Goal: Task Accomplishment & Management: Manage account settings

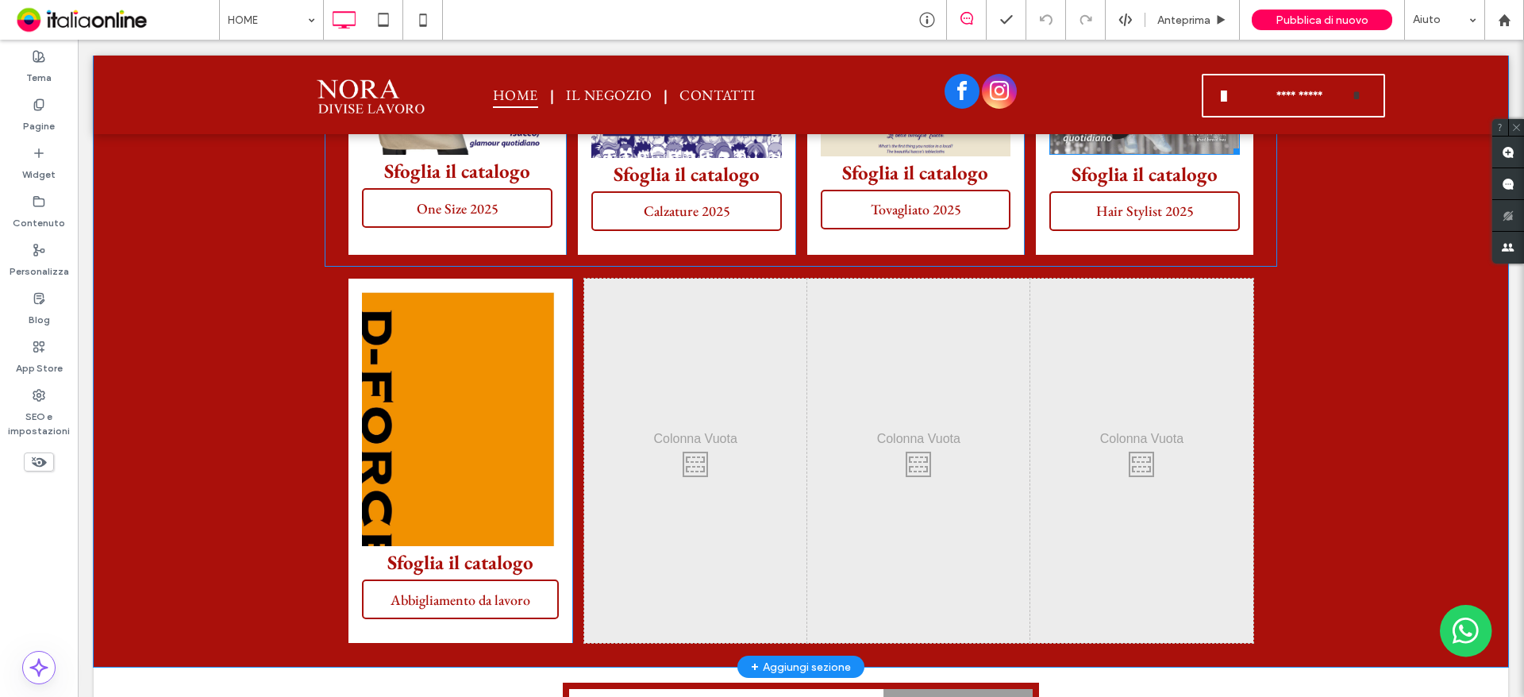
scroll to position [3323, 0]
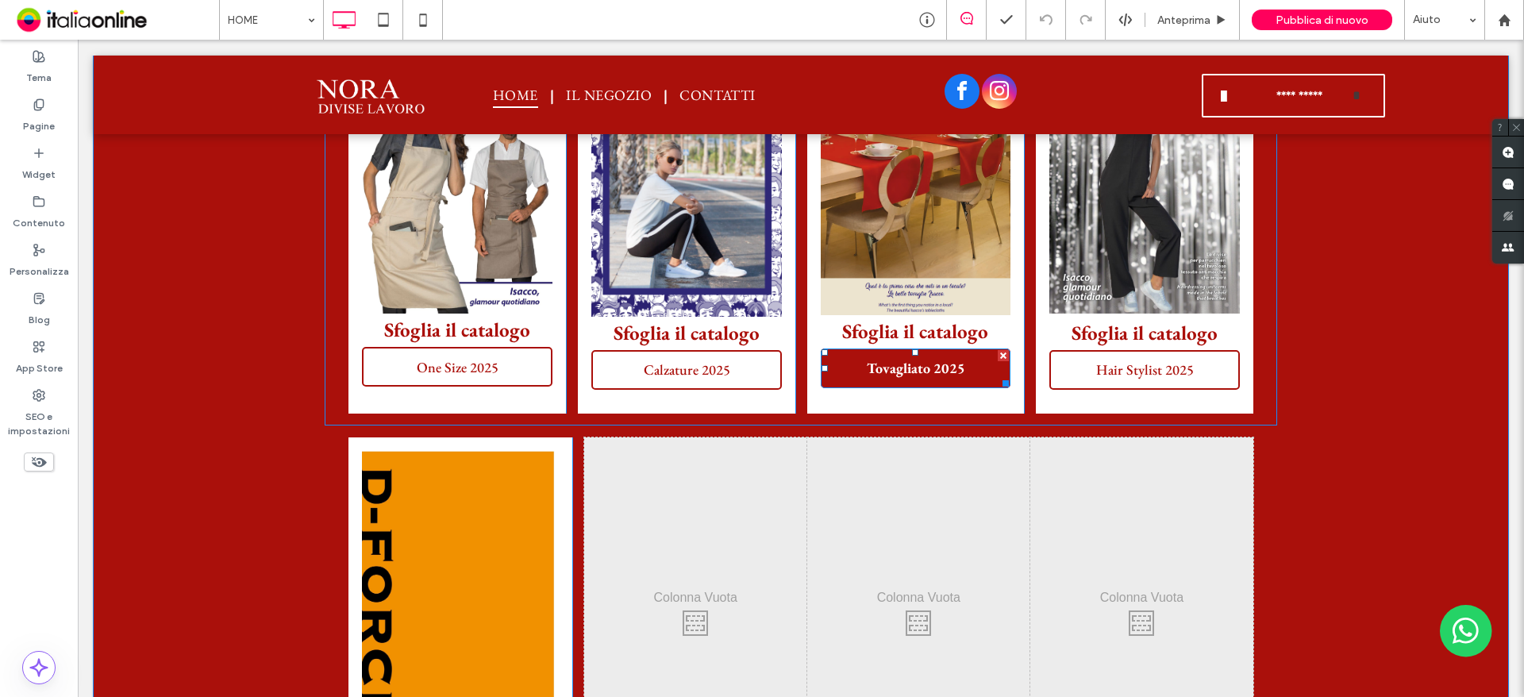
click at [909, 375] on span "Tovagliato 2025" at bounding box center [916, 368] width 110 height 34
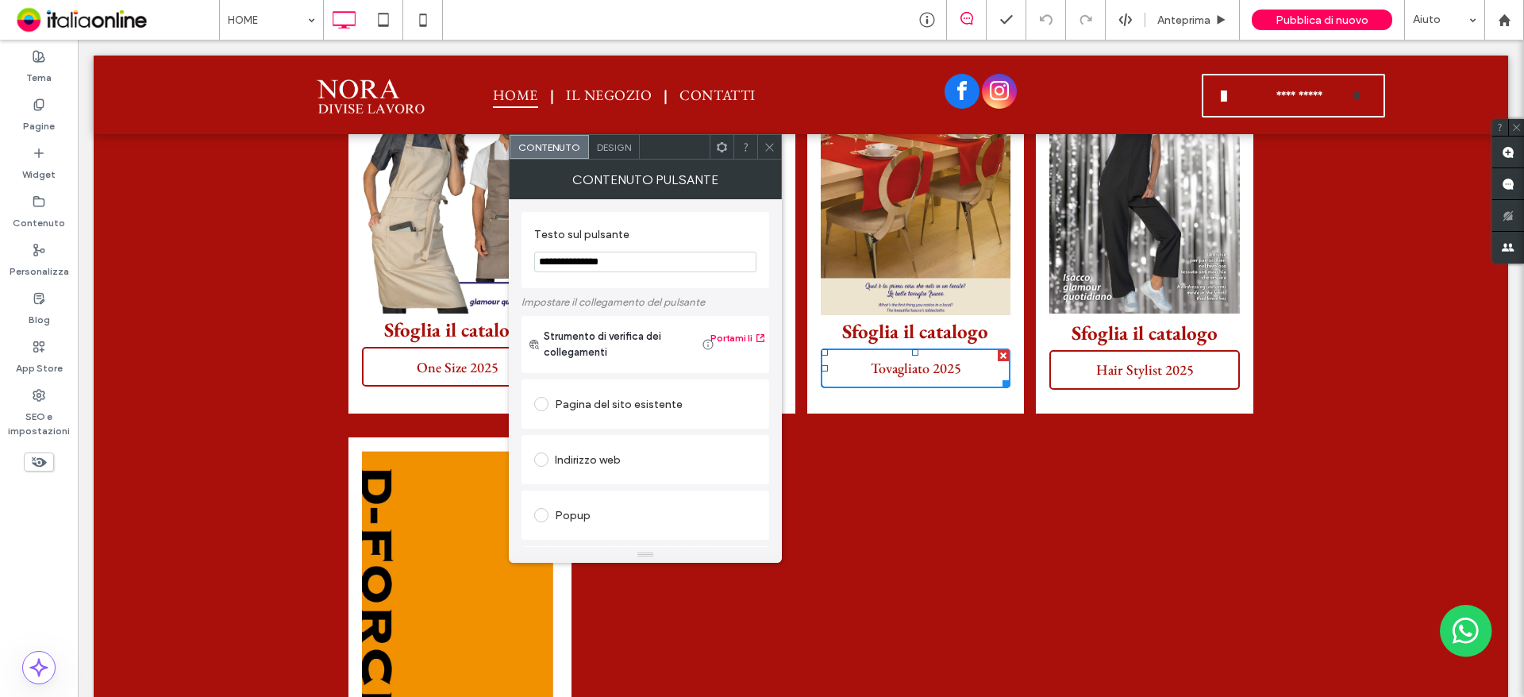
scroll to position [265, 0]
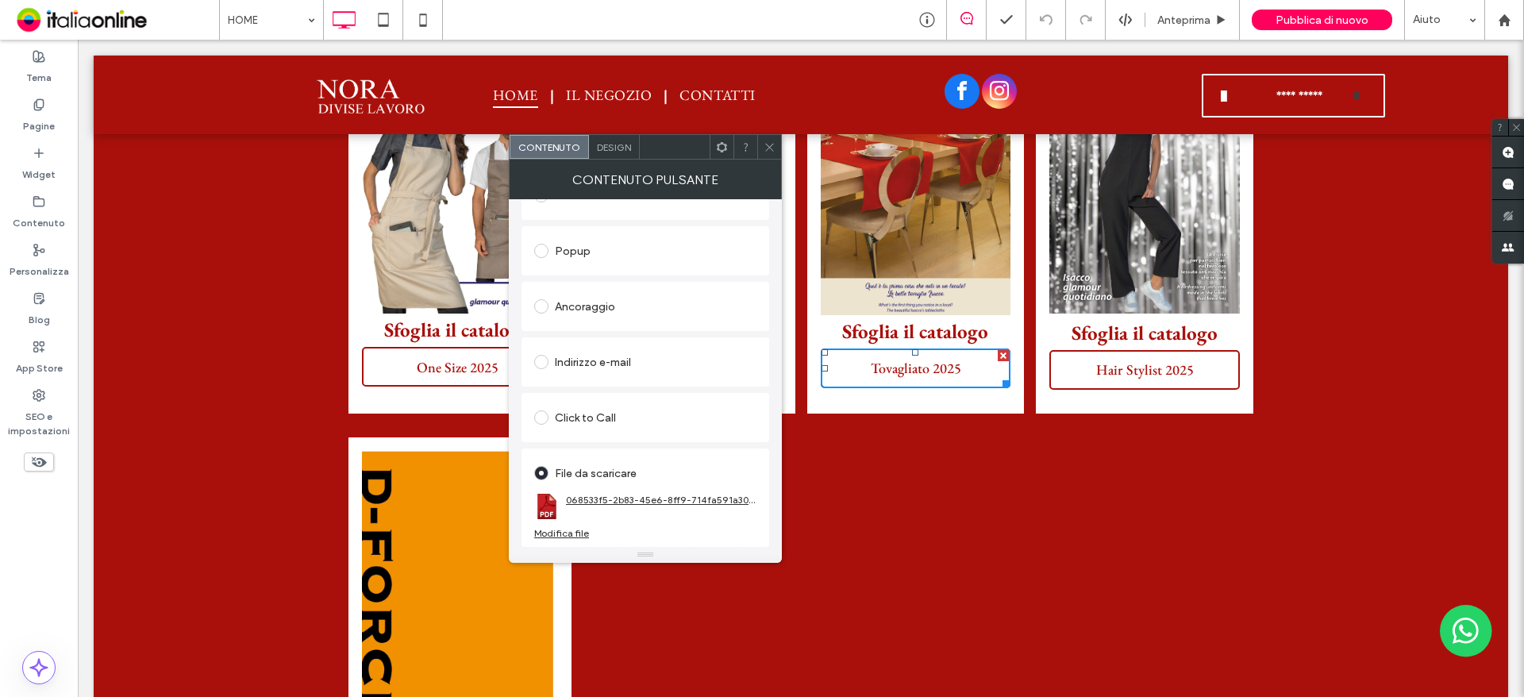
click at [607, 498] on link "068533f5-2b83-45e6-8ff9-714fa591a30f-e1ae8a40.pdf" at bounding box center [661, 500] width 190 height 12
click at [1145, 373] on span "Hair Stylist 2025" at bounding box center [1145, 369] width 114 height 34
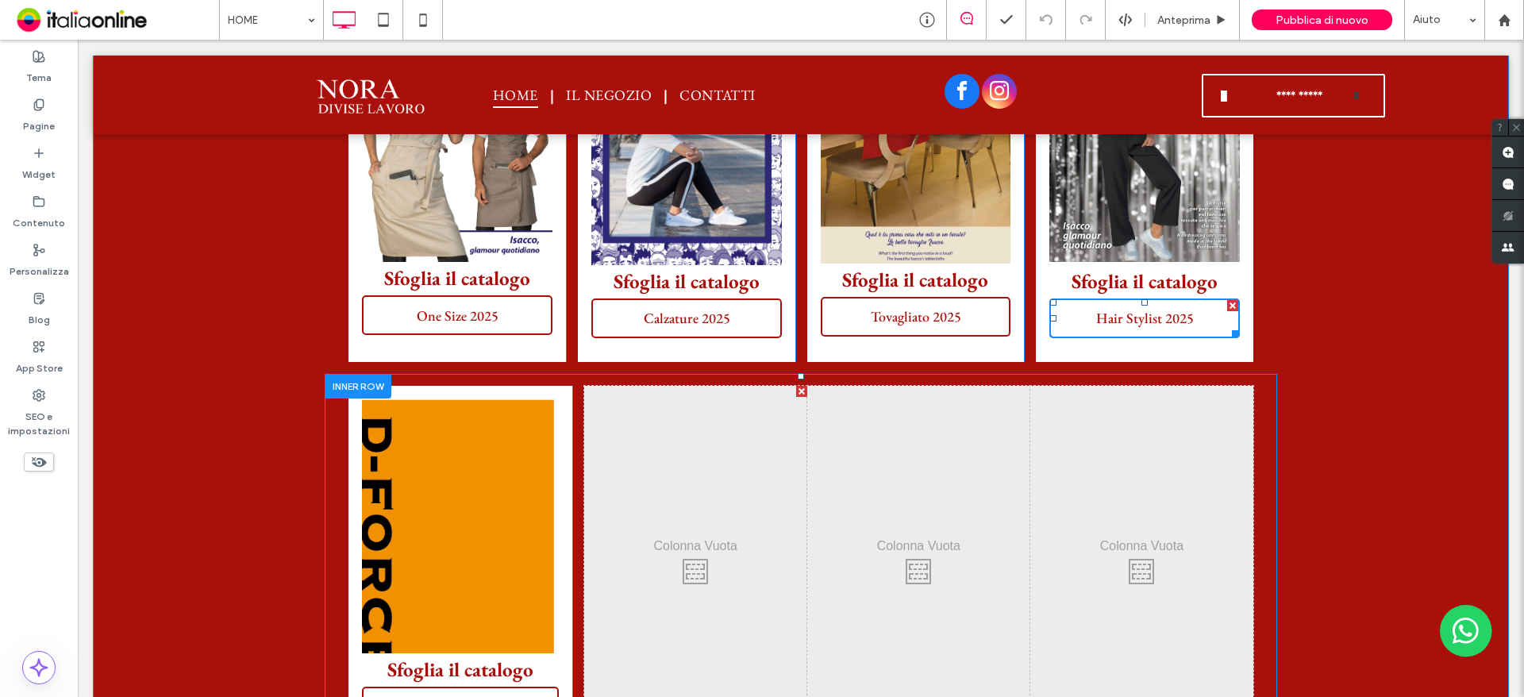
scroll to position [3402, 0]
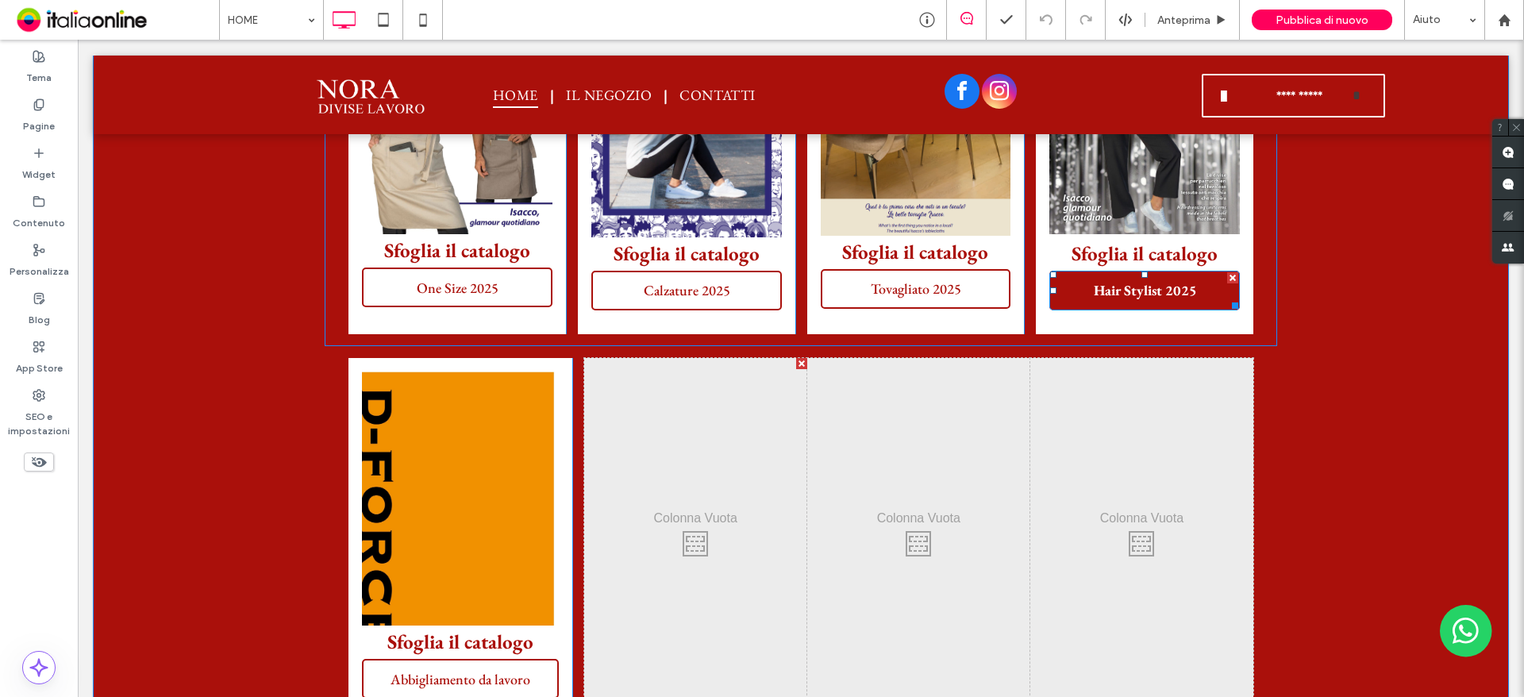
click at [1132, 304] on span "Hair Stylist 2025" at bounding box center [1145, 290] width 114 height 34
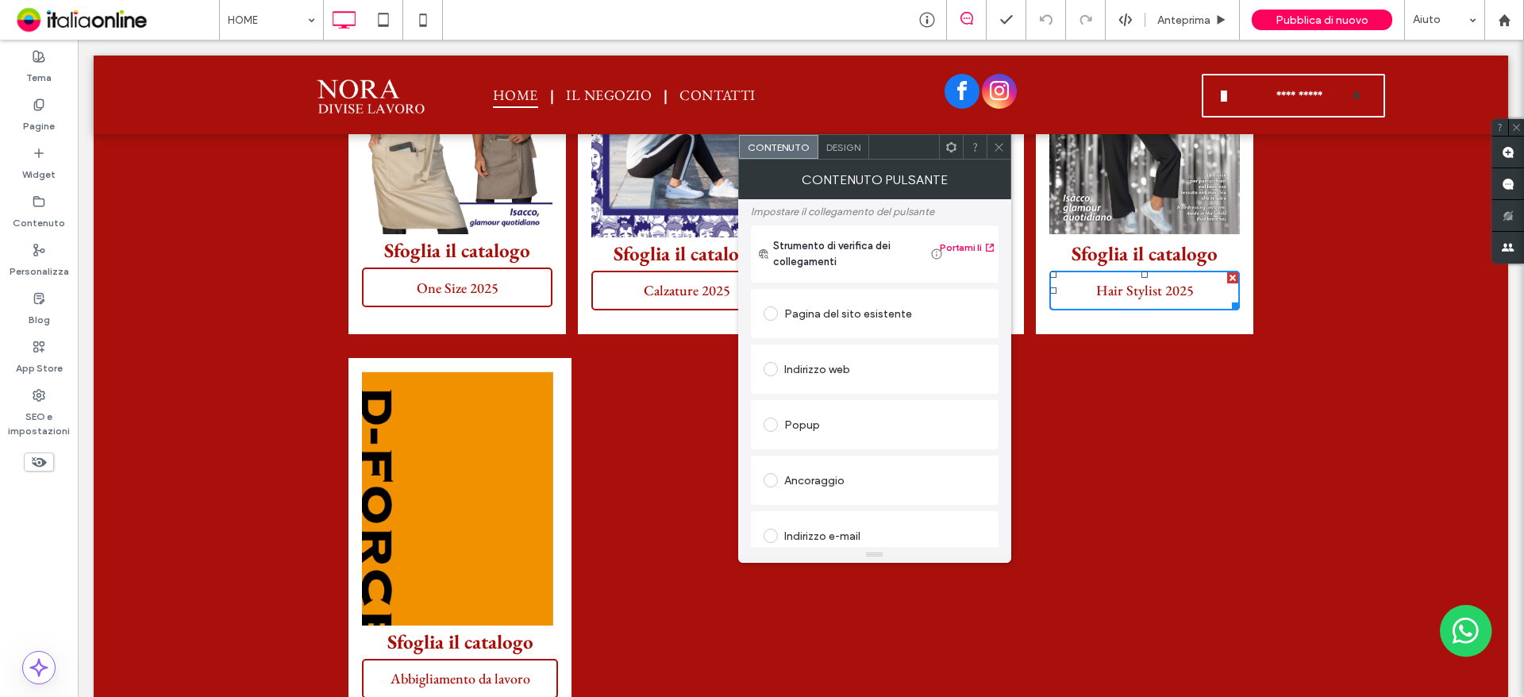
scroll to position [265, 0]
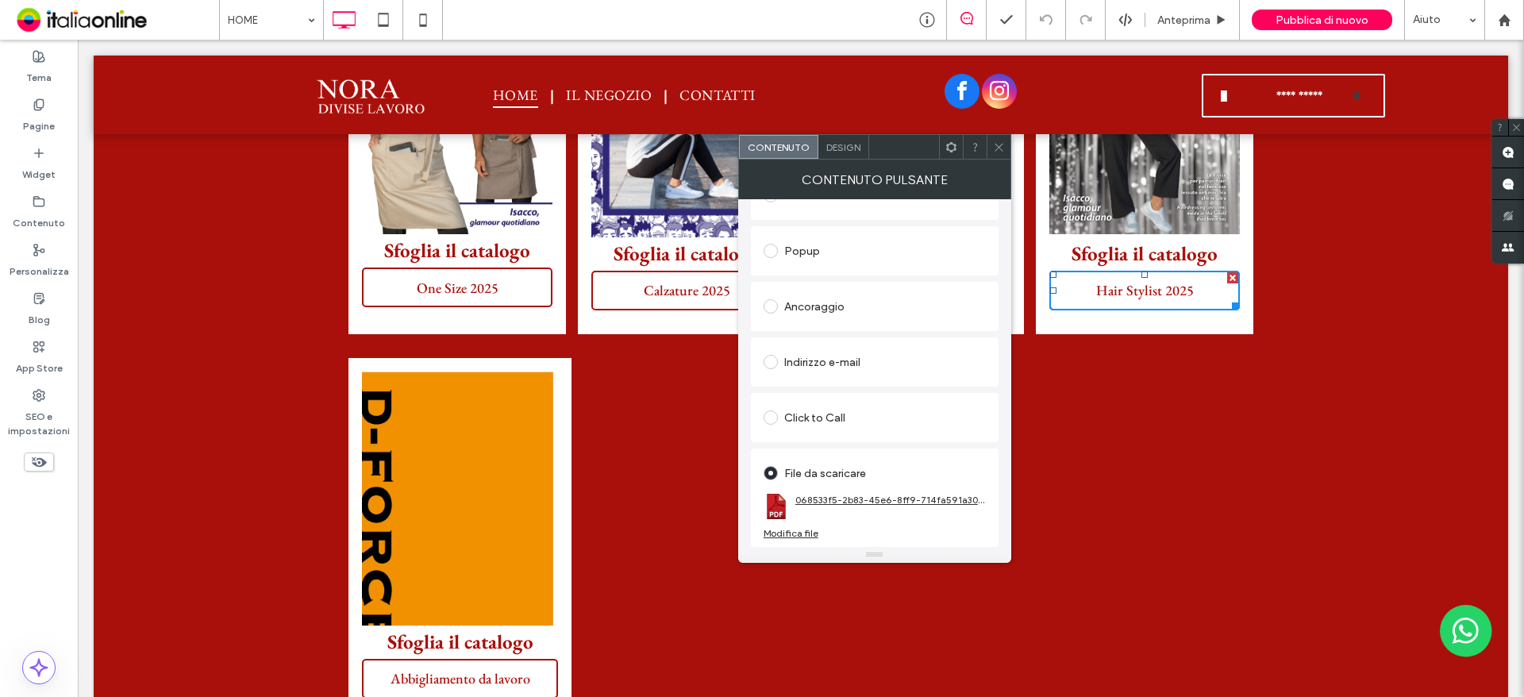
click at [818, 502] on link "068533f5-2b83-45e6-8ff9-714fa591a30f-e1ae8a40.pdf" at bounding box center [890, 500] width 190 height 12
click at [786, 535] on div "Modifica file" at bounding box center [790, 533] width 55 height 12
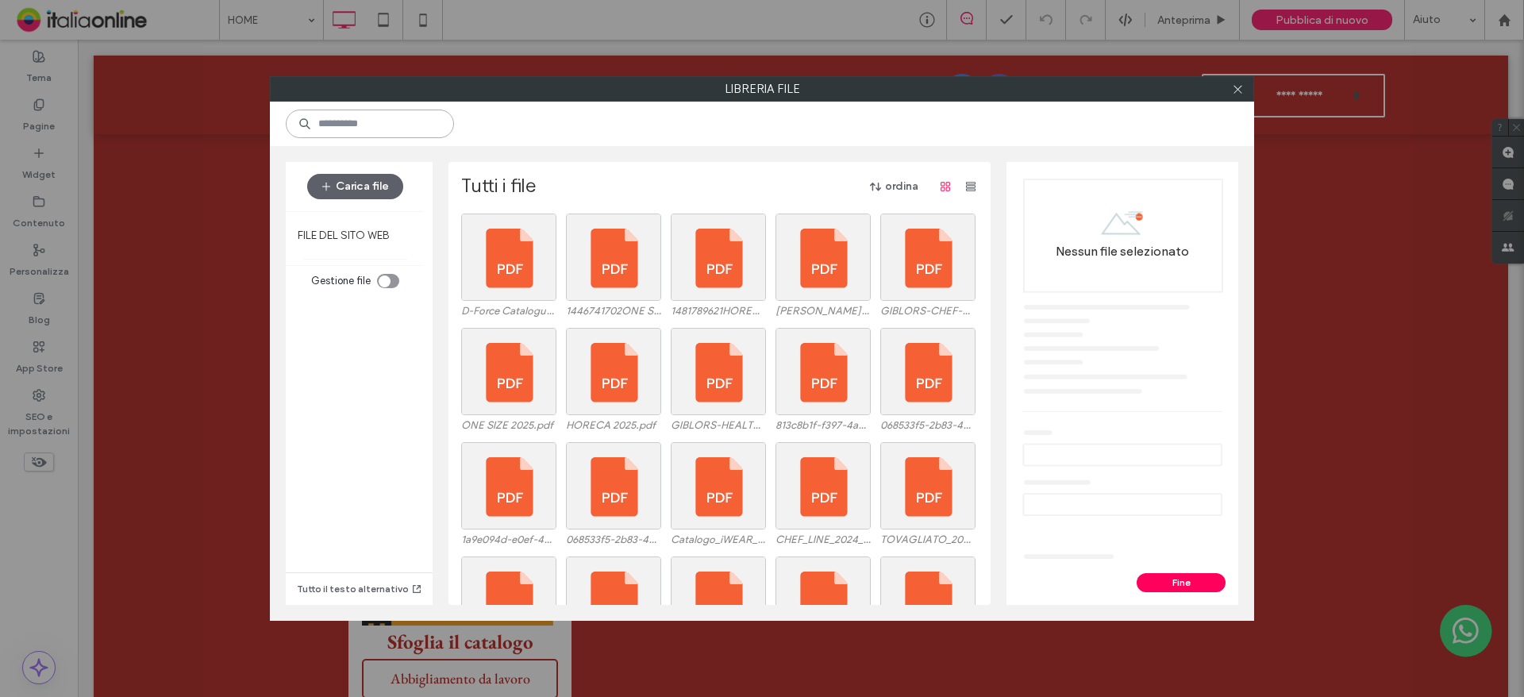
click at [371, 119] on input at bounding box center [370, 124] width 168 height 29
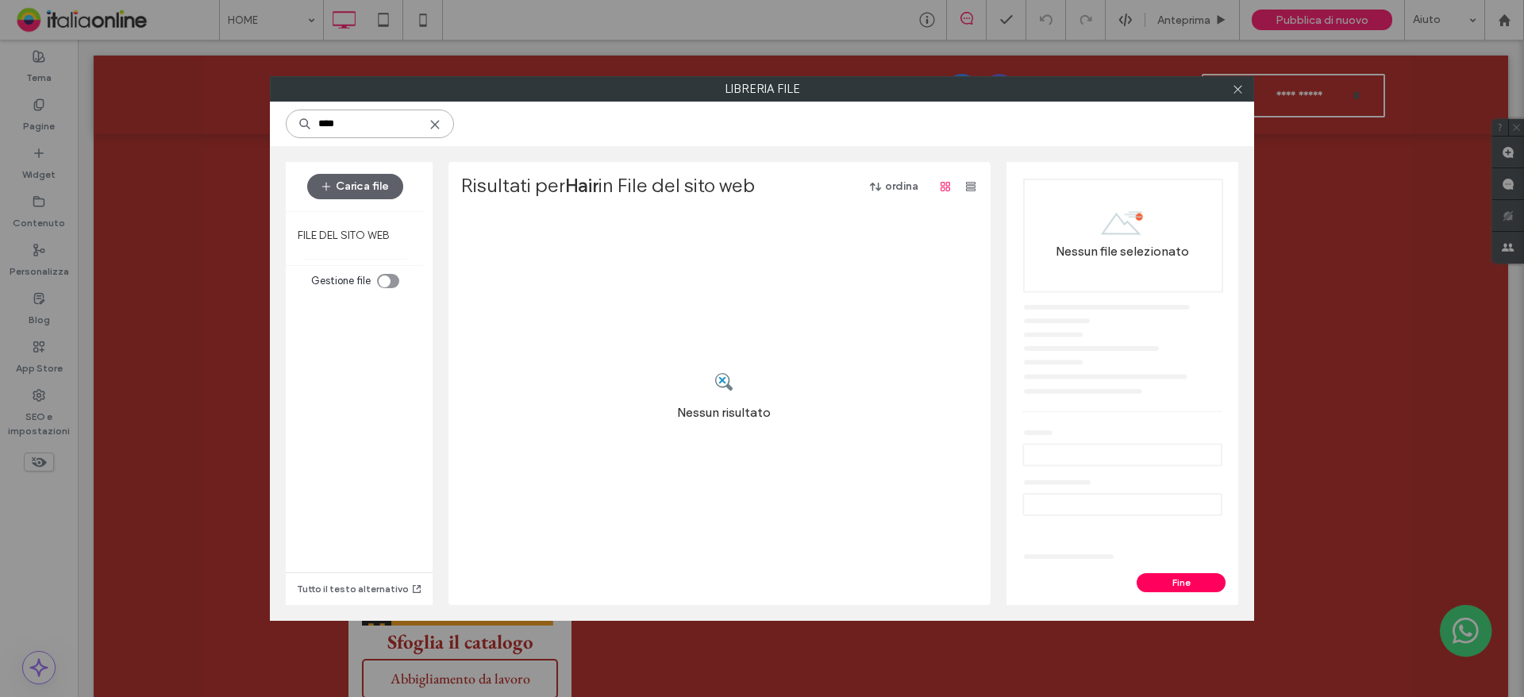
type input "****"
drag, startPoint x: 394, startPoint y: 114, endPoint x: 302, endPoint y: 146, distance: 96.6
click at [302, 146] on div "**** Carica file FILE DEL SITO WEB Gestione file Tutto il testo alternativo Ris…" at bounding box center [762, 361] width 984 height 519
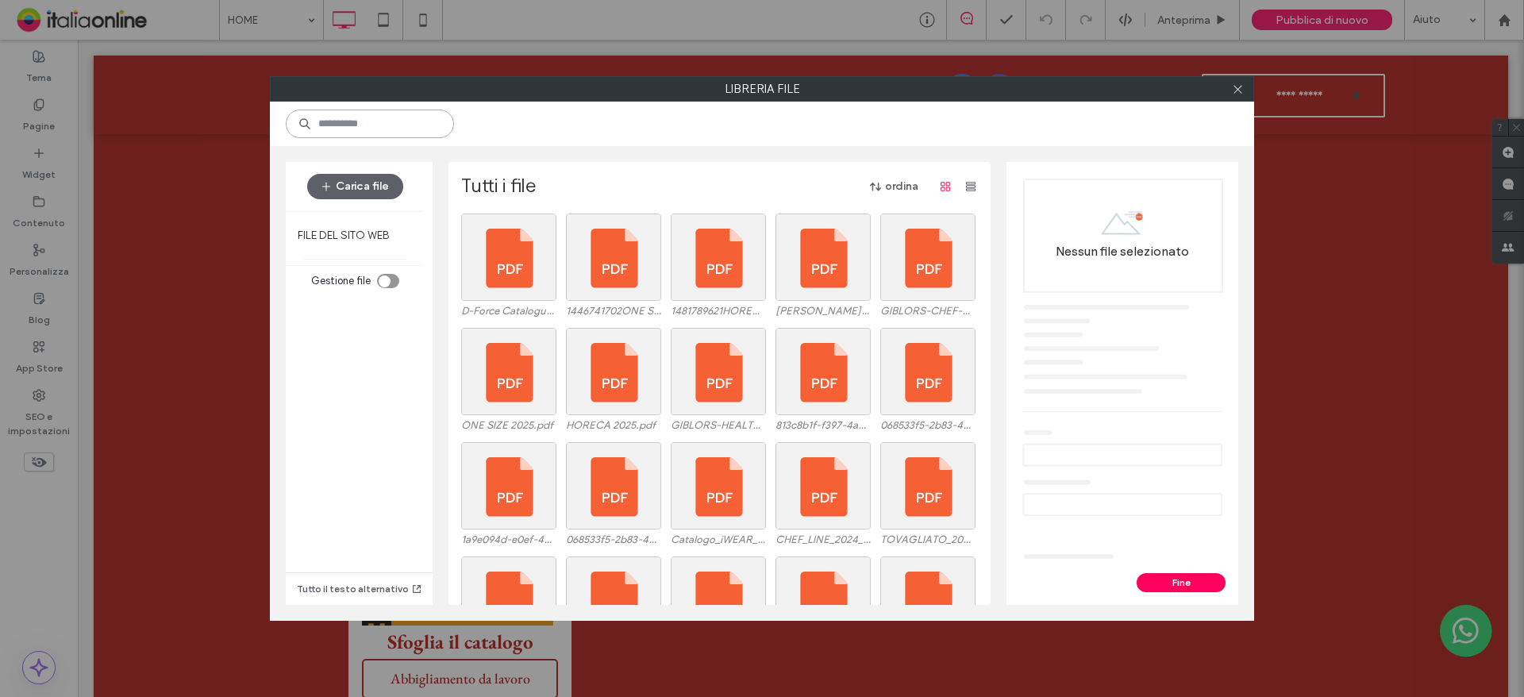
click at [361, 125] on input at bounding box center [370, 124] width 168 height 29
type input "*"
type input "******"
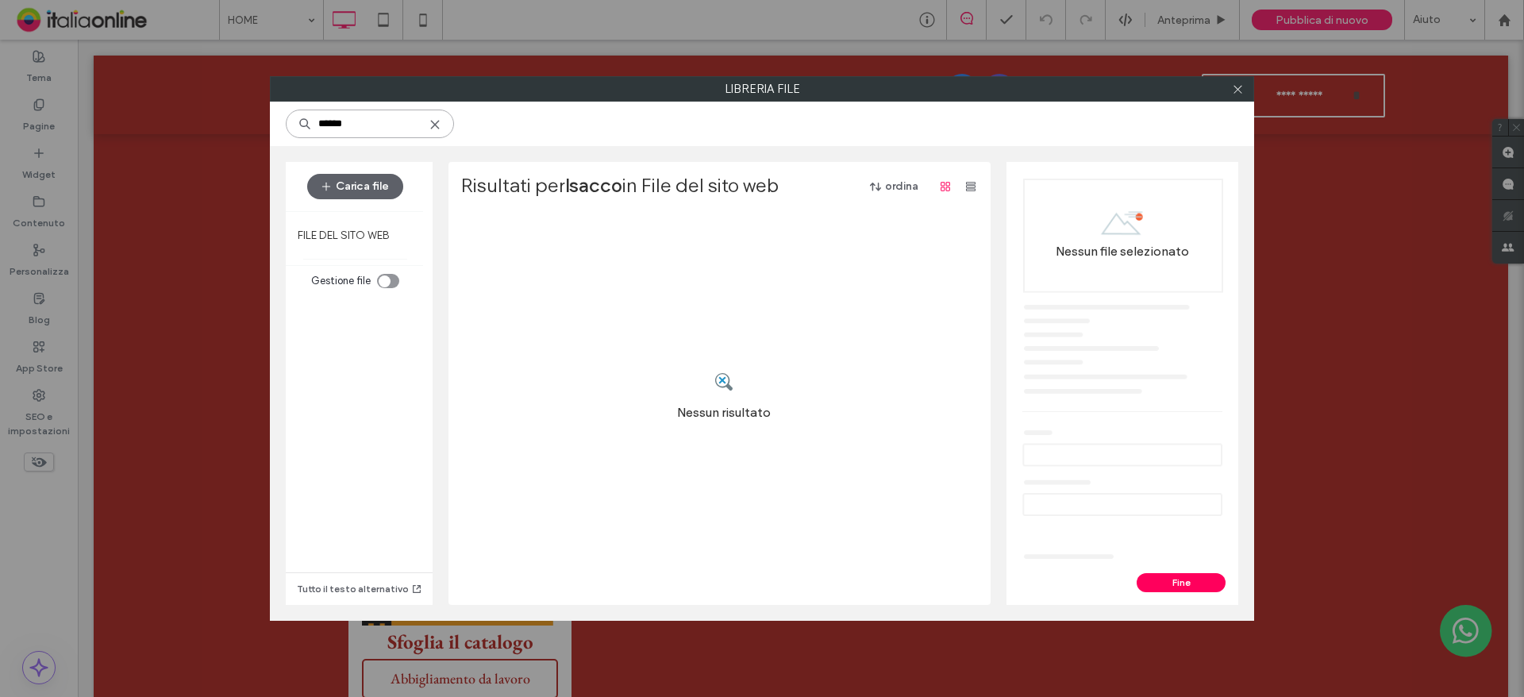
drag, startPoint x: 368, startPoint y: 125, endPoint x: 278, endPoint y: 129, distance: 90.6
click at [278, 129] on div "******" at bounding box center [762, 124] width 984 height 44
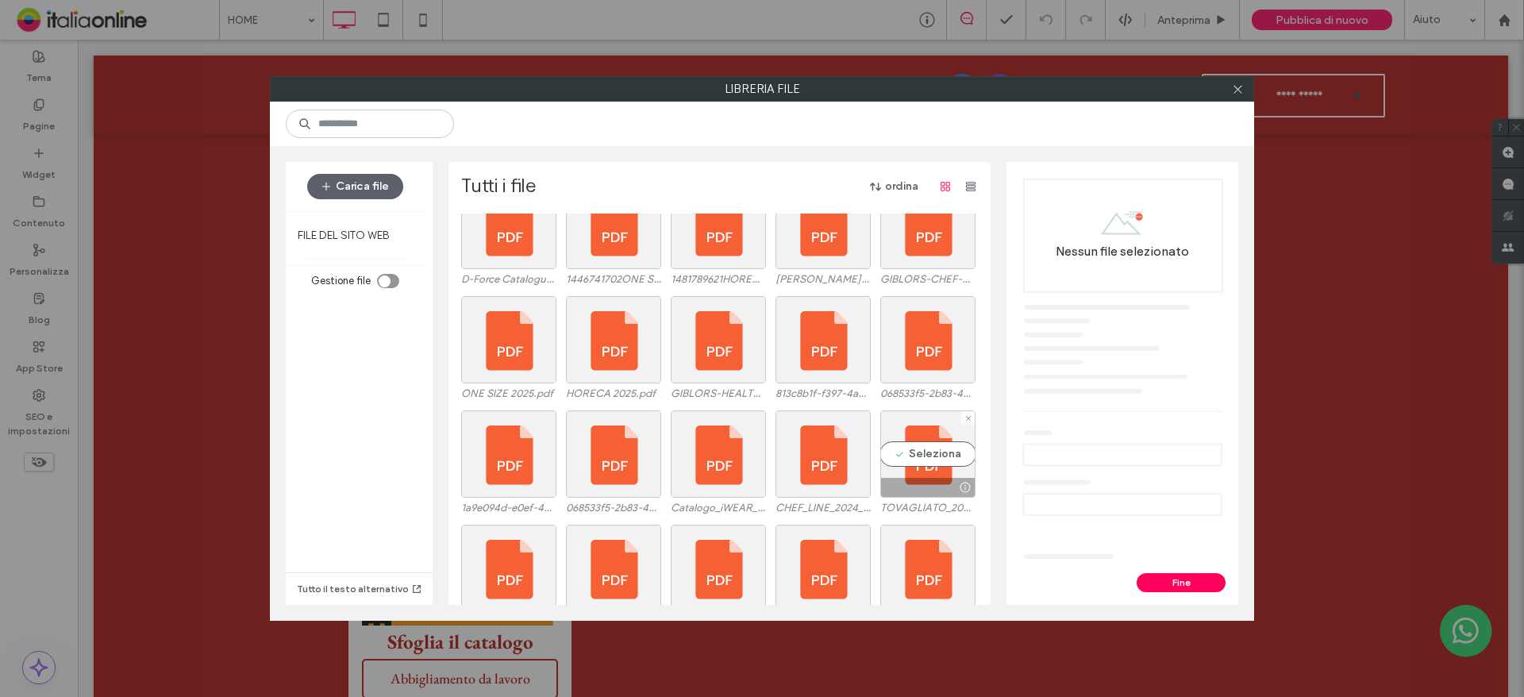
scroll to position [0, 0]
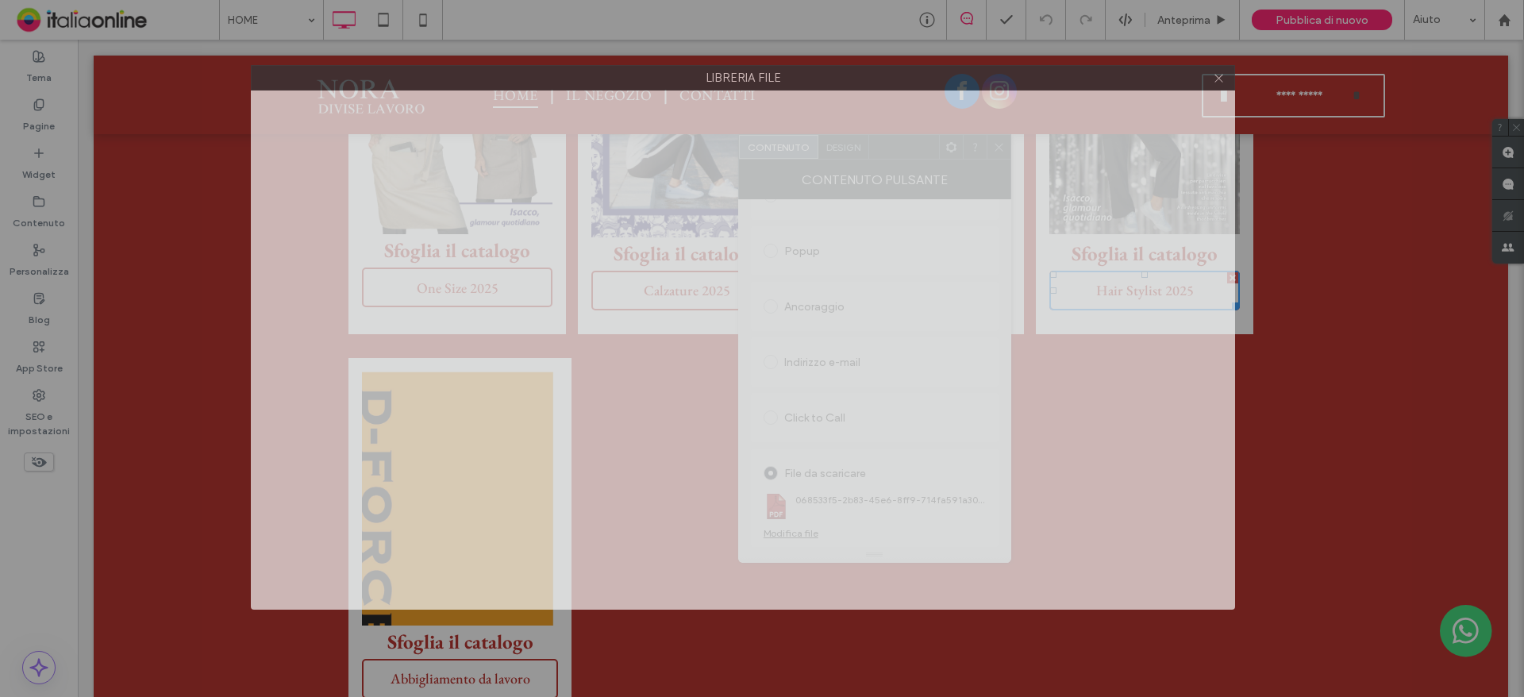
drag, startPoint x: 910, startPoint y: 86, endPoint x: 920, endPoint y: 65, distance: 22.7
click at [920, 66] on label "Libreria file" at bounding box center [743, 78] width 982 height 24
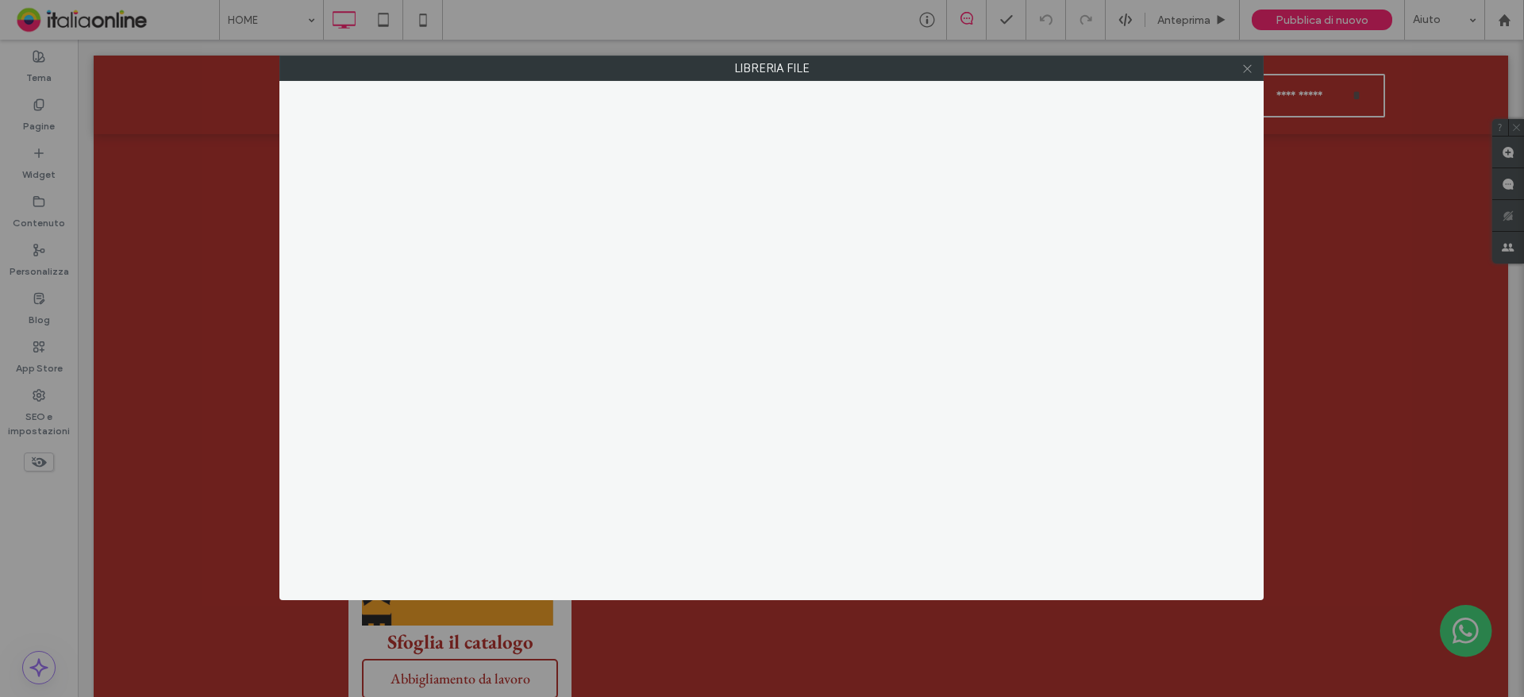
click at [1244, 67] on icon at bounding box center [1247, 69] width 12 height 12
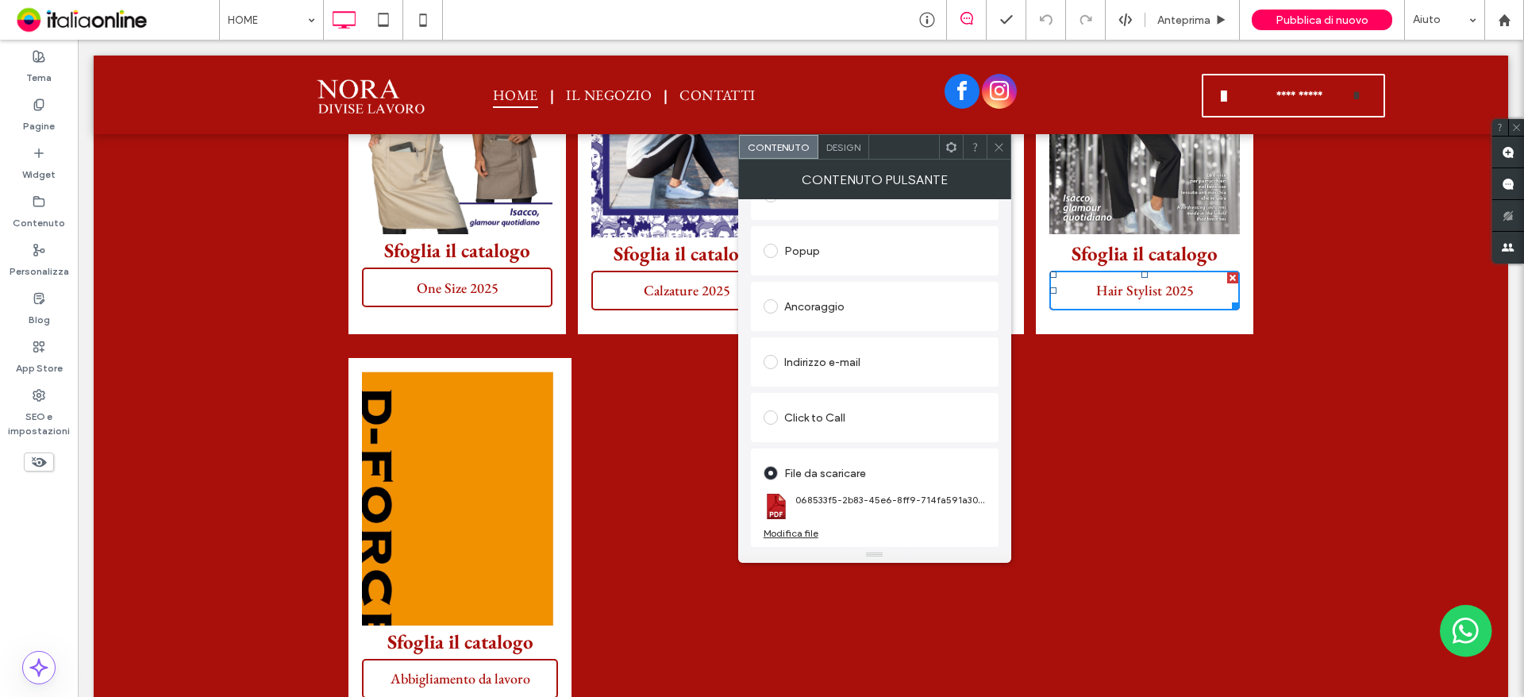
click at [798, 536] on div "Modifica file" at bounding box center [790, 533] width 55 height 12
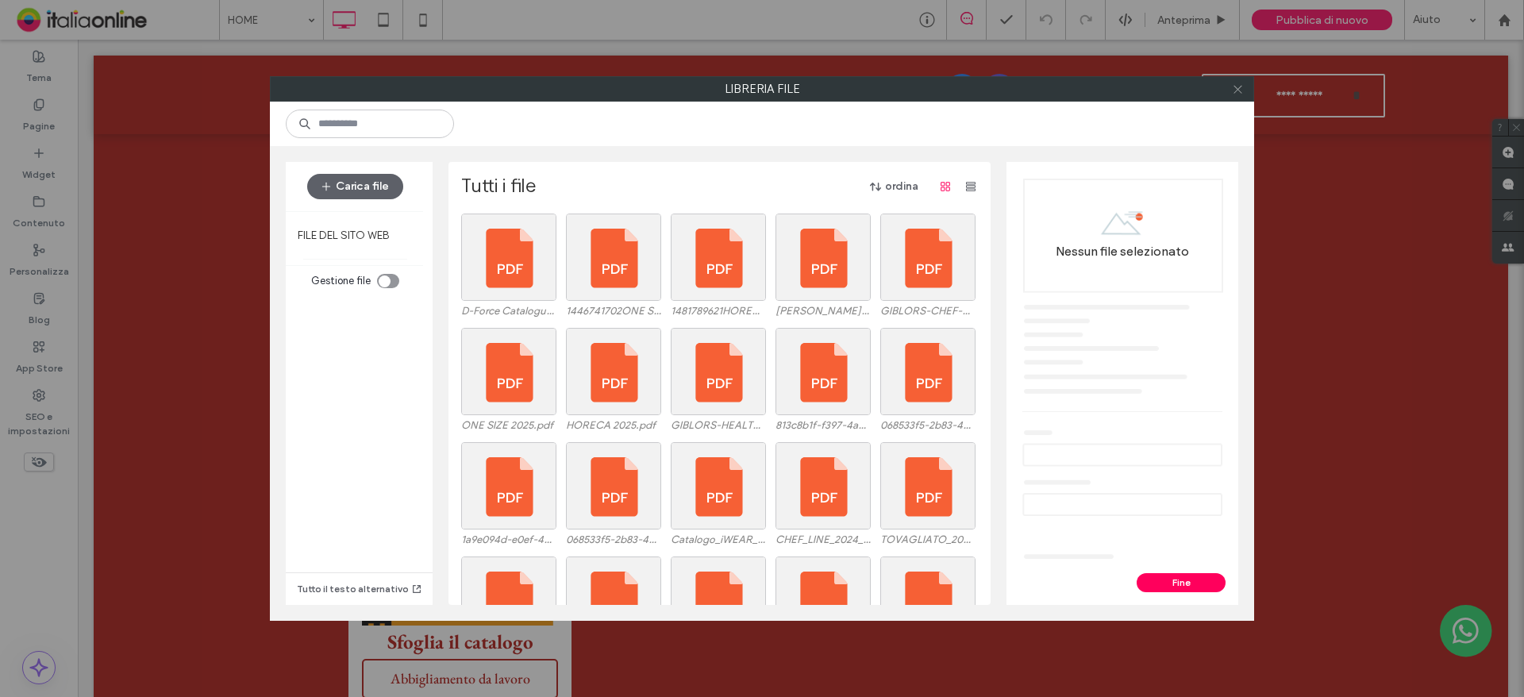
click at [1232, 86] on icon at bounding box center [1238, 89] width 12 height 12
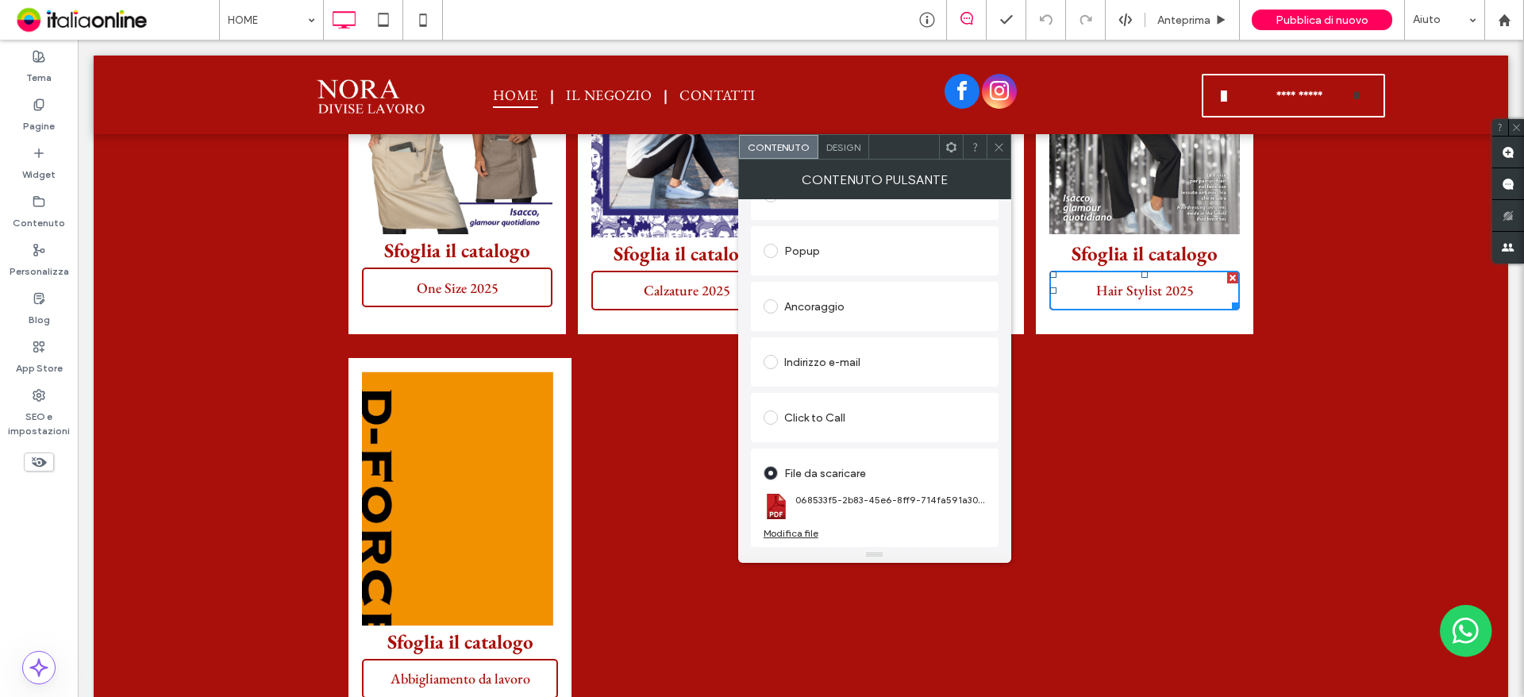
click at [792, 537] on div "Modifica file" at bounding box center [790, 533] width 55 height 12
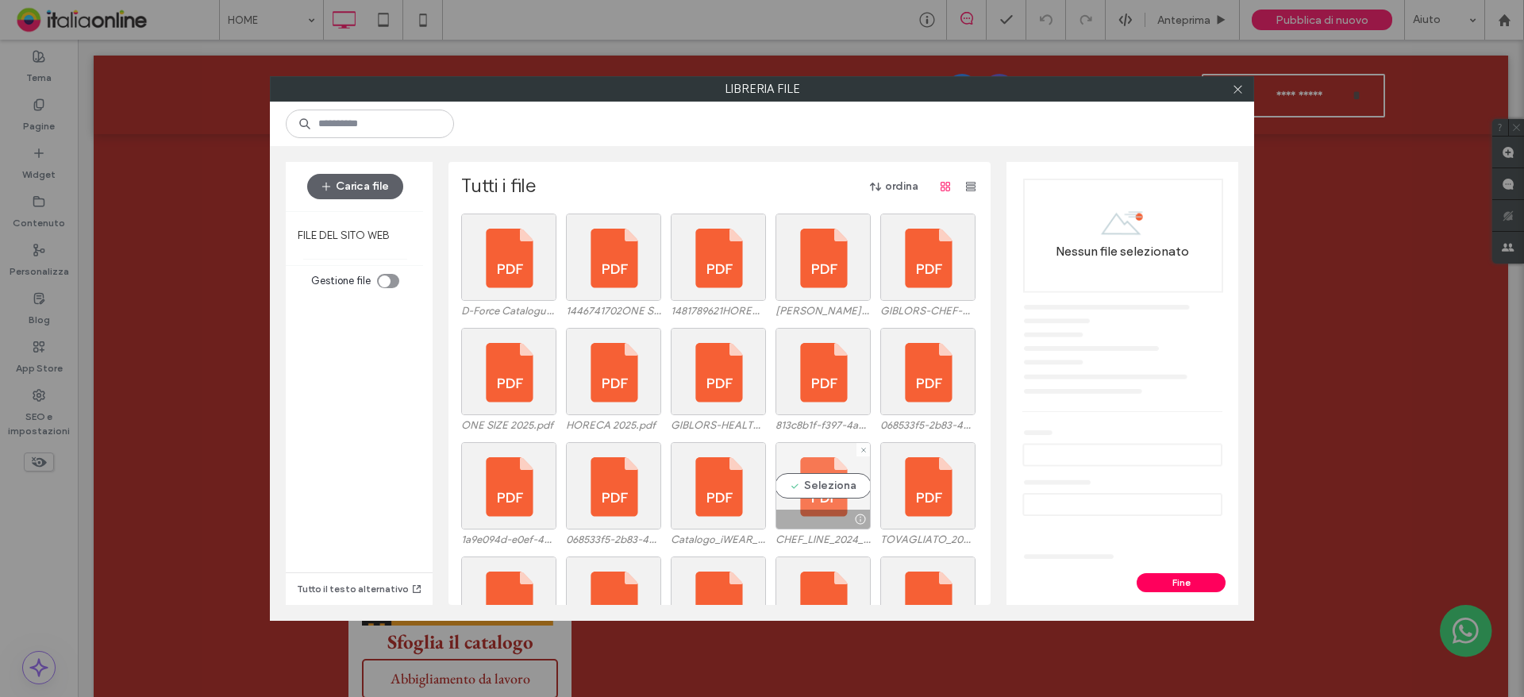
drag, startPoint x: 862, startPoint y: 524, endPoint x: 852, endPoint y: 521, distance: 10.6
click at [852, 521] on div at bounding box center [860, 519] width 20 height 13
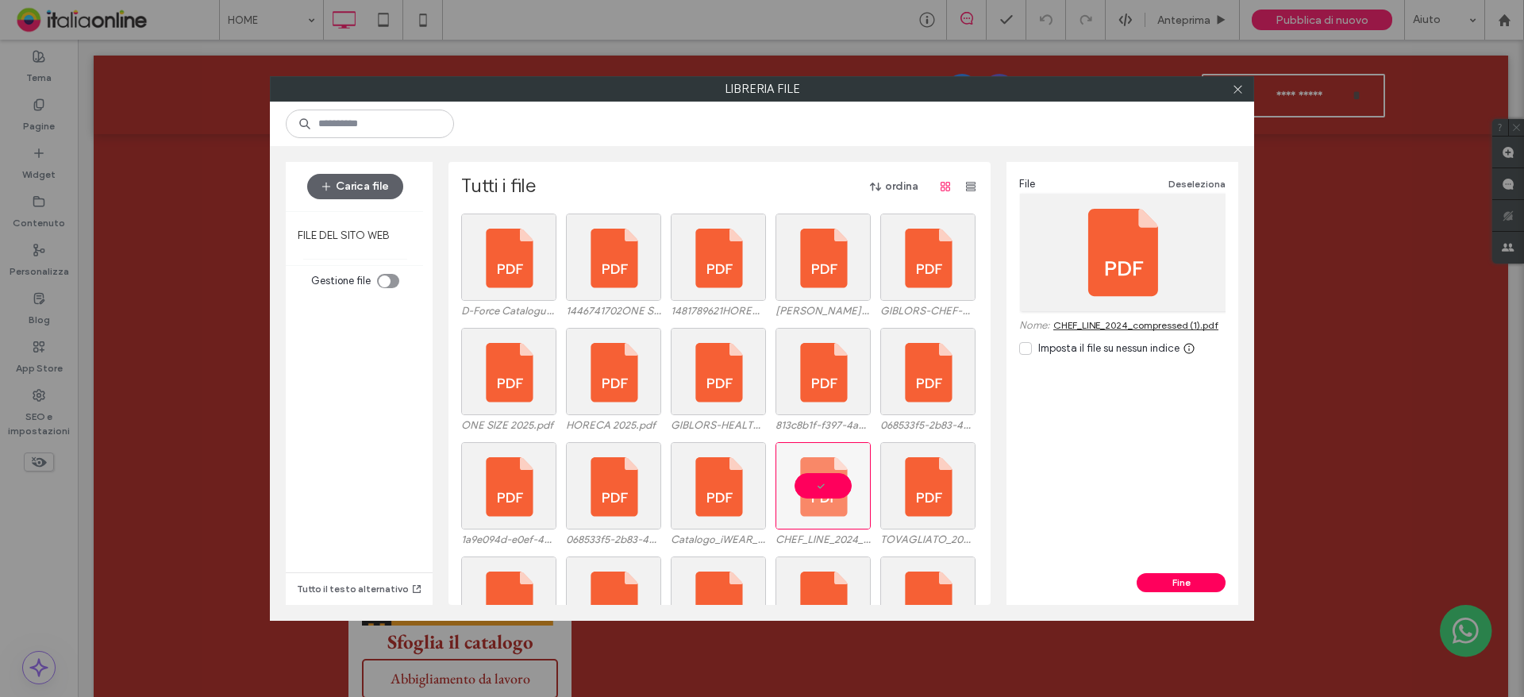
click at [1198, 330] on link "CHEF_LINE_2024_compressed (1).pdf" at bounding box center [1135, 325] width 165 height 12
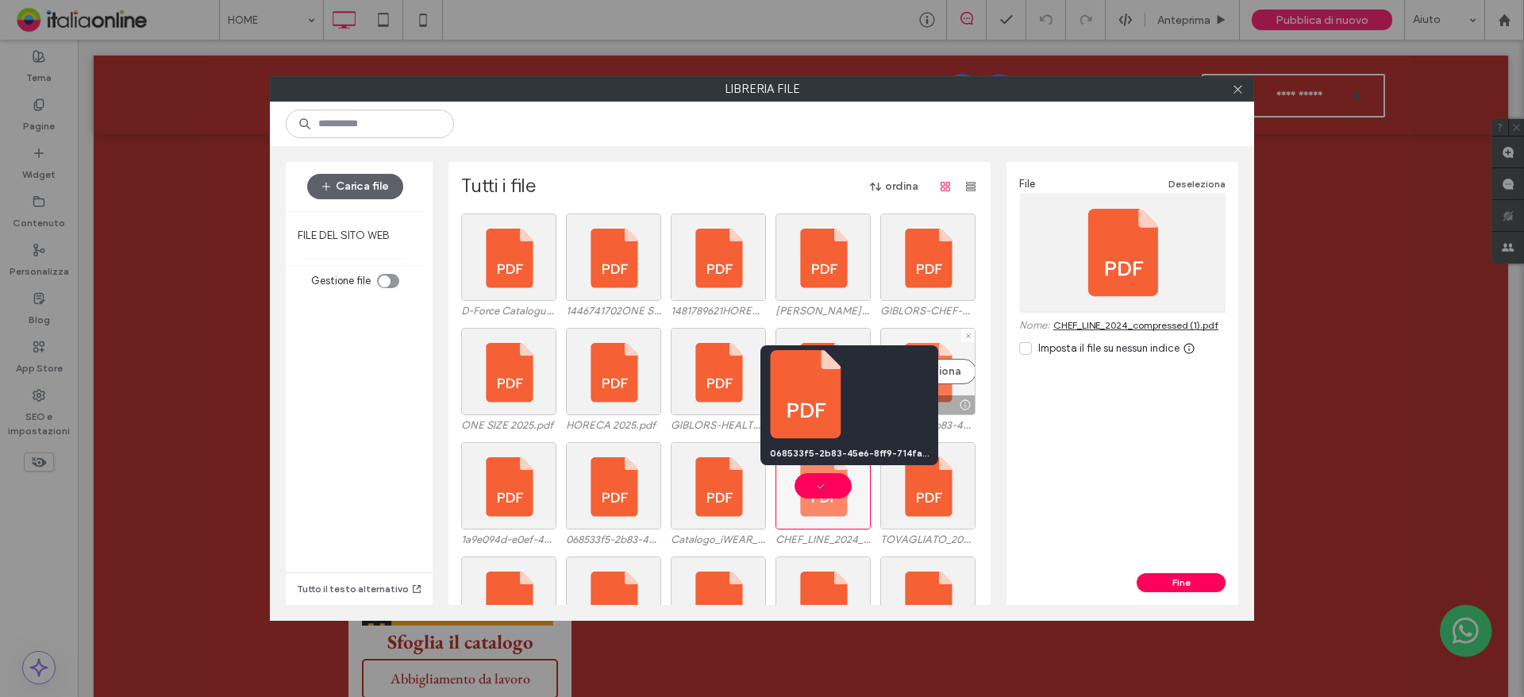
click at [955, 407] on div at bounding box center [965, 404] width 20 height 13
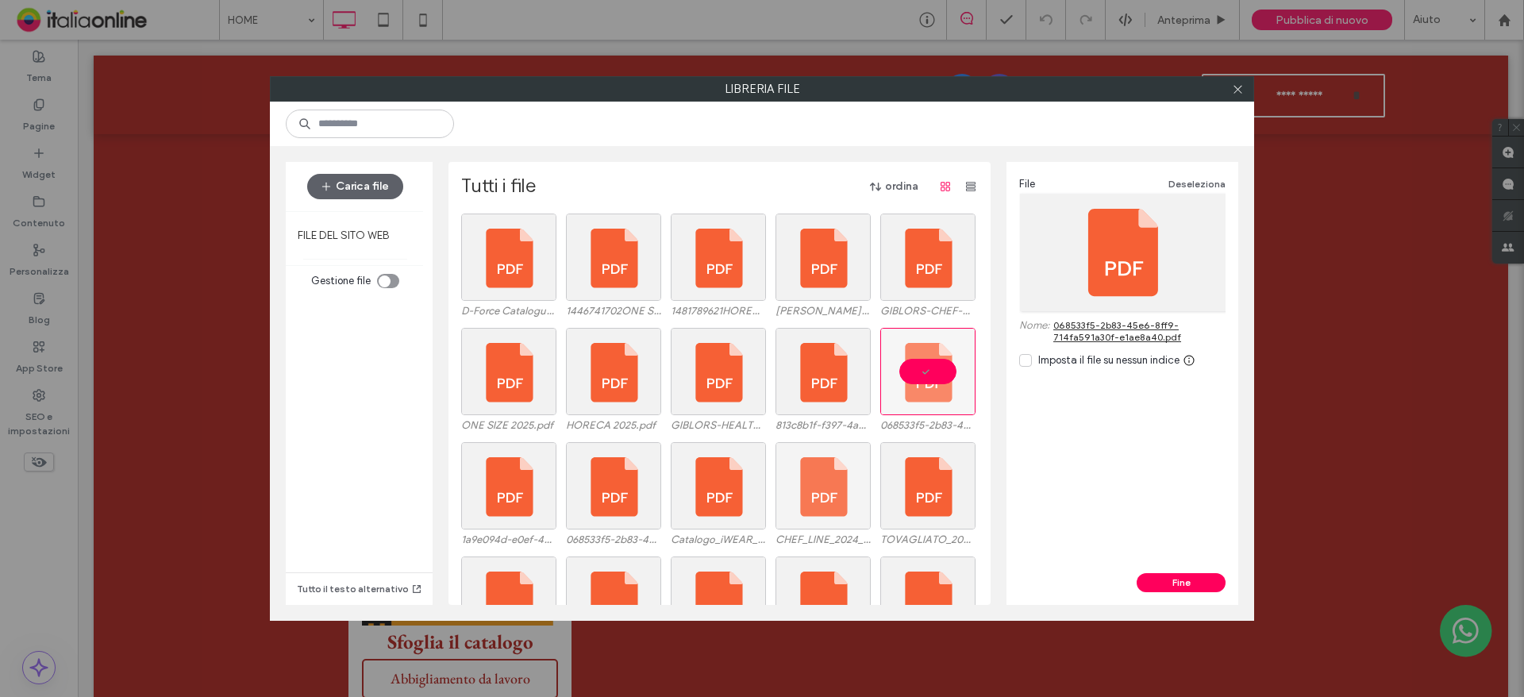
click at [1100, 336] on link "068533f5-2b83-45e6-8ff9-714fa591a30f-e1ae8a40.pdf" at bounding box center [1139, 331] width 172 height 24
click at [850, 402] on div at bounding box center [860, 404] width 20 height 13
click at [1106, 333] on link "813c8b1f-f397-4aad-9d0c-ce2e80a778d8.pdf" at bounding box center [1139, 331] width 172 height 24
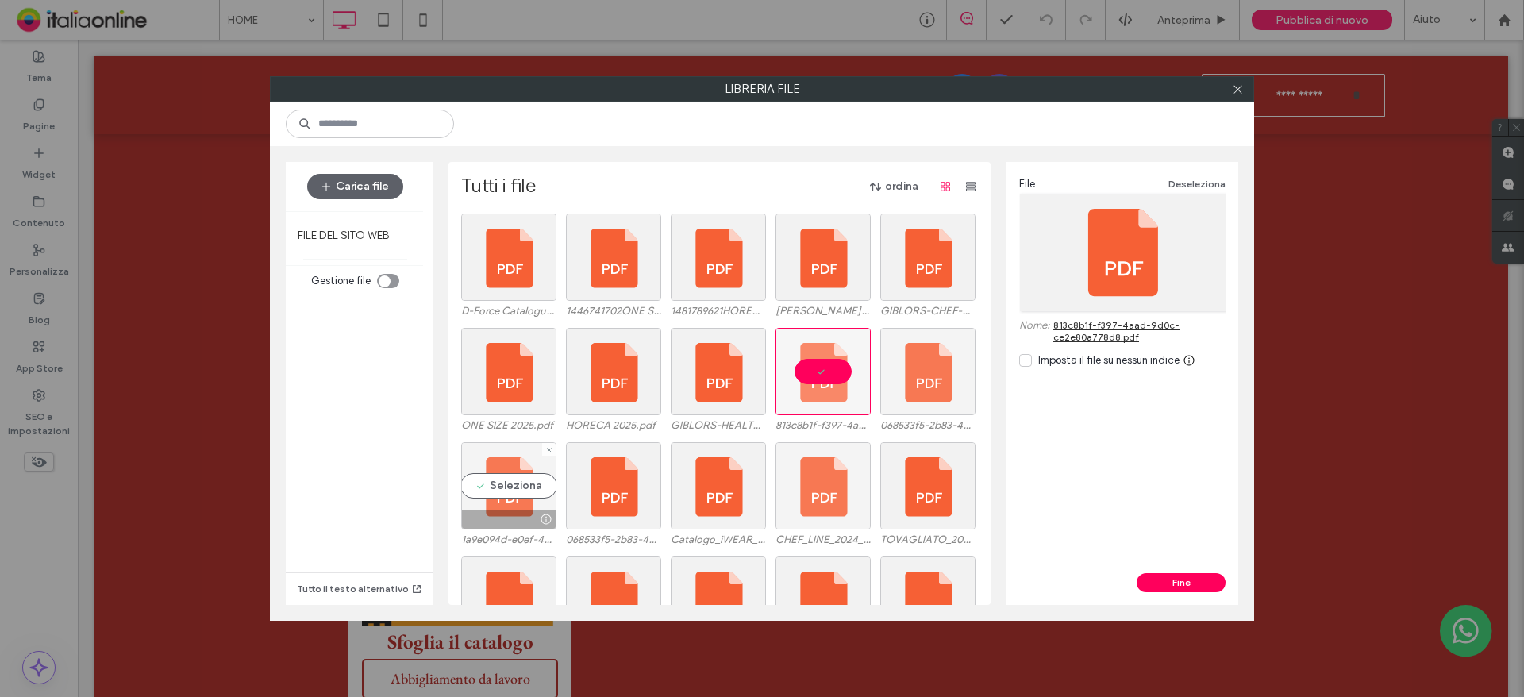
click at [536, 517] on div at bounding box center [546, 519] width 20 height 13
click at [1137, 329] on link "1a9e094d-e0ef-4eac-bbf7-37af38e11603.pdf" at bounding box center [1139, 331] width 172 height 24
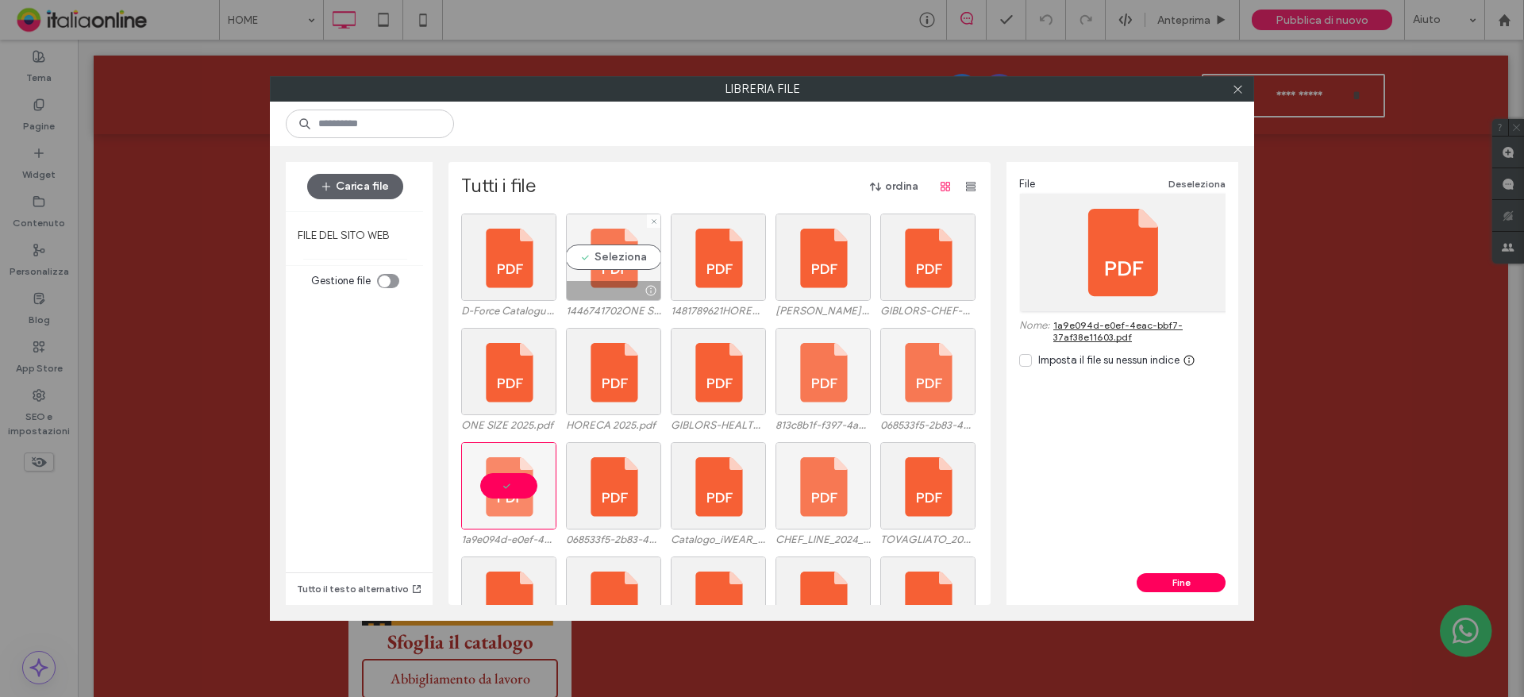
click at [641, 294] on div at bounding box center [650, 290] width 20 height 13
click at [1088, 328] on link "1446741702ONE SIZE 2025.pdf" at bounding box center [1122, 325] width 139 height 12
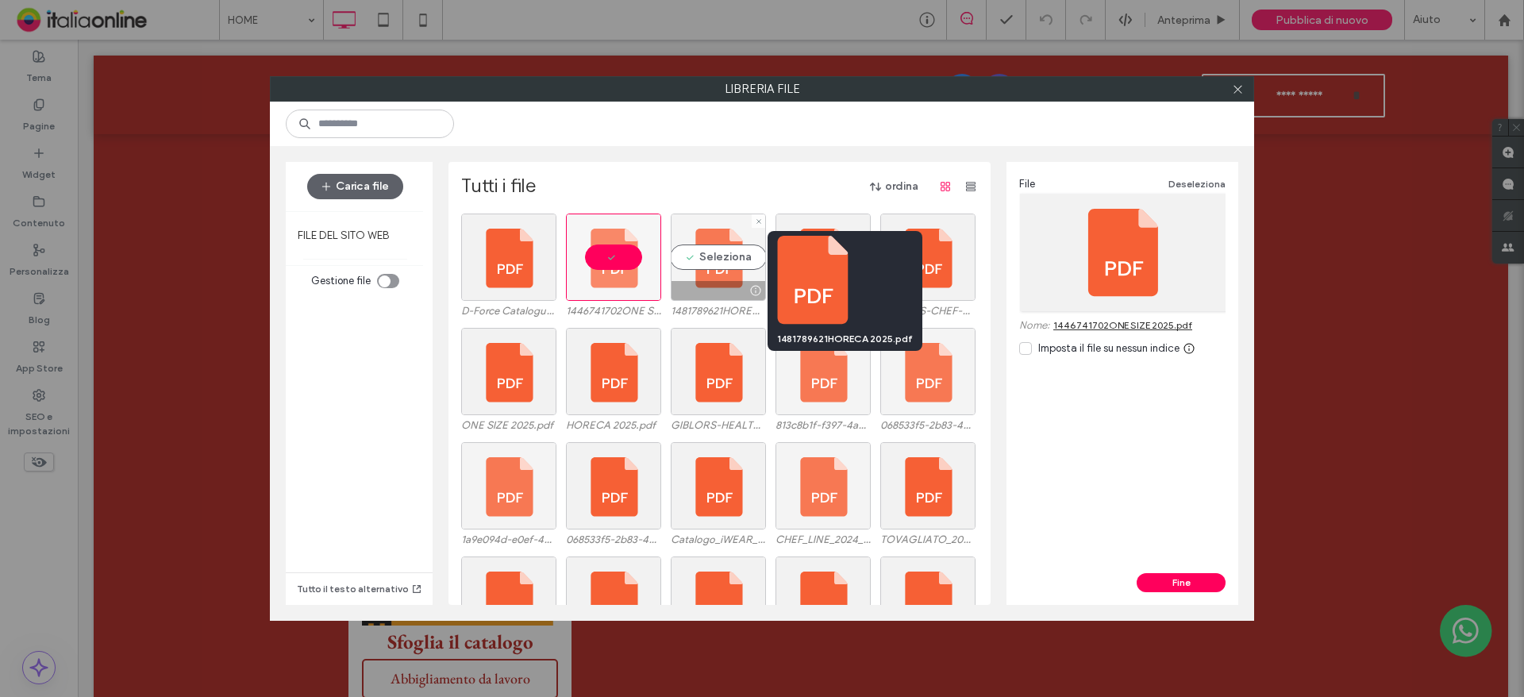
click at [745, 286] on div at bounding box center [755, 290] width 20 height 13
click at [746, 290] on div at bounding box center [755, 290] width 20 height 13
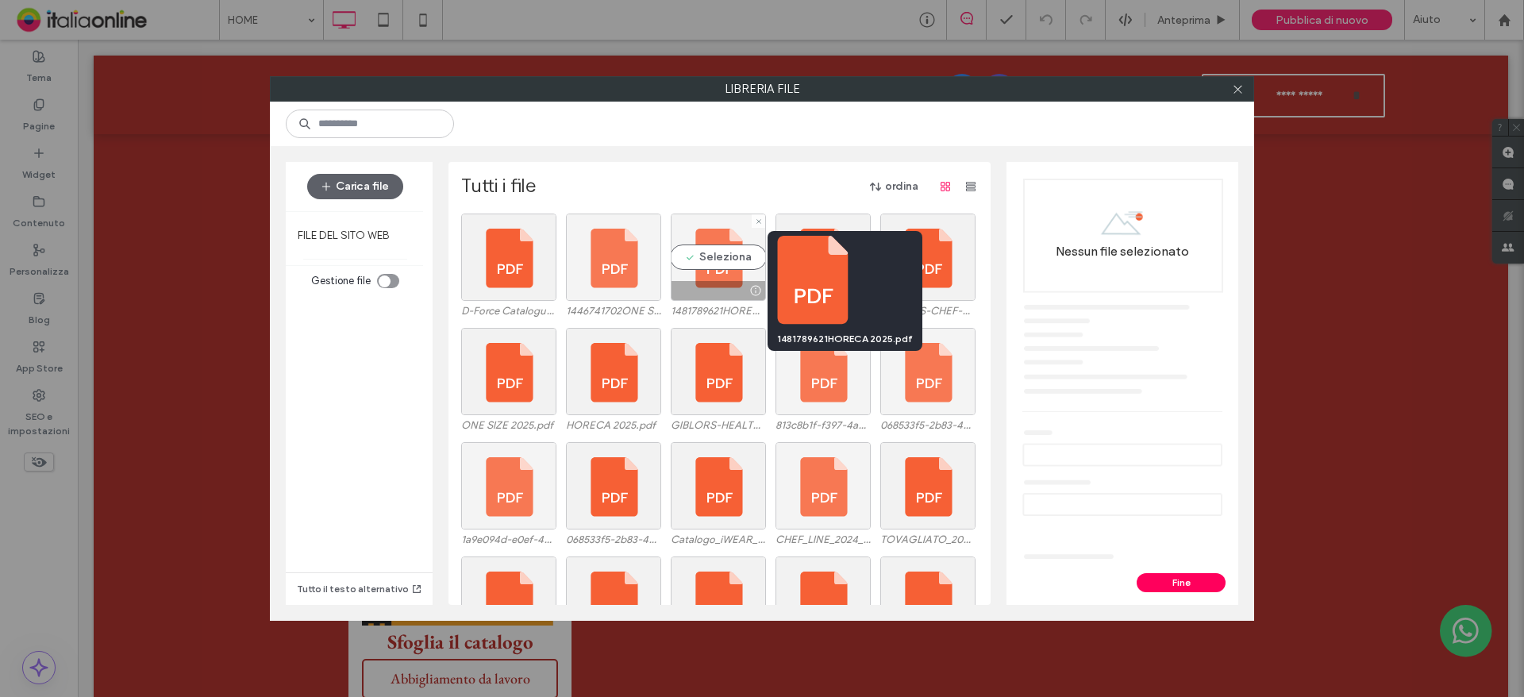
click at [746, 290] on div at bounding box center [755, 290] width 20 height 13
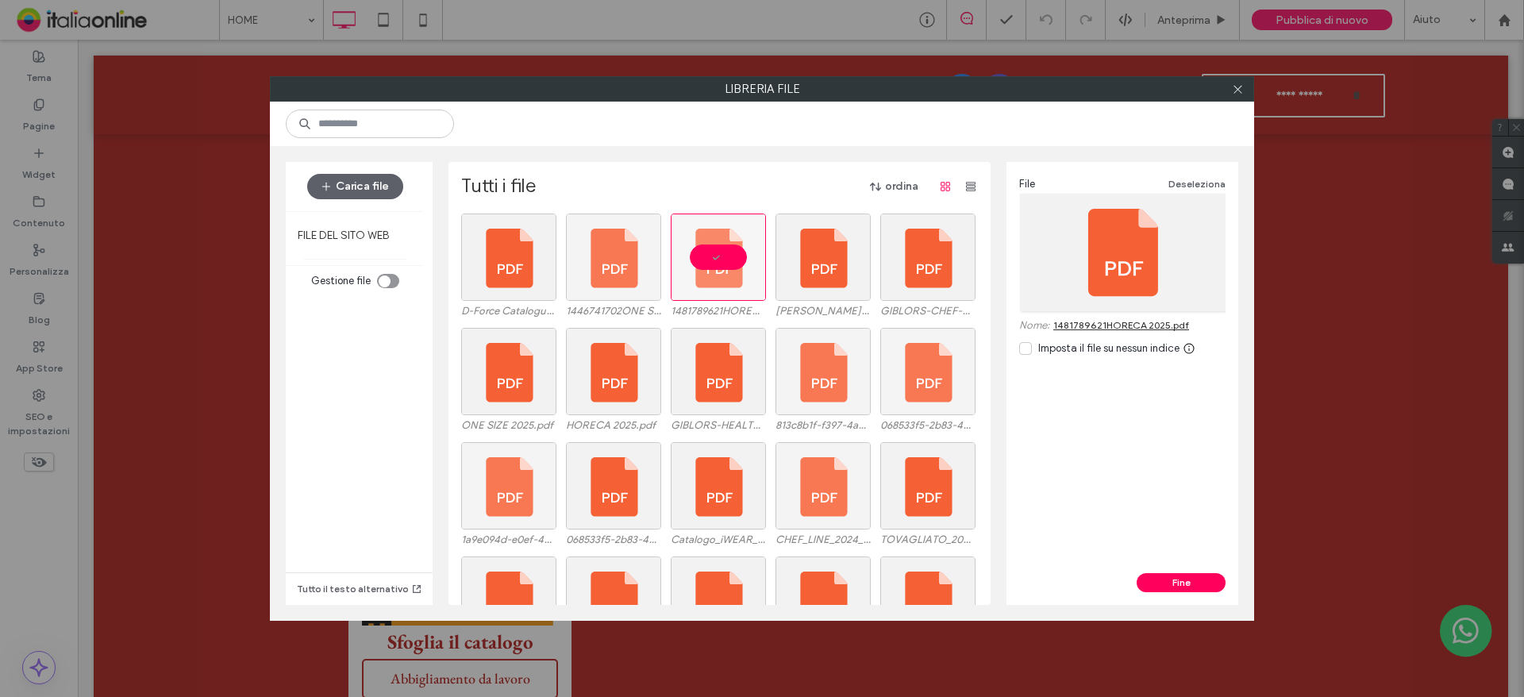
click at [1136, 322] on link "1481789621HORECA 2025.pdf" at bounding box center [1121, 325] width 136 height 12
click at [1232, 88] on icon at bounding box center [1238, 89] width 12 height 12
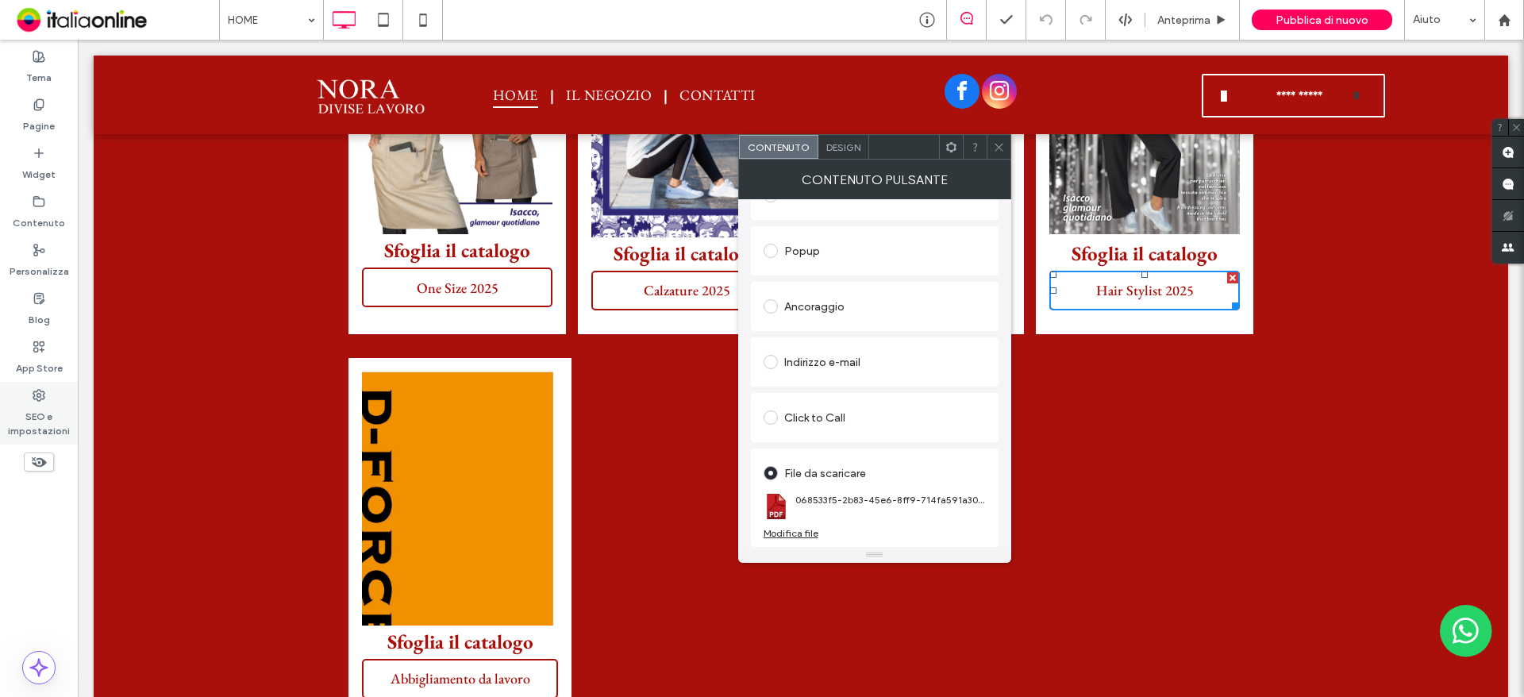
drag, startPoint x: 30, startPoint y: 409, endPoint x: 44, endPoint y: 406, distance: 13.7
click at [30, 409] on label "SEO e impostazioni" at bounding box center [39, 420] width 78 height 37
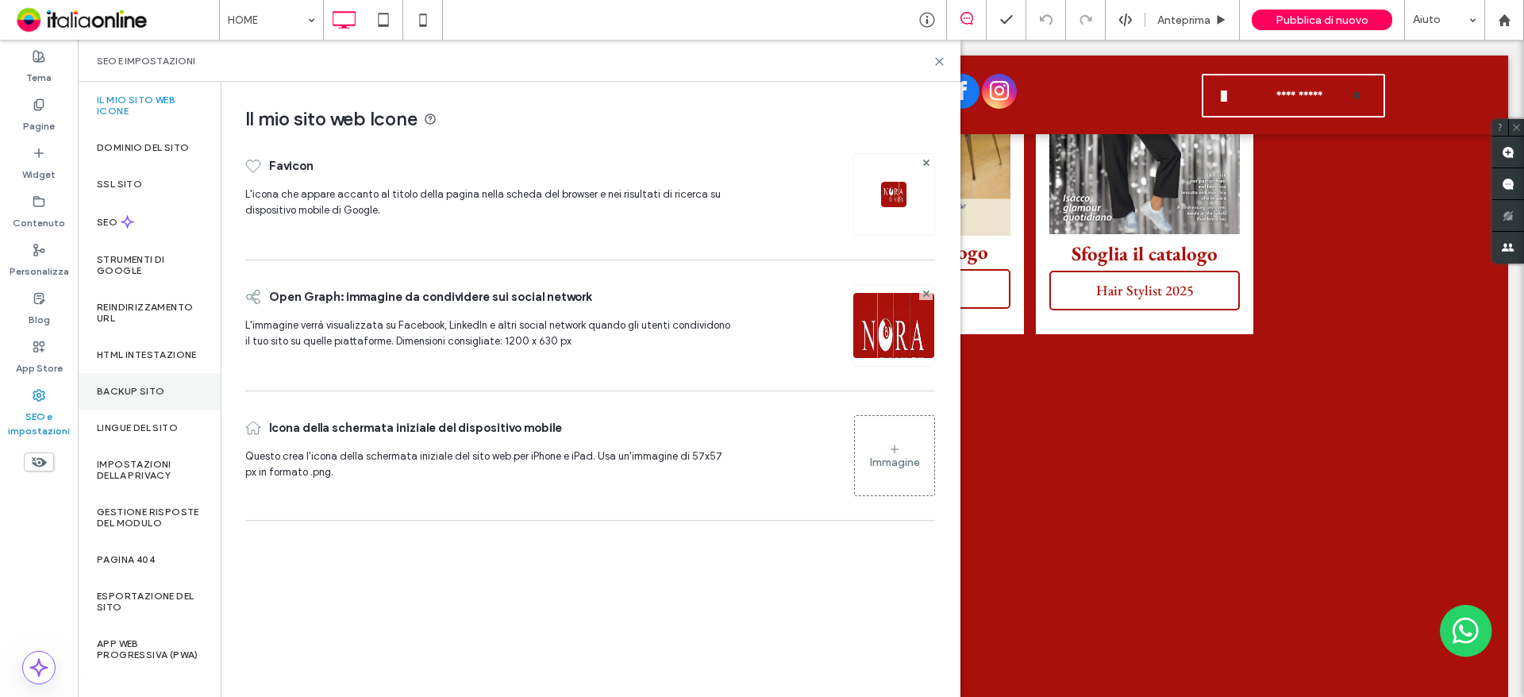
click at [144, 397] on label "Backup sito" at bounding box center [130, 391] width 67 height 11
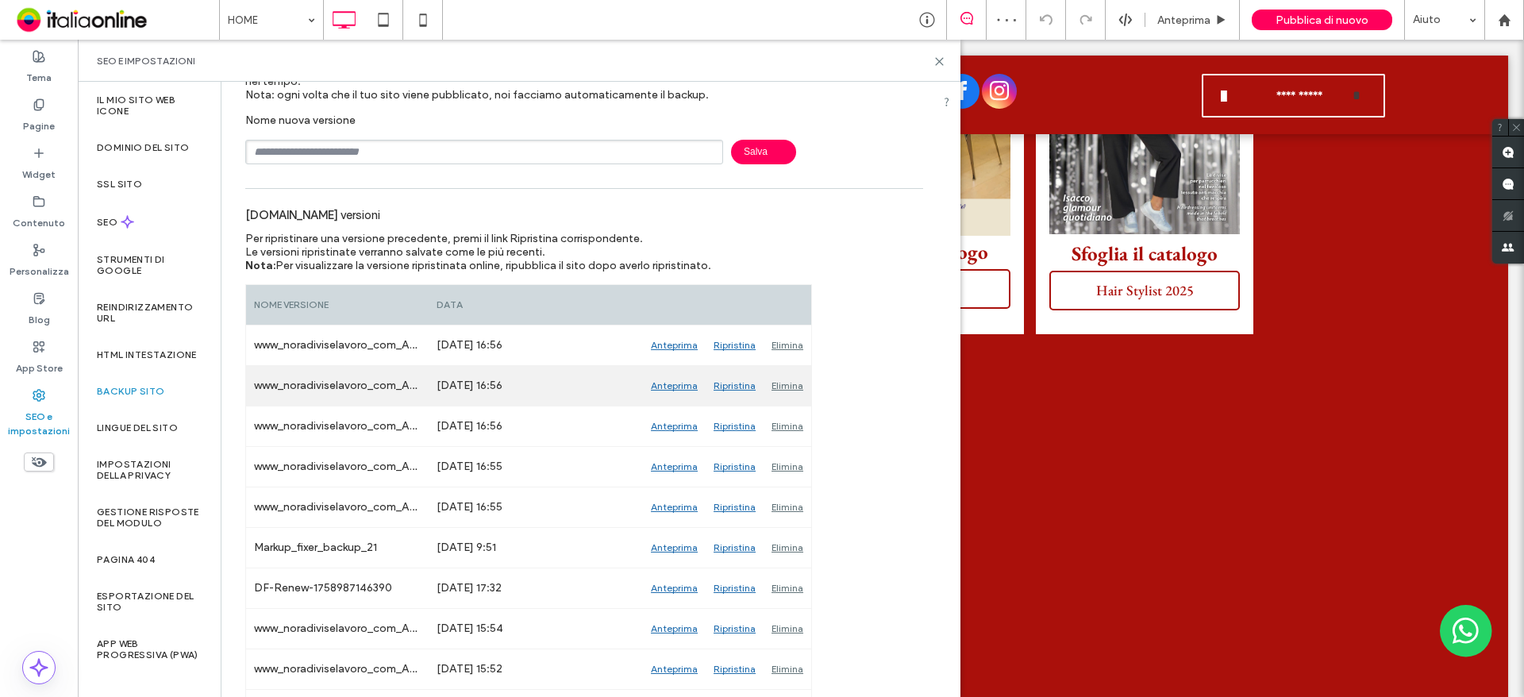
scroll to position [159, 0]
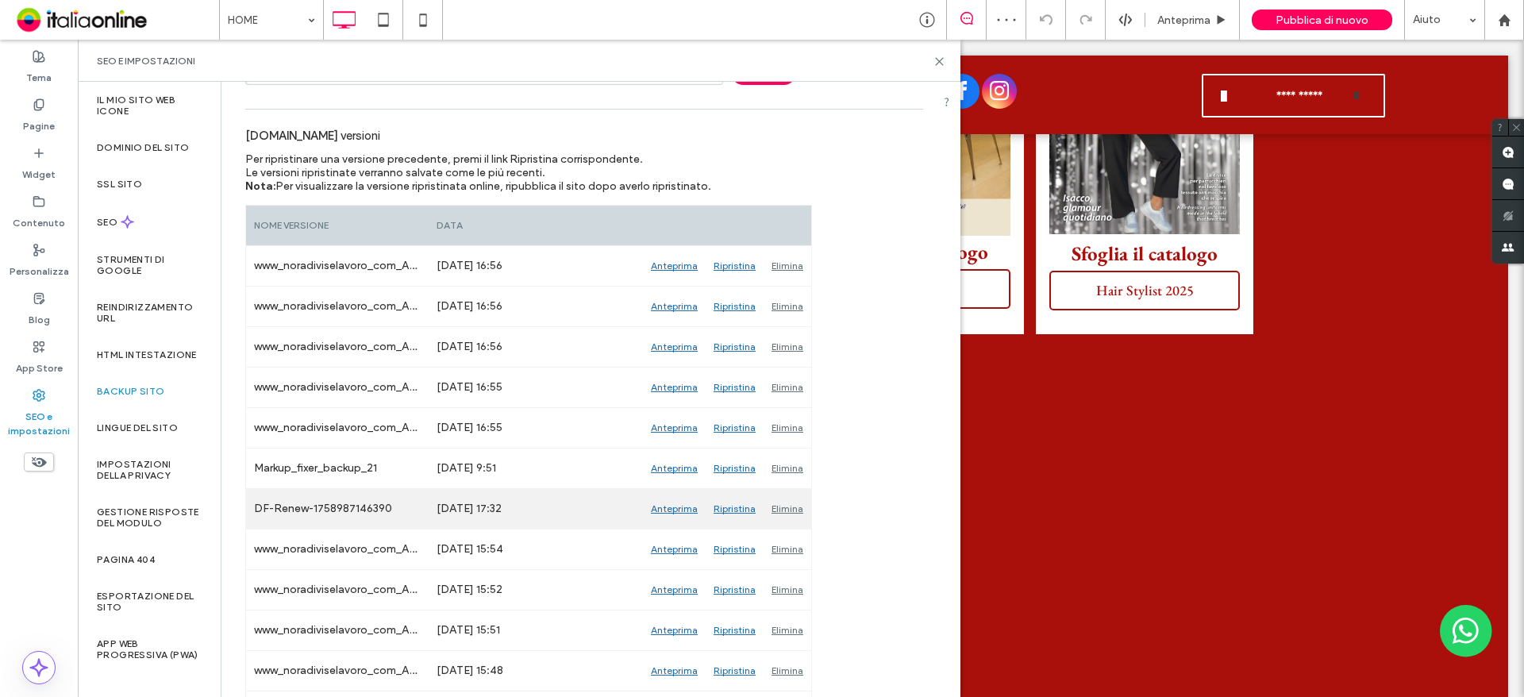
click at [679, 509] on div "Anteprima" at bounding box center [674, 509] width 63 height 40
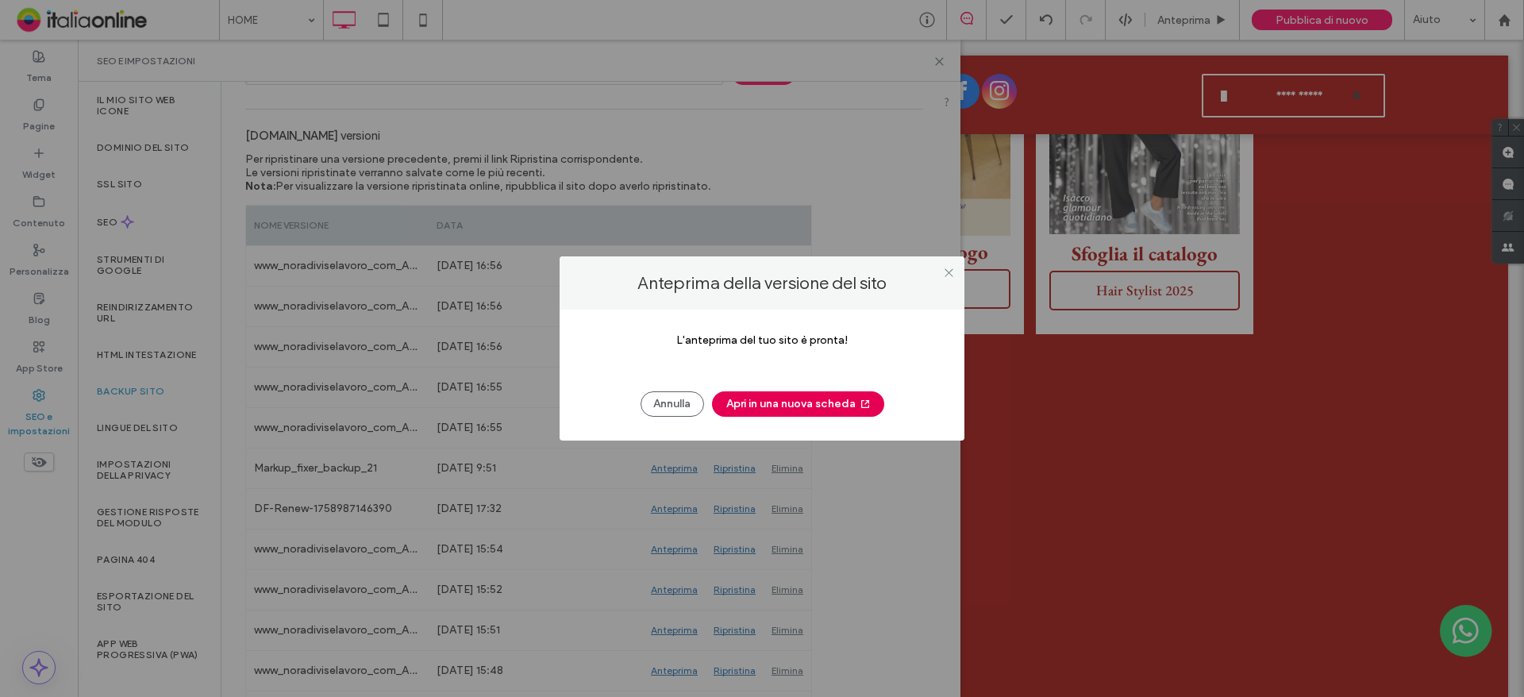
click at [802, 406] on button "Apri in una nuova scheda" at bounding box center [798, 403] width 172 height 25
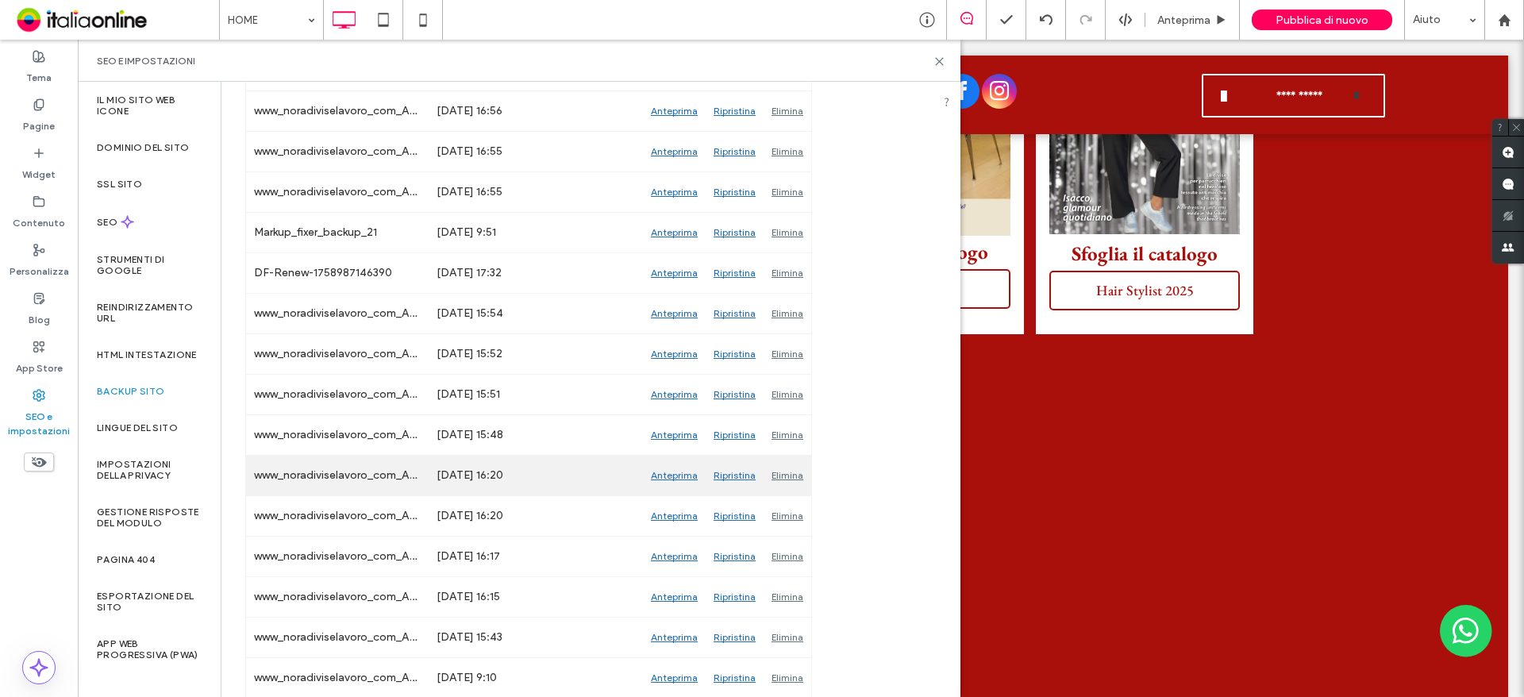
scroll to position [397, 0]
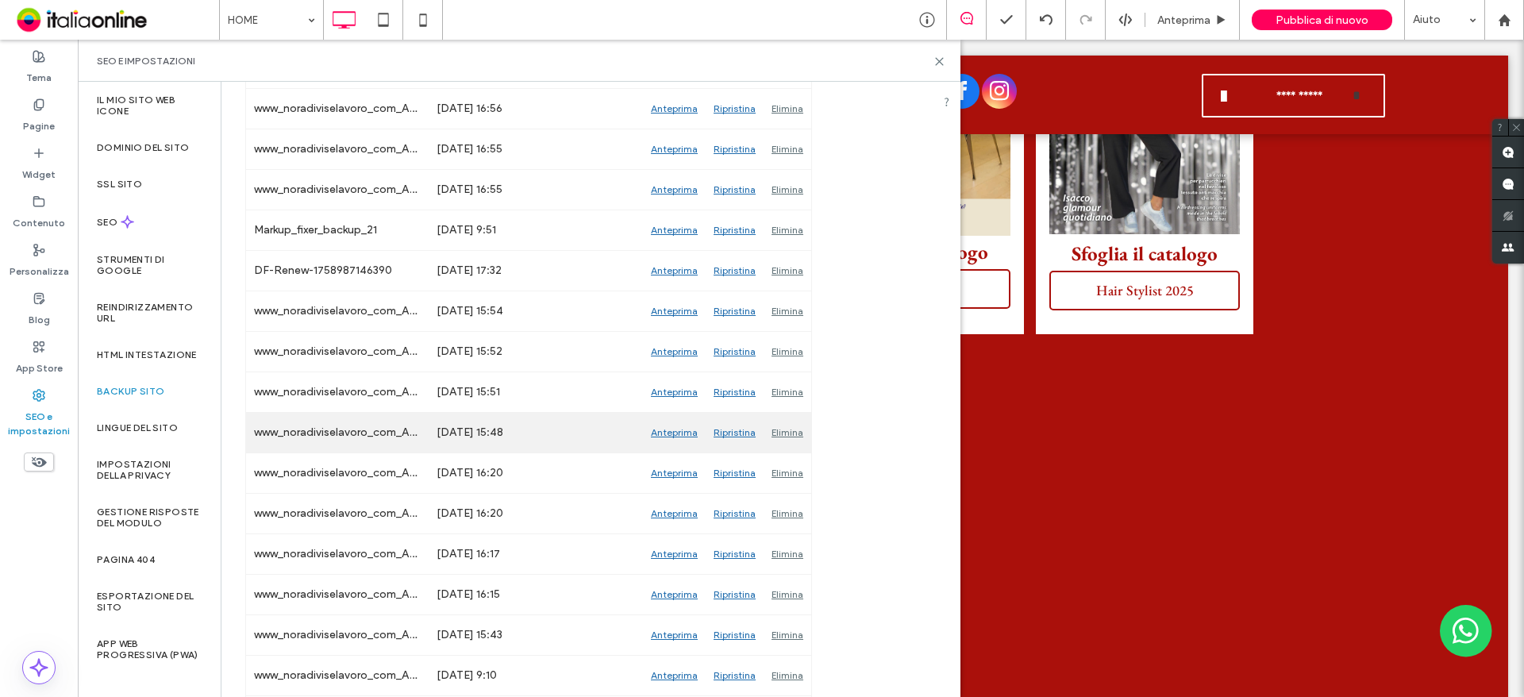
click at [673, 434] on div "Anteprima" at bounding box center [674, 433] width 63 height 40
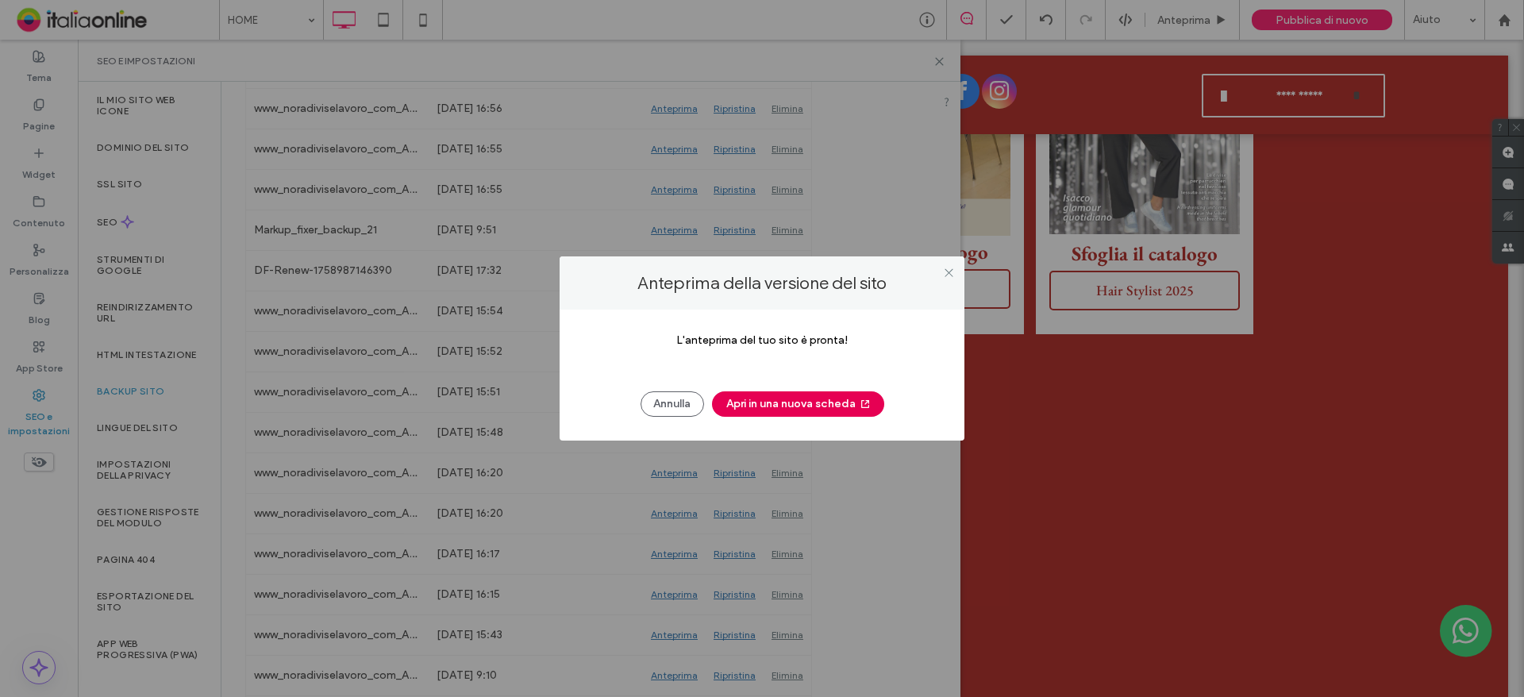
click at [832, 398] on button "Apri in una nuova scheda" at bounding box center [798, 403] width 172 height 25
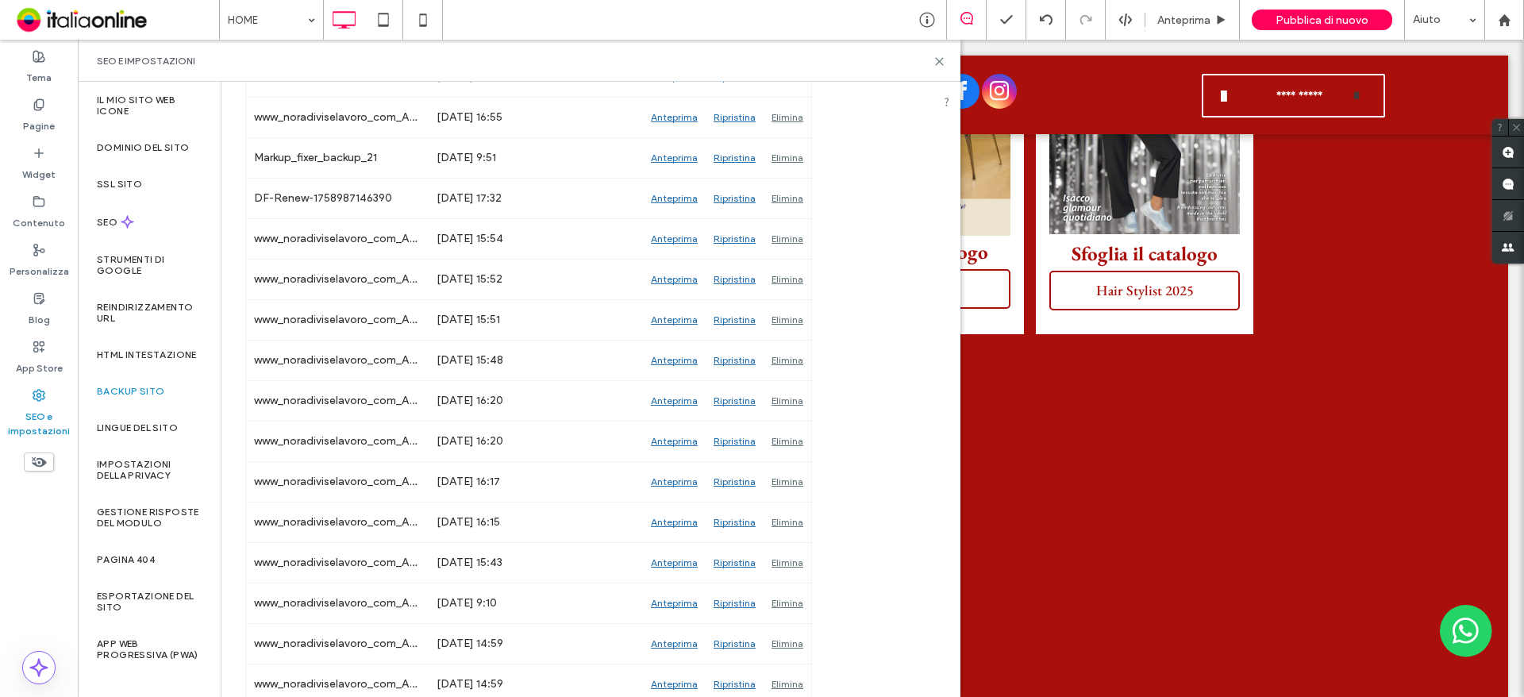
scroll to position [714, 0]
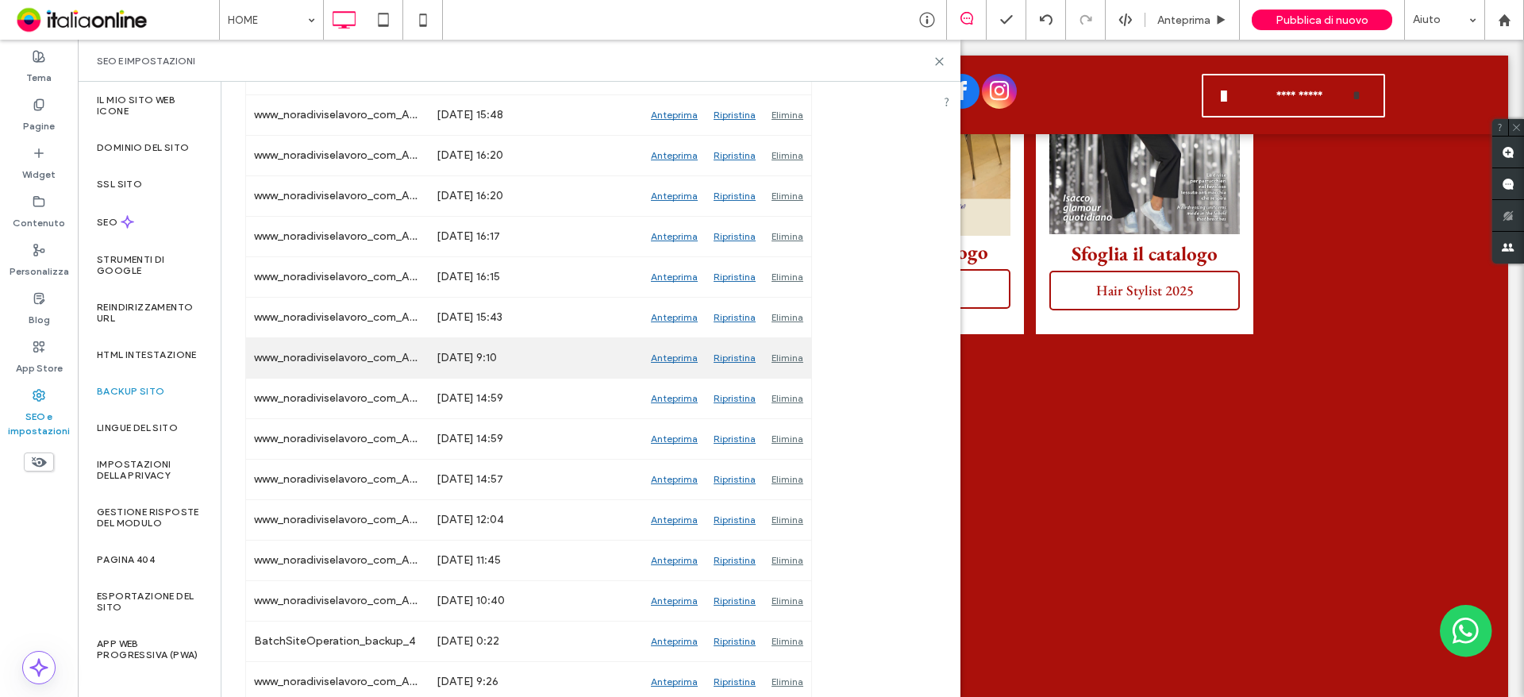
click at [664, 358] on div "Anteprima" at bounding box center [674, 358] width 63 height 40
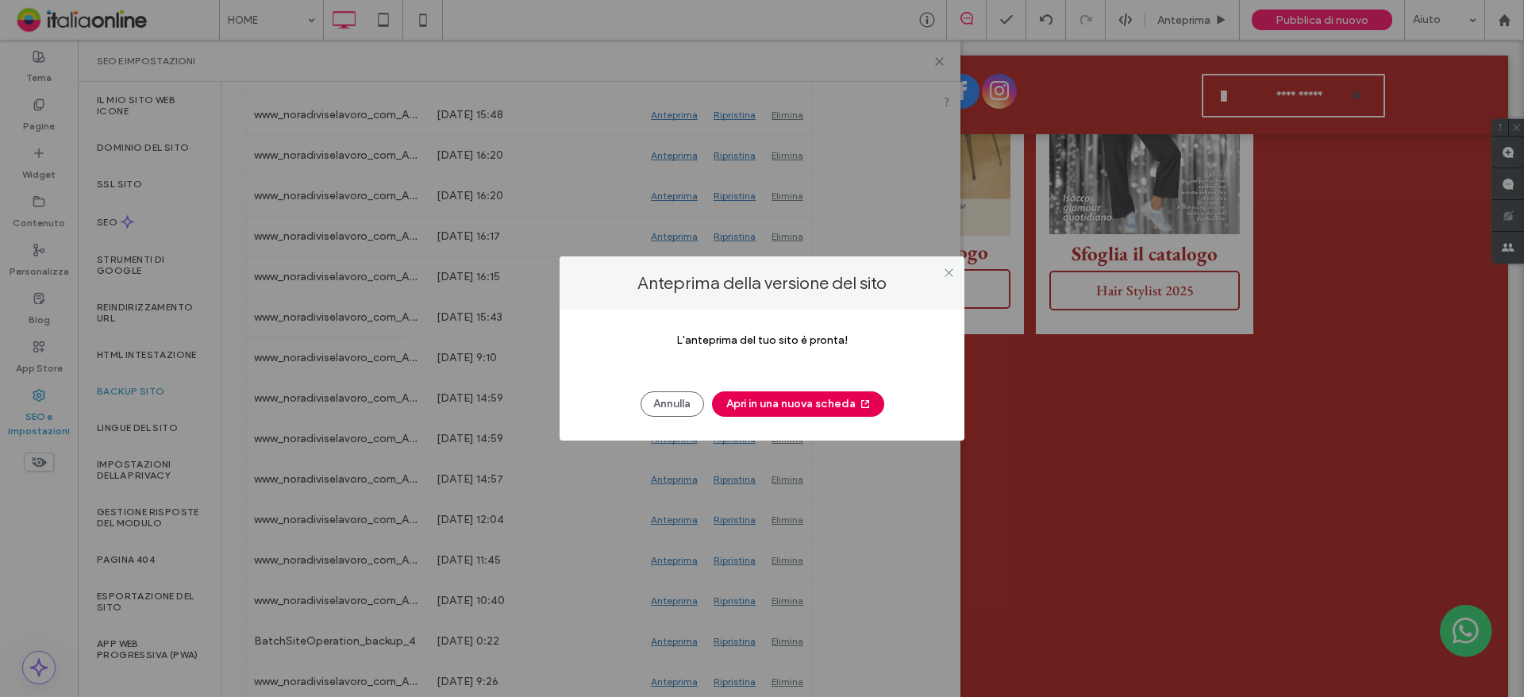
click at [775, 398] on button "Apri in una nuova scheda" at bounding box center [798, 403] width 172 height 25
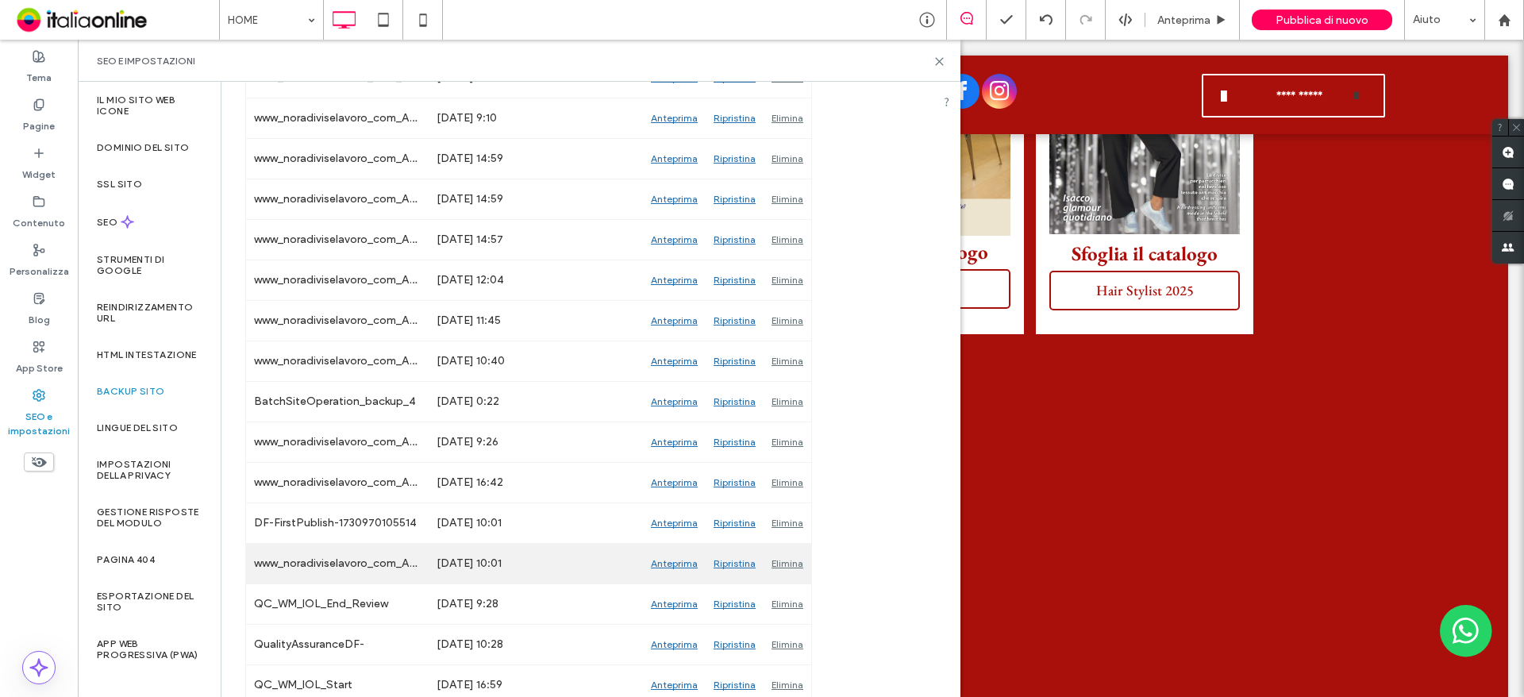
scroll to position [963, 0]
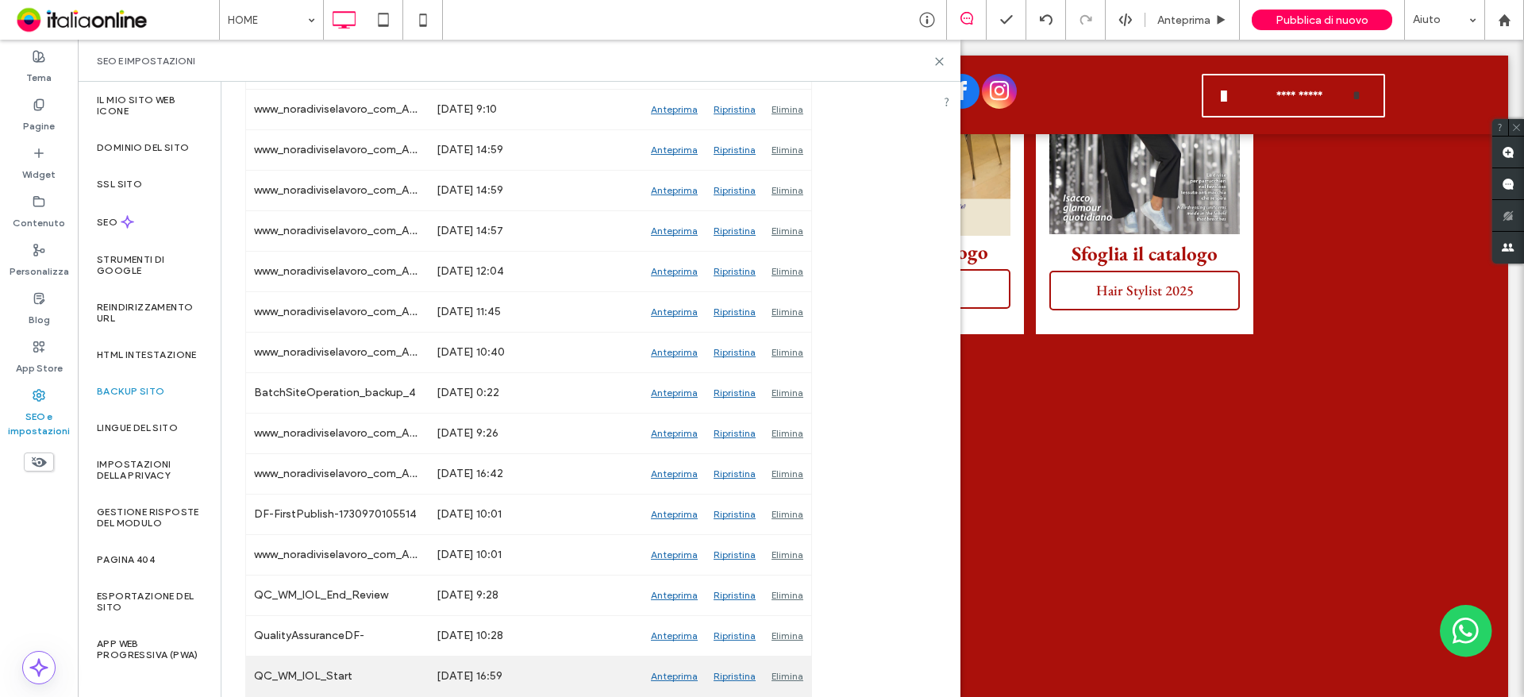
click at [665, 671] on div "Anteprima" at bounding box center [674, 676] width 63 height 40
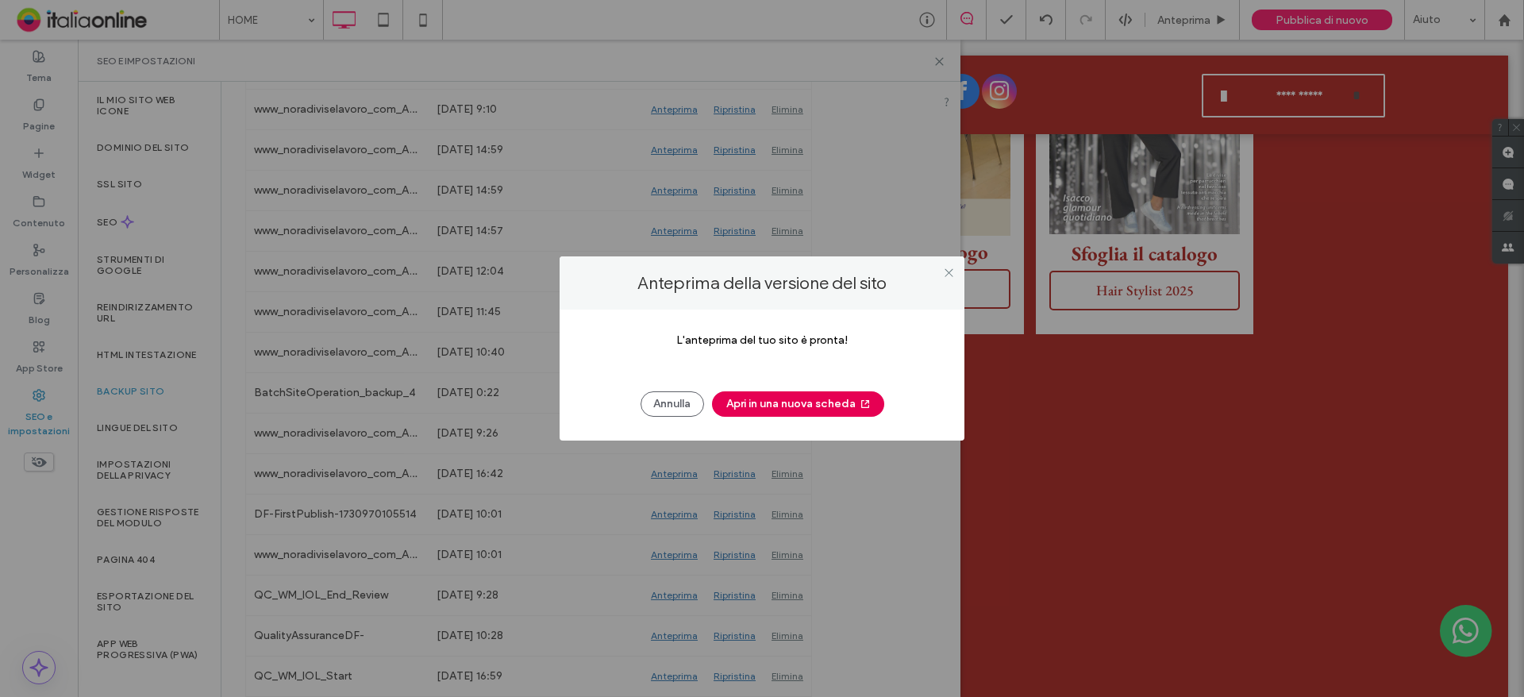
click at [788, 405] on button "Apri in una nuova scheda" at bounding box center [798, 403] width 172 height 25
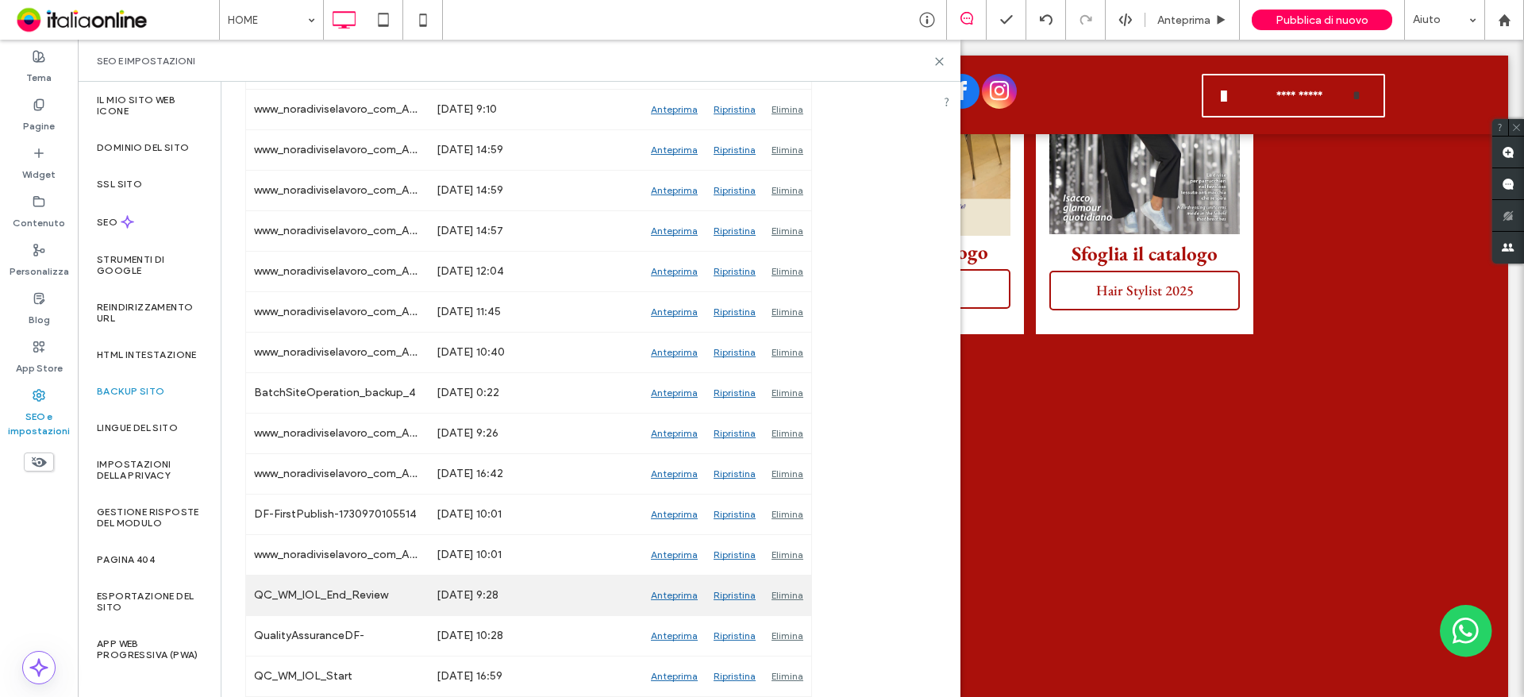
click at [683, 592] on div "Anteprima" at bounding box center [674, 595] width 63 height 40
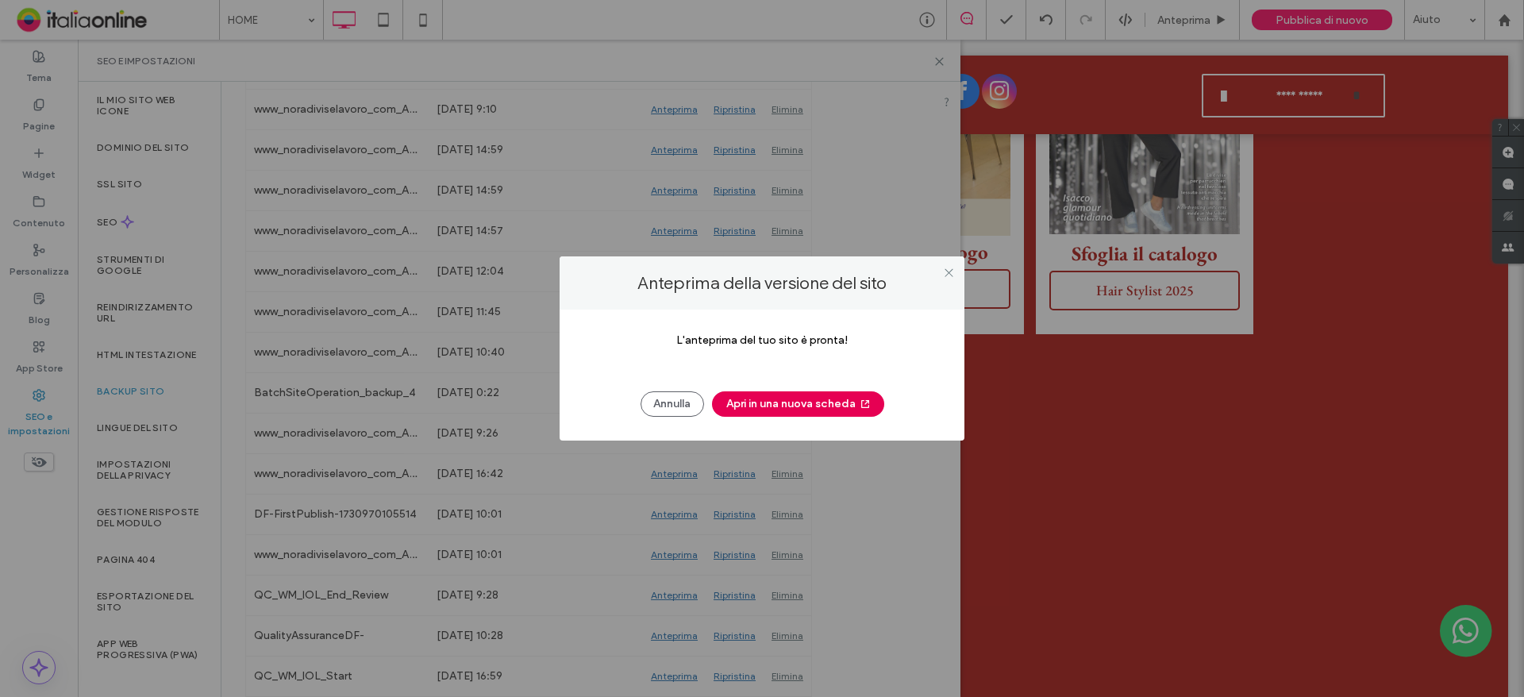
click at [790, 408] on button "Apri in una nuova scheda" at bounding box center [798, 403] width 172 height 25
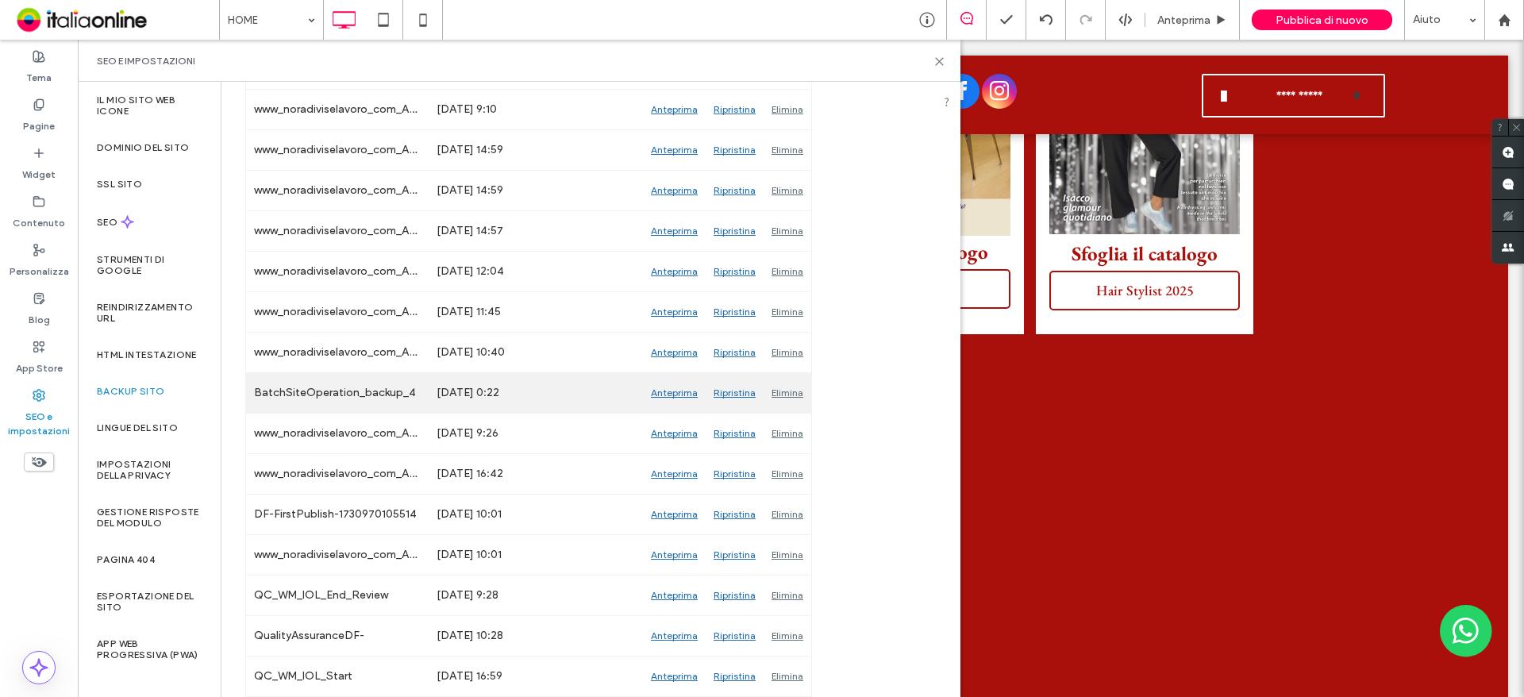
click at [671, 396] on div "Anteprima" at bounding box center [674, 393] width 63 height 40
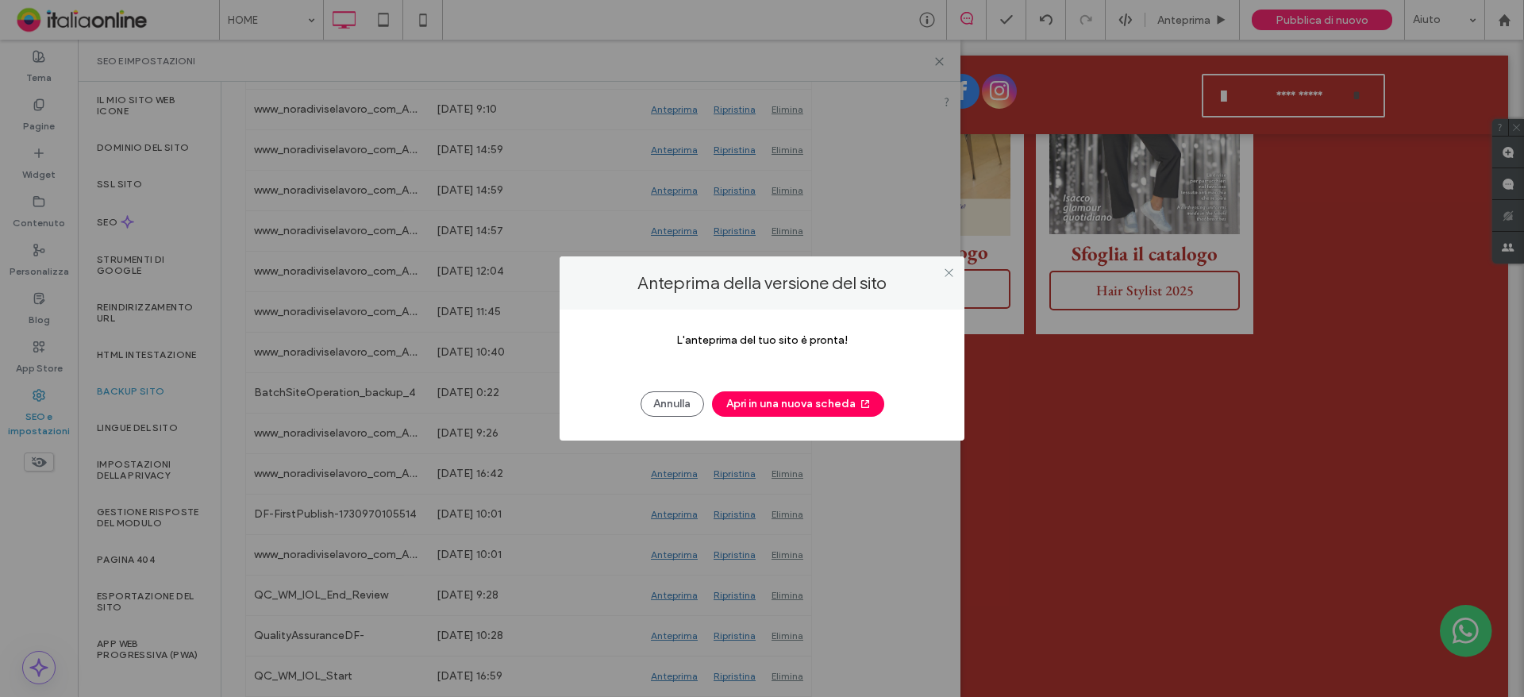
drag, startPoint x: 791, startPoint y: 402, endPoint x: 794, endPoint y: 425, distance: 23.1
click at [794, 425] on div "L'anteprima del tuo sito è pronta! Annulla Apri in una nuova scheda" at bounding box center [761, 374] width 405 height 131
click at [805, 408] on button "Apri in una nuova scheda" at bounding box center [798, 403] width 172 height 25
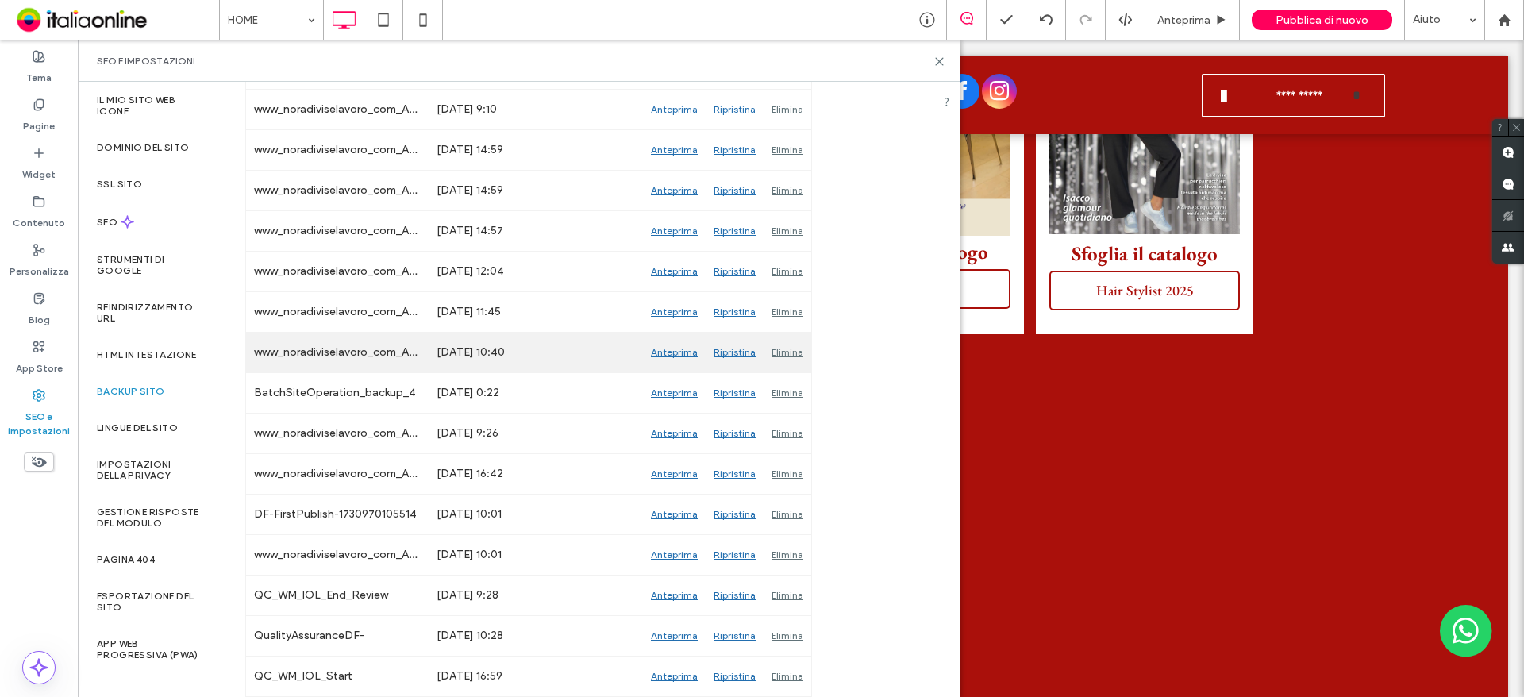
click at [659, 353] on div "Anteprima" at bounding box center [674, 353] width 63 height 40
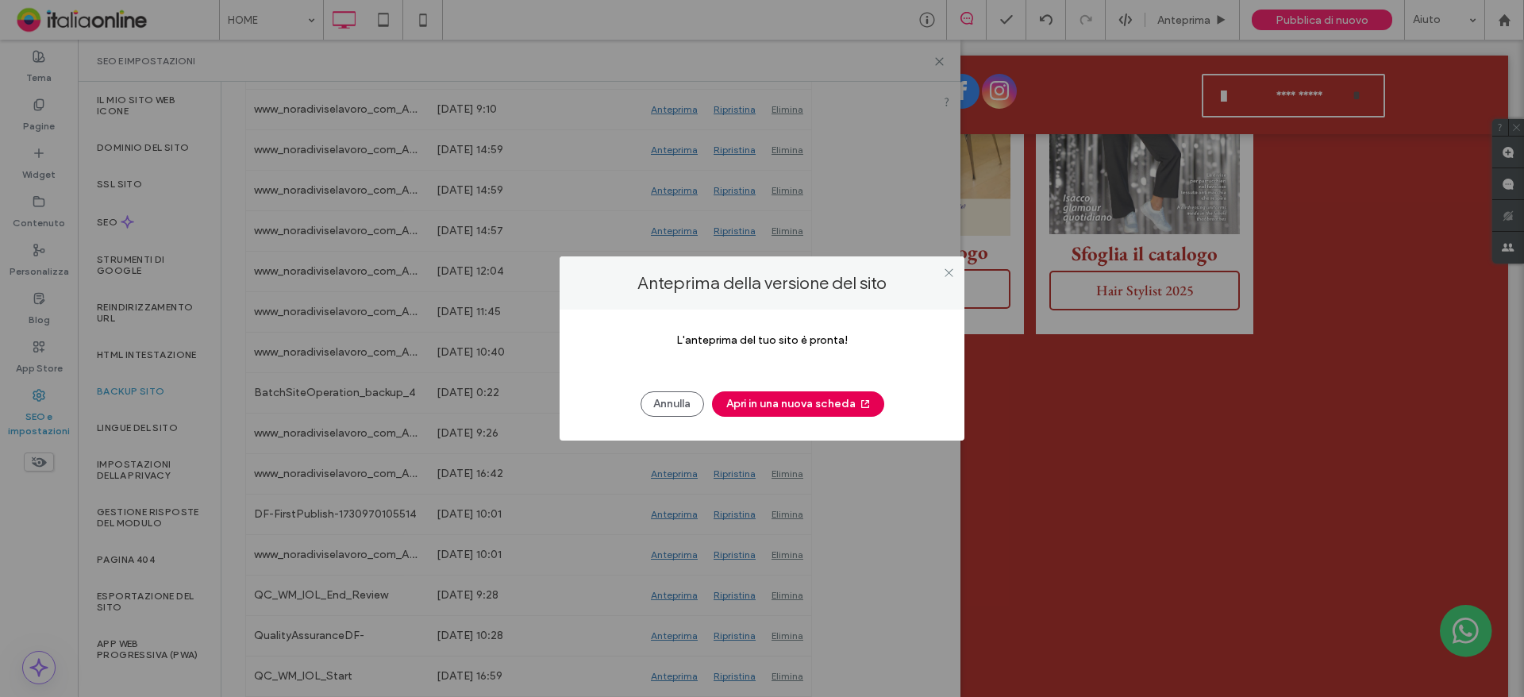
click at [785, 403] on button "Apri in una nuova scheda" at bounding box center [798, 403] width 172 height 25
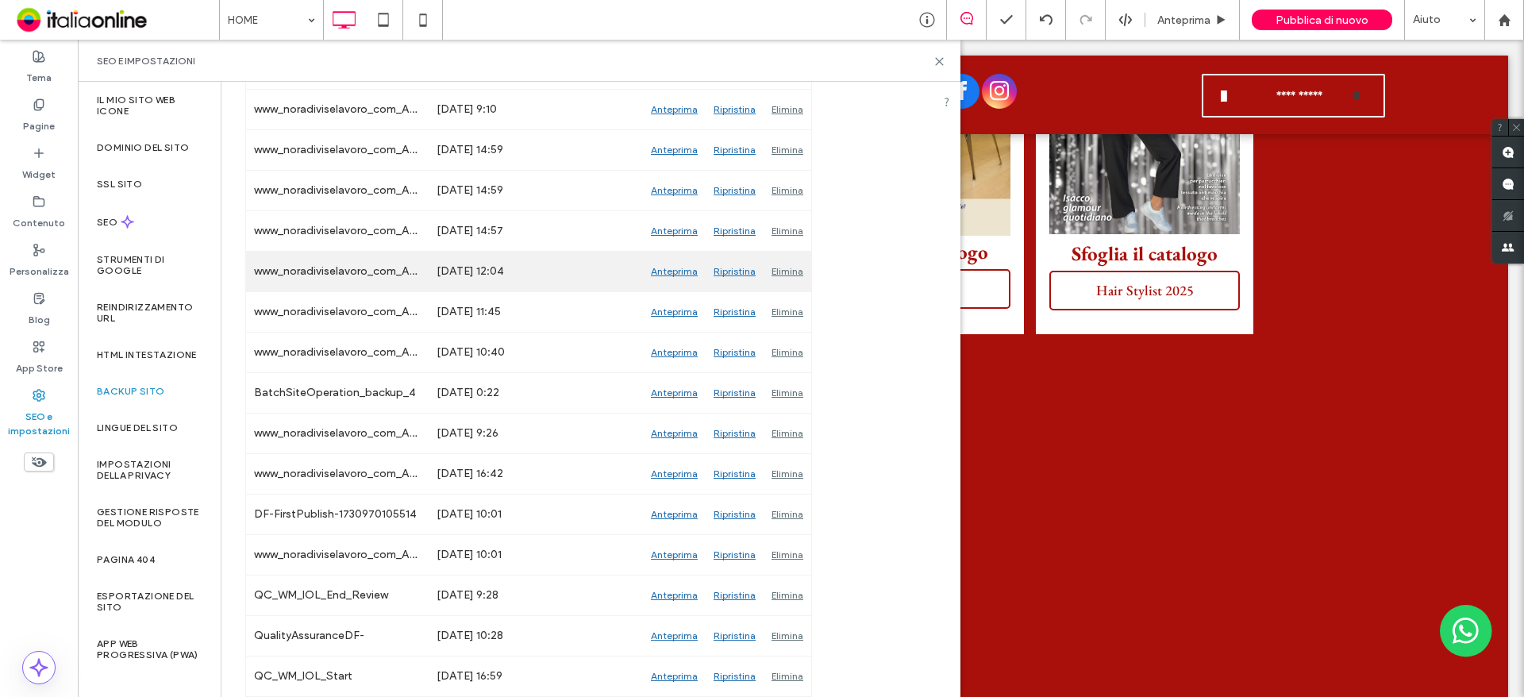
click at [675, 271] on div "Anteprima" at bounding box center [674, 272] width 63 height 40
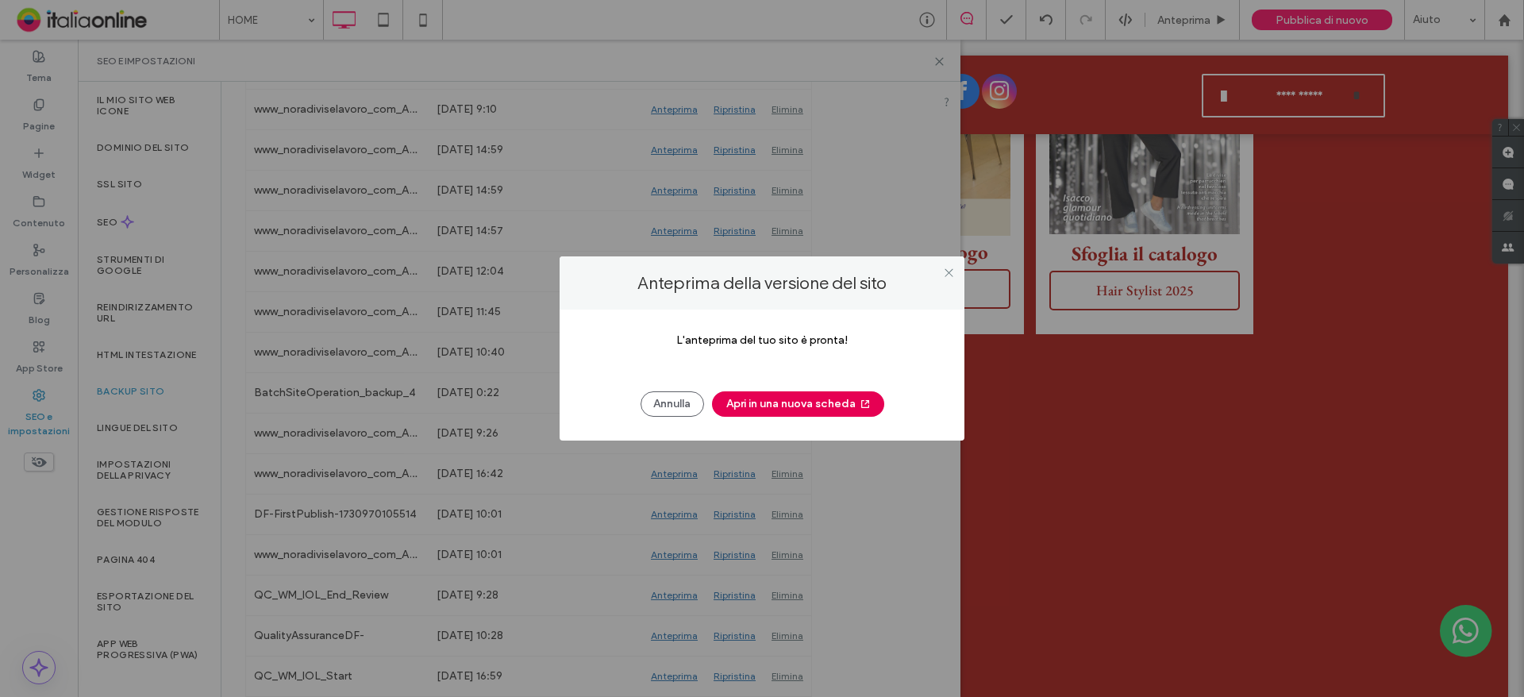
click at [762, 415] on button "Apri in una nuova scheda" at bounding box center [798, 403] width 172 height 25
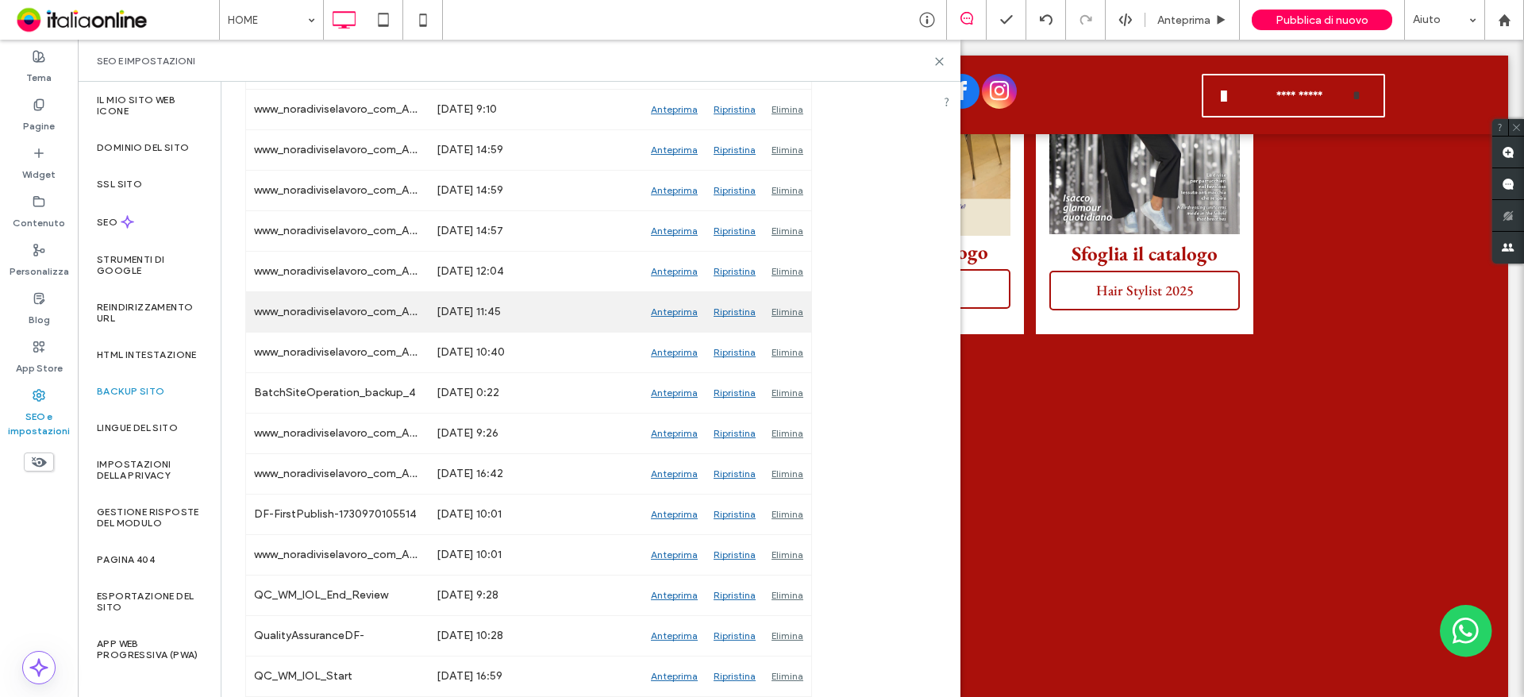
click at [659, 316] on div "Anteprima" at bounding box center [674, 312] width 63 height 40
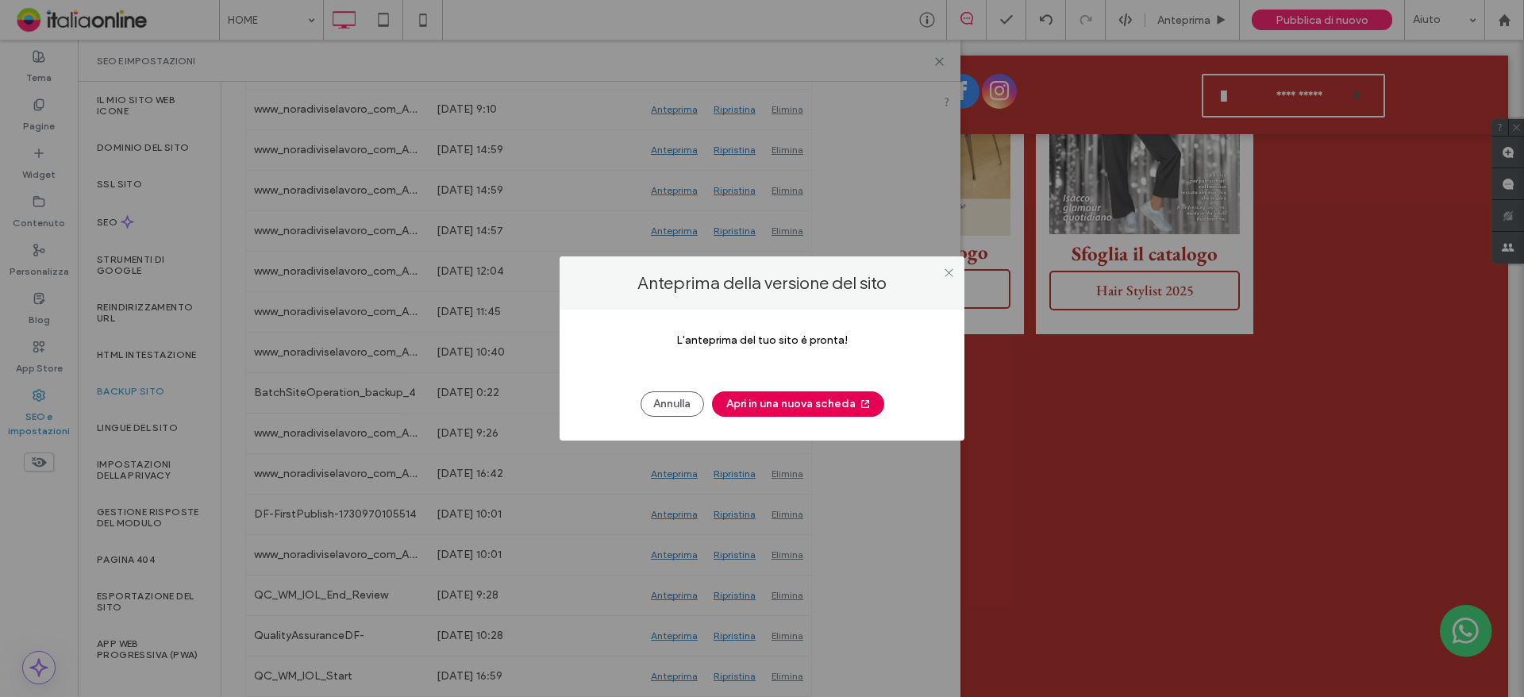
click at [751, 403] on button "Apri in una nuova scheda" at bounding box center [798, 403] width 172 height 25
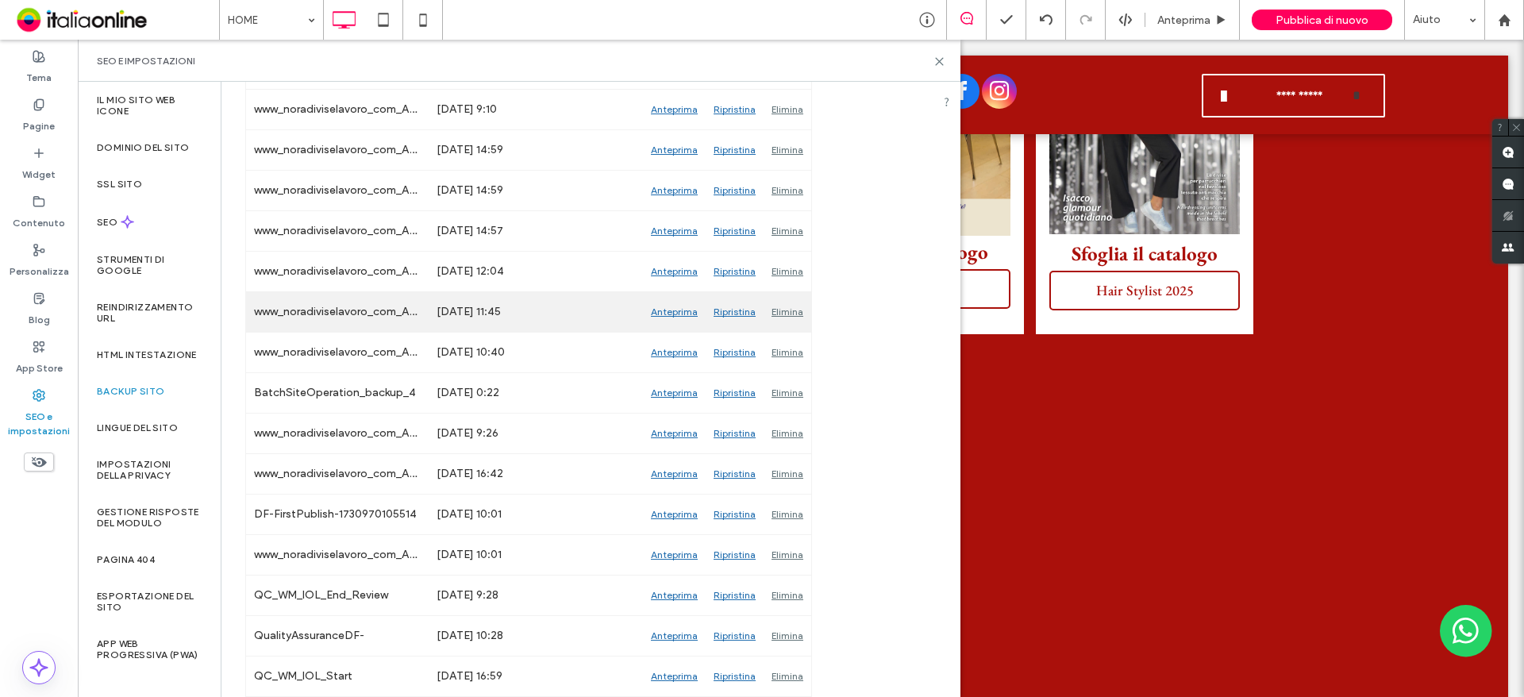
click at [672, 310] on div "Anteprima" at bounding box center [674, 312] width 63 height 40
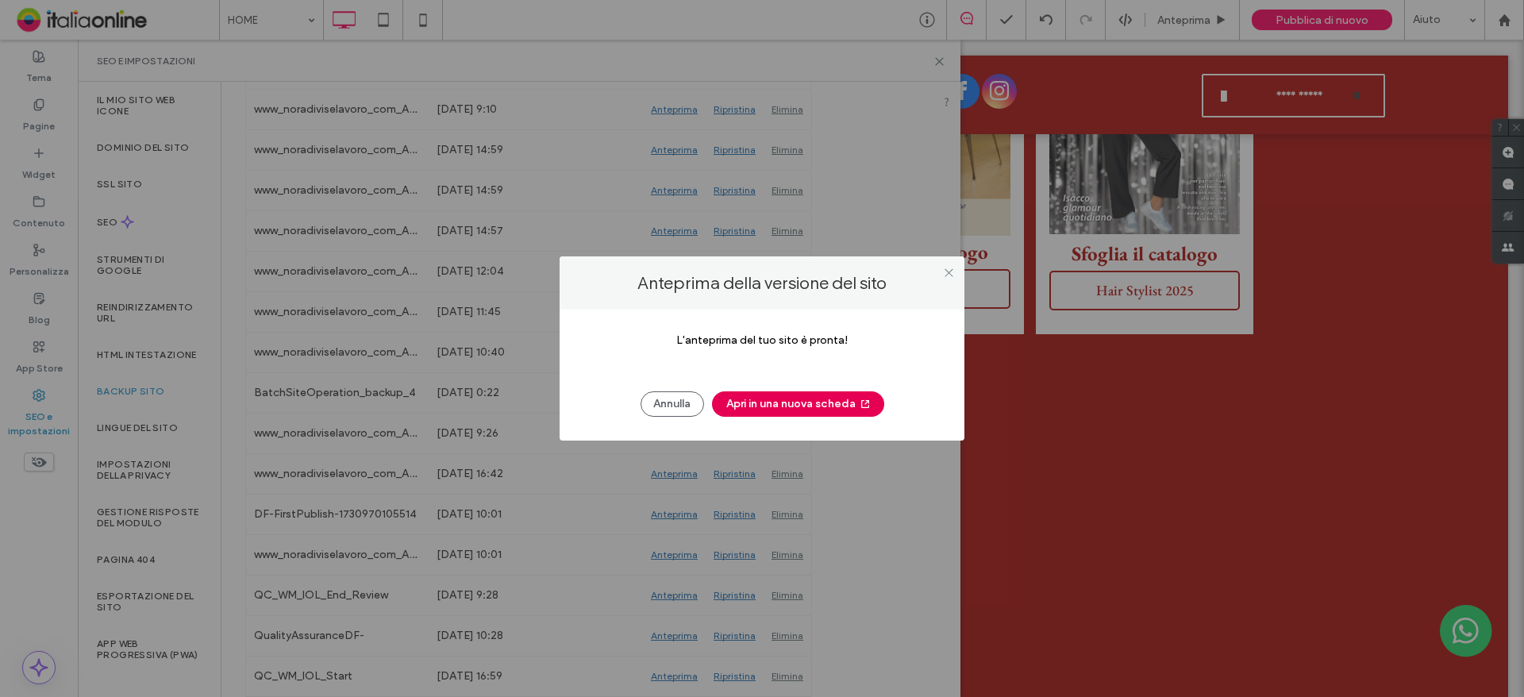
click at [751, 400] on button "Apri in una nuova scheda" at bounding box center [798, 403] width 172 height 25
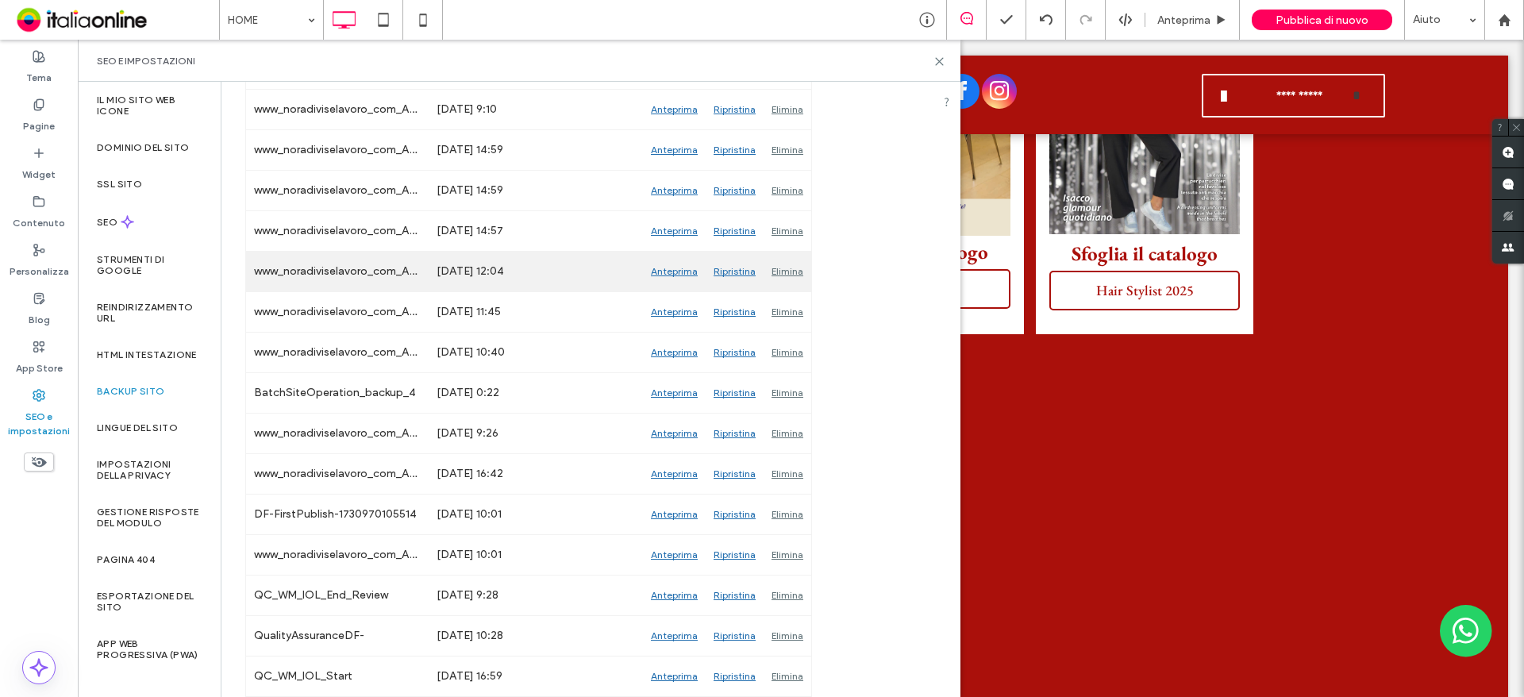
click at [664, 270] on div "Anteprima" at bounding box center [674, 272] width 63 height 40
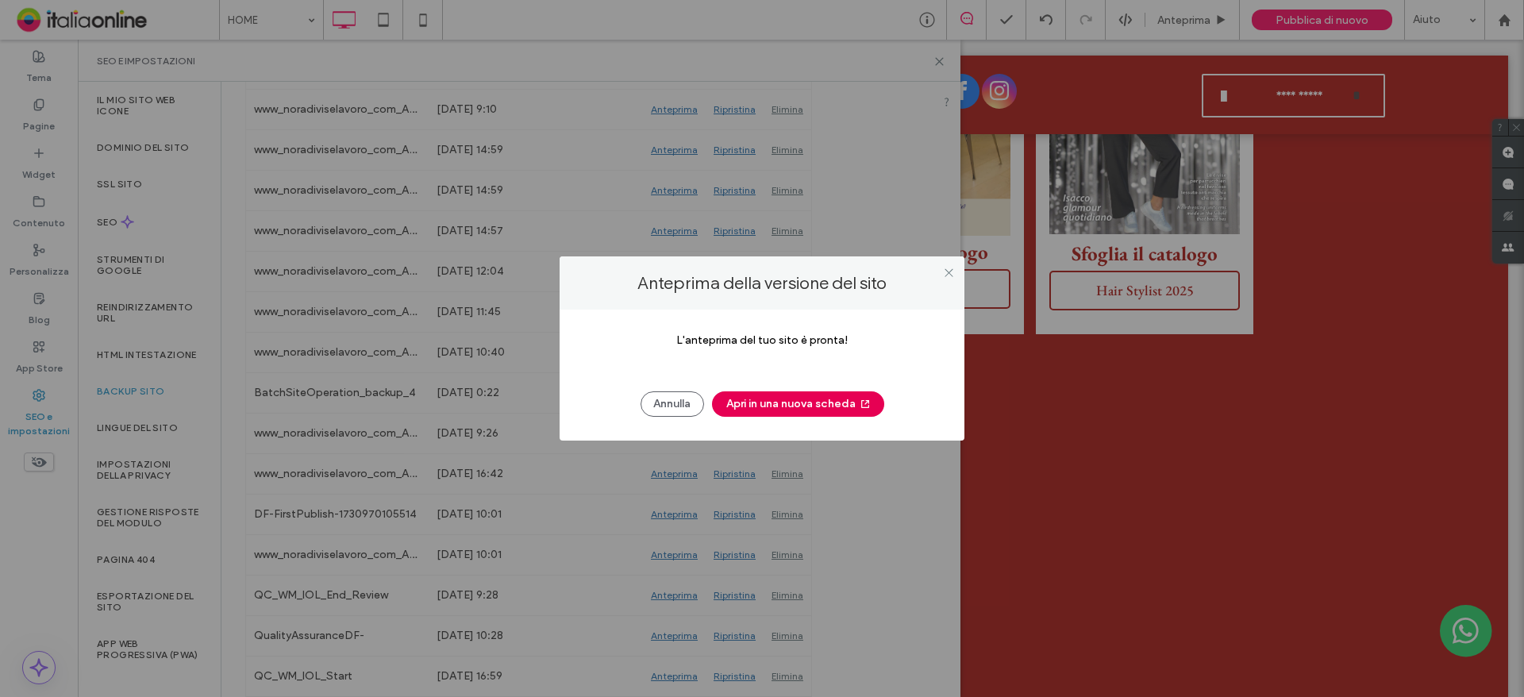
click at [752, 405] on button "Apri in una nuova scheda" at bounding box center [798, 403] width 172 height 25
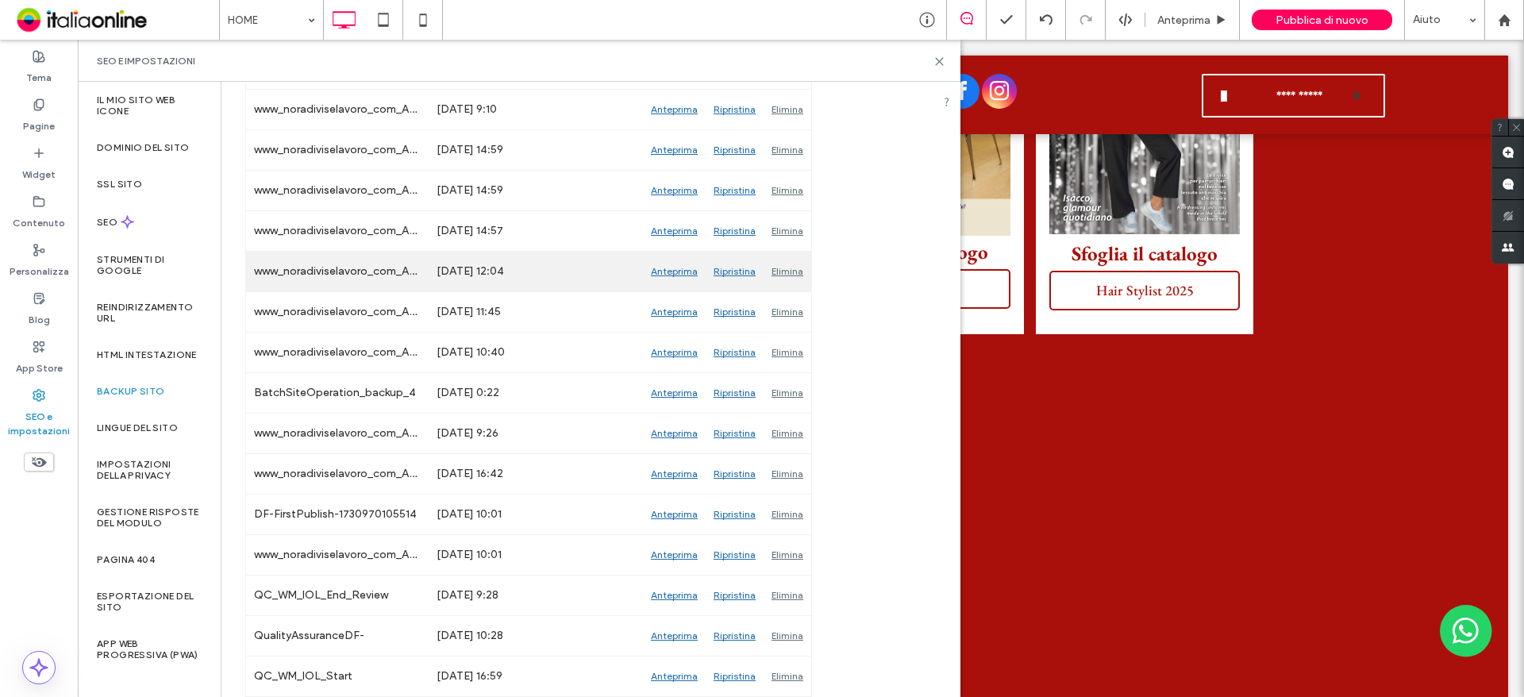
click at [657, 272] on div "Anteprima" at bounding box center [674, 272] width 63 height 40
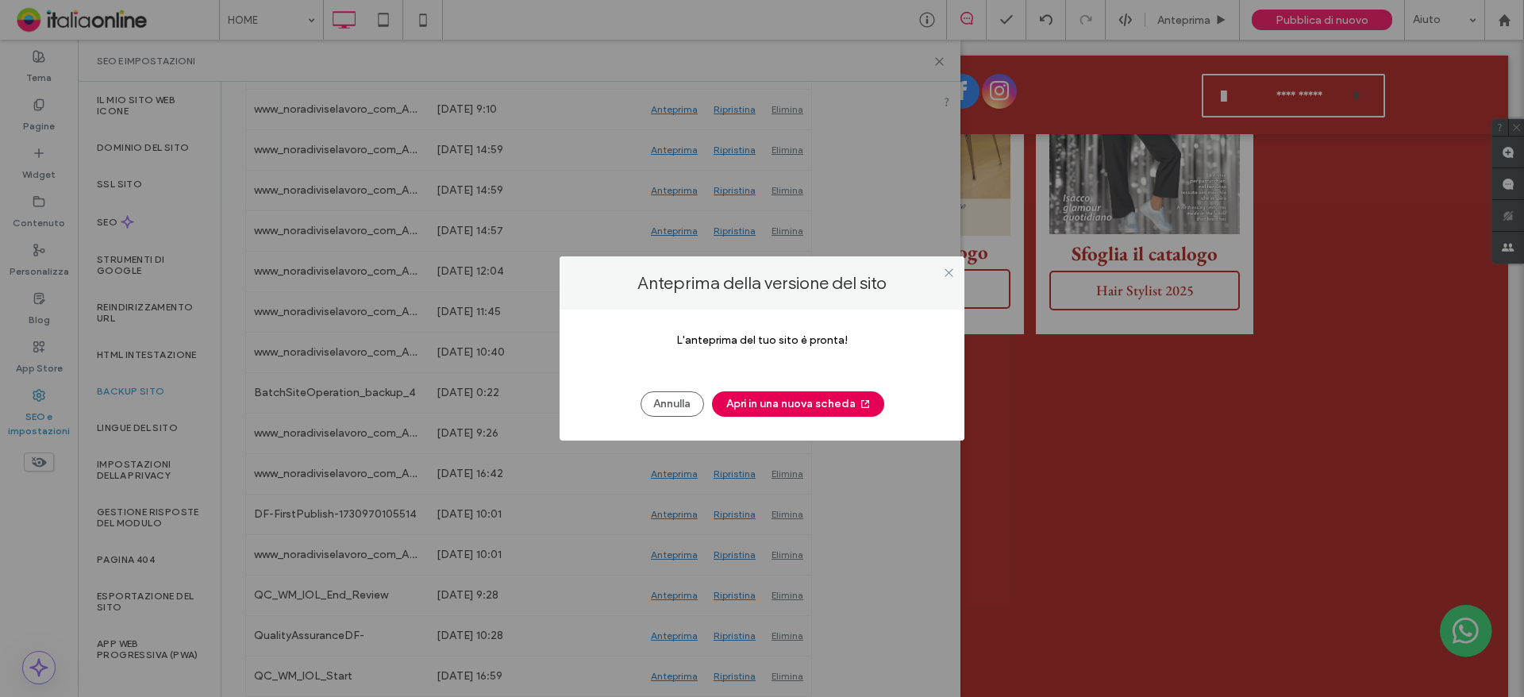
click at [771, 404] on button "Apri in una nuova scheda" at bounding box center [798, 403] width 172 height 25
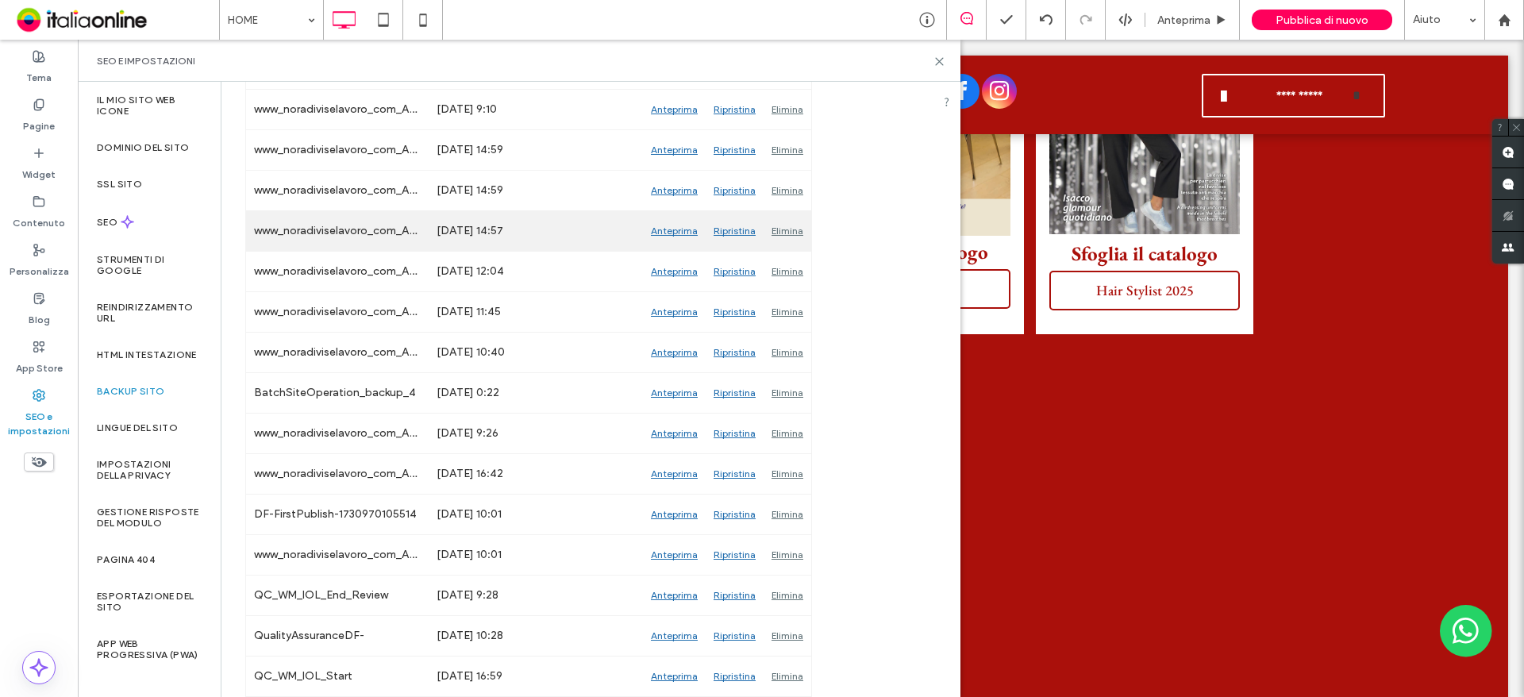
click at [667, 235] on div "Anteprima" at bounding box center [674, 231] width 63 height 40
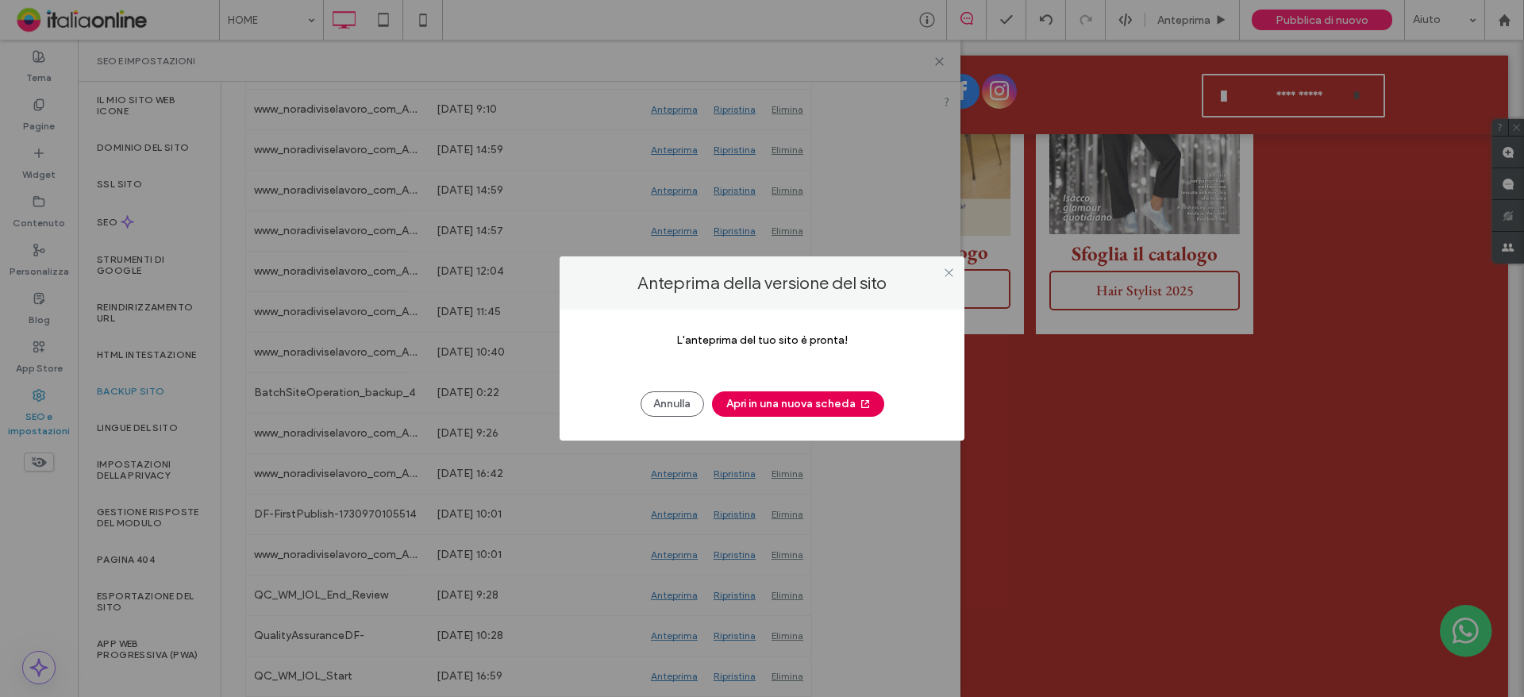
click at [750, 409] on button "Apri in una nuova scheda" at bounding box center [798, 403] width 172 height 25
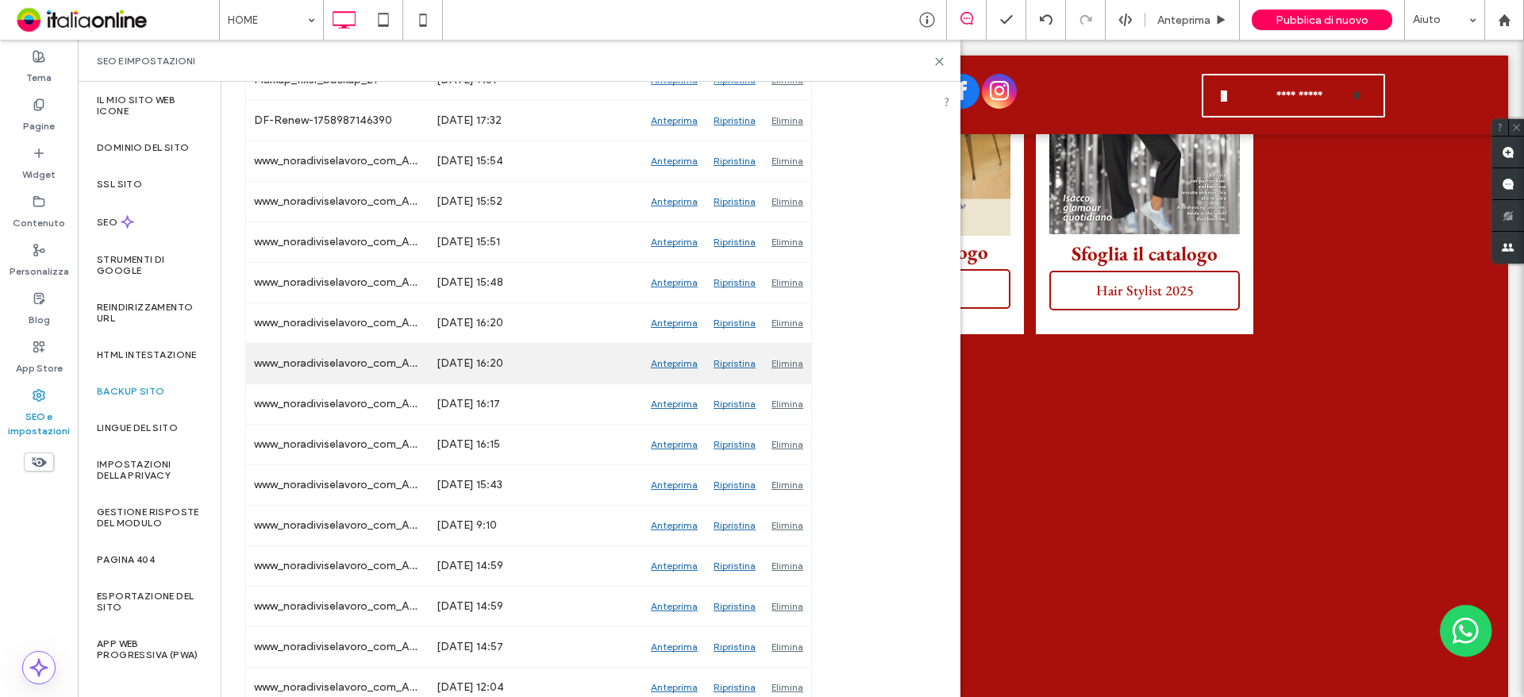
scroll to position [556, 0]
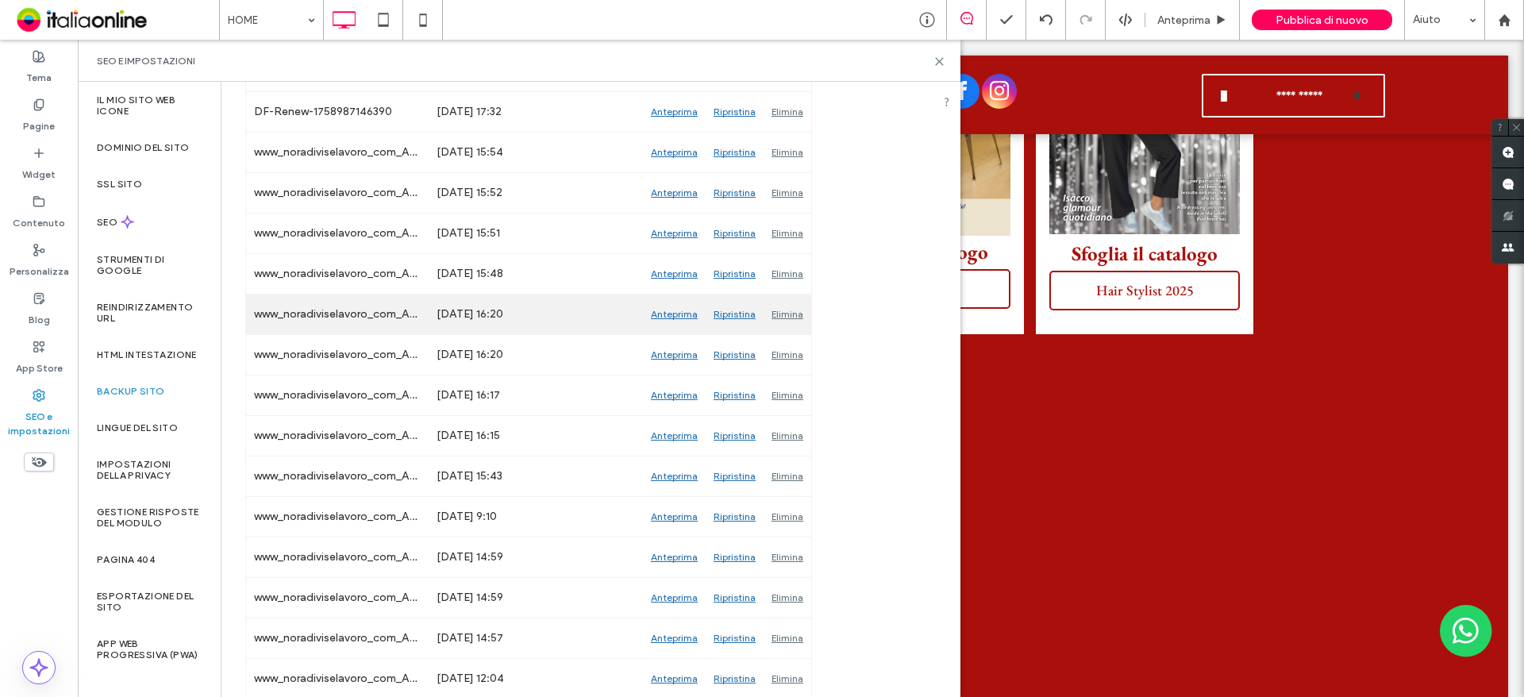
click at [656, 320] on div "Anteprima" at bounding box center [674, 314] width 63 height 40
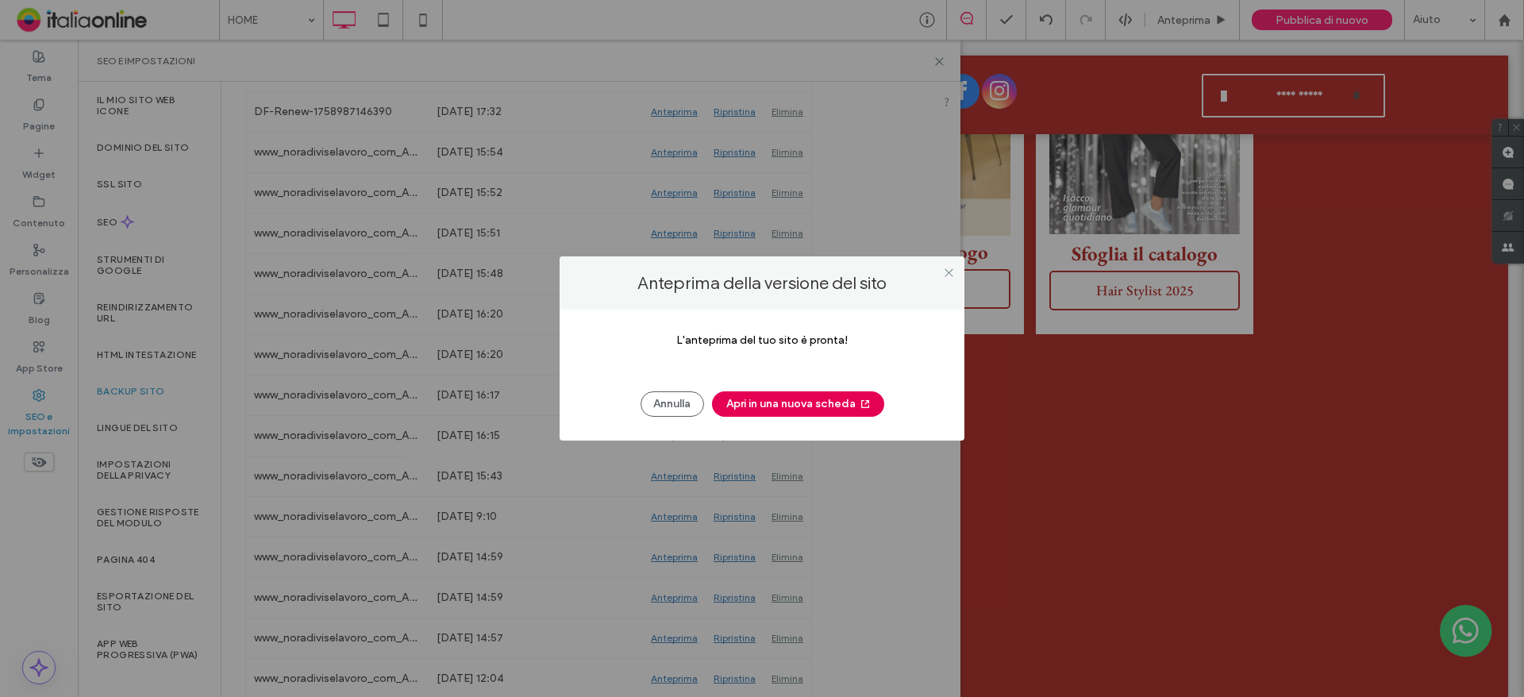
click at [792, 396] on button "Apri in una nuova scheda" at bounding box center [798, 403] width 172 height 25
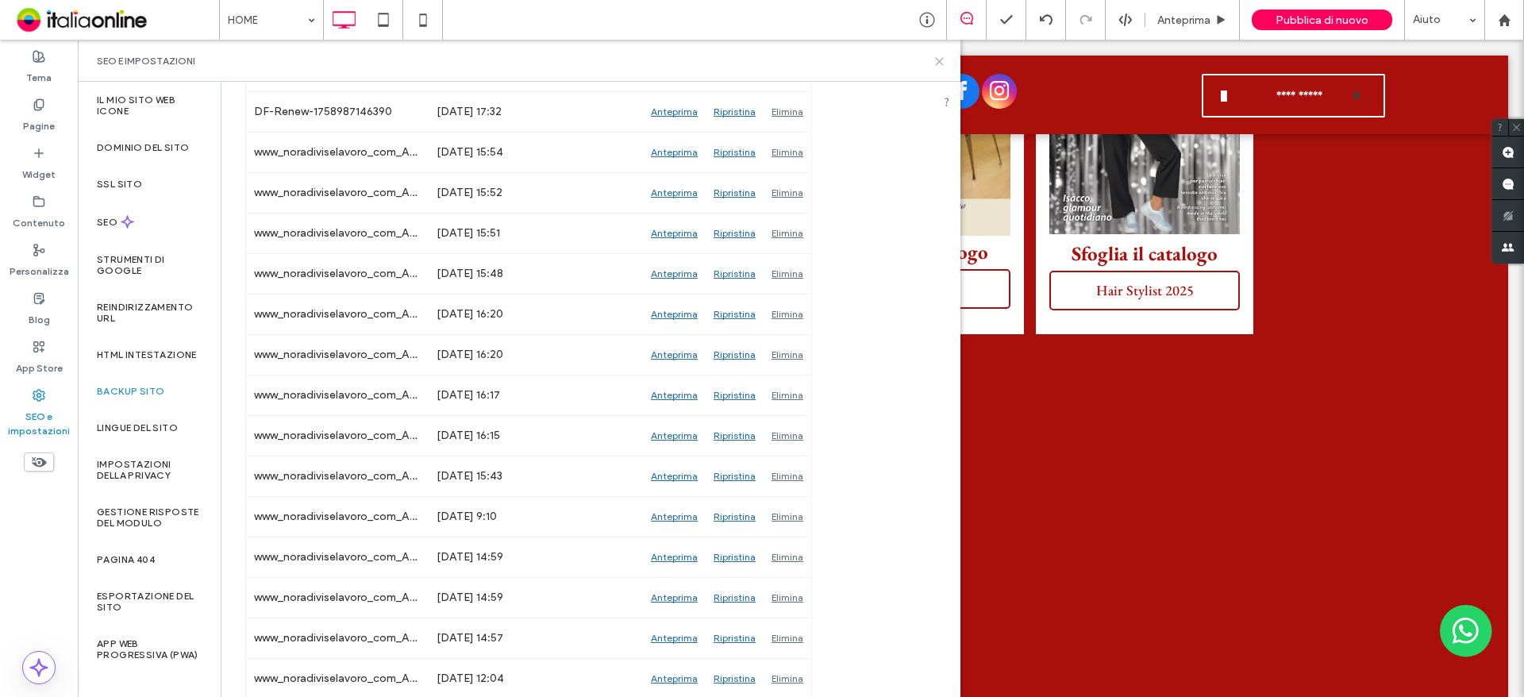
click at [937, 62] on icon at bounding box center [939, 62] width 12 height 12
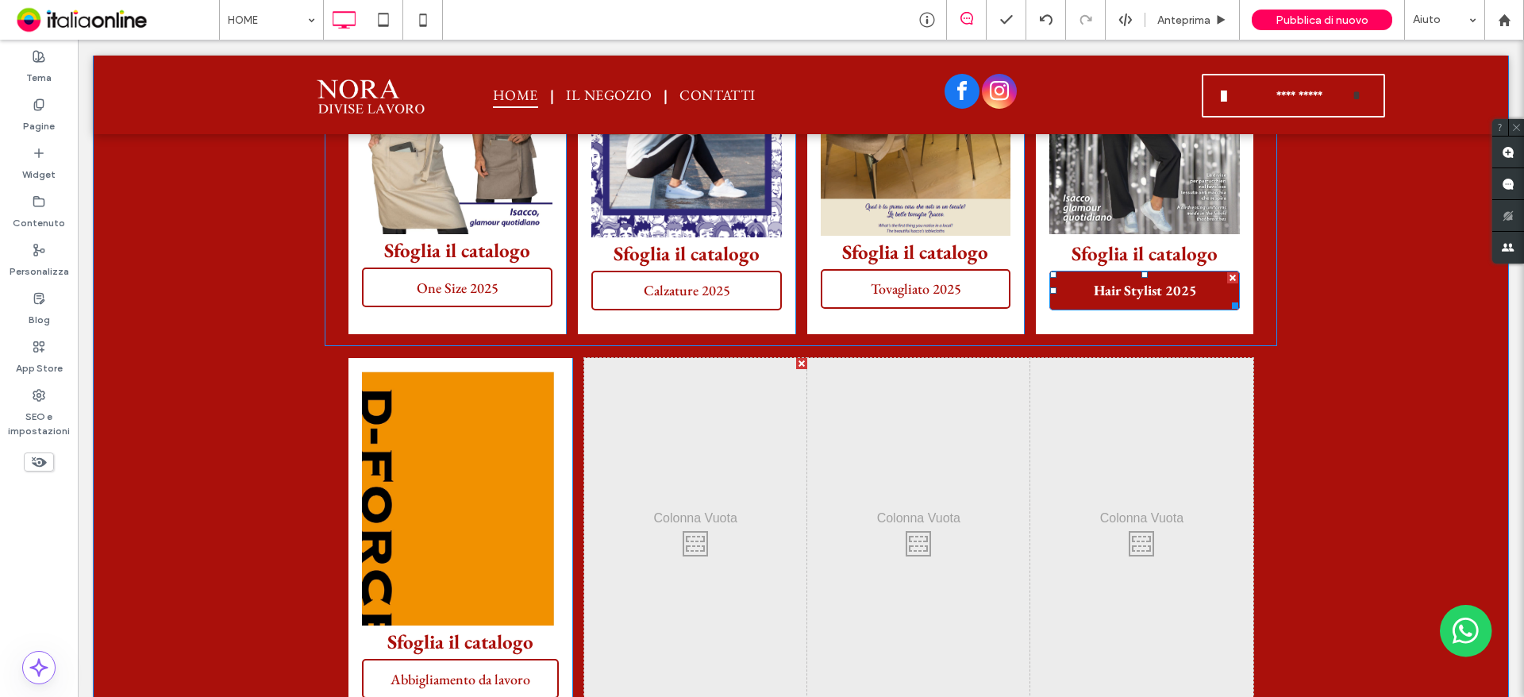
click at [1132, 297] on span "Hair Stylist 2025" at bounding box center [1145, 290] width 114 height 34
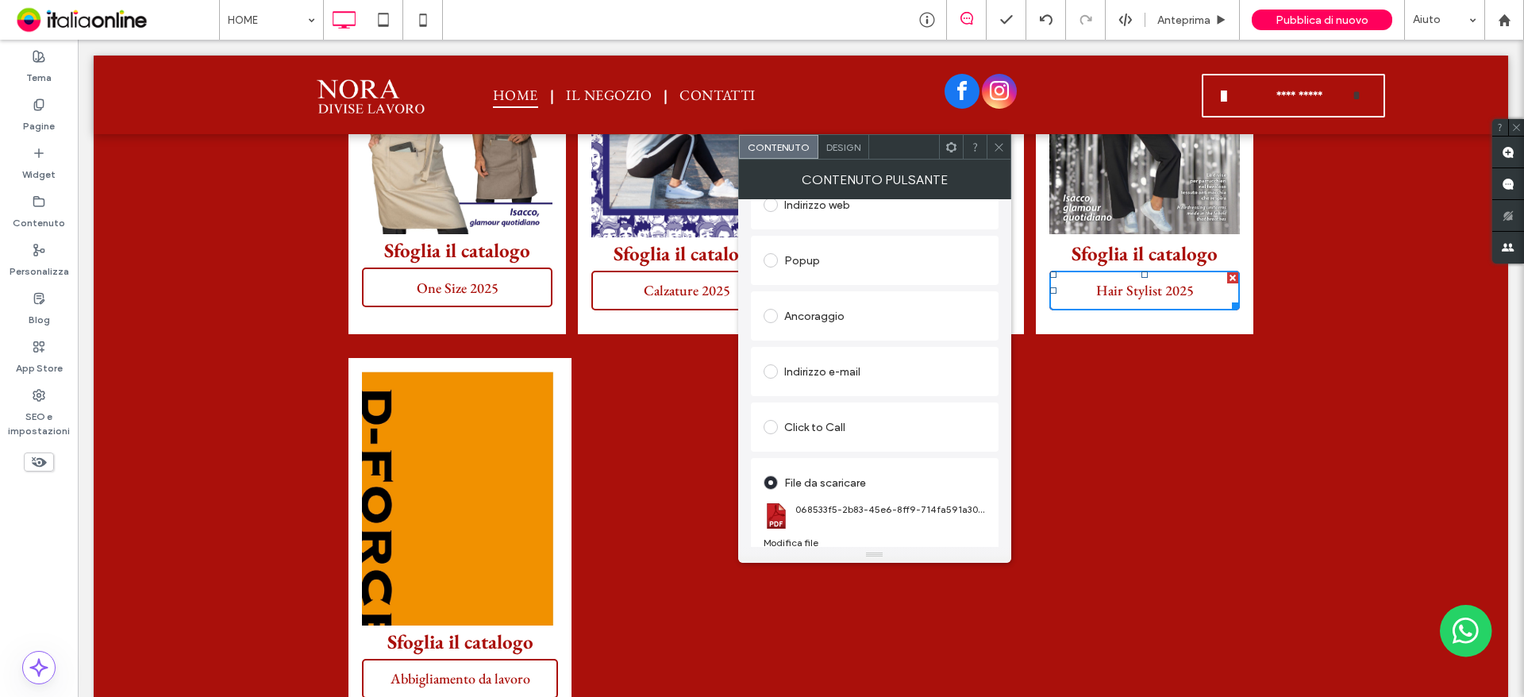
scroll to position [265, 0]
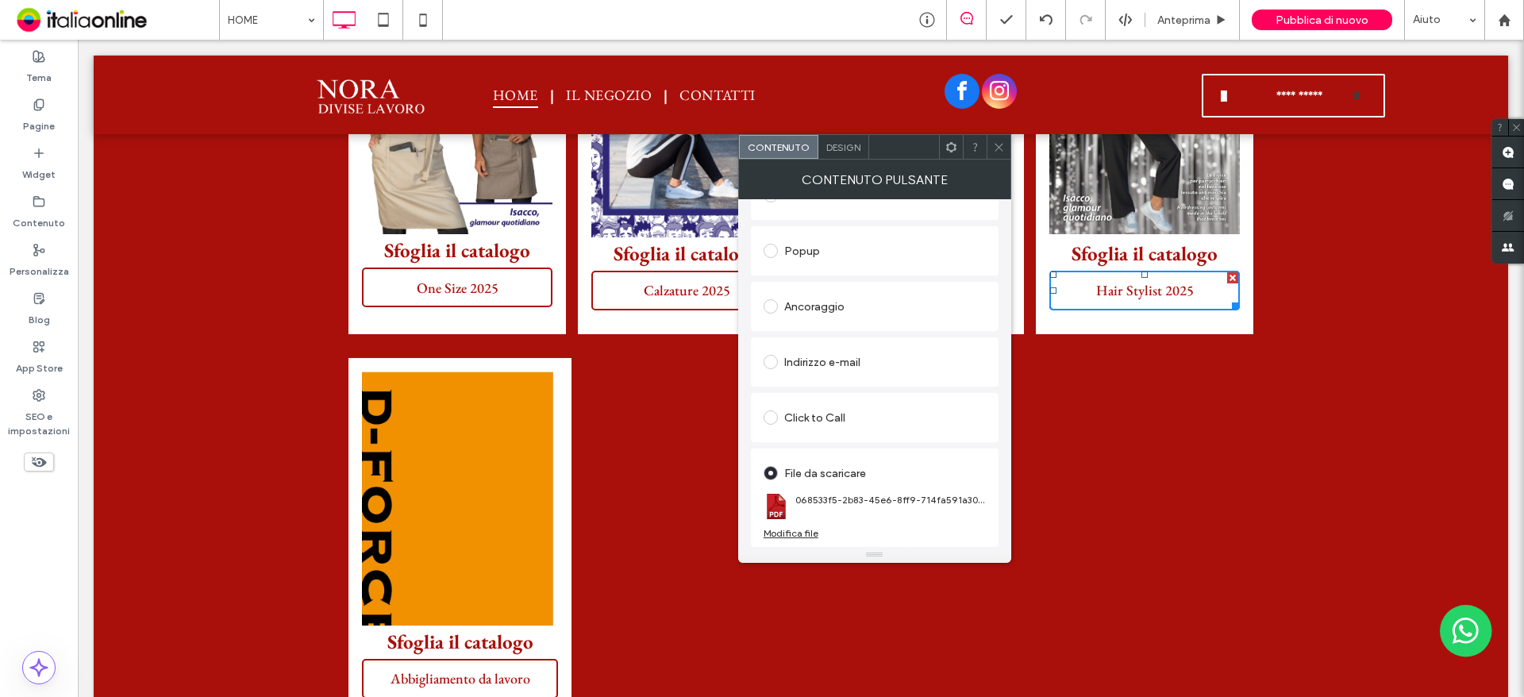
click at [802, 533] on div "Modifica file" at bounding box center [790, 533] width 55 height 12
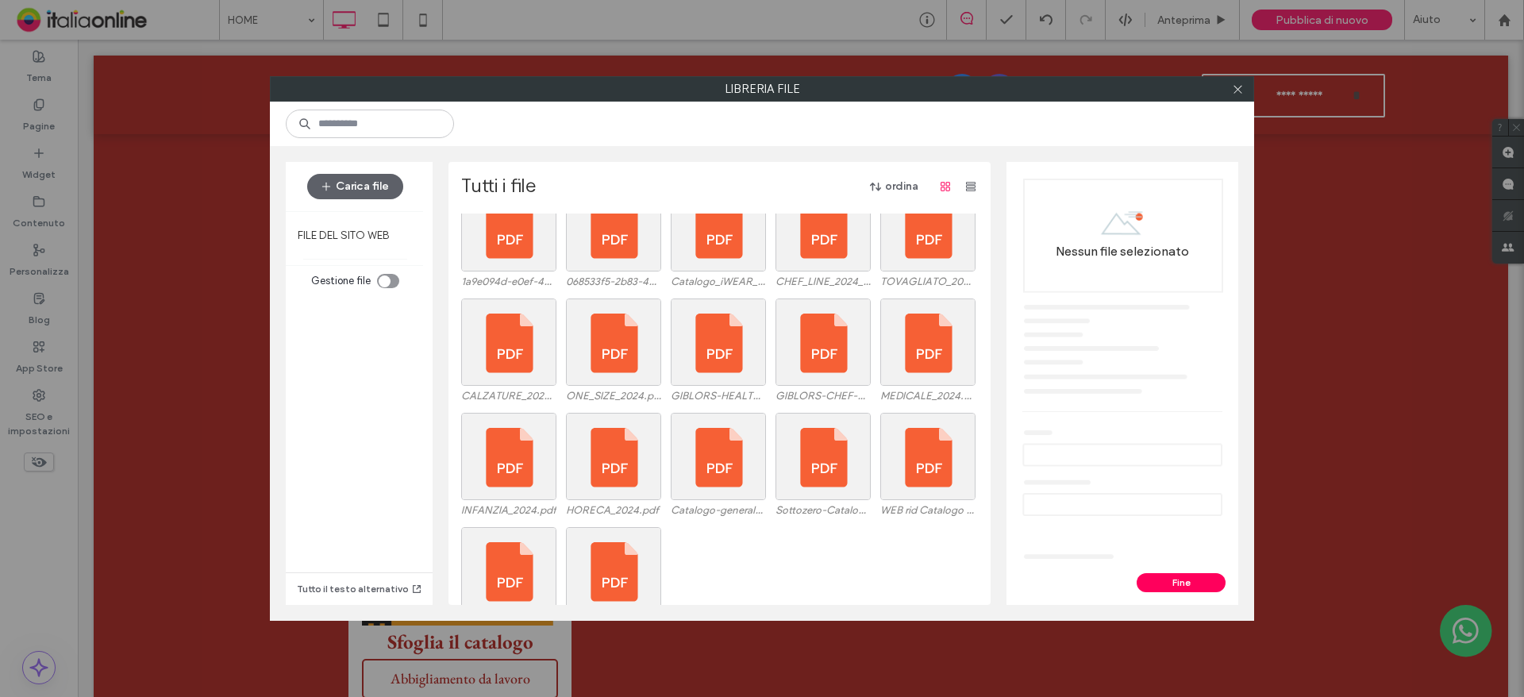
scroll to position [294, 0]
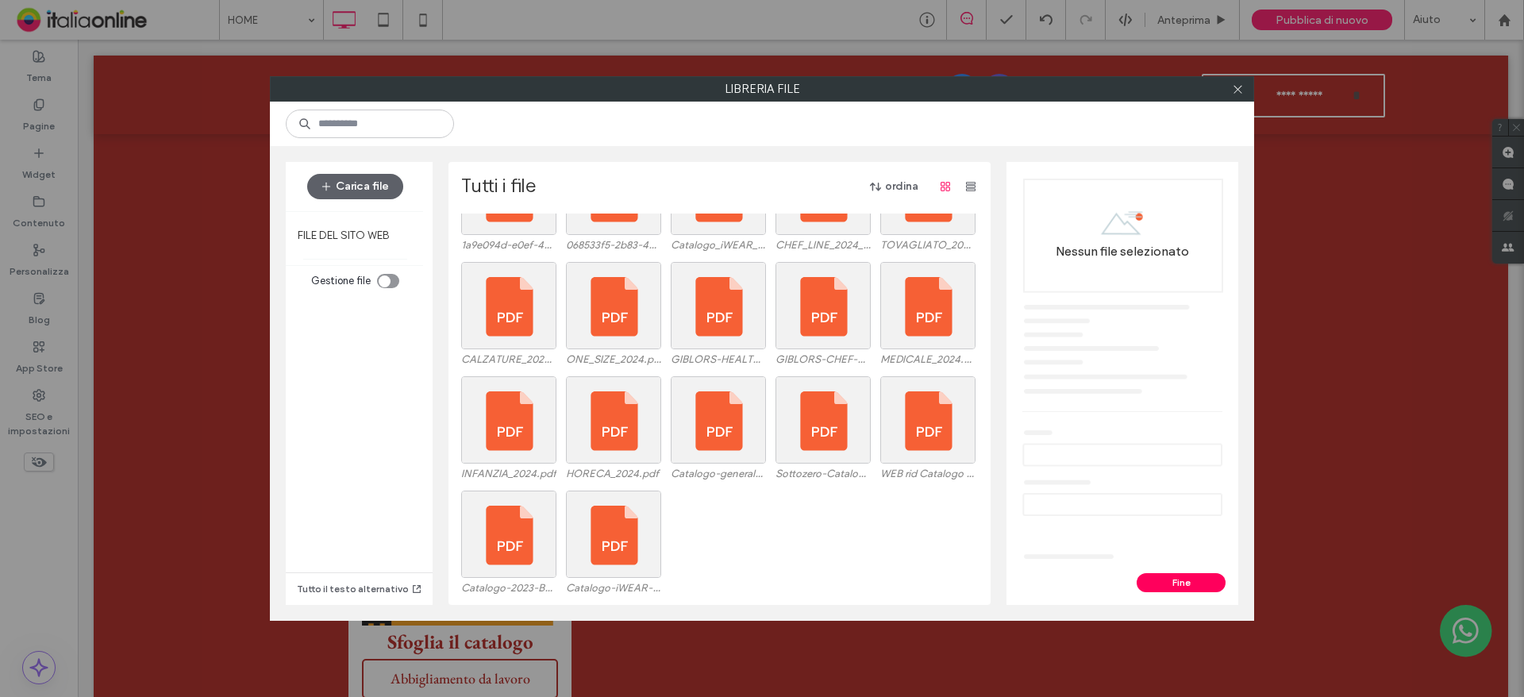
drag, startPoint x: 761, startPoint y: 531, endPoint x: 750, endPoint y: 523, distance: 13.7
click at [750, 523] on div "Catalogo-2023-BASE_IT_FR.pdf Catalogo-iWEAR-2024-Senza-prezzi_compressed (1).pdf" at bounding box center [723, 547] width 525 height 114
click at [640, 456] on div at bounding box center [650, 453] width 20 height 13
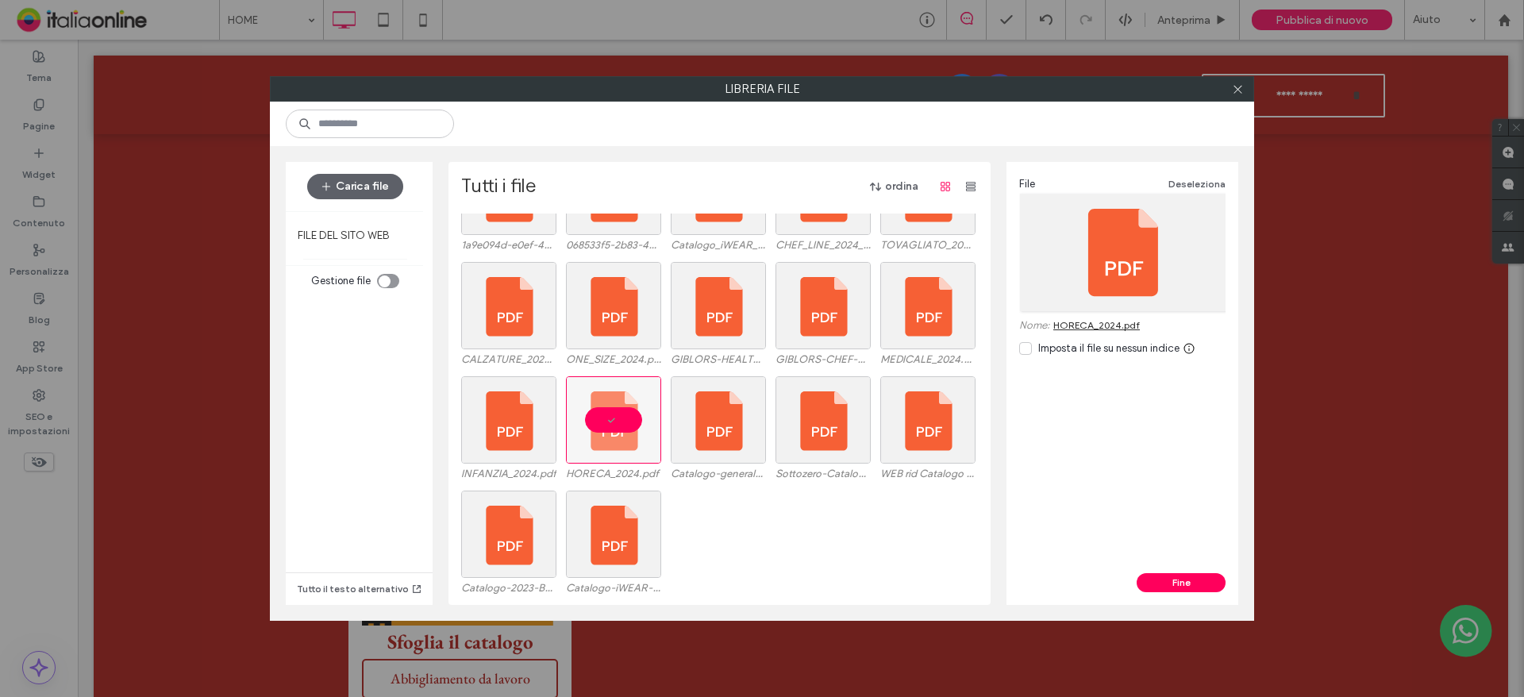
click at [1124, 322] on link "HORECA_2024.pdf" at bounding box center [1096, 325] width 87 height 12
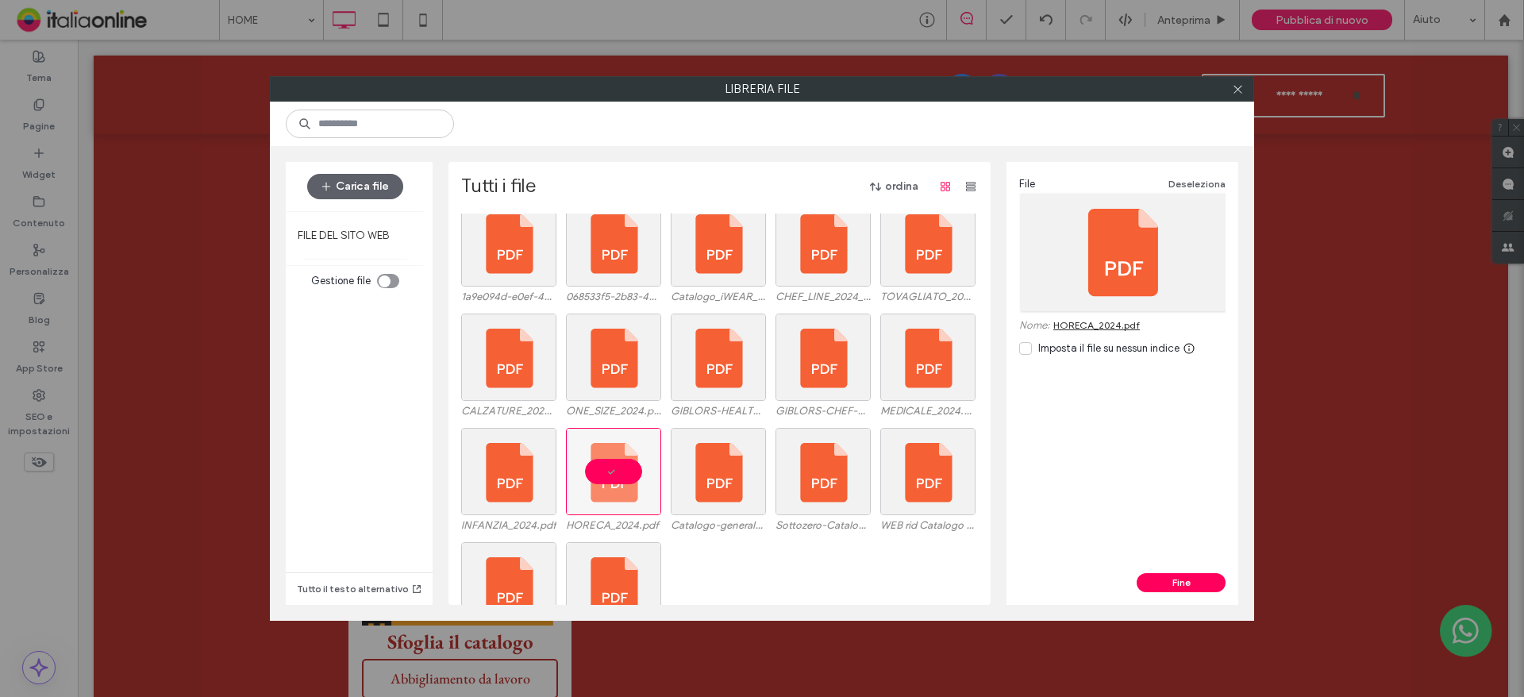
scroll to position [215, 0]
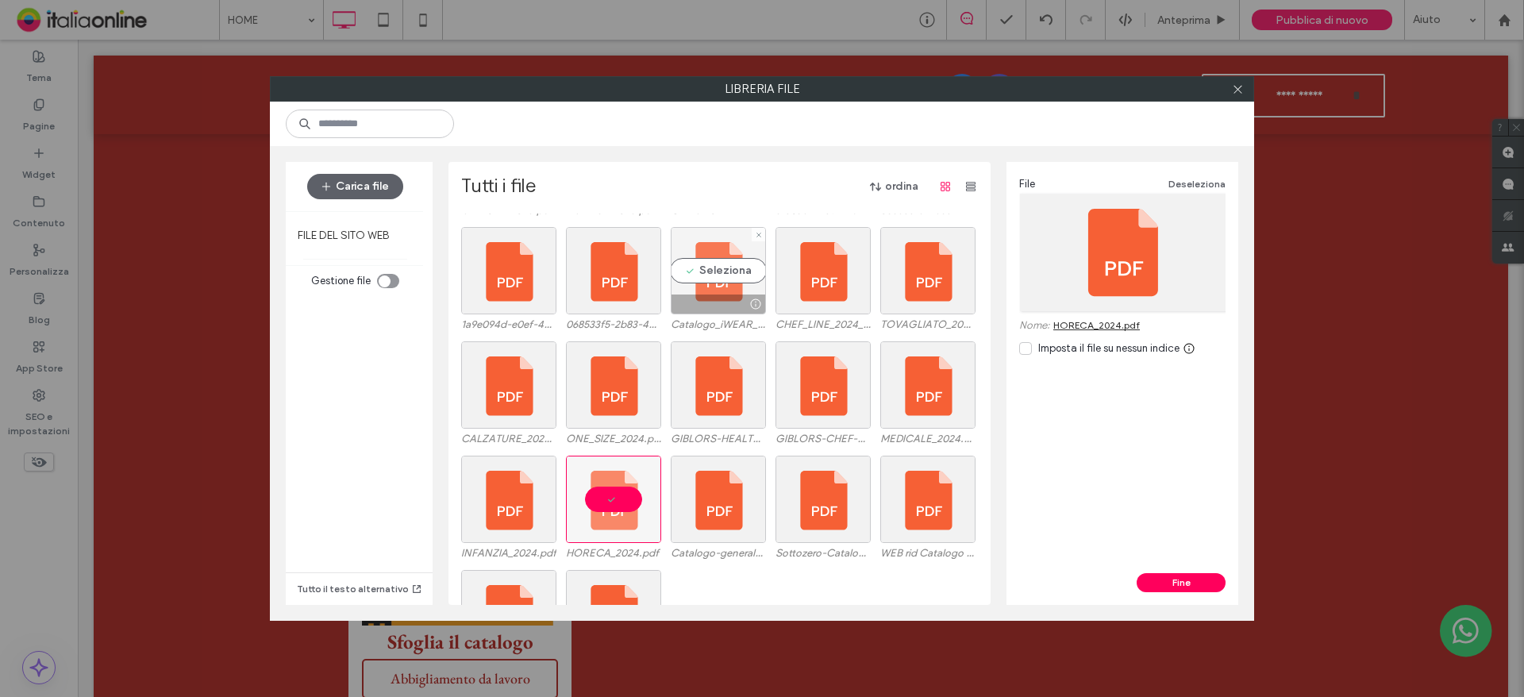
click at [746, 306] on div at bounding box center [755, 304] width 20 height 13
click at [1116, 324] on link "Catalogo_iWEAR_2025_senza_prezzi.pdf" at bounding box center [1144, 325] width 183 height 12
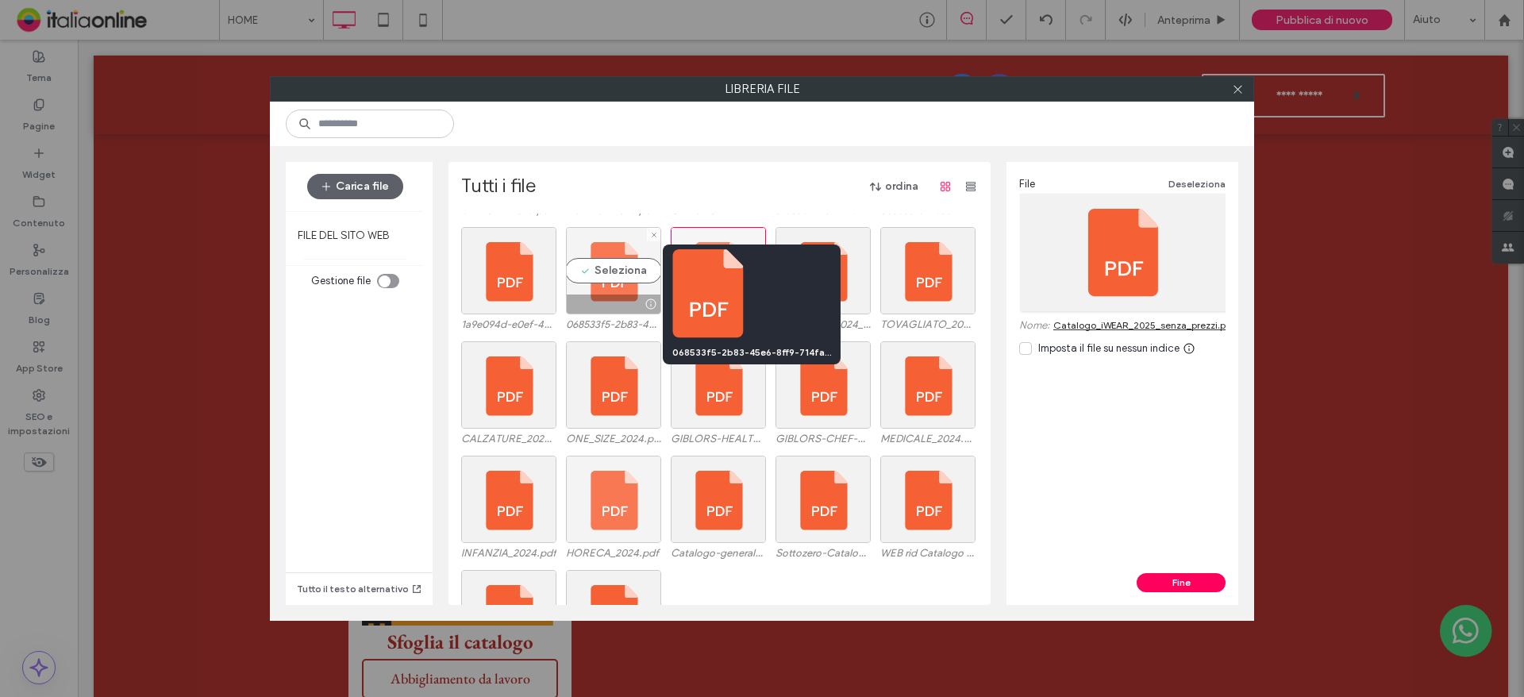
click at [642, 306] on div at bounding box center [650, 304] width 20 height 13
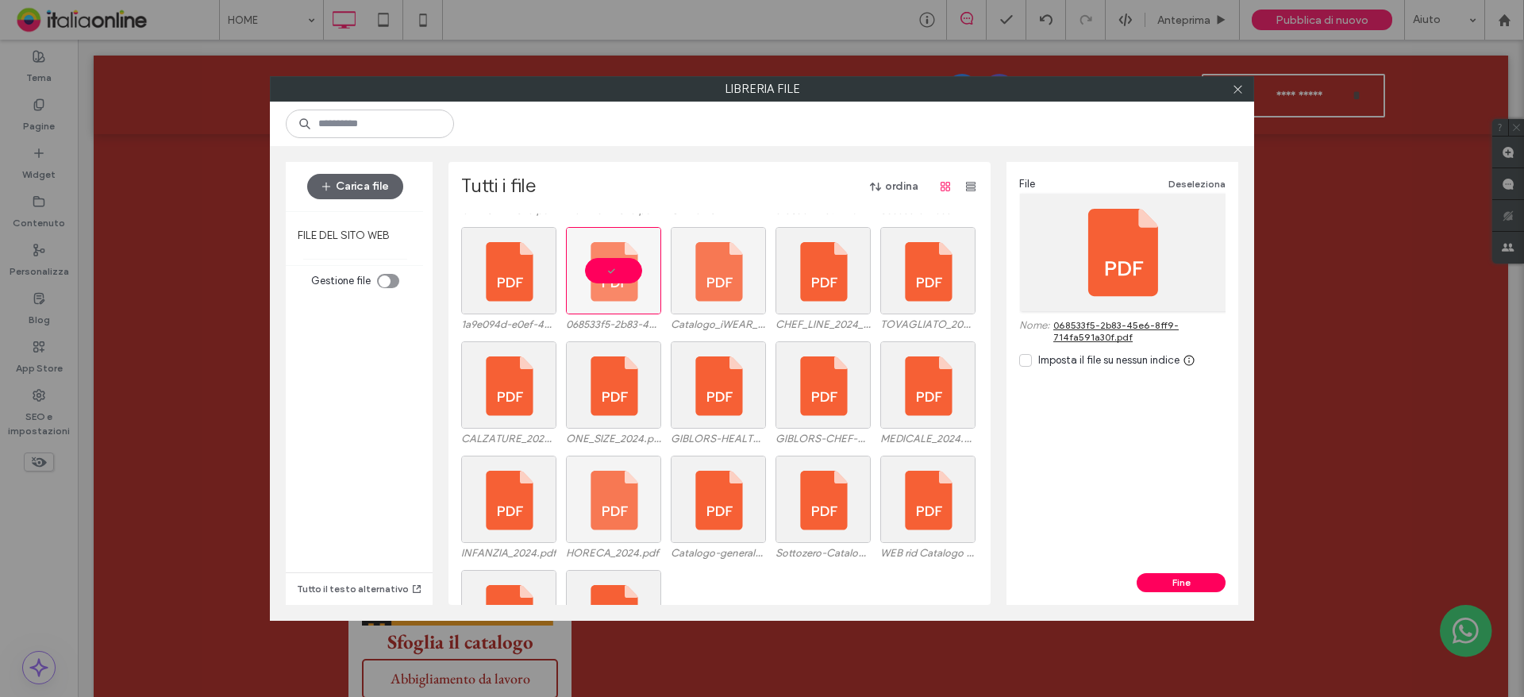
click at [1100, 329] on link "068533f5-2b83-45e6-8ff9-714fa591a30f.pdf" at bounding box center [1139, 331] width 172 height 24
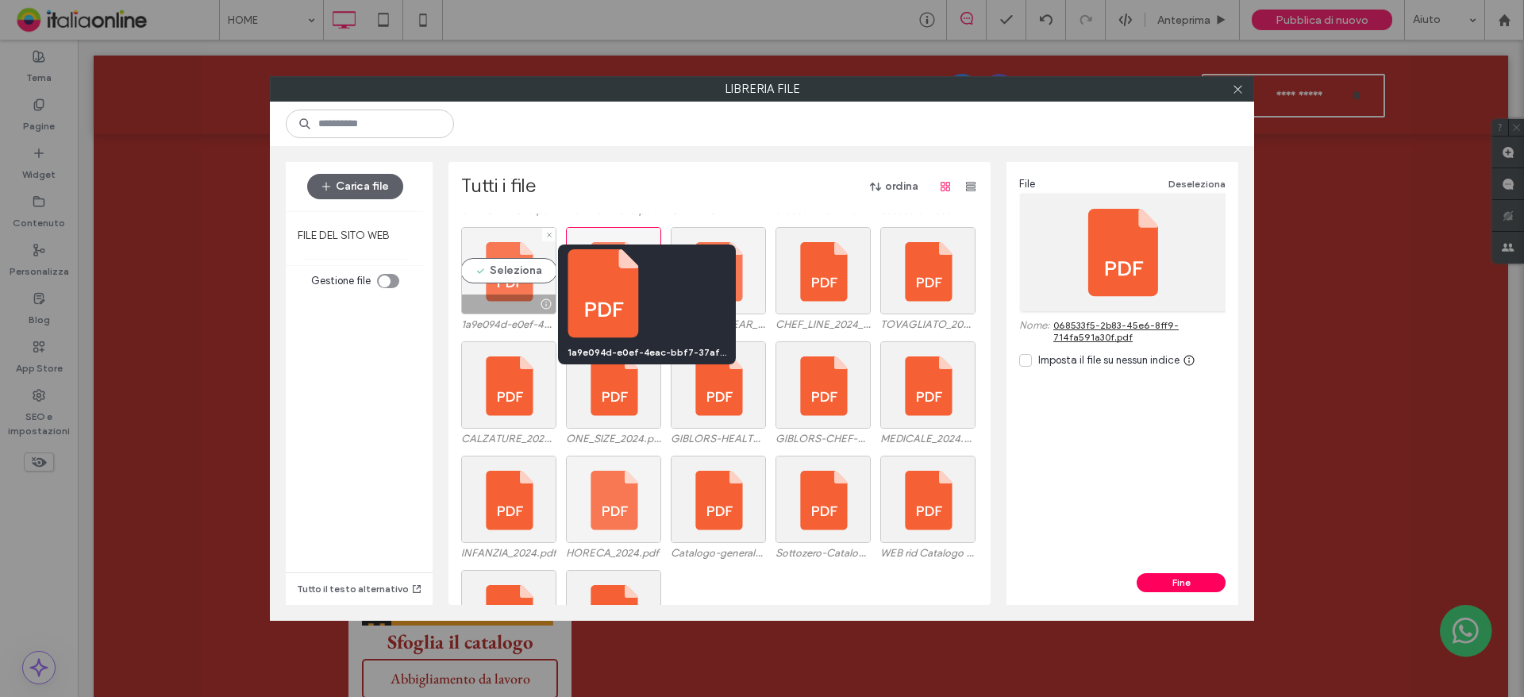
click at [536, 306] on div at bounding box center [546, 304] width 20 height 13
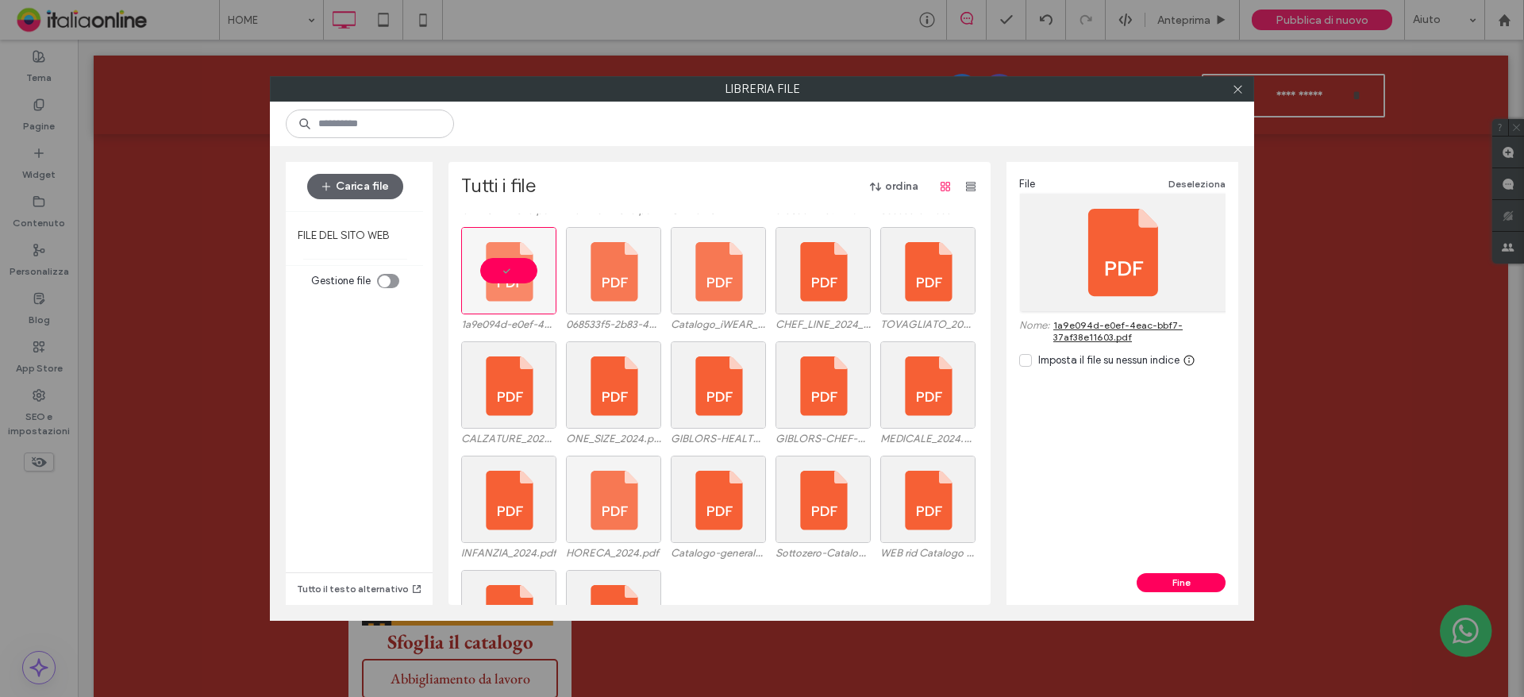
click at [1090, 329] on link "1a9e094d-e0ef-4eac-bbf7-37af38e11603.pdf" at bounding box center [1139, 331] width 172 height 24
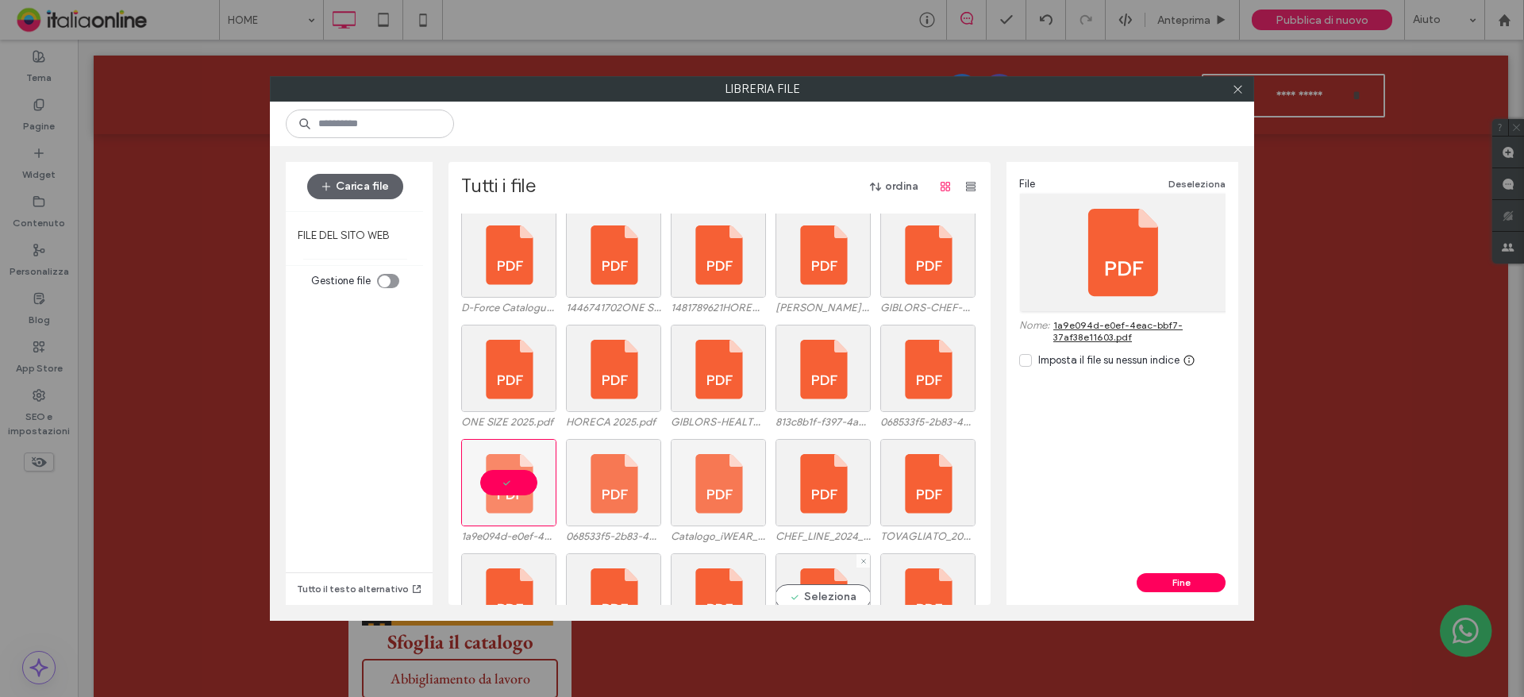
scroll to position [0, 0]
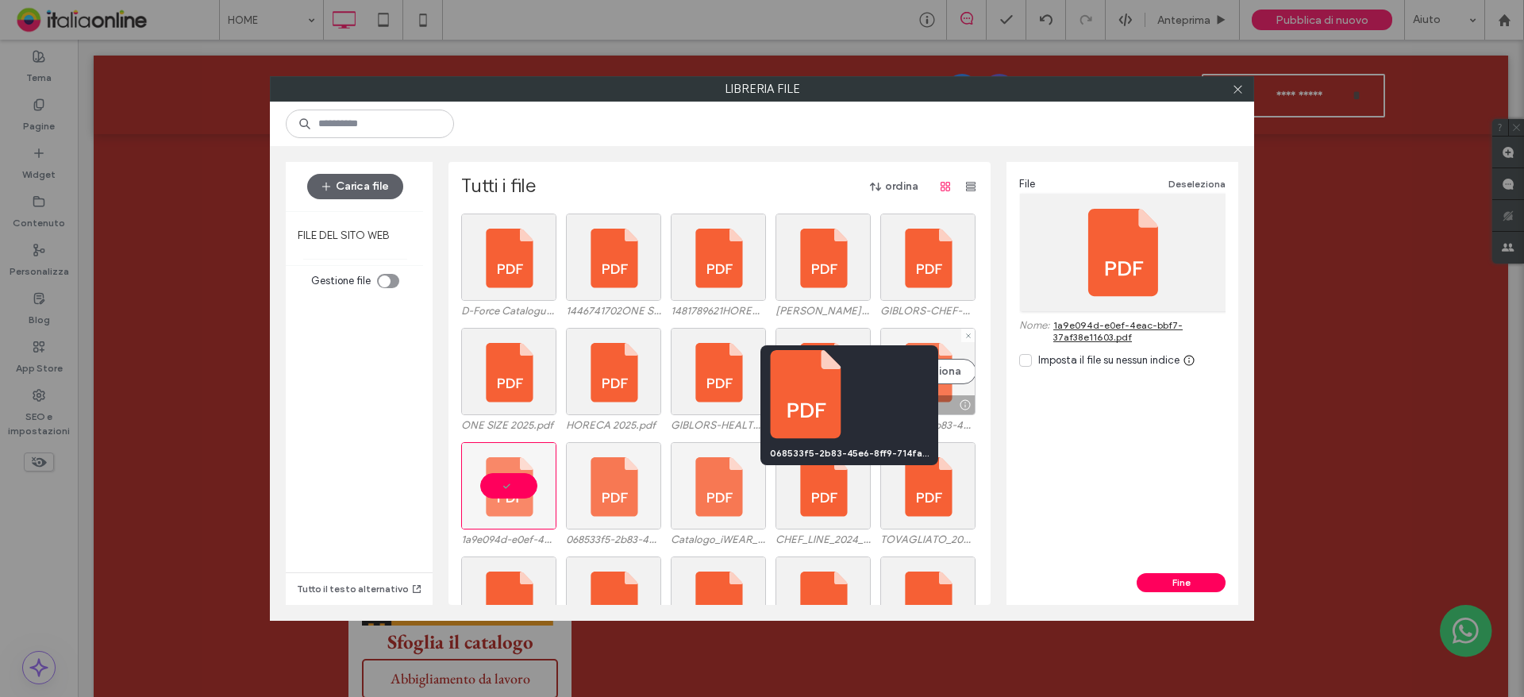
click at [955, 407] on div at bounding box center [965, 404] width 20 height 13
click at [955, 404] on div at bounding box center [965, 404] width 20 height 13
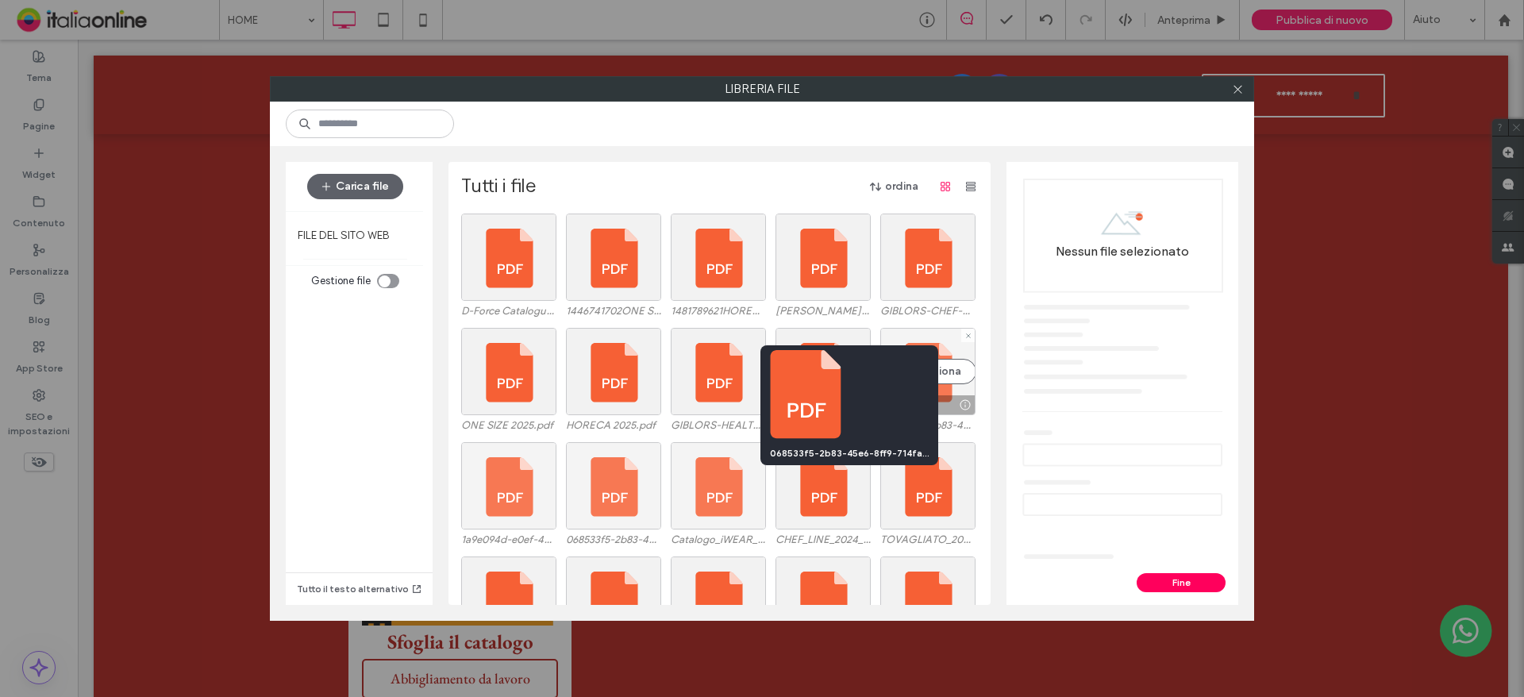
click at [955, 406] on div at bounding box center [965, 404] width 20 height 13
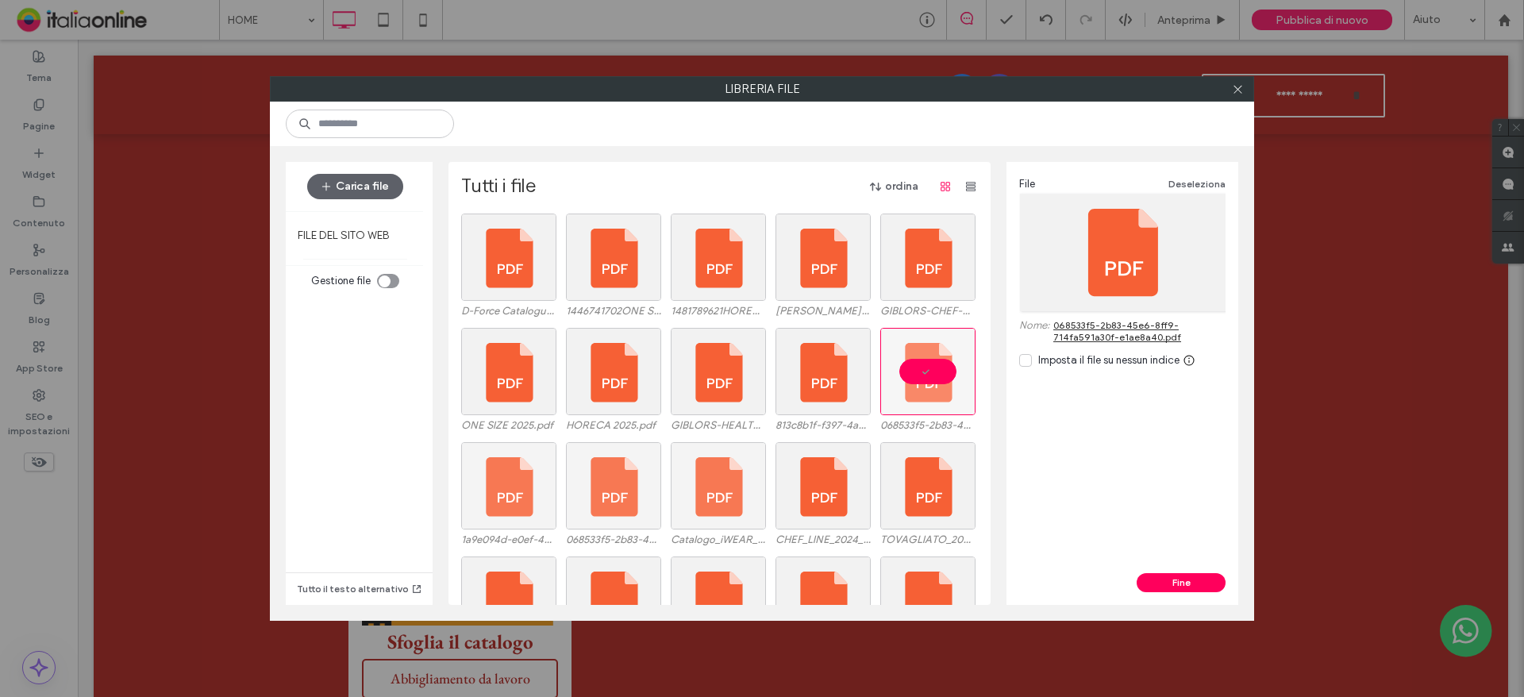
click at [1143, 333] on link "068533f5-2b83-45e6-8ff9-714fa591a30f-e1ae8a40.pdf" at bounding box center [1139, 331] width 172 height 24
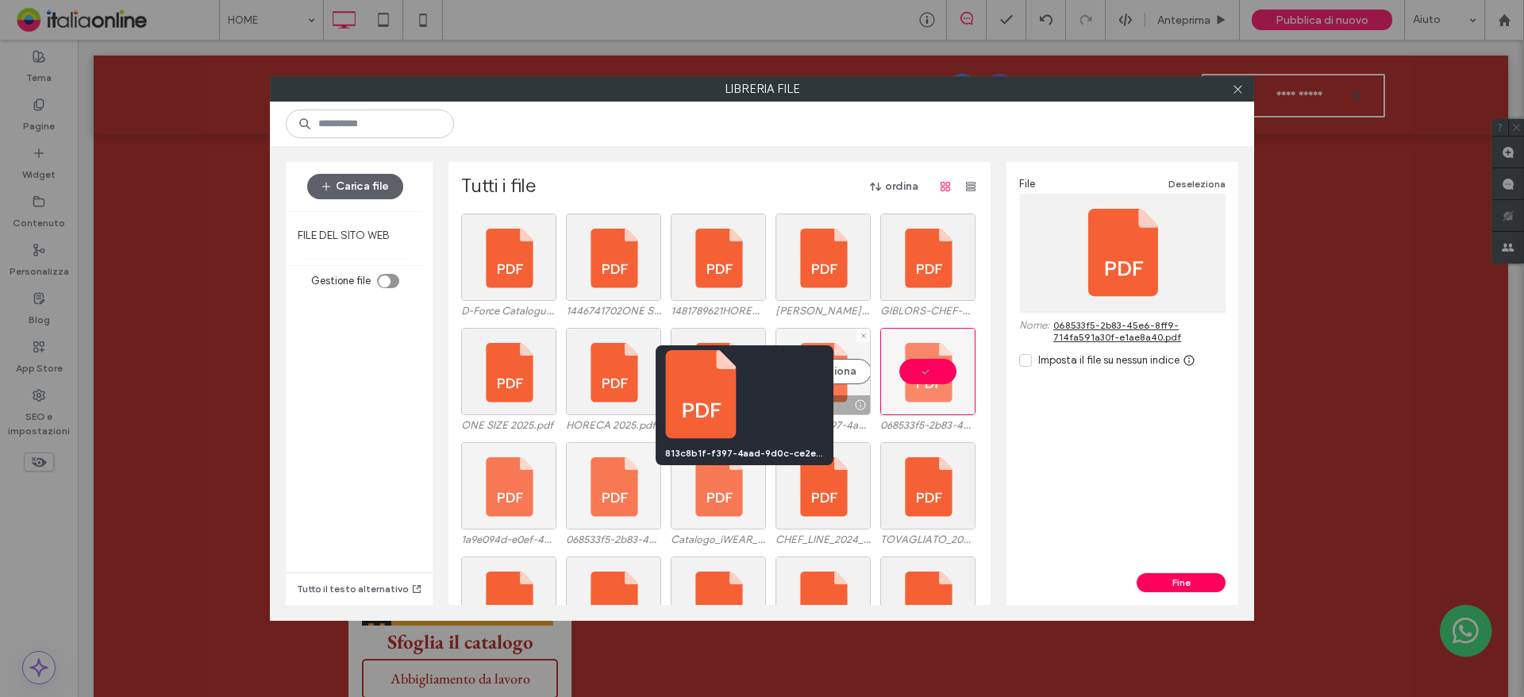
click at [854, 405] on div at bounding box center [860, 404] width 20 height 13
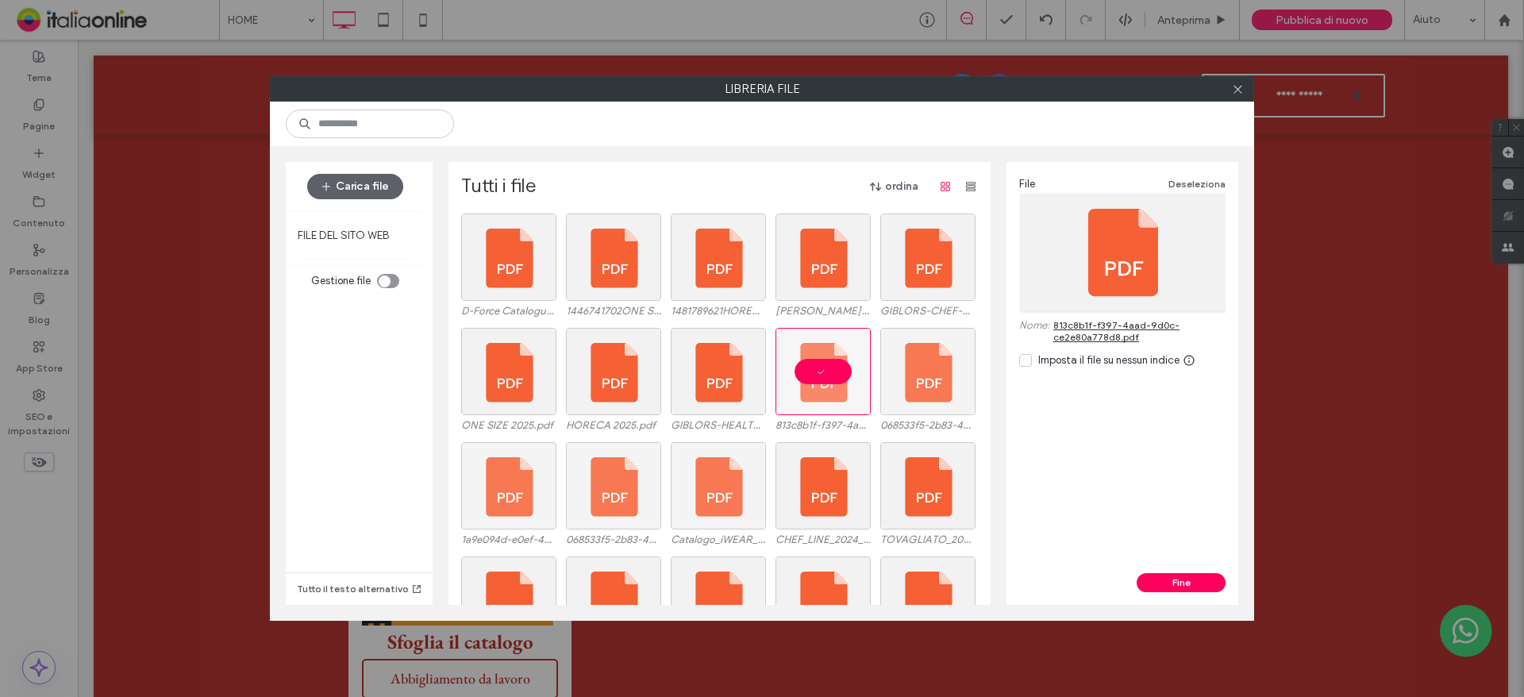
click at [1127, 333] on link "813c8b1f-f397-4aad-9d0c-ce2e80a778d8.pdf" at bounding box center [1139, 331] width 172 height 24
click at [745, 406] on div at bounding box center [755, 404] width 20 height 13
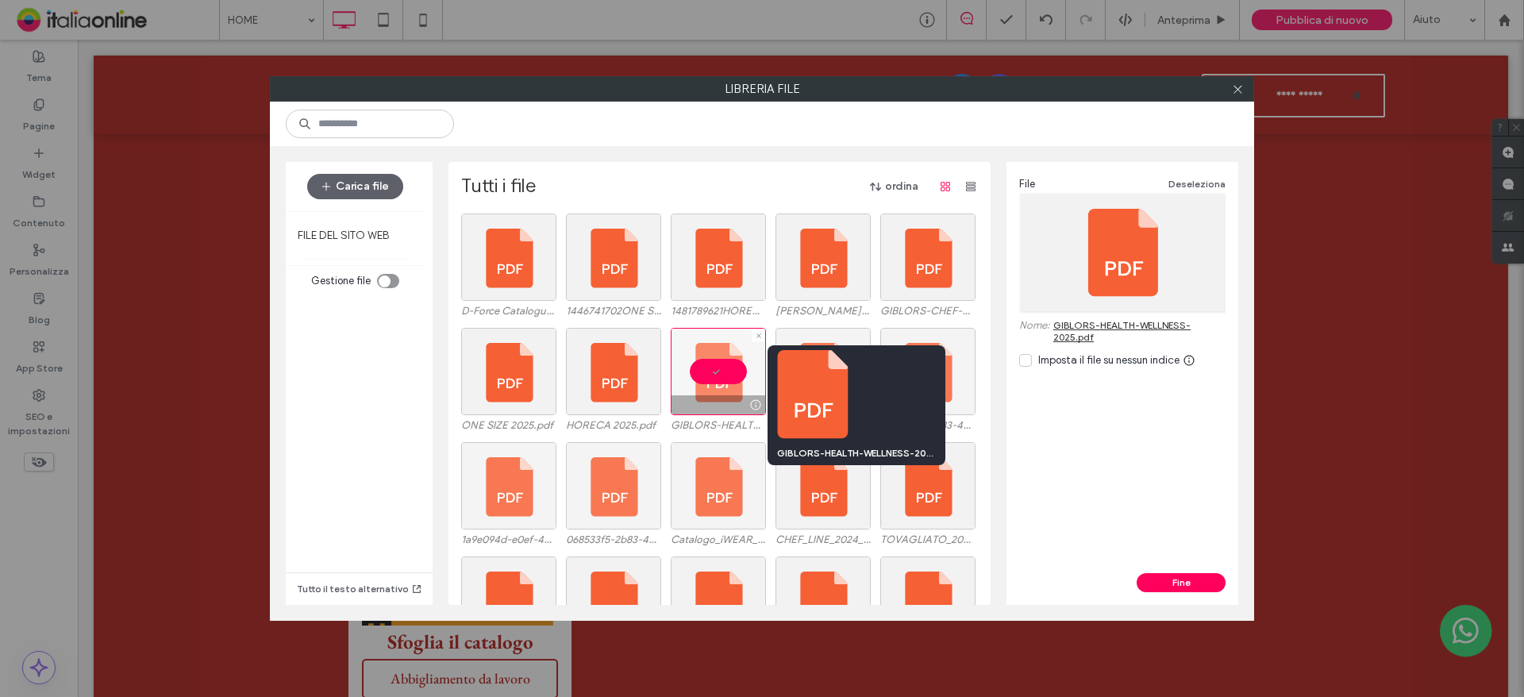
click at [745, 404] on div at bounding box center [755, 404] width 20 height 13
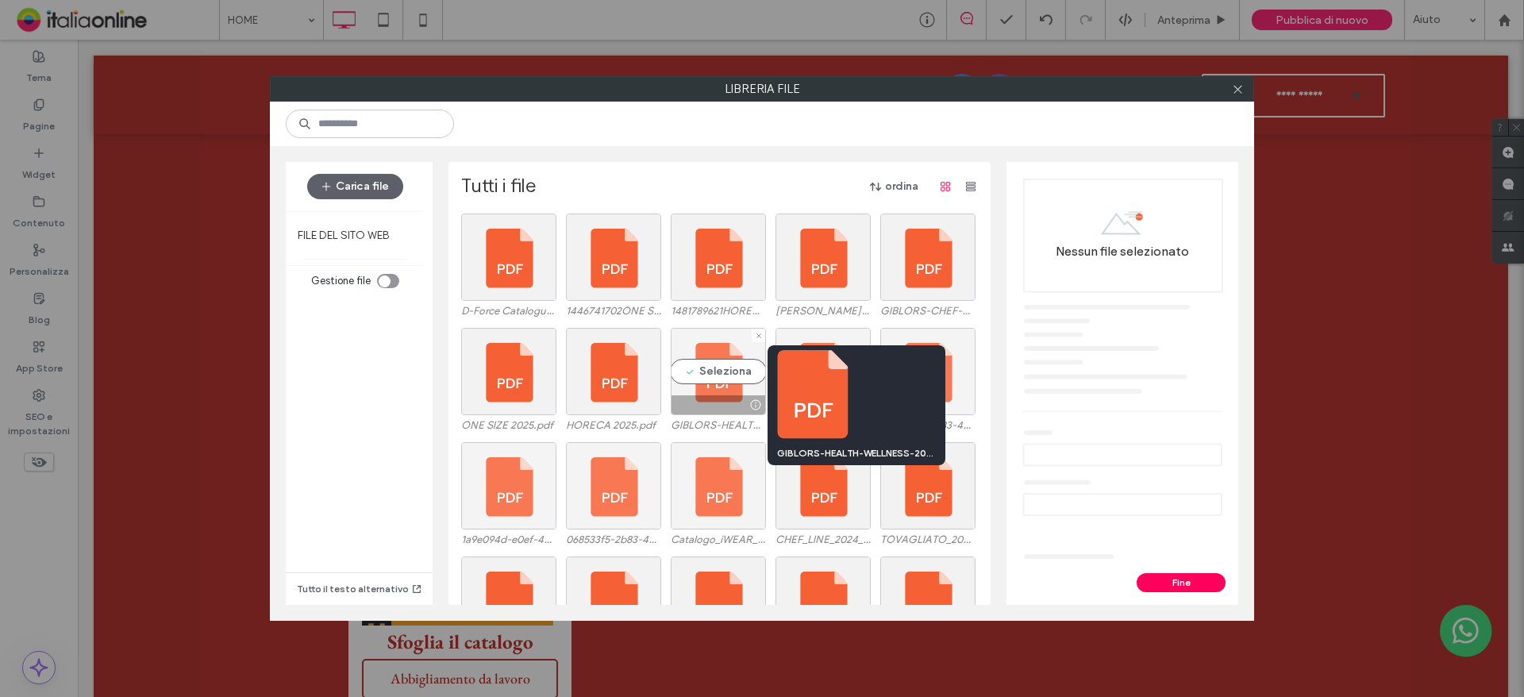
click at [750, 408] on div at bounding box center [755, 404] width 20 height 13
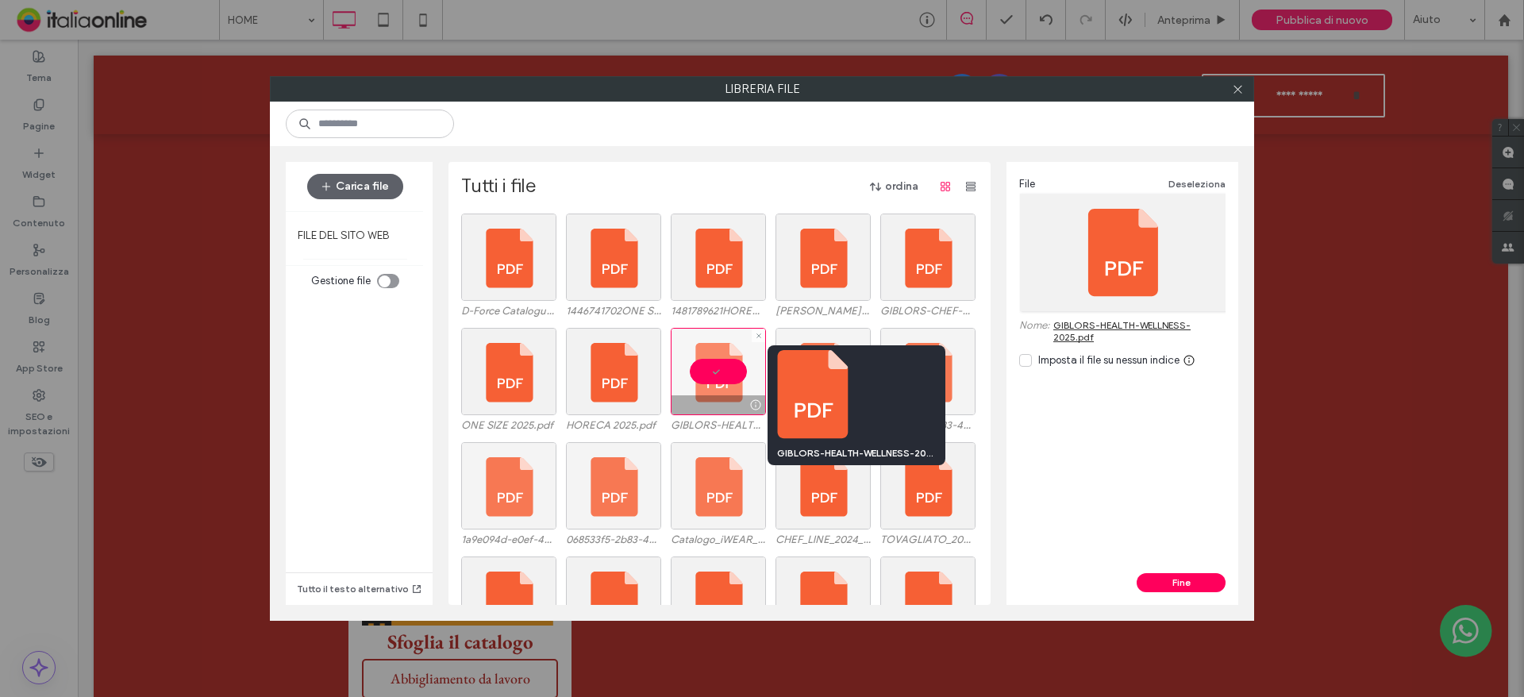
click at [748, 407] on div at bounding box center [755, 404] width 20 height 13
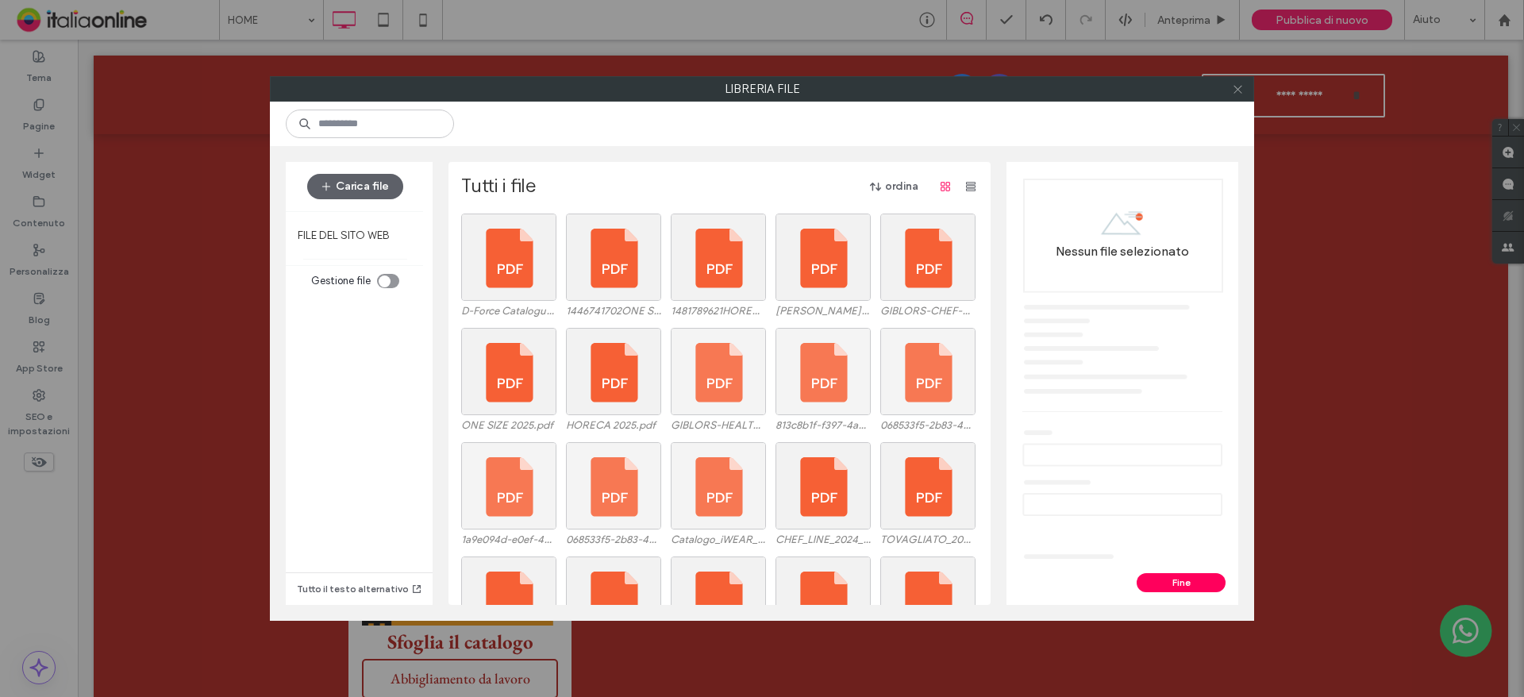
click at [1233, 95] on span at bounding box center [1238, 89] width 12 height 24
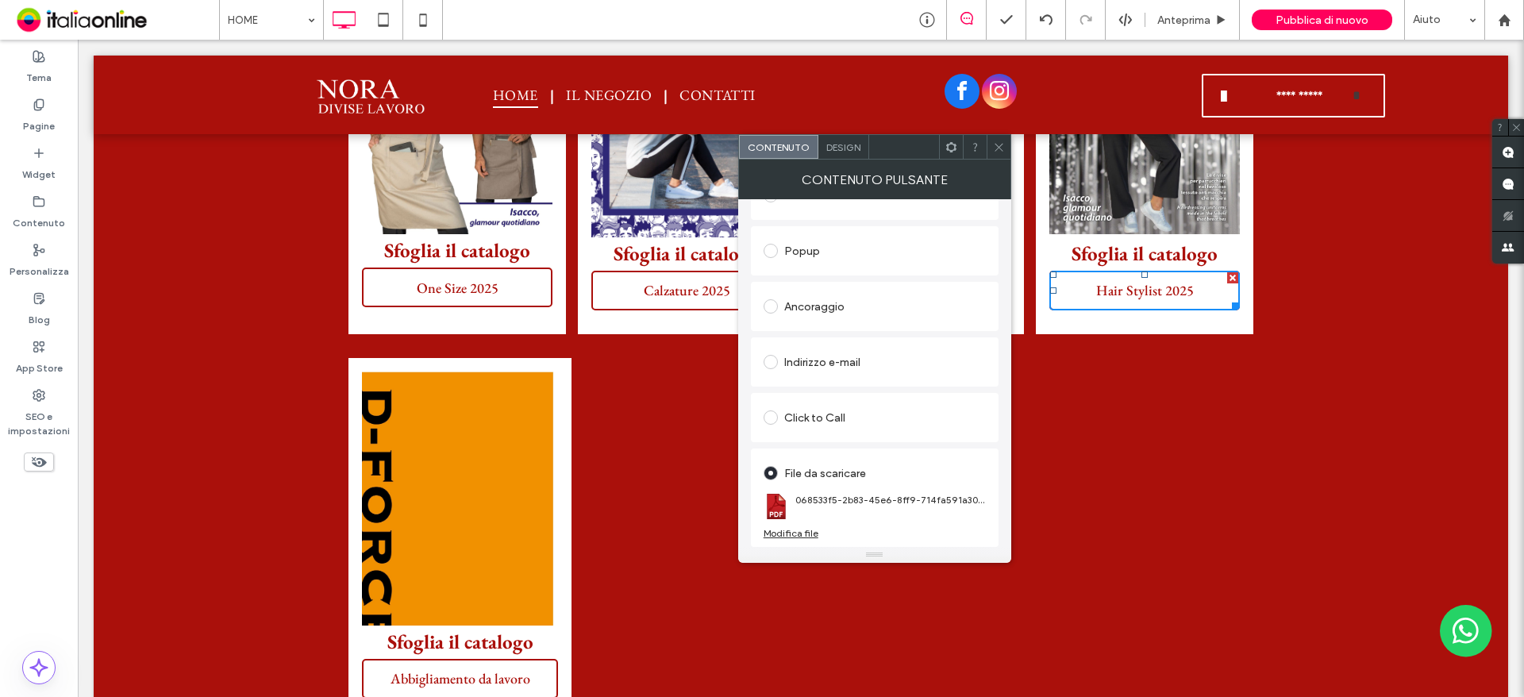
click at [999, 147] on use at bounding box center [998, 147] width 8 height 8
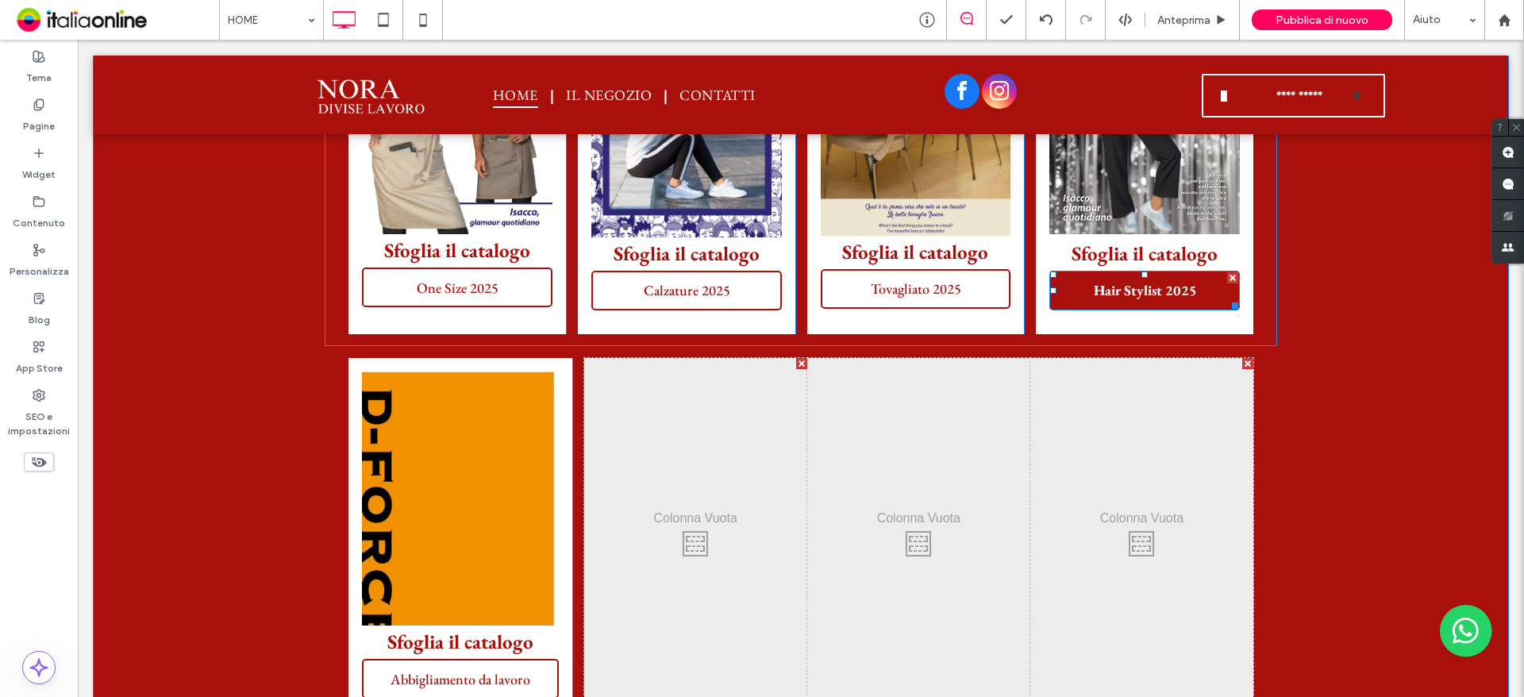
click at [1128, 295] on span "Hair Stylist 2025" at bounding box center [1145, 290] width 114 height 34
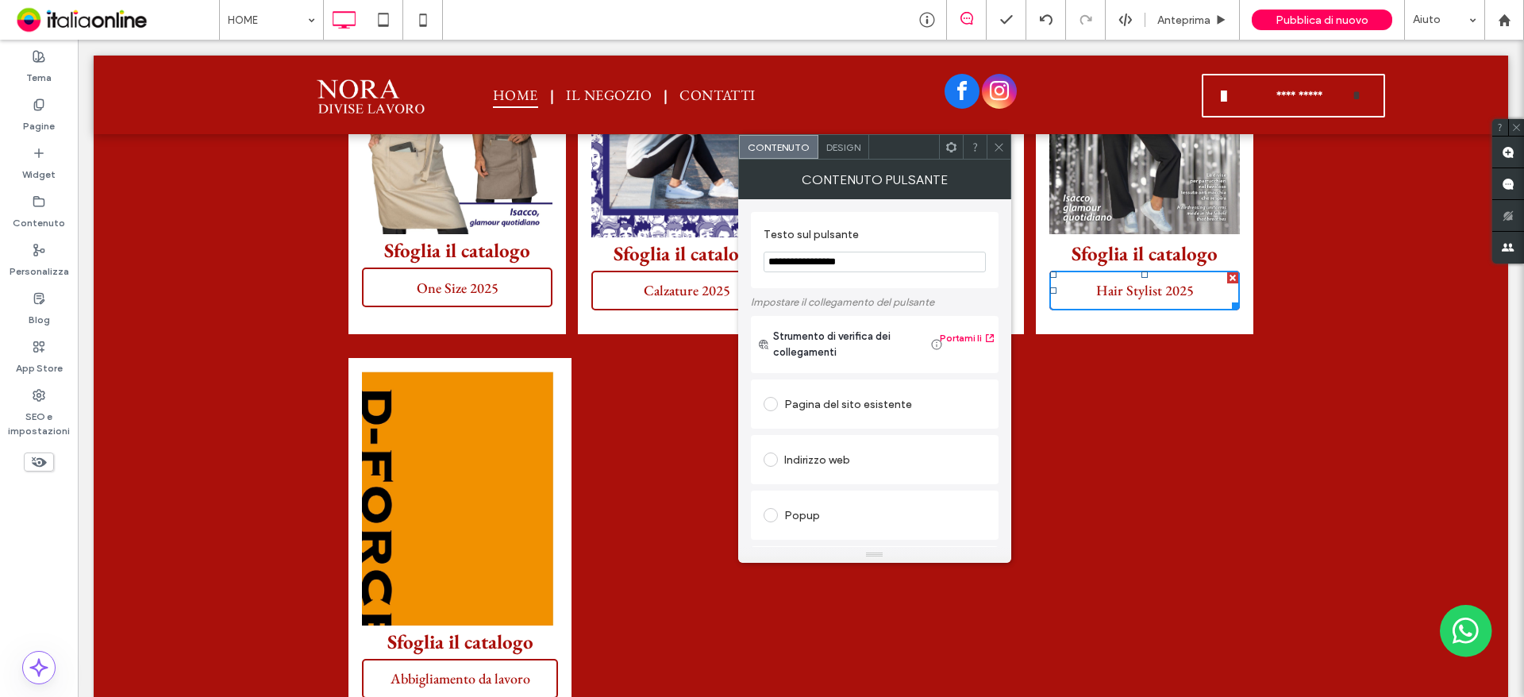
scroll to position [265, 0]
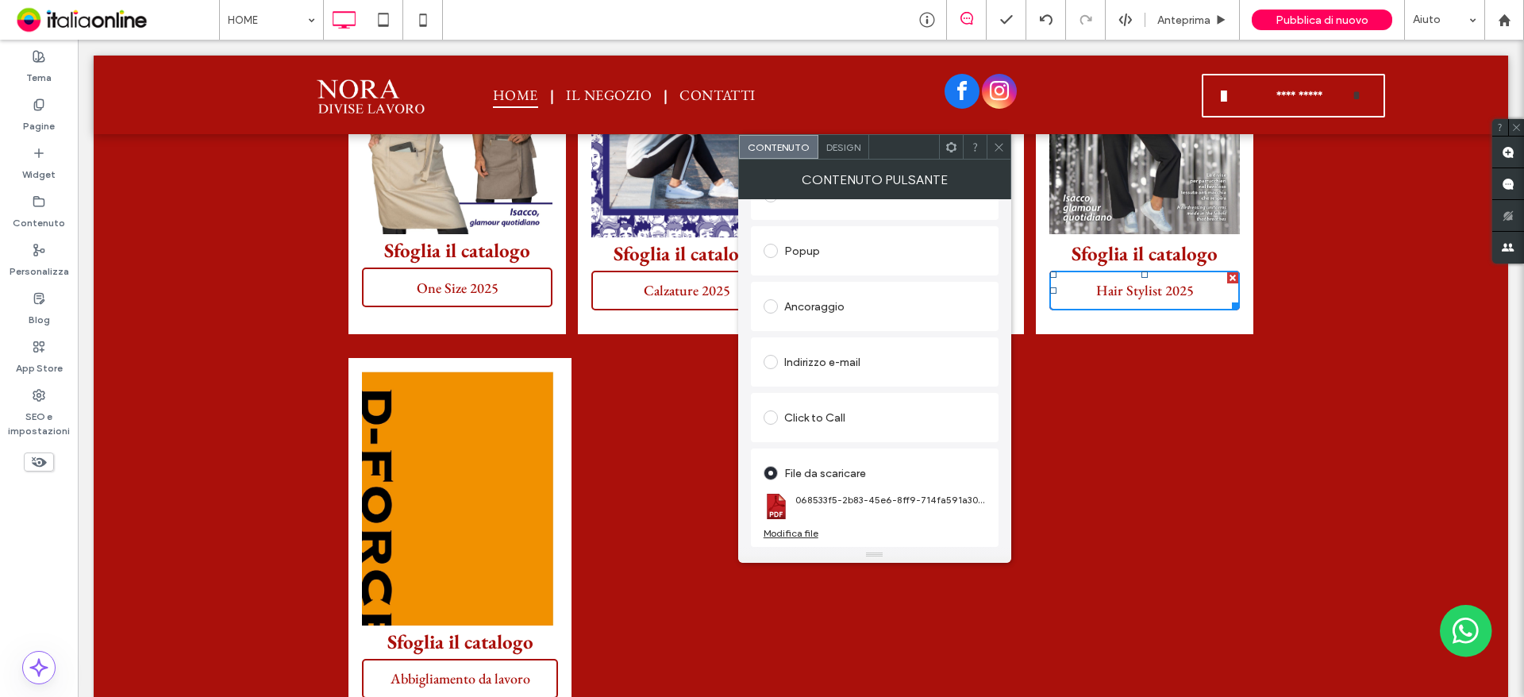
click at [805, 532] on div "Modifica file" at bounding box center [790, 533] width 55 height 12
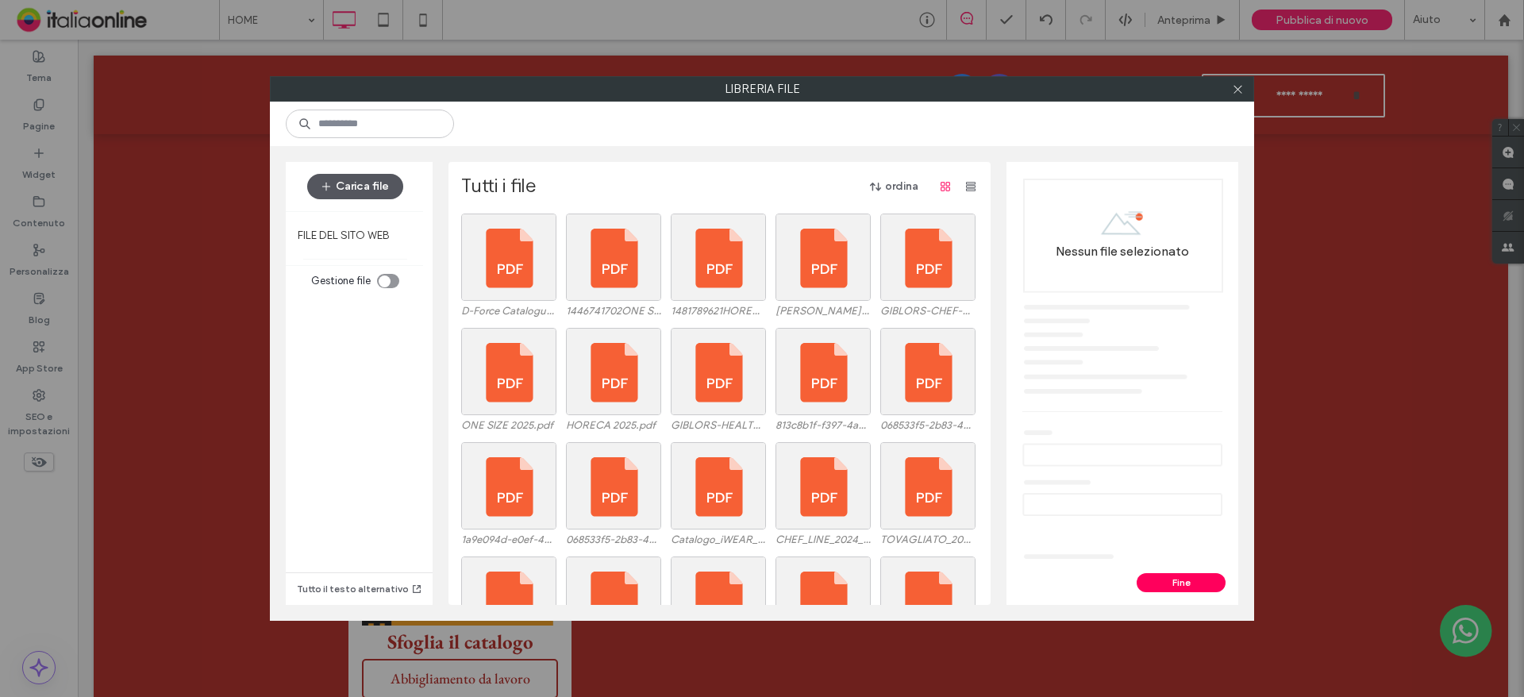
click at [378, 190] on button "Carica file" at bounding box center [355, 186] width 96 height 25
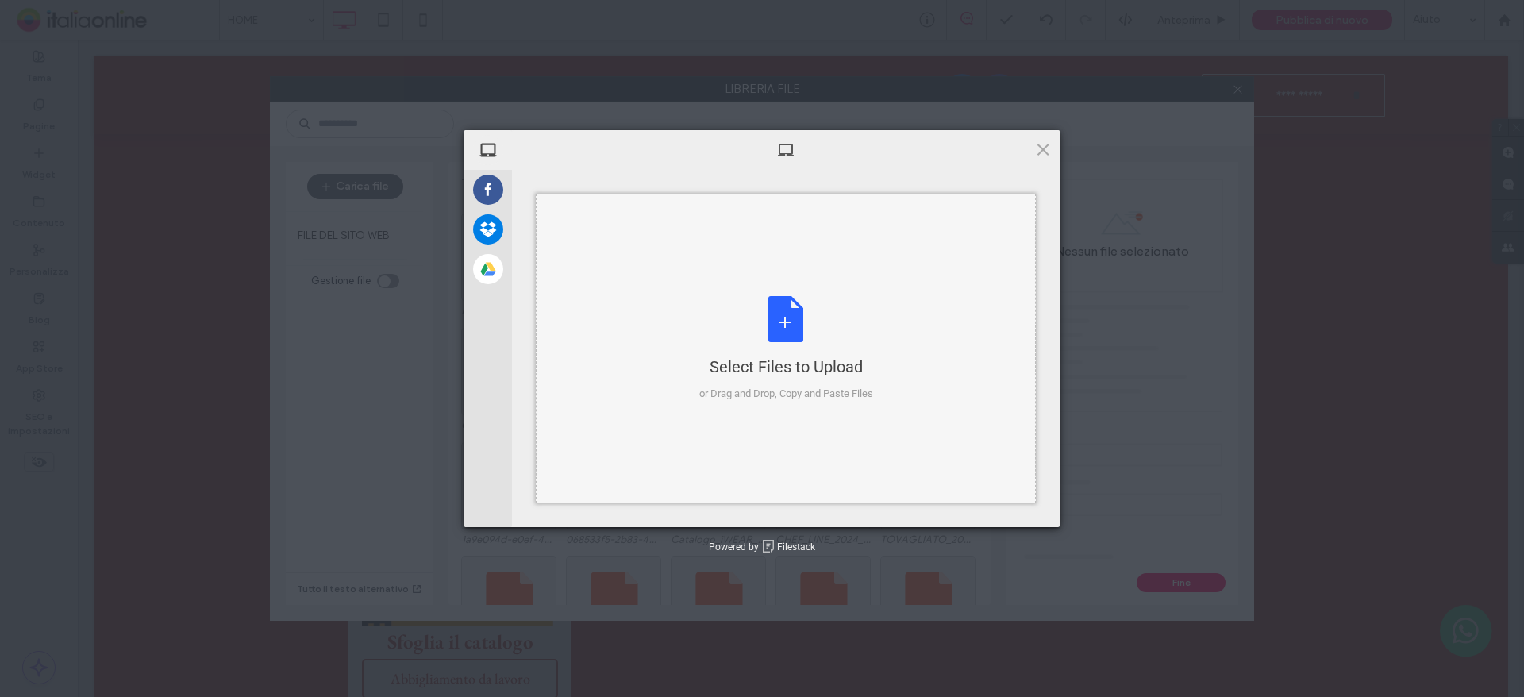
click at [829, 348] on div "Select Files to Upload or Drag and Drop, Copy and Paste Files" at bounding box center [786, 349] width 174 height 106
type input "**********"
click at [891, 333] on div "Select Files to Upload or Drag and Drop, Copy and Paste Files" at bounding box center [786, 348] width 500 height 309
type input "**********"
click at [829, 302] on div "Select Files to Upload or Drag and Drop, Copy and Paste Files" at bounding box center [786, 349] width 174 height 106
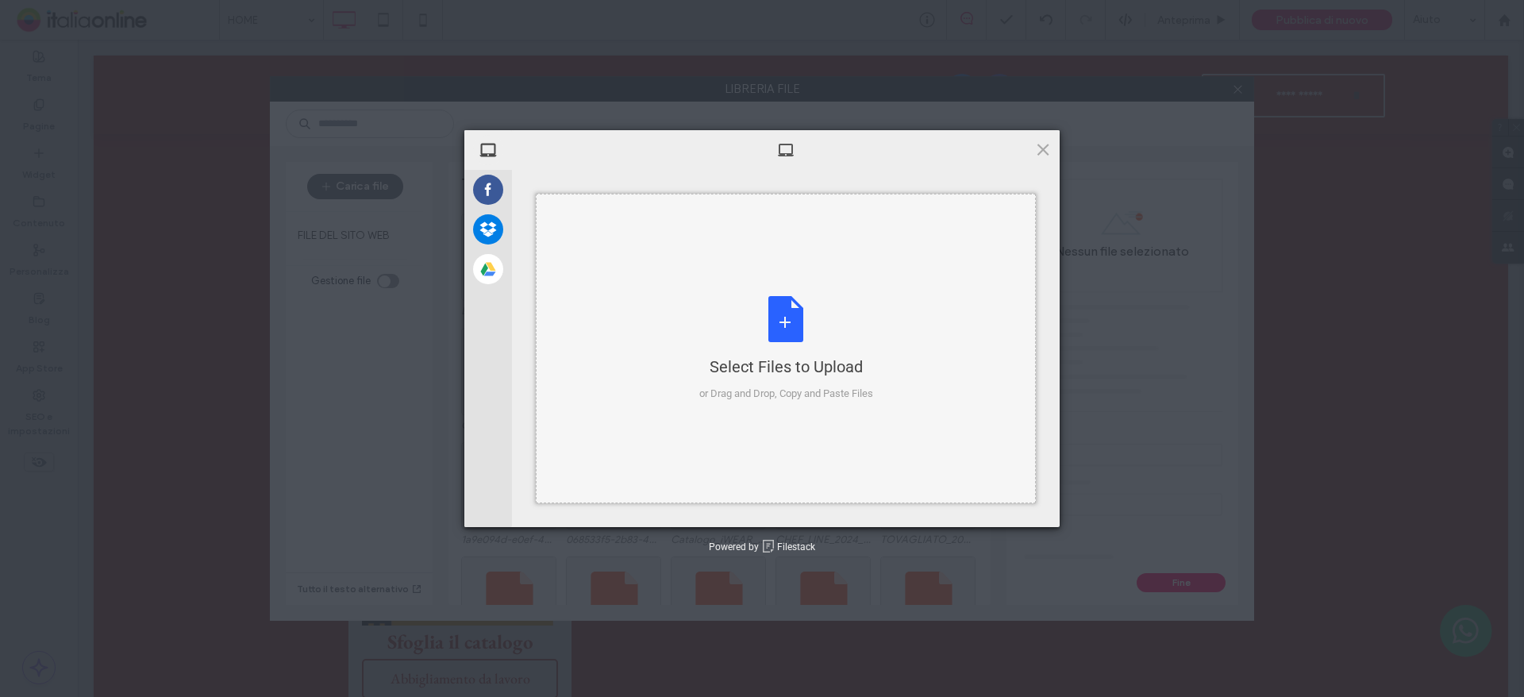
type input "**********"
click at [1050, 142] on span at bounding box center [1042, 148] width 17 height 17
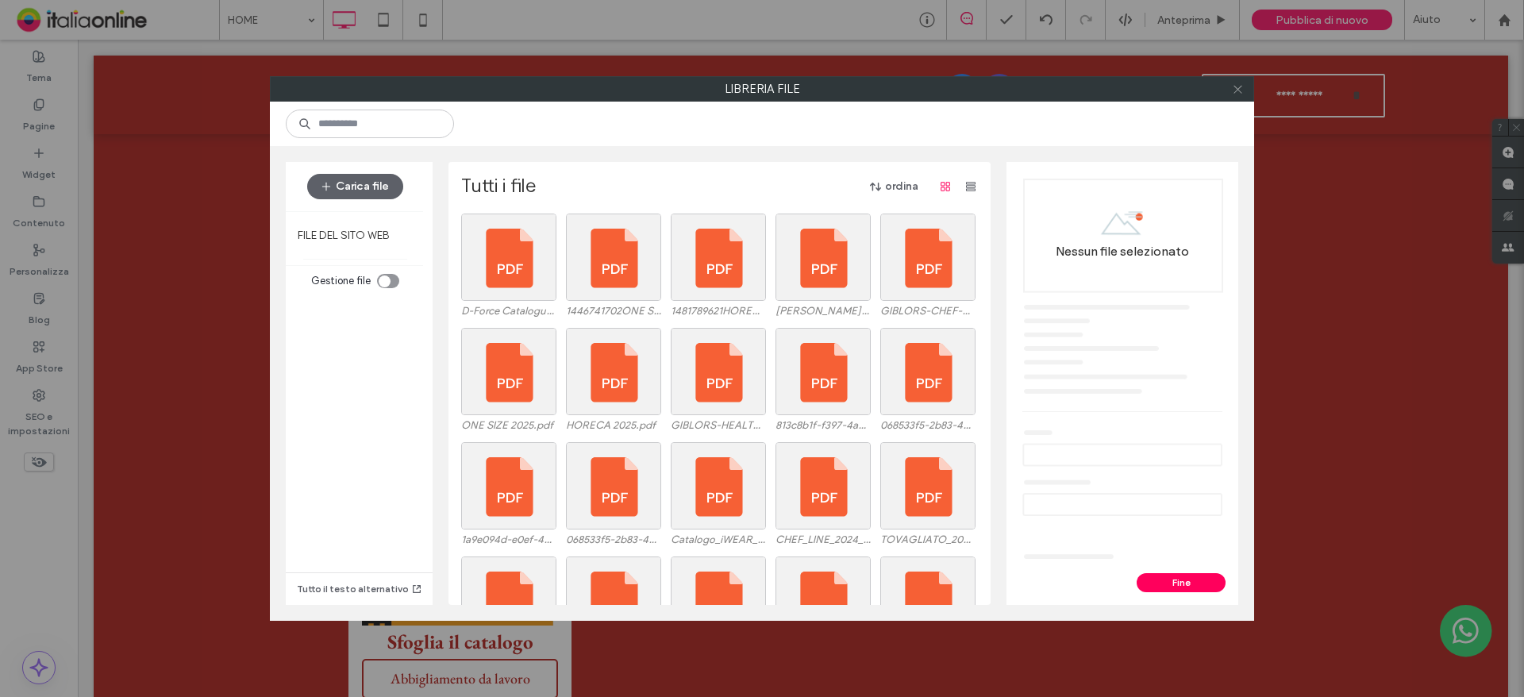
click at [1233, 91] on icon at bounding box center [1238, 89] width 12 height 12
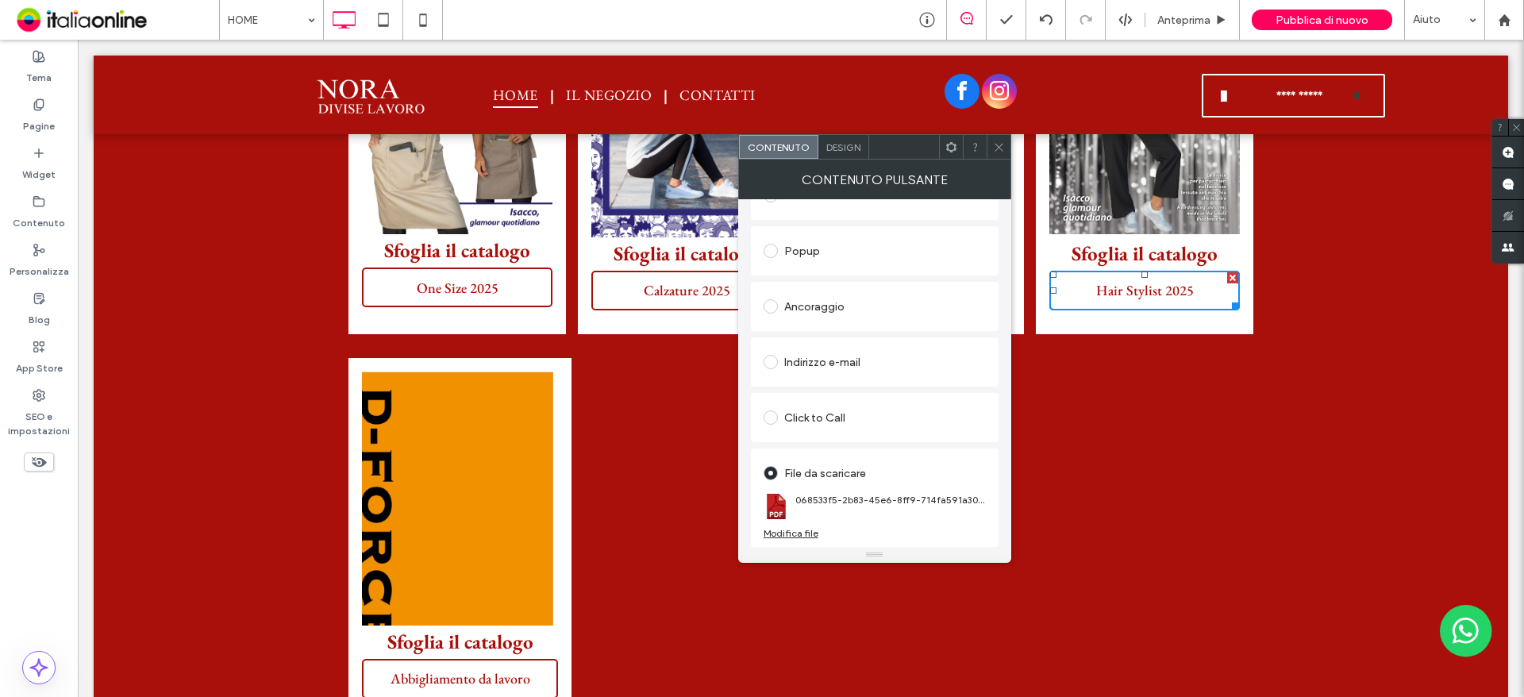
click at [1001, 145] on use at bounding box center [998, 147] width 8 height 8
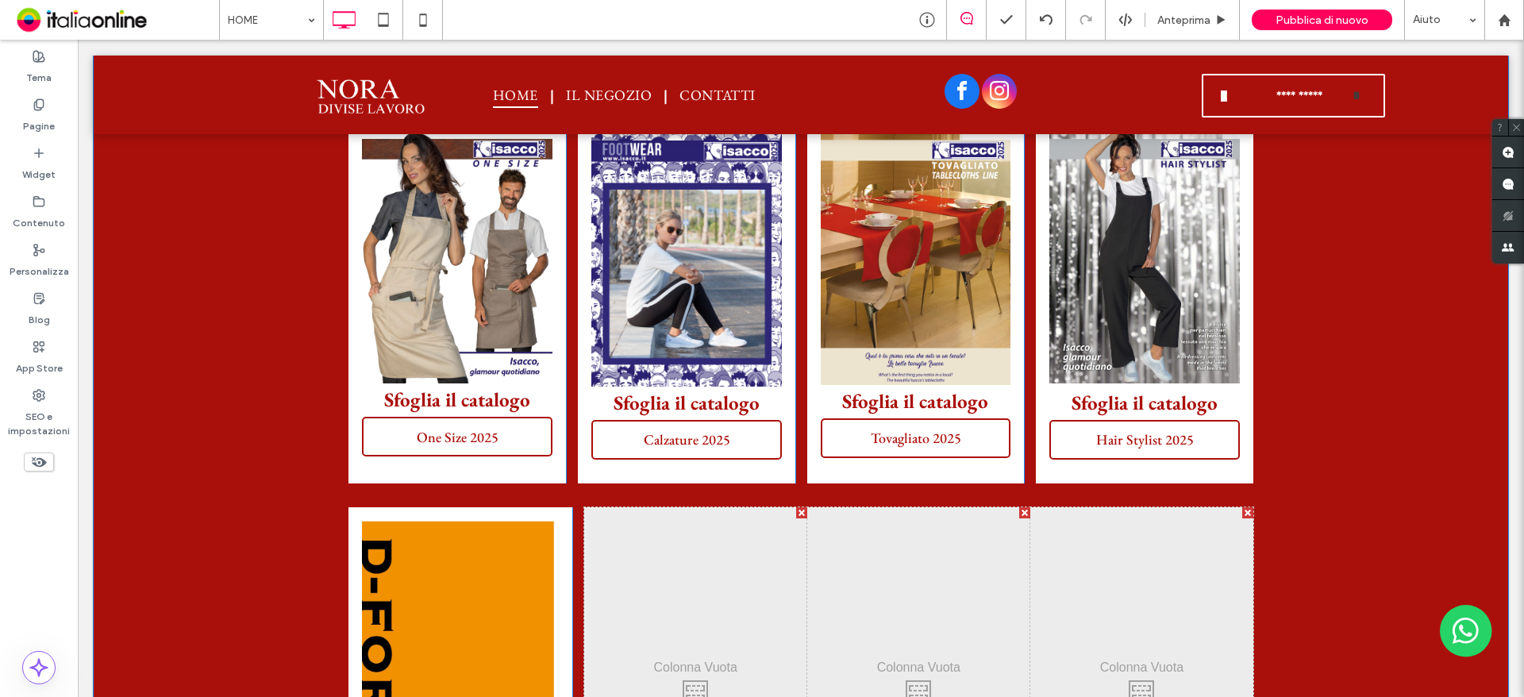
scroll to position [3243, 0]
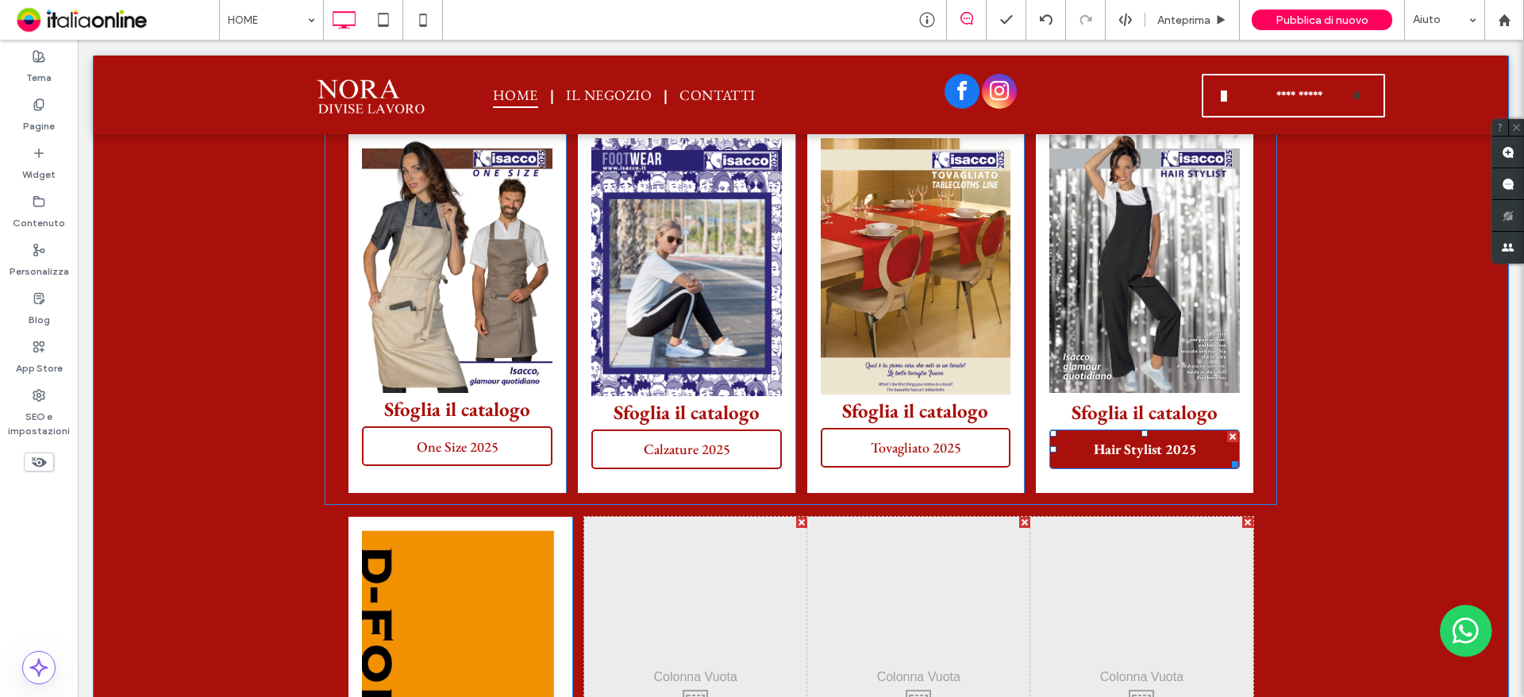
click at [1117, 465] on span "Hair Stylist 2025" at bounding box center [1145, 449] width 114 height 34
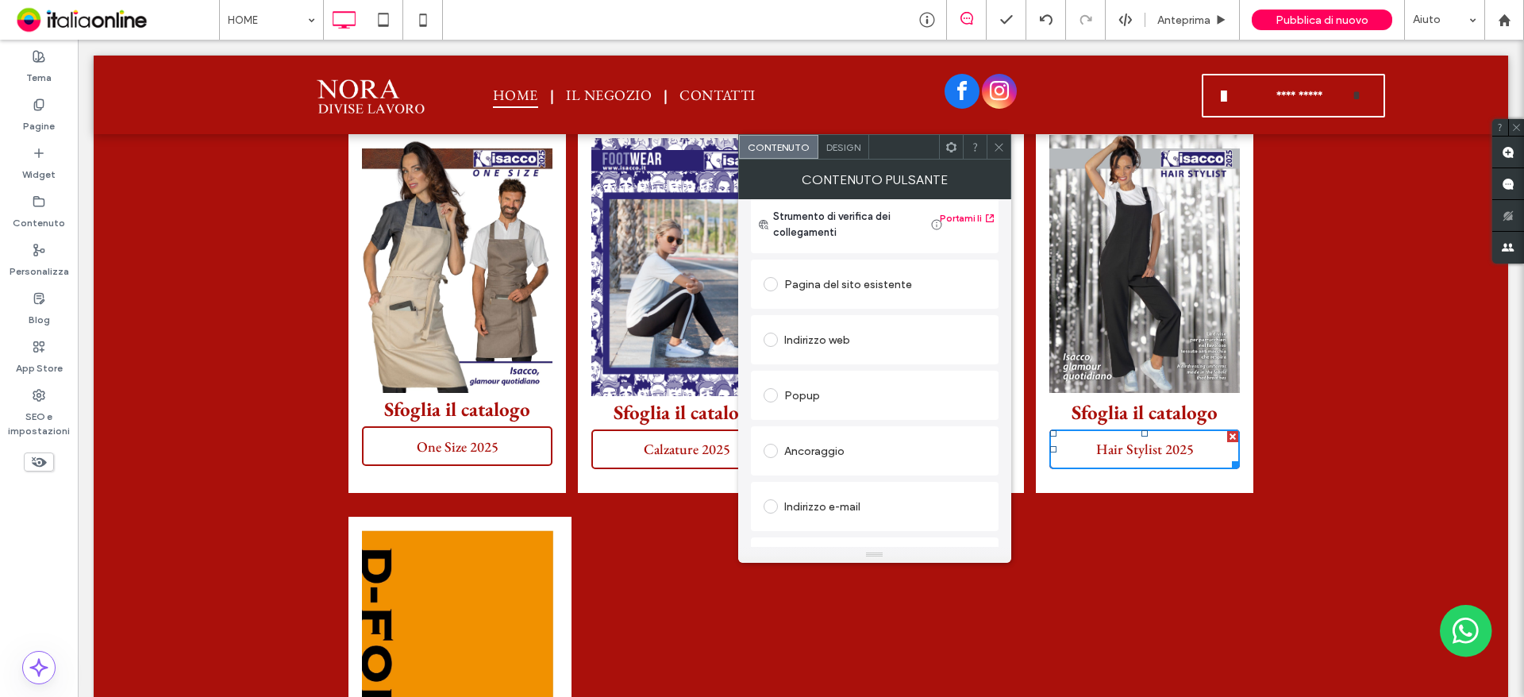
scroll to position [265, 0]
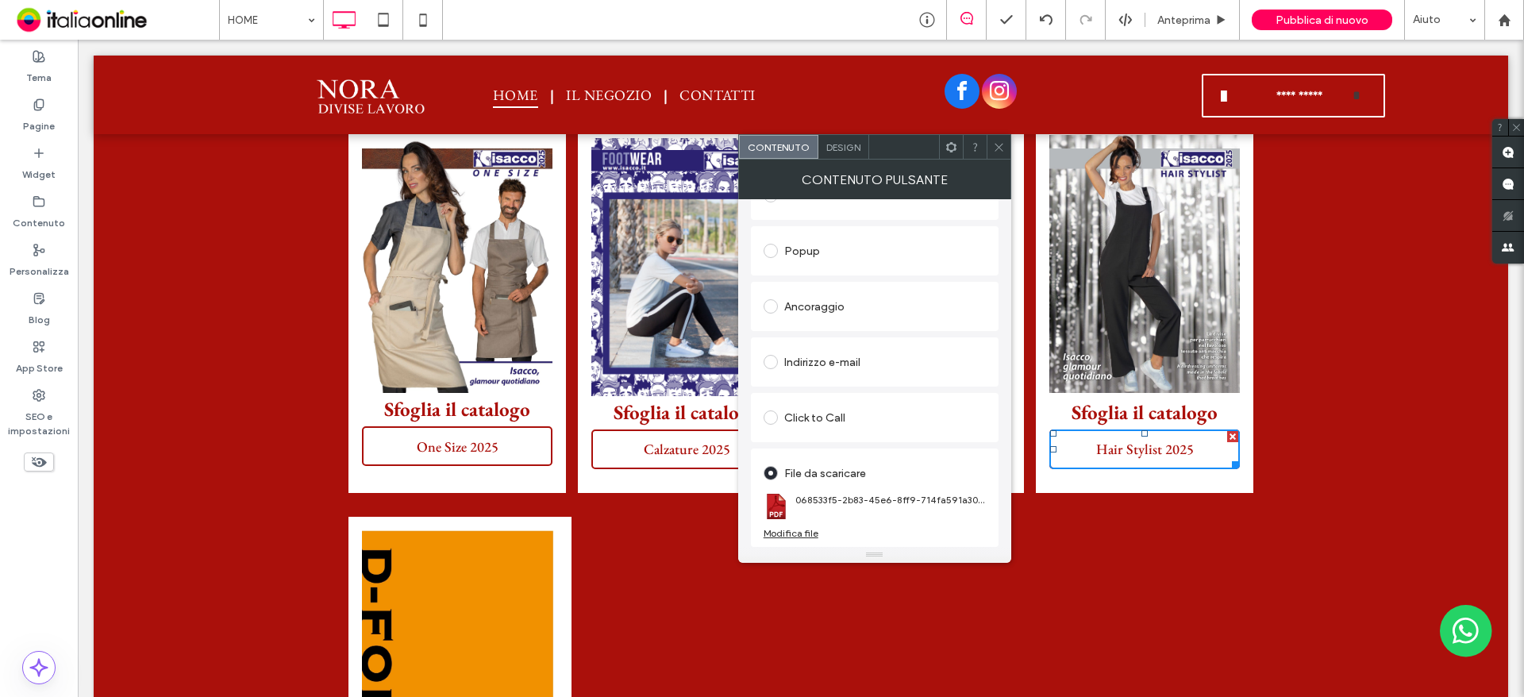
click at [771, 532] on div "Modifica file" at bounding box center [790, 533] width 55 height 12
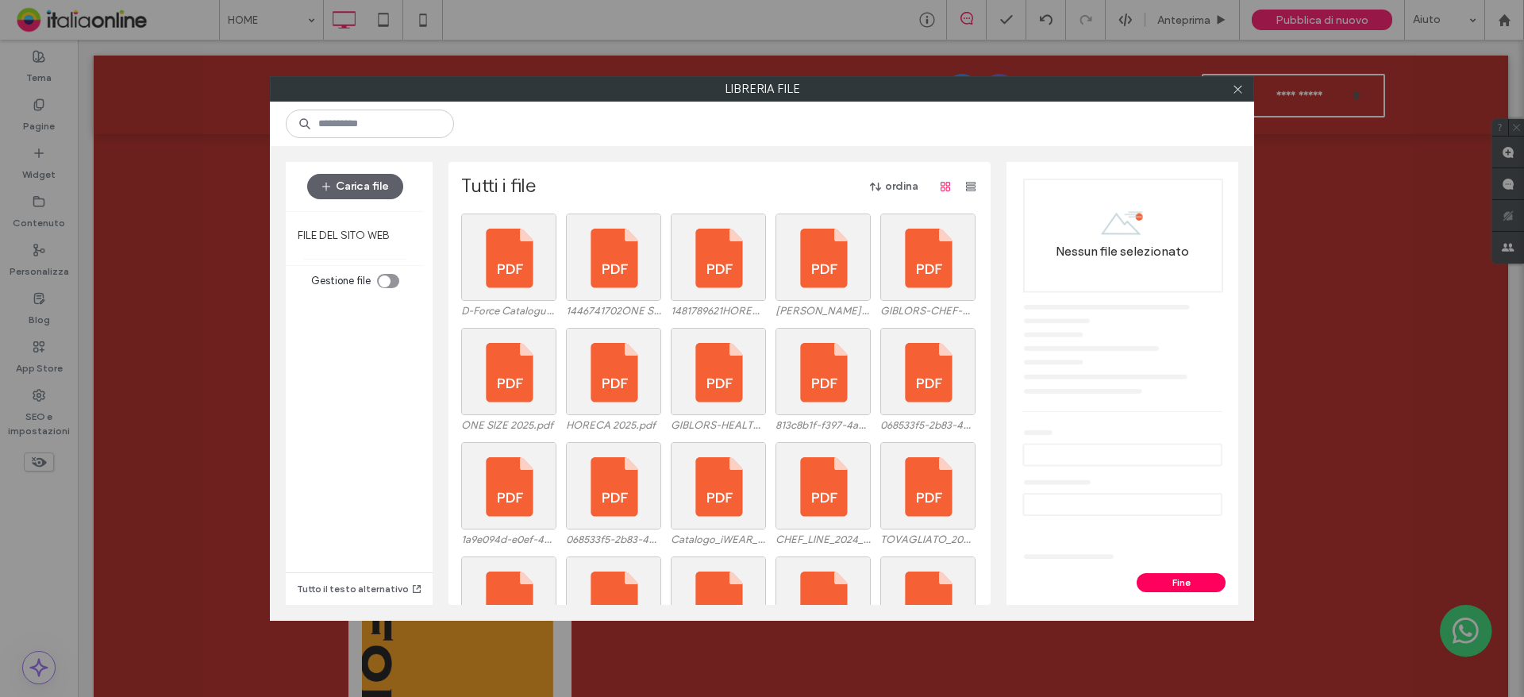
click at [371, 171] on div "Carica file" at bounding box center [355, 186] width 139 height 49
click at [375, 190] on button "Carica file" at bounding box center [355, 186] width 96 height 25
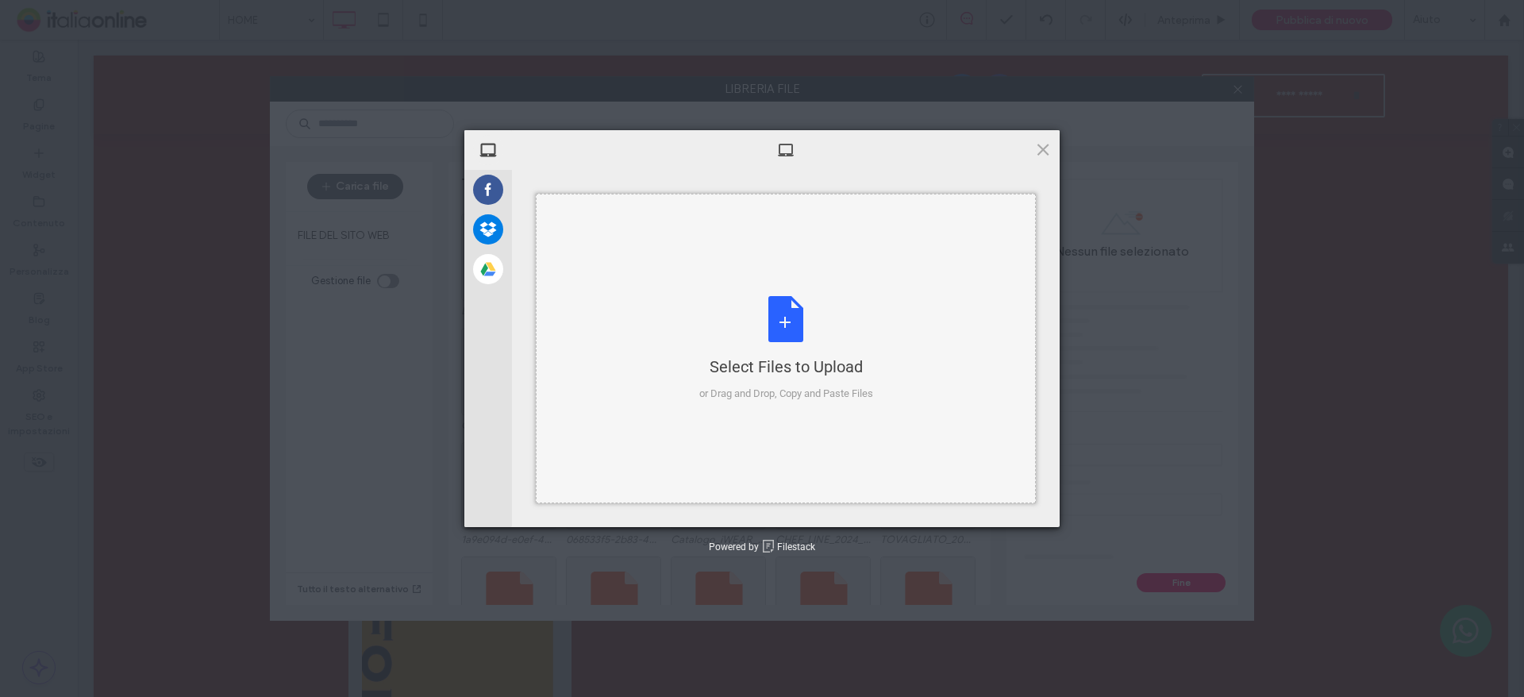
click at [640, 284] on div "Select Files to Upload or Drag and Drop, Copy and Paste Files" at bounding box center [786, 348] width 500 height 309
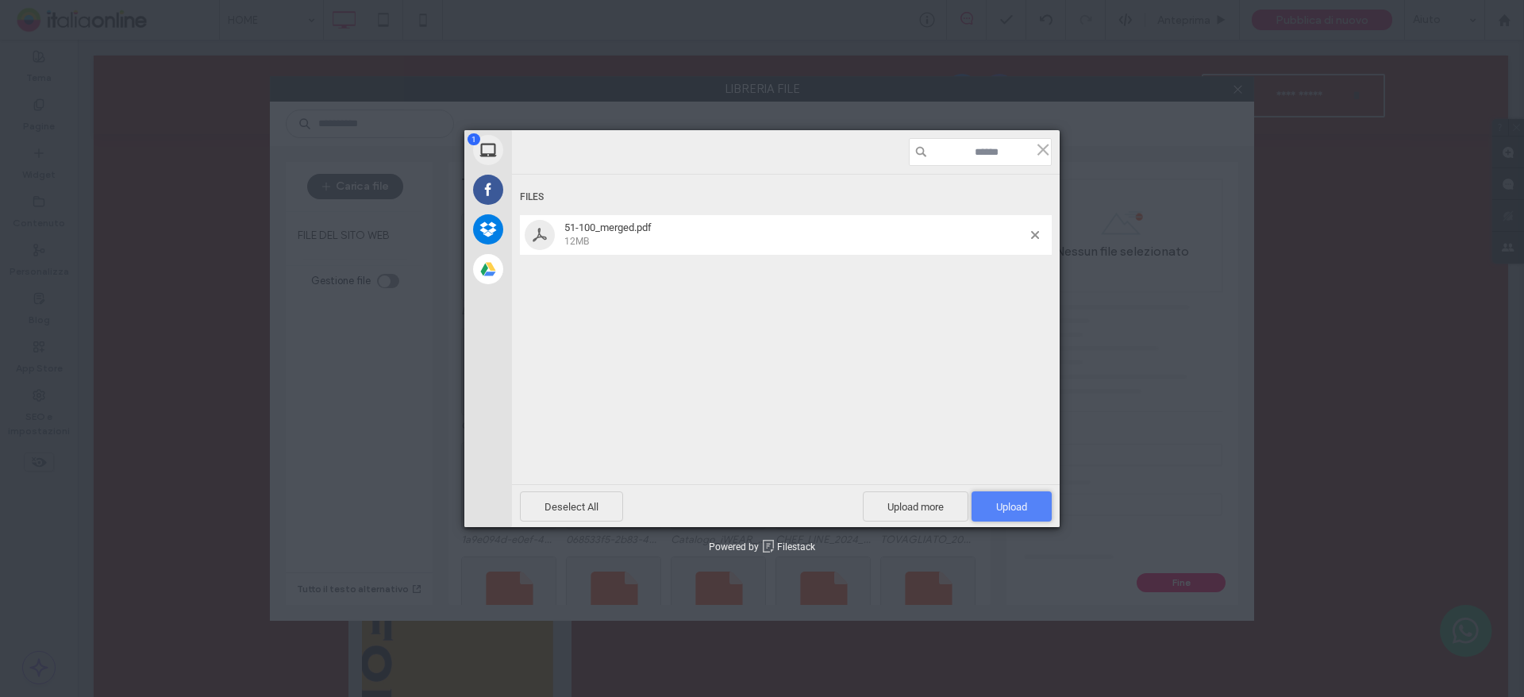
click at [1024, 501] on span "Upload 1" at bounding box center [1011, 507] width 31 height 12
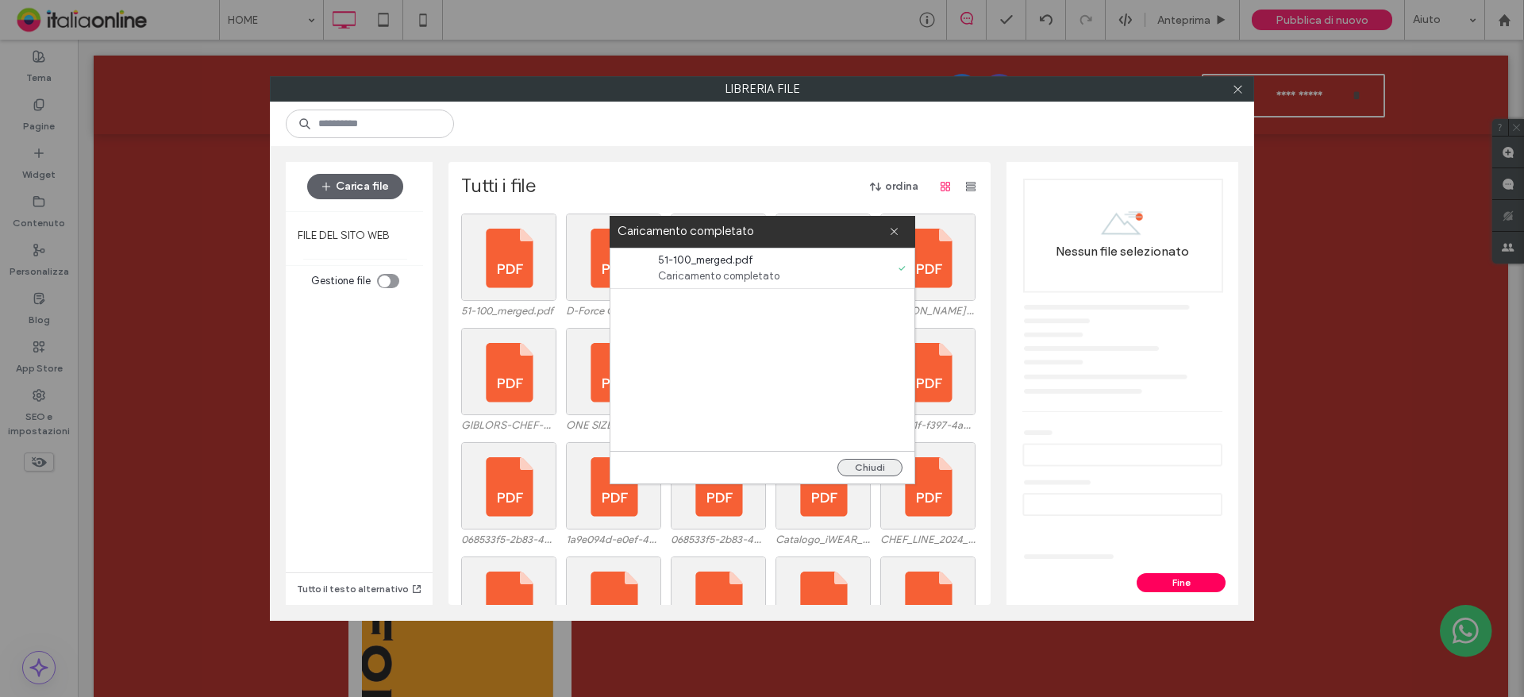
click at [873, 466] on button "Chiudi" at bounding box center [869, 467] width 65 height 17
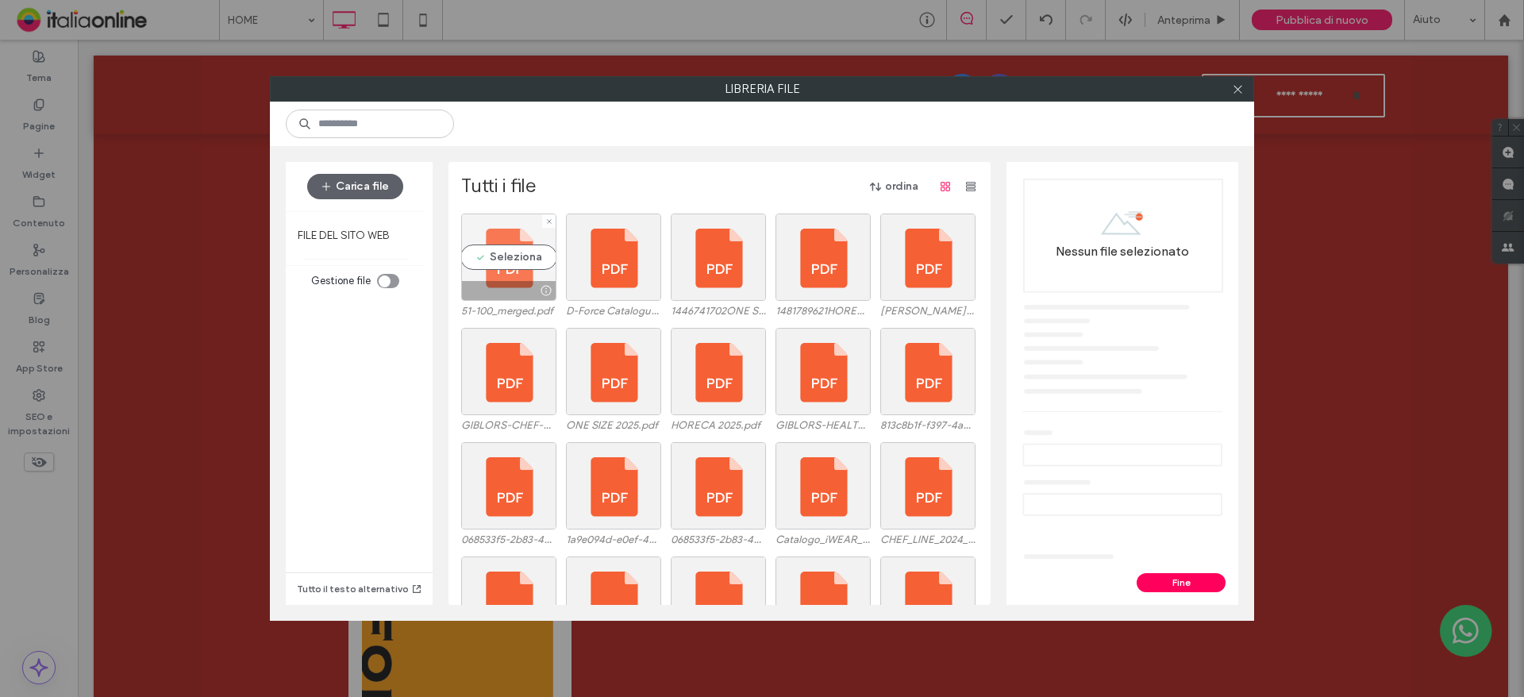
click at [495, 254] on div "Seleziona" at bounding box center [508, 256] width 95 height 87
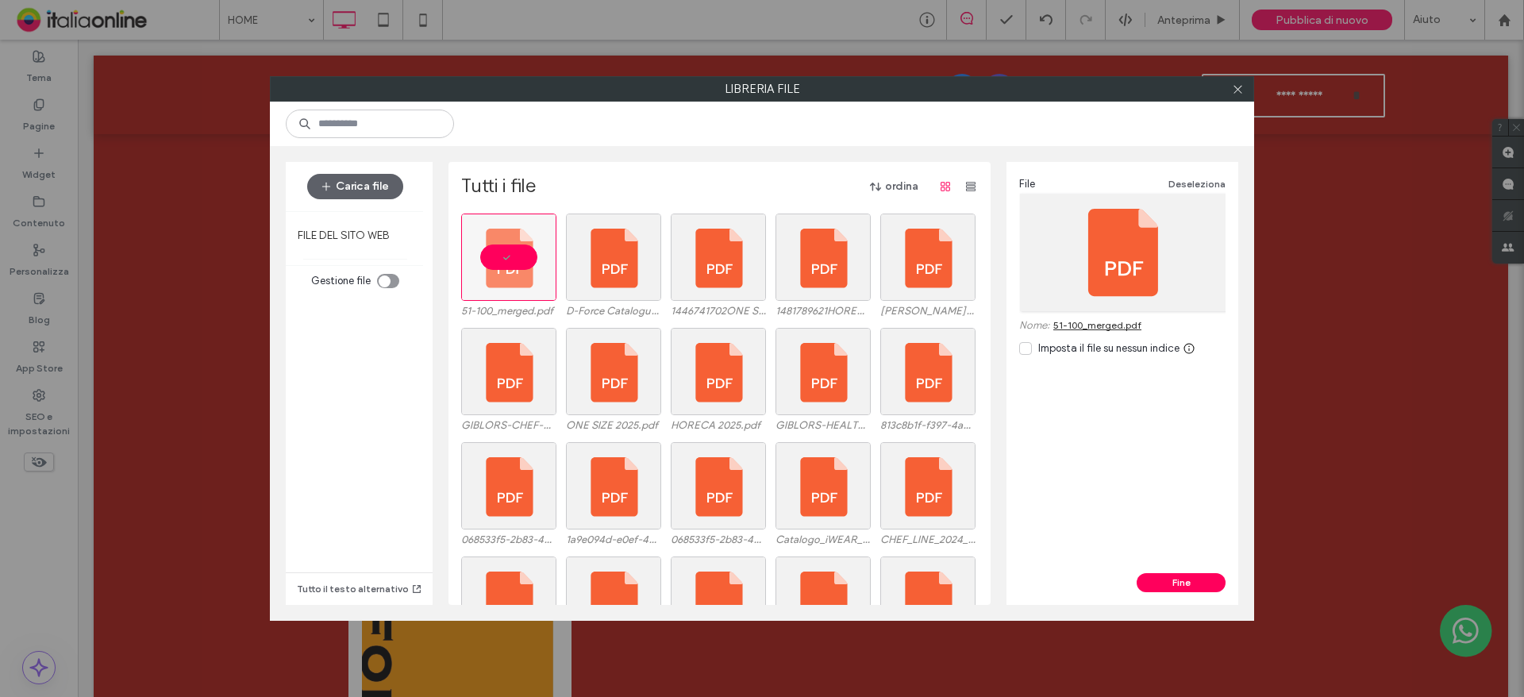
click at [1131, 324] on link "51-100_merged.pdf" at bounding box center [1097, 325] width 88 height 12
click at [1178, 575] on button "Fine" at bounding box center [1180, 582] width 89 height 19
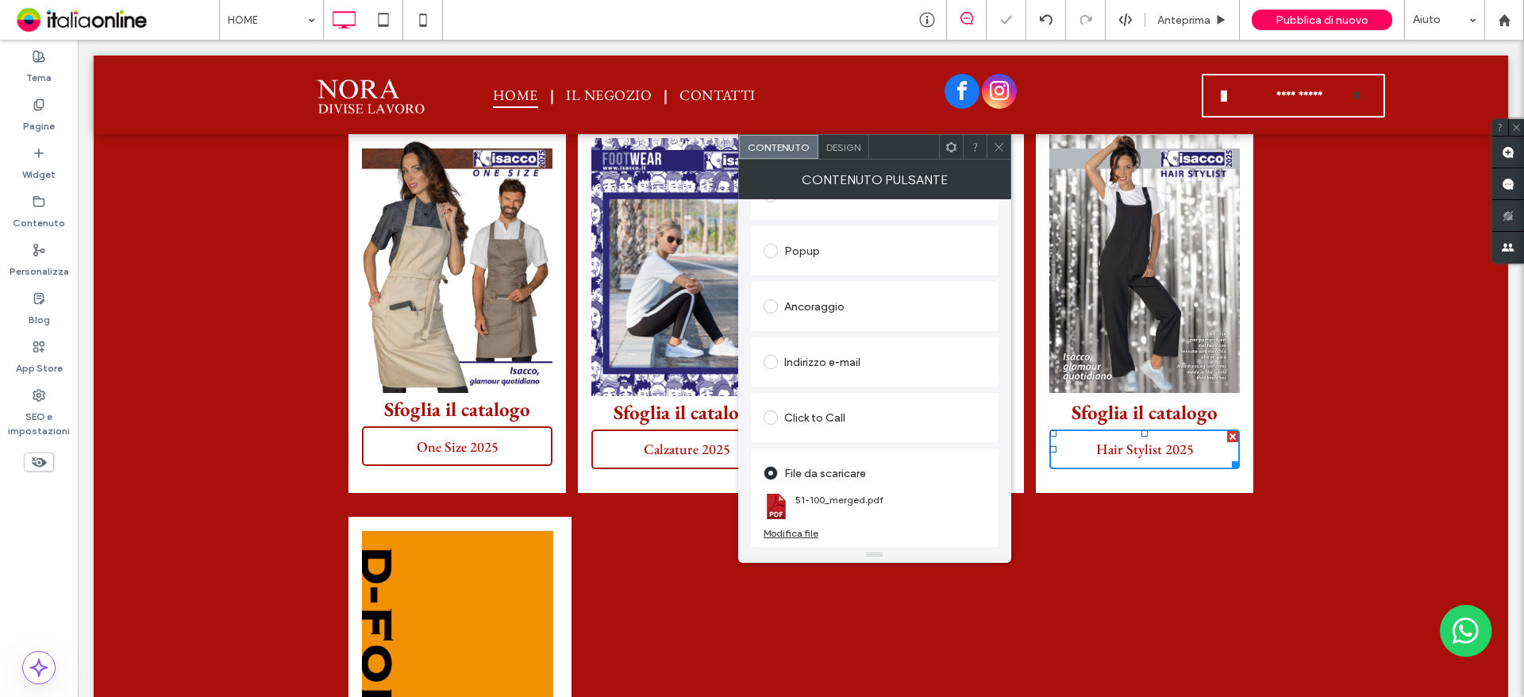
click at [1008, 146] on div at bounding box center [998, 147] width 24 height 24
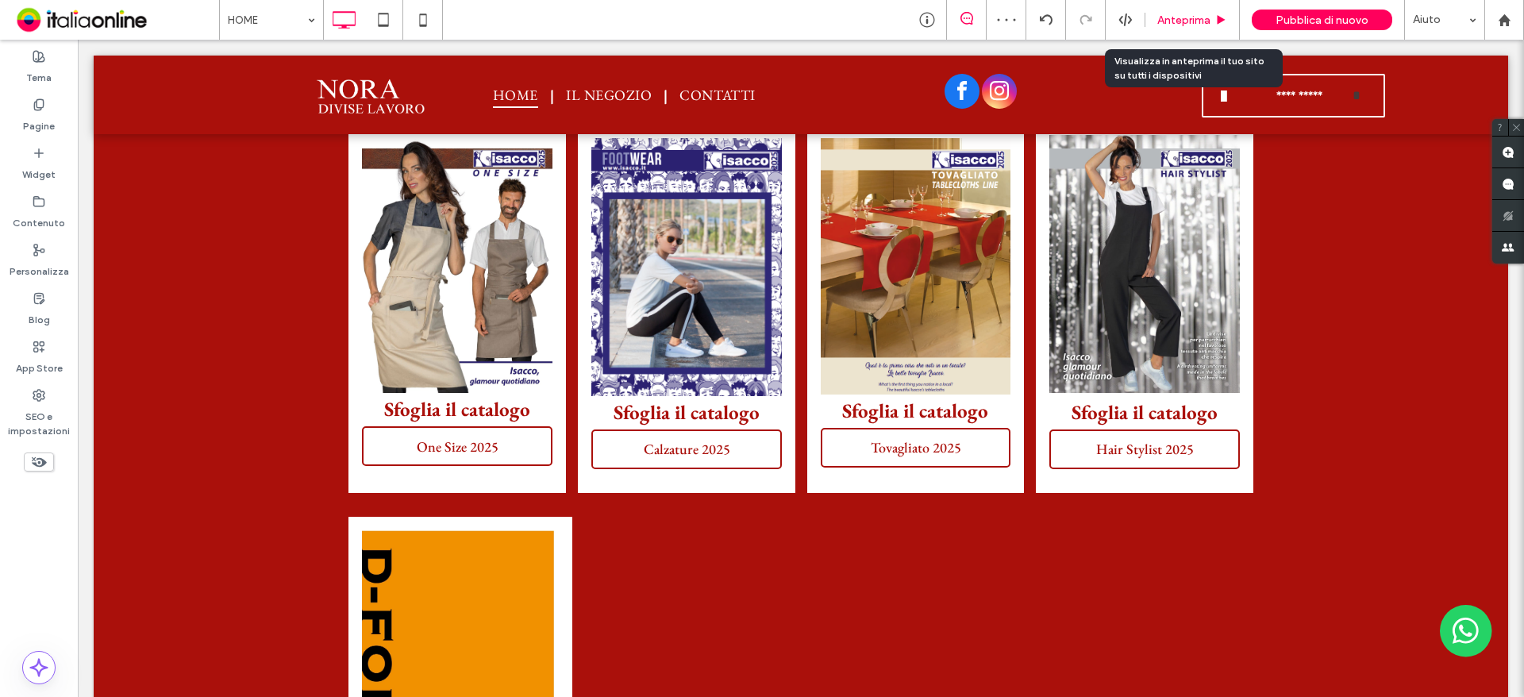
click at [1194, 17] on span "Anteprima" at bounding box center [1183, 19] width 53 height 13
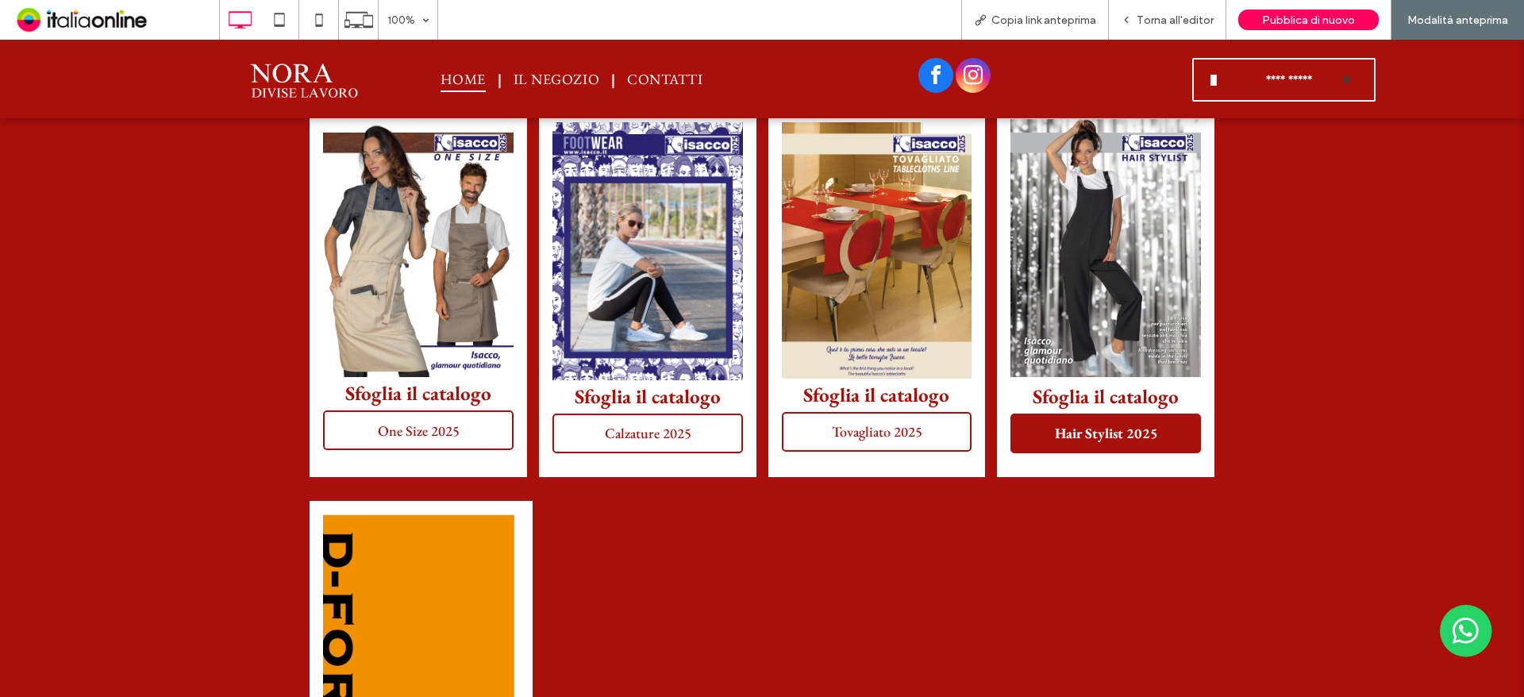
click at [1152, 447] on span "Hair Stylist 2025" at bounding box center [1106, 433] width 114 height 34
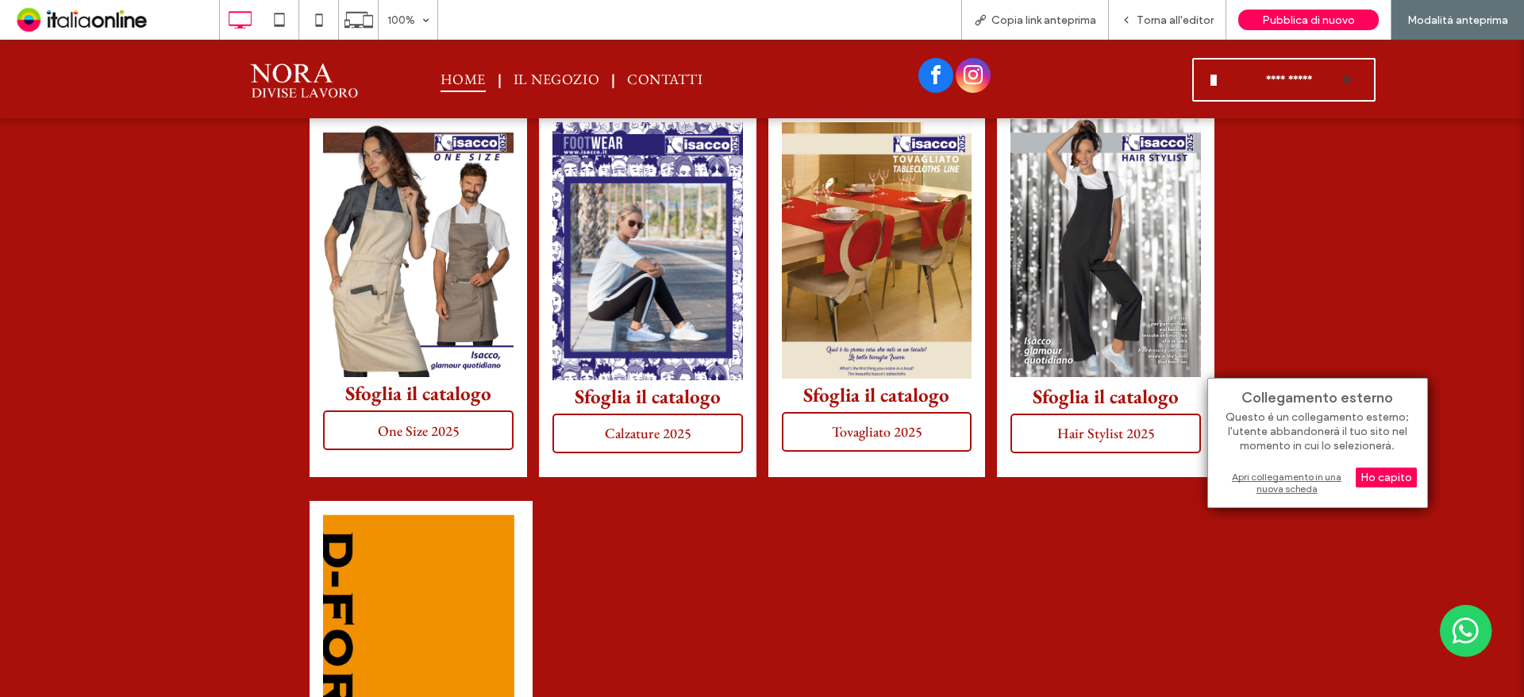
click at [1268, 479] on div "Apri collegamento in una nuova scheda" at bounding box center [1317, 482] width 198 height 29
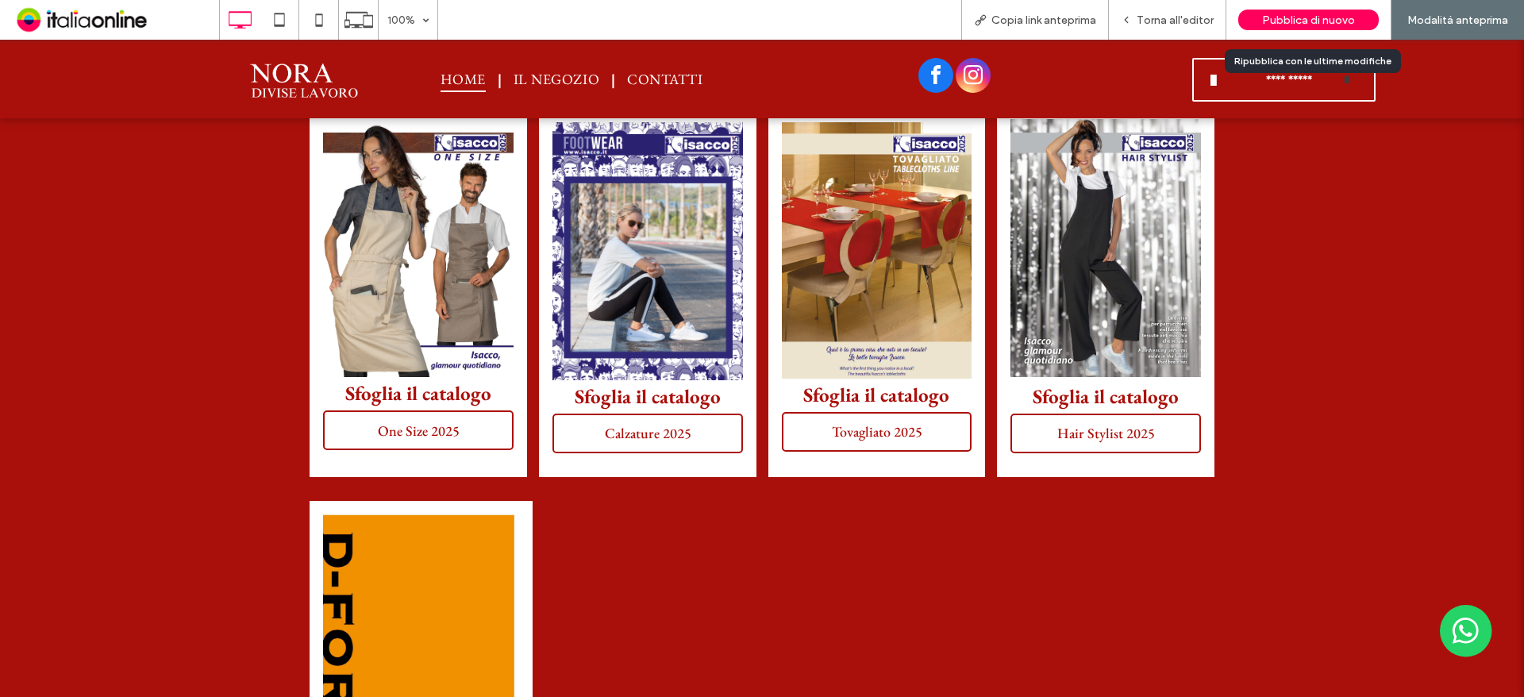
click at [1308, 24] on span "Pubblica di nuovo" at bounding box center [1308, 19] width 93 height 13
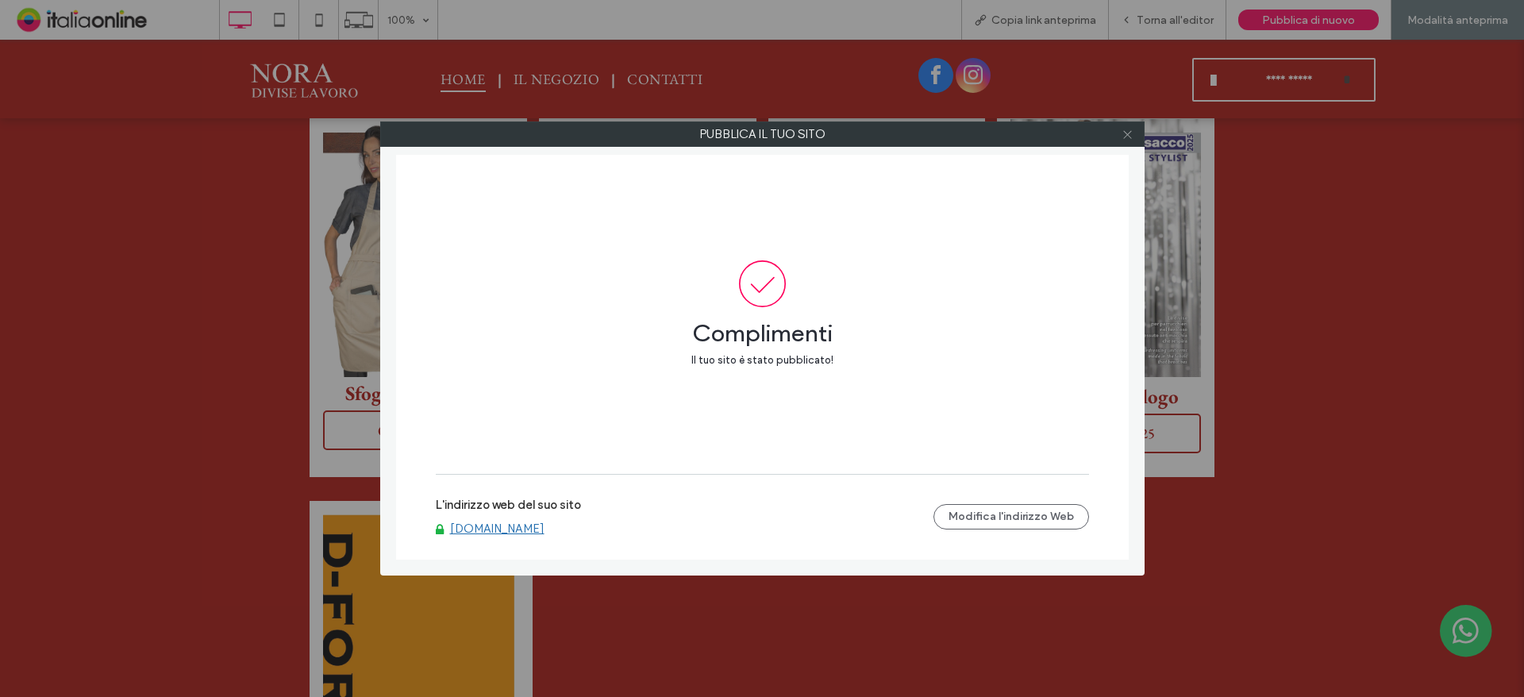
click at [1132, 131] on icon at bounding box center [1127, 135] width 12 height 12
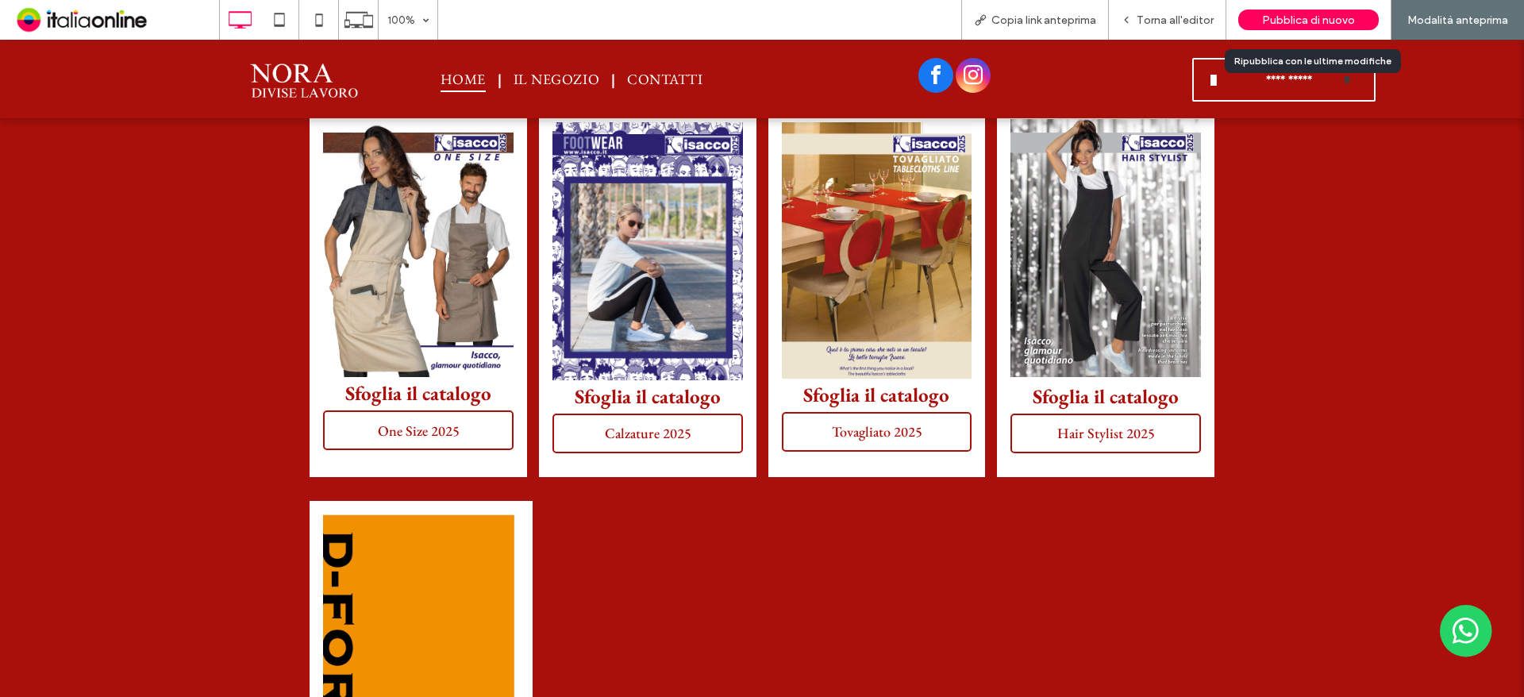
click at [1282, 25] on span "Pubblica di nuovo" at bounding box center [1308, 19] width 93 height 13
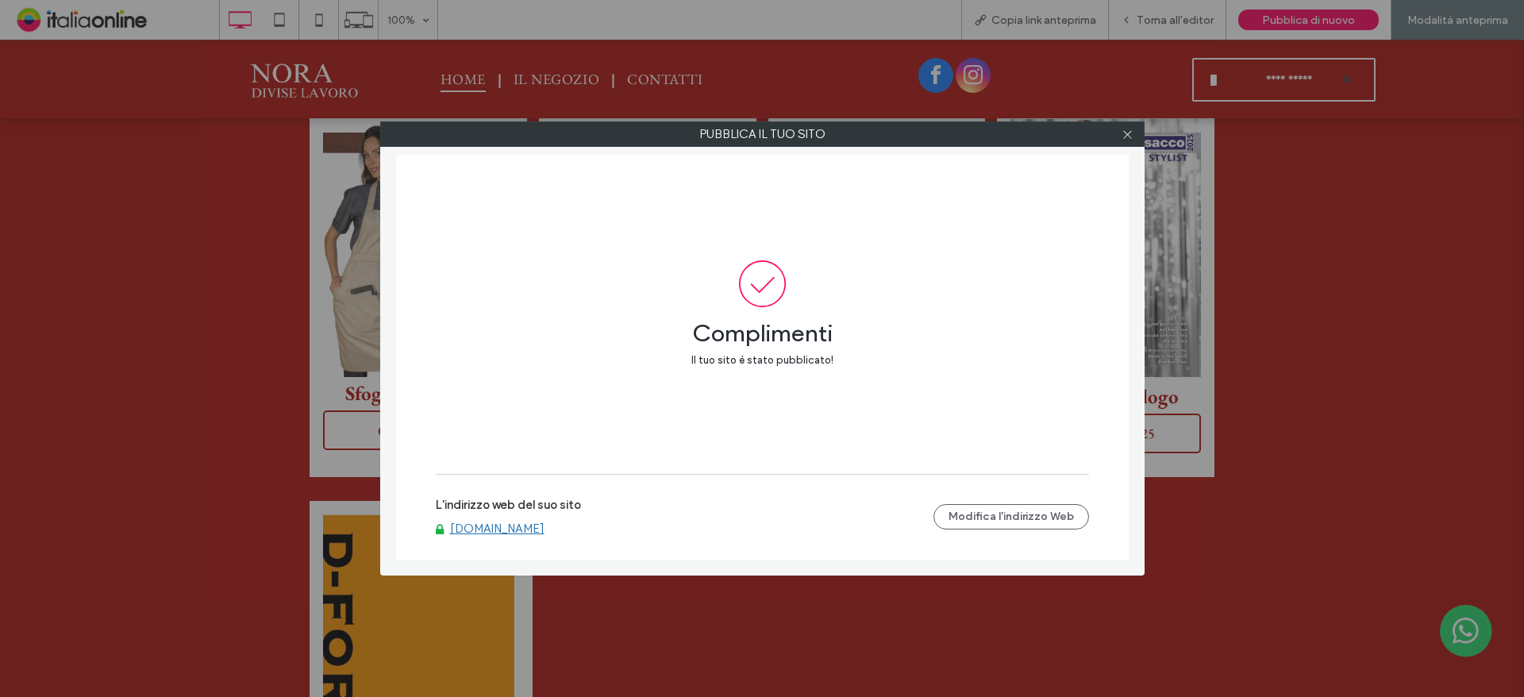
drag, startPoint x: 1125, startPoint y: 134, endPoint x: 975, endPoint y: 109, distance: 152.1
click at [1125, 134] on icon at bounding box center [1127, 135] width 12 height 12
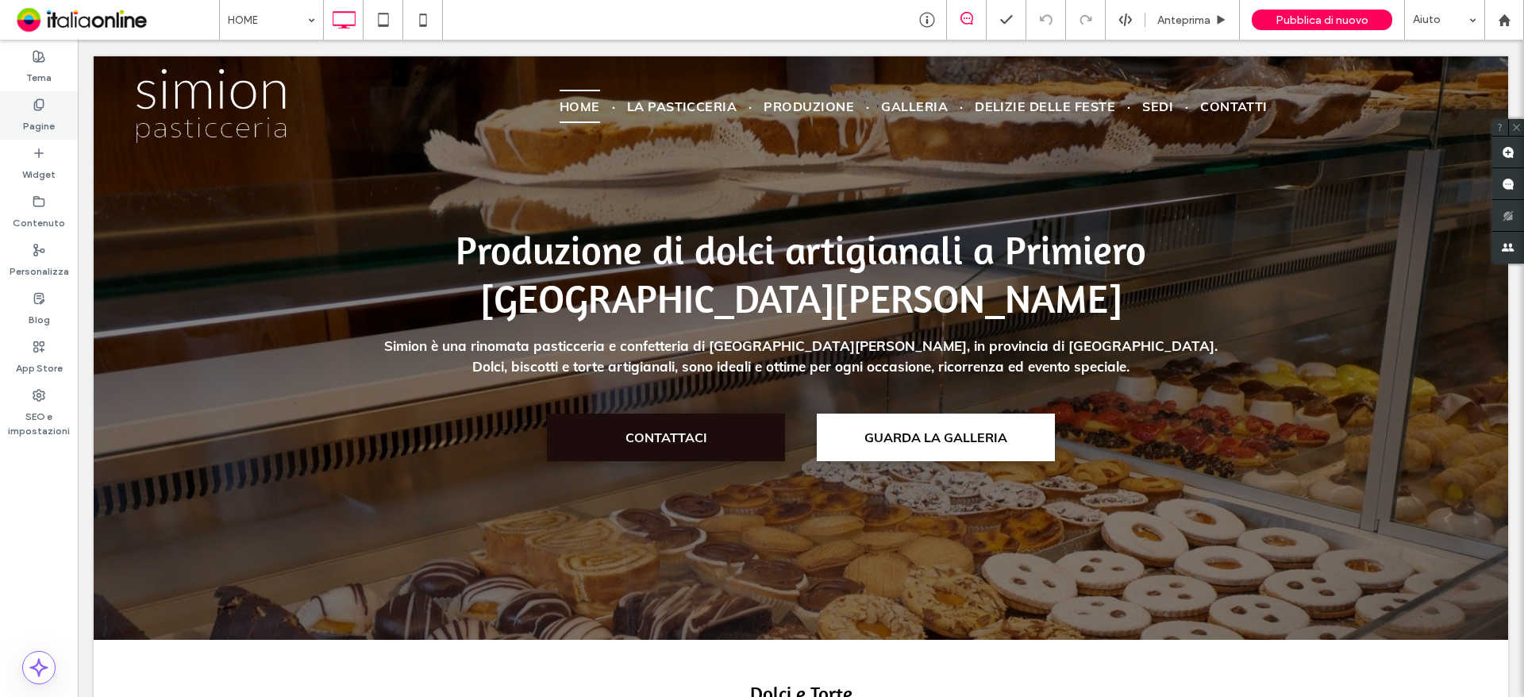
click at [29, 109] on div "Pagine" at bounding box center [39, 115] width 78 height 48
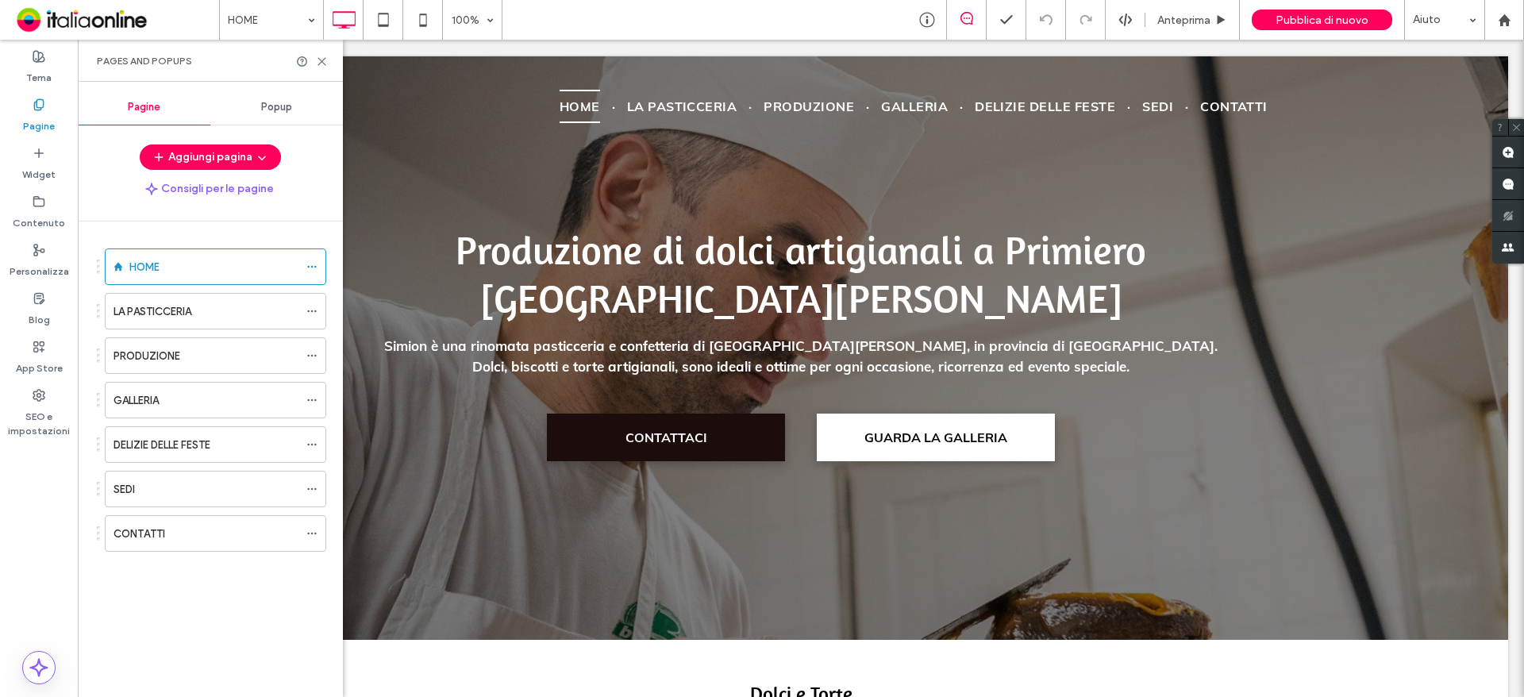
click at [292, 102] on span "Popup" at bounding box center [276, 107] width 31 height 13
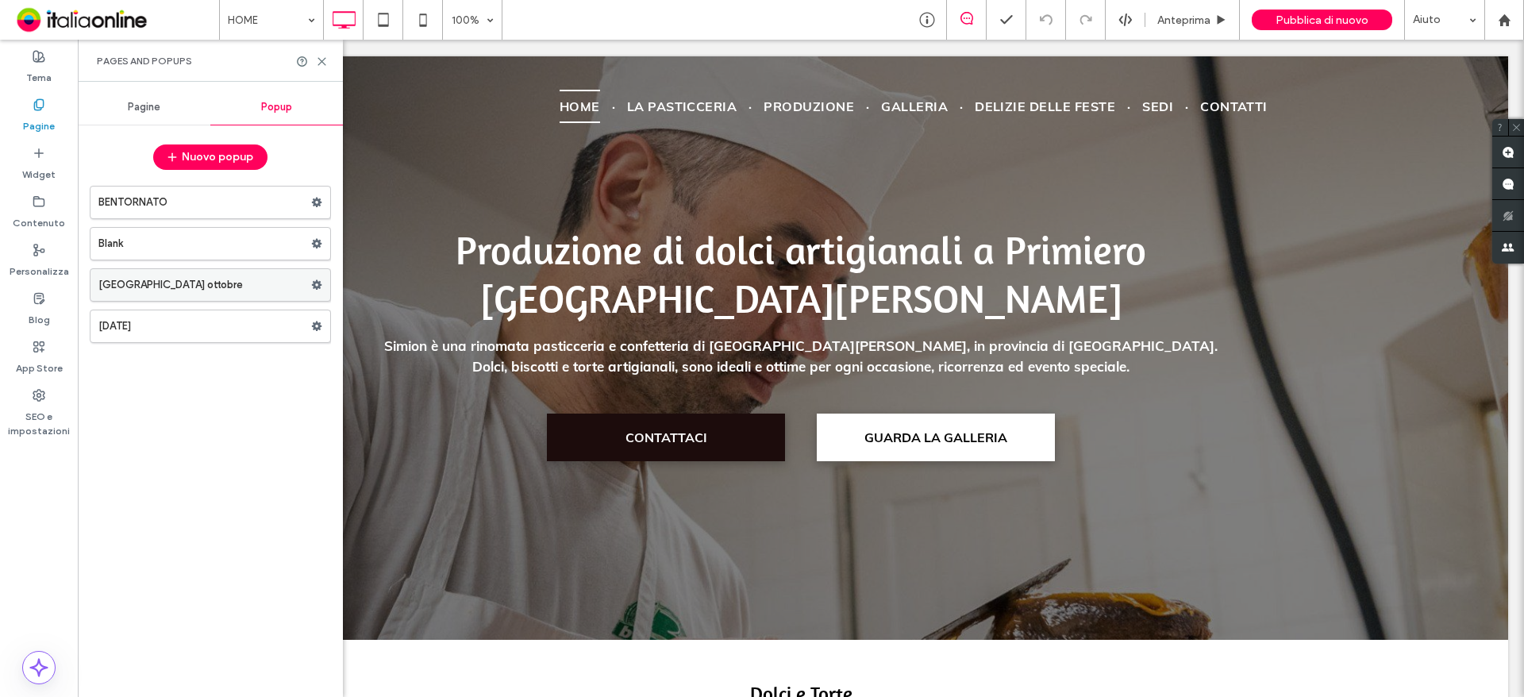
click at [248, 279] on label "Chiusura ottobre" at bounding box center [204, 285] width 213 height 32
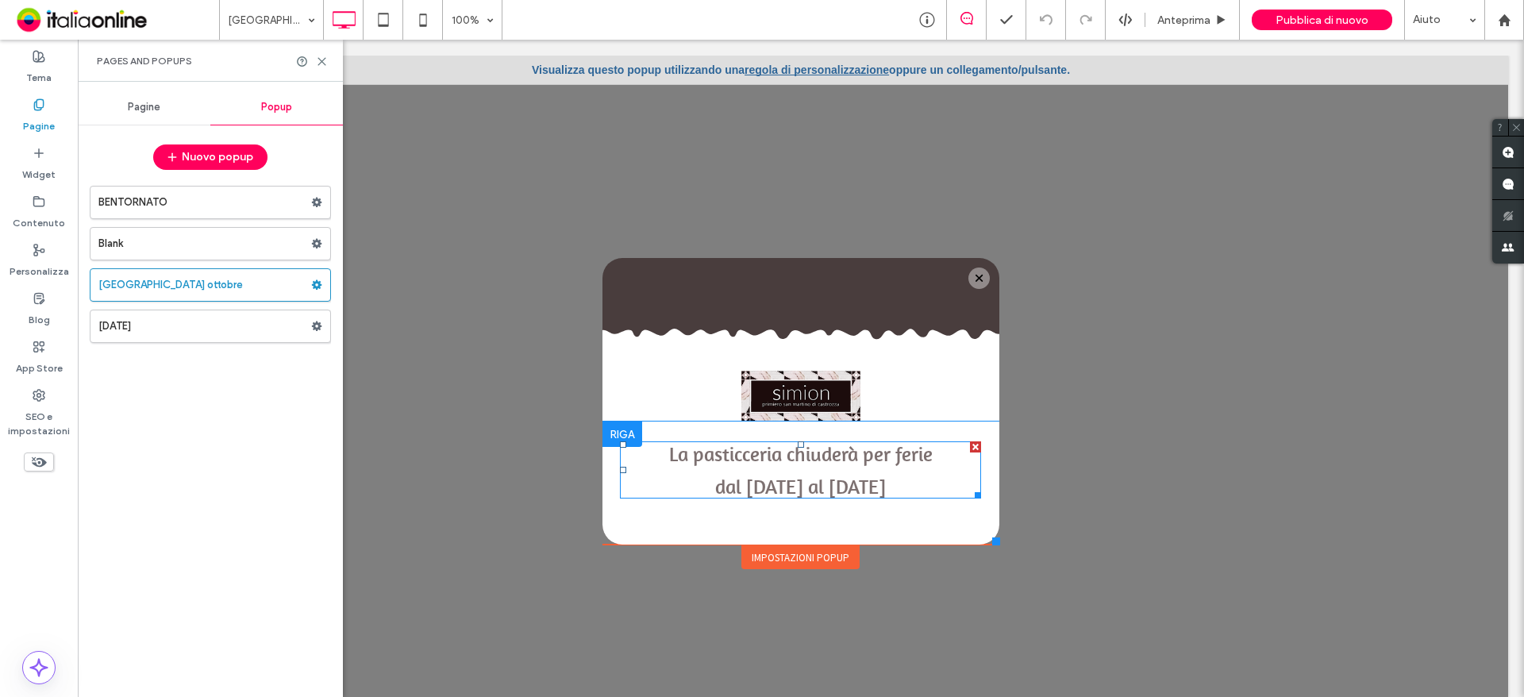
drag, startPoint x: 761, startPoint y: 483, endPoint x: 753, endPoint y: 484, distance: 8.1
click at [761, 483] on span "dal 12 ottobre al 27 ottobre" at bounding box center [800, 486] width 171 height 25
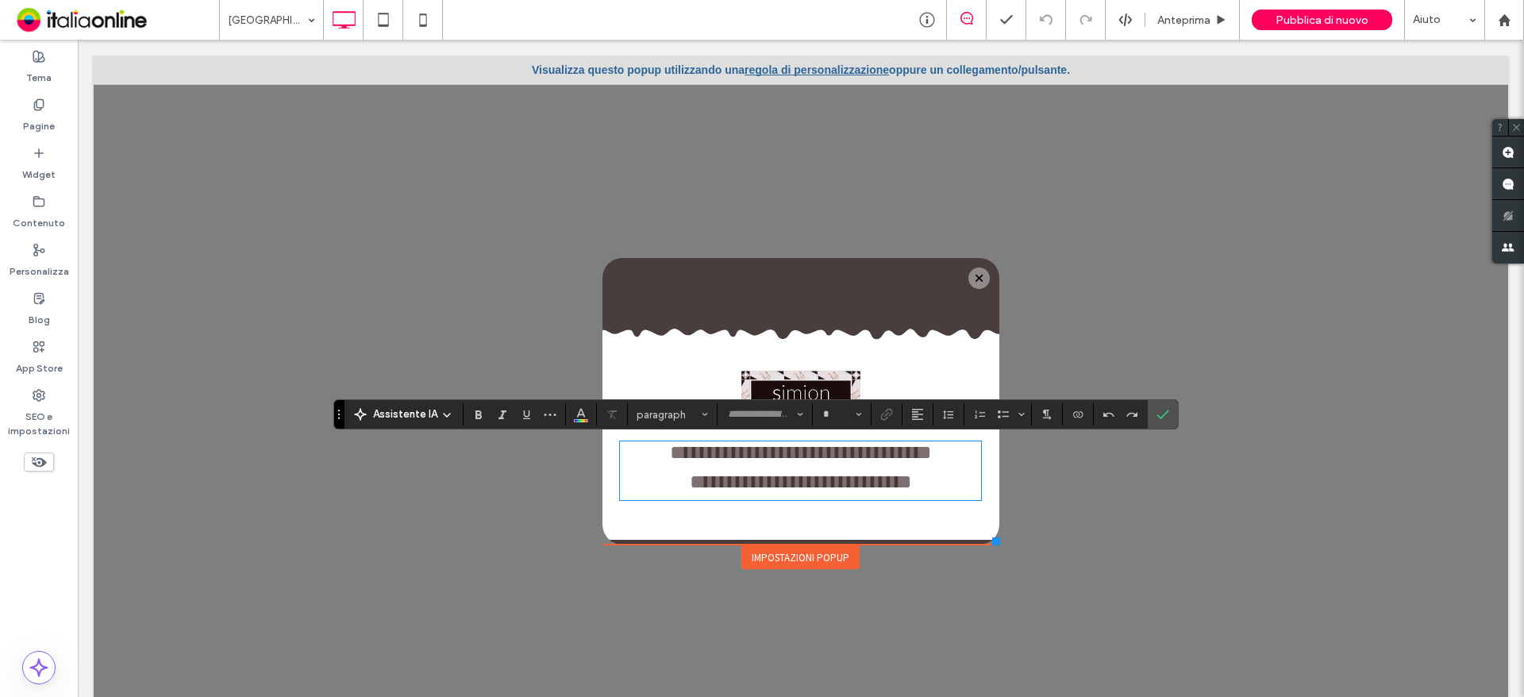
type input "********"
type input "**"
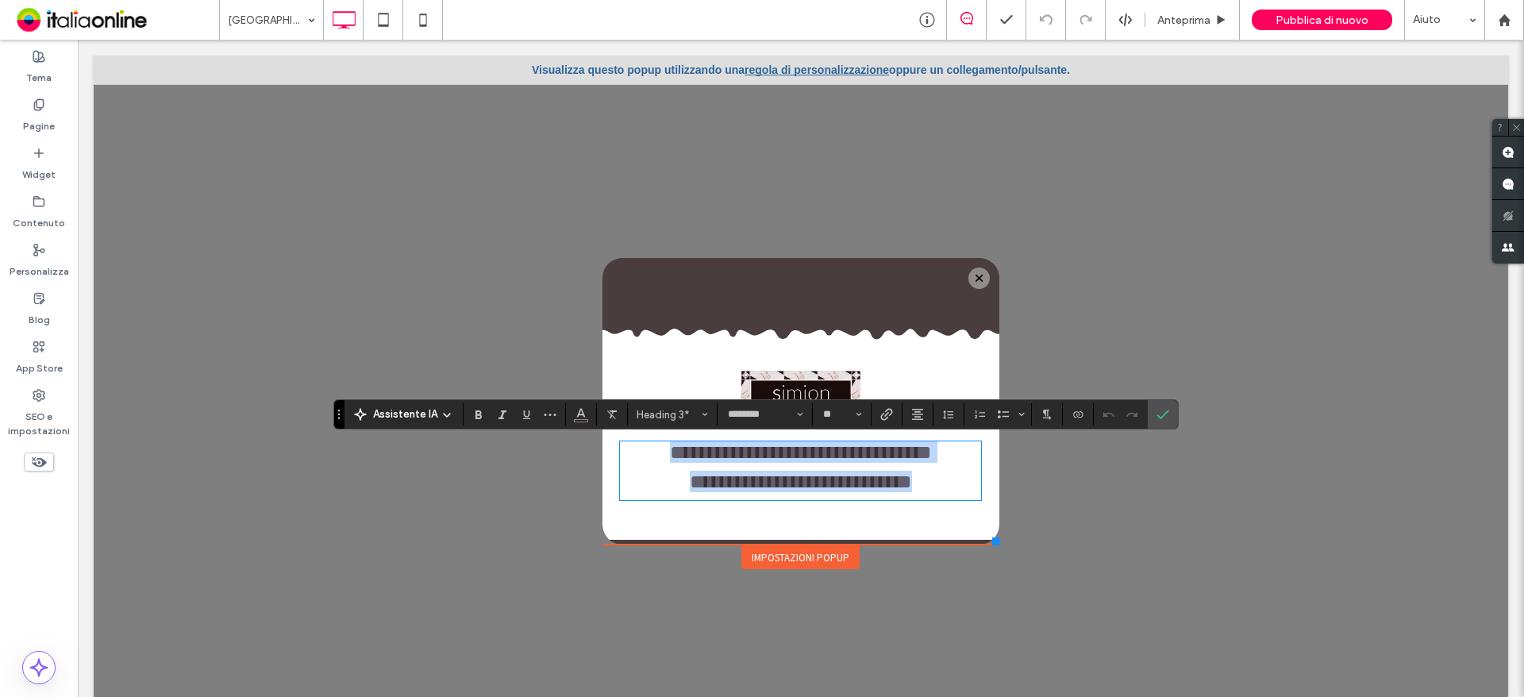
click at [721, 483] on span "**********" at bounding box center [801, 481] width 222 height 20
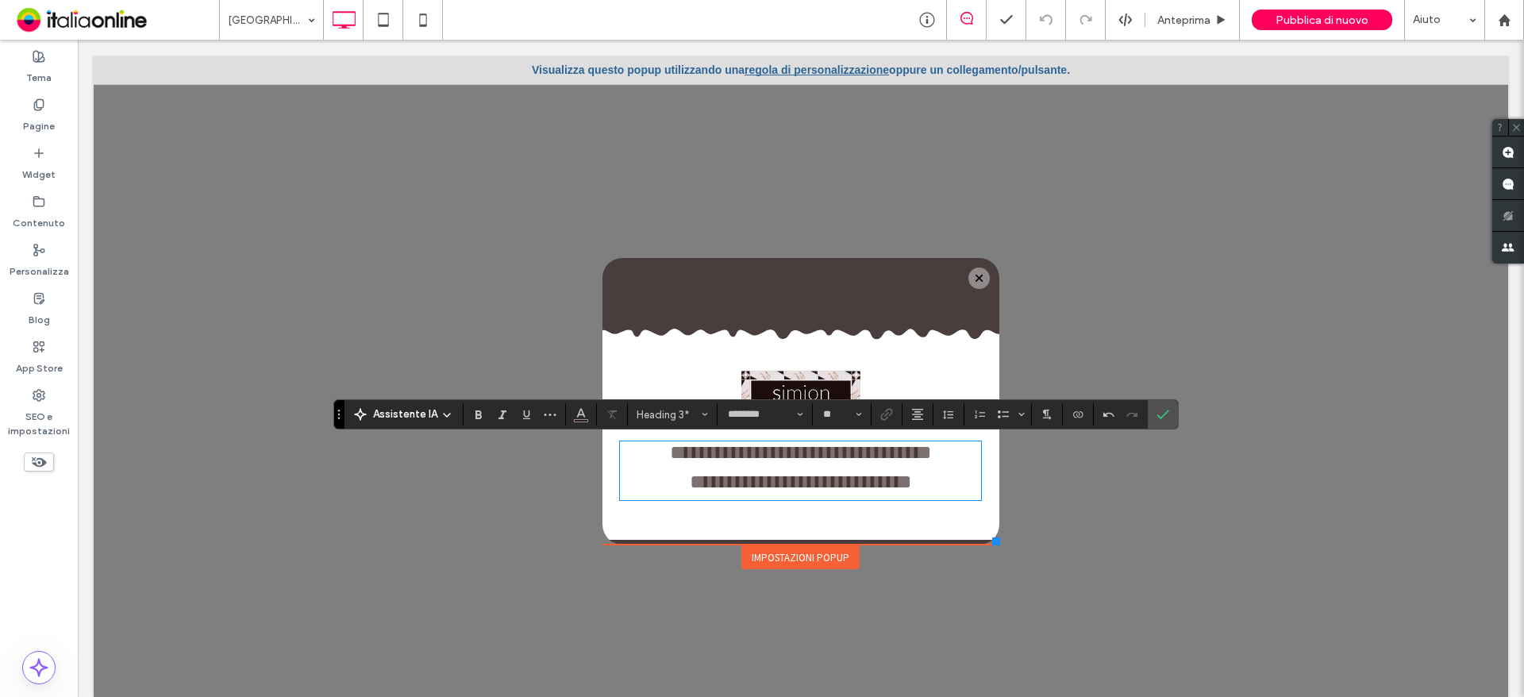
click at [844, 484] on span "**********" at bounding box center [801, 481] width 222 height 20
click at [912, 486] on h3 "**********" at bounding box center [800, 481] width 361 height 21
click at [1161, 416] on use "Conferma" at bounding box center [1162, 414] width 13 height 10
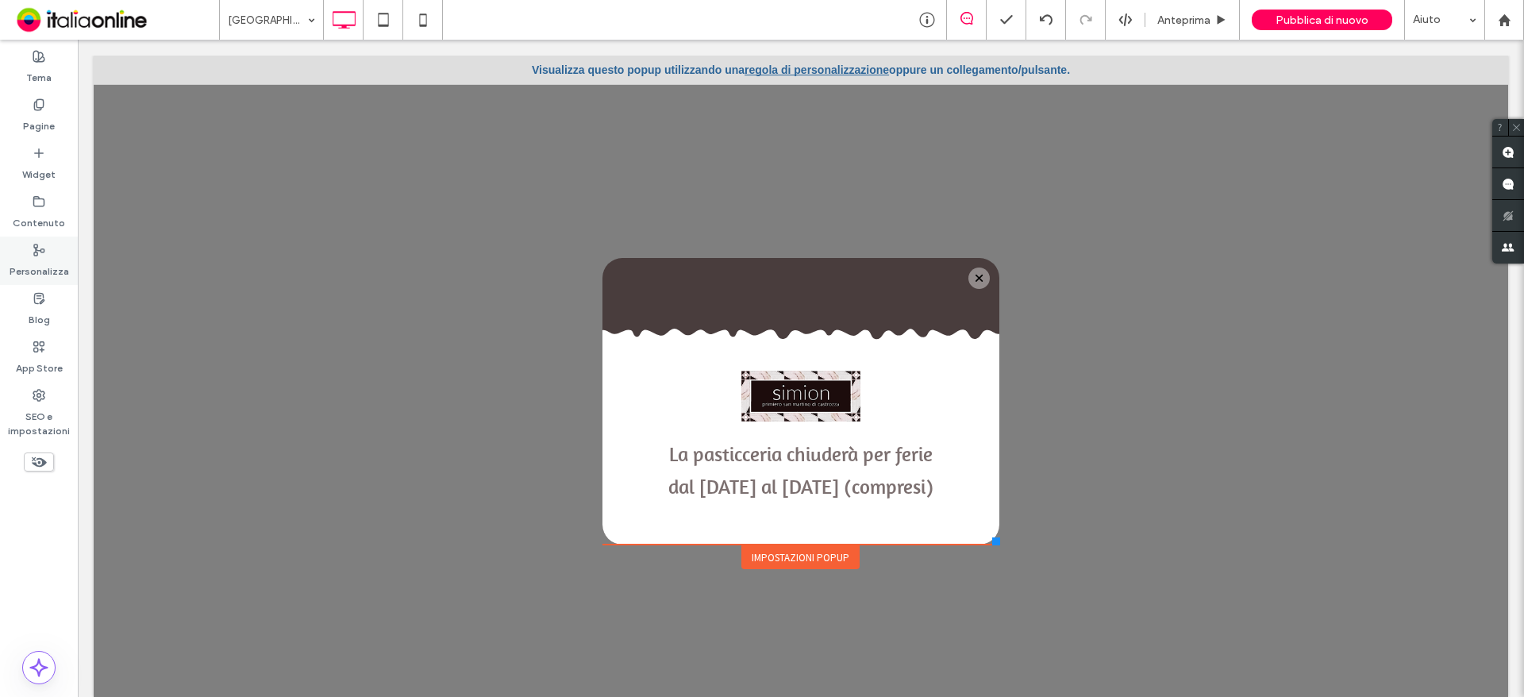
click at [48, 252] on div "Personalizza" at bounding box center [39, 260] width 78 height 48
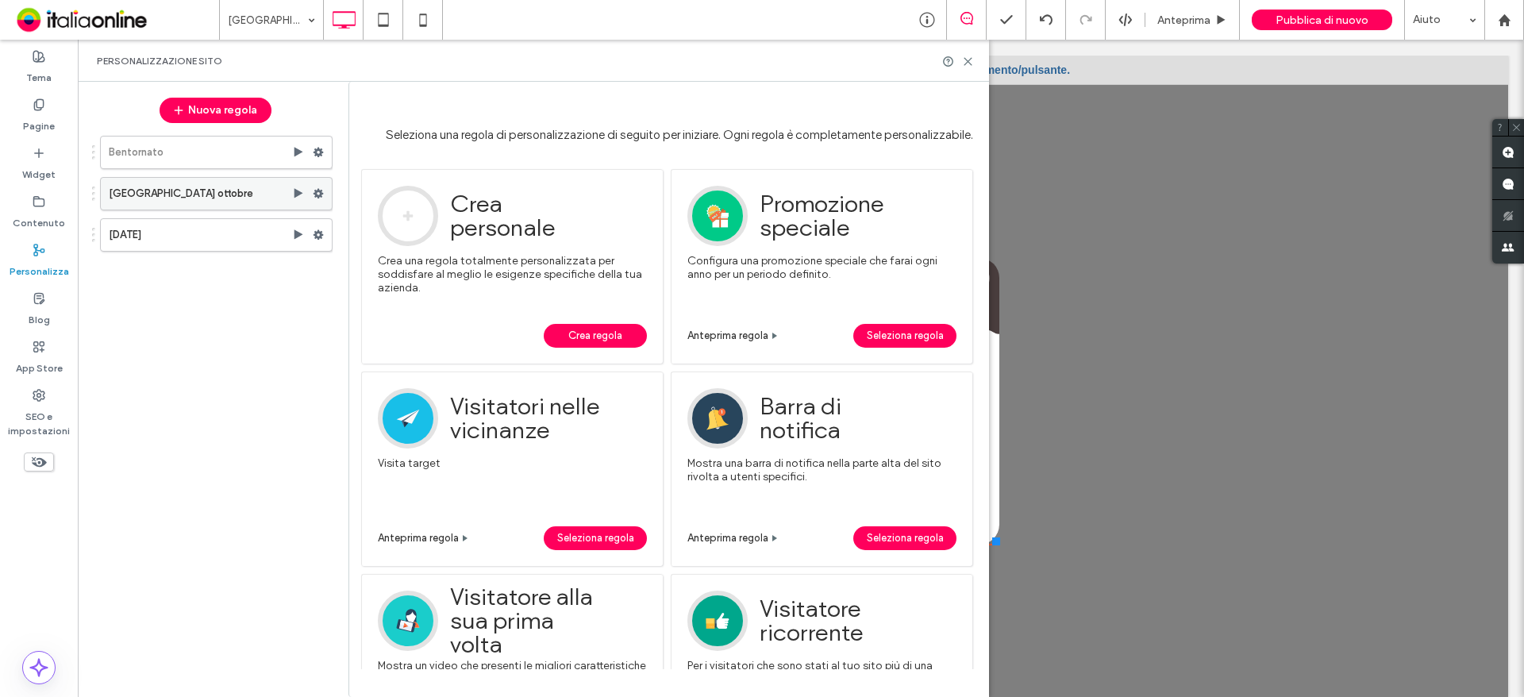
click at [232, 190] on label "Chiusura ottobre" at bounding box center [200, 194] width 183 height 32
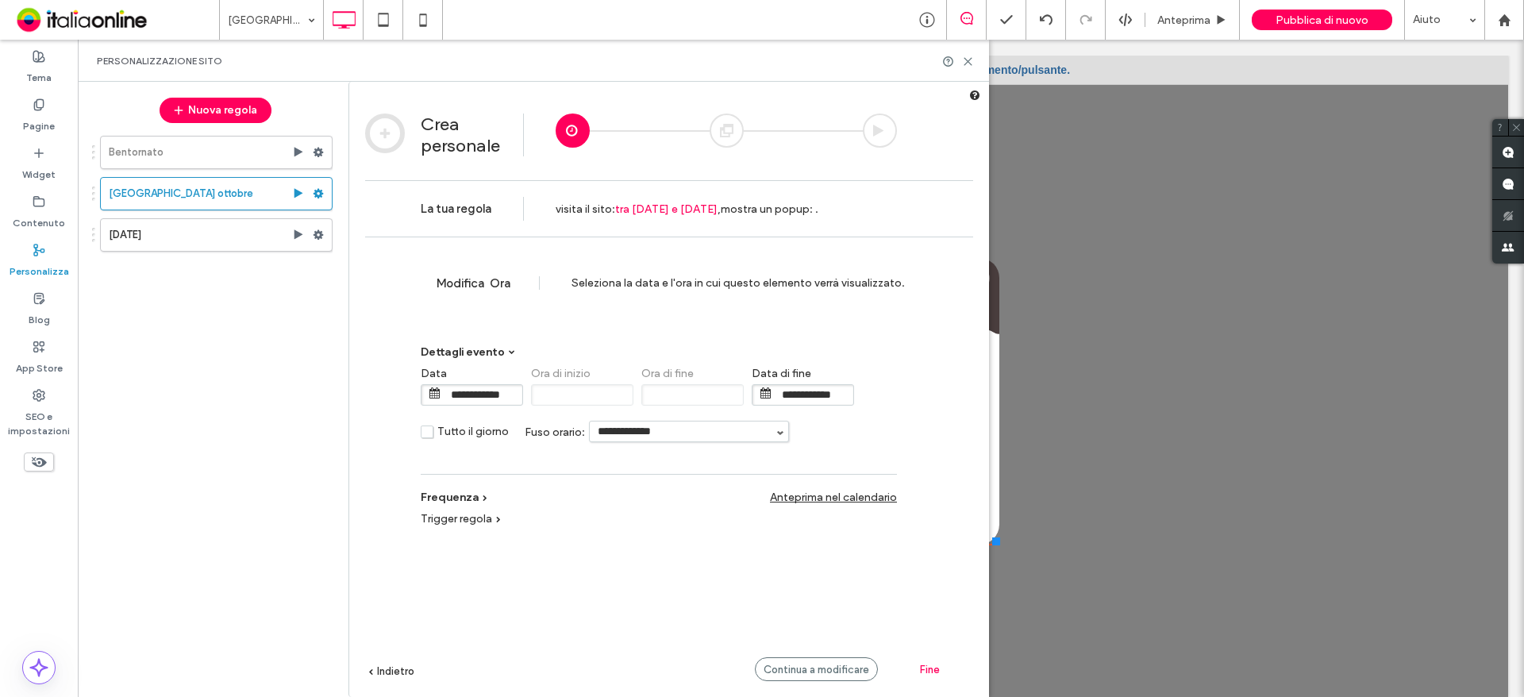
click at [662, 433] on input "**********" at bounding box center [689, 431] width 198 height 20
click at [682, 467] on li "Europe/Rome" at bounding box center [689, 455] width 198 height 29
type input "**********"
click at [806, 398] on input "**********" at bounding box center [813, 395] width 79 height 20
click at [810, 394] on input "**********" at bounding box center [813, 395] width 79 height 20
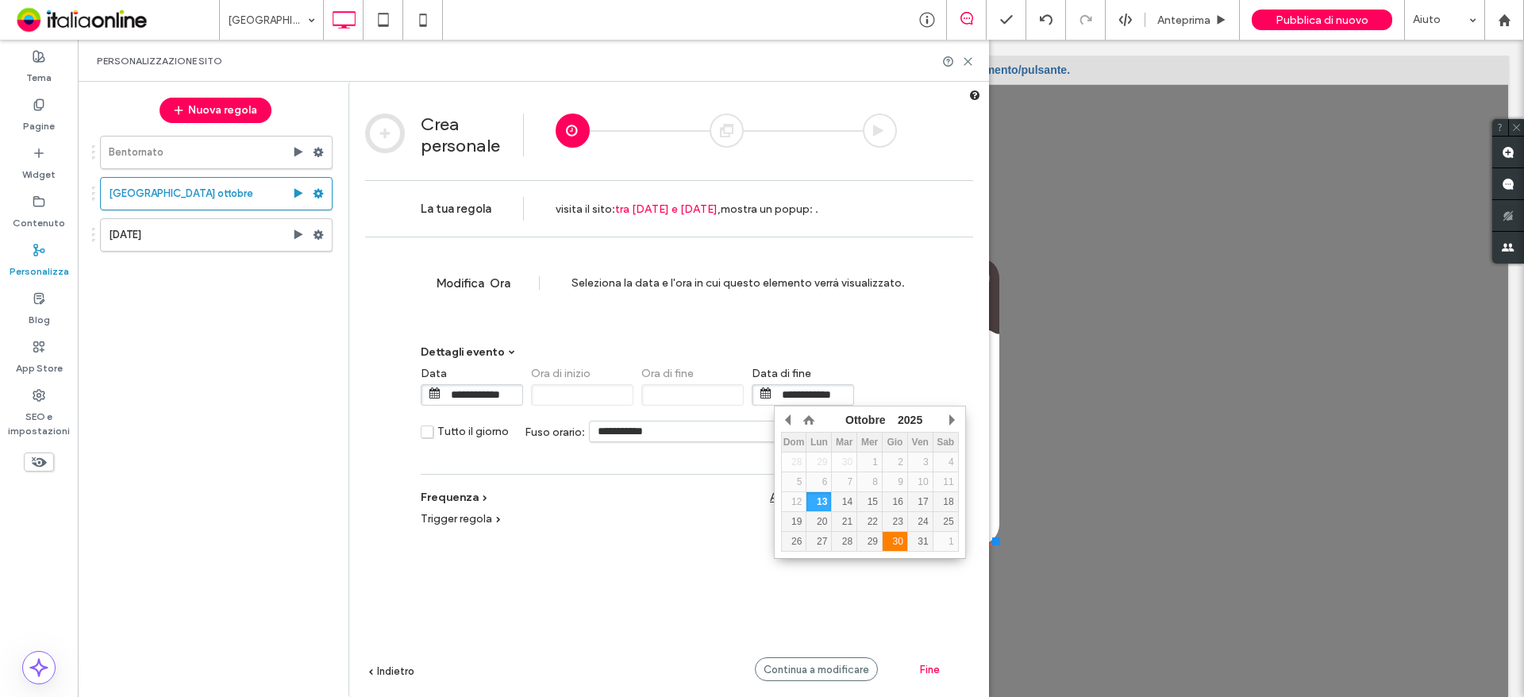
click at [898, 540] on div "30" at bounding box center [894, 541] width 25 height 11
type input "**********"
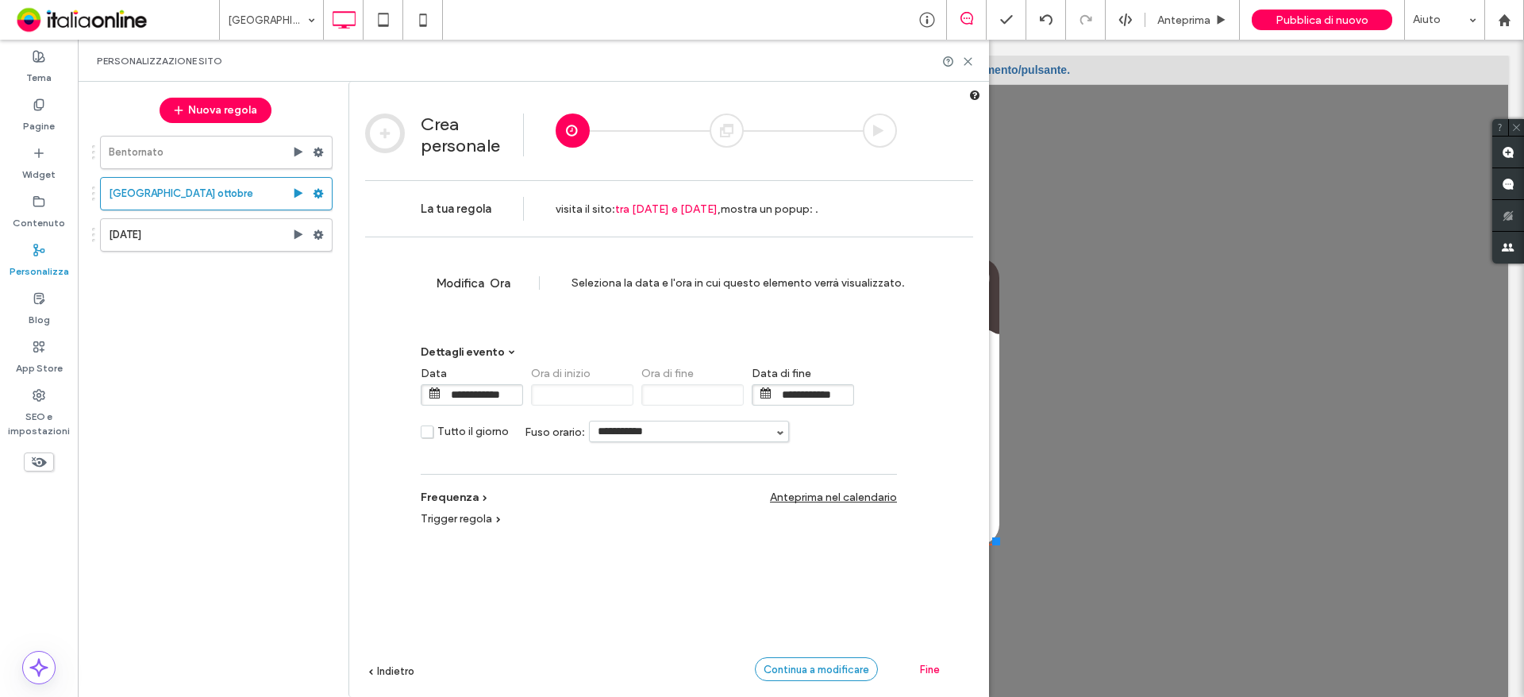
click at [831, 659] on div "Continua a modificare" at bounding box center [816, 669] width 123 height 24
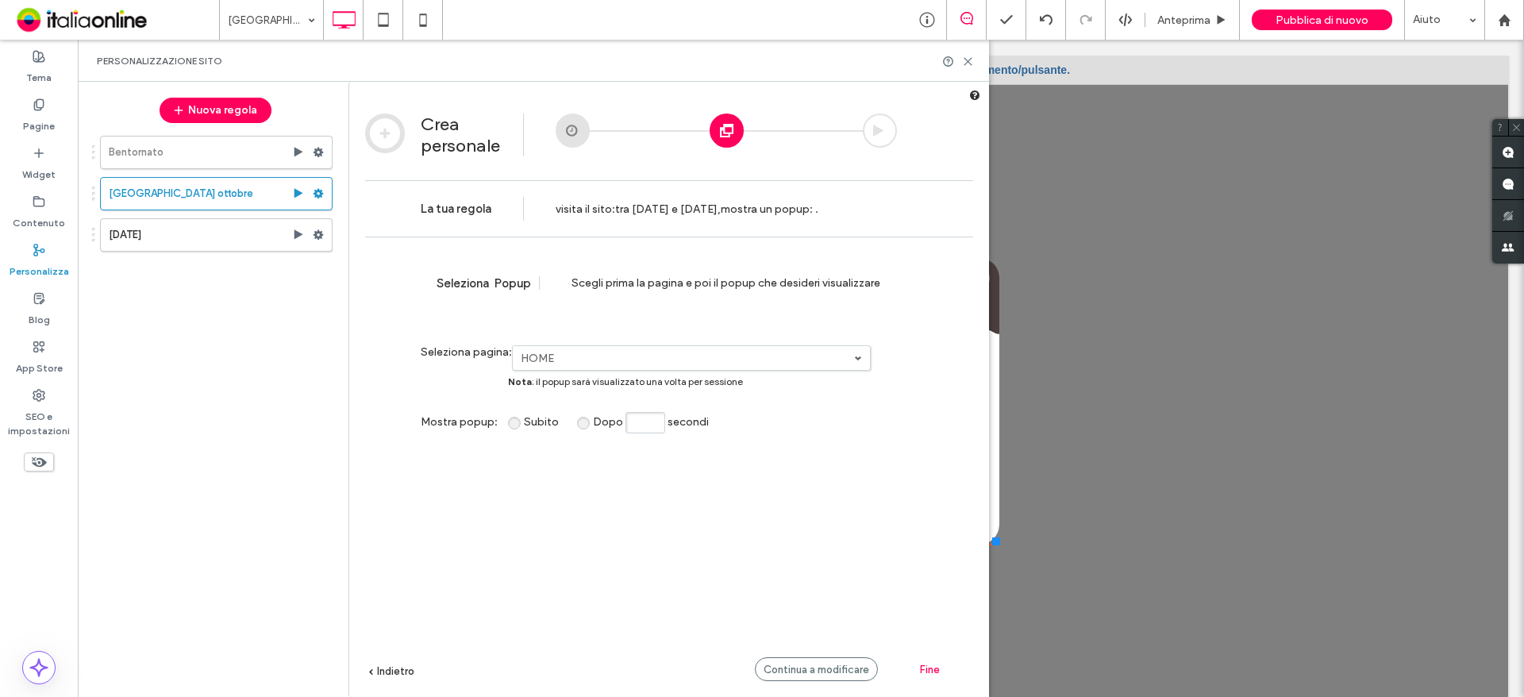
click at [754, 357] on label "HOME" at bounding box center [687, 358] width 333 height 13
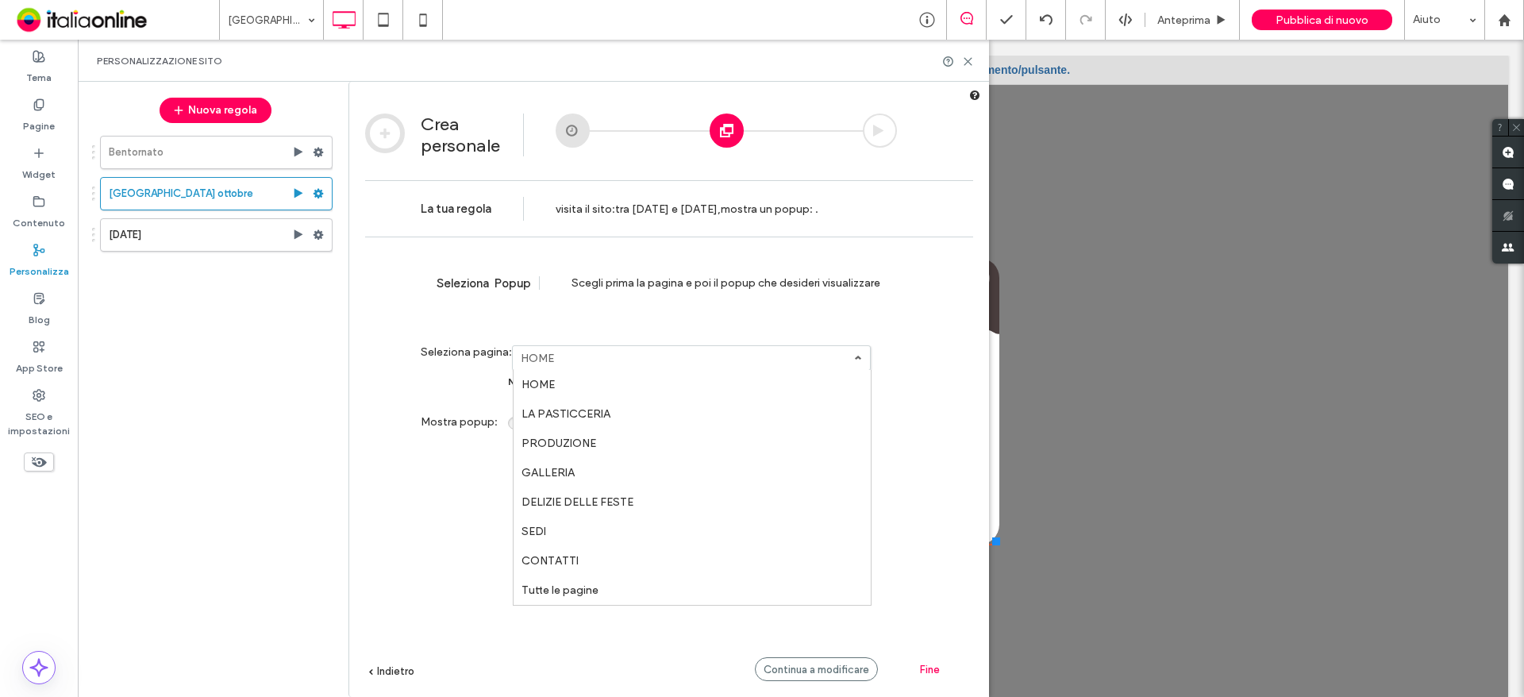
click at [616, 587] on link "Tutte le pagine" at bounding box center [691, 589] width 357 height 29
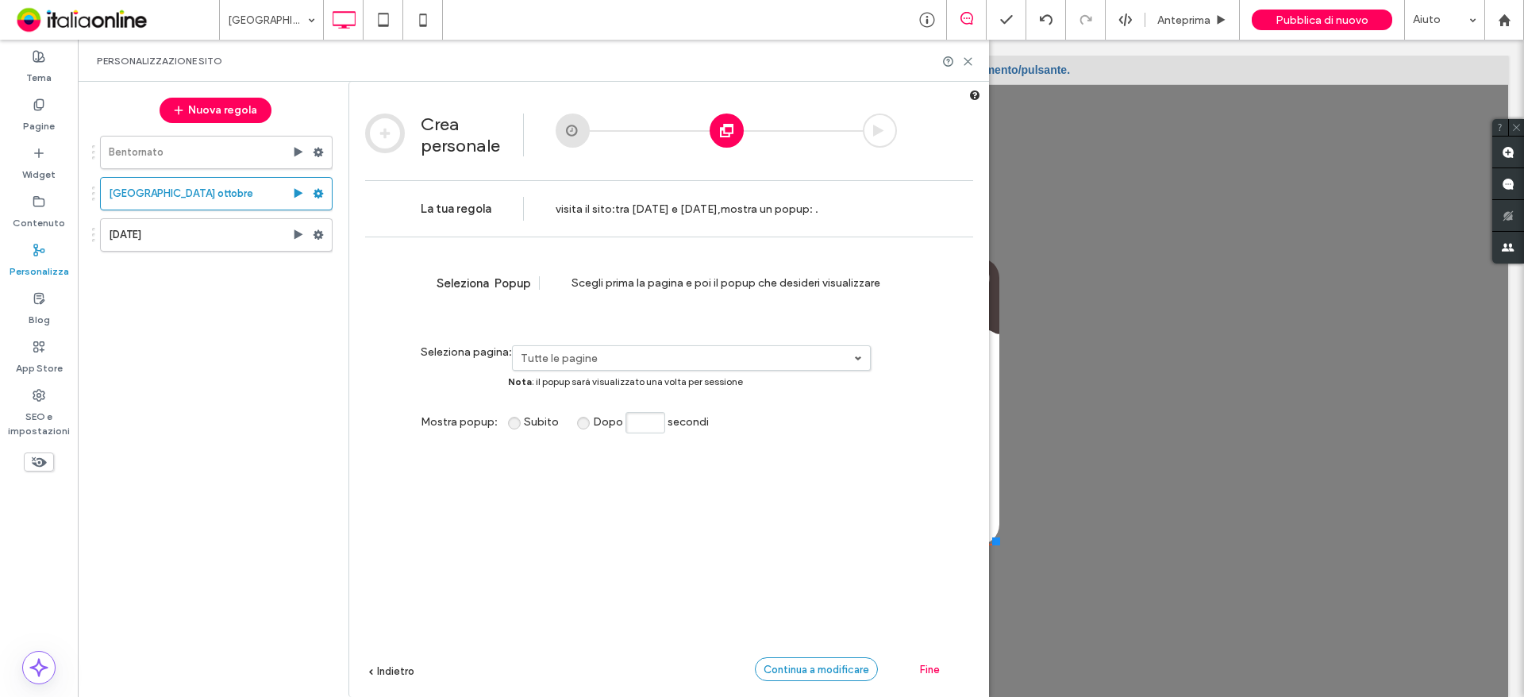
click at [847, 672] on span "Continua a modificare" at bounding box center [816, 669] width 106 height 12
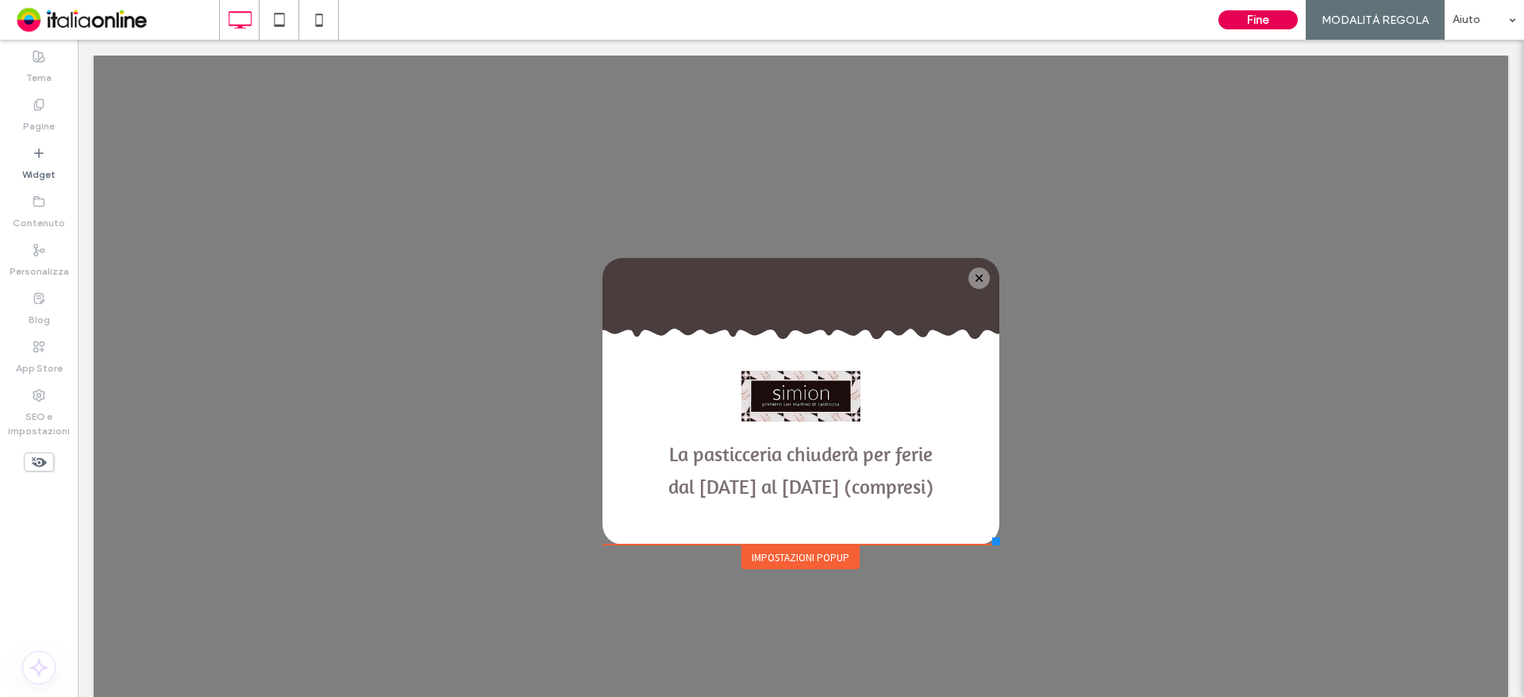
click at [1246, 14] on button "Fine" at bounding box center [1257, 19] width 79 height 19
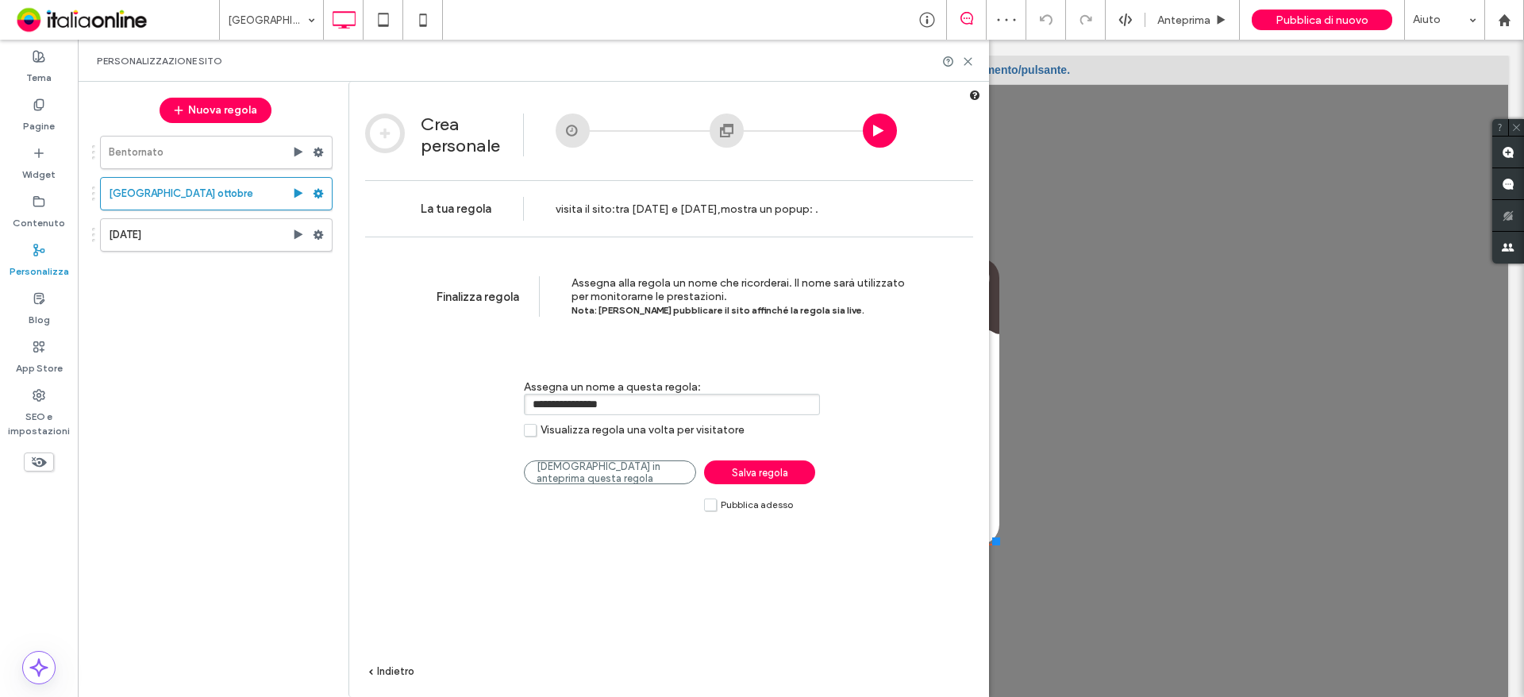
click at [711, 511] on label "Pubblica adesso" at bounding box center [748, 504] width 89 height 13
click at [755, 474] on span "Salva regola" at bounding box center [760, 473] width 56 height 12
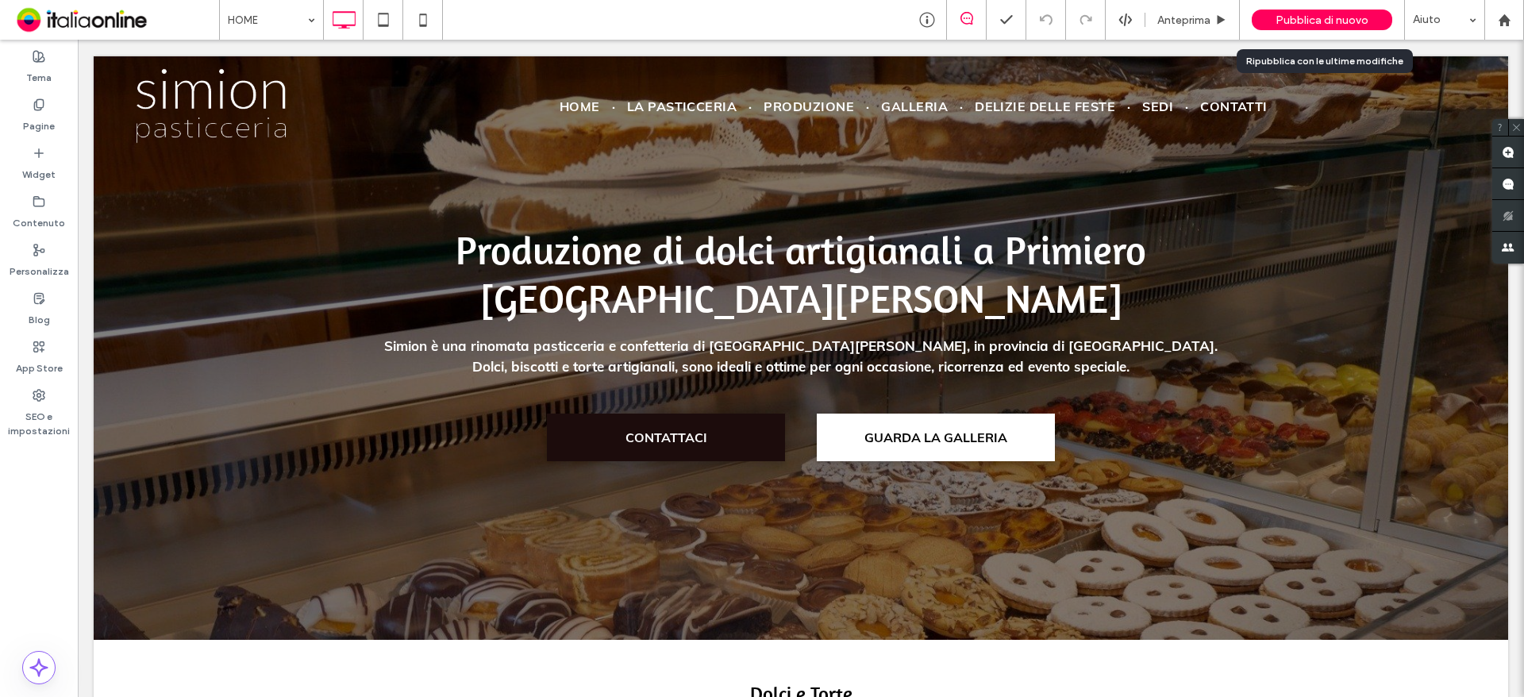
click at [1349, 25] on span "Pubblica di nuovo" at bounding box center [1321, 19] width 93 height 13
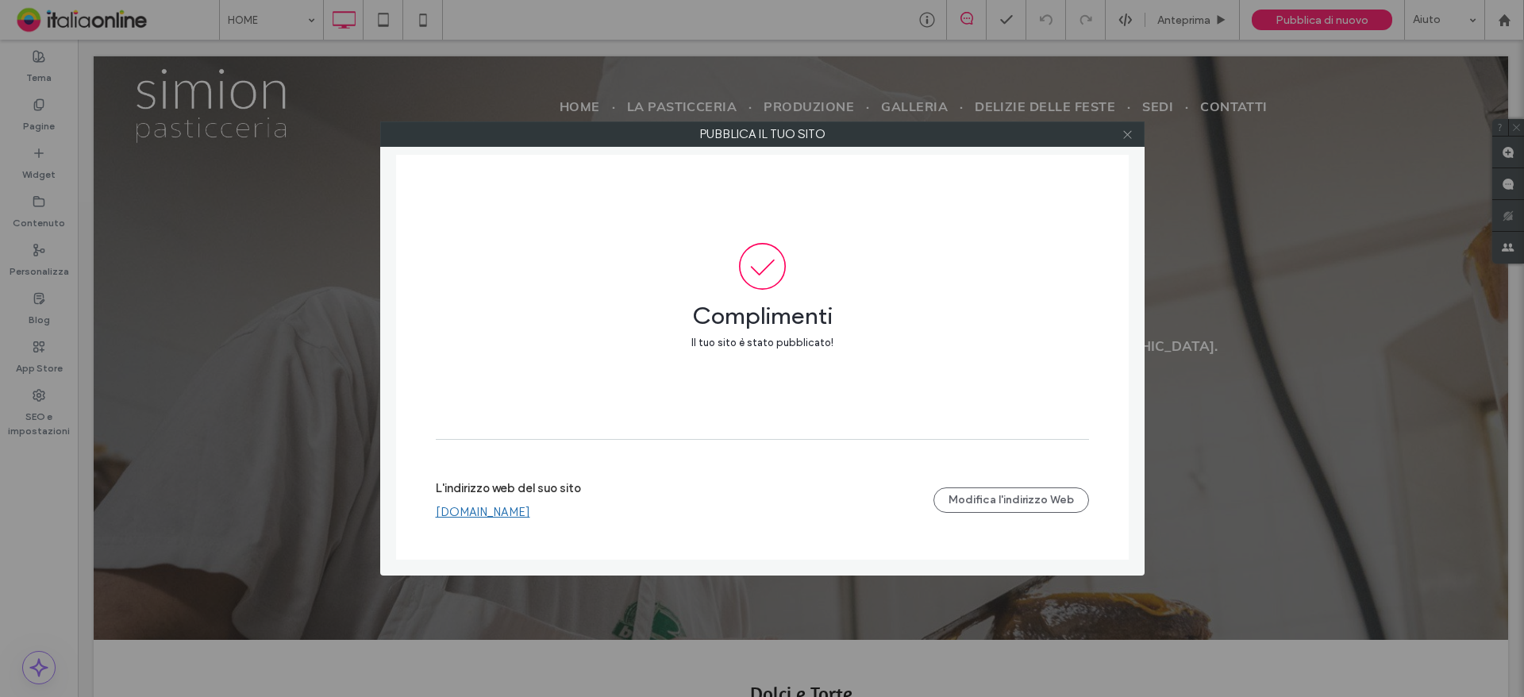
click at [1126, 134] on icon at bounding box center [1127, 135] width 12 height 12
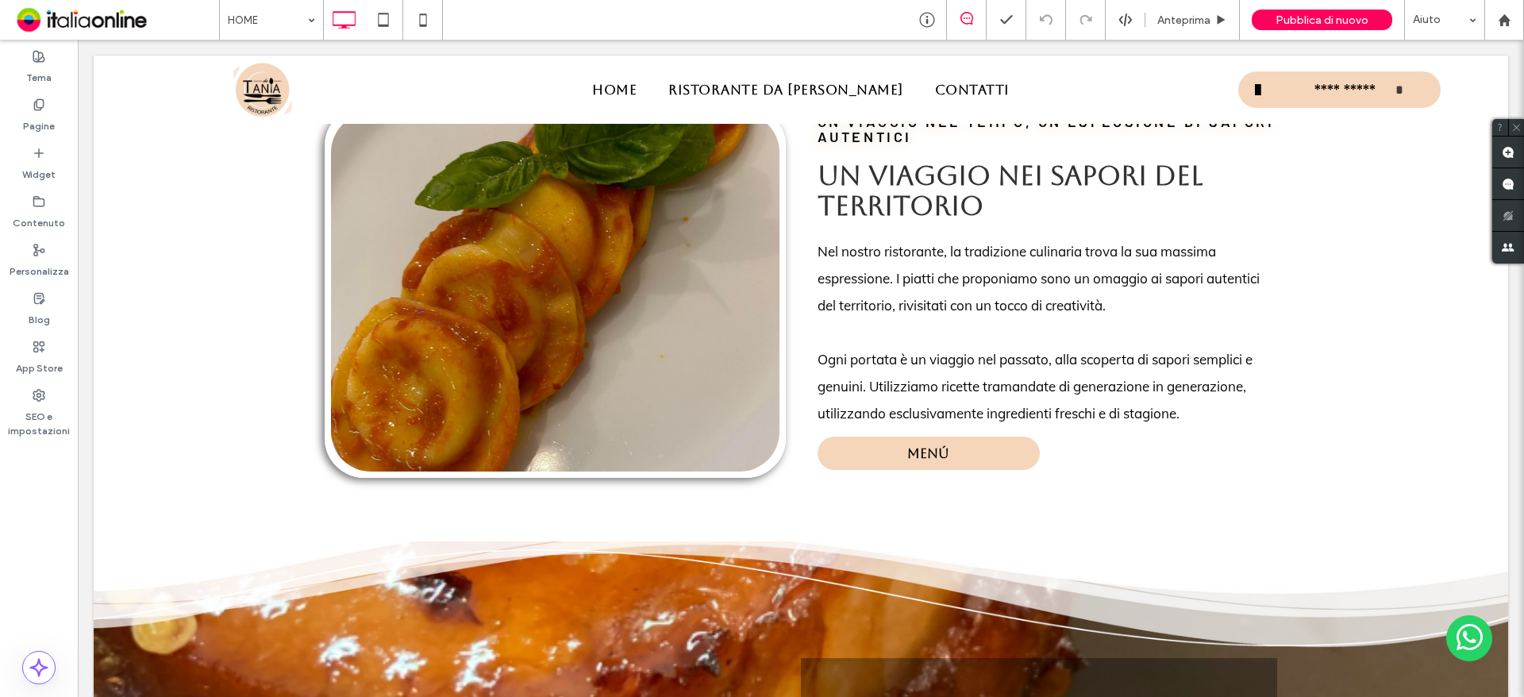
scroll to position [2460, 0]
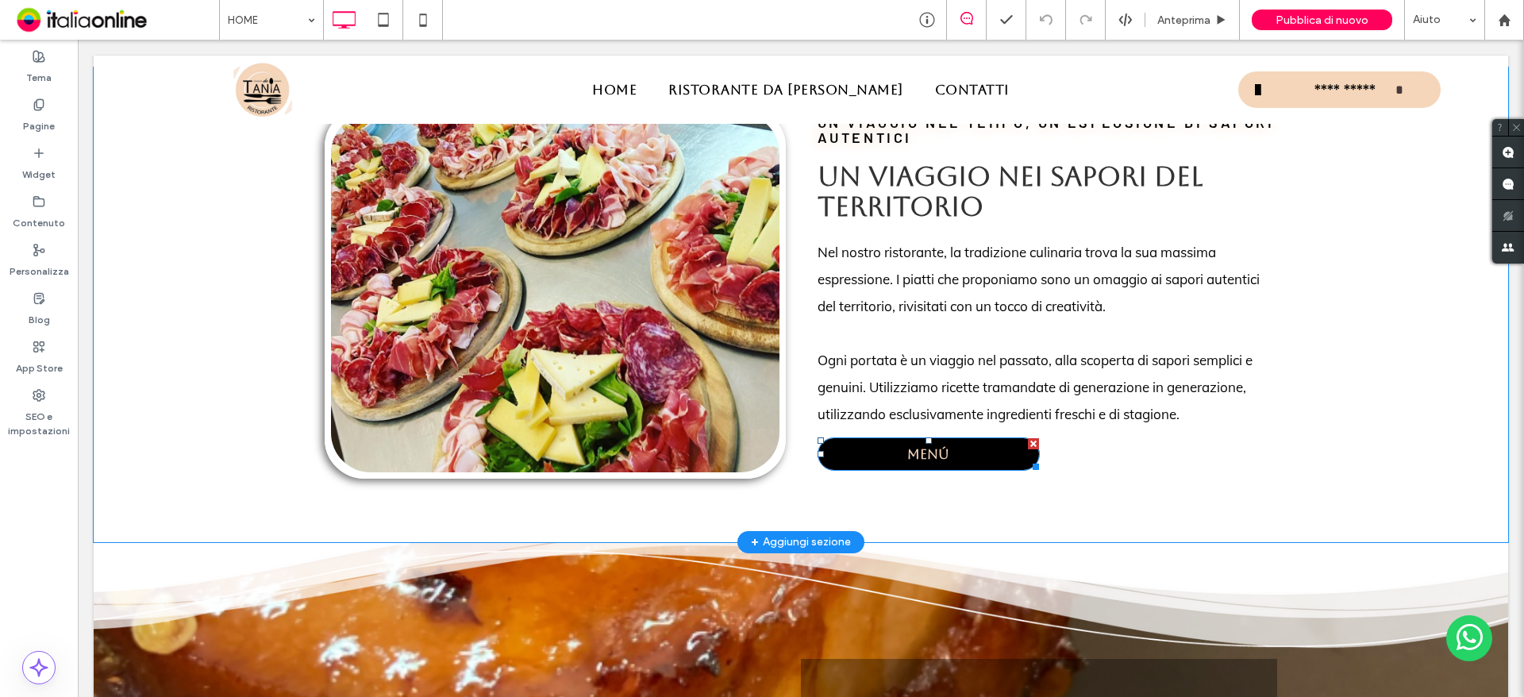
click at [977, 471] on link "MENÚ" at bounding box center [928, 453] width 222 height 33
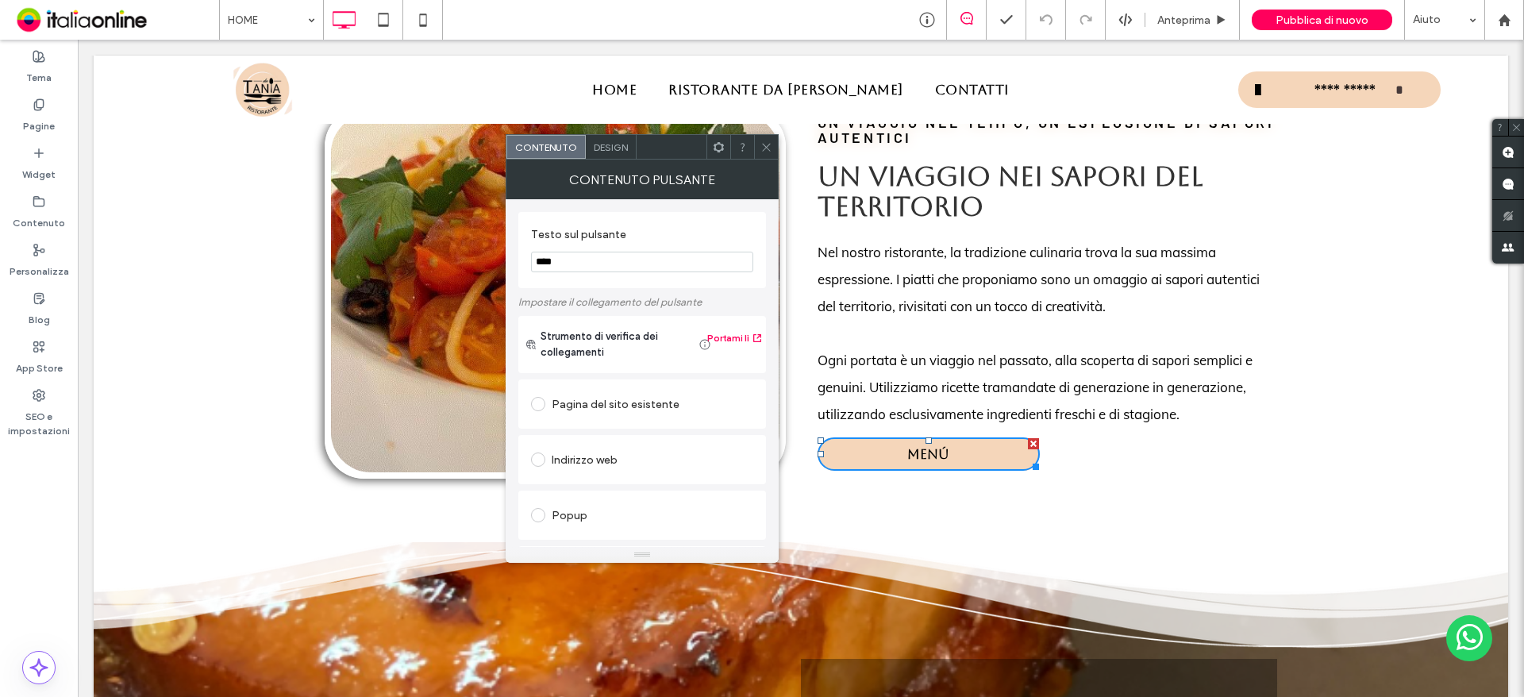
scroll to position [265, 0]
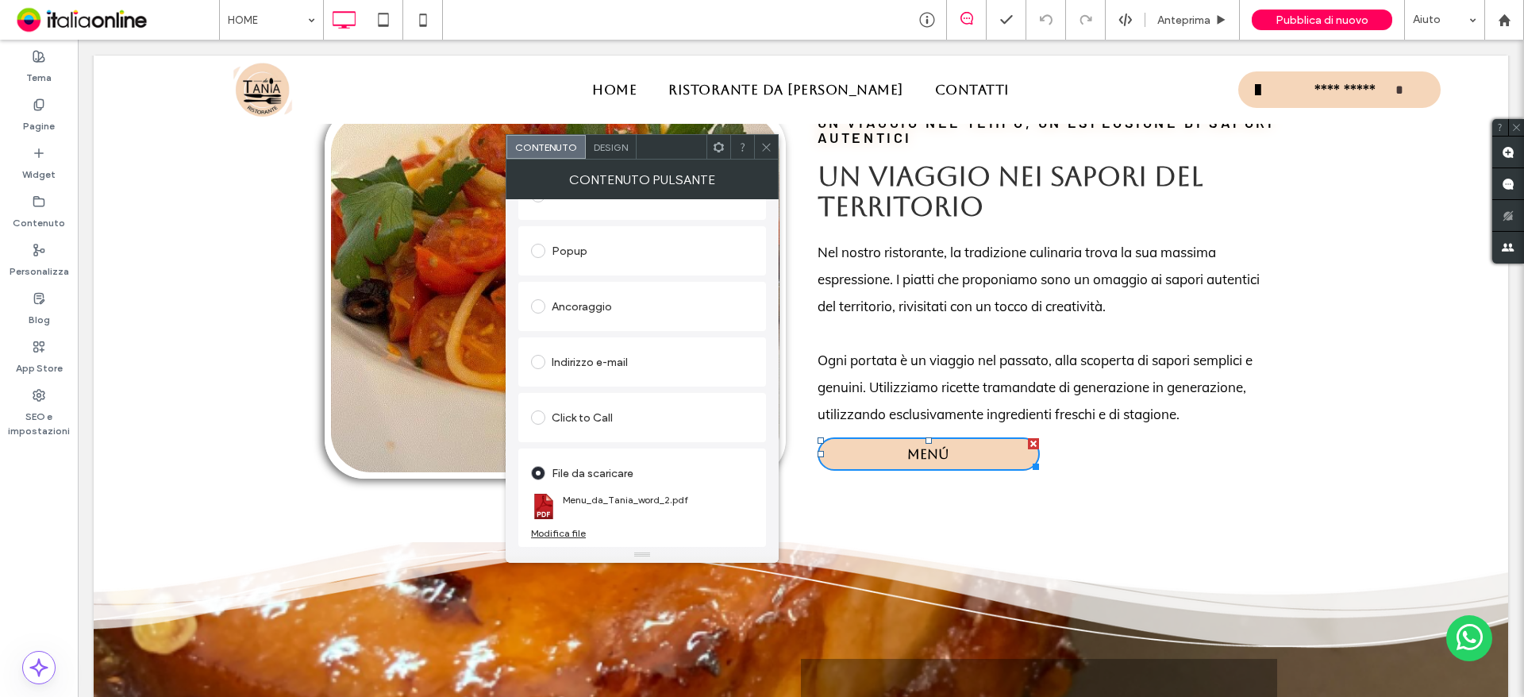
click at [563, 535] on div "Modifica file" at bounding box center [558, 533] width 55 height 12
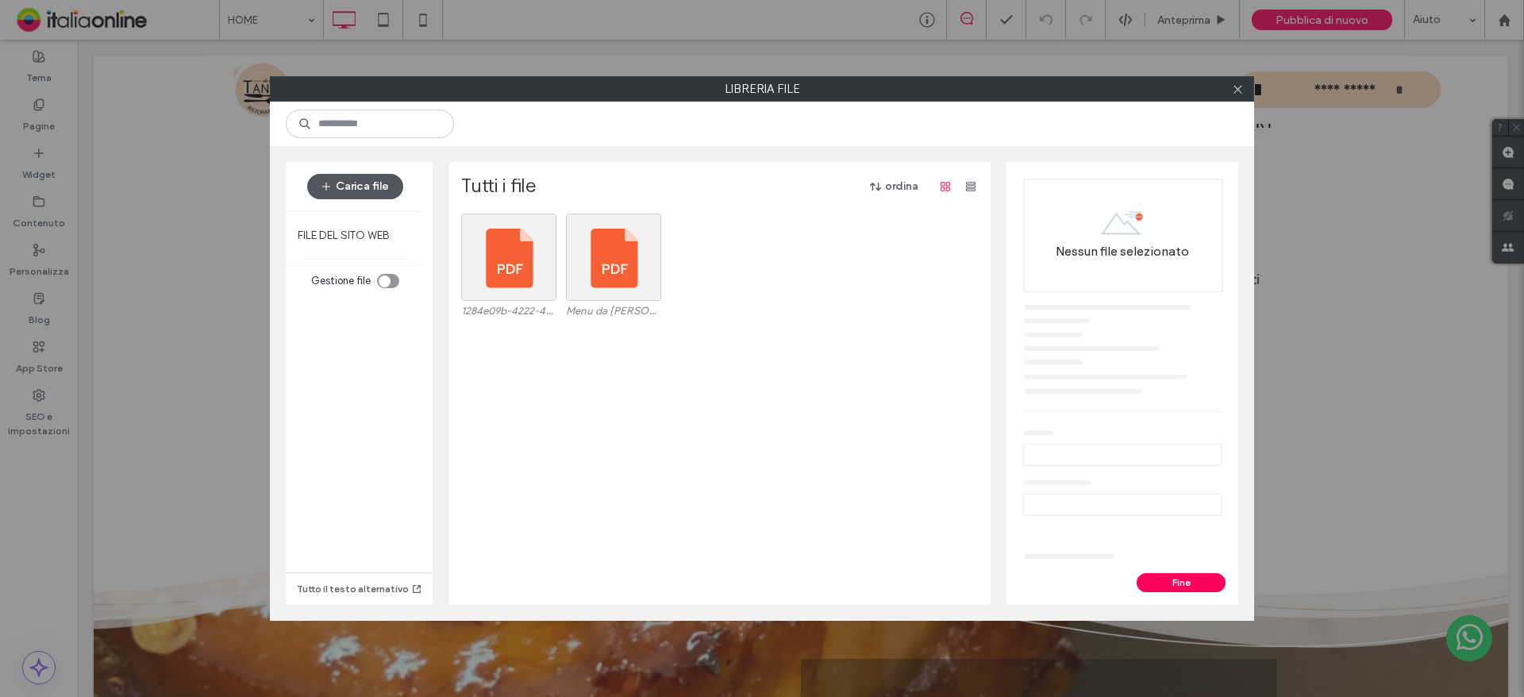
click at [352, 192] on button "Carica file" at bounding box center [355, 186] width 96 height 25
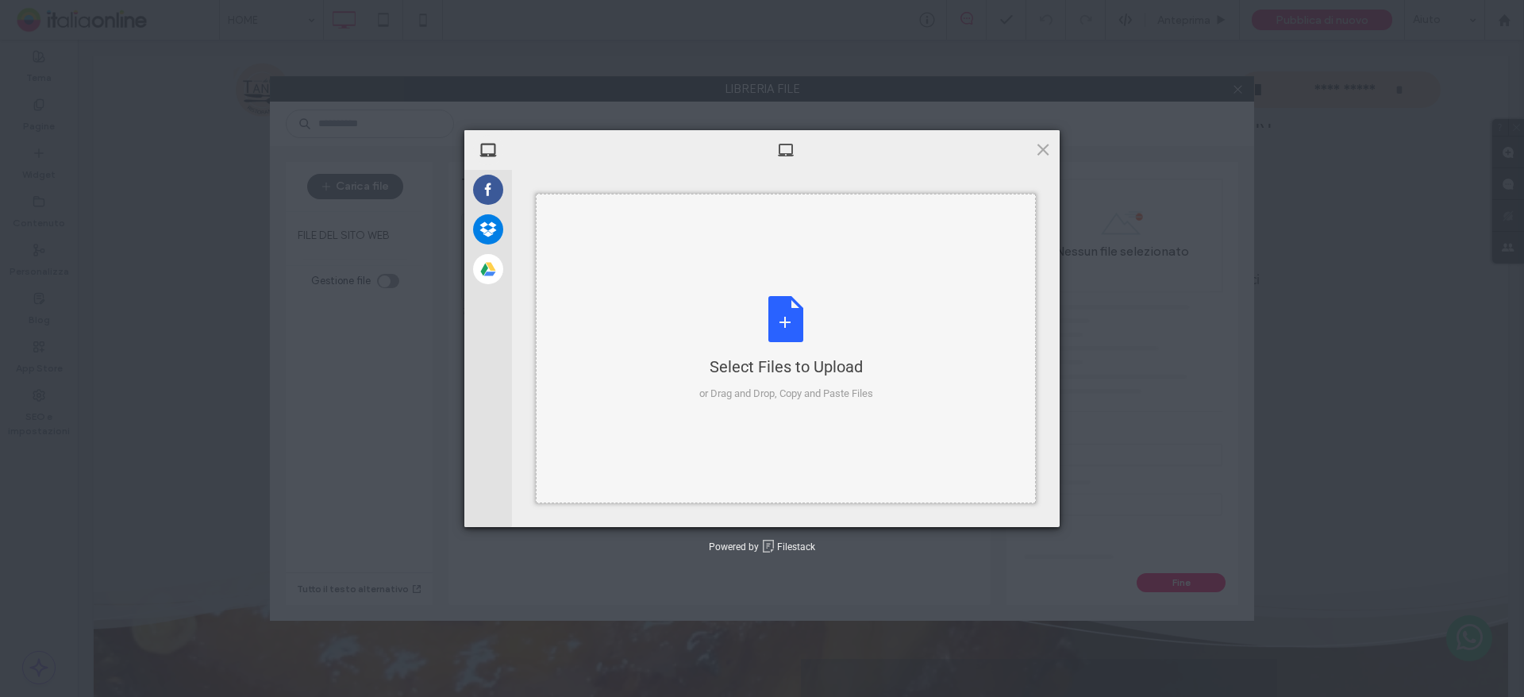
click at [717, 290] on div "Select Files to Upload or Drag and Drop, Copy and Paste Files" at bounding box center [786, 348] width 500 height 309
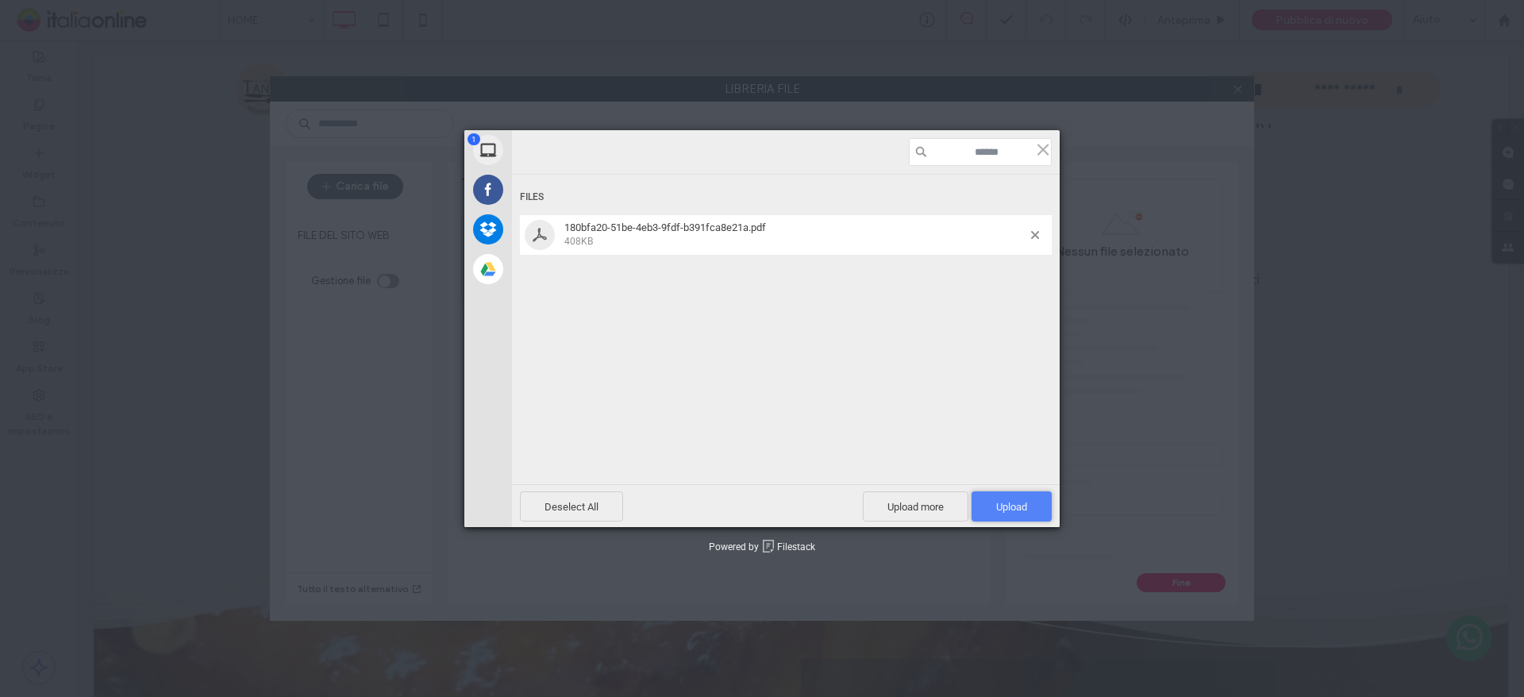
click at [1046, 498] on span "Upload 1" at bounding box center [1011, 506] width 80 height 30
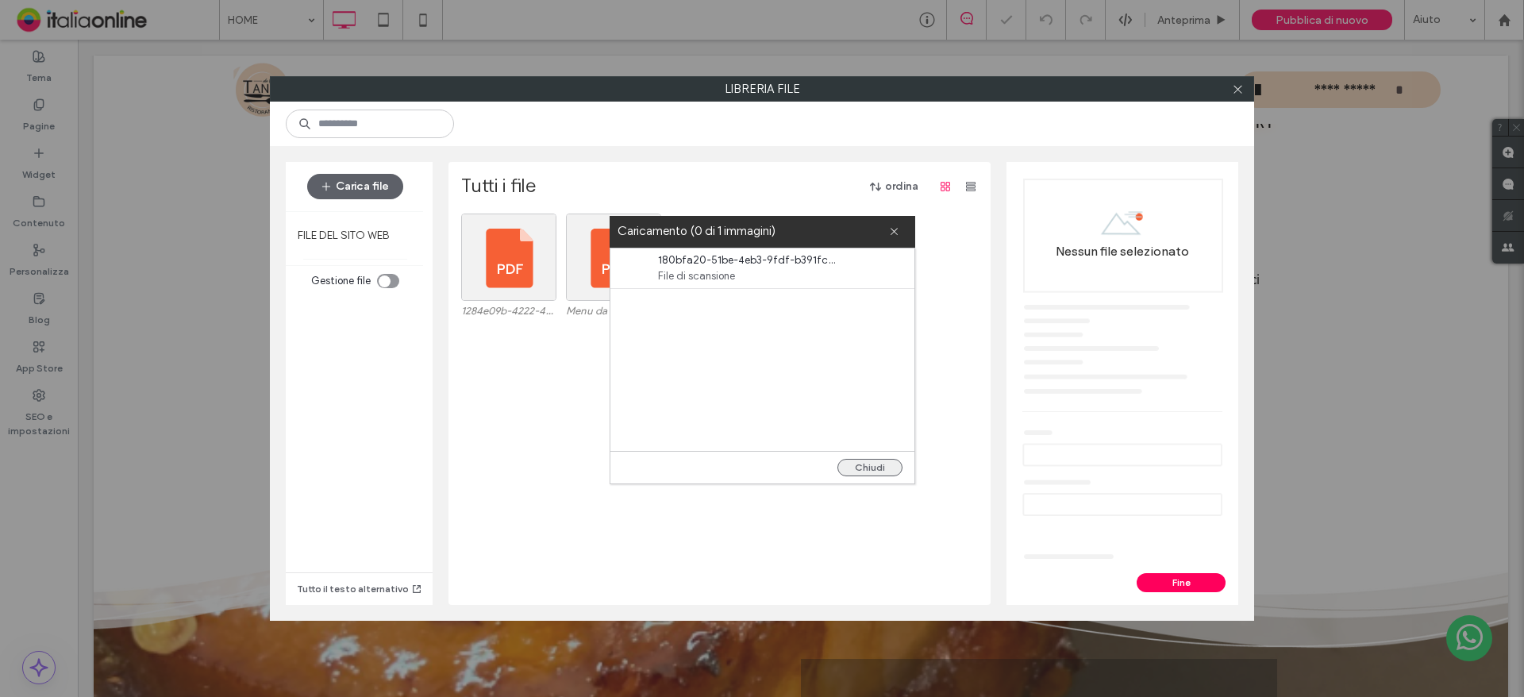
click at [889, 470] on button "Chiudi" at bounding box center [869, 467] width 65 height 17
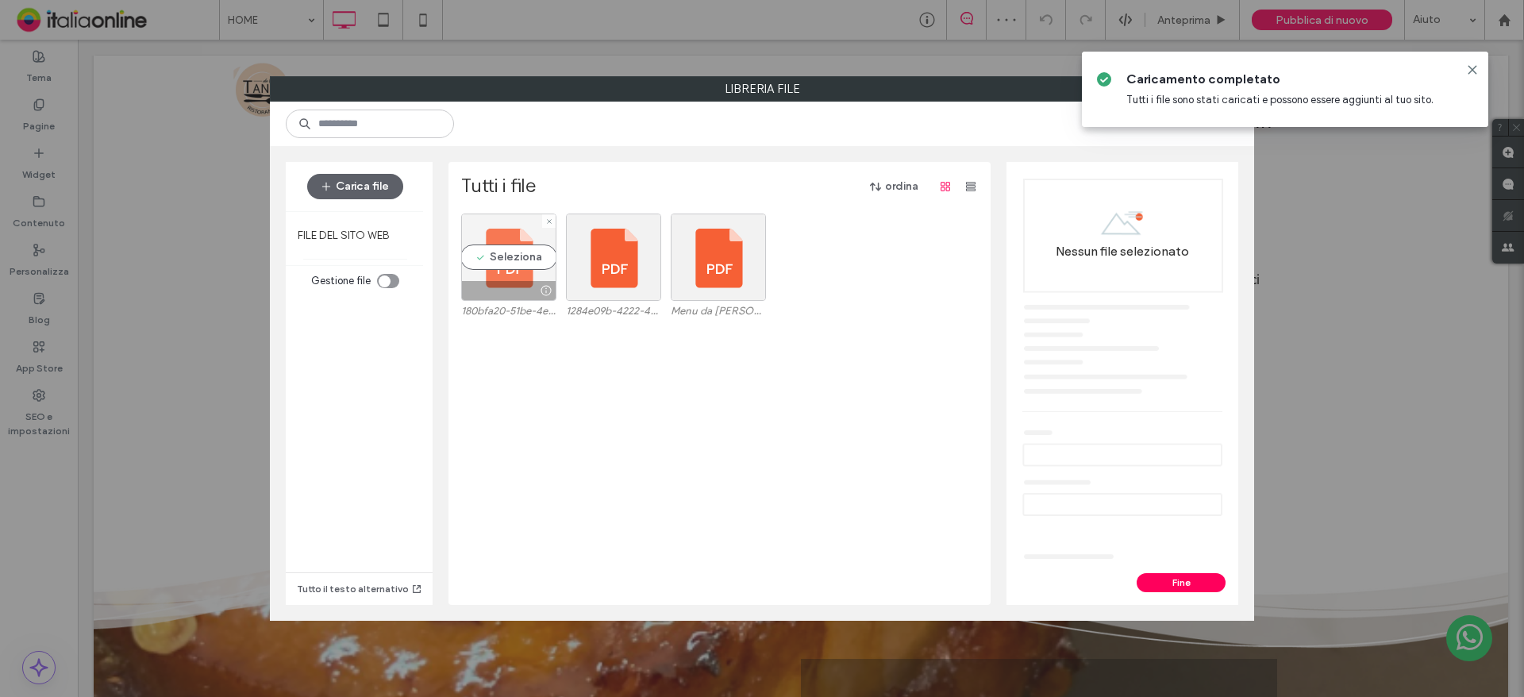
click at [507, 249] on div "Seleziona" at bounding box center [508, 256] width 95 height 87
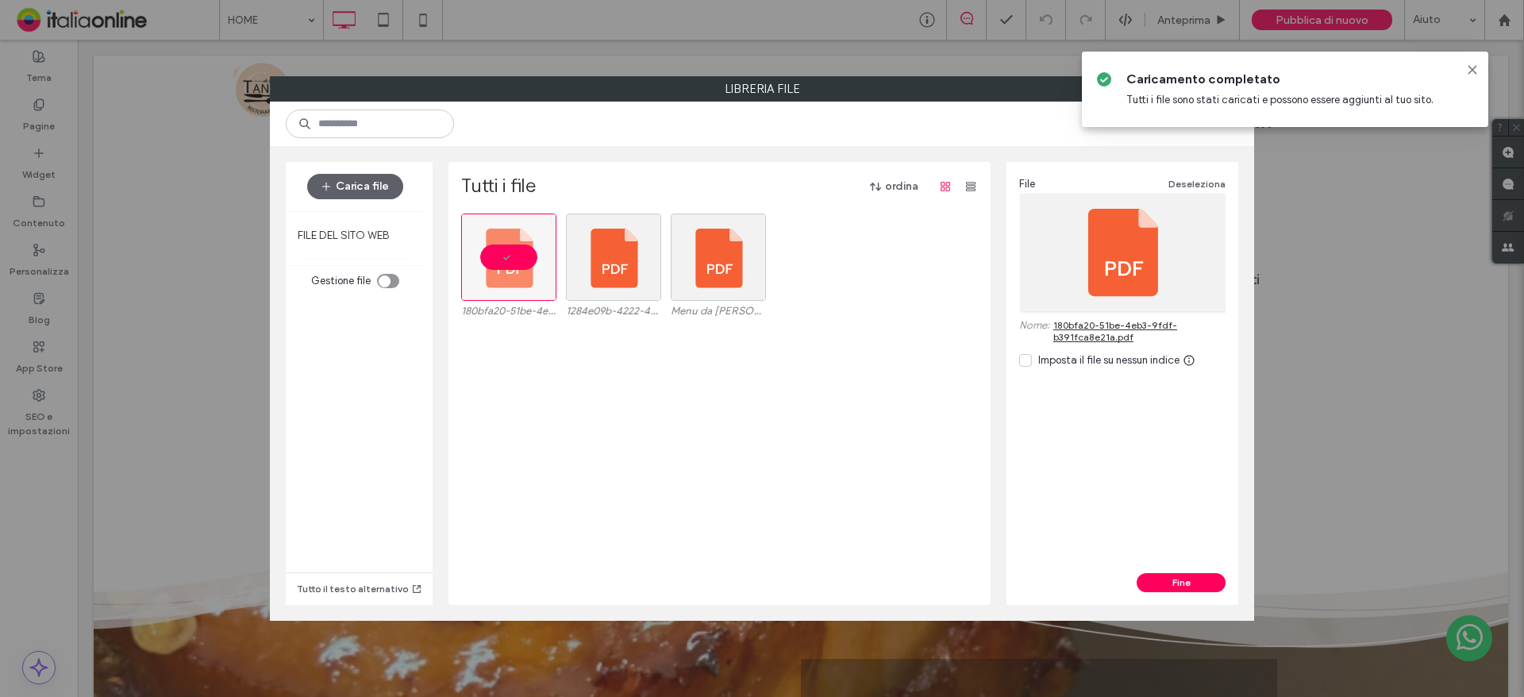
click at [1145, 331] on link "180bfa20-51be-4eb3-9fdf-b391fca8e21a.pdf" at bounding box center [1139, 331] width 172 height 24
drag, startPoint x: 1208, startPoint y: 579, endPoint x: 1203, endPoint y: 572, distance: 8.6
click at [1208, 579] on button "Fine" at bounding box center [1180, 582] width 89 height 19
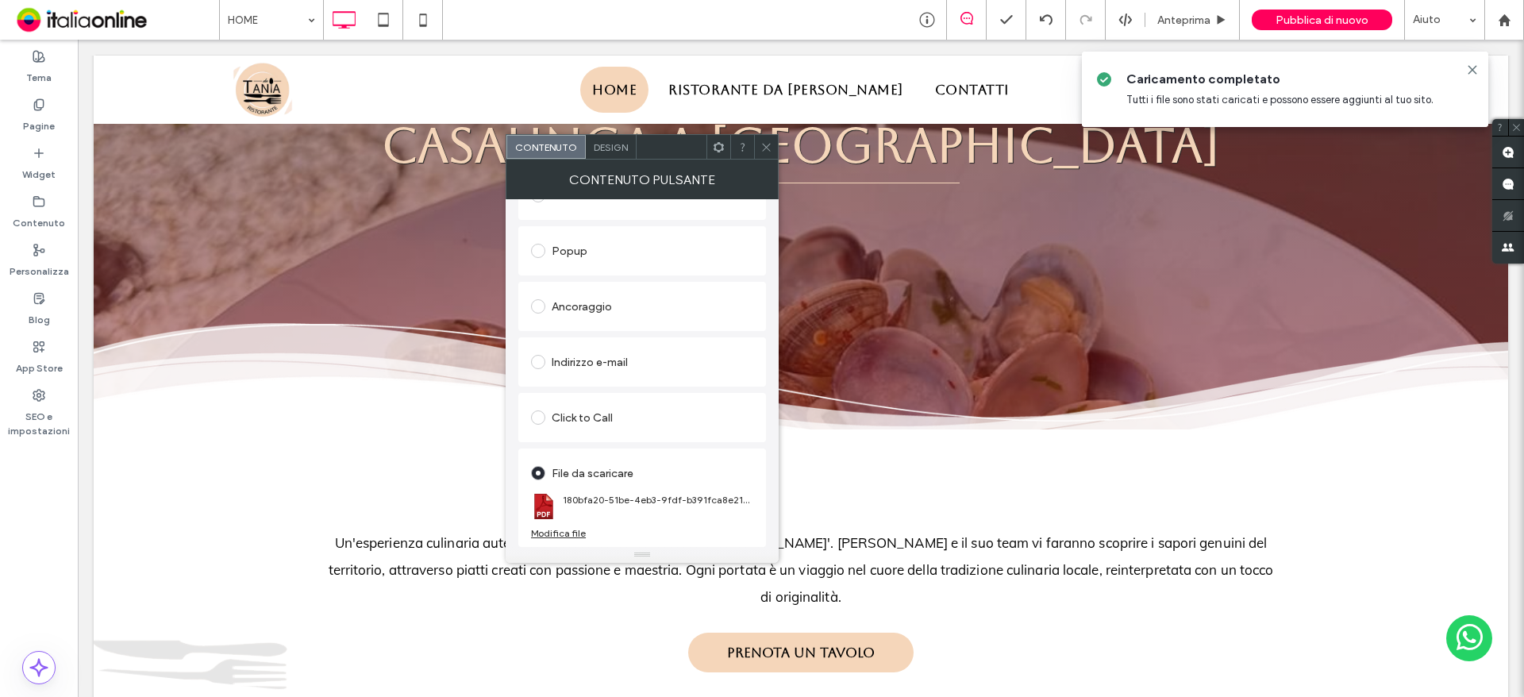
scroll to position [317, 0]
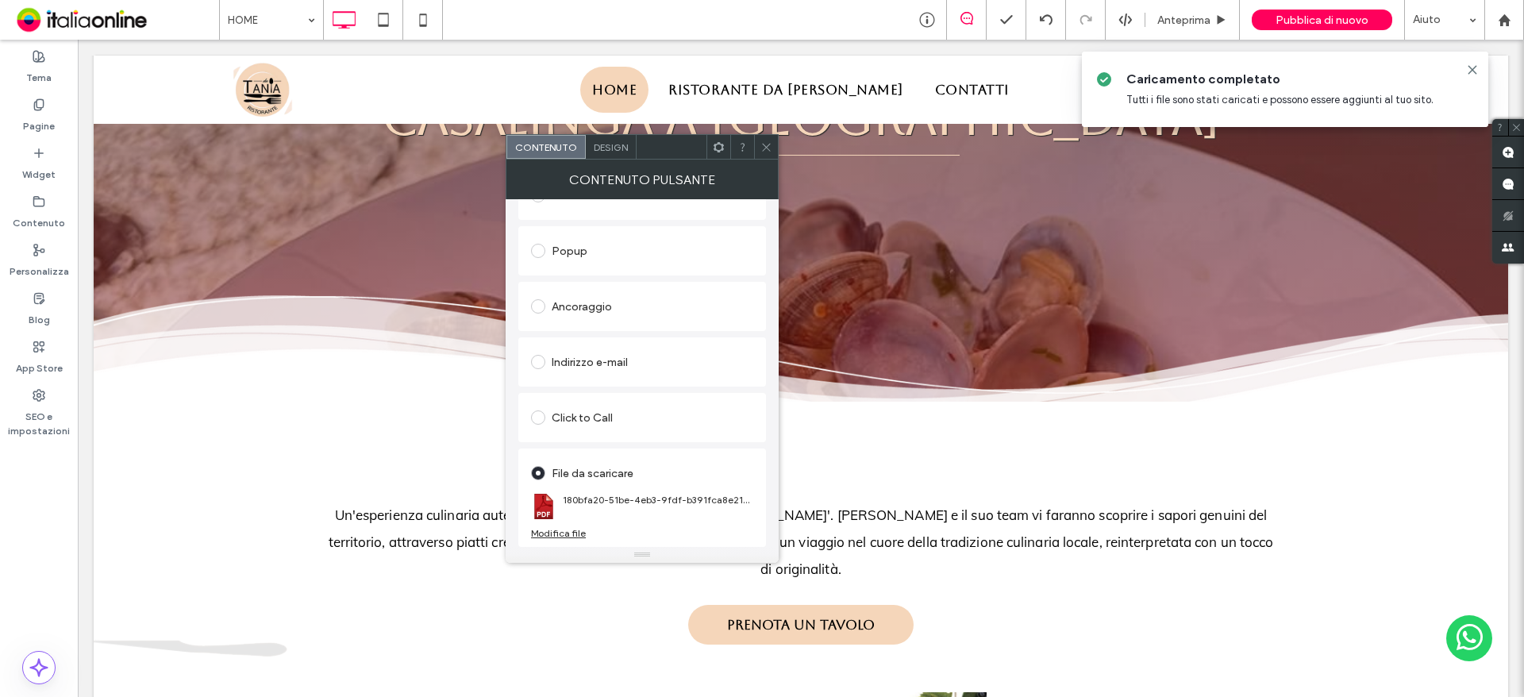
click at [764, 148] on icon at bounding box center [766, 147] width 12 height 12
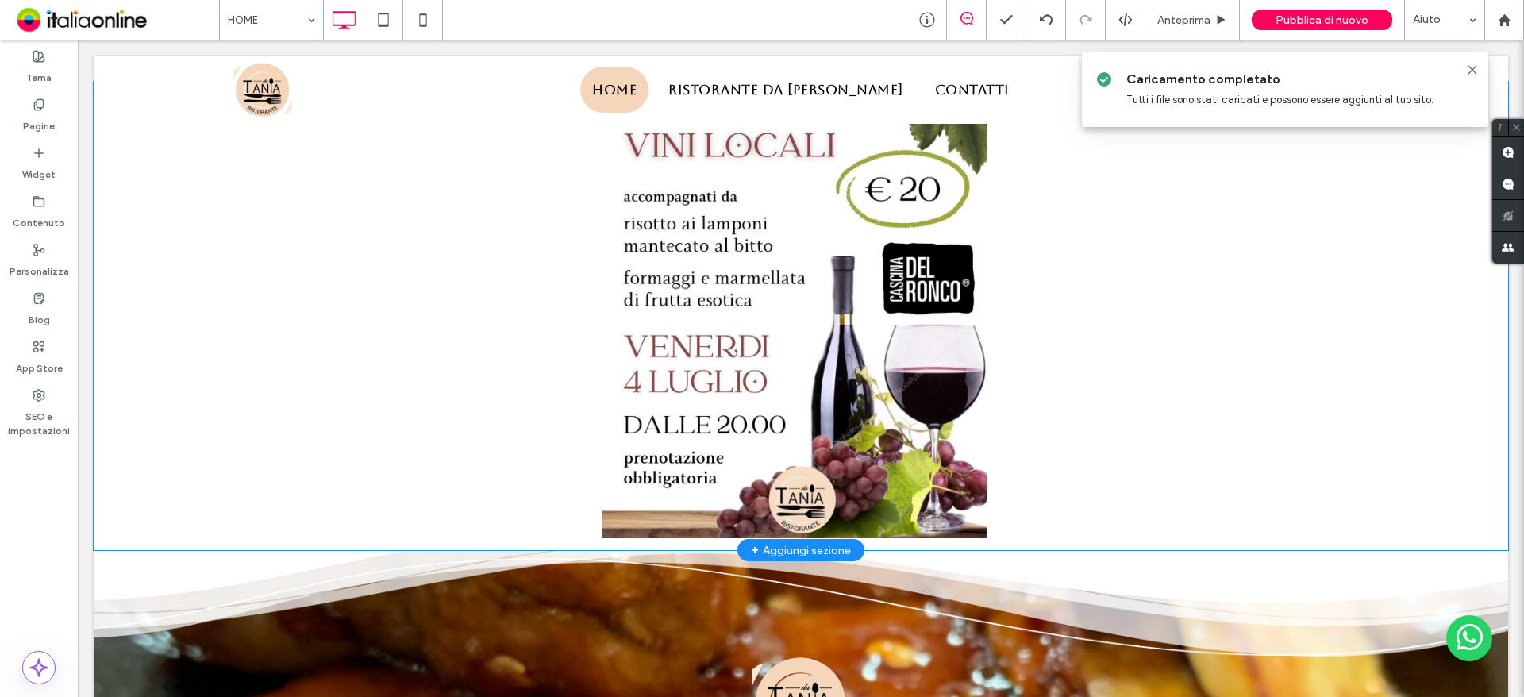
scroll to position [952, 0]
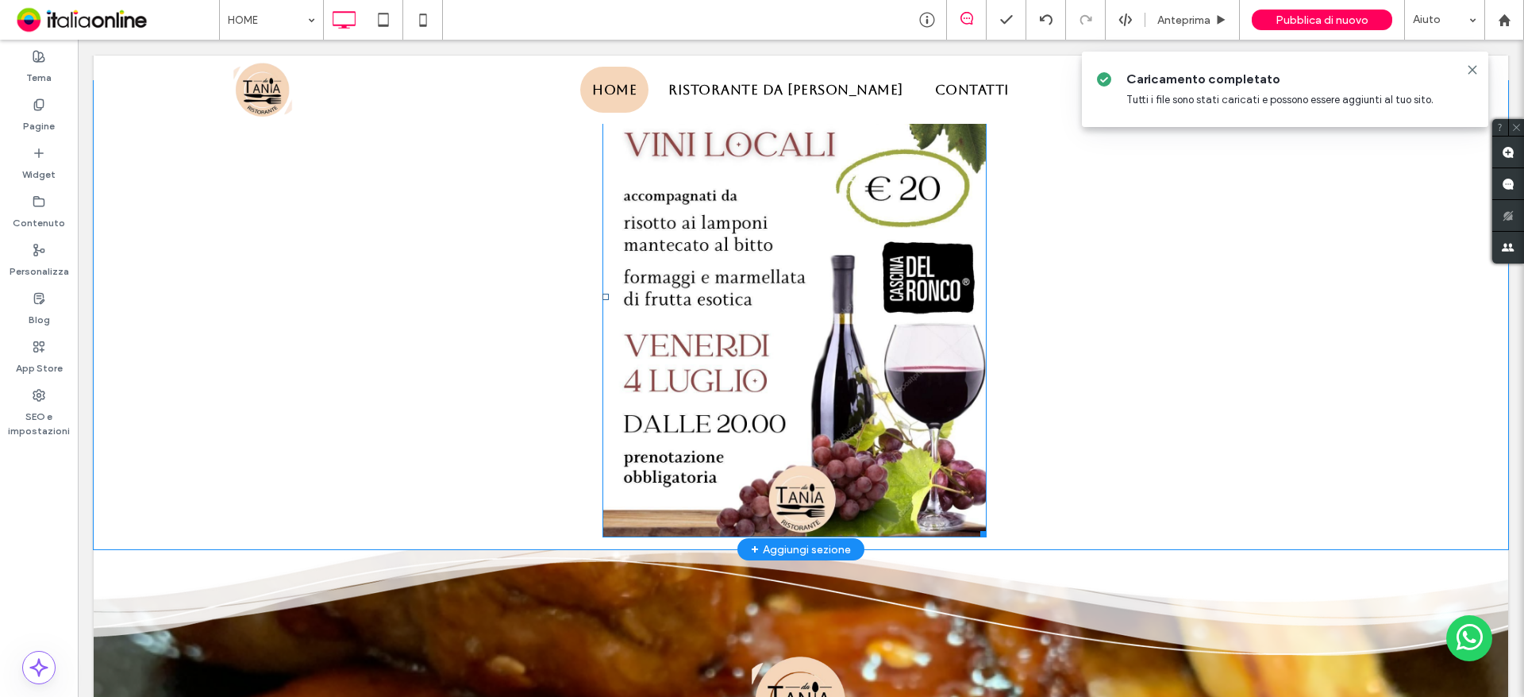
click at [683, 352] on img at bounding box center [794, 297] width 384 height 480
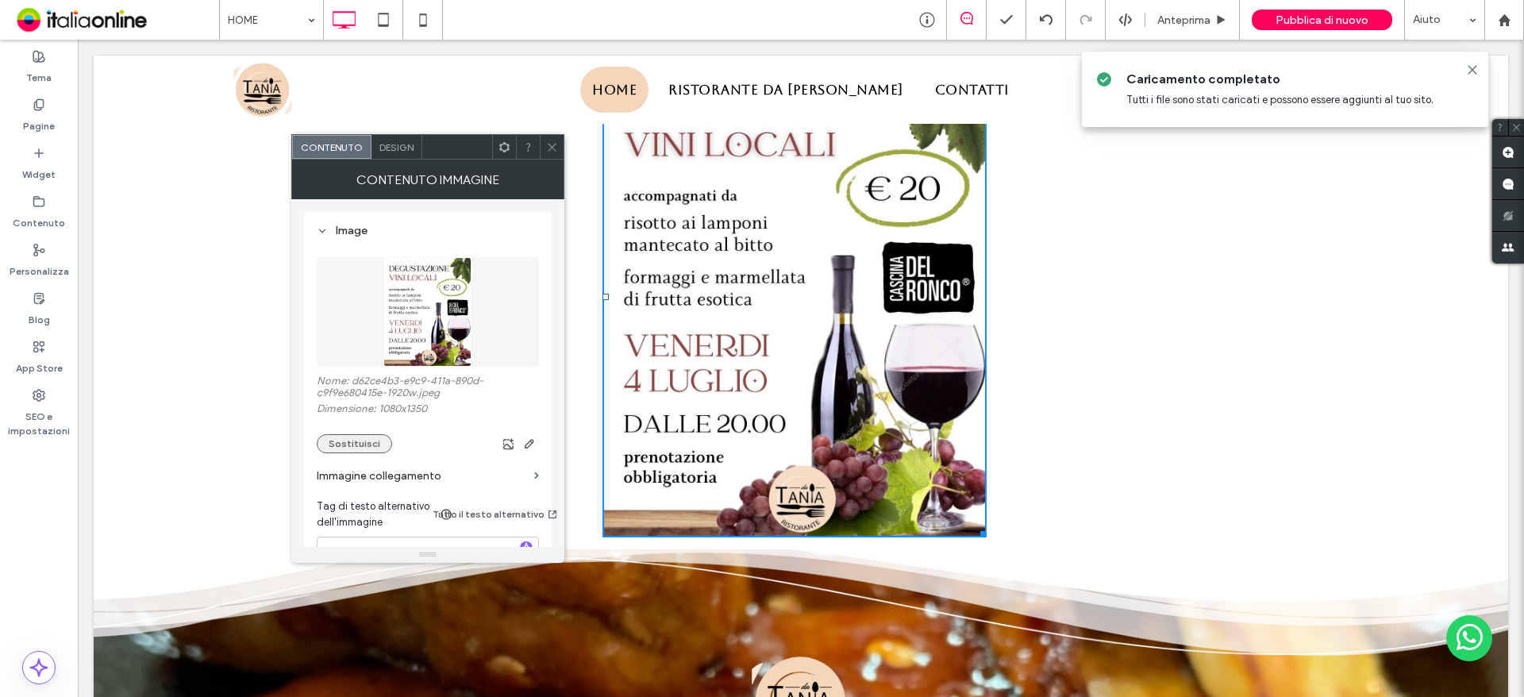
click at [373, 442] on button "Sostituisci" at bounding box center [354, 443] width 75 height 19
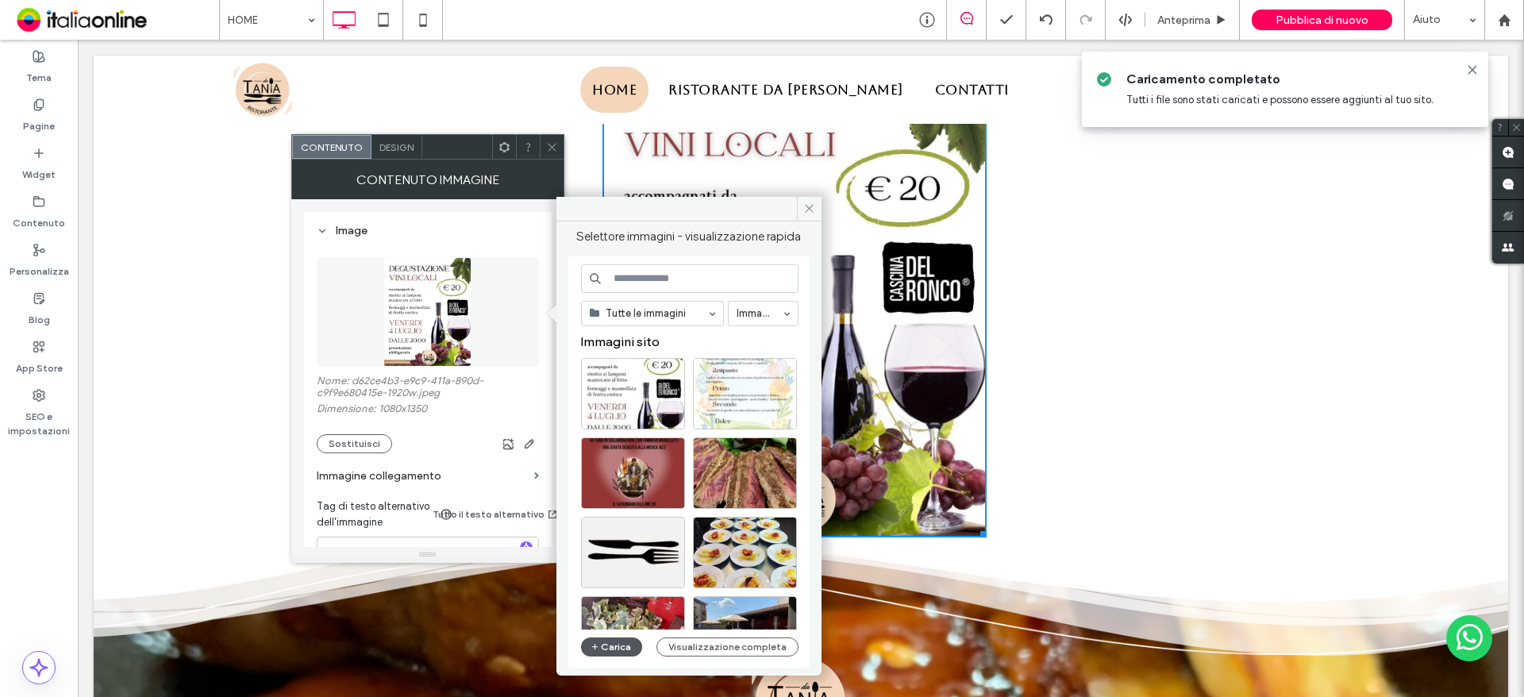
click at [628, 640] on button "Carica" at bounding box center [612, 646] width 62 height 19
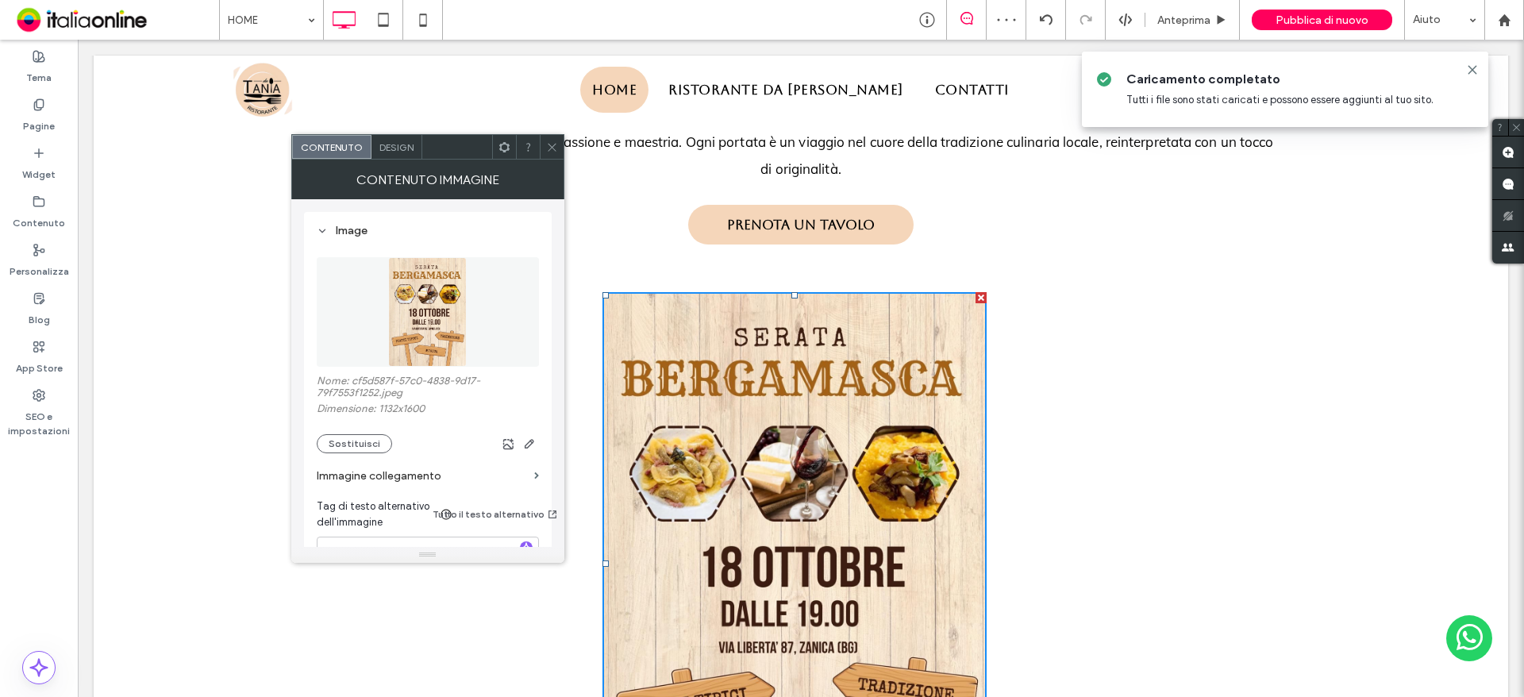
scroll to position [635, 0]
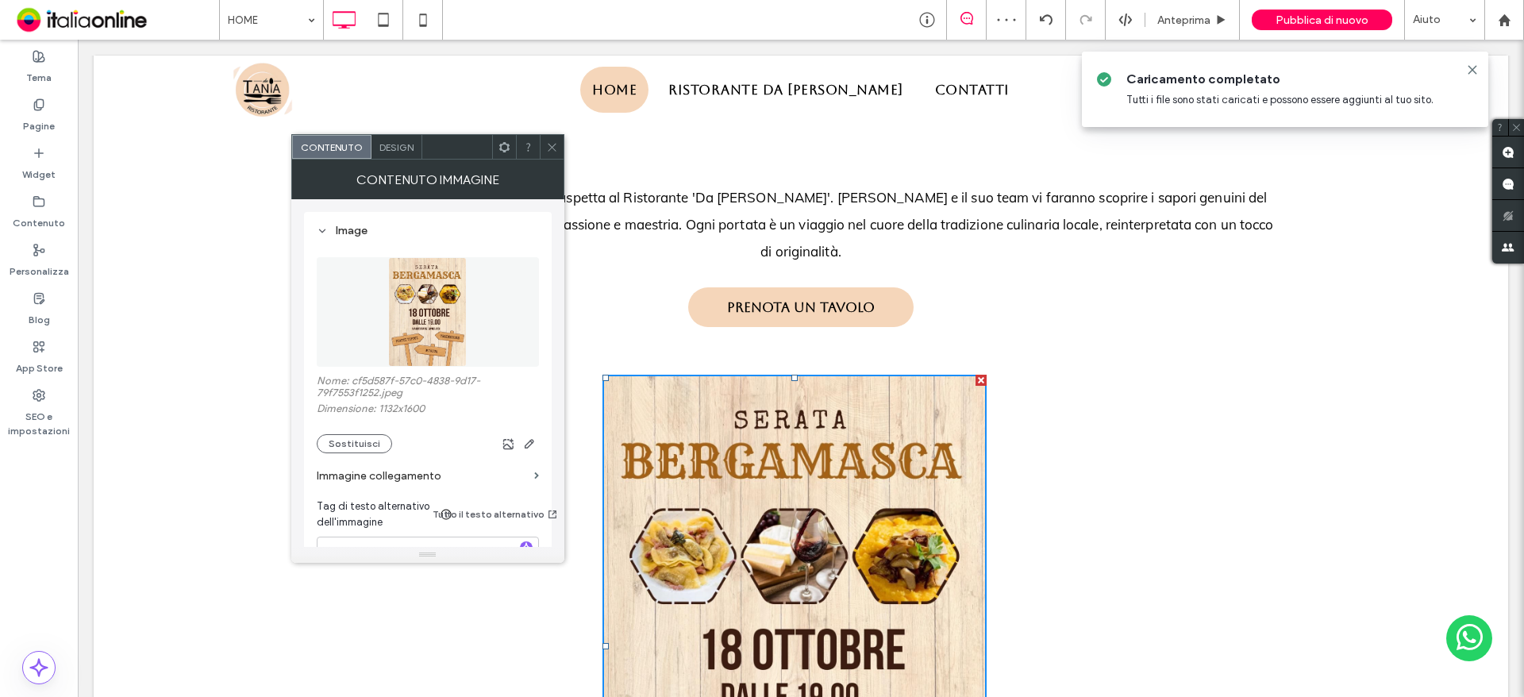
click at [546, 146] on icon at bounding box center [552, 147] width 12 height 12
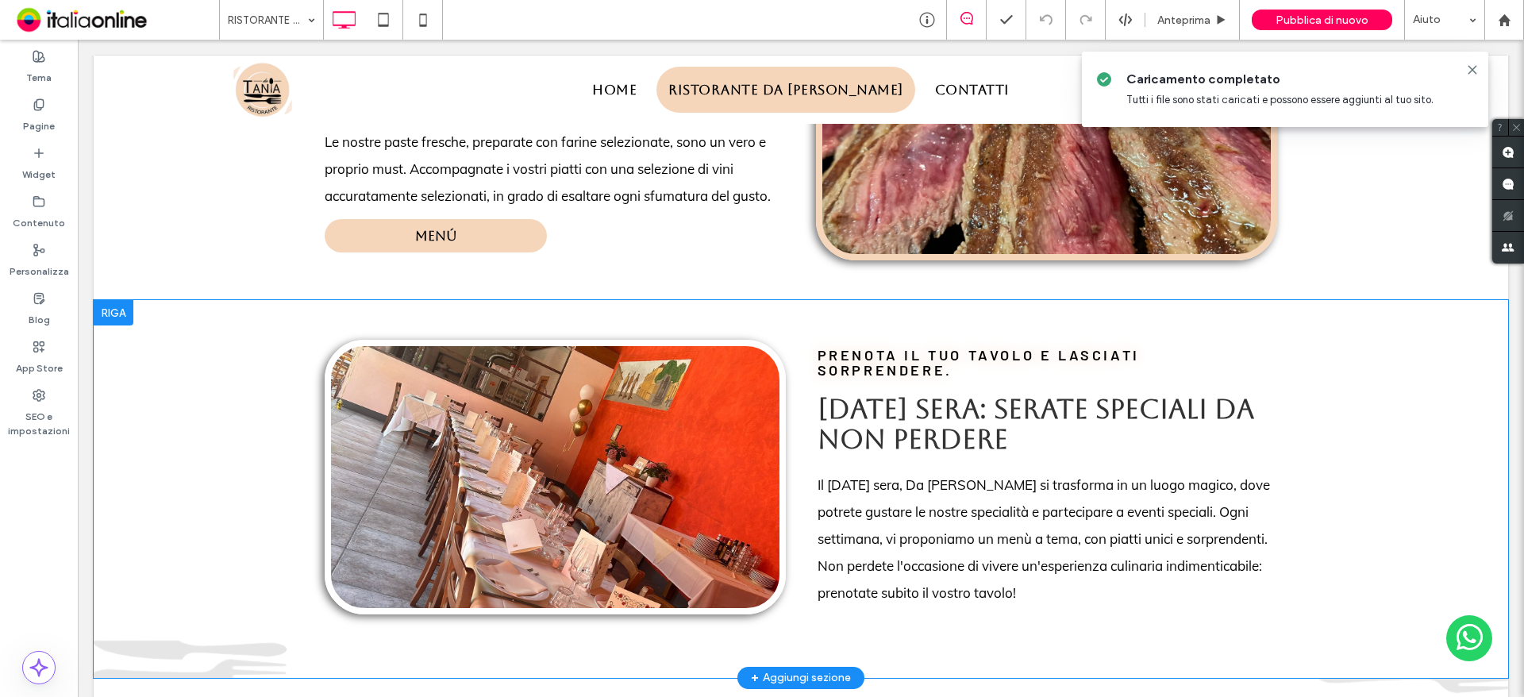
scroll to position [1436, 0]
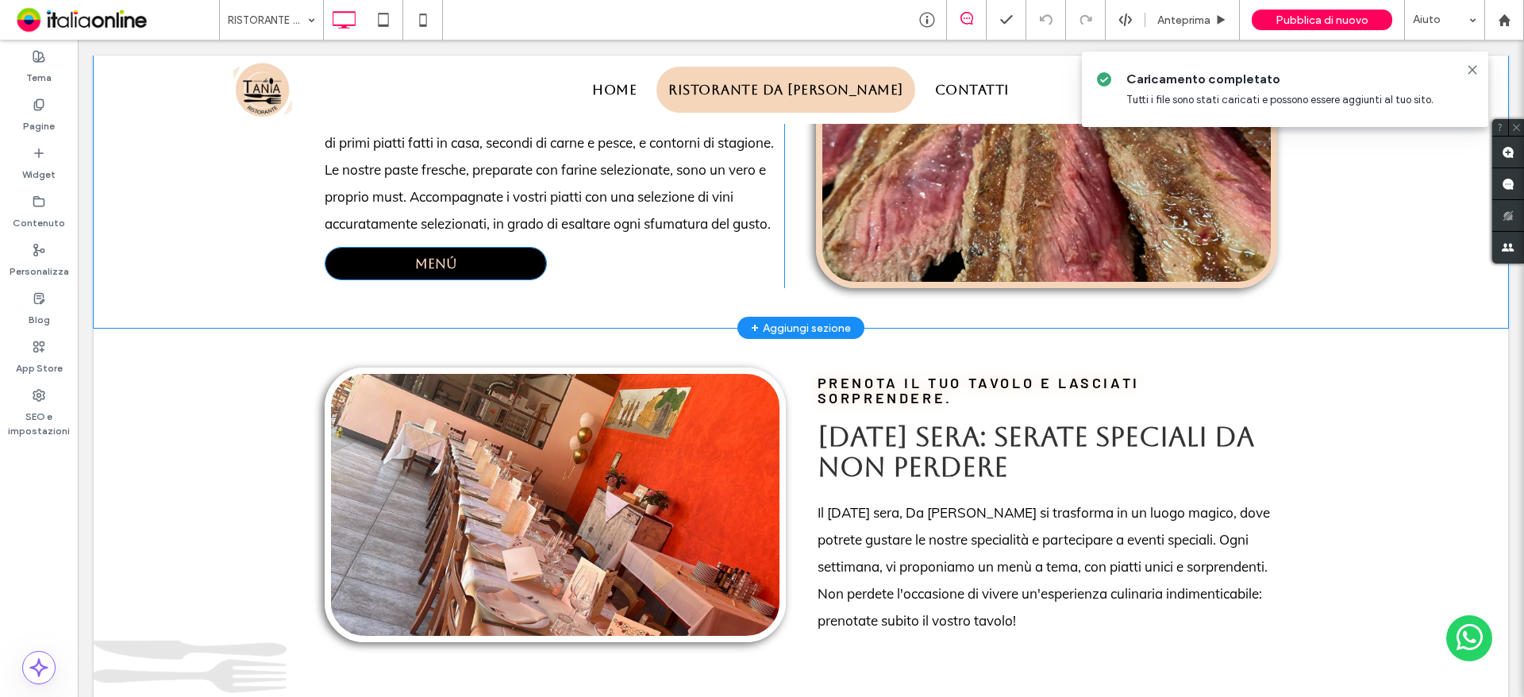
click at [447, 265] on span "MENÚ" at bounding box center [436, 264] width 42 height 16
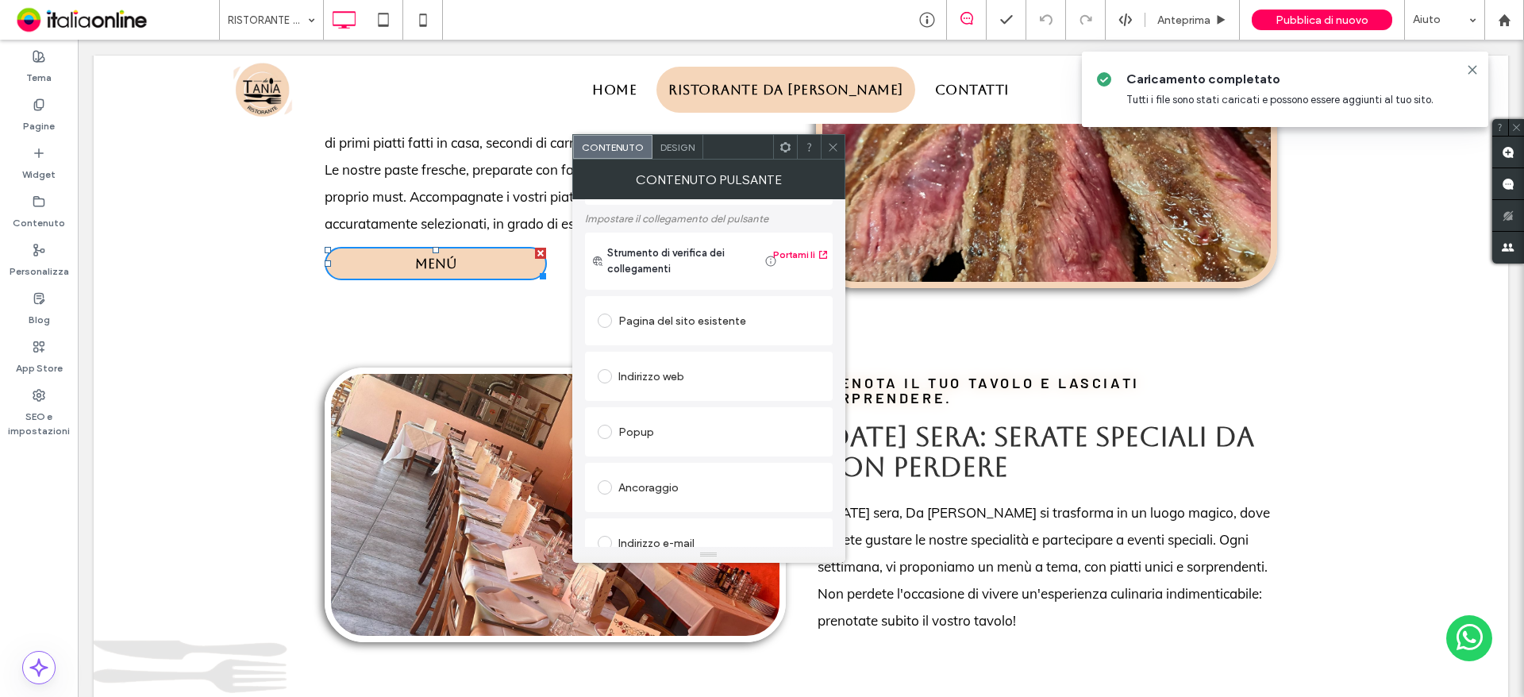
scroll to position [265, 0]
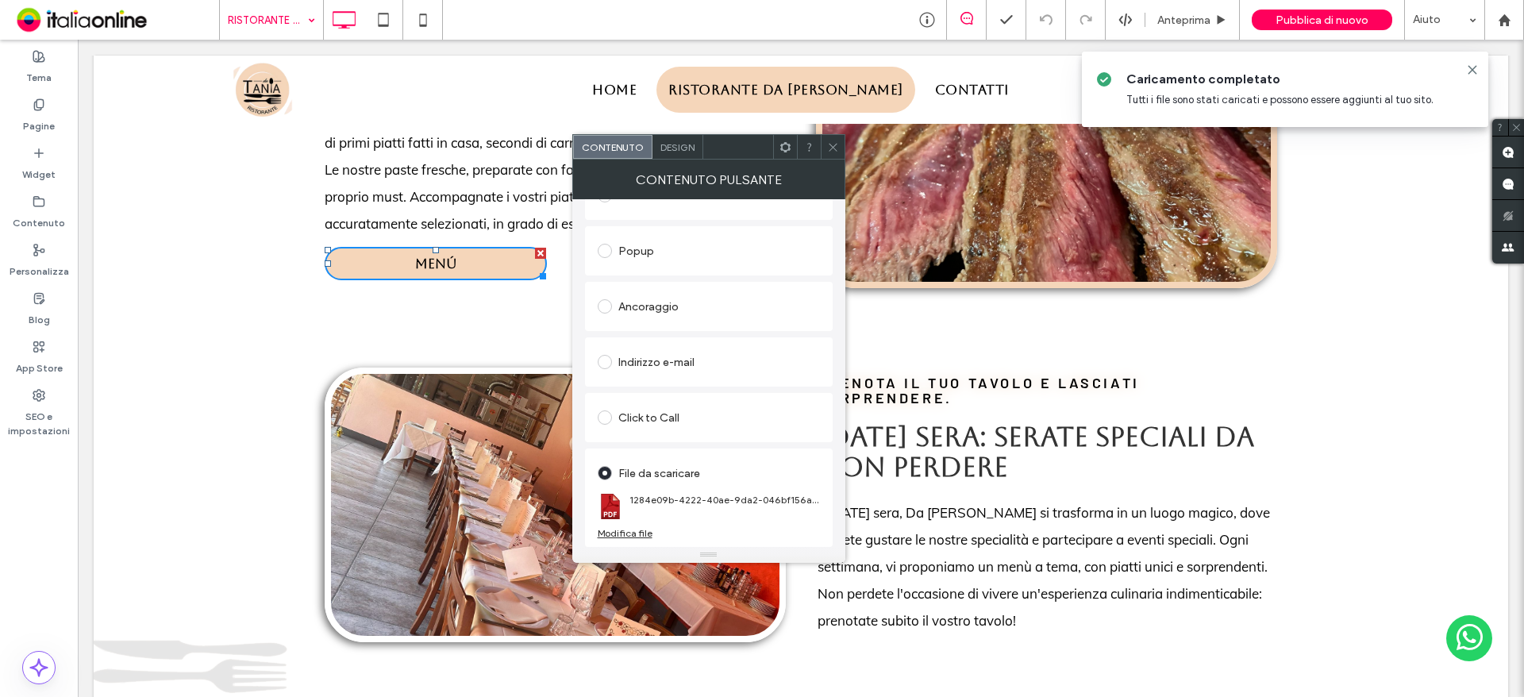
click at [313, 18] on div "RISTORANTE DA TANIA" at bounding box center [271, 20] width 103 height 40
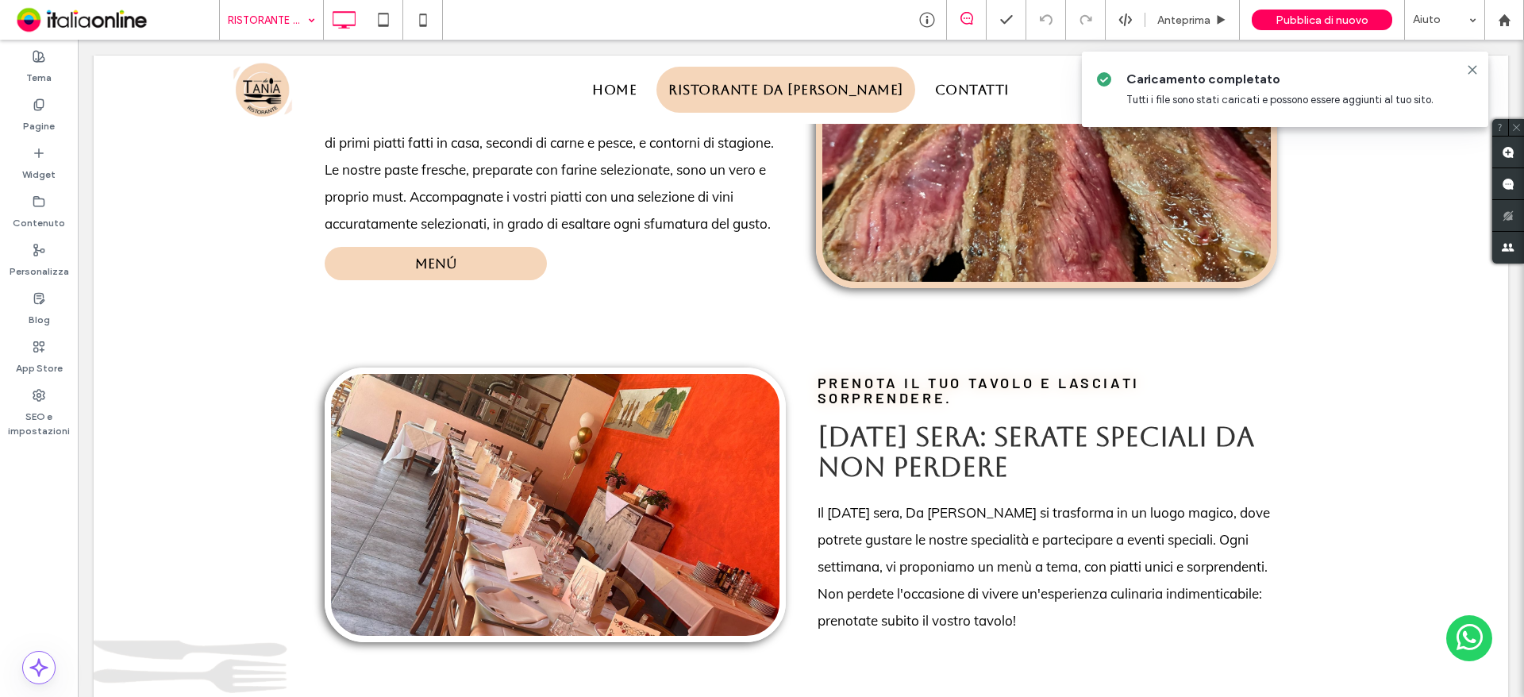
click at [305, 17] on div "RISTORANTE DA TANIA" at bounding box center [271, 20] width 103 height 40
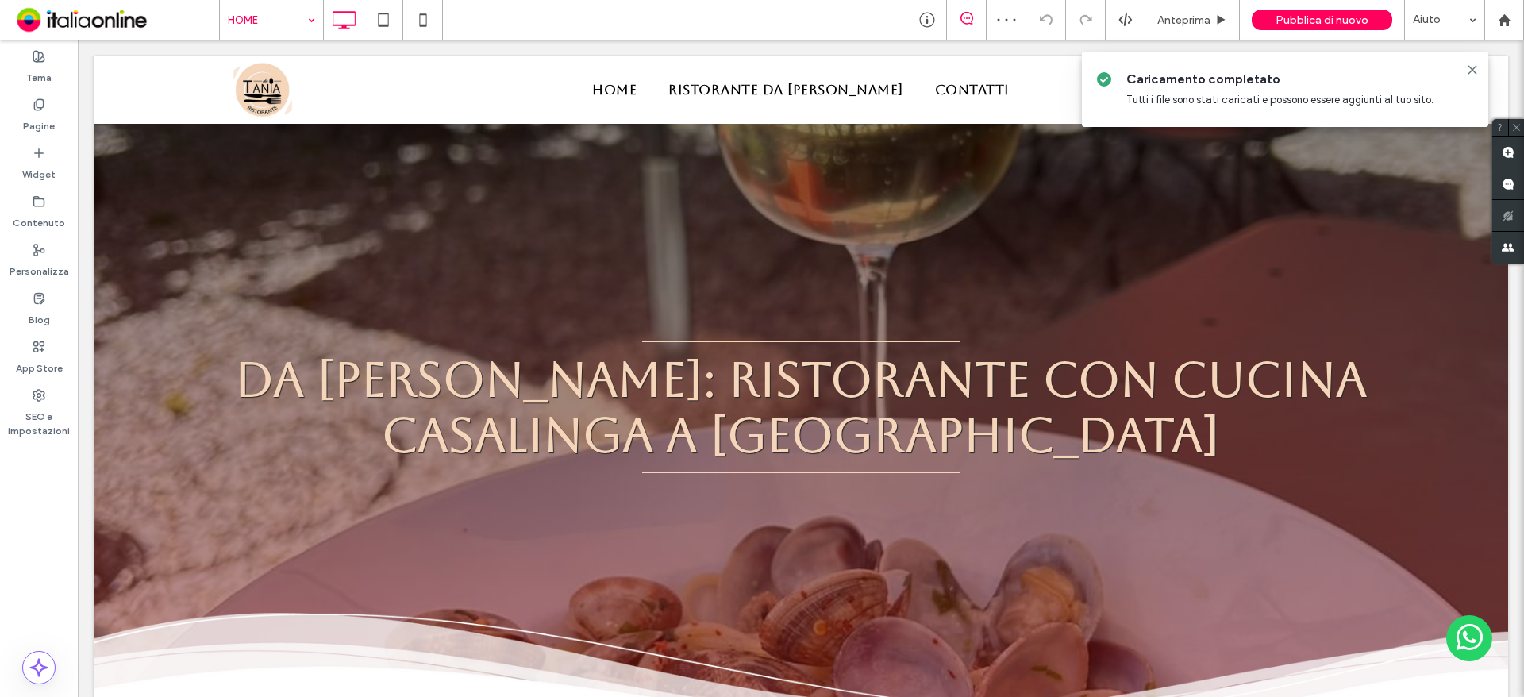
scroll to position [2778, 0]
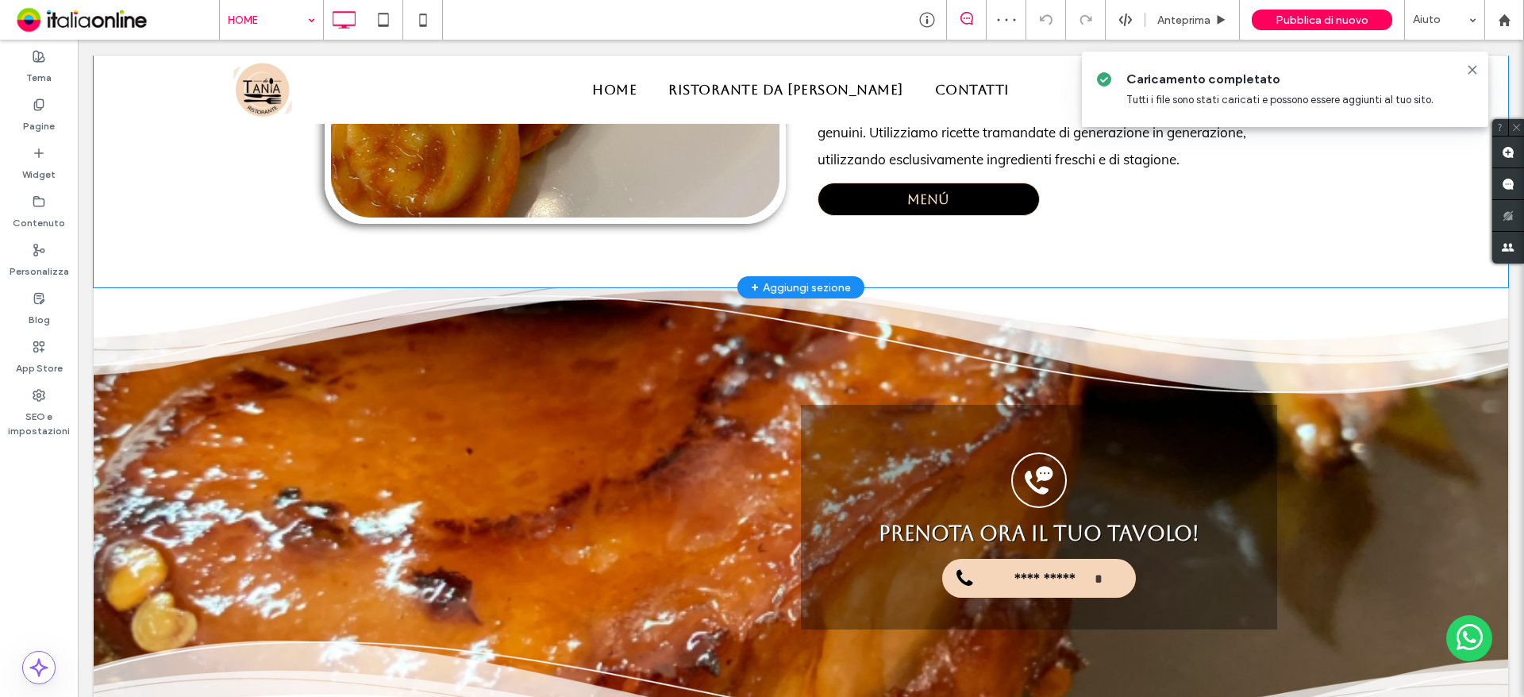
click at [966, 216] on link "MENÚ" at bounding box center [928, 199] width 222 height 33
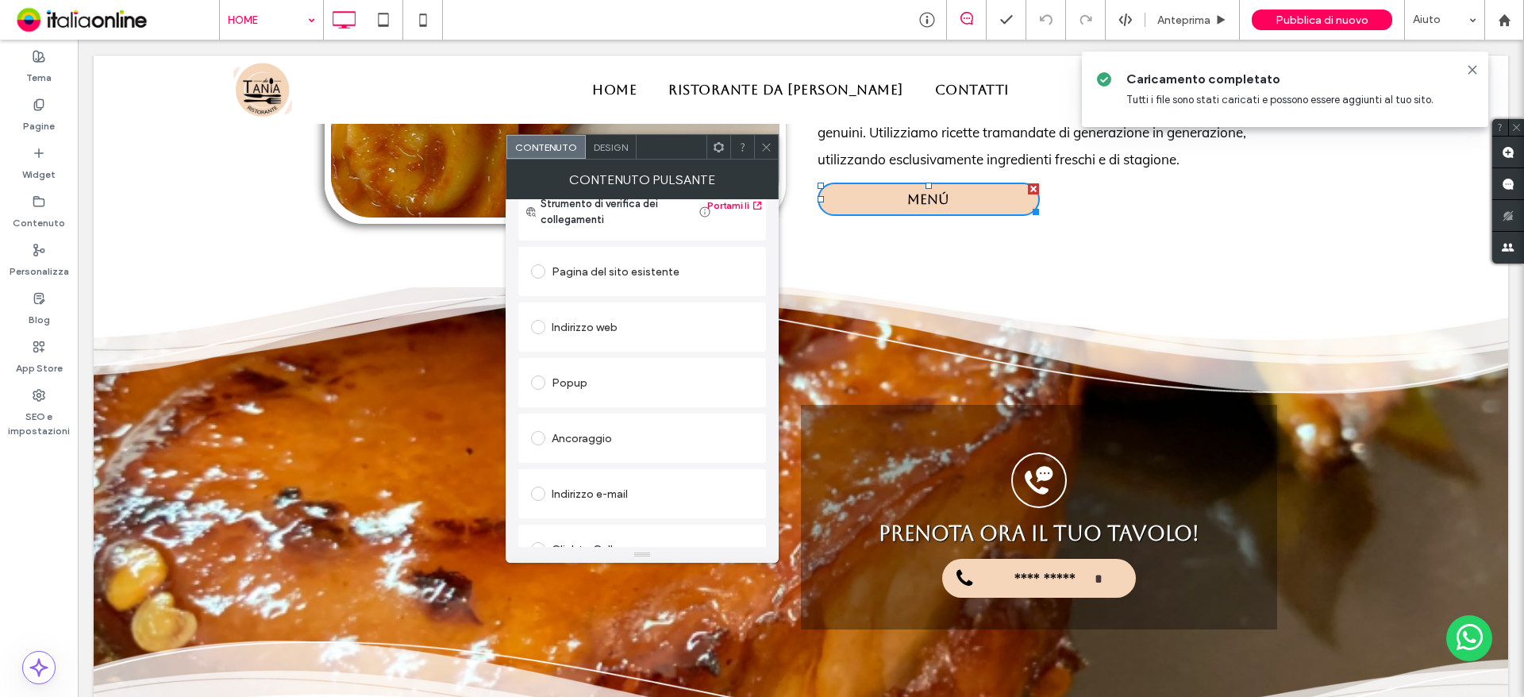
scroll to position [265, 0]
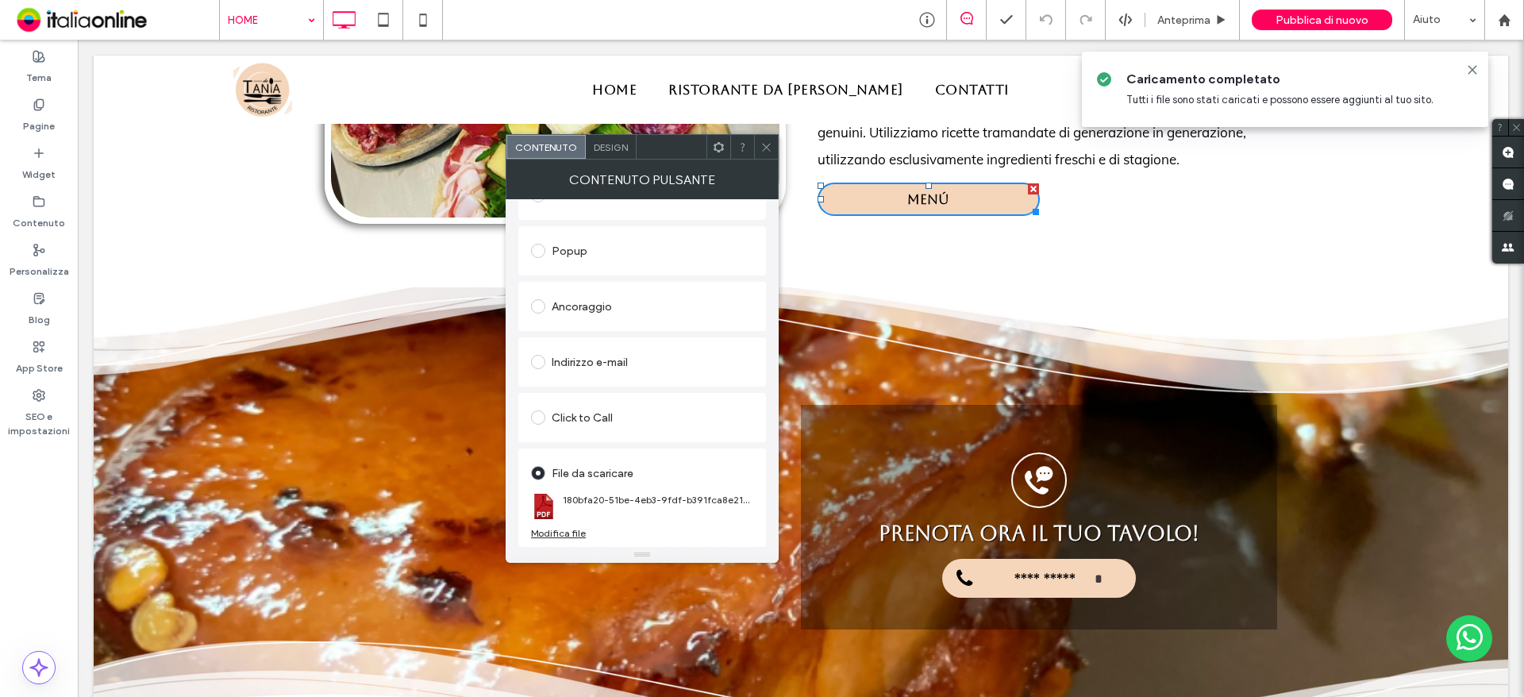
click at [763, 148] on icon at bounding box center [766, 147] width 12 height 12
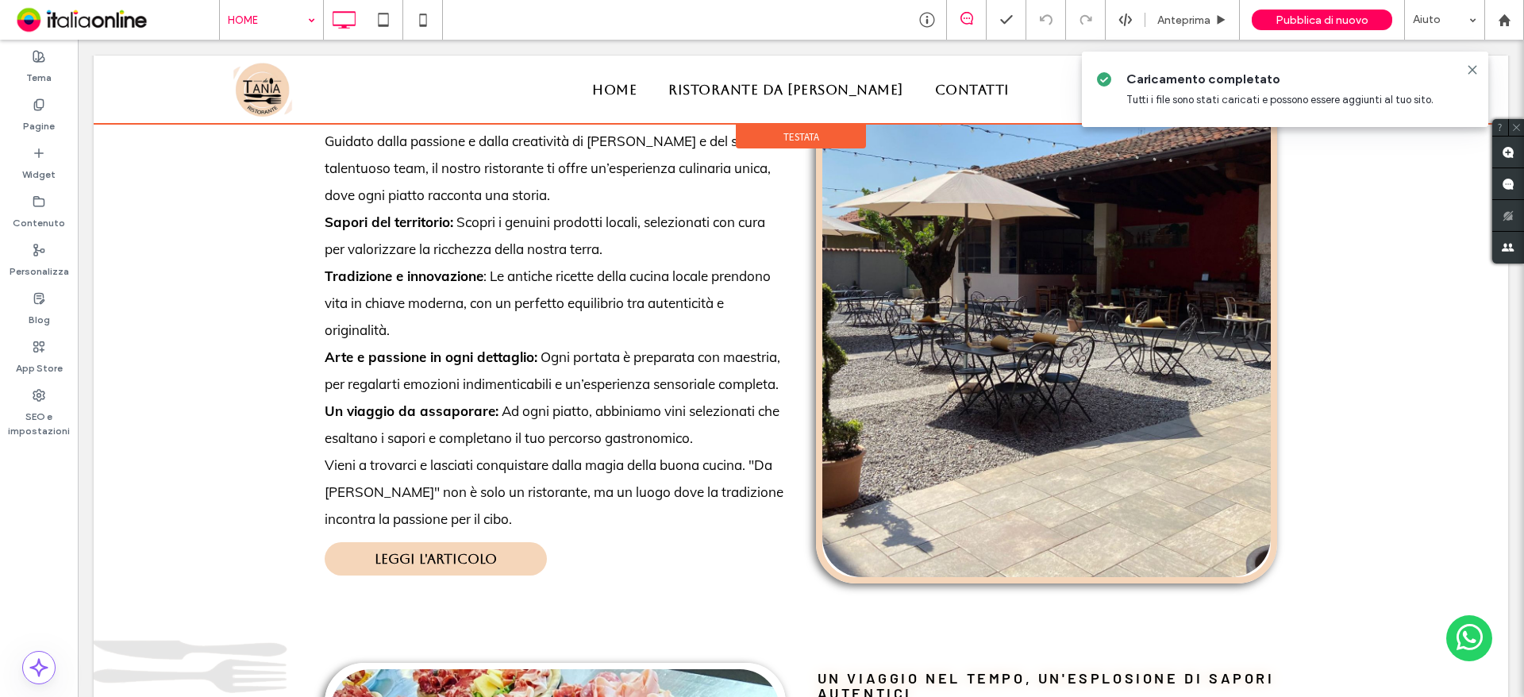
scroll to position [1825, 0]
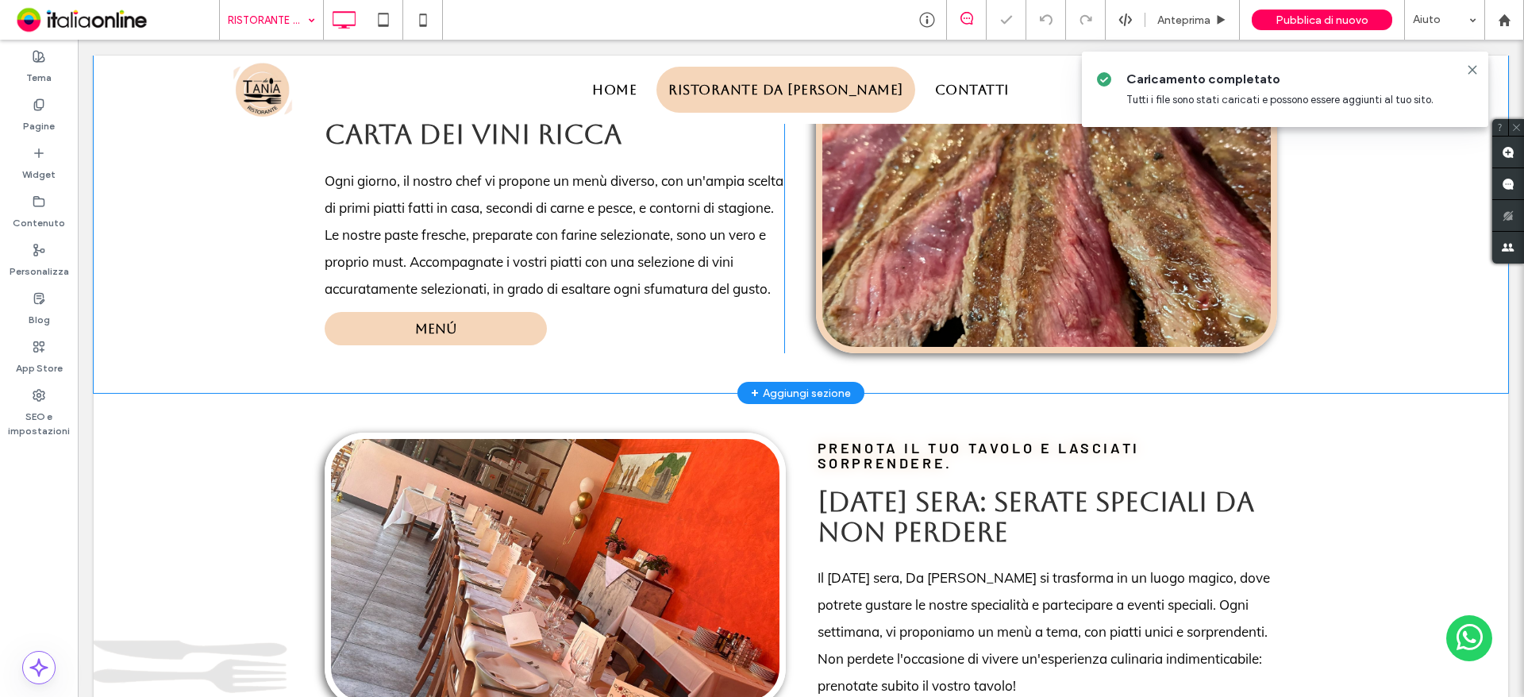
scroll to position [1349, 0]
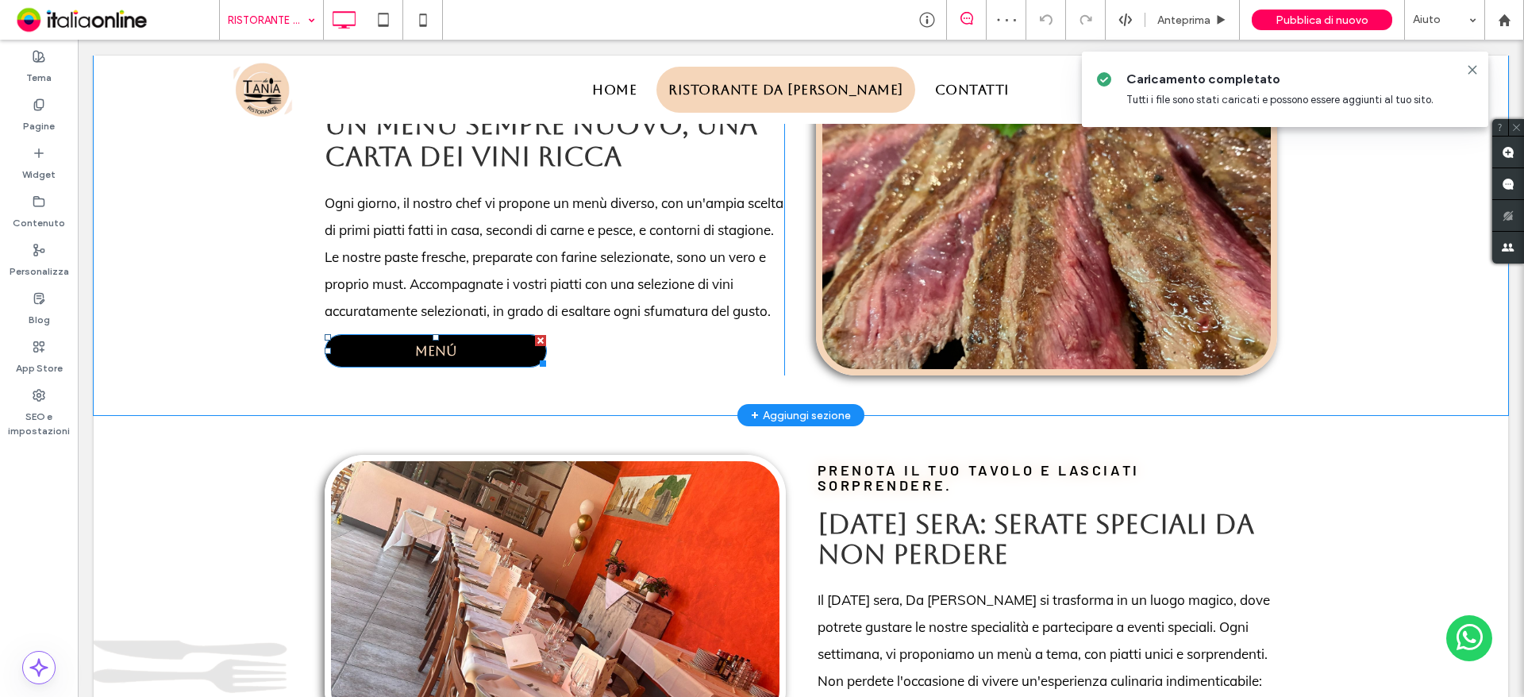
click at [440, 352] on span "MENÚ" at bounding box center [436, 351] width 42 height 16
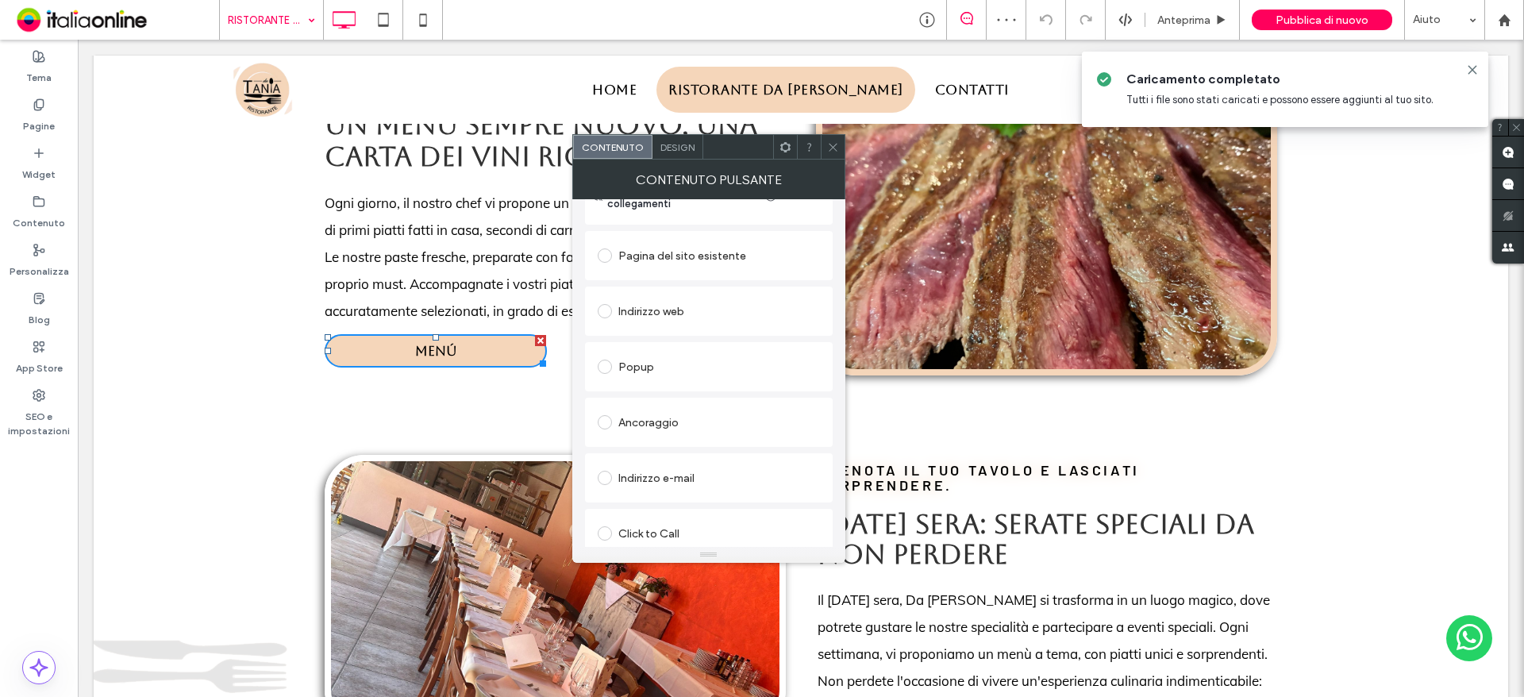
scroll to position [265, 0]
click at [655, 497] on link "1284e09b-4222-40ae-9da2-046bf156abb5.pdf" at bounding box center [724, 500] width 190 height 12
click at [609, 535] on div "Modifica file" at bounding box center [625, 533] width 55 height 12
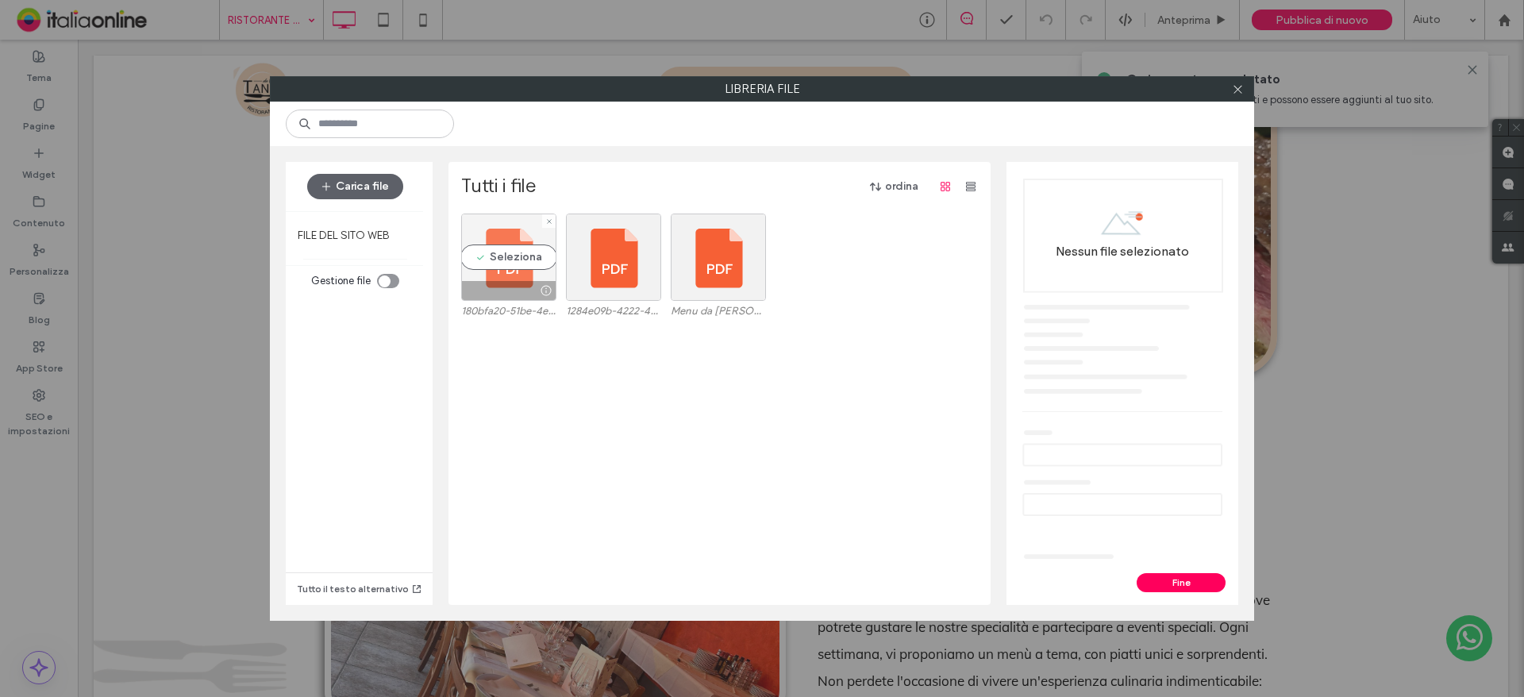
click at [497, 259] on div "Seleziona" at bounding box center [508, 256] width 95 height 87
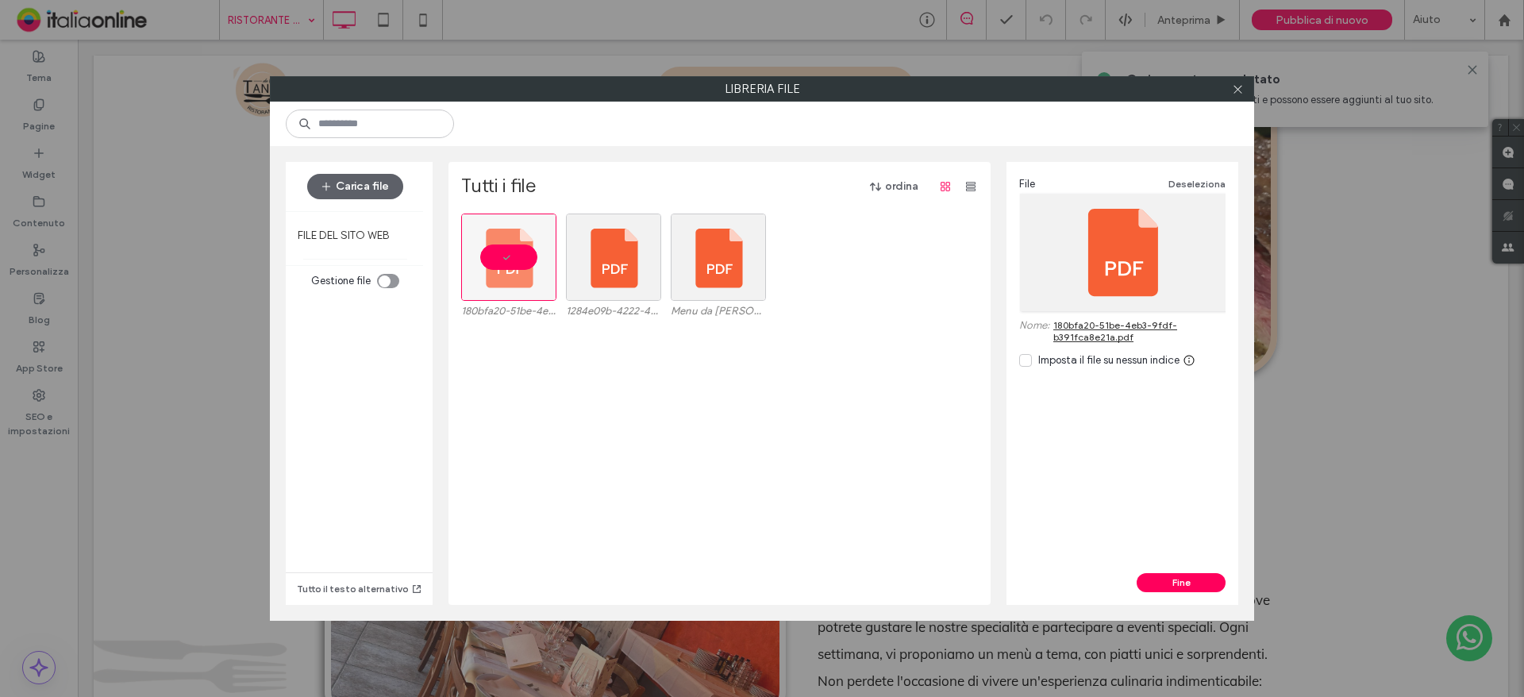
click at [1117, 333] on link "180bfa20-51be-4eb3-9fdf-b391fca8e21a.pdf" at bounding box center [1139, 331] width 172 height 24
click at [1182, 578] on button "Fine" at bounding box center [1180, 582] width 89 height 19
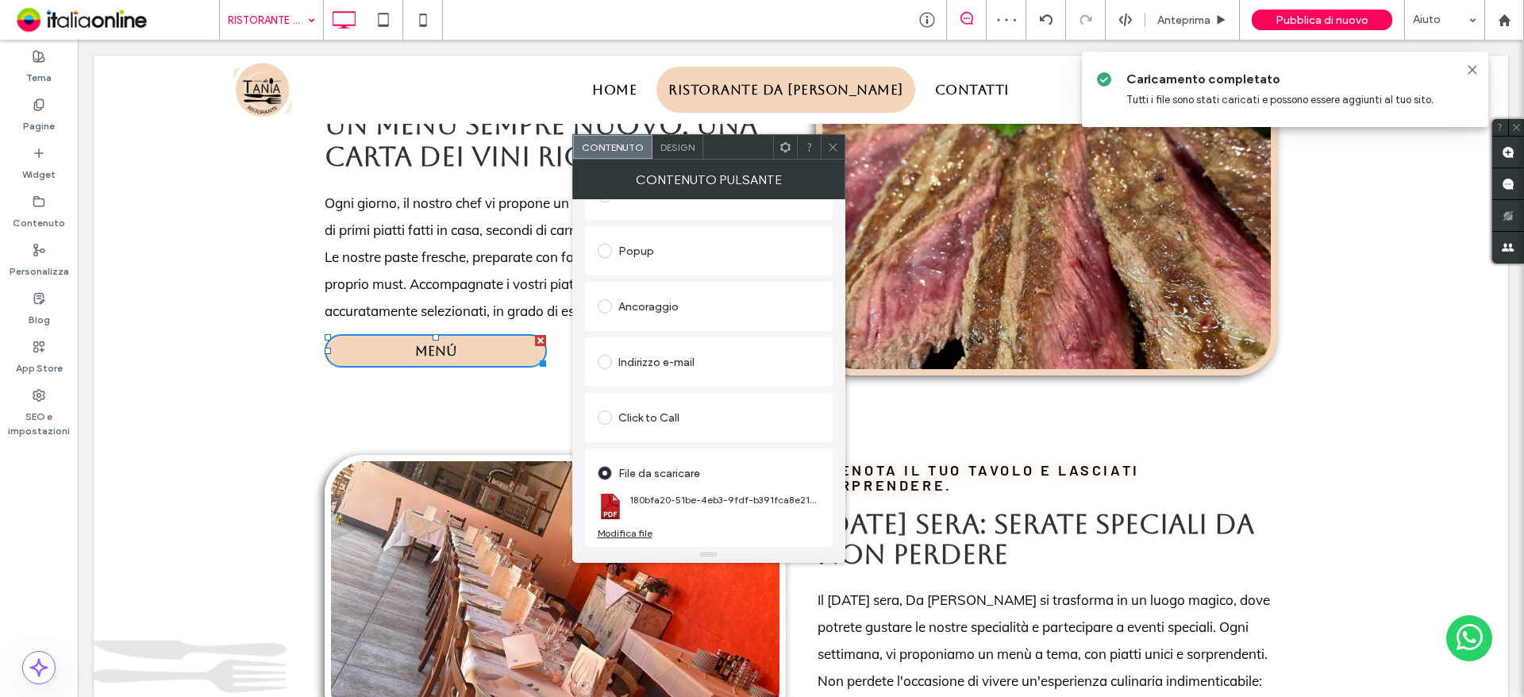
click at [832, 149] on icon at bounding box center [833, 147] width 12 height 12
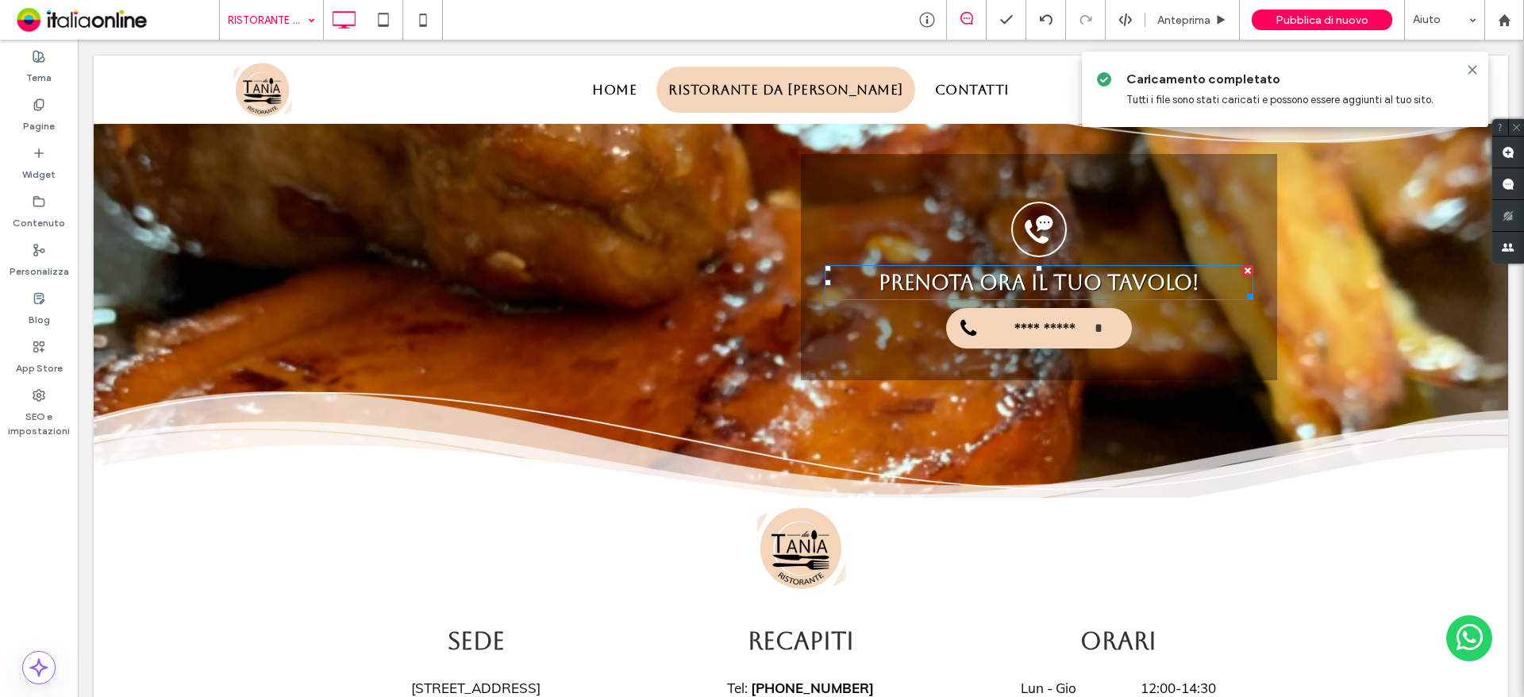
scroll to position [2706, 0]
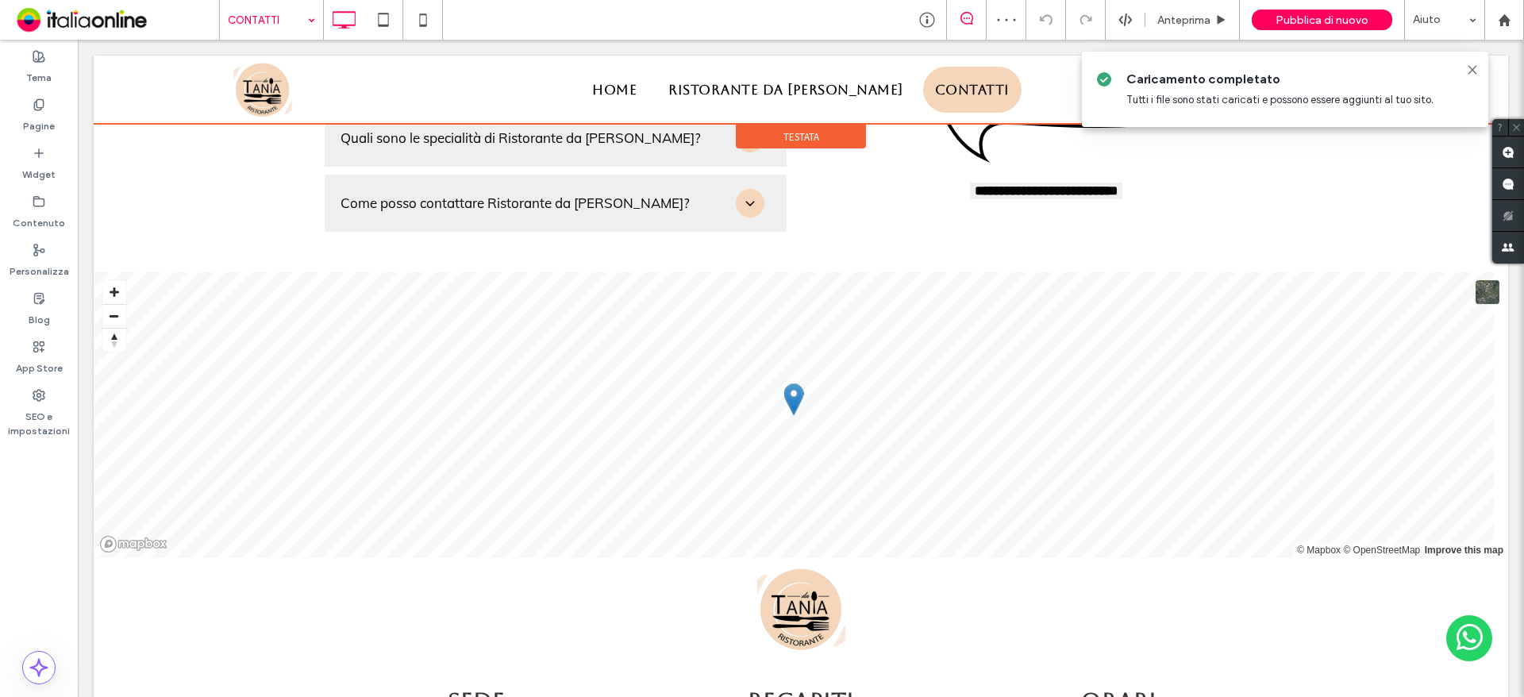
scroll to position [1784, 0]
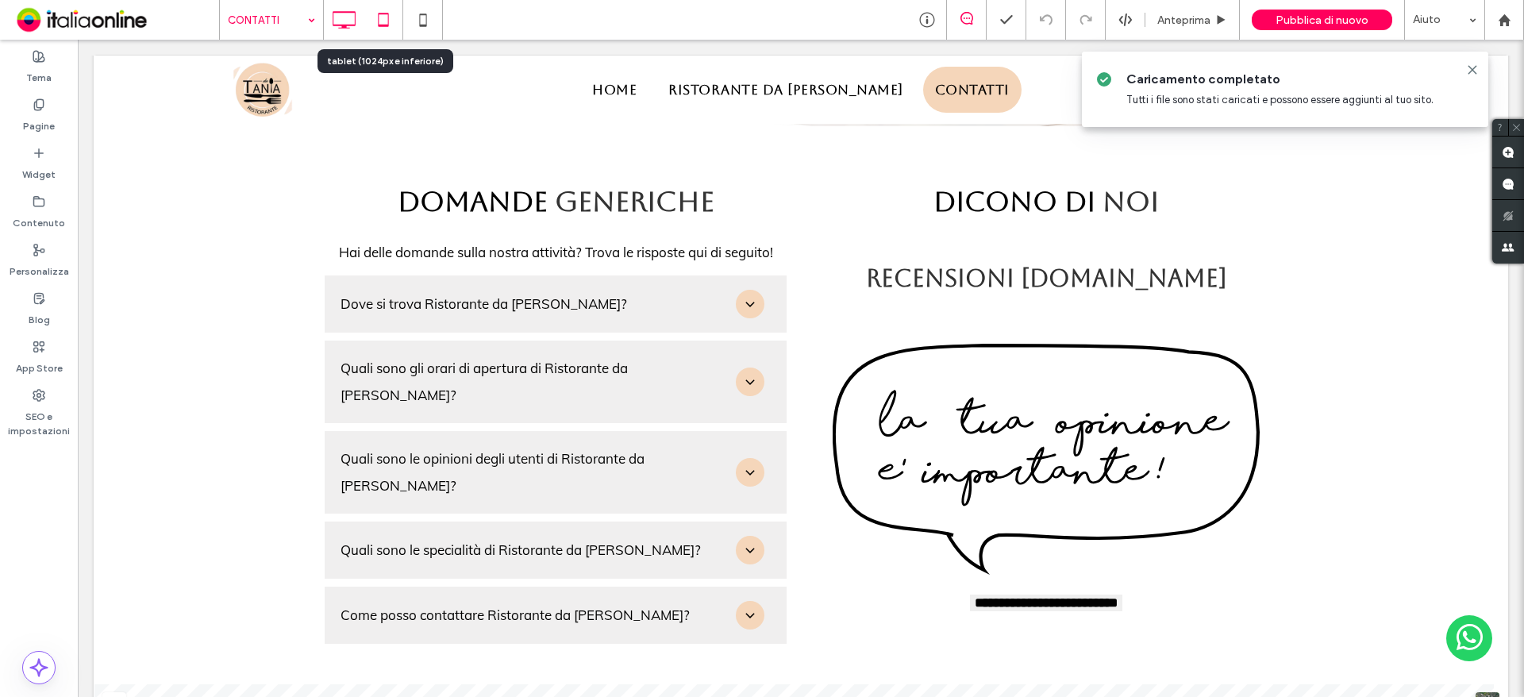
click at [391, 22] on icon at bounding box center [383, 20] width 32 height 32
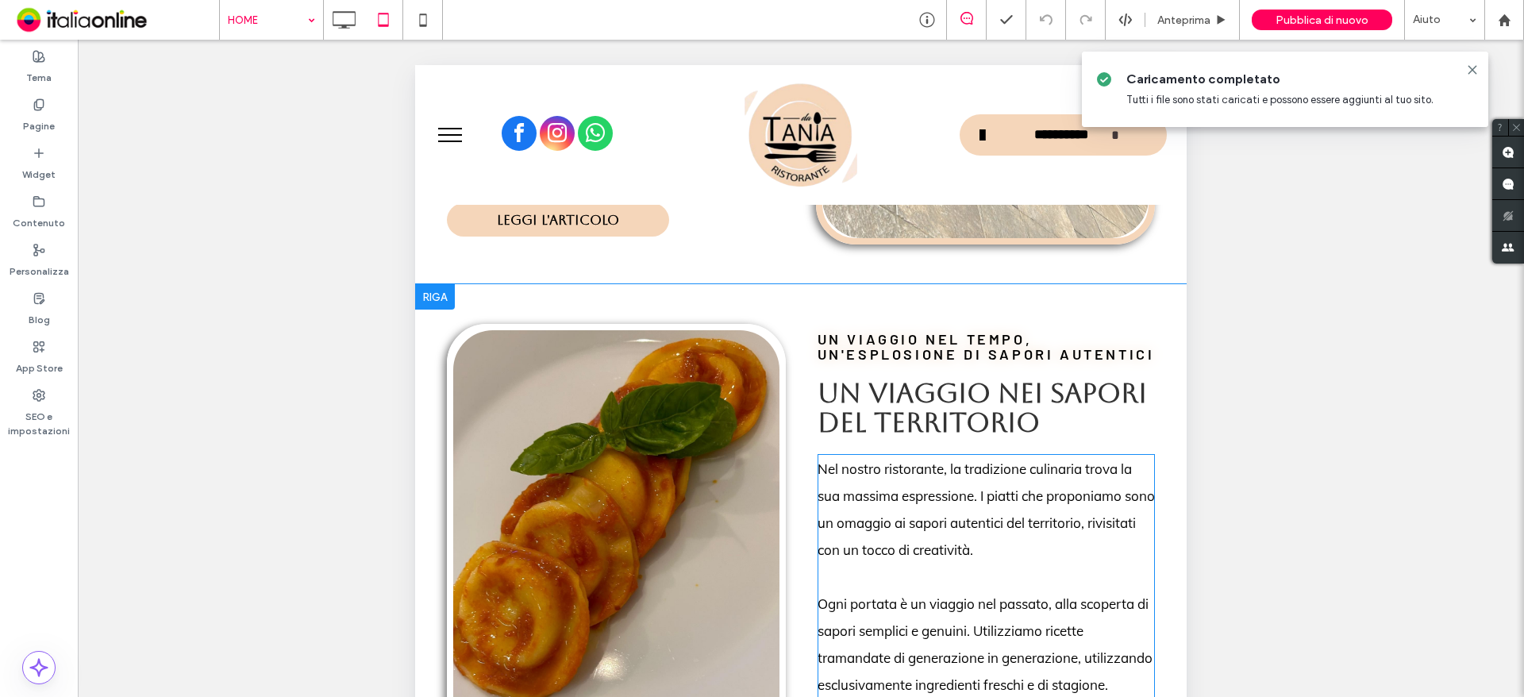
scroll to position [2698, 0]
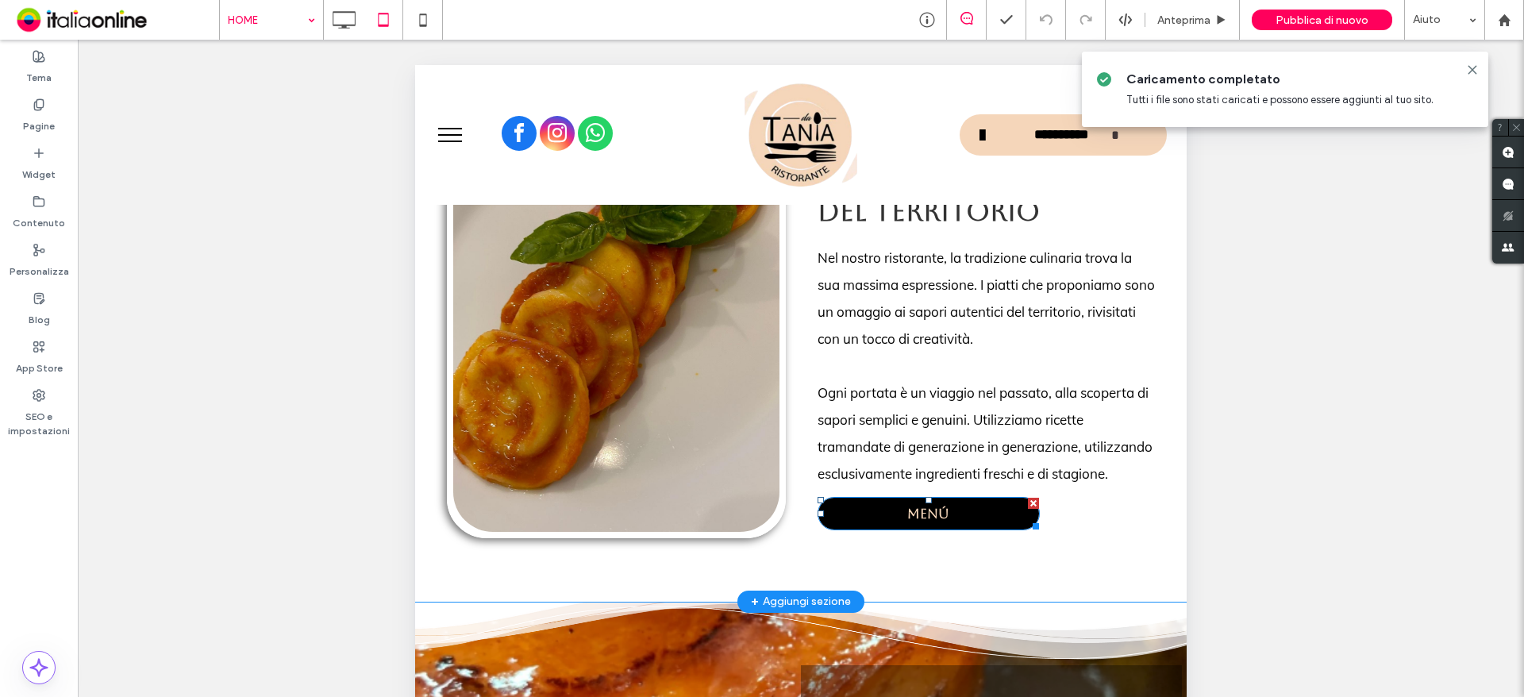
click at [934, 497] on link "MENÚ" at bounding box center [928, 513] width 222 height 33
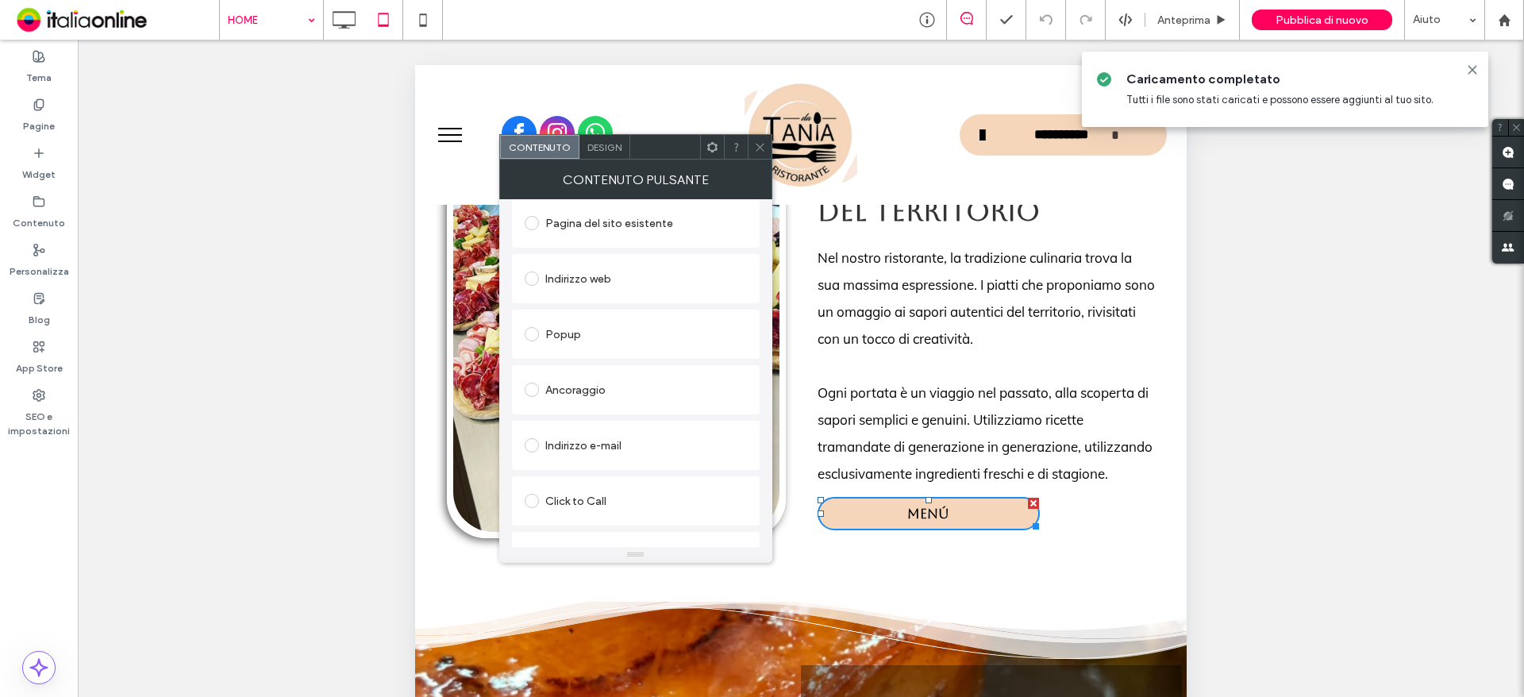
scroll to position [265, 0]
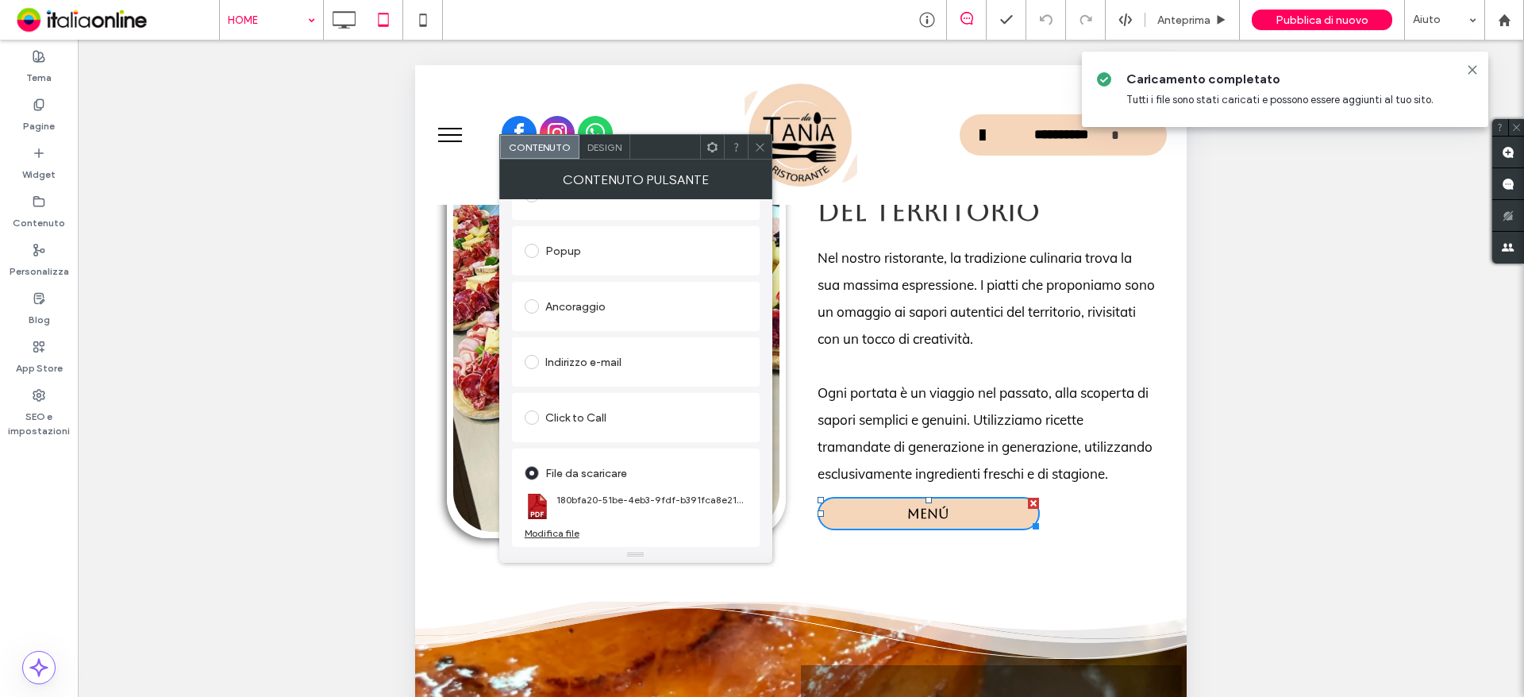
click at [763, 145] on icon at bounding box center [760, 147] width 12 height 12
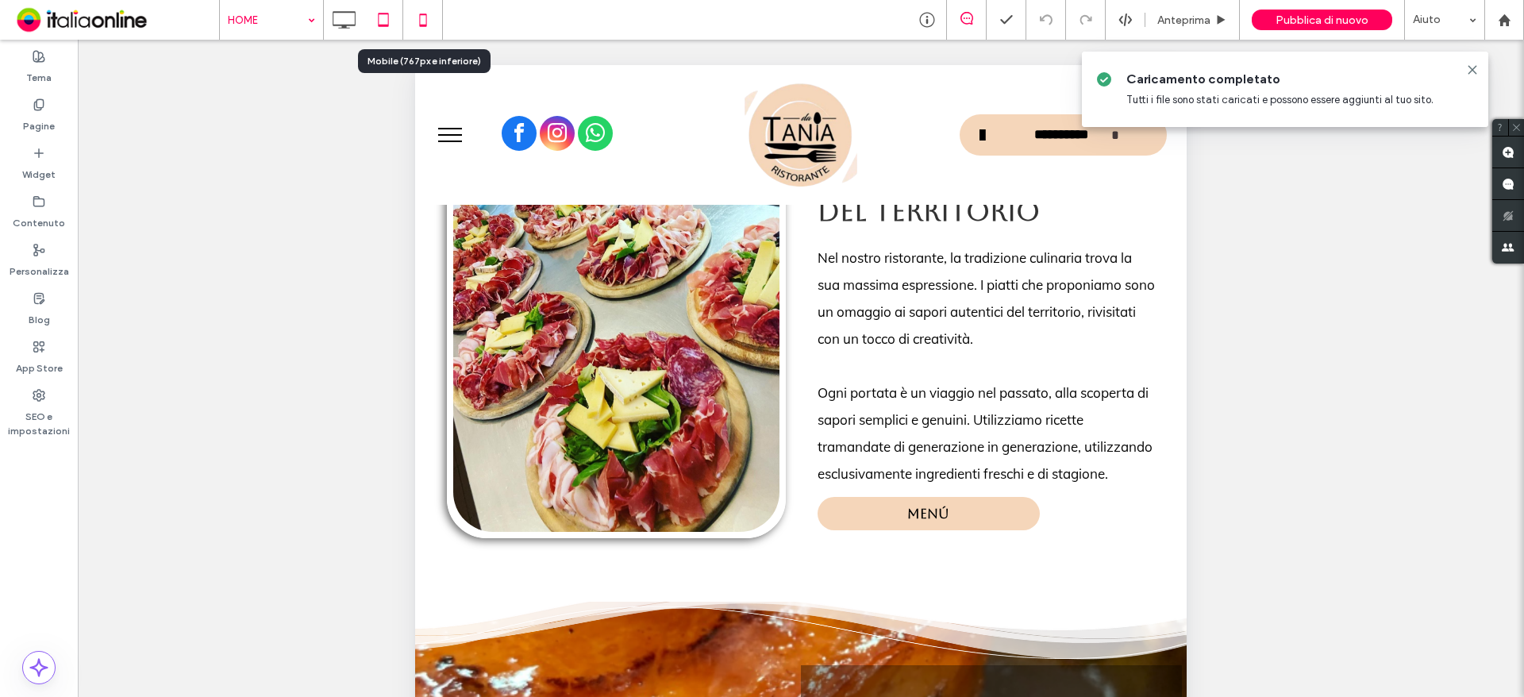
click at [425, 31] on icon at bounding box center [423, 20] width 32 height 32
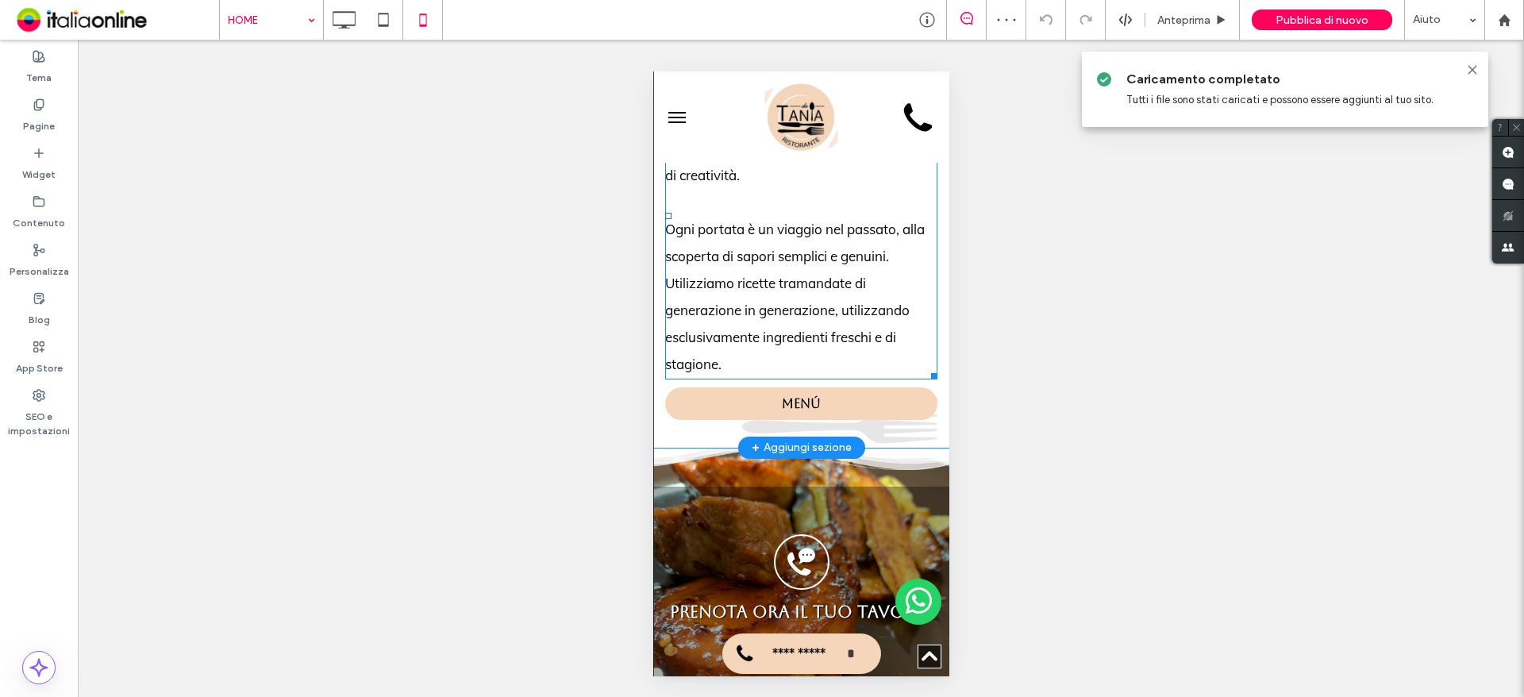
scroll to position [2698, 0]
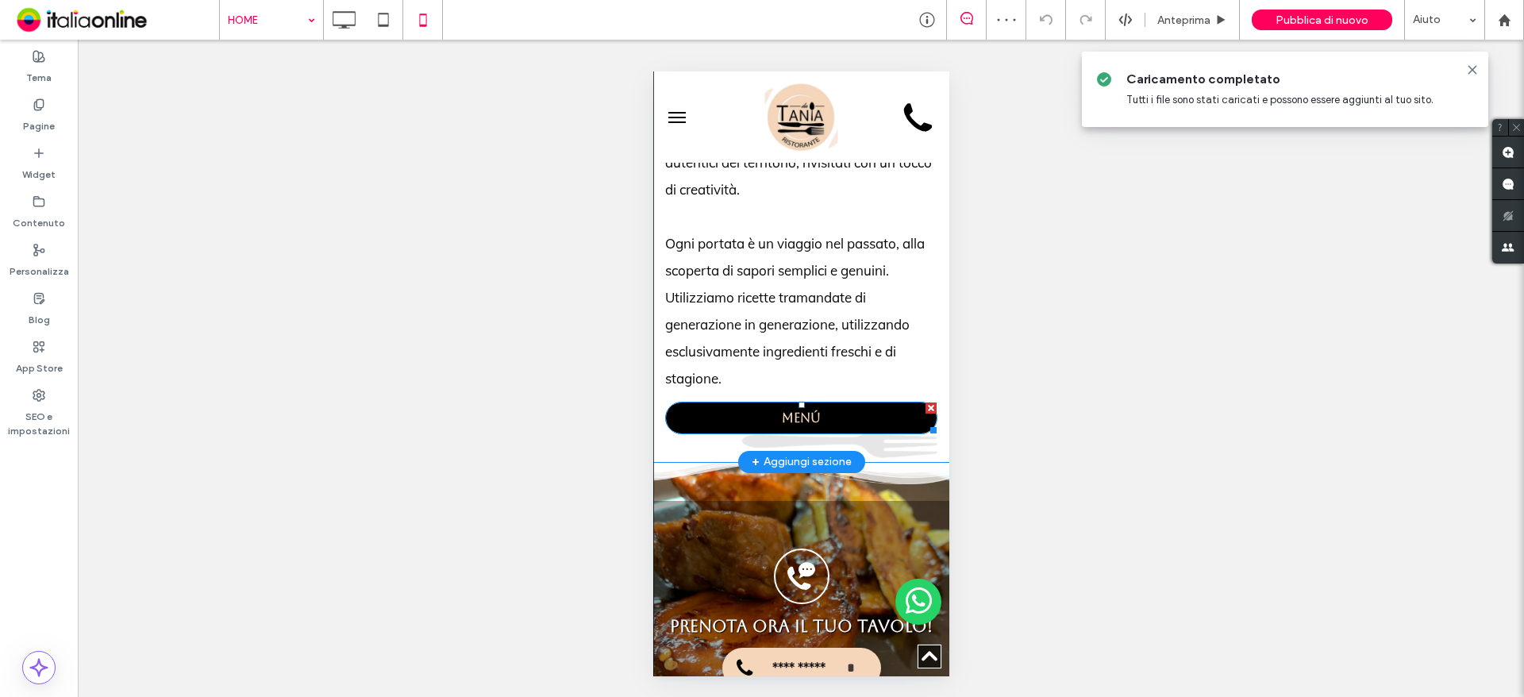
click at [821, 406] on link "MENÚ" at bounding box center [800, 418] width 272 height 33
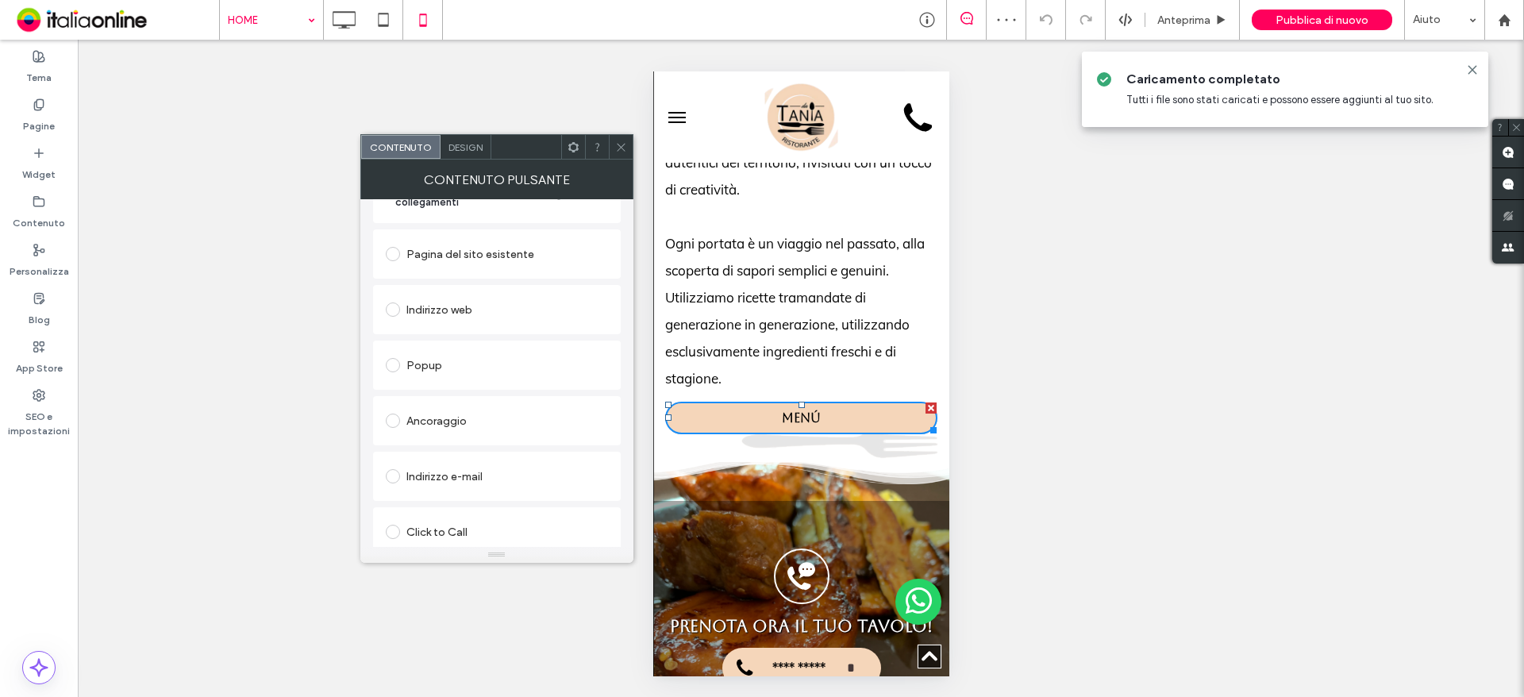
scroll to position [265, 0]
click at [621, 144] on icon at bounding box center [621, 147] width 12 height 12
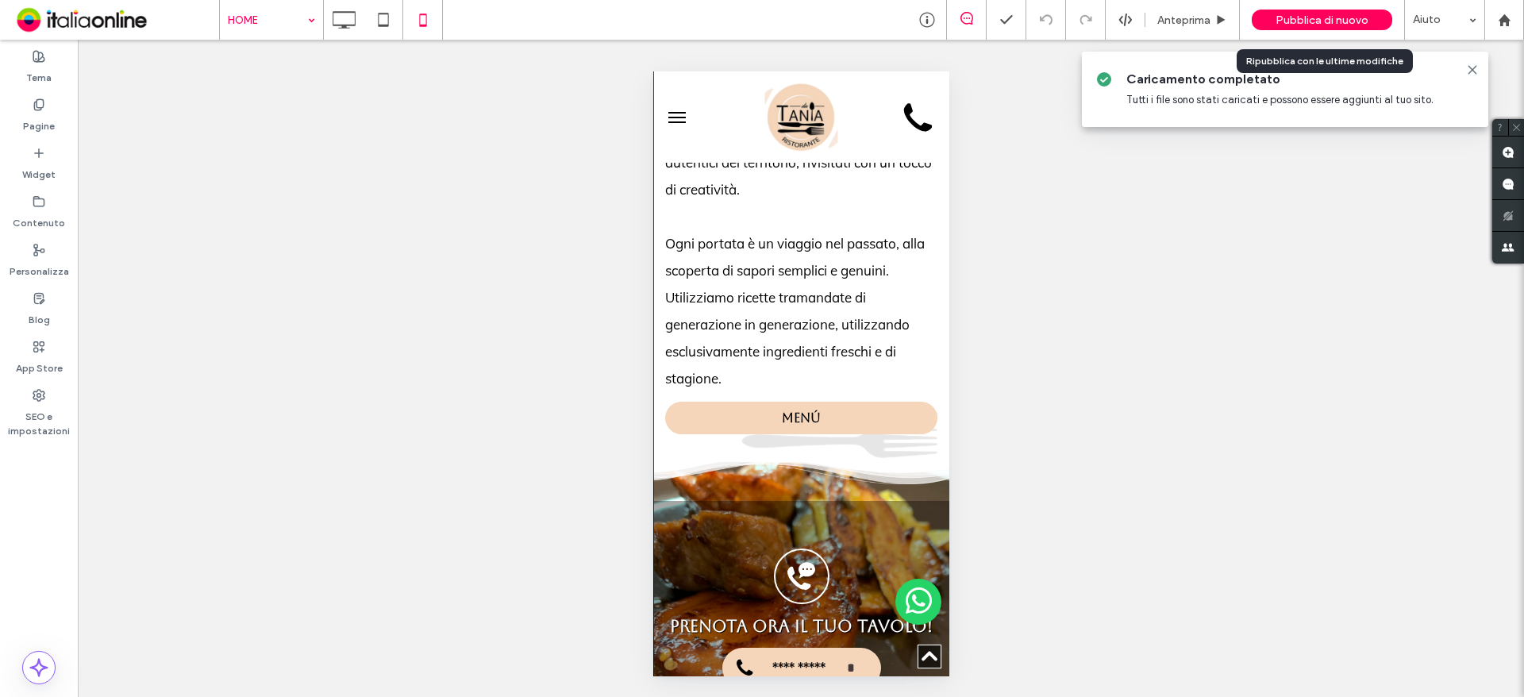
click at [1274, 17] on div "Pubblica di nuovo" at bounding box center [1321, 20] width 140 height 21
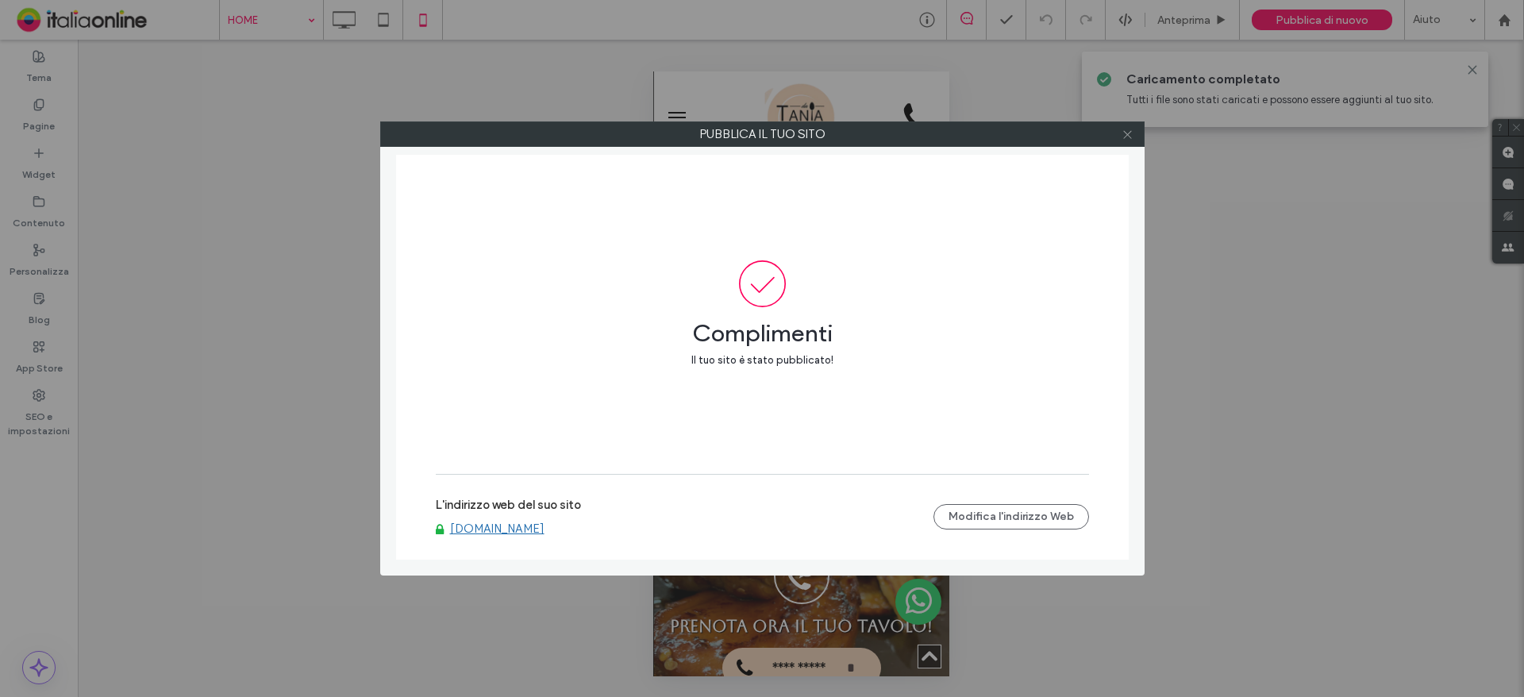
click at [1127, 131] on icon at bounding box center [1127, 135] width 12 height 12
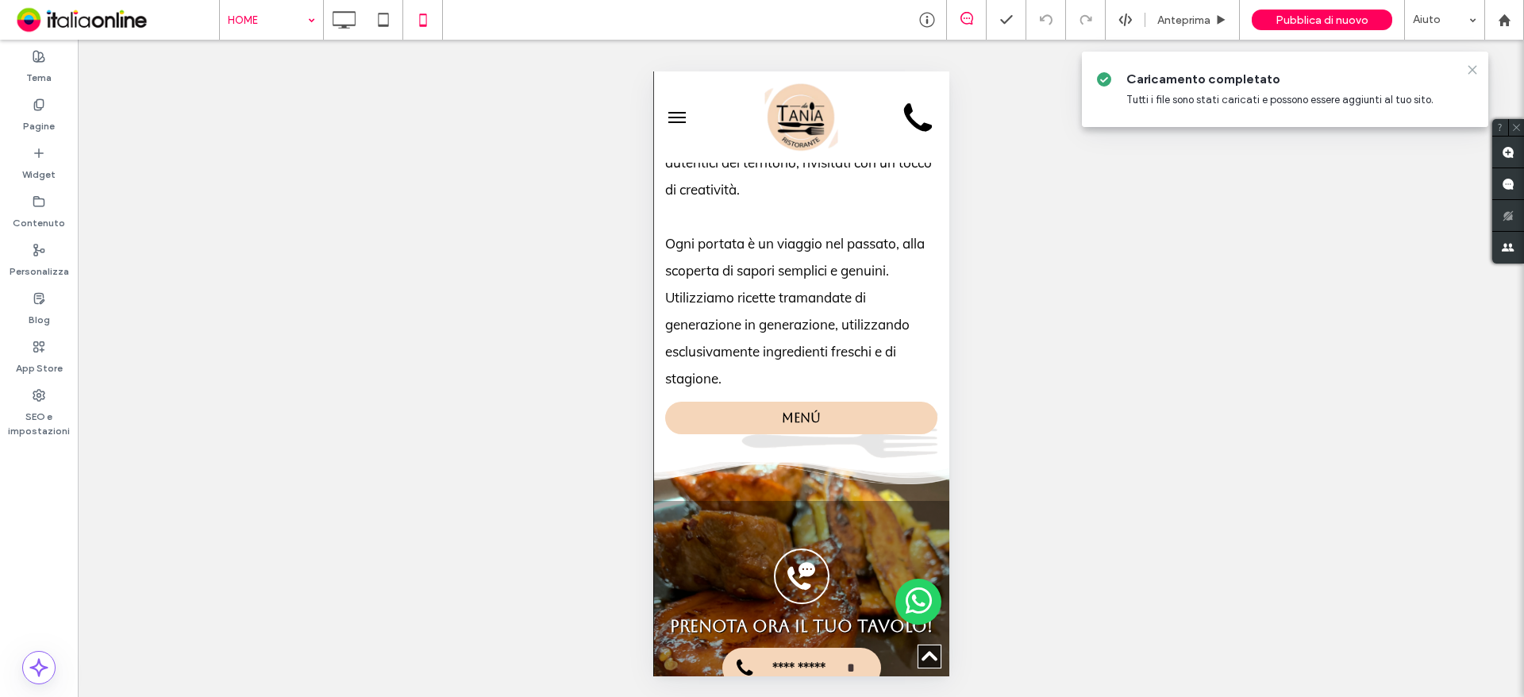
click at [1474, 66] on icon at bounding box center [1472, 69] width 13 height 13
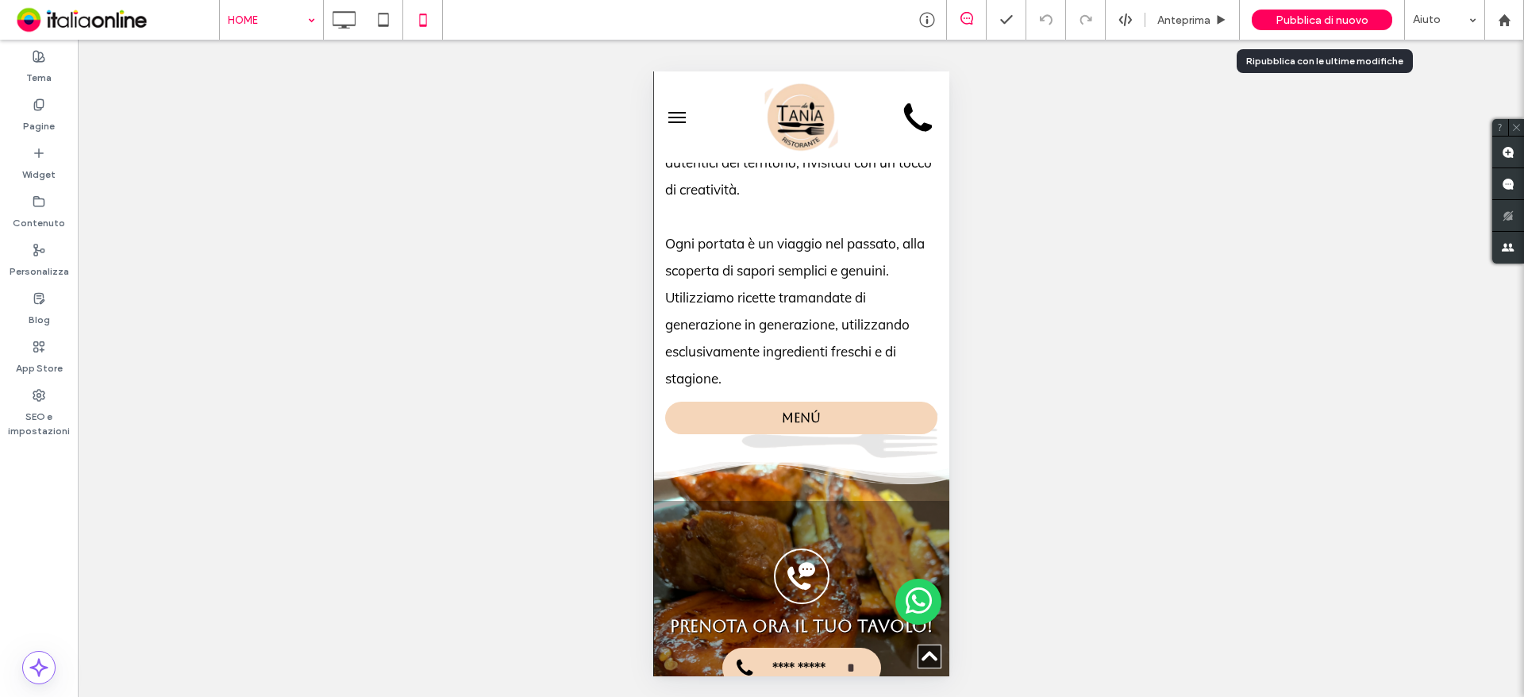
click at [1312, 17] on span "Pubblica di nuovo" at bounding box center [1321, 19] width 93 height 13
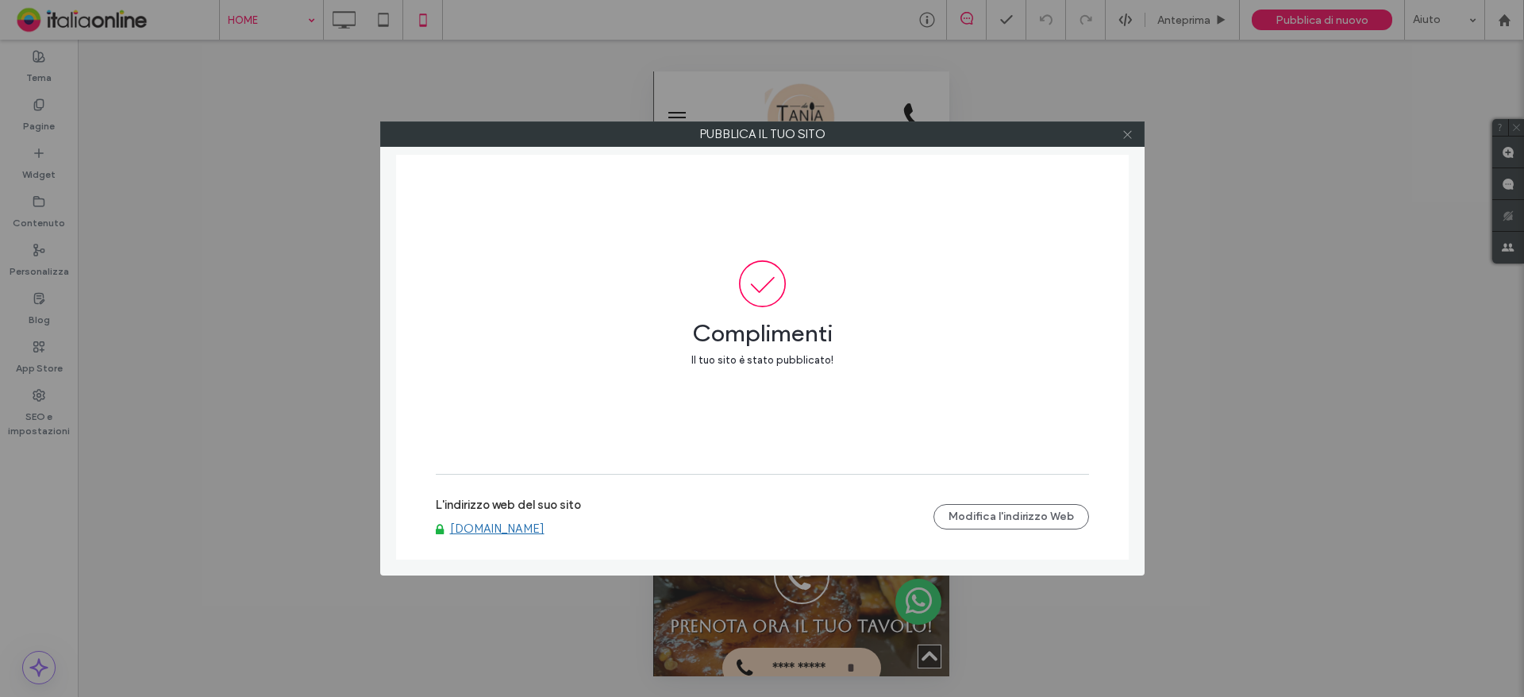
click at [1128, 131] on icon at bounding box center [1127, 135] width 12 height 12
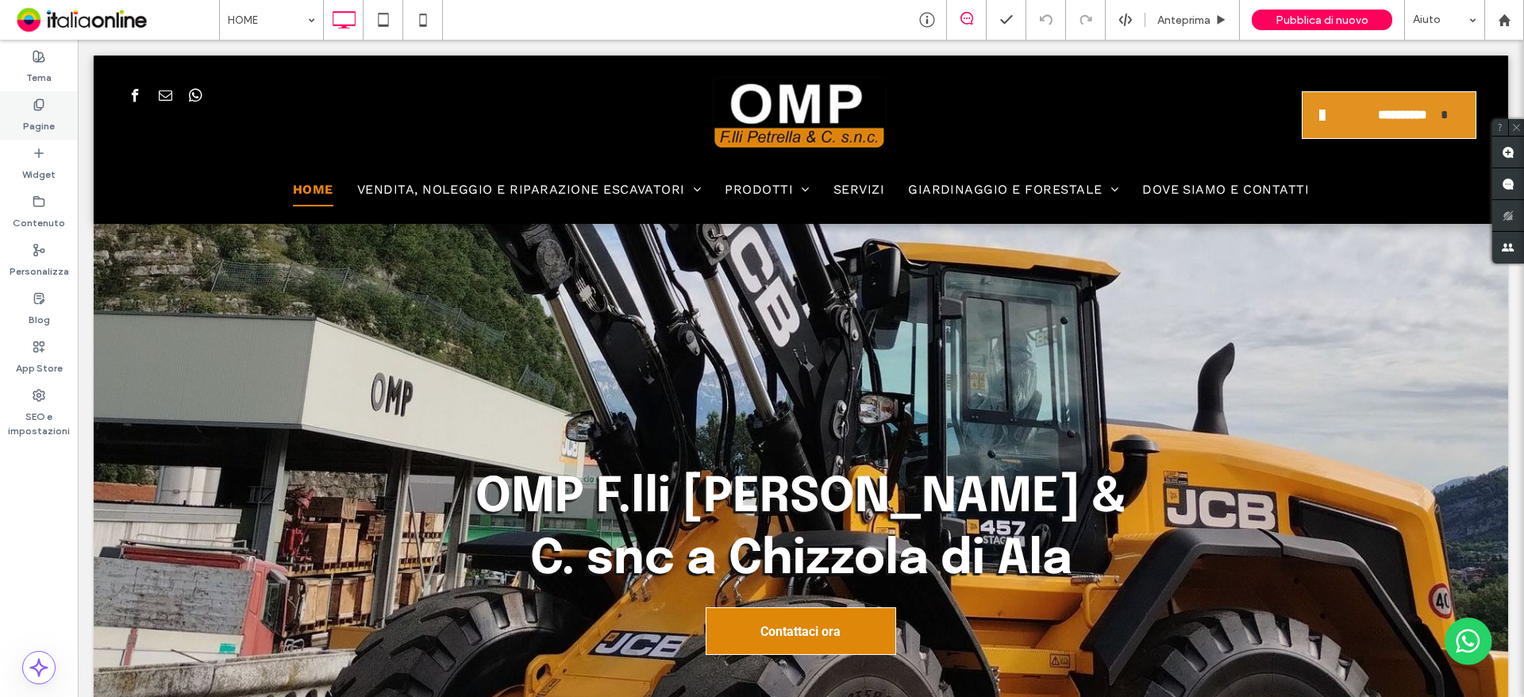
click at [45, 126] on label "Pagine" at bounding box center [39, 122] width 32 height 22
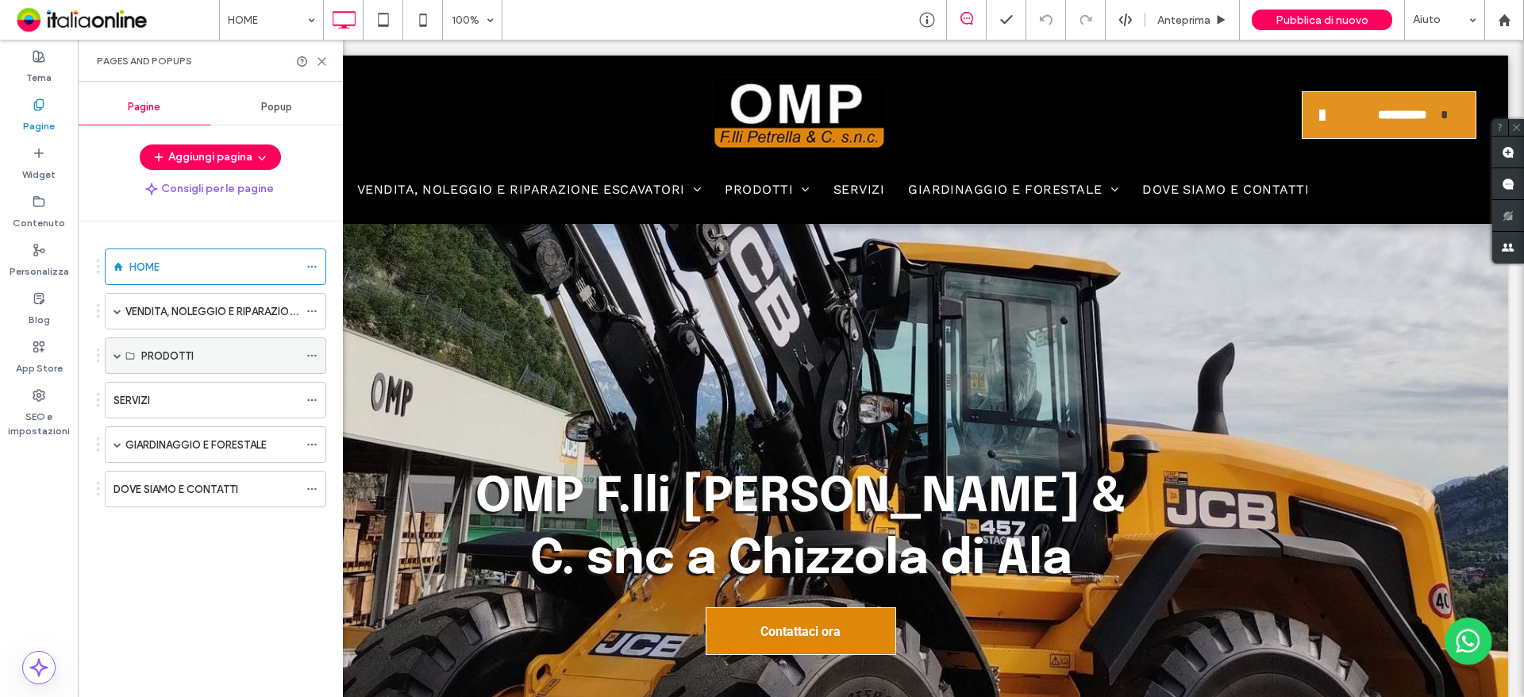
click at [160, 357] on label "PRODOTTI" at bounding box center [167, 356] width 52 height 28
click at [121, 359] on span at bounding box center [117, 355] width 8 height 35
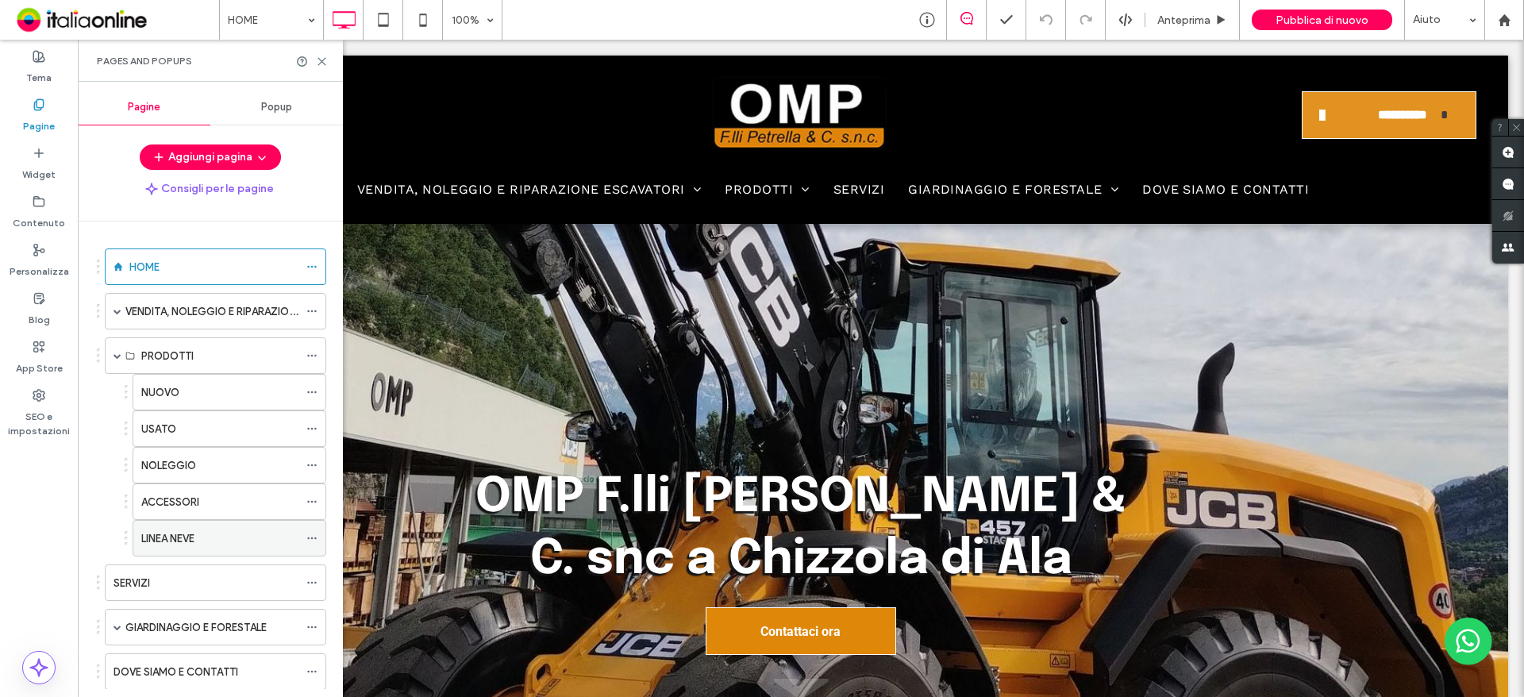
click at [194, 533] on label "LINEA NEVE" at bounding box center [167, 539] width 53 height 28
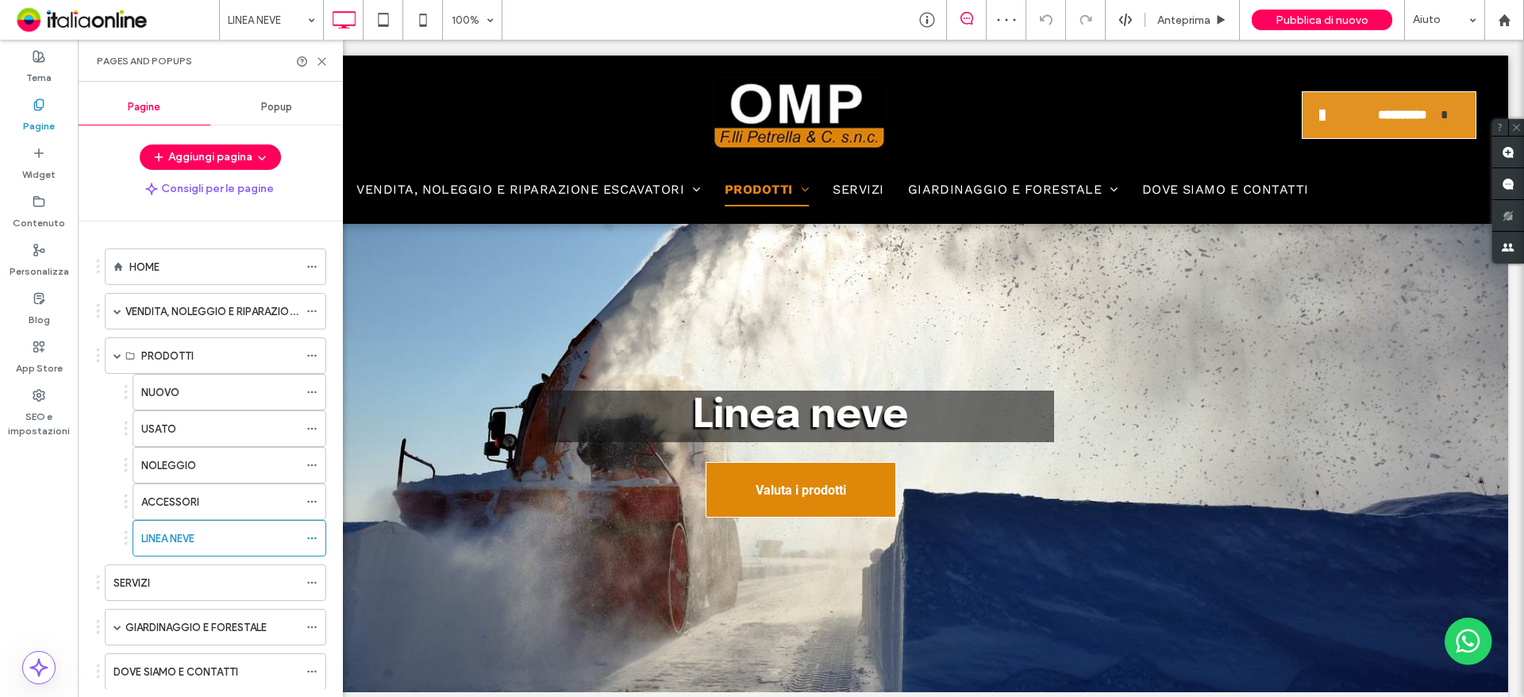
click at [315, 66] on div at bounding box center [312, 62] width 32 height 12
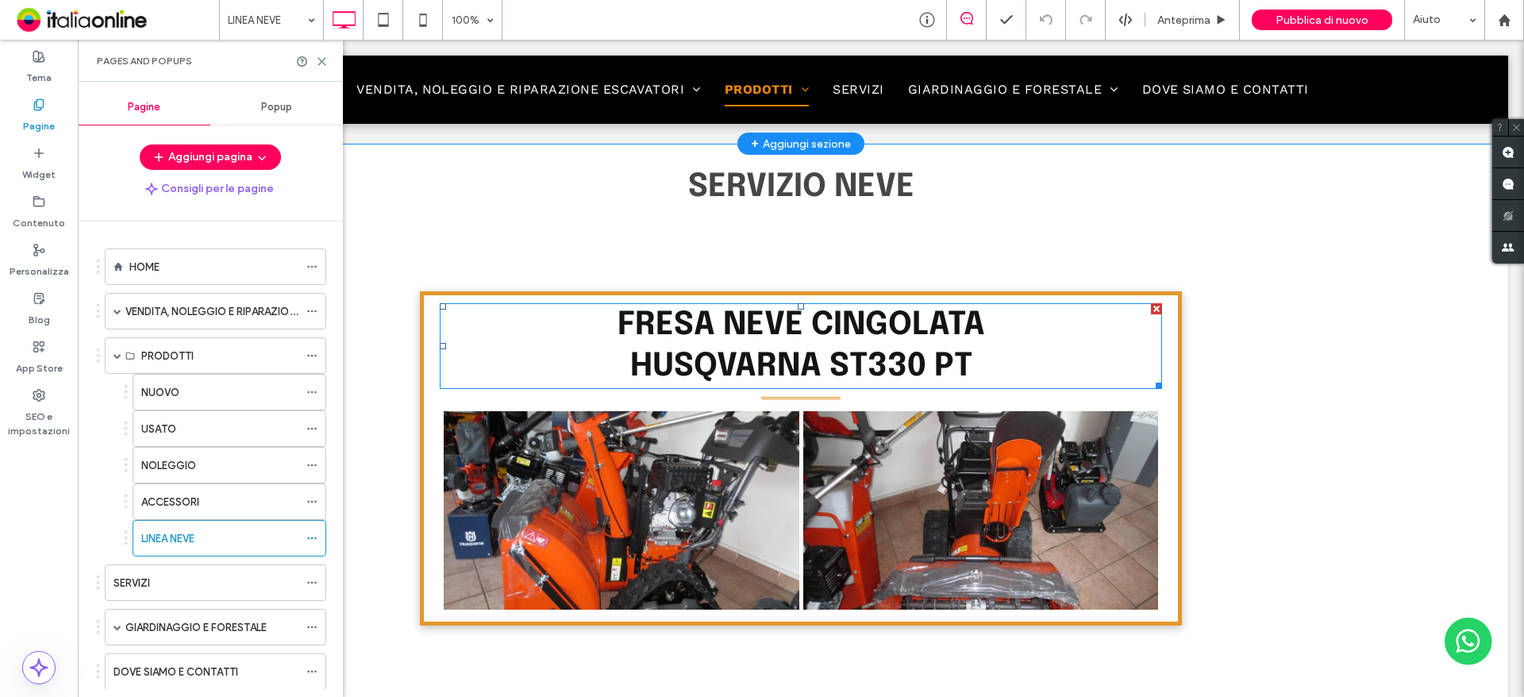
scroll to position [794, 0]
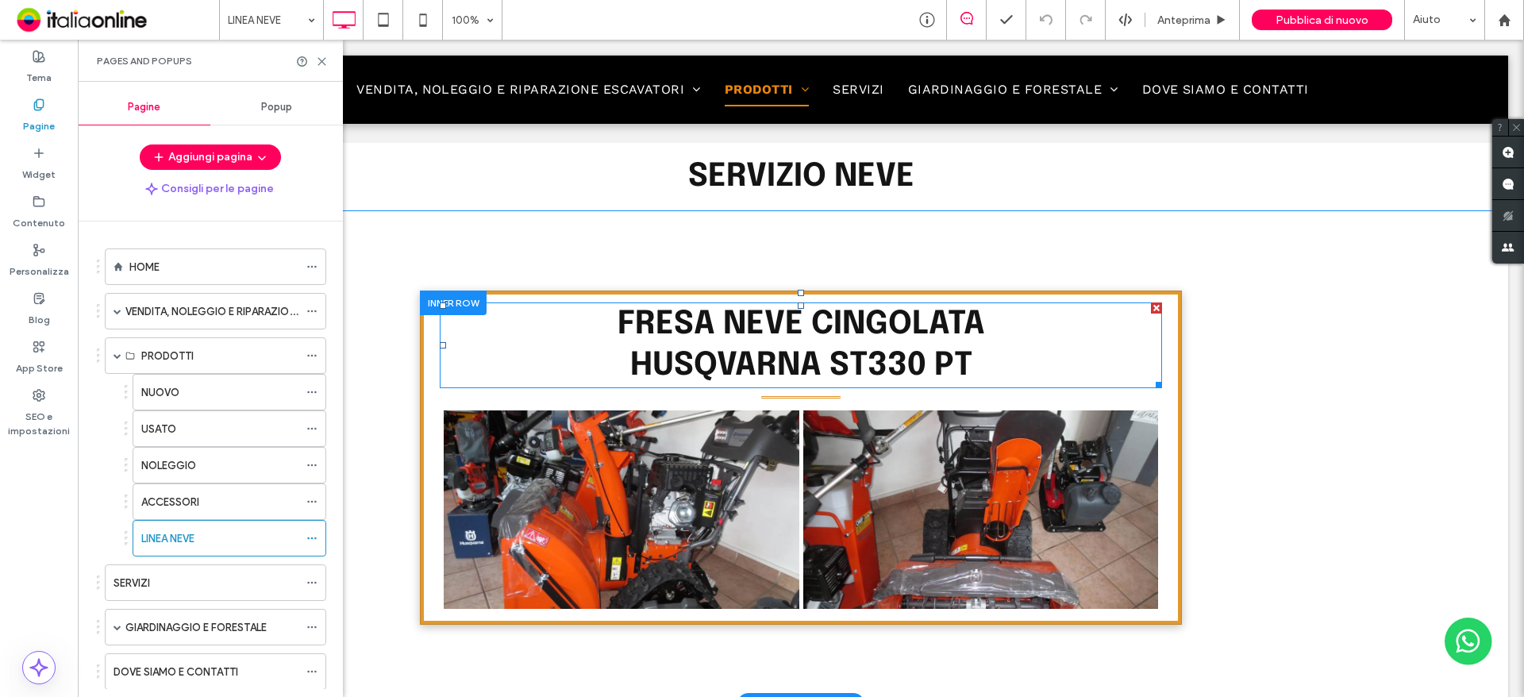
drag, startPoint x: 851, startPoint y: 356, endPoint x: 860, endPoint y: 354, distance: 9.8
click at [851, 356] on span "HUSQVARNA ST330 PT" at bounding box center [801, 365] width 342 height 33
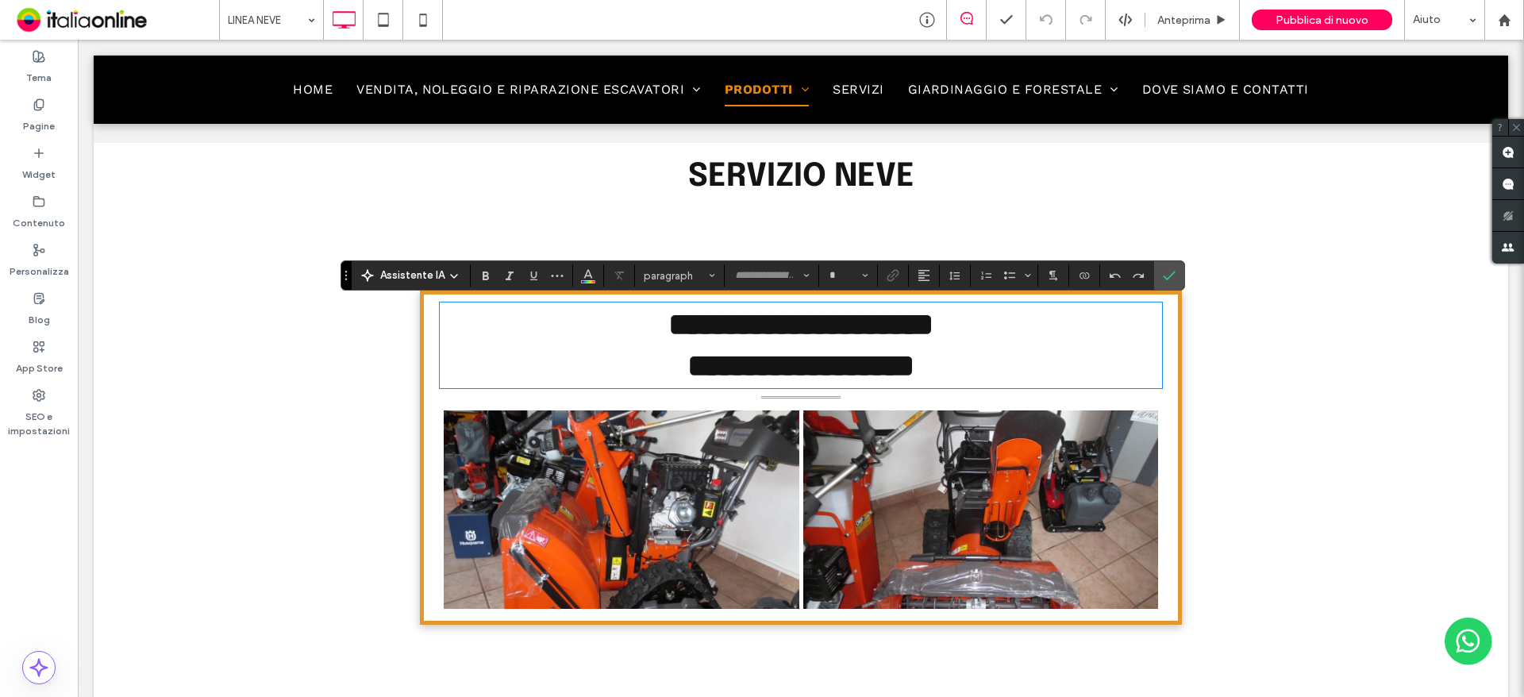
type input "********"
type input "**"
click at [881, 367] on span "**********" at bounding box center [800, 365] width 227 height 31
click at [914, 364] on span "**********" at bounding box center [800, 365] width 227 height 31
click at [914, 356] on span "**********" at bounding box center [800, 365] width 227 height 31
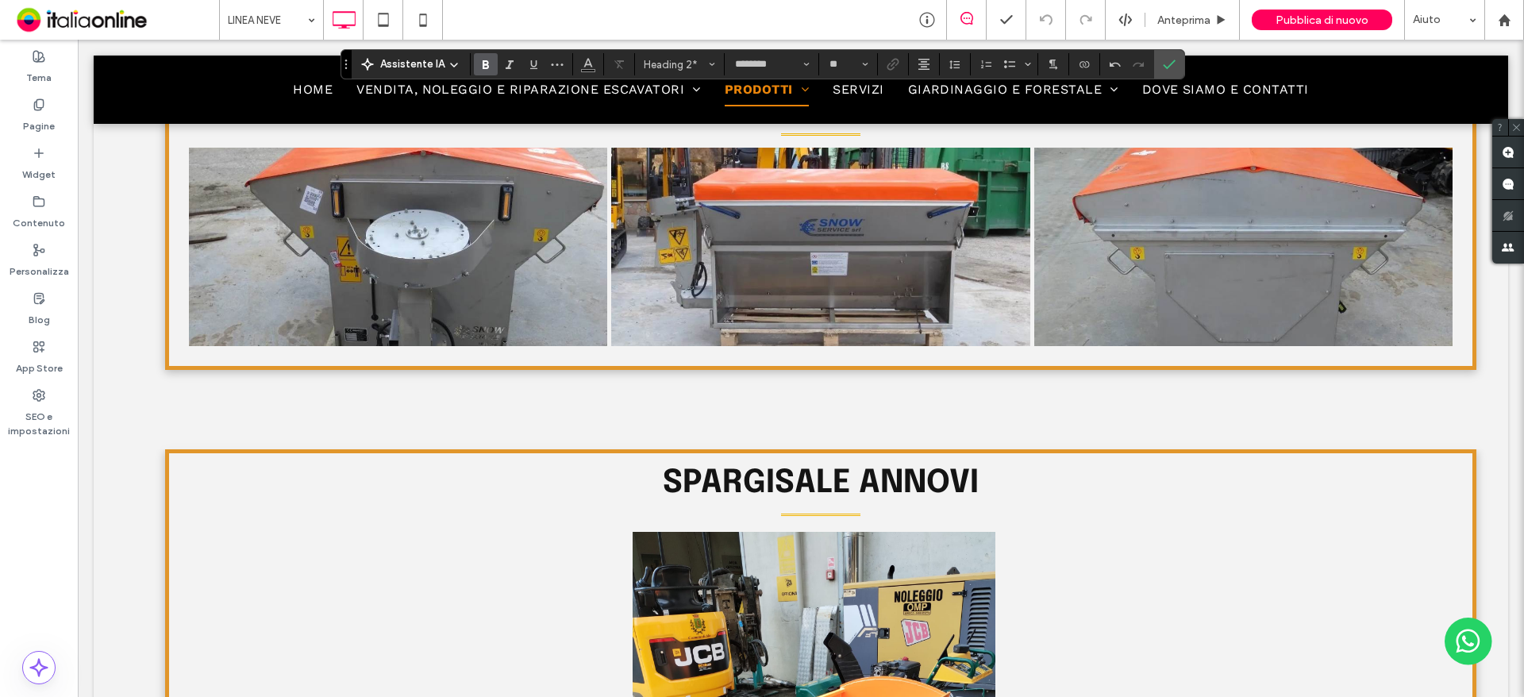
scroll to position [873, 0]
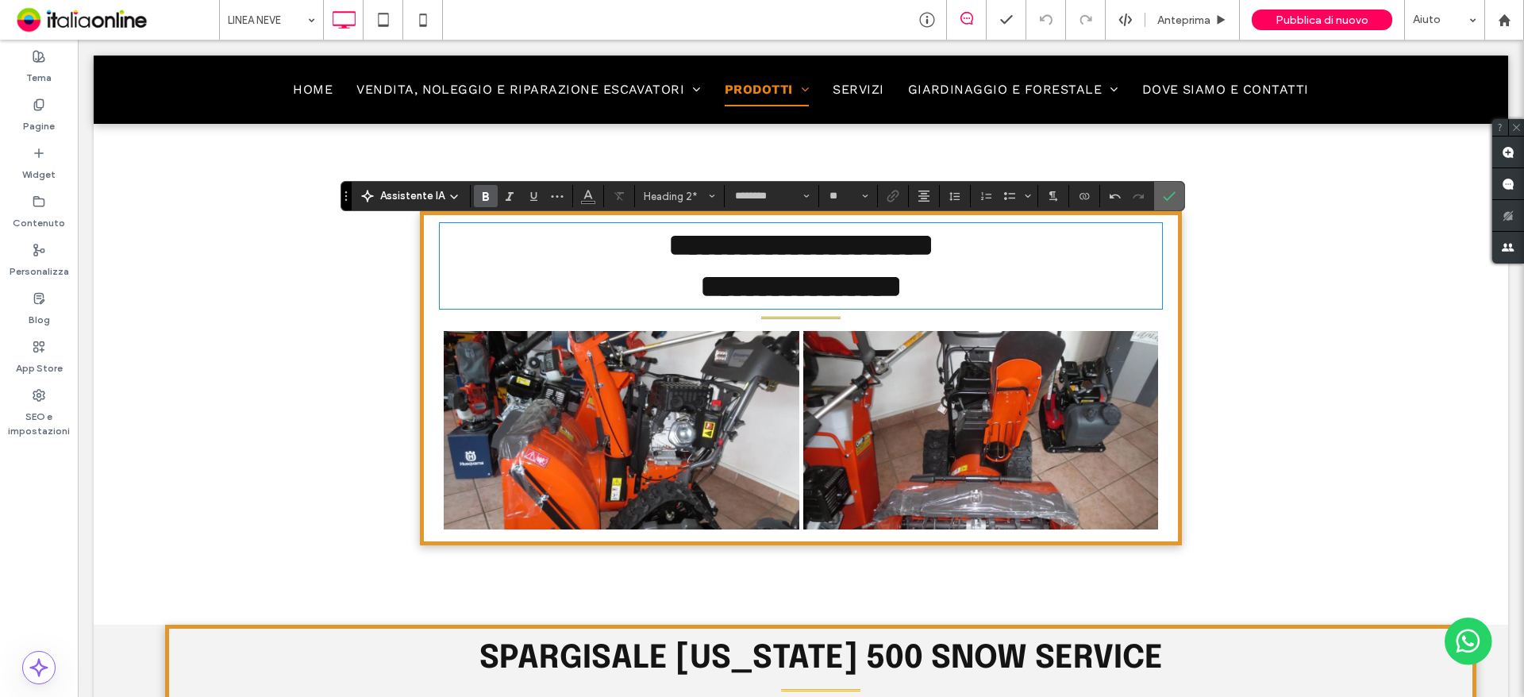
click at [1166, 190] on icon "Conferma" at bounding box center [1169, 196] width 13 height 13
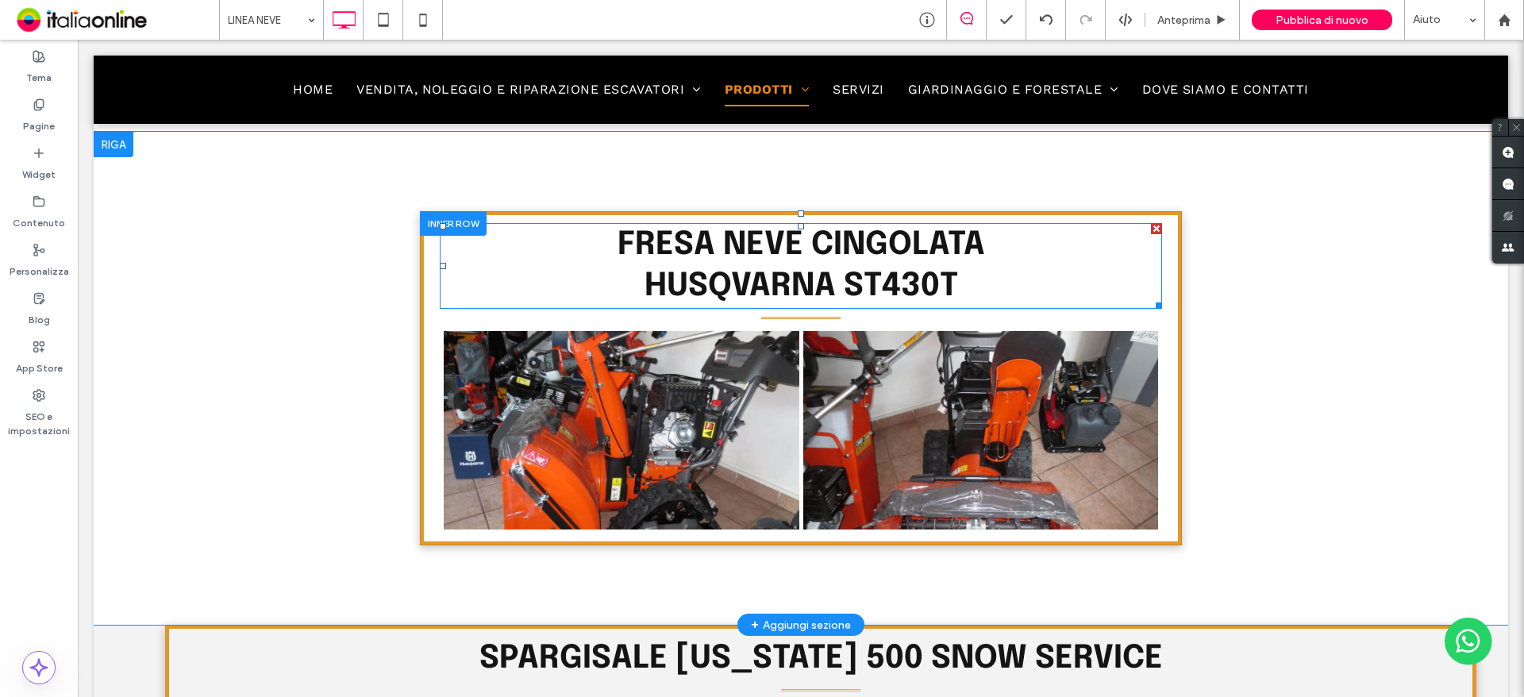
click at [949, 276] on h2 "HUSQVARNA ST430T" at bounding box center [801, 286] width 722 height 41
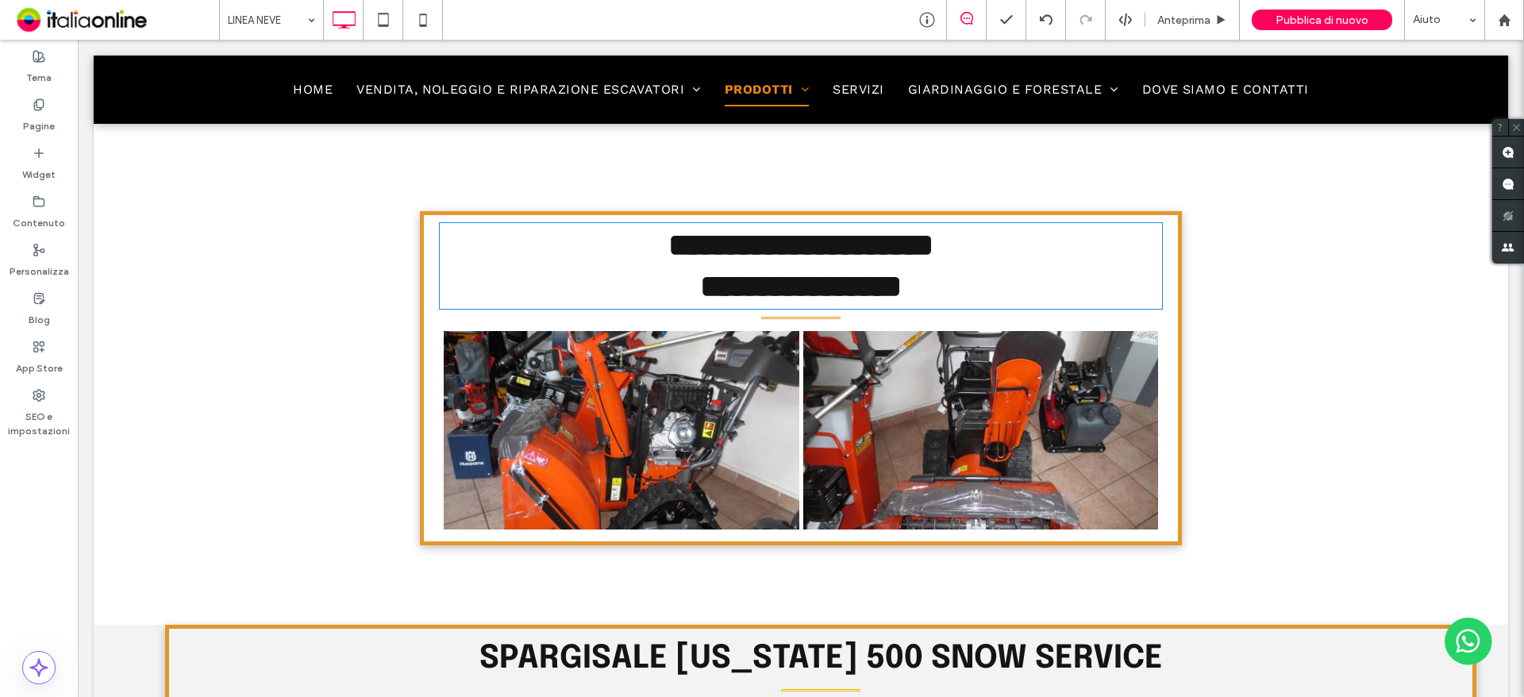
click at [902, 290] on span "**********" at bounding box center [801, 286] width 202 height 31
type input "********"
type input "**"
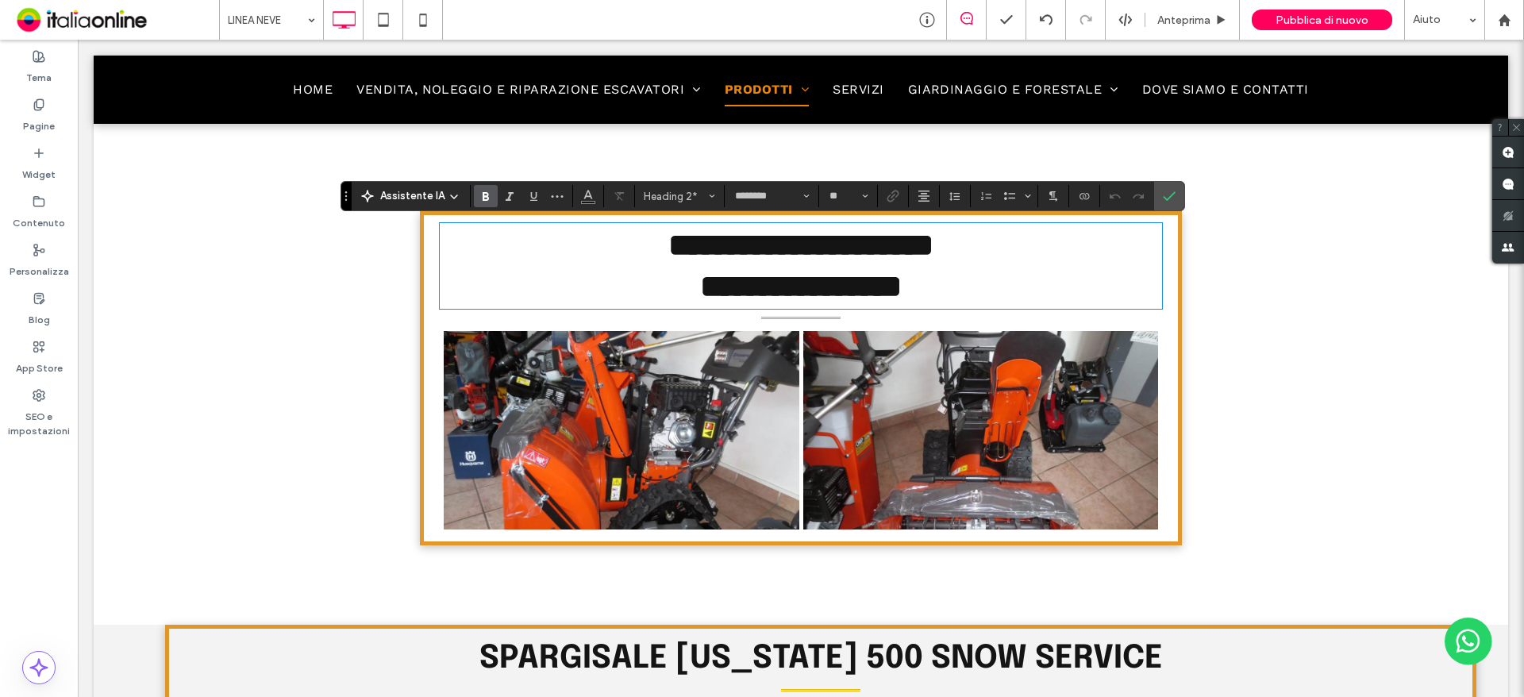
click at [902, 286] on span "**********" at bounding box center [801, 286] width 202 height 31
click at [1159, 196] on label "Conferma" at bounding box center [1169, 196] width 24 height 29
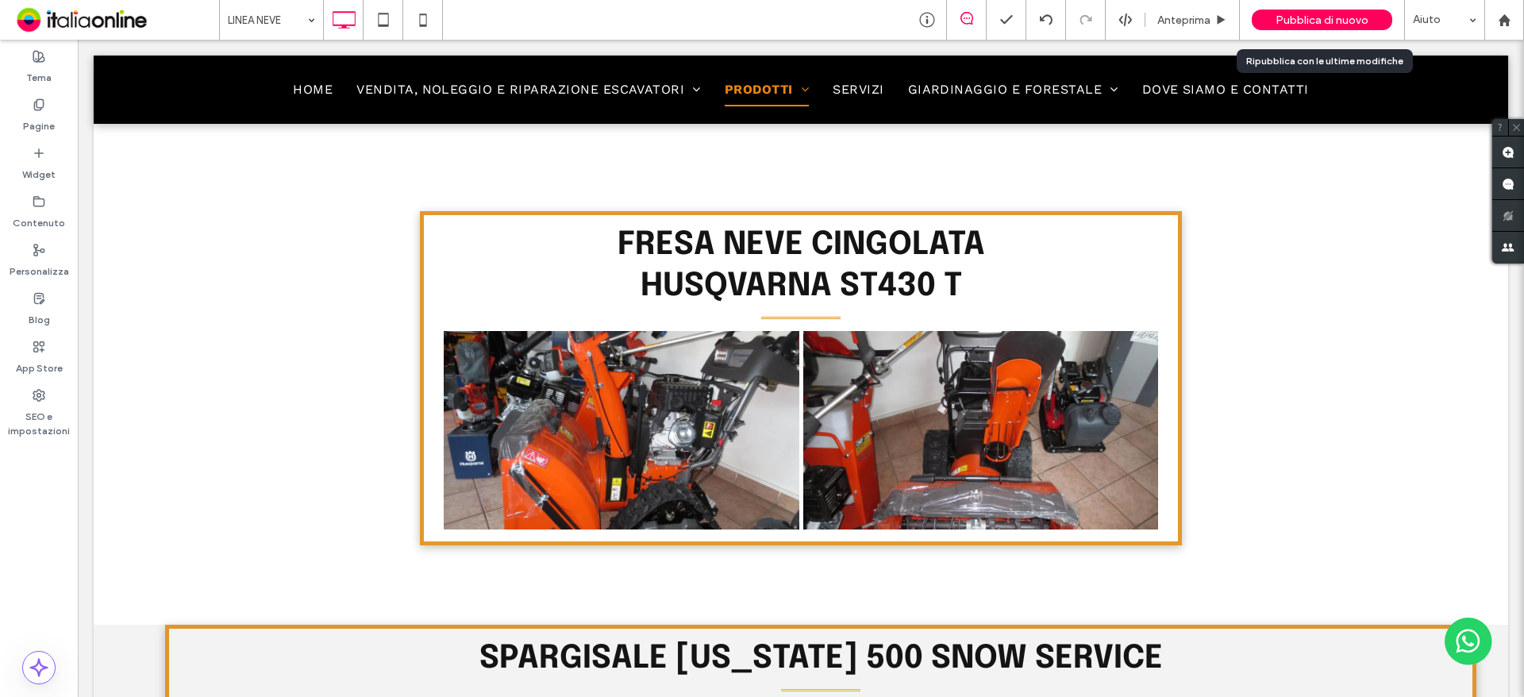
click at [1346, 26] on span "Pubblica di nuovo" at bounding box center [1321, 19] width 93 height 13
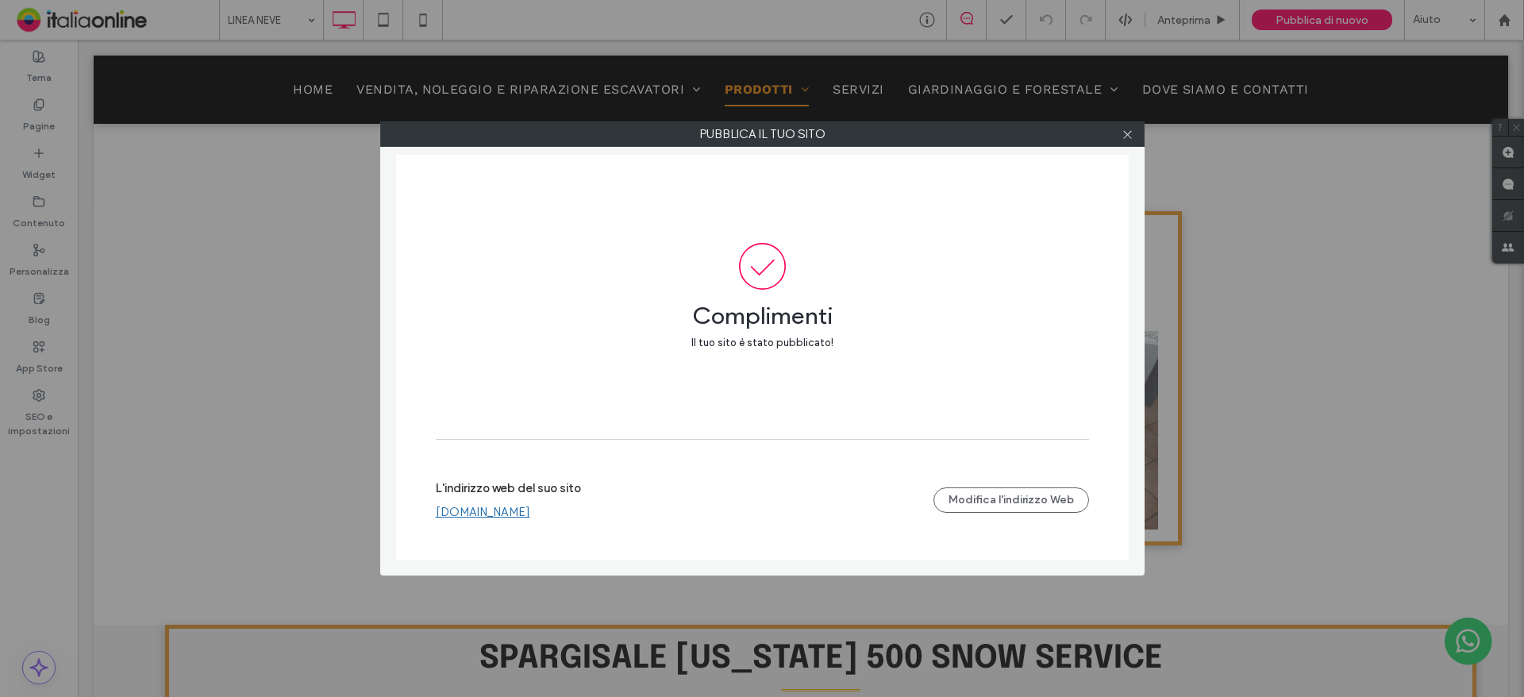
drag, startPoint x: 1129, startPoint y: 134, endPoint x: 937, endPoint y: 98, distance: 195.3
click at [1129, 134] on icon at bounding box center [1127, 135] width 12 height 12
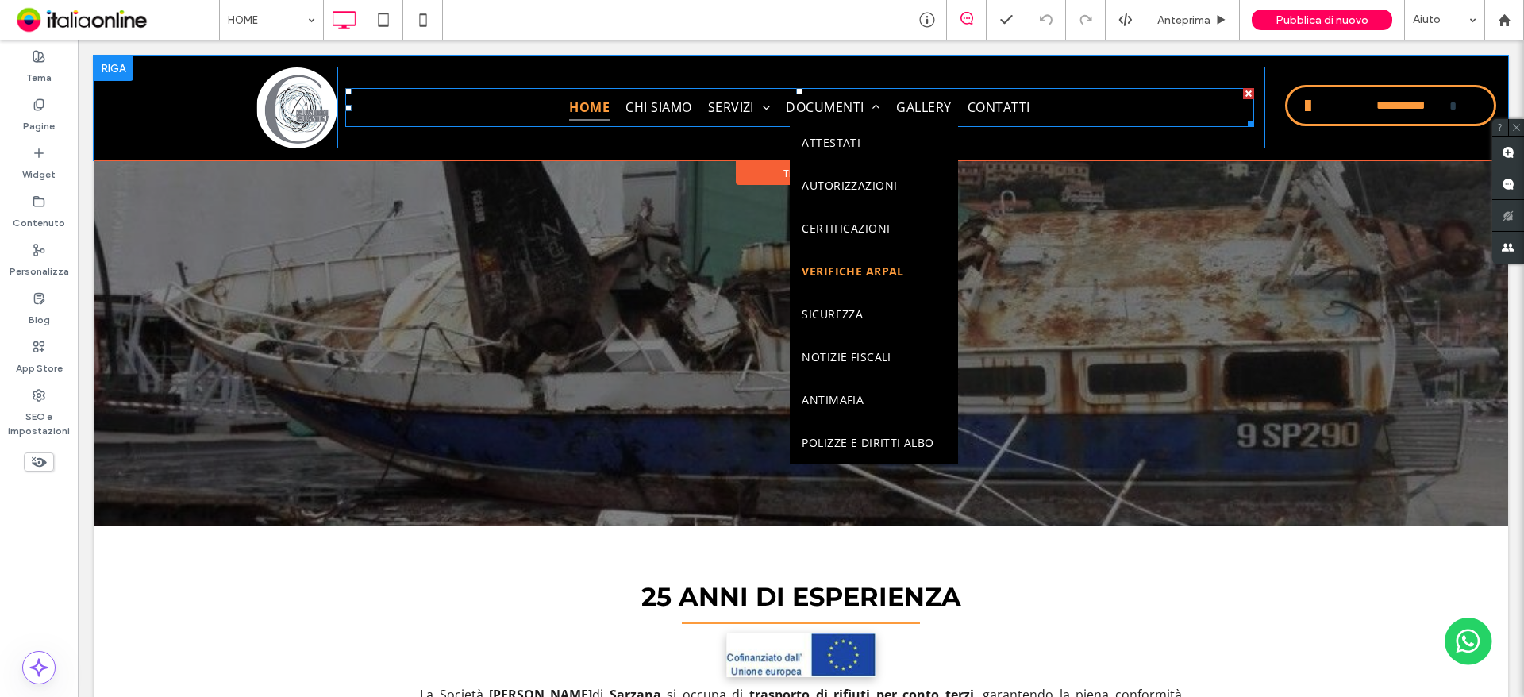
click at [860, 258] on link "VERIFICHE ARPAL" at bounding box center [873, 271] width 167 height 43
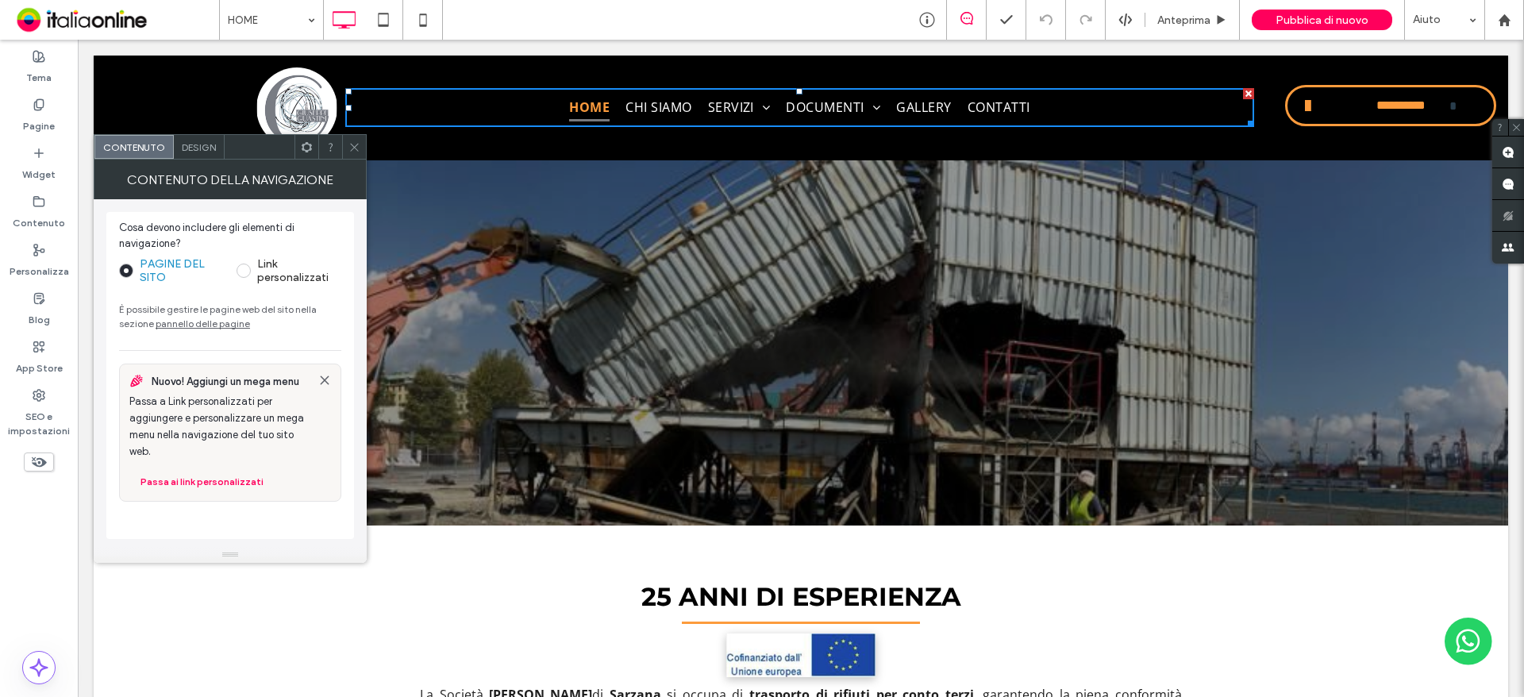
click at [358, 146] on icon at bounding box center [354, 147] width 12 height 12
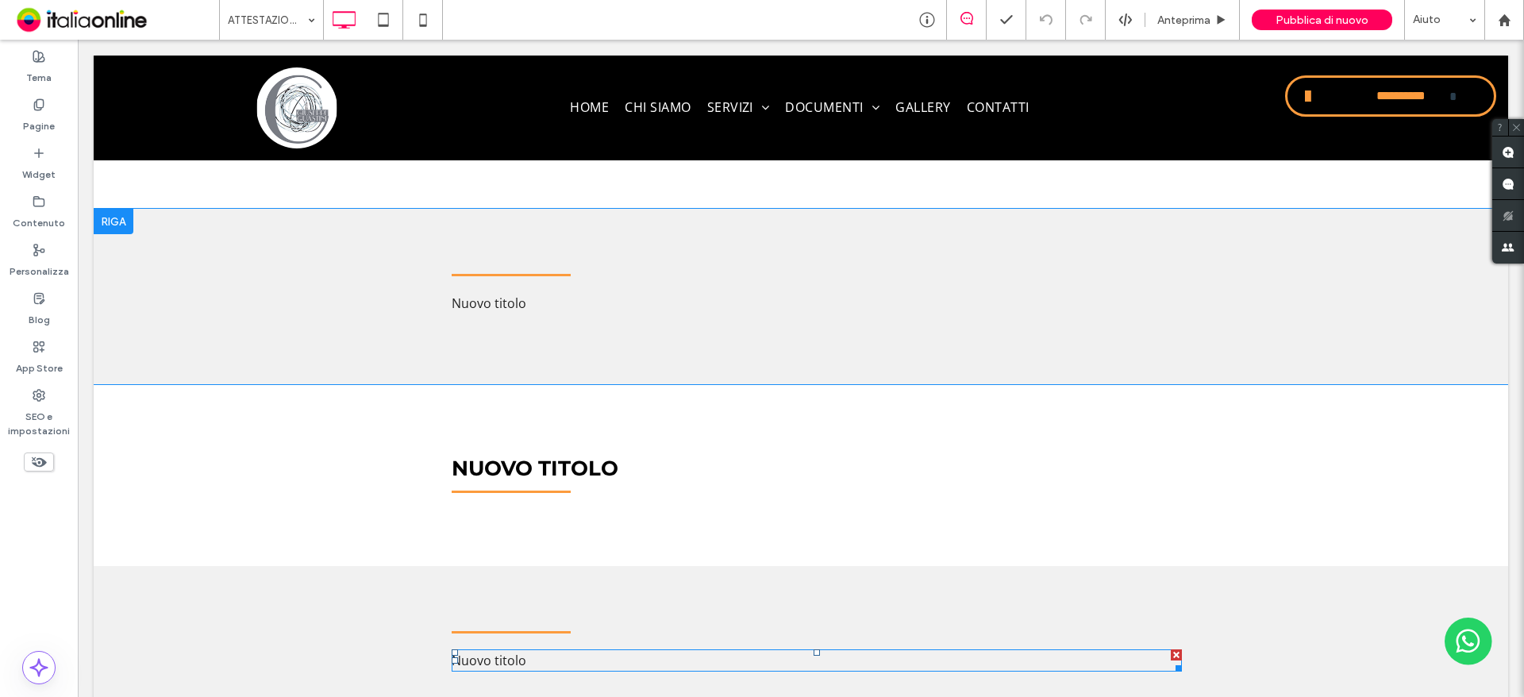
scroll to position [2143, 0]
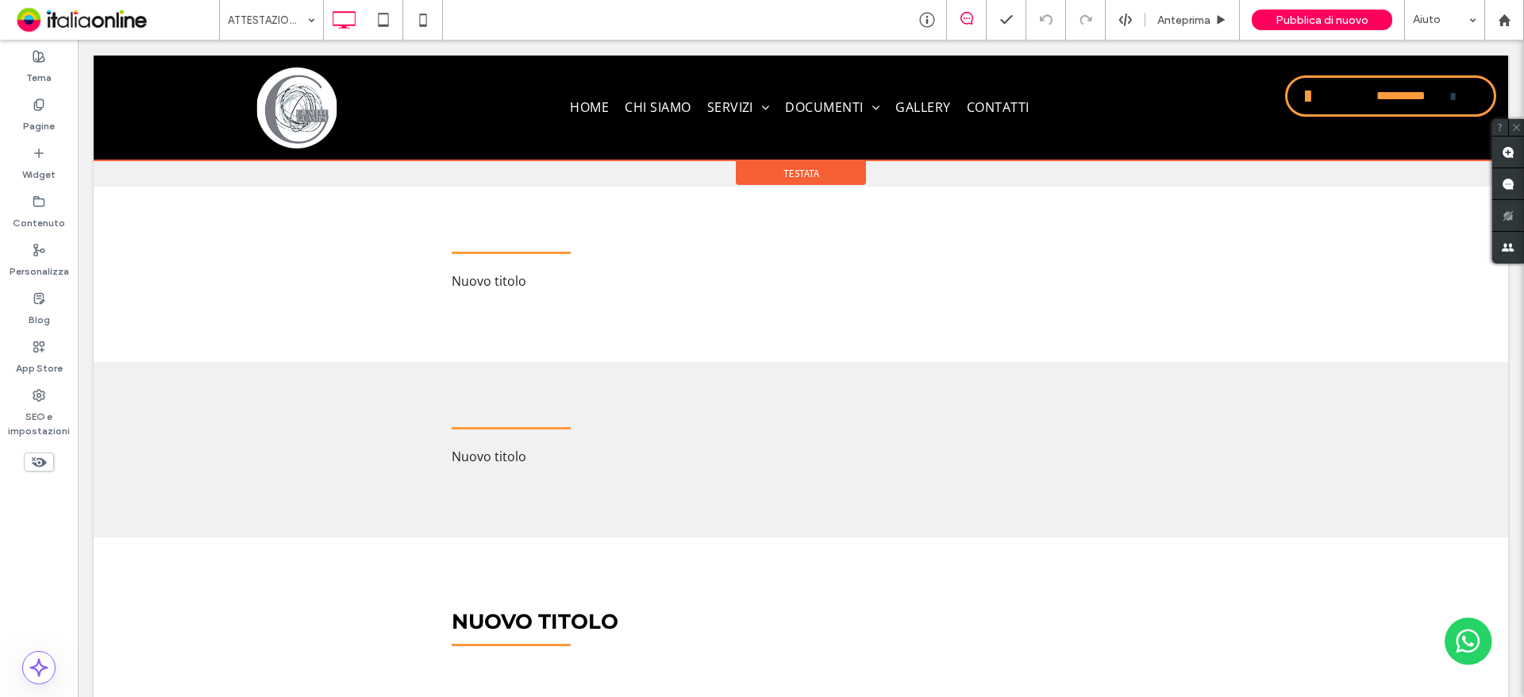
click at [871, 111] on div at bounding box center [801, 108] width 1414 height 105
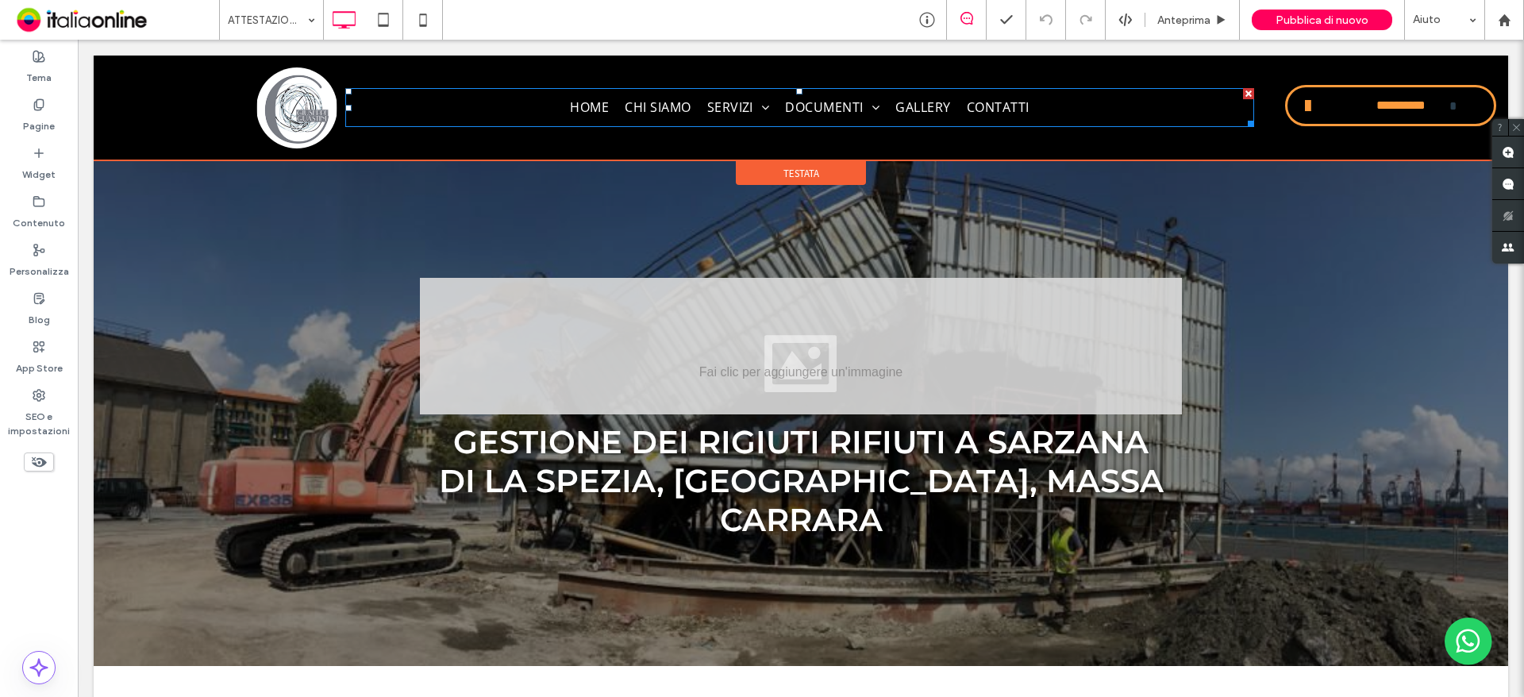
scroll to position [0, 0]
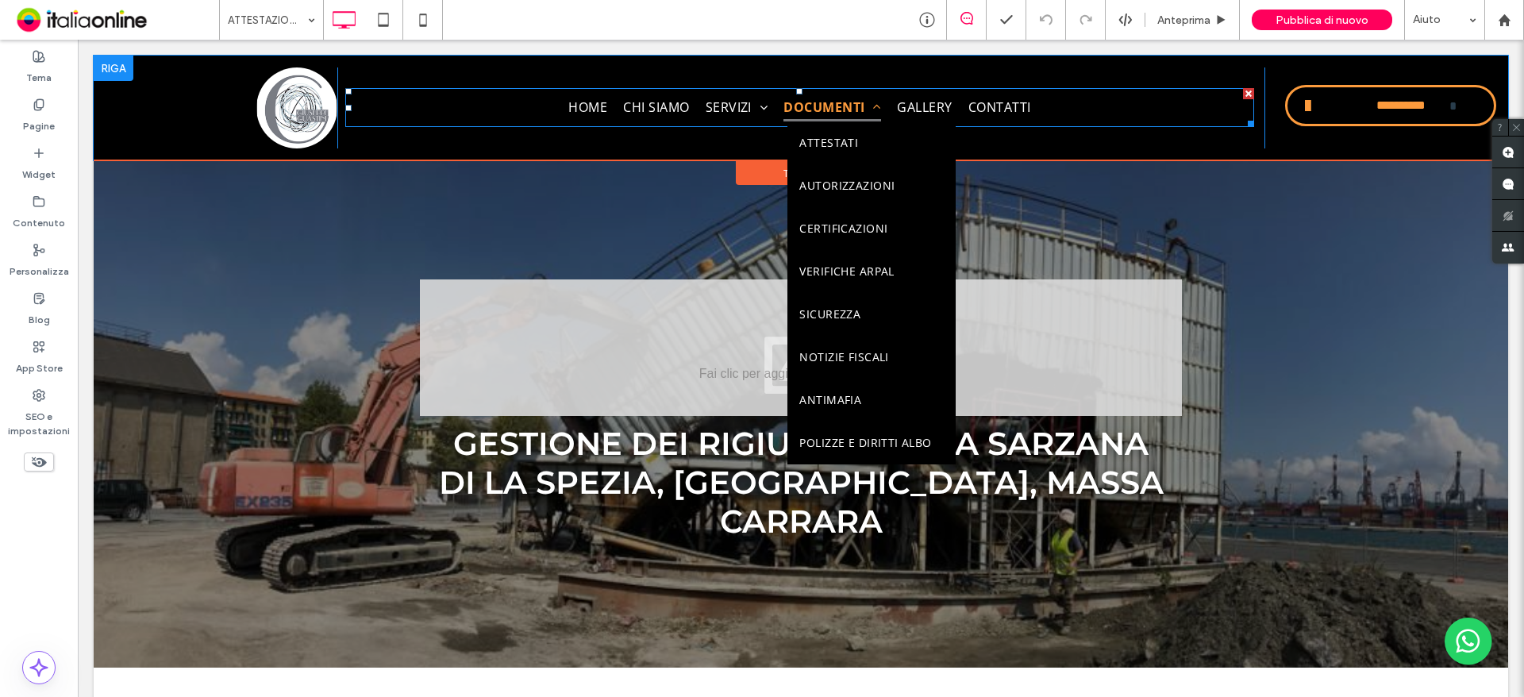
click at [865, 105] on span at bounding box center [873, 107] width 16 height 13
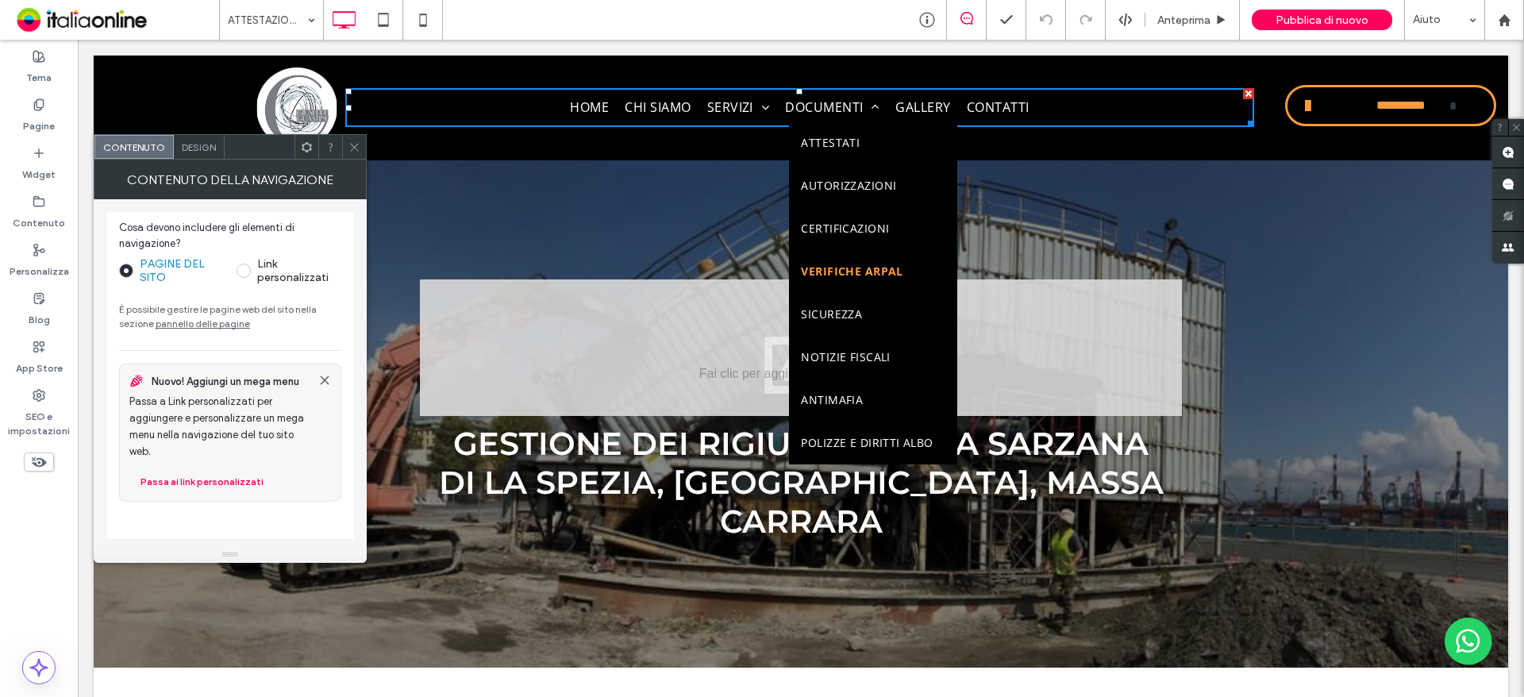
click at [824, 260] on link "VERIFICHE ARPAL" at bounding box center [872, 271] width 167 height 43
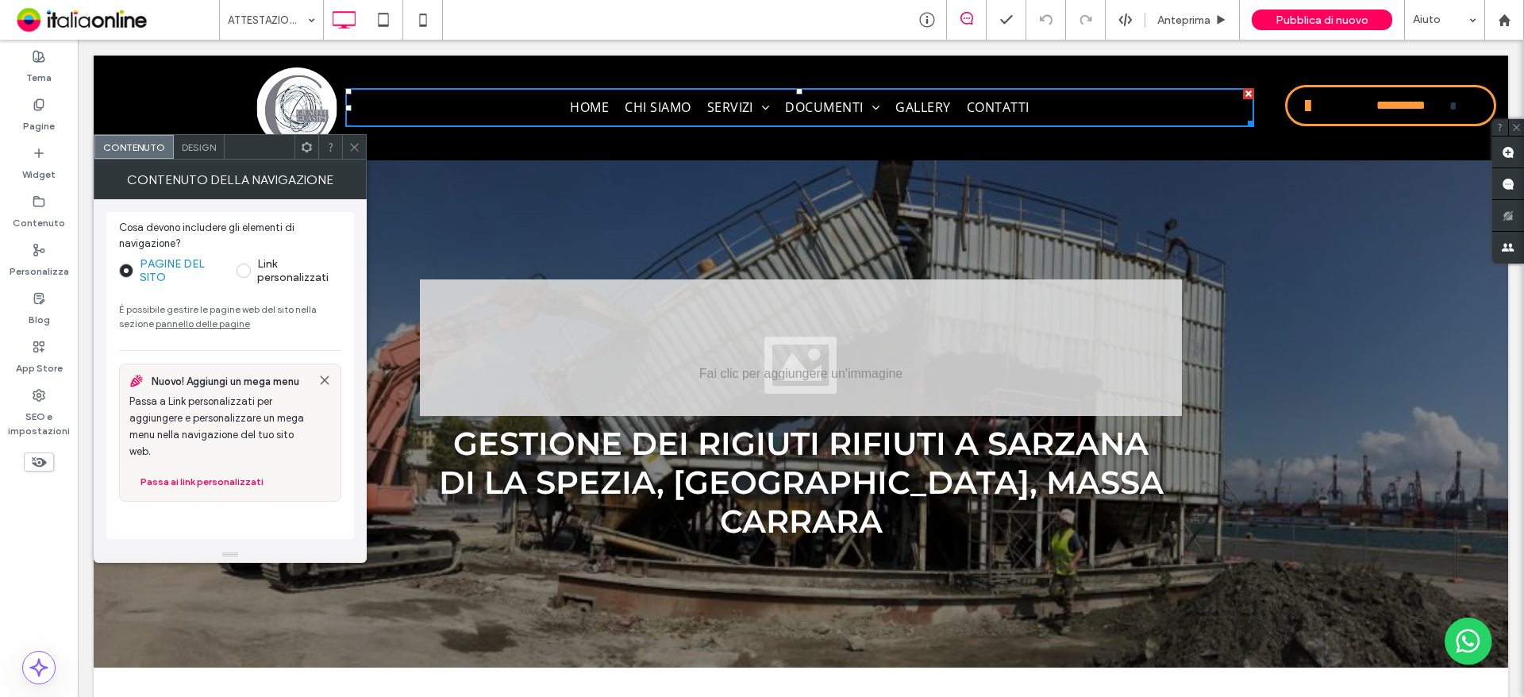
click at [356, 148] on icon at bounding box center [354, 147] width 12 height 12
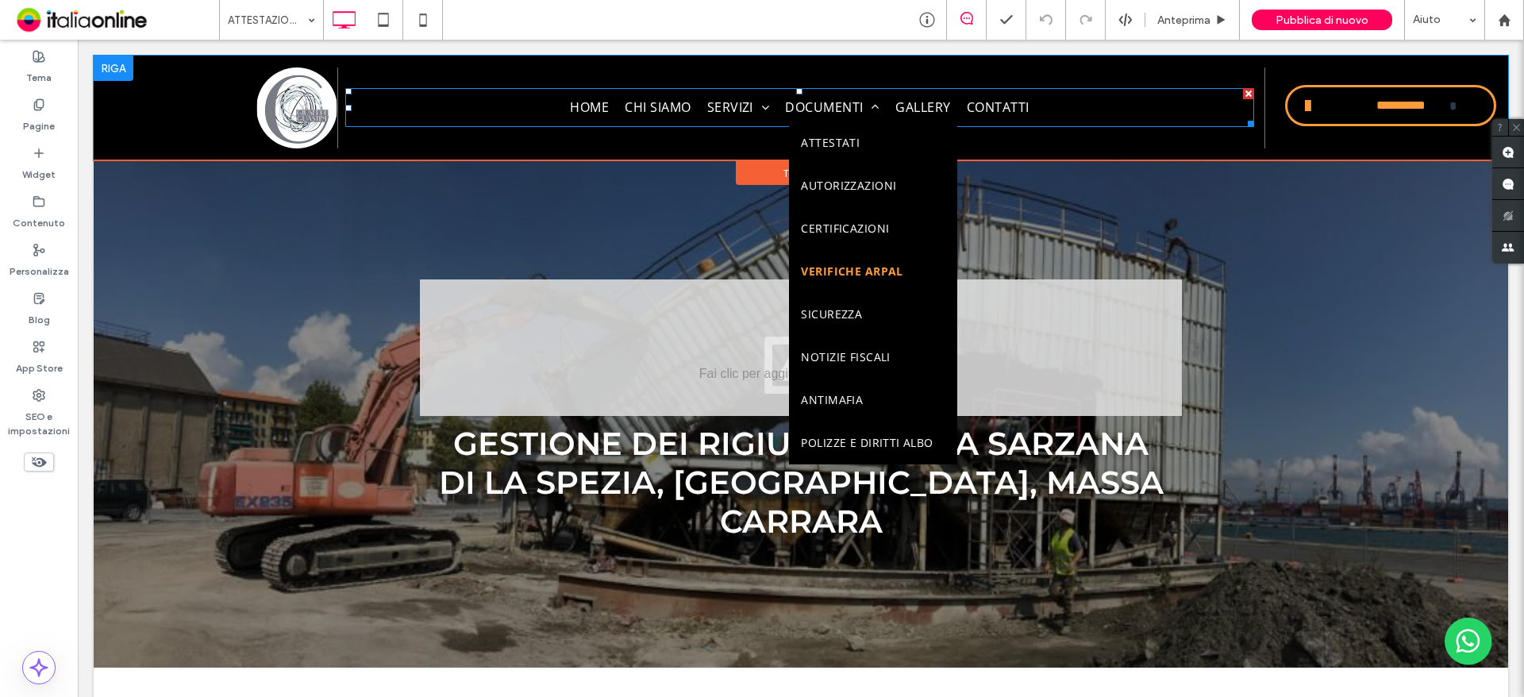
click at [827, 272] on span "VERIFICHE ARPAL" at bounding box center [852, 271] width 102 height 19
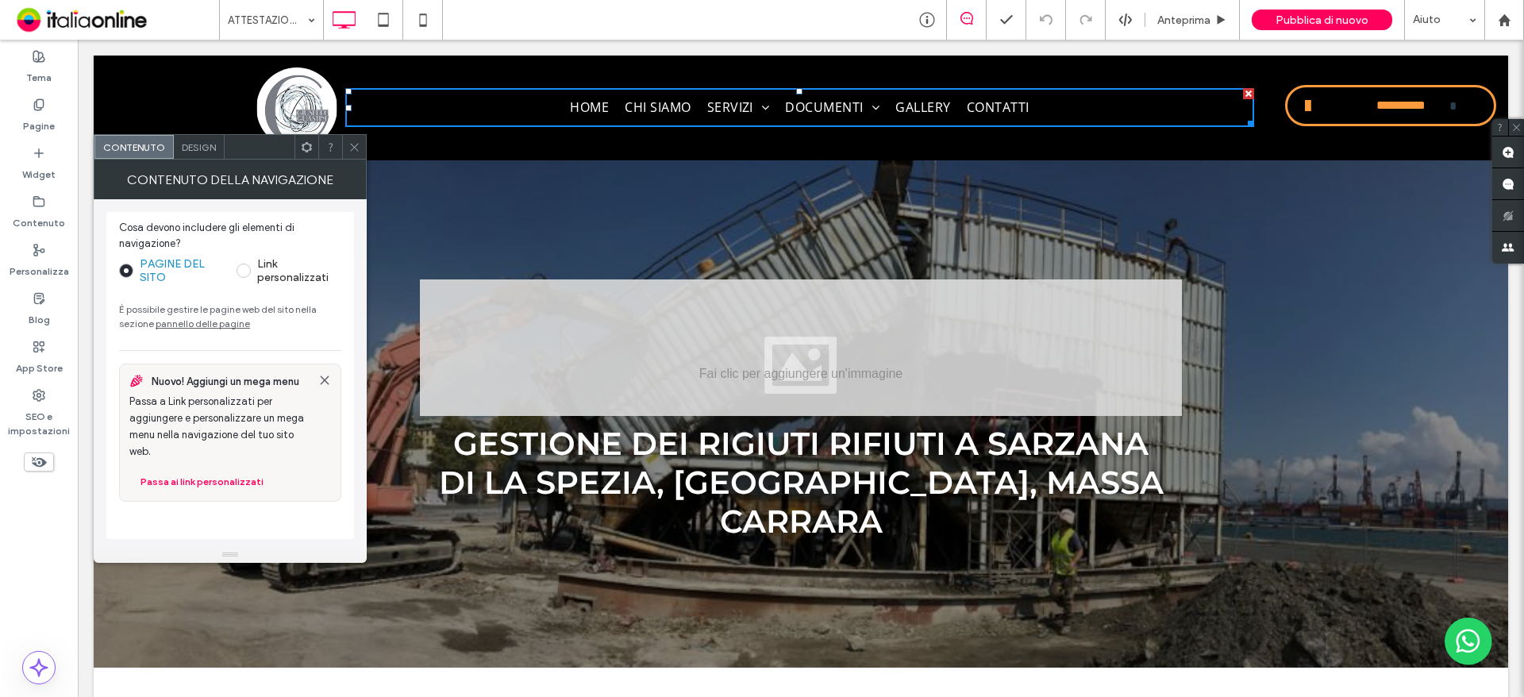
drag, startPoint x: 360, startPoint y: 152, endPoint x: 356, endPoint y: 143, distance: 9.9
click at [360, 152] on div at bounding box center [354, 147] width 24 height 24
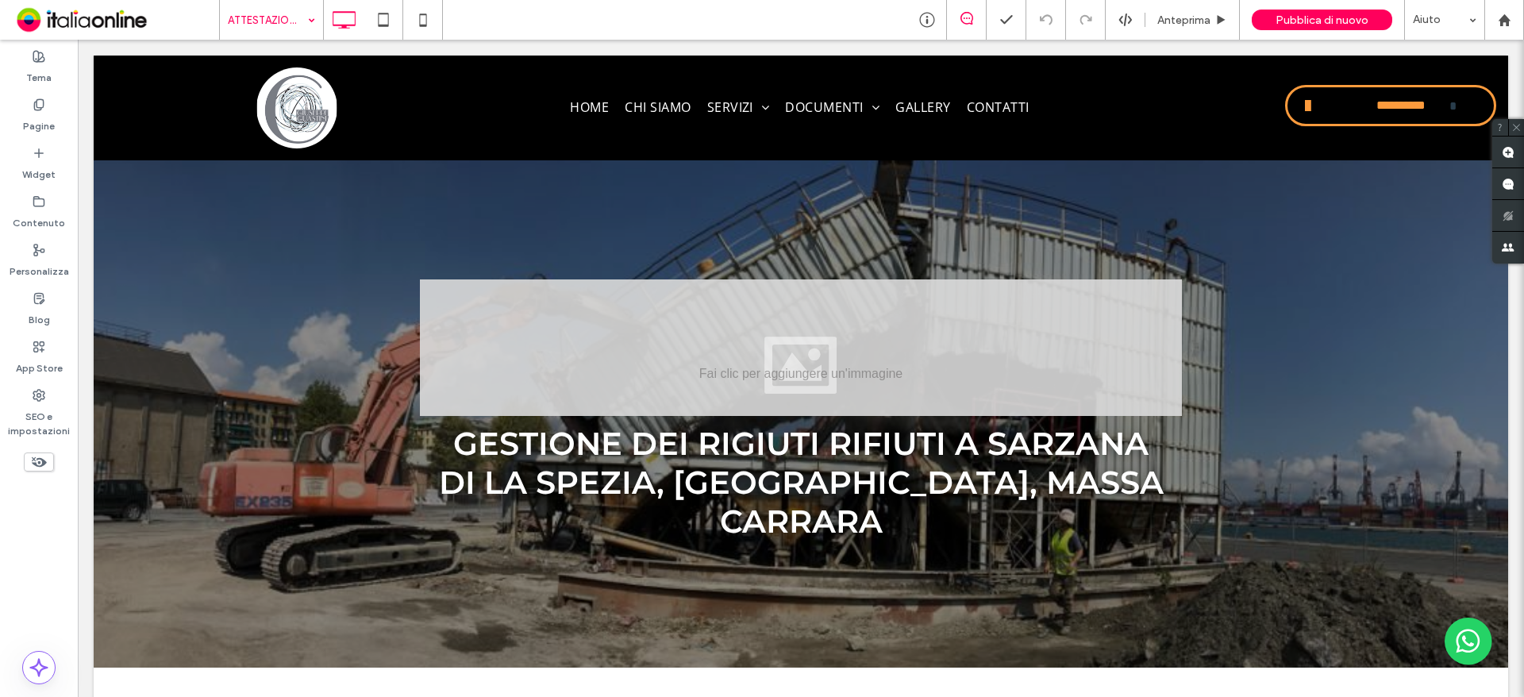
click at [303, 23] on div "ATTESTAZIONI - DICH. SOSTITUTIVA - NOMINE" at bounding box center [271, 20] width 103 height 40
click at [49, 122] on label "Pagine" at bounding box center [39, 122] width 32 height 22
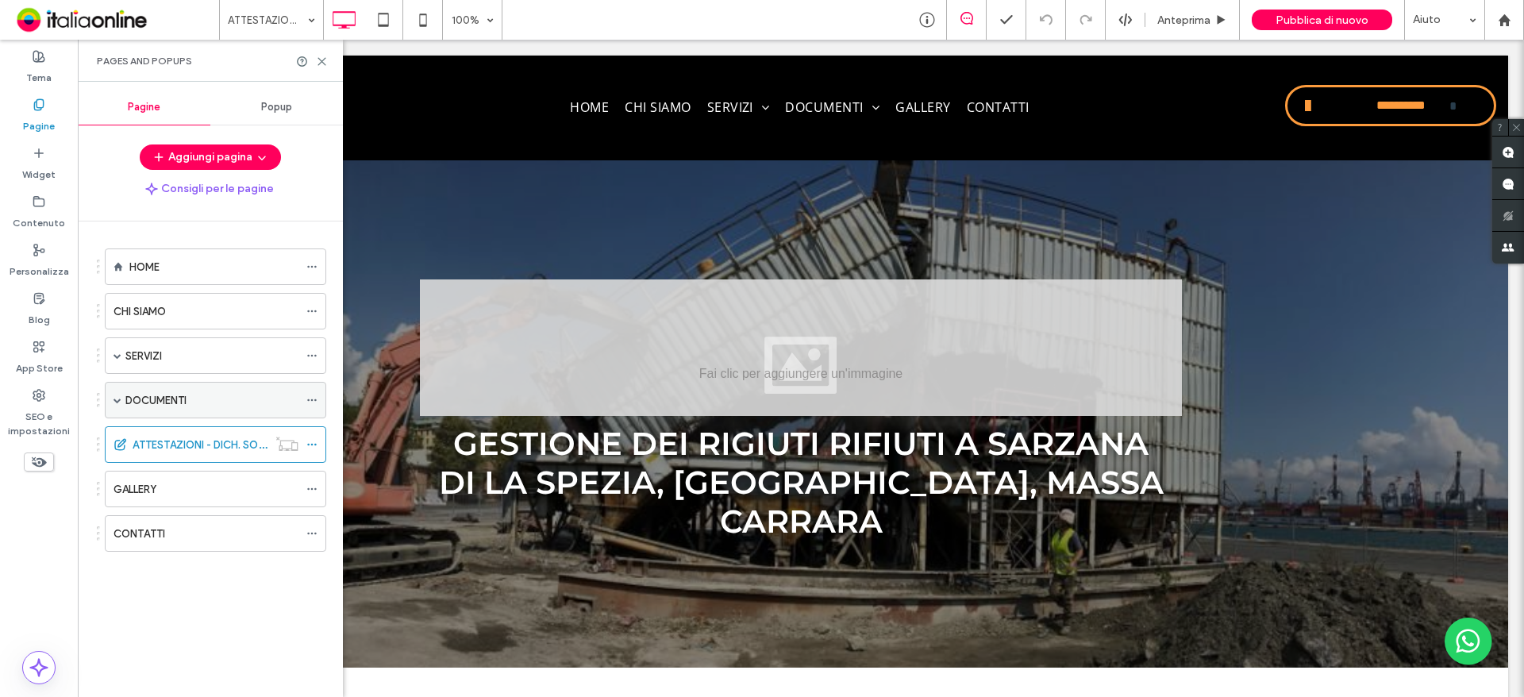
click at [117, 402] on span at bounding box center [117, 400] width 8 height 8
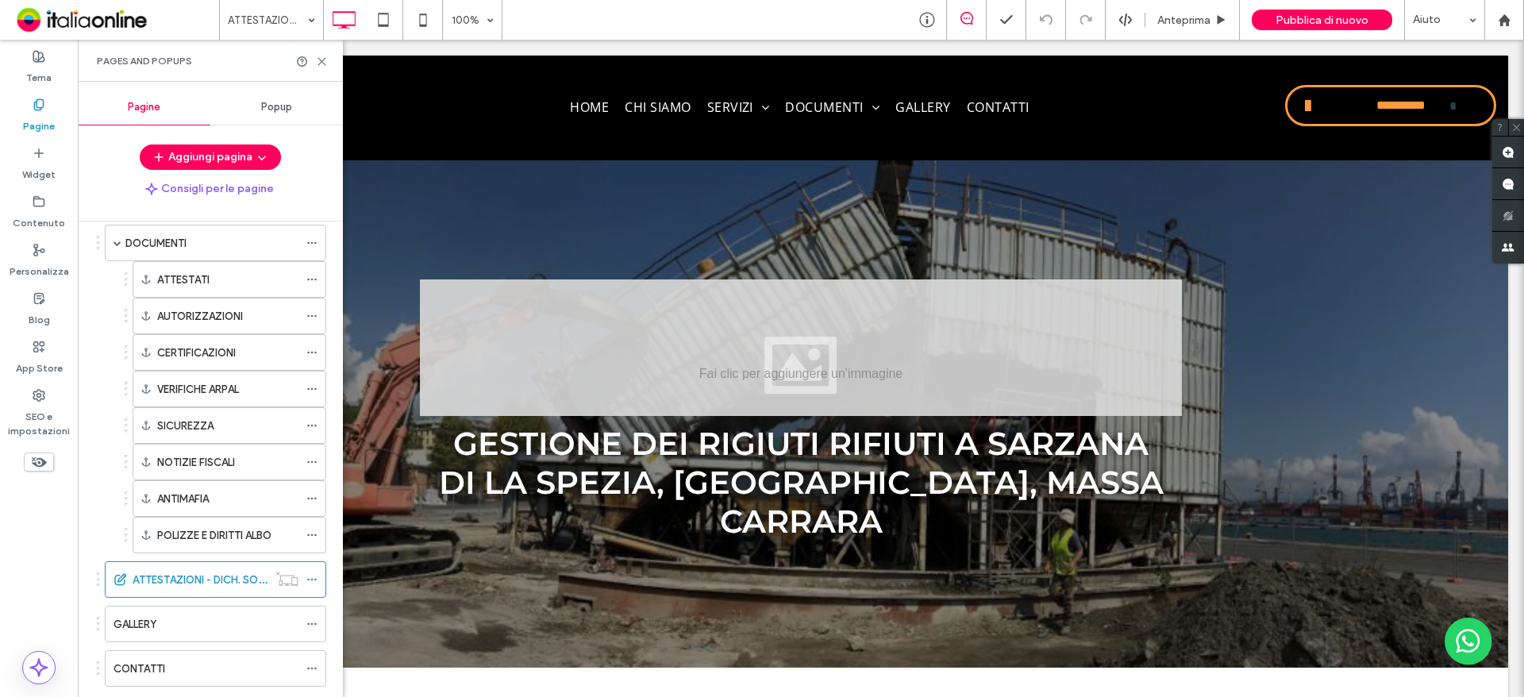
scroll to position [159, 0]
click at [221, 385] on label "VERIFICHE ARPAL" at bounding box center [198, 388] width 82 height 28
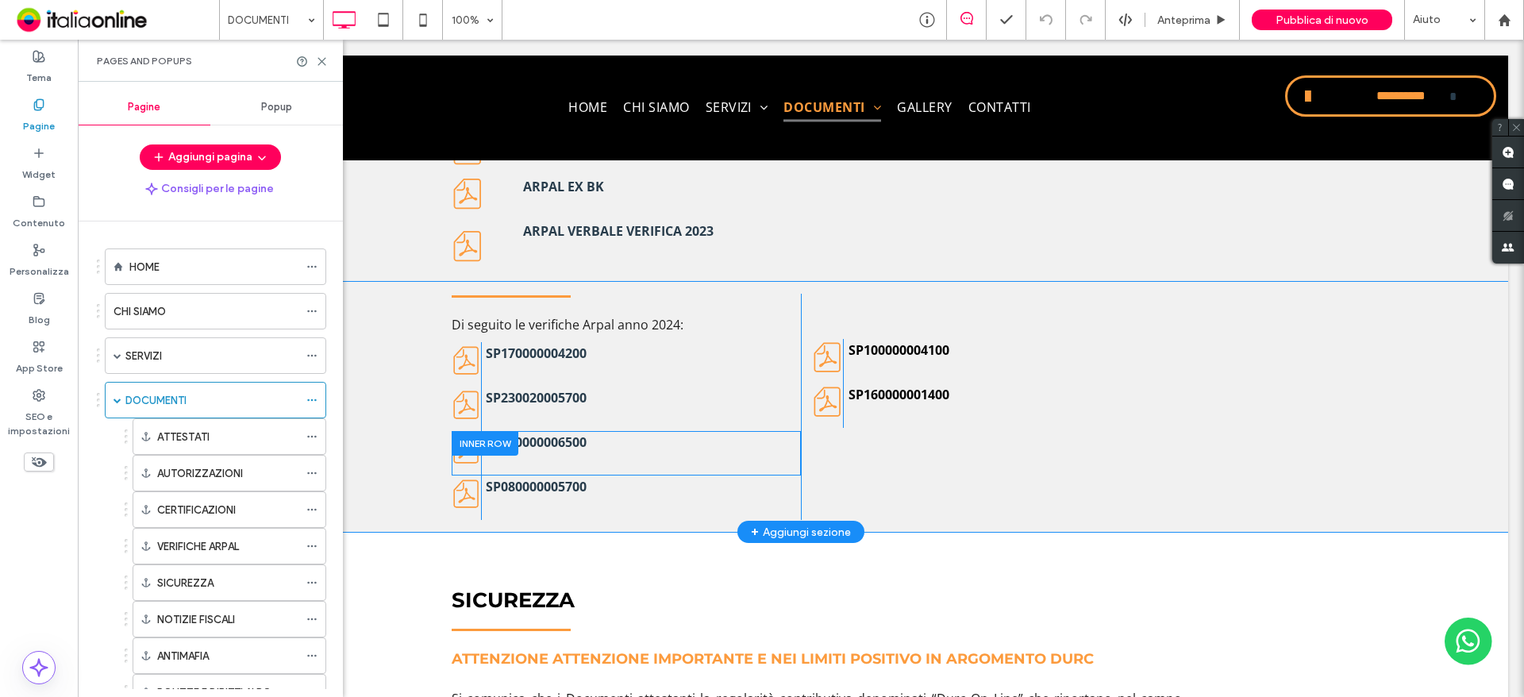
scroll to position [3329, 0]
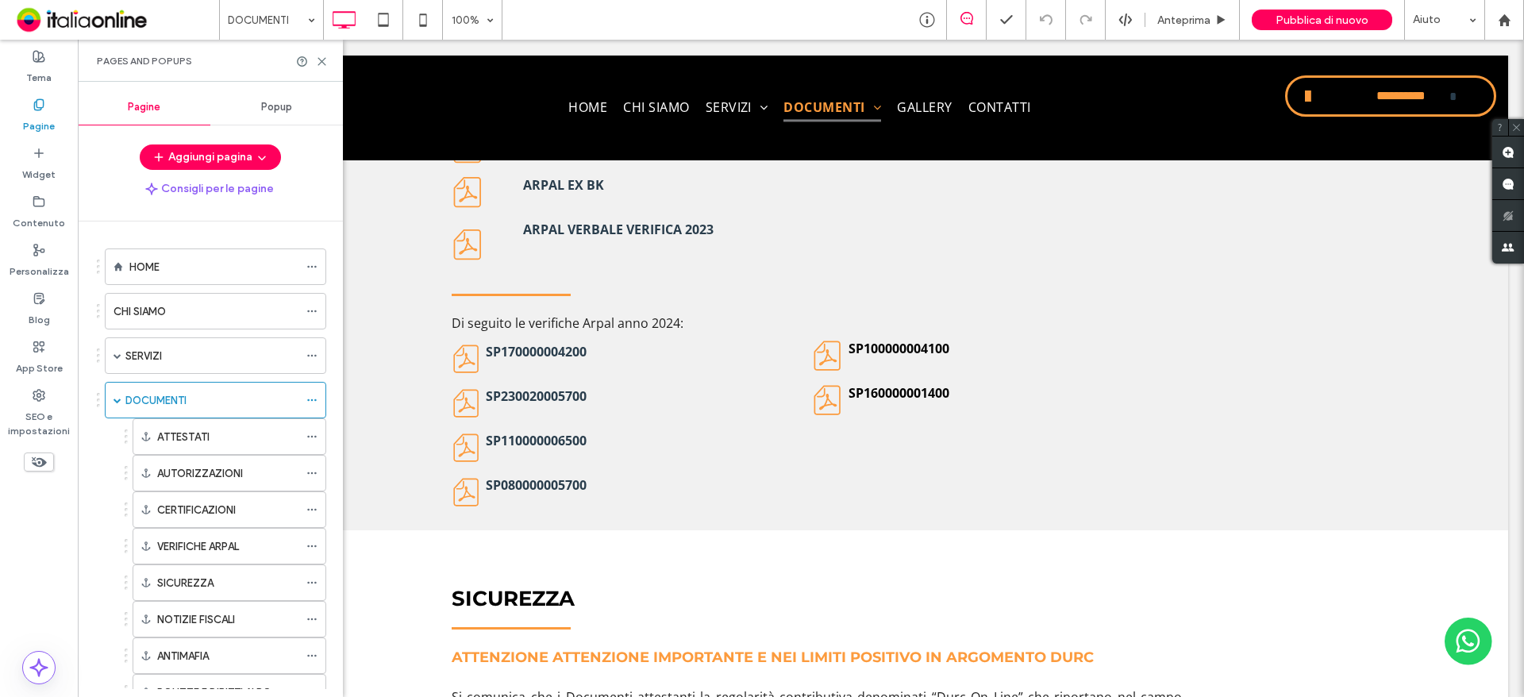
click at [324, 49] on div "Pages and Popups" at bounding box center [210, 61] width 265 height 42
click at [321, 60] on use at bounding box center [321, 61] width 7 height 7
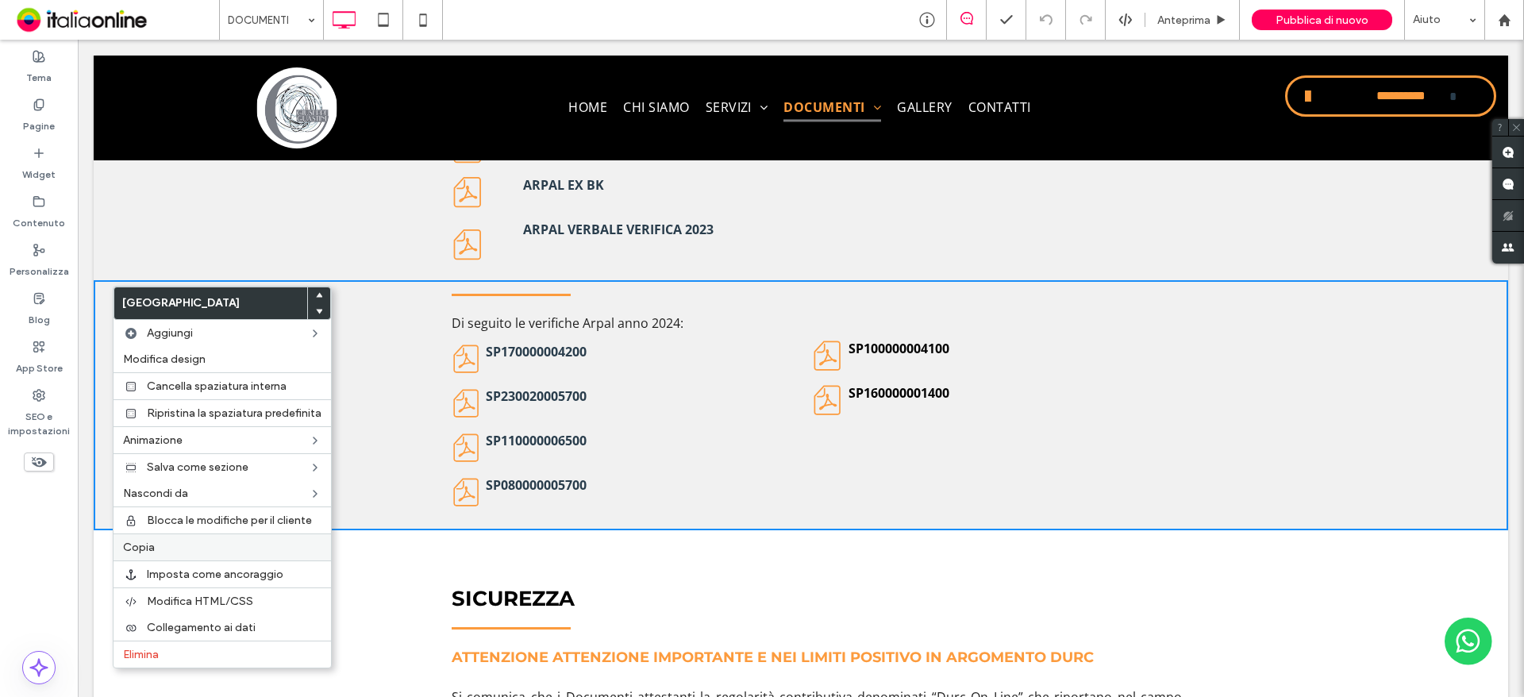
click at [193, 551] on label "Copia" at bounding box center [222, 546] width 198 height 13
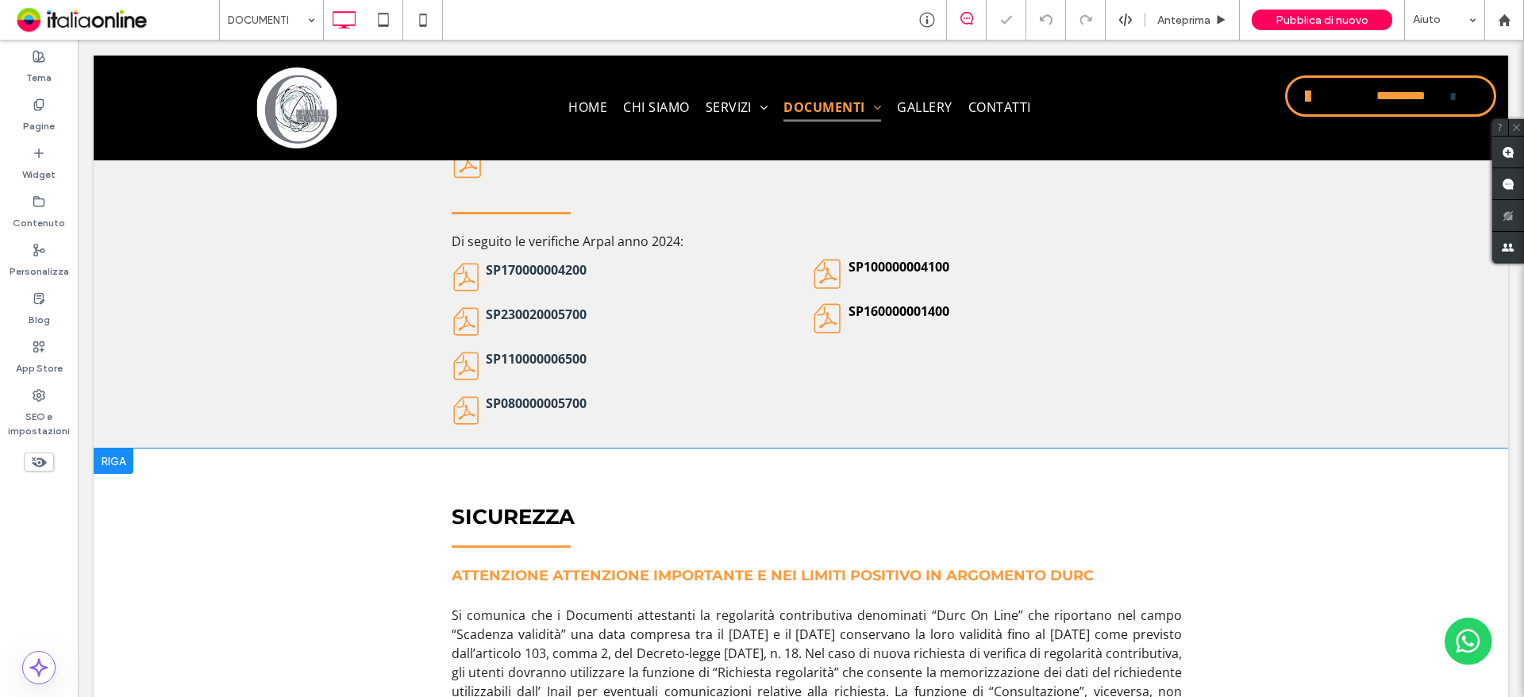
scroll to position [3488, 0]
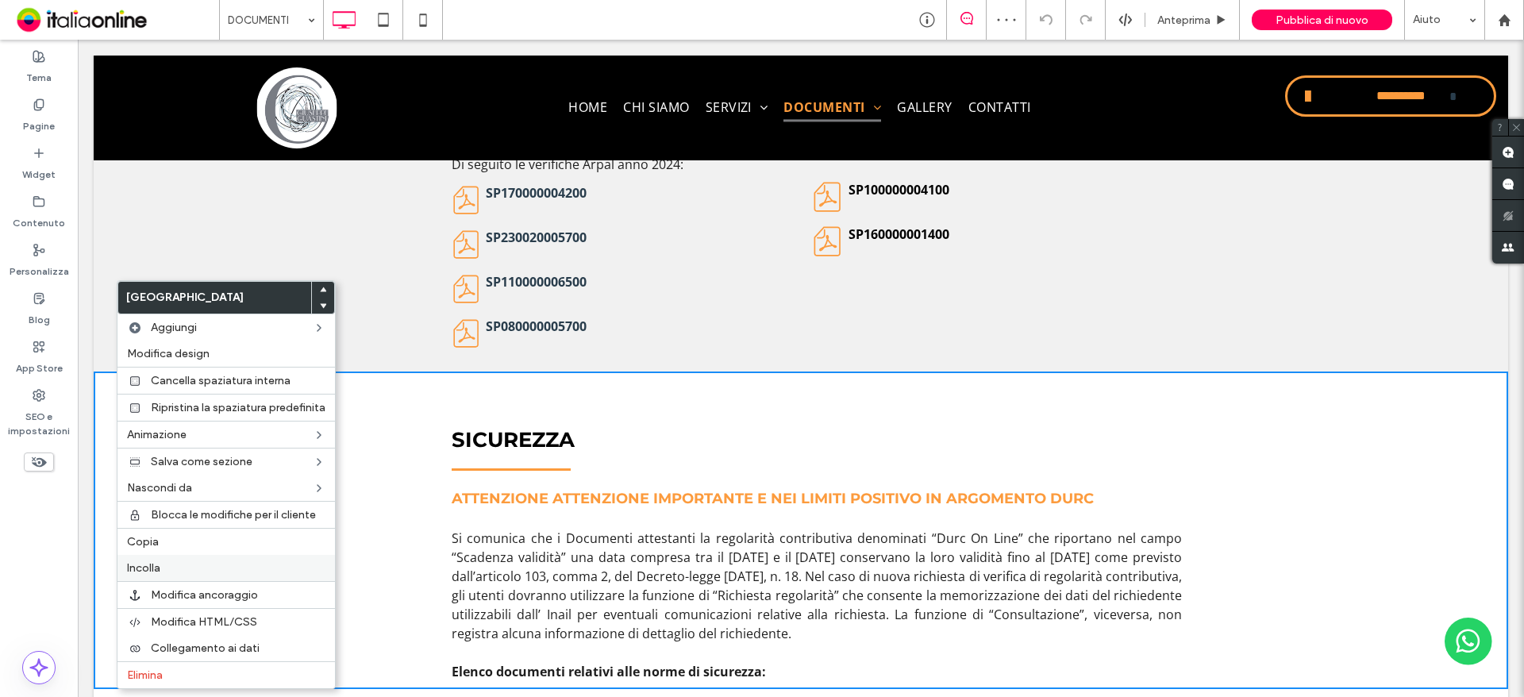
click at [214, 567] on label "Incolla" at bounding box center [226, 567] width 198 height 13
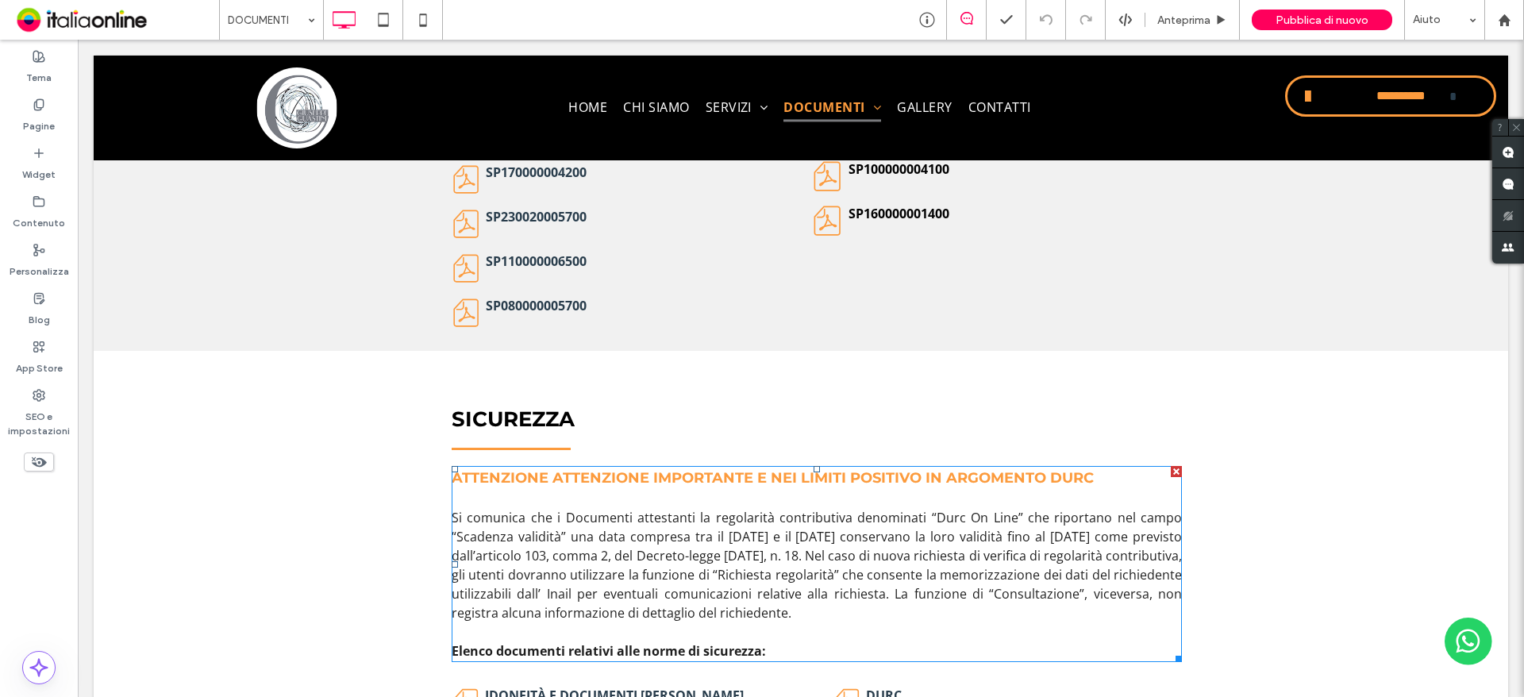
scroll to position [3567, 0]
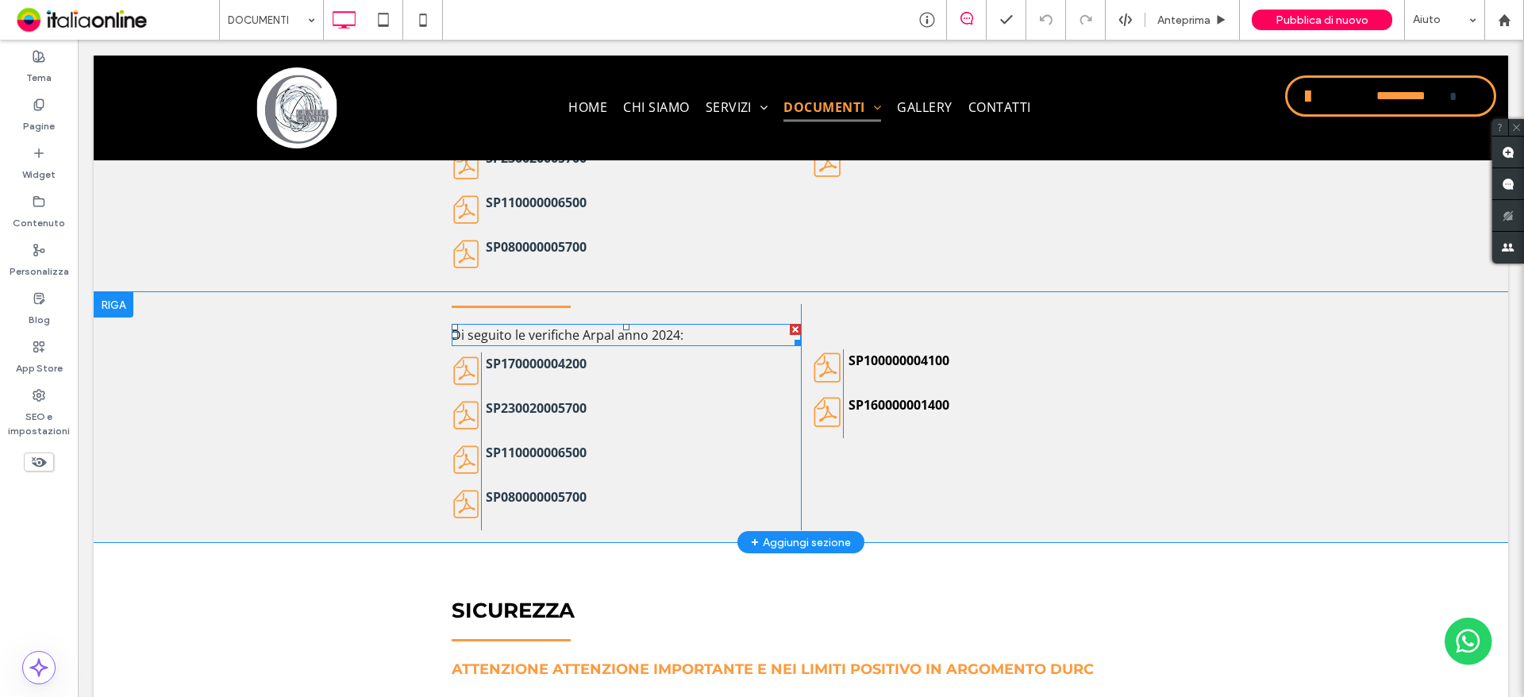
click at [671, 333] on span "Di seguito le verifiche Arpal anno 2024:" at bounding box center [568, 334] width 232 height 17
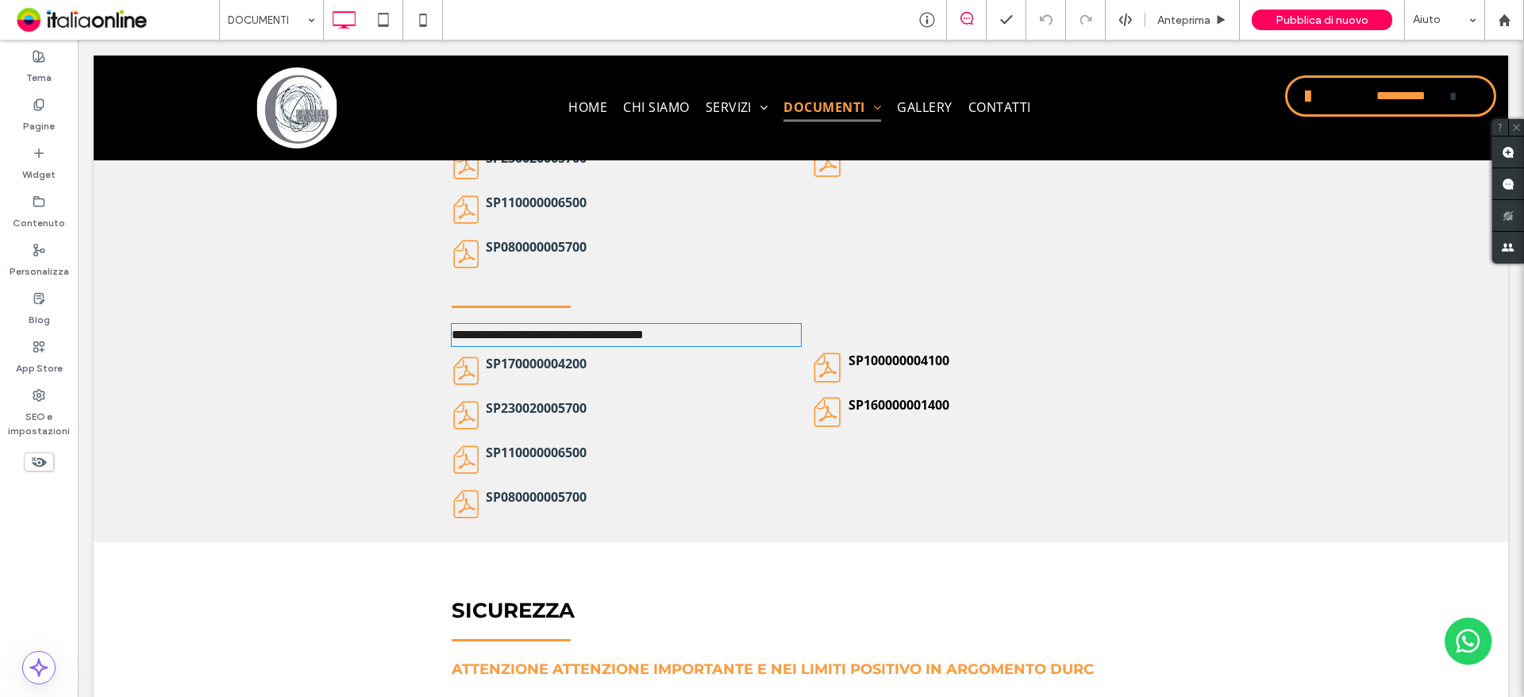
type input "*********"
type input "**"
click at [644, 334] on span "**********" at bounding box center [548, 335] width 192 height 12
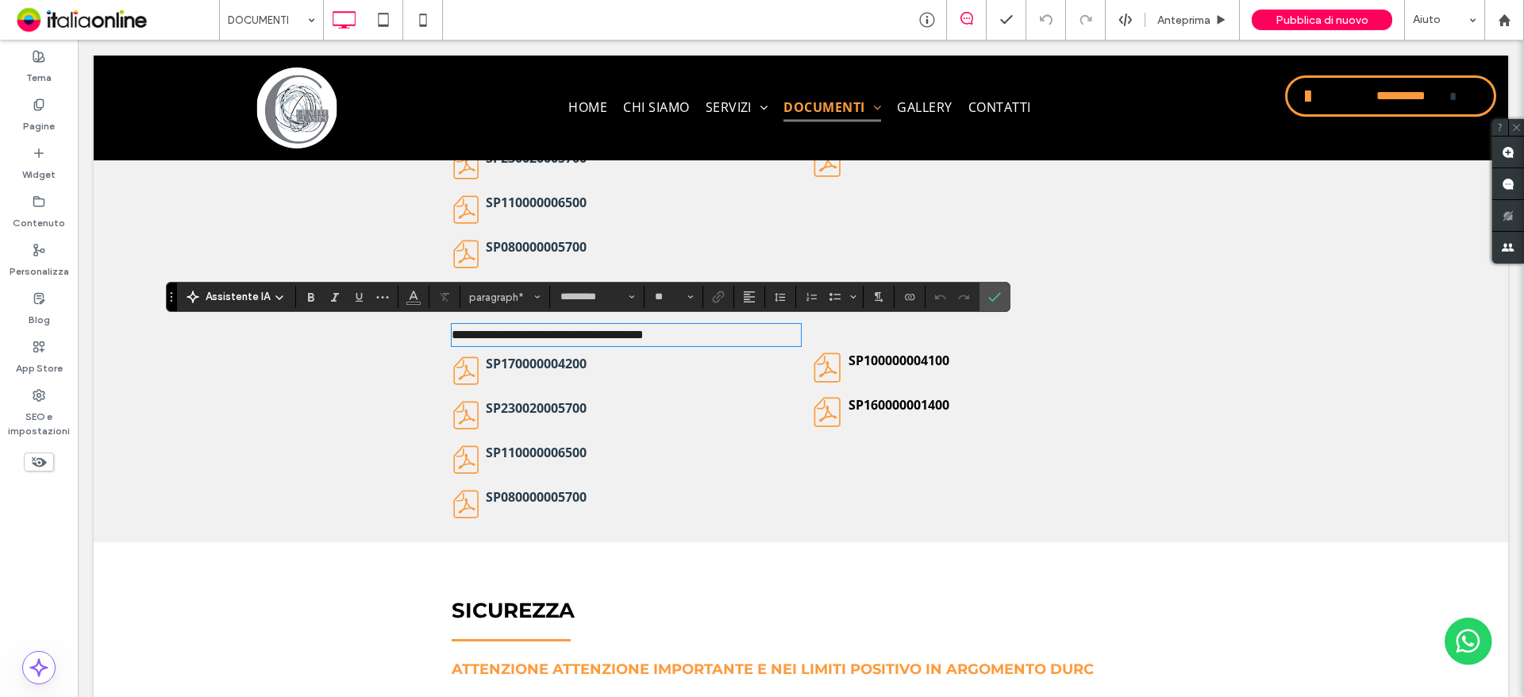
click at [644, 334] on span "**********" at bounding box center [548, 335] width 192 height 12
click at [994, 300] on icon "Conferma" at bounding box center [994, 296] width 13 height 13
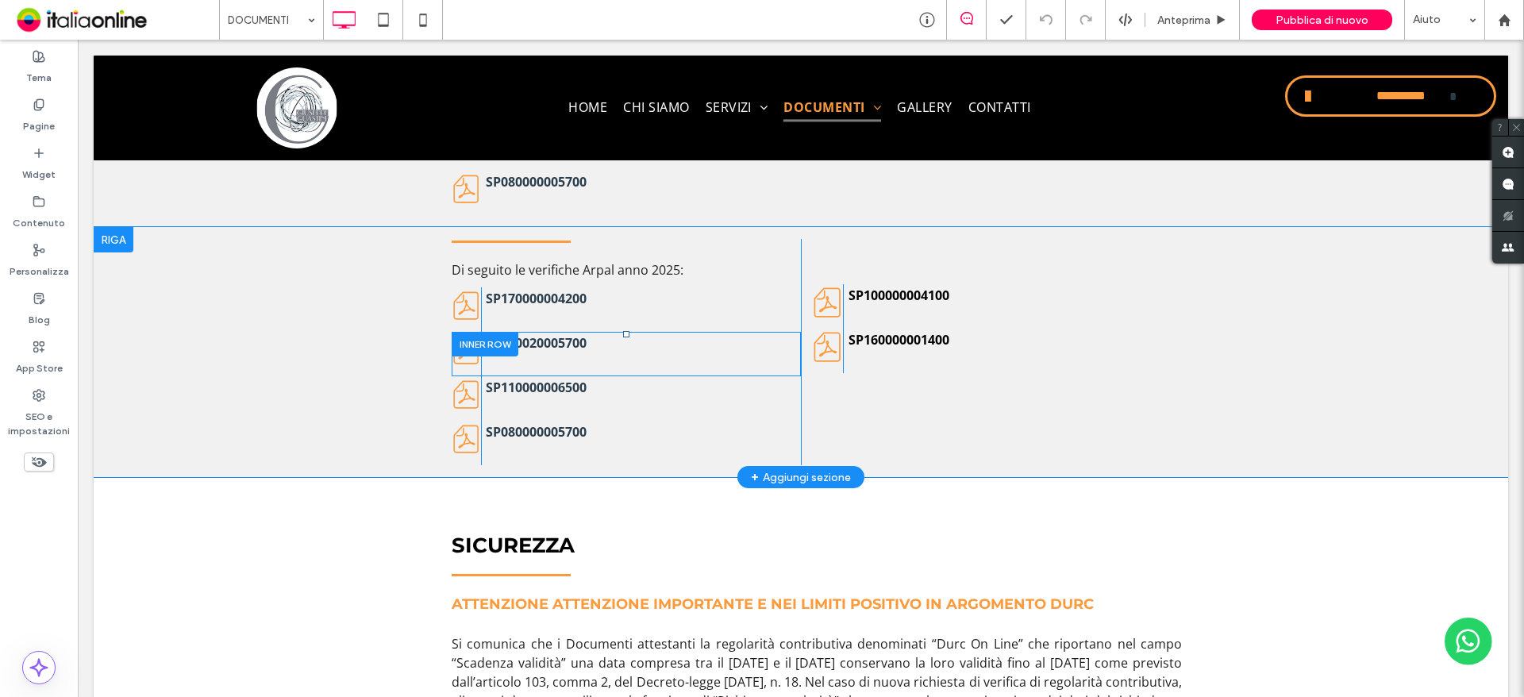
scroll to position [3647, 0]
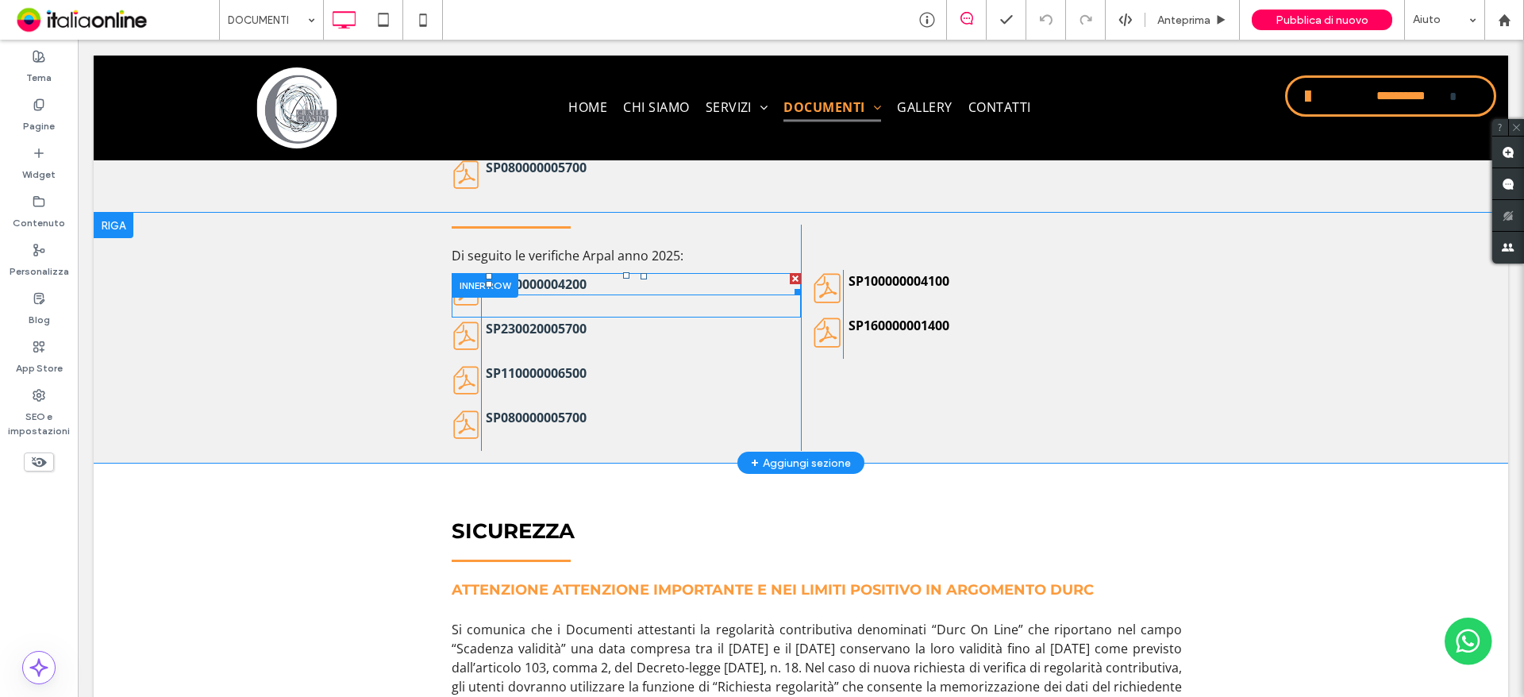
click at [546, 286] on link "SP170000004200" at bounding box center [536, 283] width 101 height 17
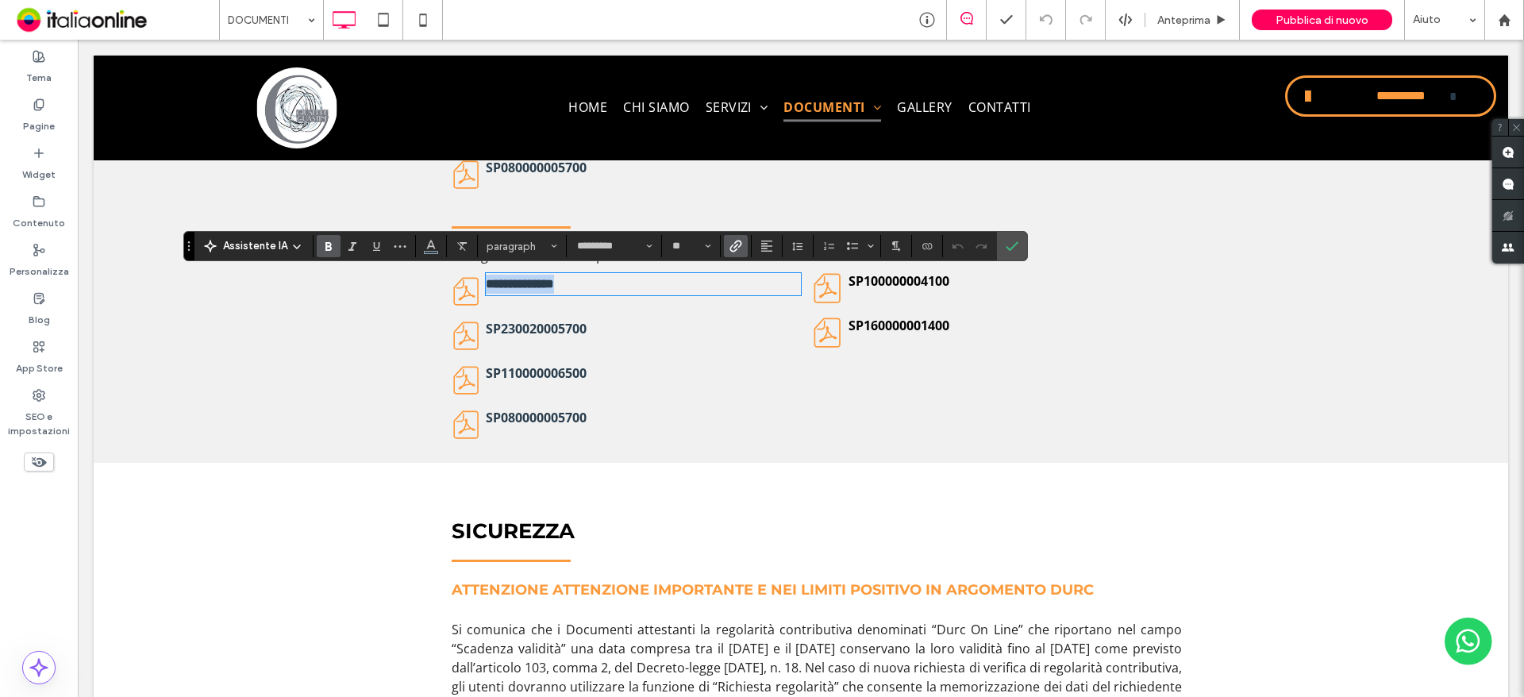
click at [602, 288] on p "**********" at bounding box center [643, 284] width 315 height 19
drag, startPoint x: 602, startPoint y: 288, endPoint x: 449, endPoint y: 294, distance: 153.3
click at [452, 294] on div "**********" at bounding box center [626, 295] width 349 height 44
click at [1012, 243] on icon "Conferma" at bounding box center [1011, 246] width 13 height 13
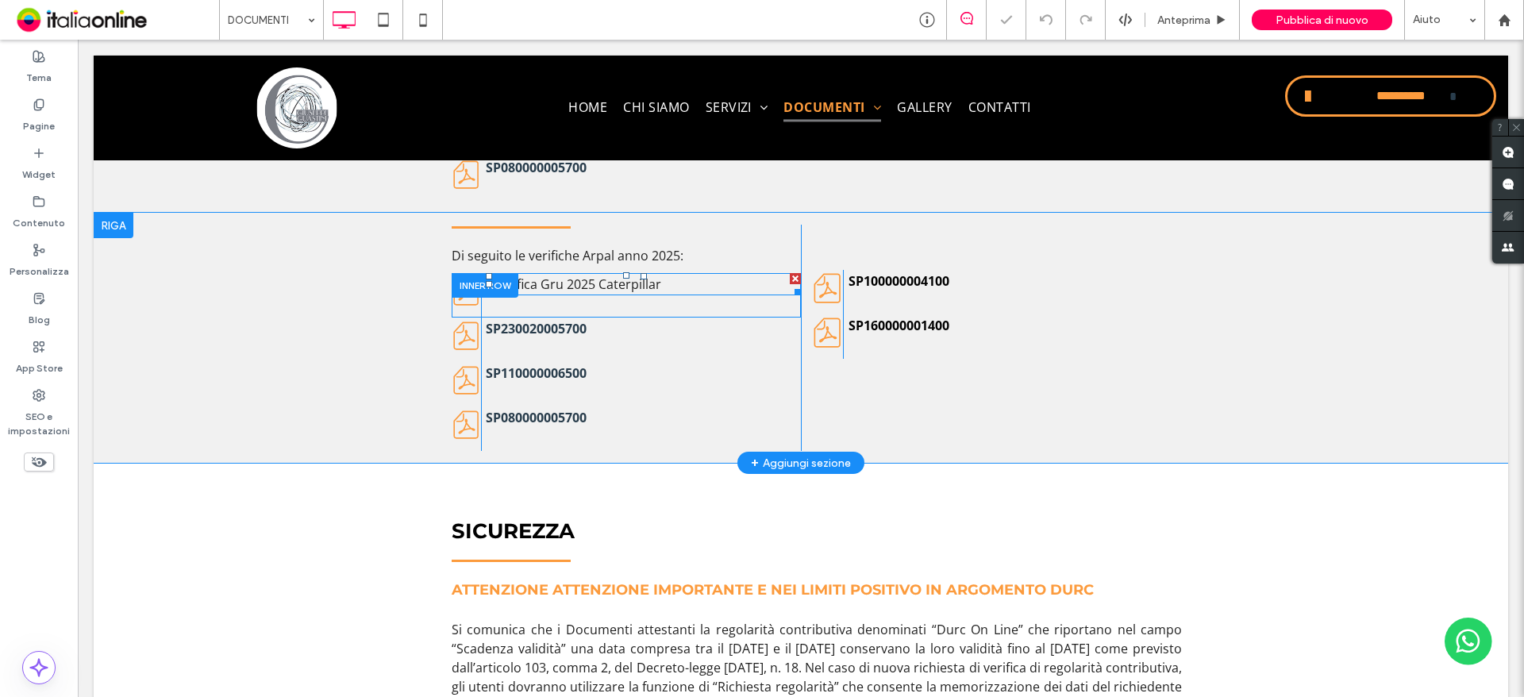
click at [520, 282] on span "Verifica Gru 2025 Caterpillar" at bounding box center [577, 283] width 168 height 17
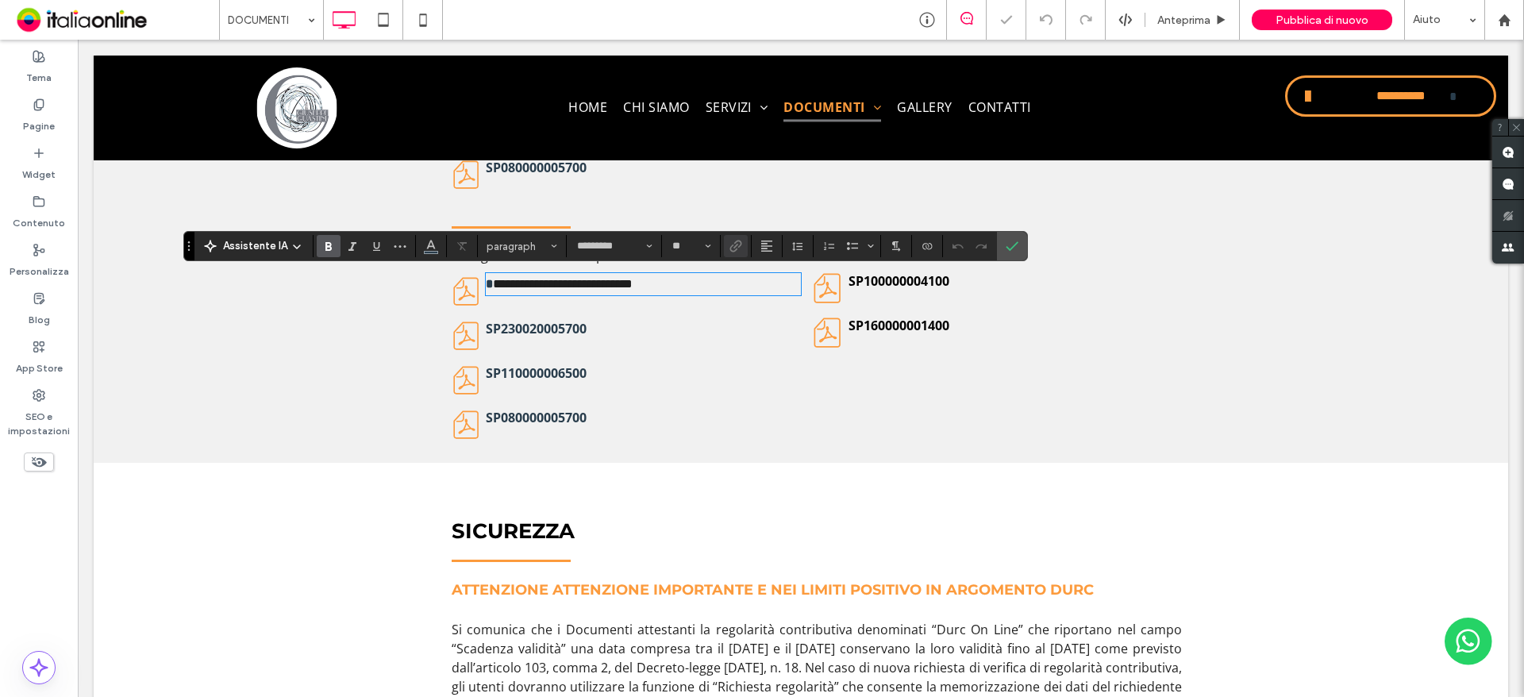
click at [486, 283] on strong "*" at bounding box center [489, 284] width 7 height 12
drag, startPoint x: 486, startPoint y: 283, endPoint x: 663, endPoint y: 282, distance: 177.0
click at [663, 282] on p "**********" at bounding box center [643, 284] width 315 height 19
drag, startPoint x: 332, startPoint y: 251, endPoint x: 374, endPoint y: 256, distance: 42.3
click at [332, 251] on icon "Grassetto" at bounding box center [328, 246] width 13 height 13
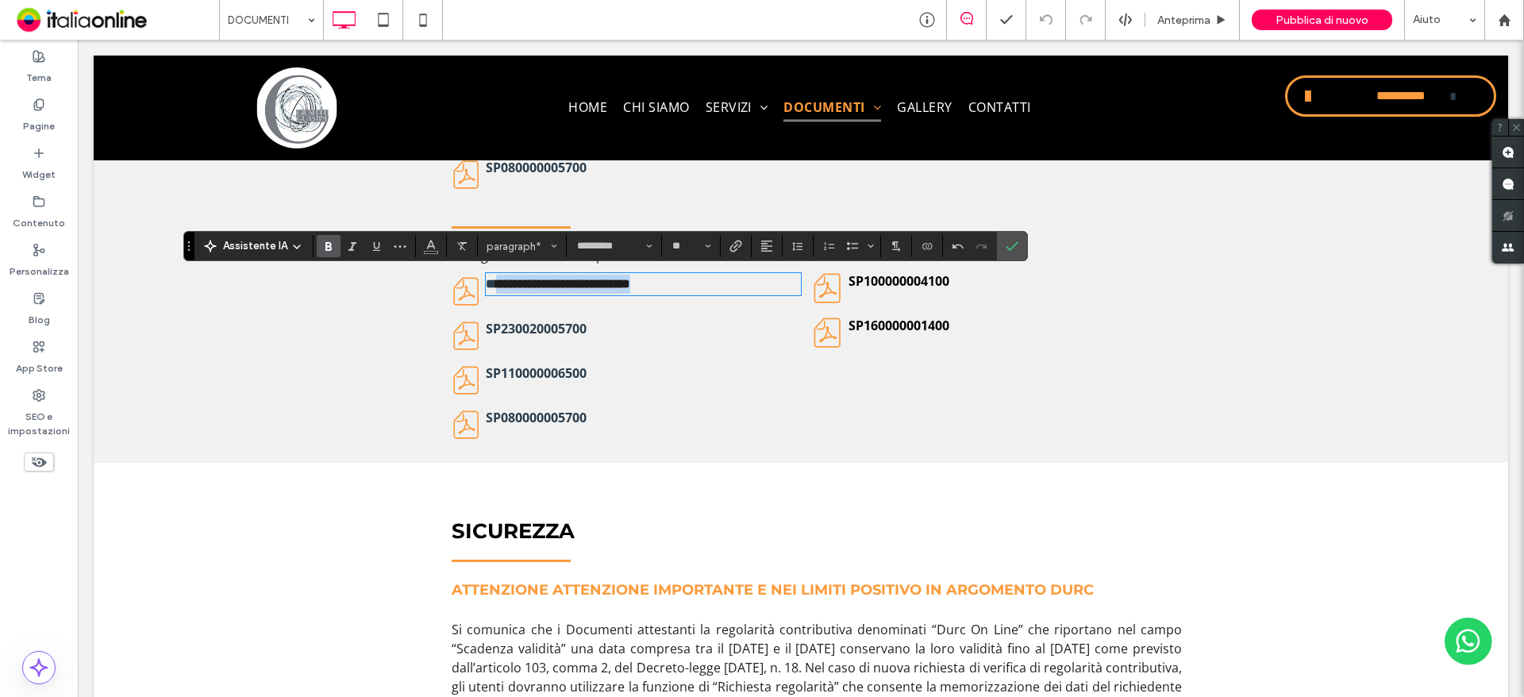
click at [496, 278] on strong "**********" at bounding box center [563, 284] width 134 height 12
click at [1008, 247] on icon "Conferma" at bounding box center [1011, 246] width 13 height 13
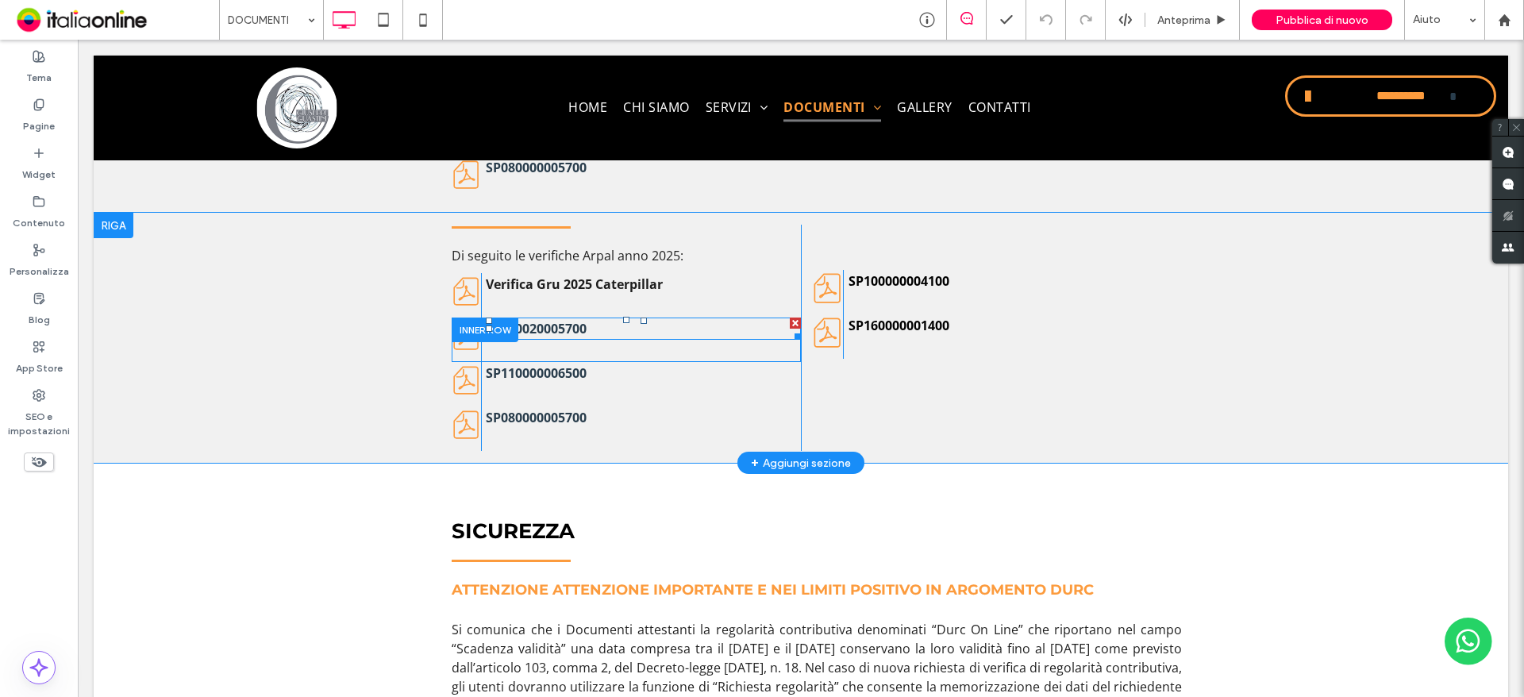
click at [578, 325] on link "SP230020005700" at bounding box center [536, 328] width 101 height 17
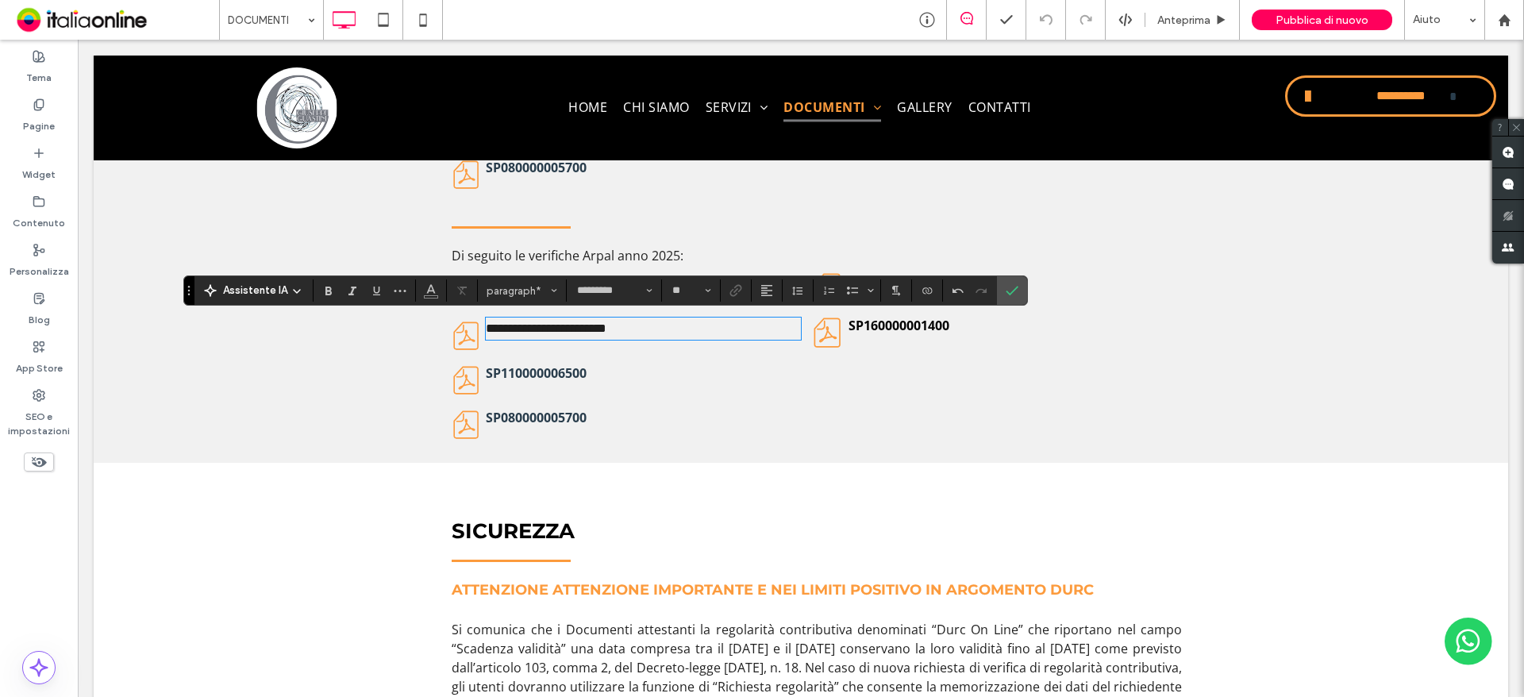
click at [621, 326] on p "**********" at bounding box center [643, 328] width 315 height 19
drag, startPoint x: 697, startPoint y: 327, endPoint x: 477, endPoint y: 329, distance: 219.8
click at [467, 331] on div "**********" at bounding box center [626, 339] width 349 height 44
click at [510, 327] on span "**********" at bounding box center [546, 328] width 121 height 12
click at [332, 288] on icon "Grassetto" at bounding box center [328, 290] width 13 height 13
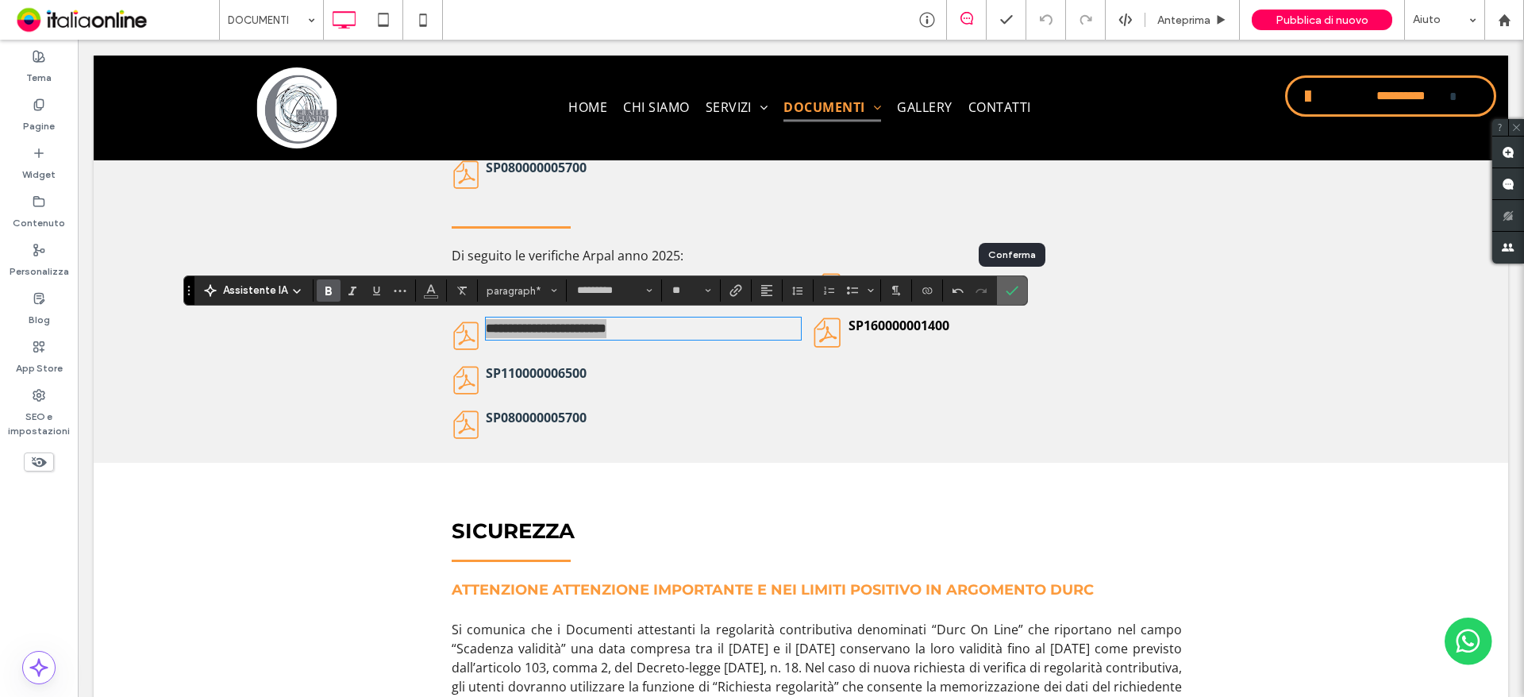
click at [1005, 279] on span "Conferma" at bounding box center [1008, 290] width 7 height 29
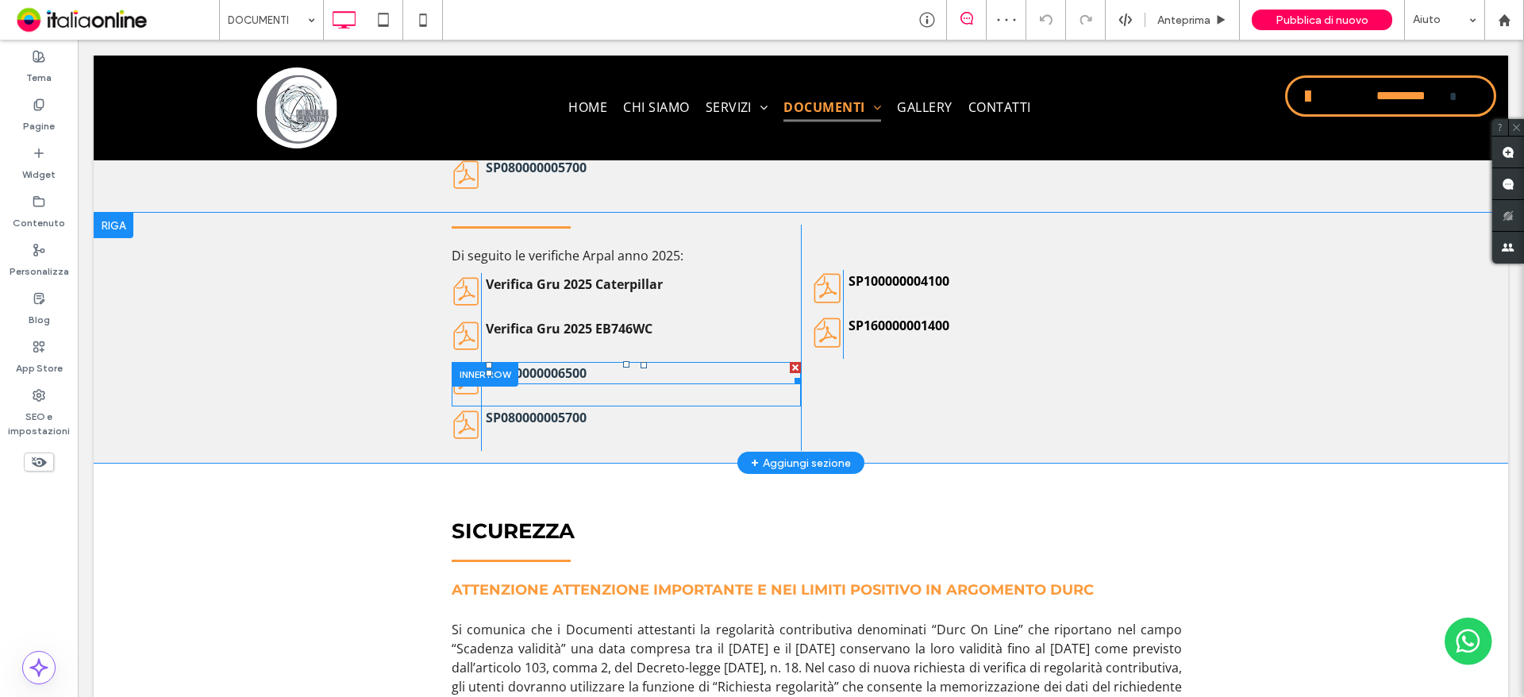
click at [575, 369] on link "SP110000006500" at bounding box center [536, 372] width 101 height 17
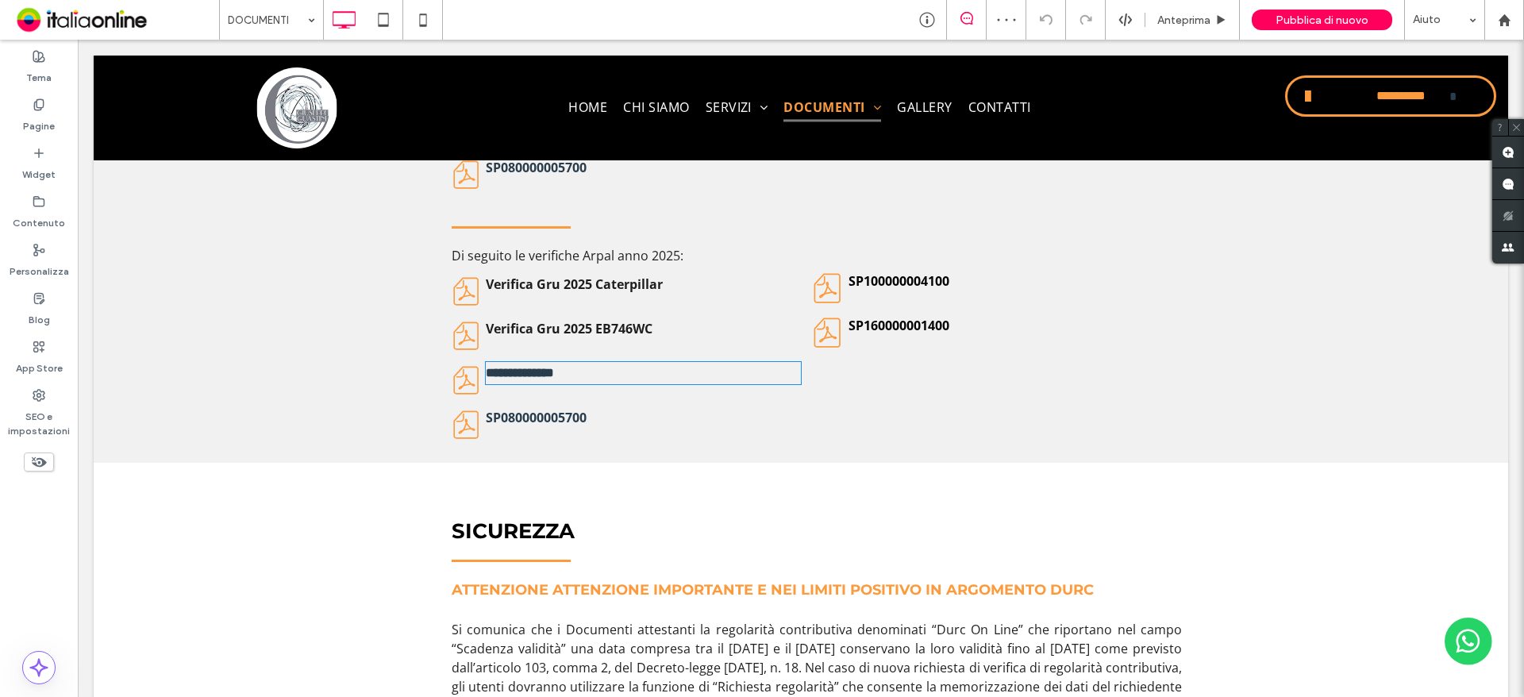
type input "*********"
type input "**"
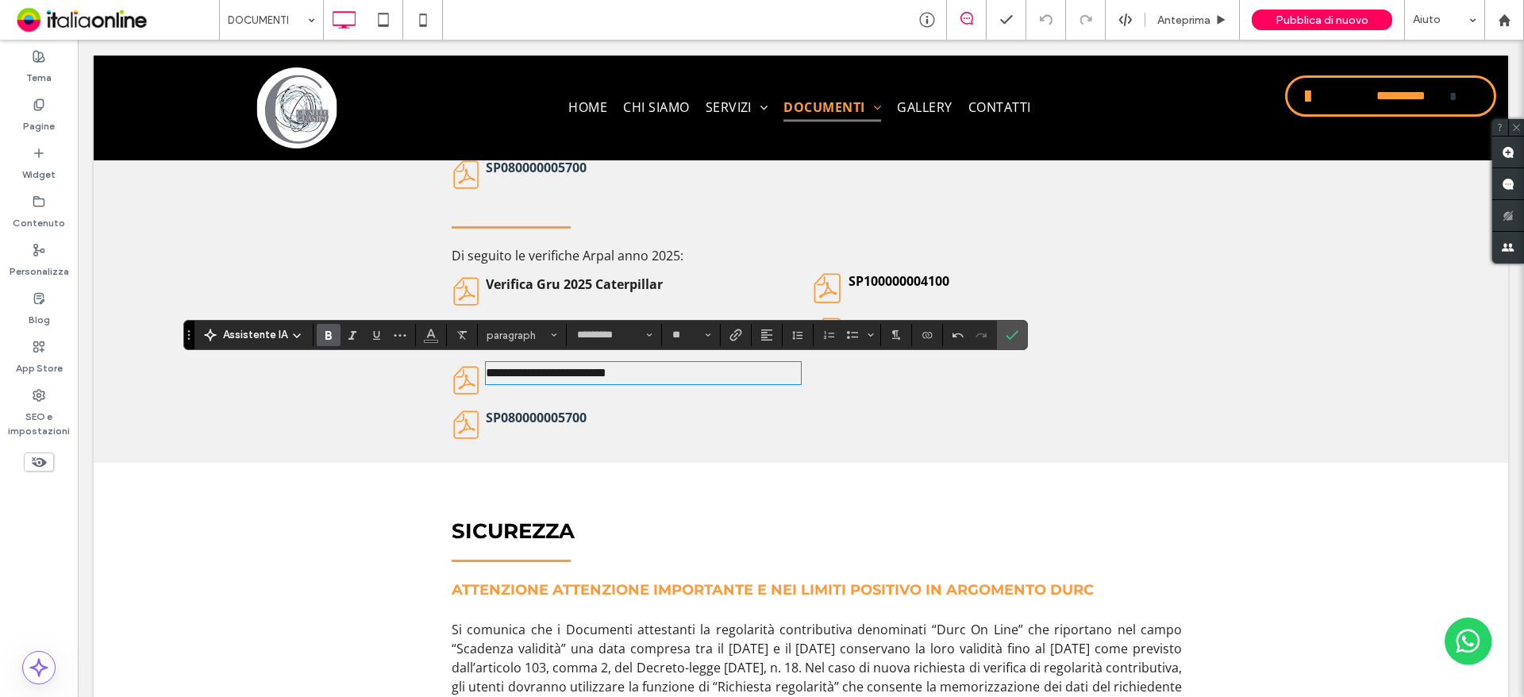
click at [325, 338] on use "Grassetto" at bounding box center [328, 335] width 6 height 9
click at [1010, 333] on icon "Conferma" at bounding box center [1011, 335] width 13 height 13
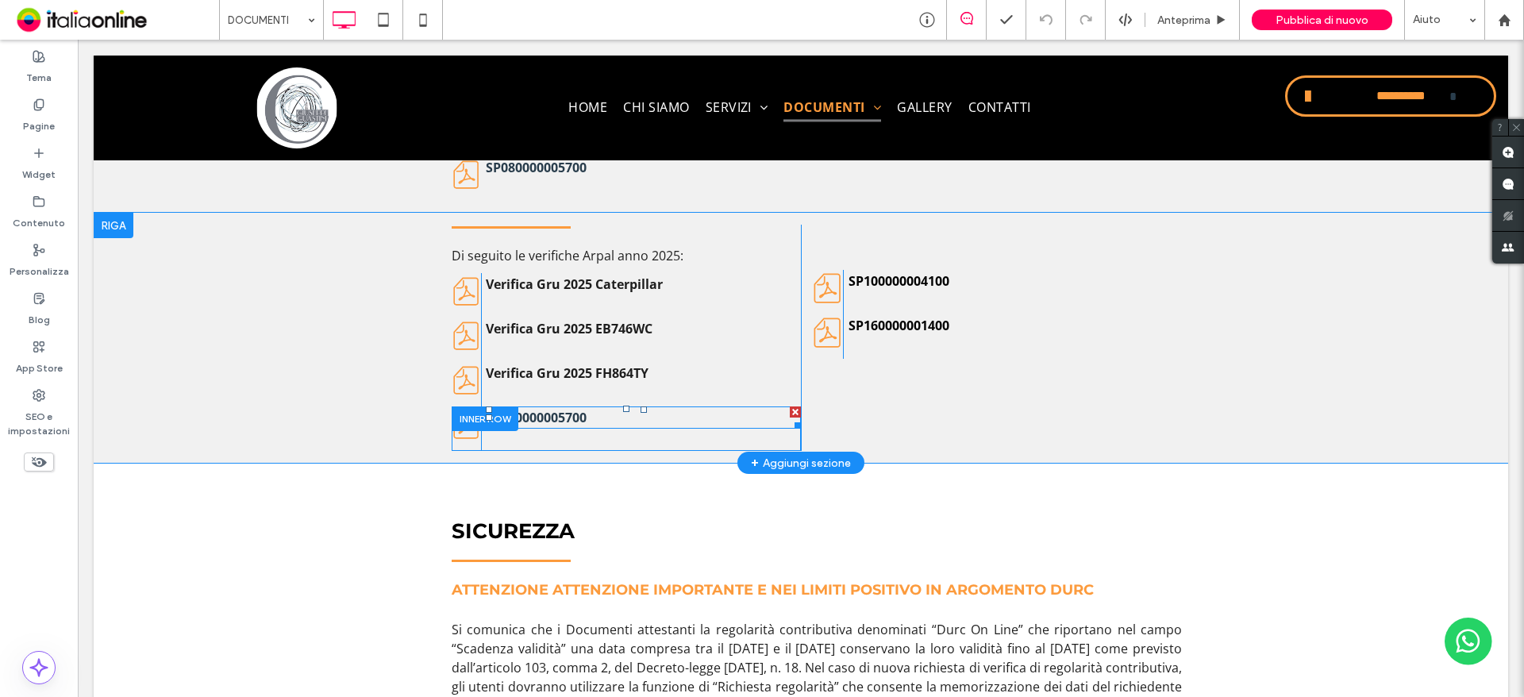
click at [577, 417] on link "SP080000005700" at bounding box center [536, 417] width 101 height 17
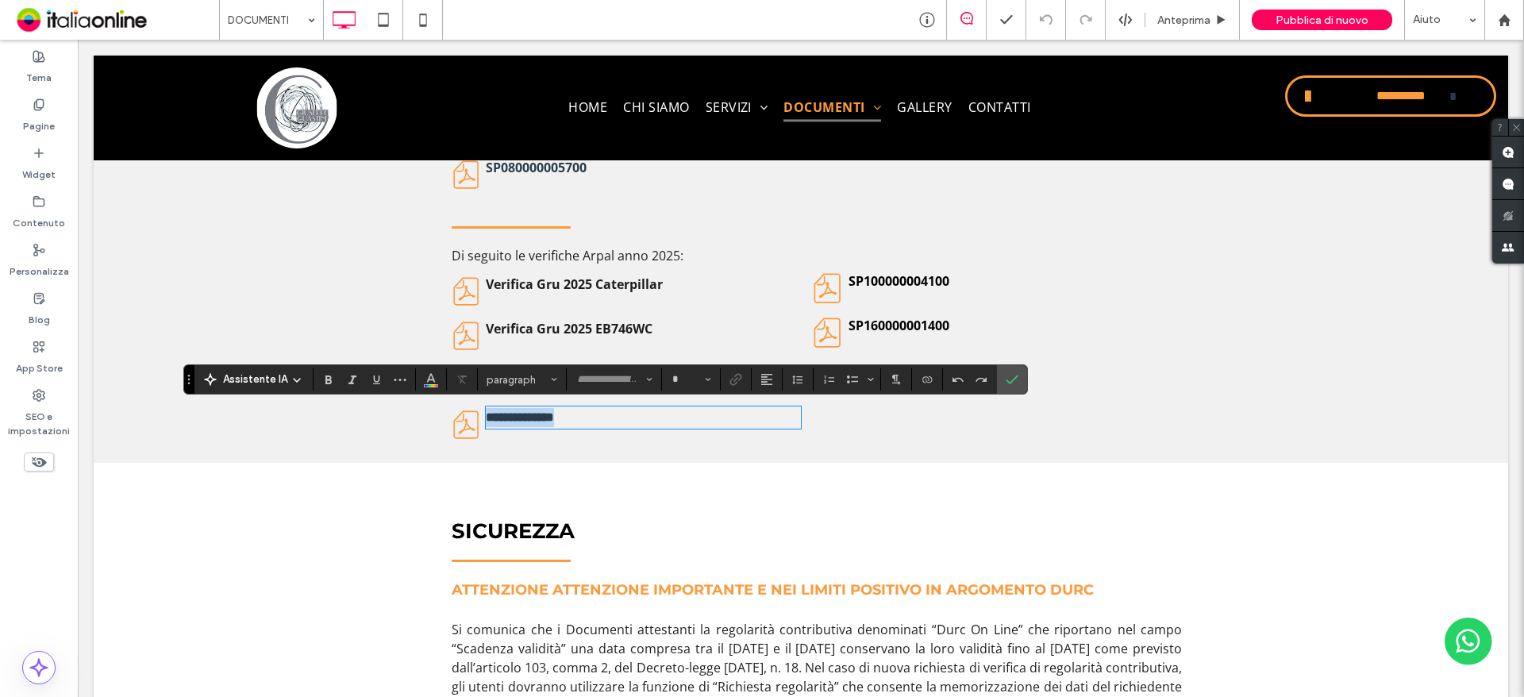
type input "*********"
type input "**"
click at [1012, 382] on icon "Conferma" at bounding box center [1011, 379] width 13 height 13
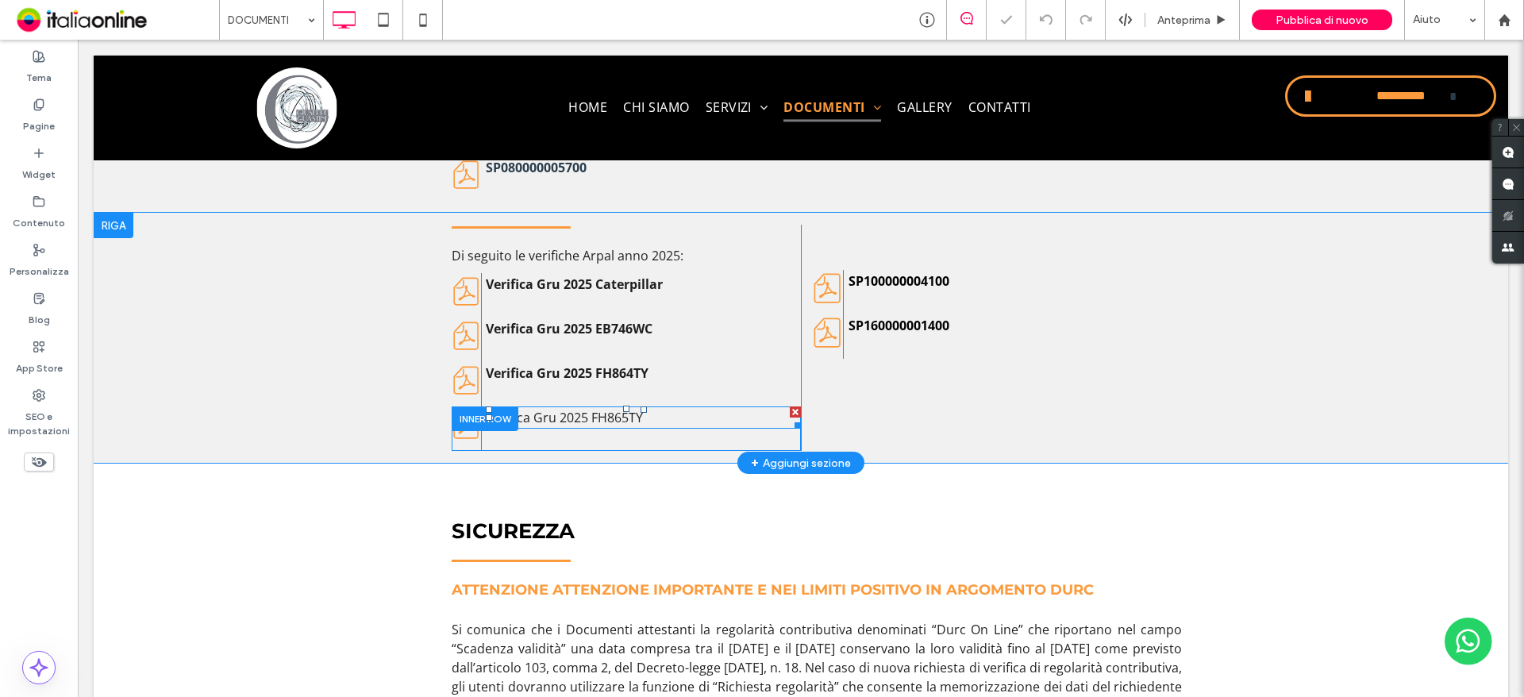
click at [642, 421] on p "Verifica Gru 2025 FH865TY ﻿" at bounding box center [643, 417] width 315 height 19
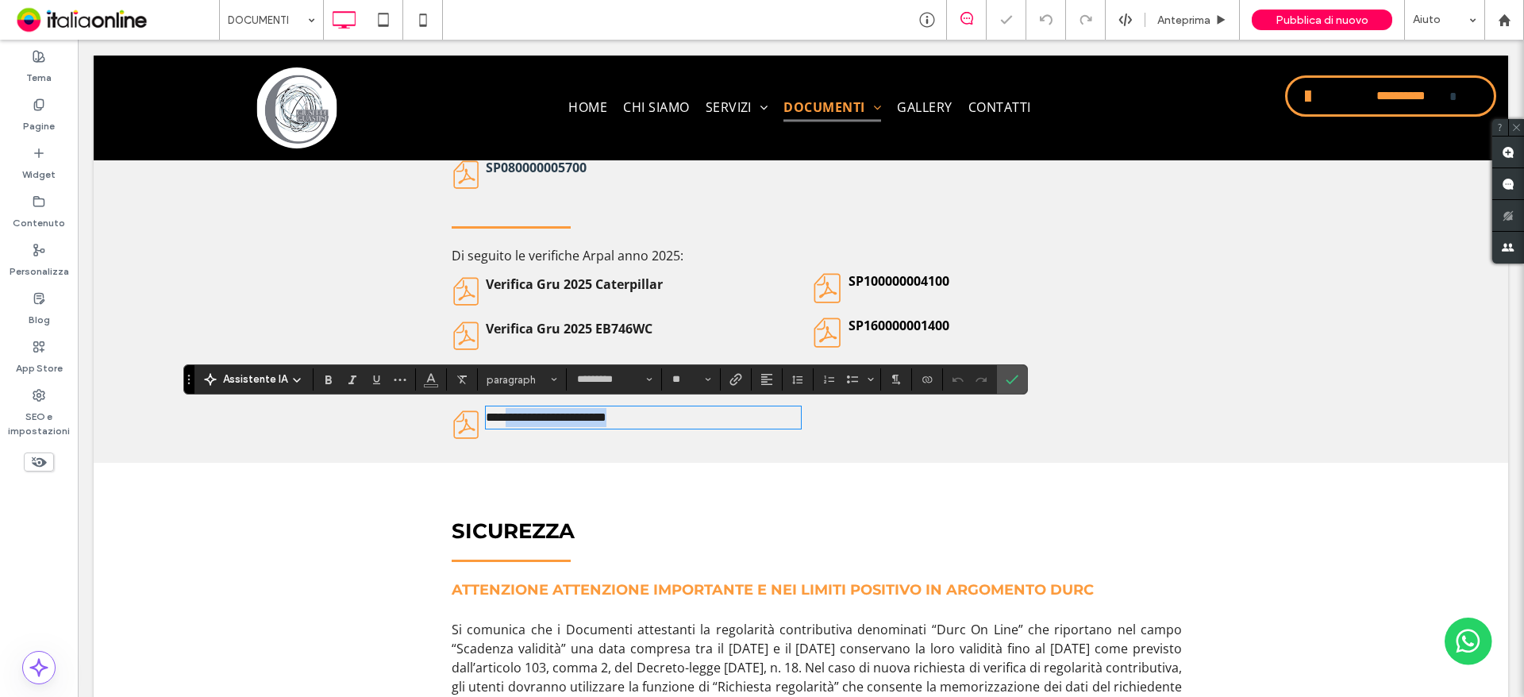
drag, startPoint x: 568, startPoint y: 425, endPoint x: 503, endPoint y: 426, distance: 65.1
click at [503, 426] on p "**********" at bounding box center [643, 417] width 315 height 19
drag, startPoint x: 330, startPoint y: 375, endPoint x: 415, endPoint y: 385, distance: 85.4
click at [330, 375] on icon "Grassetto" at bounding box center [328, 379] width 13 height 13
click at [1011, 378] on icon "Conferma" at bounding box center [1011, 379] width 13 height 13
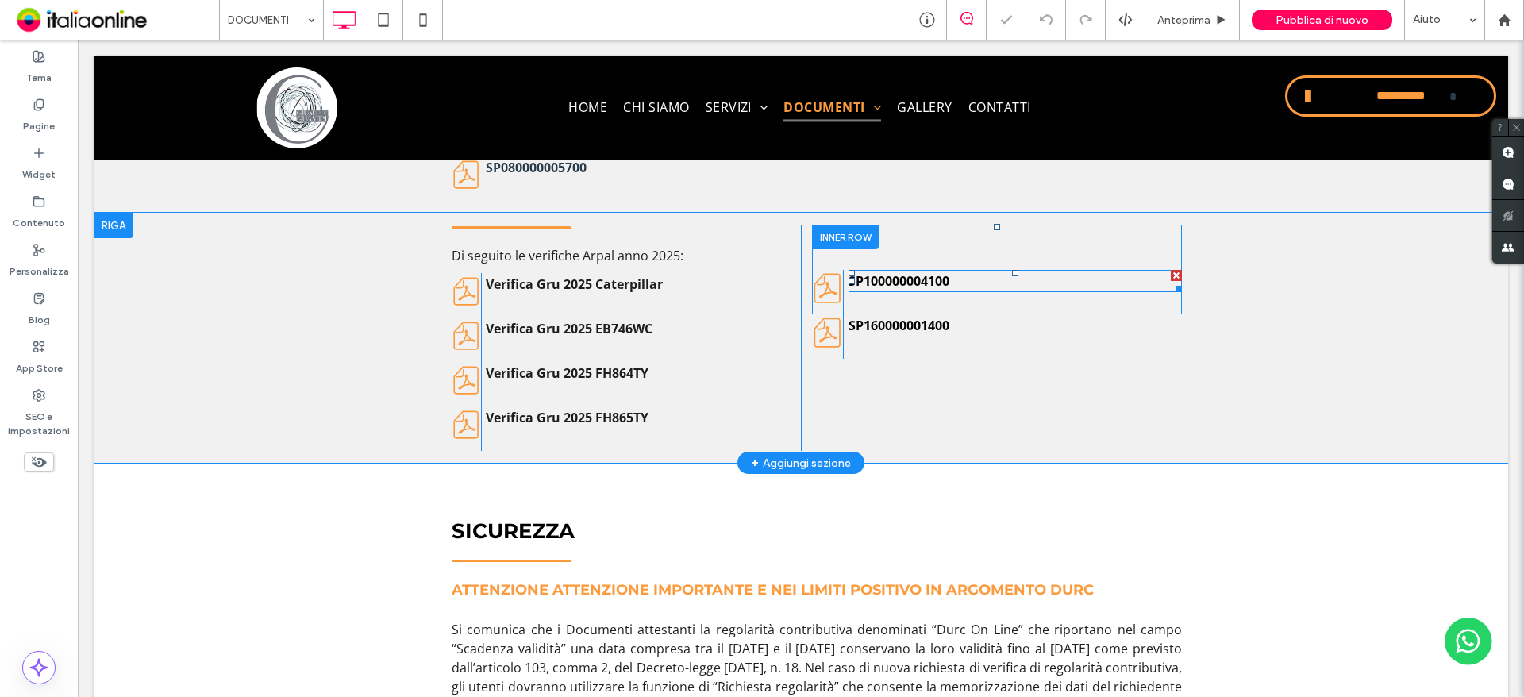
click at [907, 279] on link "SP100000004100" at bounding box center [898, 280] width 101 height 17
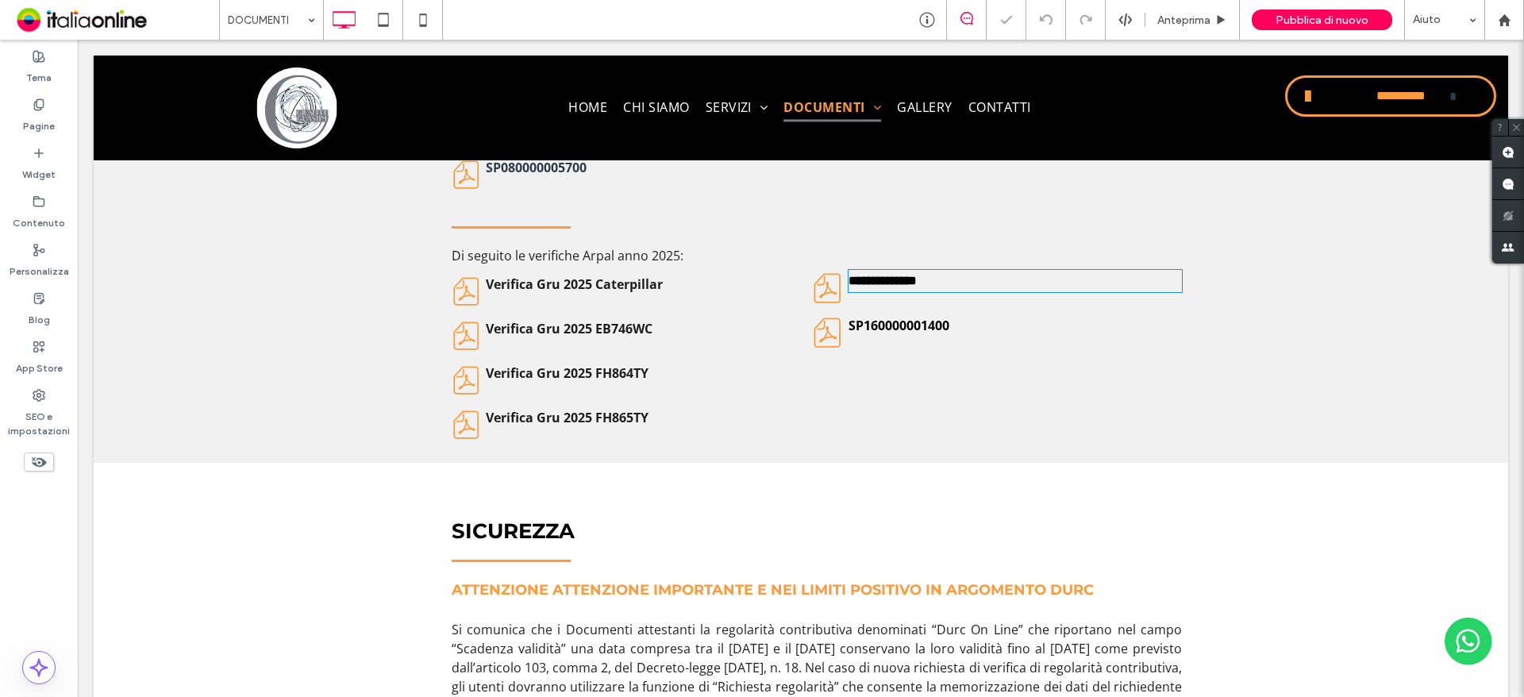
type input "*********"
type input "**"
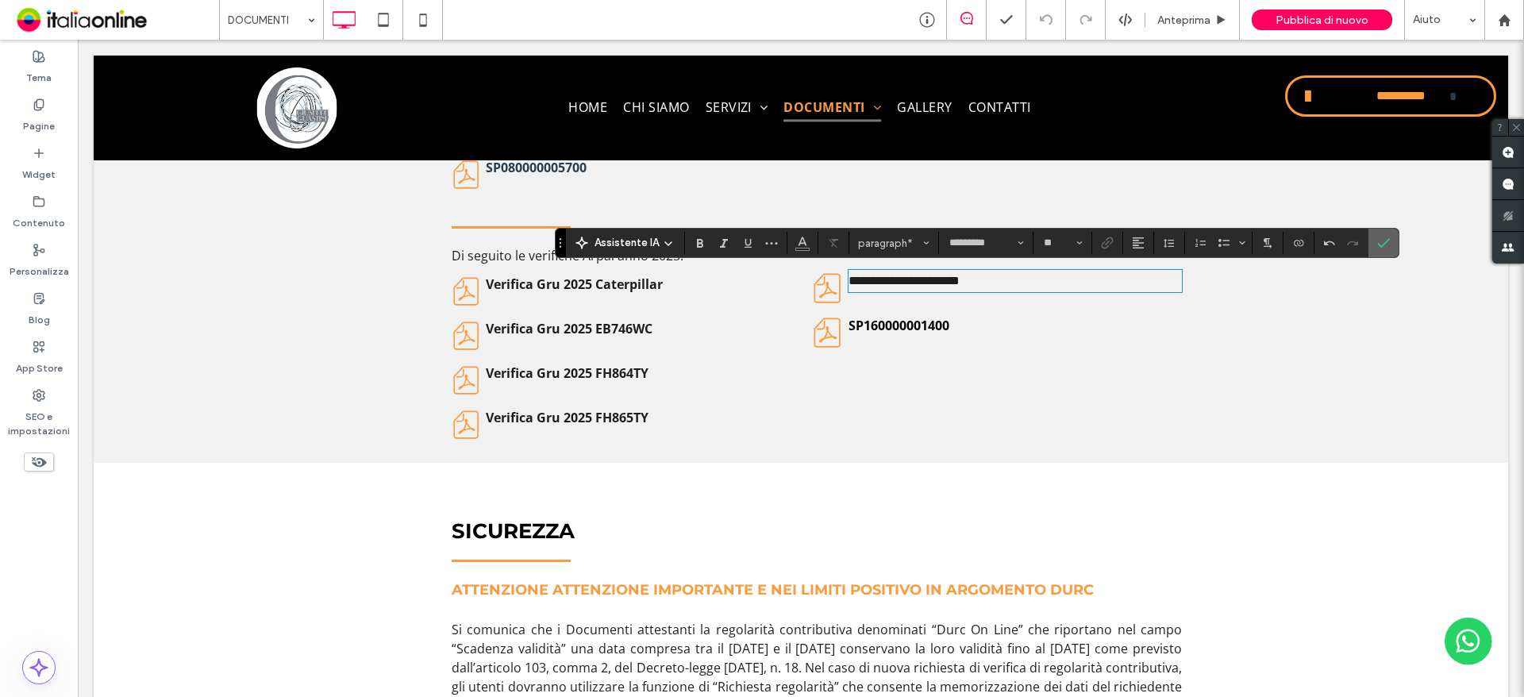
click at [1388, 244] on icon "Conferma" at bounding box center [1383, 242] width 13 height 13
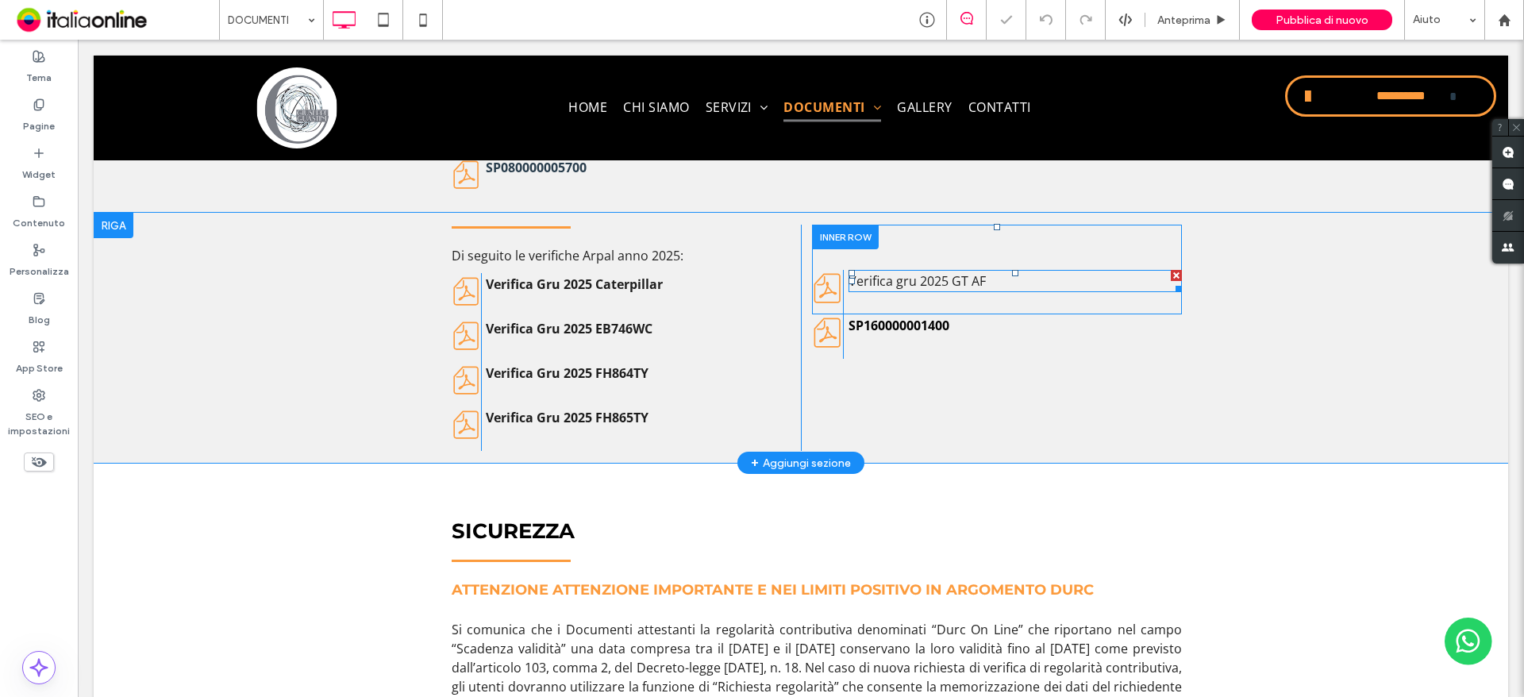
click at [976, 277] on p "Verifica gru 2025 GT AF ﻿" at bounding box center [1014, 280] width 333 height 19
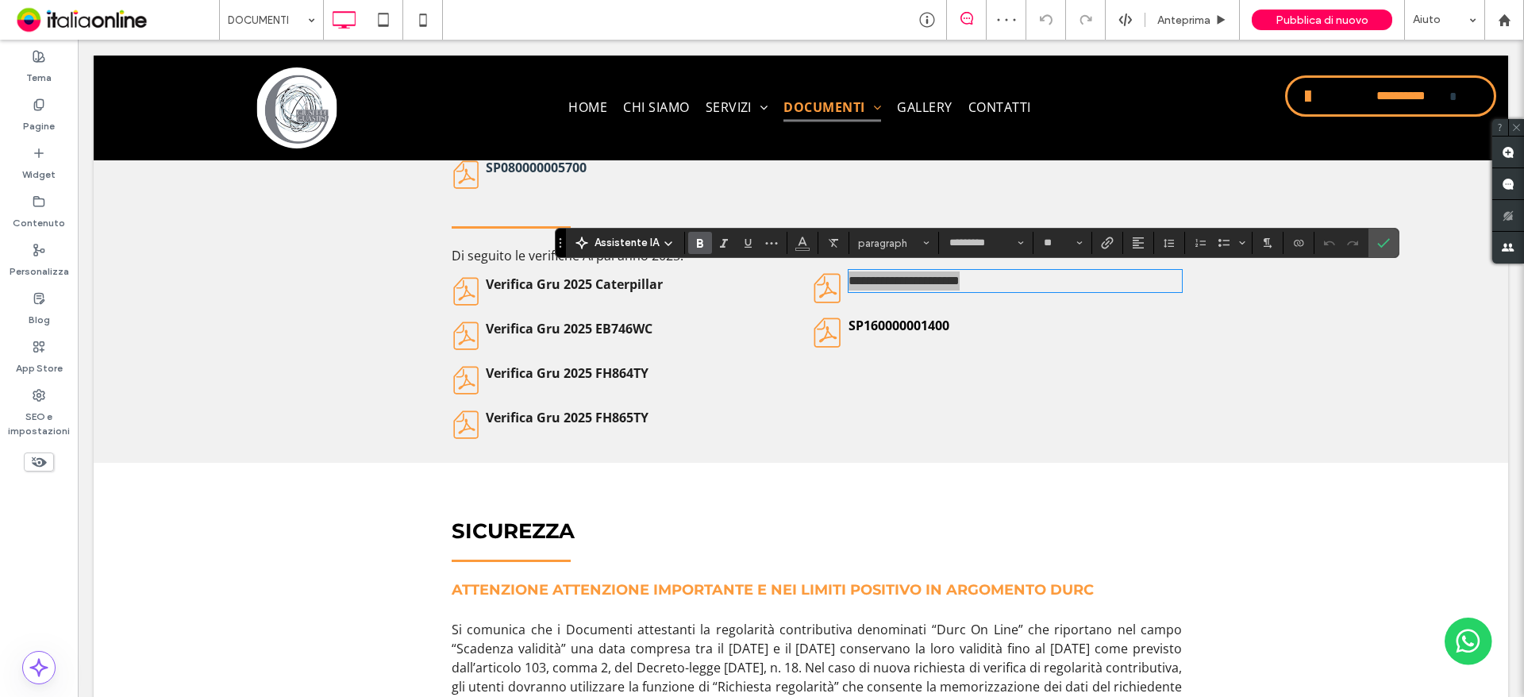
click at [709, 240] on label "Grassetto" at bounding box center [700, 243] width 24 height 22
click at [1377, 238] on icon "Conferma" at bounding box center [1383, 242] width 13 height 13
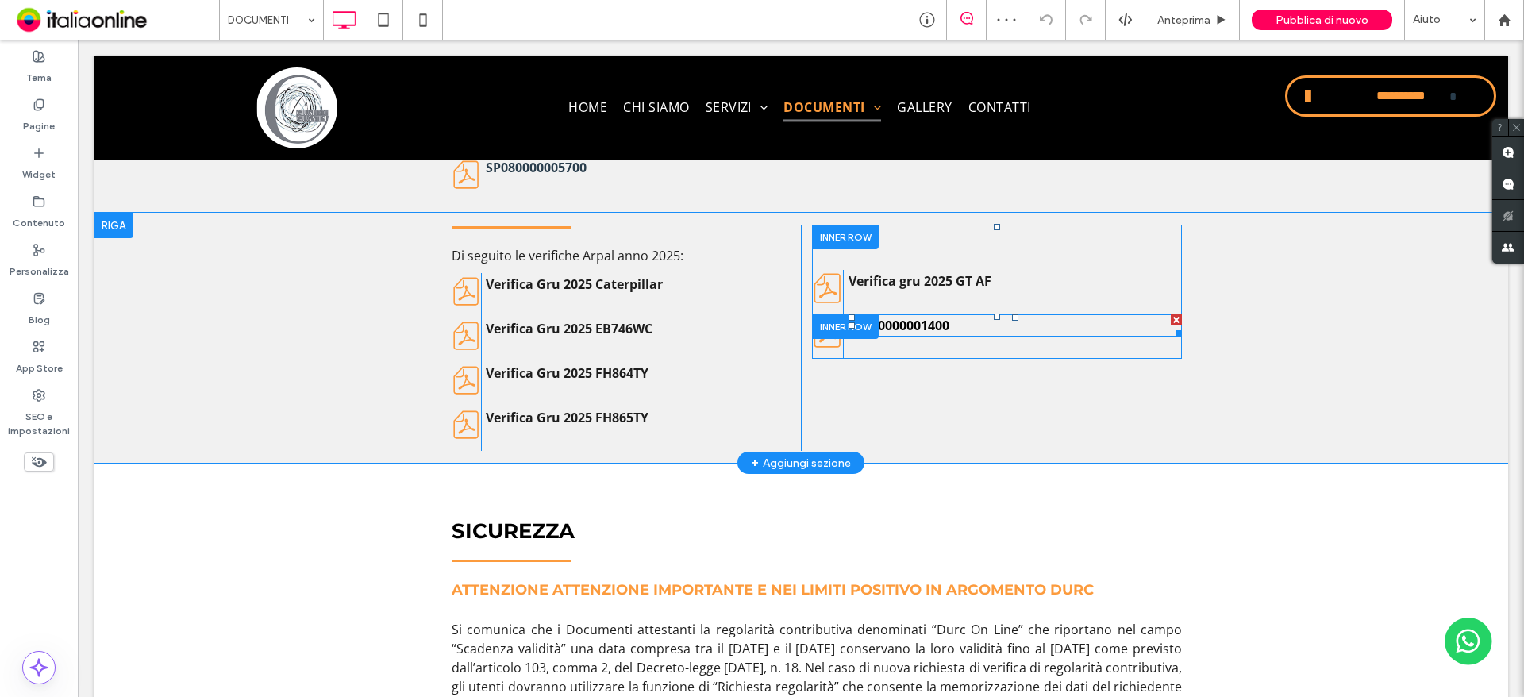
click at [1171, 321] on div at bounding box center [1176, 319] width 11 height 11
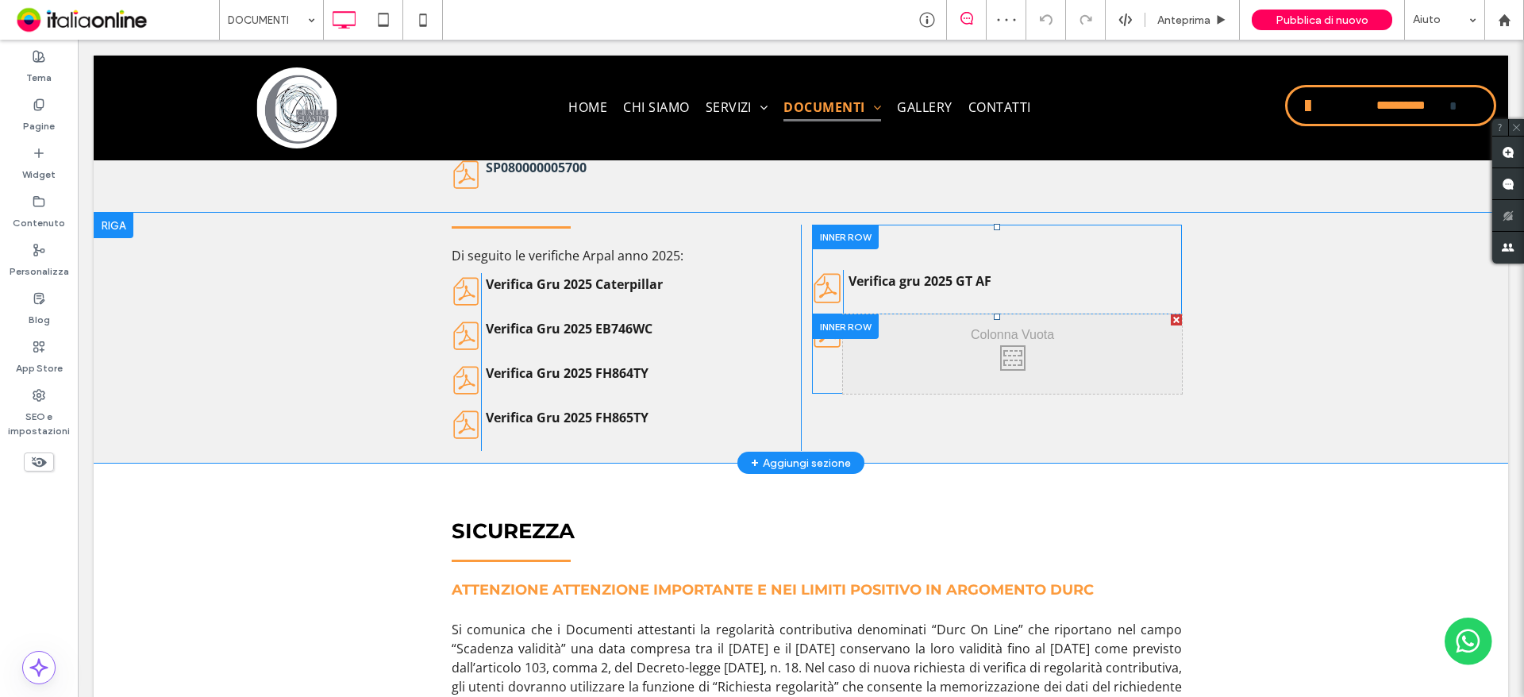
click at [1171, 321] on div at bounding box center [1176, 319] width 11 height 11
click at [832, 347] on div at bounding box center [838, 345] width 12 height 12
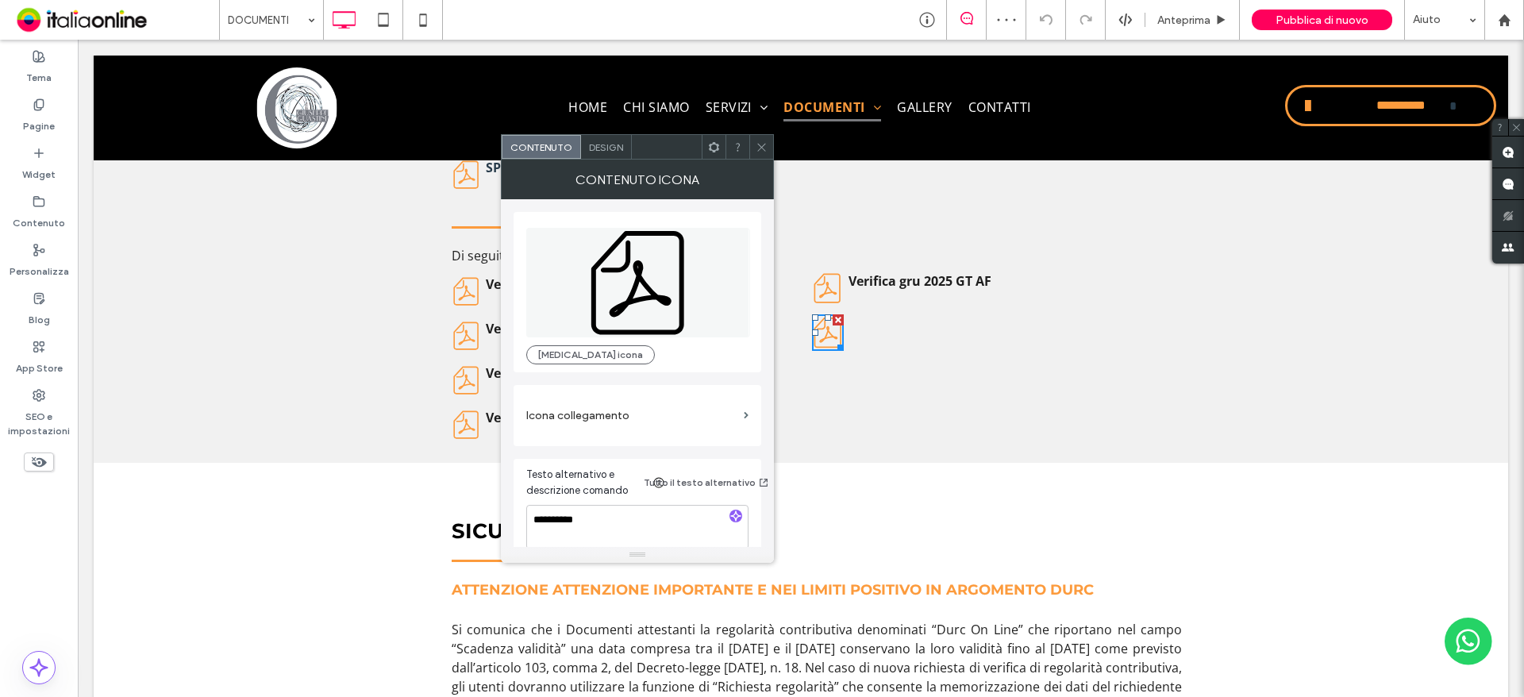
drag, startPoint x: 849, startPoint y: 233, endPoint x: 832, endPoint y: 317, distance: 86.7
click at [832, 317] on div at bounding box center [837, 319] width 11 height 11
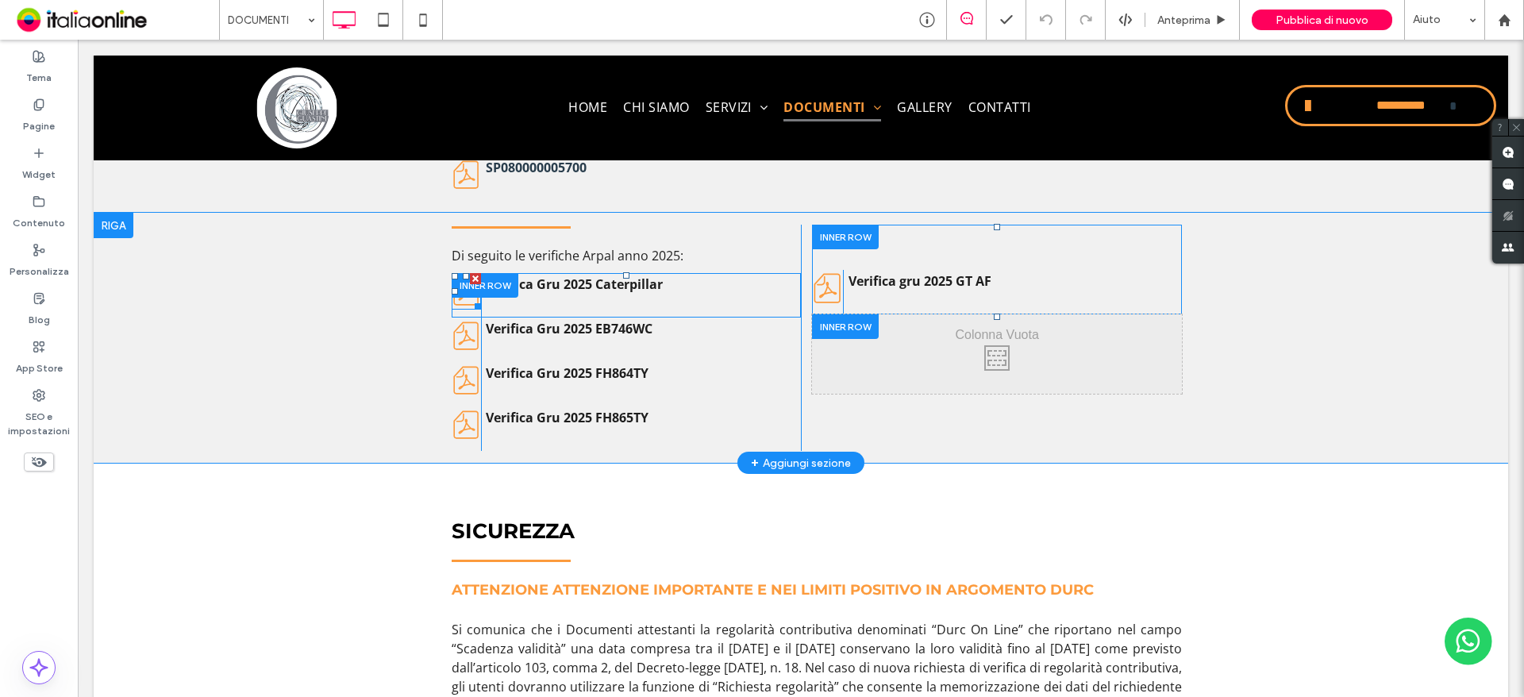
click at [456, 306] on icon at bounding box center [466, 291] width 29 height 37
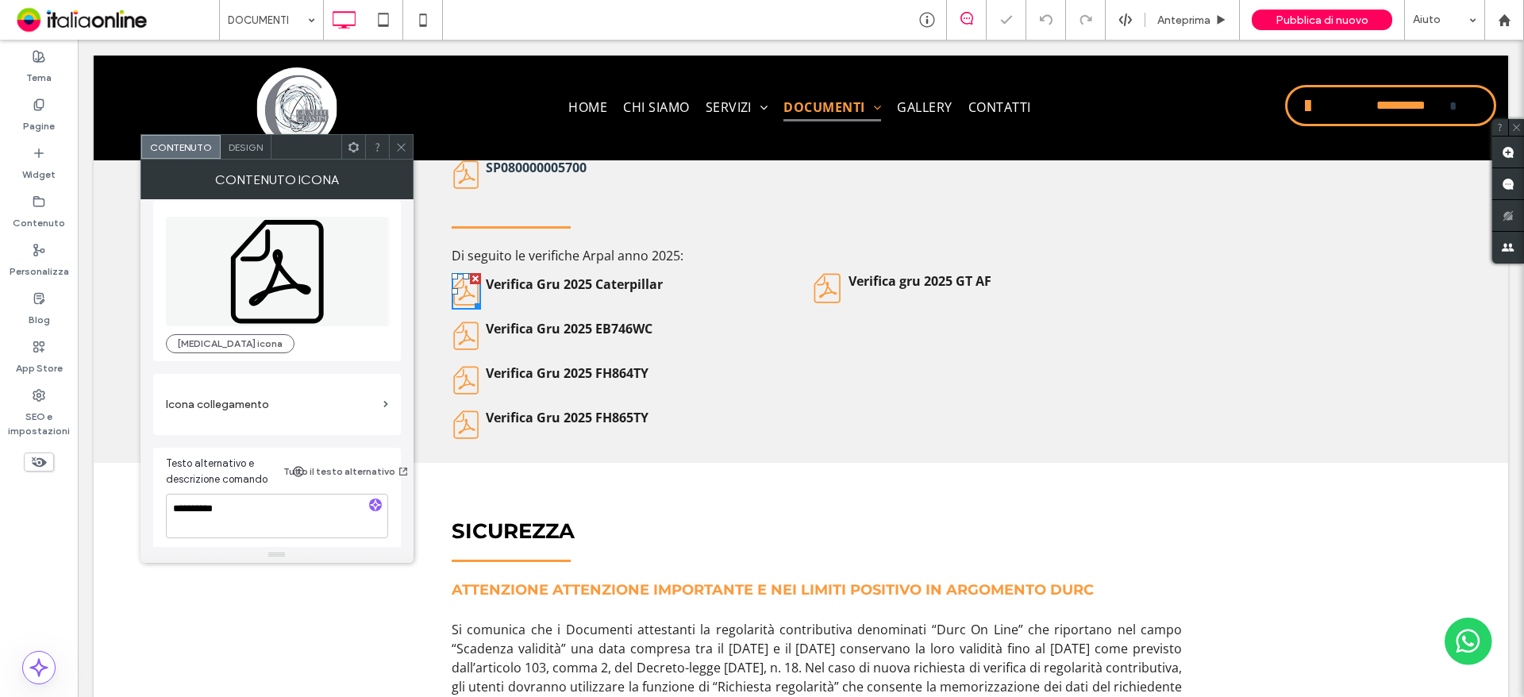
scroll to position [17, 0]
click at [386, 144] on div at bounding box center [377, 147] width 24 height 24
click at [399, 147] on icon at bounding box center [401, 147] width 12 height 12
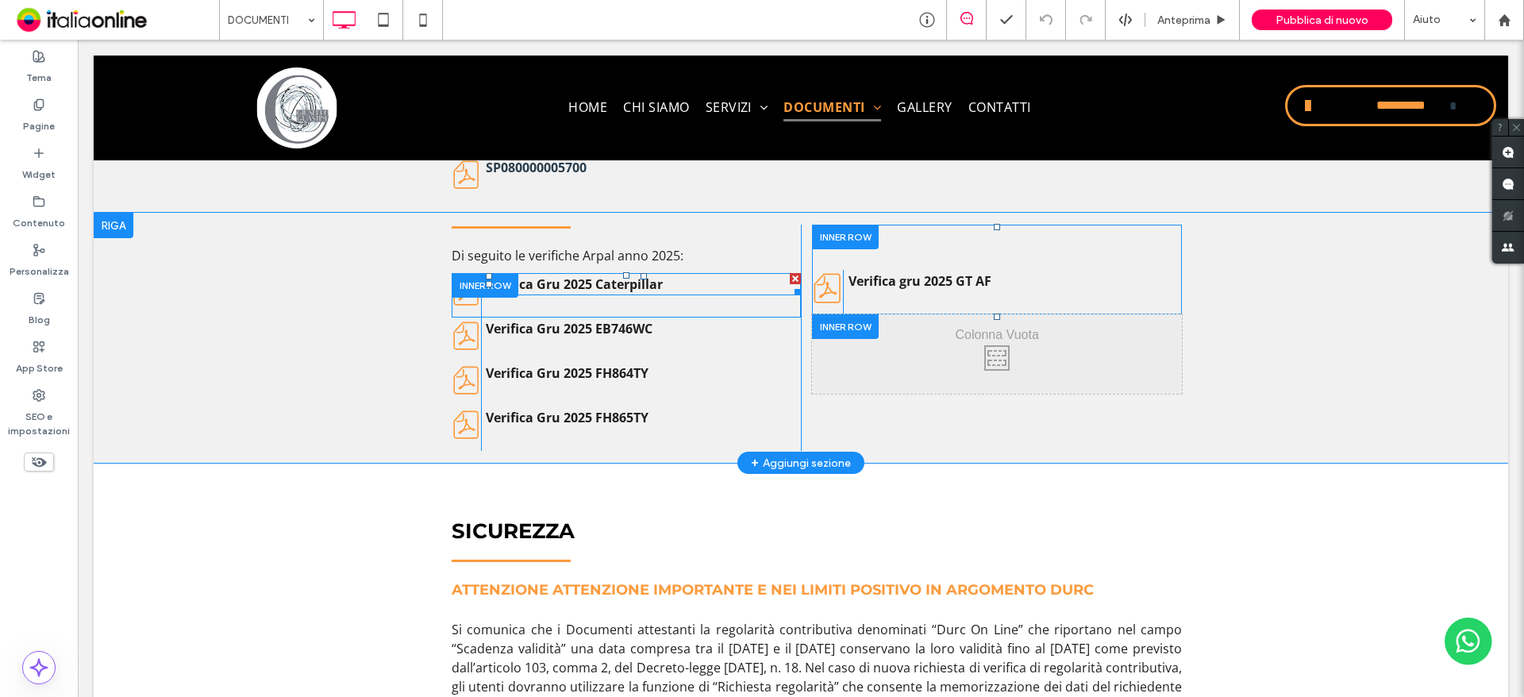
click at [655, 279] on strong "Verifica Gru 2025 Caterpillar" at bounding box center [574, 283] width 177 height 17
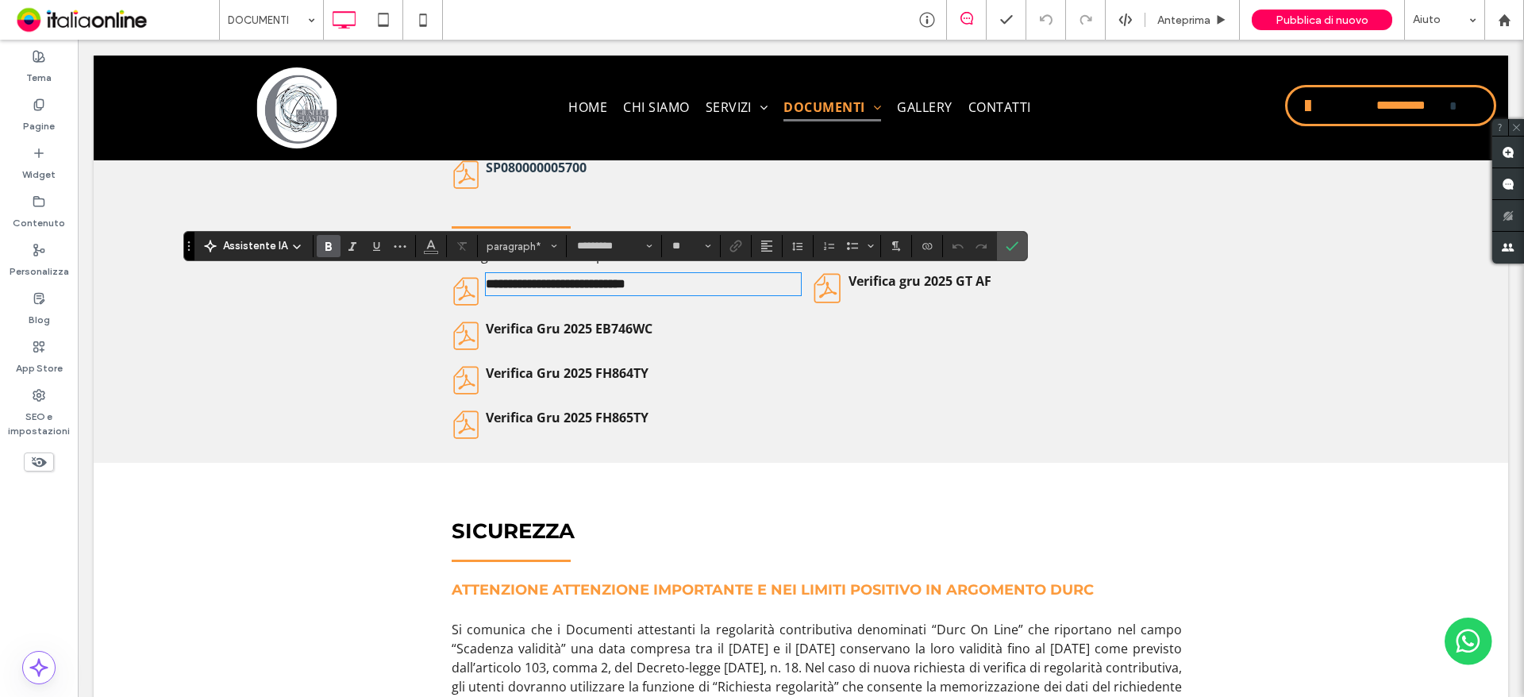
click at [617, 286] on strong "**********" at bounding box center [556, 284] width 140 height 12
drag, startPoint x: 673, startPoint y: 286, endPoint x: 459, endPoint y: 304, distance: 214.3
click at [459, 304] on div "**********" at bounding box center [626, 295] width 349 height 44
click at [744, 252] on label "Collegamento" at bounding box center [736, 246] width 24 height 22
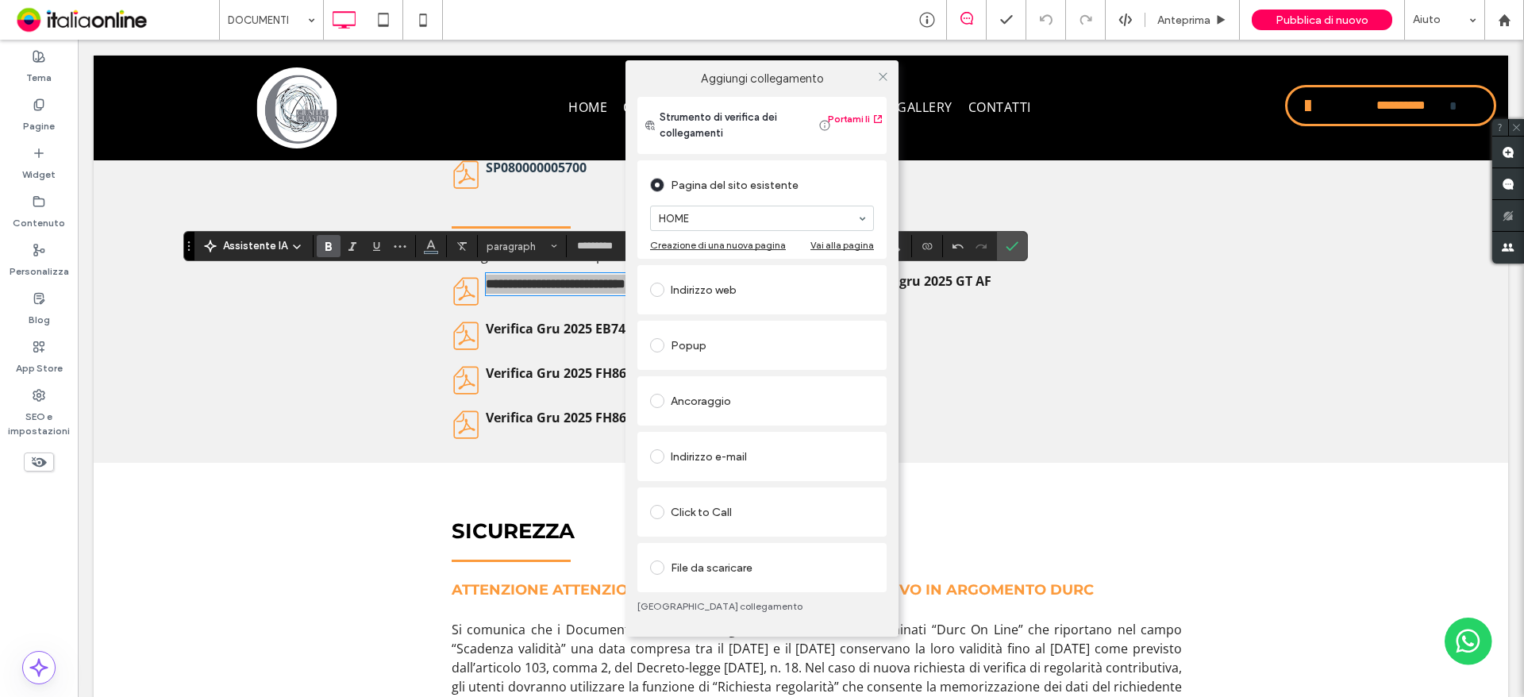
click at [727, 571] on div "File da scaricare" at bounding box center [762, 567] width 224 height 25
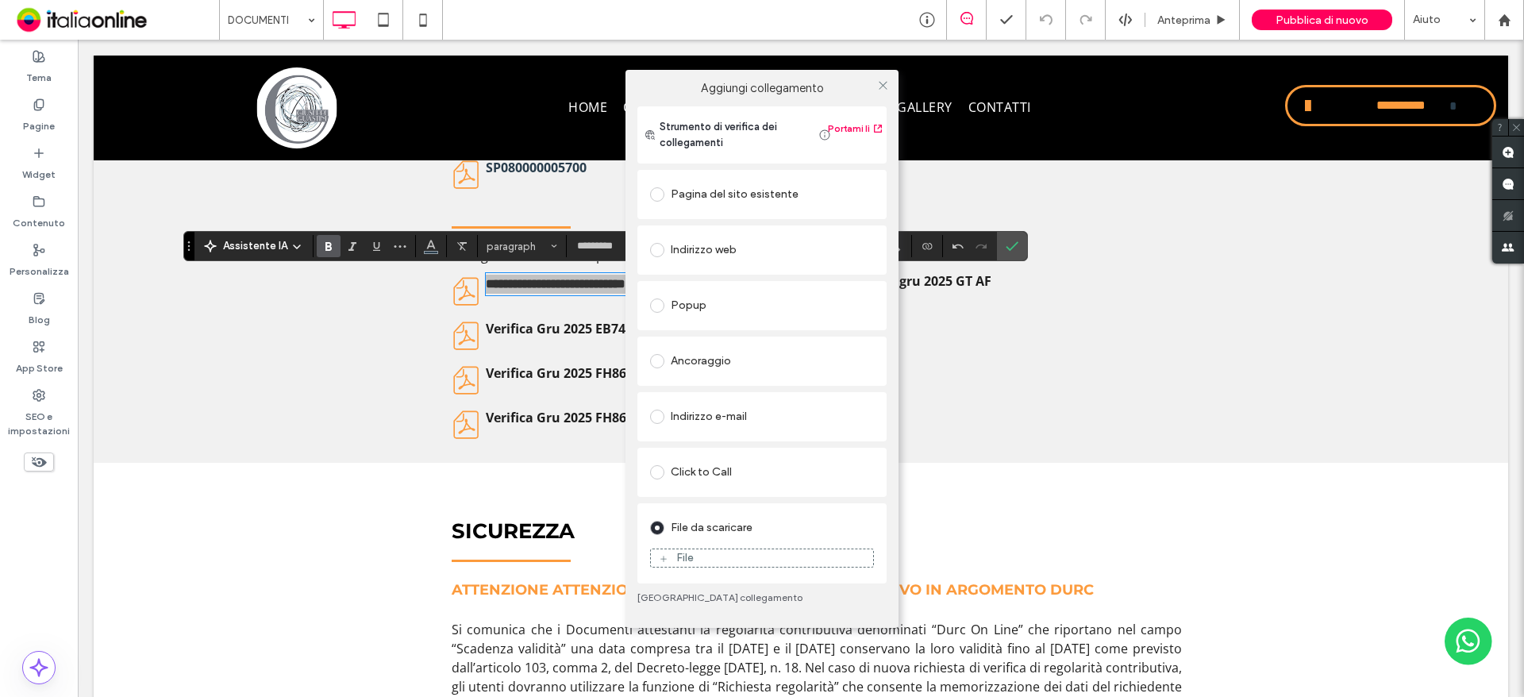
click at [701, 561] on div "File" at bounding box center [762, 558] width 222 height 14
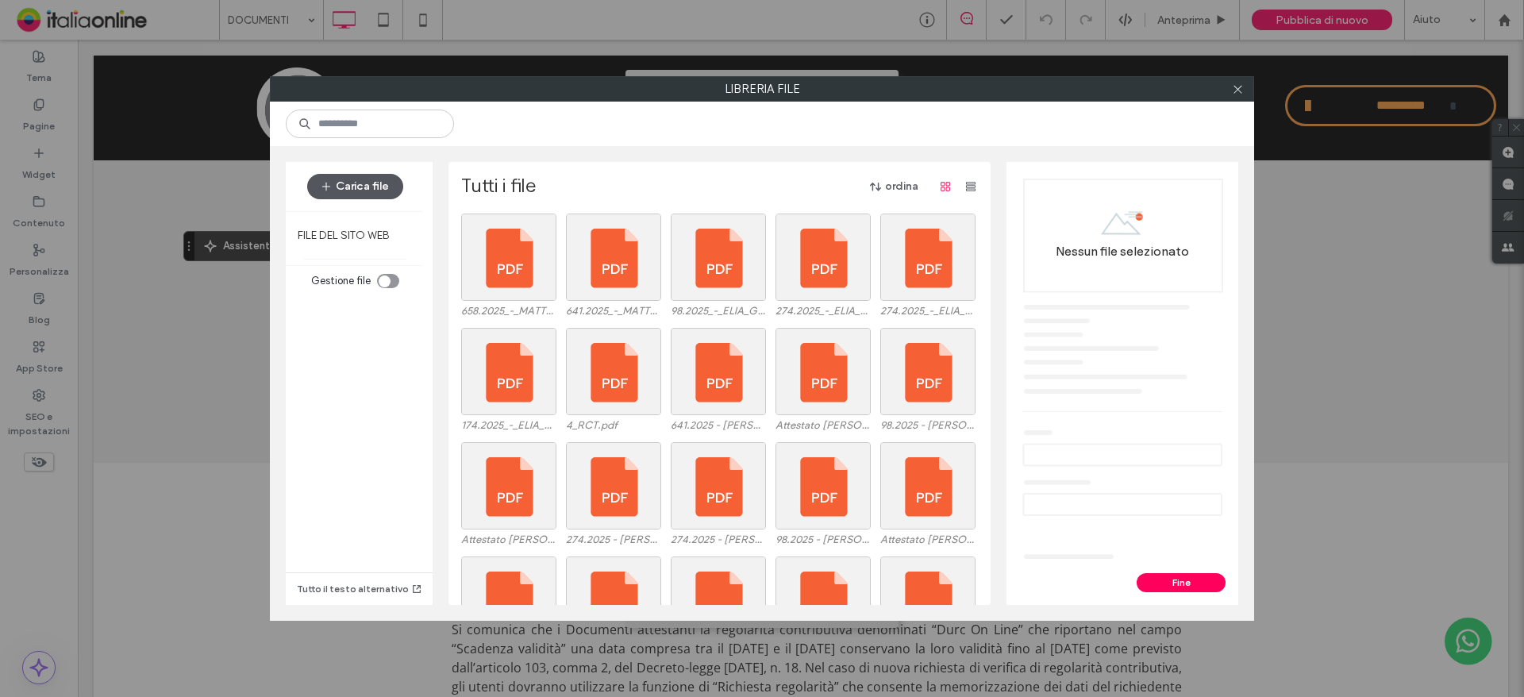
click at [363, 186] on button "Carica file" at bounding box center [355, 186] width 96 height 25
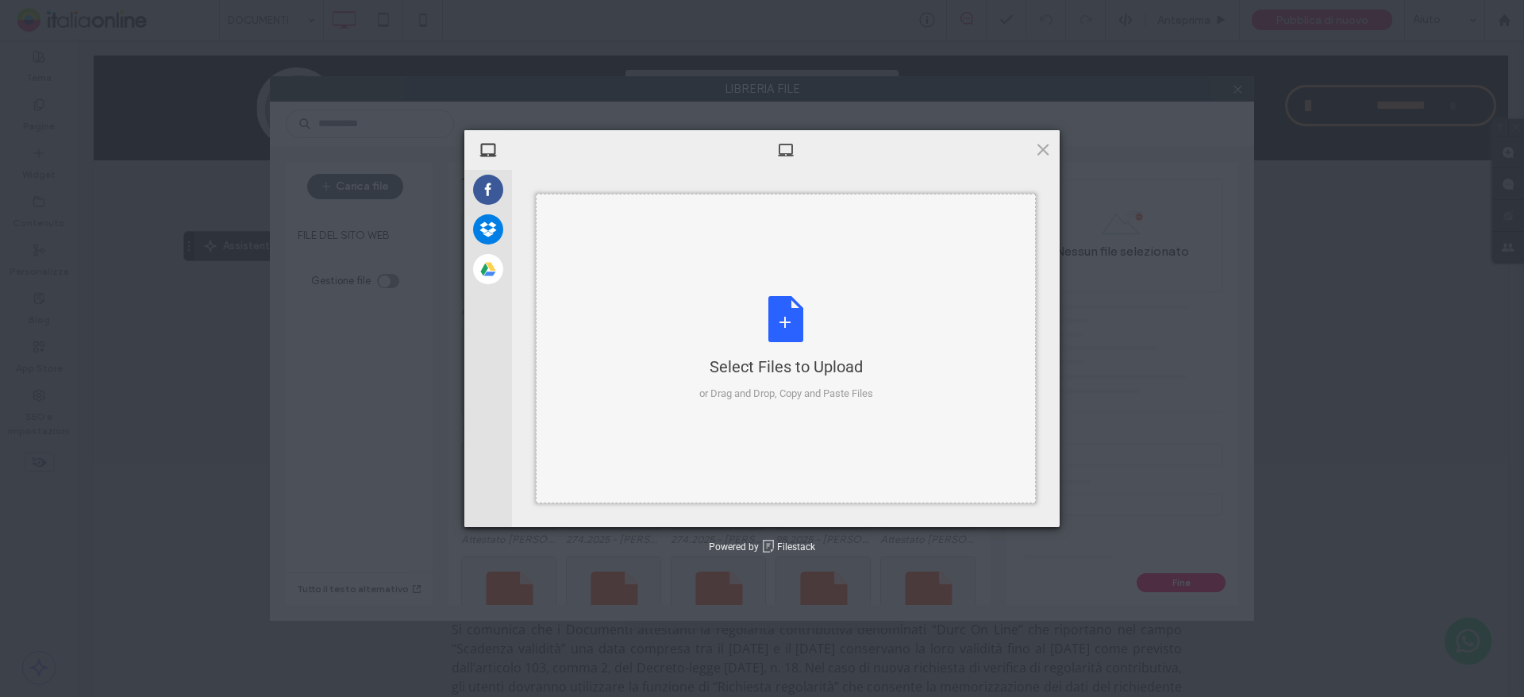
click at [651, 294] on div "Select Files to Upload or Drag and Drop, Copy and Paste Files" at bounding box center [786, 348] width 500 height 309
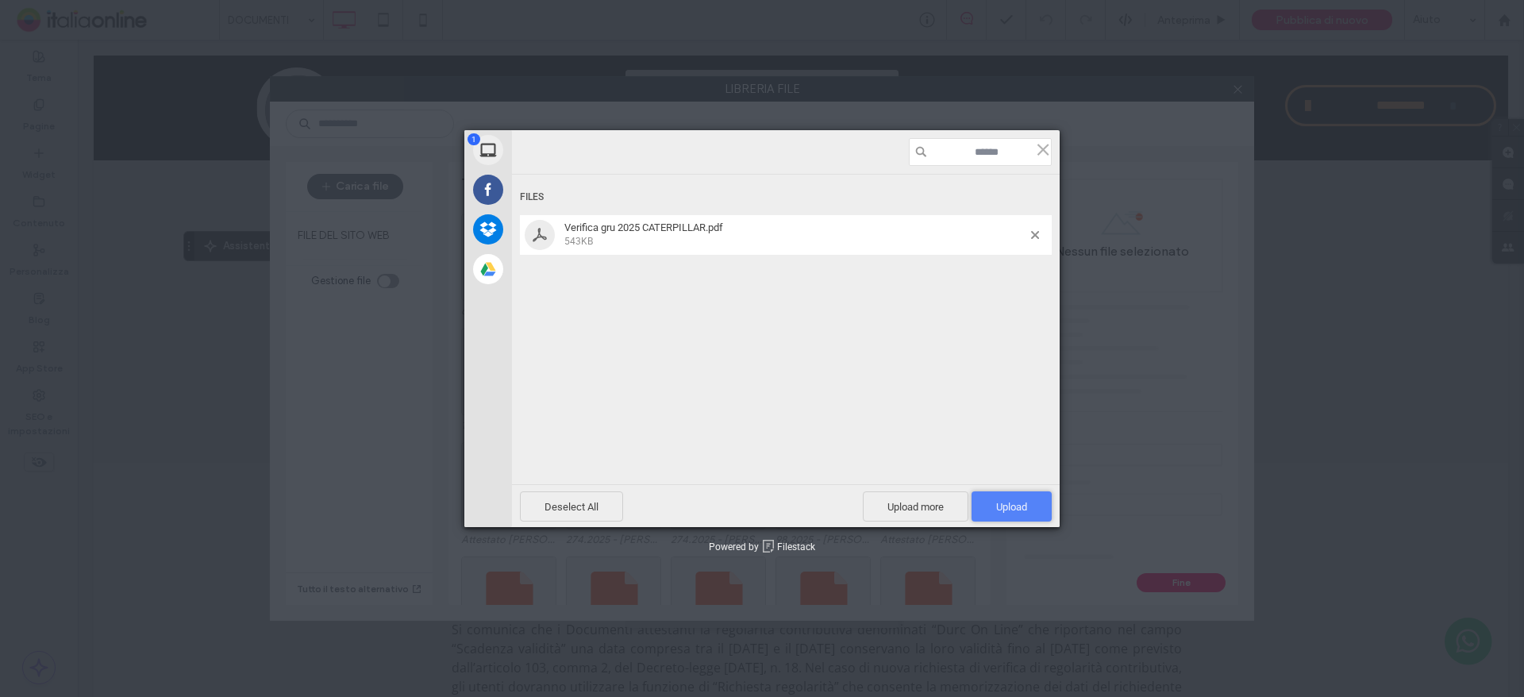
click at [1041, 506] on span "Upload 1" at bounding box center [1011, 506] width 80 height 30
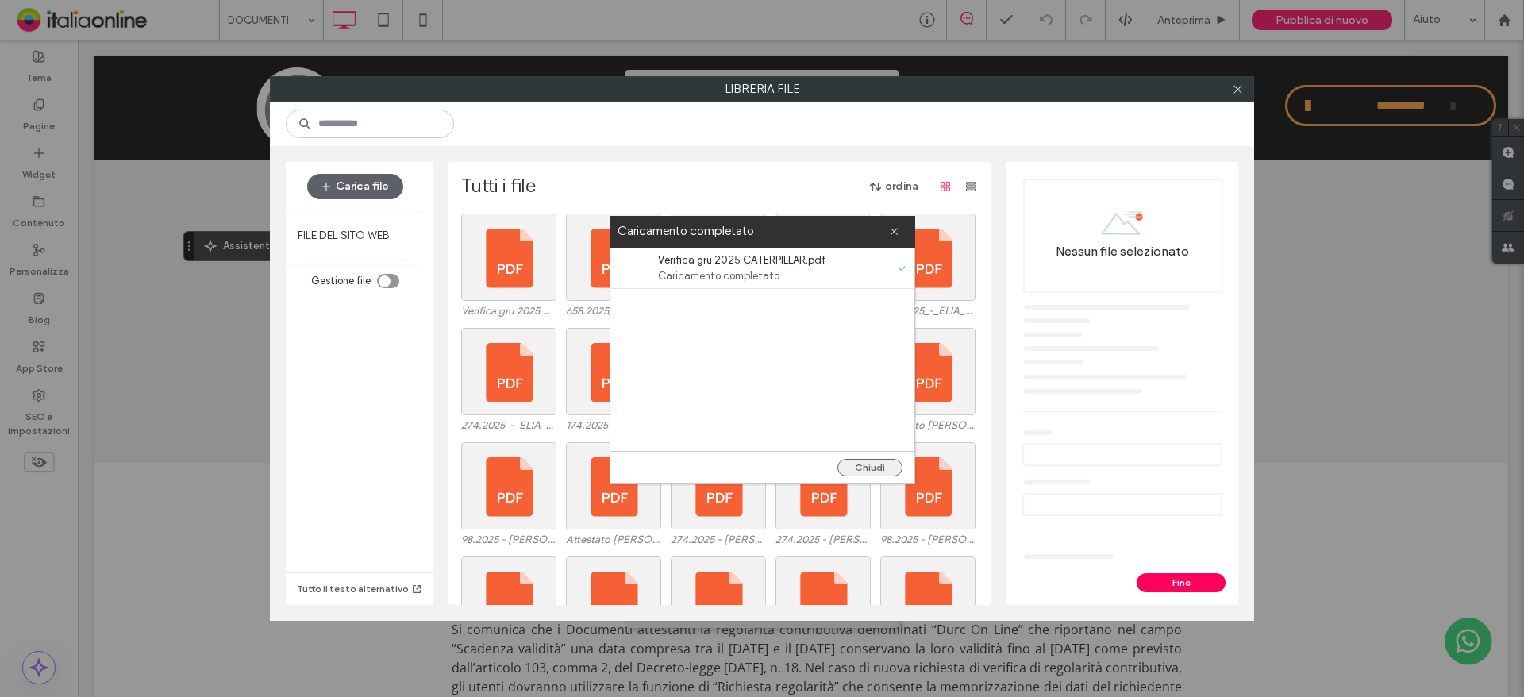
click at [884, 471] on button "Chiudi" at bounding box center [869, 467] width 65 height 17
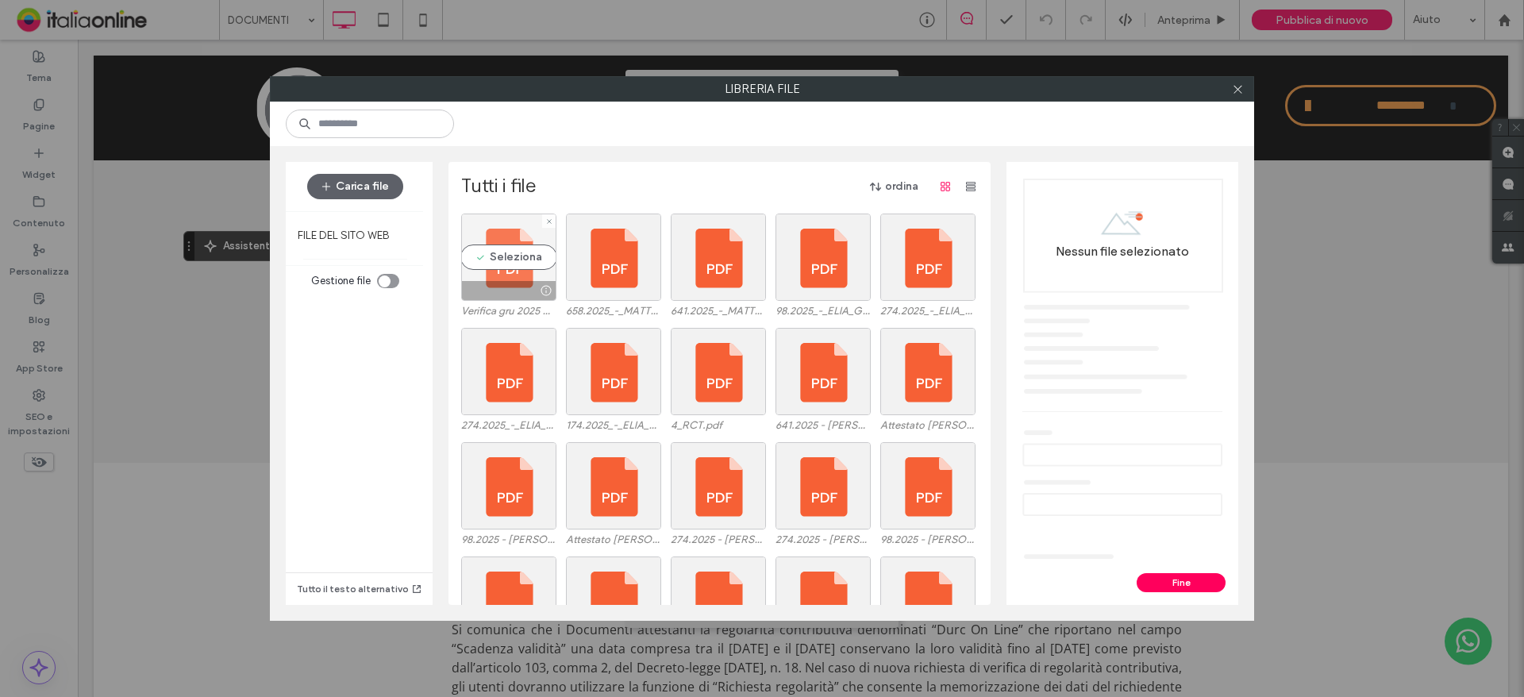
drag, startPoint x: 499, startPoint y: 257, endPoint x: 517, endPoint y: 267, distance: 19.9
click at [499, 257] on div "Seleziona" at bounding box center [508, 256] width 95 height 87
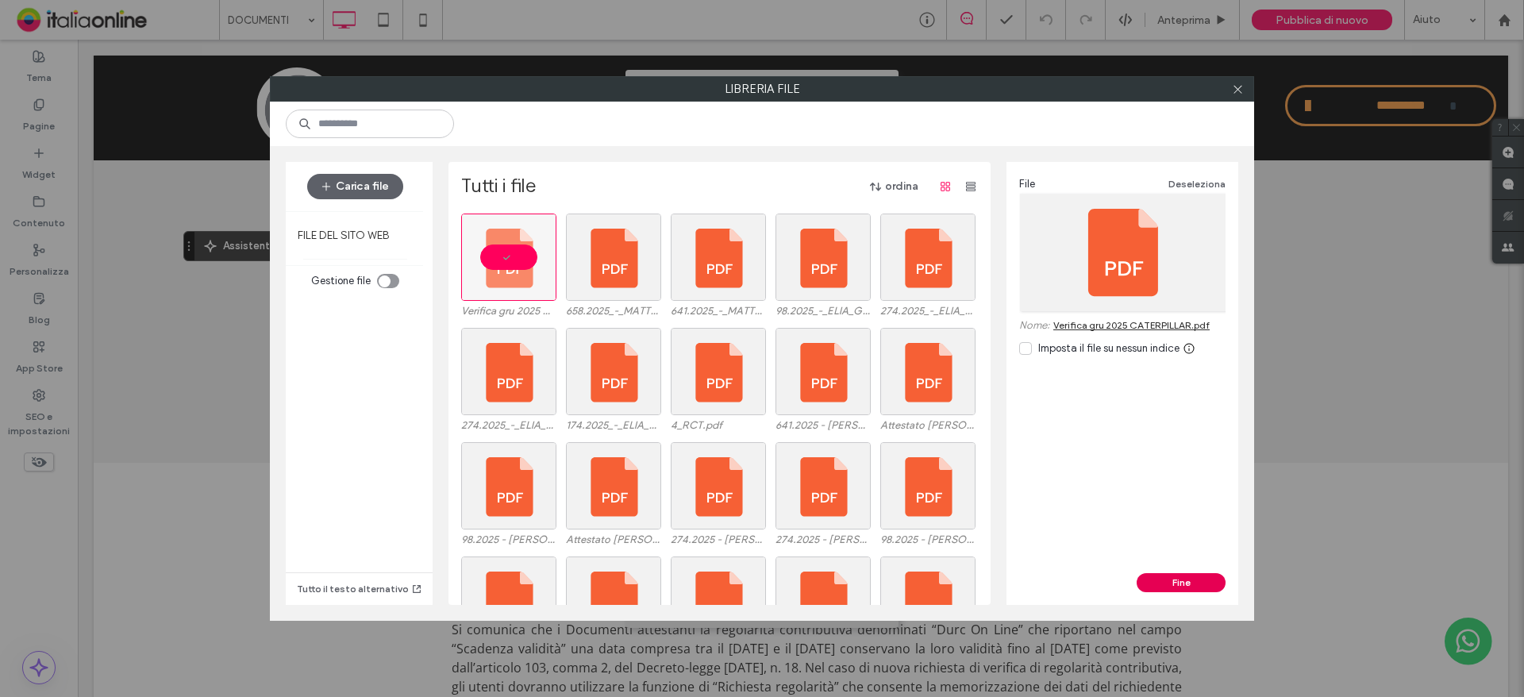
click at [1216, 576] on button "Fine" at bounding box center [1180, 582] width 89 height 19
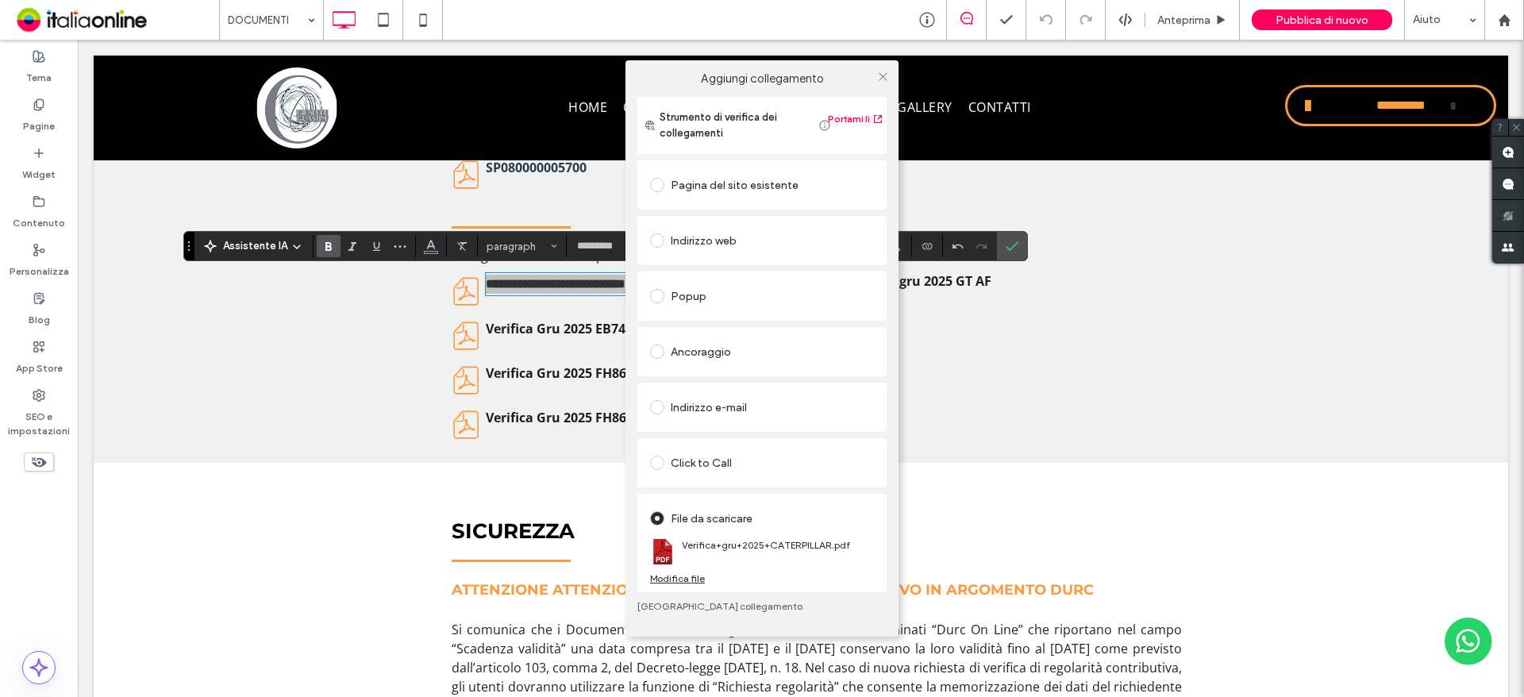
click at [589, 329] on div "Aggiungi collegamento Strumento di verifica dei collegamenti Portami lì Pagina …" at bounding box center [762, 348] width 1524 height 697
click at [880, 71] on icon at bounding box center [883, 77] width 12 height 12
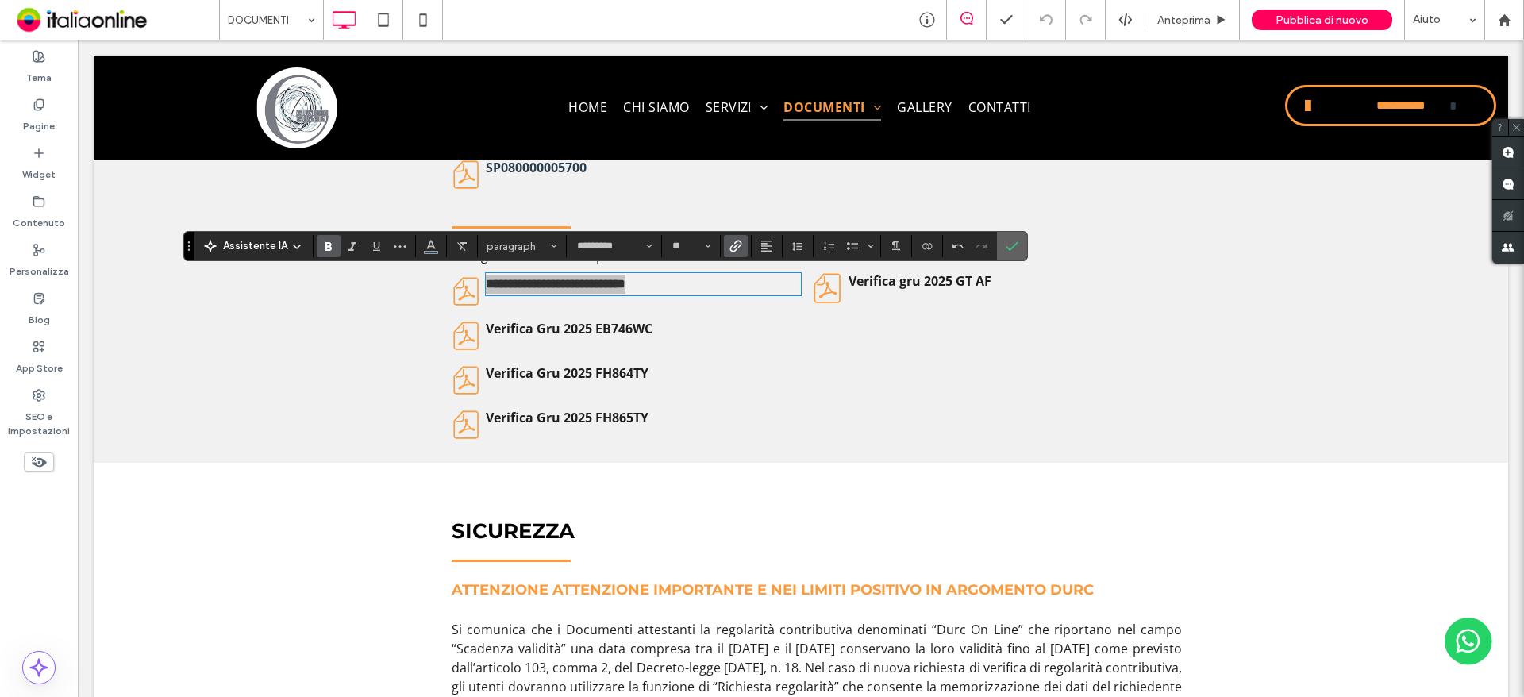
click at [1018, 239] on label "Conferma" at bounding box center [1012, 246] width 24 height 29
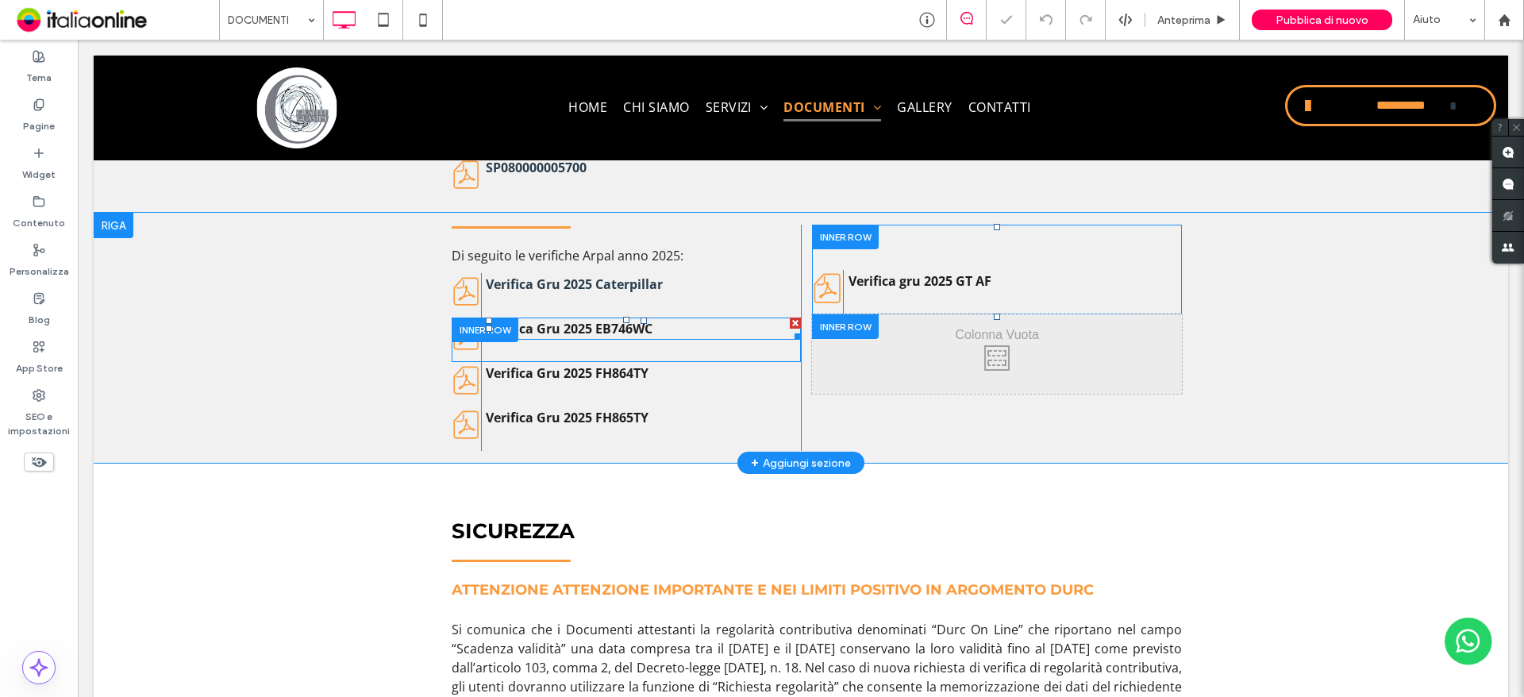
click at [653, 329] on p "Verifica Gru 2025 EB746WC" at bounding box center [643, 328] width 315 height 19
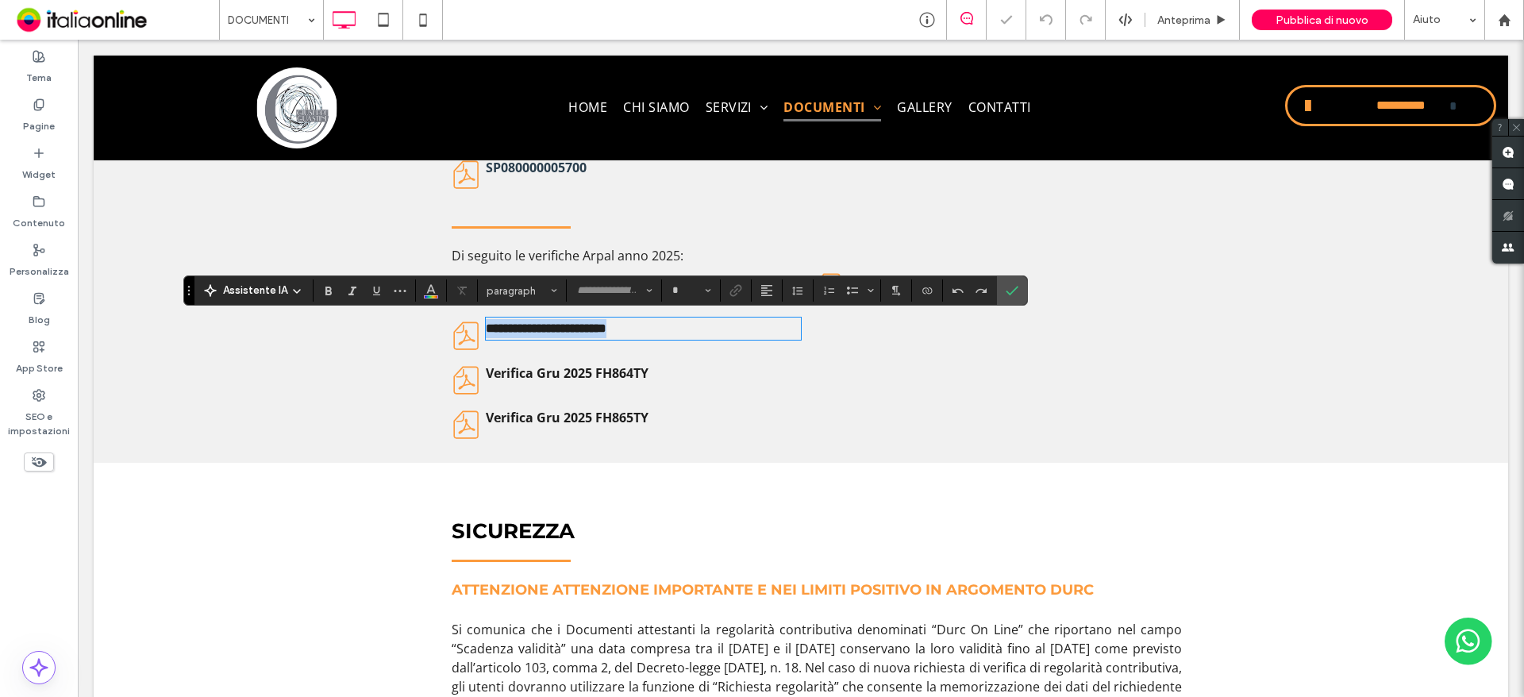
type input "*********"
type input "**"
click at [737, 290] on use "Collegamento" at bounding box center [735, 290] width 12 height 12
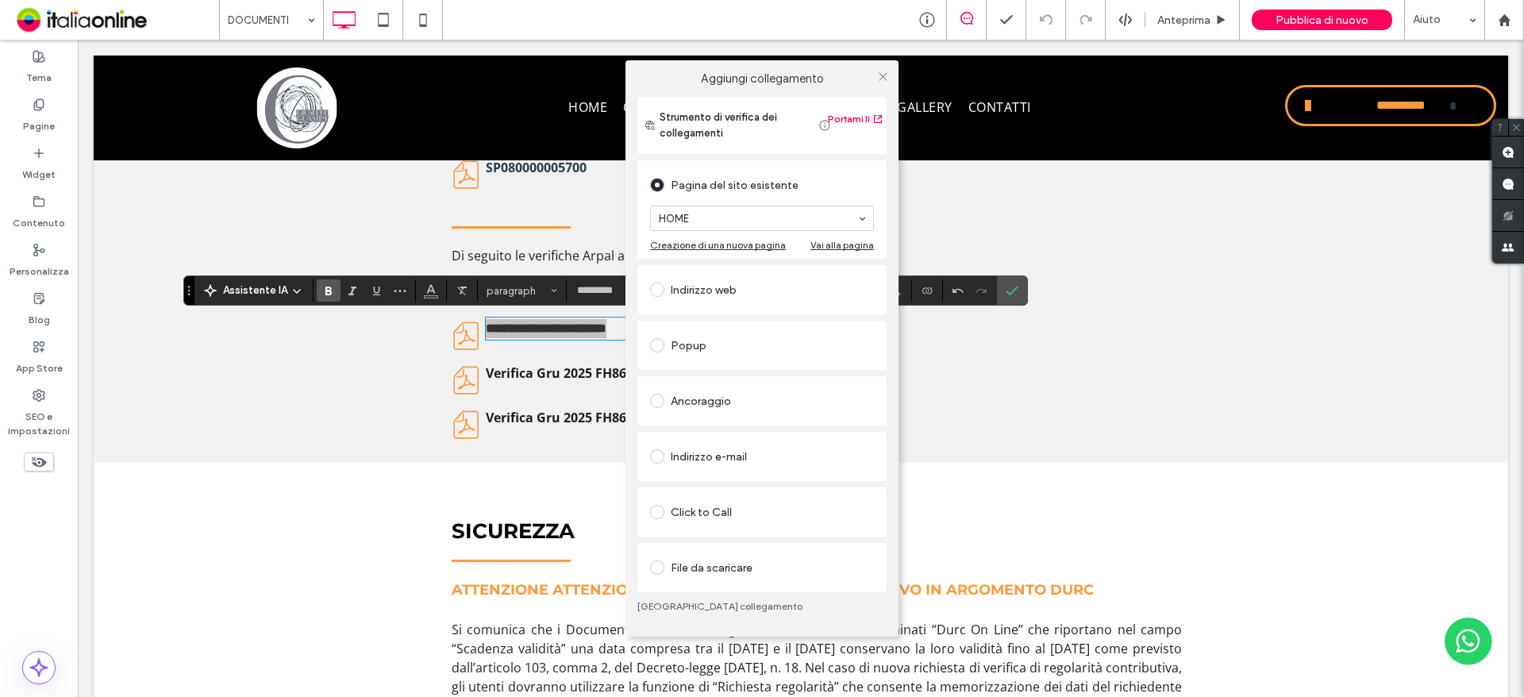
click at [729, 571] on div "File da scaricare" at bounding box center [762, 567] width 224 height 25
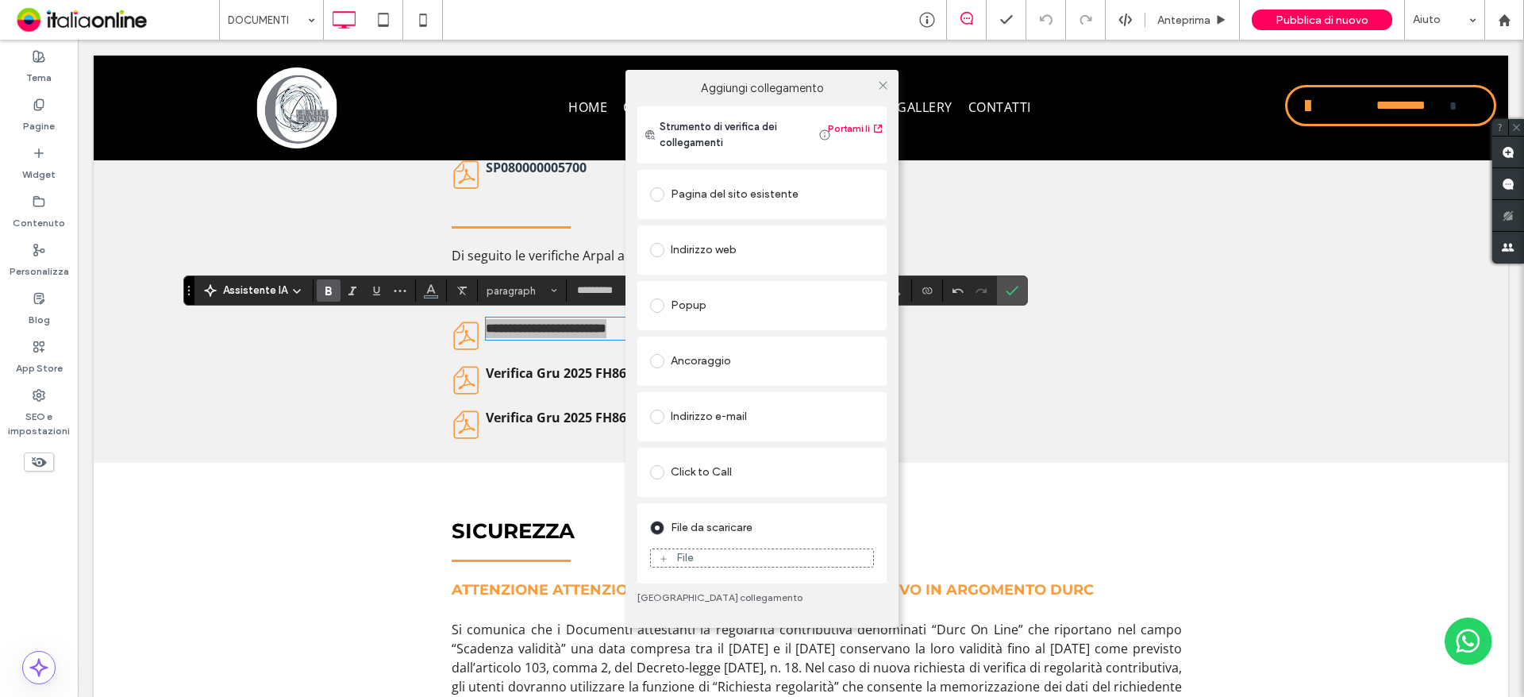
click at [713, 558] on div "File" at bounding box center [762, 558] width 222 height 14
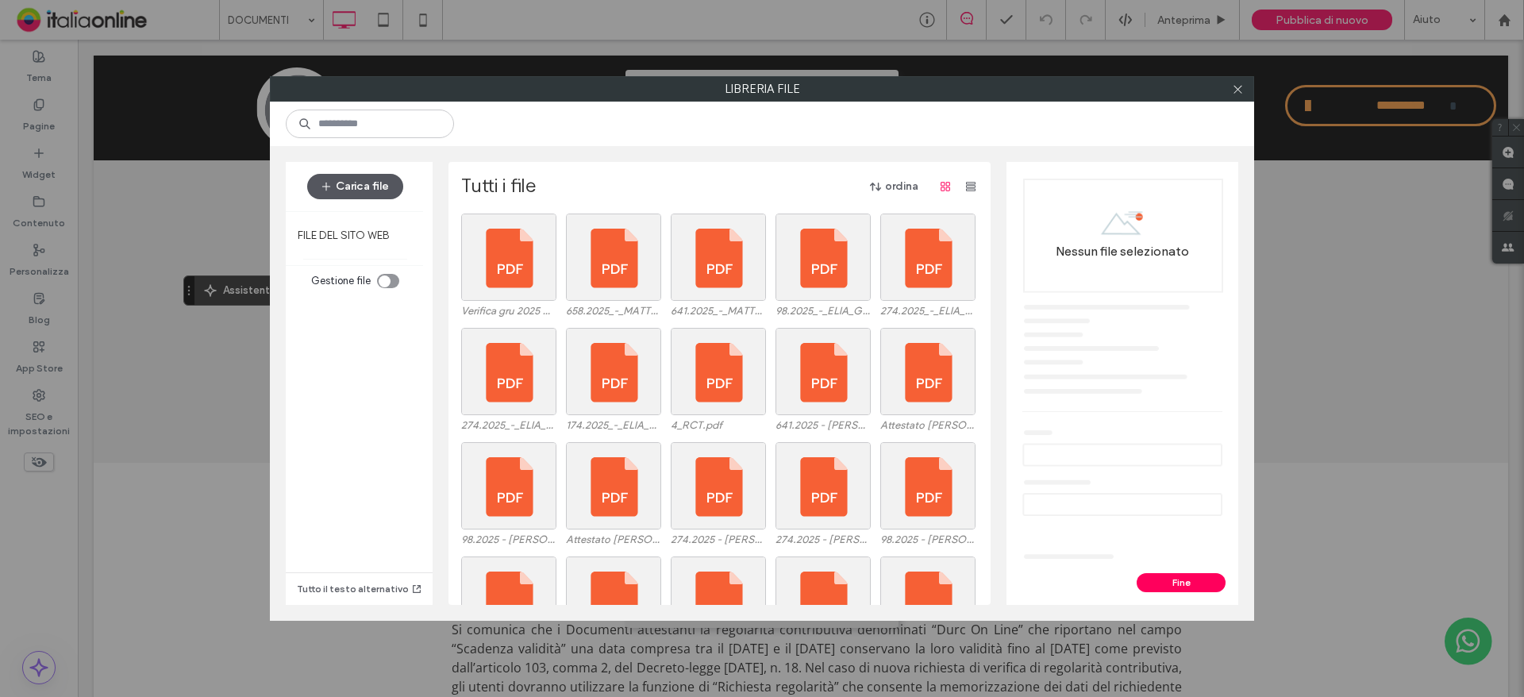
click at [338, 186] on button "Carica file" at bounding box center [355, 186] width 96 height 25
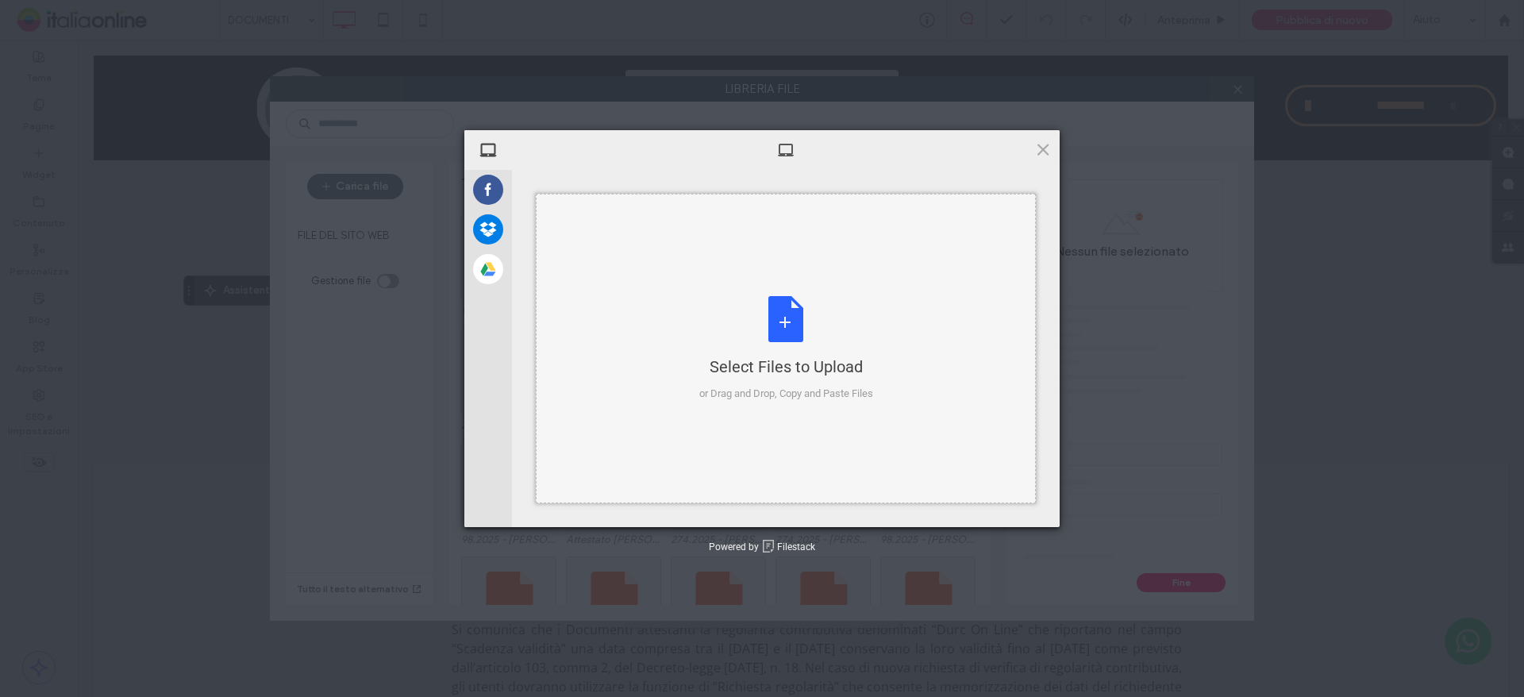
click at [690, 304] on div "Select Files to Upload or Drag and Drop, Copy and Paste Files" at bounding box center [786, 348] width 500 height 309
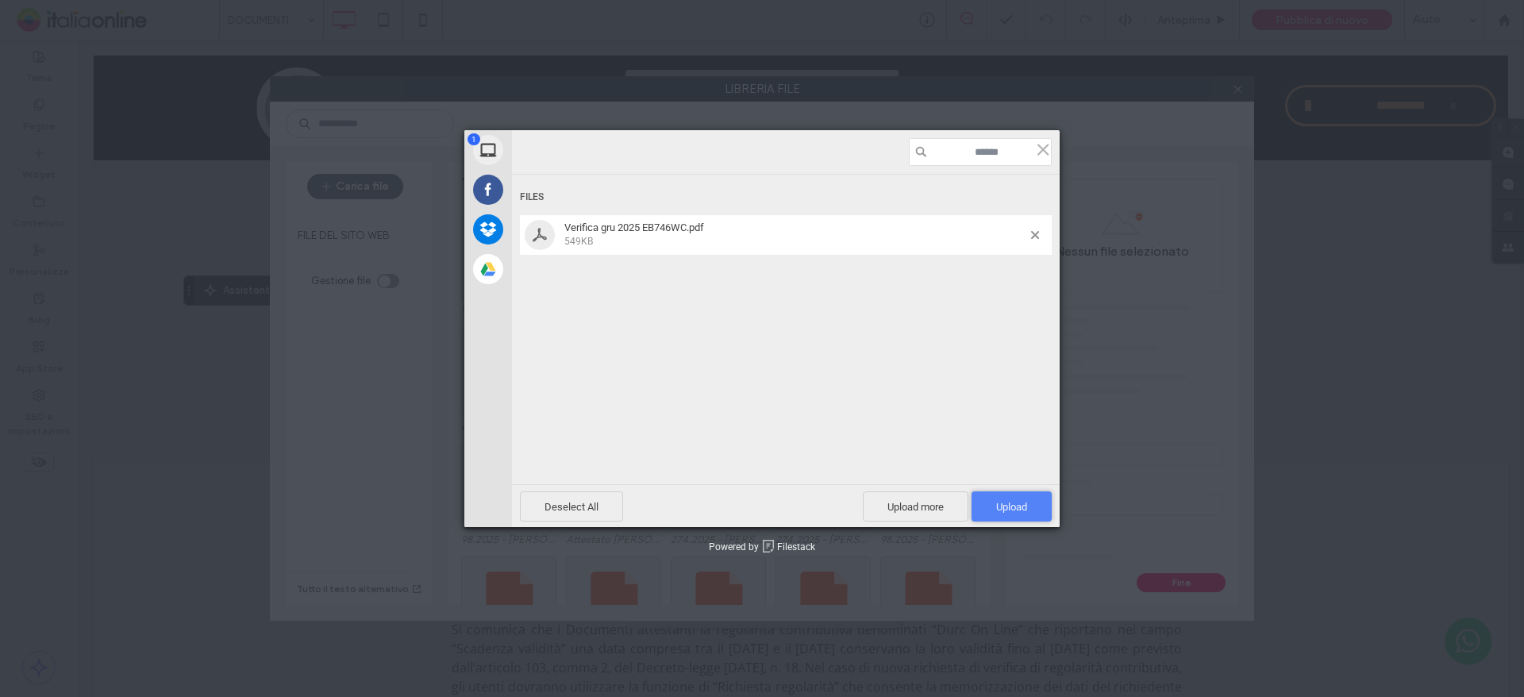
click at [1028, 506] on span "Upload 1" at bounding box center [1011, 506] width 80 height 30
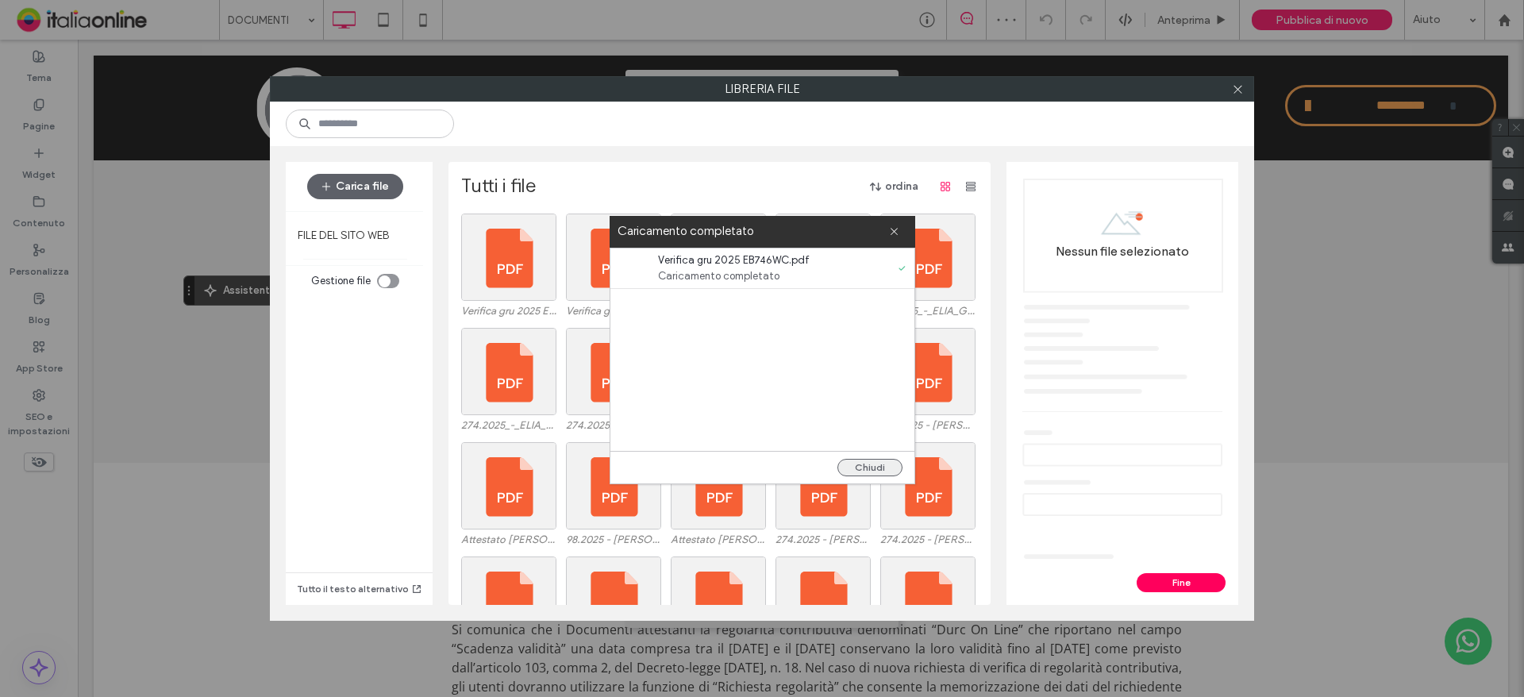
drag, startPoint x: 881, startPoint y: 467, endPoint x: 852, endPoint y: 458, distance: 30.1
click at [881, 467] on button "Chiudi" at bounding box center [869, 467] width 65 height 17
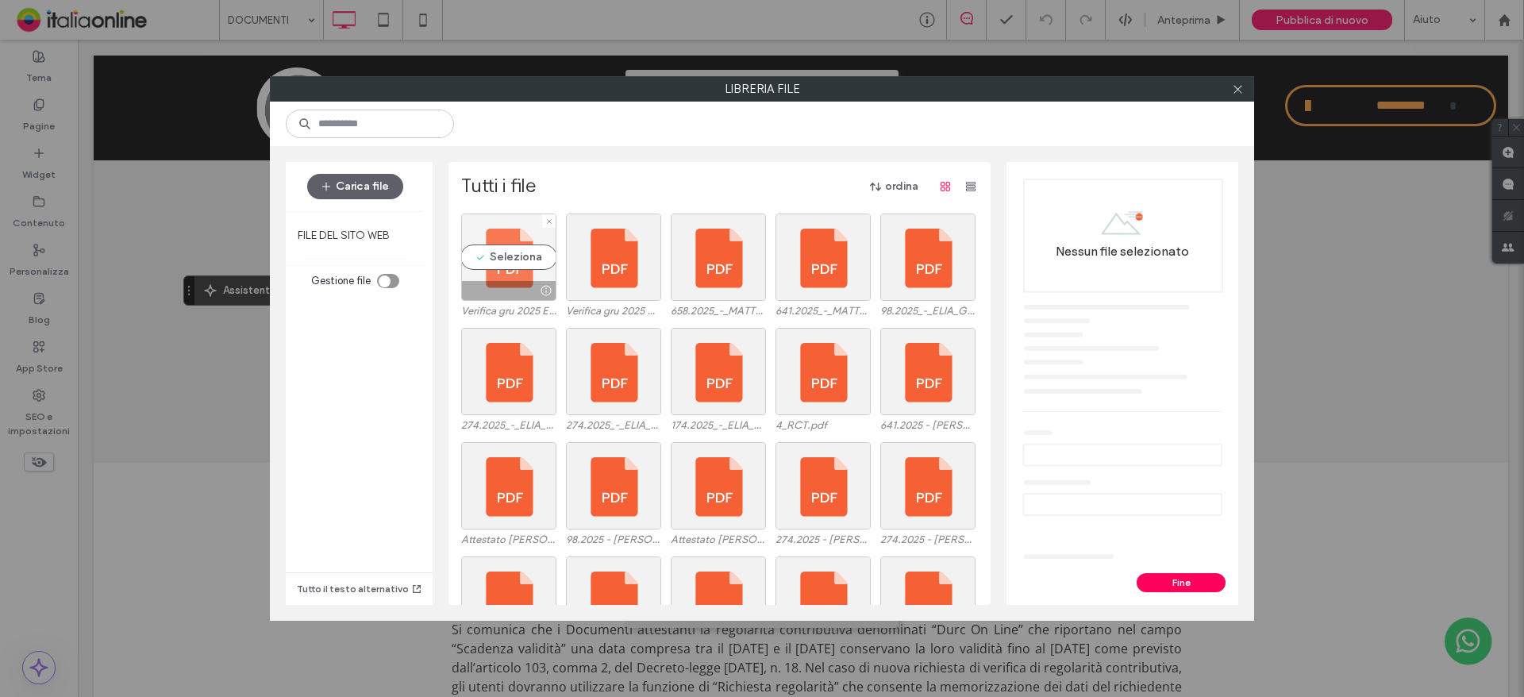
click at [494, 256] on div "Seleziona" at bounding box center [508, 256] width 95 height 87
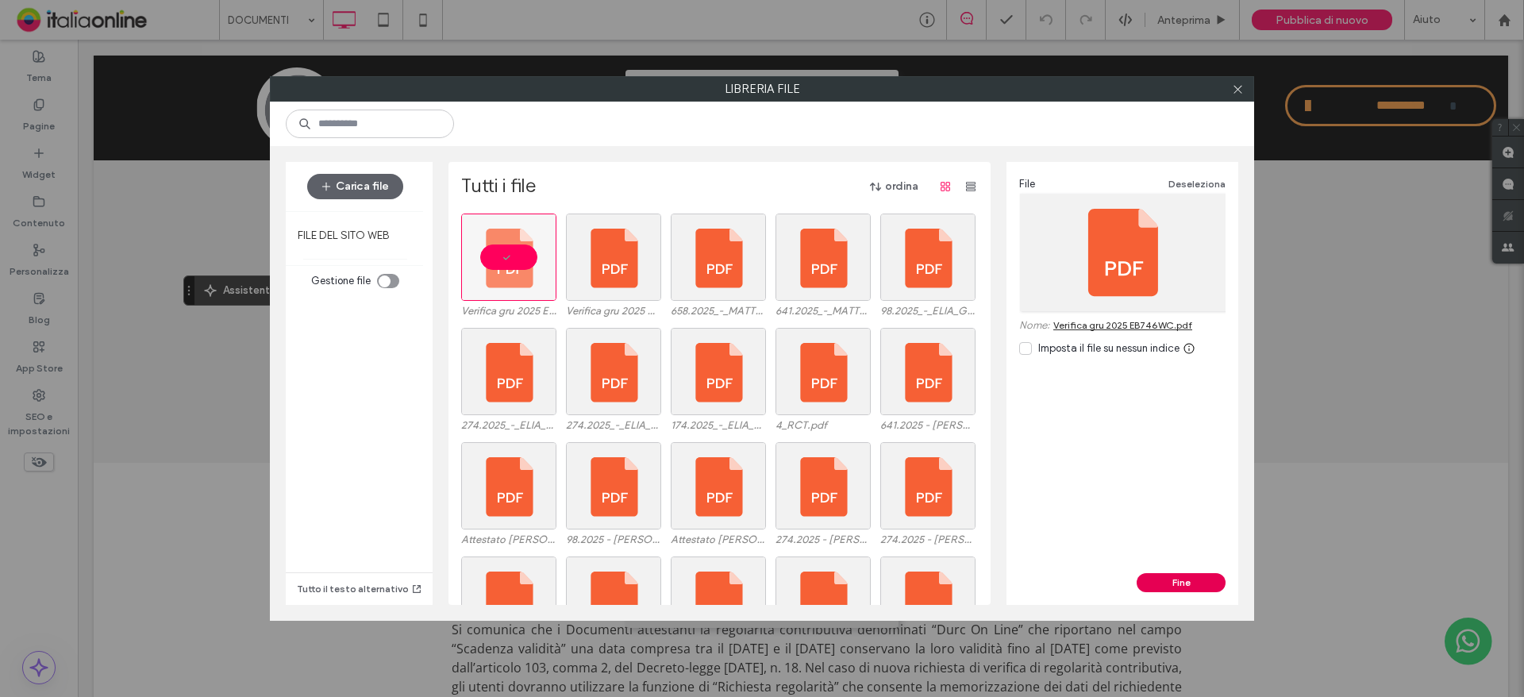
click at [1195, 584] on button "Fine" at bounding box center [1180, 582] width 89 height 19
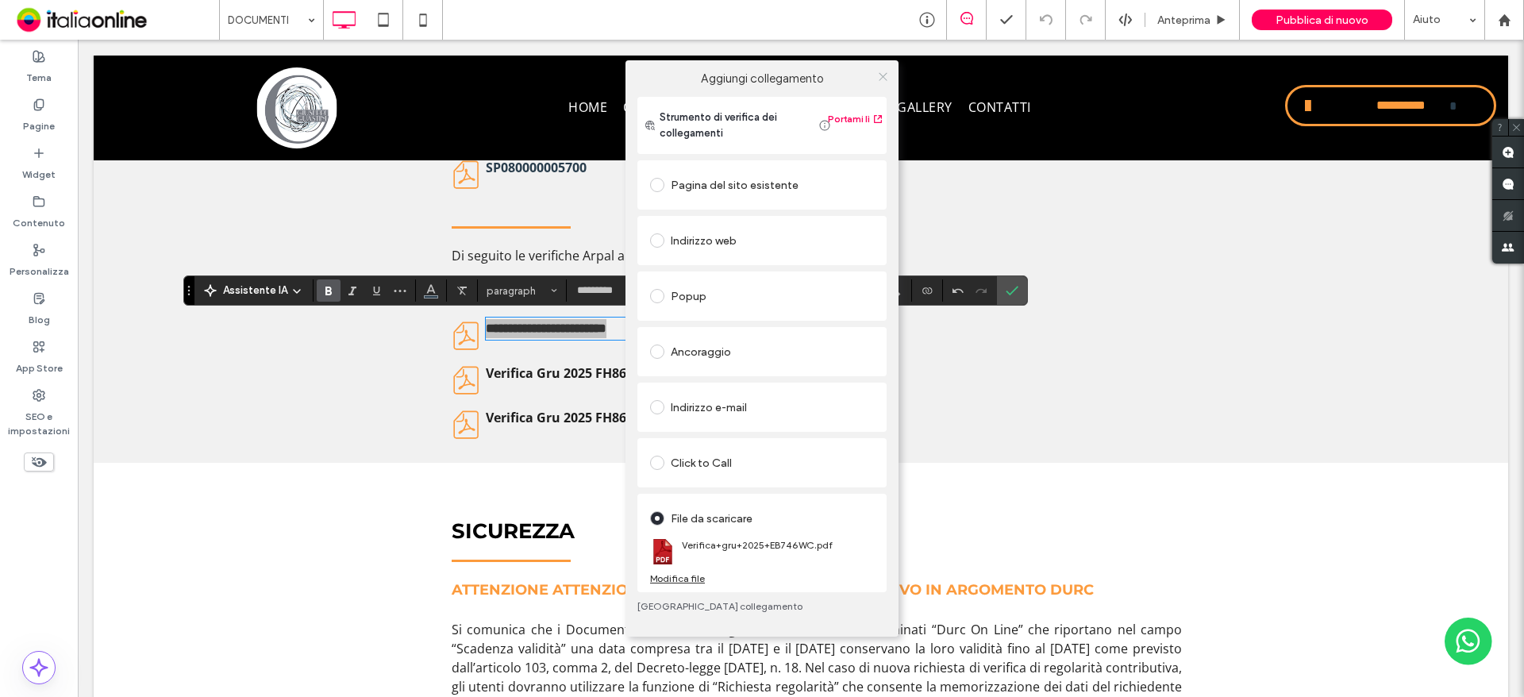
click at [880, 73] on icon at bounding box center [883, 77] width 12 height 12
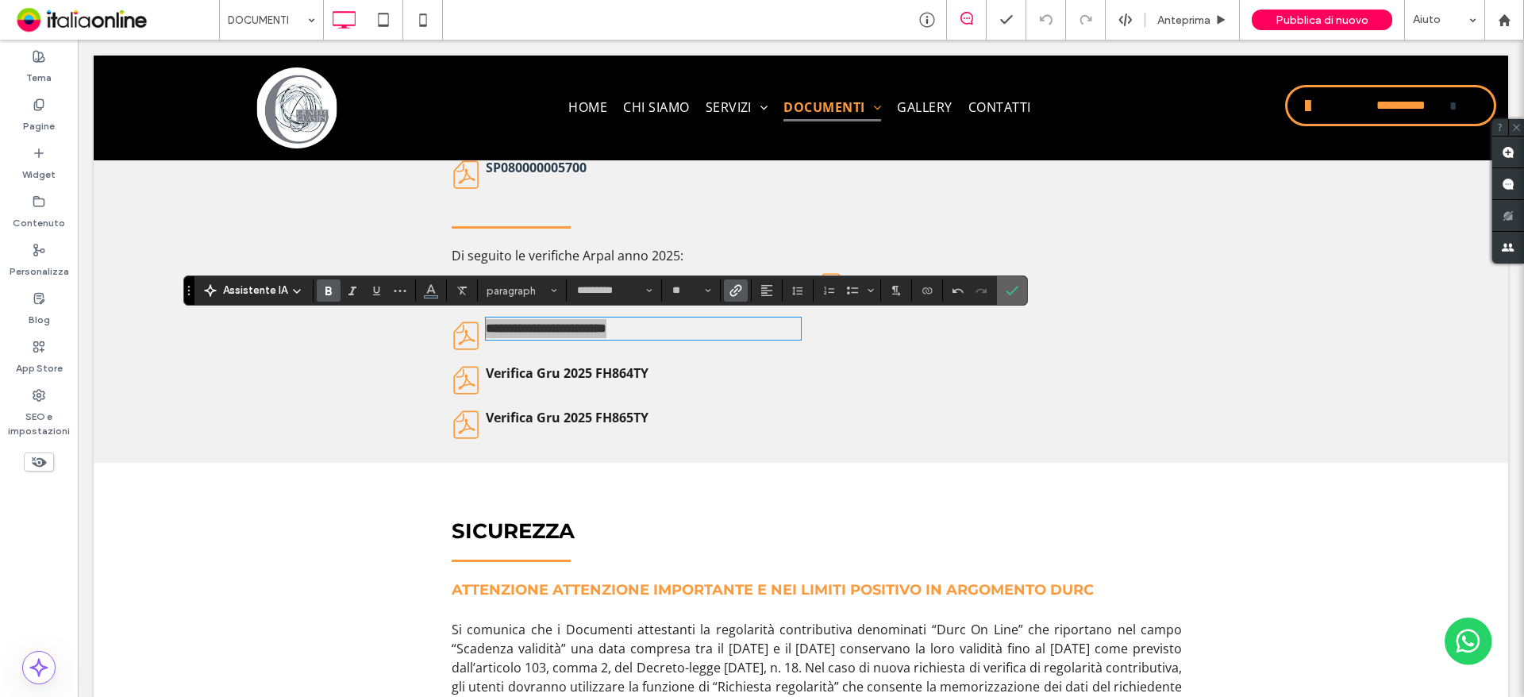
click at [1015, 284] on icon "Conferma" at bounding box center [1011, 290] width 13 height 13
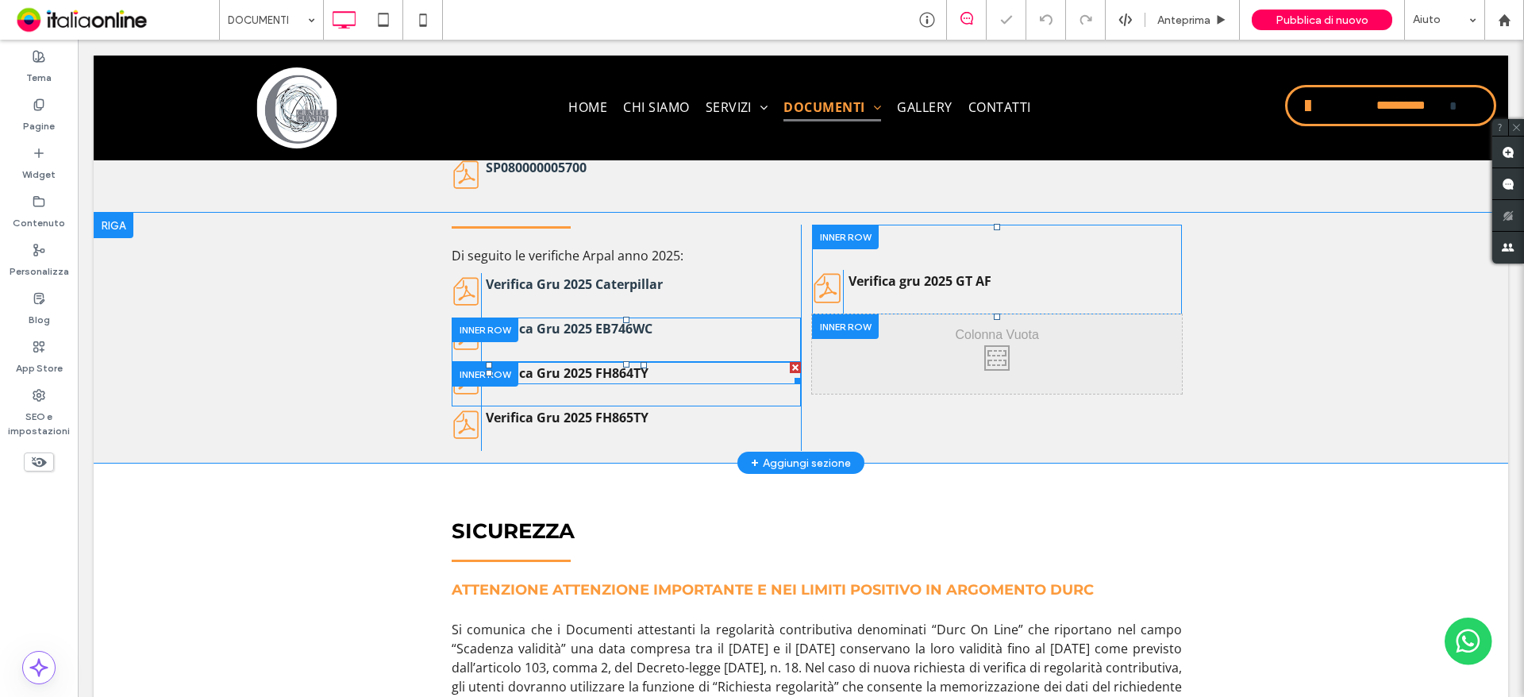
click at [641, 373] on strong "Verifica Gru 2025 FH864TY ﻿" at bounding box center [567, 372] width 163 height 17
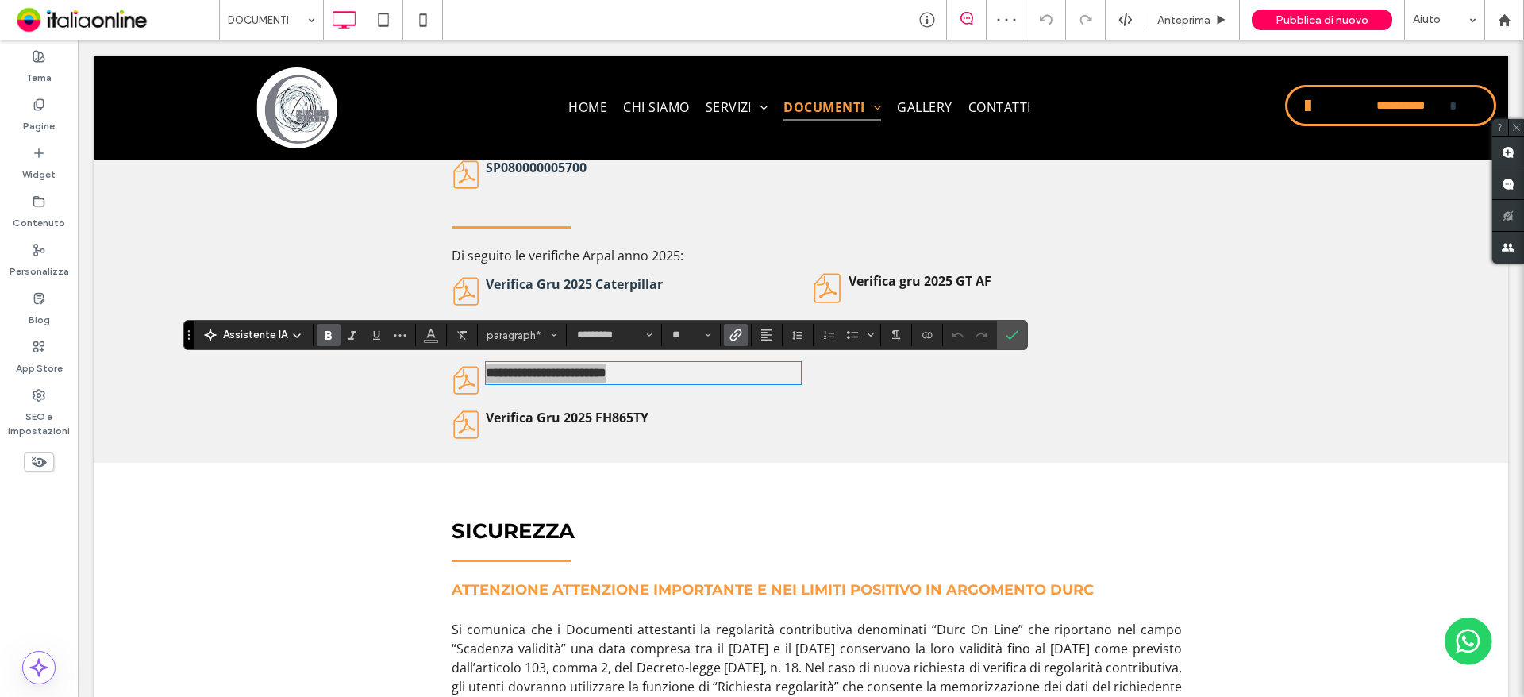
click at [734, 329] on icon "Collegamento" at bounding box center [735, 335] width 13 height 13
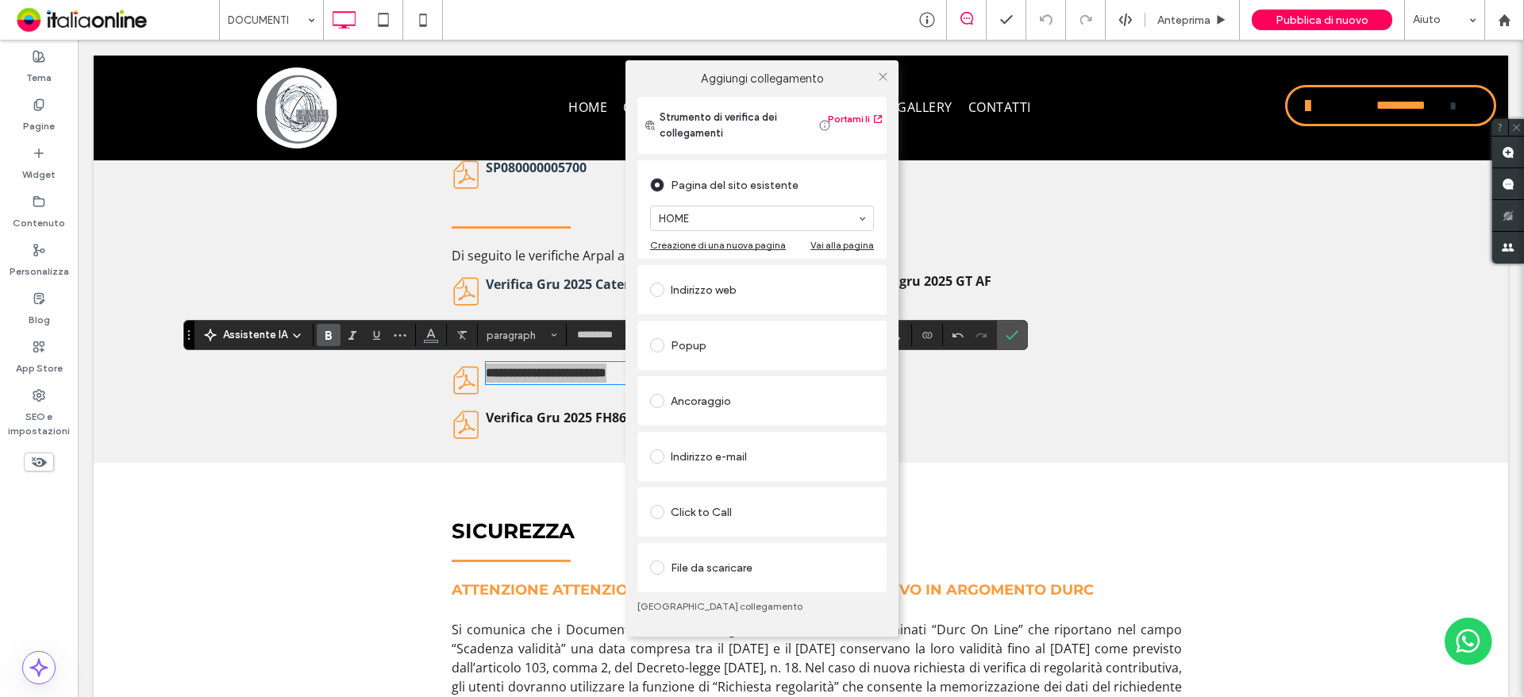
click at [691, 571] on div "File da scaricare" at bounding box center [762, 567] width 224 height 25
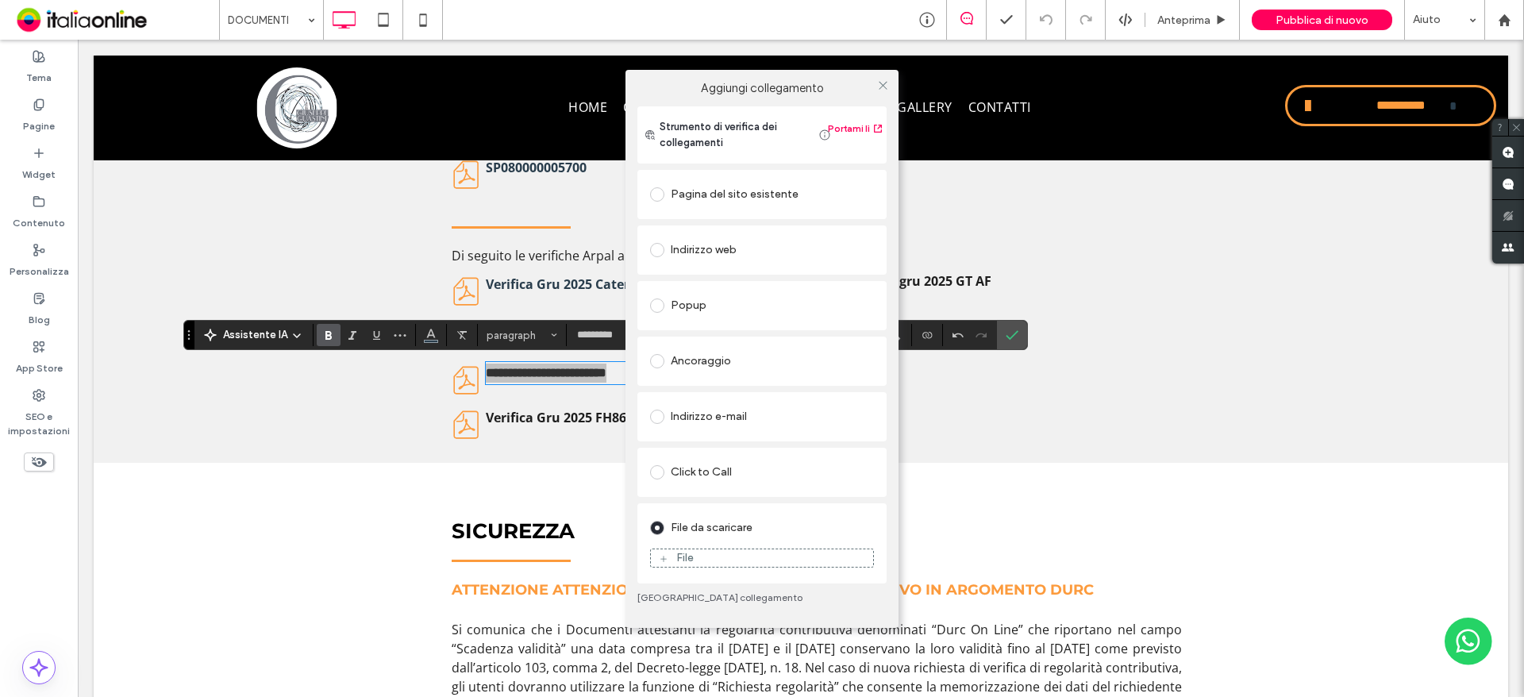
click at [689, 552] on div "File" at bounding box center [684, 557] width 17 height 13
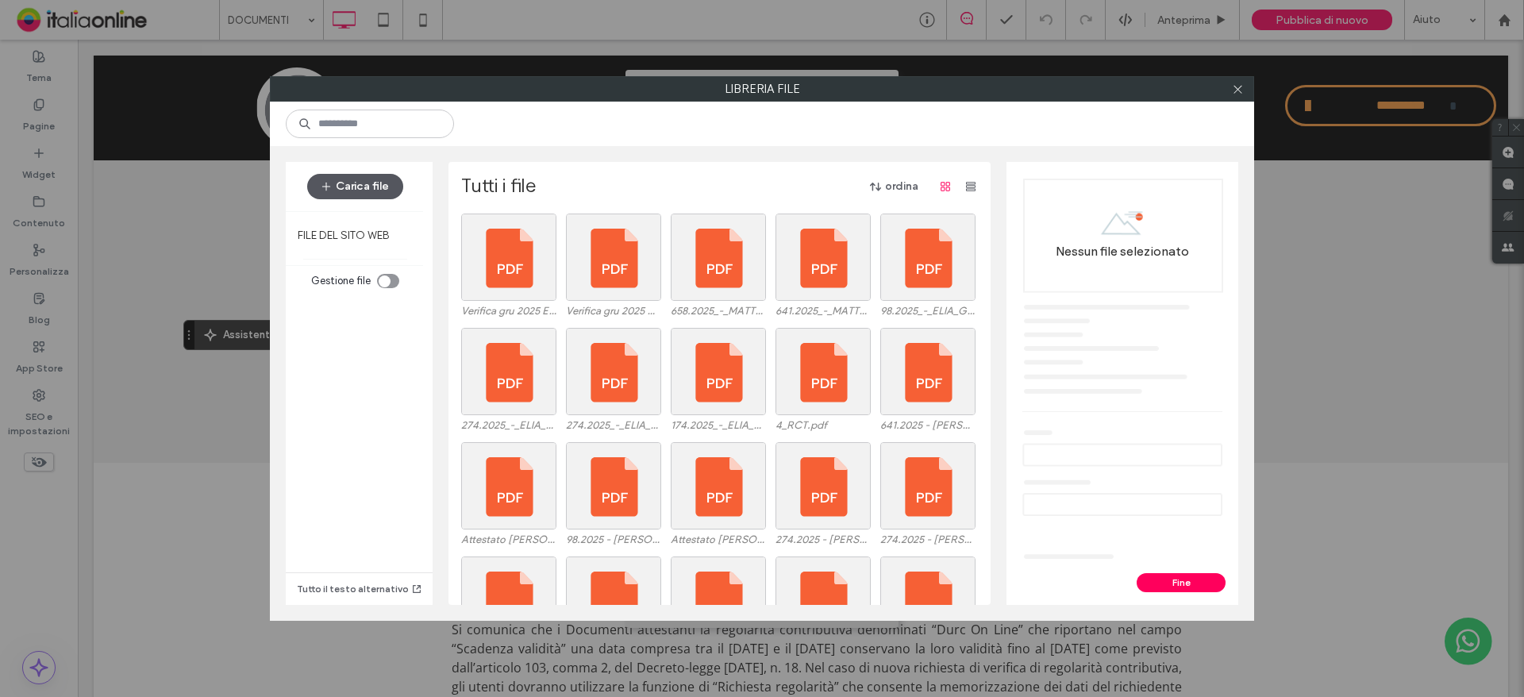
click at [401, 190] on button "Carica file" at bounding box center [355, 186] width 96 height 25
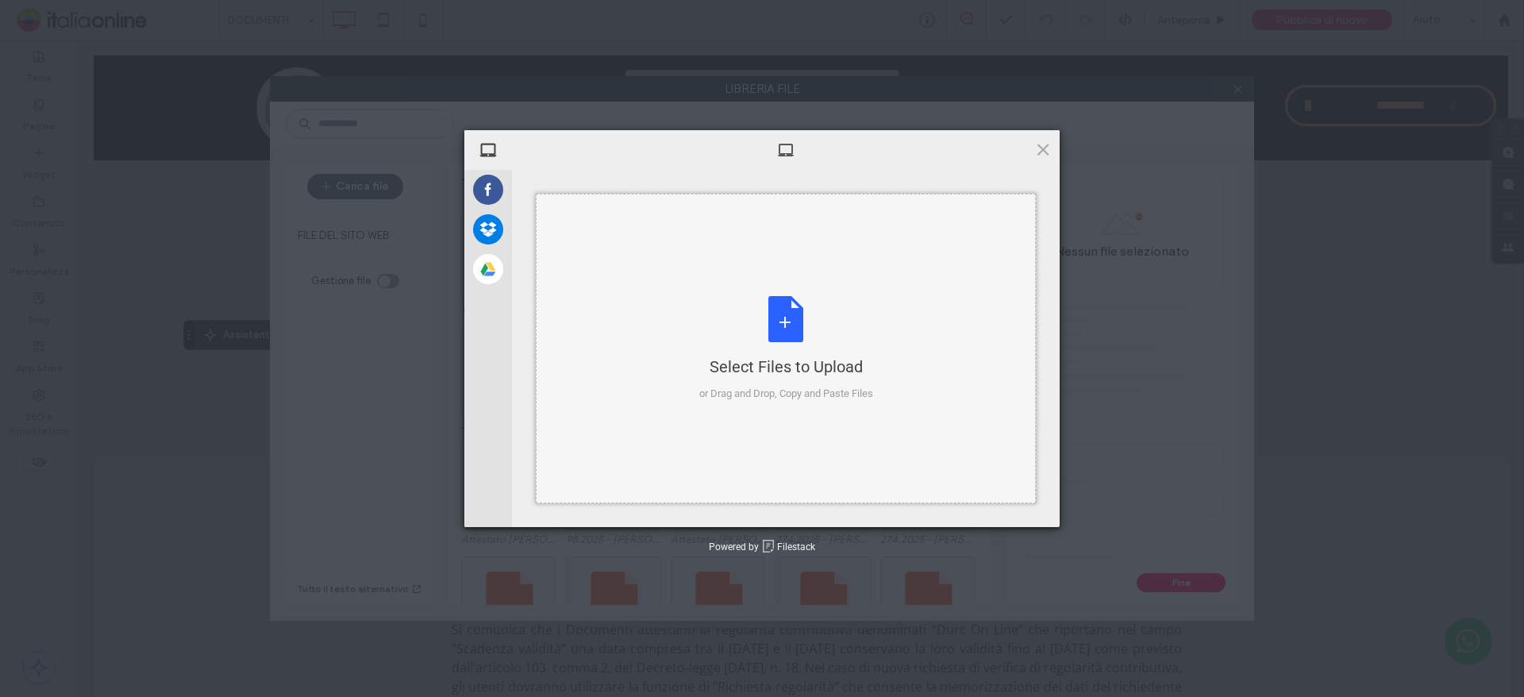
click at [691, 302] on div "Select Files to Upload or Drag and Drop, Copy and Paste Files" at bounding box center [786, 348] width 500 height 309
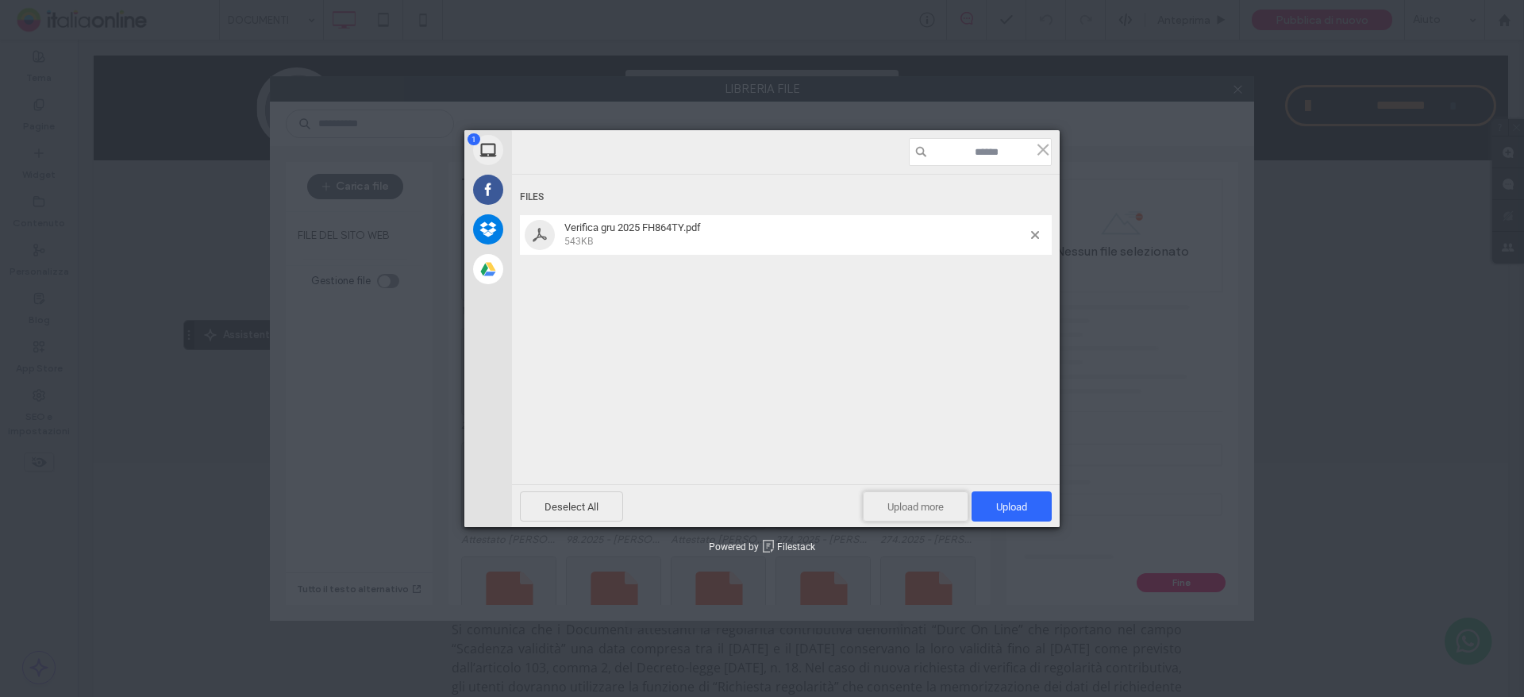
click at [942, 503] on span "Upload more" at bounding box center [916, 506] width 106 height 30
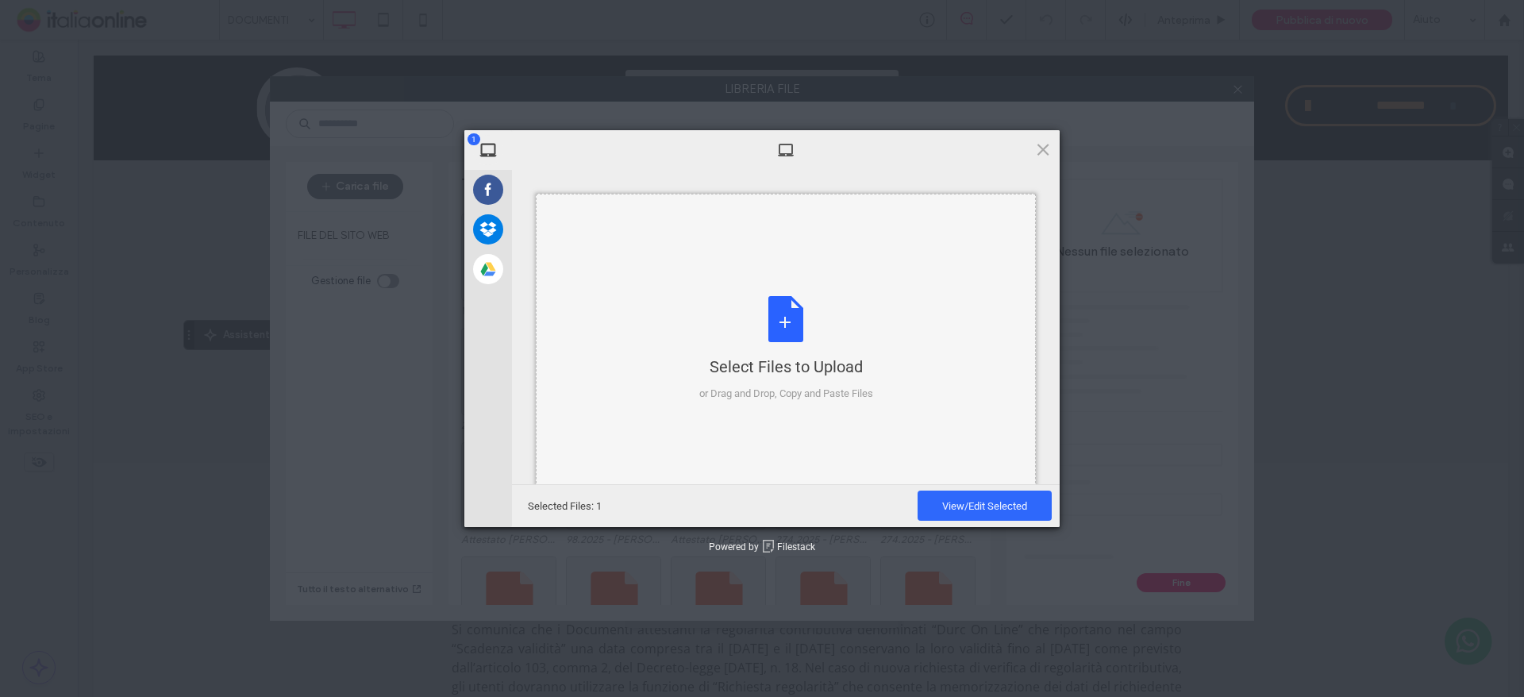
click at [810, 330] on div "Select Files to Upload or Drag and Drop, Copy and Paste Files" at bounding box center [786, 349] width 174 height 106
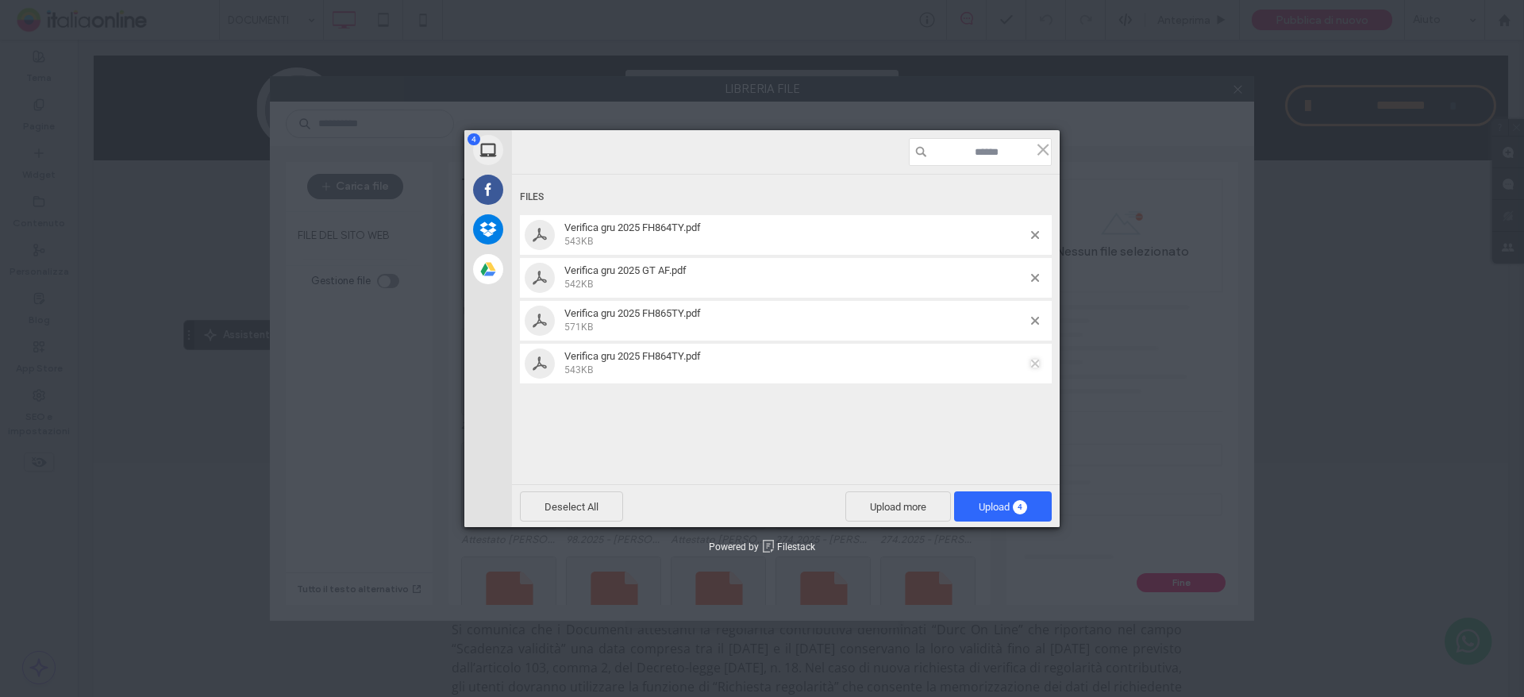
click at [1033, 359] on span at bounding box center [1035, 363] width 8 height 8
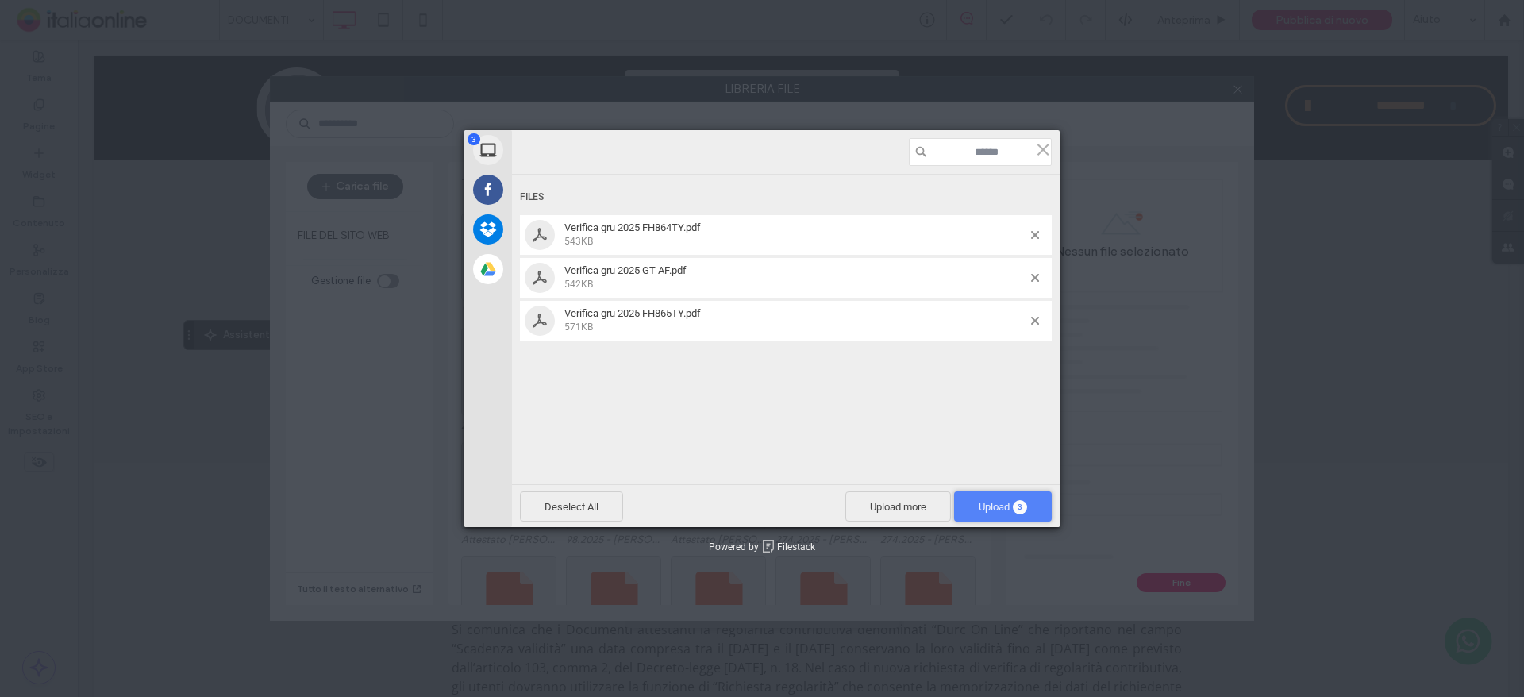
click at [1027, 498] on span "Upload 3" at bounding box center [1003, 506] width 98 height 30
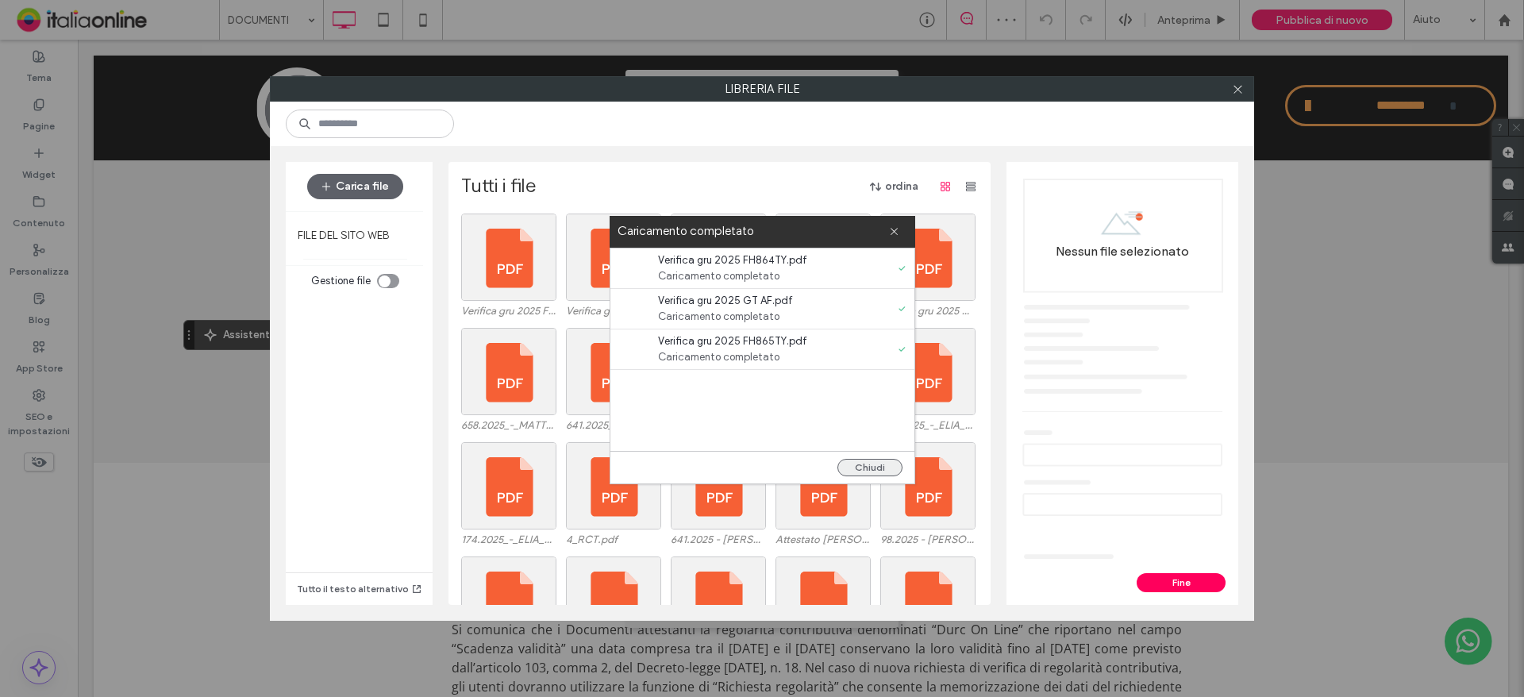
click at [880, 468] on button "Chiudi" at bounding box center [869, 467] width 65 height 17
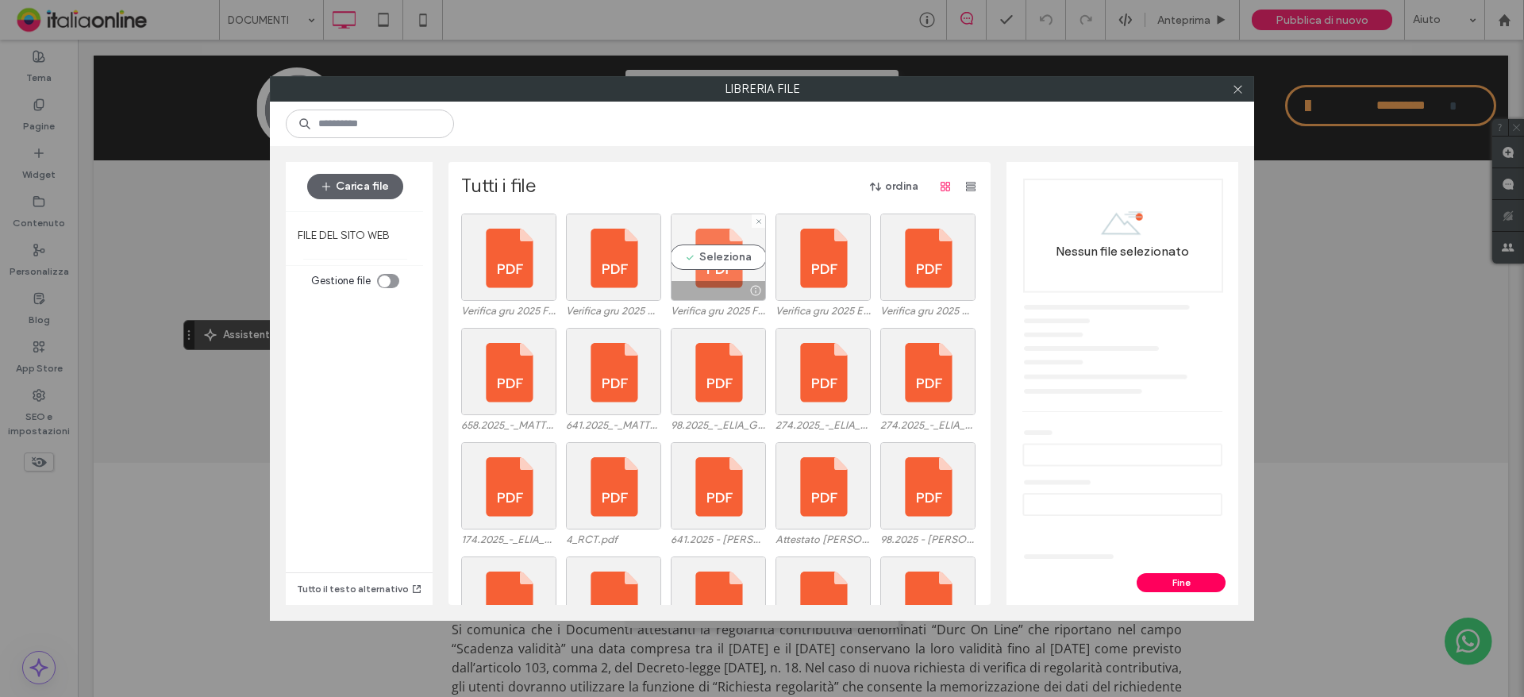
click at [708, 279] on div "Seleziona" at bounding box center [718, 256] width 95 height 87
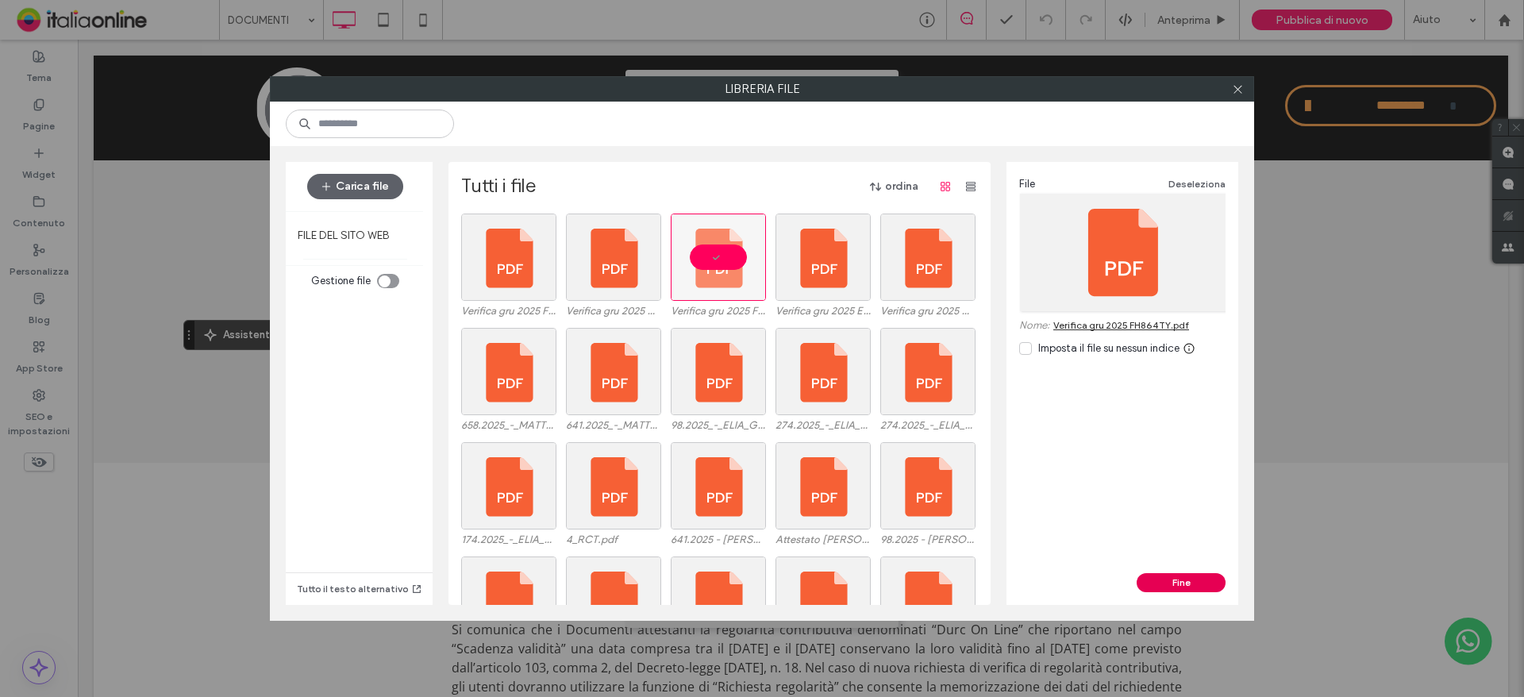
click at [1198, 586] on button "Fine" at bounding box center [1180, 582] width 89 height 19
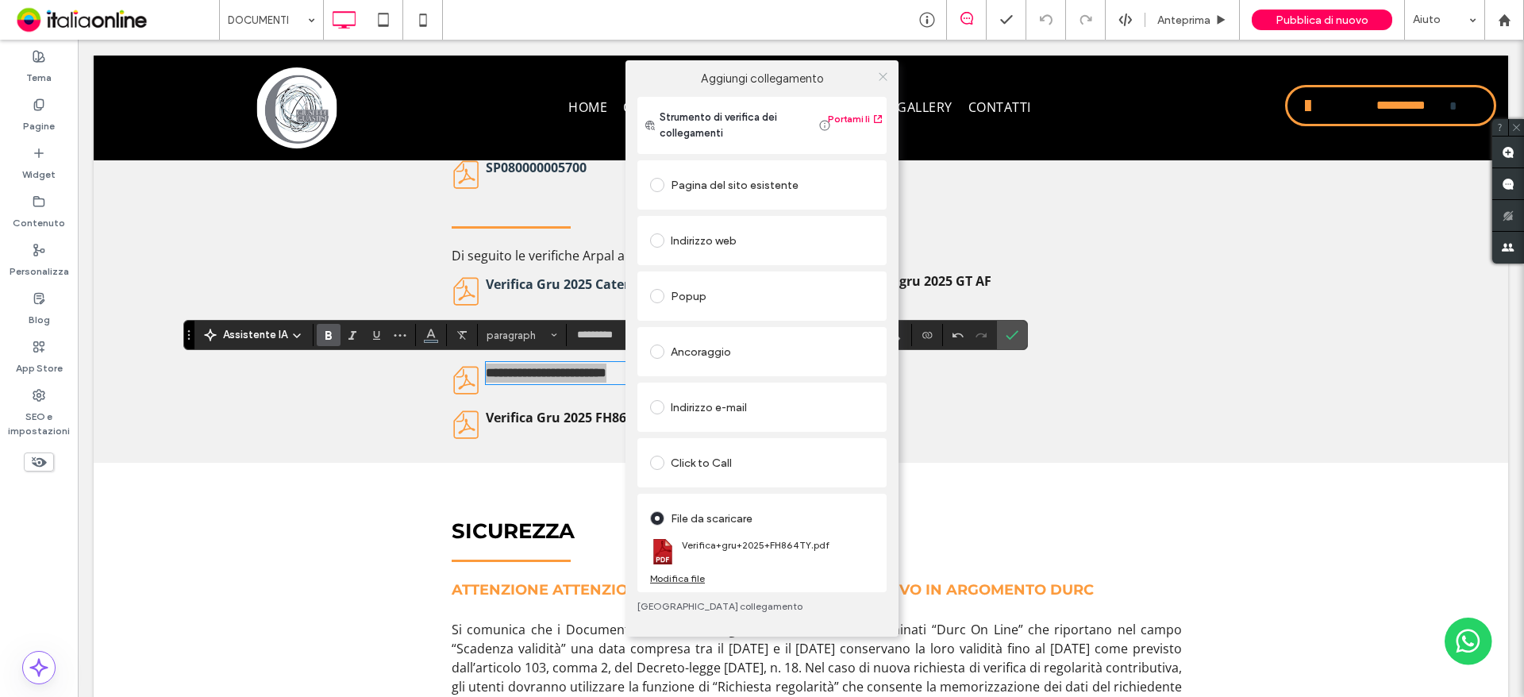
click at [886, 75] on icon at bounding box center [883, 77] width 12 height 12
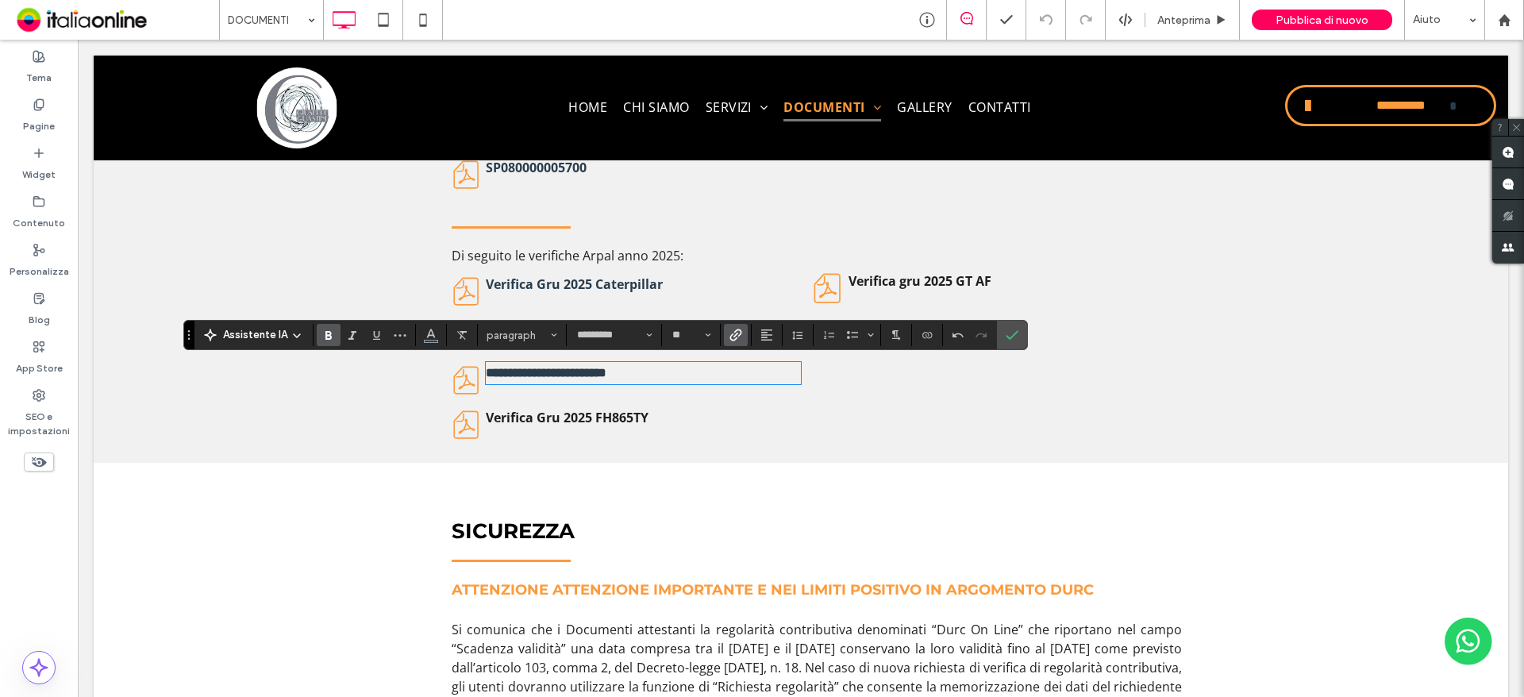
click at [617, 412] on strong "Verifica Gru 2025 FH865TY" at bounding box center [567, 417] width 163 height 17
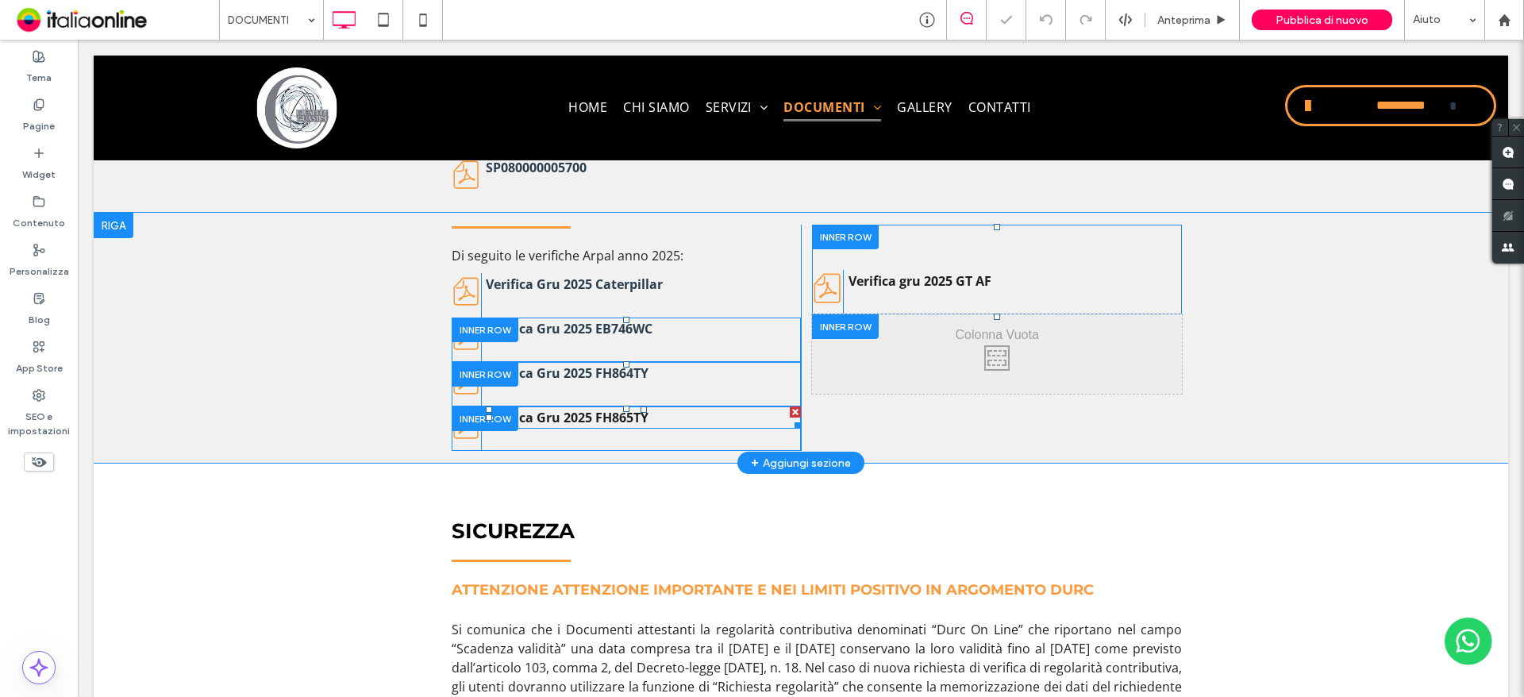
click at [649, 417] on p "Verifica Gru 2025 FH865TY" at bounding box center [643, 417] width 315 height 19
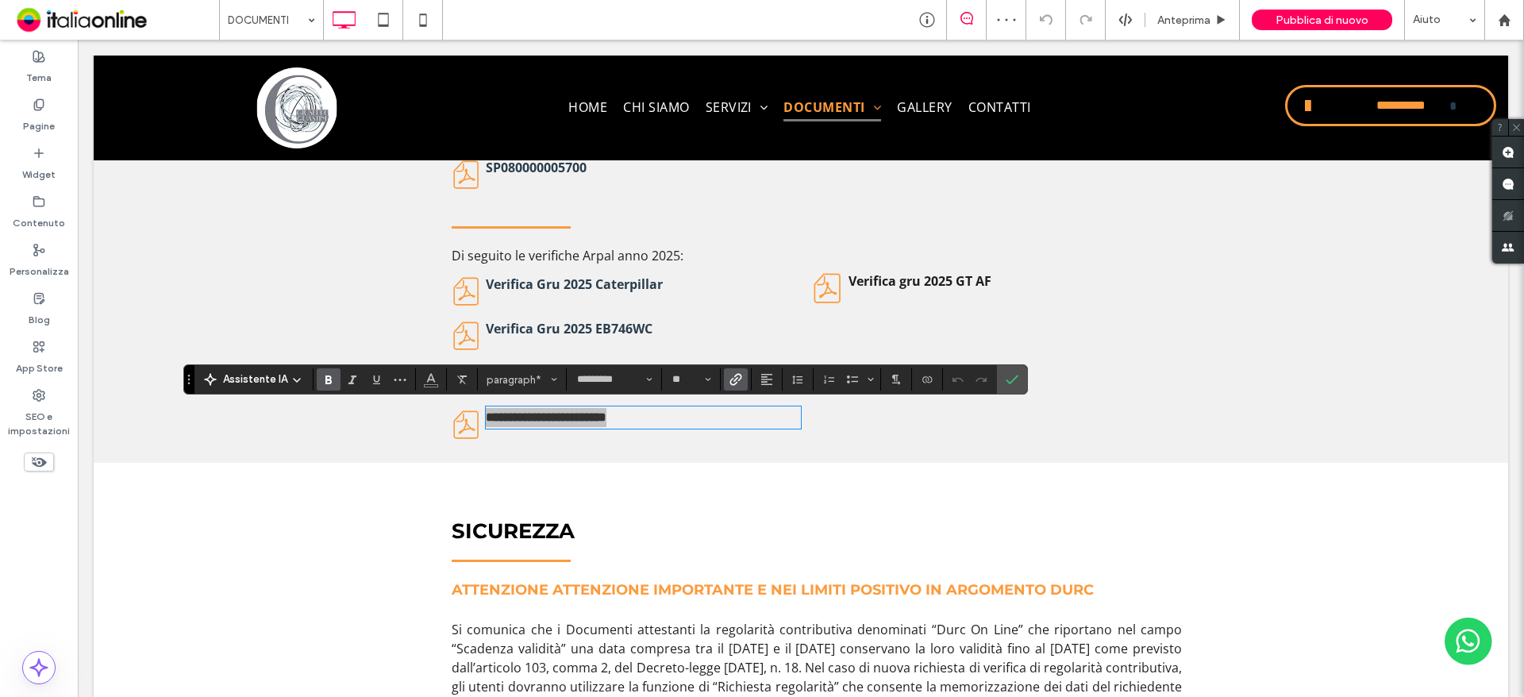
click at [737, 380] on use "Collegamento" at bounding box center [735, 379] width 12 height 12
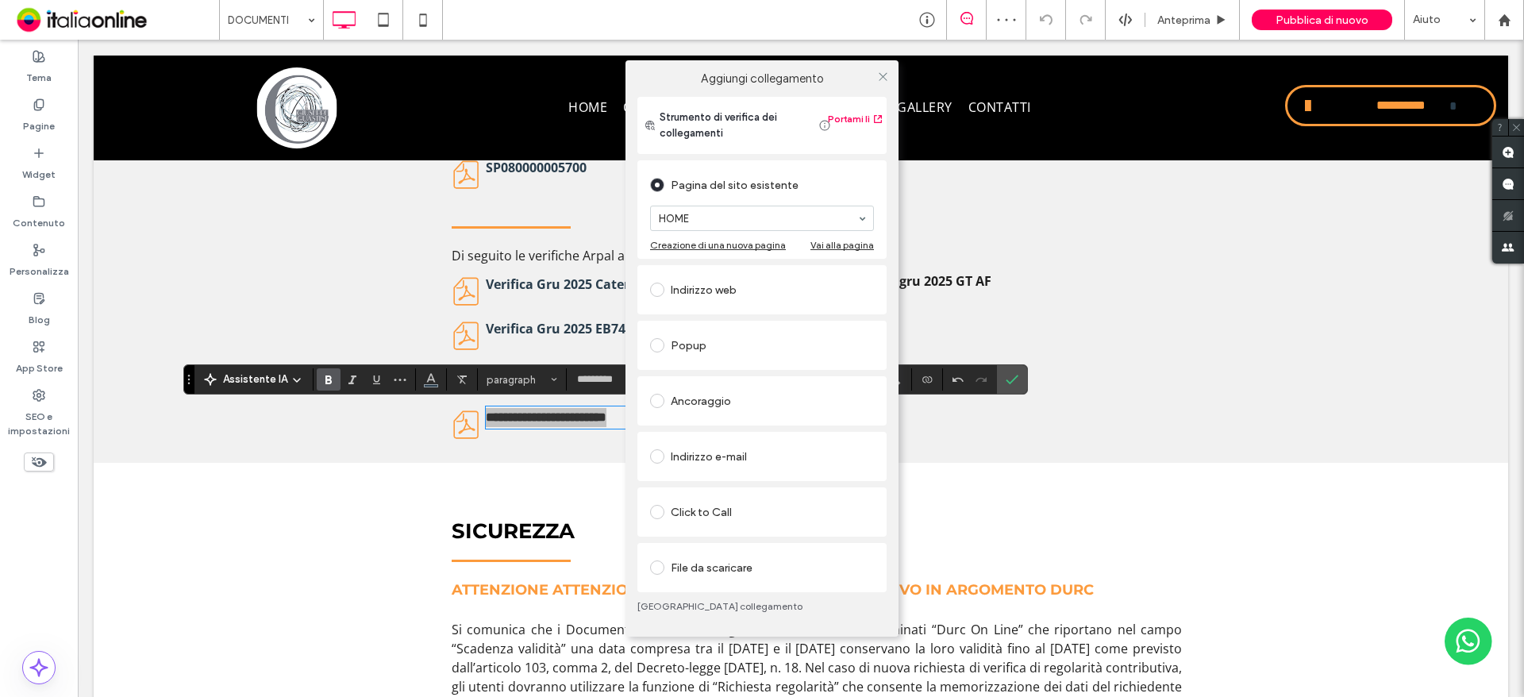
click at [728, 565] on div "File da scaricare" at bounding box center [762, 567] width 224 height 25
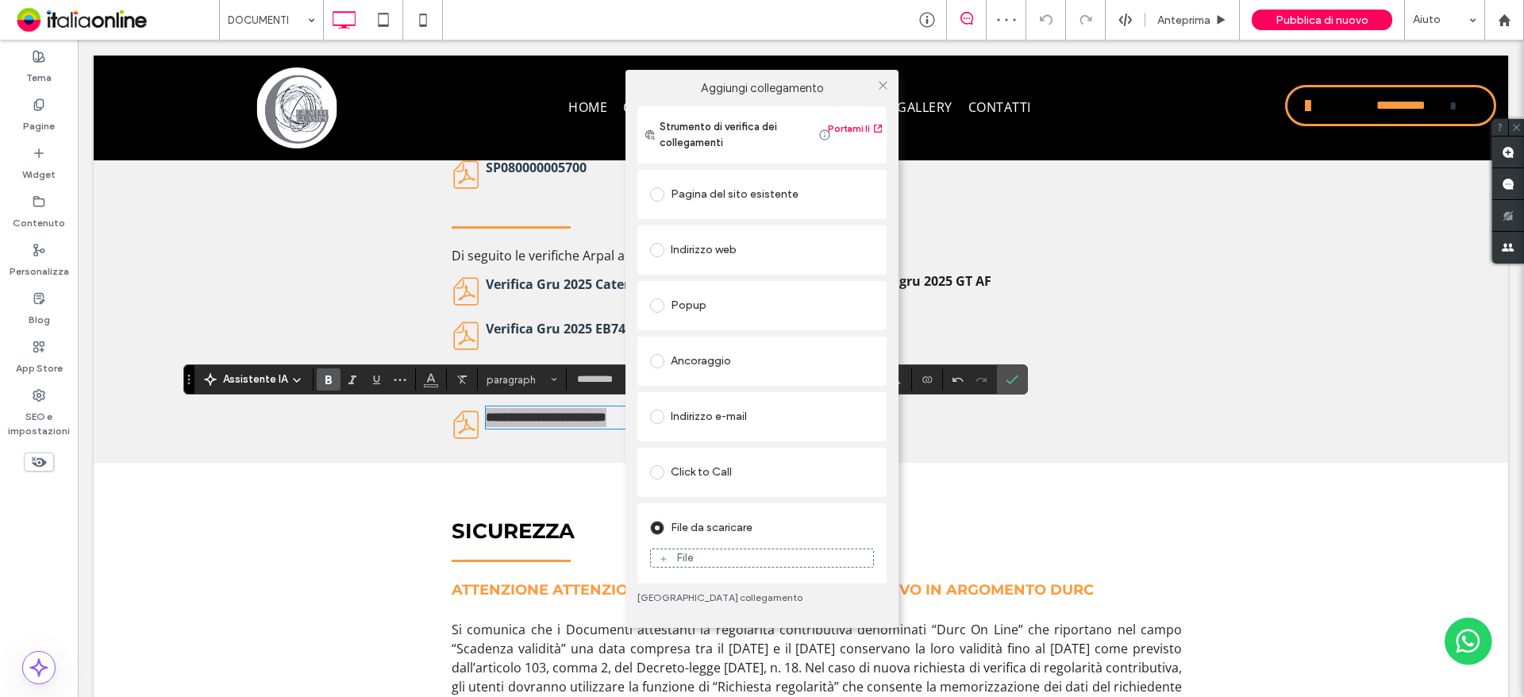
click at [690, 561] on div "File" at bounding box center [684, 557] width 17 height 13
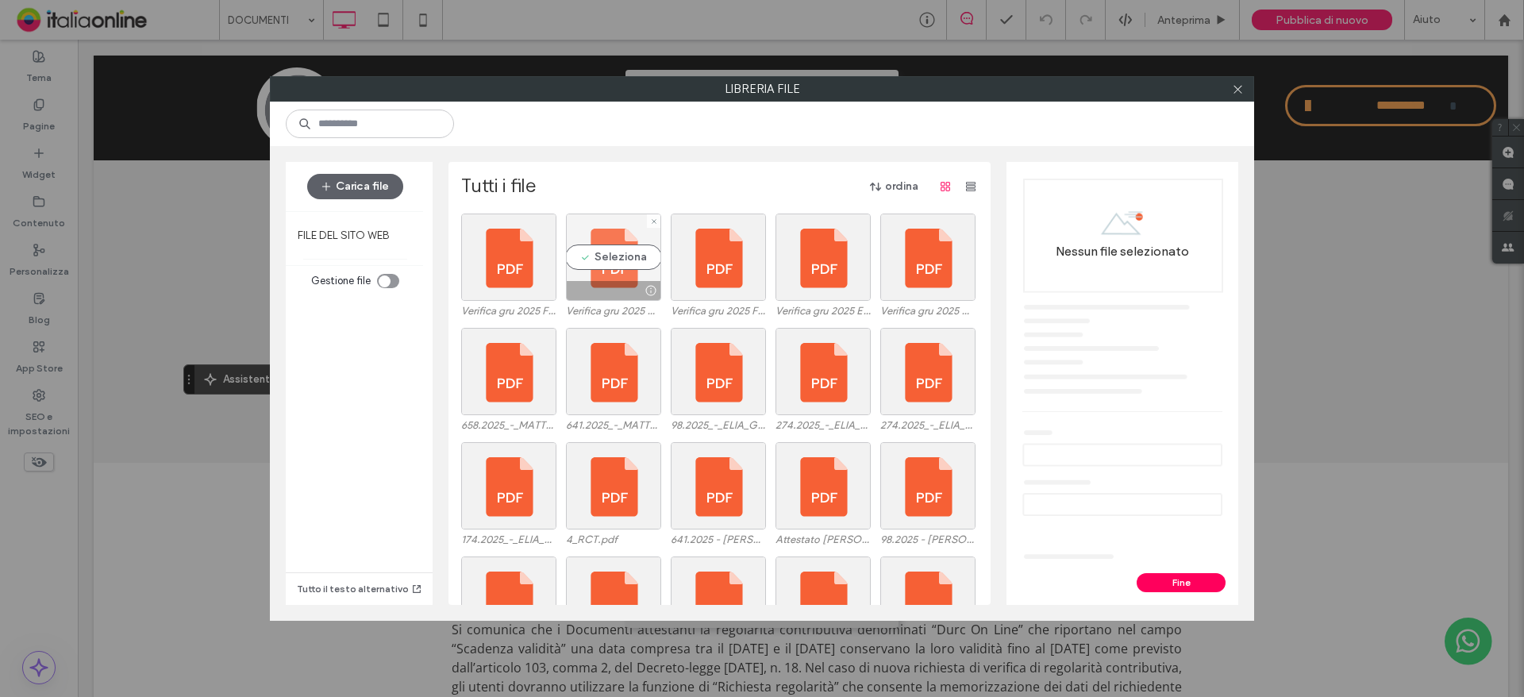
click at [630, 275] on div "Seleziona" at bounding box center [613, 256] width 95 height 87
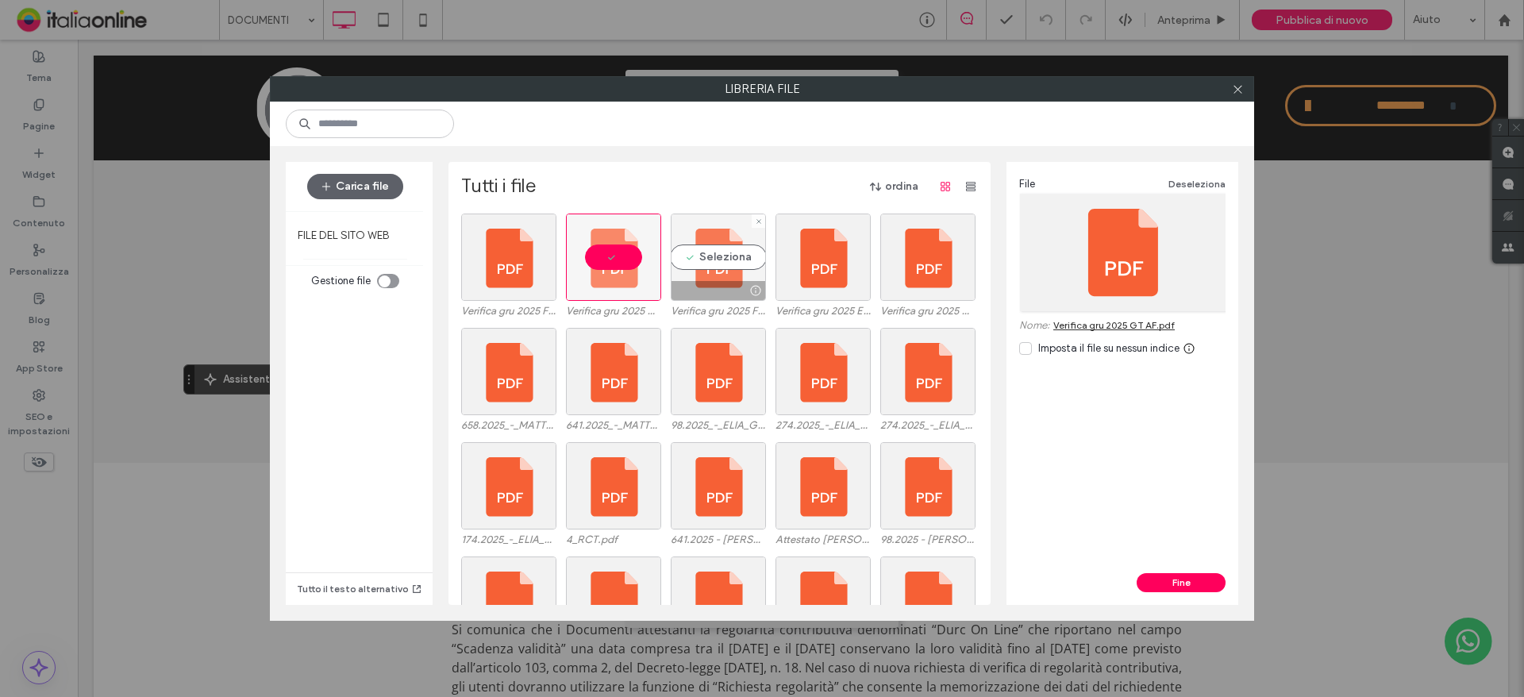
click at [716, 271] on div "Seleziona" at bounding box center [718, 256] width 95 height 87
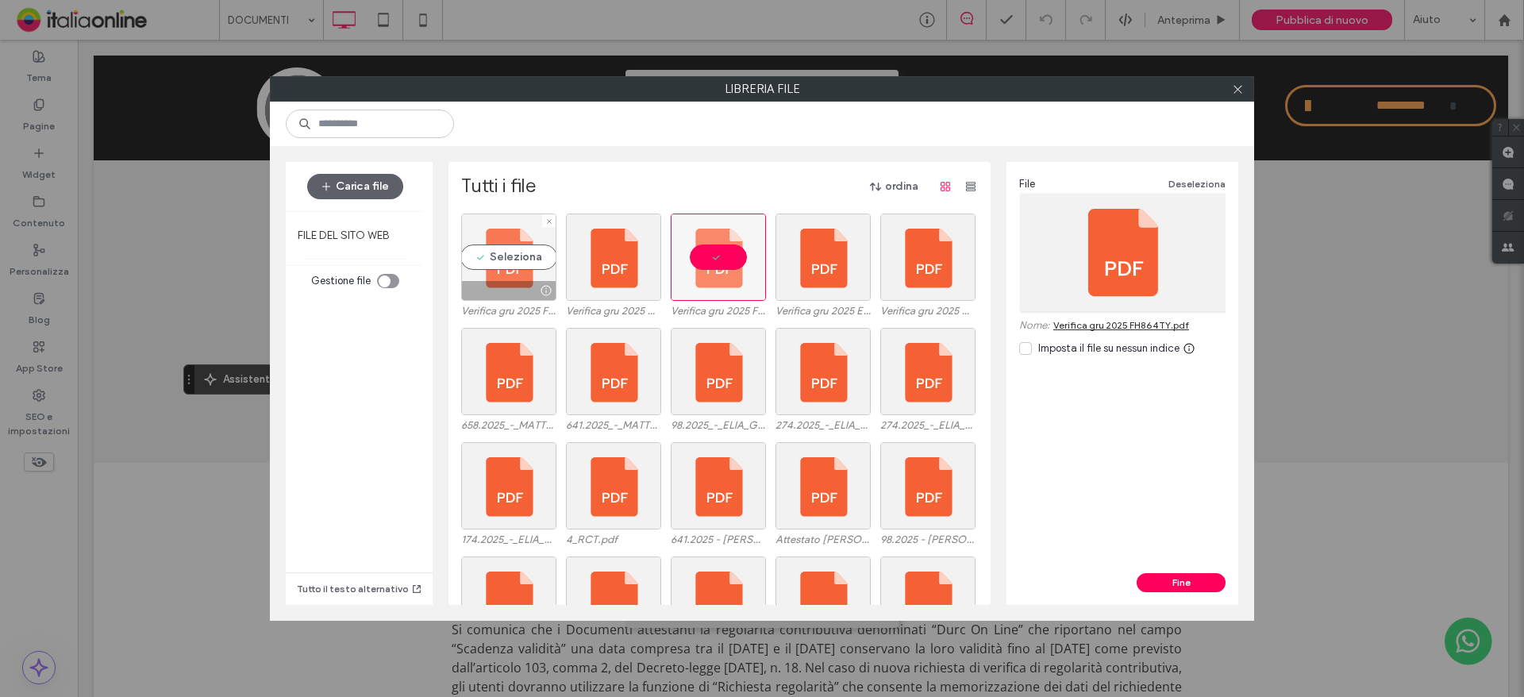
click at [509, 267] on div "Seleziona" at bounding box center [508, 256] width 95 height 87
click at [1175, 586] on button "Fine" at bounding box center [1180, 582] width 89 height 19
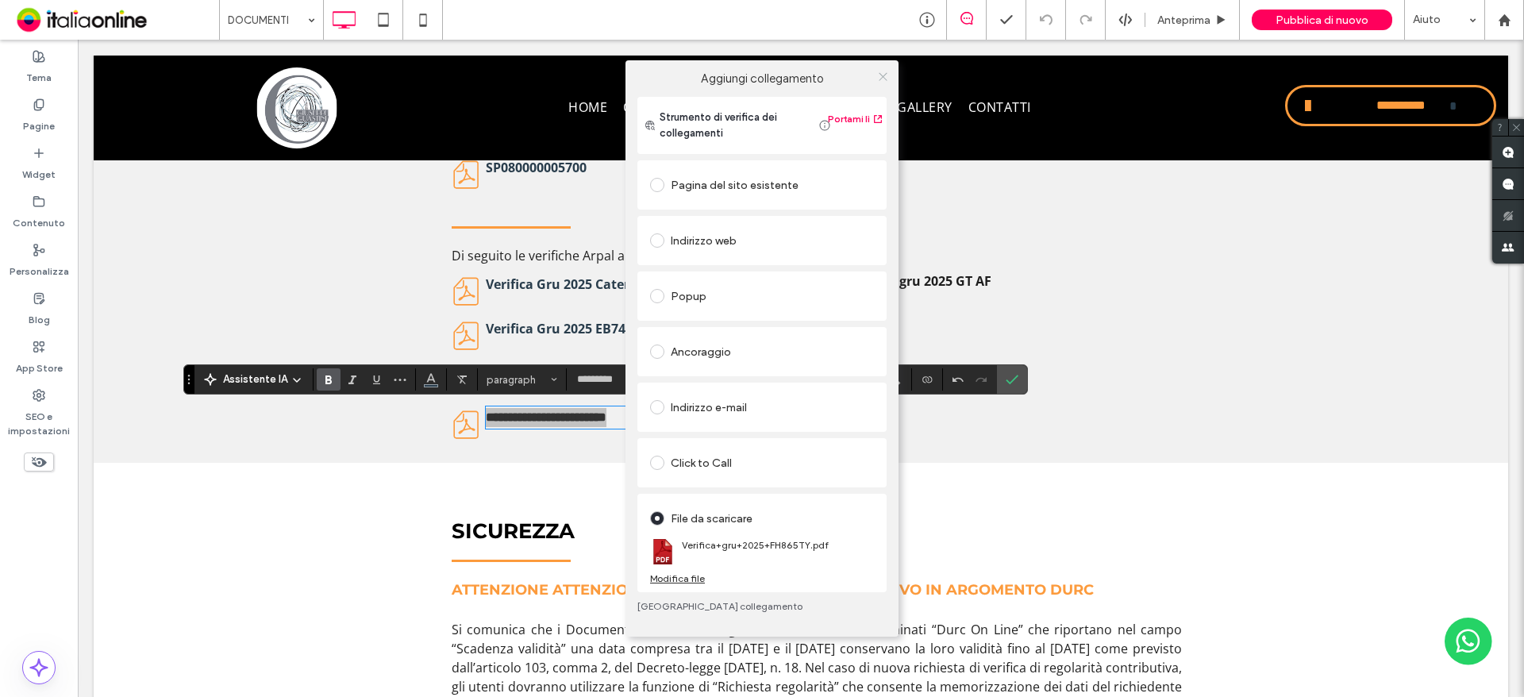
click at [881, 73] on icon at bounding box center [883, 77] width 12 height 12
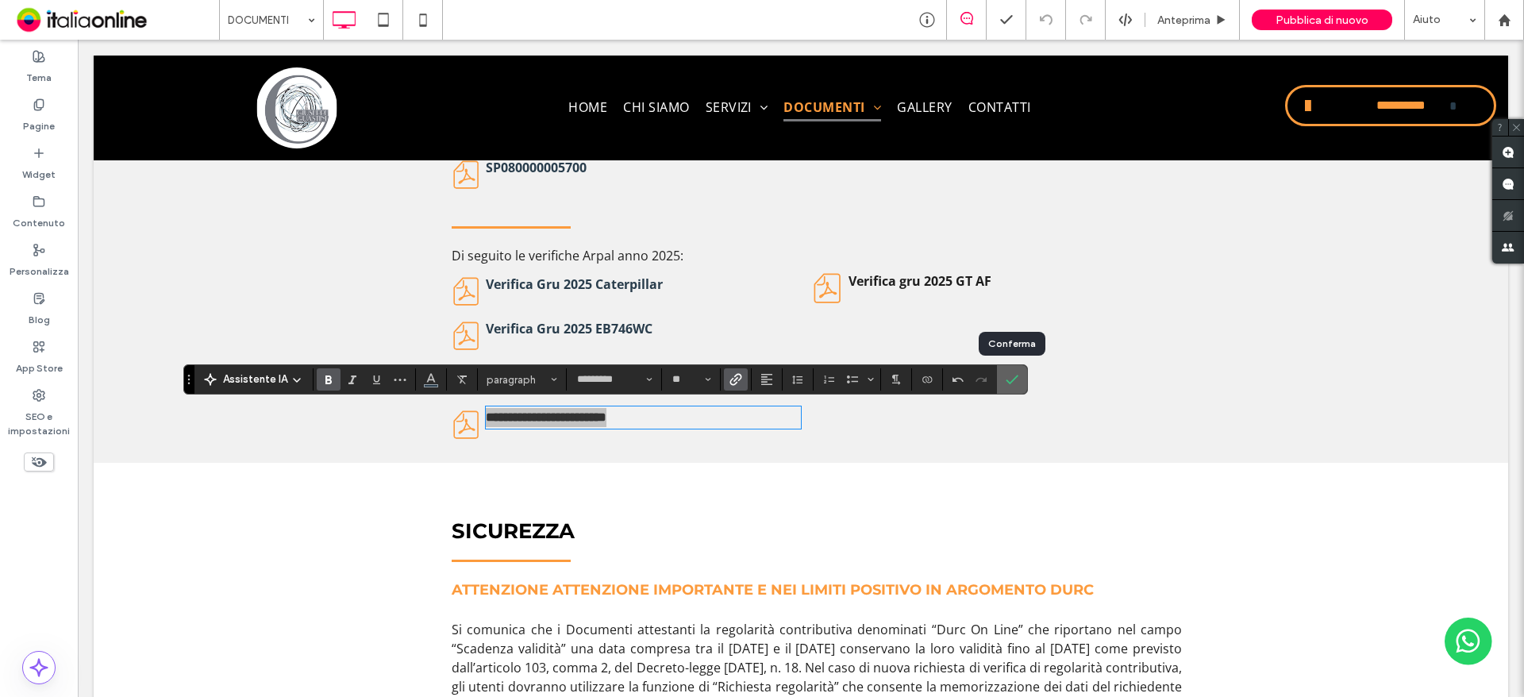
click at [1013, 376] on icon "Conferma" at bounding box center [1011, 379] width 13 height 13
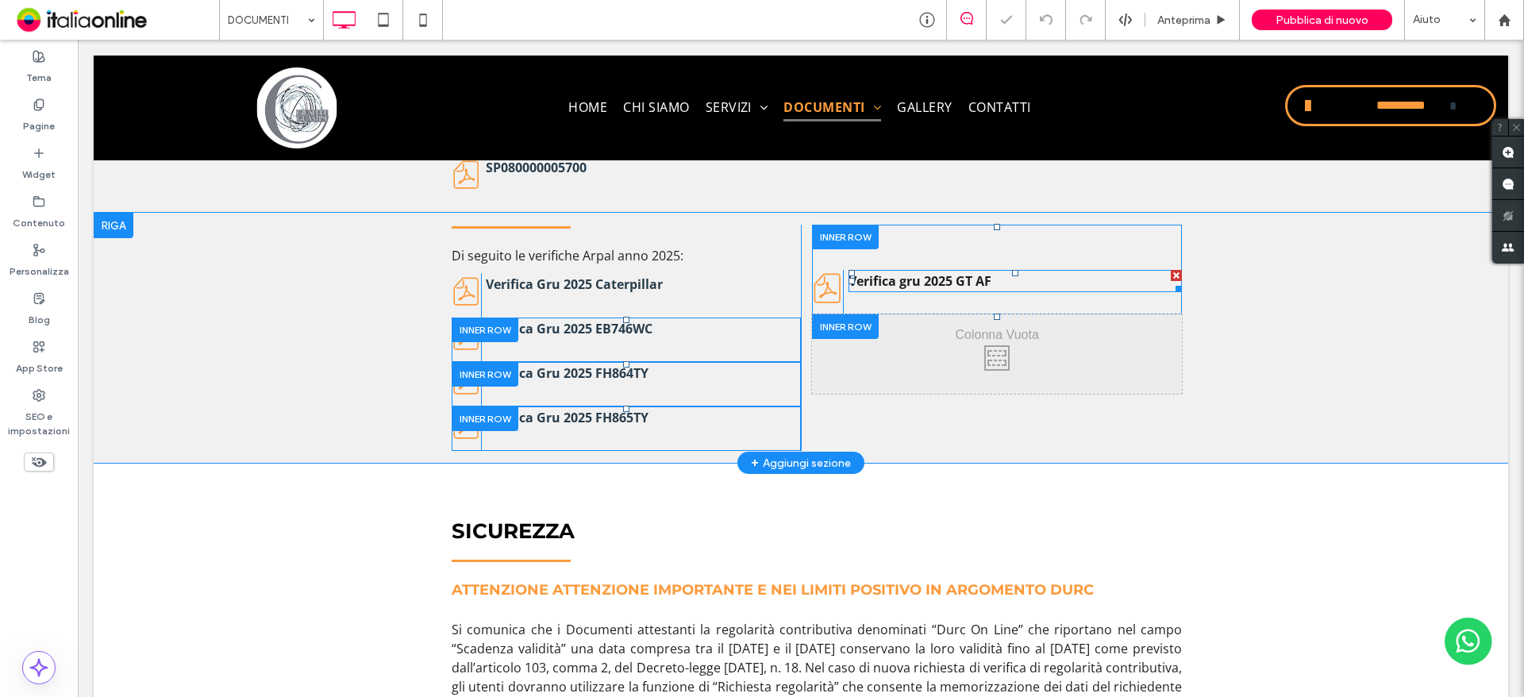
click at [896, 283] on strong "Verifica gru 2025 GT AF" at bounding box center [919, 280] width 143 height 17
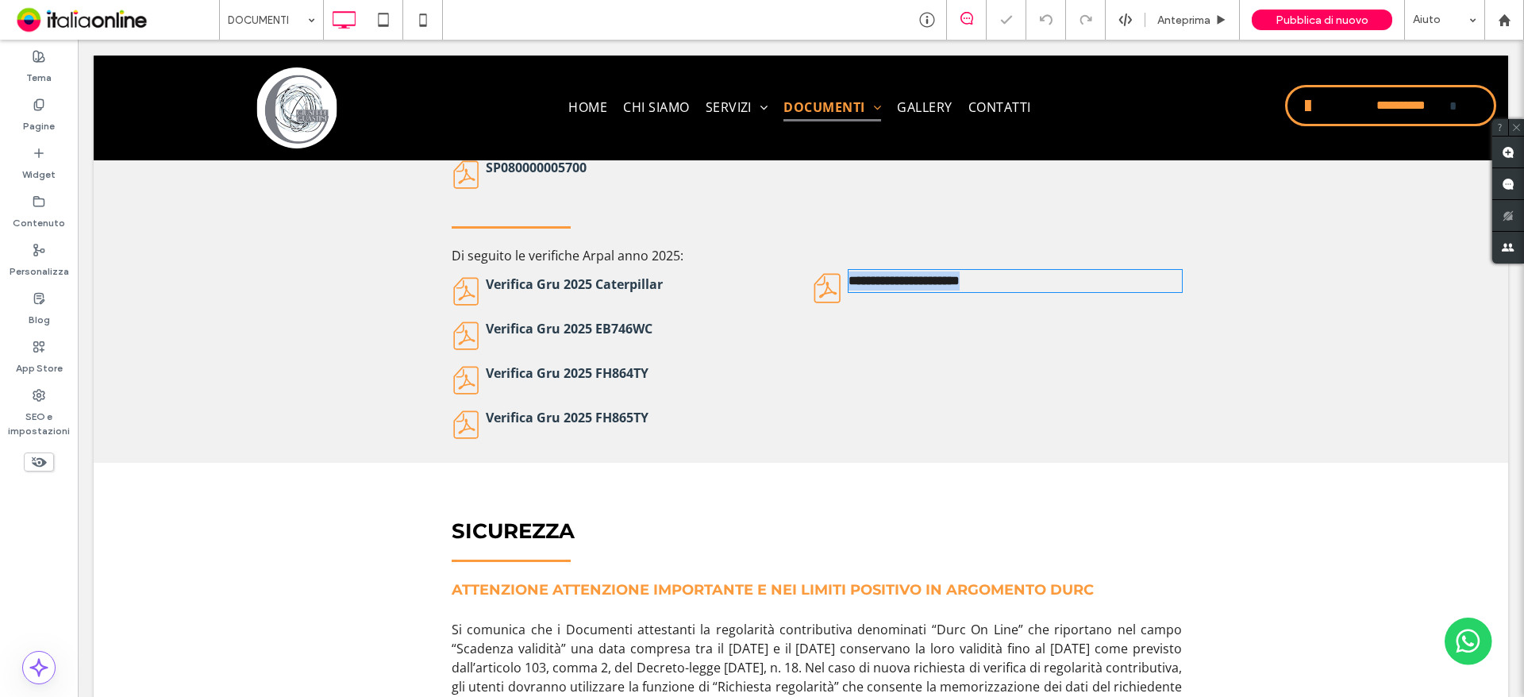
type input "*********"
type input "**"
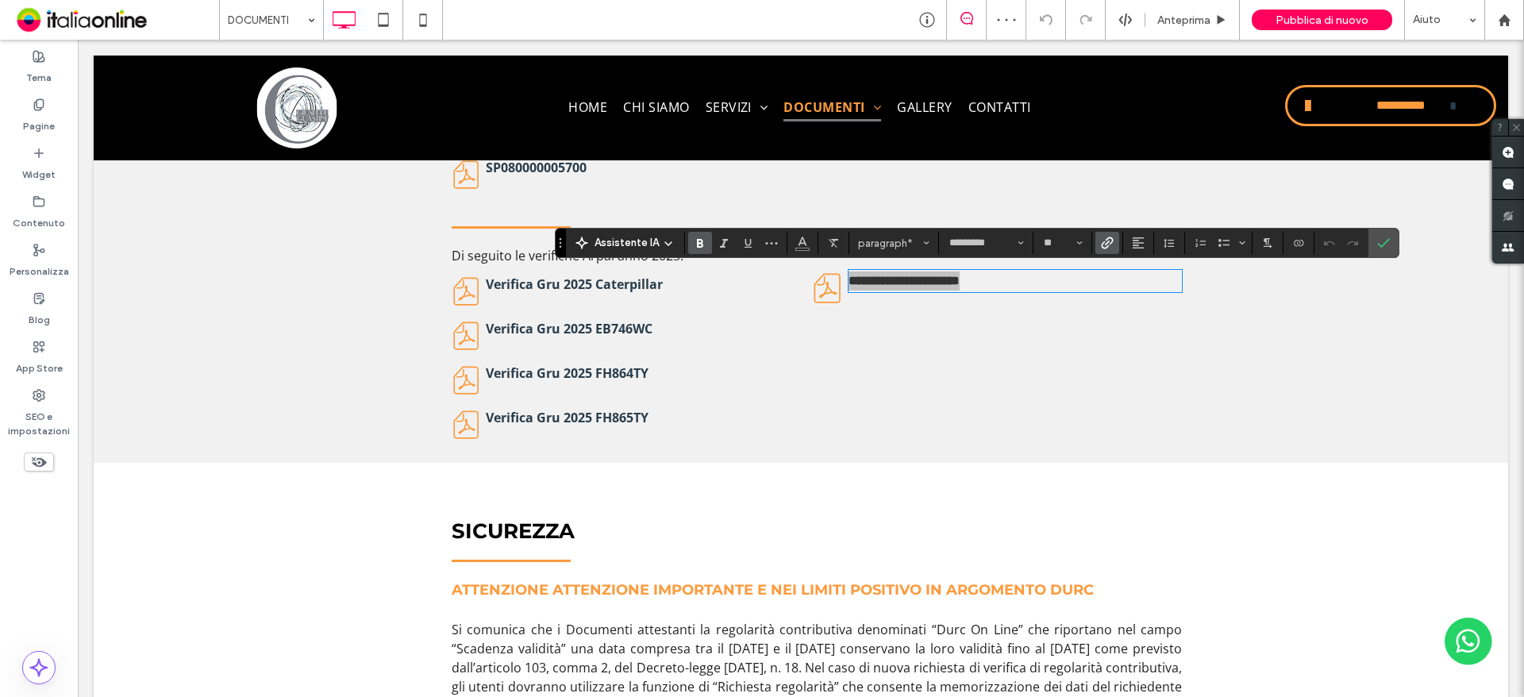
click at [1113, 238] on label "Collegamento" at bounding box center [1107, 243] width 24 height 22
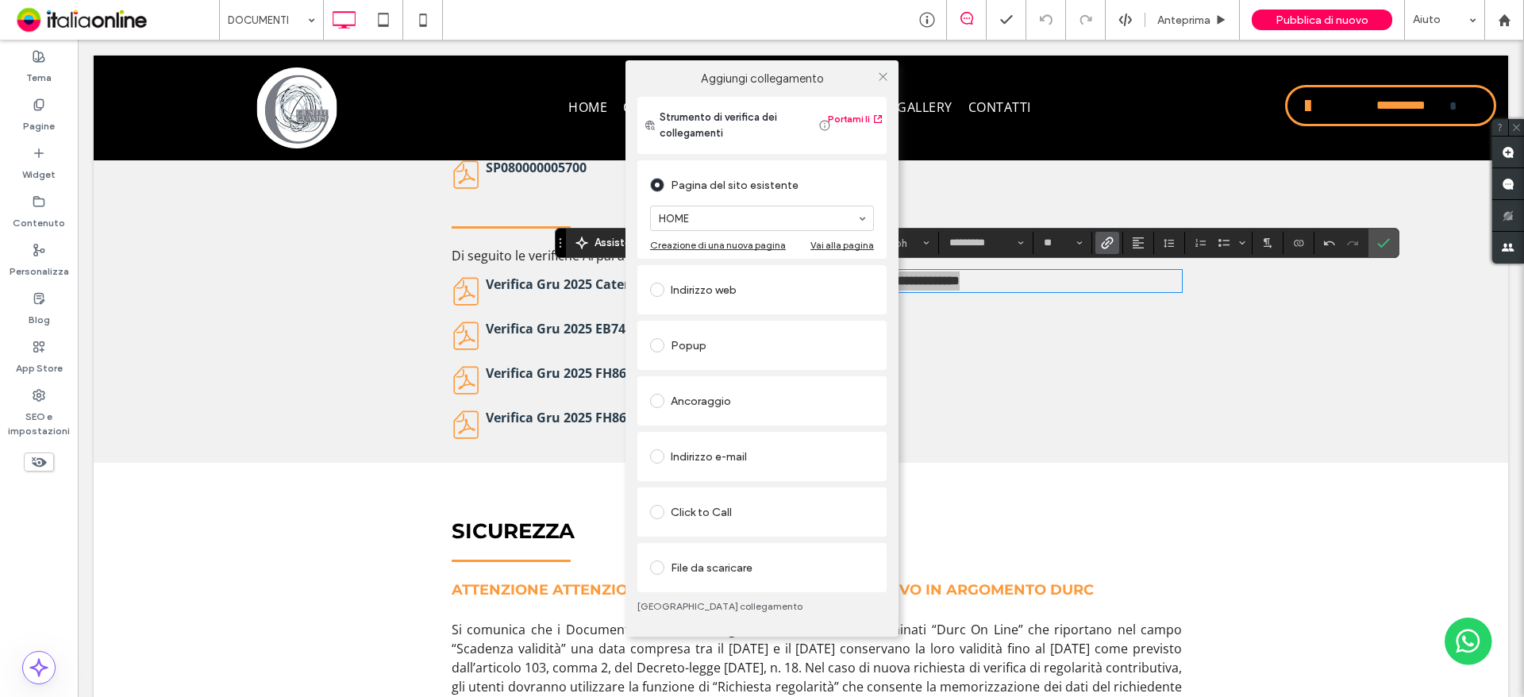
click at [752, 559] on div "File da scaricare" at bounding box center [762, 567] width 224 height 25
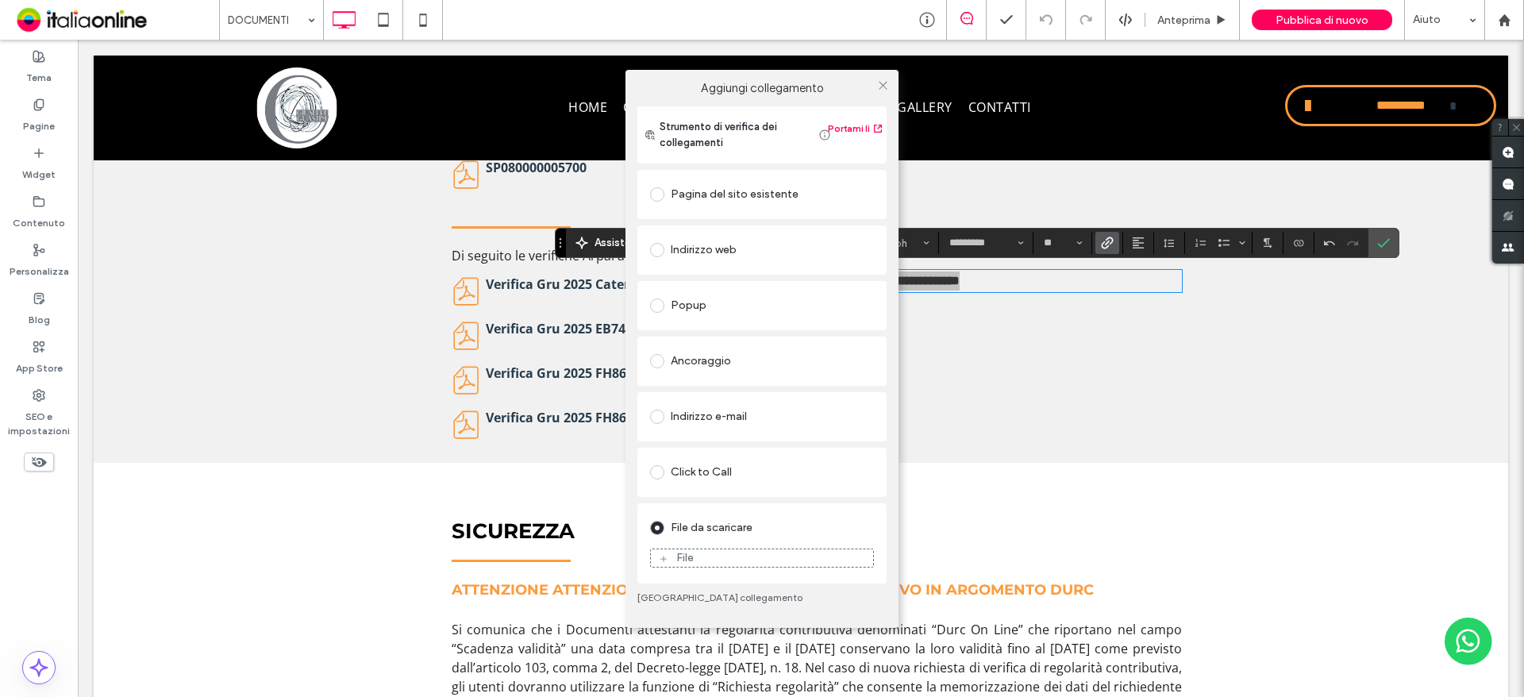
click at [761, 556] on div "File" at bounding box center [762, 558] width 222 height 14
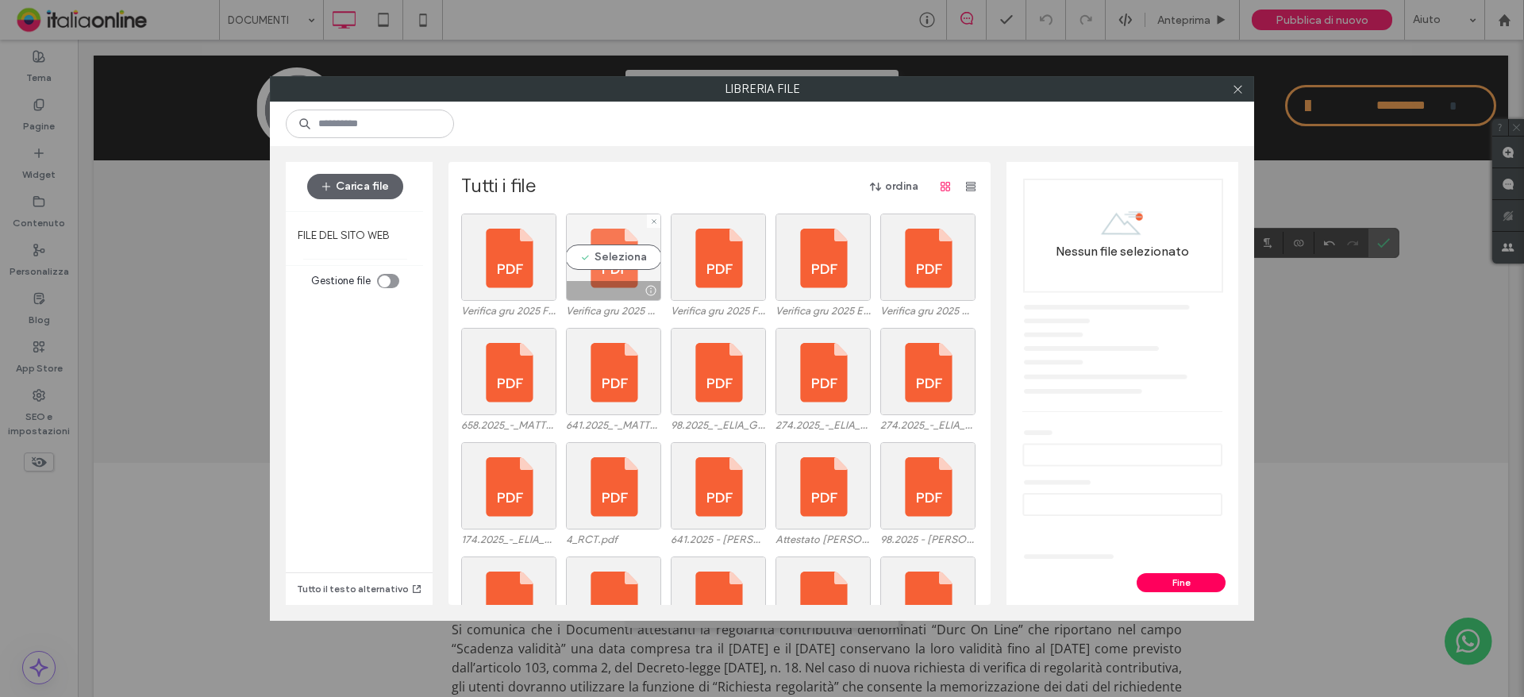
click at [609, 282] on div at bounding box center [614, 290] width 94 height 19
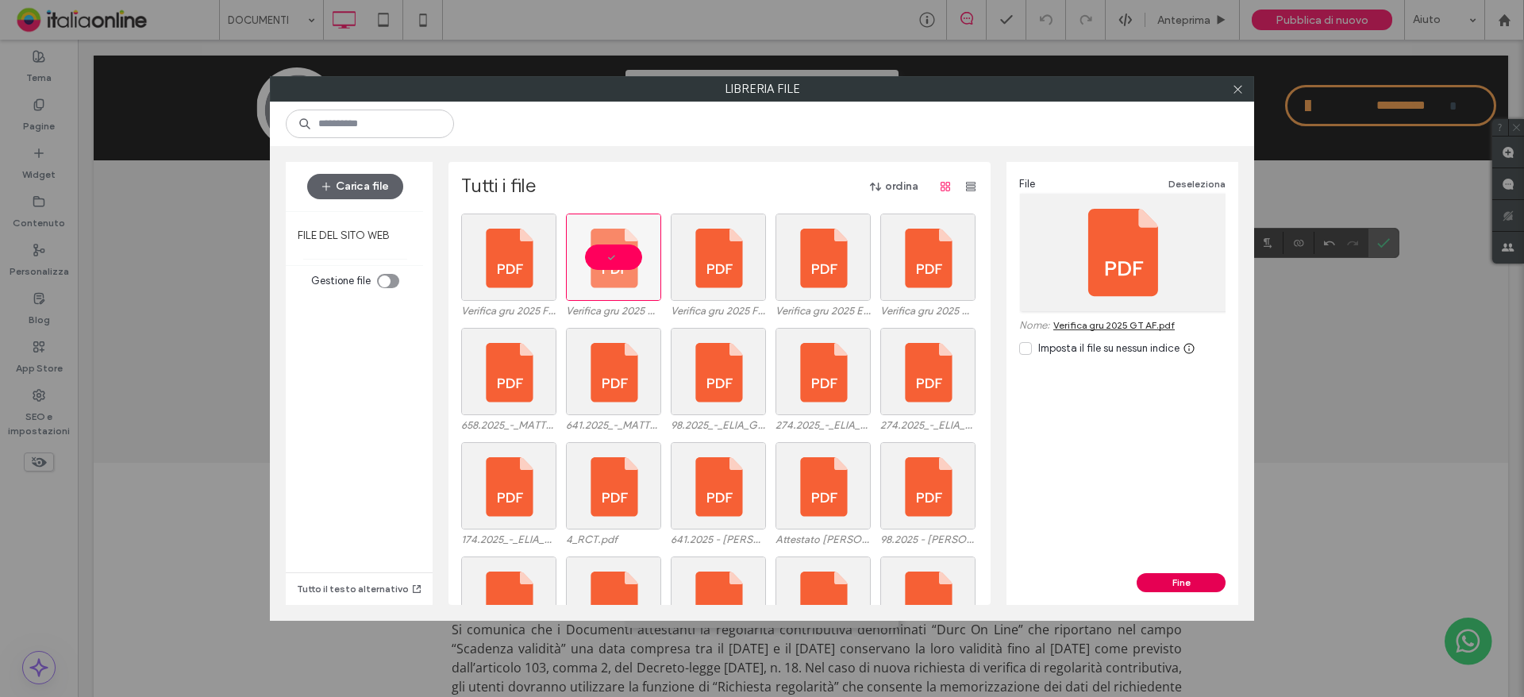
click at [1192, 588] on button "Fine" at bounding box center [1180, 582] width 89 height 19
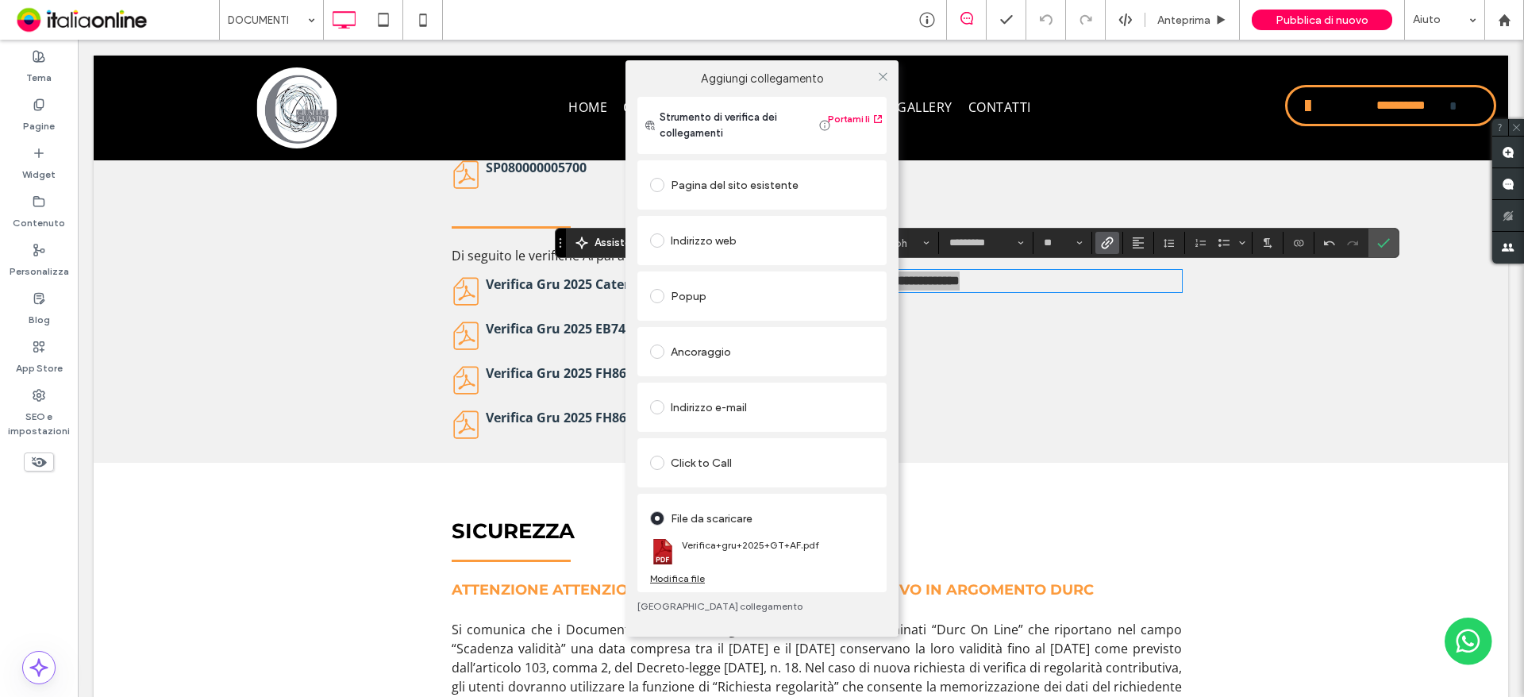
click at [1378, 250] on div "Aggiungi collegamento Strumento di verifica dei collegamenti Portami lì Pagina …" at bounding box center [762, 348] width 1524 height 697
click at [888, 79] on icon at bounding box center [883, 77] width 12 height 12
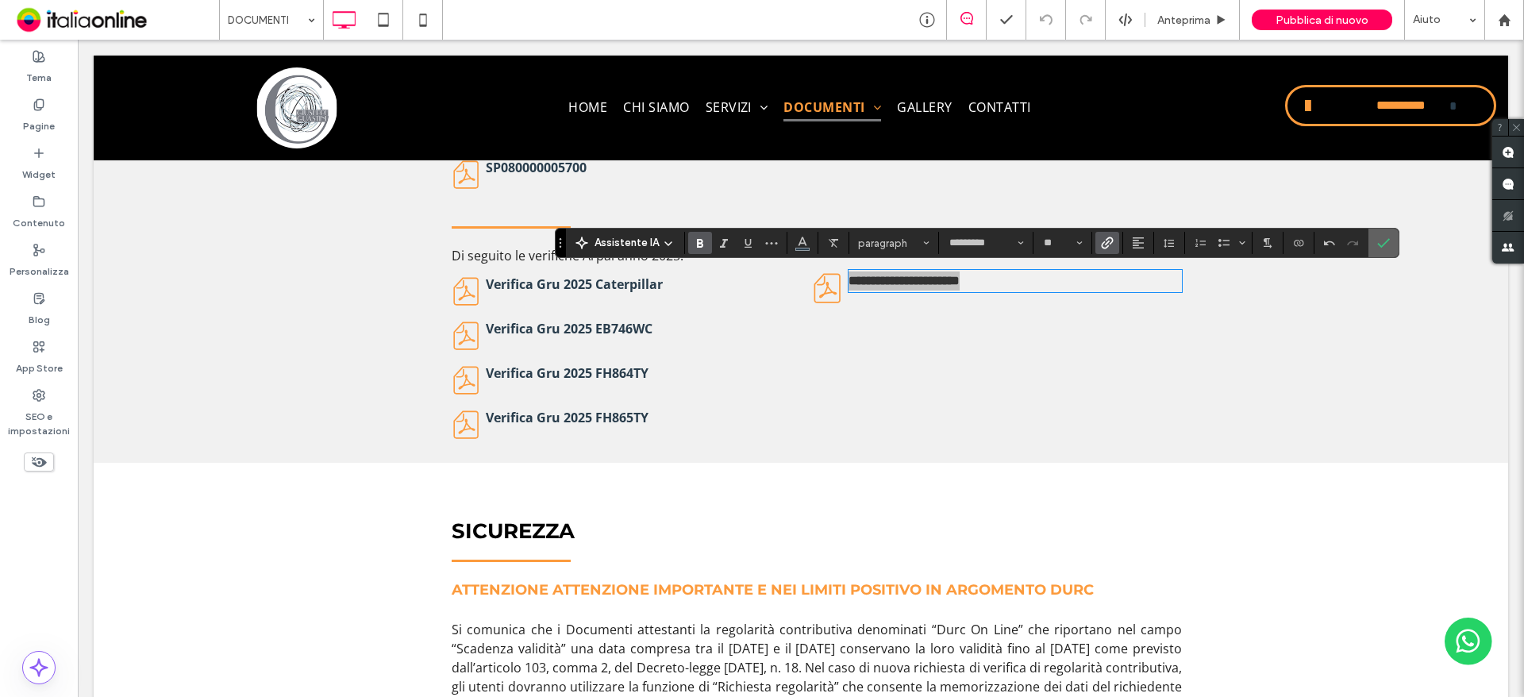
click at [1390, 244] on label "Conferma" at bounding box center [1383, 243] width 24 height 29
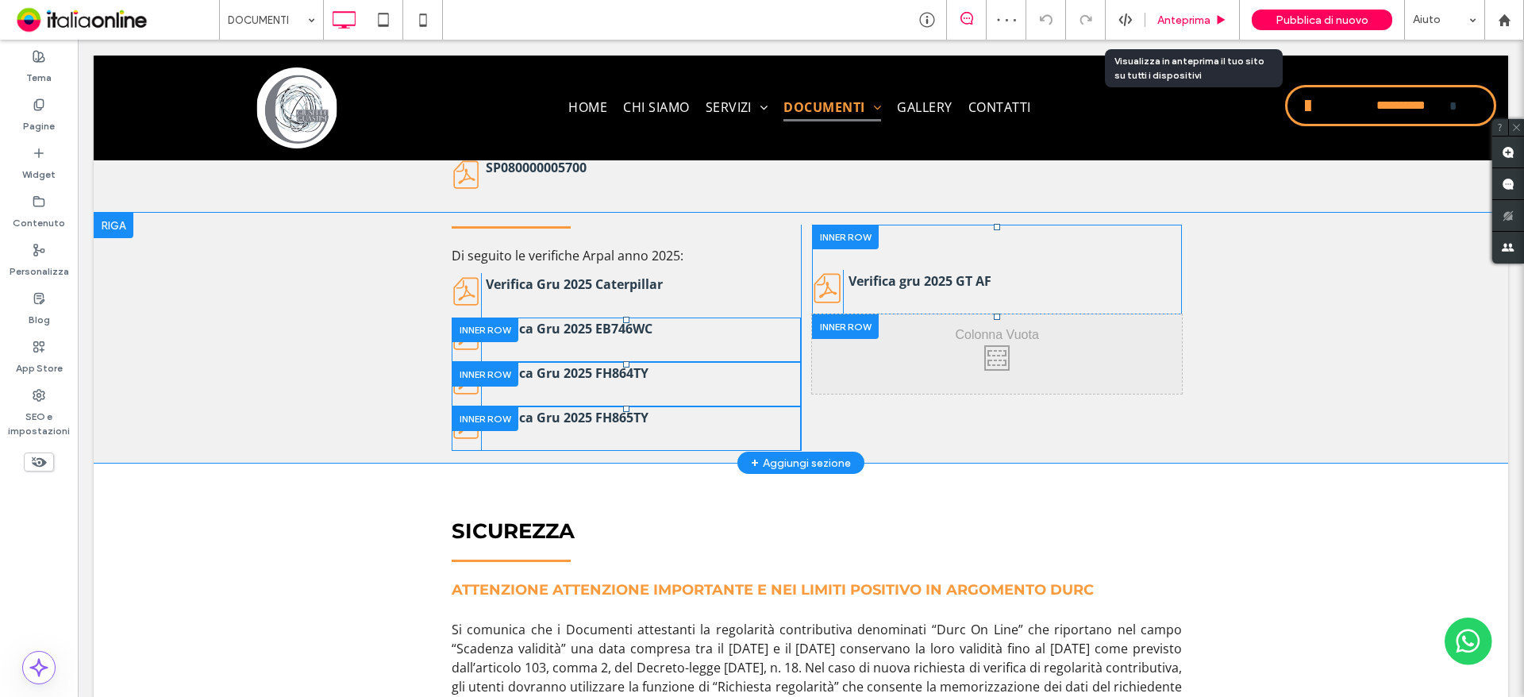
click at [1178, 29] on div "Anteprima" at bounding box center [1192, 20] width 94 height 40
click at [1191, 26] on span "Anteprima" at bounding box center [1183, 19] width 53 height 13
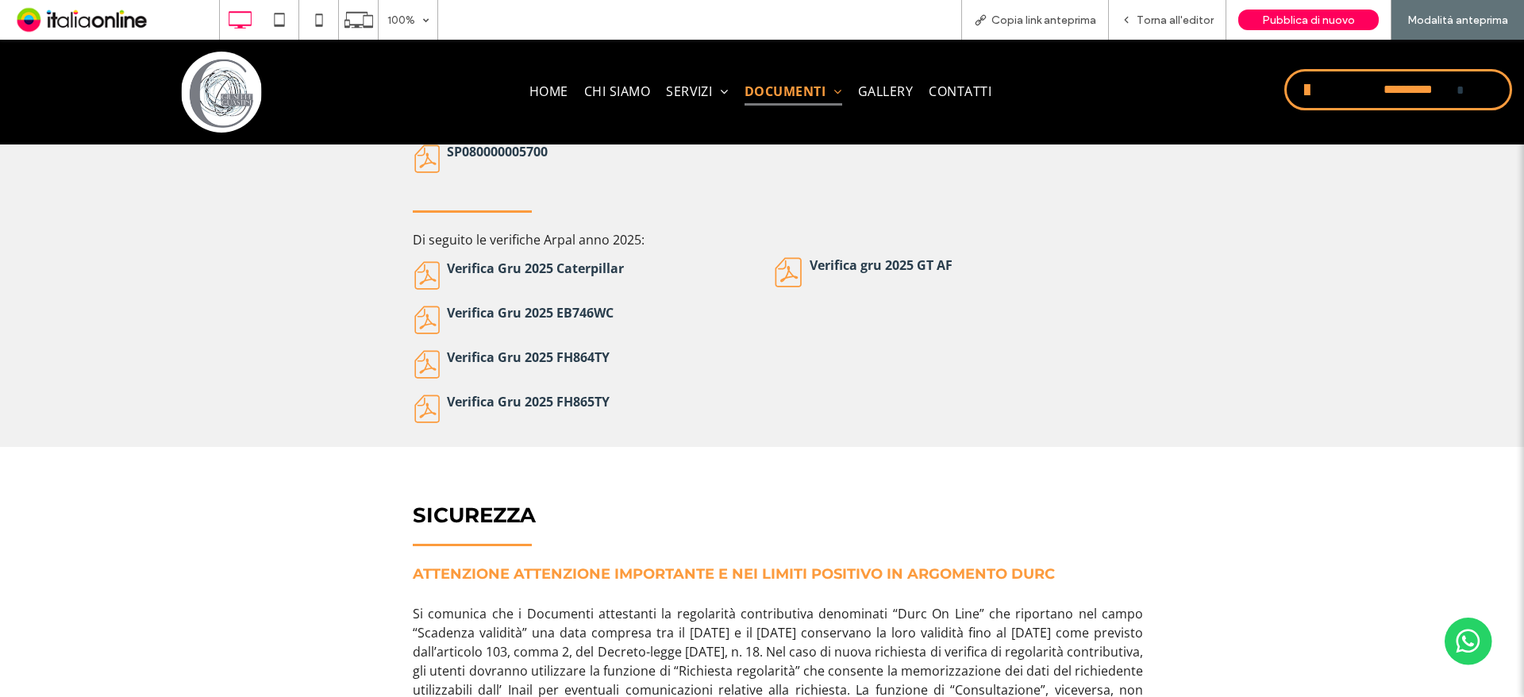
click at [927, 266] on strong "Verifica gru 2025 GT AF" at bounding box center [880, 264] width 143 height 17
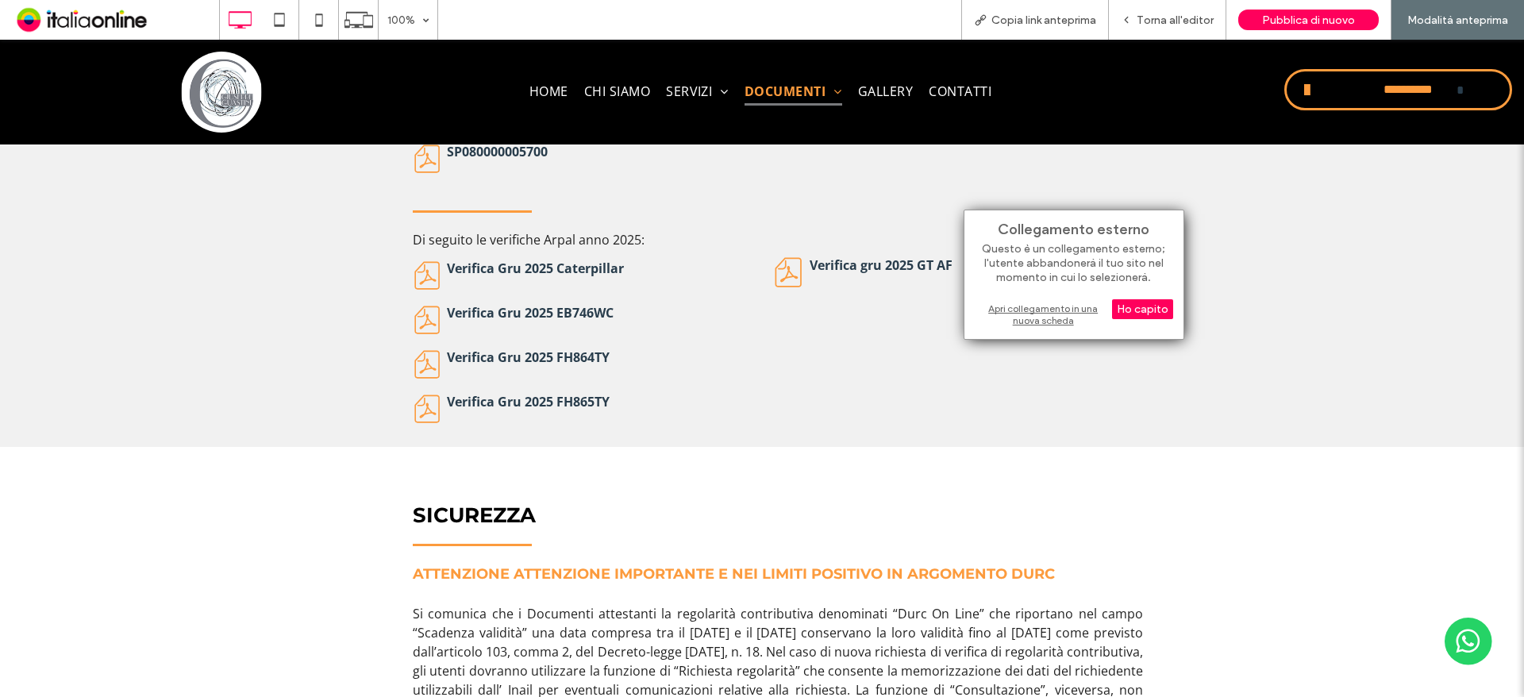
click at [1012, 310] on div "Apri collegamento in una nuova scheda" at bounding box center [1074, 314] width 198 height 29
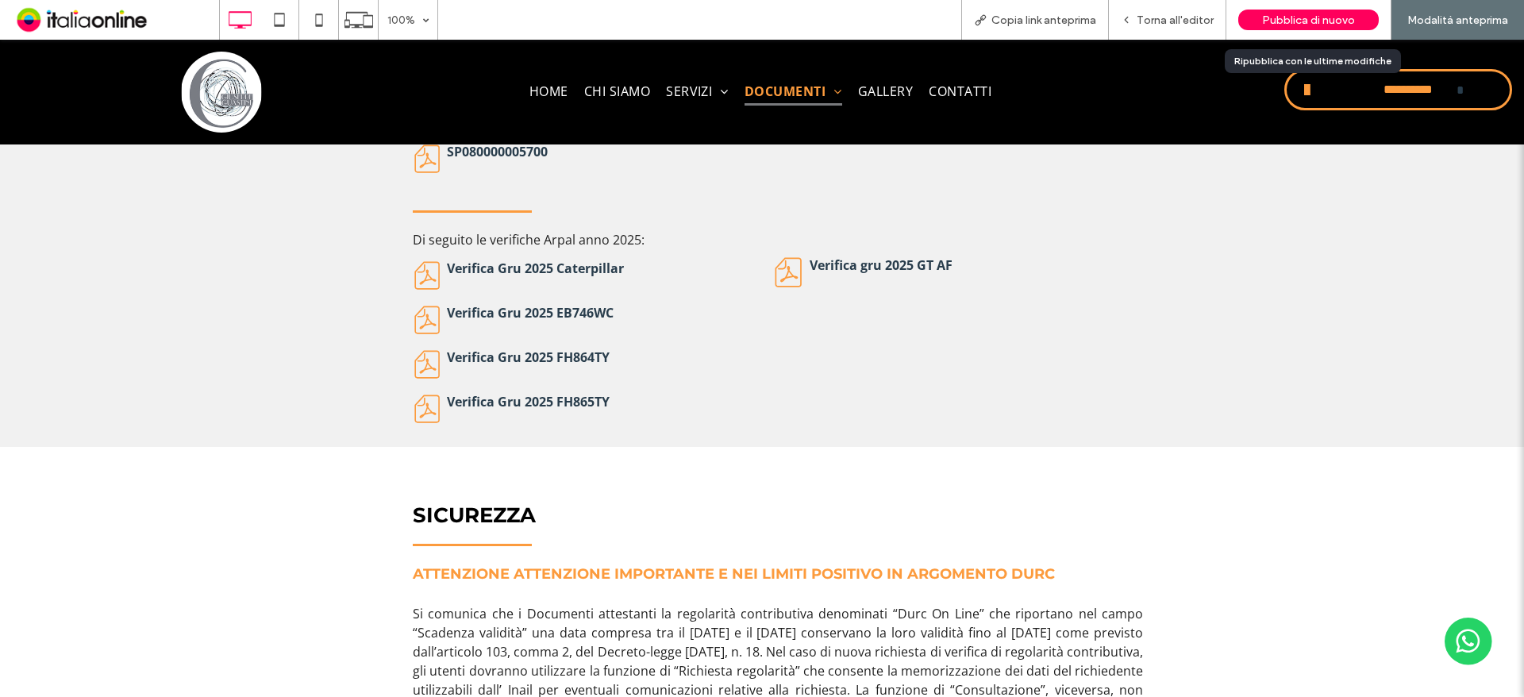
click at [1286, 21] on span "Pubblica di nuovo" at bounding box center [1308, 19] width 93 height 13
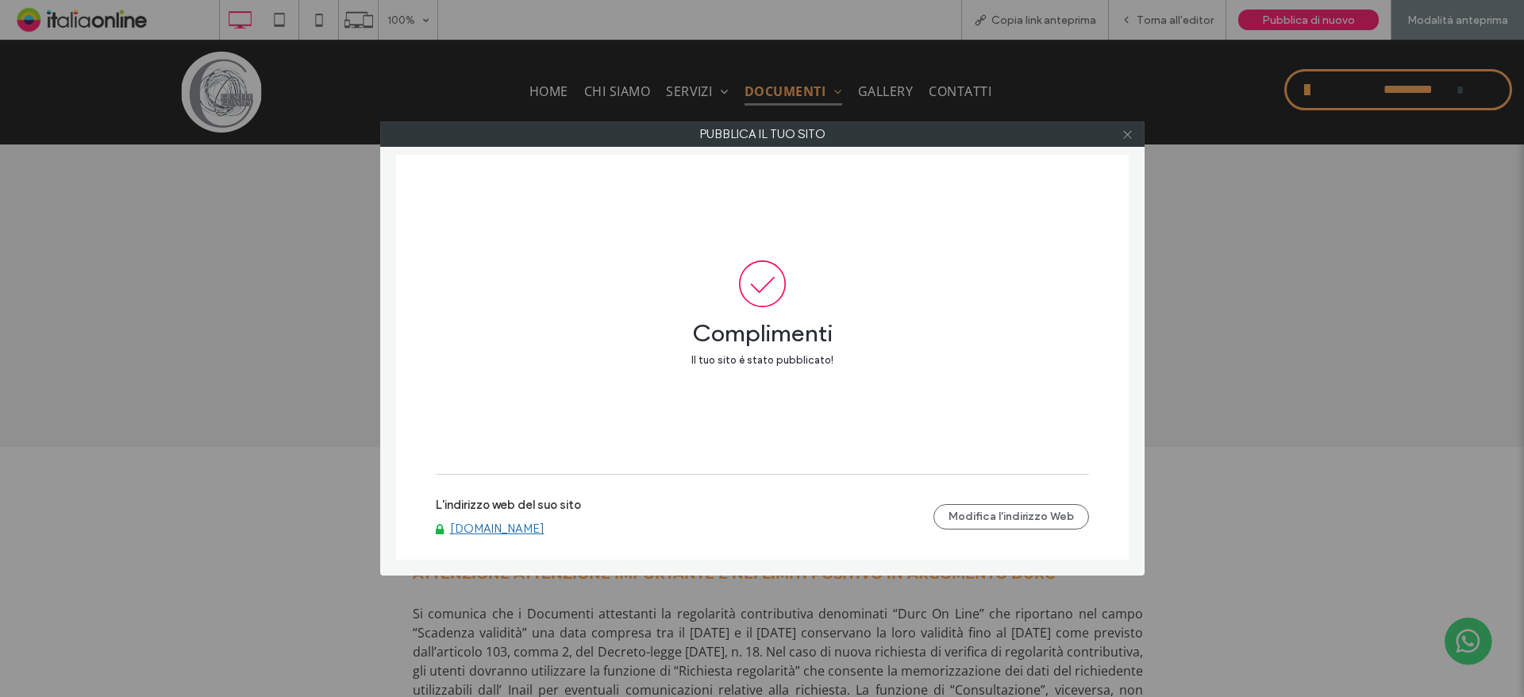
click at [1129, 136] on use at bounding box center [1127, 134] width 8 height 8
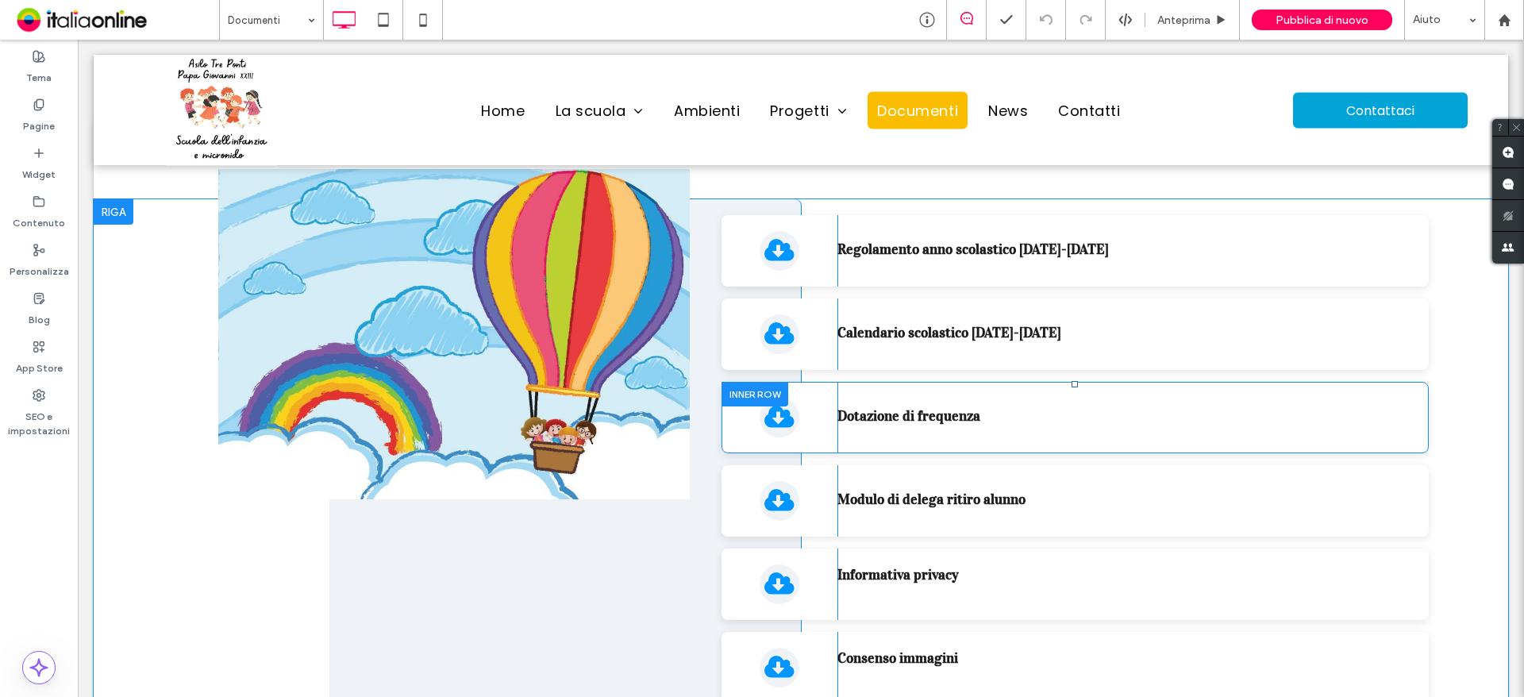
scroll to position [1240, 0]
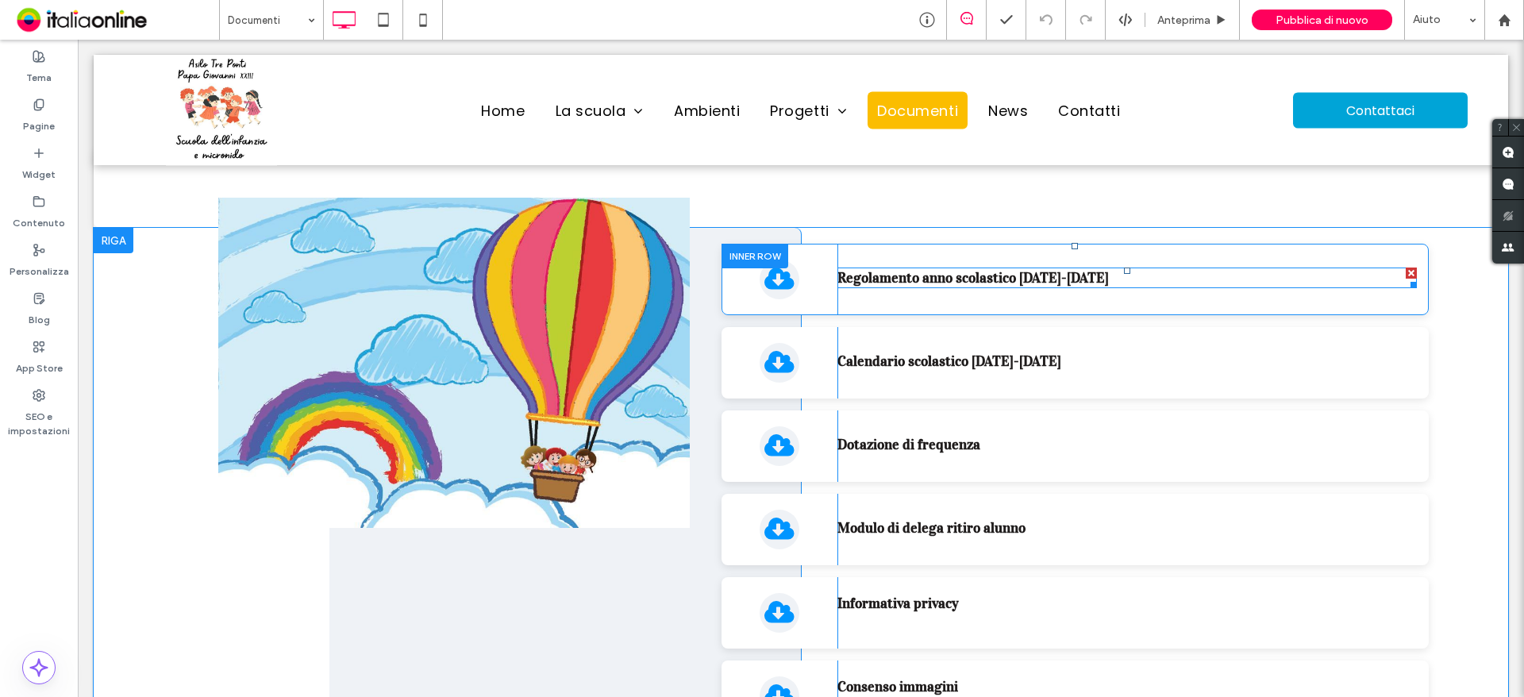
click at [993, 274] on link "Regolamento anno scolastico [DATE]-[DATE]" at bounding box center [972, 277] width 271 height 17
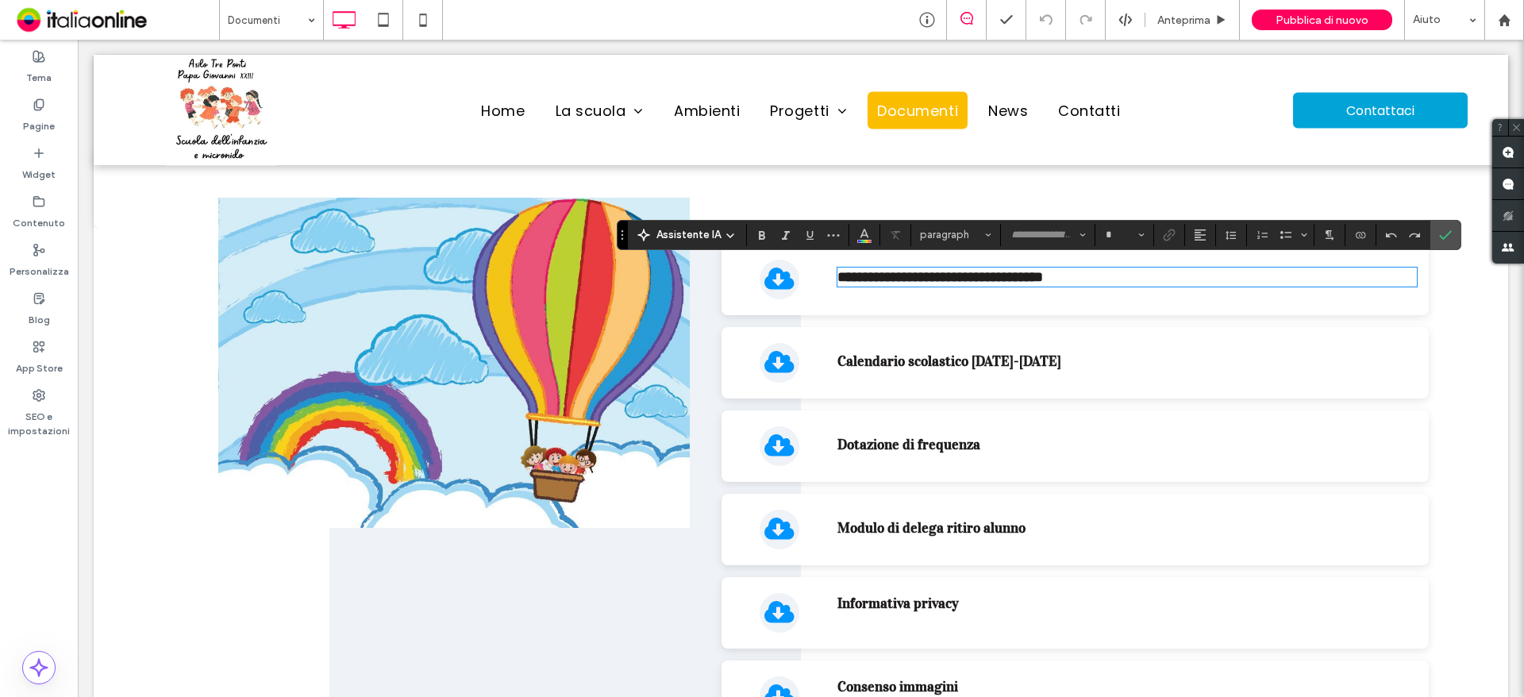
type input "********"
type input "**"
click at [1167, 230] on icon "Collegamento" at bounding box center [1169, 235] width 13 height 13
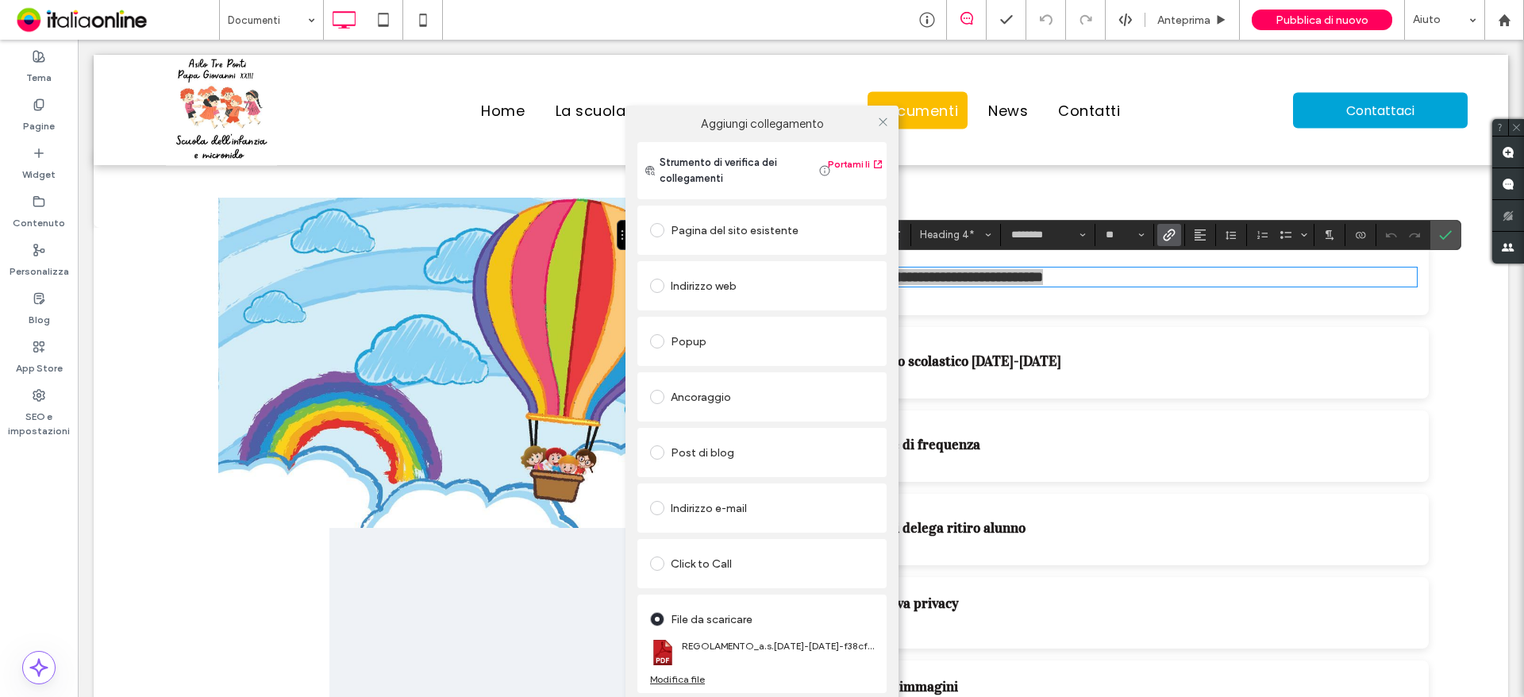
click at [694, 675] on div "Modifica file" at bounding box center [677, 679] width 55 height 12
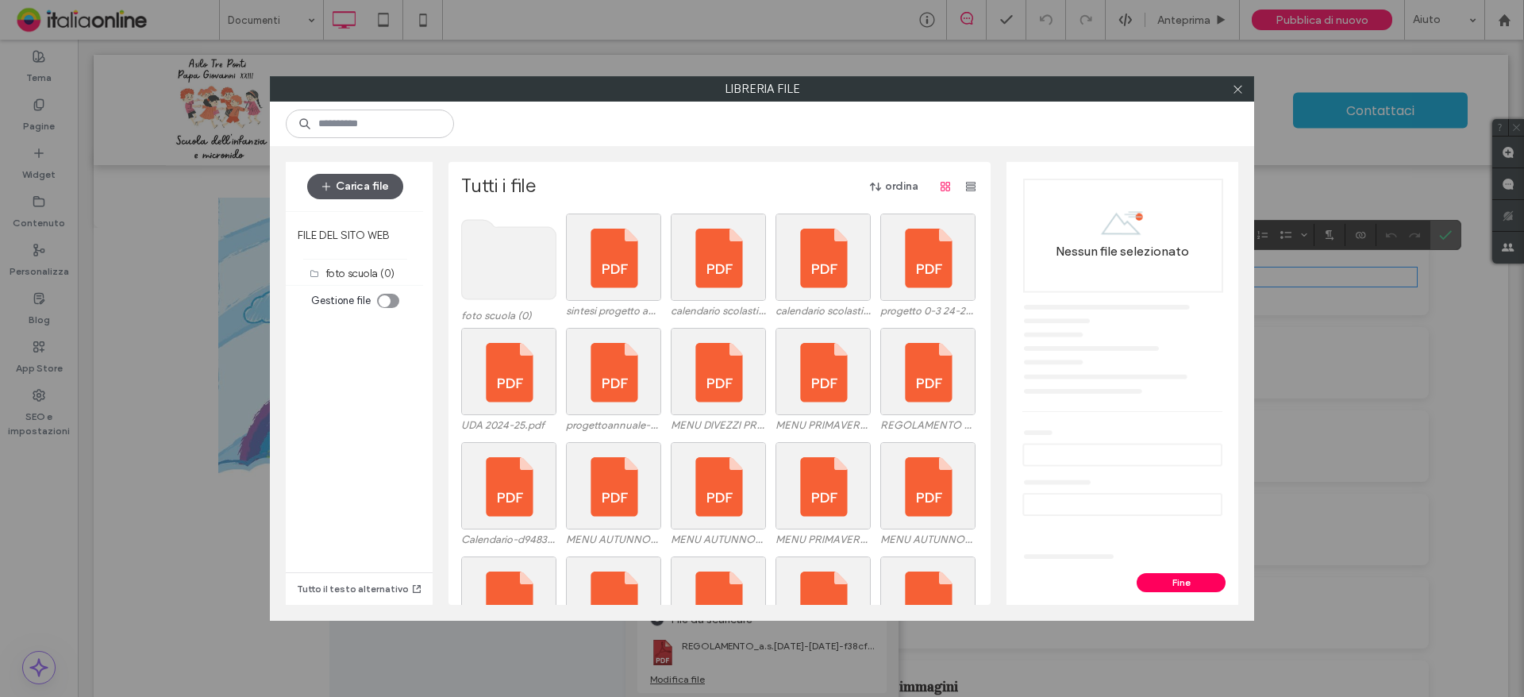
click at [344, 189] on button "Carica file" at bounding box center [355, 186] width 96 height 25
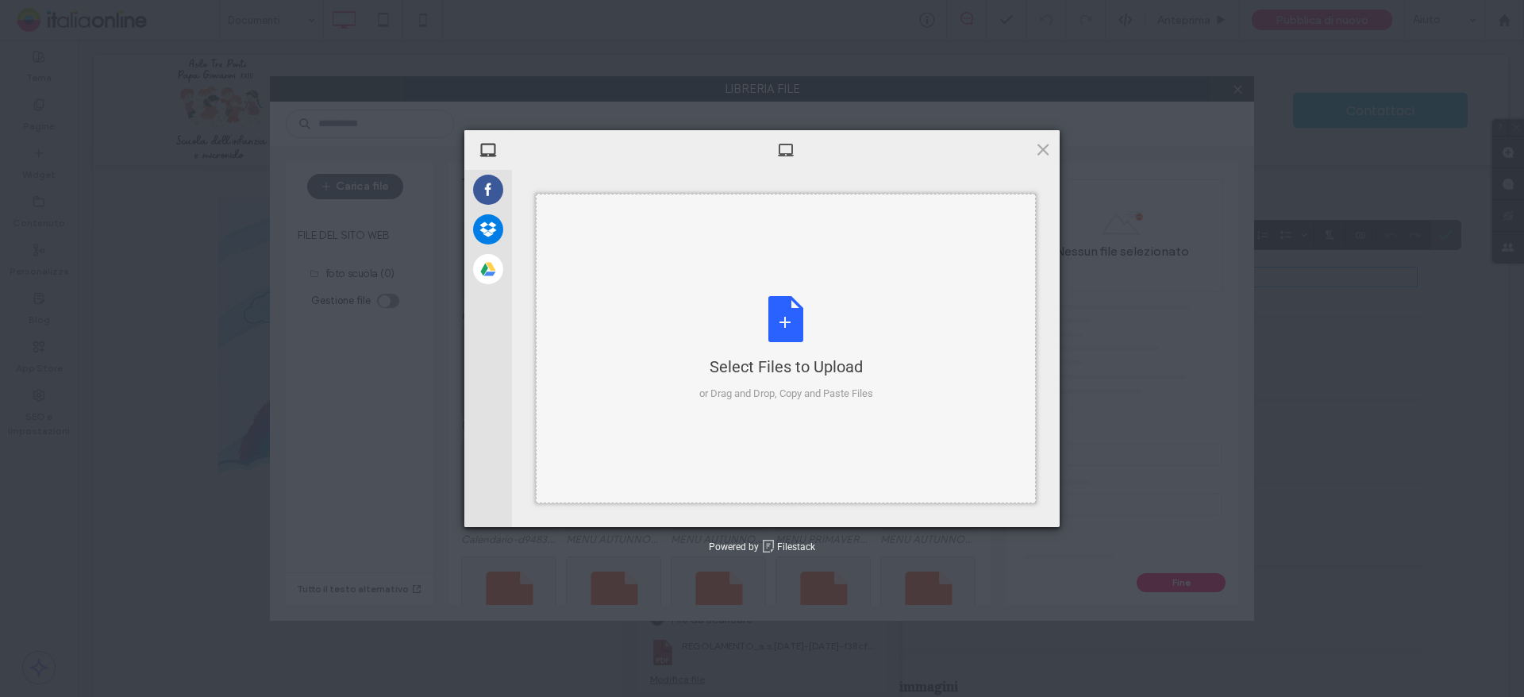
click at [671, 299] on div "Select Files to Upload or Drag and Drop, Copy and Paste Files" at bounding box center [786, 348] width 500 height 309
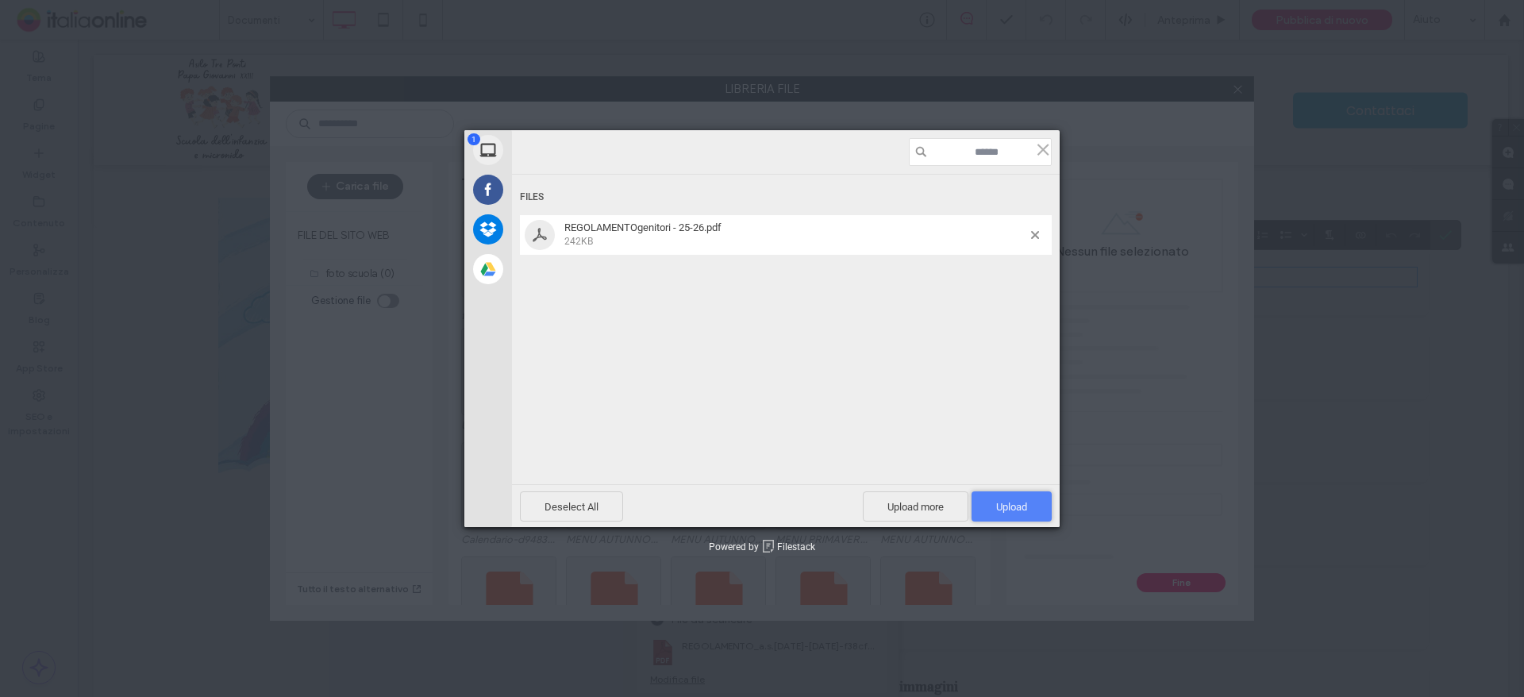
click at [1009, 497] on span "Upload 1" at bounding box center [1011, 506] width 80 height 30
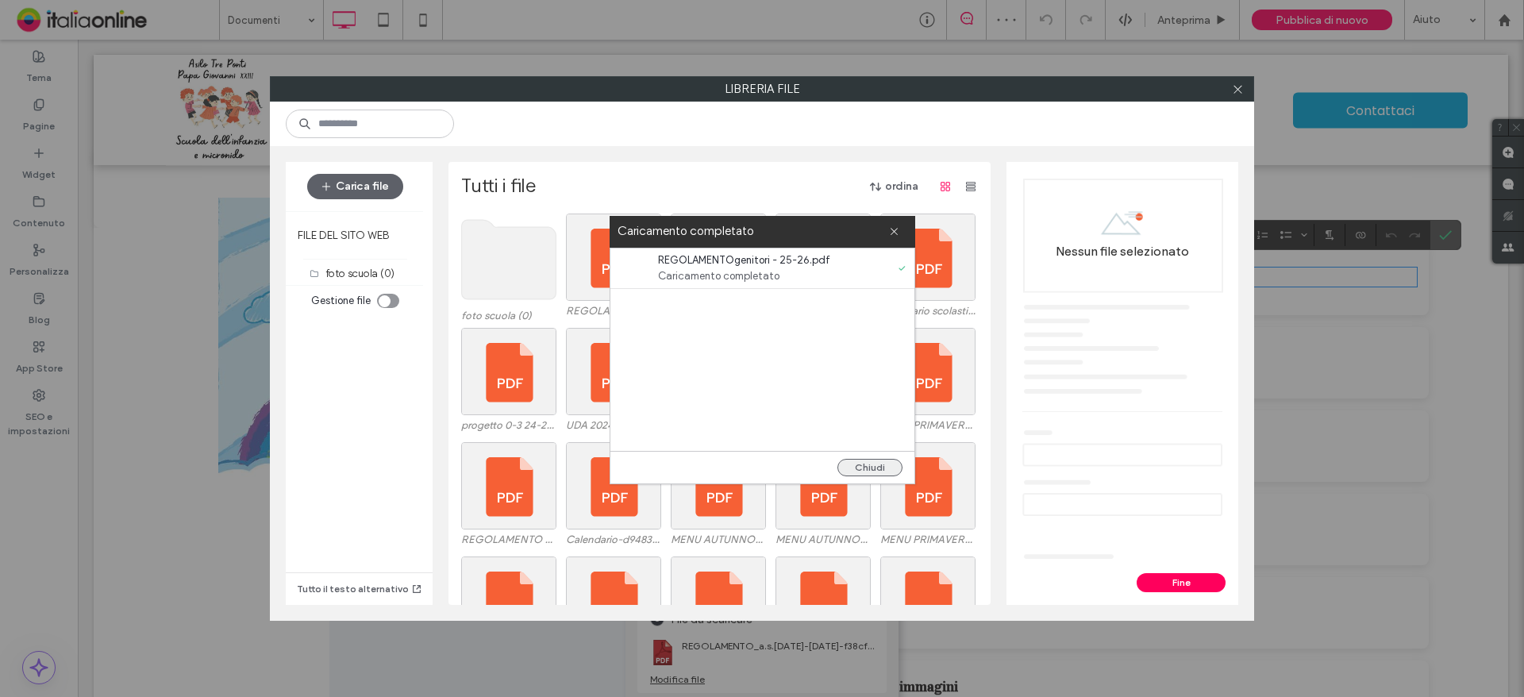
click at [878, 467] on button "Chiudi" at bounding box center [869, 467] width 65 height 17
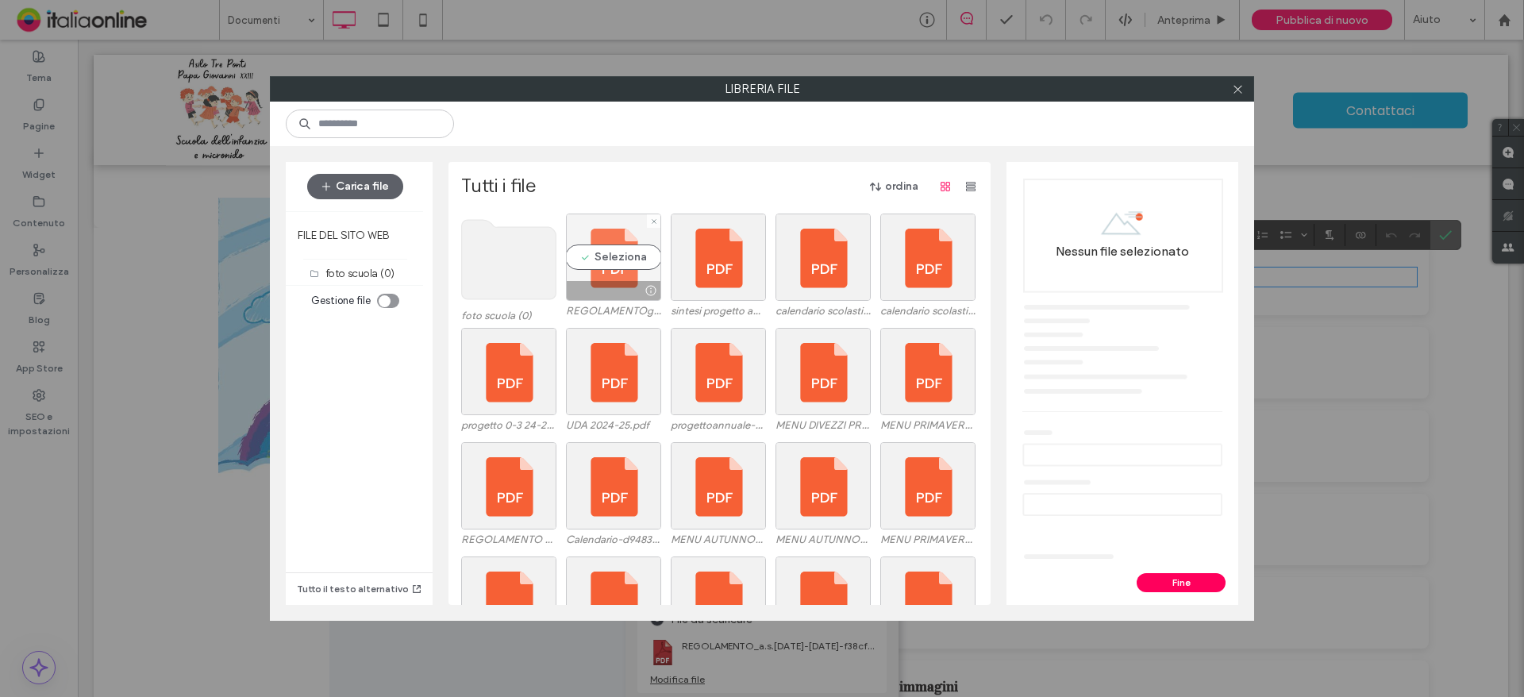
click at [606, 260] on div "Seleziona" at bounding box center [613, 256] width 95 height 87
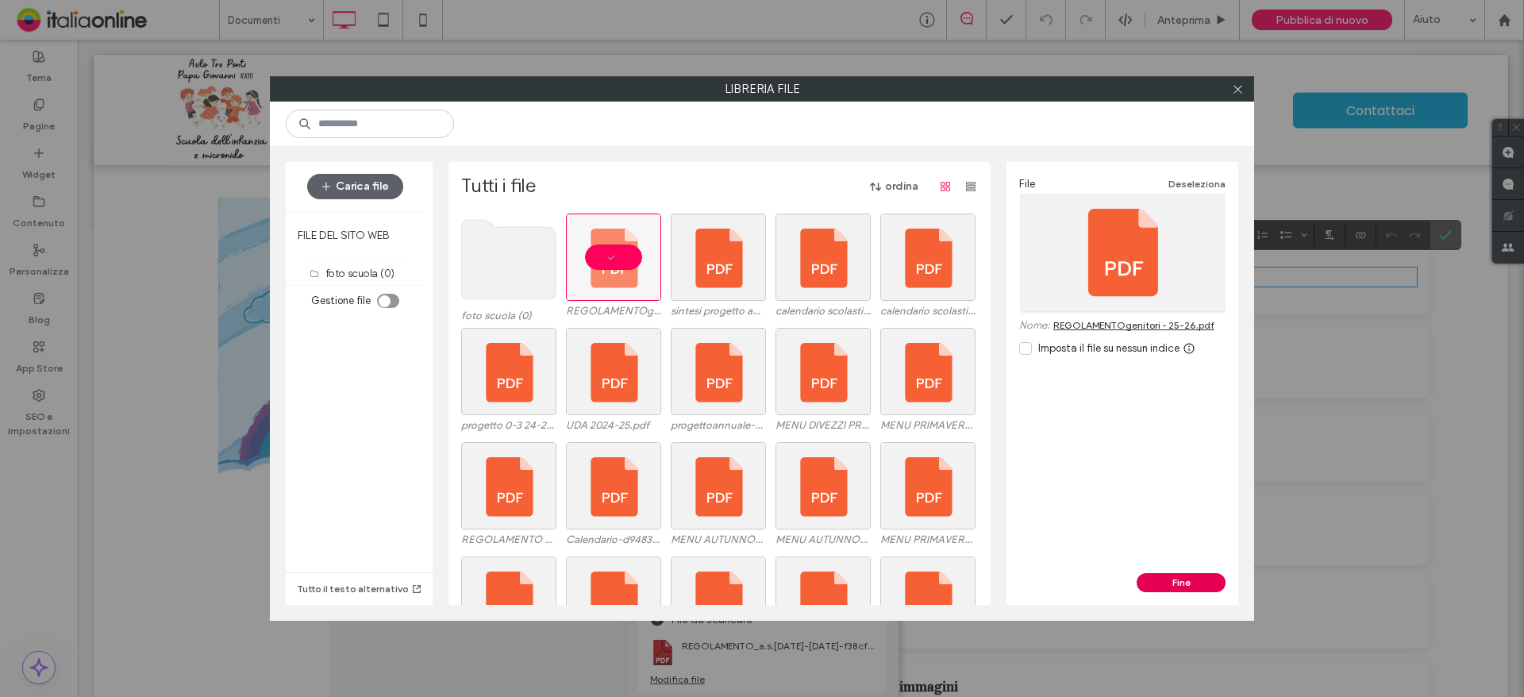
click at [1166, 588] on button "Fine" at bounding box center [1180, 582] width 89 height 19
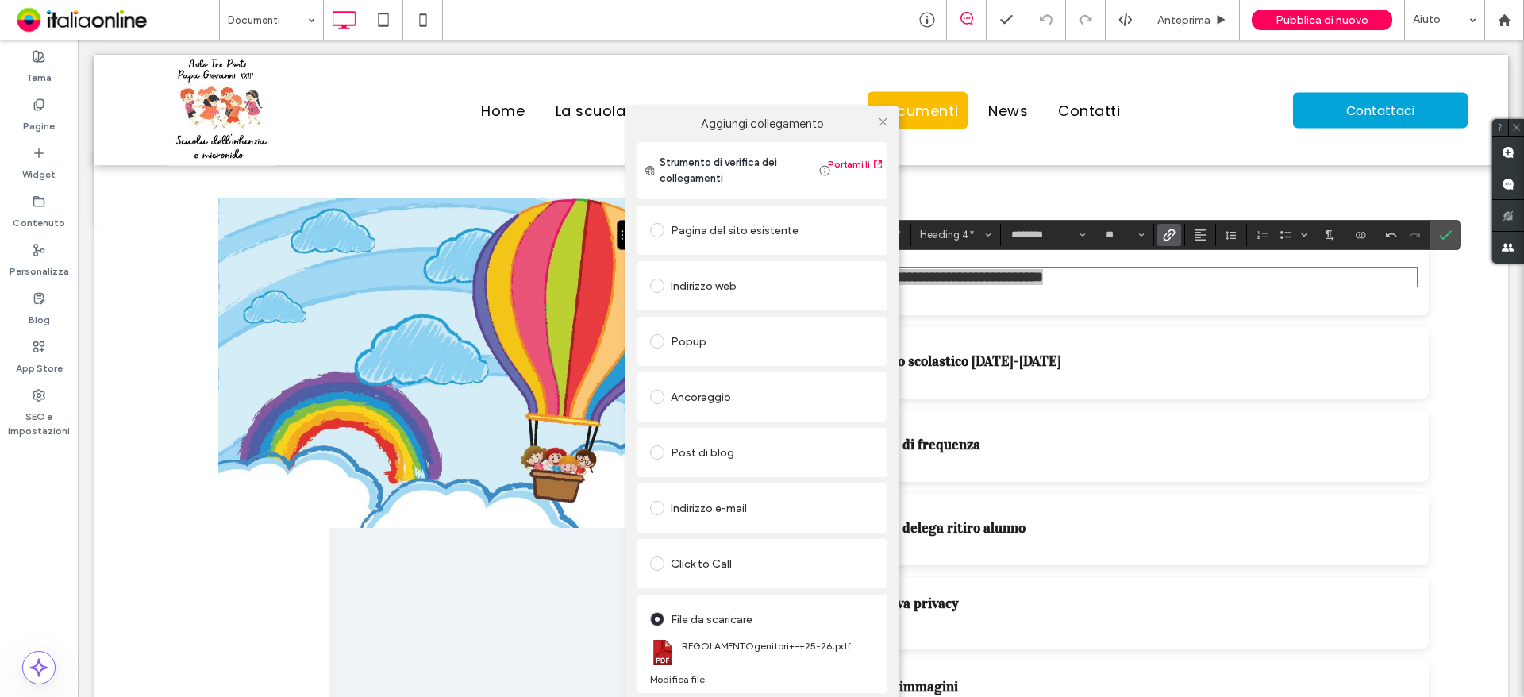
click at [1040, 274] on div "Aggiungi collegamento Strumento di verifica dei collegamenti Portami lì Pagina …" at bounding box center [762, 421] width 1524 height 697
click at [1044, 271] on div "Aggiungi collegamento Strumento di verifica dei collegamenti Portami lì Pagina …" at bounding box center [762, 421] width 1524 height 697
click at [882, 112] on span at bounding box center [883, 122] width 12 height 24
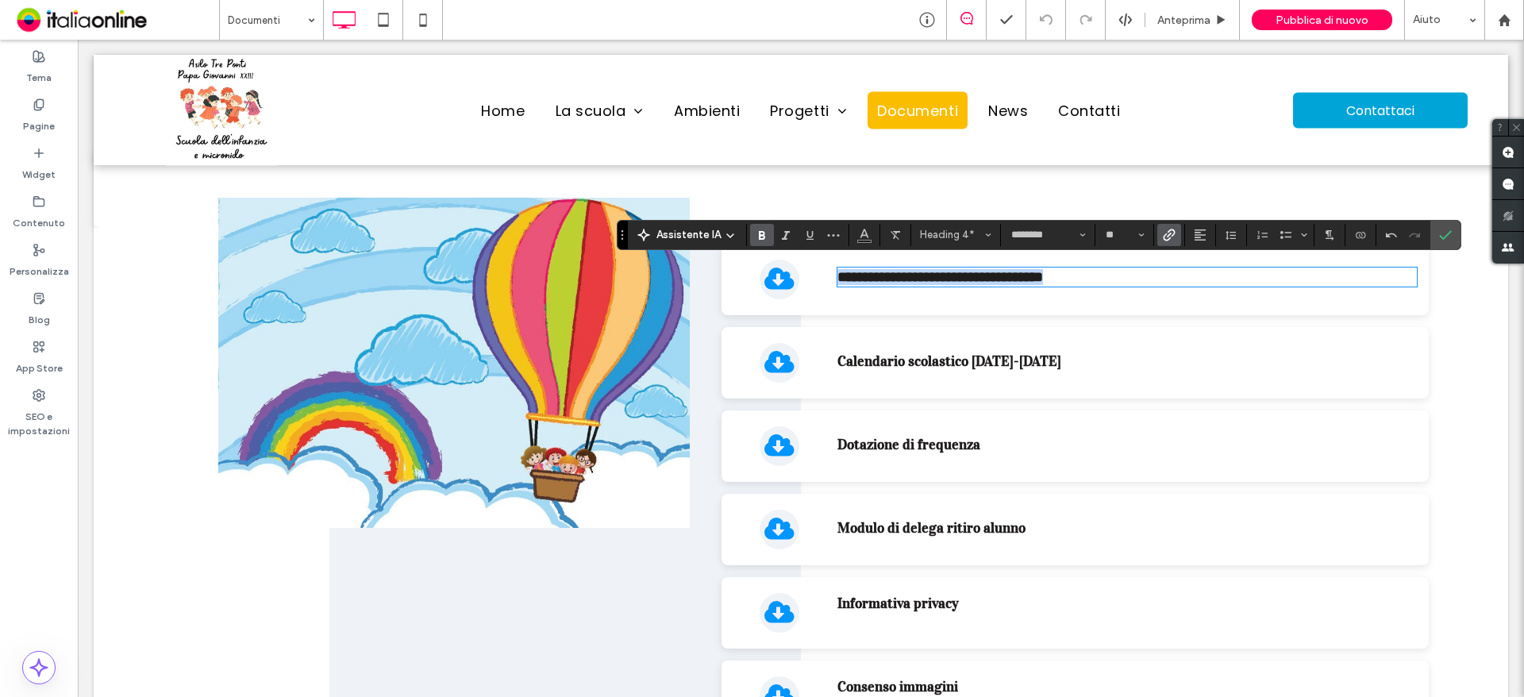
click at [1034, 274] on link "**********" at bounding box center [940, 277] width 206 height 14
click at [1042, 274] on link "**********" at bounding box center [940, 277] width 206 height 14
type input "**"
drag, startPoint x: 1164, startPoint y: 271, endPoint x: 1204, endPoint y: 247, distance: 46.3
click at [1204, 247] on div "**********" at bounding box center [1126, 279] width 579 height 71
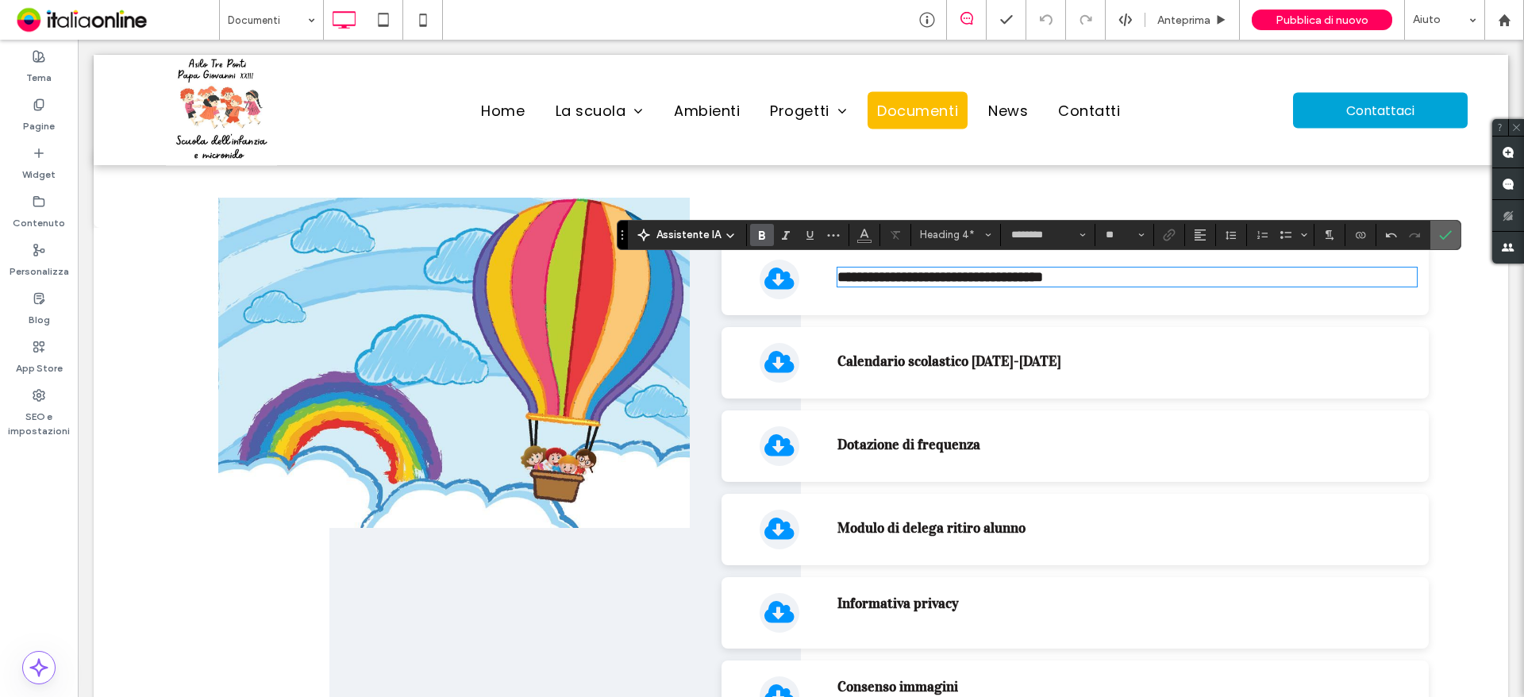
click at [1440, 229] on icon "Conferma" at bounding box center [1445, 235] width 13 height 13
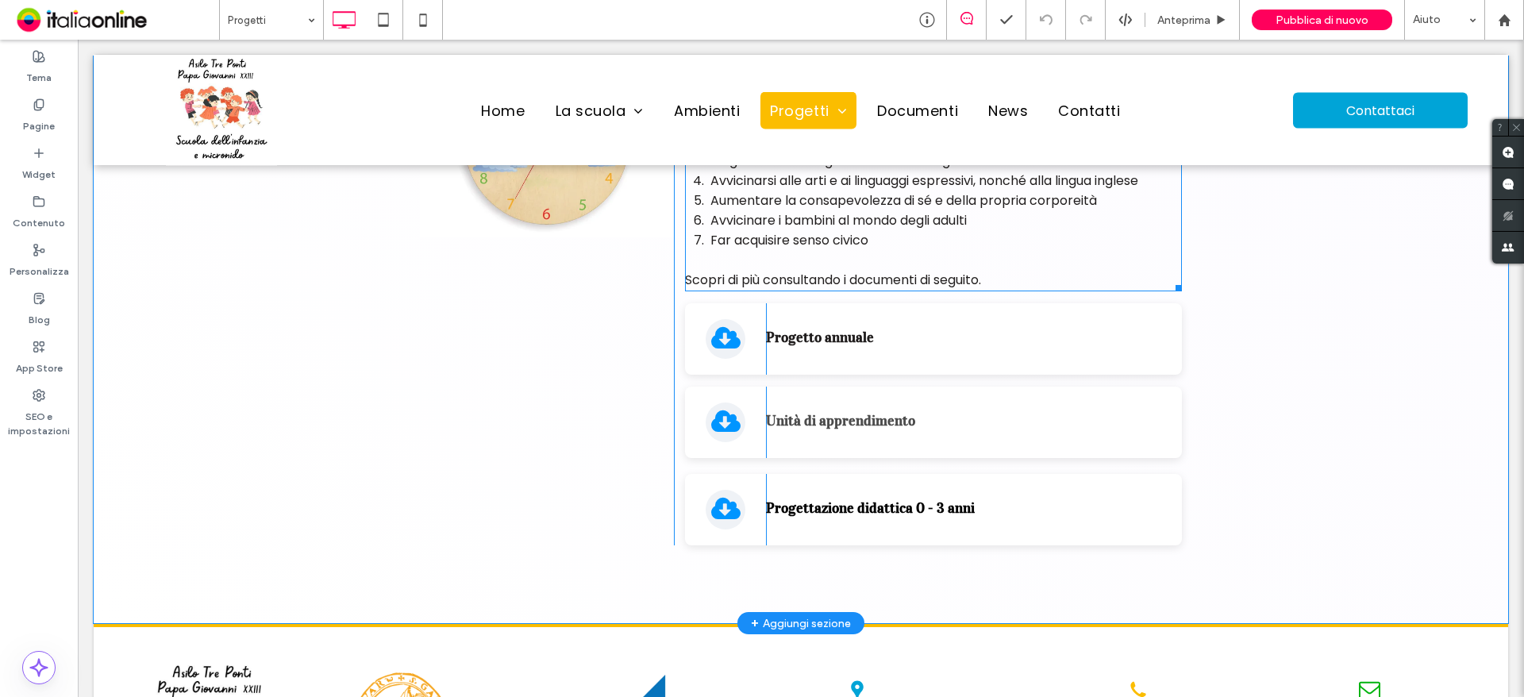
scroll to position [4285, 0]
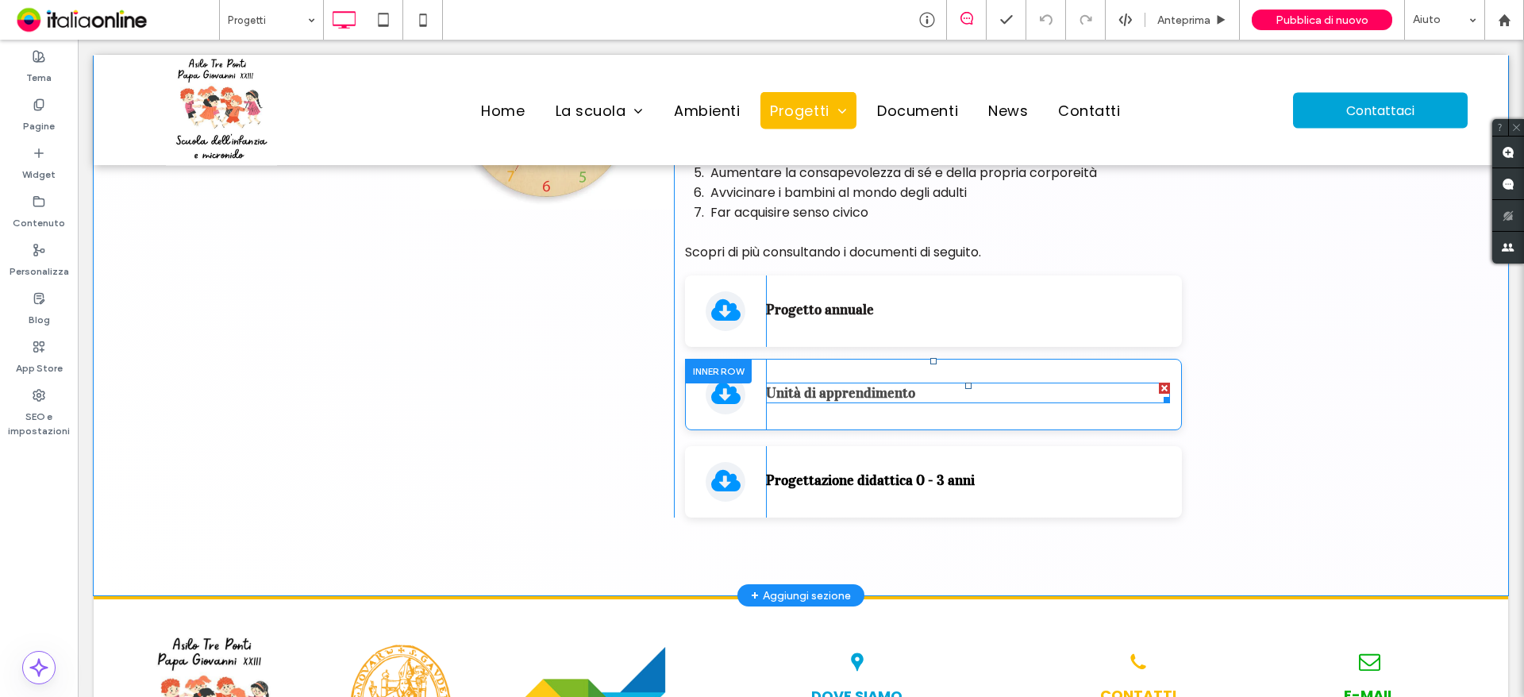
click at [813, 384] on span "Unità di apprendimento" at bounding box center [840, 392] width 149 height 17
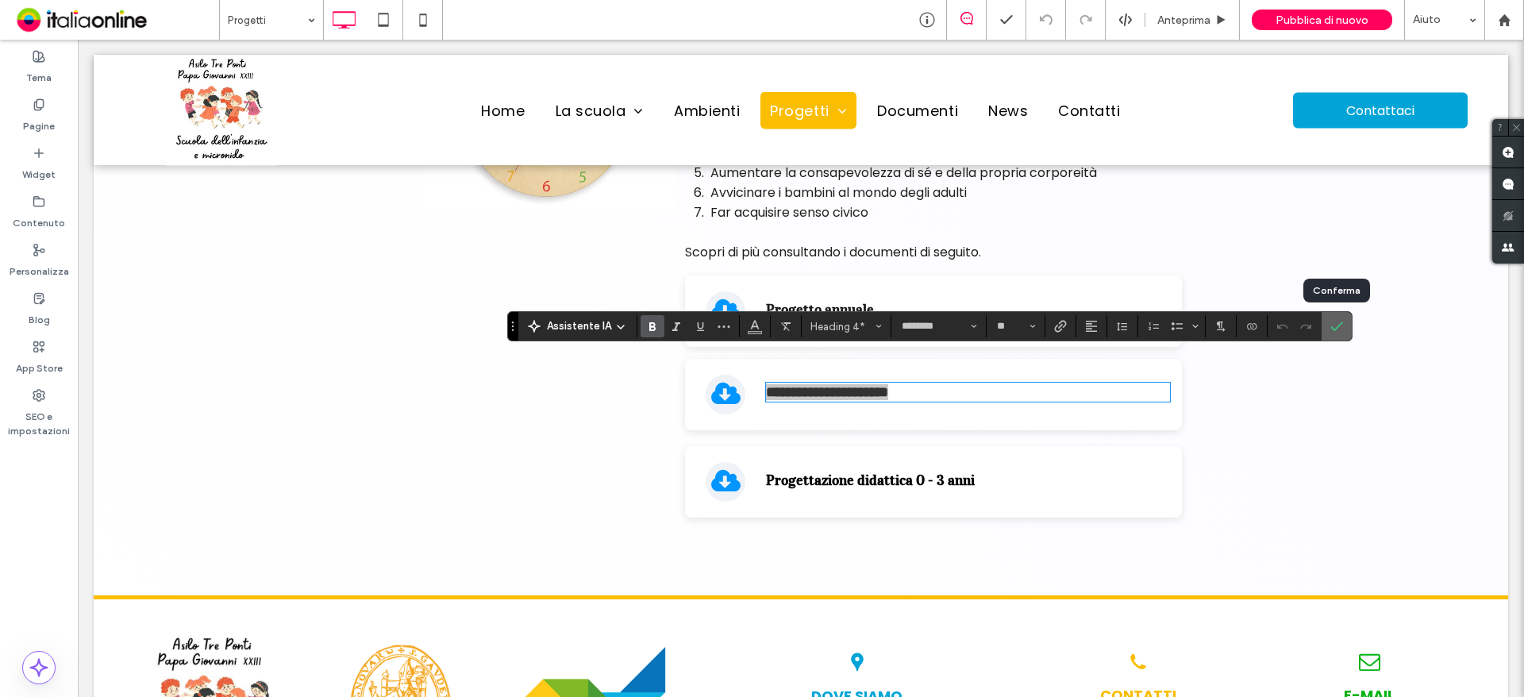
click at [1332, 327] on icon "Conferma" at bounding box center [1336, 326] width 13 height 13
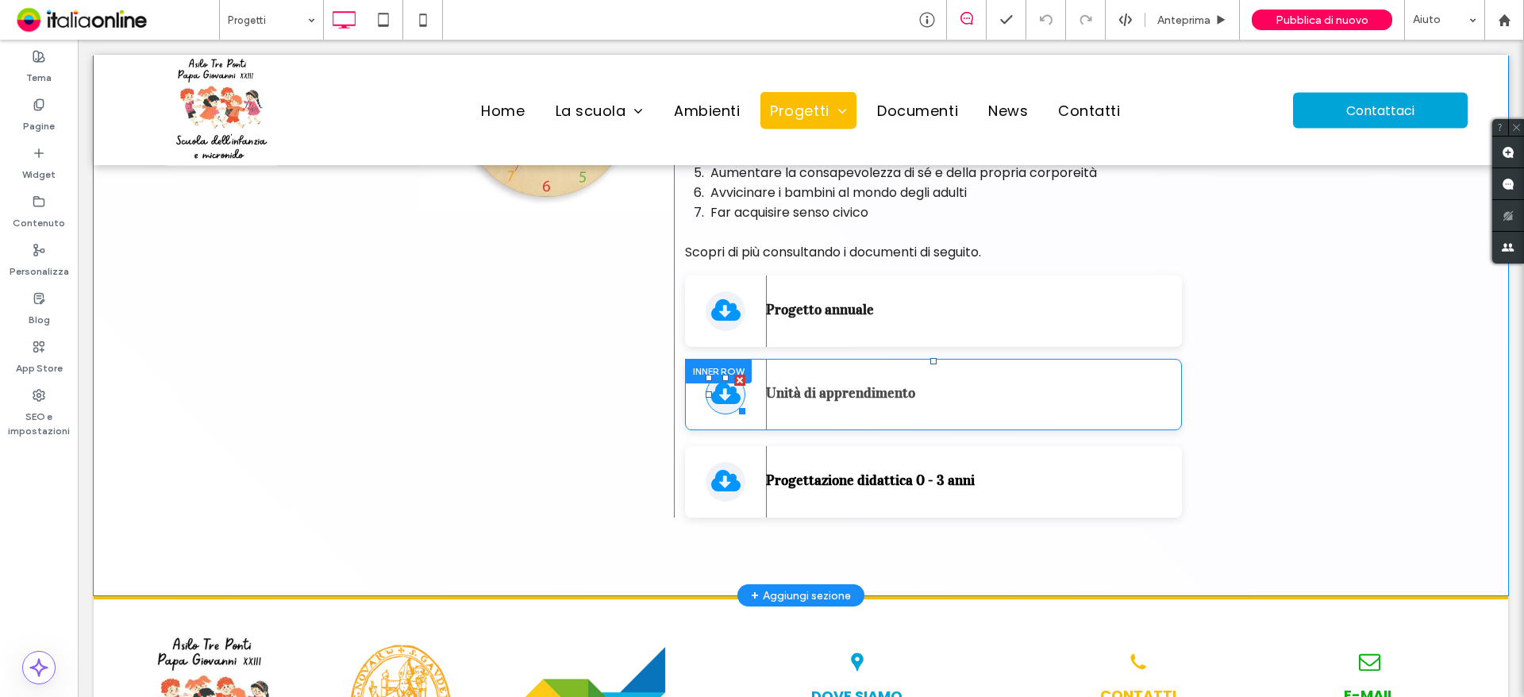
click at [713, 383] on icon at bounding box center [726, 394] width 30 height 22
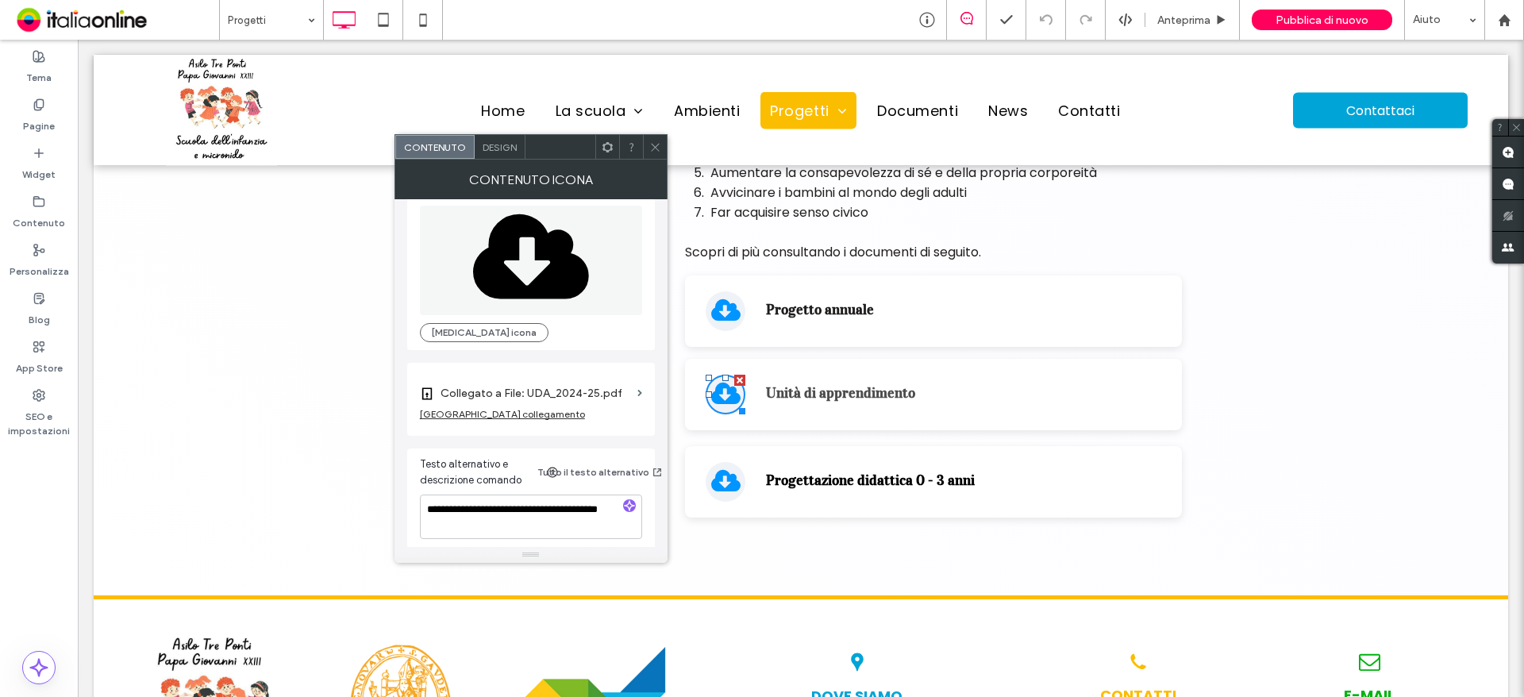
scroll to position [29, 0]
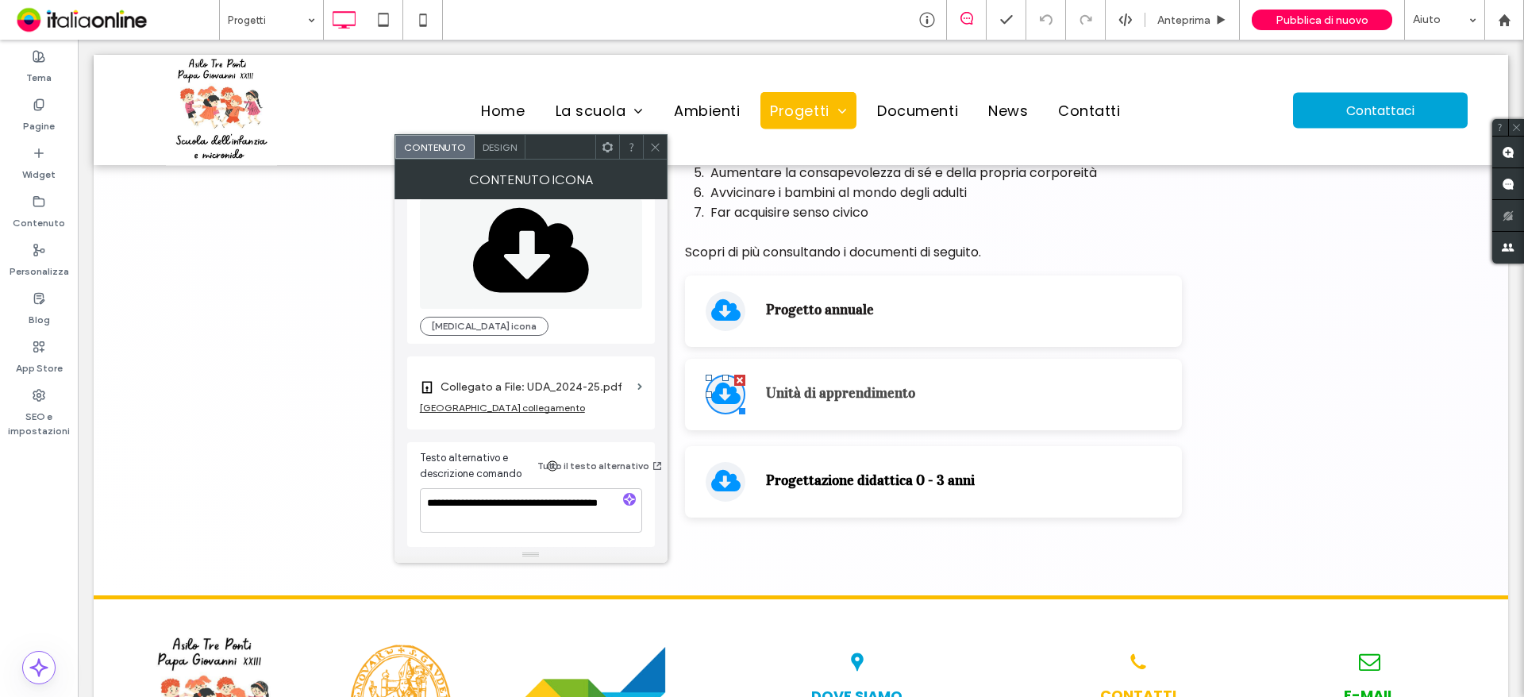
click at [635, 386] on section "Collegato a File: UDA_2024-25.pdf" at bounding box center [531, 382] width 222 height 37
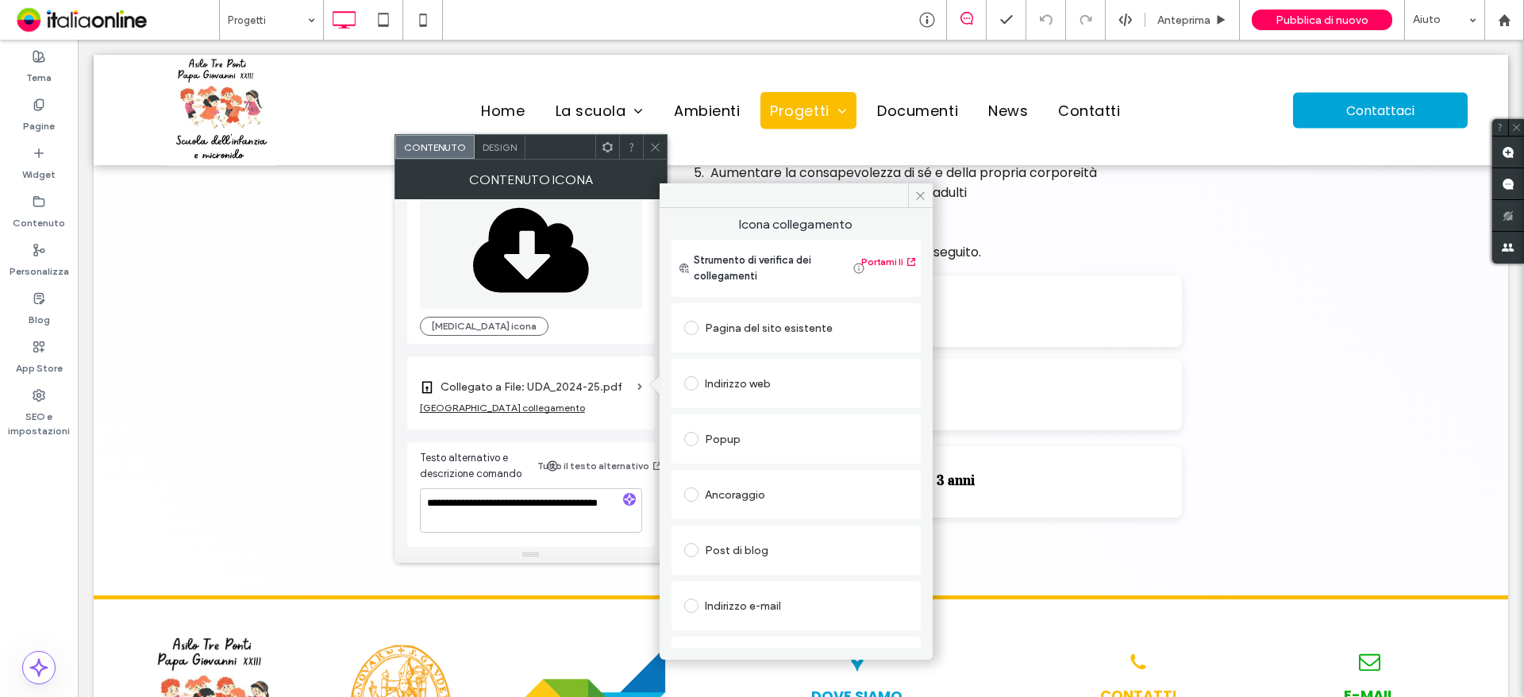
scroll to position [171, 0]
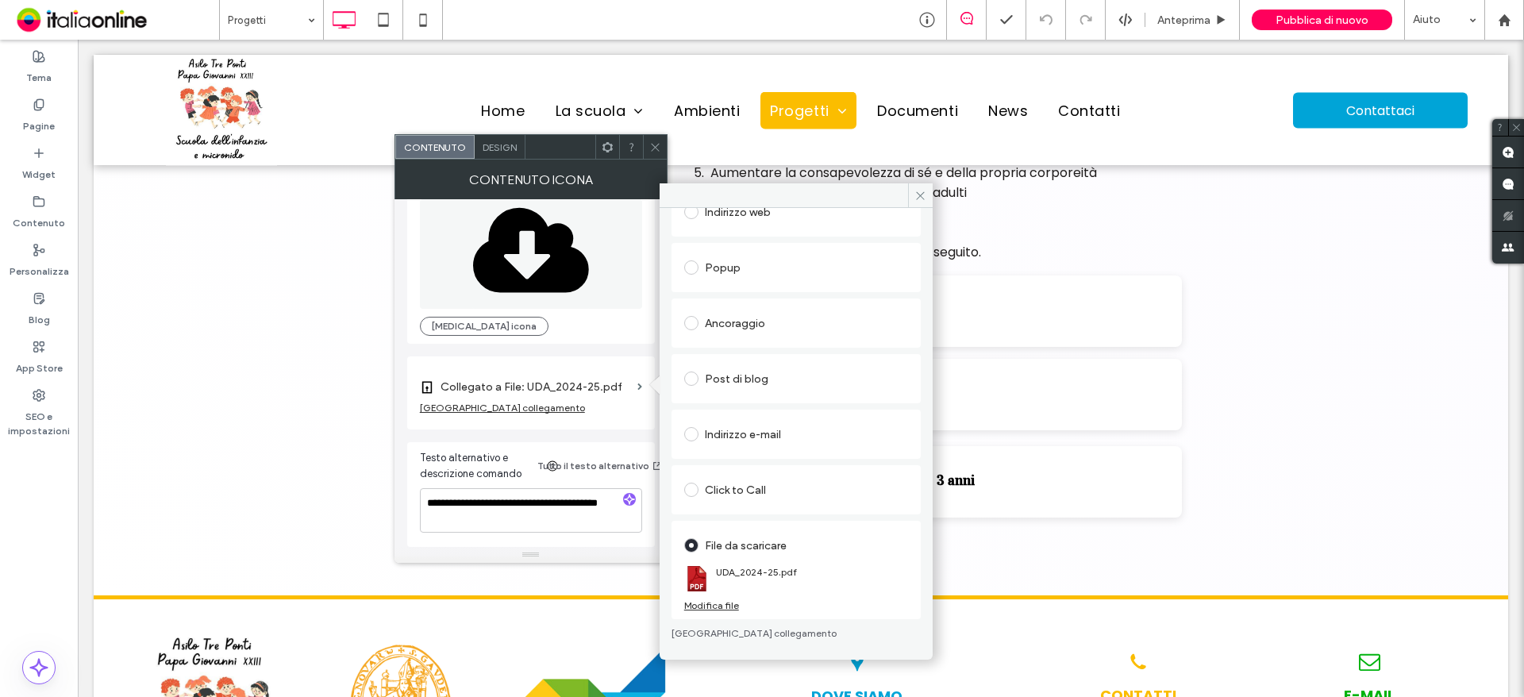
click at [721, 602] on div "Modifica file" at bounding box center [711, 605] width 55 height 12
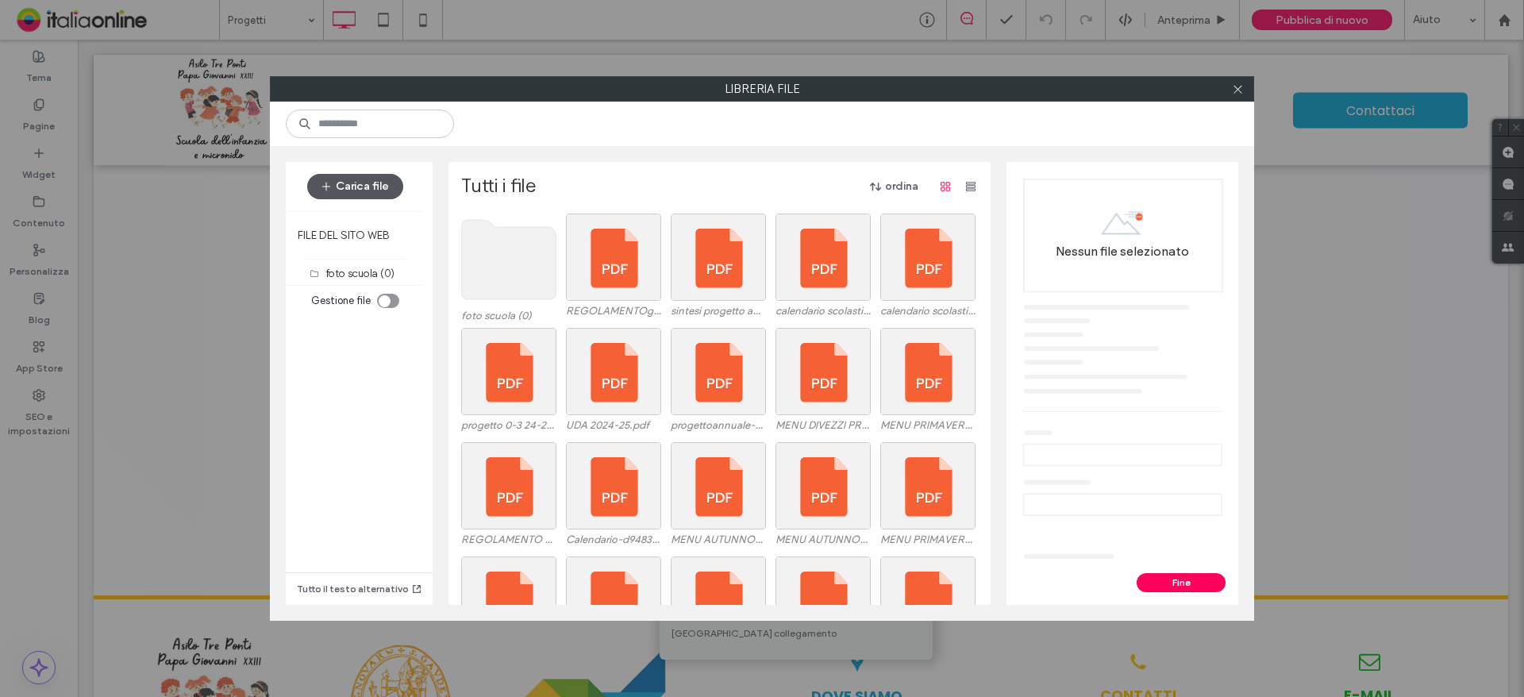
click at [357, 189] on button "Carica file" at bounding box center [355, 186] width 96 height 25
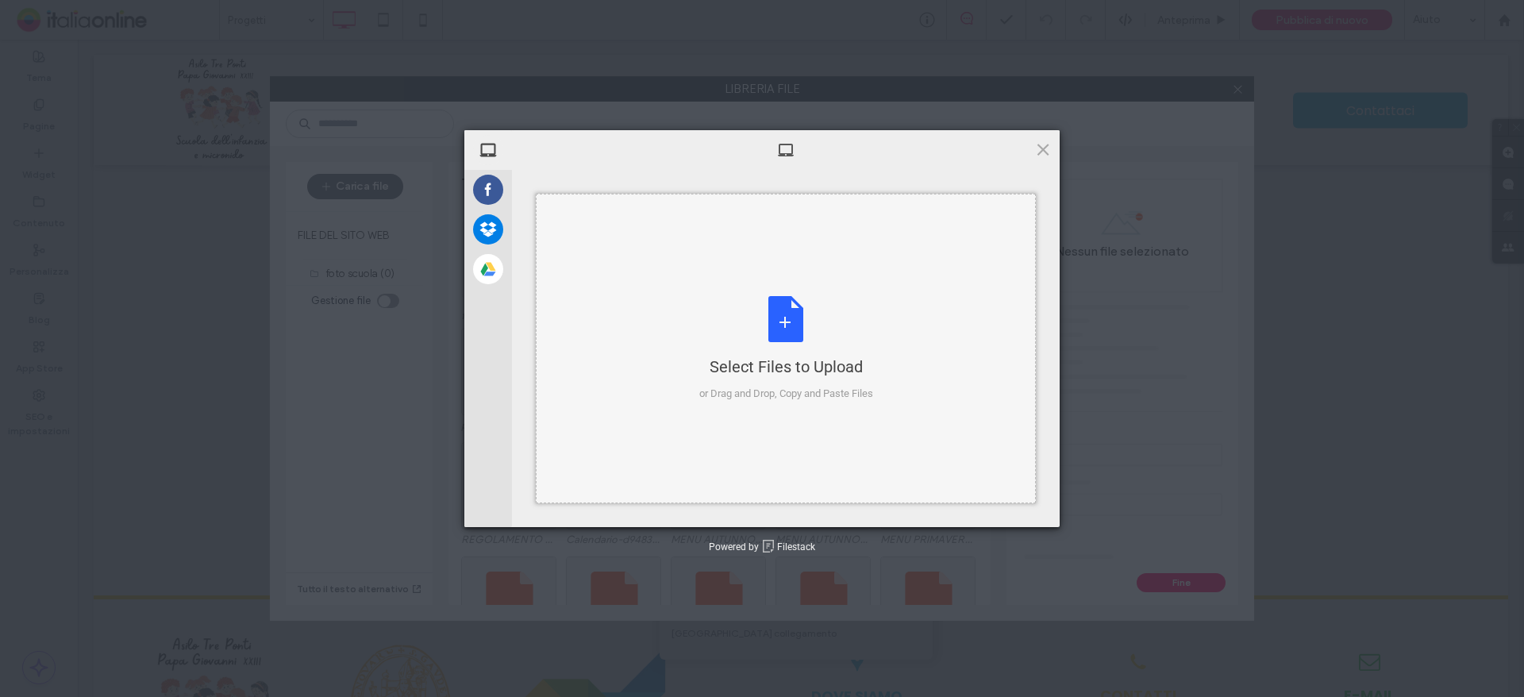
click at [732, 319] on div "Select Files to Upload or Drag and Drop, Copy and Paste Files" at bounding box center [786, 349] width 174 height 106
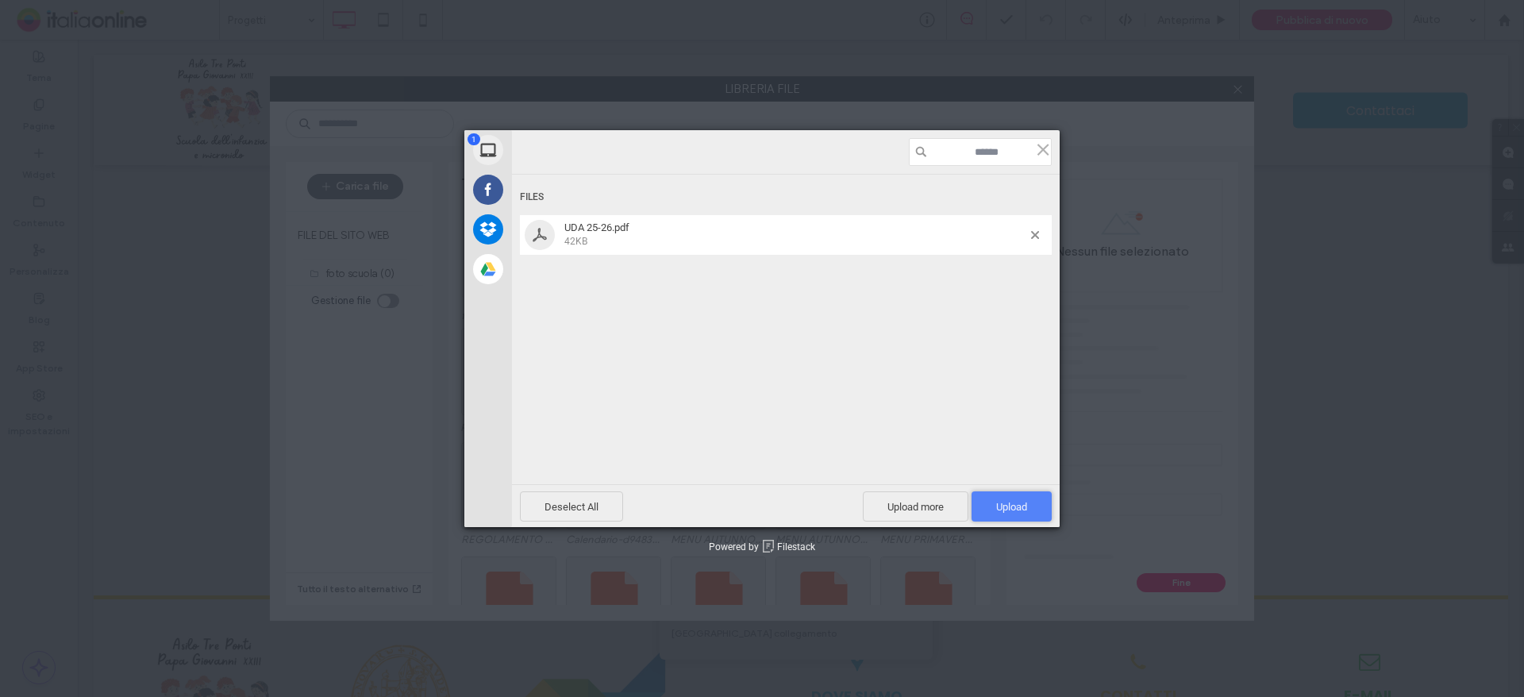
click at [1019, 506] on span "Upload 1" at bounding box center [1011, 507] width 31 height 12
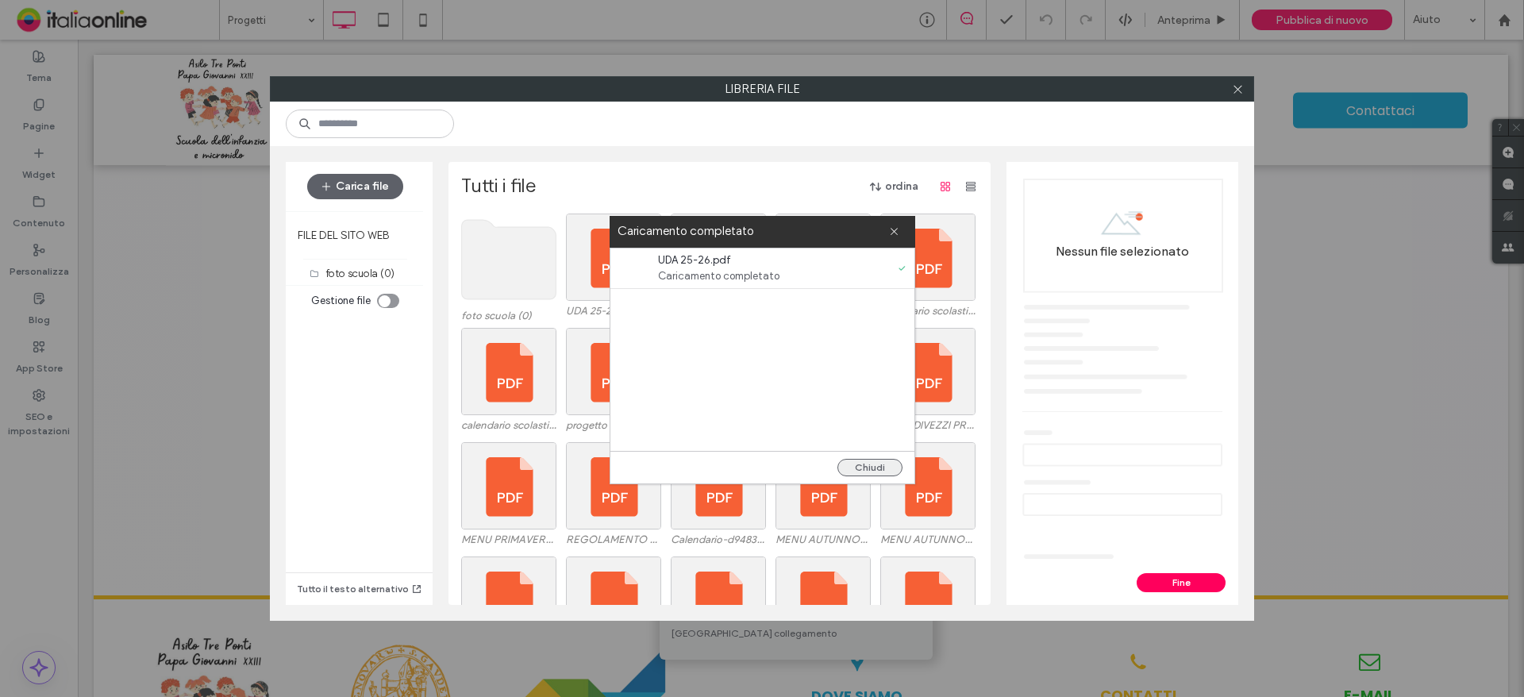
click at [864, 469] on button "Chiudi" at bounding box center [869, 467] width 65 height 17
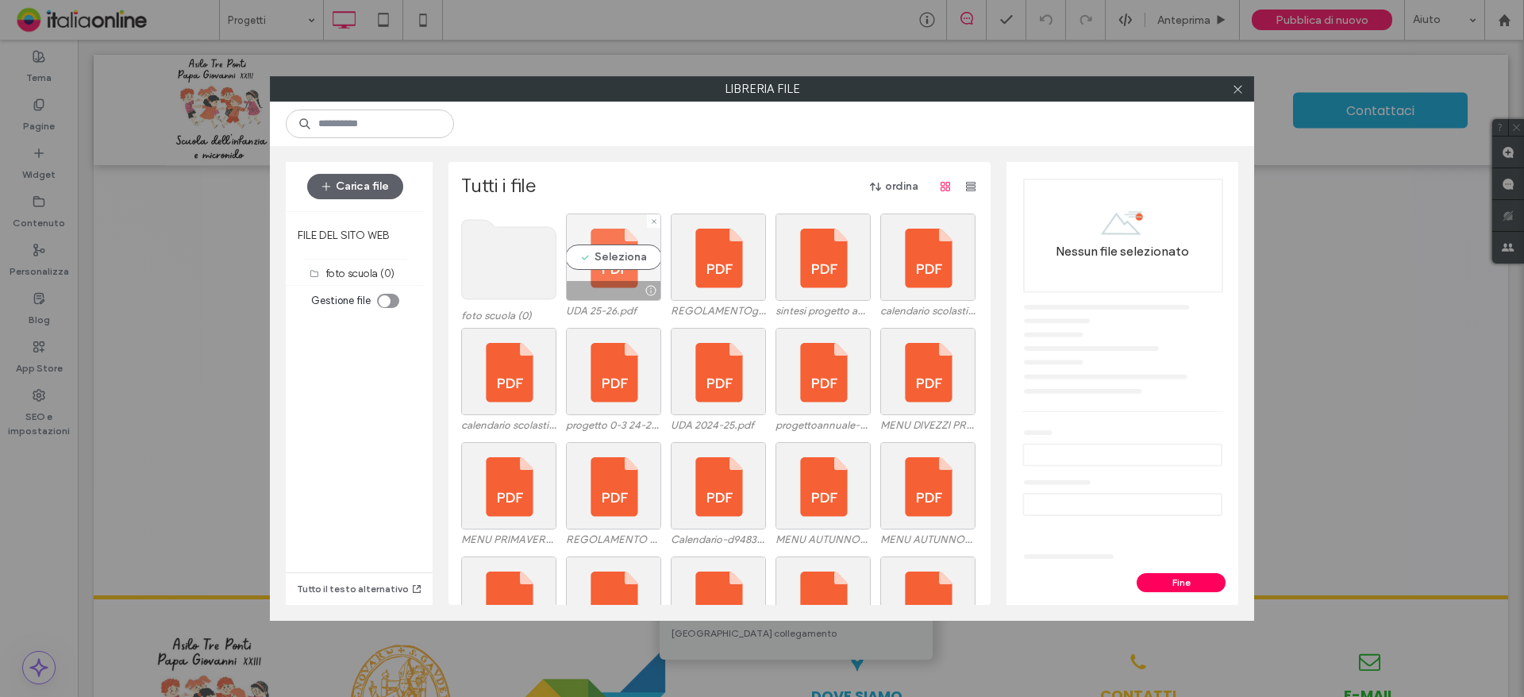
click at [612, 257] on div "Seleziona" at bounding box center [613, 256] width 95 height 87
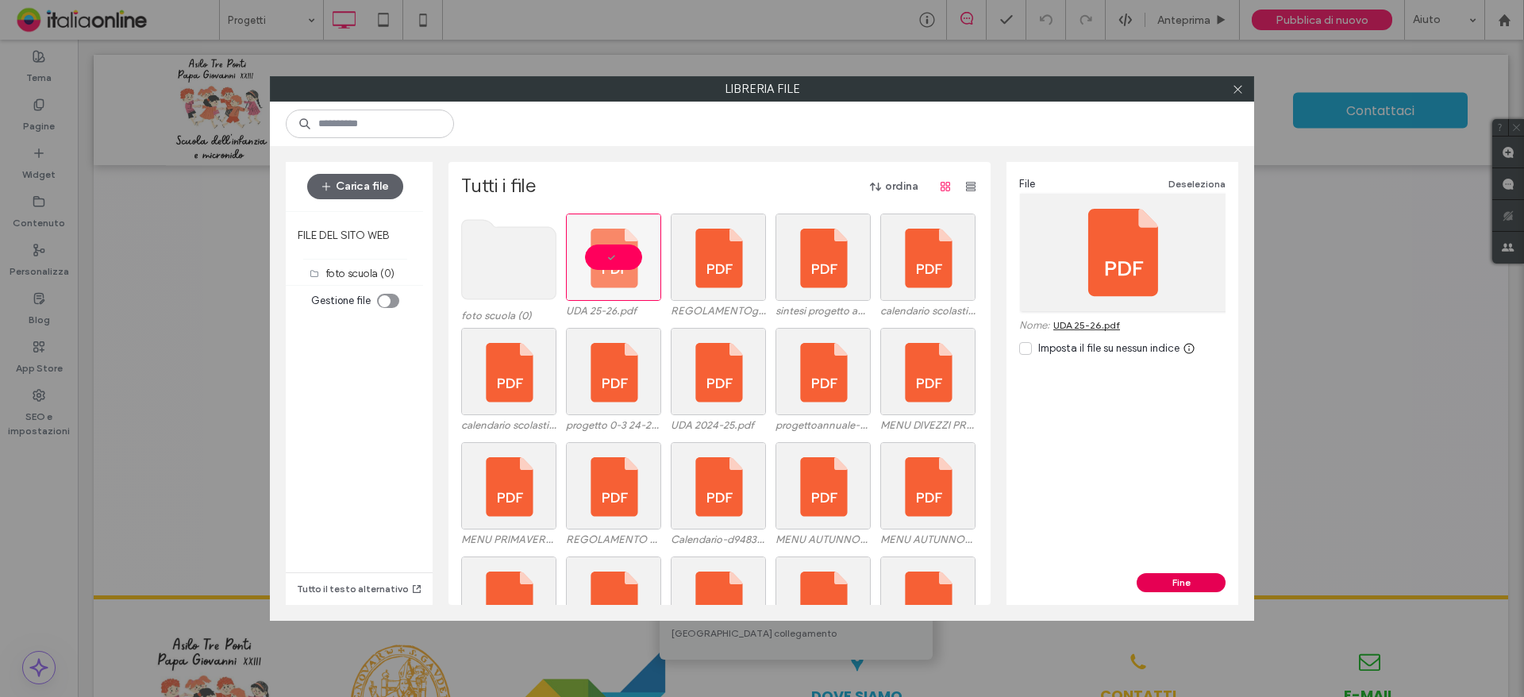
click at [1190, 586] on button "Fine" at bounding box center [1180, 582] width 89 height 19
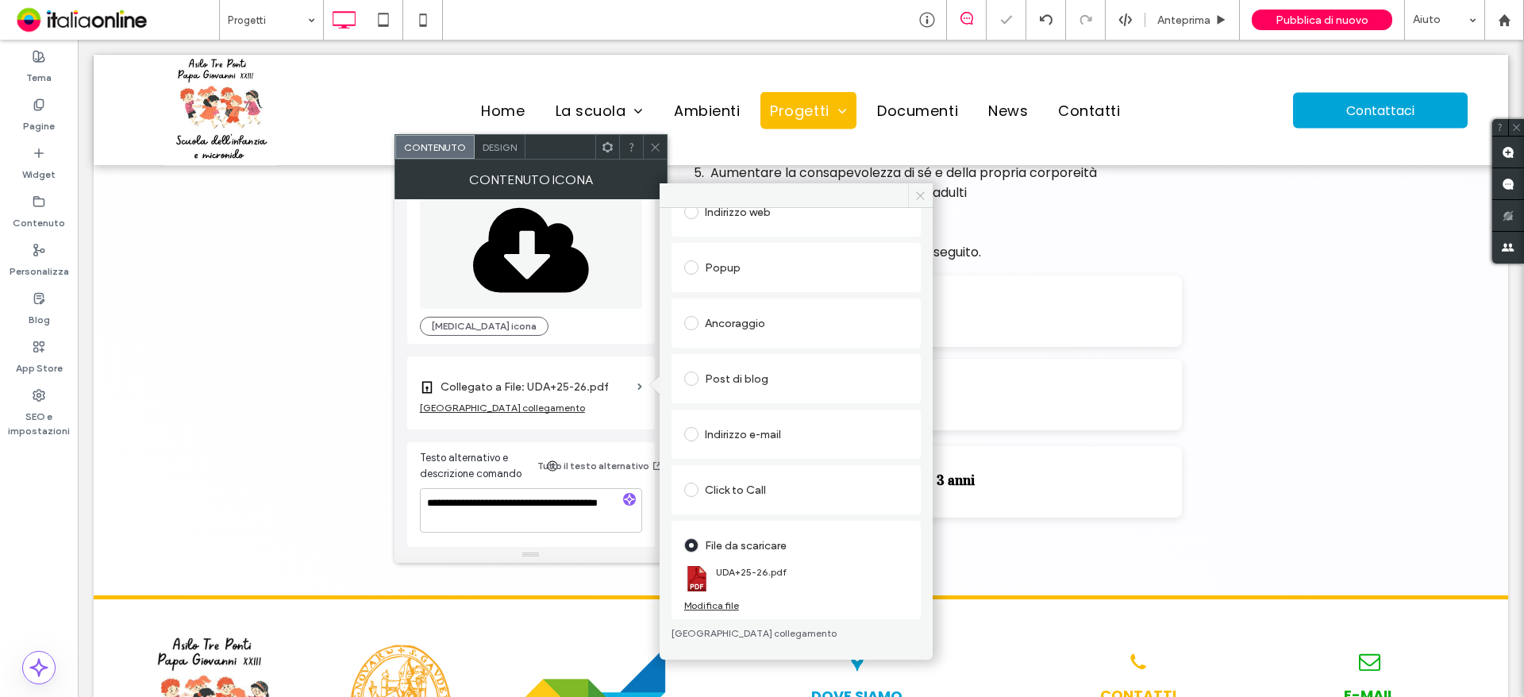
click at [918, 194] on use at bounding box center [921, 195] width 8 height 8
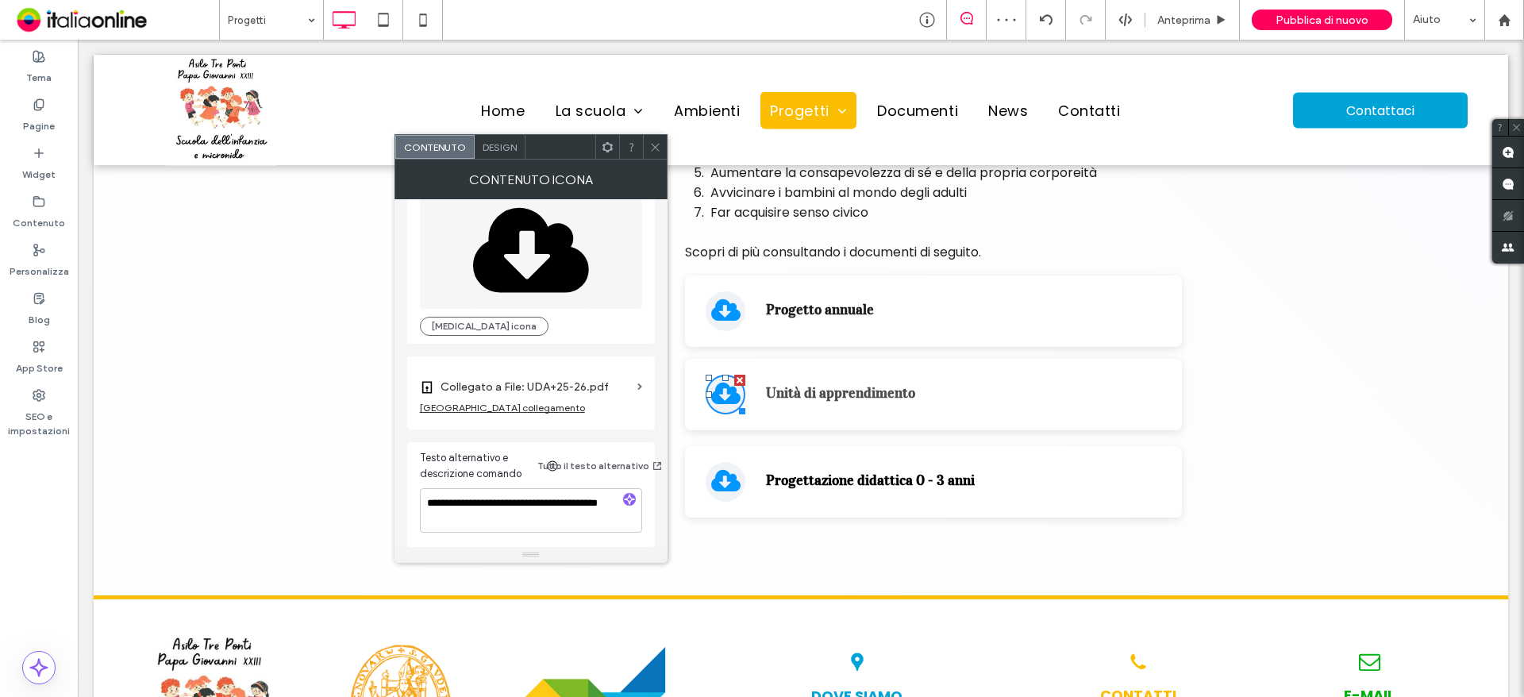
click at [657, 140] on span at bounding box center [655, 147] width 12 height 24
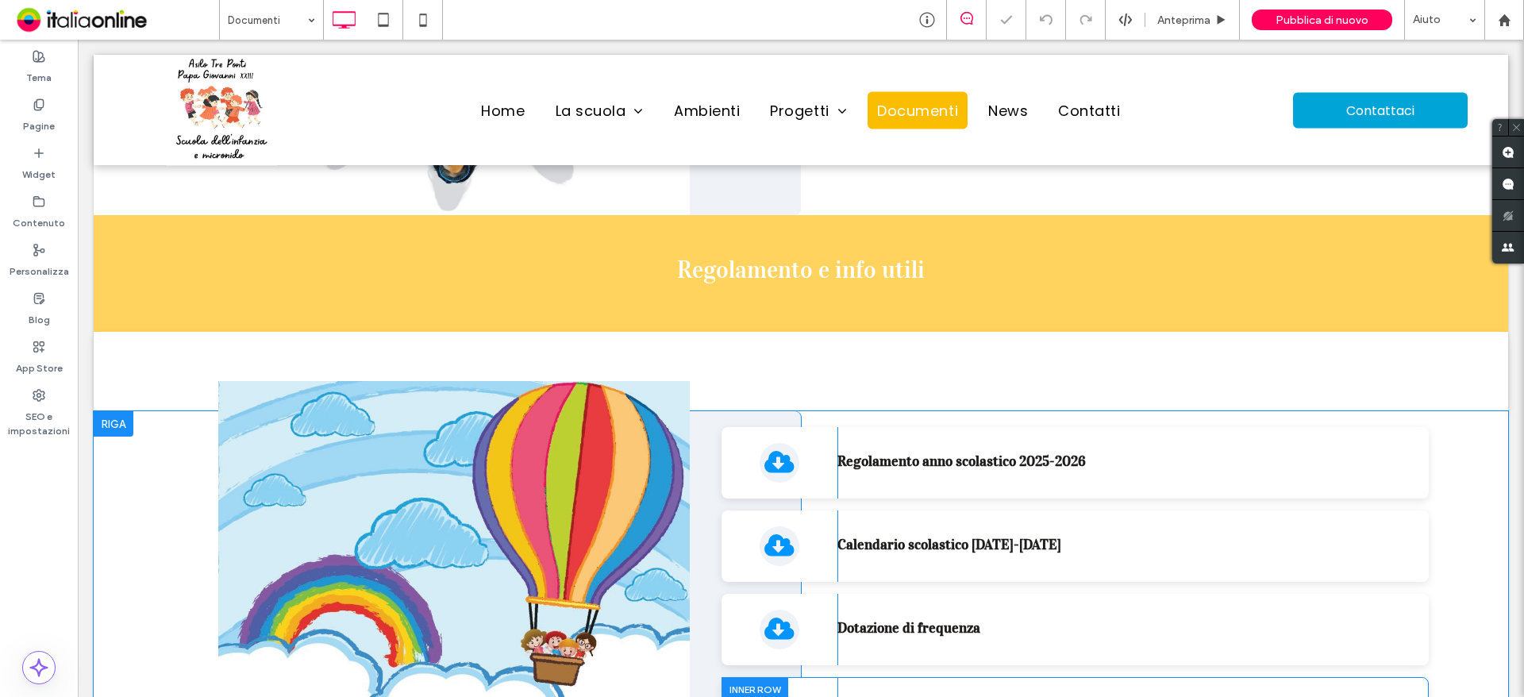
scroll to position [1270, 0]
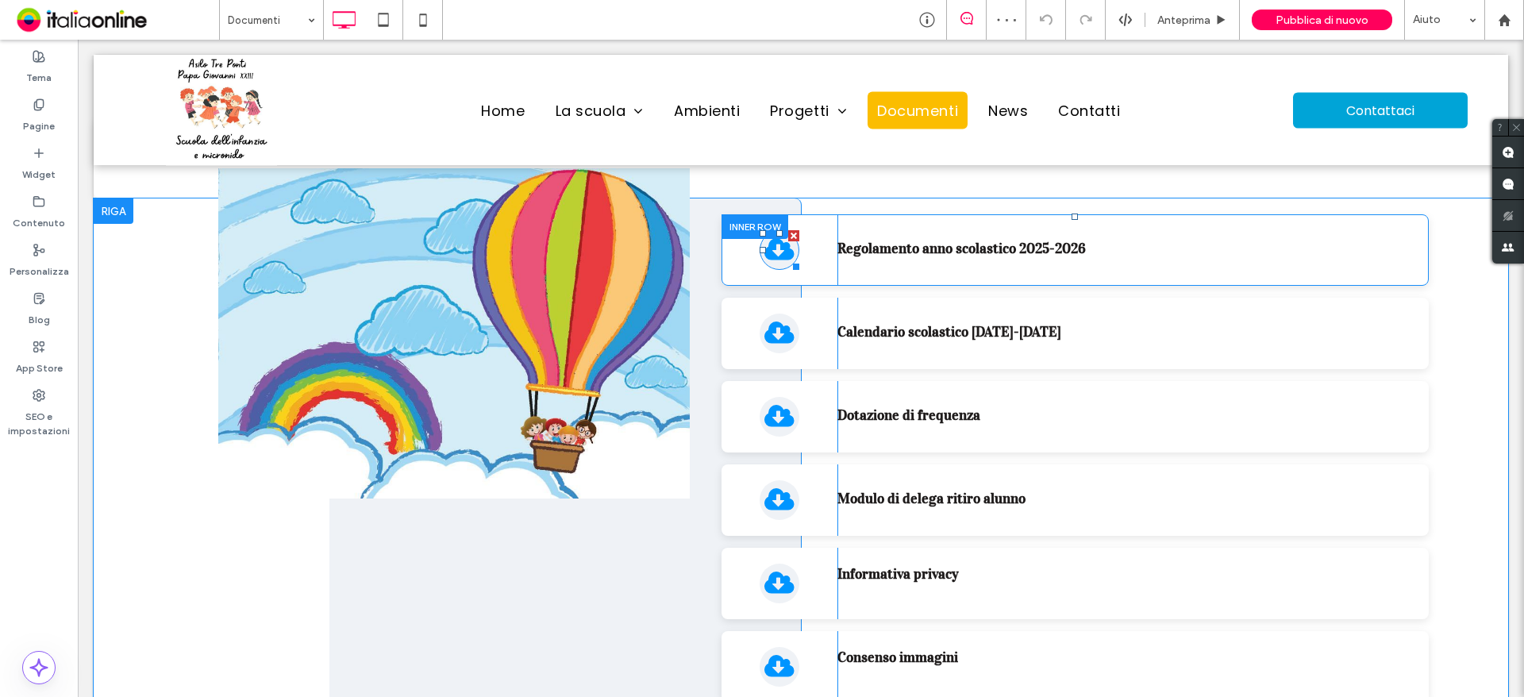
click at [764, 248] on icon at bounding box center [779, 249] width 30 height 22
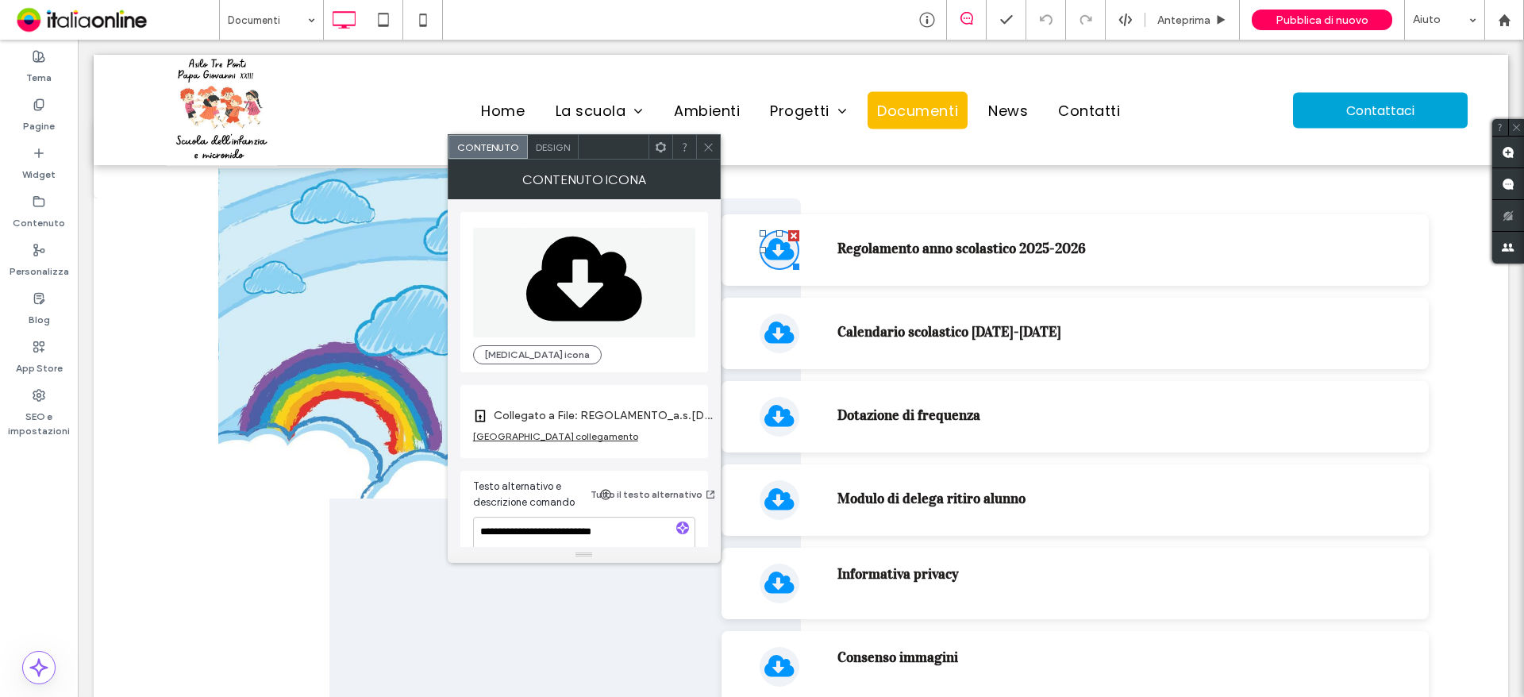
click at [662, 416] on label "Collegato a File: REGOLAMENTO_a.s.[DATE]-[DATE]-f38cf82c.pdf" at bounding box center [605, 415] width 222 height 29
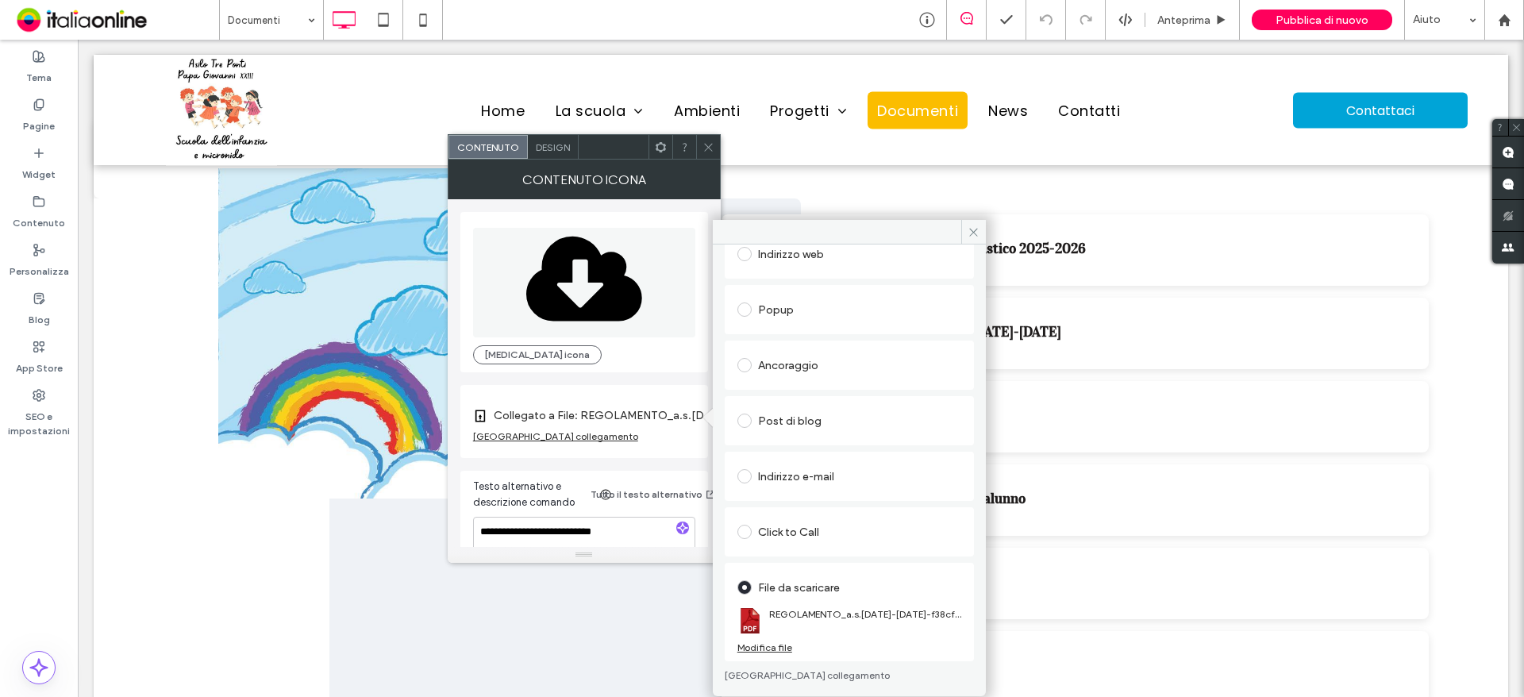
scroll to position [171, 0]
click at [758, 641] on div "Modifica file" at bounding box center [764, 642] width 55 height 12
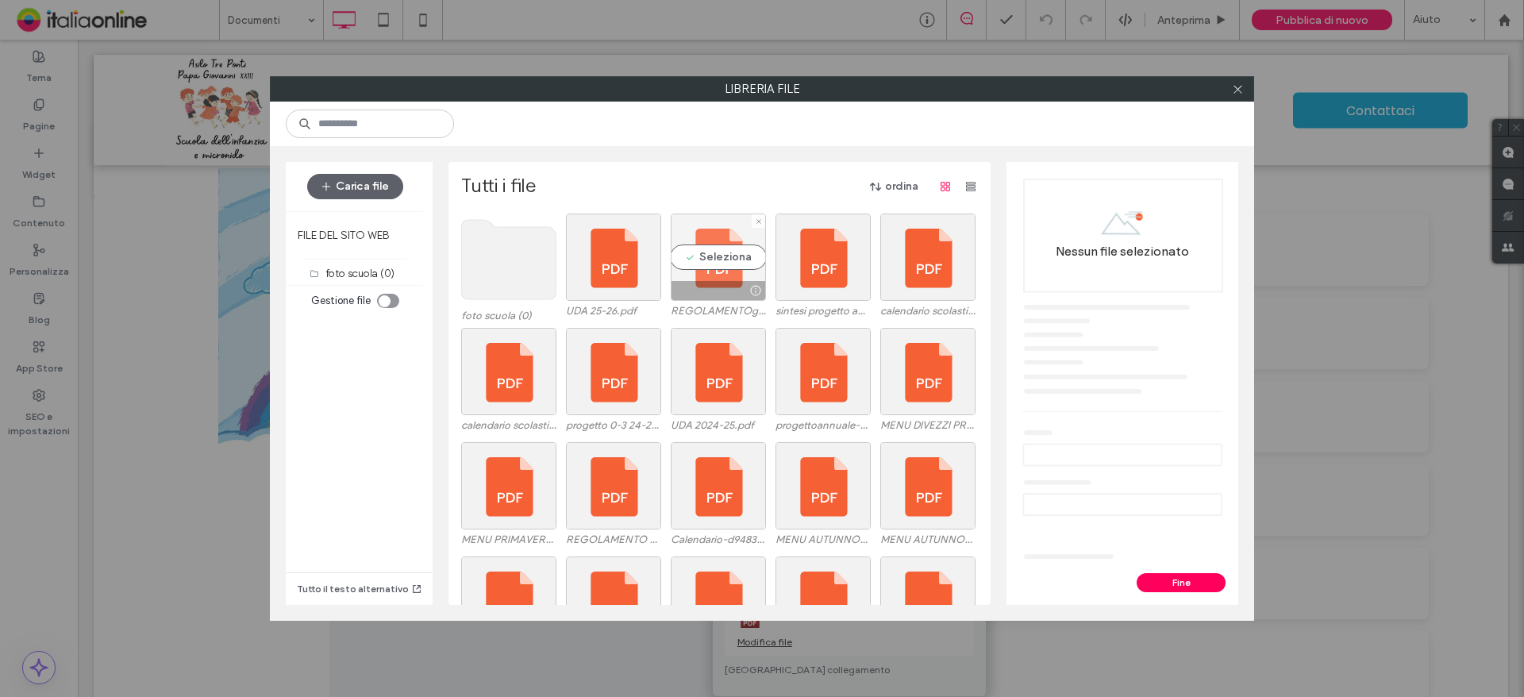
click at [709, 259] on div "Seleziona" at bounding box center [718, 256] width 95 height 87
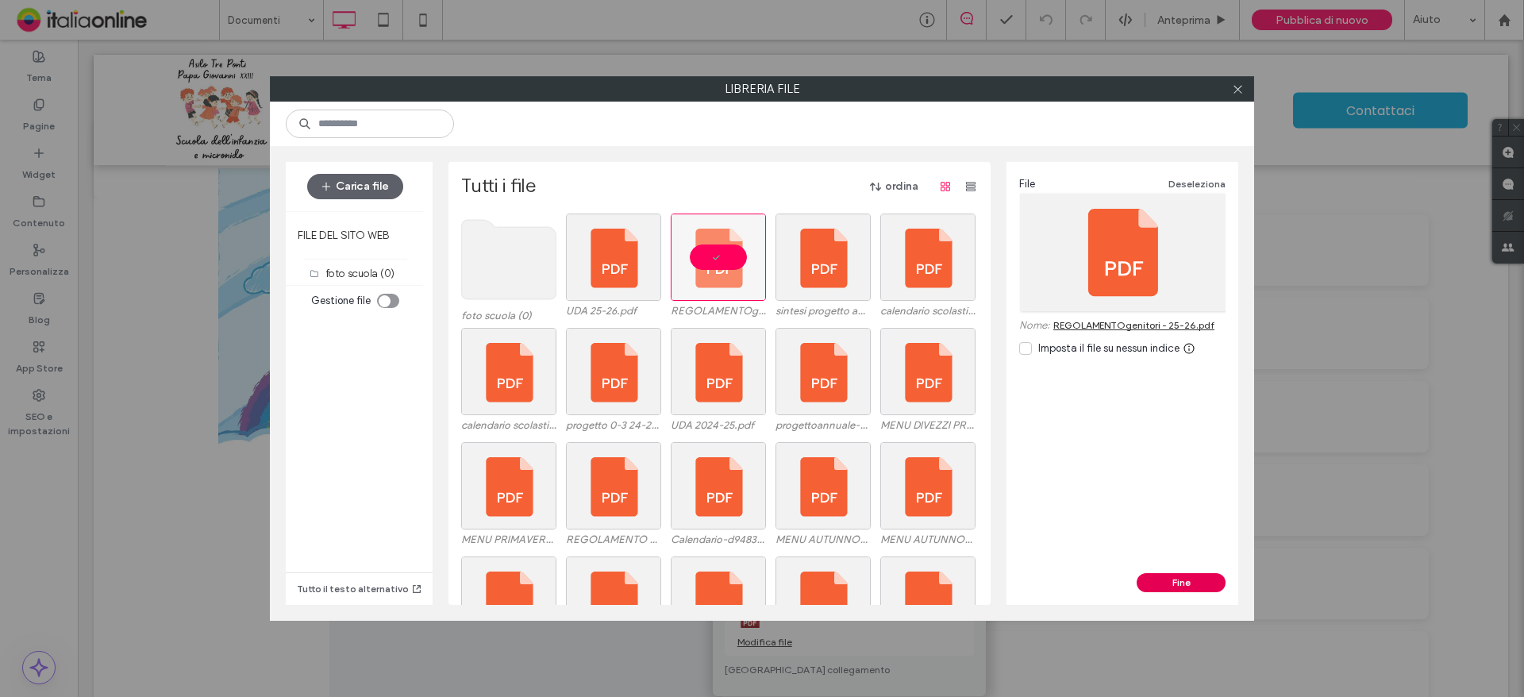
click at [1195, 582] on button "Fine" at bounding box center [1180, 582] width 89 height 19
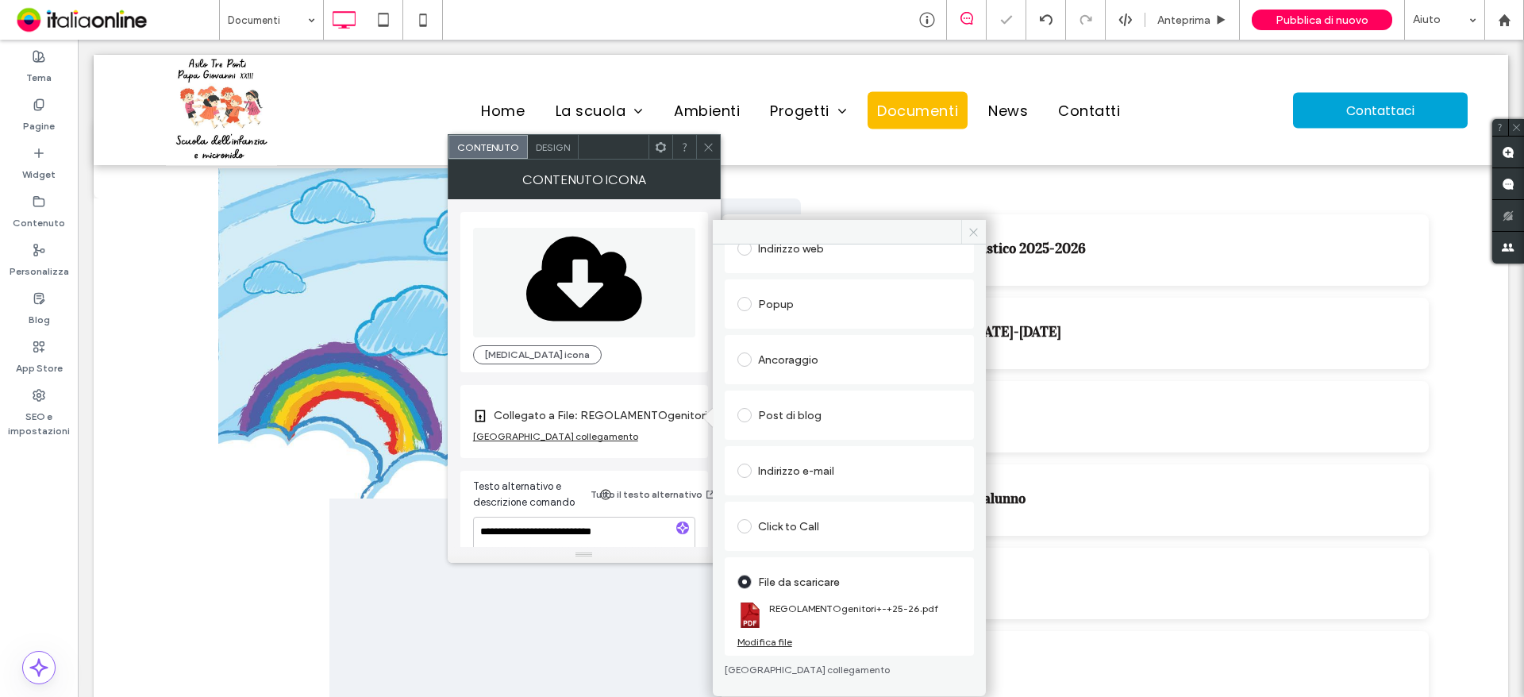
click at [972, 229] on icon at bounding box center [973, 232] width 12 height 12
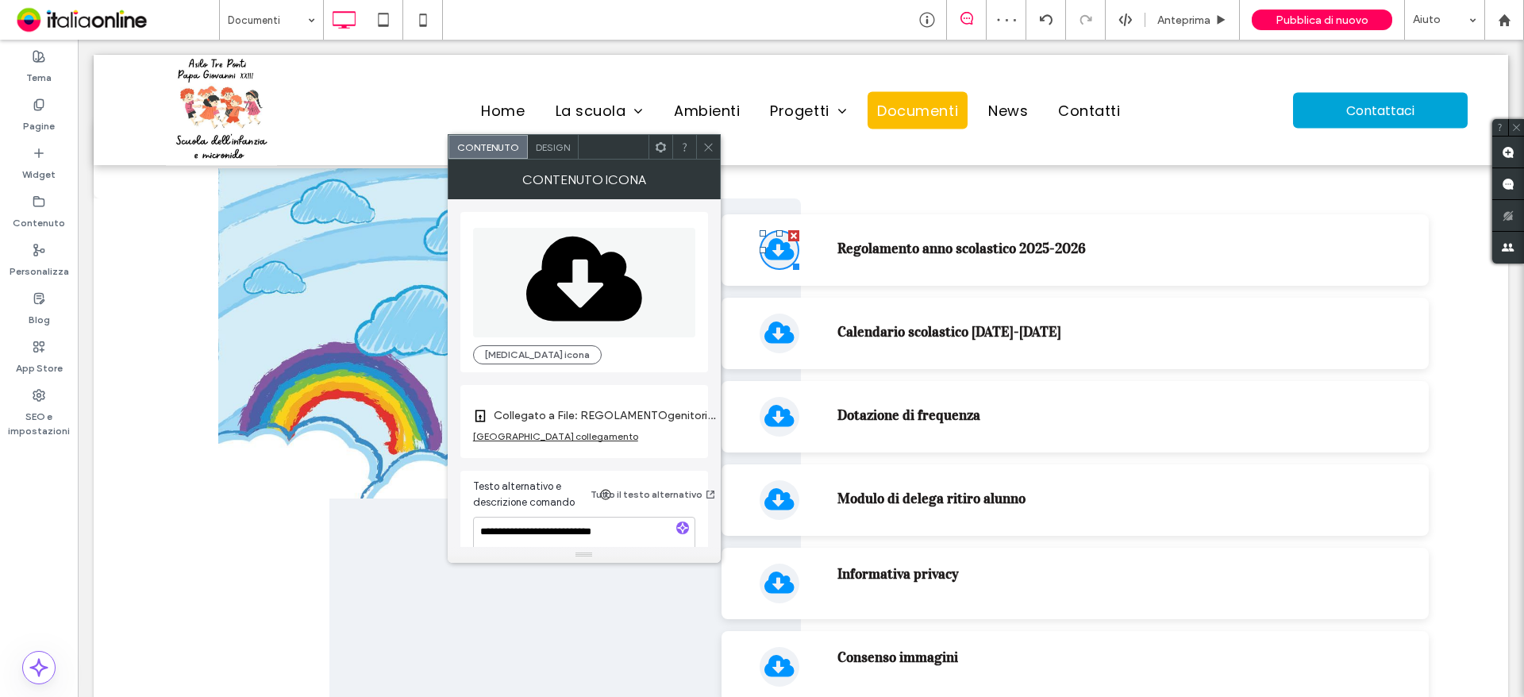
click at [707, 144] on icon at bounding box center [708, 147] width 12 height 12
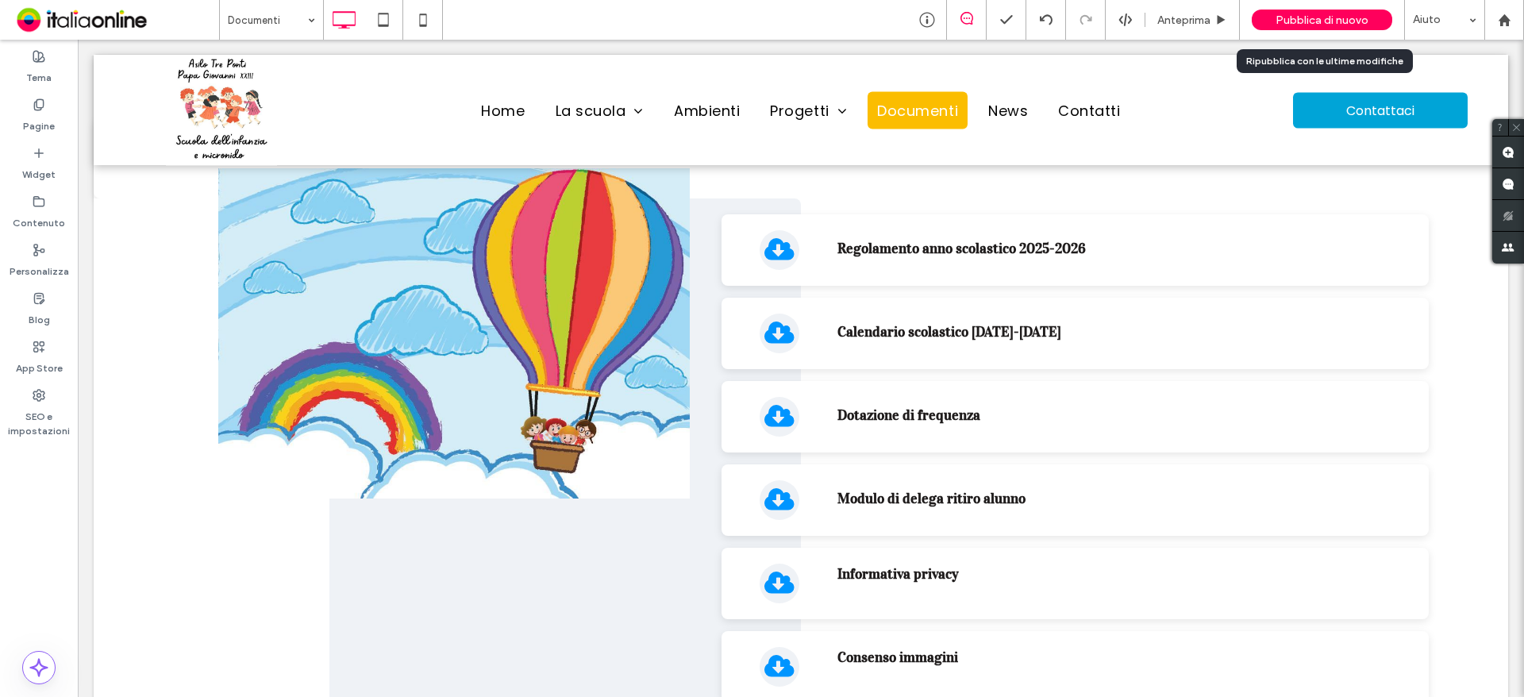
click at [1290, 17] on span "Pubblica di nuovo" at bounding box center [1321, 19] width 93 height 13
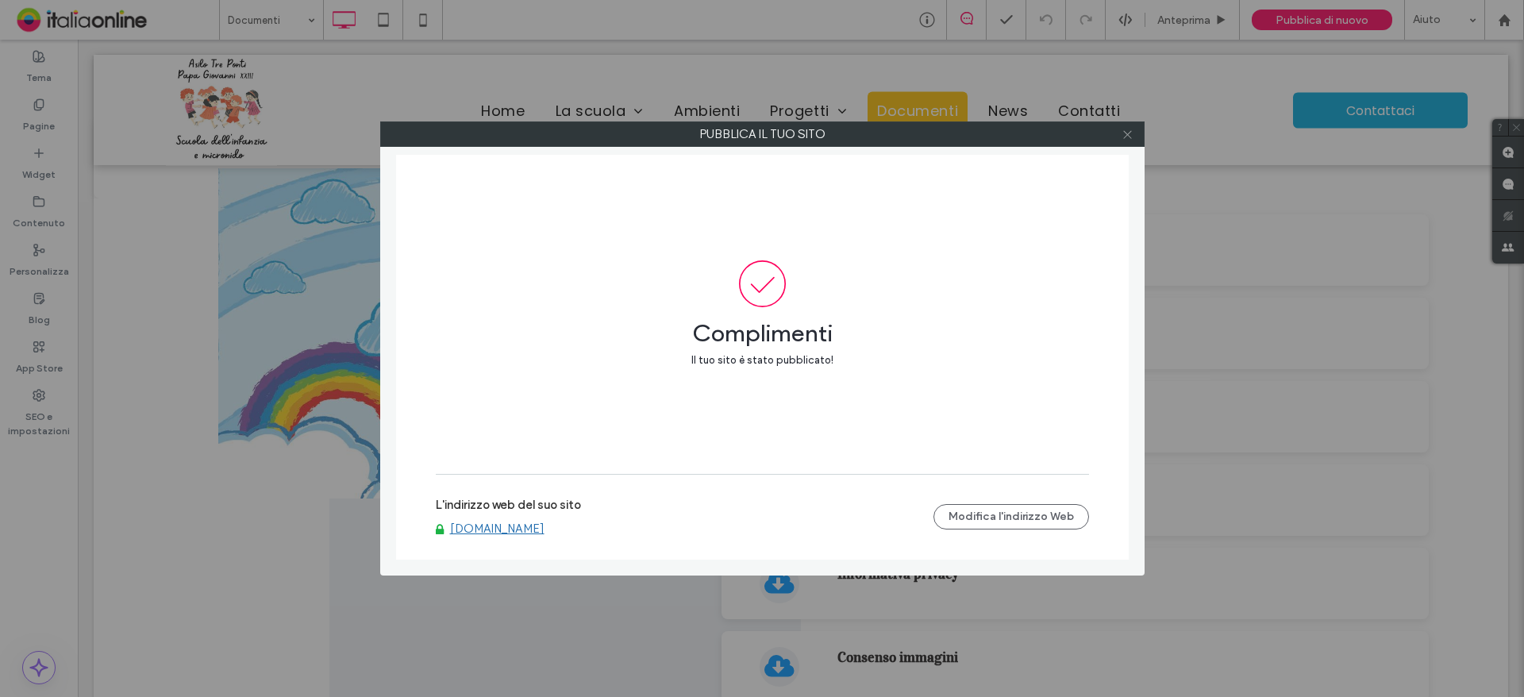
click at [1126, 136] on use at bounding box center [1127, 134] width 8 height 8
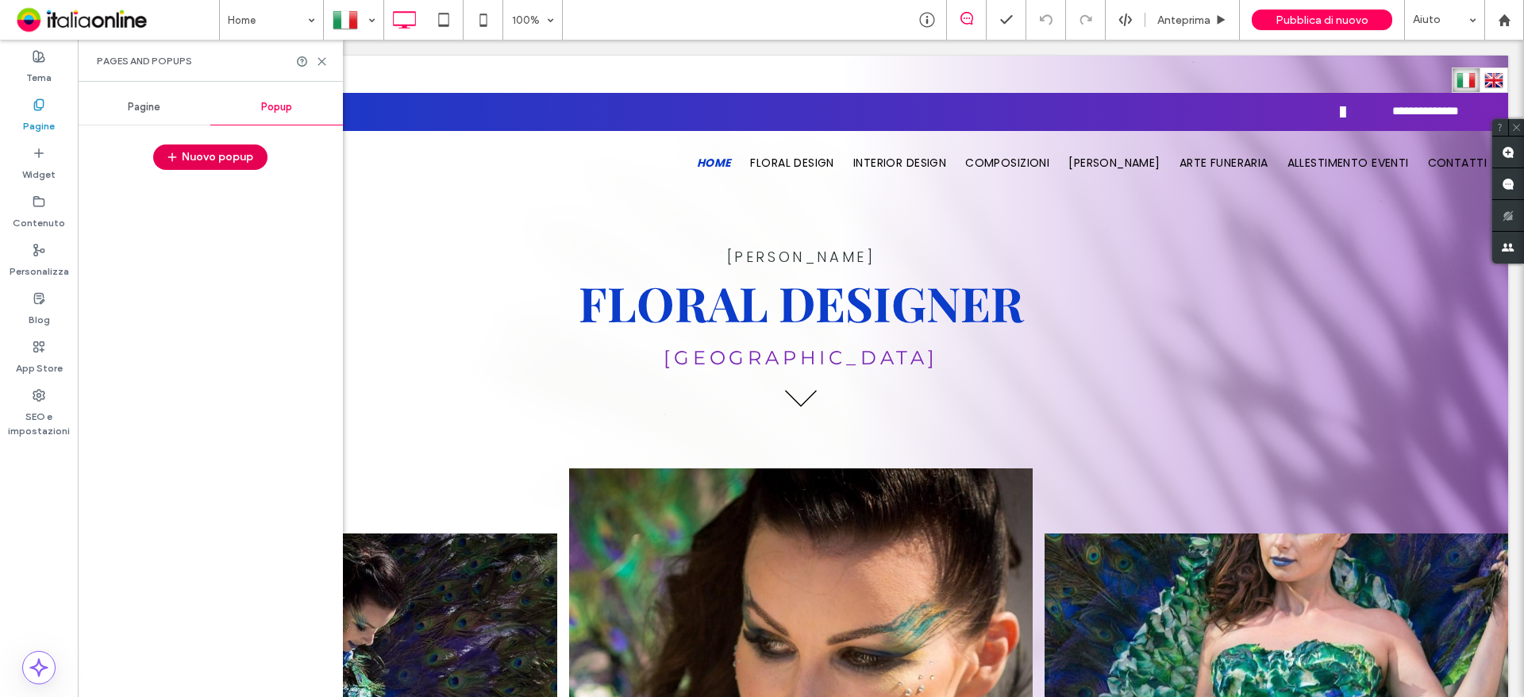
click at [203, 165] on button "Nuovo popup" at bounding box center [210, 156] width 114 height 25
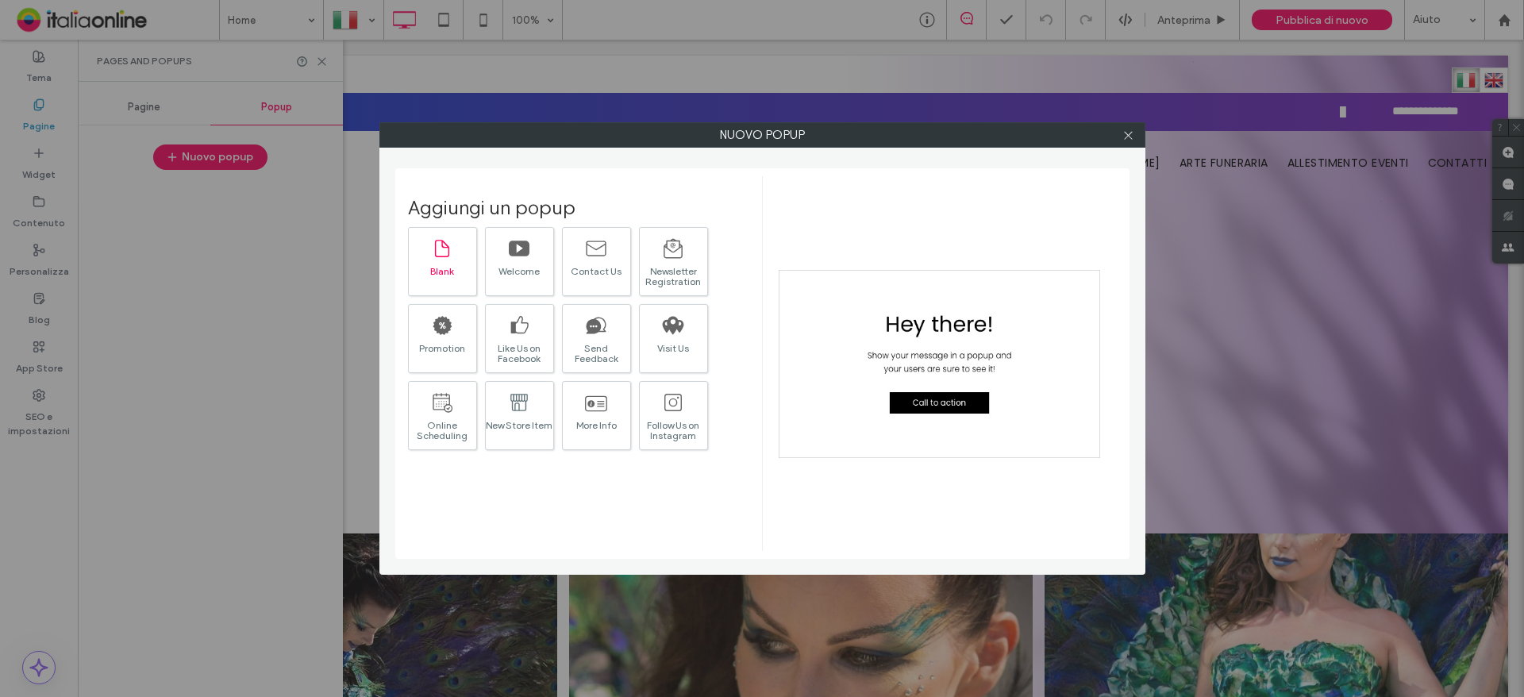
click at [452, 261] on div at bounding box center [442, 247] width 22 height 33
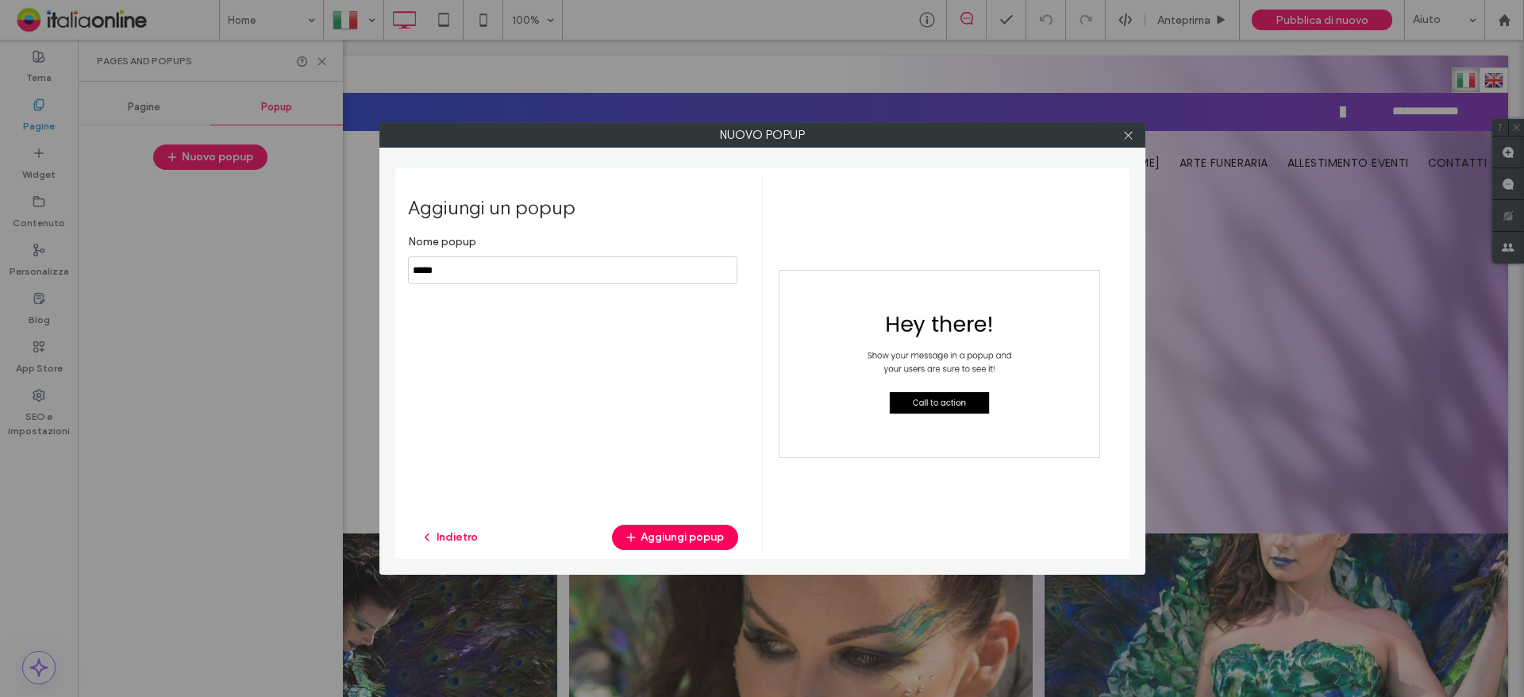
drag, startPoint x: 504, startPoint y: 272, endPoint x: 385, endPoint y: 270, distance: 119.1
click at [385, 270] on div "Nuovo popup Aggiungi un popup Nome popup Indietro Aggiungi popup" at bounding box center [762, 348] width 766 height 452
click at [713, 272] on input "notEmpty" at bounding box center [572, 270] width 329 height 28
drag, startPoint x: 702, startPoint y: 271, endPoint x: 388, endPoint y: 290, distance: 314.9
click at [388, 290] on div "Nuovo popup Aggiungi un popup Nome popup Indietro Aggiungi popup" at bounding box center [762, 348] width 766 height 452
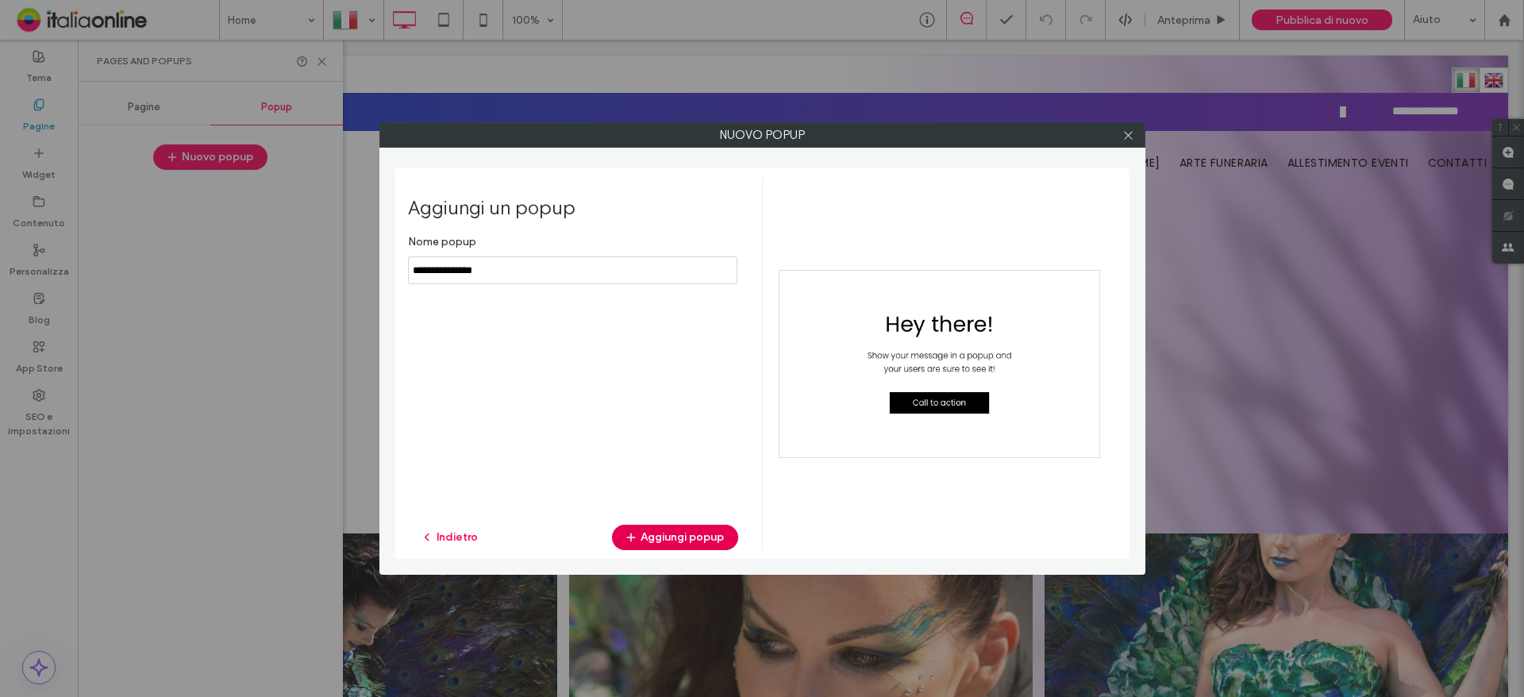
type input "**********"
click at [683, 530] on button "Aggiungi popup" at bounding box center [675, 537] width 126 height 25
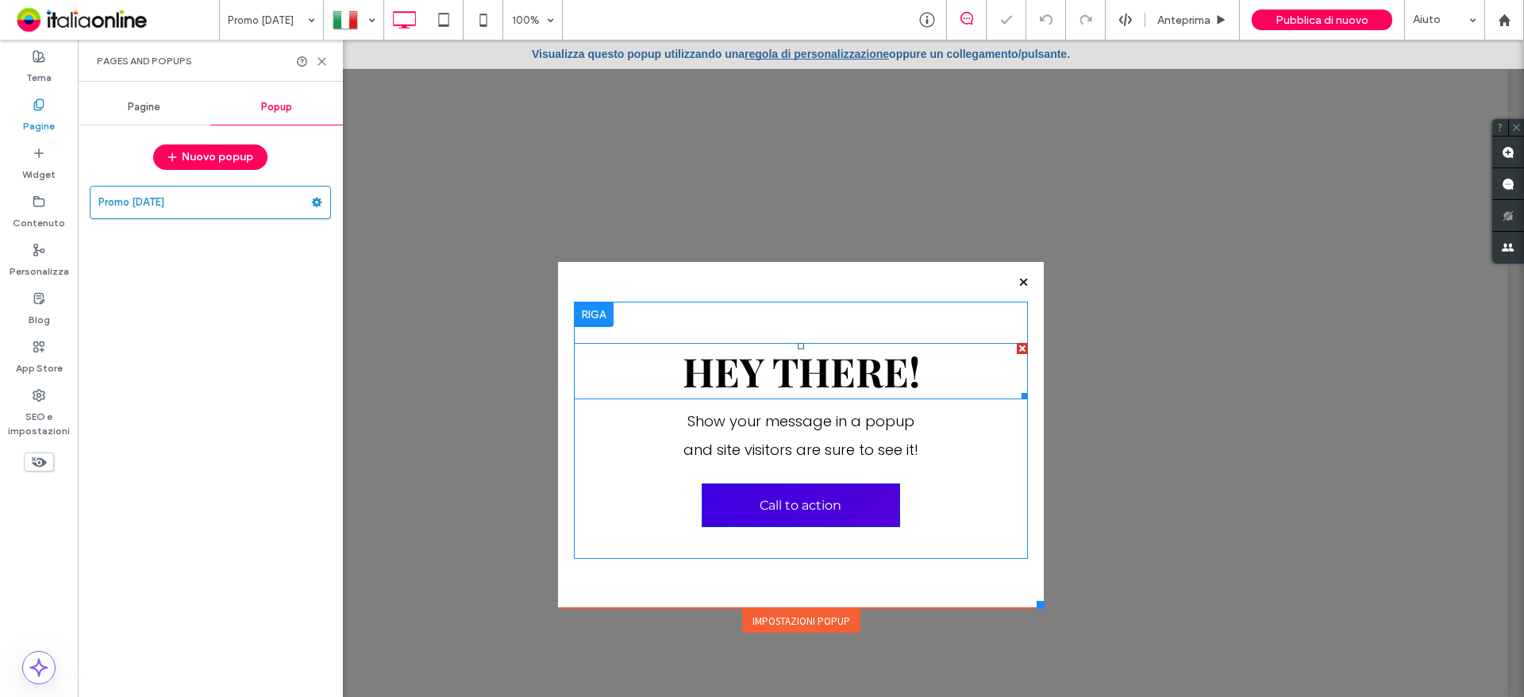
click at [1017, 349] on div at bounding box center [1022, 348] width 11 height 11
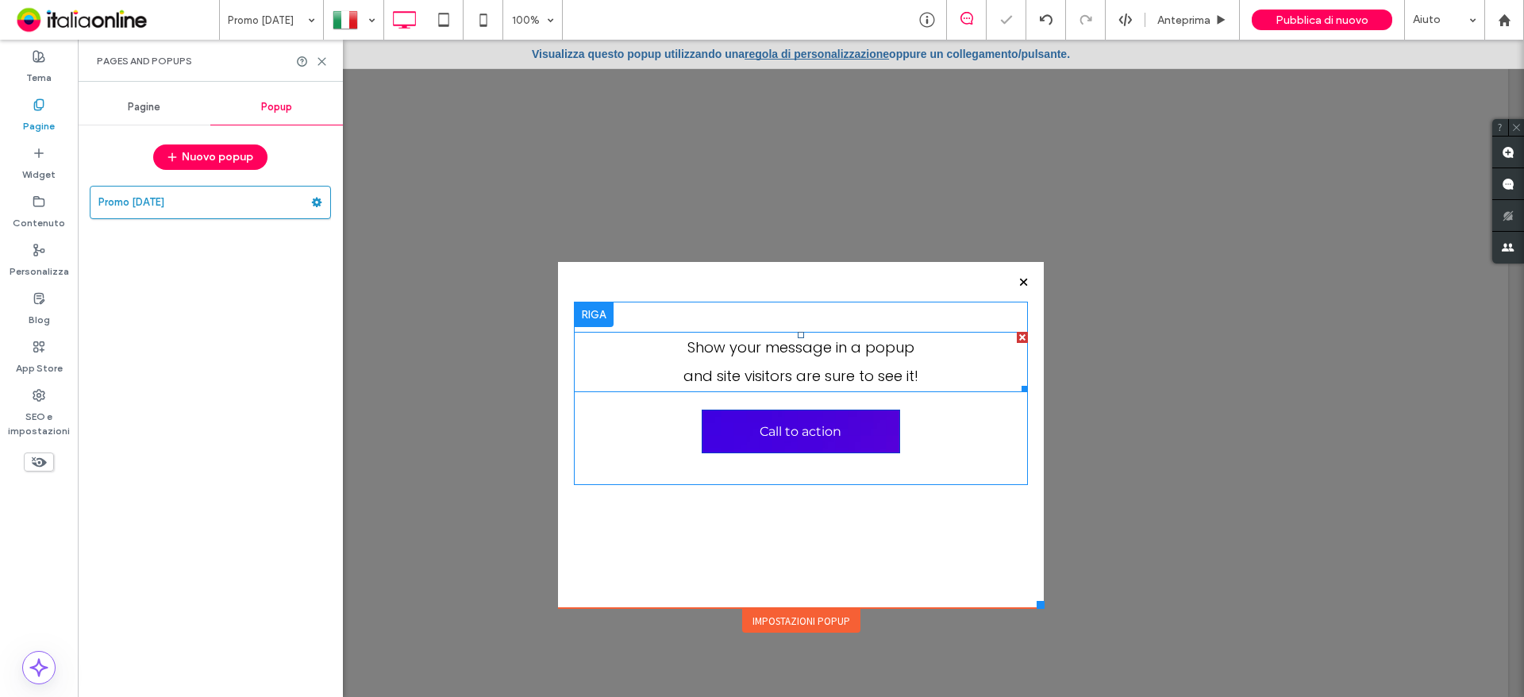
click at [1018, 338] on div at bounding box center [1022, 337] width 11 height 11
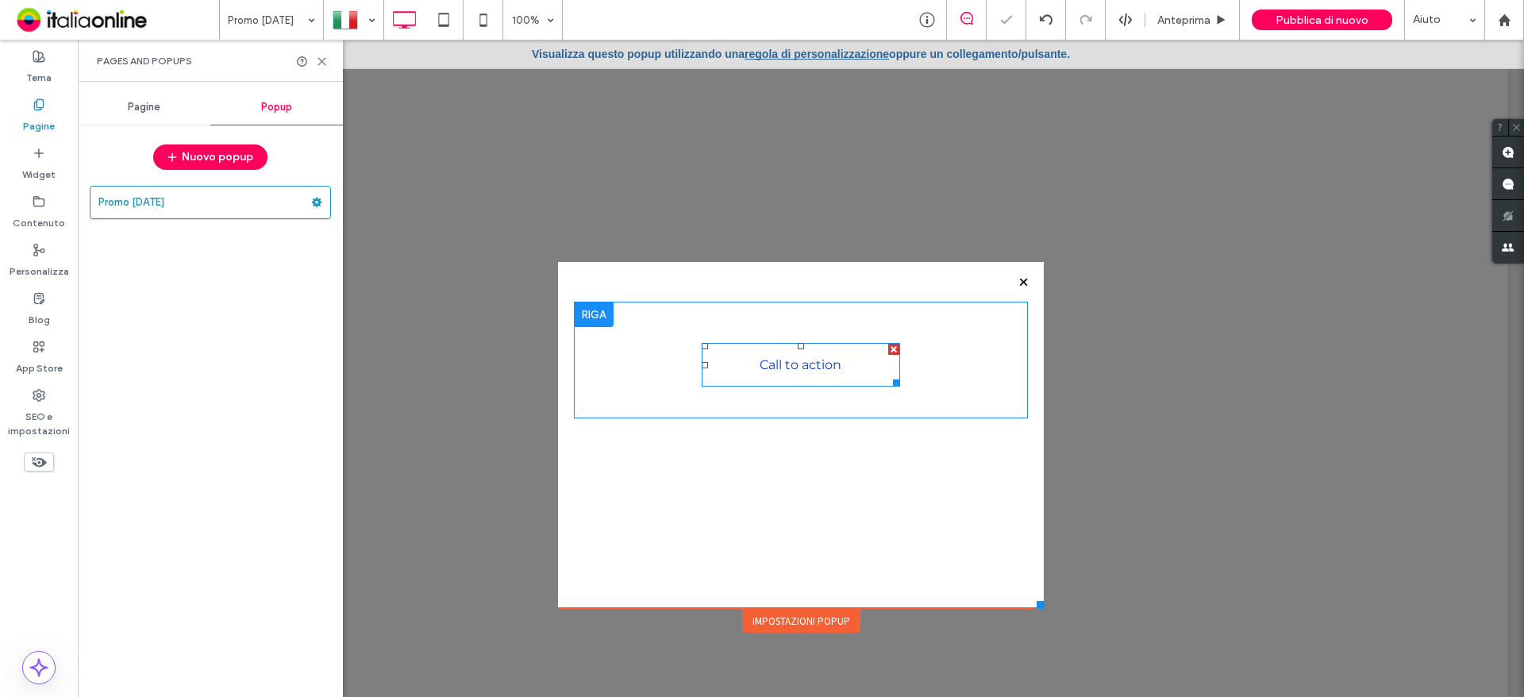
click at [817, 371] on span "Call to action" at bounding box center [800, 364] width 82 height 40
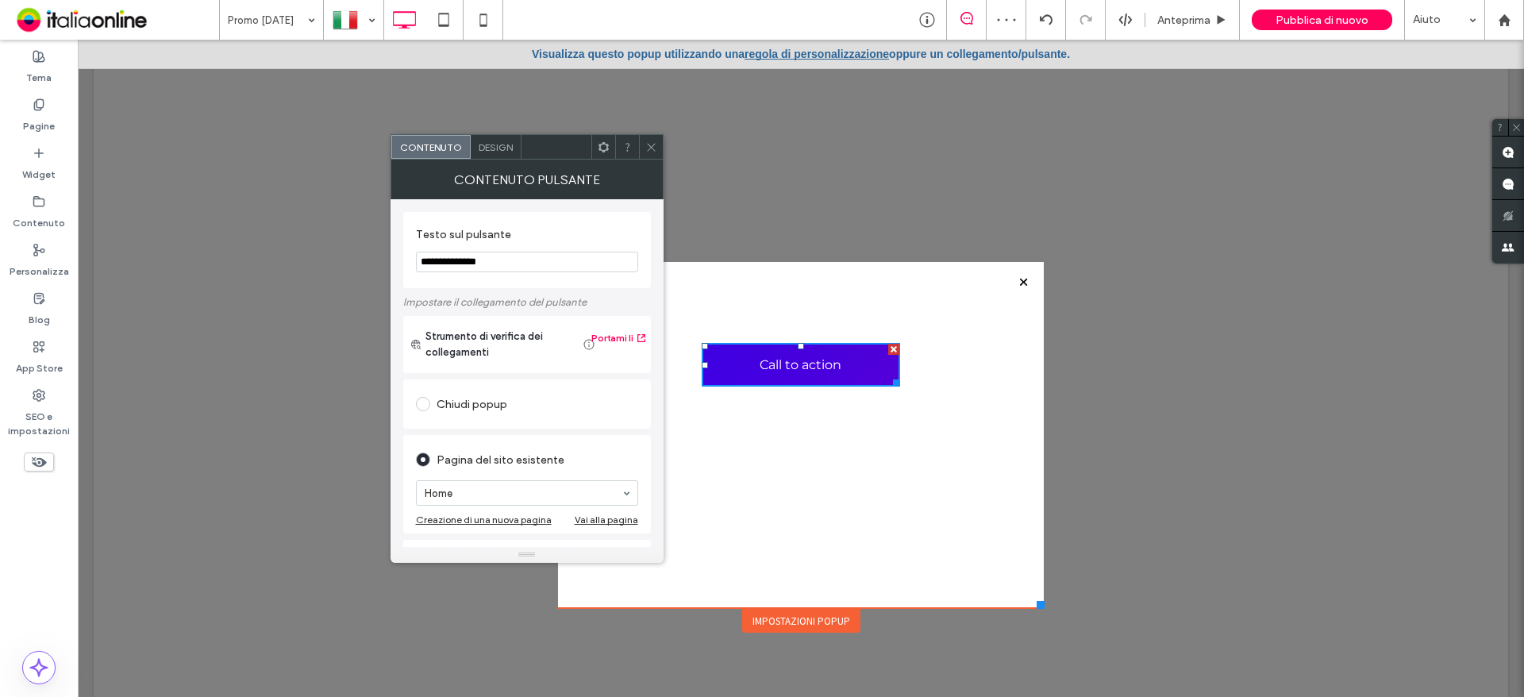
drag, startPoint x: 506, startPoint y: 267, endPoint x: 395, endPoint y: 266, distance: 110.3
click at [395, 266] on div "**********" at bounding box center [526, 373] width 273 height 348
type input "*"
type input "**********"
click at [650, 147] on icon at bounding box center [651, 147] width 12 height 12
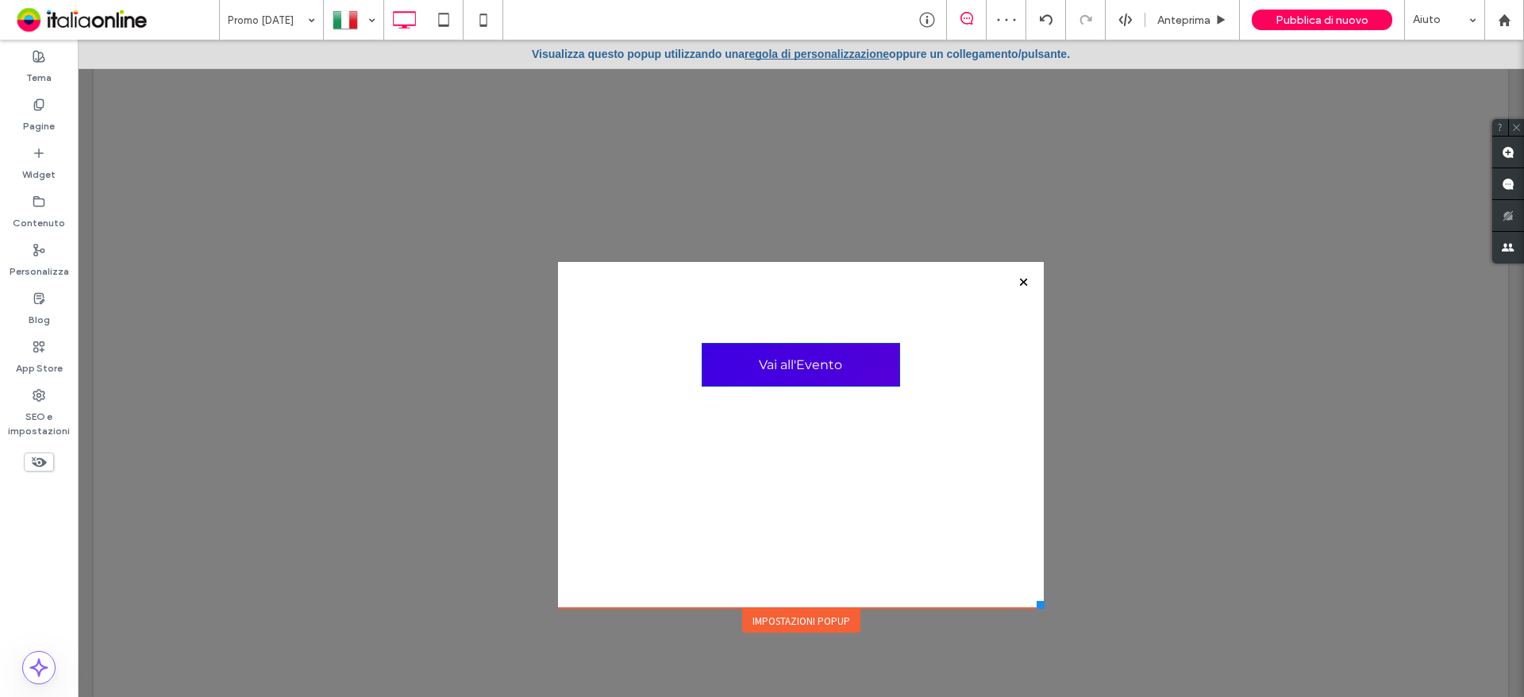
drag, startPoint x: 570, startPoint y: 275, endPoint x: 556, endPoint y: 290, distance: 19.6
click at [558, 290] on div "Vai all'Evento Click To Paste" at bounding box center [801, 435] width 486 height 346
click at [808, 617] on div "Impostazioni popup" at bounding box center [801, 621] width 118 height 24
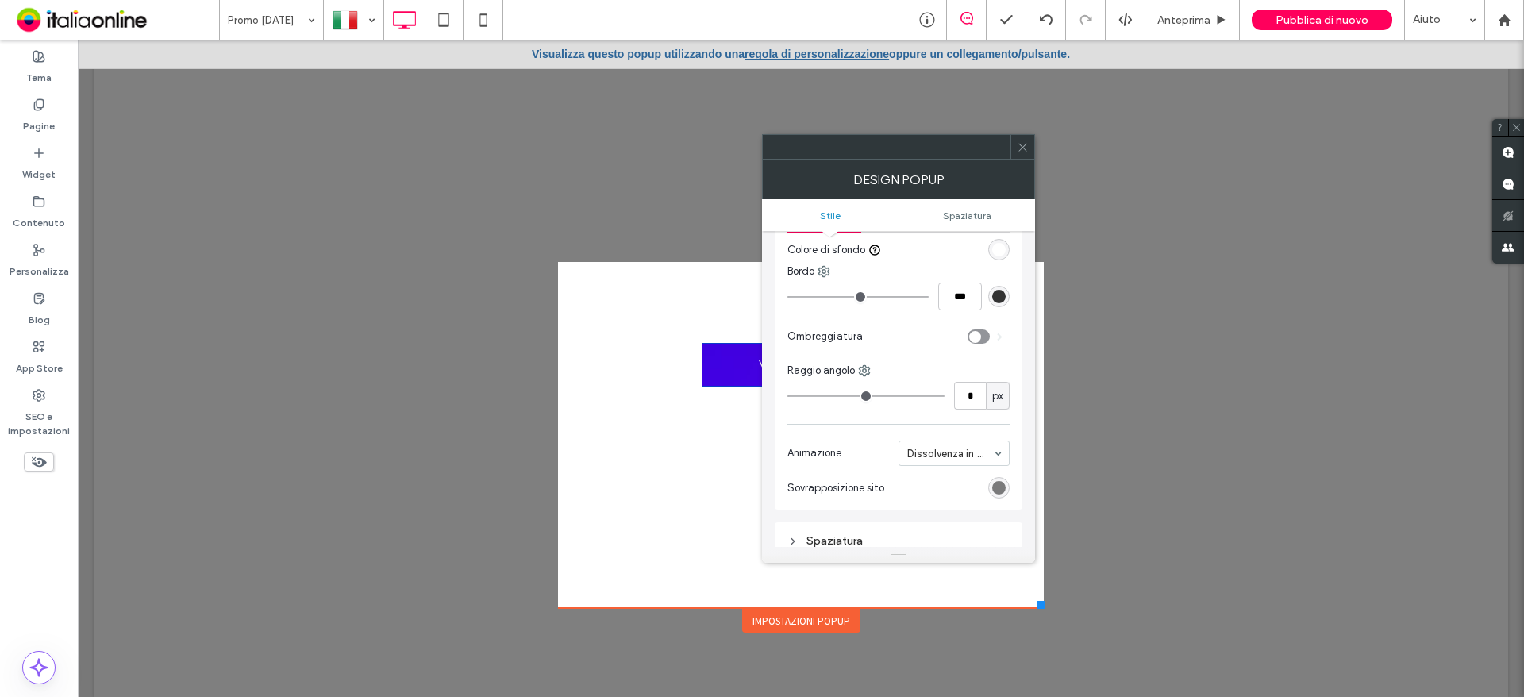
scroll to position [238, 0]
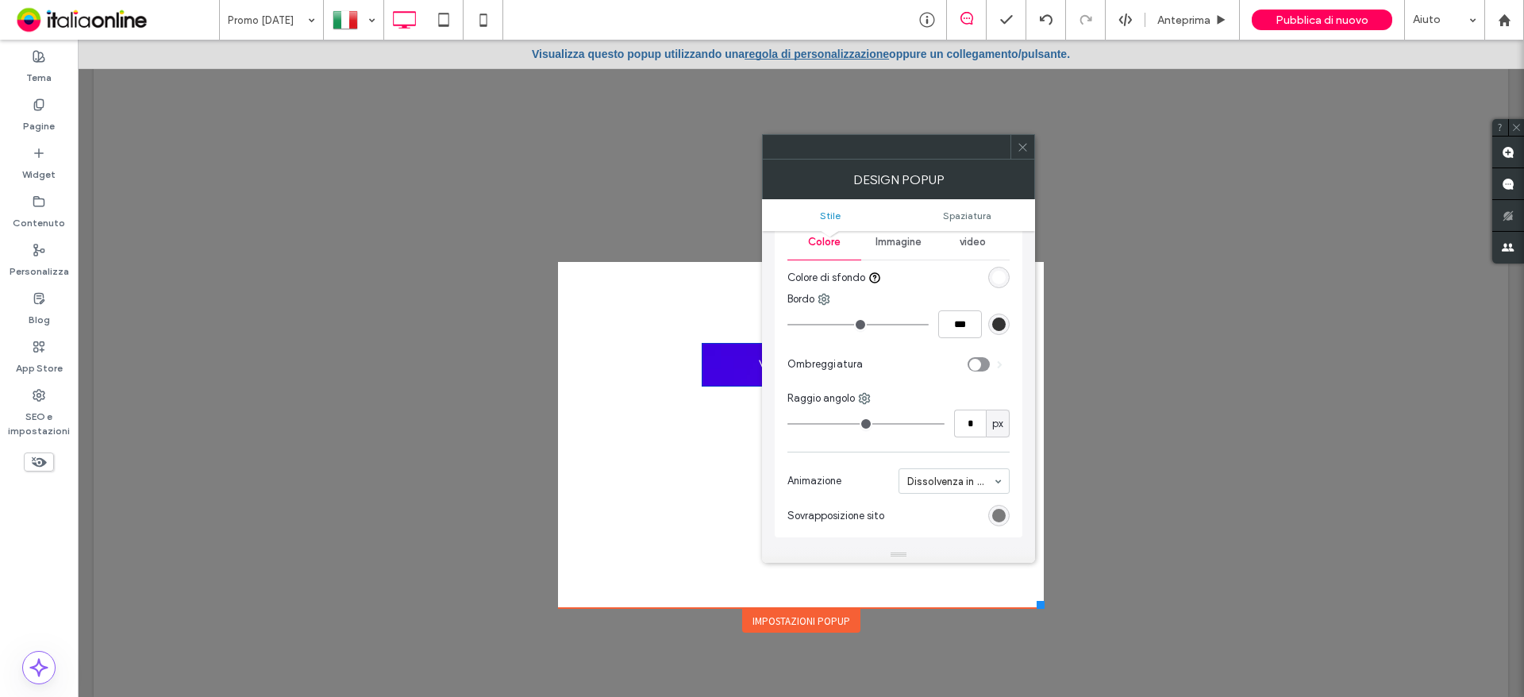
click at [898, 245] on span "Immagine" at bounding box center [898, 242] width 46 height 13
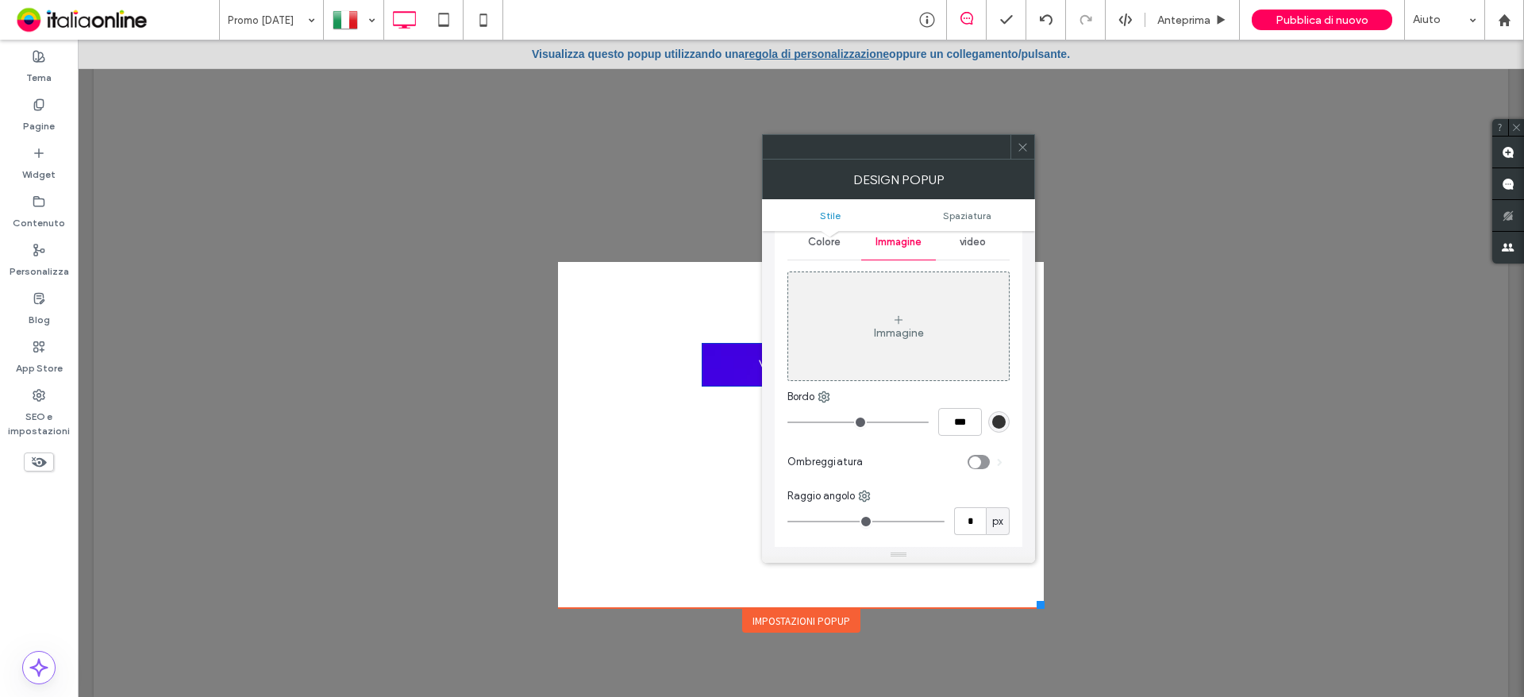
click at [928, 332] on div "Immagine" at bounding box center [898, 326] width 221 height 105
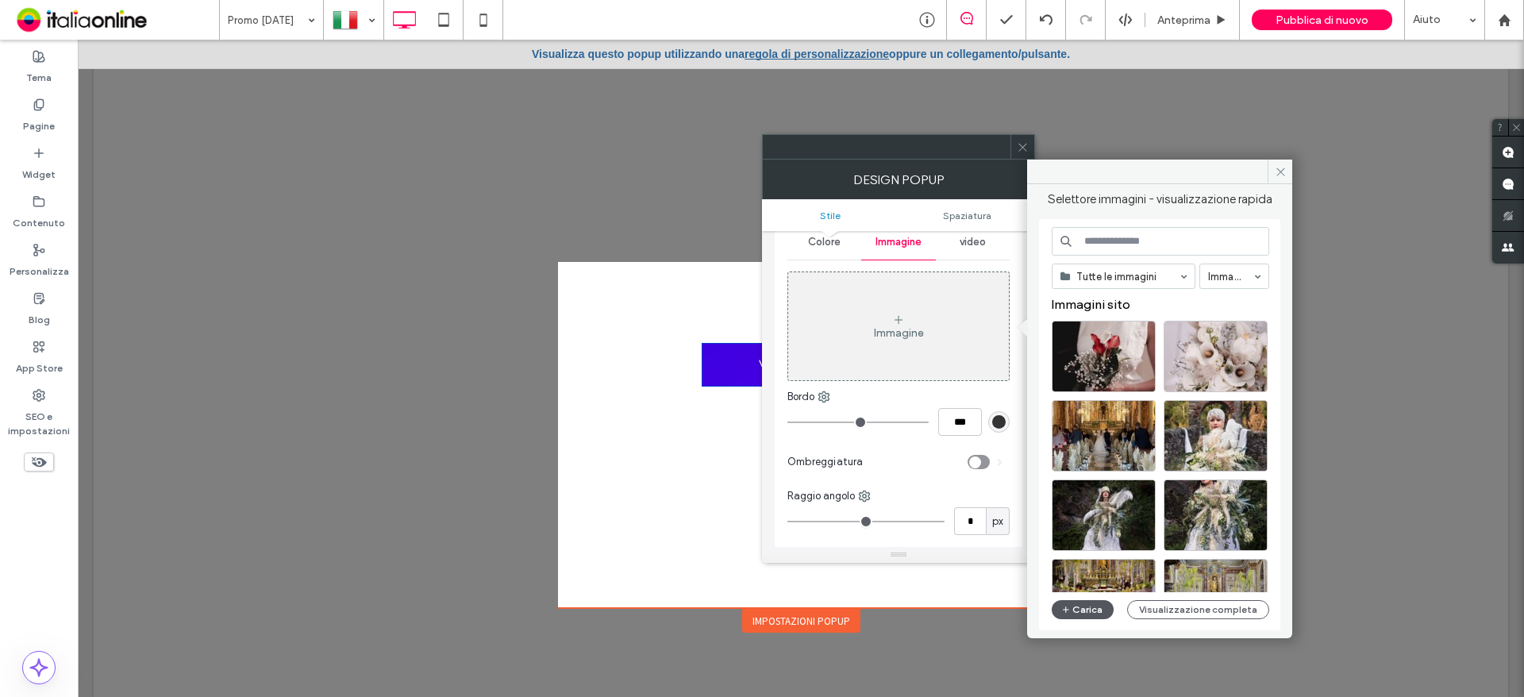
click at [1086, 615] on button "Carica" at bounding box center [1083, 609] width 62 height 19
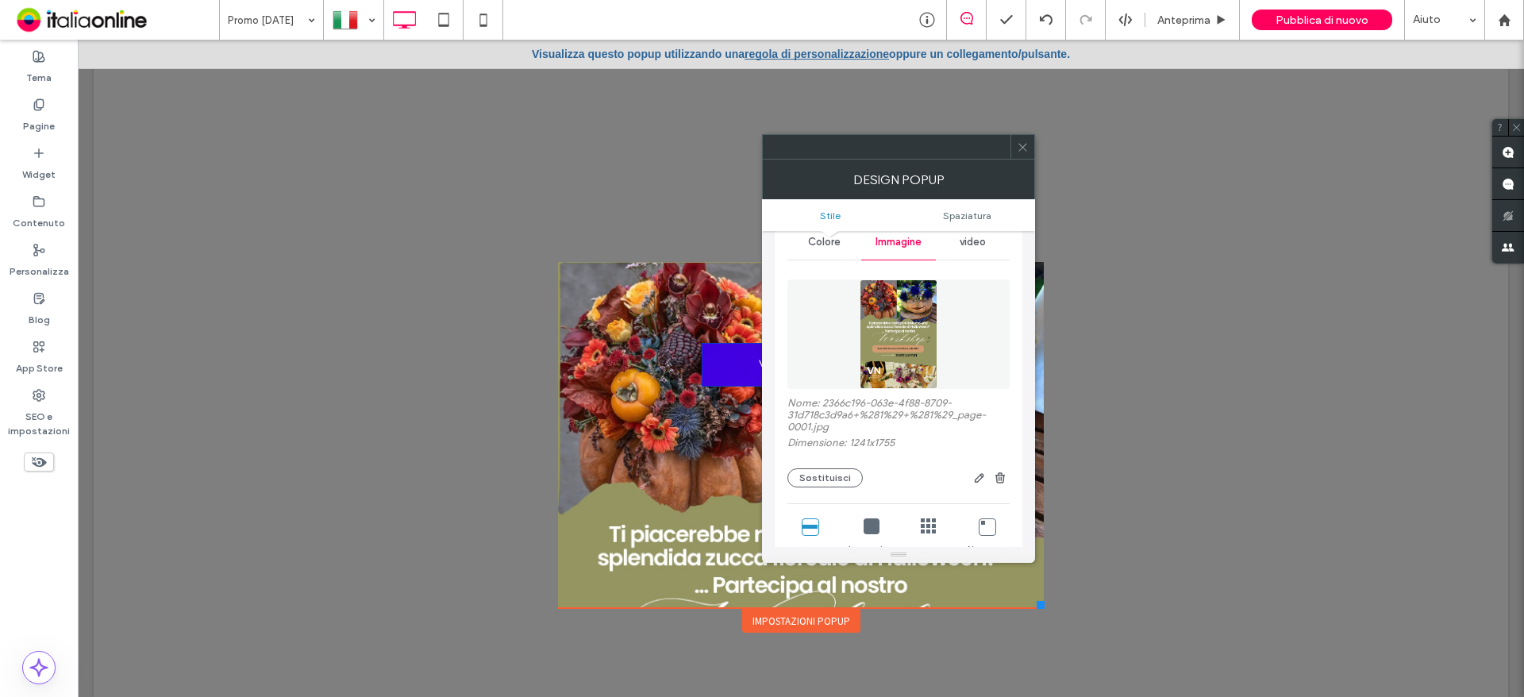
click at [1025, 145] on use at bounding box center [1022, 147] width 8 height 8
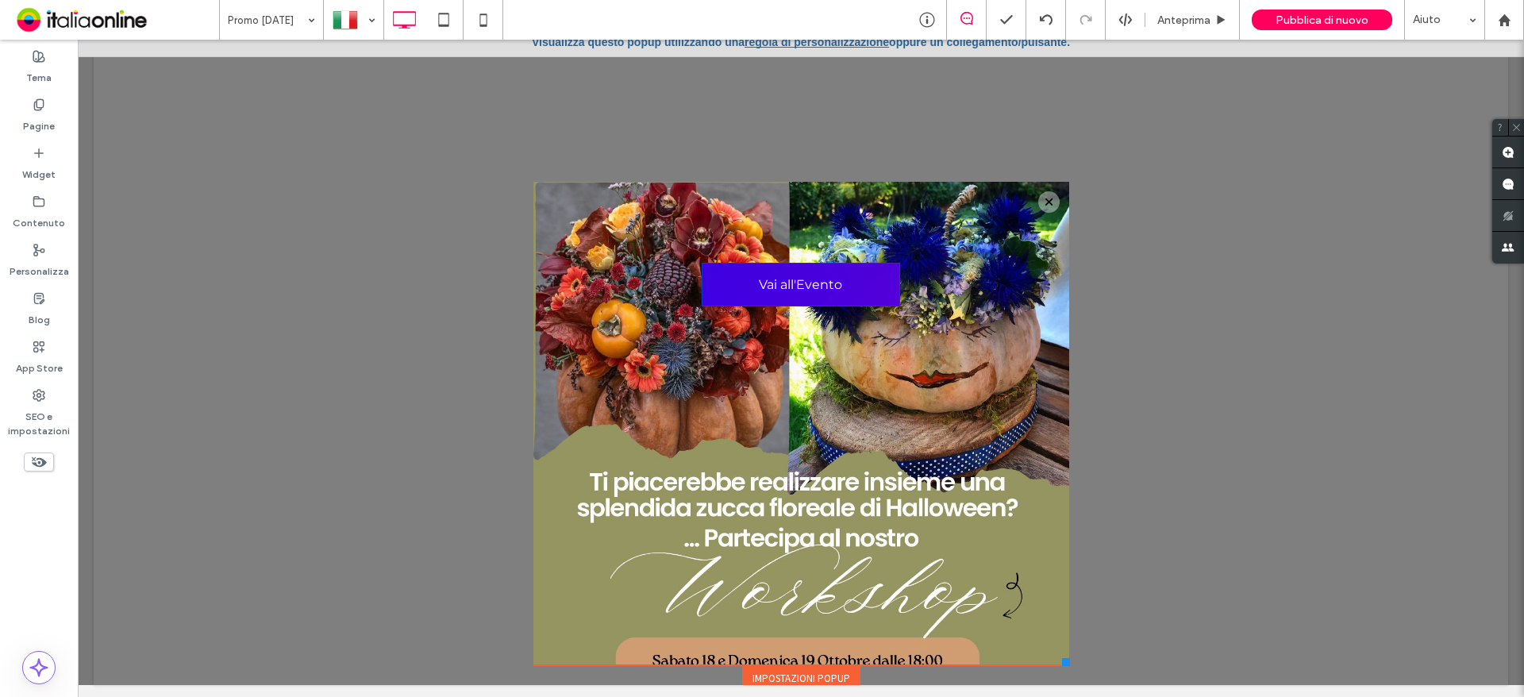
scroll to position [16, 0]
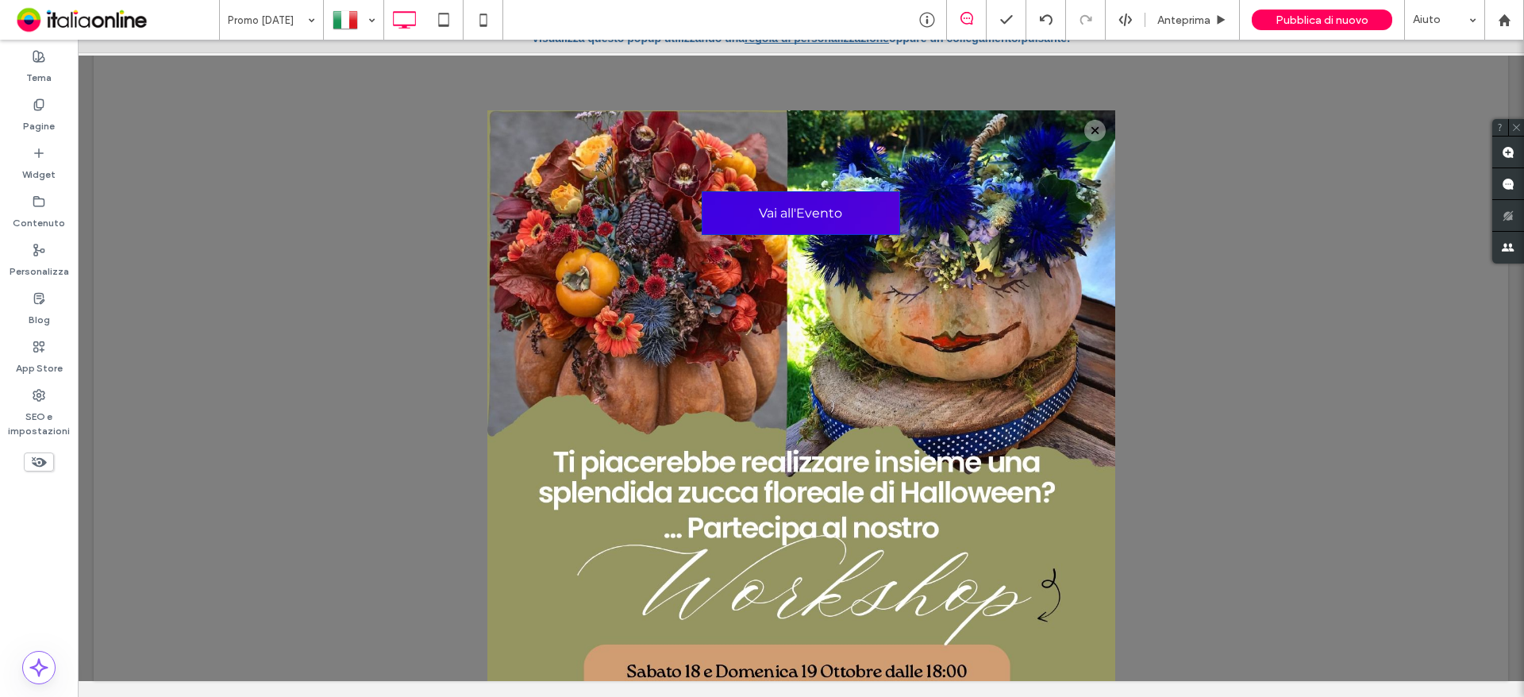
drag, startPoint x: 1032, startPoint y: 603, endPoint x: 1108, endPoint y: 729, distance: 146.7
click at [1108, 696] on html "**********" at bounding box center [801, 360] width 1446 height 673
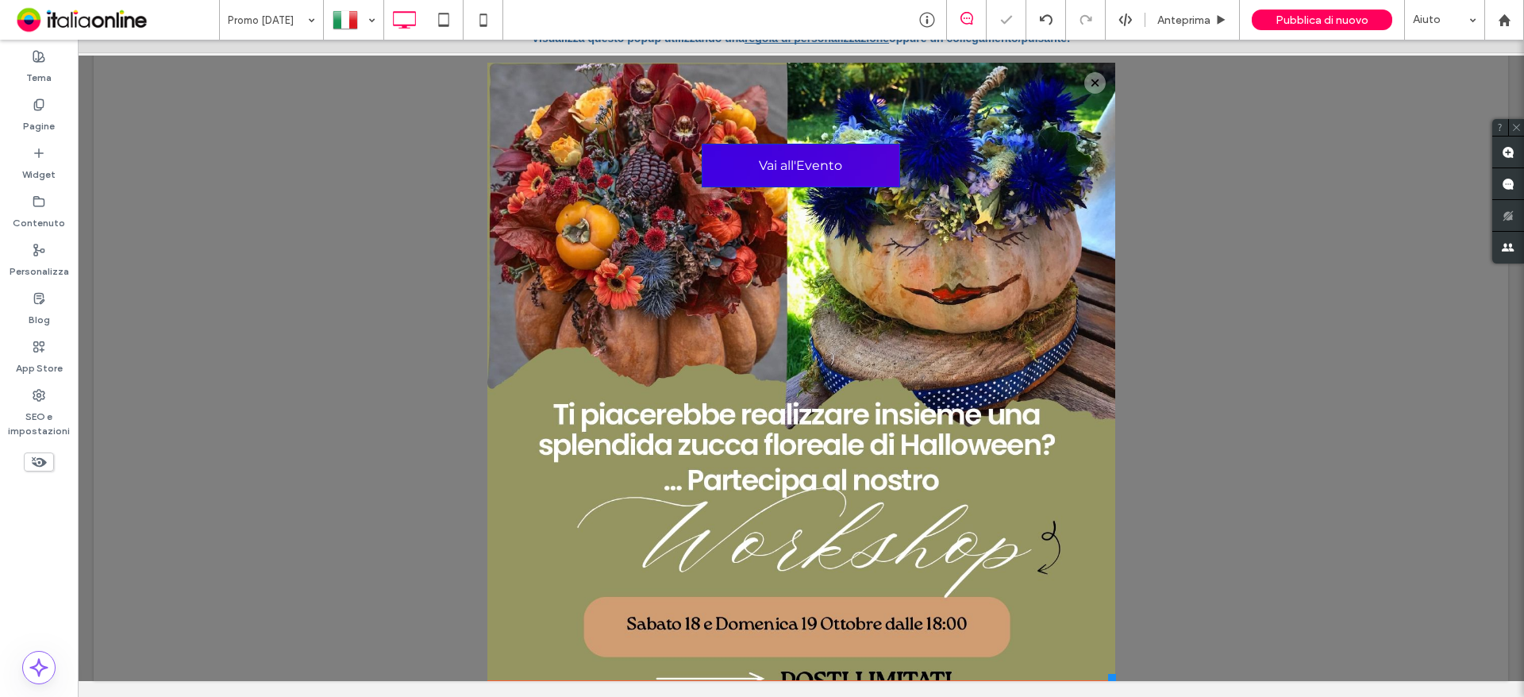
scroll to position [74, 0]
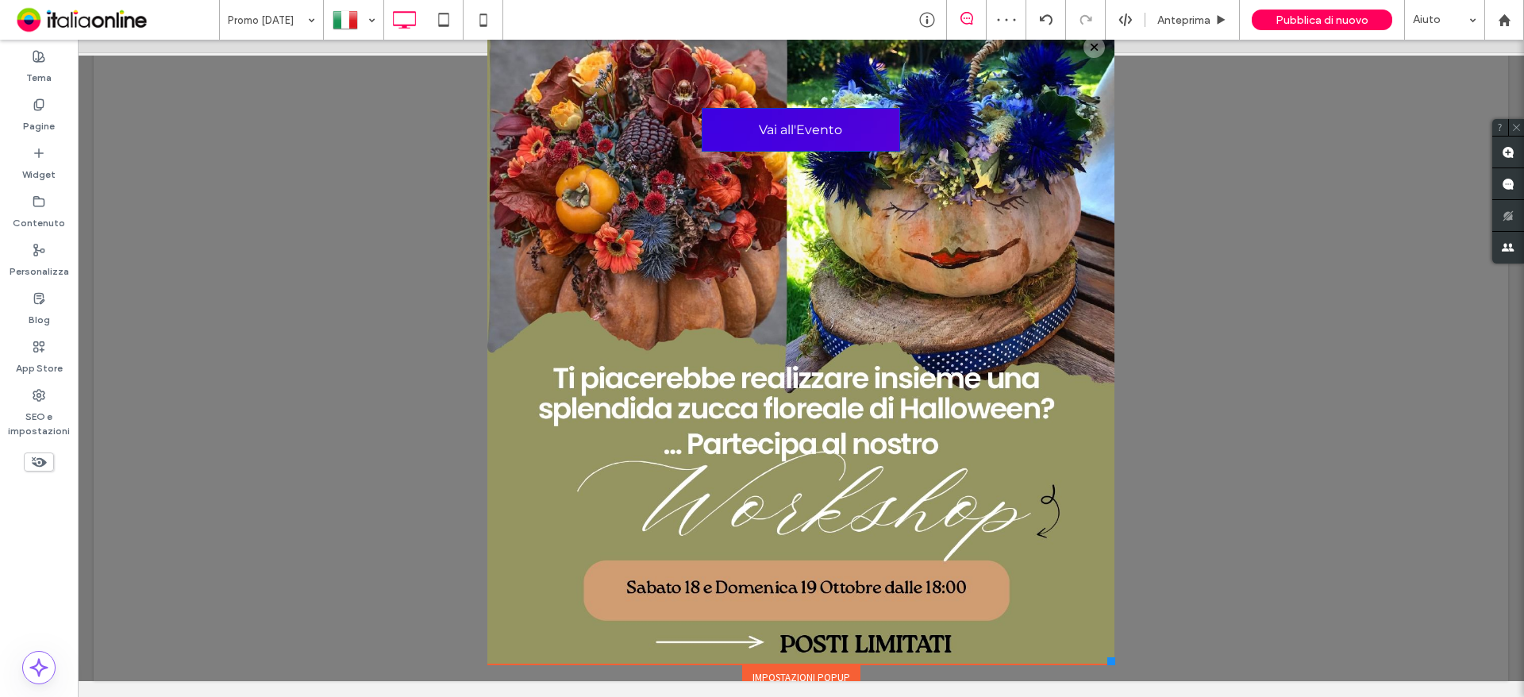
drag, startPoint x: 1099, startPoint y: 651, endPoint x: 1101, endPoint y: 664, distance: 13.6
click at [1107, 664] on div at bounding box center [1111, 661] width 8 height 8
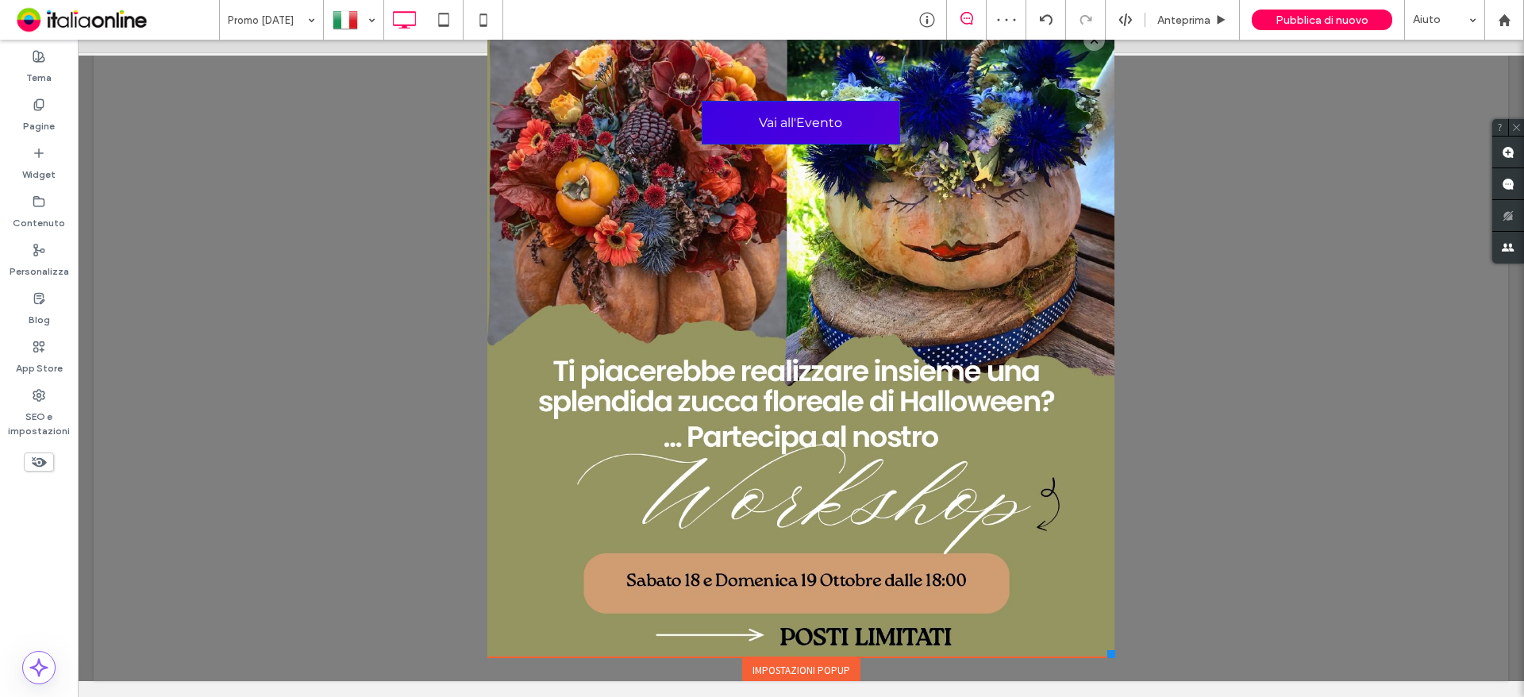
scroll to position [83, 0]
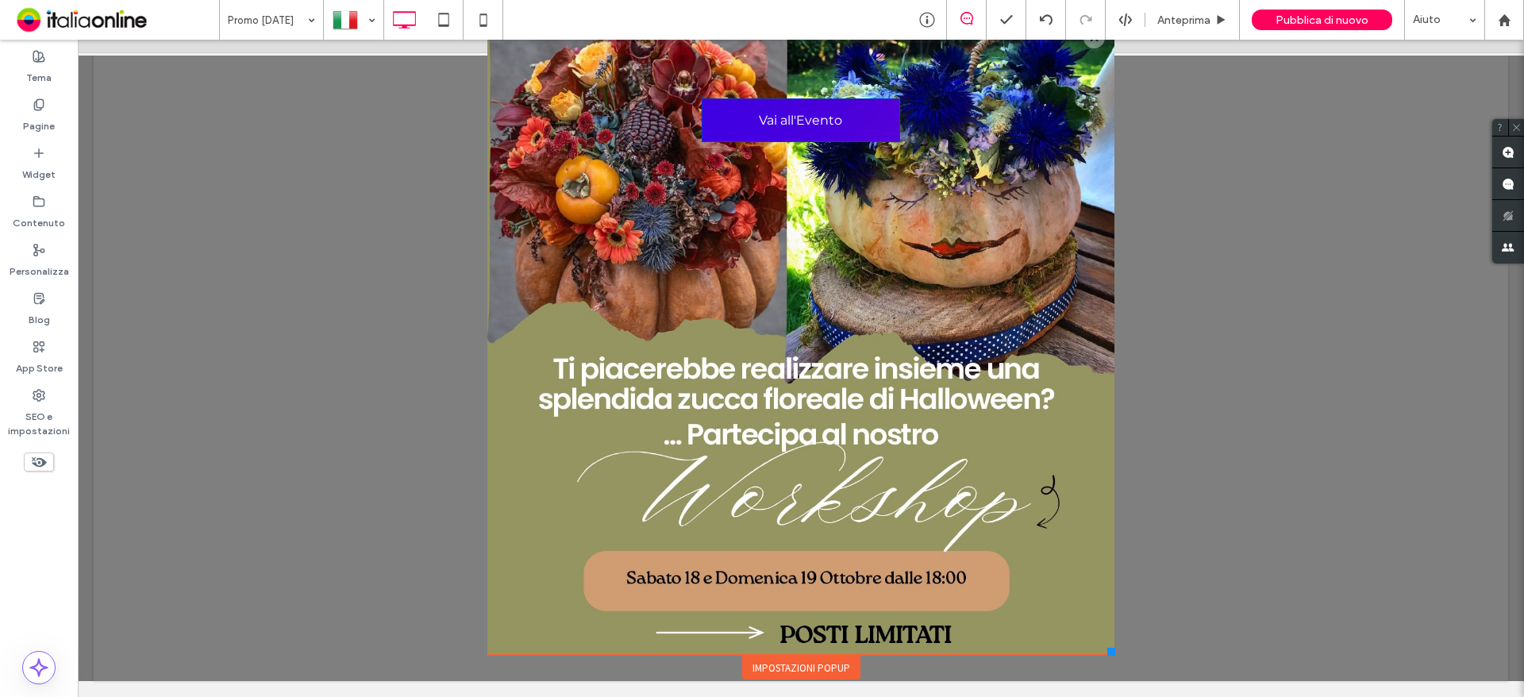
click at [1098, 656] on div "**********" at bounding box center [800, 277] width 635 height 808
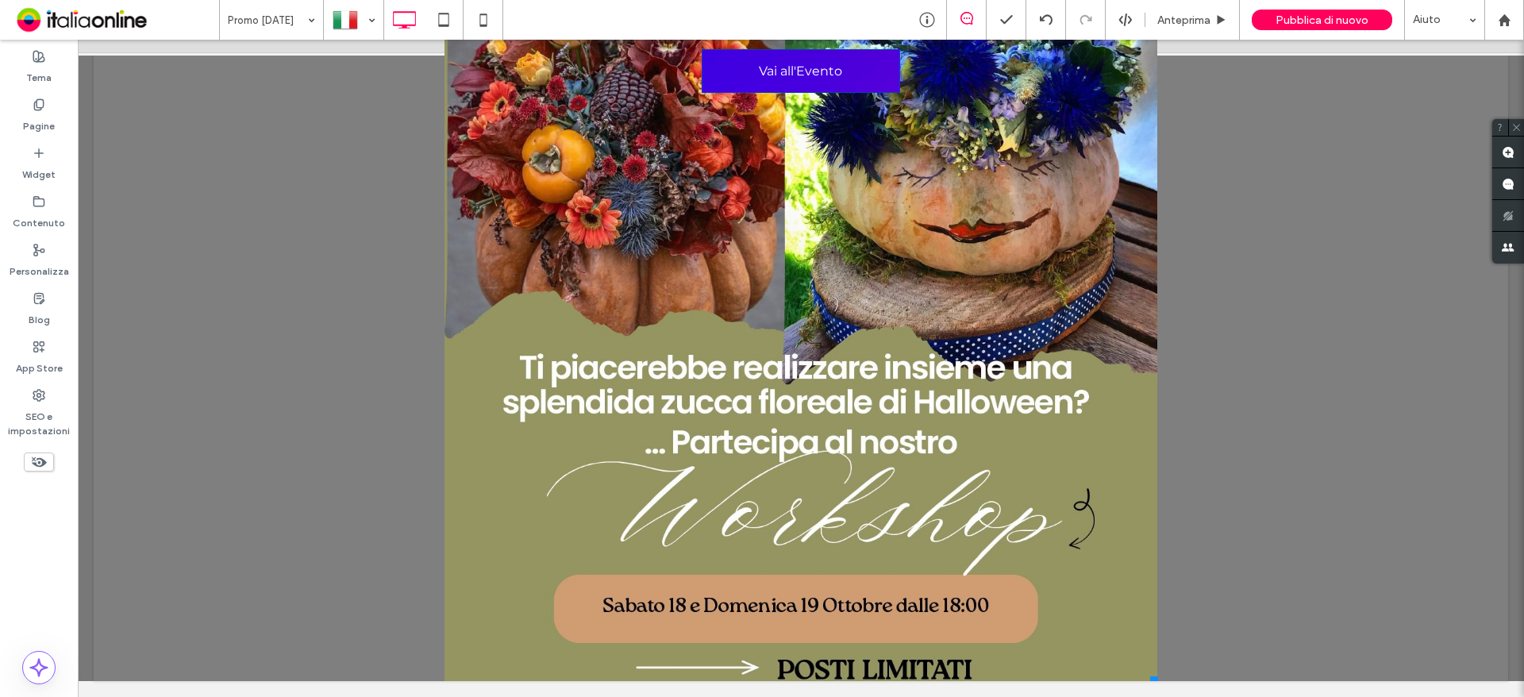
scroll to position [99, 0]
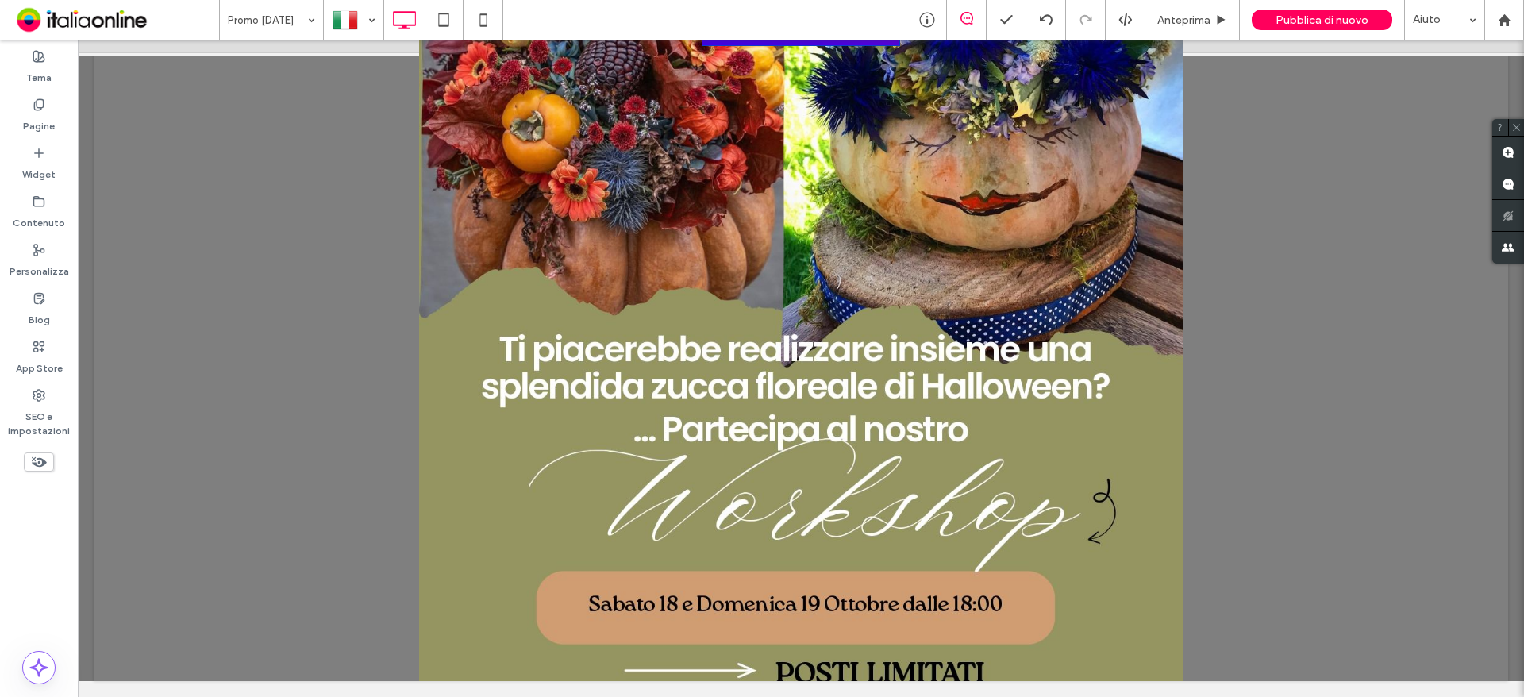
drag, startPoint x: 1097, startPoint y: 652, endPoint x: 1178, endPoint y: 732, distance: 114.5
click at [1178, 696] on html "**********" at bounding box center [801, 360] width 1446 height 673
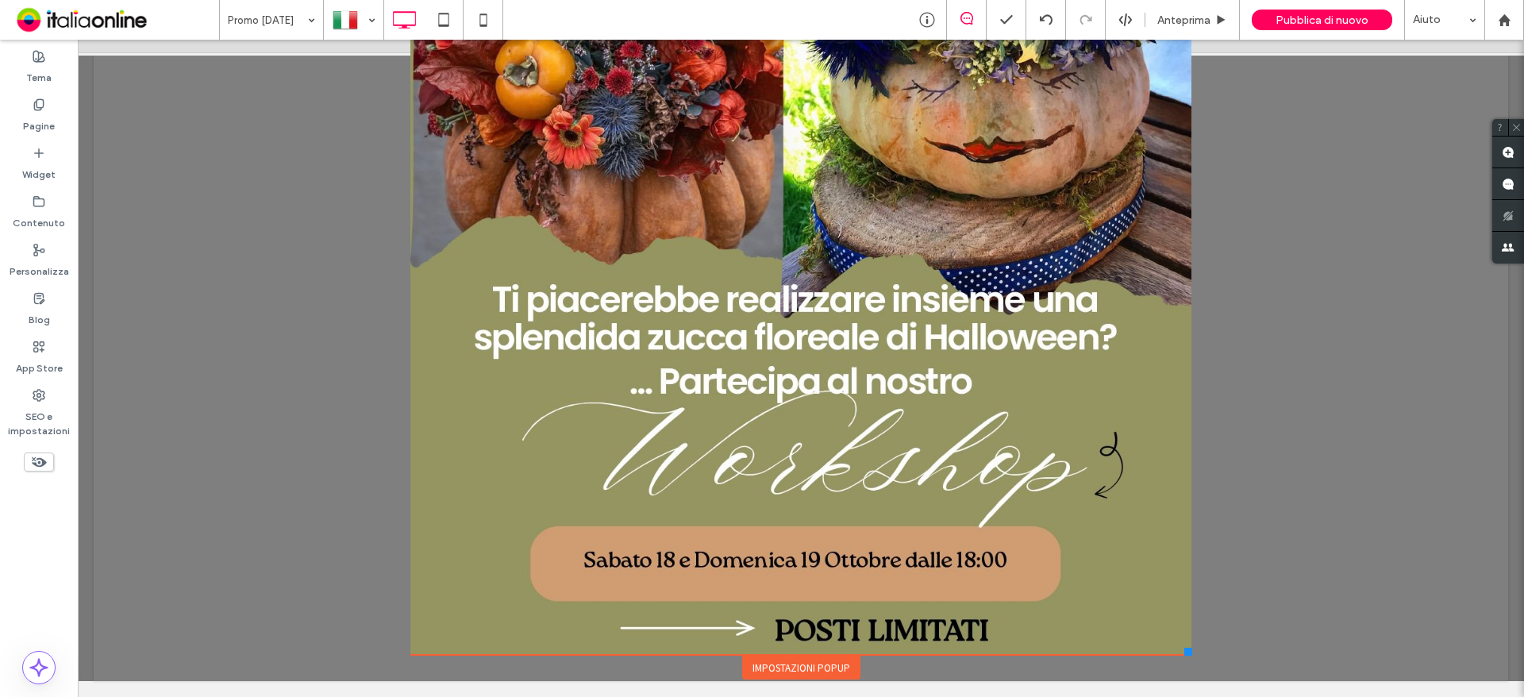
scroll to position [157, 0]
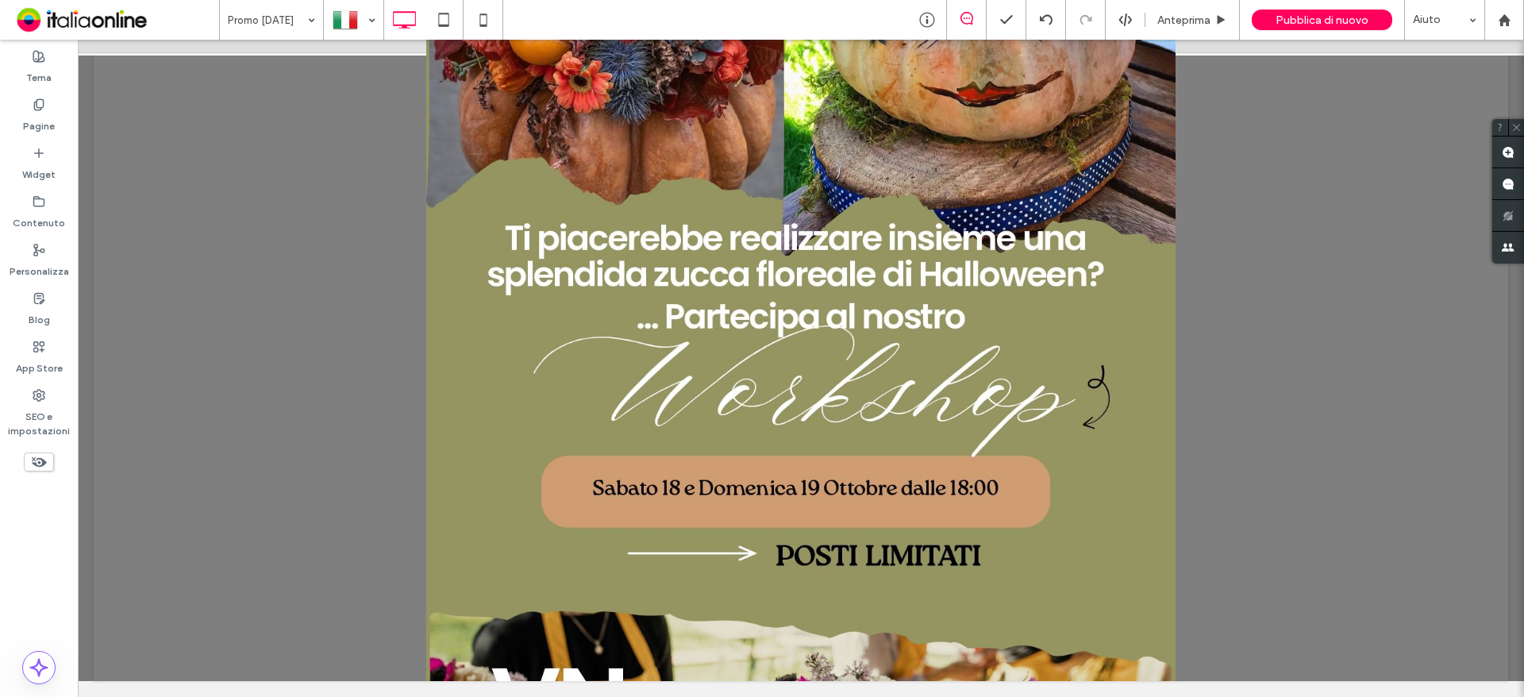
drag, startPoint x: 1174, startPoint y: 651, endPoint x: 1155, endPoint y: 689, distance: 42.2
click at [1160, 696] on html "**********" at bounding box center [801, 360] width 1446 height 673
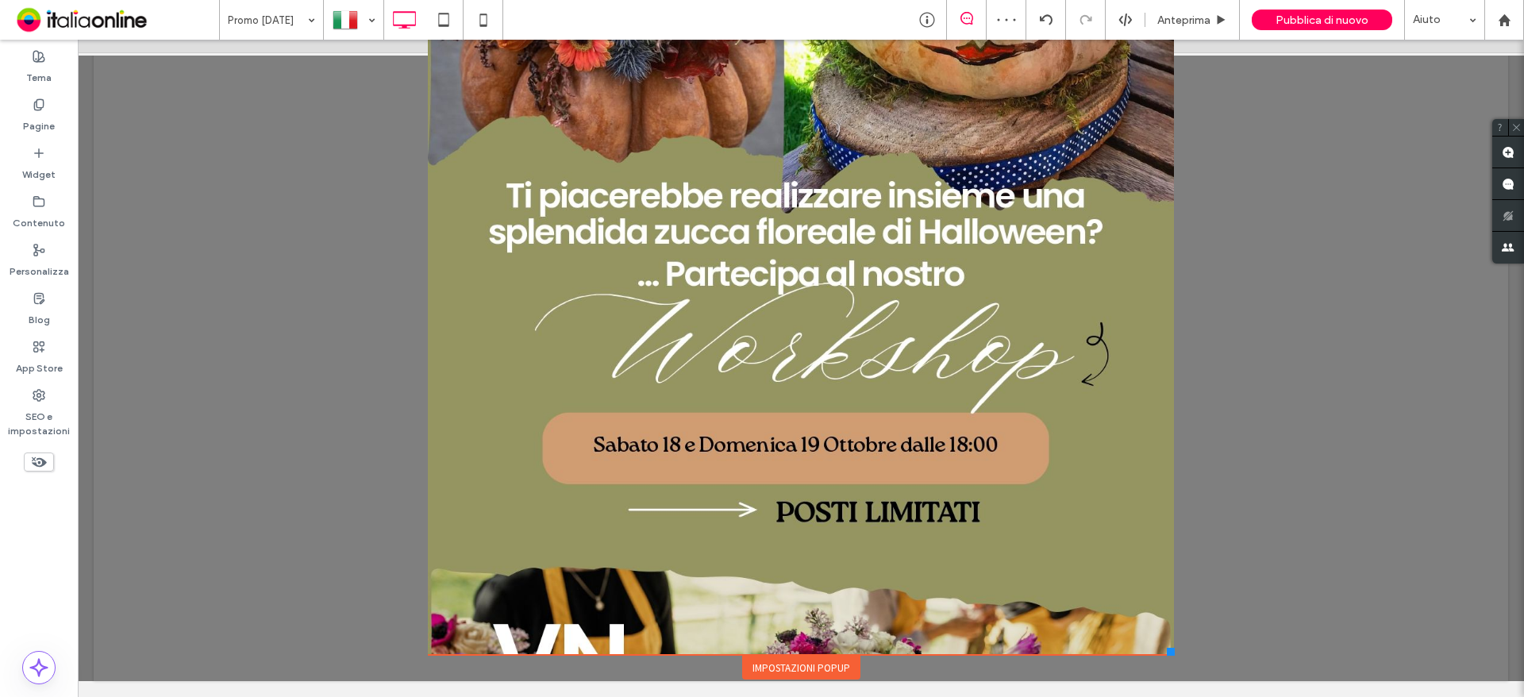
scroll to position [198, 0]
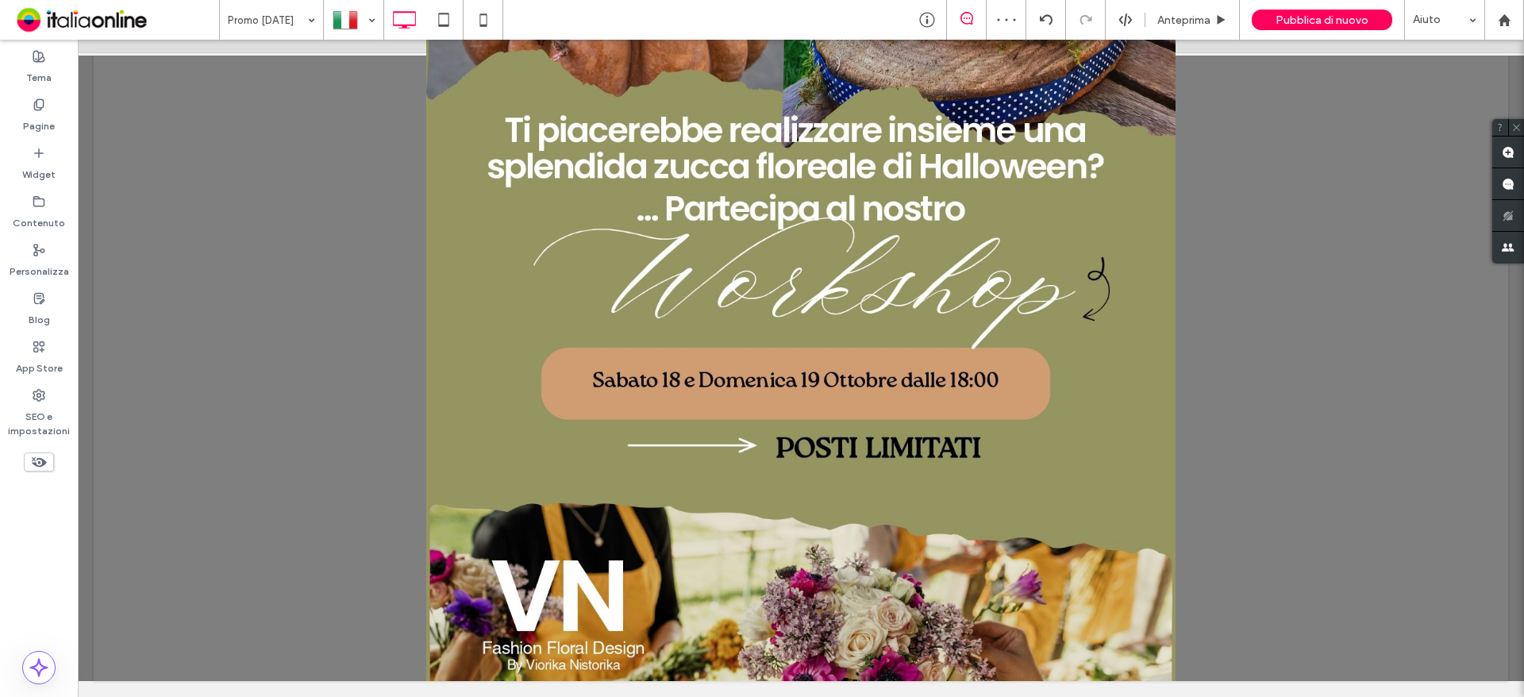
drag, startPoint x: 1154, startPoint y: 649, endPoint x: 1162, endPoint y: 727, distance: 78.2
click at [1162, 696] on html "**********" at bounding box center [801, 360] width 1446 height 673
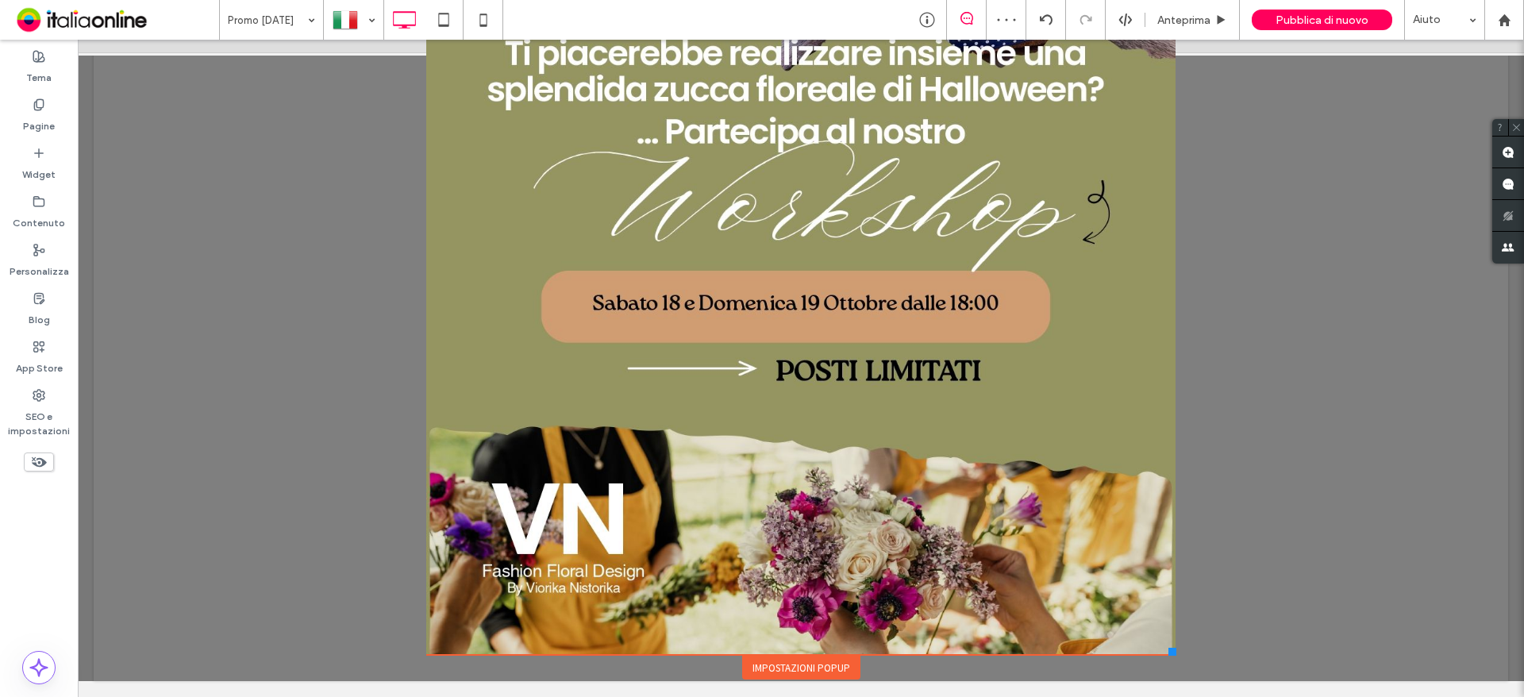
scroll to position [275, 0]
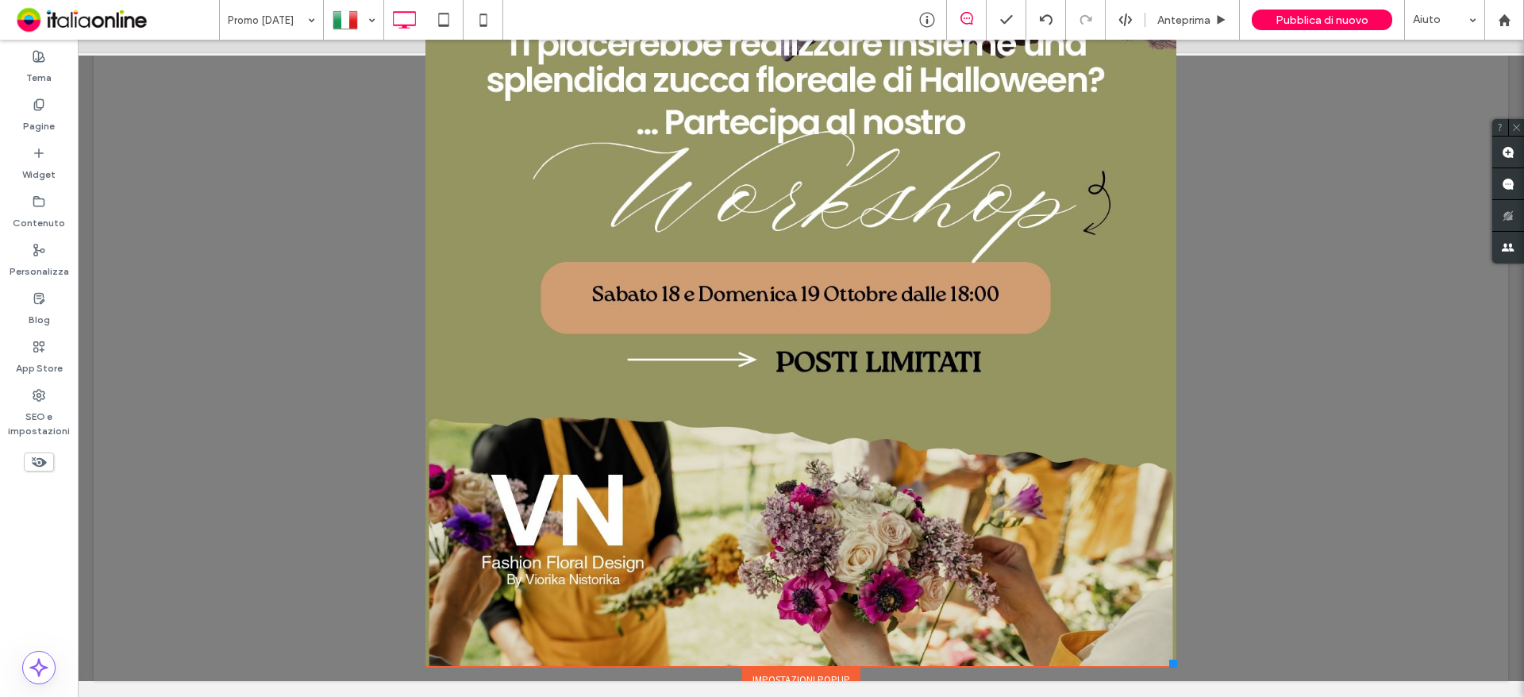
drag, startPoint x: 1160, startPoint y: 652, endPoint x: 1163, endPoint y: 666, distance: 13.7
click at [1169, 666] on div at bounding box center [1173, 663] width 8 height 8
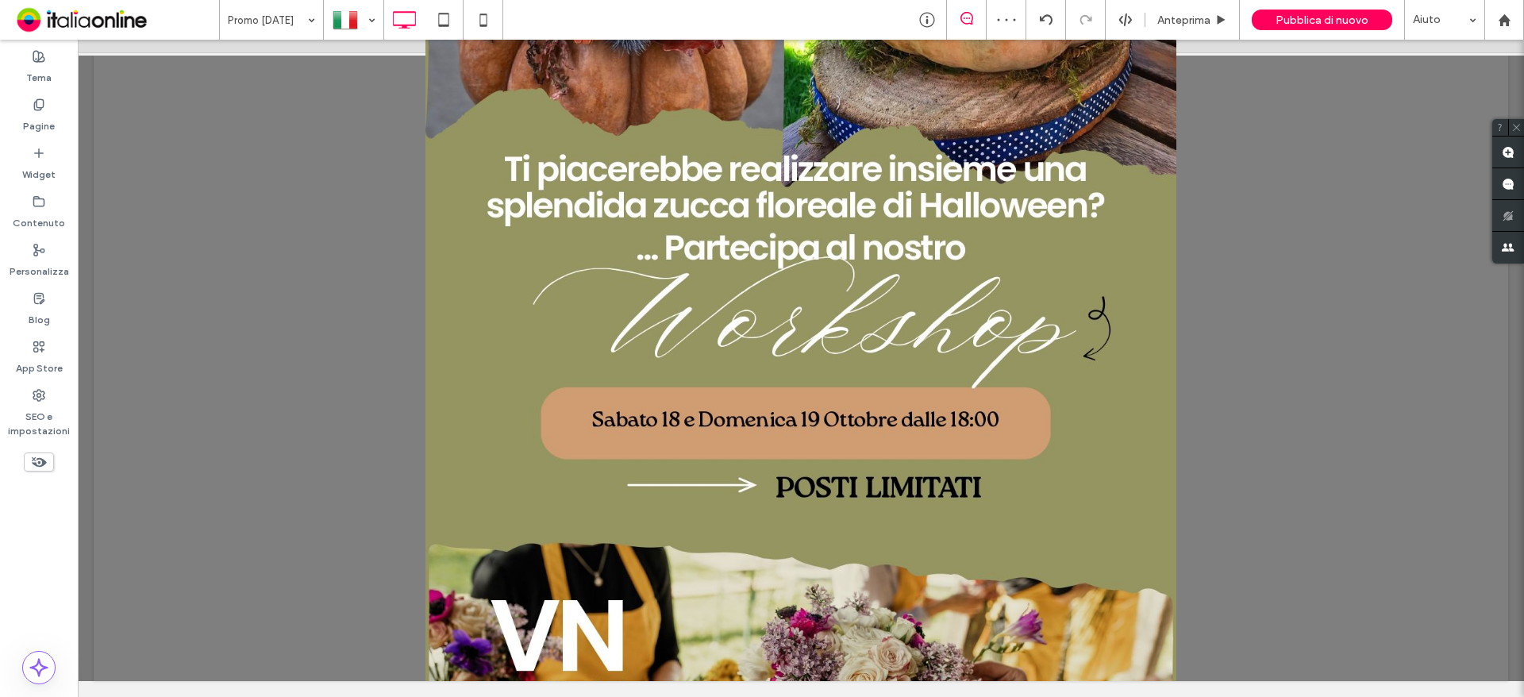
scroll to position [0, 0]
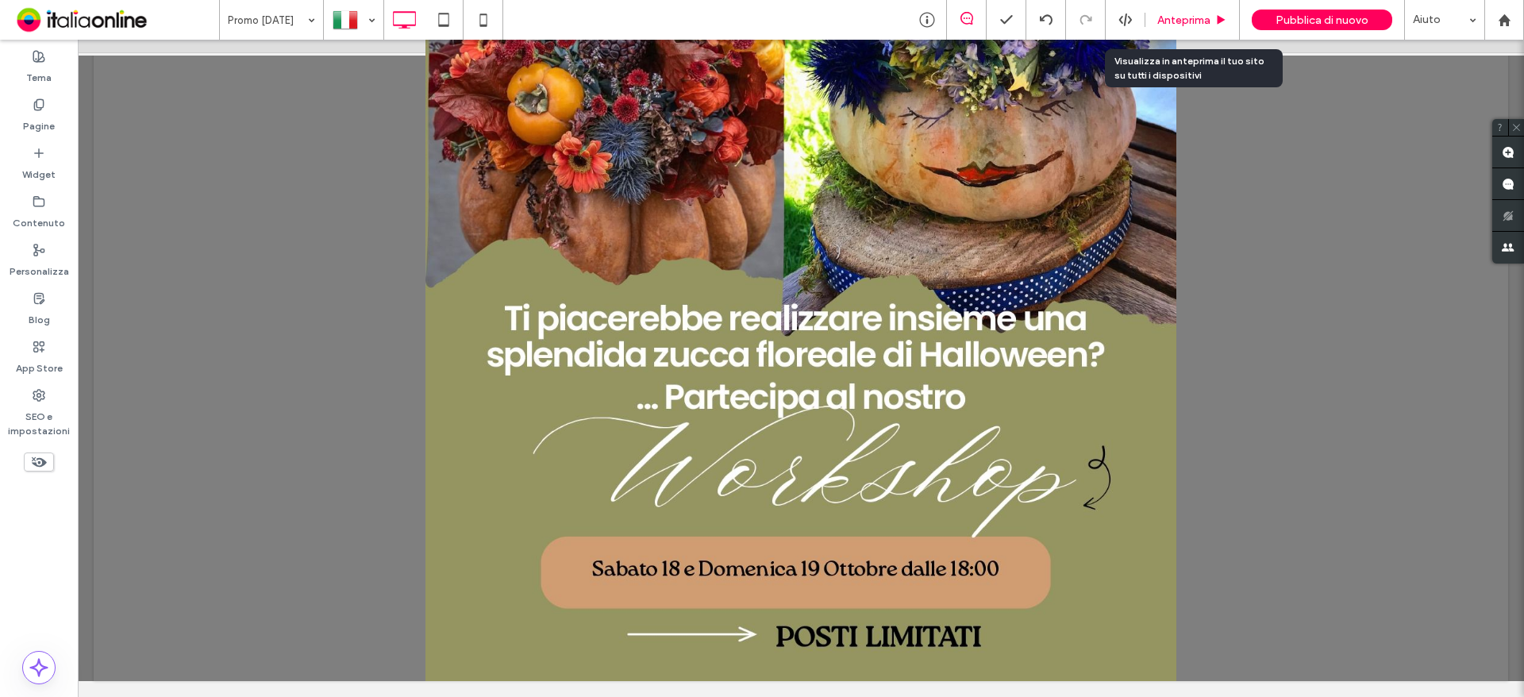
click at [1192, 15] on span "Anteprima" at bounding box center [1183, 19] width 53 height 13
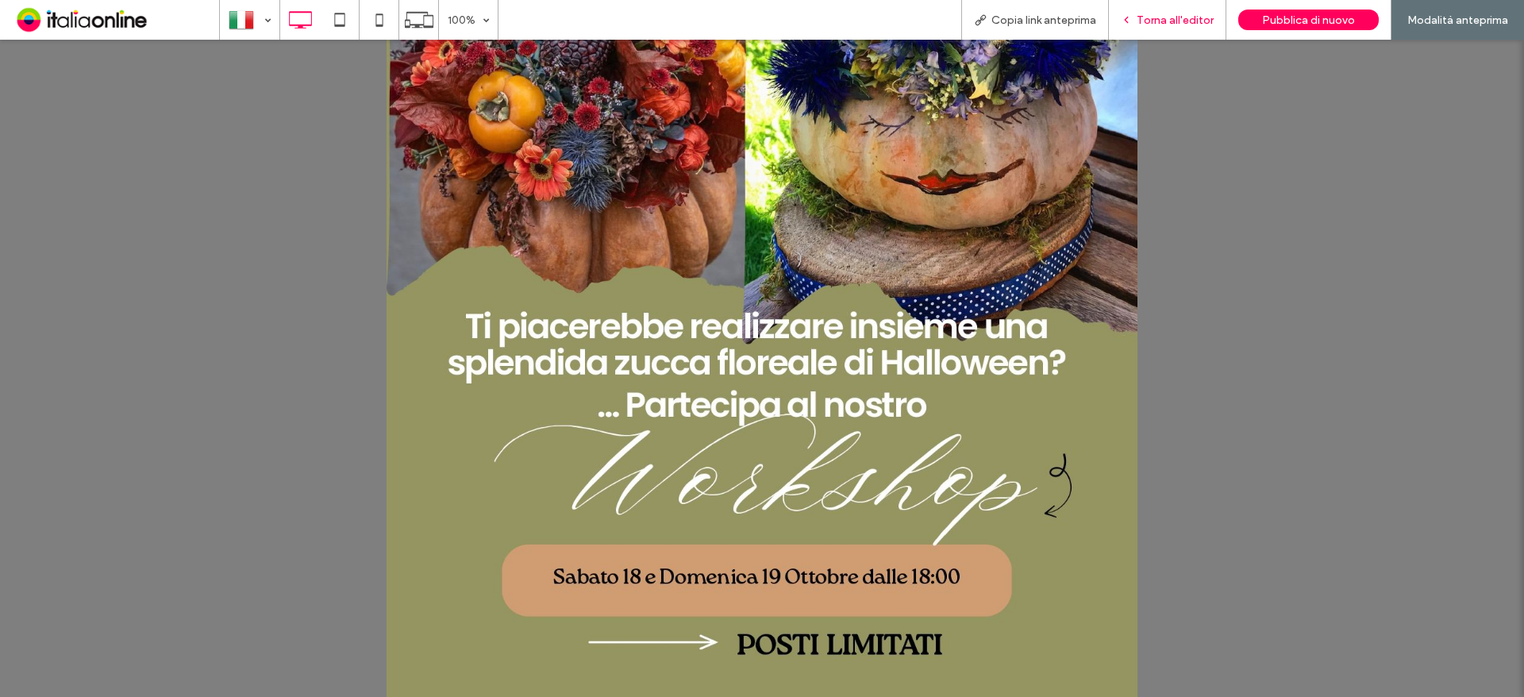
click at [1179, 30] on div "Torna all'editor" at bounding box center [1167, 20] width 117 height 40
click at [1172, 21] on span "Torna all'editor" at bounding box center [1174, 19] width 77 height 13
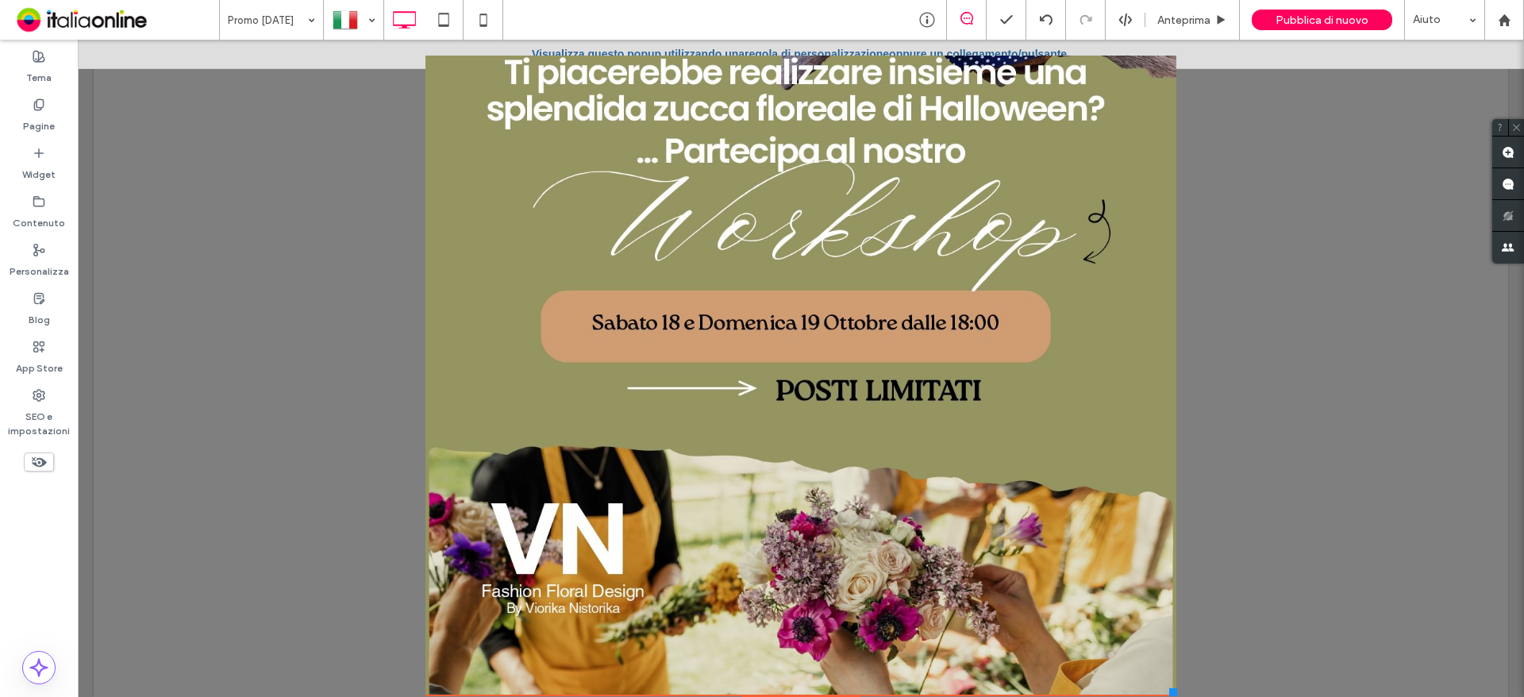
scroll to position [286, 0]
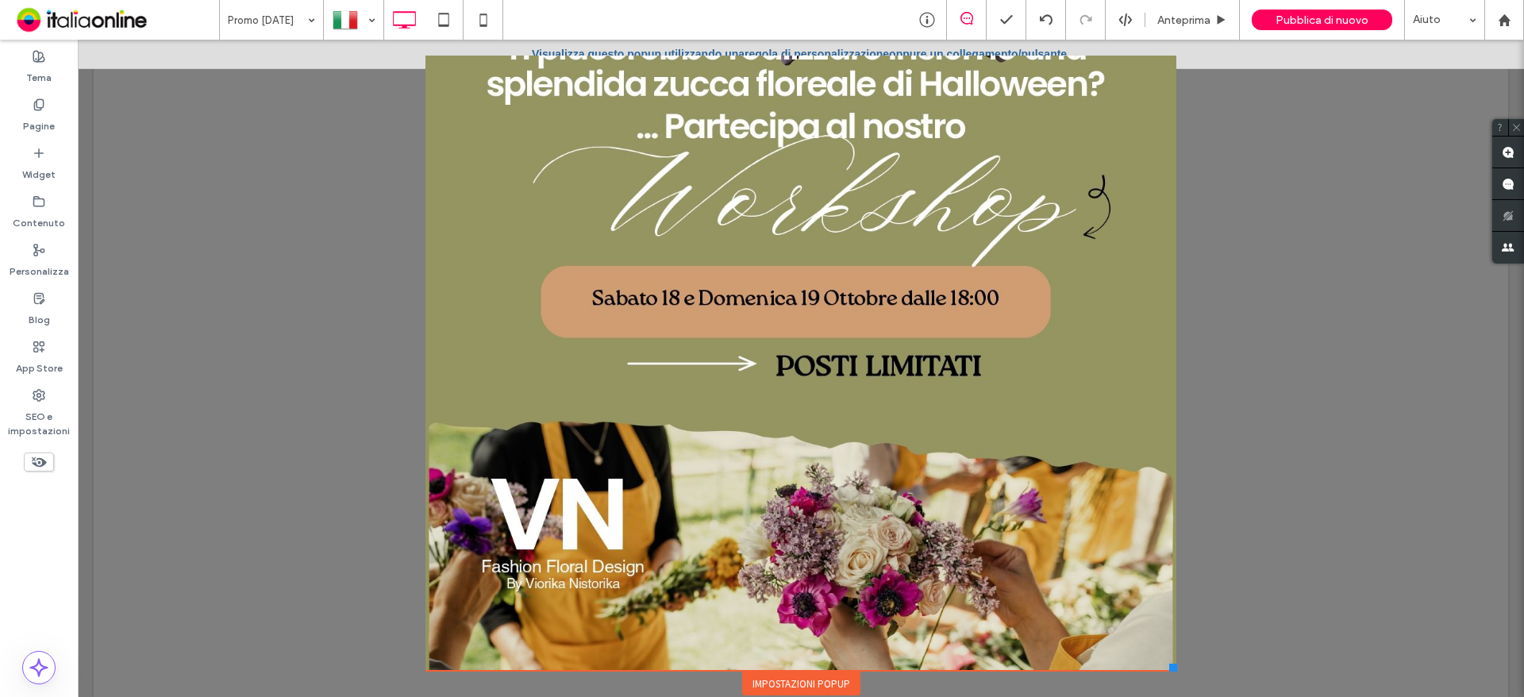
click at [805, 675] on div "Impostazioni popup" at bounding box center [801, 683] width 118 height 24
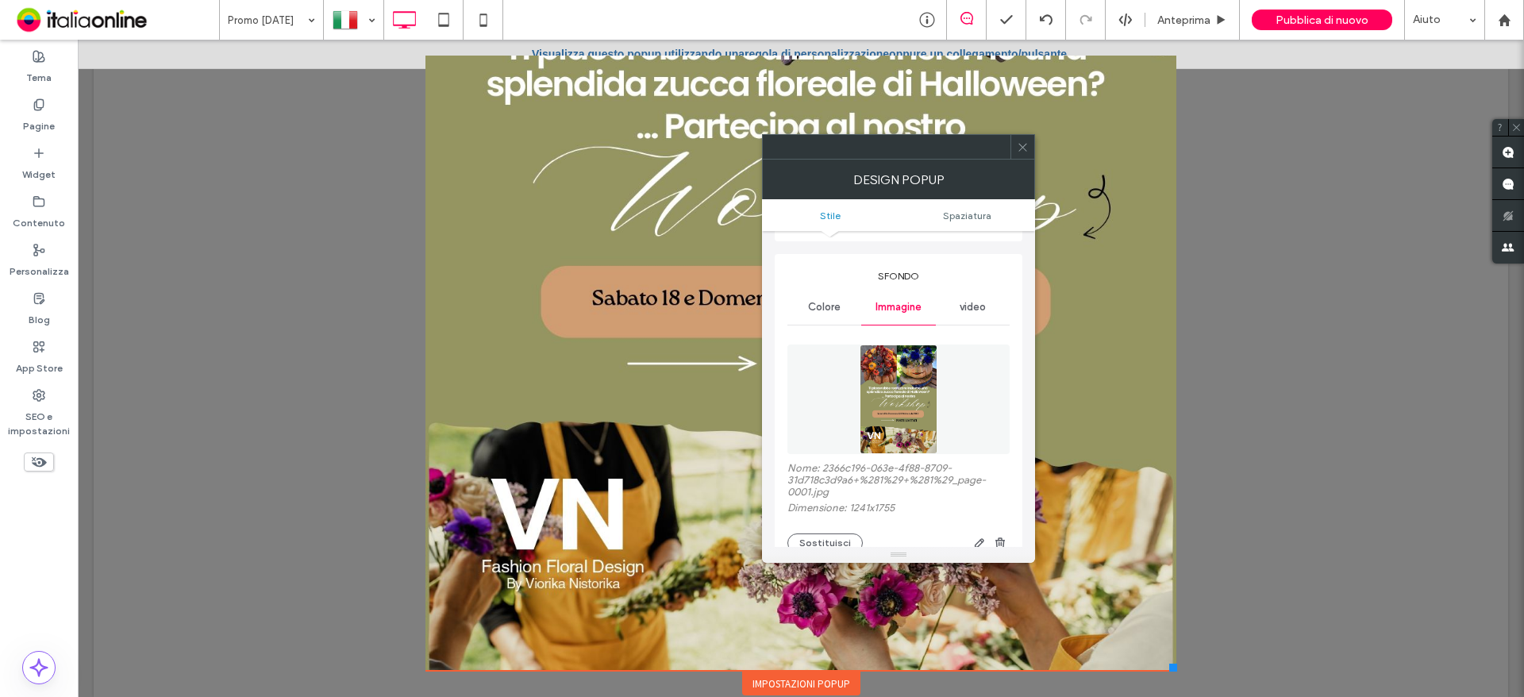
scroll to position [159, 0]
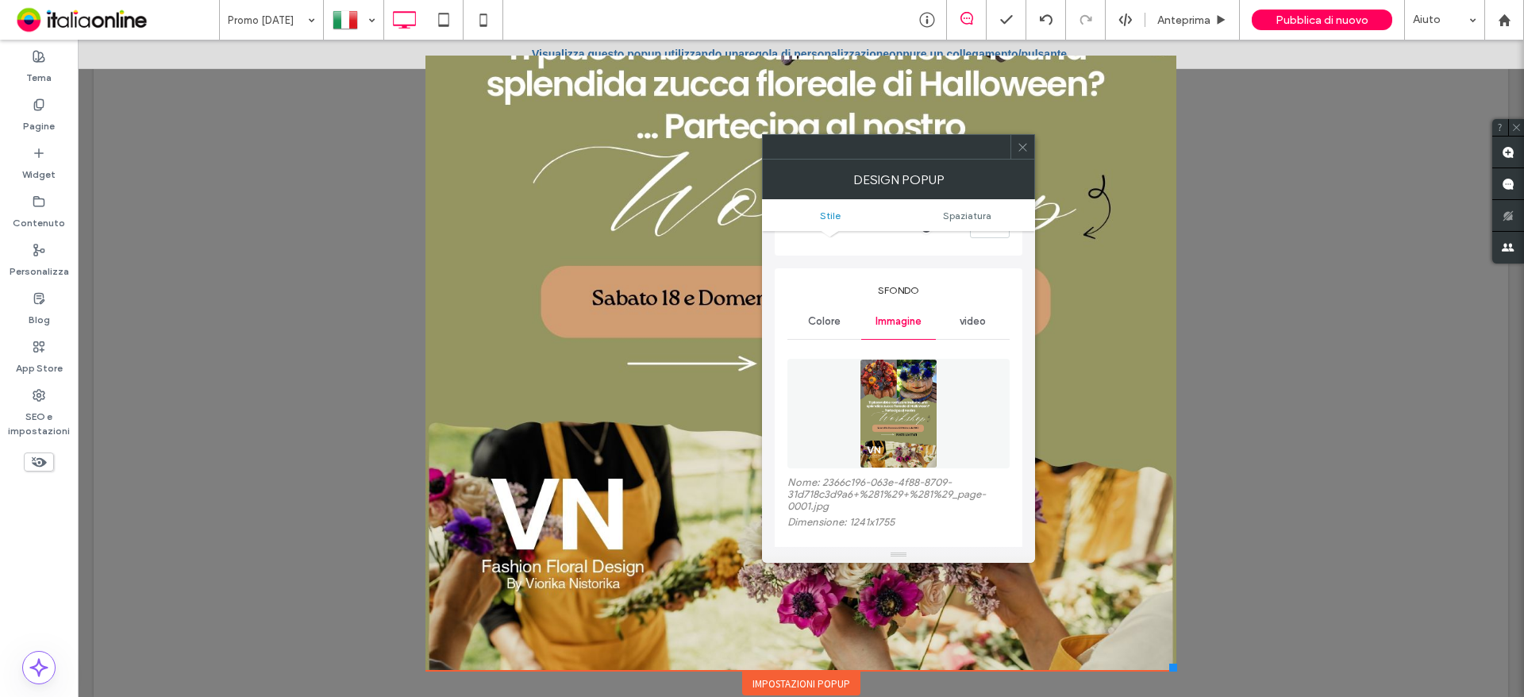
drag, startPoint x: 1025, startPoint y: 148, endPoint x: 1015, endPoint y: 171, distance: 24.9
click at [1025, 148] on icon at bounding box center [1023, 147] width 12 height 12
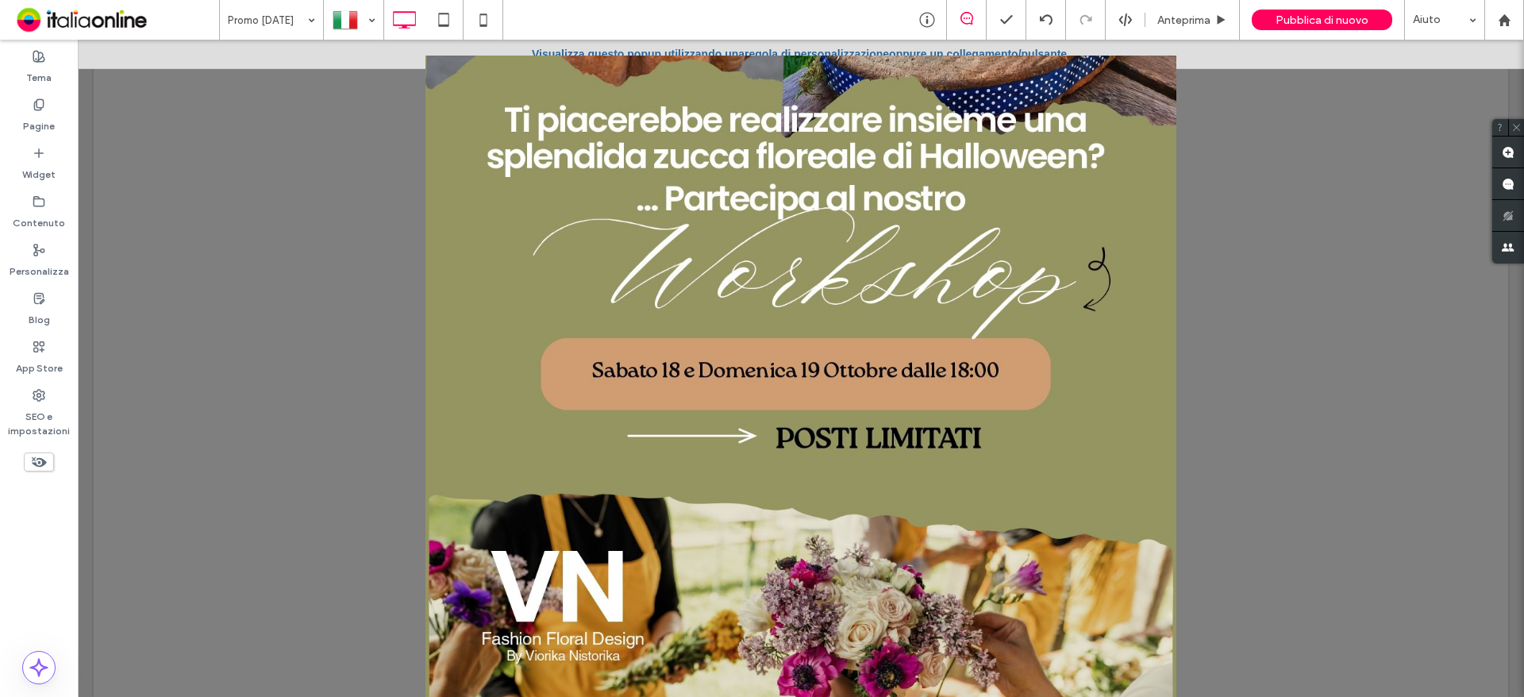
scroll to position [0, 0]
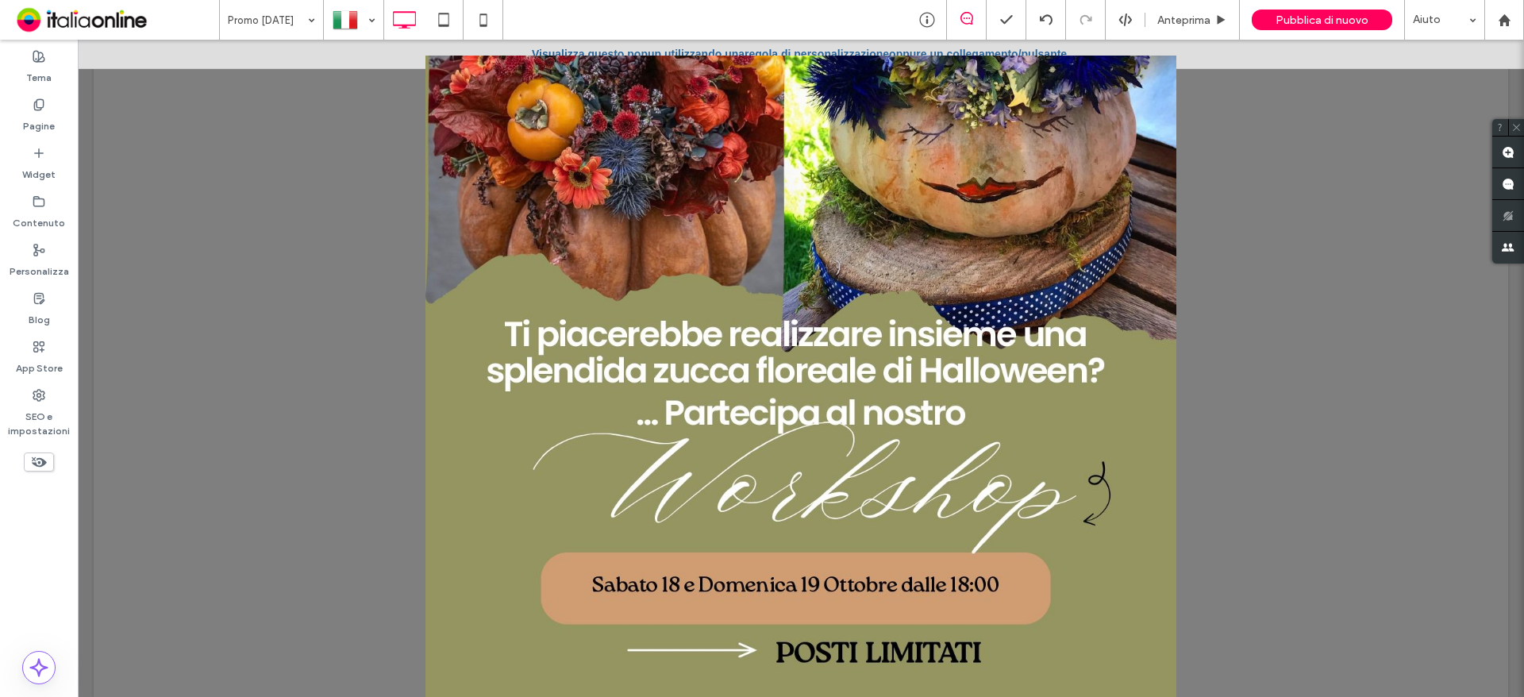
drag, startPoint x: 742, startPoint y: 60, endPoint x: 759, endPoint y: 391, distance: 332.1
click at [759, 391] on div "Vai all'Evento Click To Paste" at bounding box center [800, 439] width 719 height 972
click at [905, 395] on div "Vai all'Evento Click To Paste" at bounding box center [800, 439] width 719 height 972
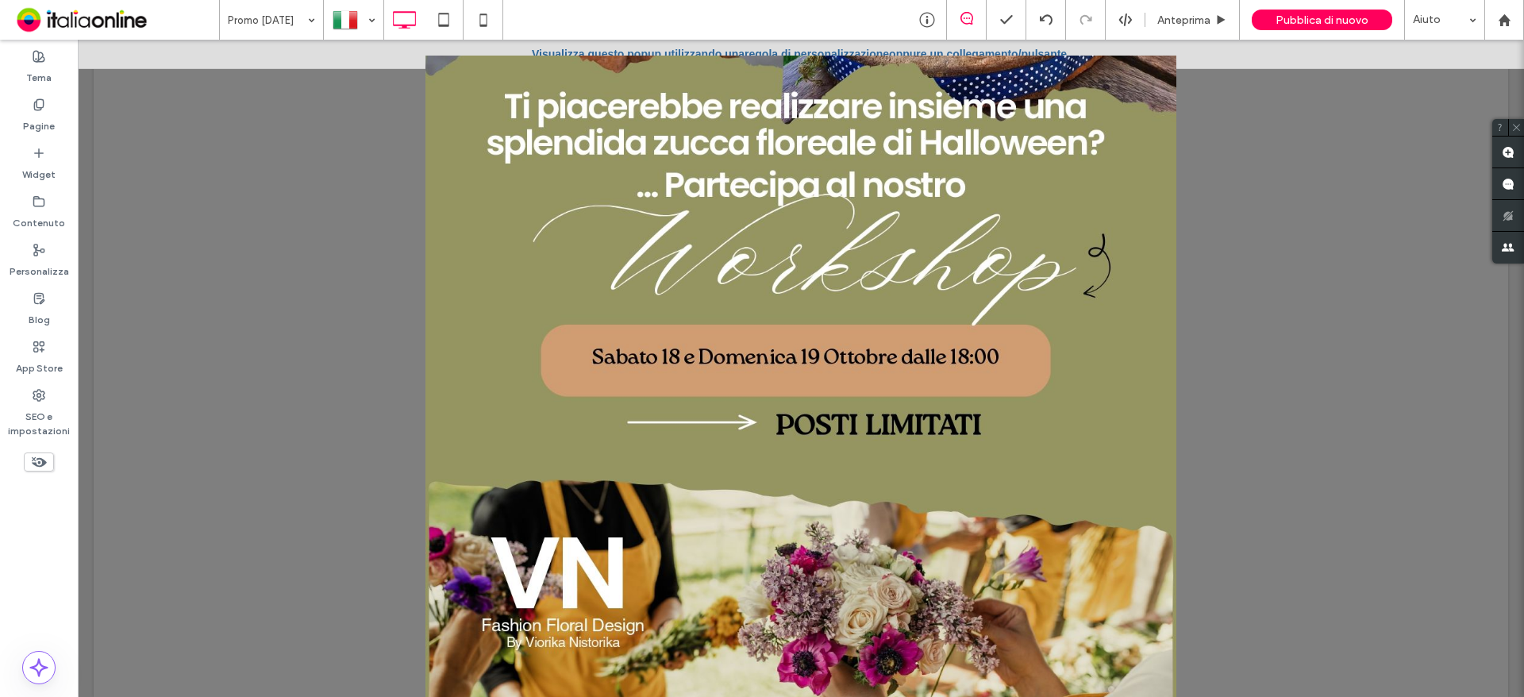
scroll to position [286, 0]
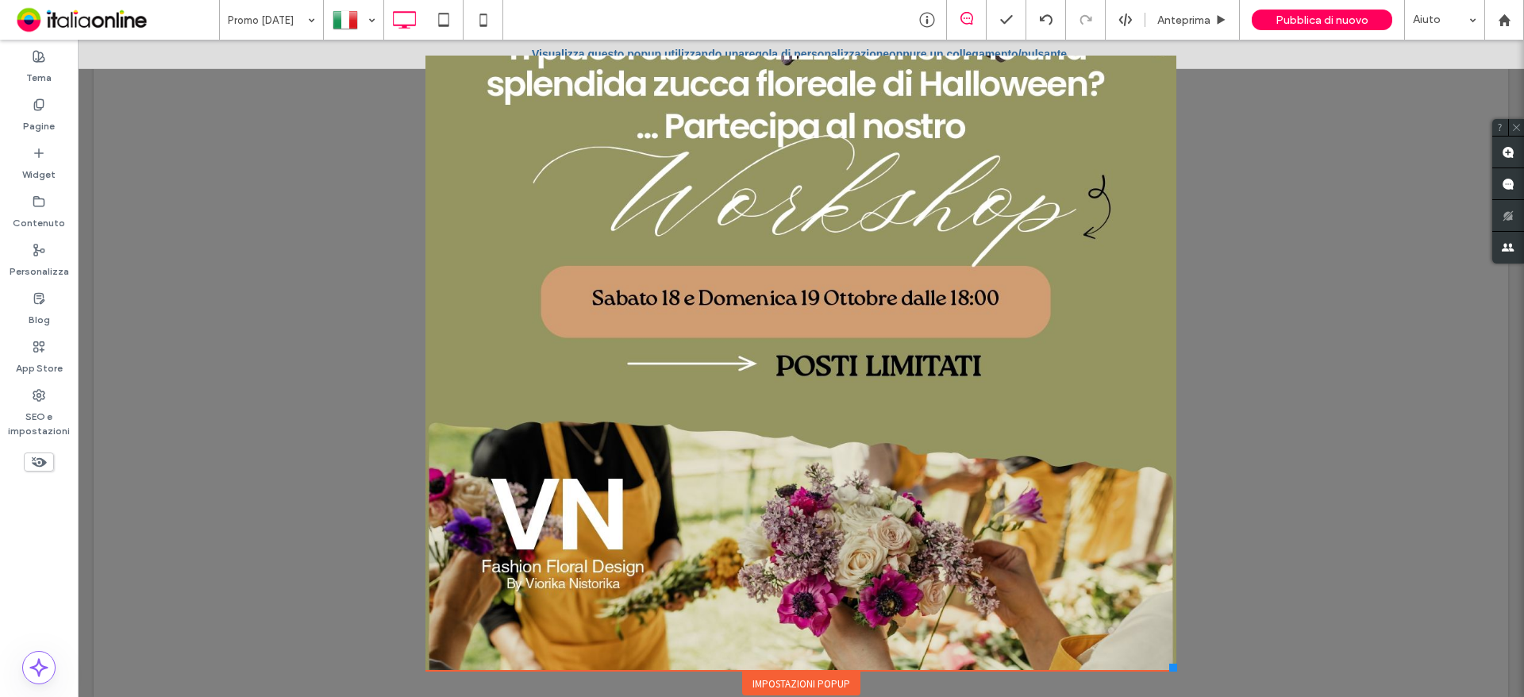
click at [801, 684] on div "Impostazioni popup" at bounding box center [801, 683] width 118 height 24
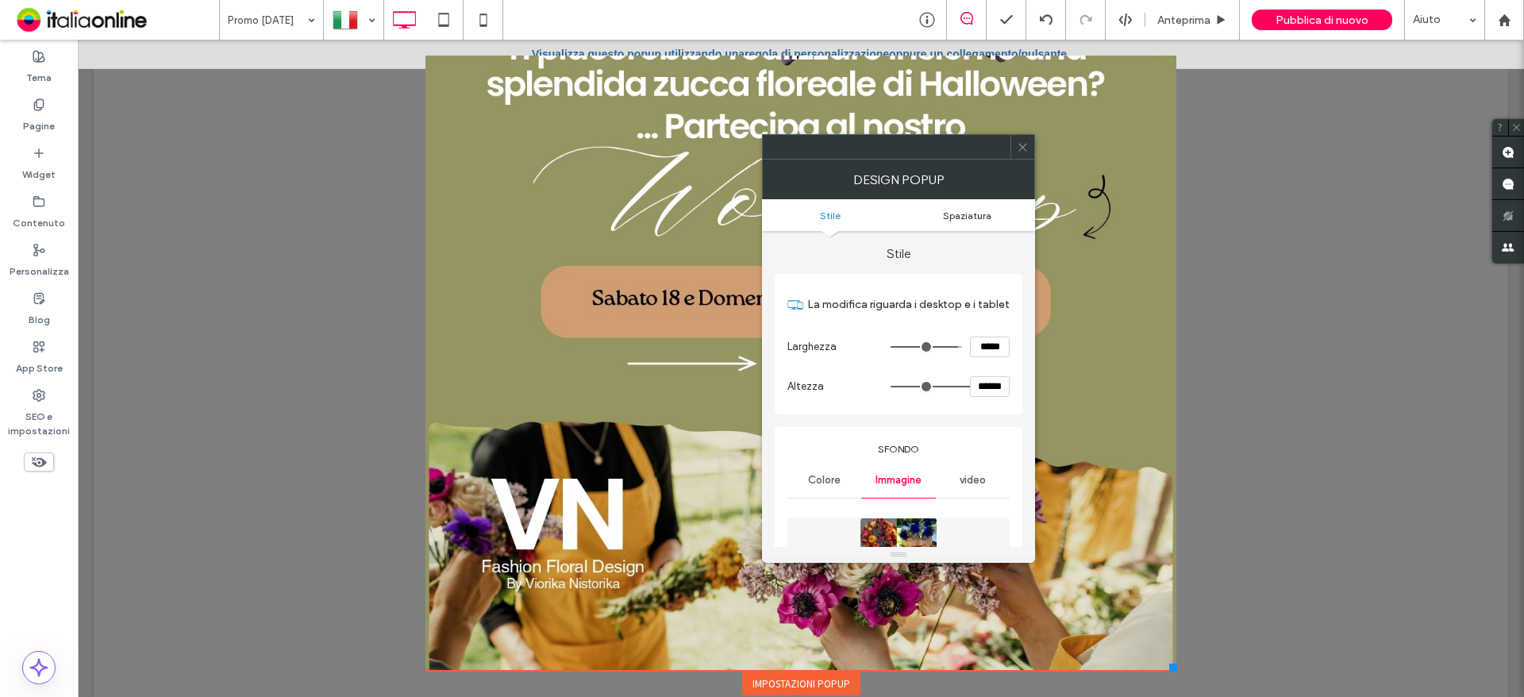
click at [942, 213] on link "Spaziatura" at bounding box center [966, 216] width 136 height 12
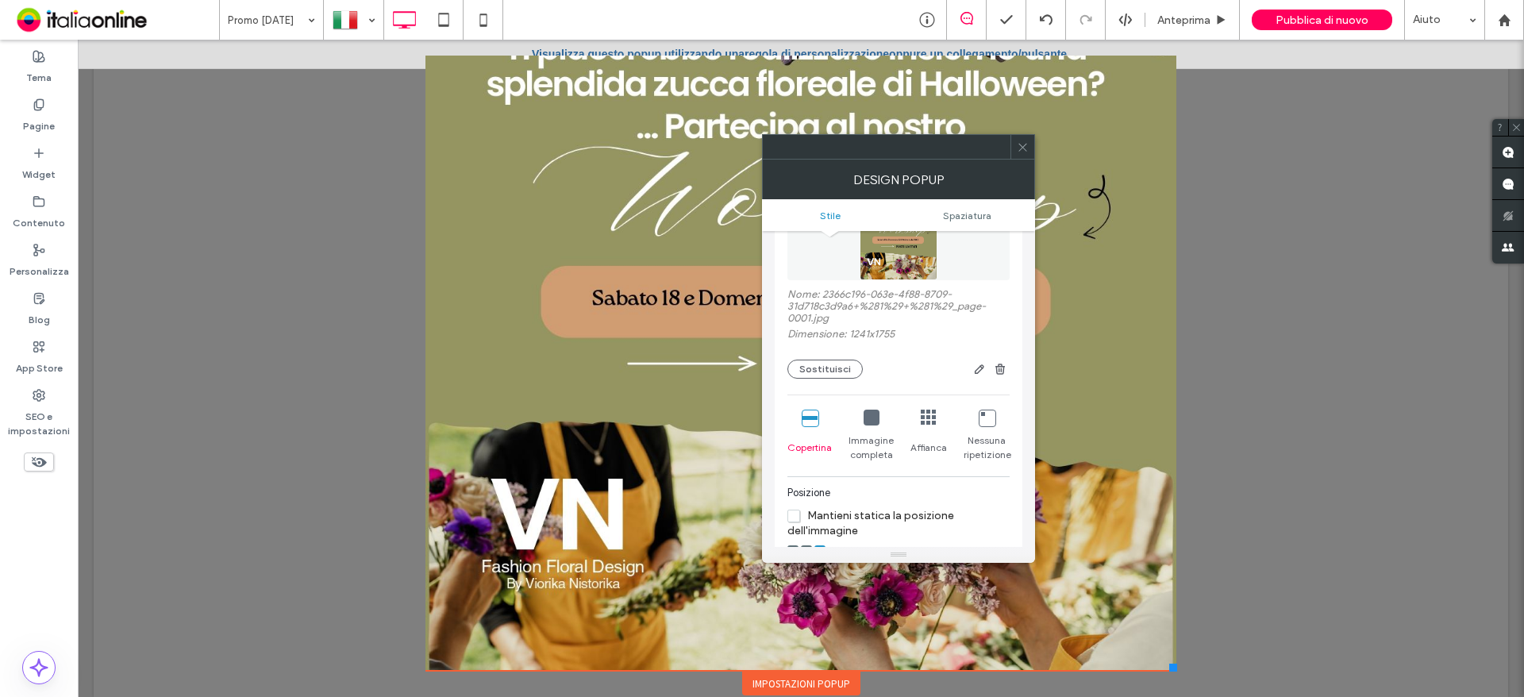
scroll to position [352, 0]
click at [934, 415] on icon at bounding box center [929, 413] width 16 height 16
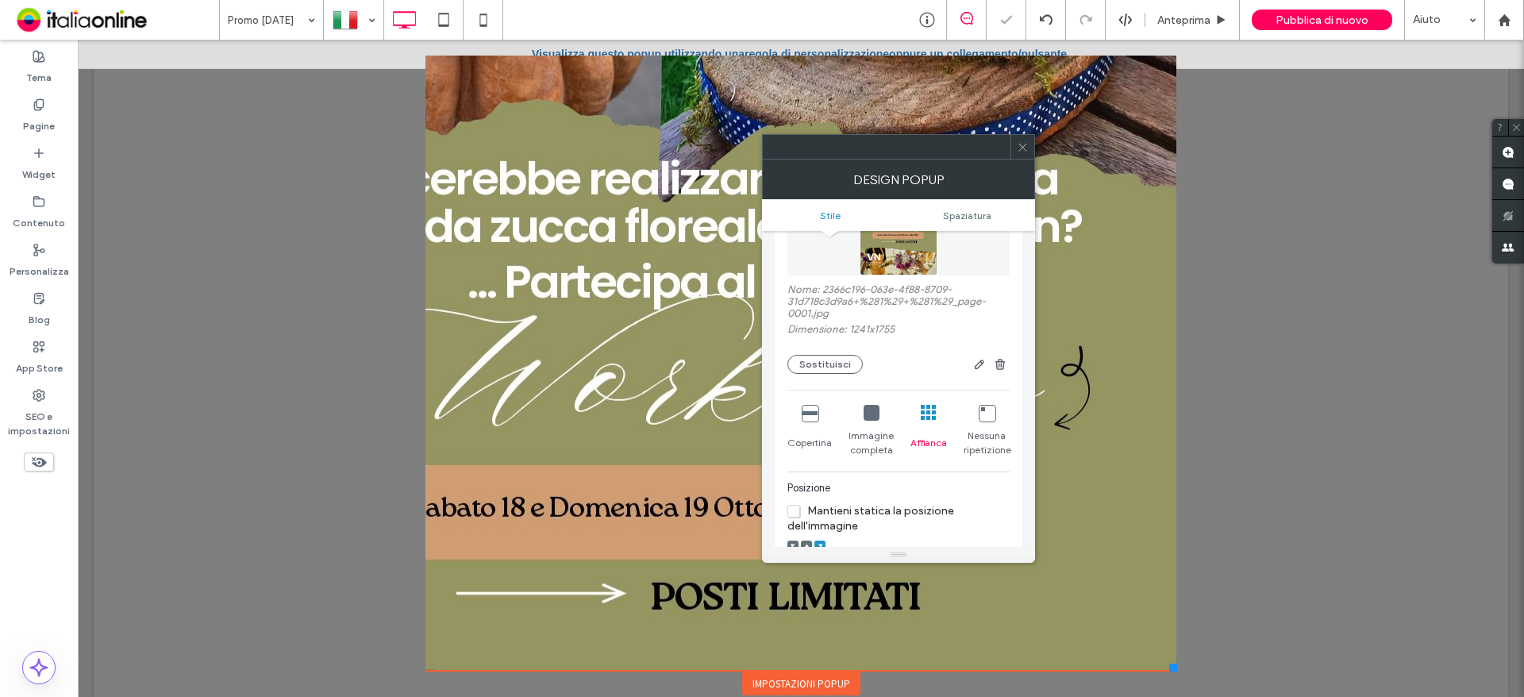
click at [871, 418] on icon at bounding box center [871, 413] width 16 height 16
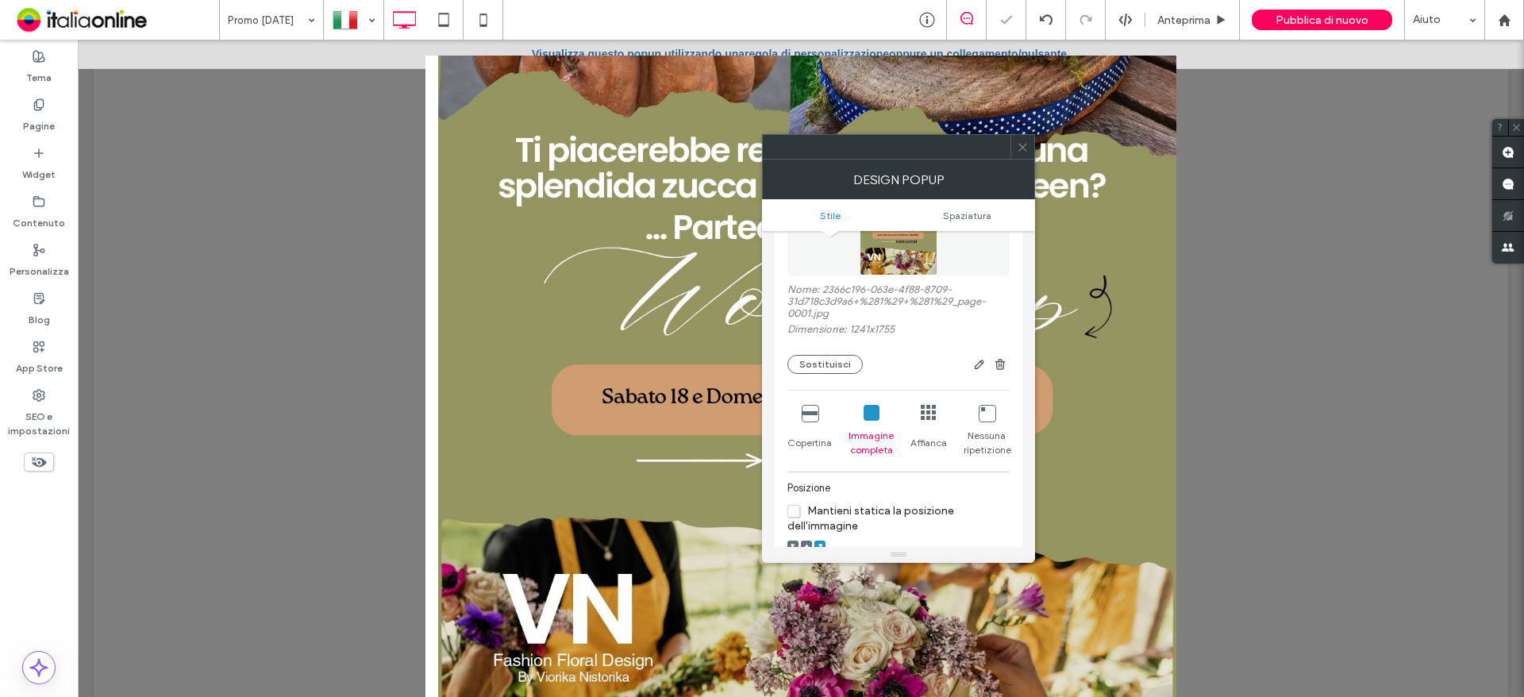
scroll to position [0, 0]
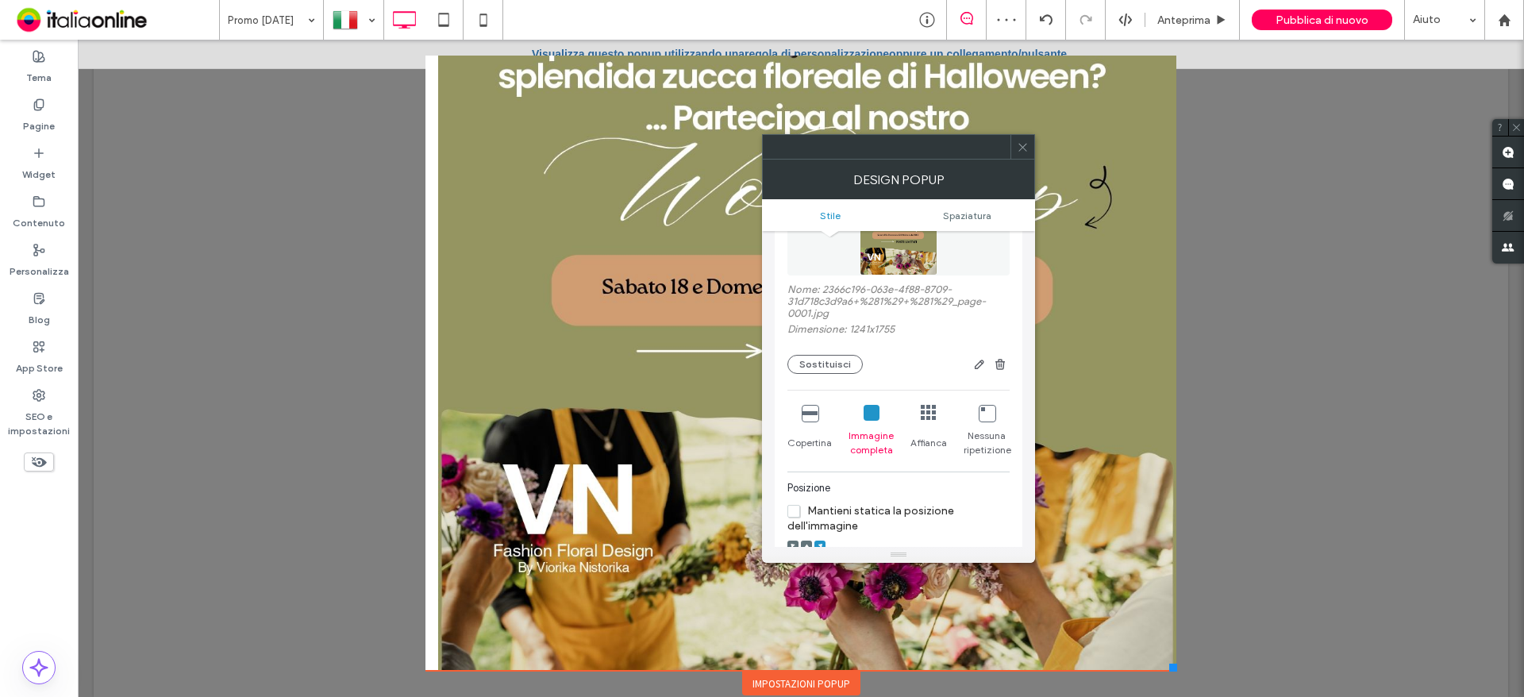
click at [811, 412] on icon at bounding box center [810, 413] width 16 height 16
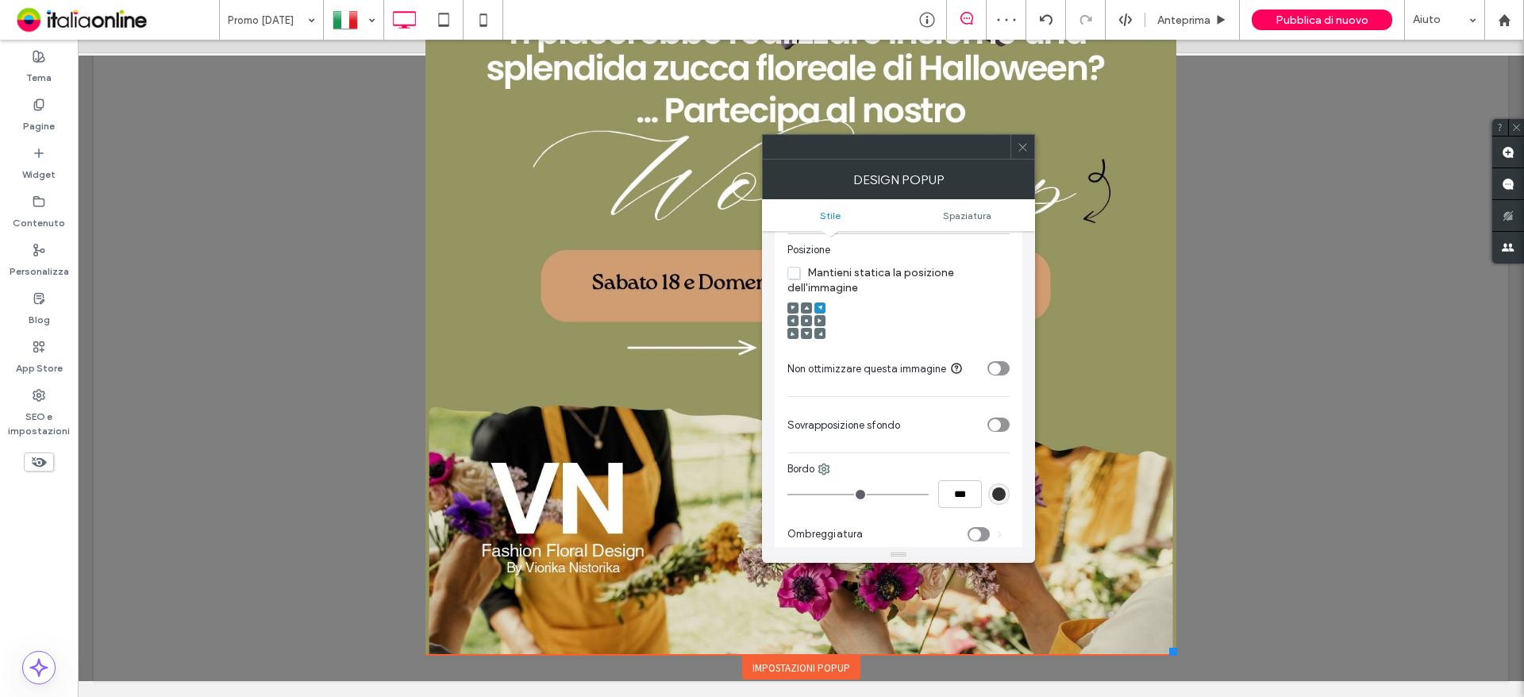
click at [1025, 142] on icon at bounding box center [1023, 147] width 12 height 12
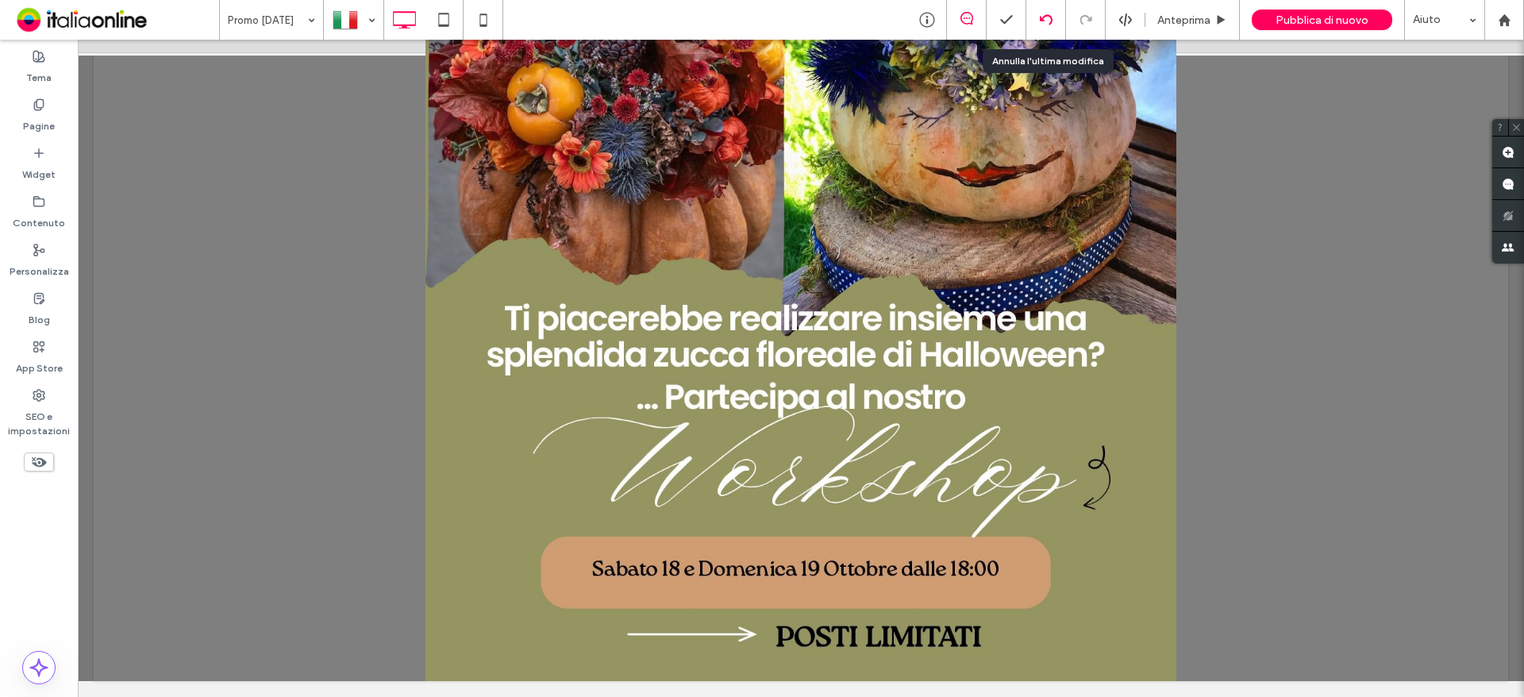
click at [1039, 17] on div at bounding box center [1045, 19] width 39 height 13
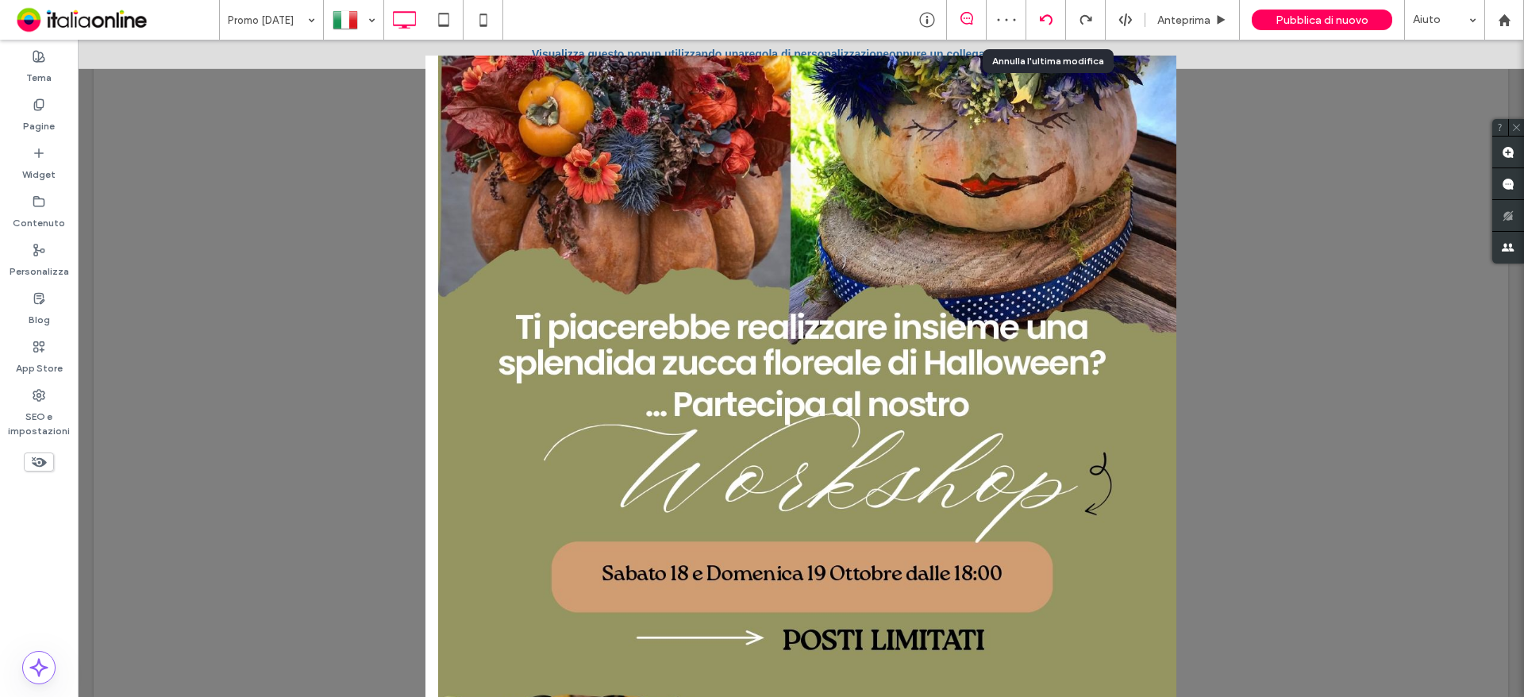
click at [1055, 20] on div at bounding box center [1045, 19] width 39 height 13
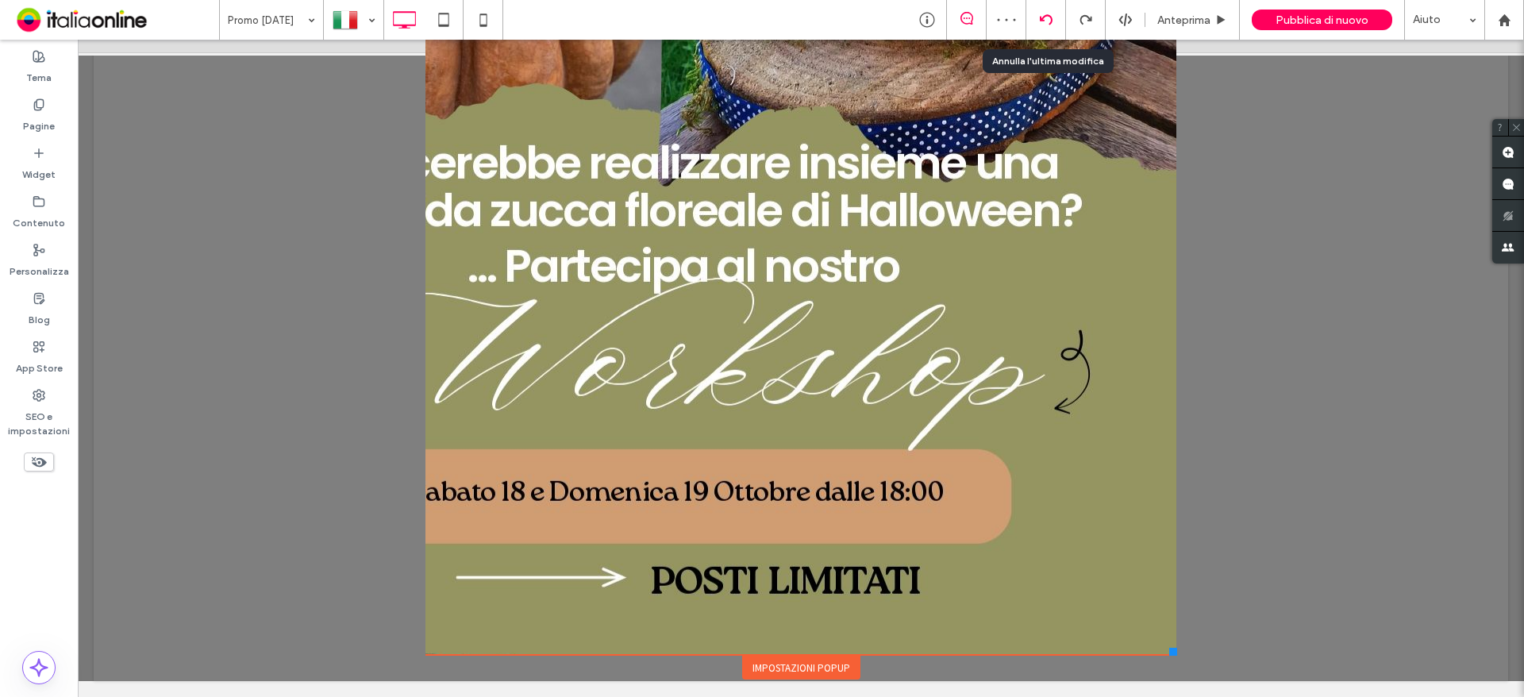
click at [1044, 27] on div at bounding box center [1046, 20] width 40 height 40
click at [1045, 17] on use at bounding box center [1045, 19] width 13 height 10
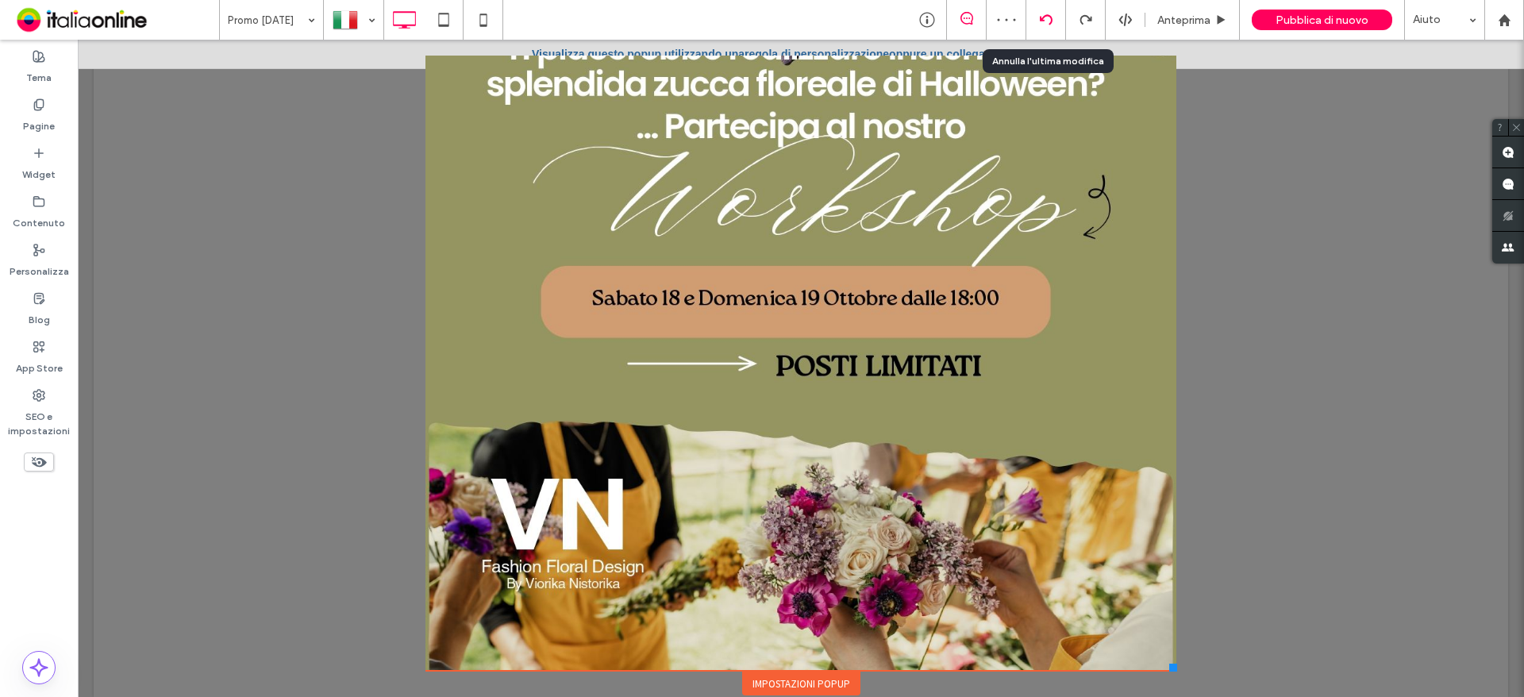
click at [1040, 15] on icon at bounding box center [1046, 19] width 13 height 13
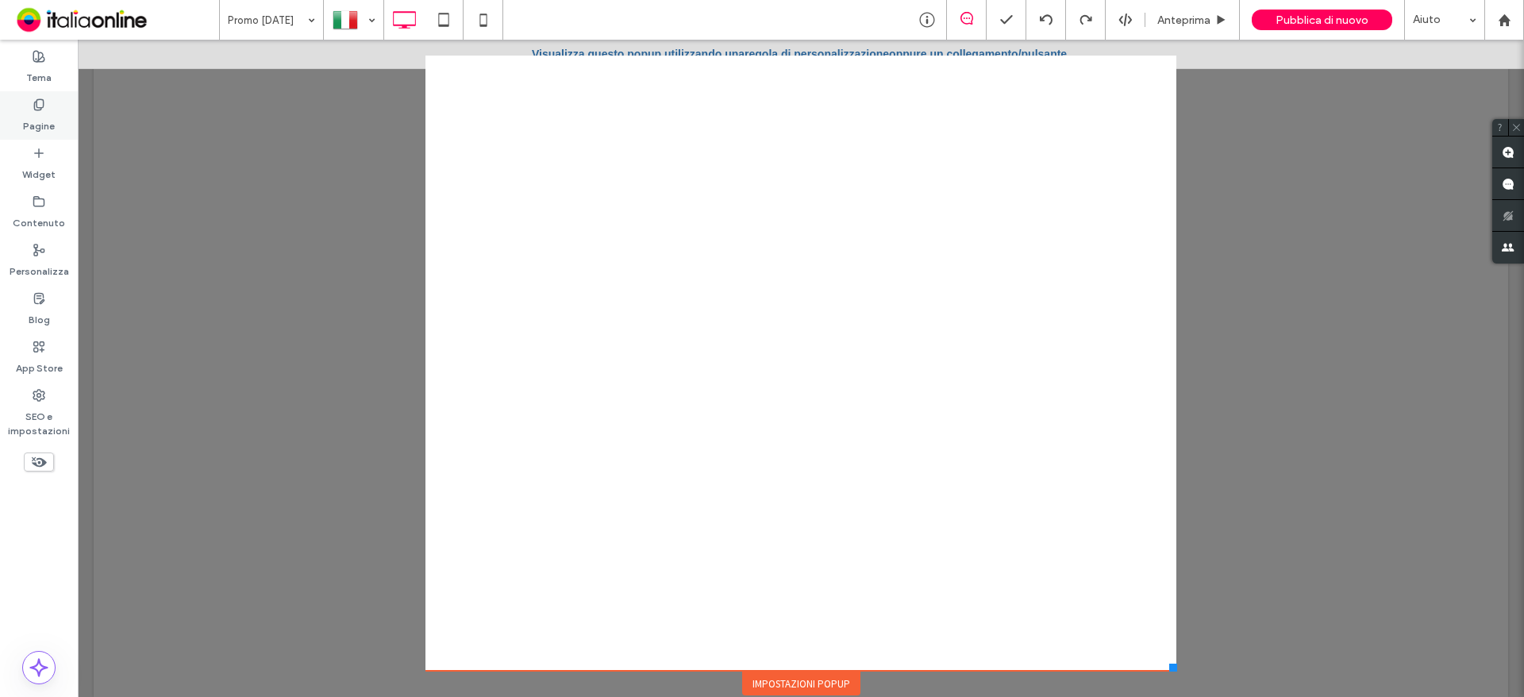
click at [47, 113] on label "Pagine" at bounding box center [39, 122] width 32 height 22
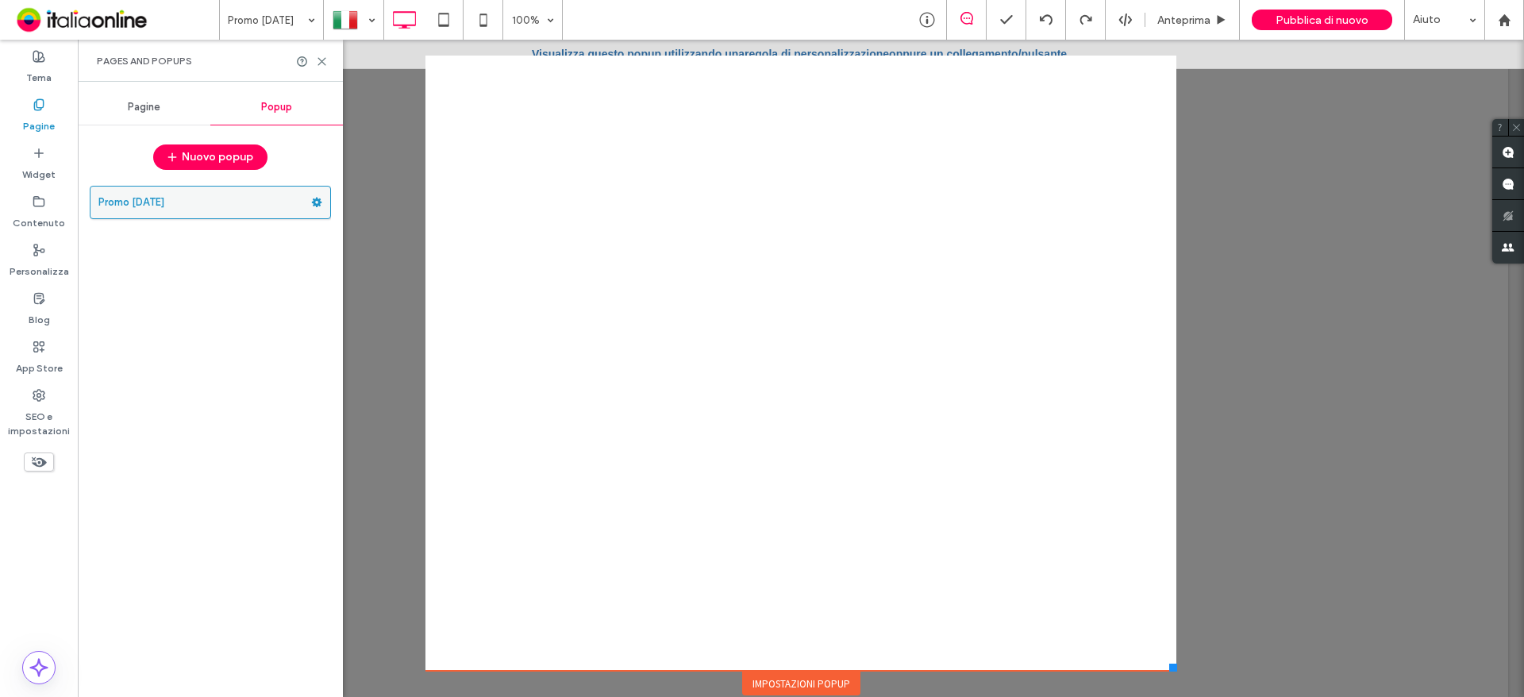
click at [312, 200] on icon at bounding box center [316, 202] width 11 height 11
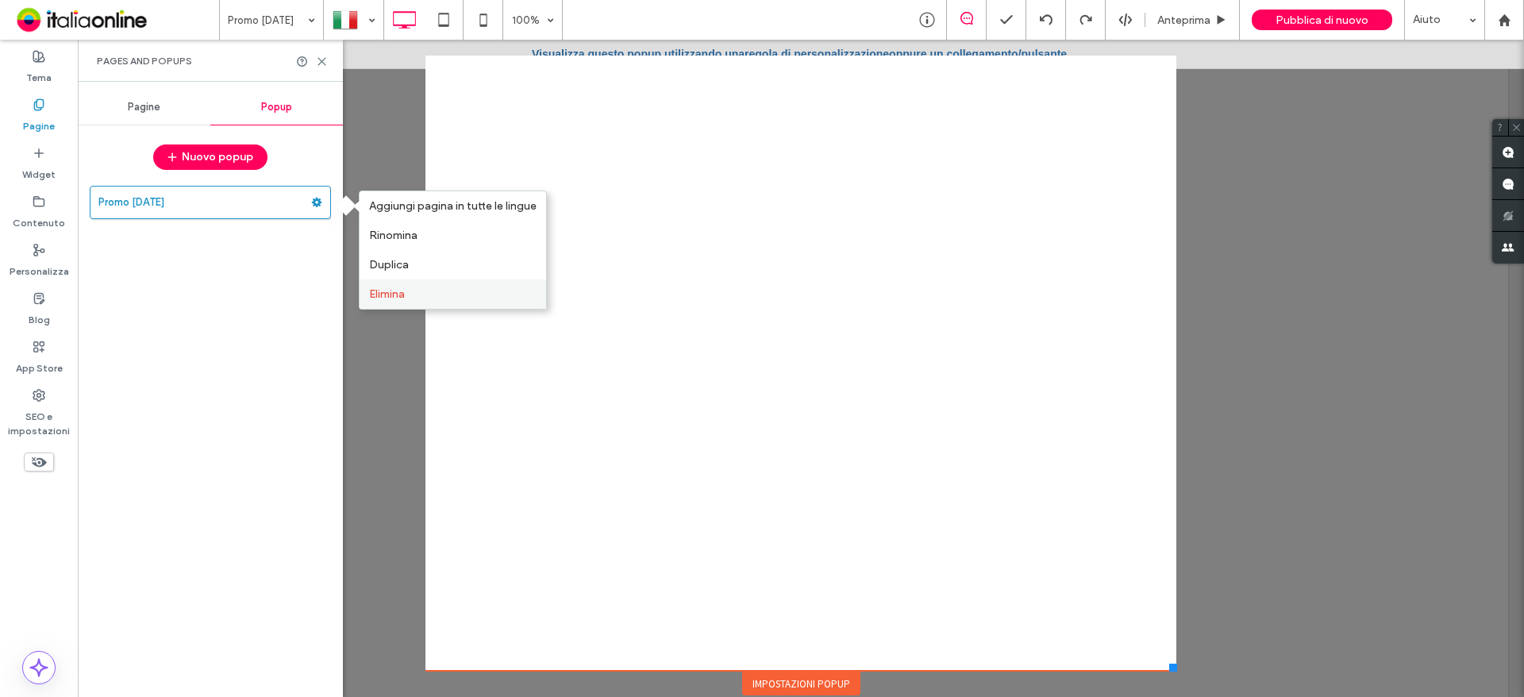
click at [409, 294] on label "Elimina" at bounding box center [452, 293] width 167 height 13
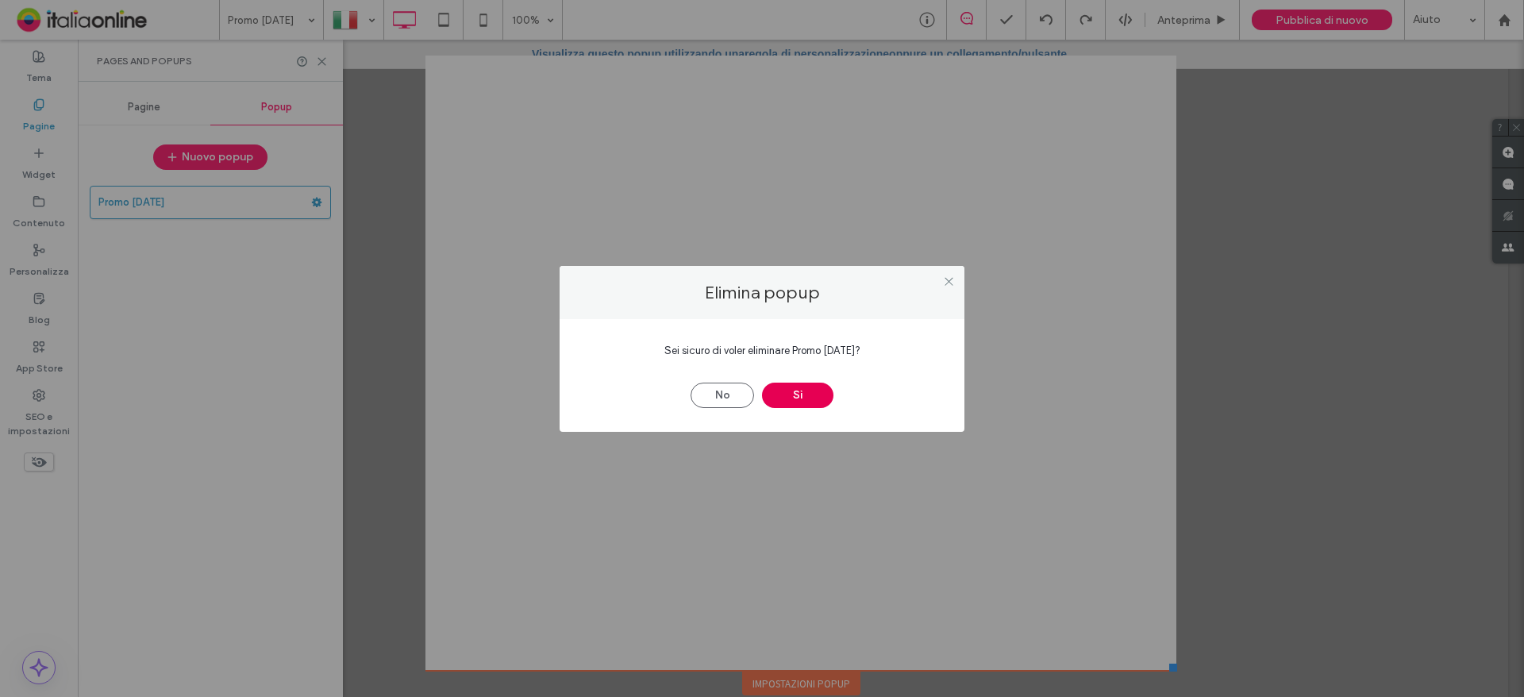
click at [820, 402] on button "Sì" at bounding box center [797, 395] width 71 height 25
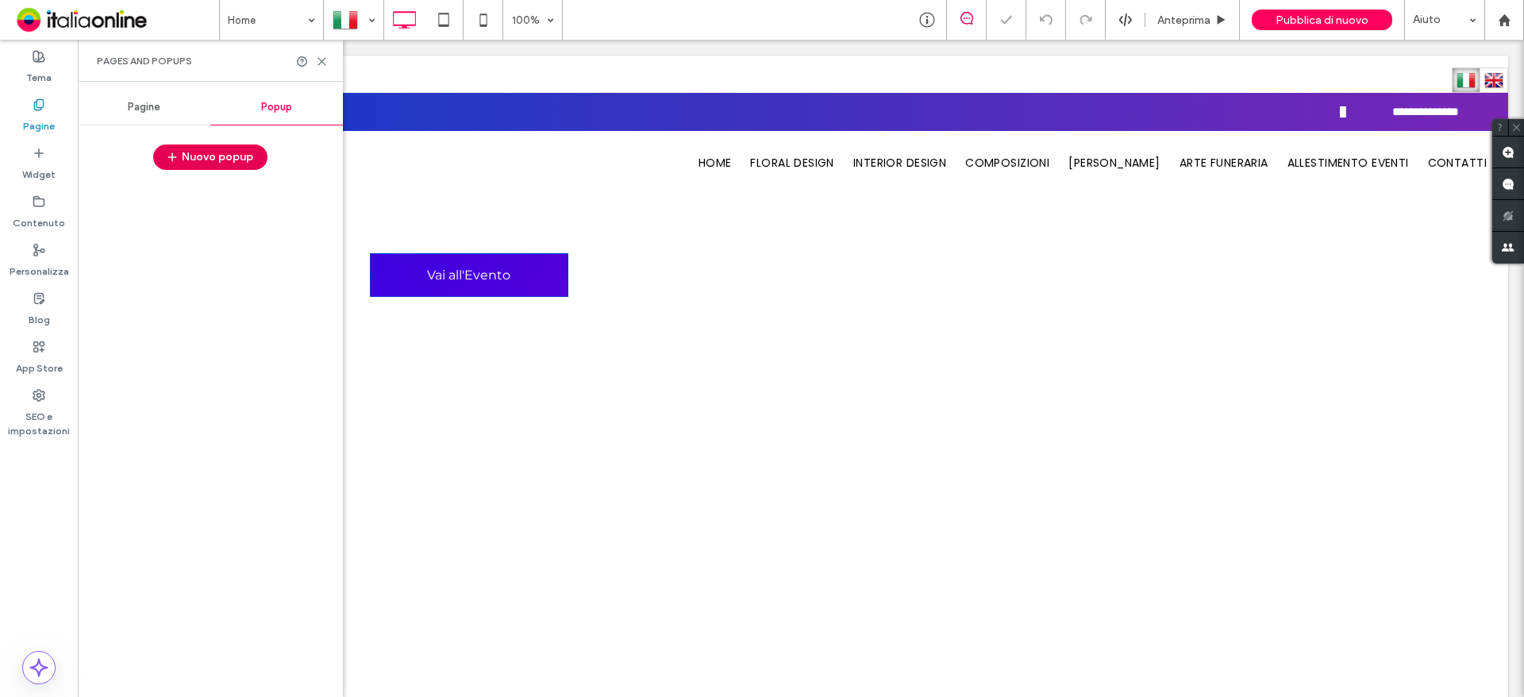
click at [202, 153] on button "Nuovo popup" at bounding box center [210, 156] width 114 height 25
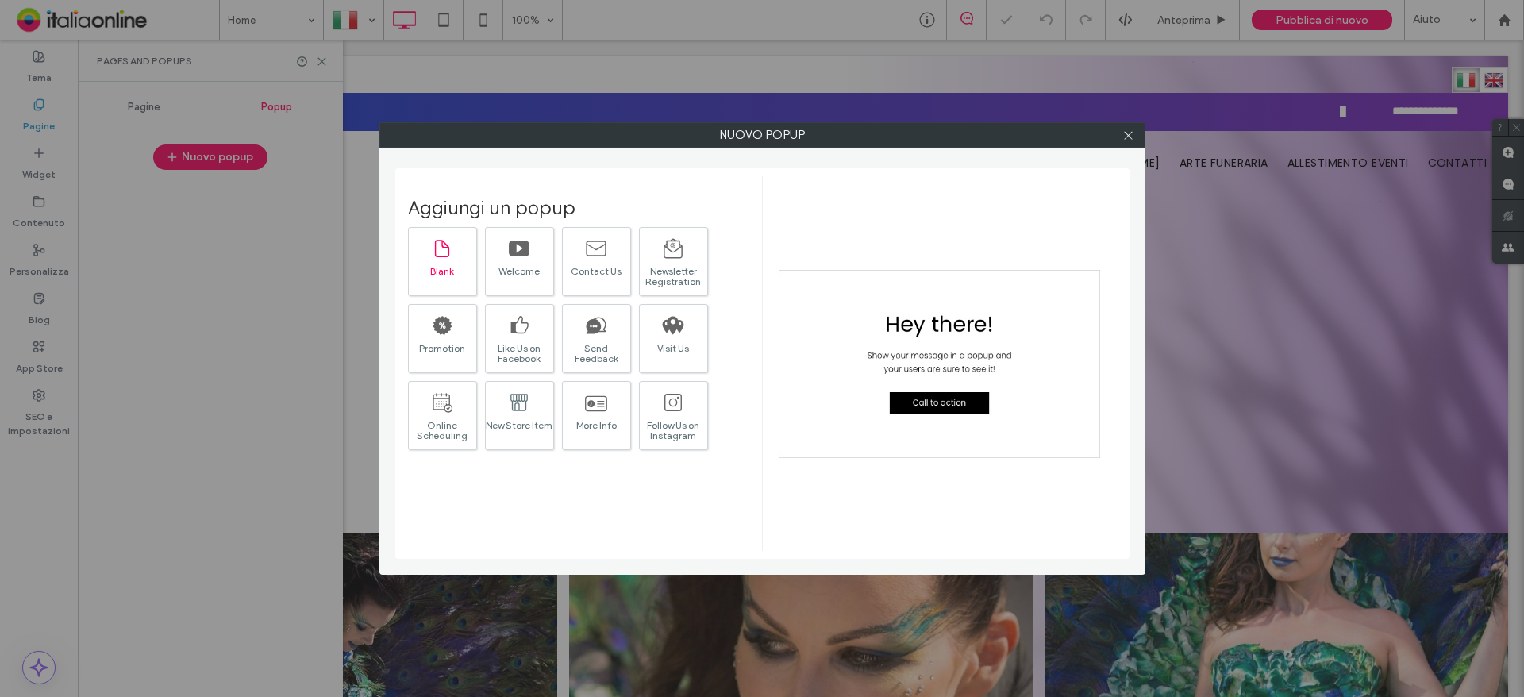
click at [433, 255] on icon at bounding box center [442, 248] width 22 height 22
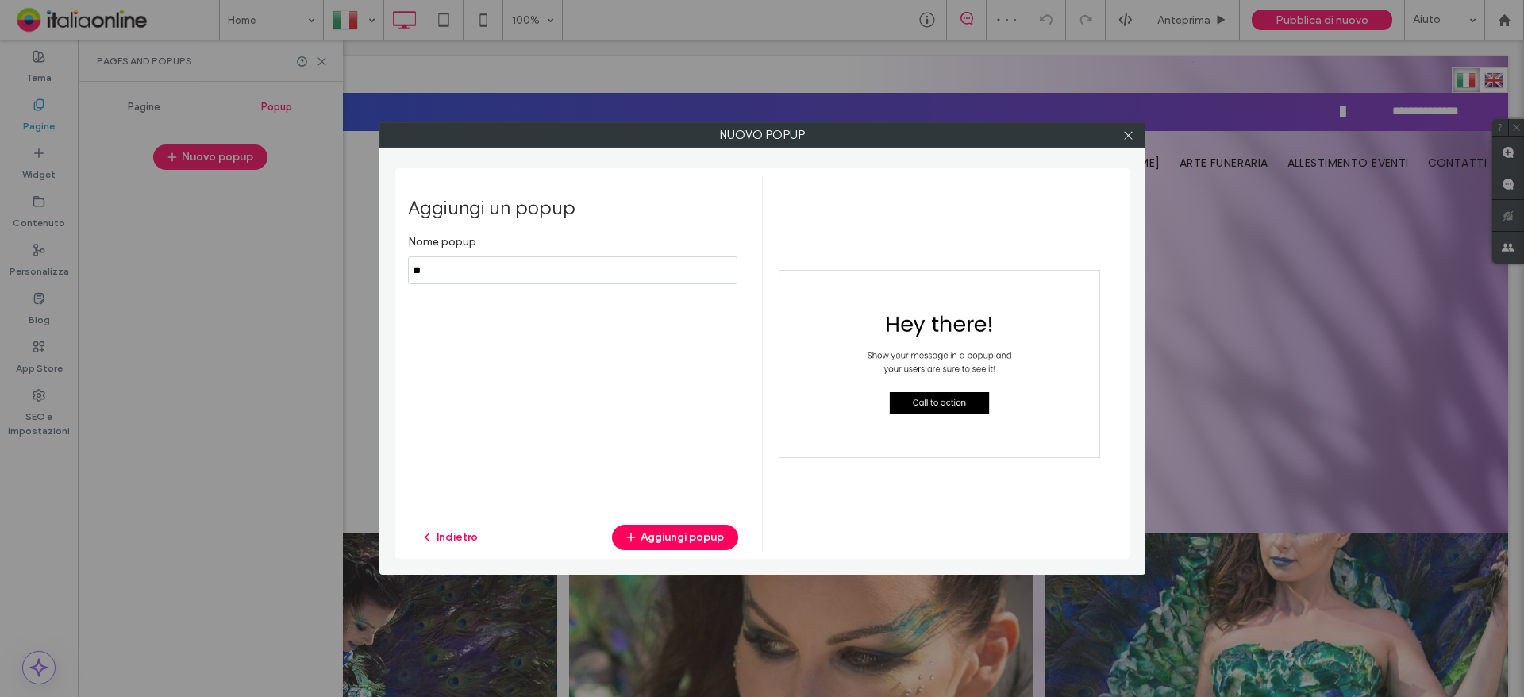
type input "*"
type input "**********"
click at [703, 548] on button "Aggiungi popup" at bounding box center [675, 537] width 126 height 25
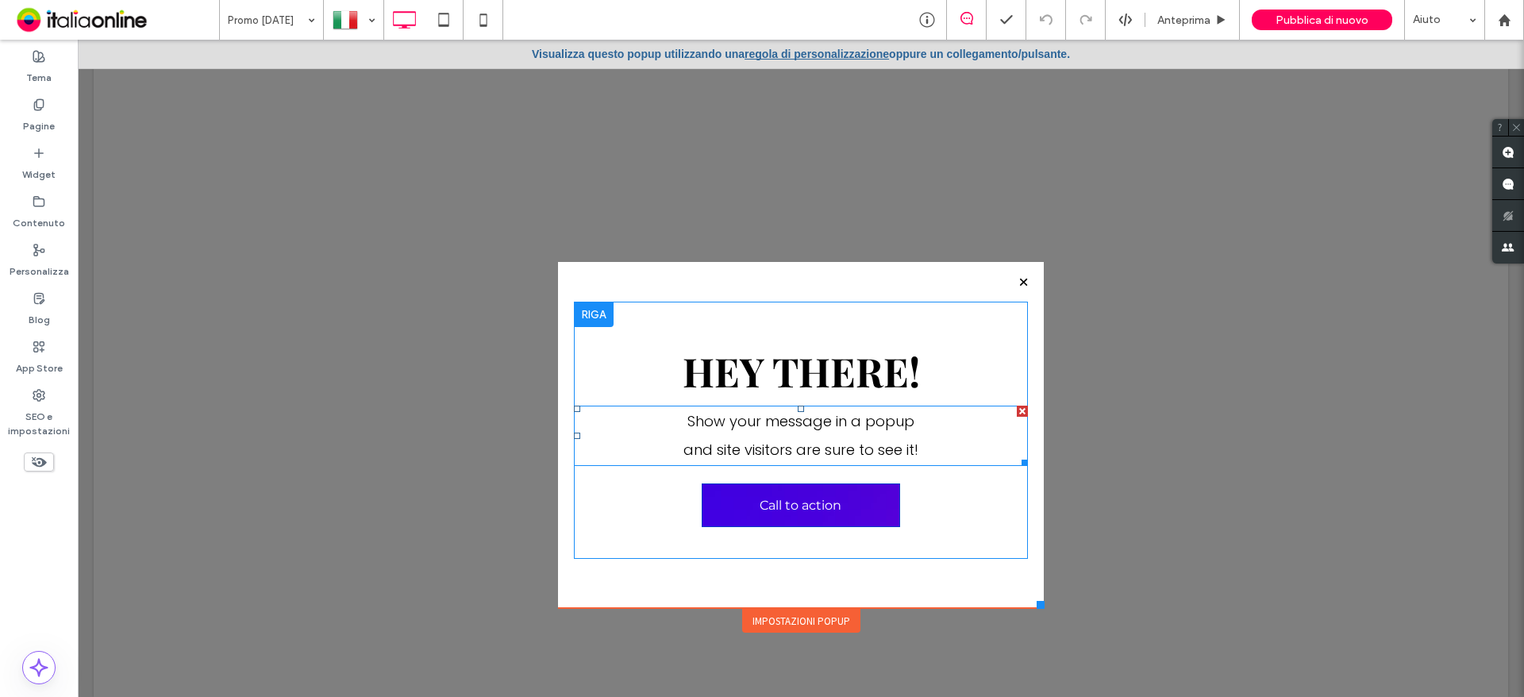
drag, startPoint x: 78, startPoint y: 40, endPoint x: 1016, endPoint y: 410, distance: 1008.6
click at [1017, 410] on div at bounding box center [1022, 411] width 11 height 11
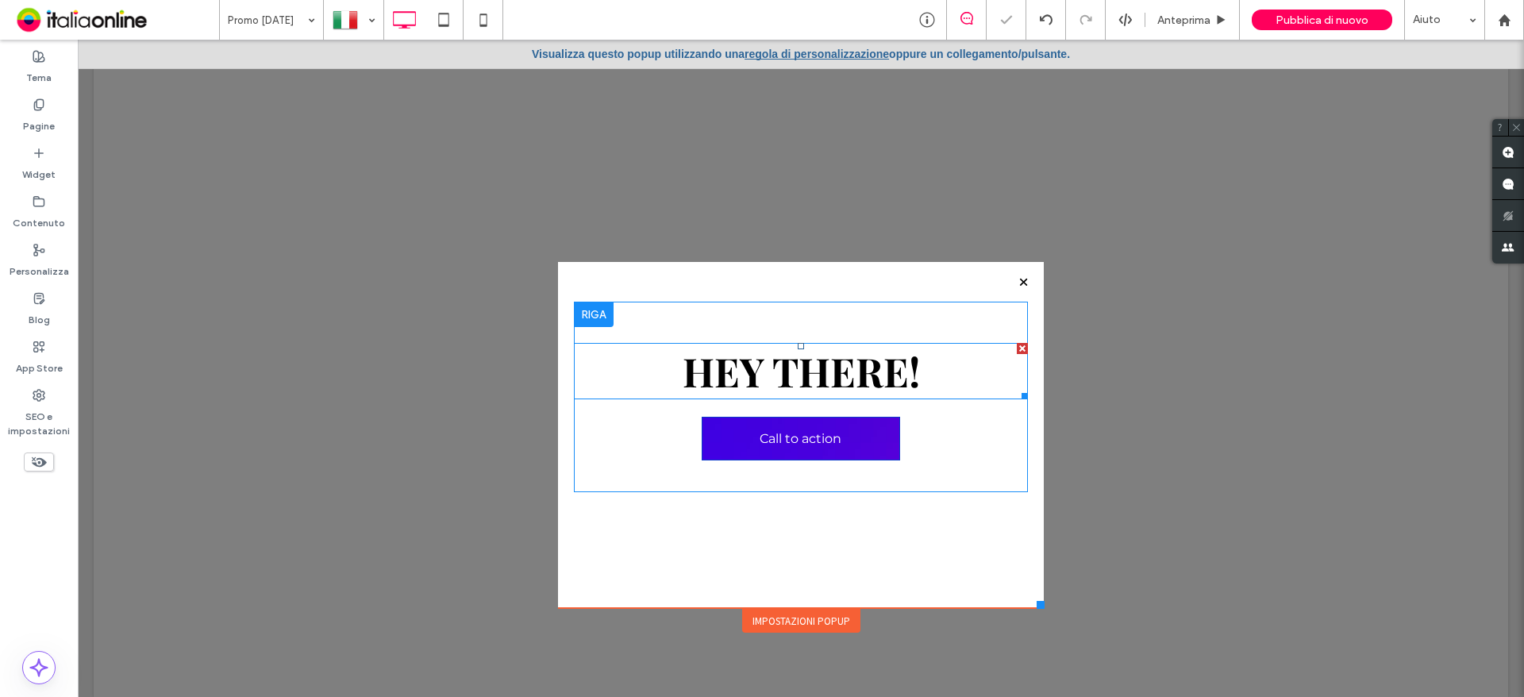
click at [1017, 350] on div at bounding box center [1022, 348] width 11 height 11
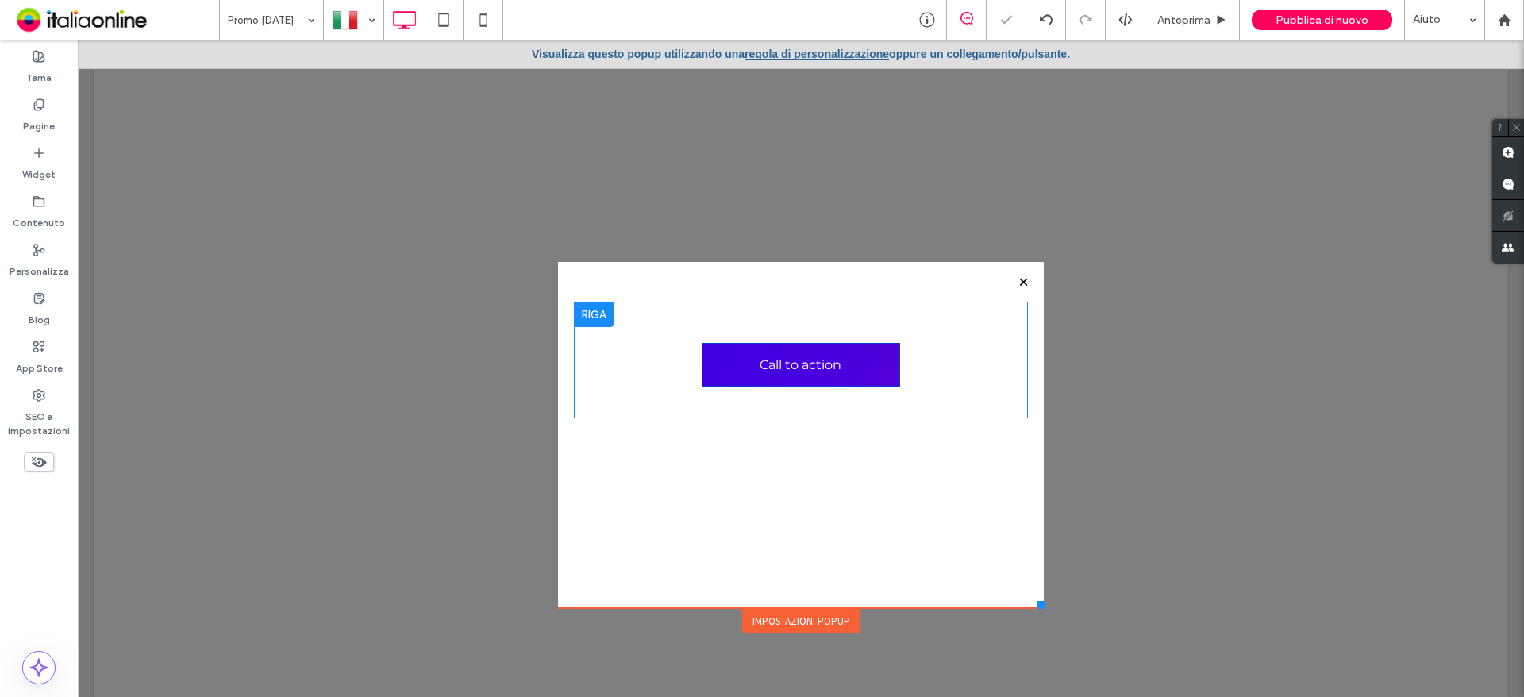
click at [825, 371] on div at bounding box center [762, 348] width 1524 height 697
click at [578, 272] on div "Call to action Click To Paste" at bounding box center [801, 435] width 486 height 346
click at [809, 622] on div "Impostazioni popup" at bounding box center [801, 621] width 118 height 24
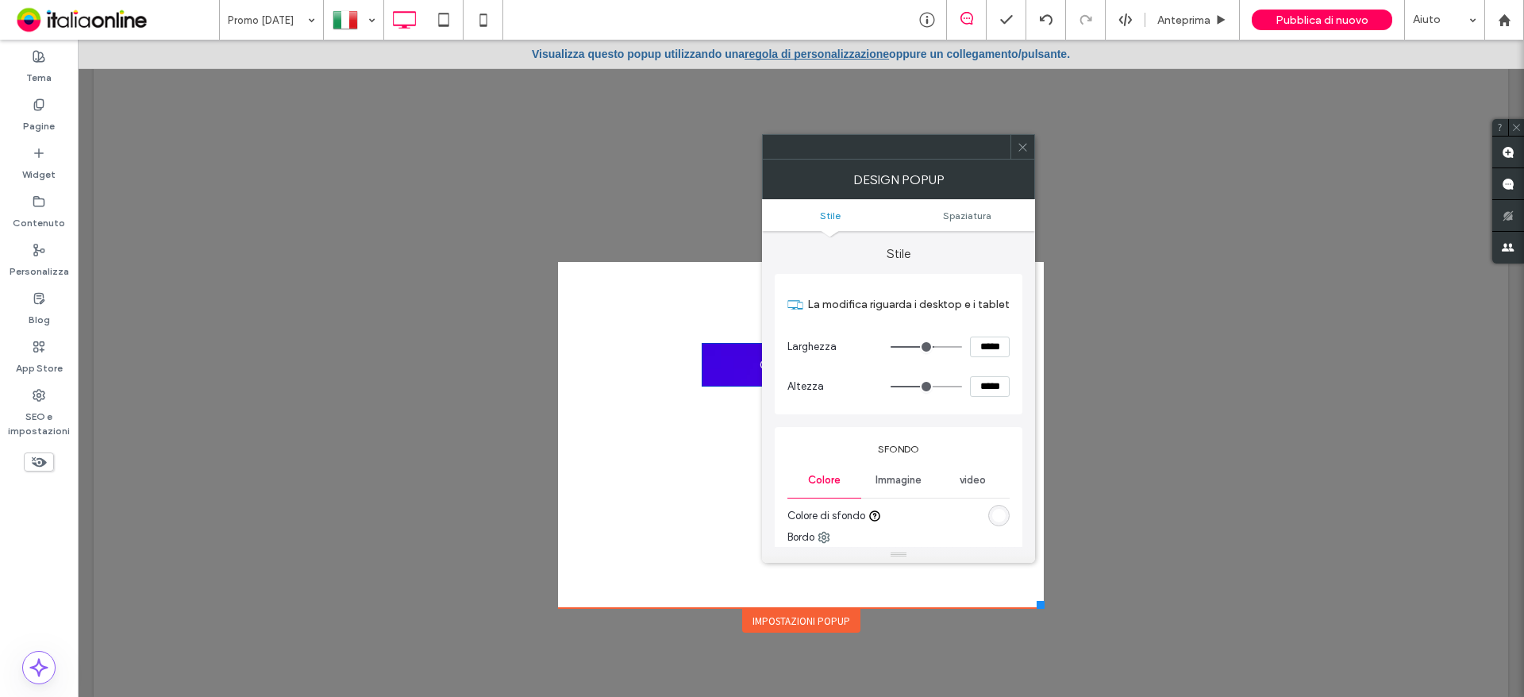
scroll to position [79, 0]
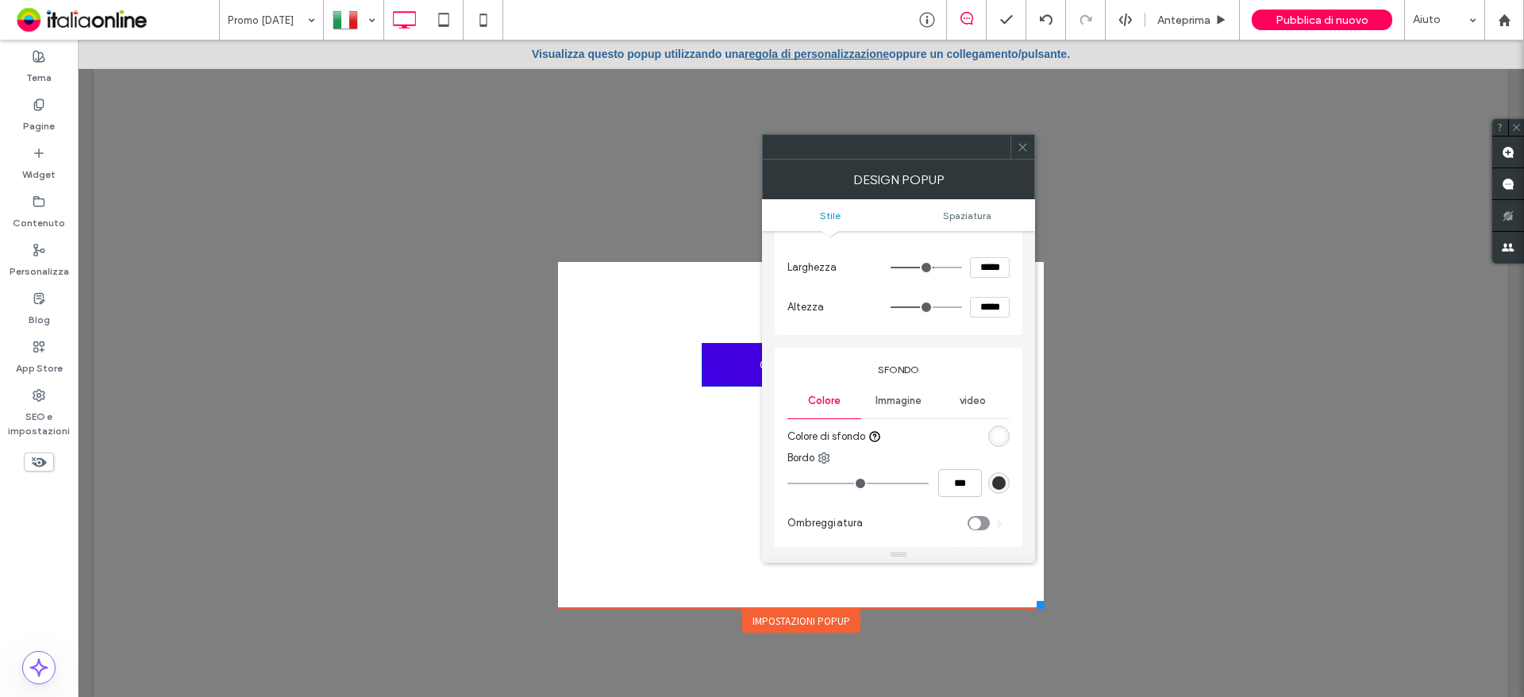
click at [894, 400] on span "Immagine" at bounding box center [898, 400] width 46 height 13
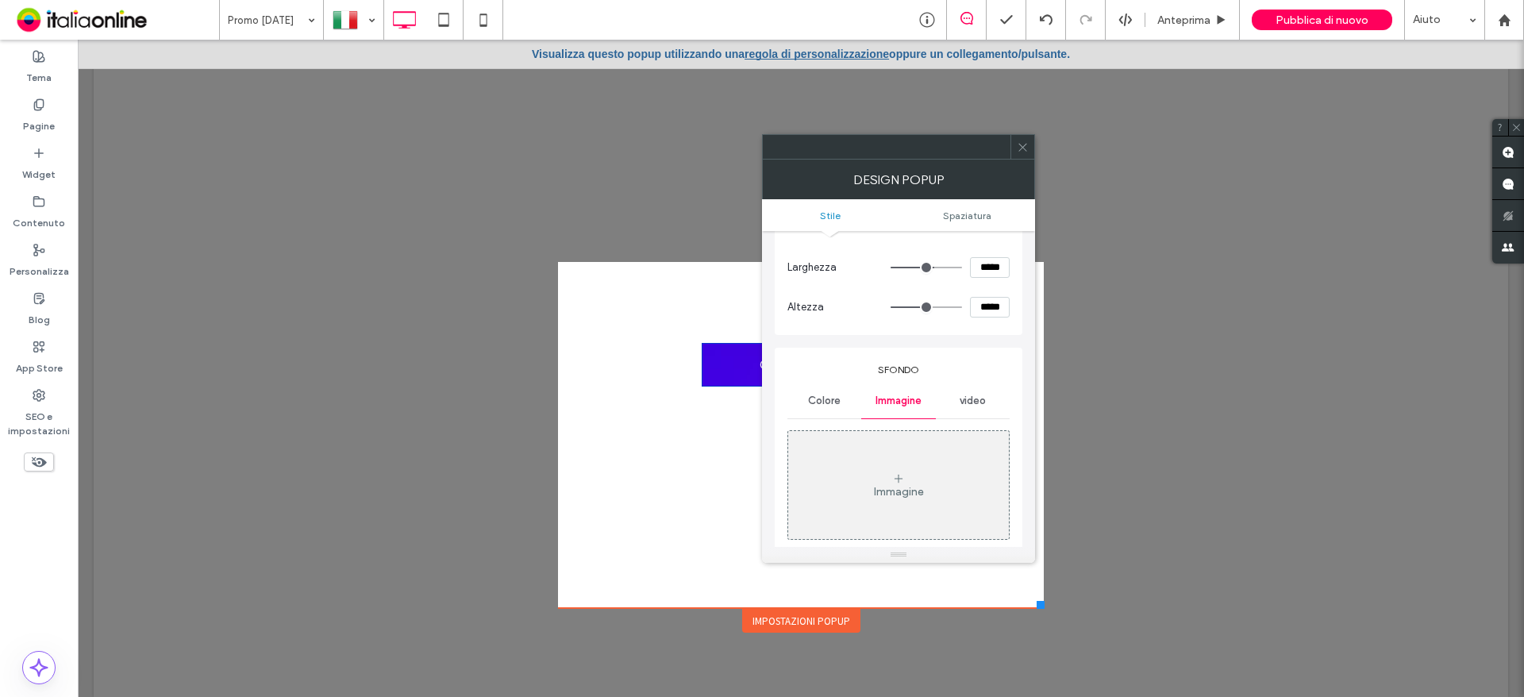
click at [898, 468] on div "Immagine" at bounding box center [898, 485] width 221 height 105
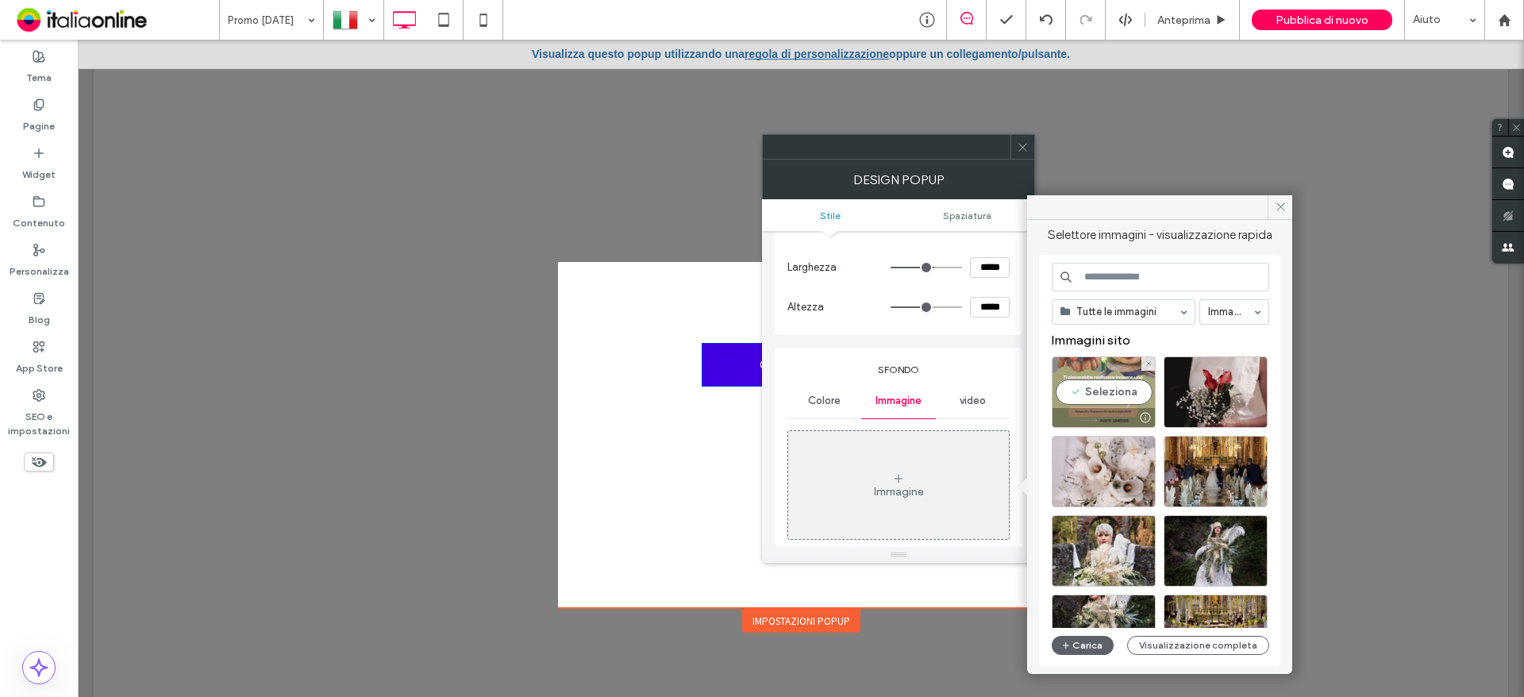
click at [1107, 385] on div "Seleziona" at bounding box center [1104, 391] width 104 height 71
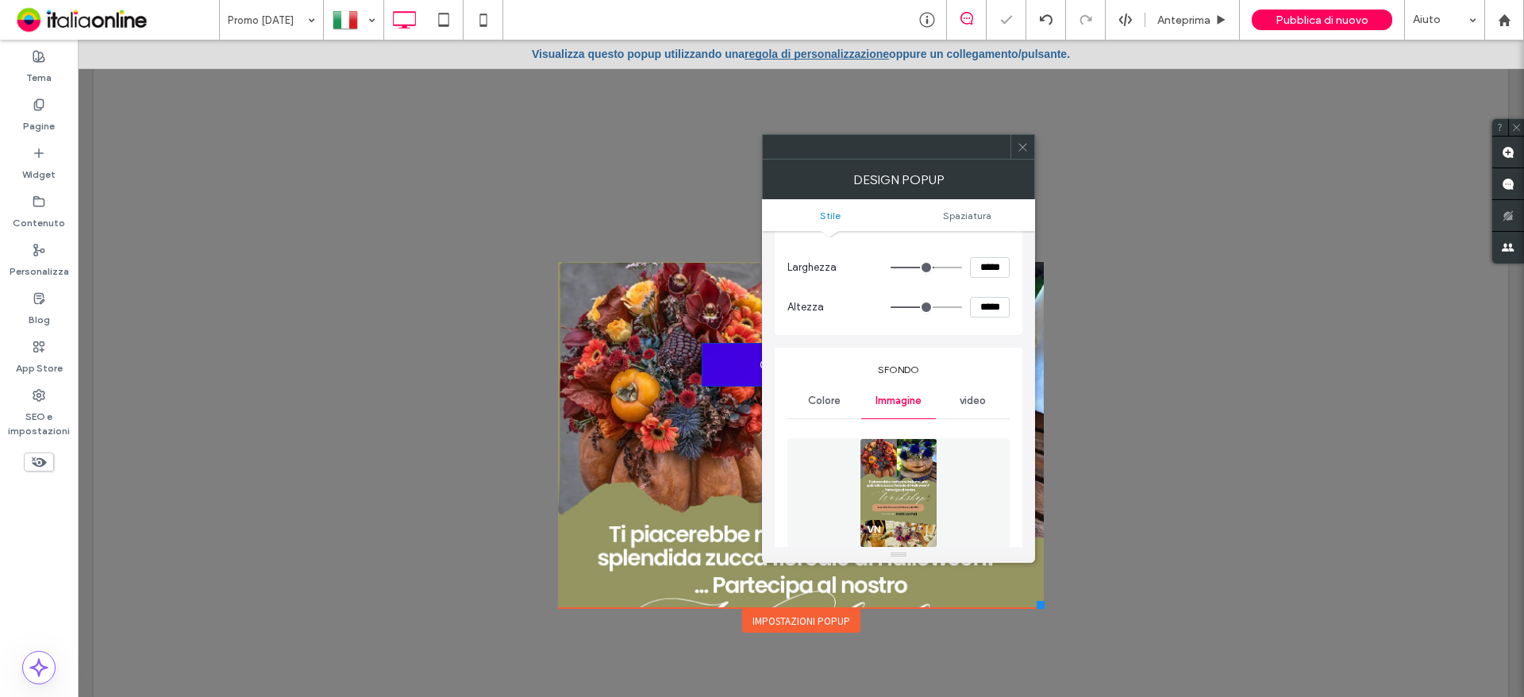
click at [1021, 146] on use at bounding box center [1022, 147] width 8 height 8
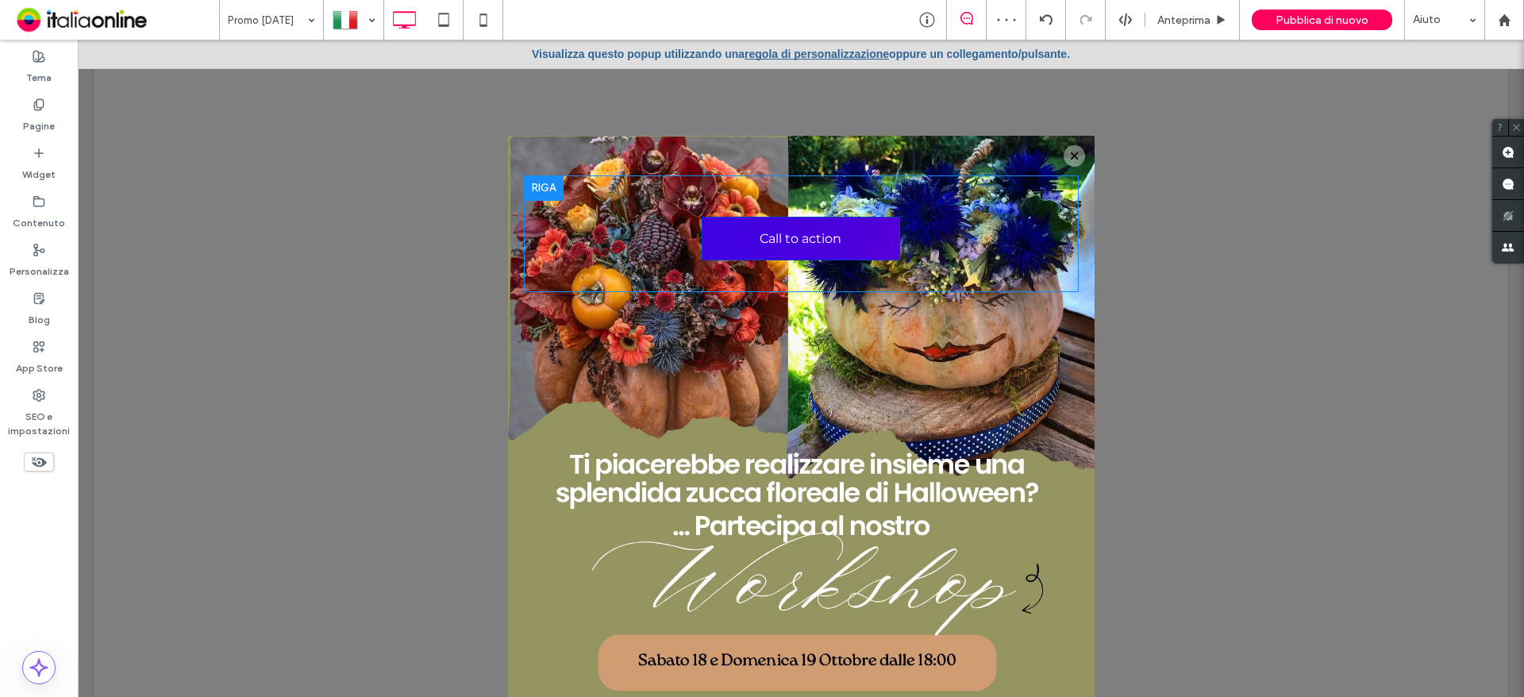
drag, startPoint x: 1032, startPoint y: 603, endPoint x: 1088, endPoint y: 735, distance: 143.3
click at [1088, 696] on html "**********" at bounding box center [801, 376] width 1446 height 673
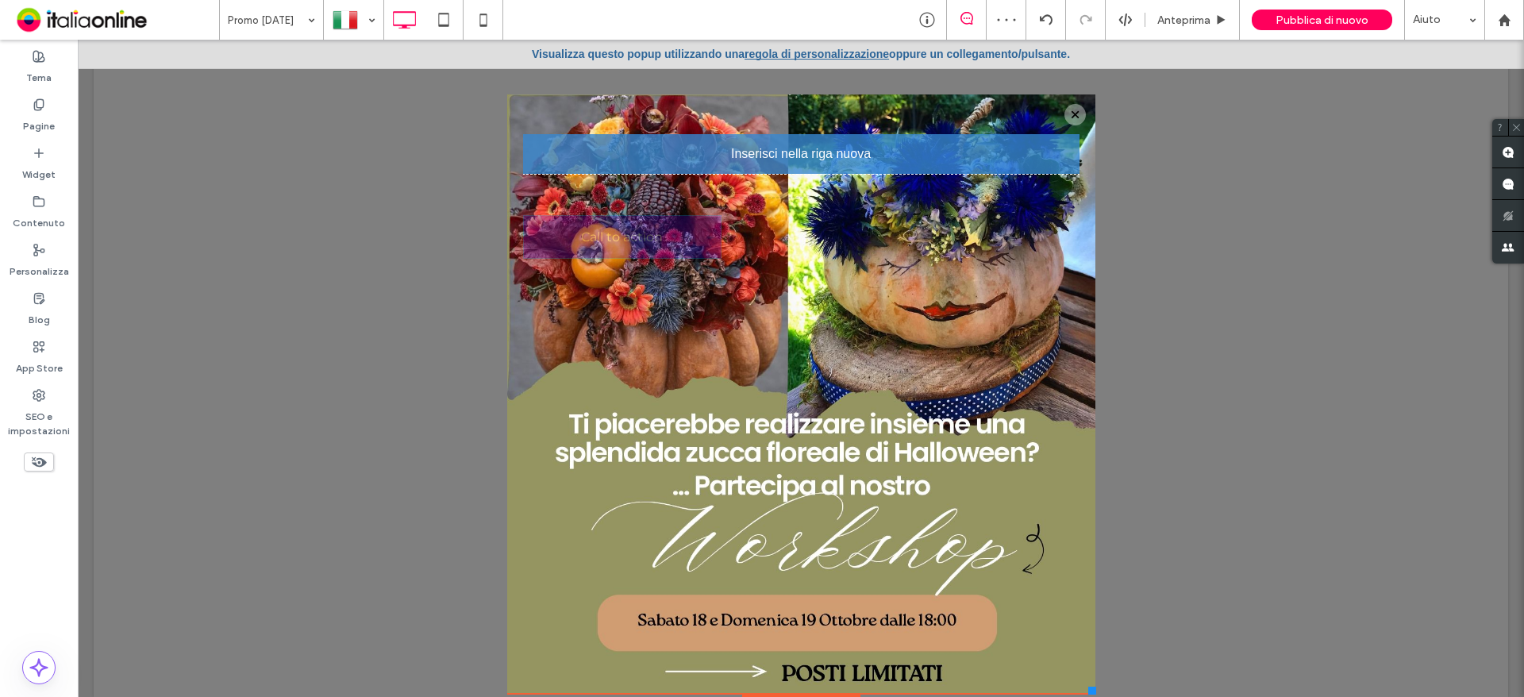
scroll to position [64, 0]
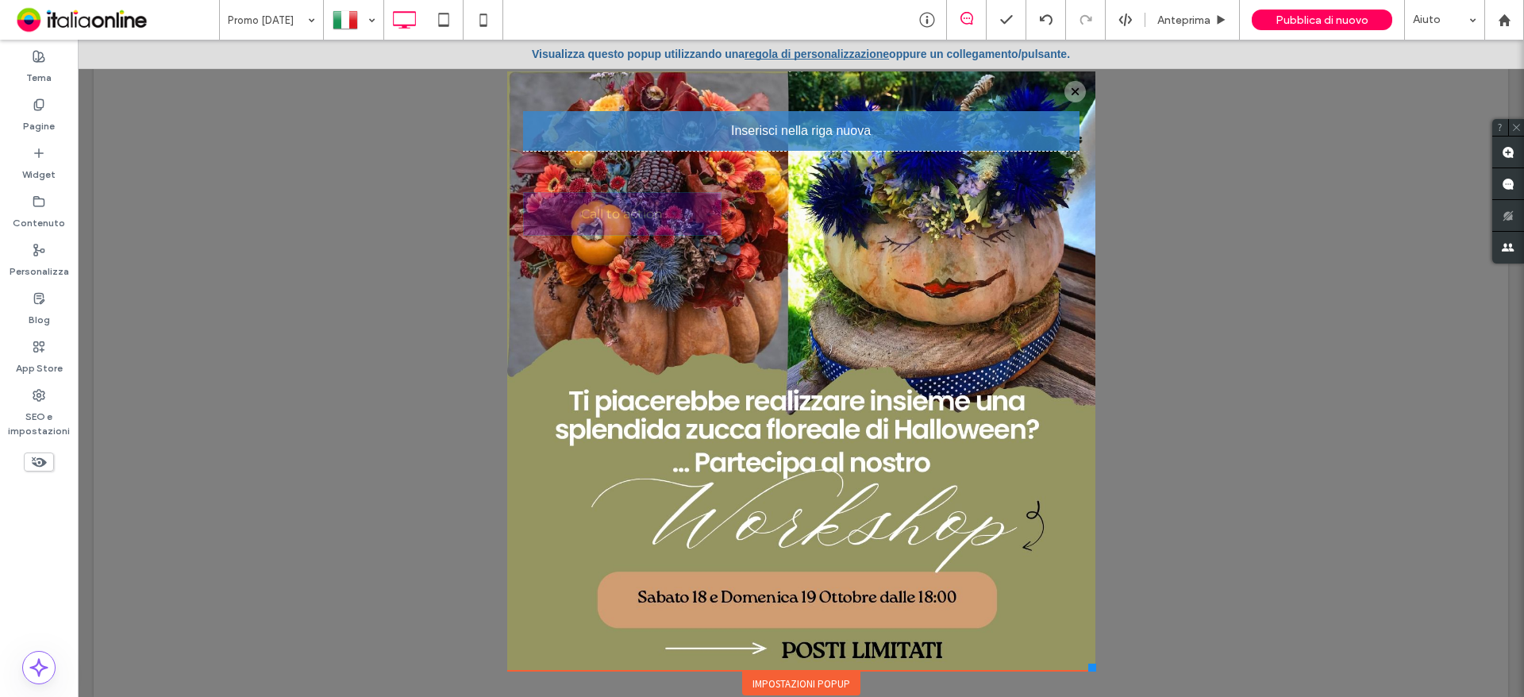
drag, startPoint x: 789, startPoint y: 247, endPoint x: 829, endPoint y: 473, distance: 229.6
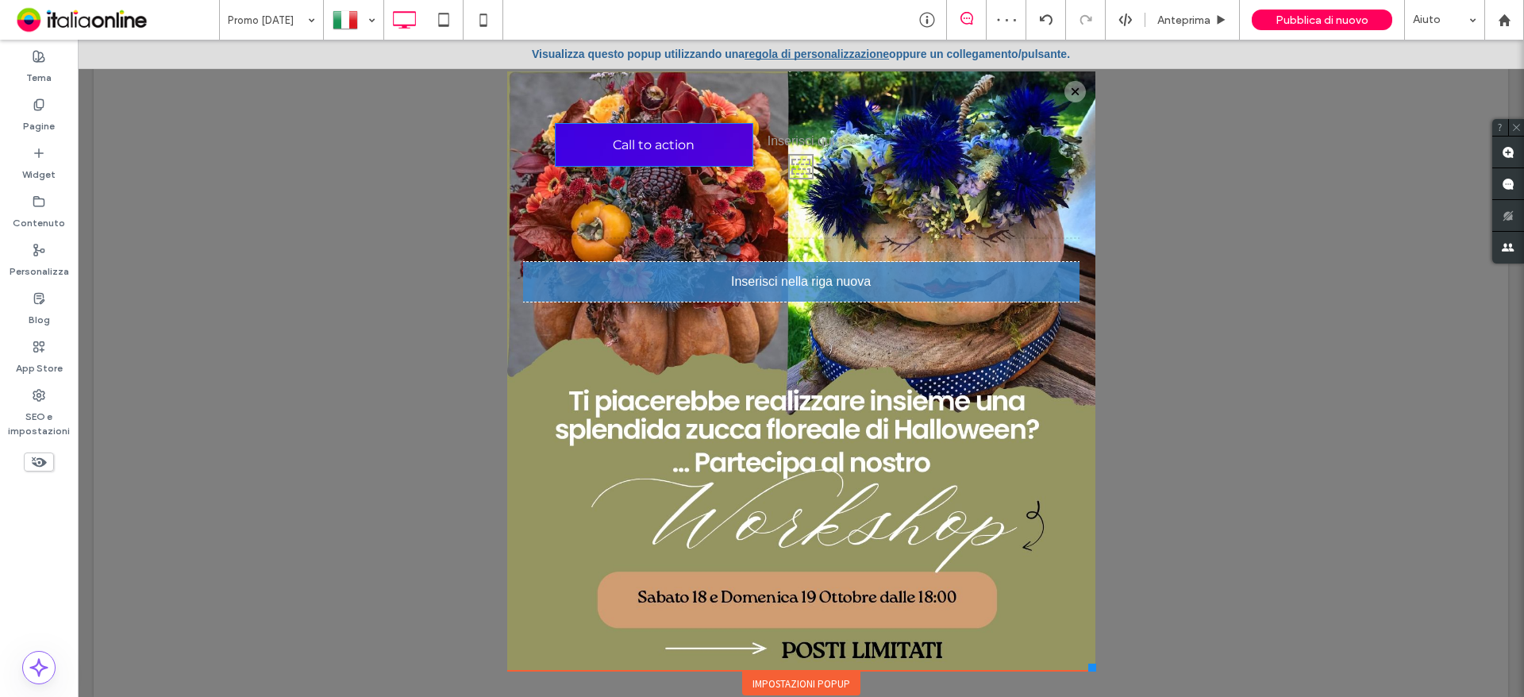
drag, startPoint x: 783, startPoint y: 142, endPoint x: 794, endPoint y: 306, distance: 164.6
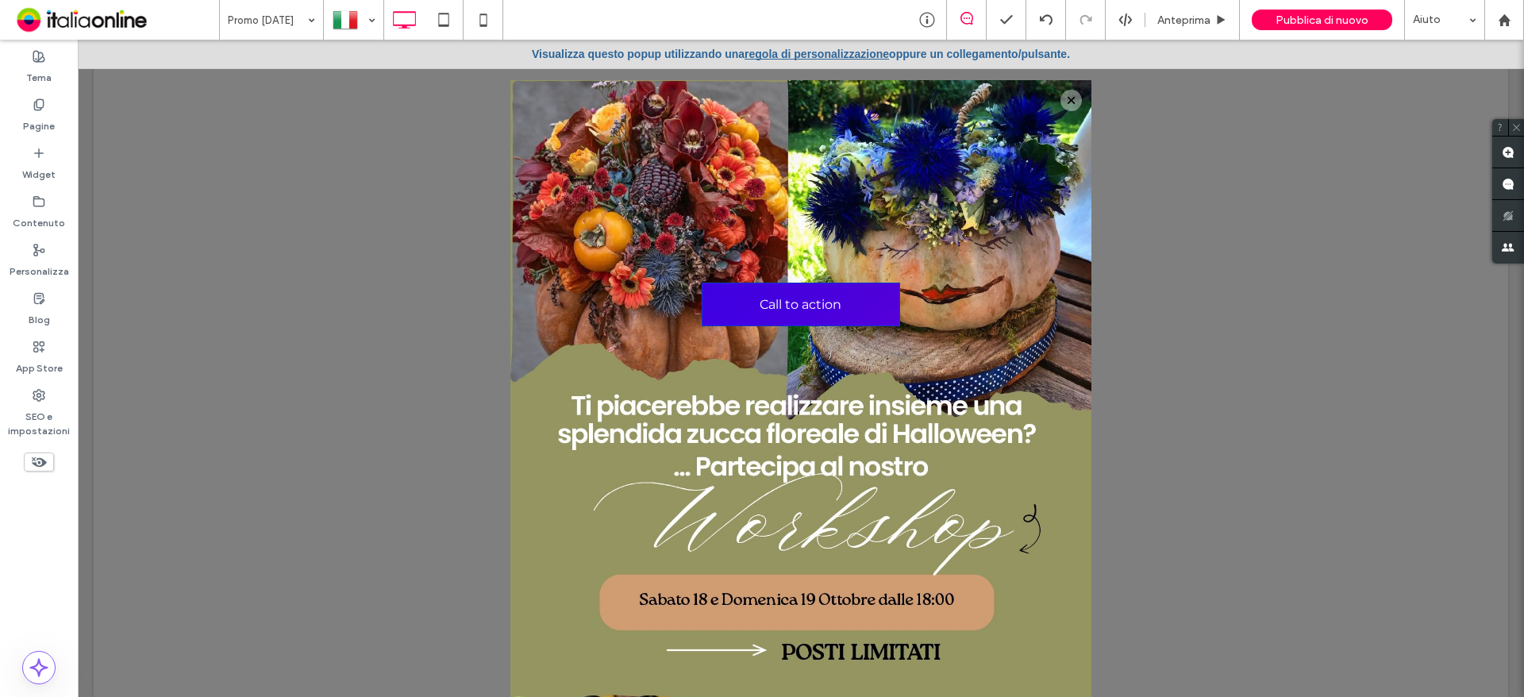
scroll to position [11, 0]
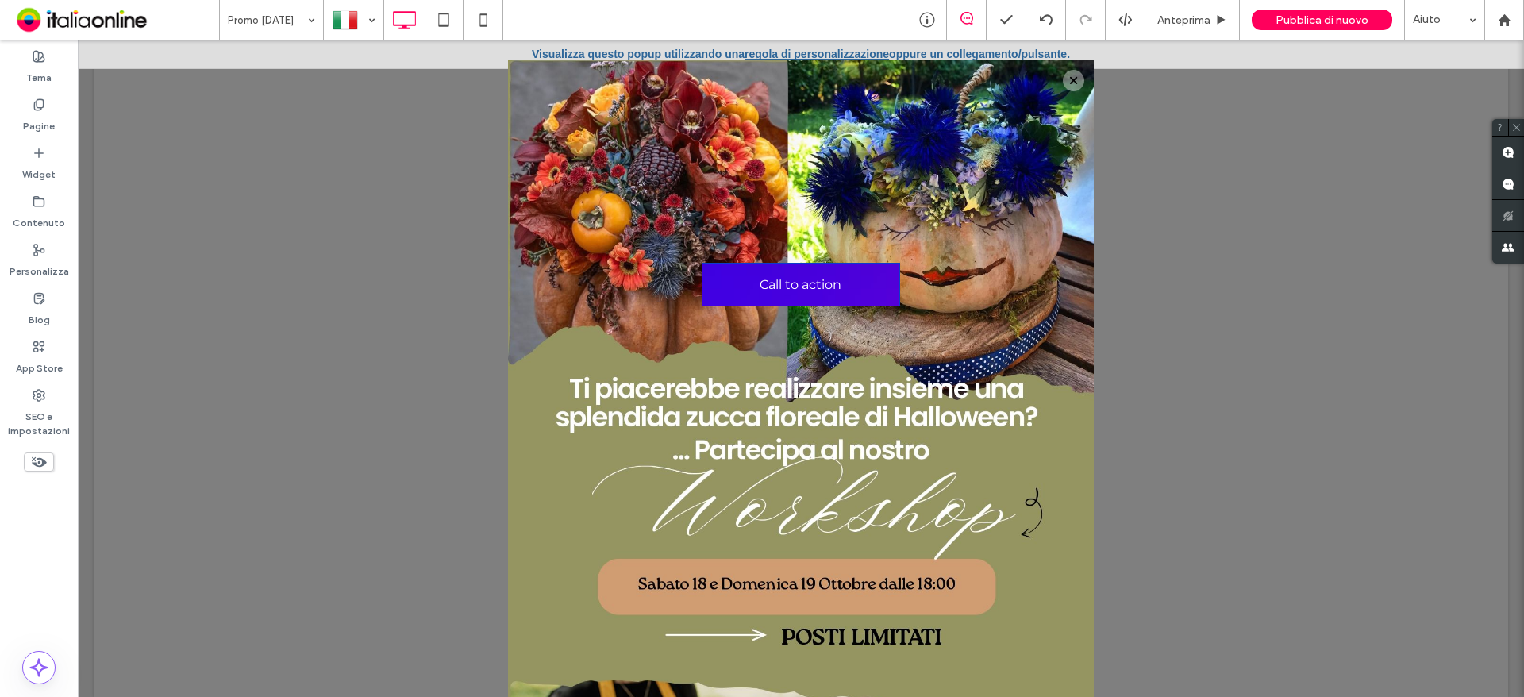
drag, startPoint x: 1074, startPoint y: 670, endPoint x: 1081, endPoint y: 735, distance: 65.5
click at [1081, 696] on html "**********" at bounding box center [801, 376] width 1446 height 673
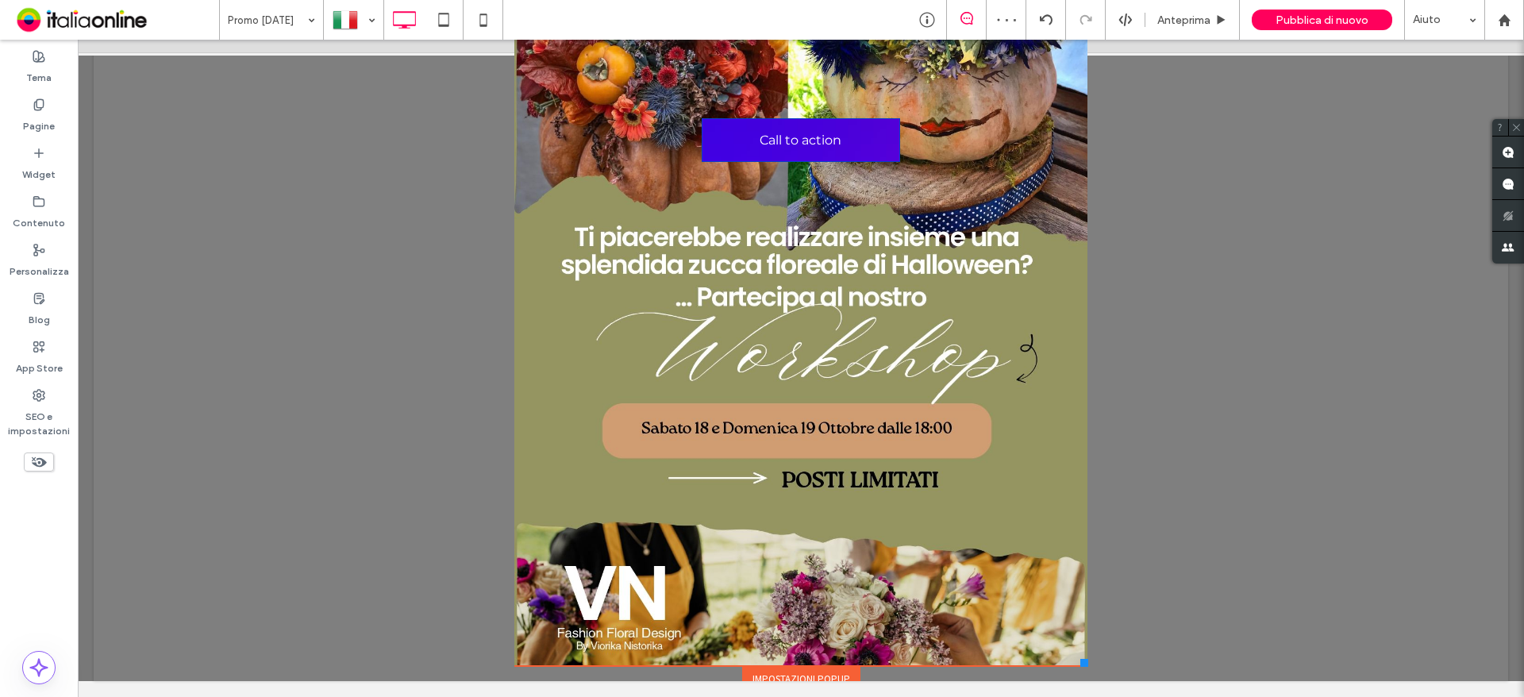
scroll to position [126, 0]
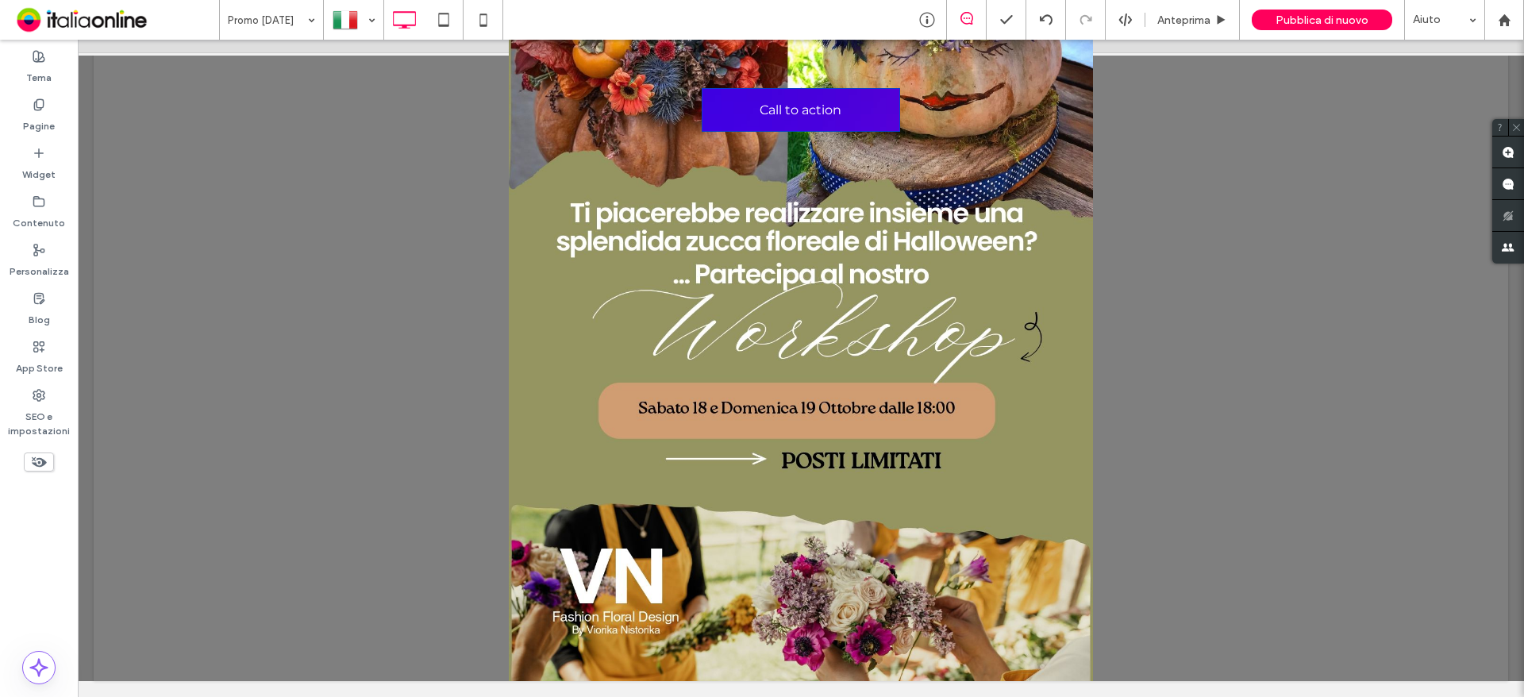
drag, startPoint x: 1076, startPoint y: 652, endPoint x: 1079, endPoint y: 695, distance: 43.8
click at [1079, 696] on html "**********" at bounding box center [801, 360] width 1446 height 673
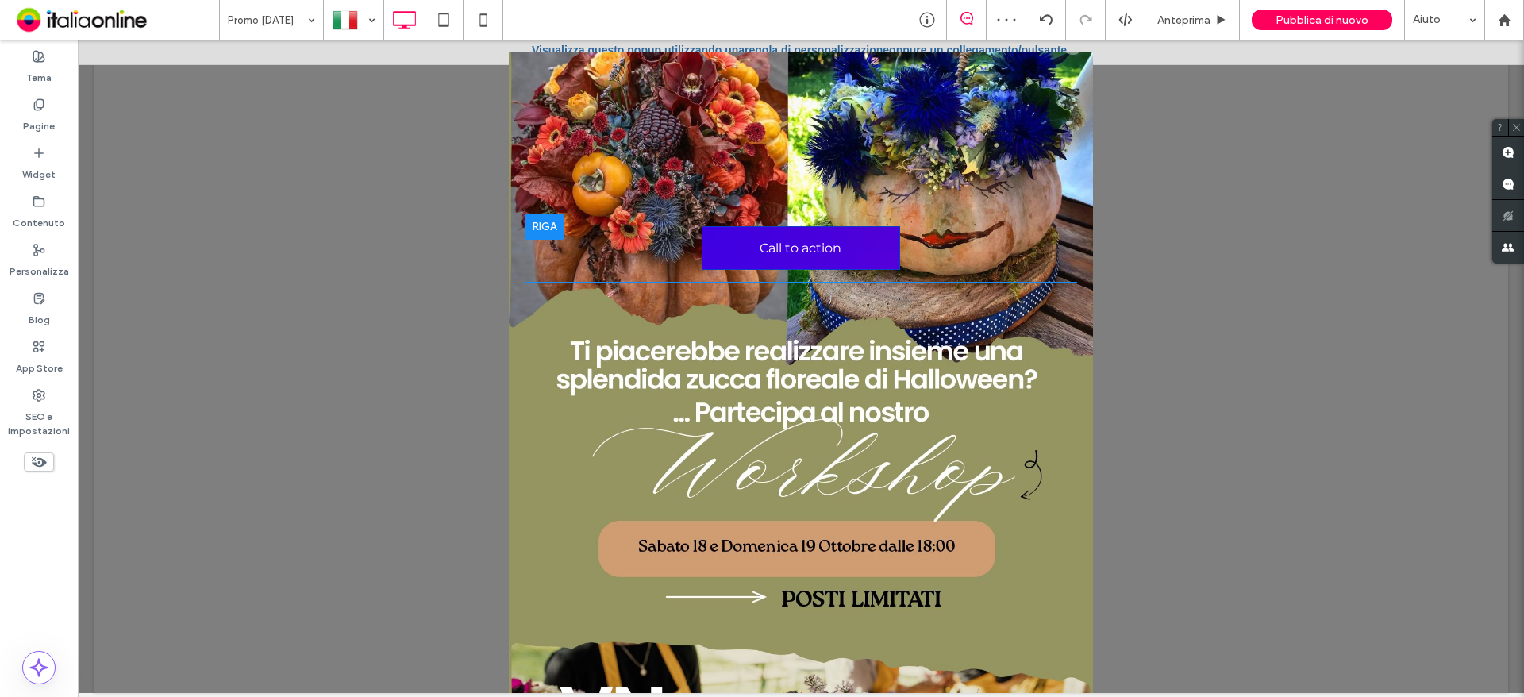
scroll to position [0, 0]
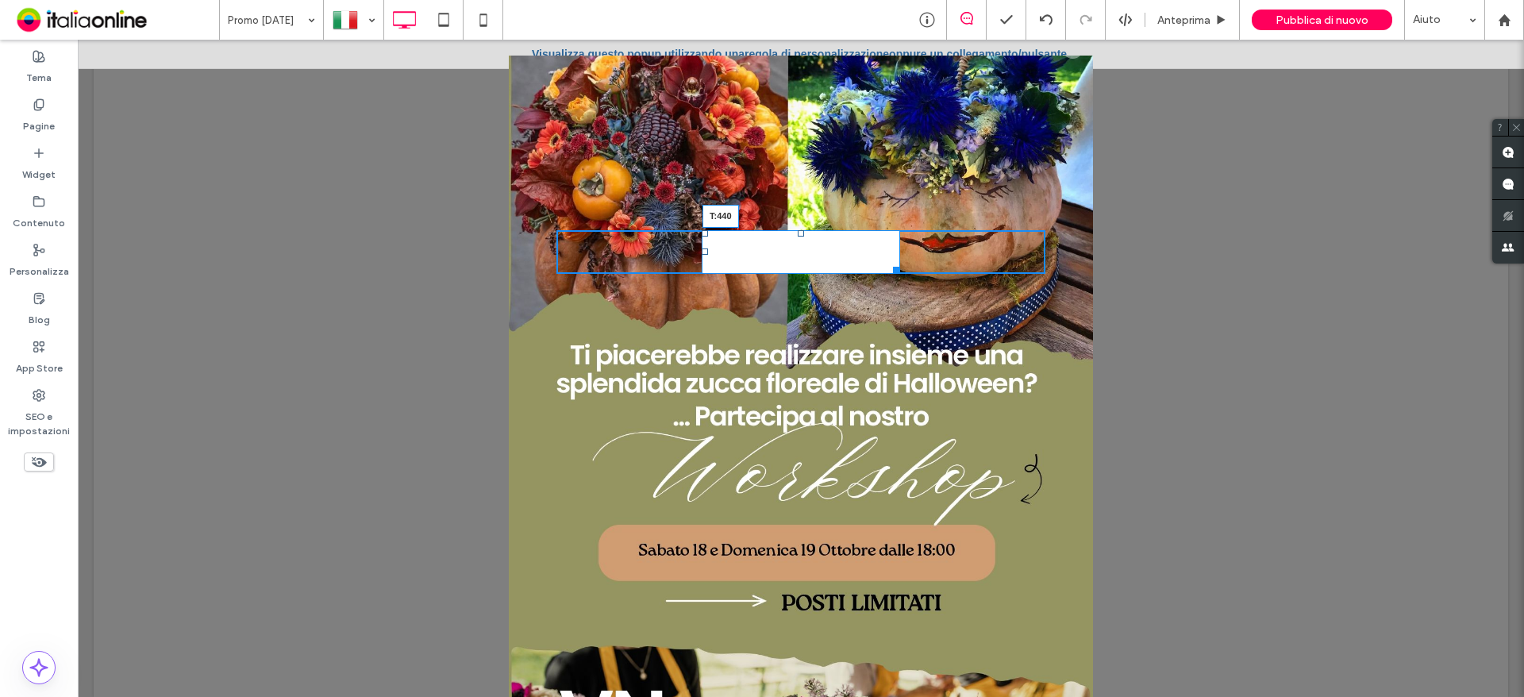
drag, startPoint x: 790, startPoint y: 231, endPoint x: 916, endPoint y: 580, distance: 371.3
click at [916, 274] on div "Click To Paste Click To Paste Call to action T:440" at bounding box center [800, 252] width 489 height 44
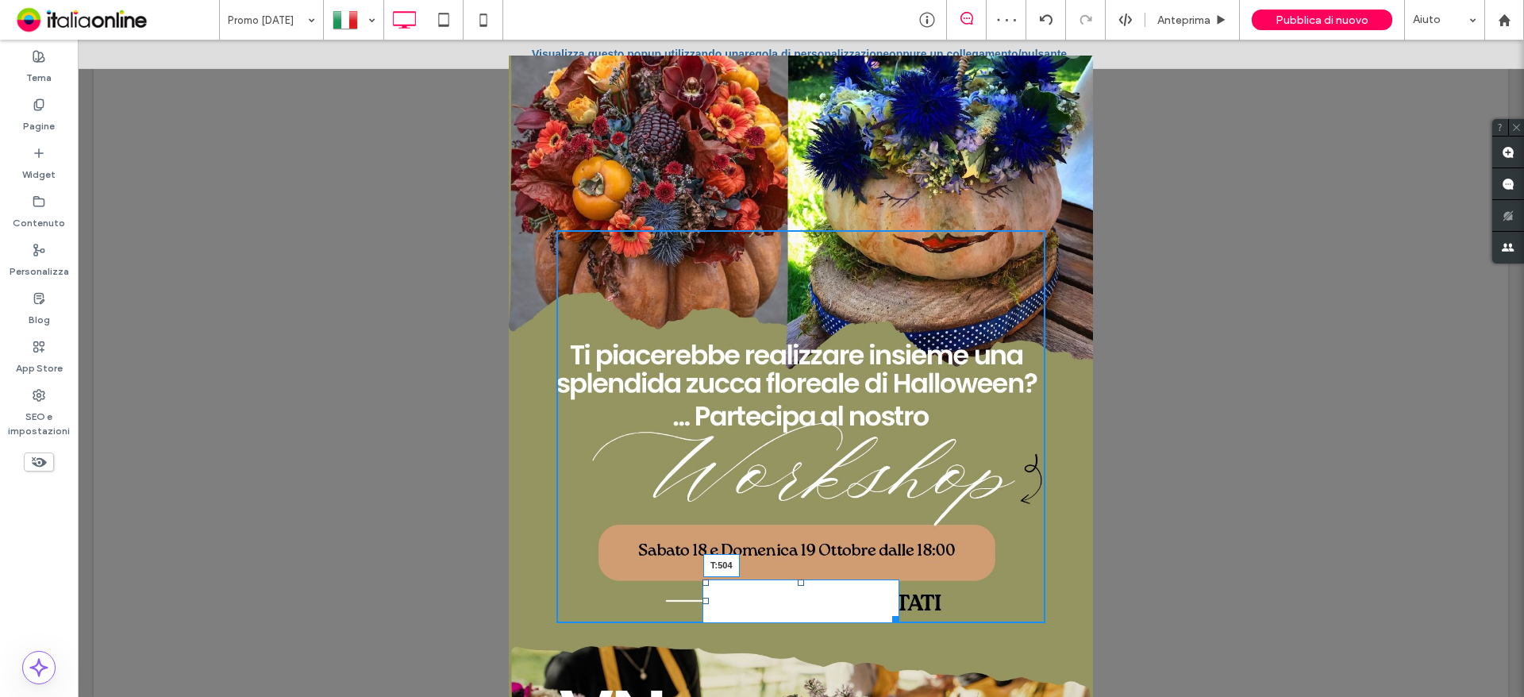
drag, startPoint x: 789, startPoint y: 584, endPoint x: 799, endPoint y: 635, distance: 51.8
click at [799, 623] on div "Click To Paste Click To Paste Call to action T:504" at bounding box center [800, 426] width 489 height 393
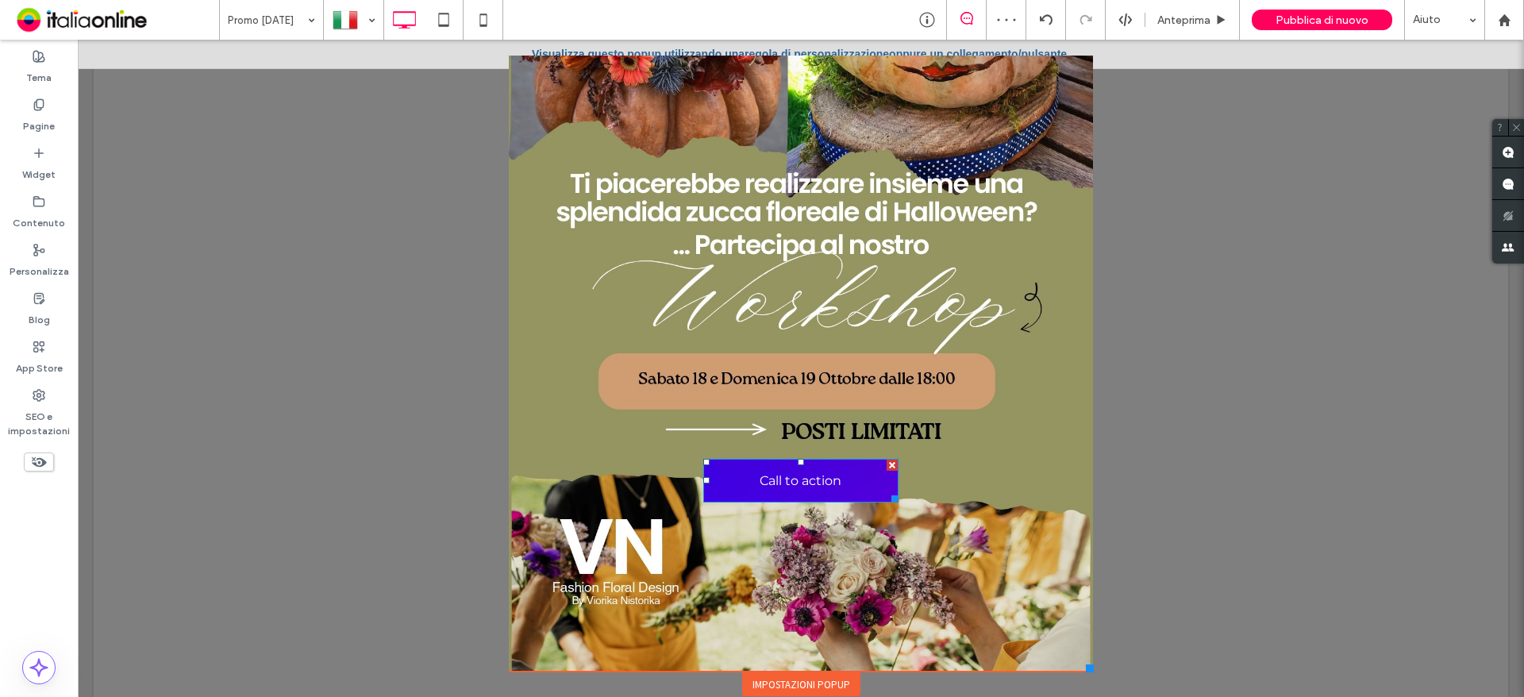
scroll to position [172, 0]
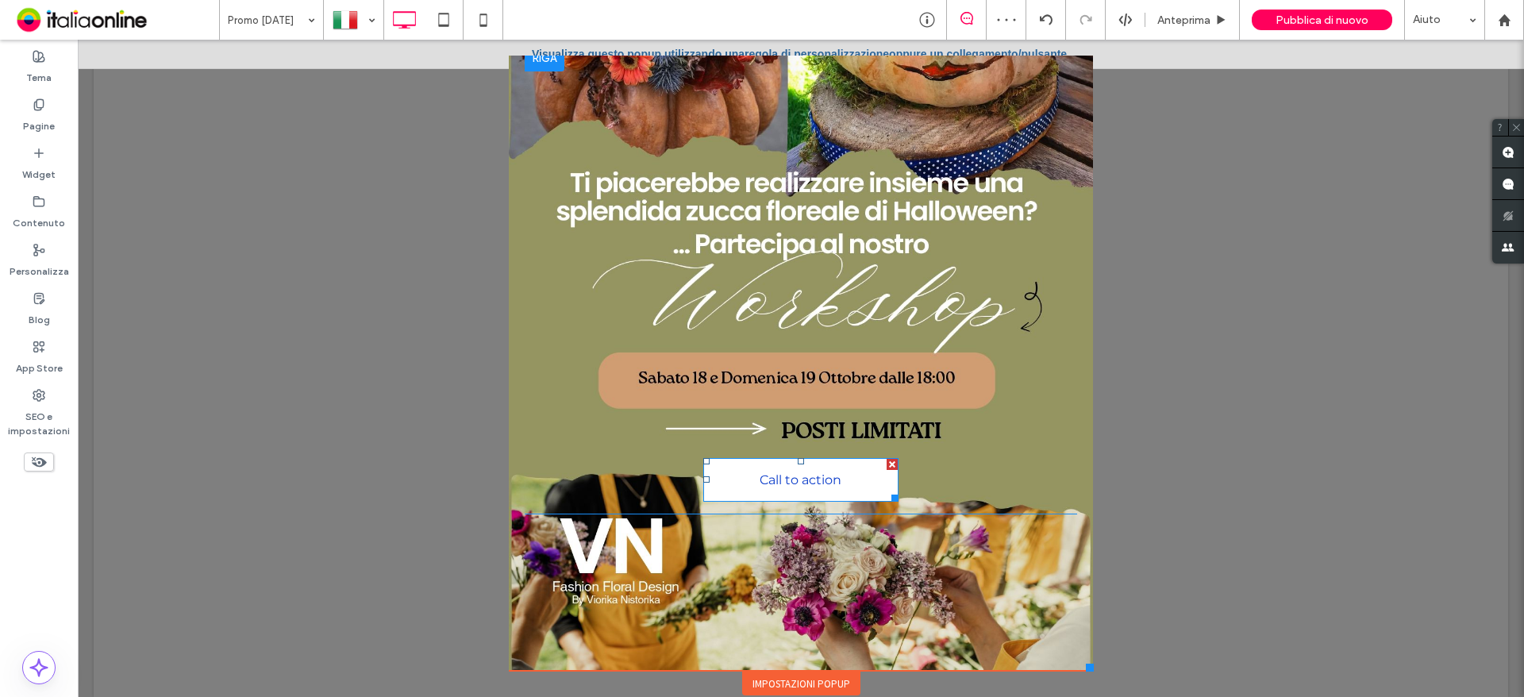
click at [792, 472] on span "Call to action" at bounding box center [800, 479] width 82 height 40
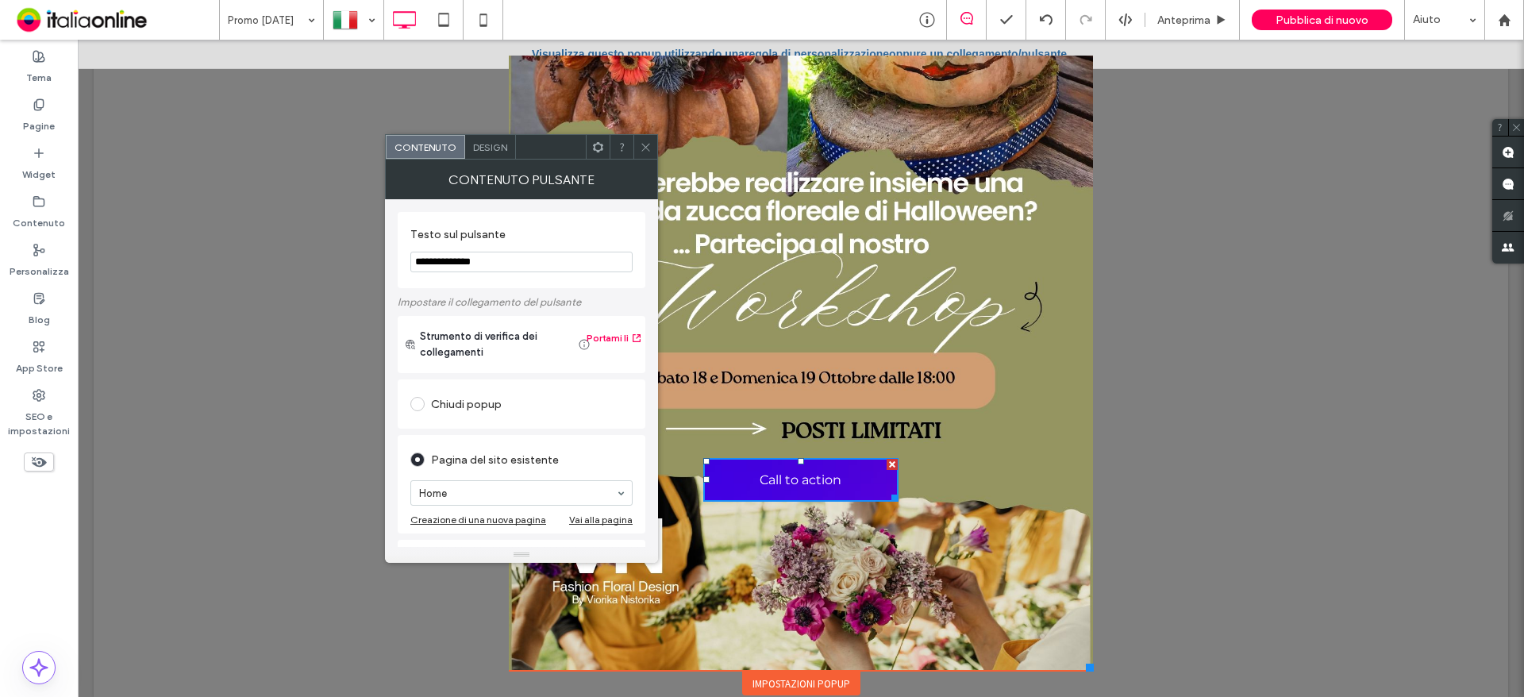
drag, startPoint x: 586, startPoint y: 310, endPoint x: 376, endPoint y: 260, distance: 216.3
type input "**********"
click at [646, 144] on icon at bounding box center [646, 147] width 12 height 12
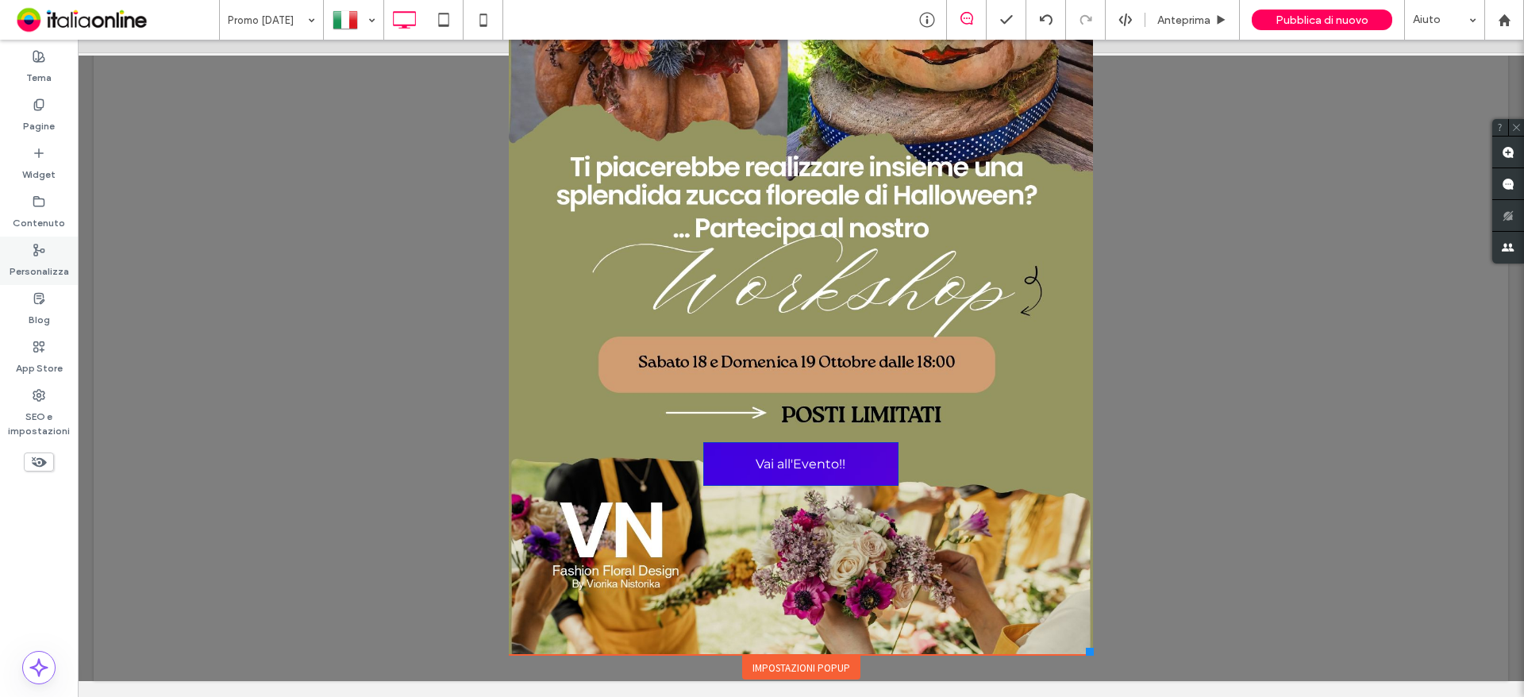
click at [39, 249] on icon at bounding box center [39, 250] width 13 height 13
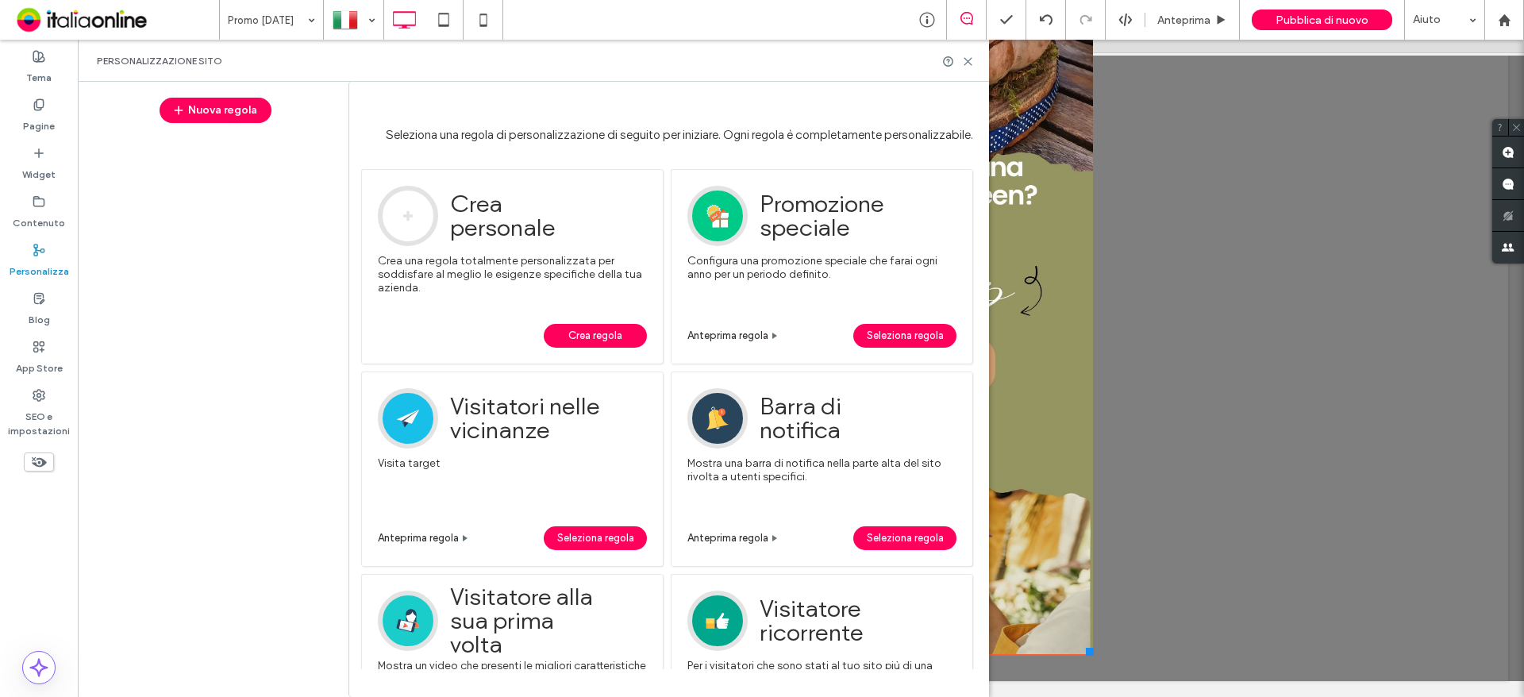
click at [599, 340] on span "Crea regola" at bounding box center [595, 336] width 54 height 24
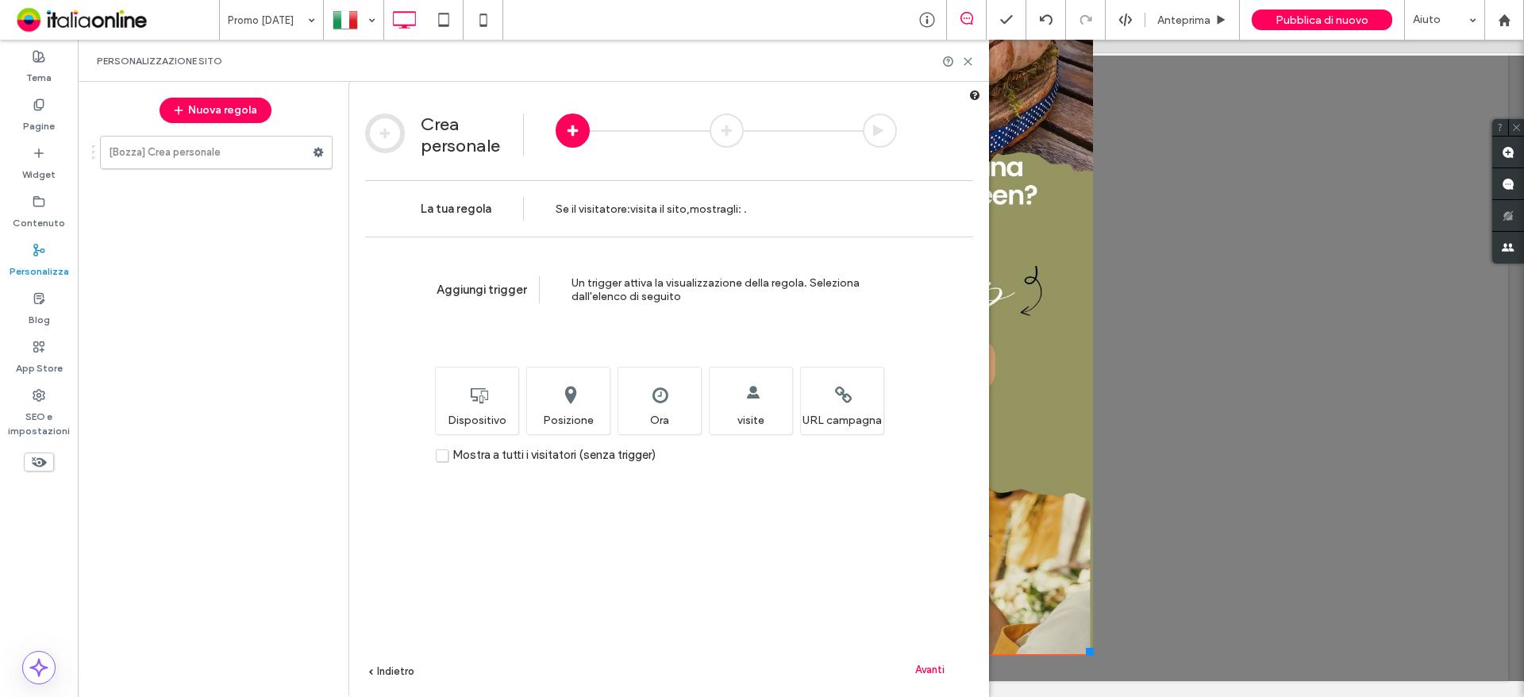
click at [601, 456] on span "Mostra a tutti i visitatori (senza trigger)" at bounding box center [553, 455] width 203 height 14
click at [936, 665] on span "Avanti" at bounding box center [929, 669] width 29 height 12
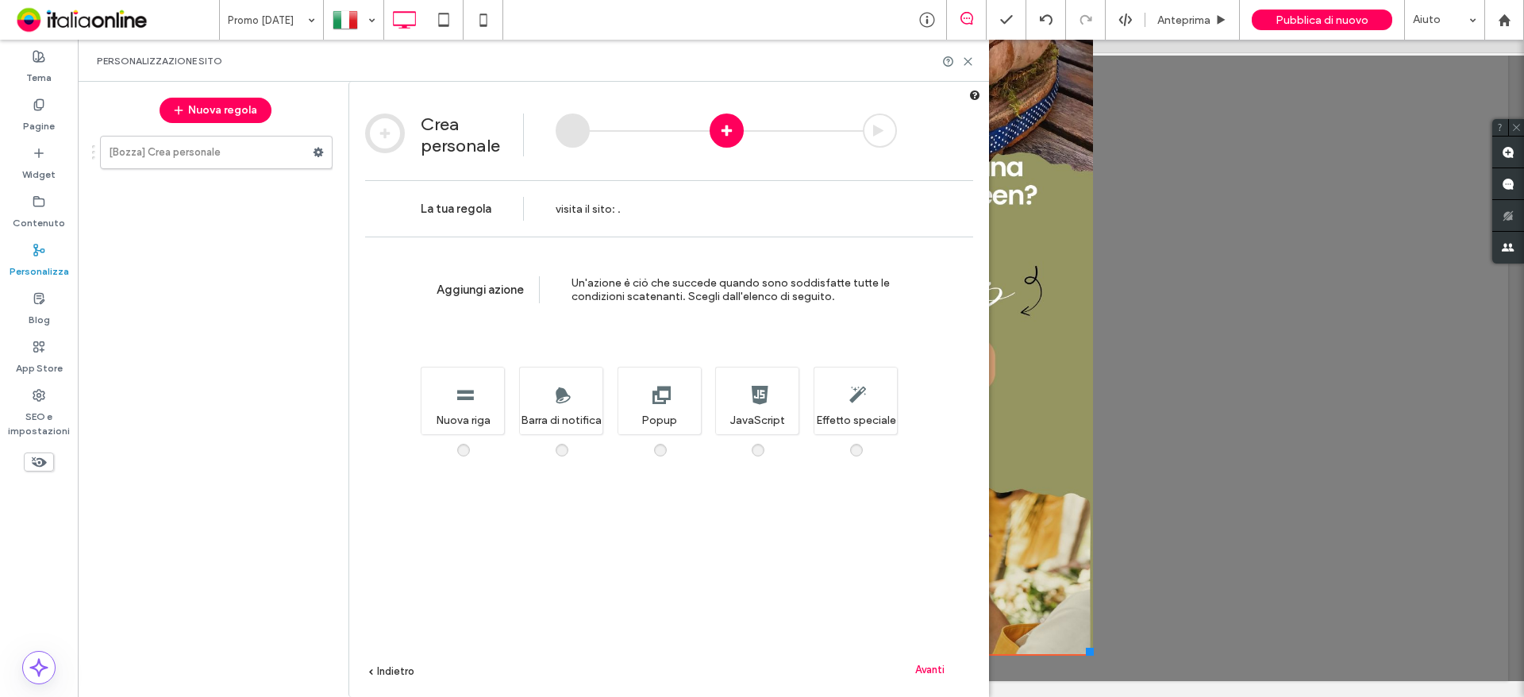
click at [677, 445] on div "Aggiungi azione Un'azione è ciò che succede quando sono soddisfatte tutte le co…" at bounding box center [669, 490] width 640 height 508
click at [667, 447] on div "Aggiungi azione Un'azione è ciò che succede quando sono soddisfatte tutte le co…" at bounding box center [669, 490] width 640 height 508
click at [668, 452] on div "Aggiungi azione Un'azione è ciò che succede quando sono soddisfatte tutte le co…" at bounding box center [669, 490] width 640 height 508
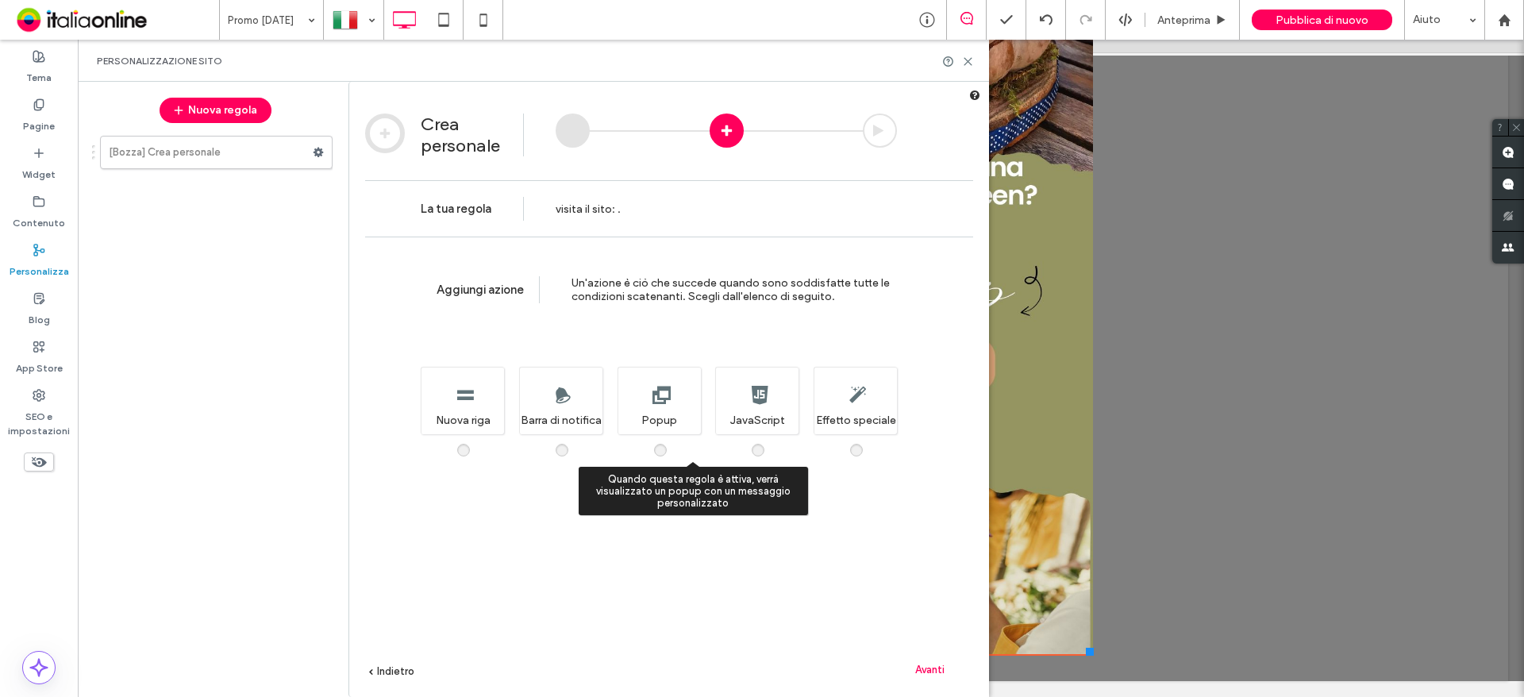
click at [670, 442] on span at bounding box center [670, 442] width 0 height 0
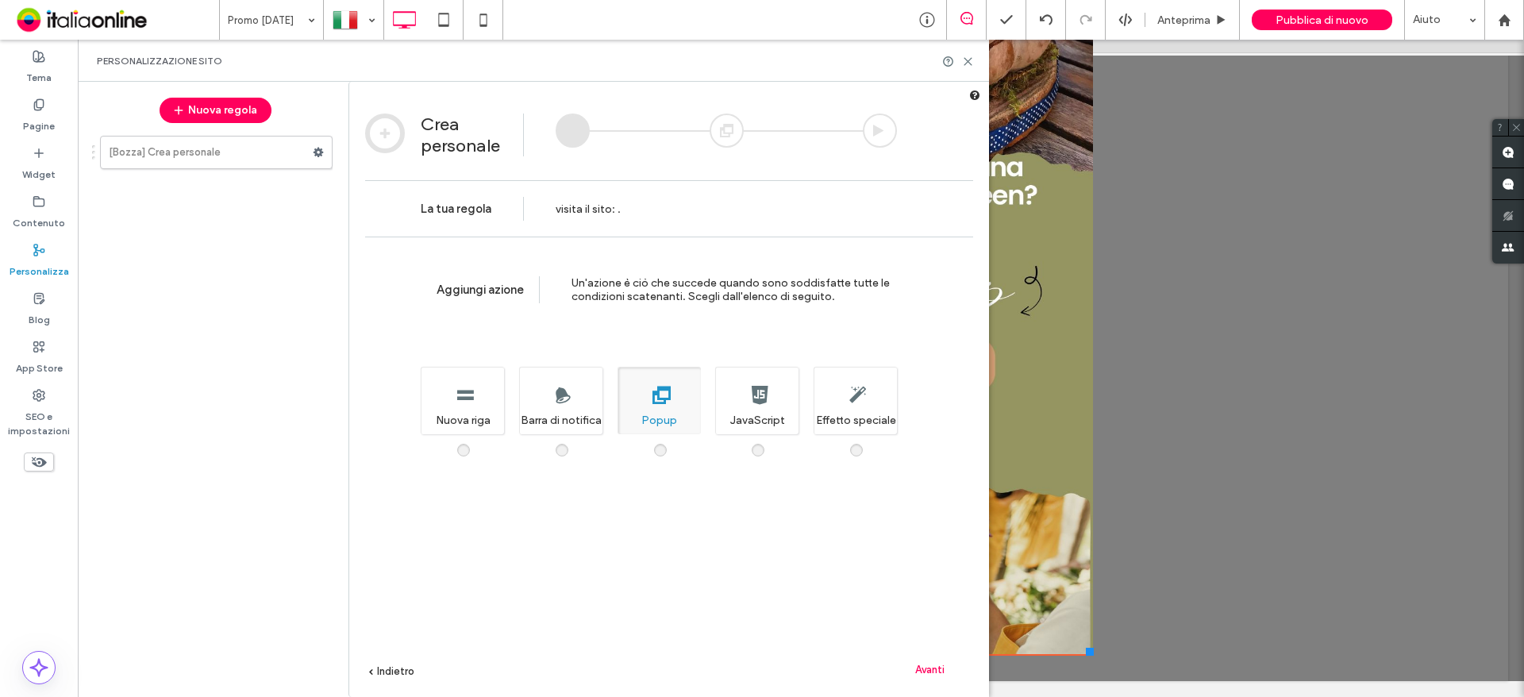
click at [935, 661] on div "Avanti" at bounding box center [929, 669] width 87 height 24
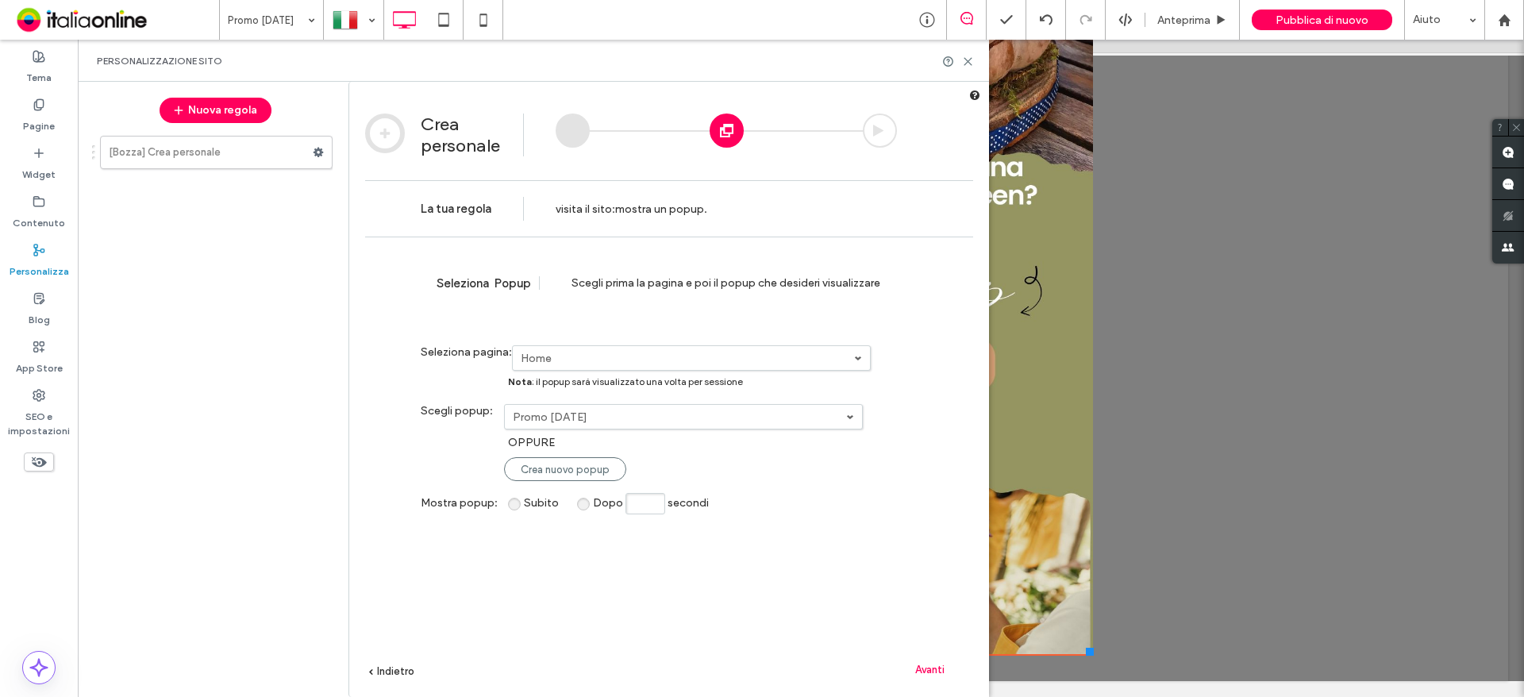
click at [927, 669] on span "Avanti" at bounding box center [929, 669] width 29 height 12
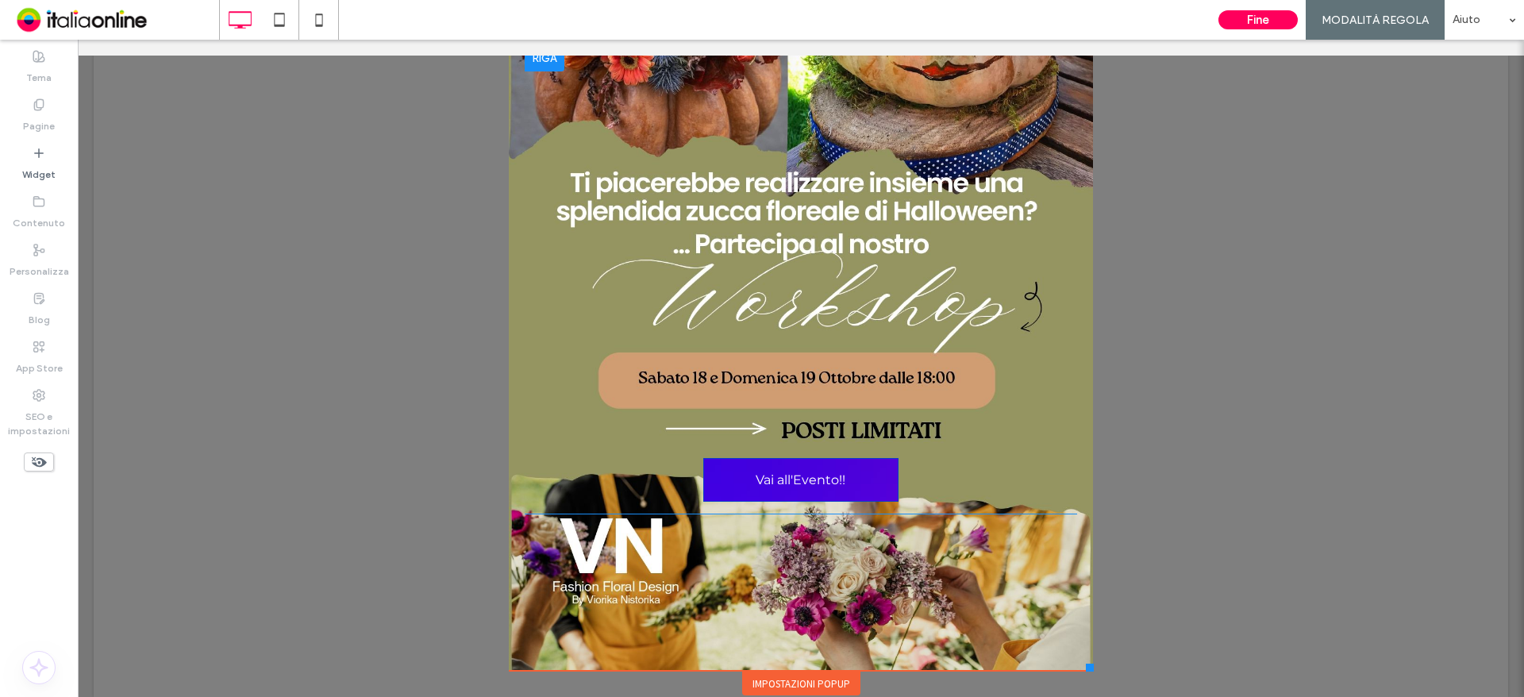
scroll to position [93, 0]
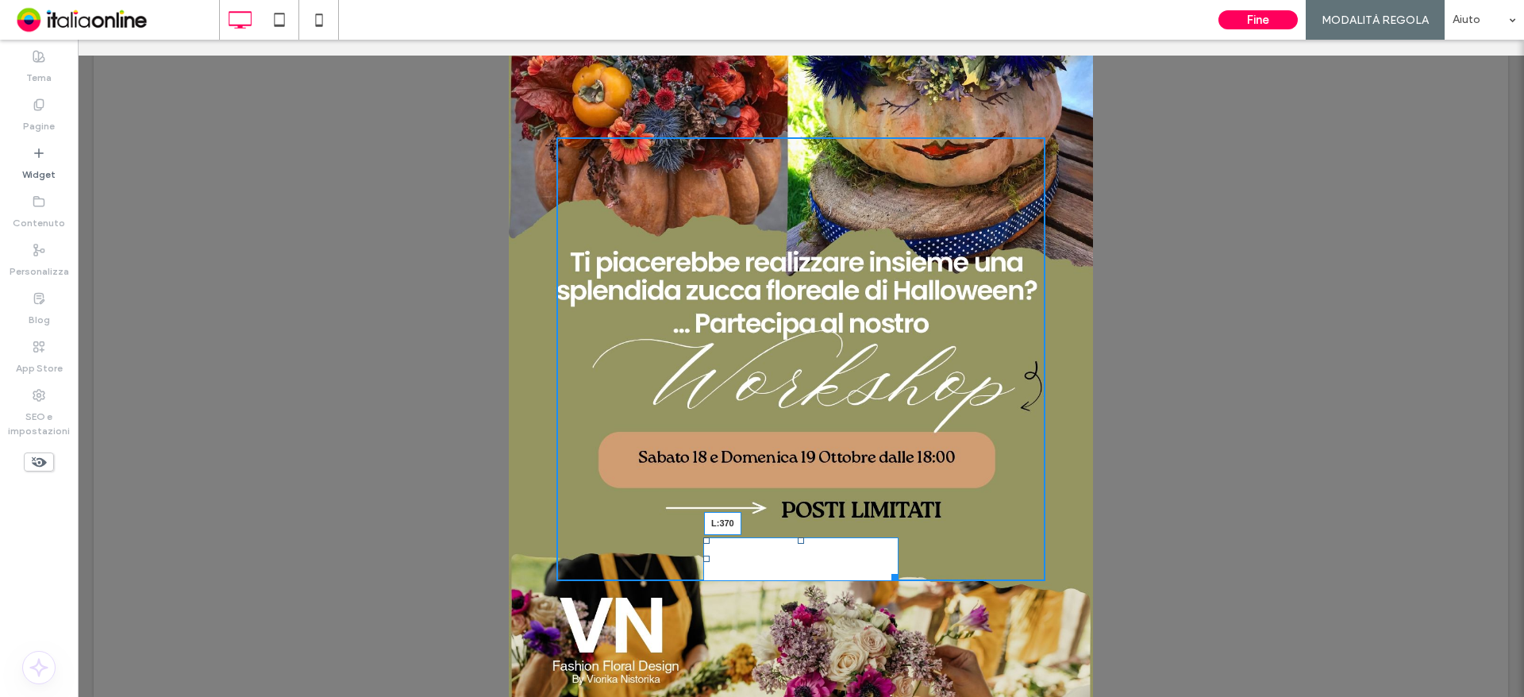
drag, startPoint x: 693, startPoint y: 557, endPoint x: 863, endPoint y: 560, distance: 169.9
click at [863, 560] on div "Vai all'Evento!! L:370 Click To Paste" at bounding box center [800, 359] width 489 height 444
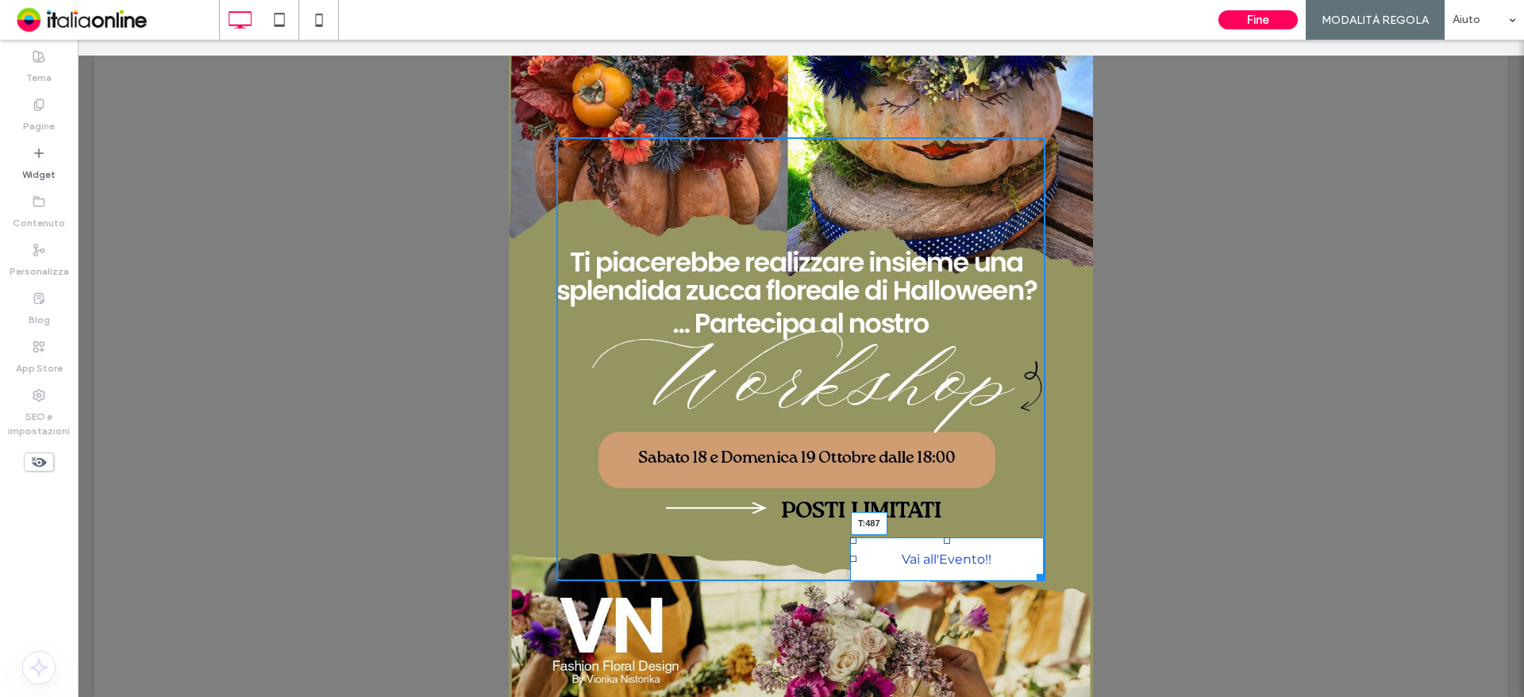
drag, startPoint x: 934, startPoint y: 543, endPoint x: 936, endPoint y: 529, distance: 13.6
click at [944, 537] on div at bounding box center [947, 540] width 6 height 6
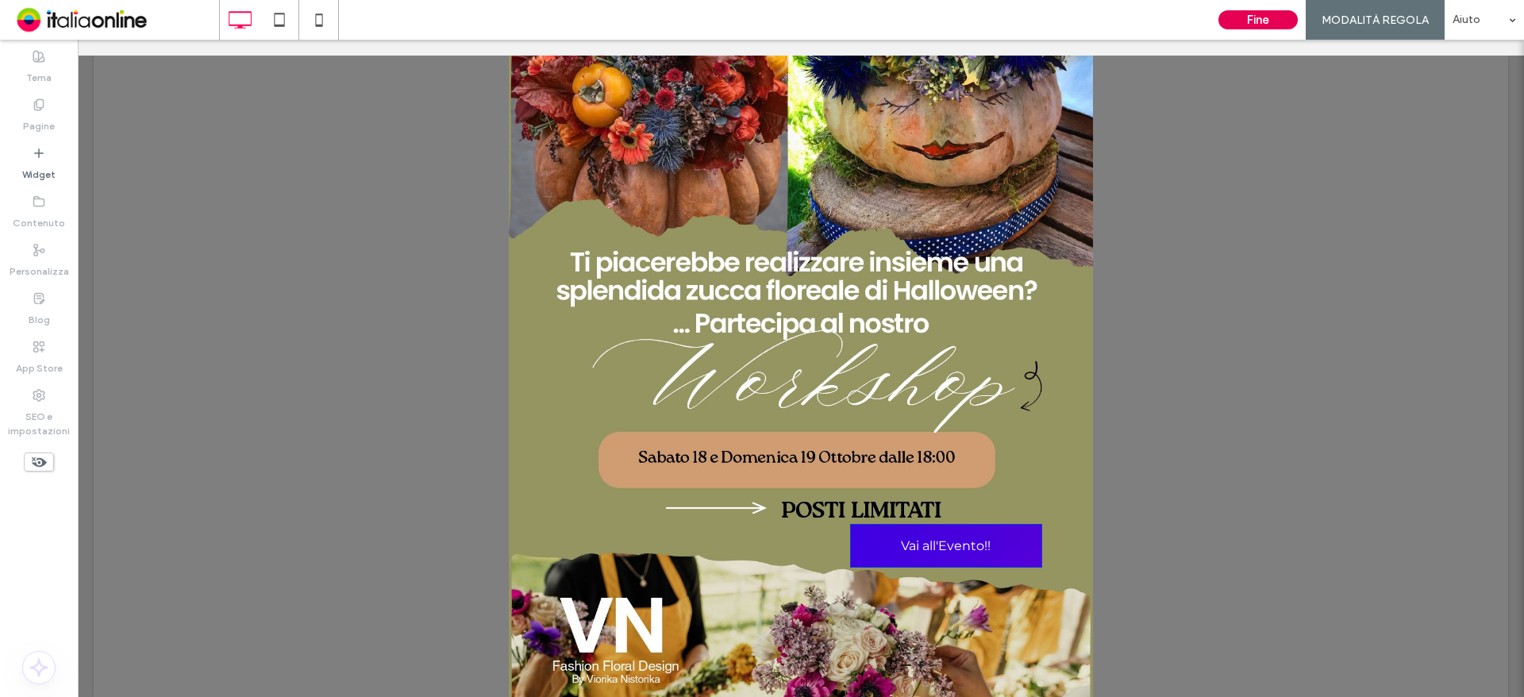
click at [1261, 17] on button "Fine" at bounding box center [1257, 19] width 79 height 19
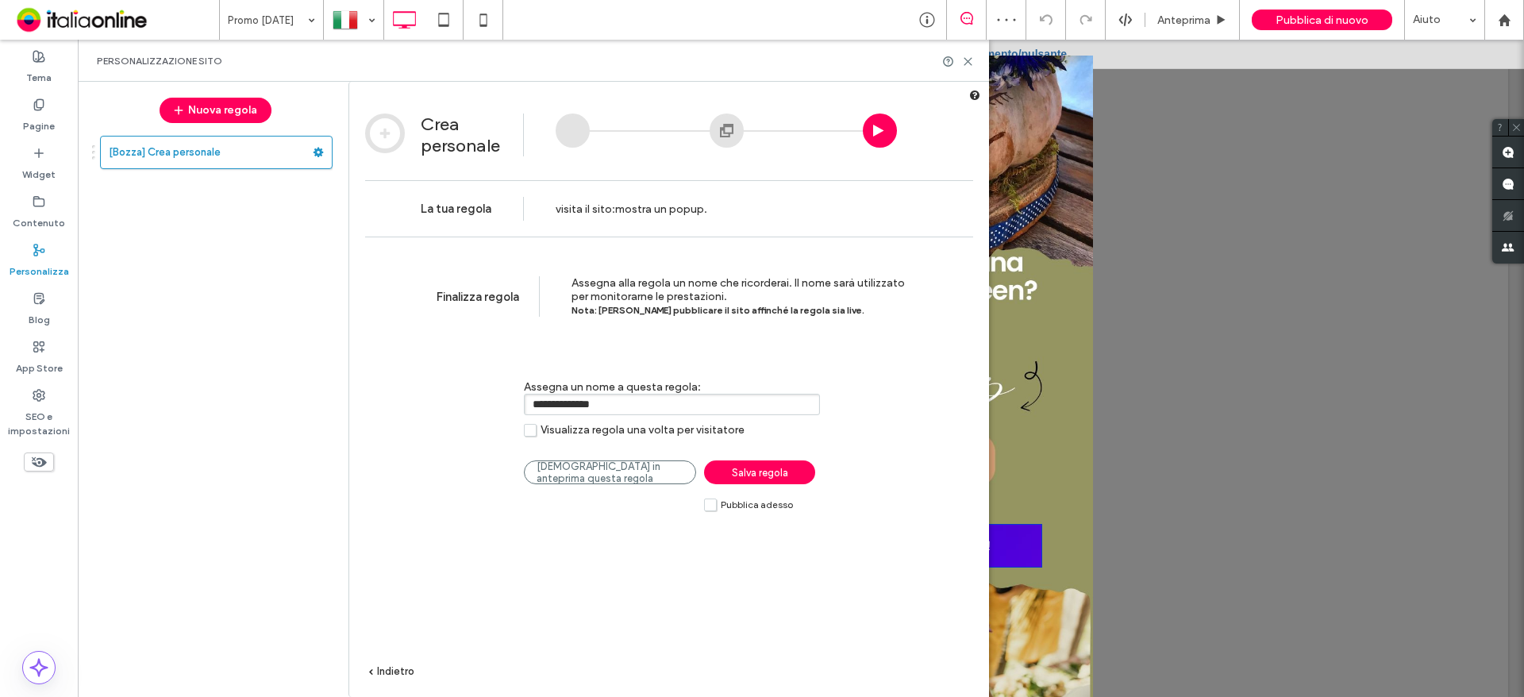
drag, startPoint x: 668, startPoint y: 413, endPoint x: 521, endPoint y: 410, distance: 147.6
click at [521, 410] on div "**********" at bounding box center [659, 400] width 476 height 89
type input "*"
type input "**********"
click at [710, 511] on label "Pubblica adesso" at bounding box center [748, 504] width 89 height 13
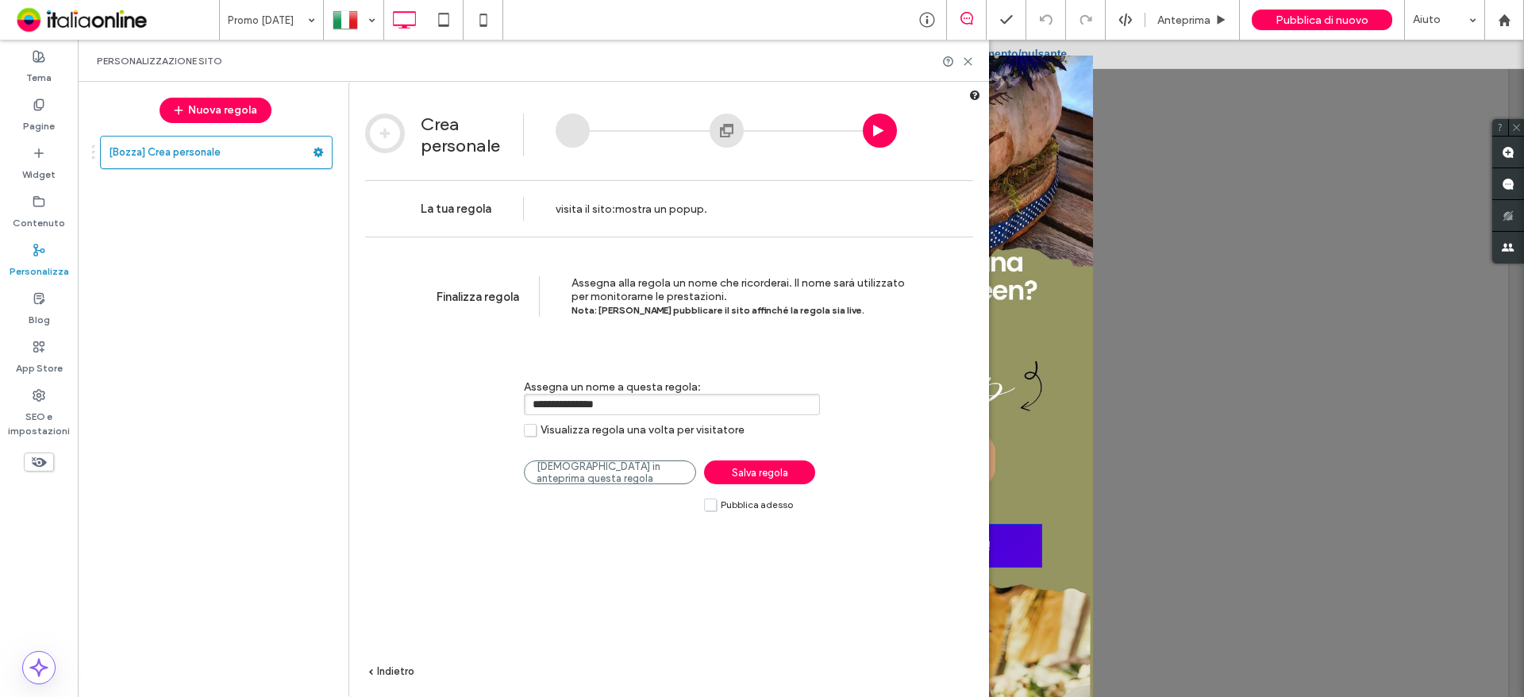
click at [728, 467] on link "Salva regola" at bounding box center [759, 472] width 111 height 24
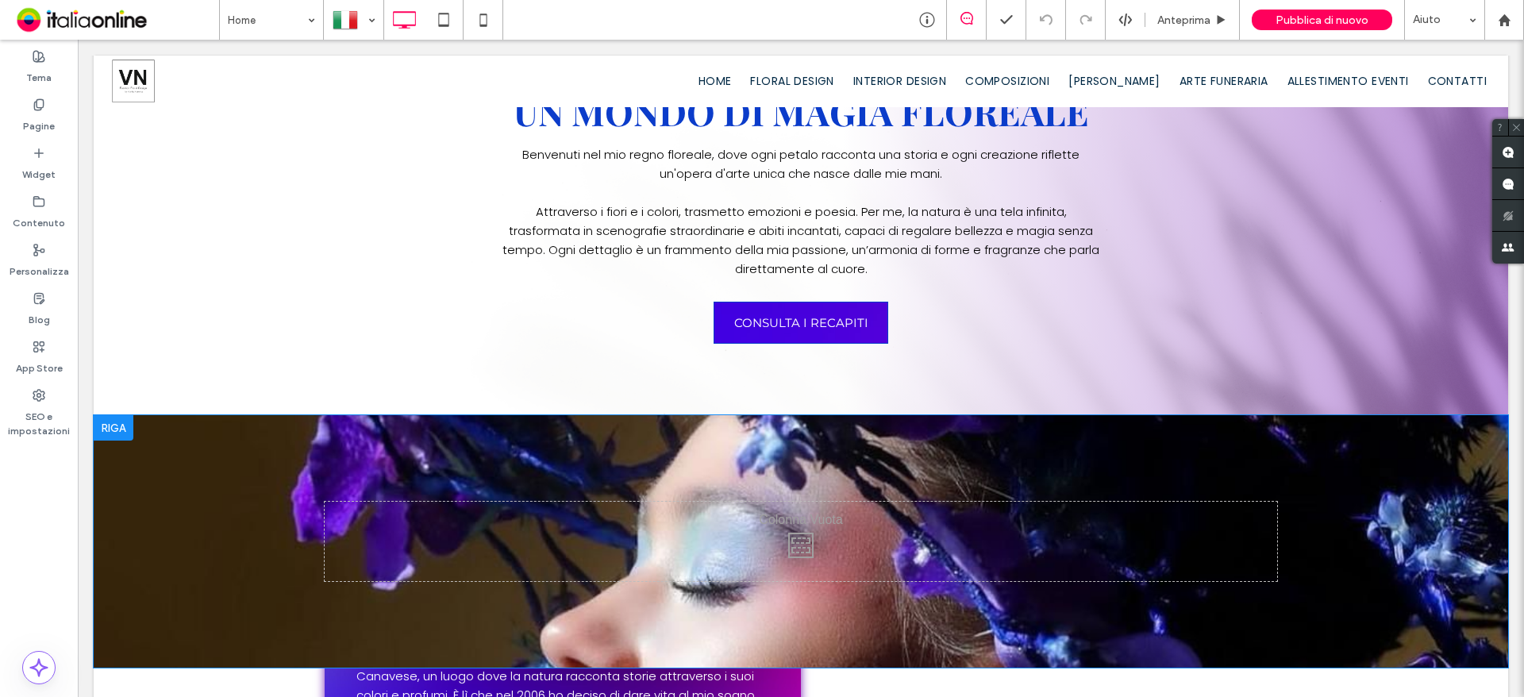
scroll to position [952, 0]
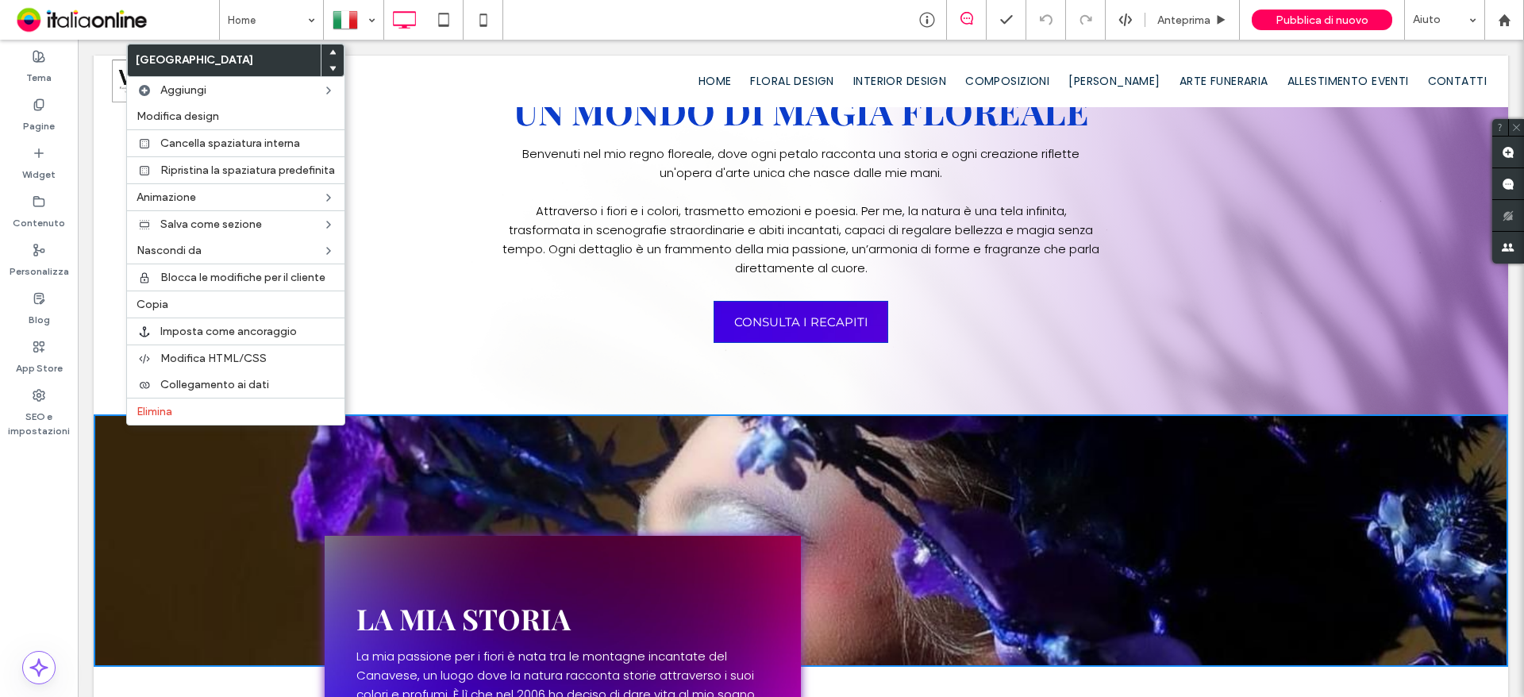
click at [100, 399] on div "Un mondo di magia floreale Benvenuti nel mio regno floreale, dove ogni petalo r…" at bounding box center [801, 217] width 1414 height 393
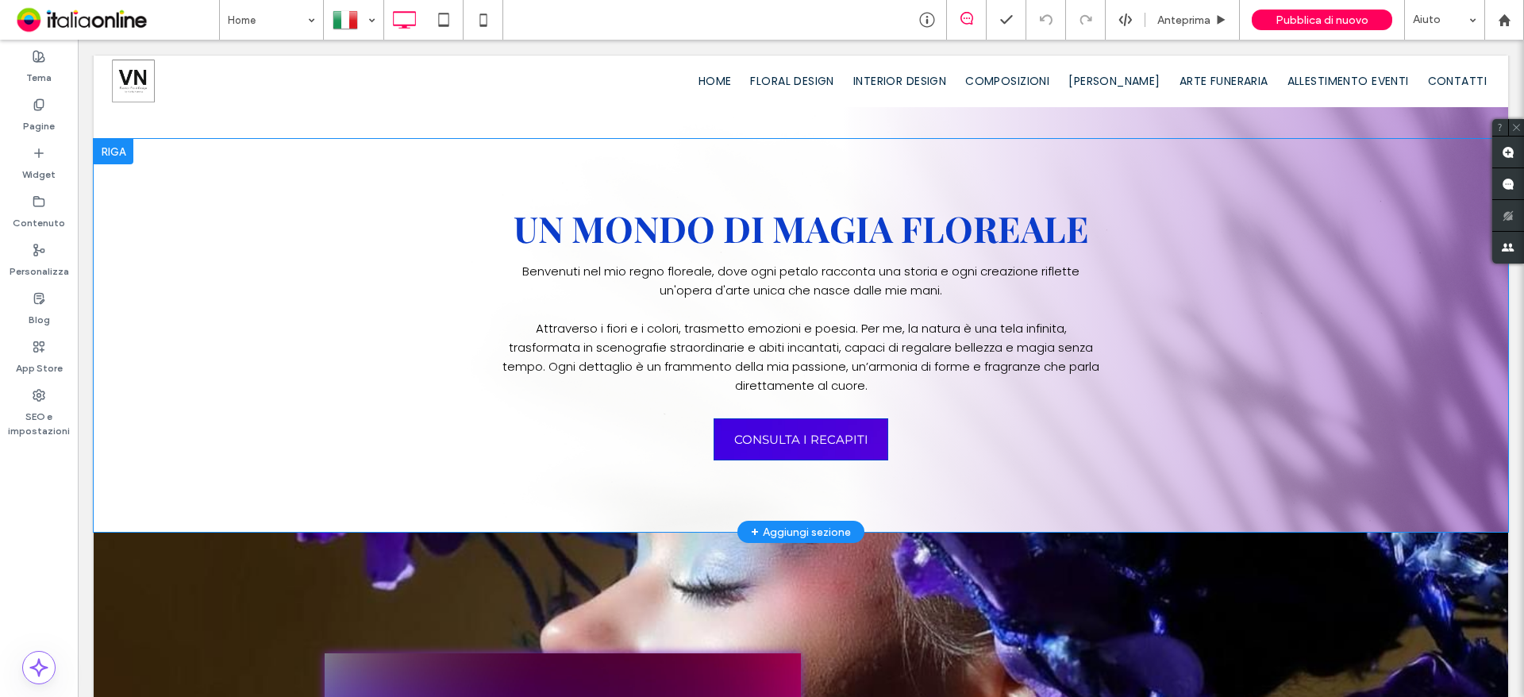
scroll to position [714, 0]
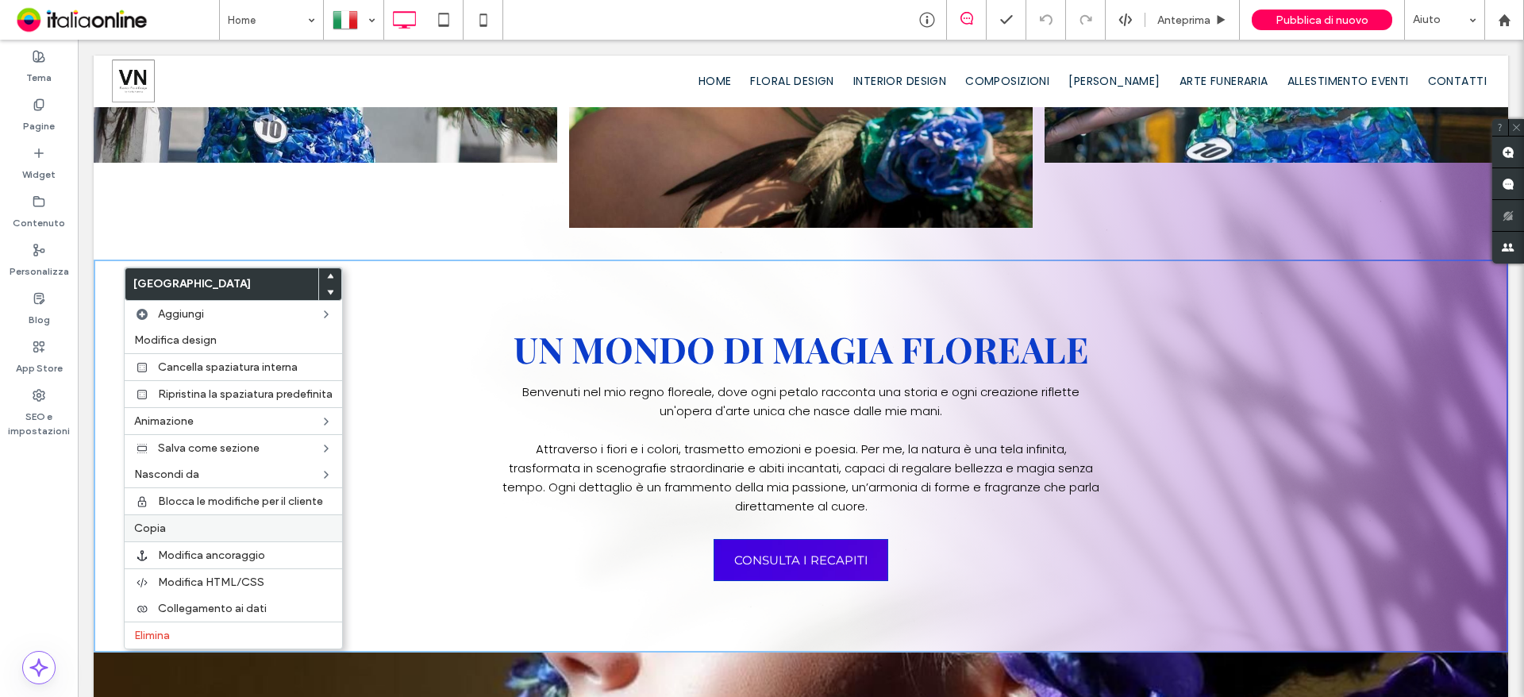
click at [169, 530] on label "Copia" at bounding box center [233, 527] width 198 height 13
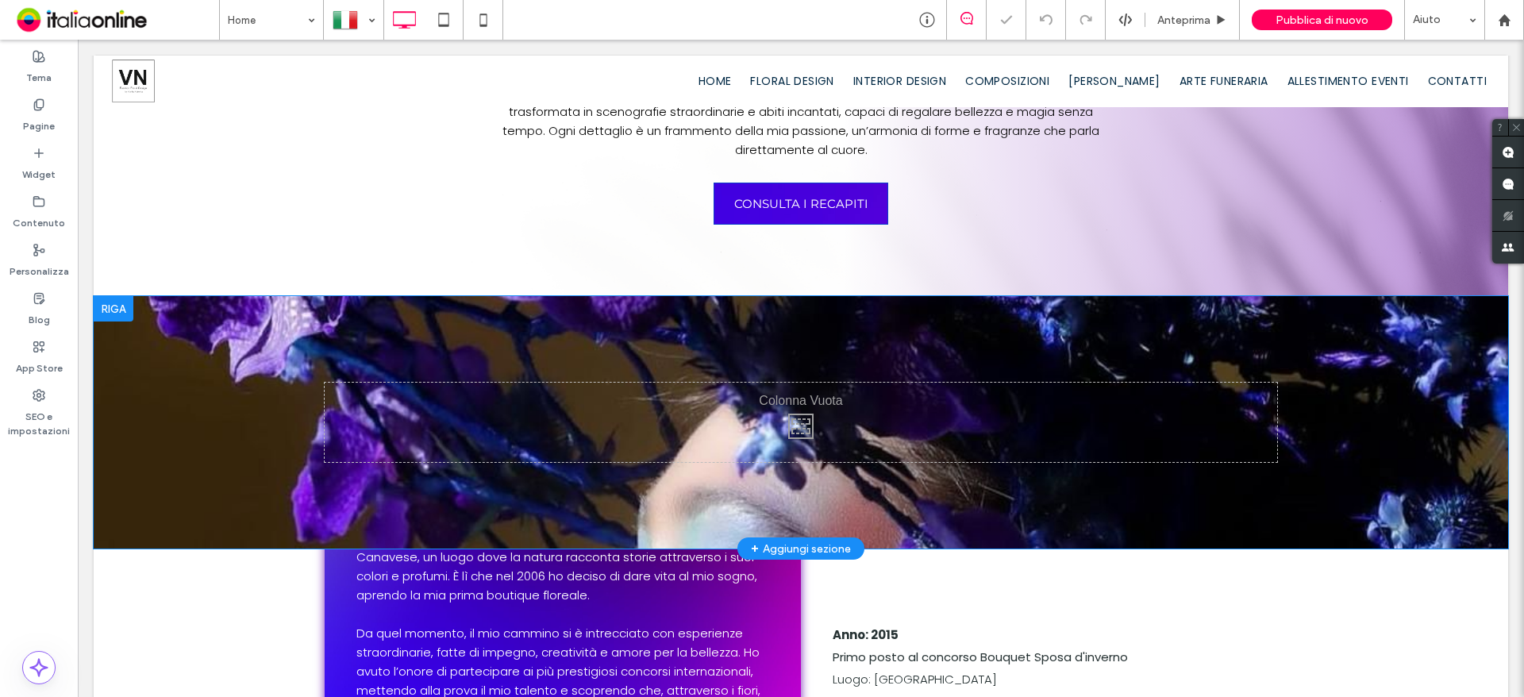
scroll to position [1111, 0]
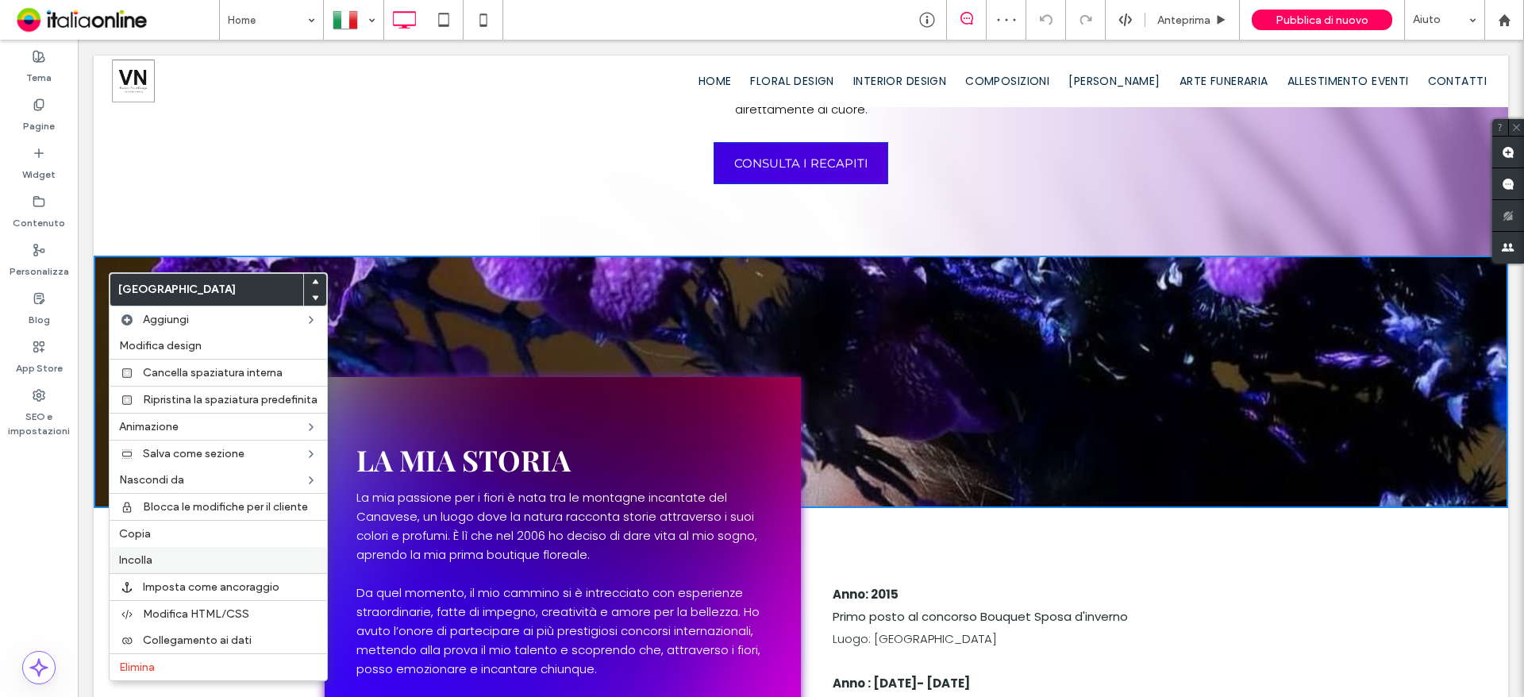
click at [157, 562] on label "Incolla" at bounding box center [218, 559] width 198 height 13
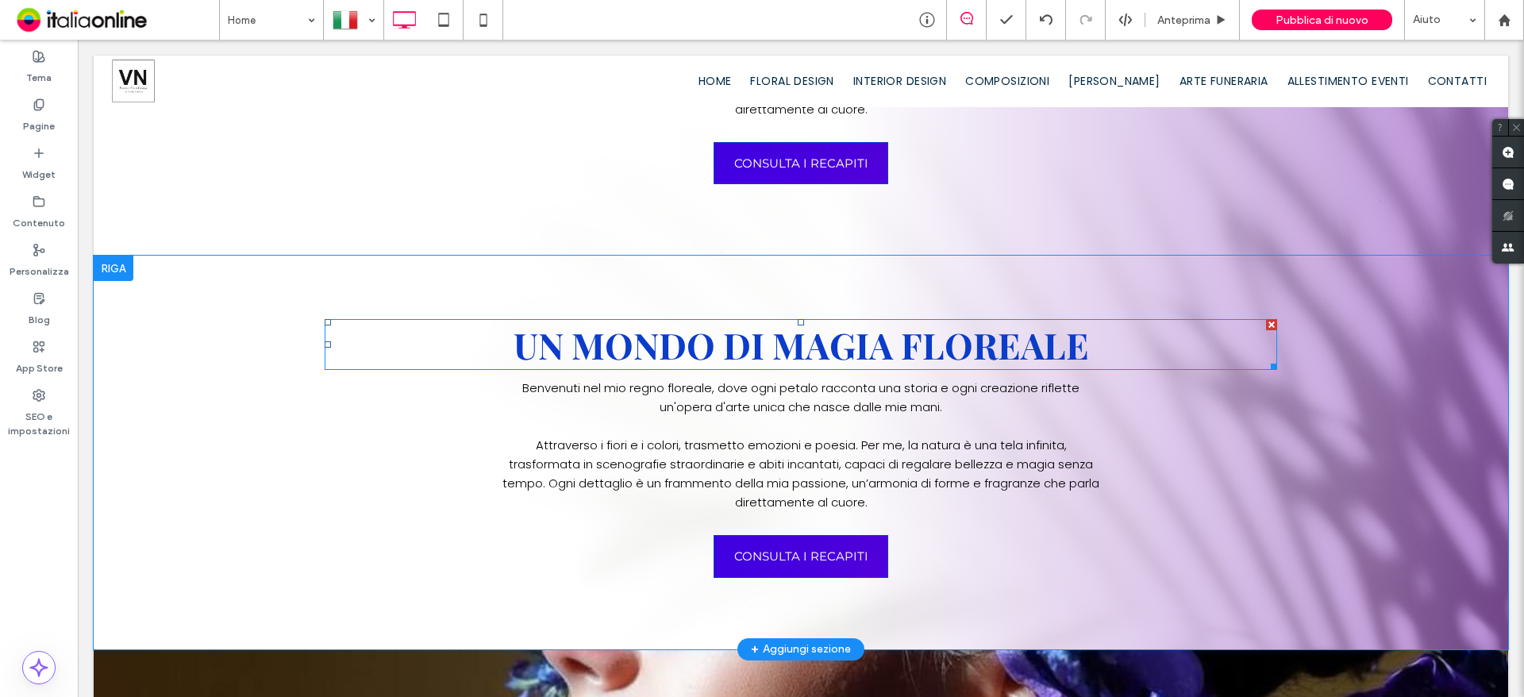
click at [764, 349] on span "Un mondo di magia floreale" at bounding box center [800, 345] width 575 height 48
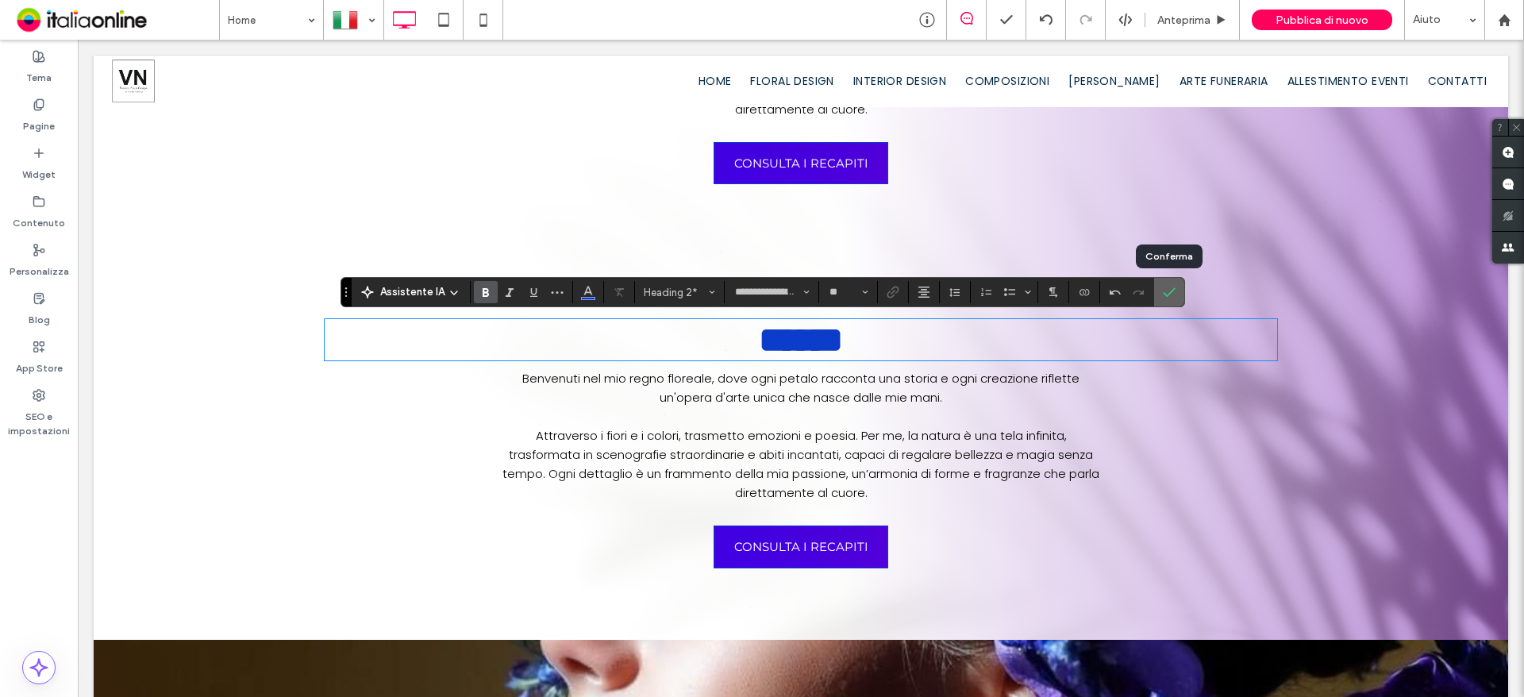
click at [1164, 283] on span "Conferma" at bounding box center [1166, 292] width 7 height 29
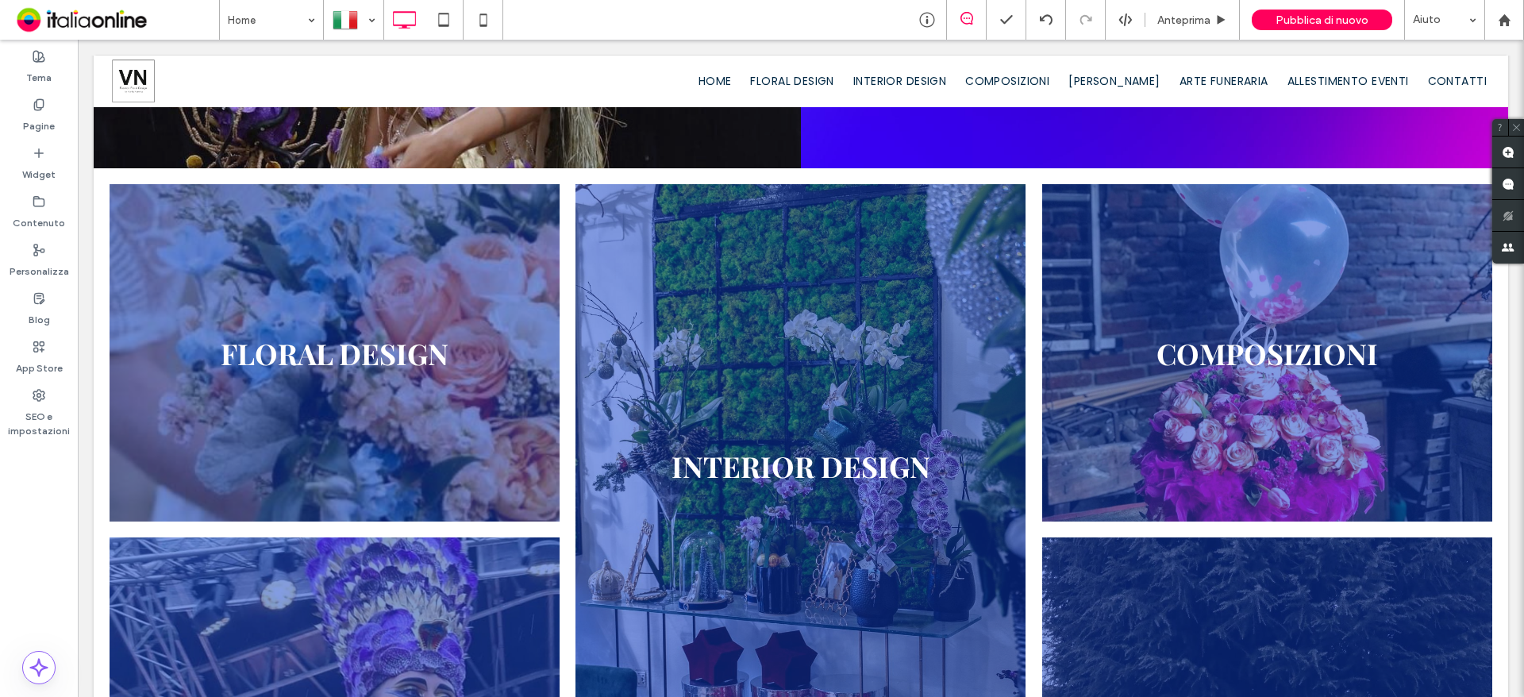
scroll to position [2460, 0]
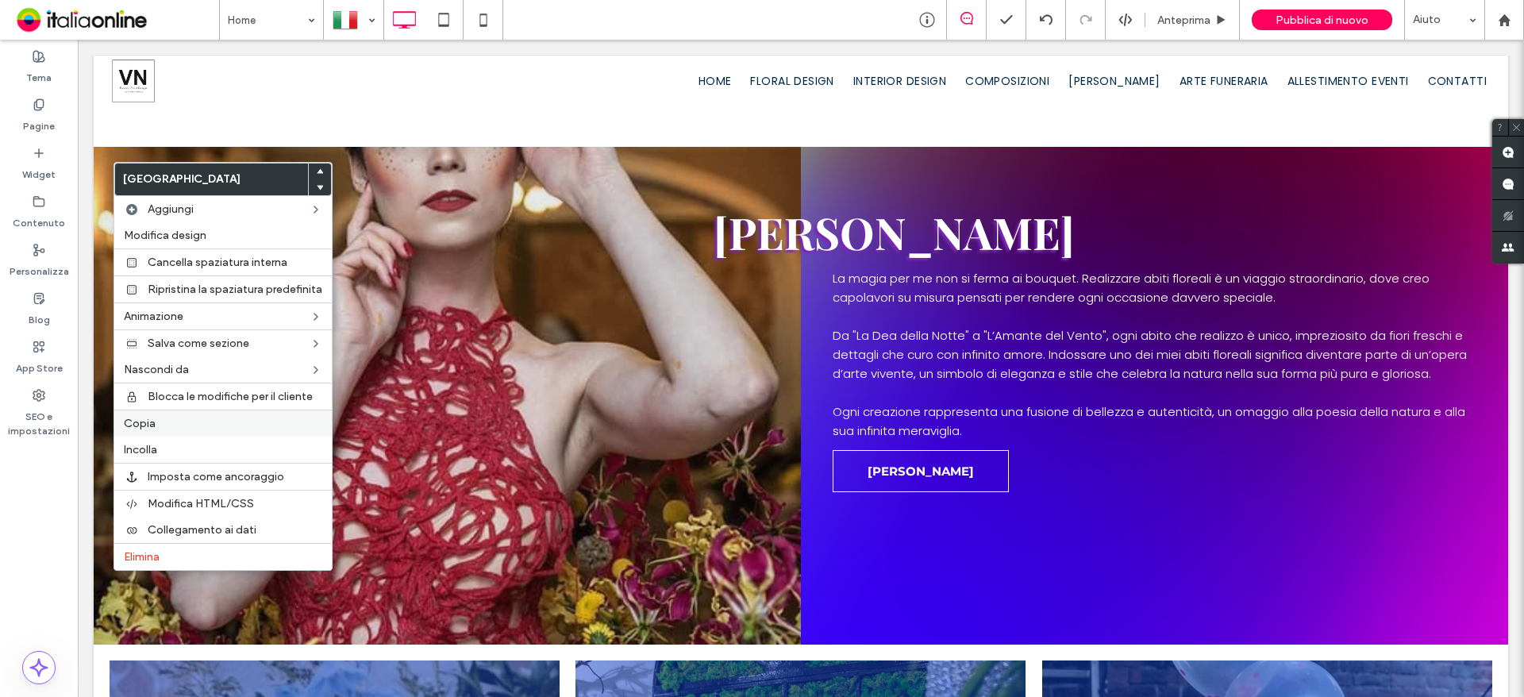
drag, startPoint x: 167, startPoint y: 417, endPoint x: 176, endPoint y: 413, distance: 10.3
click at [167, 417] on label "Copia" at bounding box center [223, 423] width 198 height 13
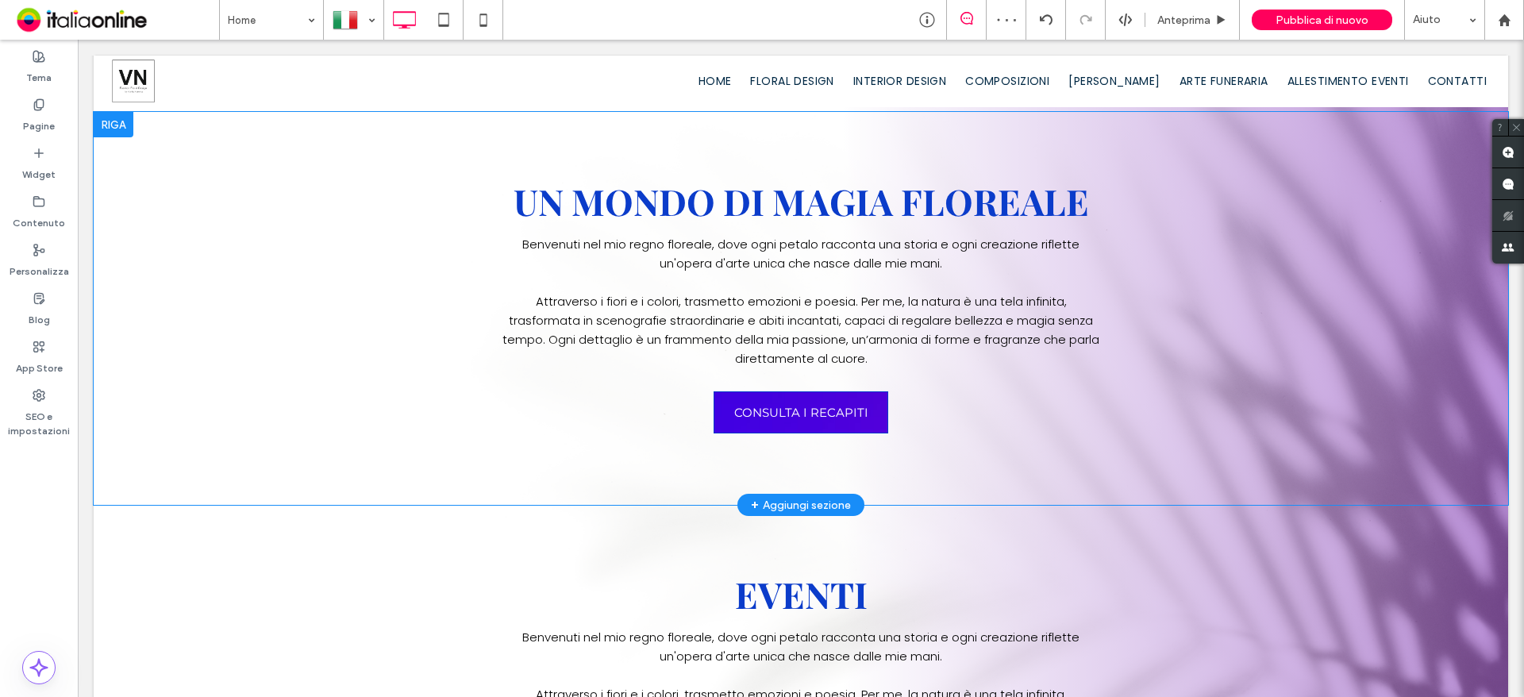
scroll to position [952, 0]
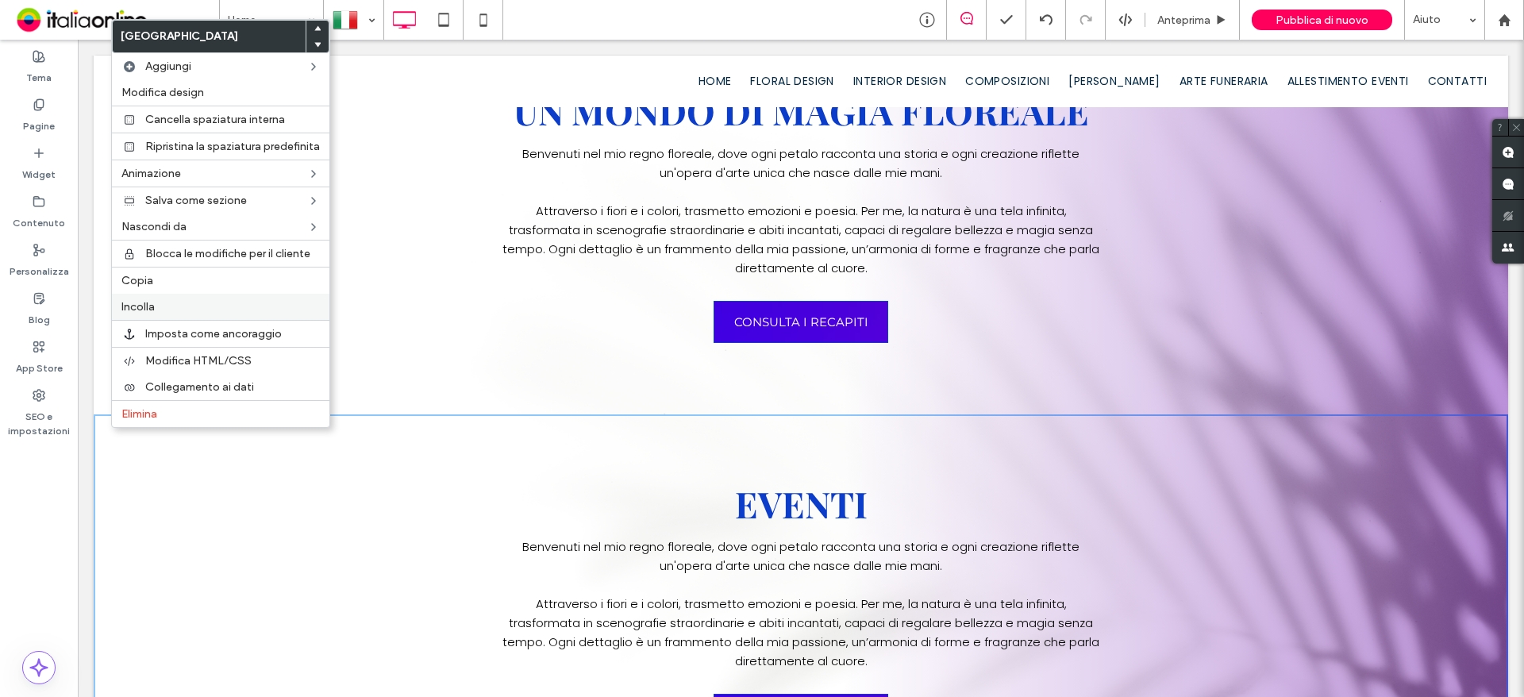
click at [186, 305] on label "Incolla" at bounding box center [220, 306] width 198 height 13
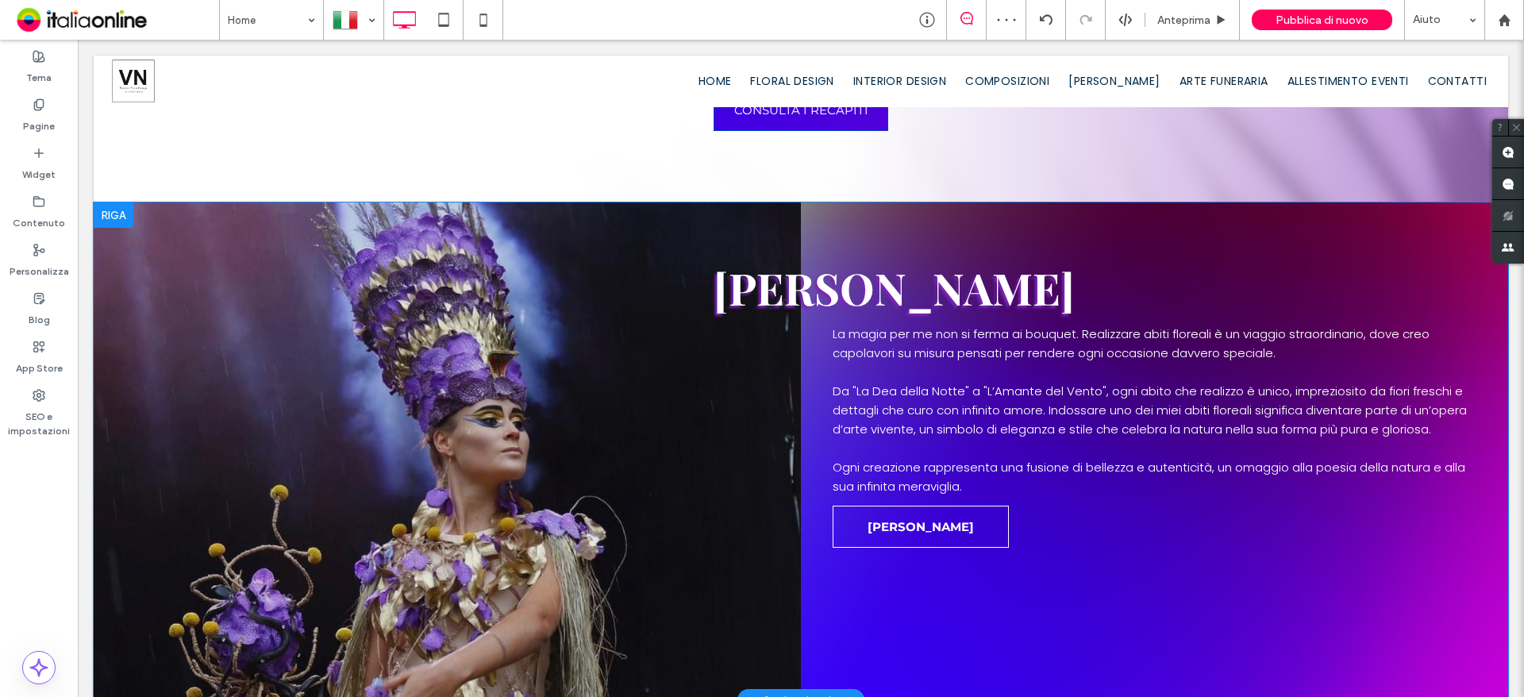
scroll to position [1111, 0]
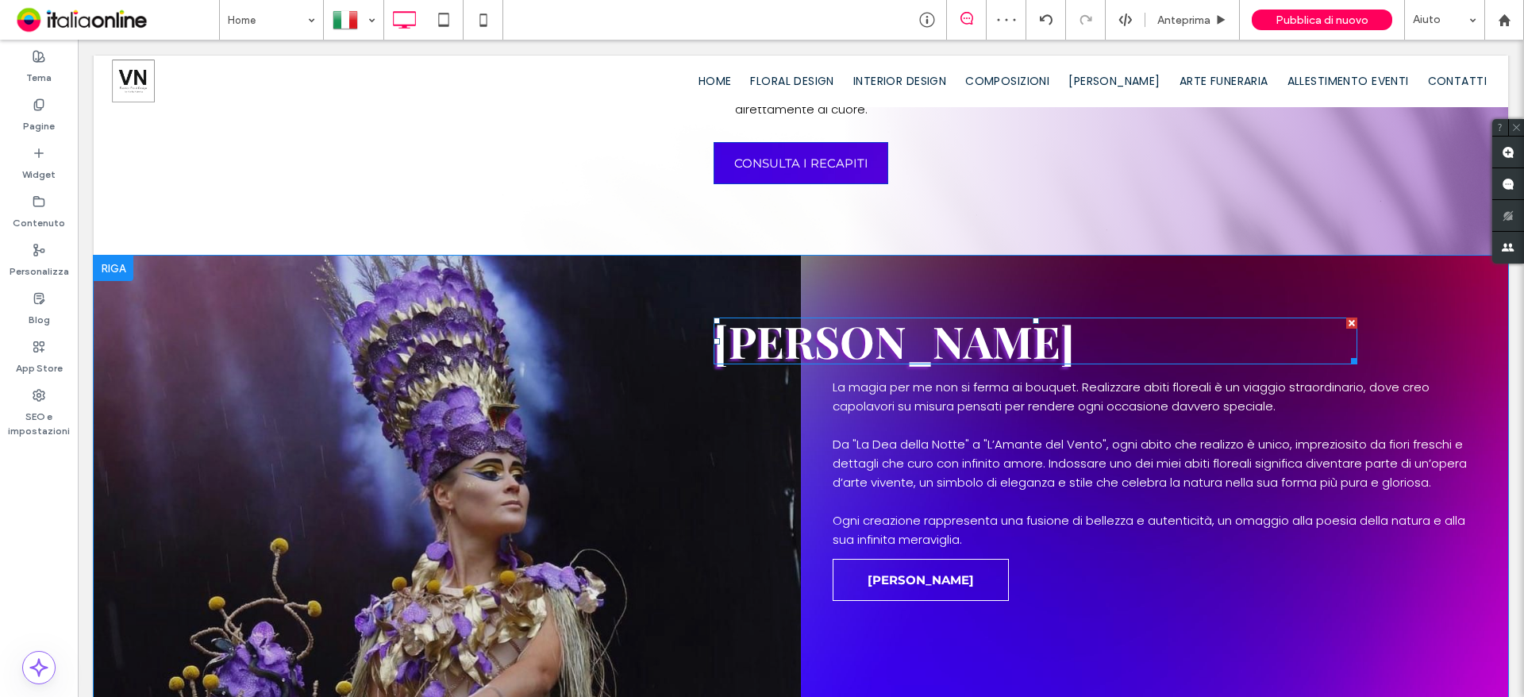
click at [863, 360] on span "abiti floreali" at bounding box center [893, 340] width 361 height 59
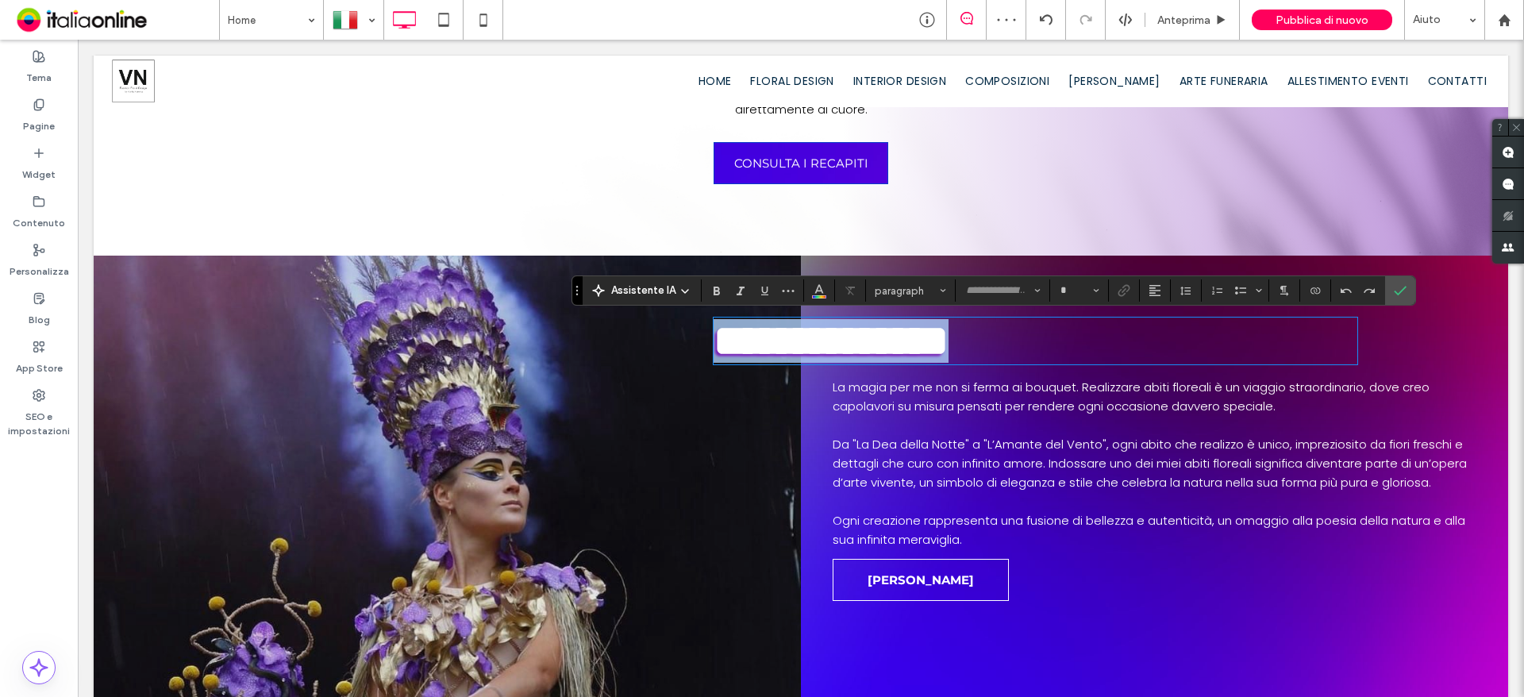
type input "**********"
type input "**"
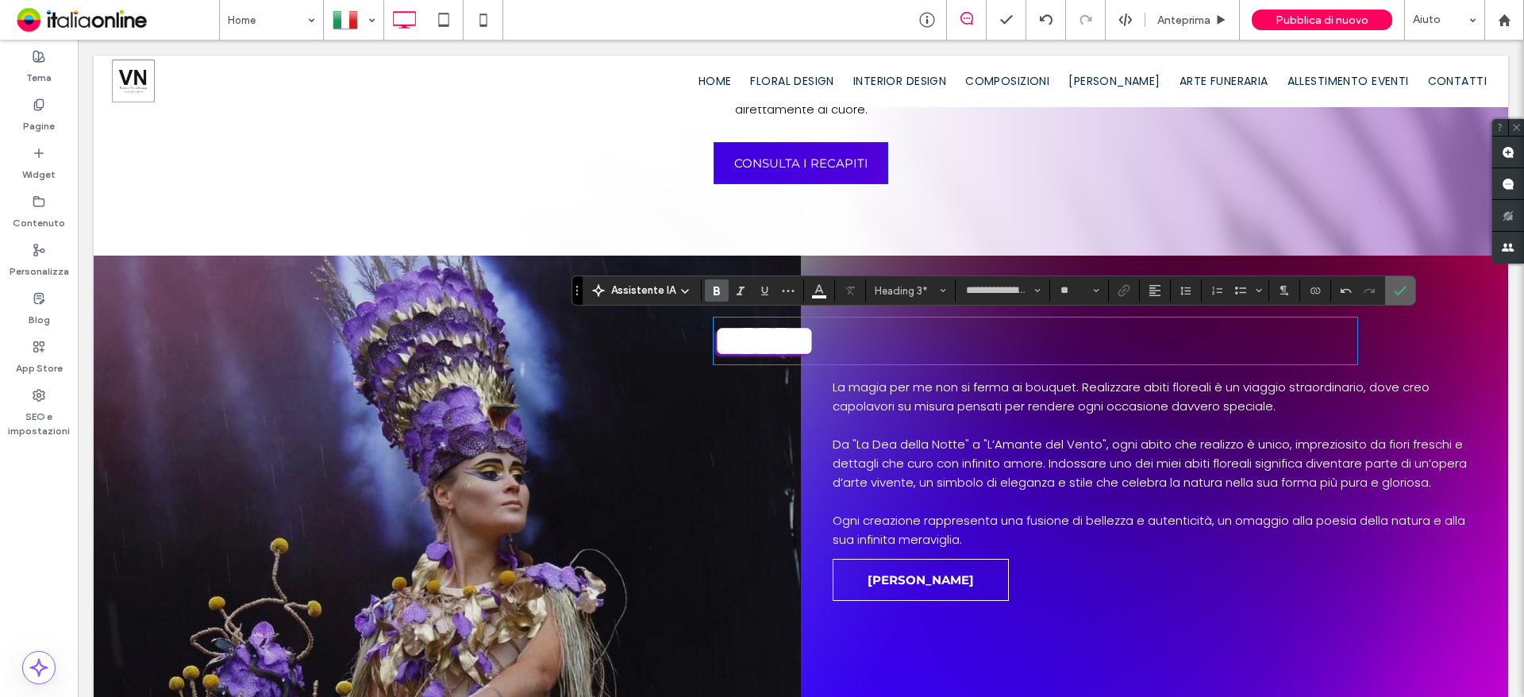
click at [1404, 294] on icon "Conferma" at bounding box center [1400, 290] width 13 height 13
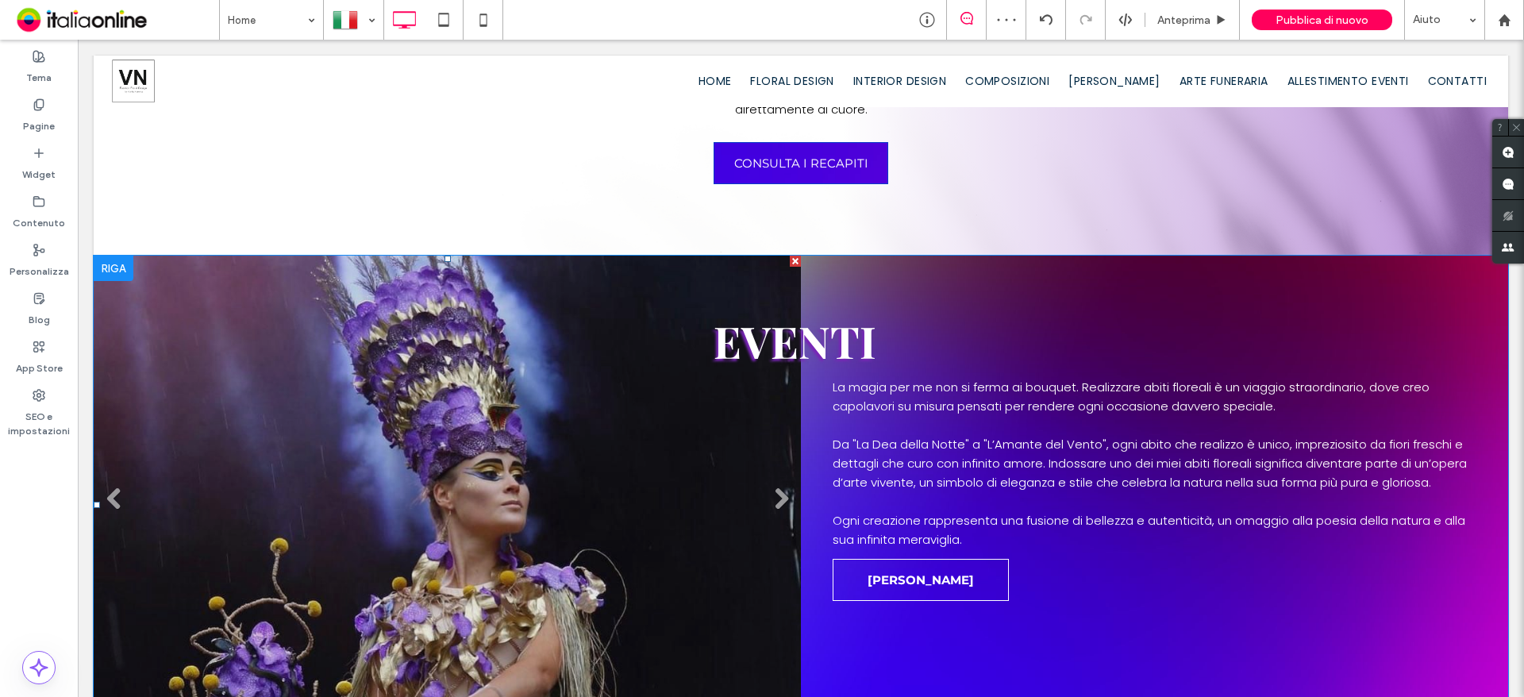
click at [411, 506] on li "Titolo diapositiva Scrivi qui la tua didascalia Pulsante" at bounding box center [447, 505] width 707 height 498
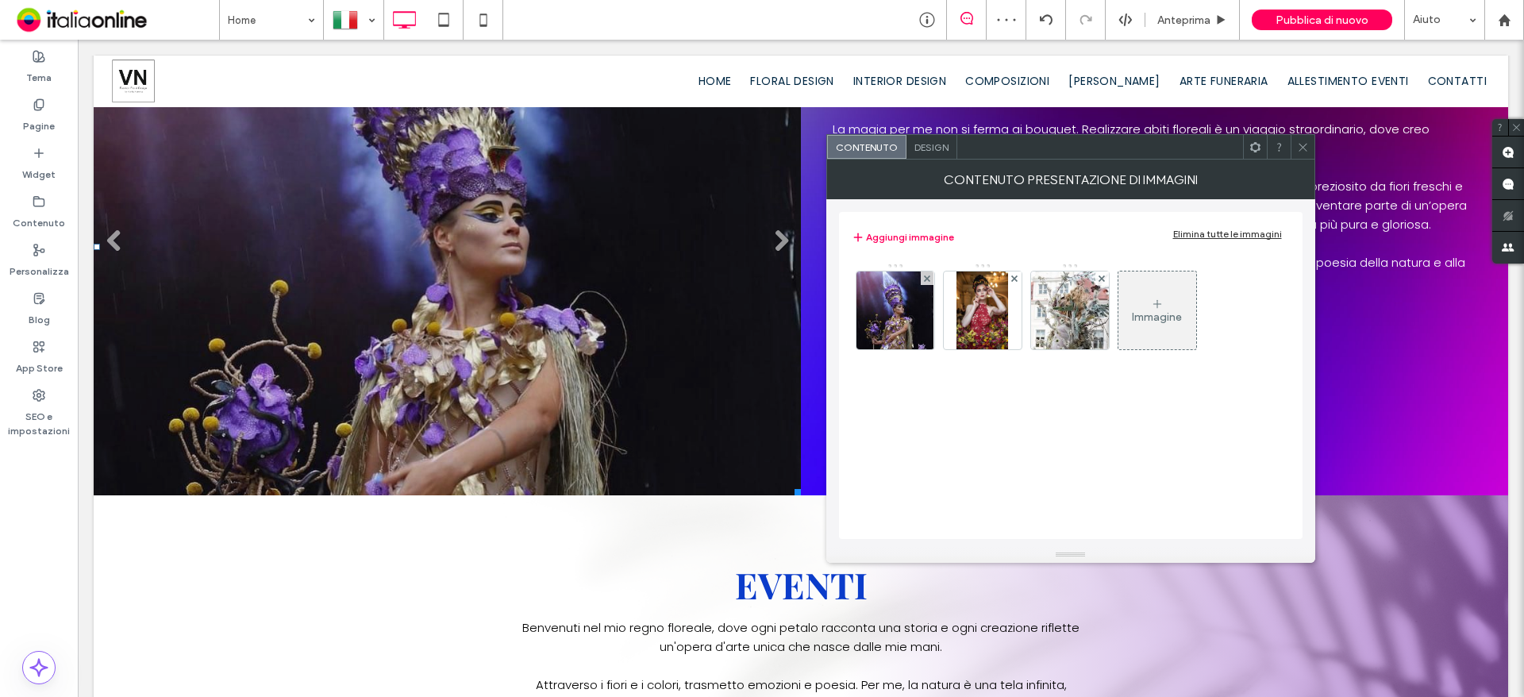
scroll to position [1428, 0]
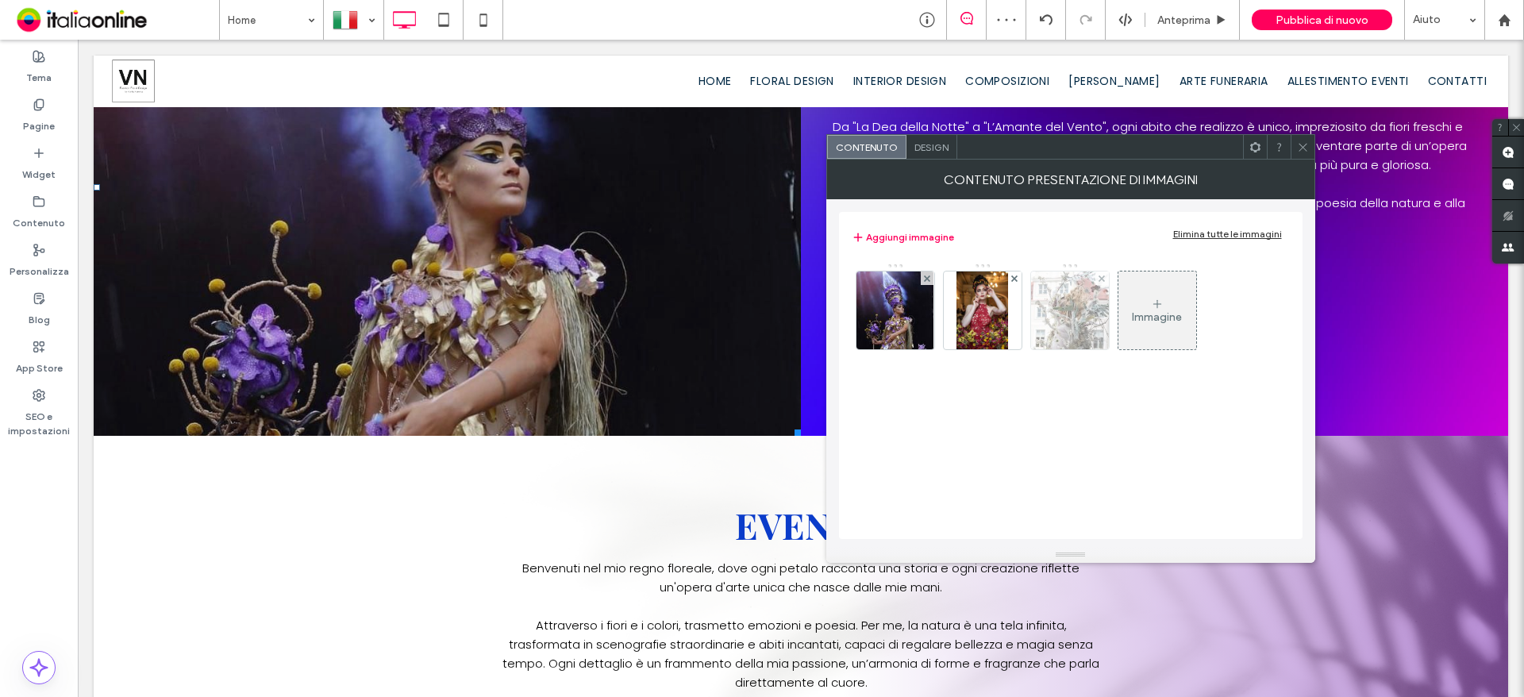
drag, startPoint x: 1099, startPoint y: 278, endPoint x: 1076, endPoint y: 281, distance: 23.2
click at [1099, 278] on icon at bounding box center [1101, 278] width 6 height 6
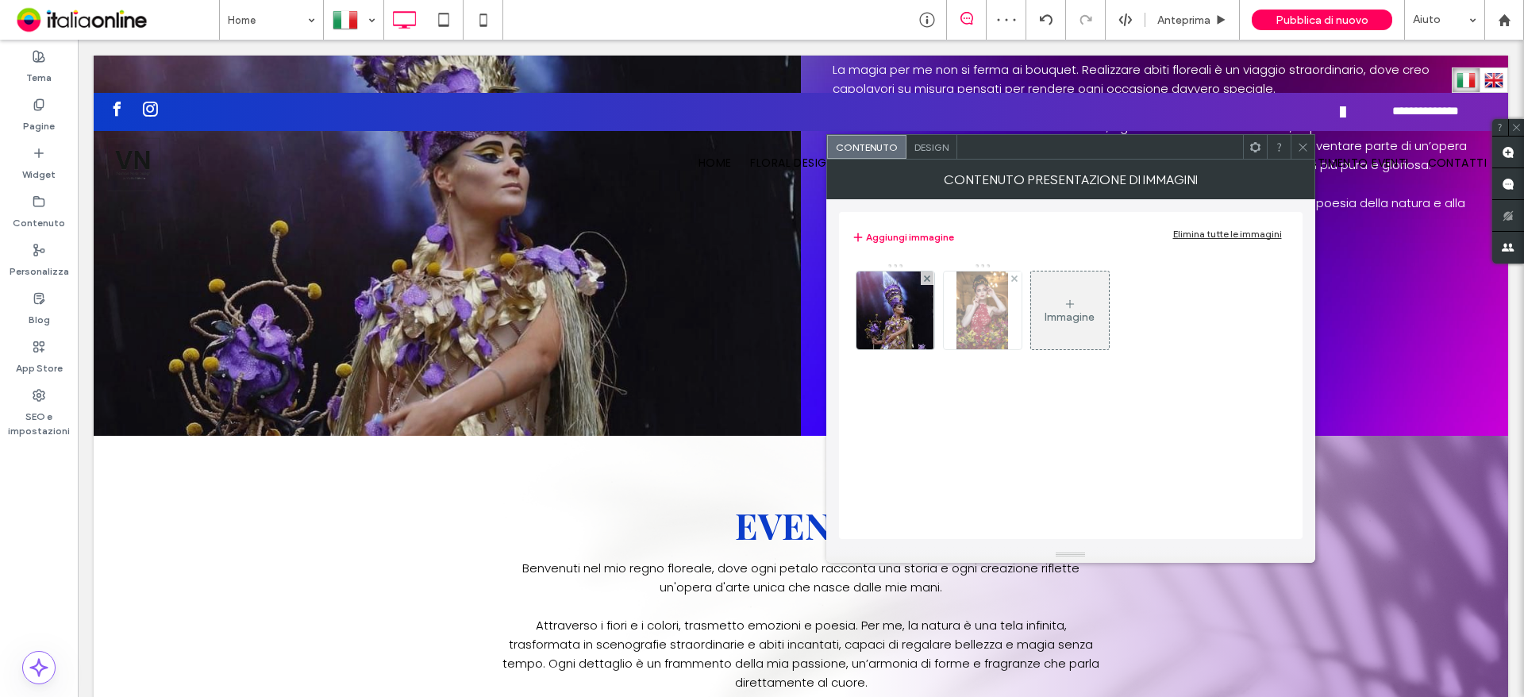
click at [1018, 279] on div at bounding box center [1014, 277] width 13 height 13
click at [909, 307] on img at bounding box center [894, 310] width 77 height 78
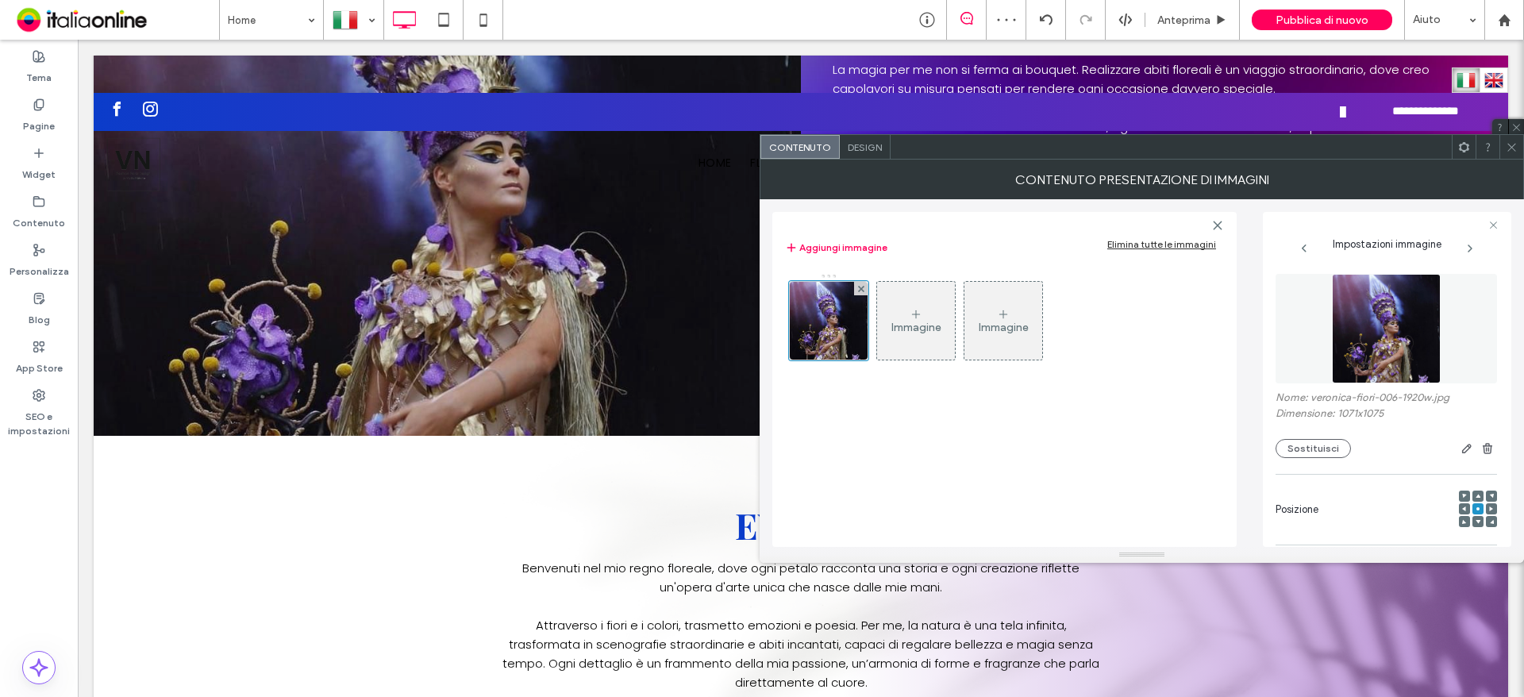
click at [1290, 437] on div "Nome: veronica-fiori-006-1920w.jpg Dimensione: 1071x1075 Sostituisci" at bounding box center [1385, 424] width 221 height 67
click at [1294, 448] on button "Sostituisci" at bounding box center [1312, 448] width 75 height 19
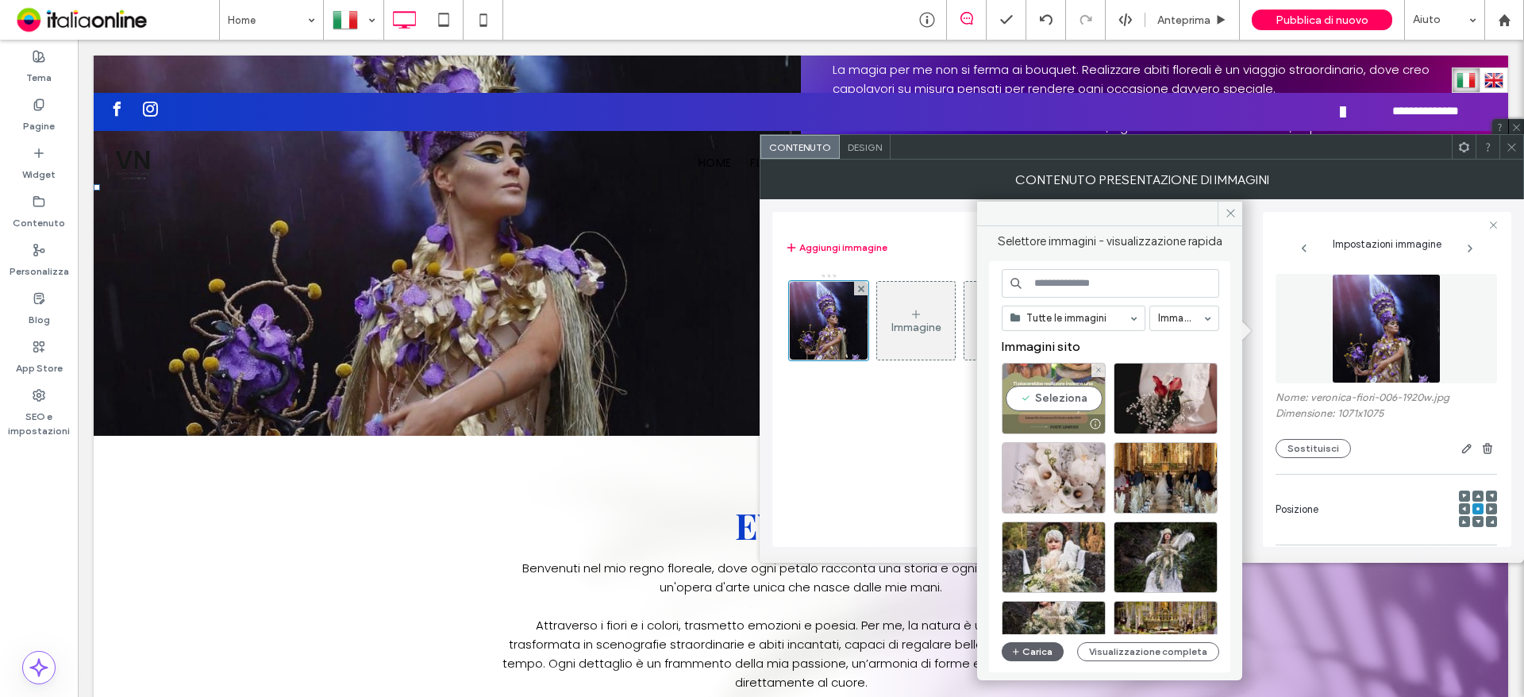
click at [1073, 399] on div "Seleziona" at bounding box center [1054, 398] width 104 height 71
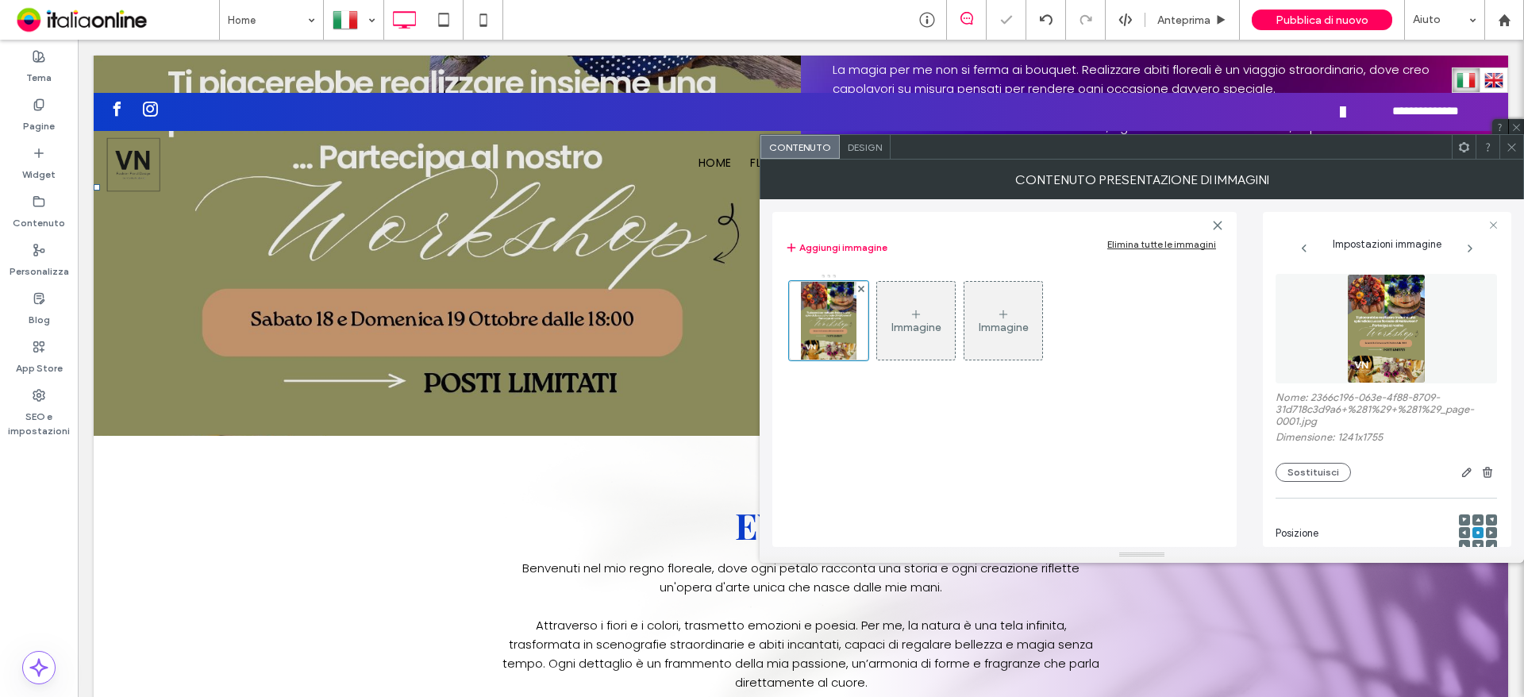
click at [1505, 150] on icon at bounding box center [1511, 147] width 12 height 12
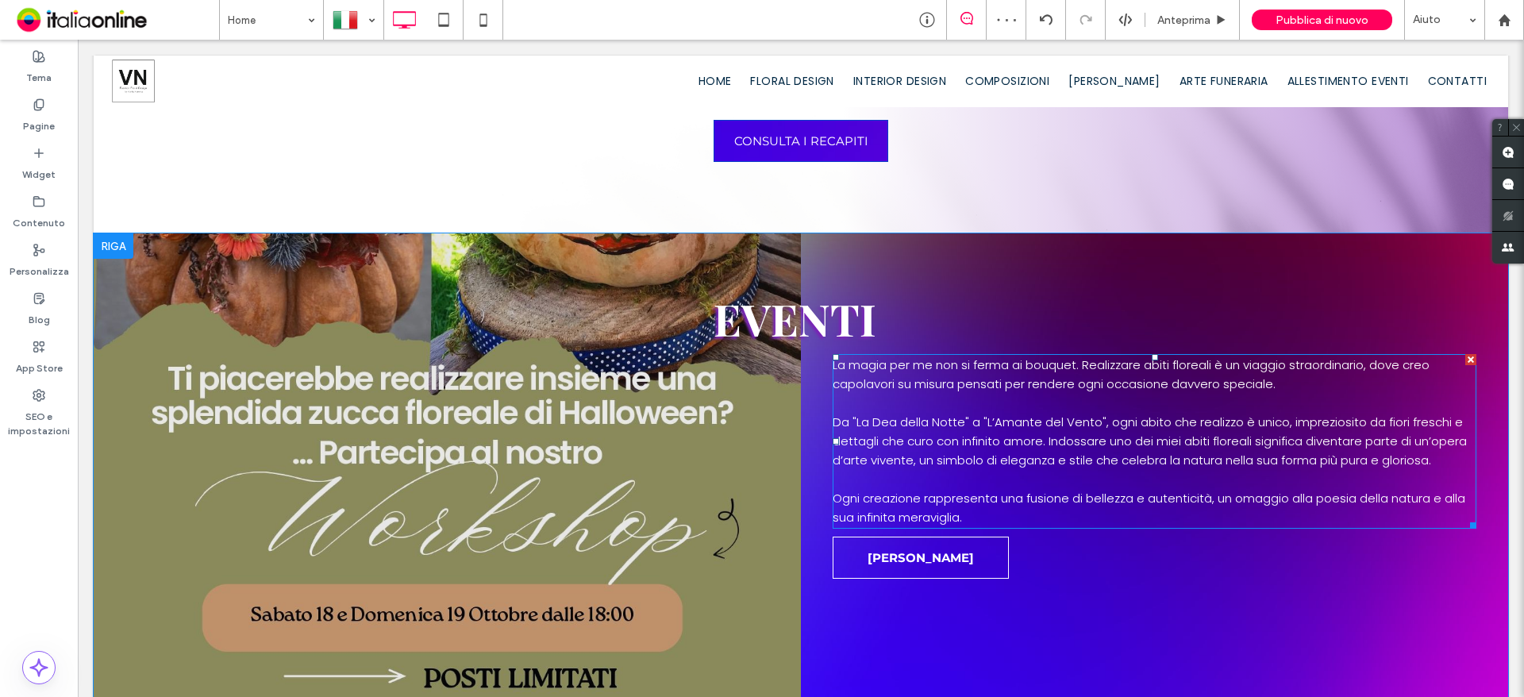
scroll to position [1111, 0]
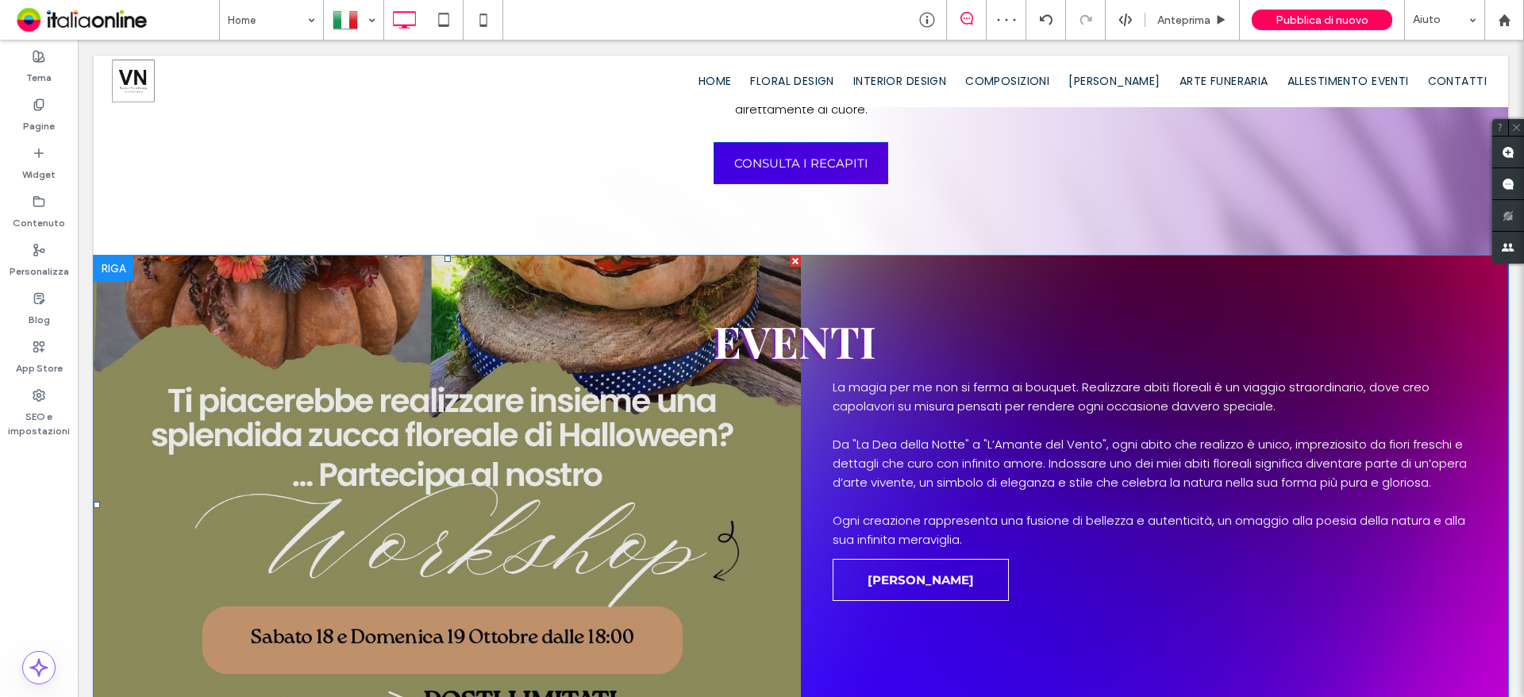
click at [315, 386] on li "Titolo diapositiva Scrivi qui la tua didascalia Pulsante" at bounding box center [447, 505] width 707 height 498
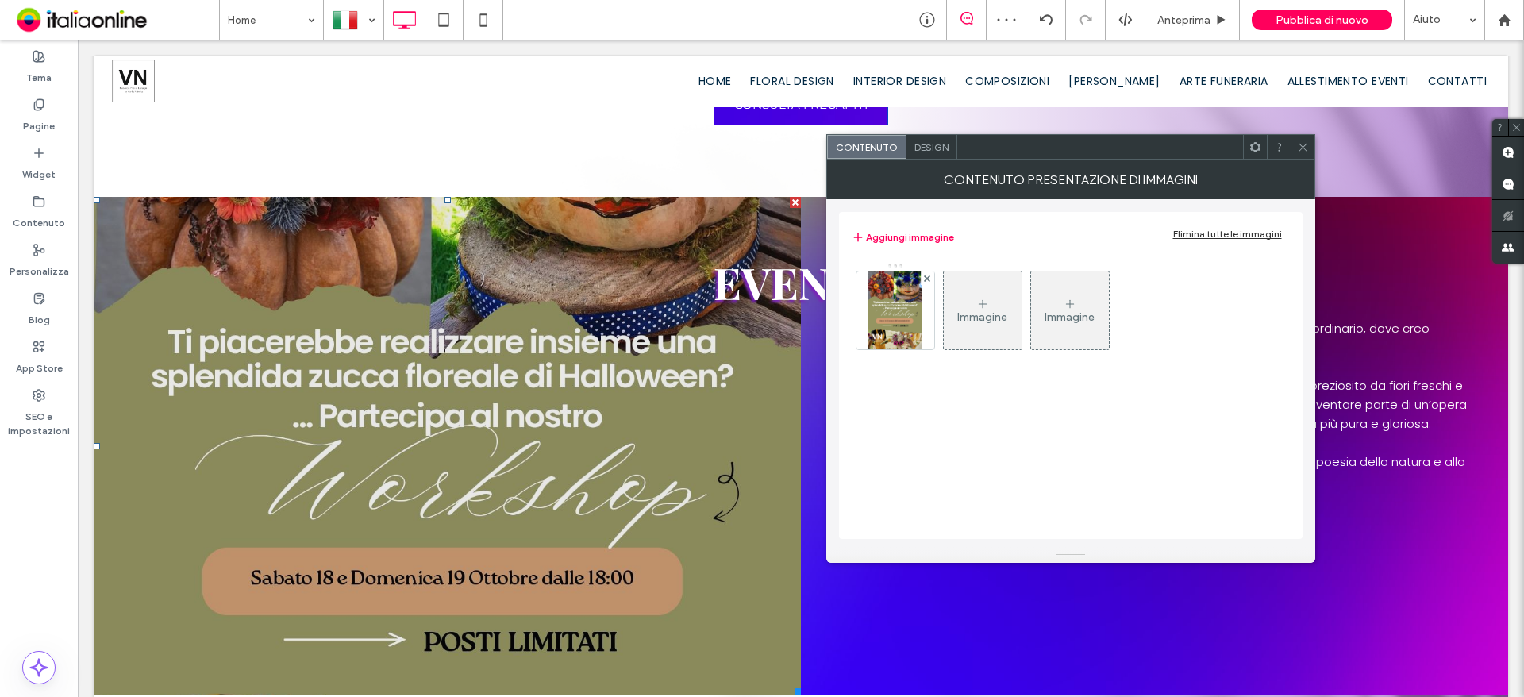
scroll to position [1349, 0]
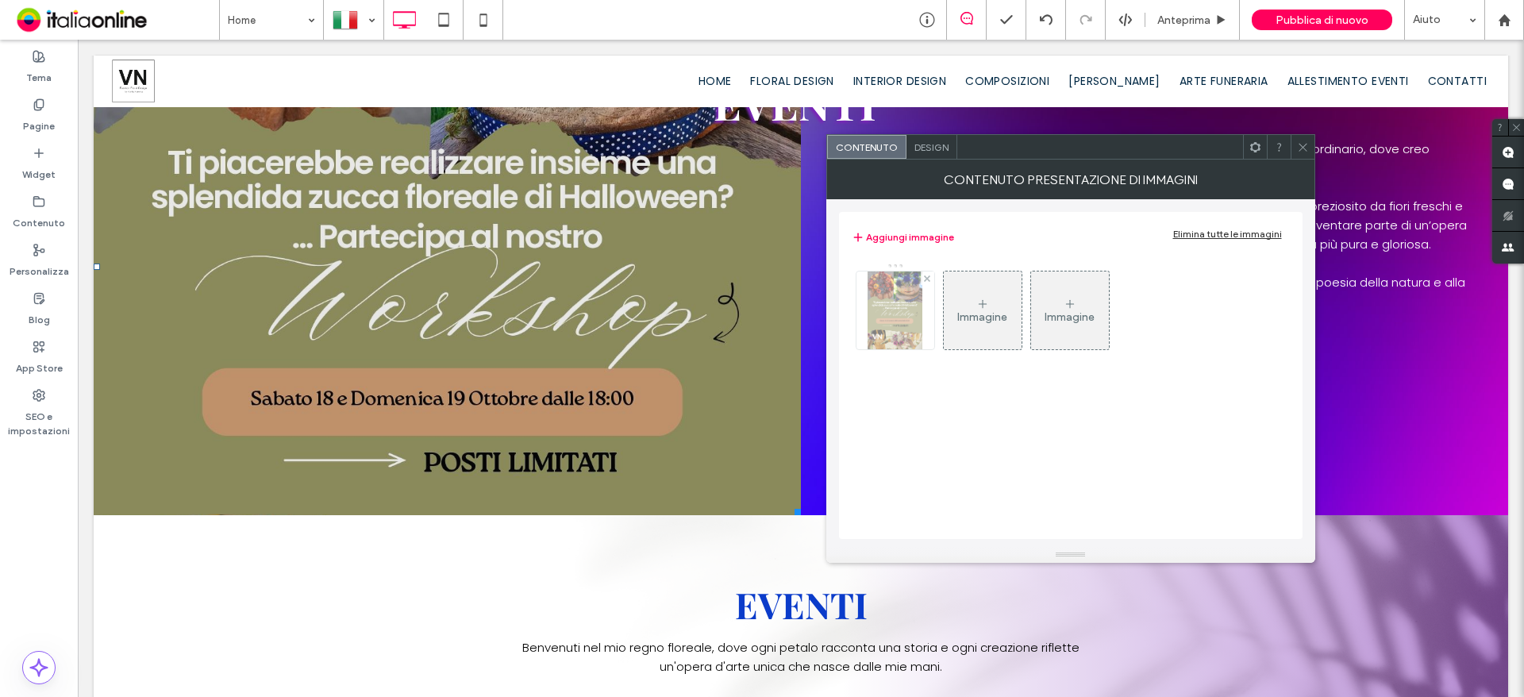
click at [905, 304] on img at bounding box center [894, 310] width 55 height 78
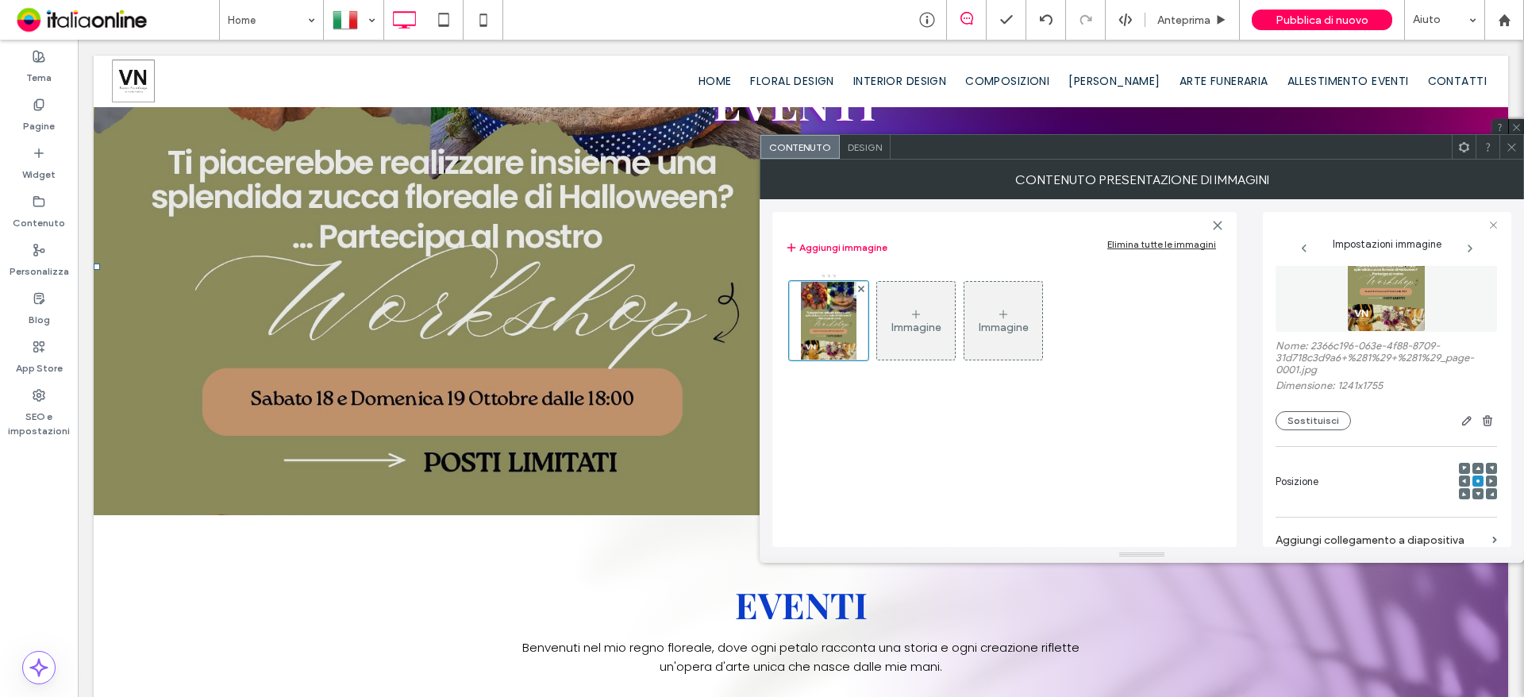
scroll to position [79, 0]
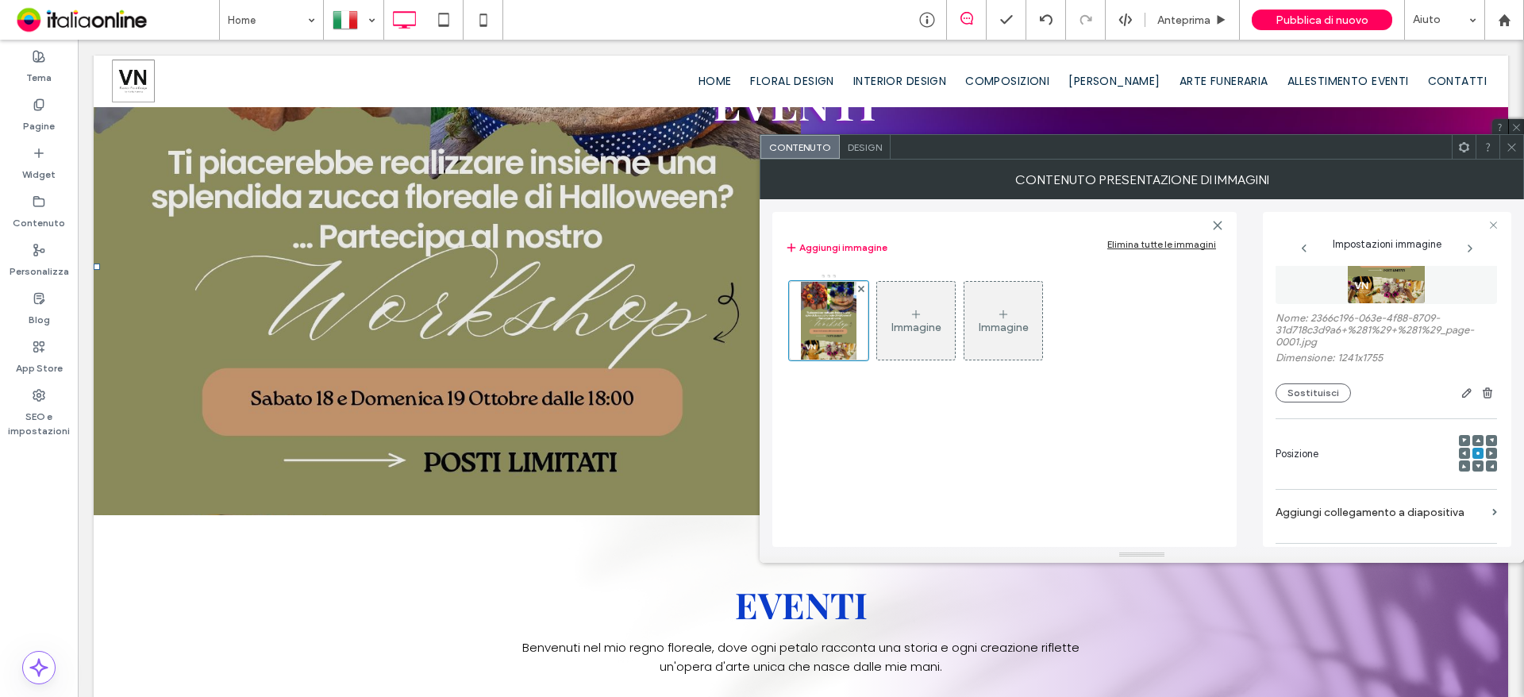
click at [1475, 465] on icon at bounding box center [1477, 465] width 5 height 5
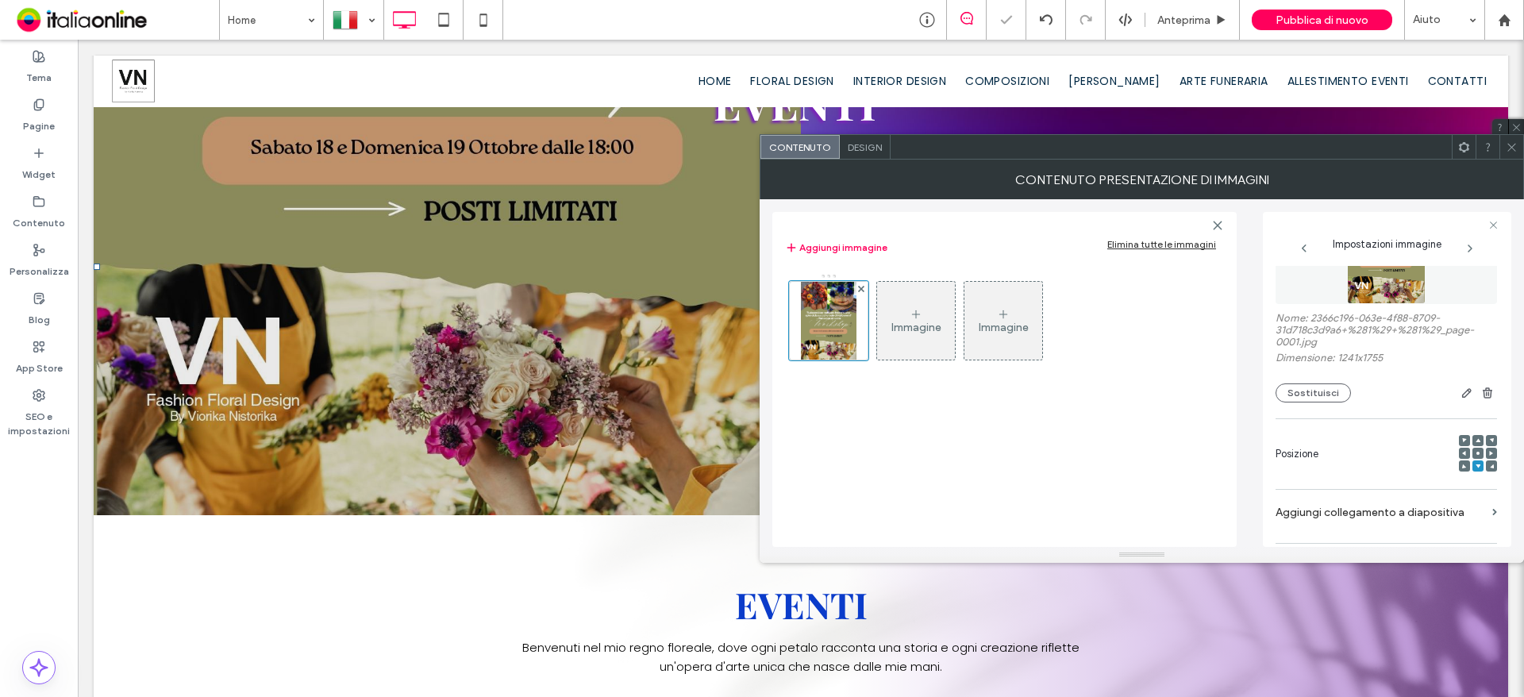
click at [1475, 436] on span at bounding box center [1477, 440] width 5 height 11
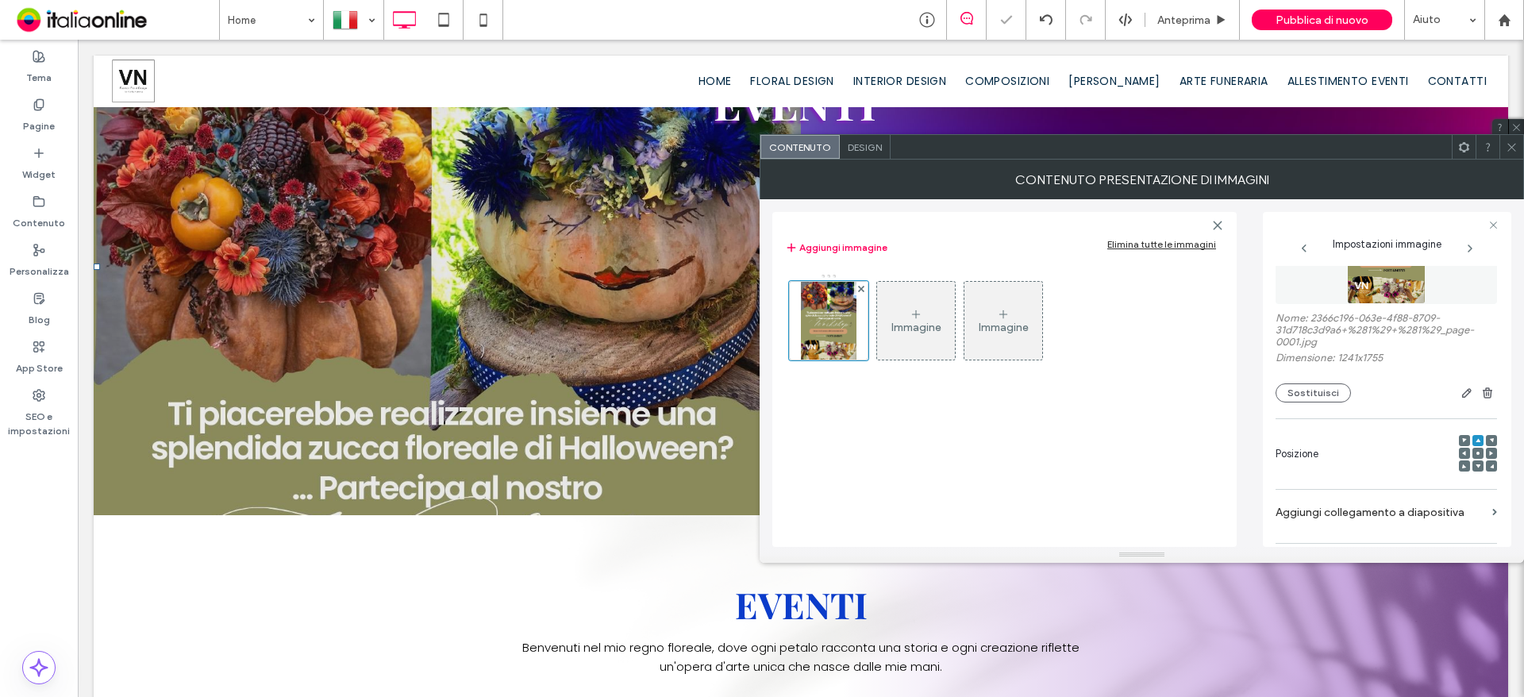
click at [1475, 452] on icon at bounding box center [1477, 453] width 5 height 5
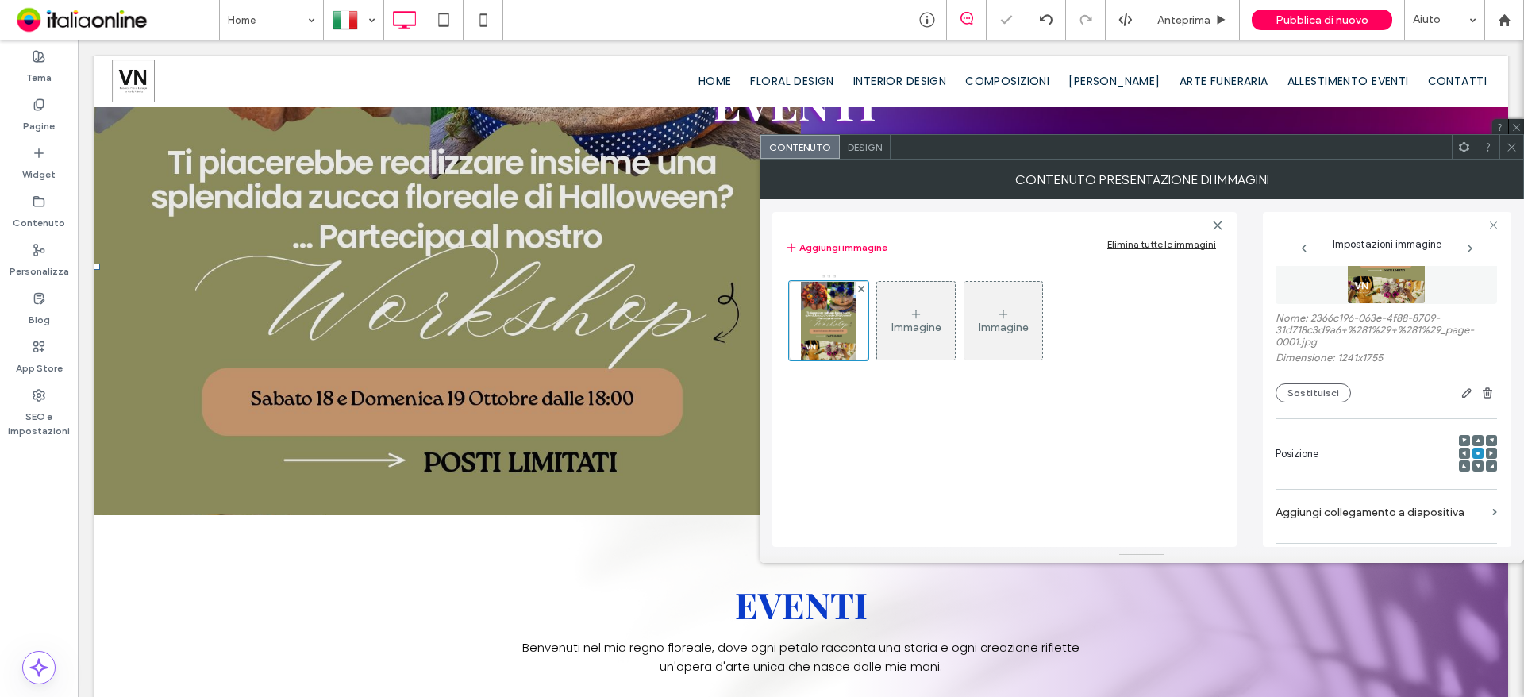
click at [1509, 152] on icon at bounding box center [1511, 147] width 12 height 12
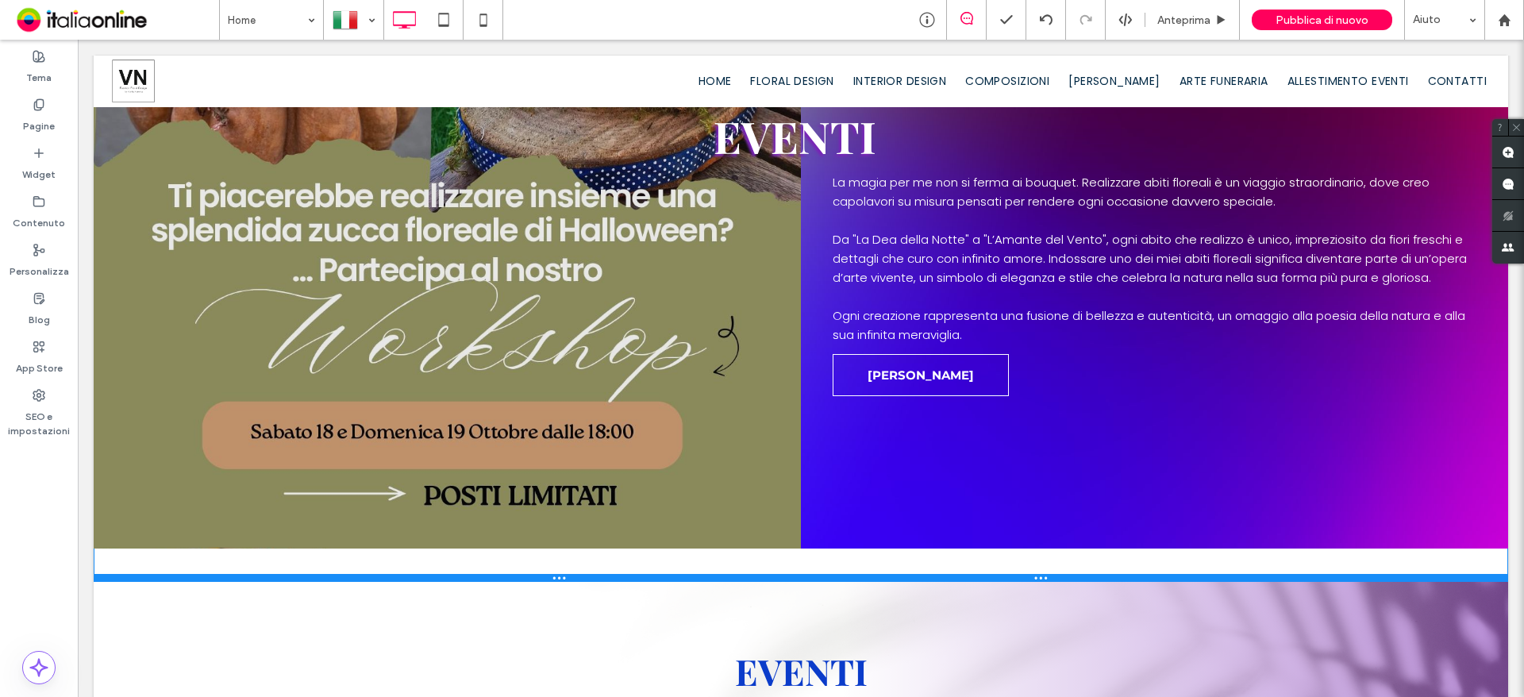
drag, startPoint x: 1484, startPoint y: 510, endPoint x: 1470, endPoint y: 577, distance: 68.2
click at [1470, 577] on div at bounding box center [801, 578] width 1414 height 8
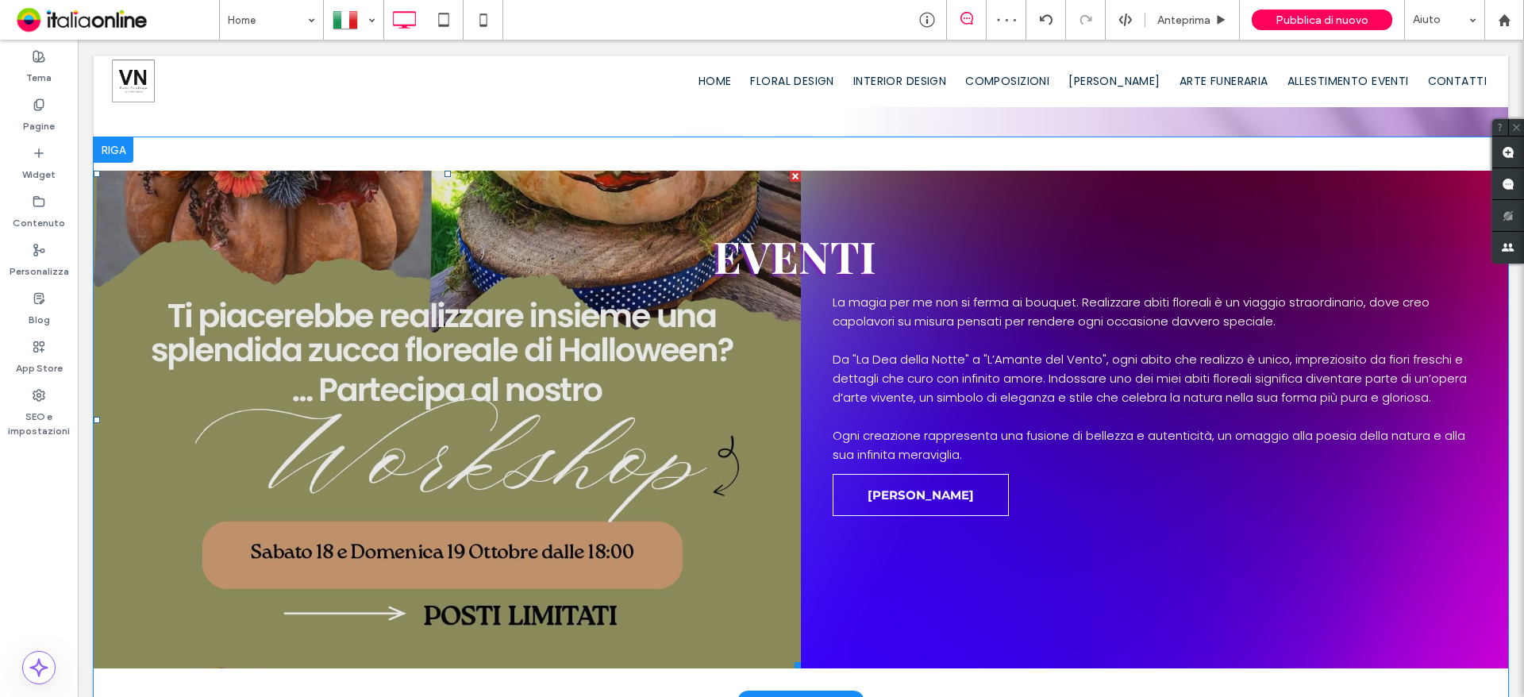
scroll to position [1428, 0]
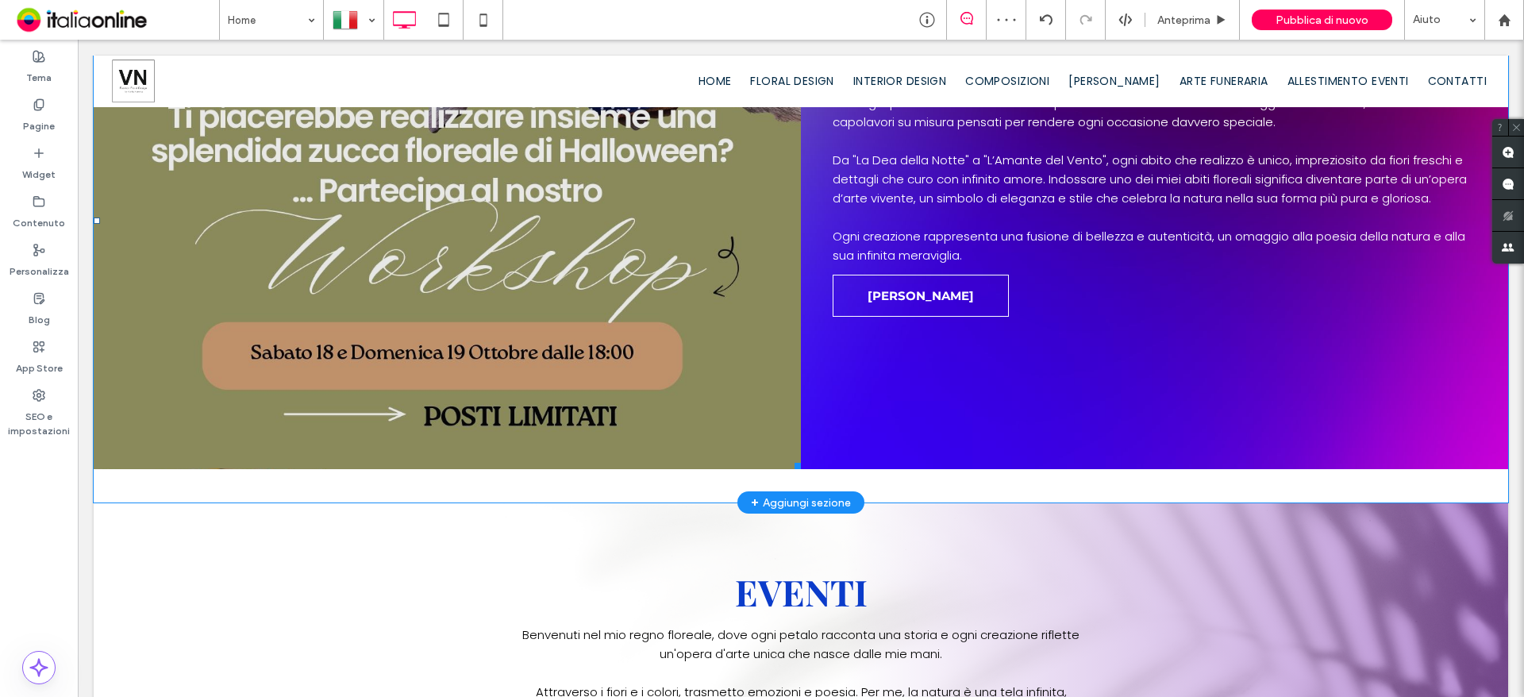
click at [766, 373] on li "Titolo diapositiva Scrivi qui la tua didascalia Pulsante" at bounding box center [447, 220] width 707 height 498
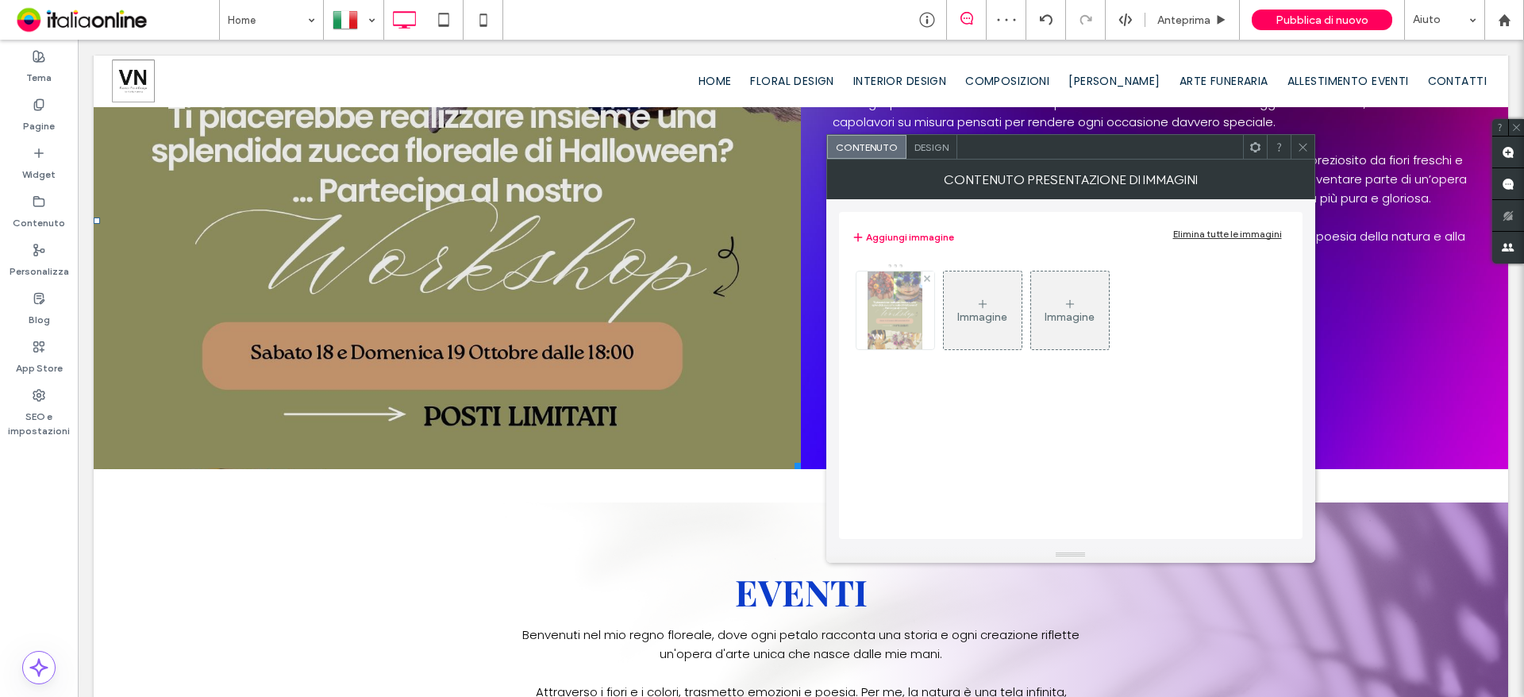
click at [910, 304] on img at bounding box center [894, 310] width 55 height 78
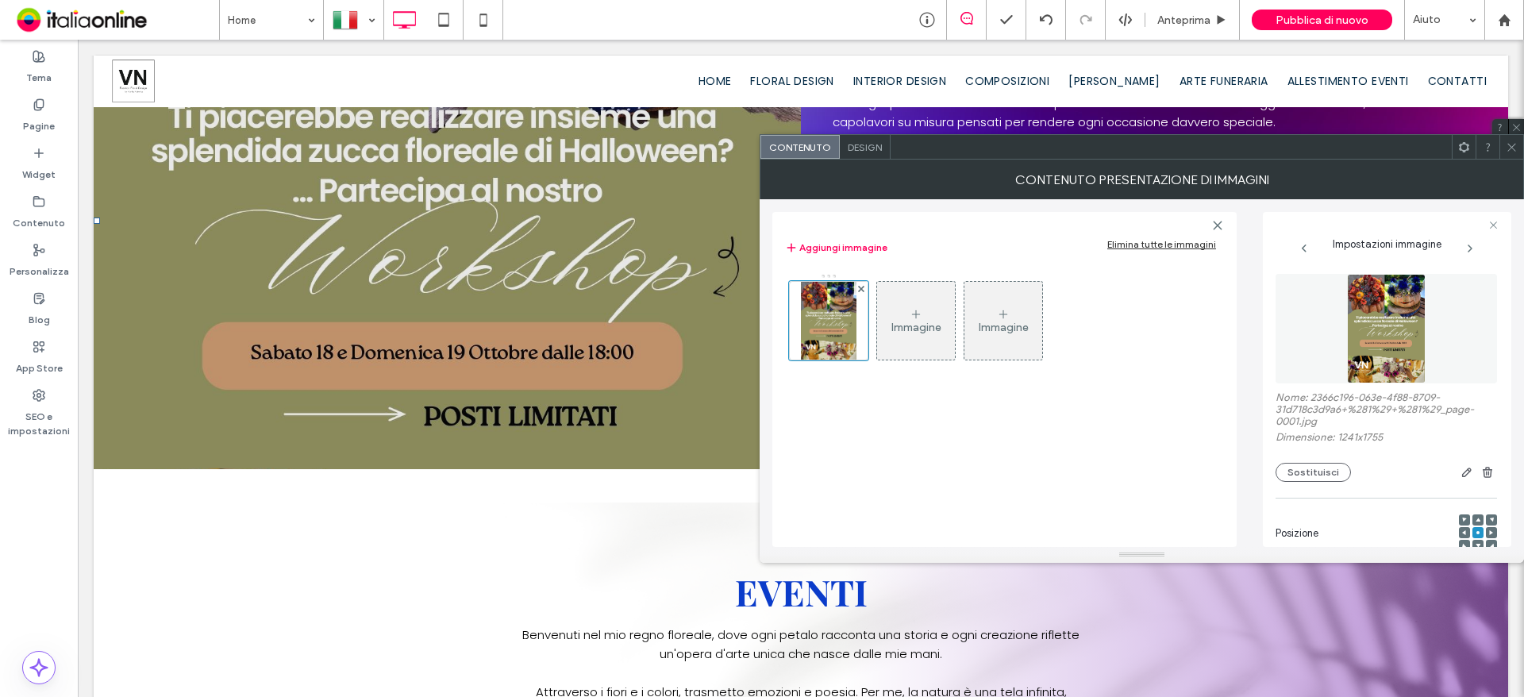
scroll to position [215, 0]
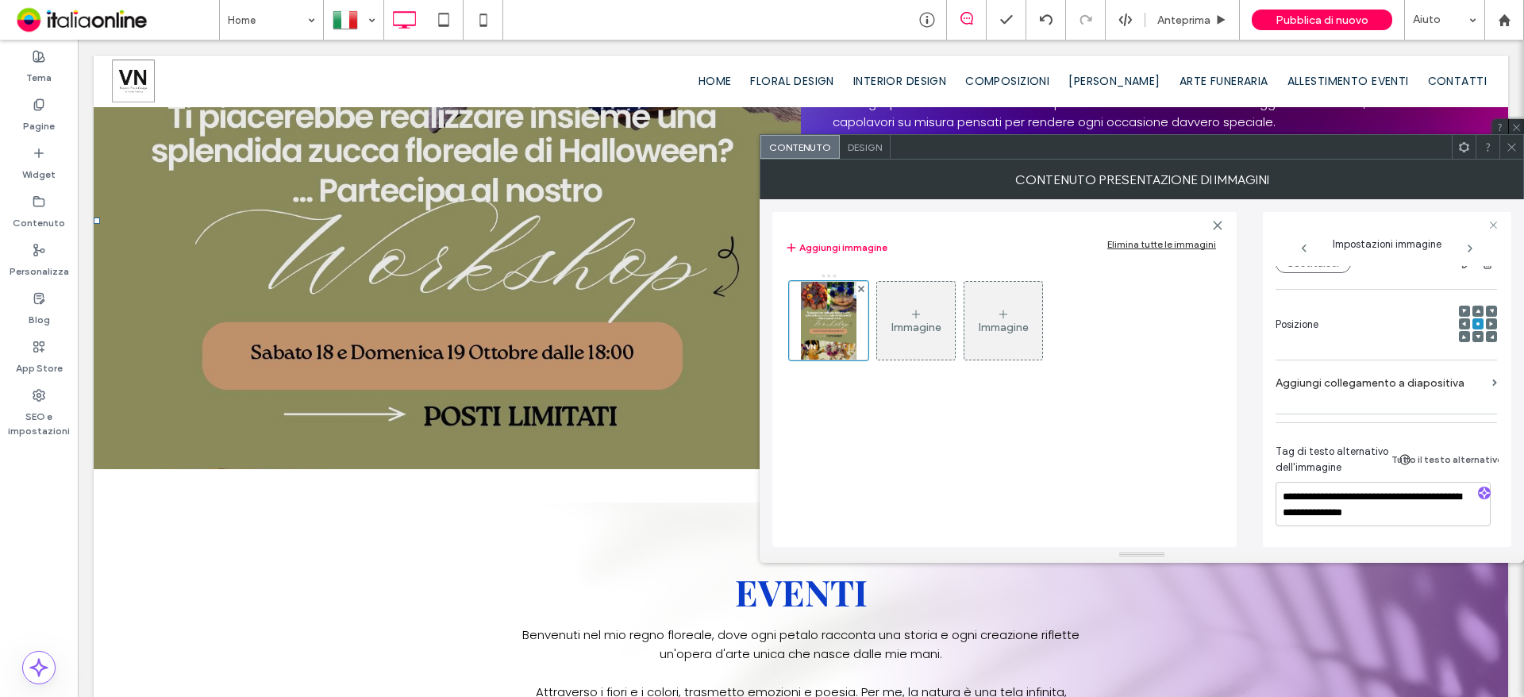
click at [1413, 239] on span "Impostazioni immagine" at bounding box center [1386, 240] width 109 height 20
click at [1468, 254] on icon at bounding box center [1469, 248] width 13 height 13
click at [870, 155] on div "Design" at bounding box center [865, 147] width 51 height 24
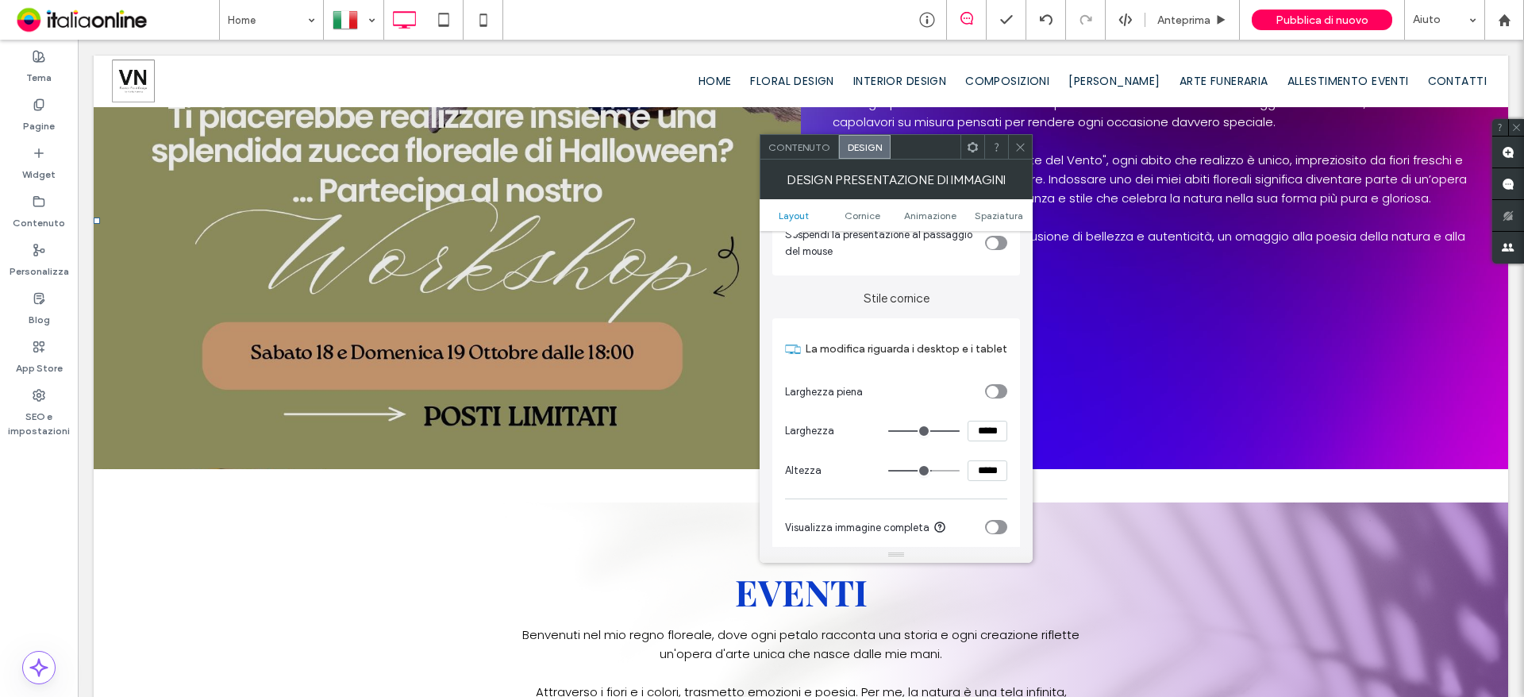
scroll to position [476, 0]
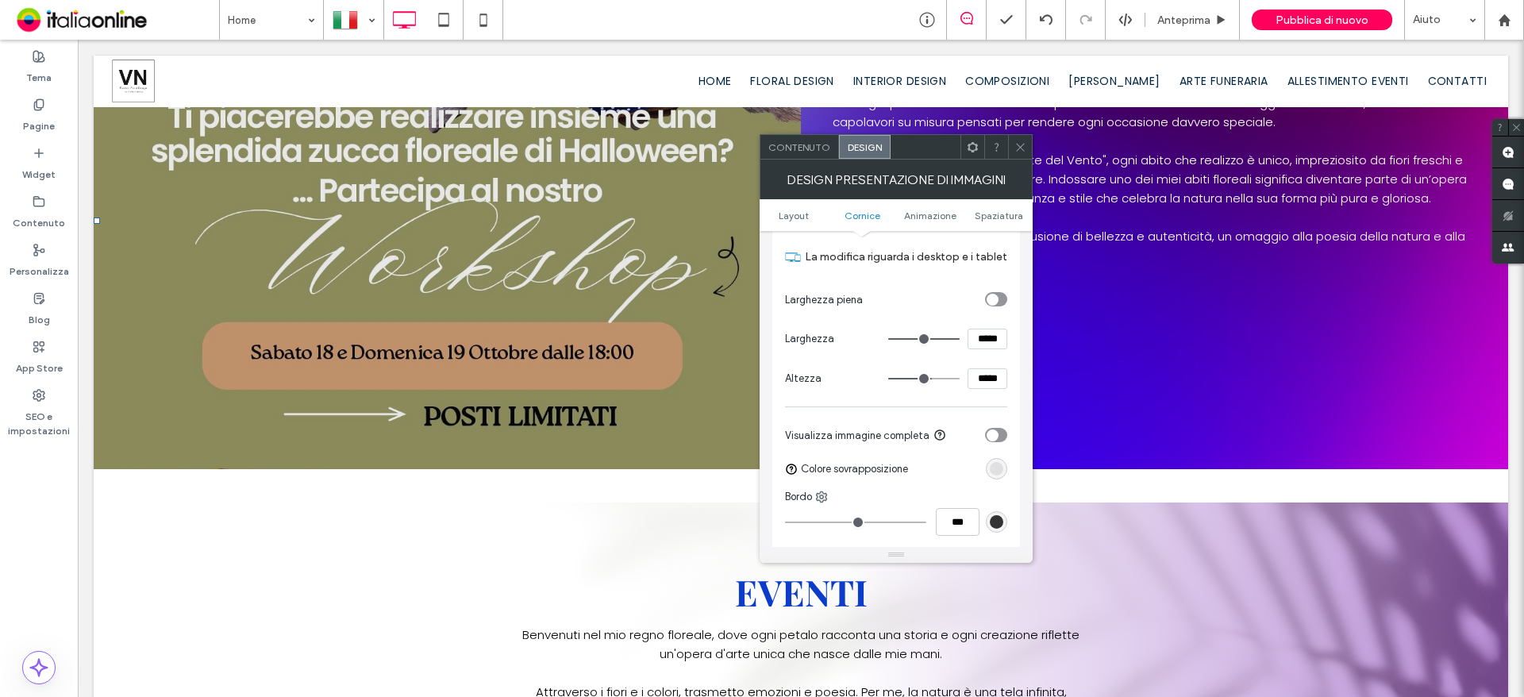
type input "***"
type input "*****"
type input "***"
type input "*****"
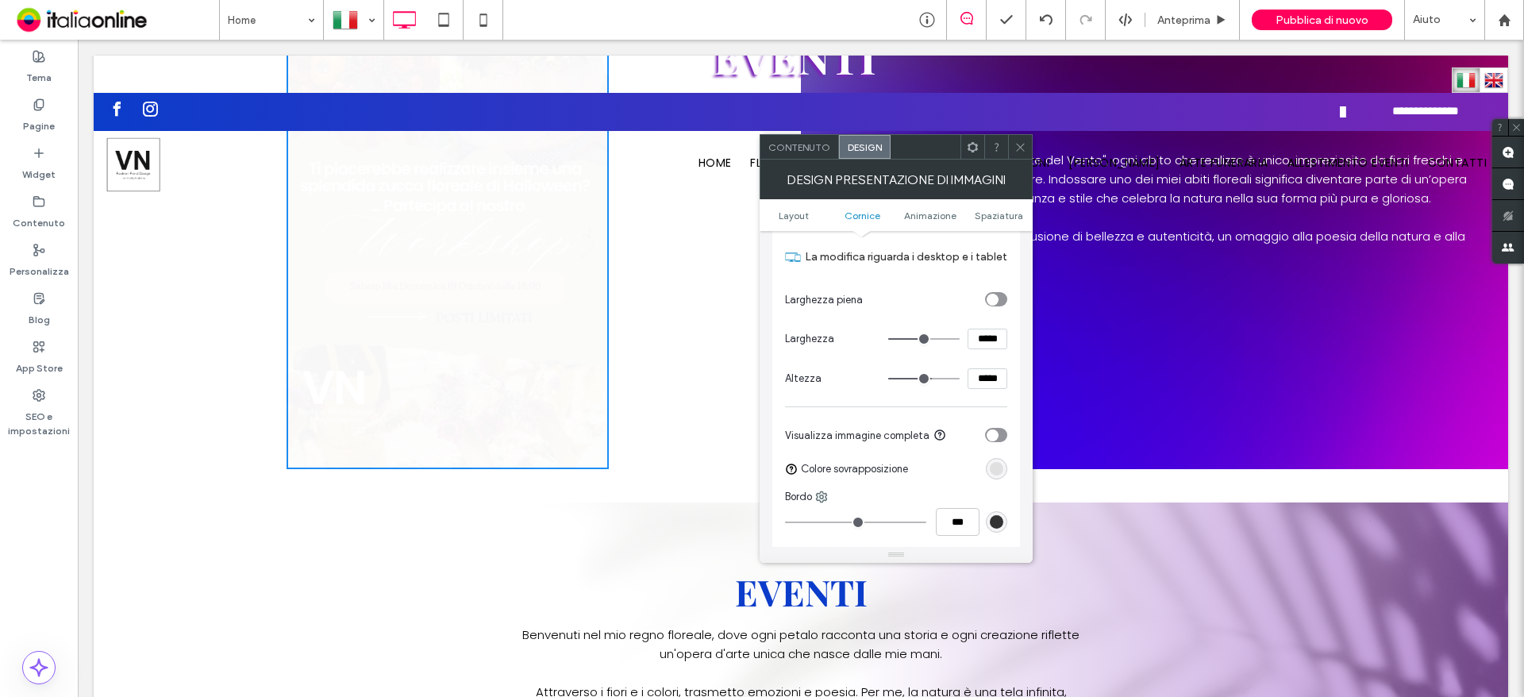
type input "***"
type input "*****"
type input "***"
type input "*****"
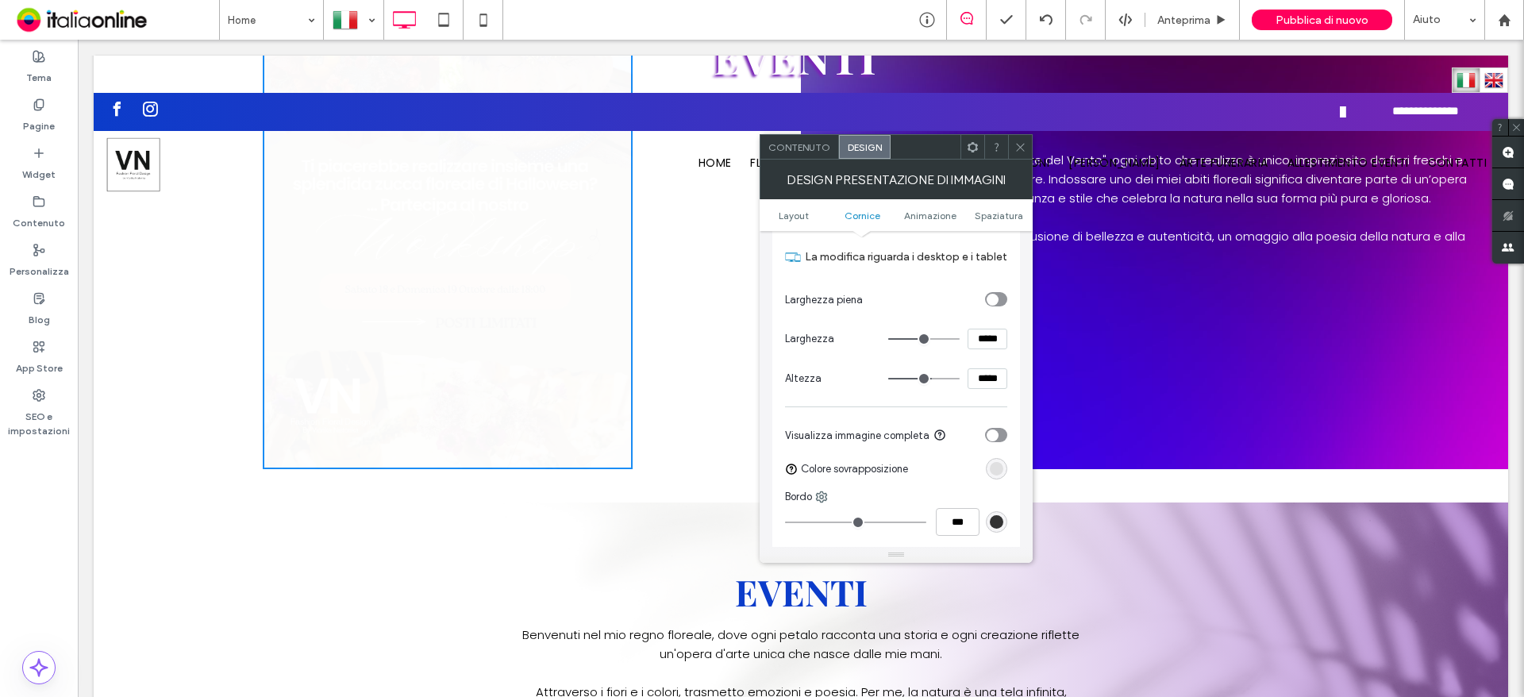
type input "***"
type input "*****"
type input "***"
type input "*****"
type input "***"
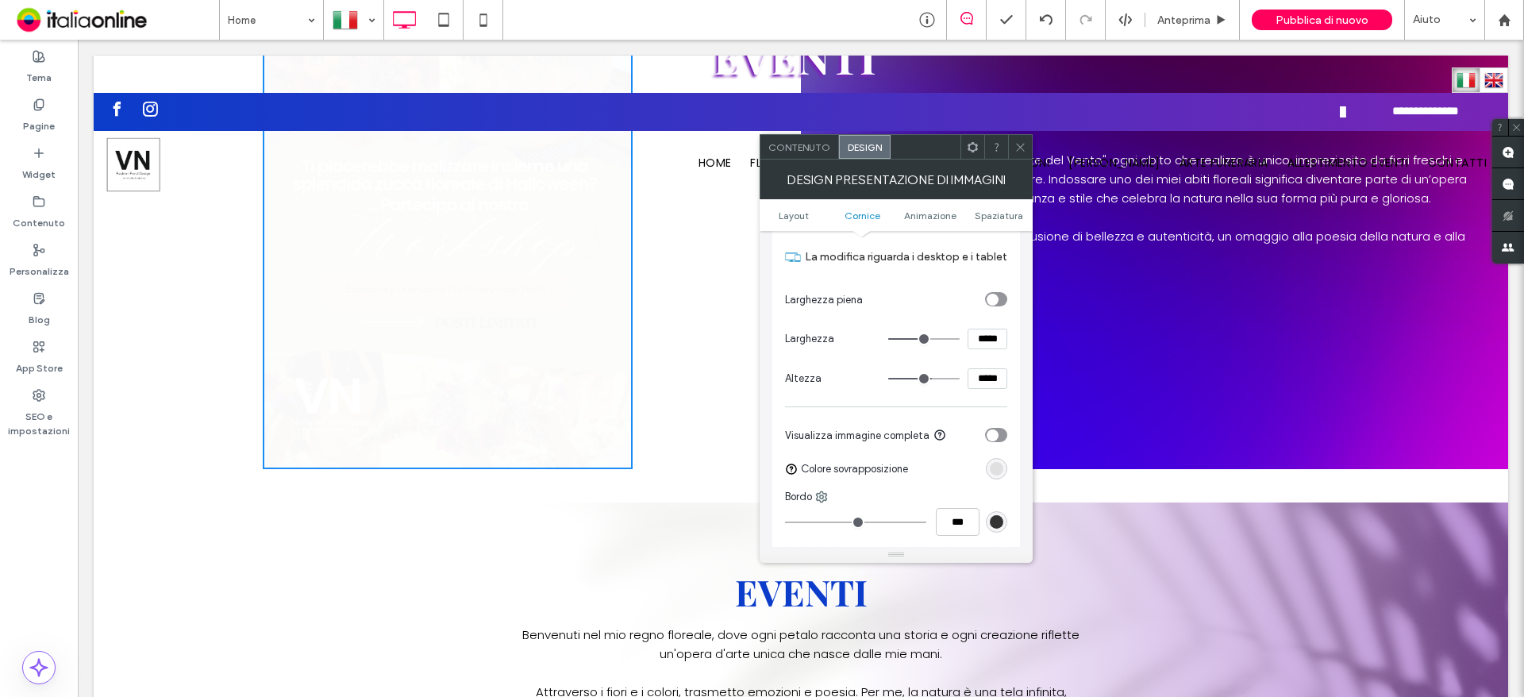
type input "*****"
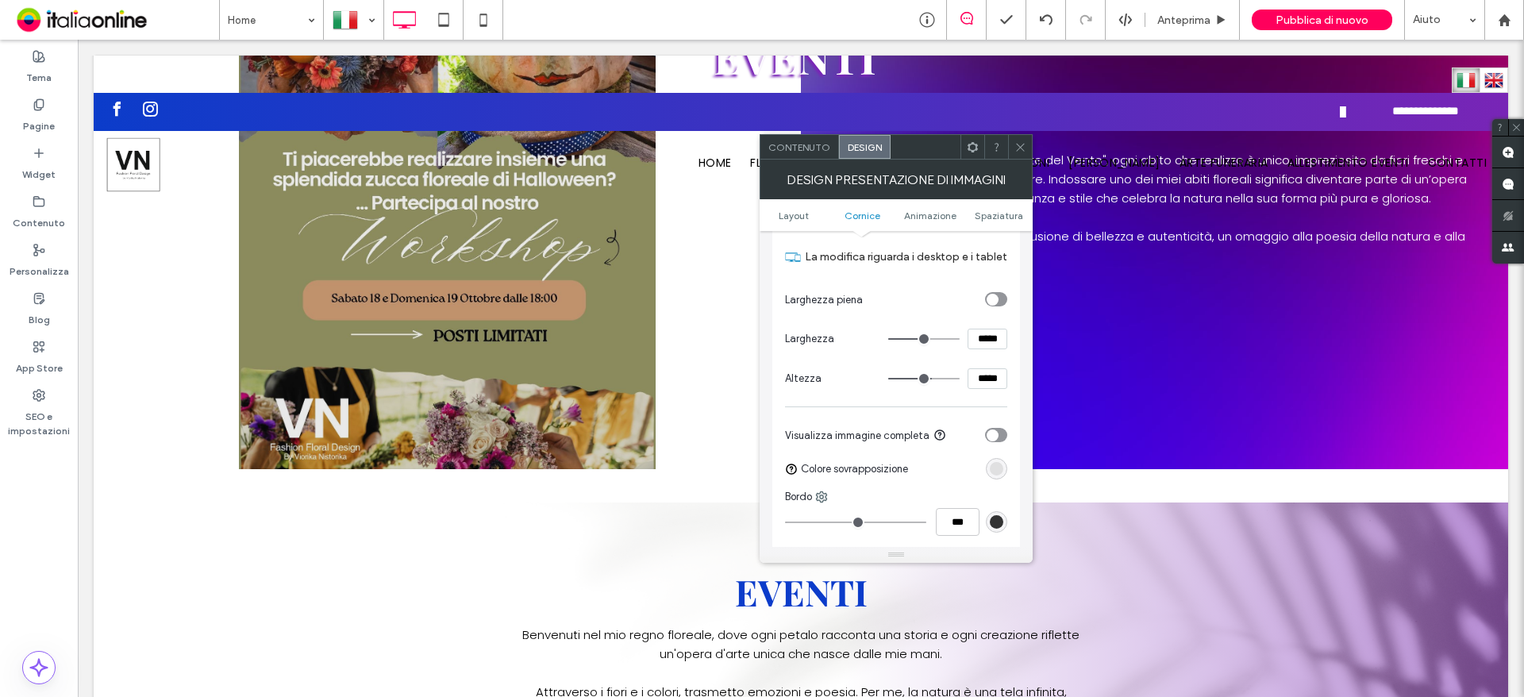
drag, startPoint x: 951, startPoint y: 337, endPoint x: 923, endPoint y: 336, distance: 27.8
type input "***"
click at [929, 338] on input "range" at bounding box center [923, 339] width 71 height 2
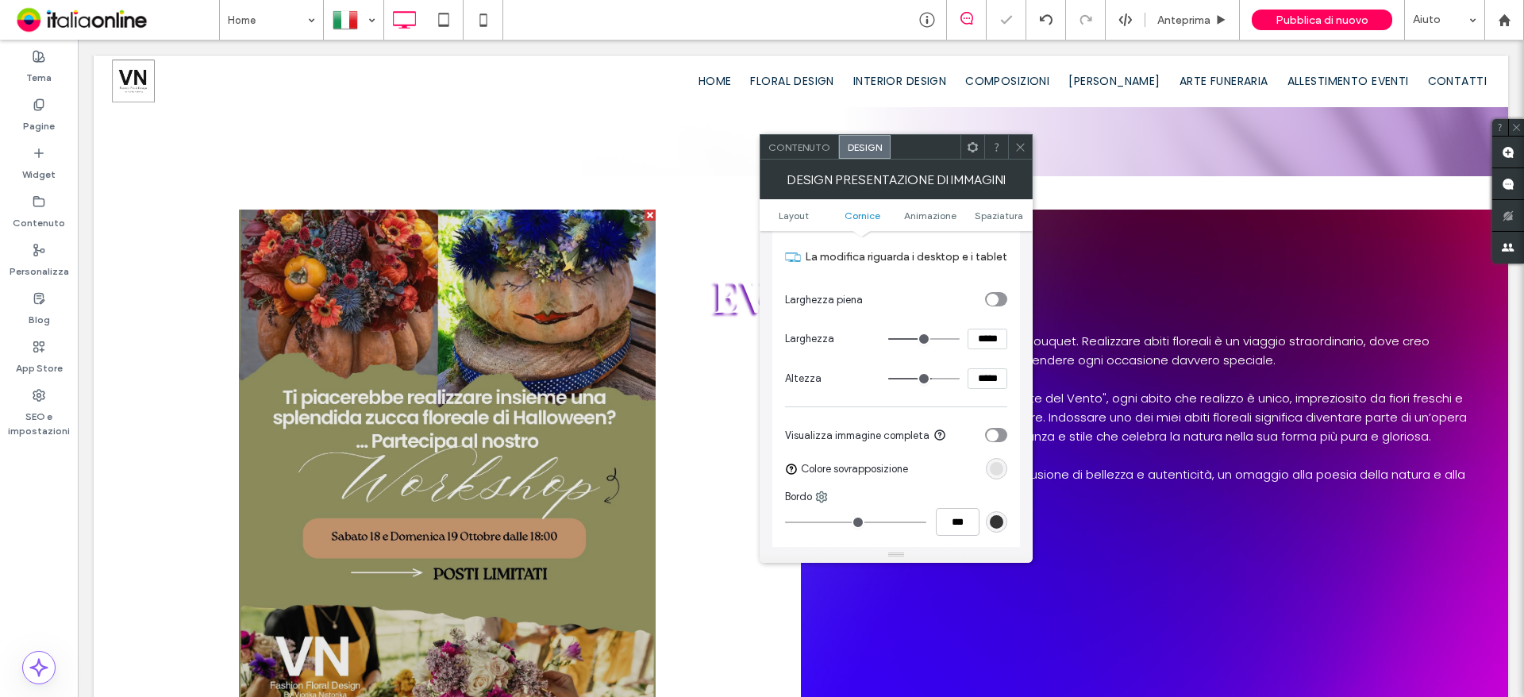
scroll to position [1270, 0]
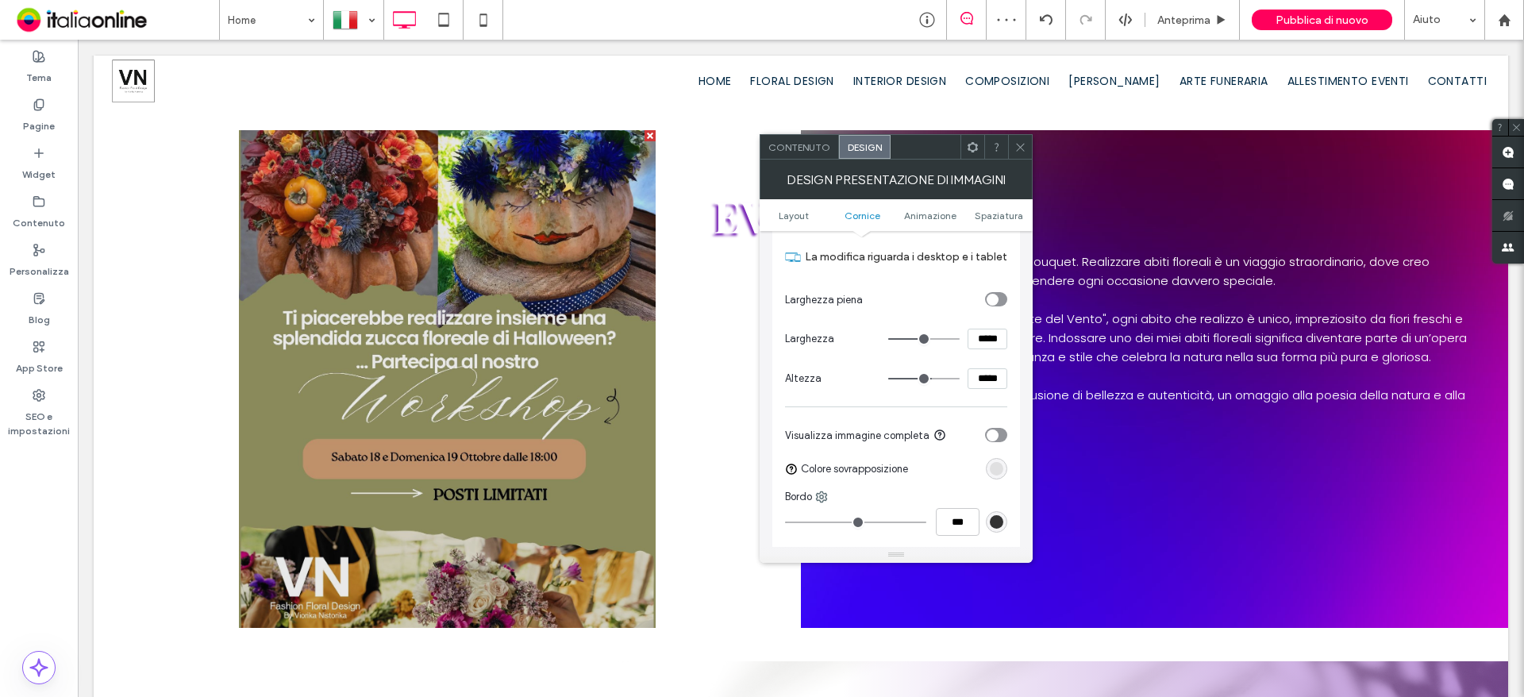
type input "***"
type input "*****"
type input "***"
type input "*****"
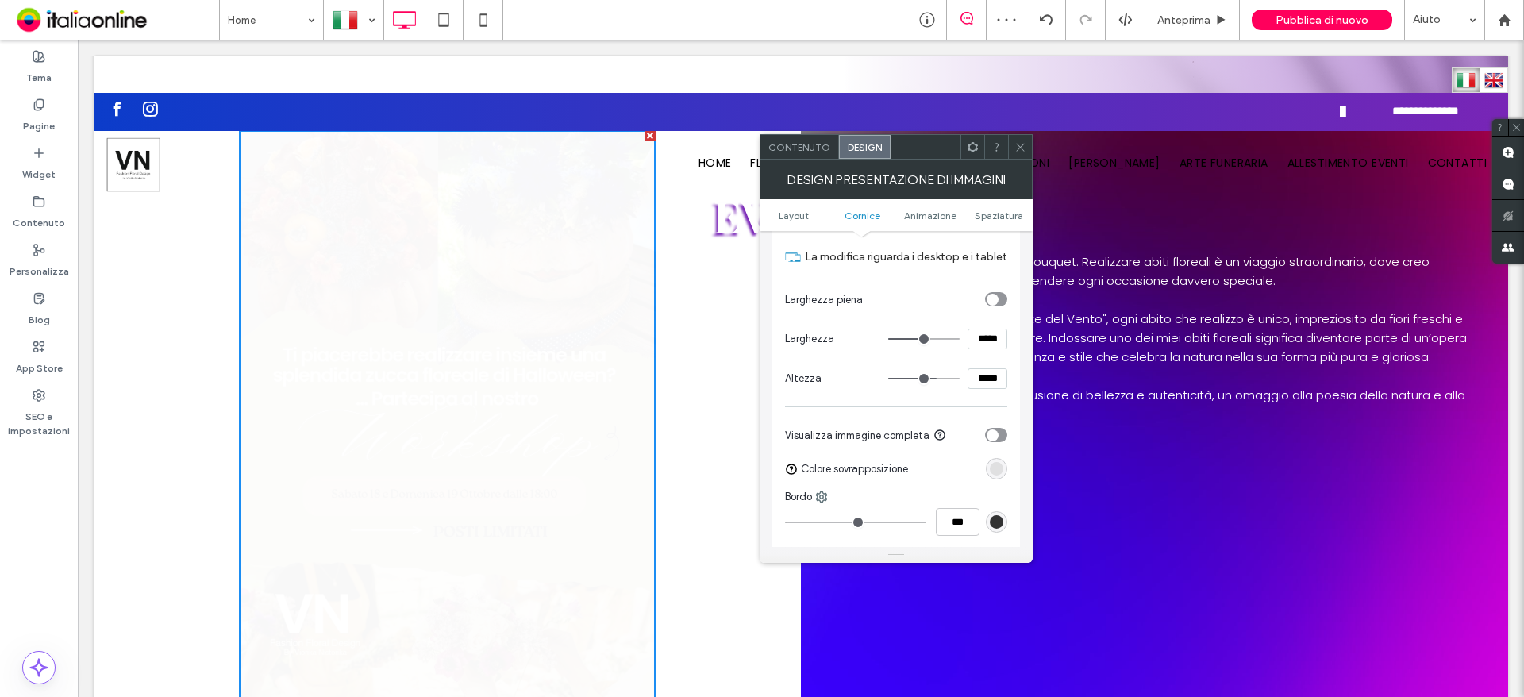
type input "***"
type input "*****"
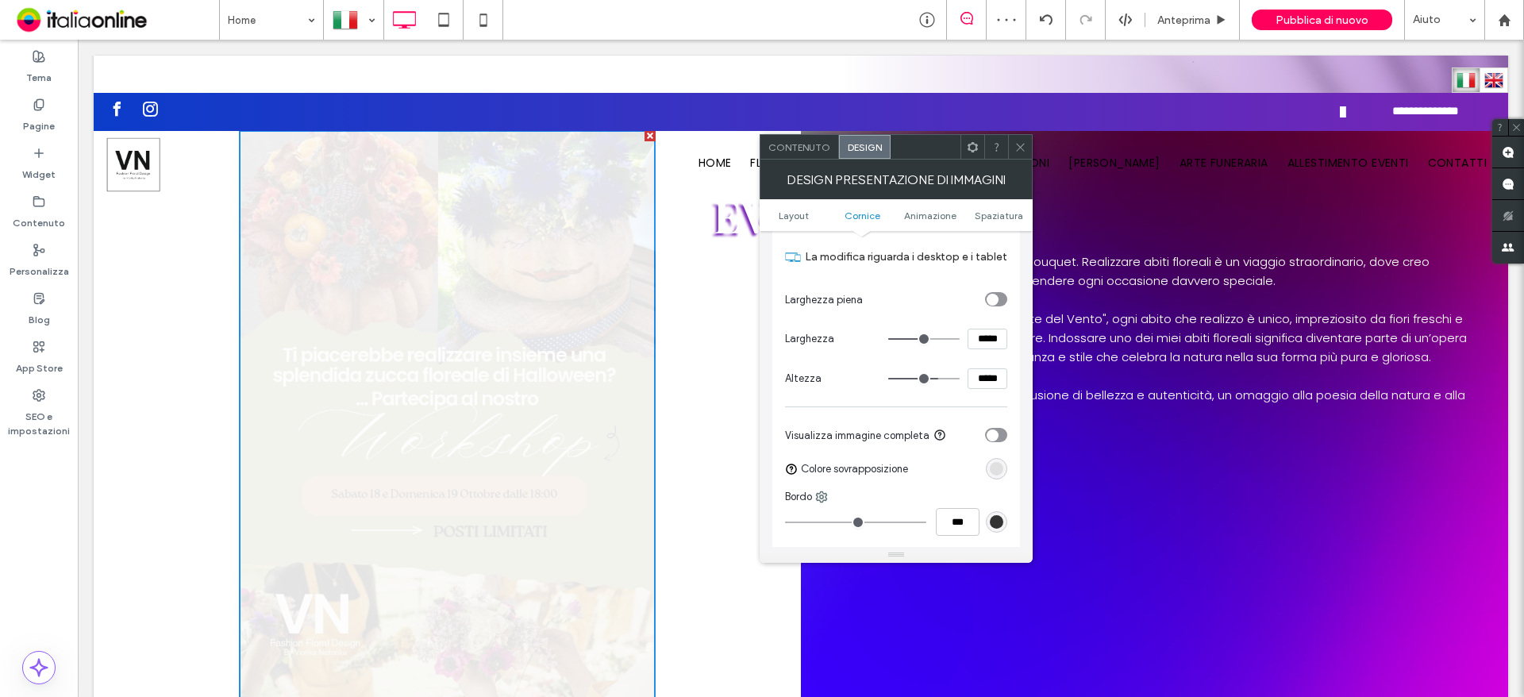
type input "***"
type input "*****"
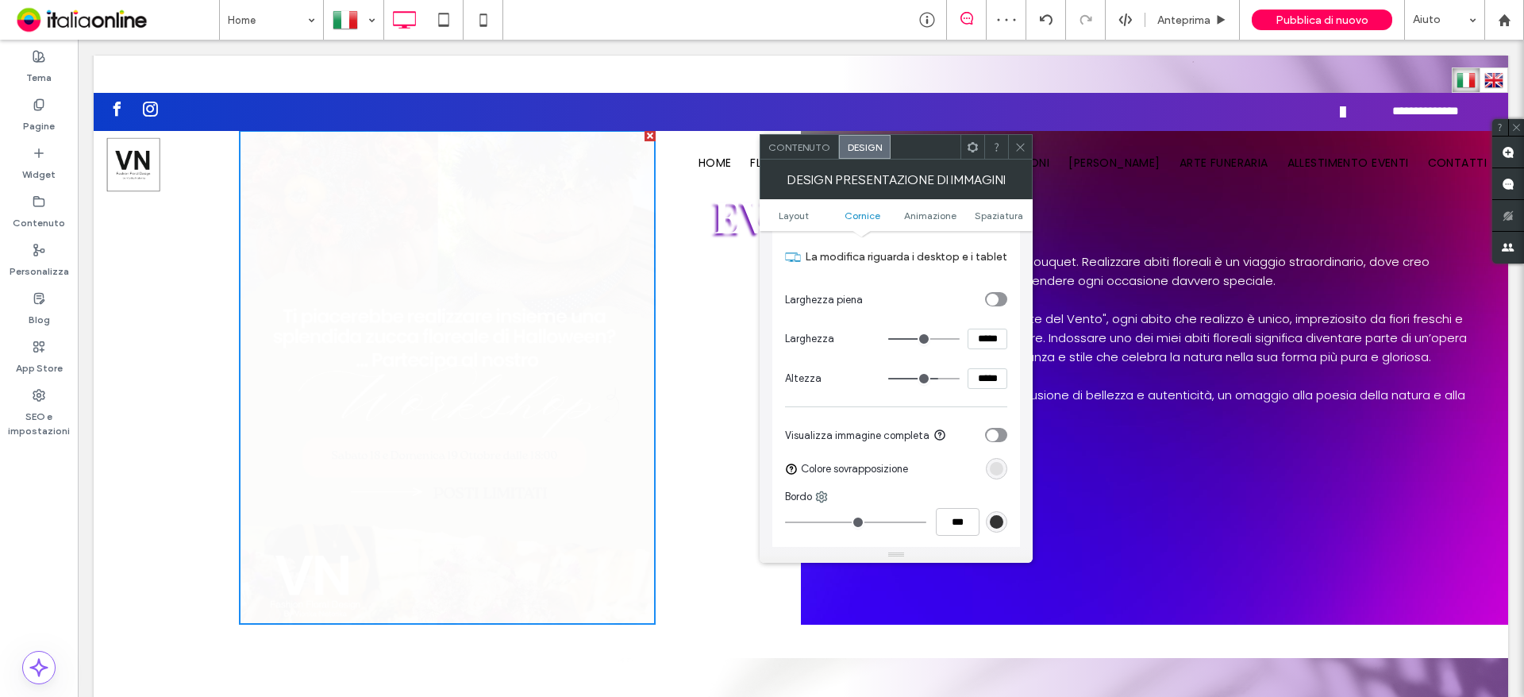
type input "***"
type input "*****"
type input "***"
type input "*****"
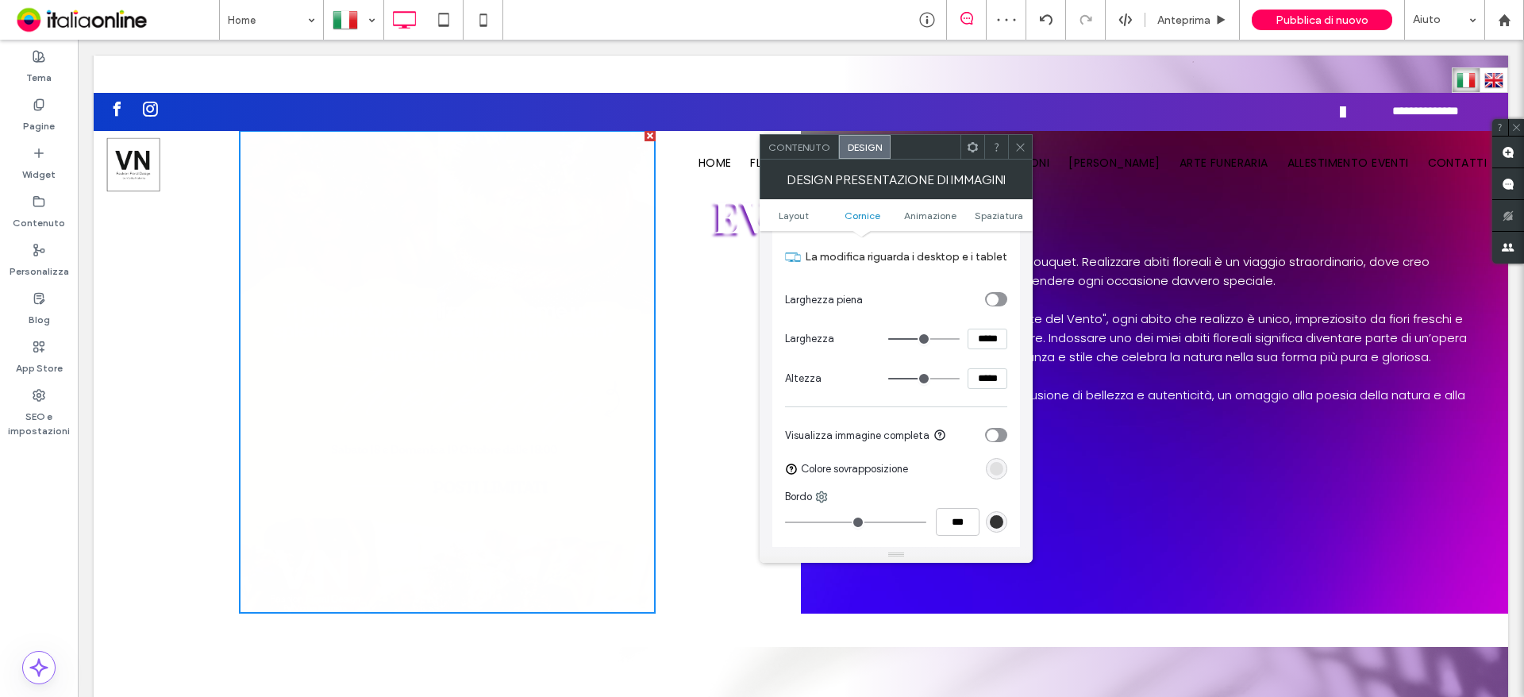
type input "***"
type input "*****"
type input "***"
type input "*****"
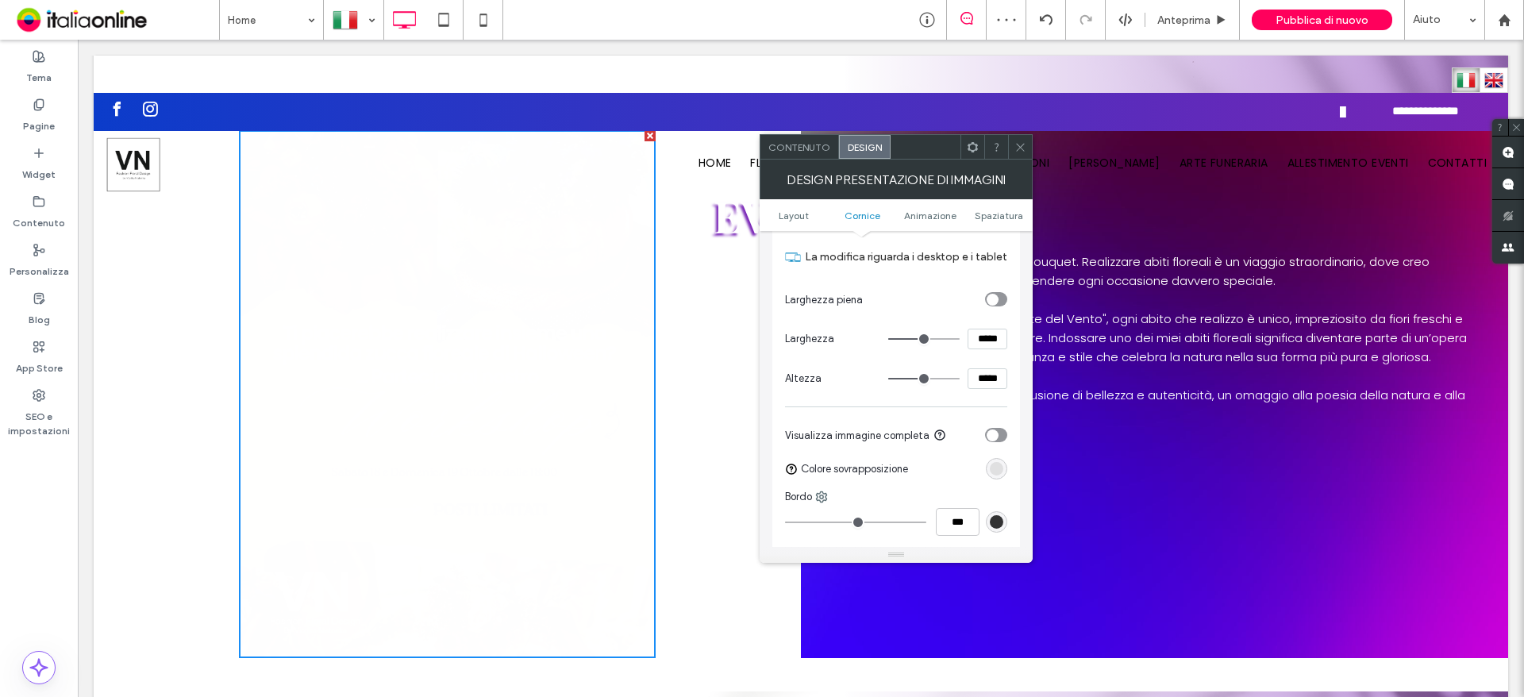
type input "***"
type input "*****"
type input "***"
type input "*****"
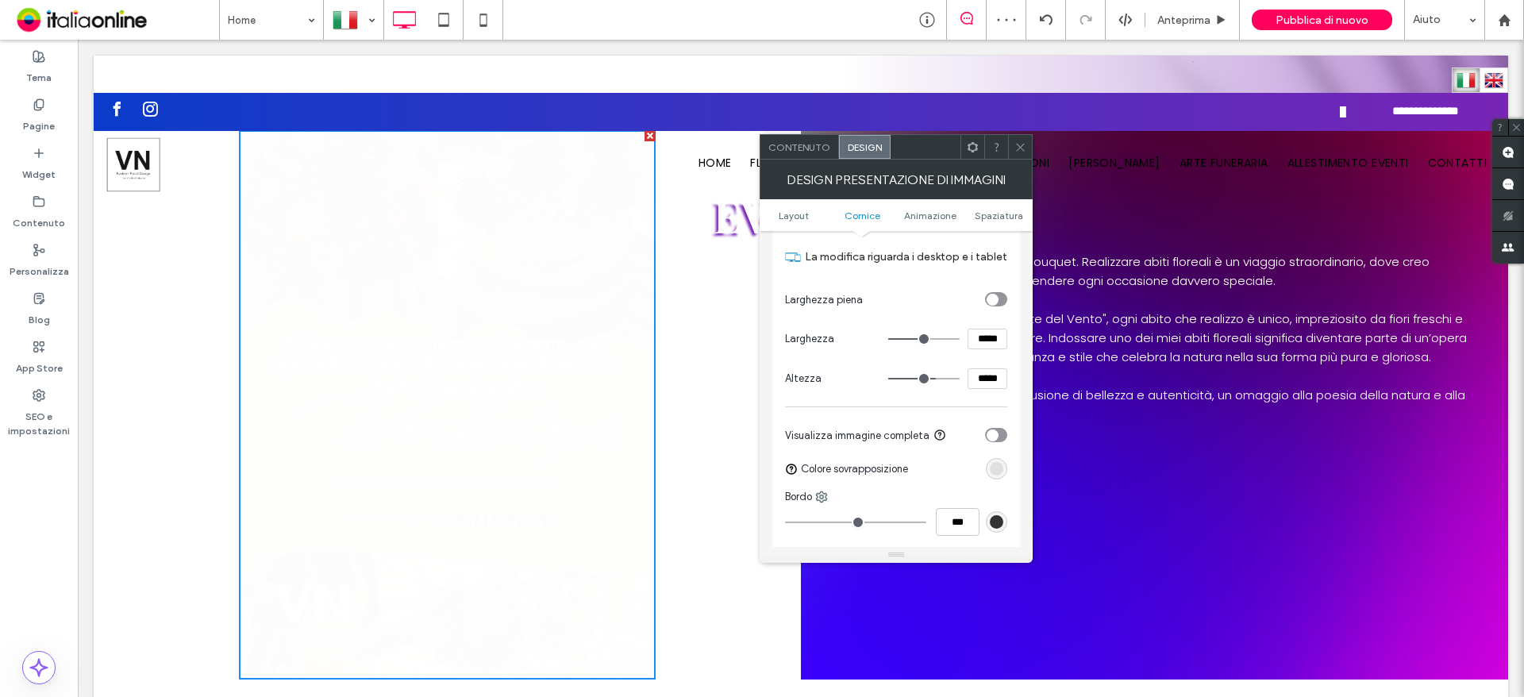
type input "***"
type input "*****"
type input "***"
type input "*****"
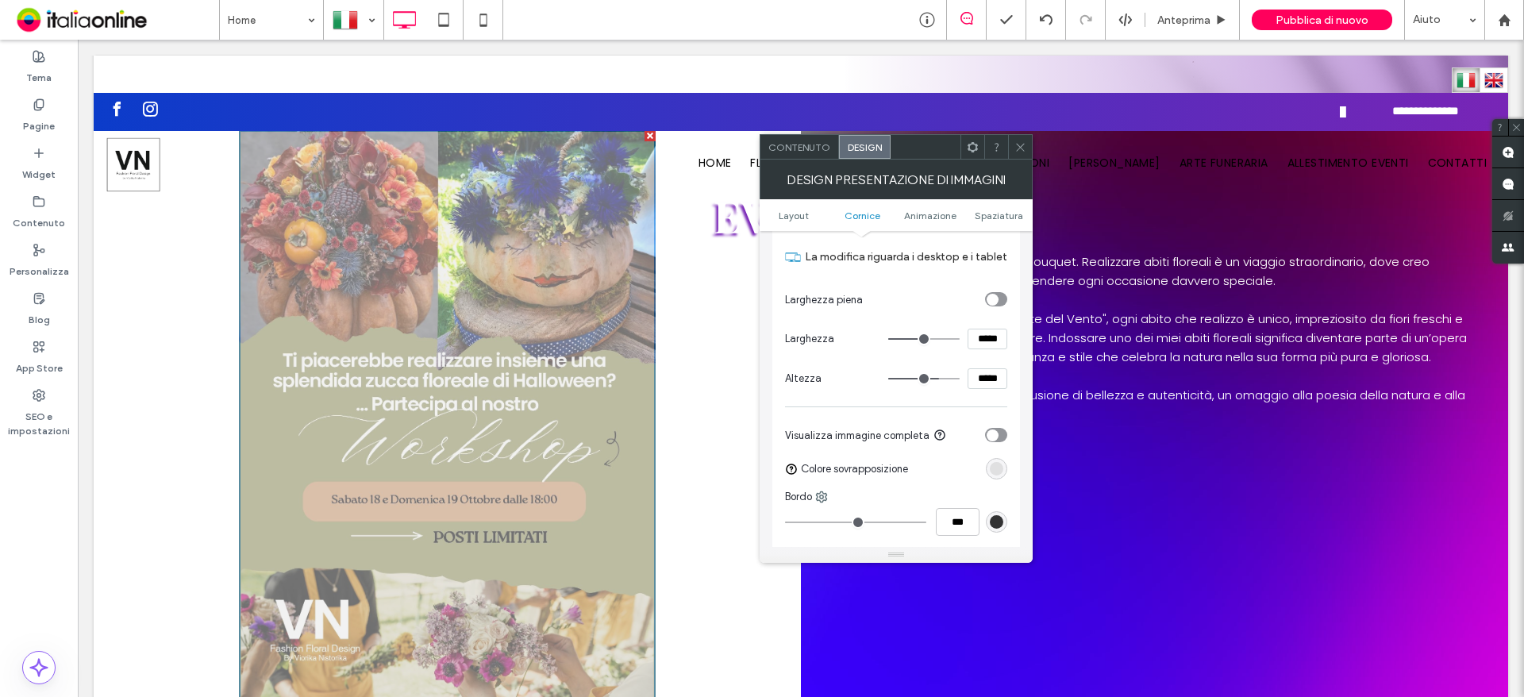
drag, startPoint x: 929, startPoint y: 377, endPoint x: 929, endPoint y: 360, distance: 16.7
type input "***"
click at [936, 378] on input "range" at bounding box center [923, 379] width 71 height 2
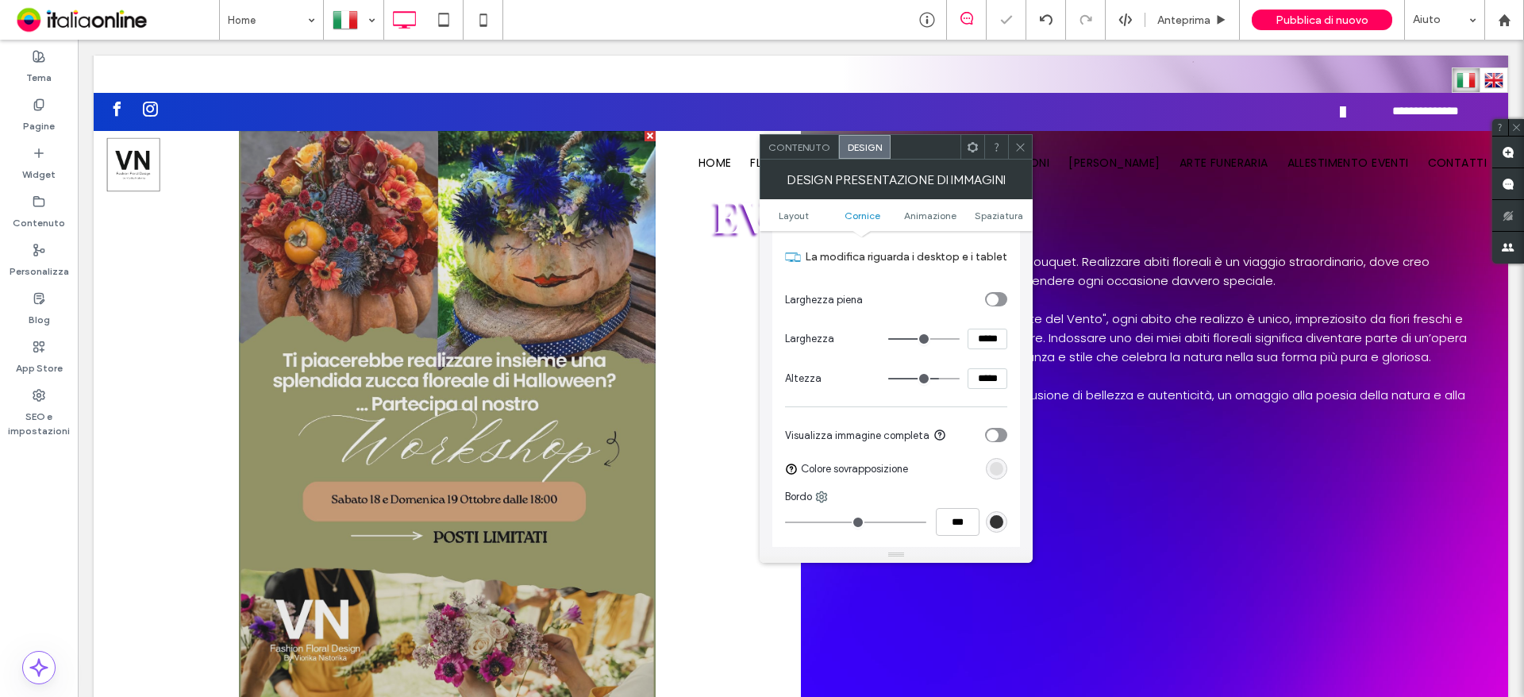
type input "***"
type input "*****"
type input "***"
type input "*****"
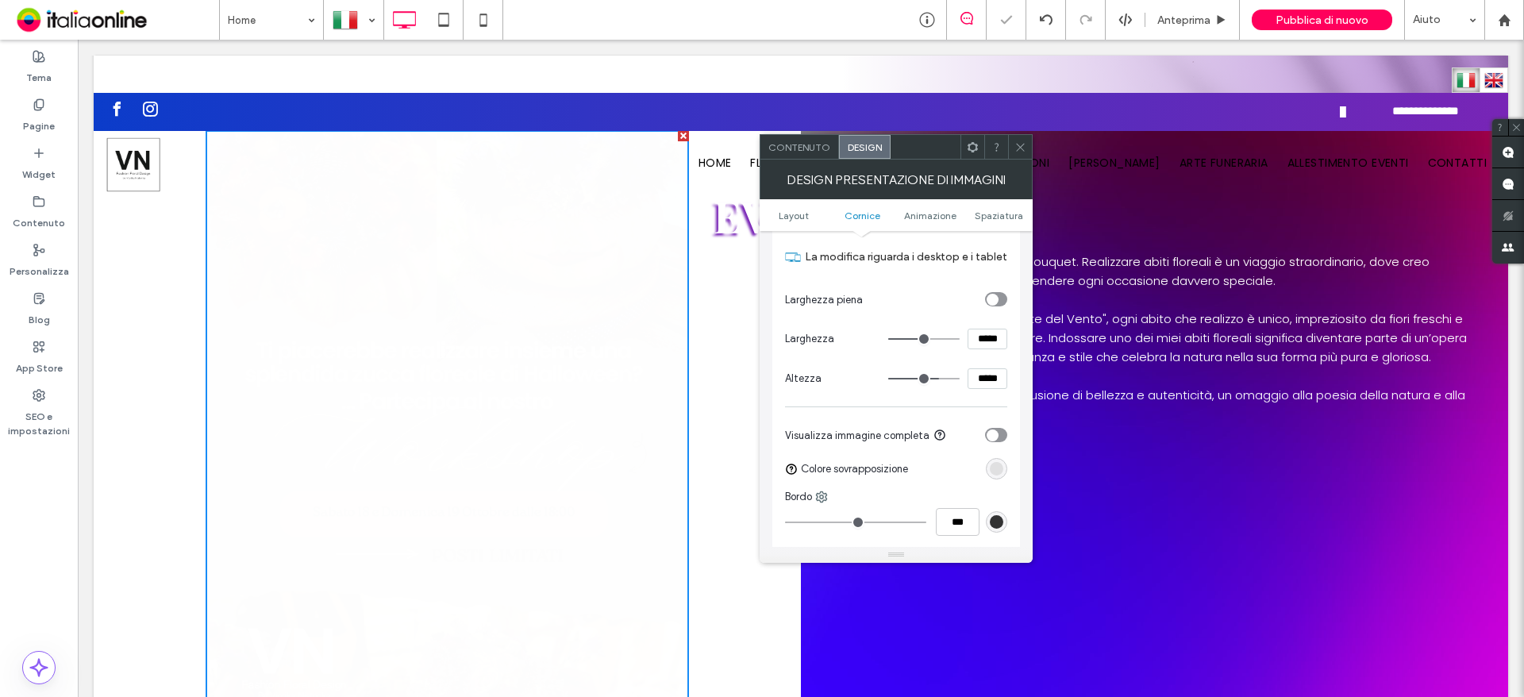
type input "***"
type input "*****"
type input "***"
type input "*****"
type input "***"
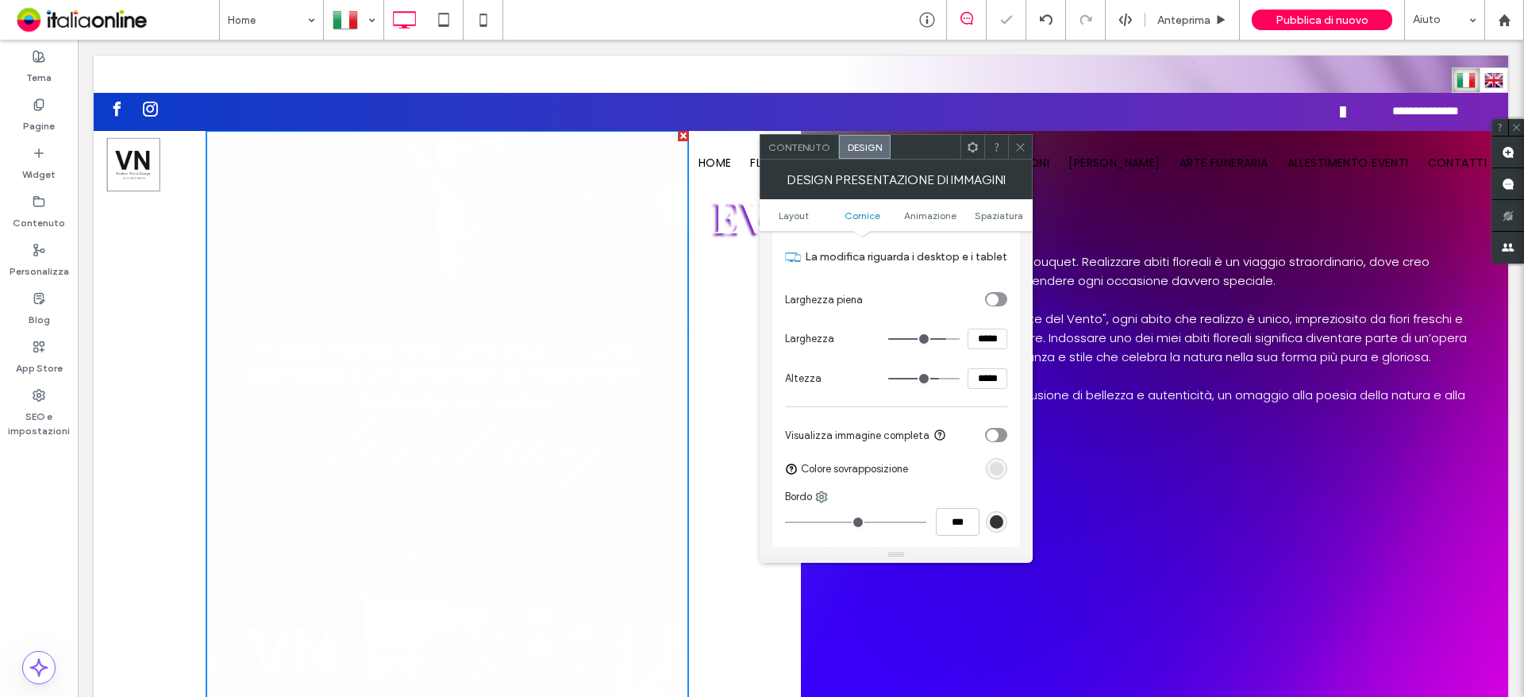
type input "*****"
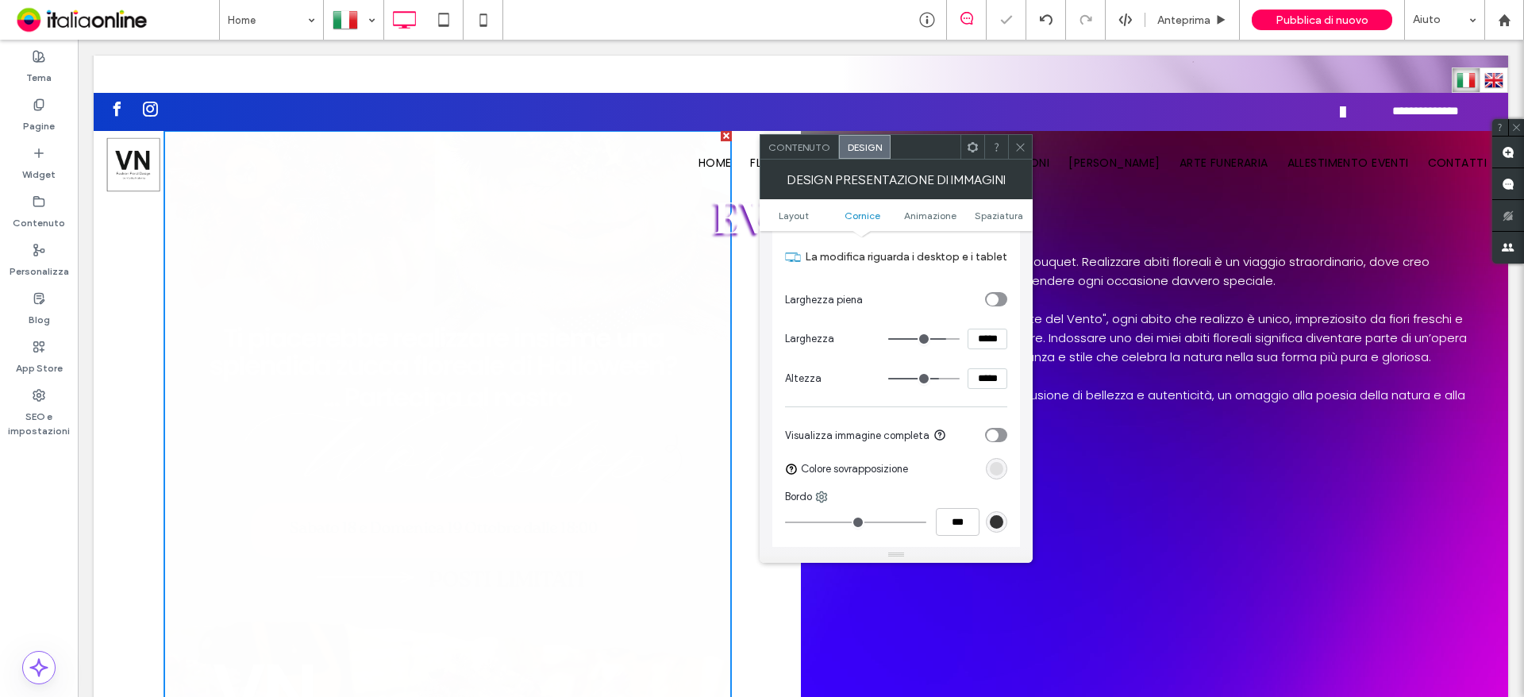
type input "***"
type input "*****"
type input "***"
type input "*****"
type input "***"
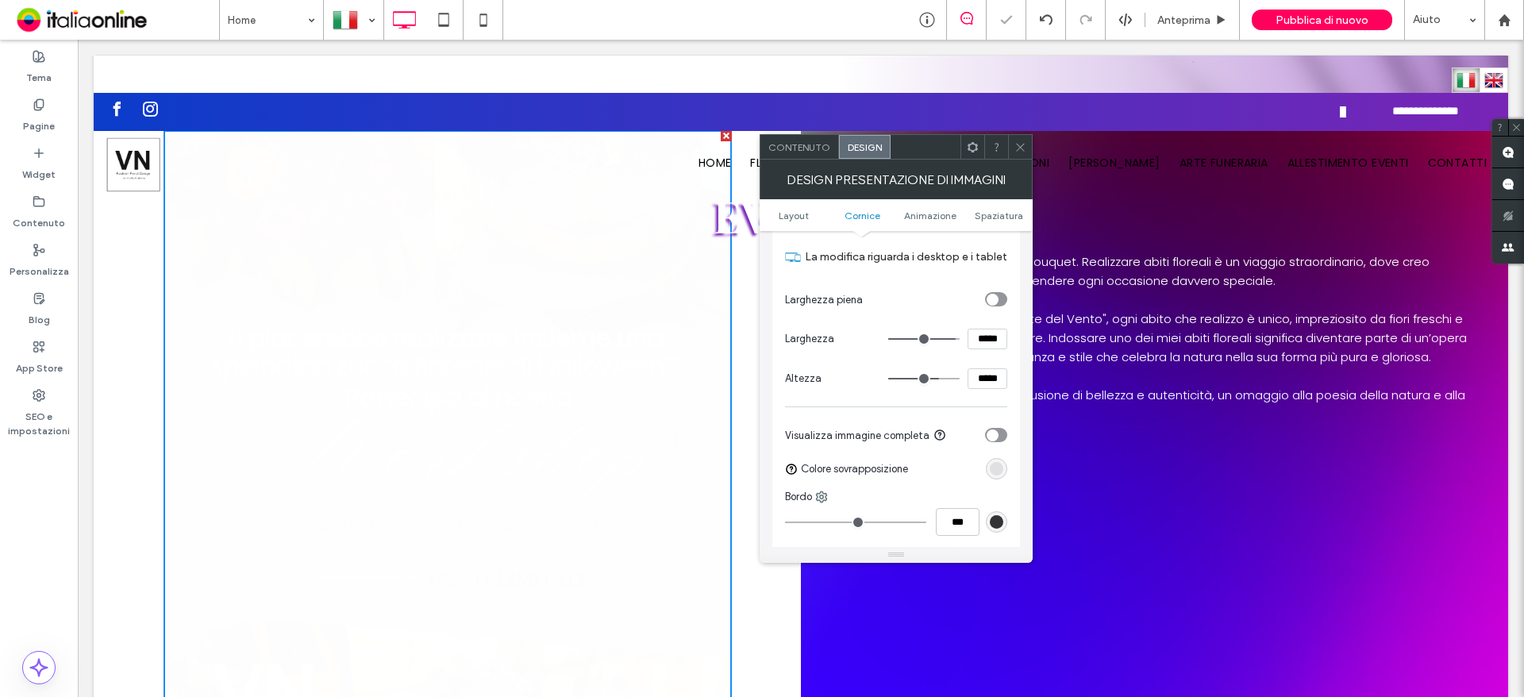
type input "*****"
type input "***"
type input "*****"
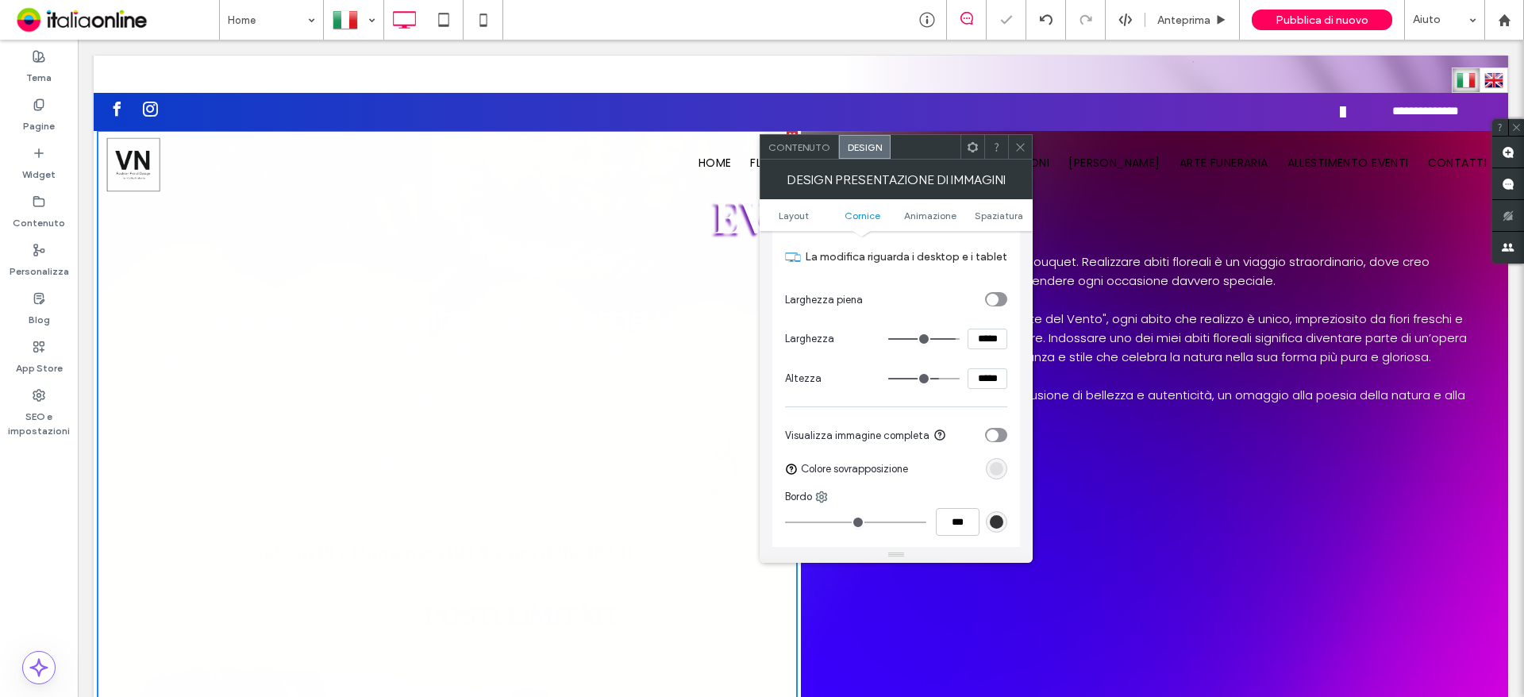
type input "***"
type input "*****"
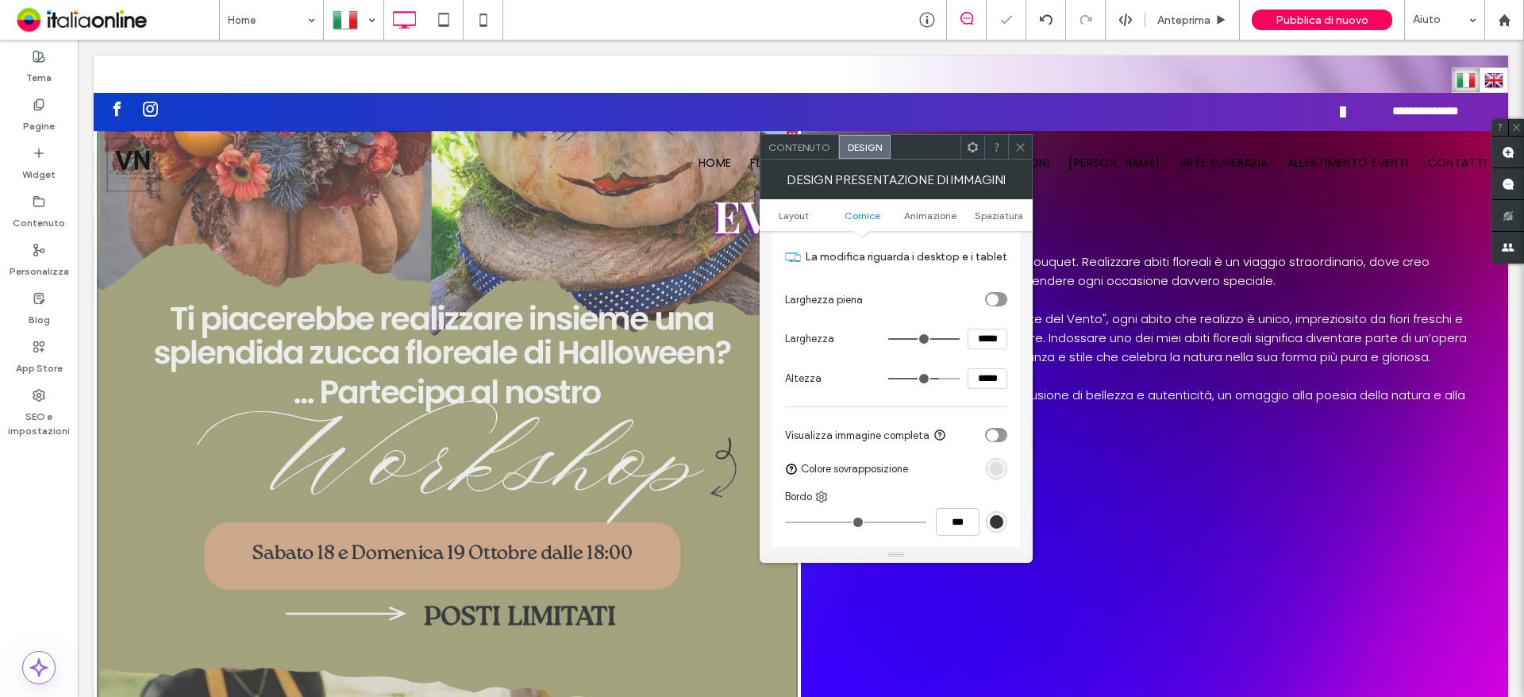
drag, startPoint x: 932, startPoint y: 334, endPoint x: 955, endPoint y: 340, distance: 23.1
type input "***"
click at [956, 340] on input "range" at bounding box center [923, 339] width 71 height 2
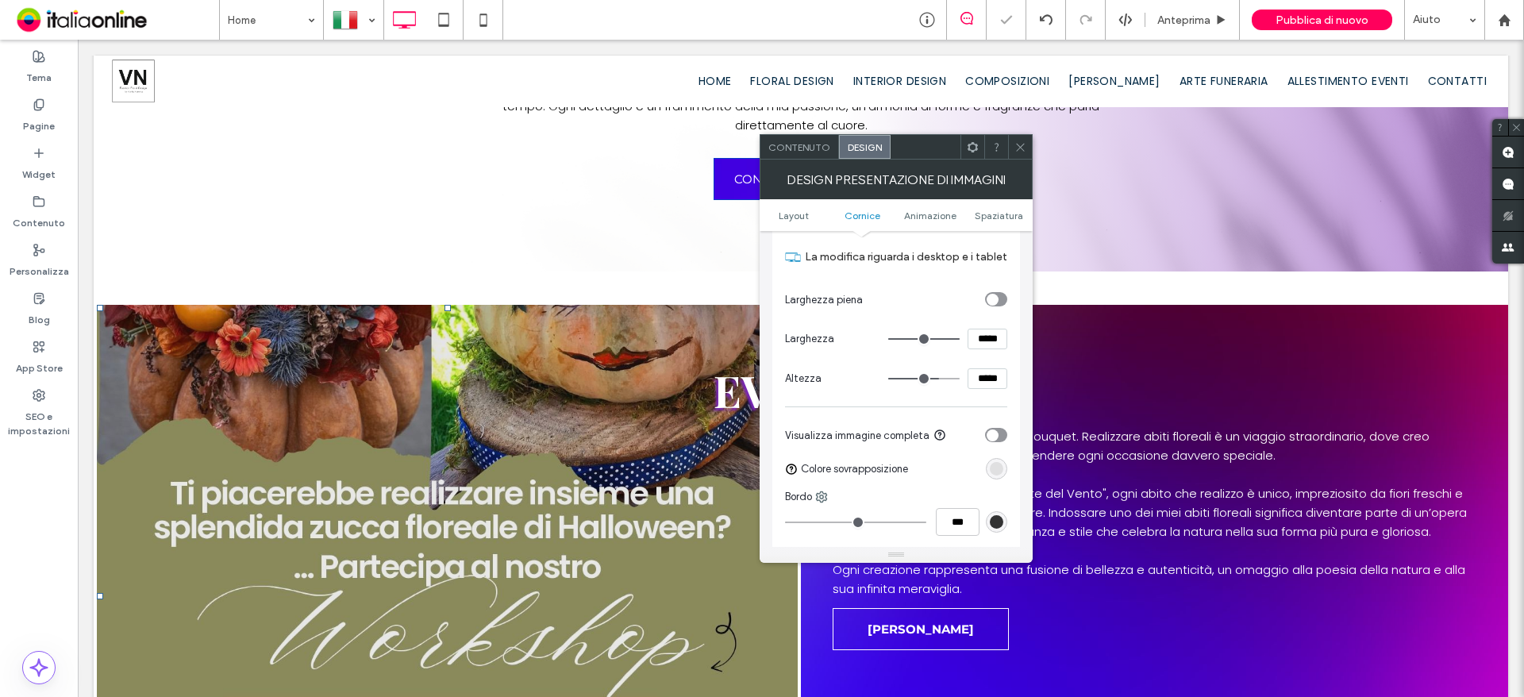
scroll to position [1111, 0]
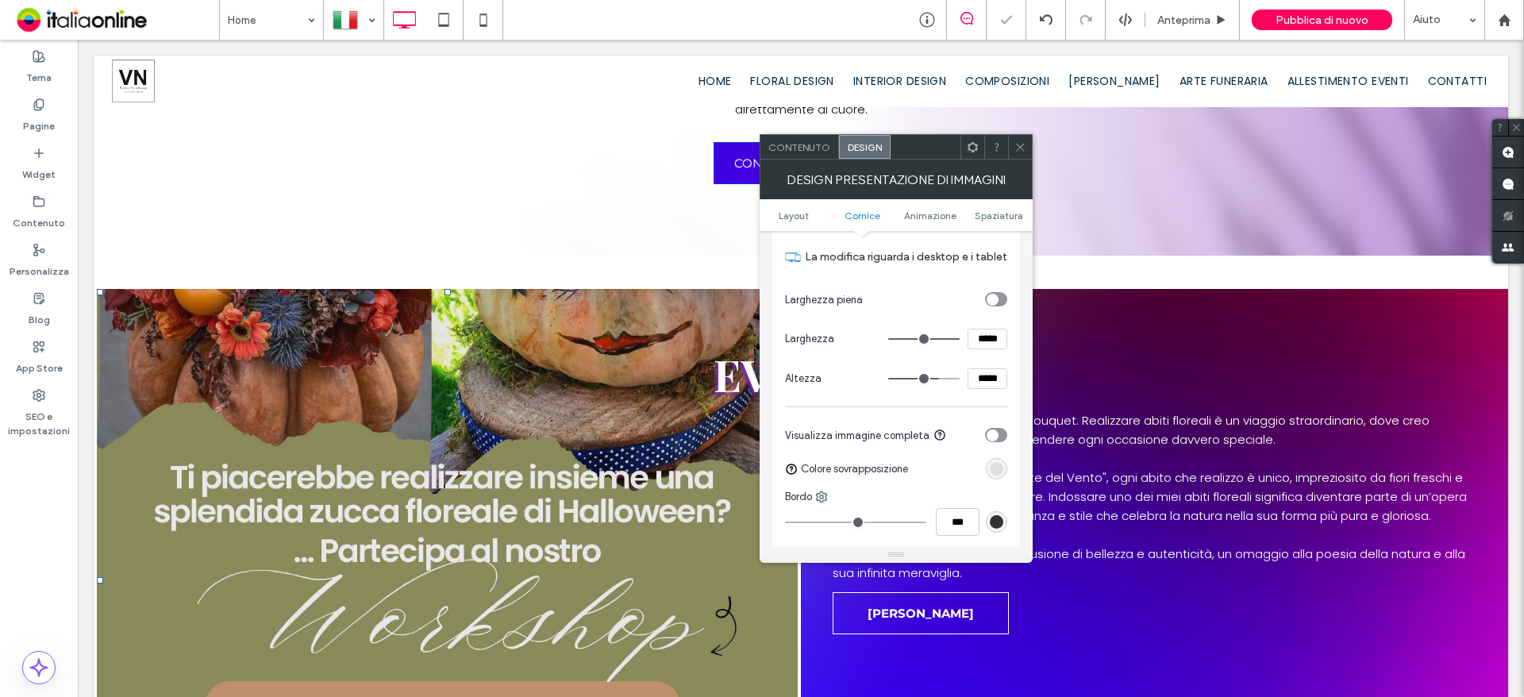
click at [1003, 296] on div "toggle" at bounding box center [996, 299] width 22 height 14
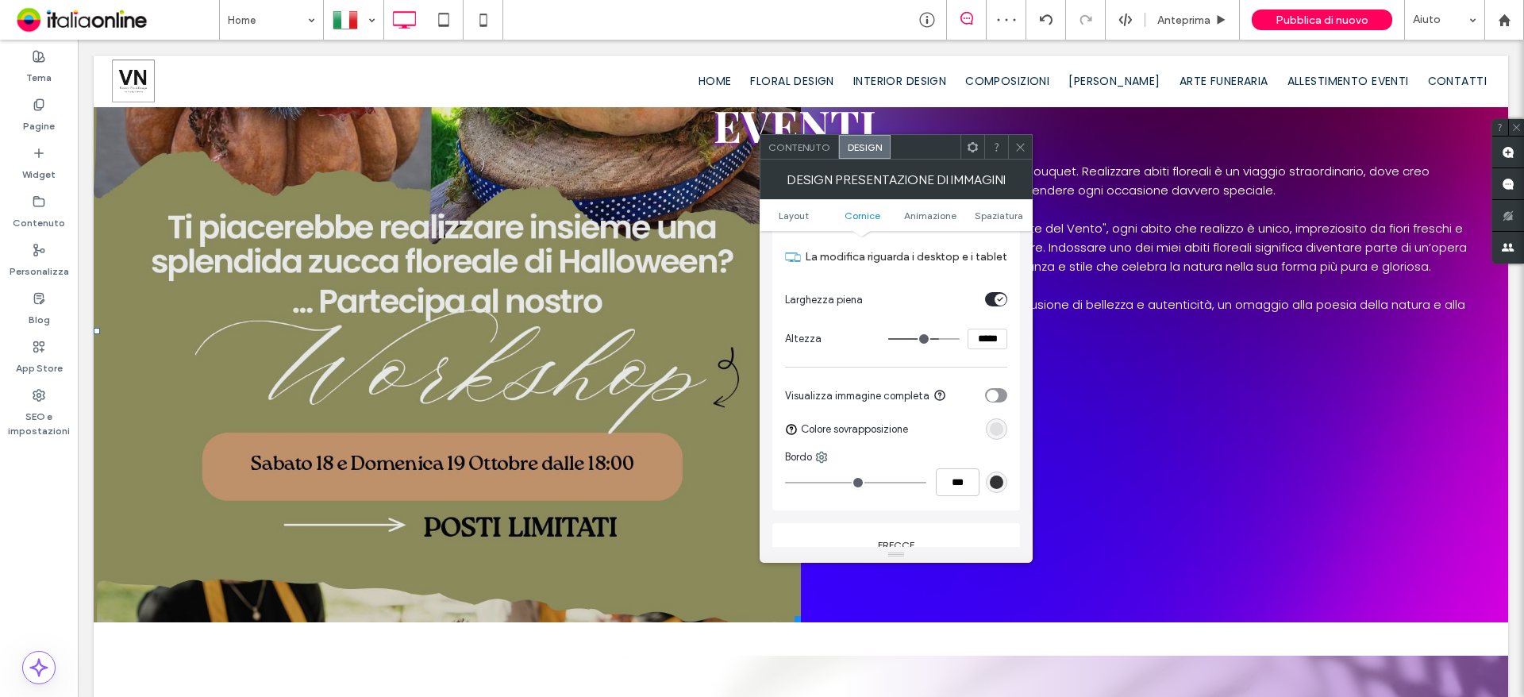
scroll to position [1428, 0]
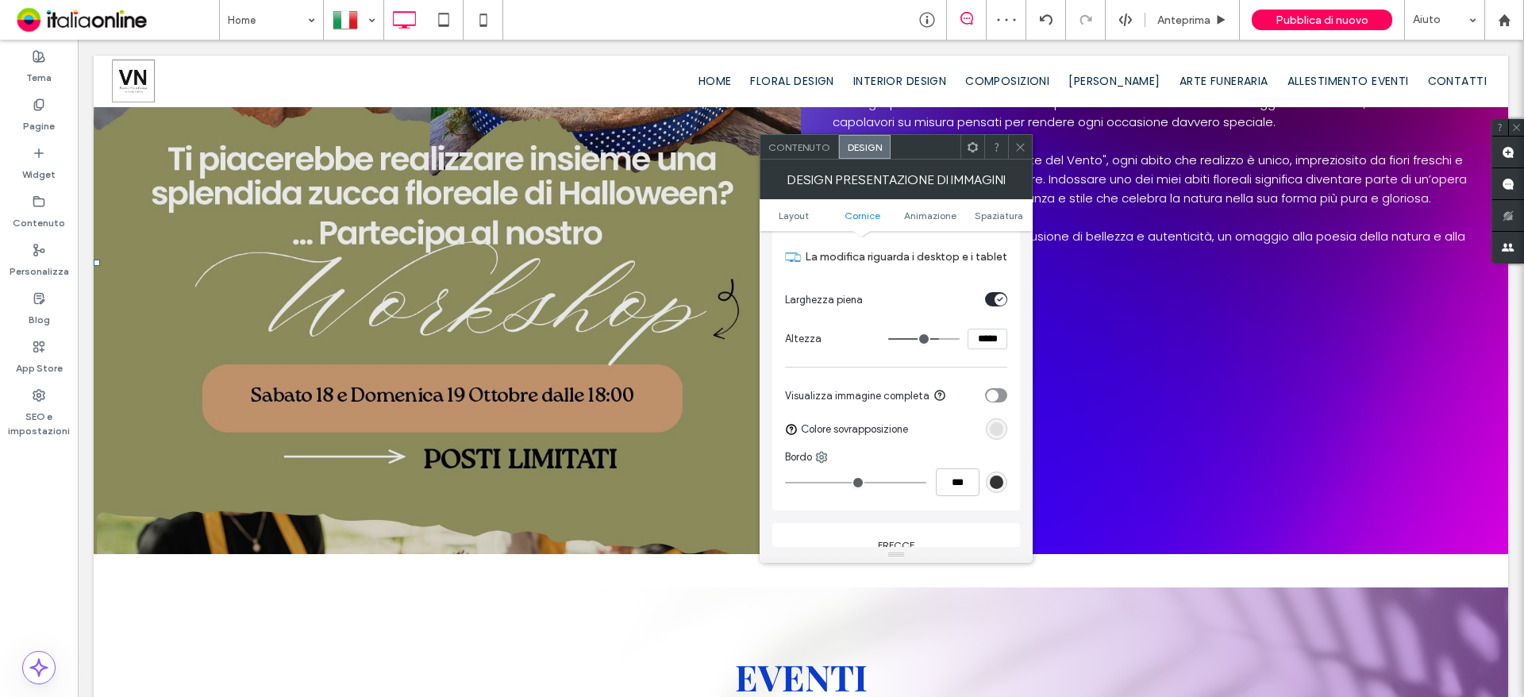
click at [1005, 302] on div "toggle" at bounding box center [1000, 300] width 12 height 12
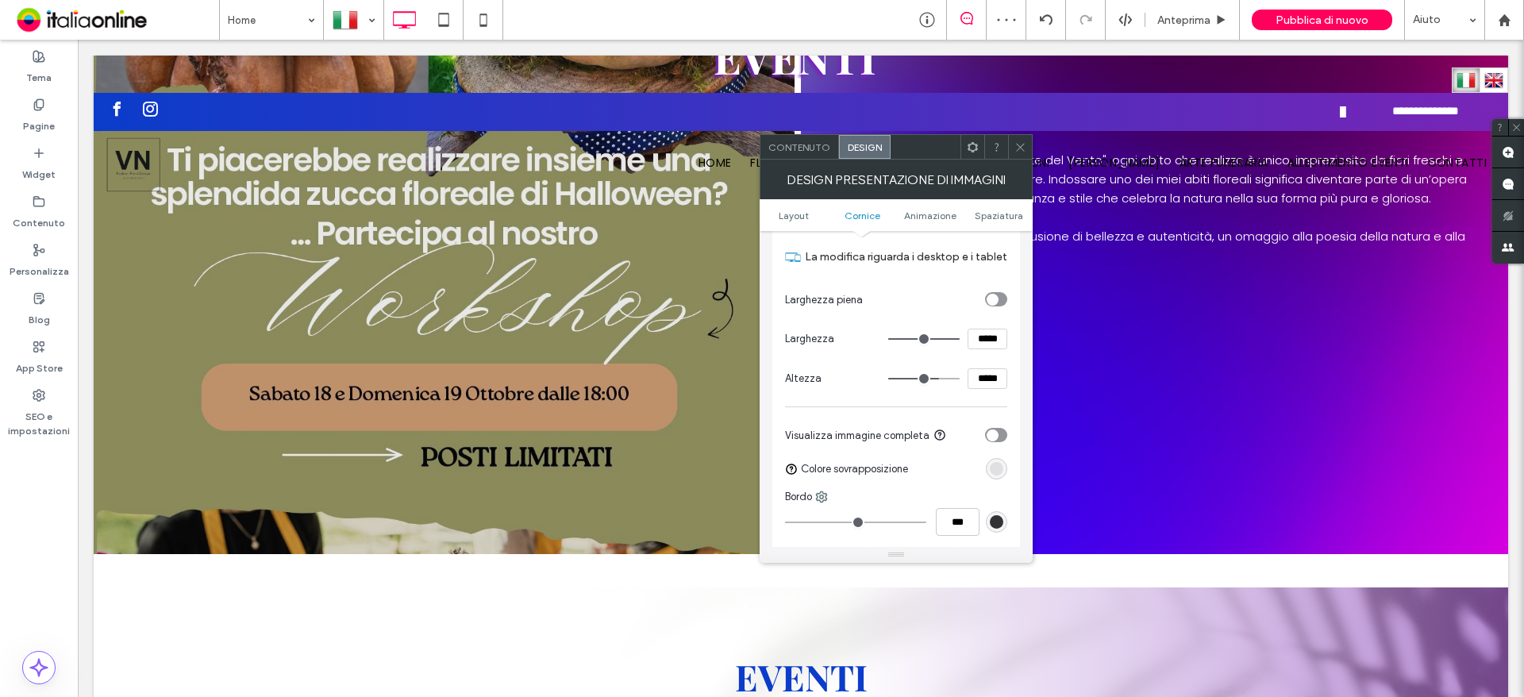
click at [997, 441] on div "toggle" at bounding box center [996, 435] width 22 height 14
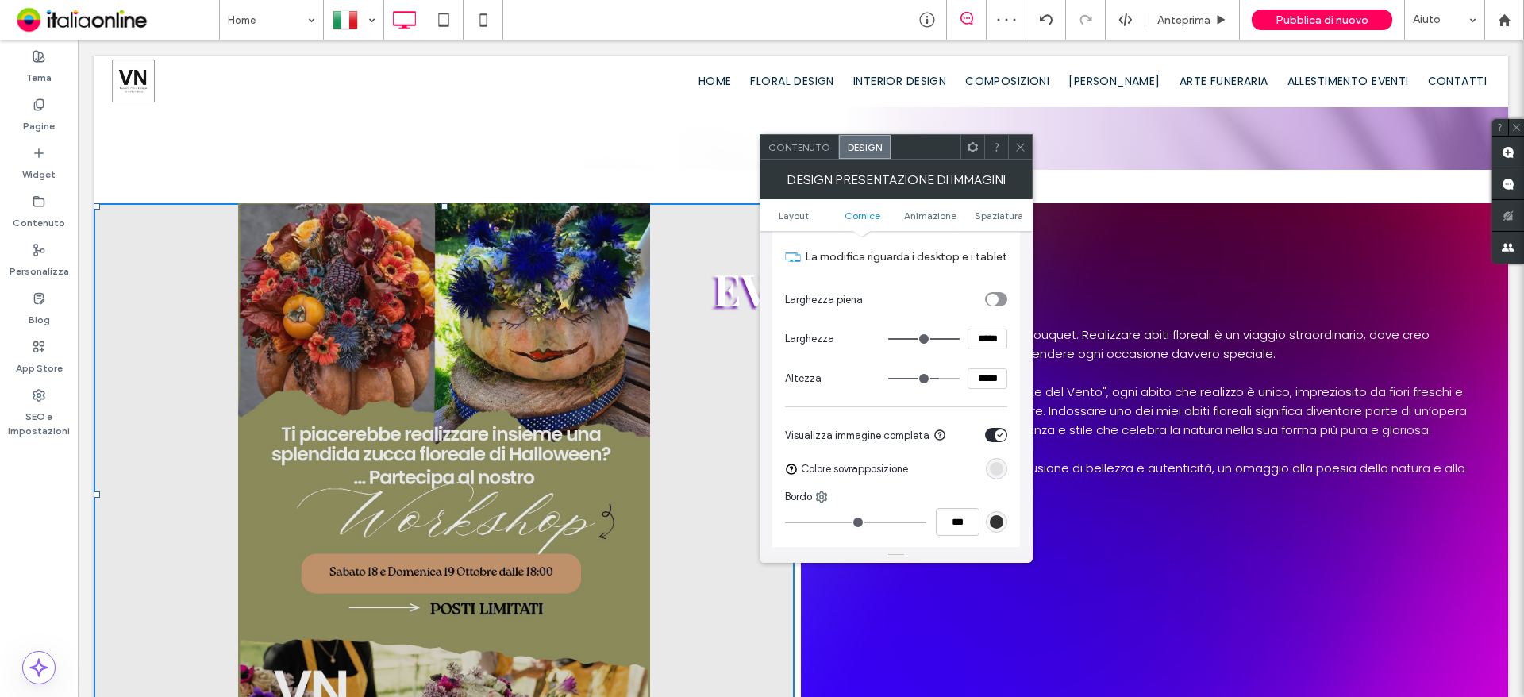
scroll to position [1190, 0]
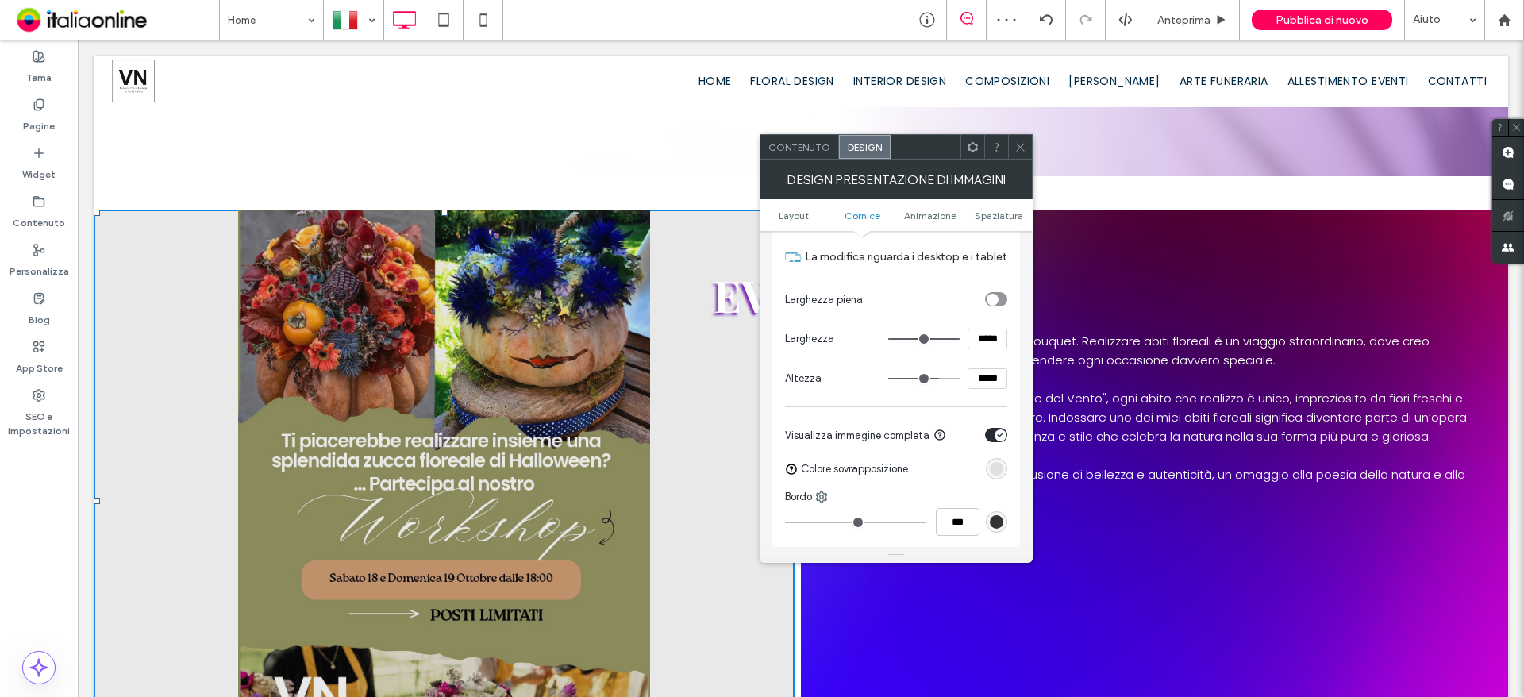
click at [1017, 148] on icon at bounding box center [1020, 147] width 12 height 12
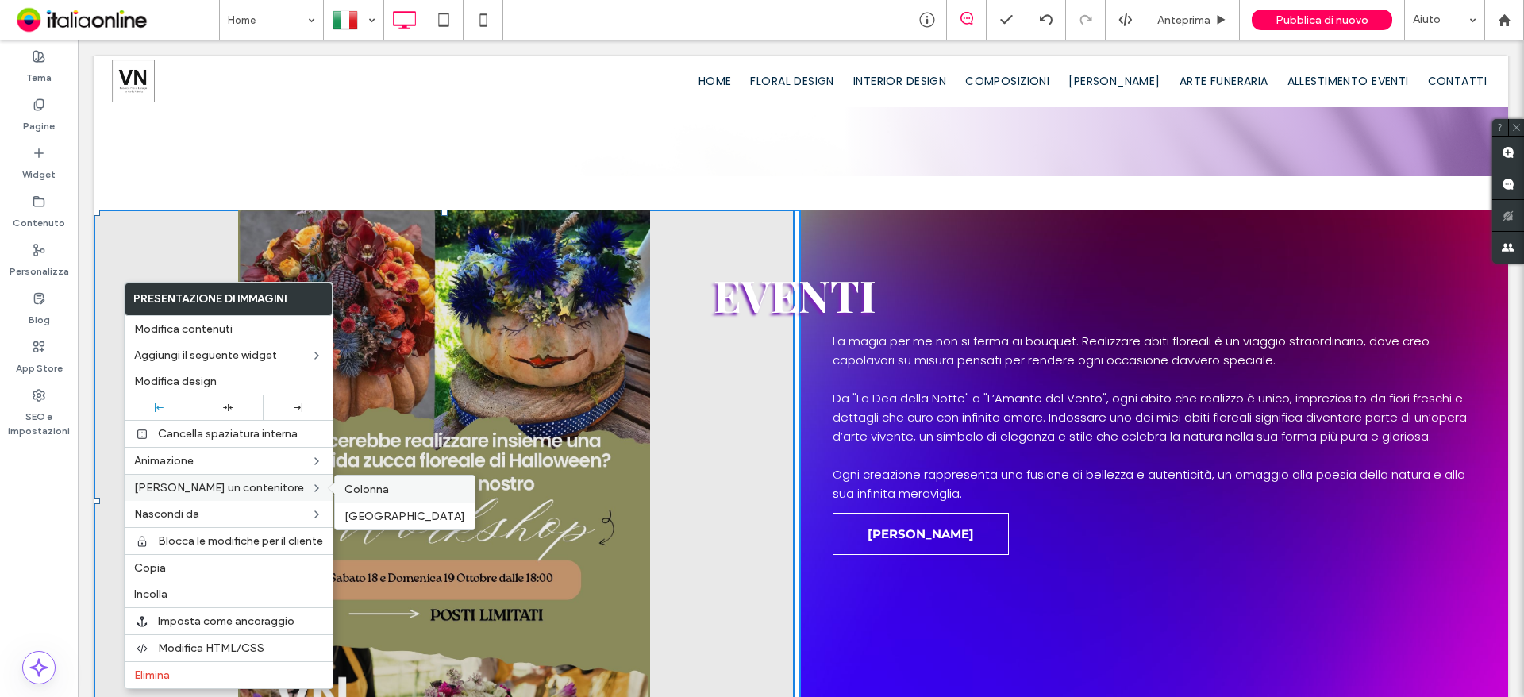
click at [377, 492] on span "Colonna" at bounding box center [366, 489] width 44 height 13
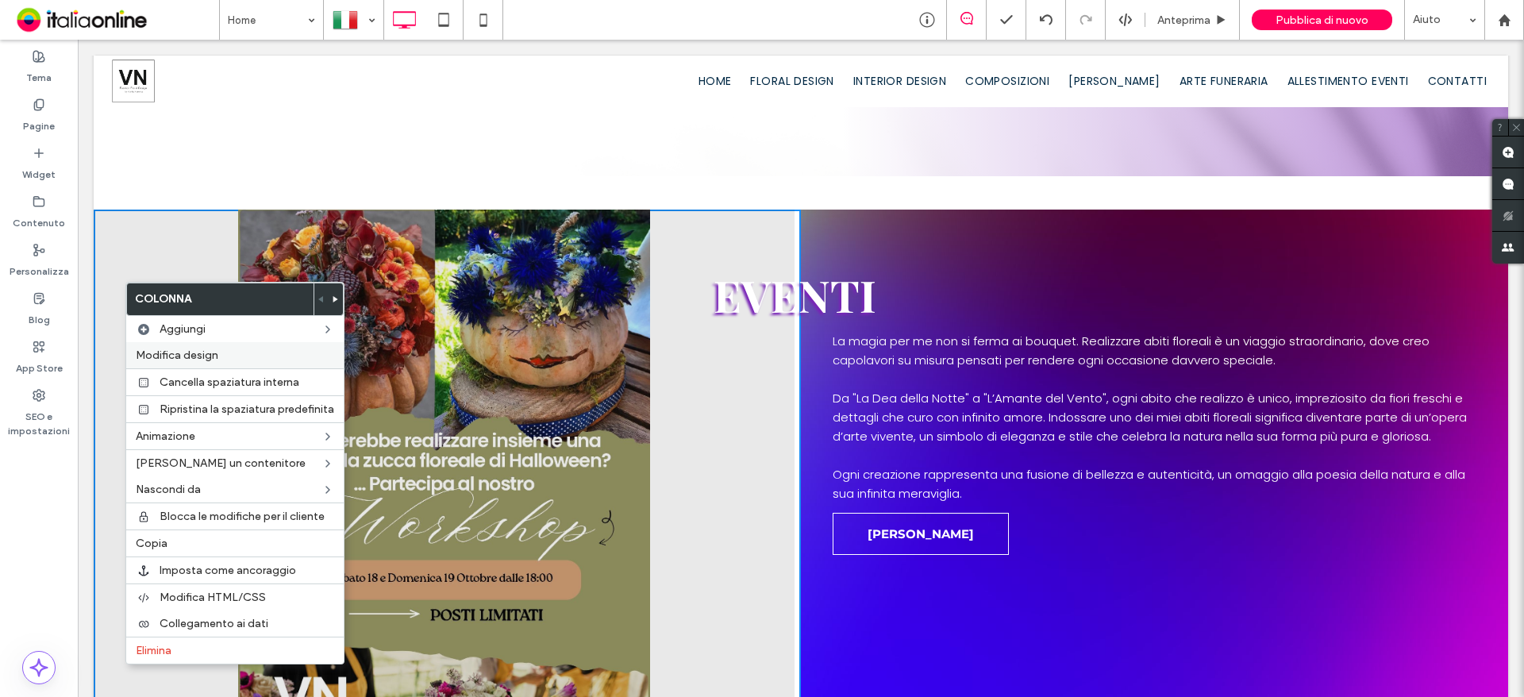
click at [213, 346] on div "Modifica design" at bounding box center [234, 355] width 217 height 26
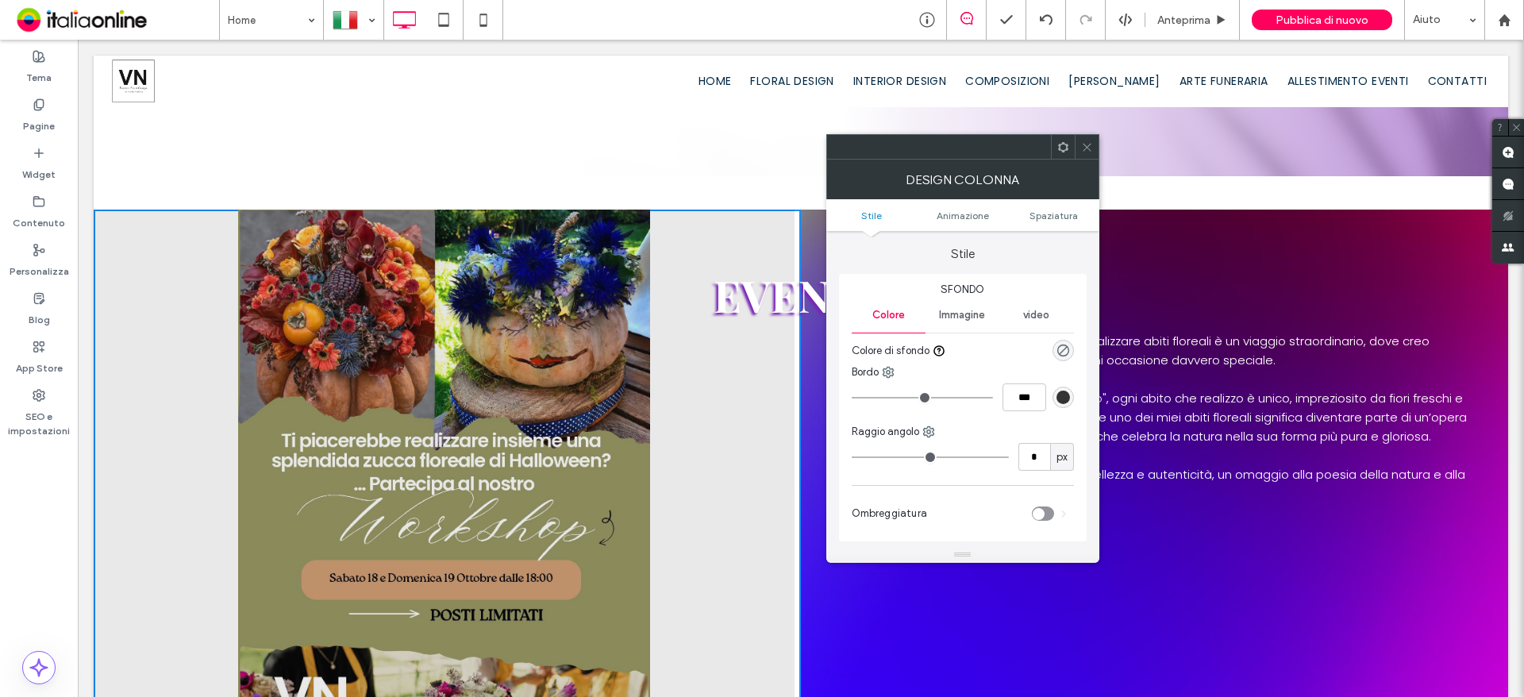
click at [970, 316] on span "Immagine" at bounding box center [962, 315] width 46 height 13
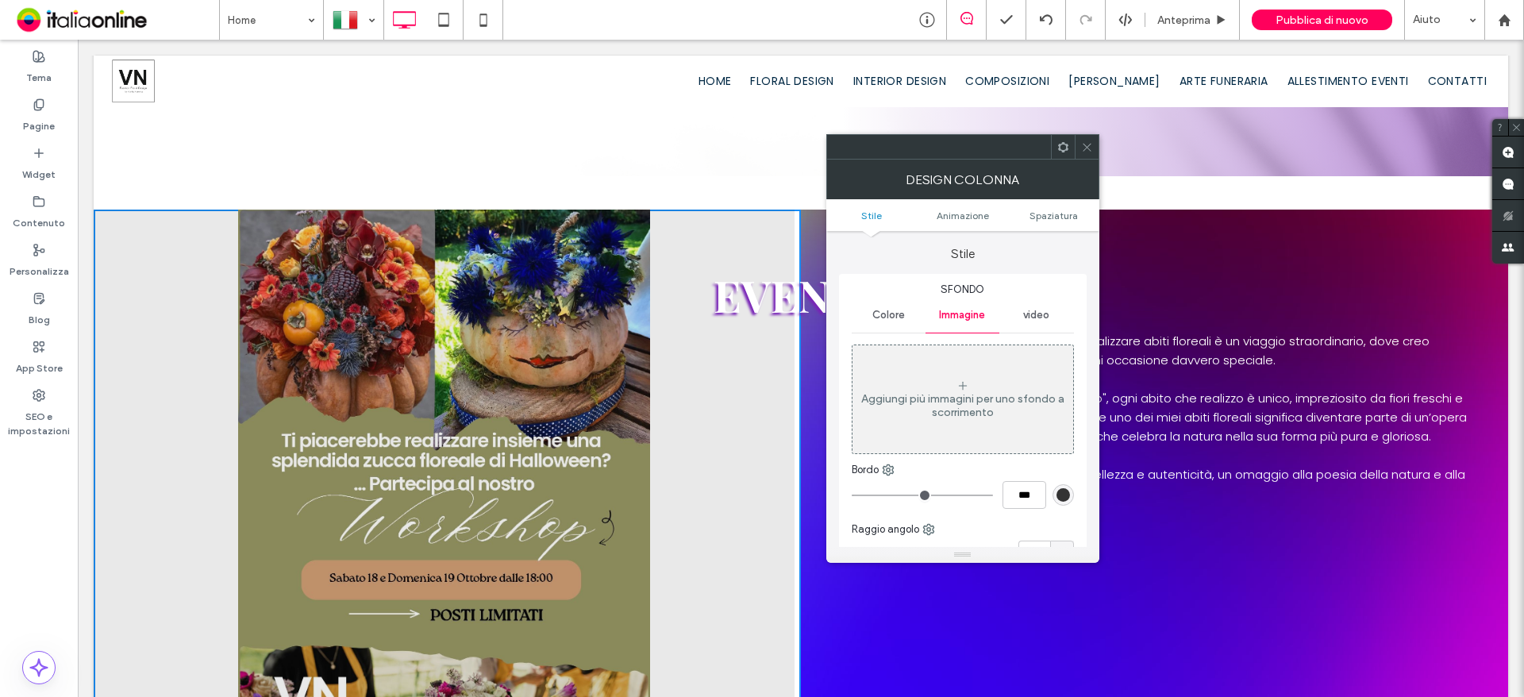
click at [982, 375] on div "Aggiungi più immagini per uno sfondo a scorrimento" at bounding box center [962, 399] width 221 height 105
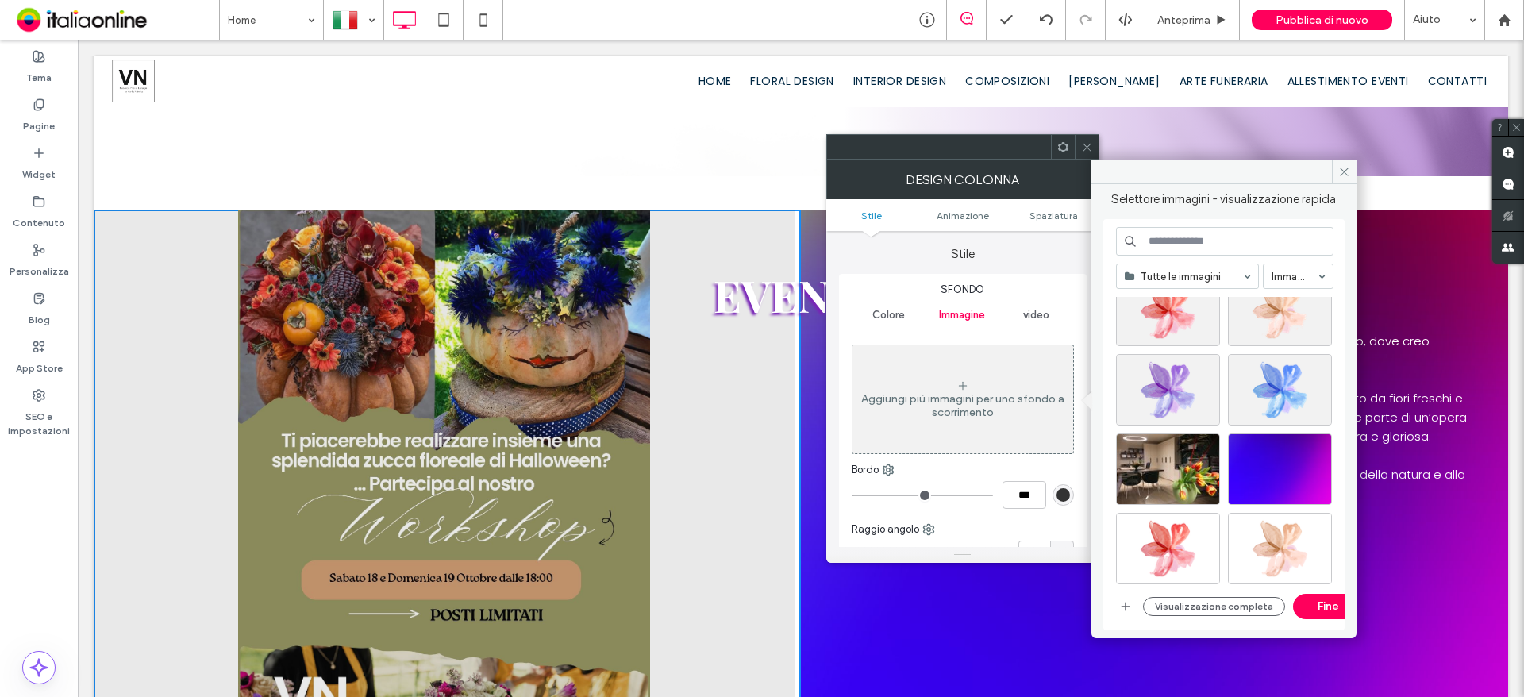
scroll to position [4417, 0]
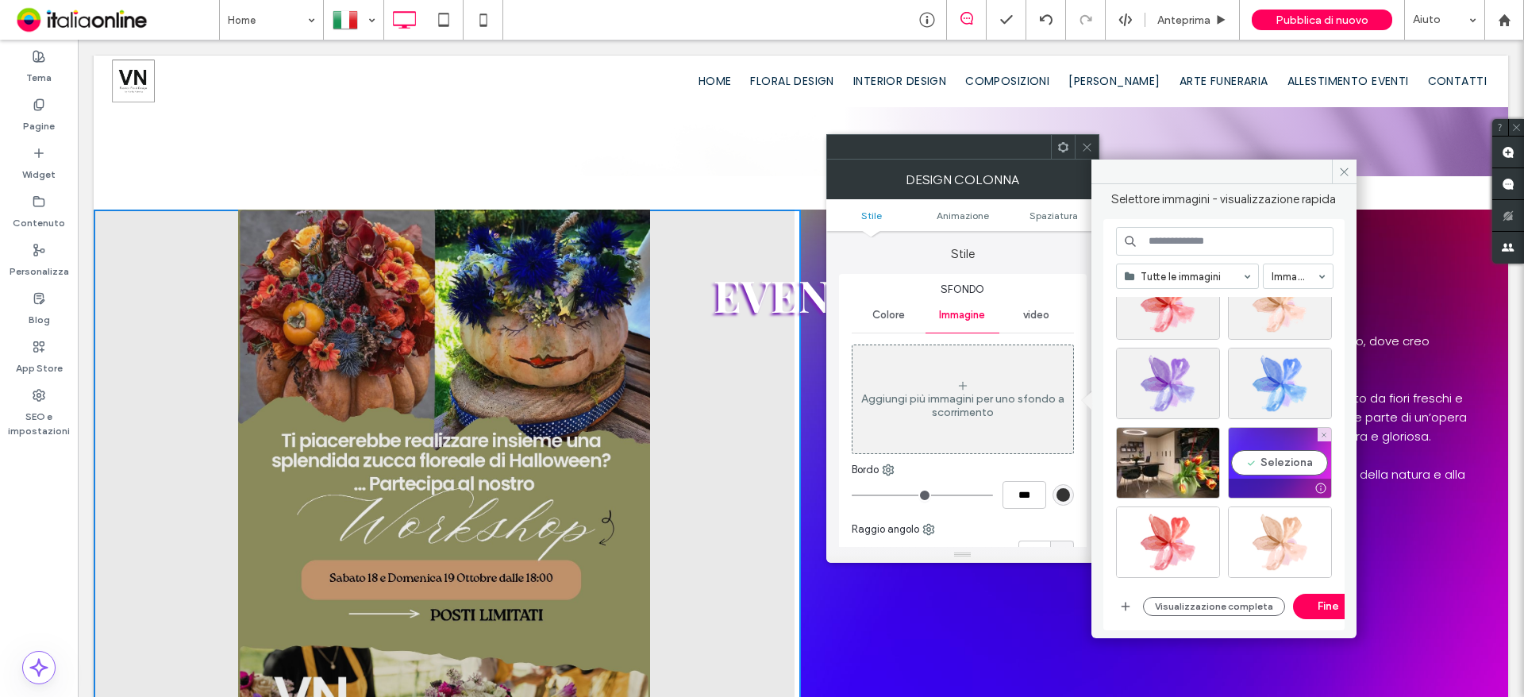
click at [1252, 448] on div "Seleziona" at bounding box center [1280, 462] width 104 height 71
click at [1324, 600] on button "Fine" at bounding box center [1328, 606] width 71 height 25
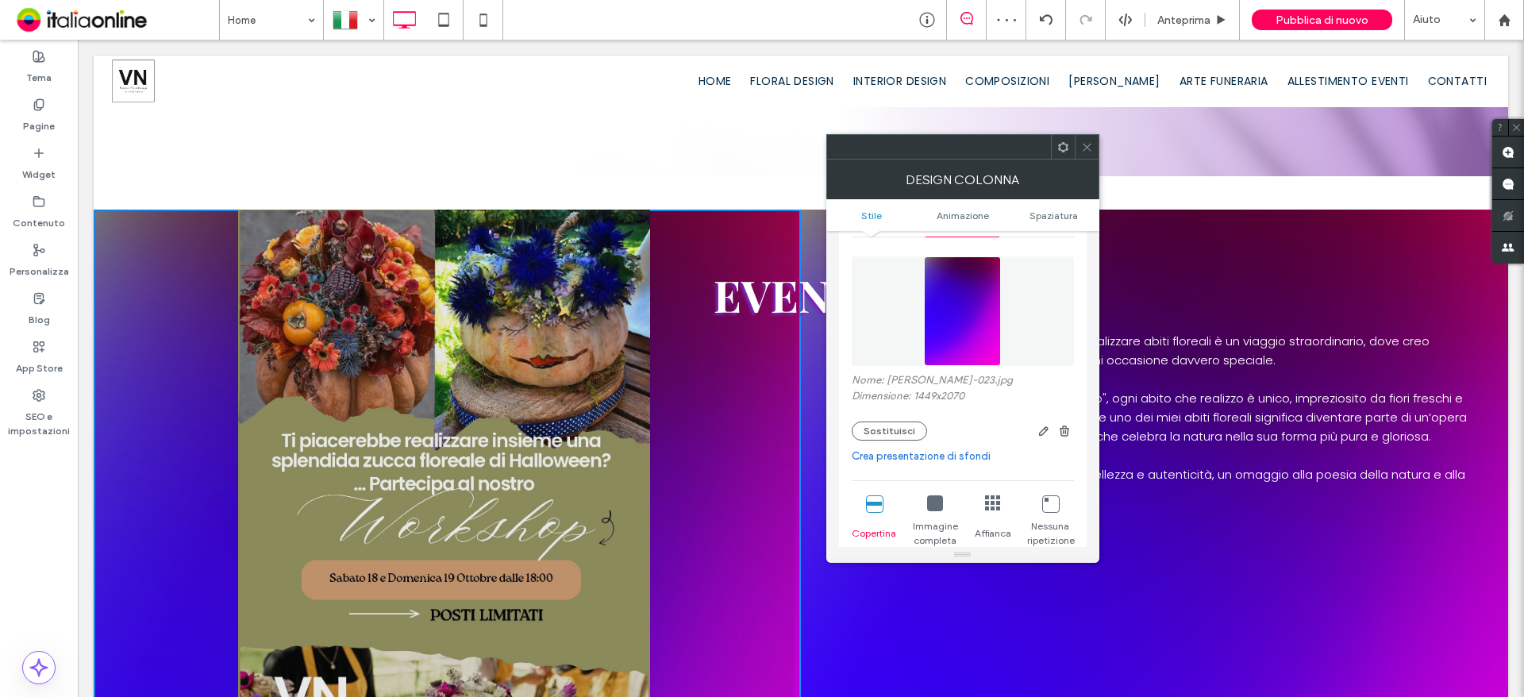
scroll to position [238, 0]
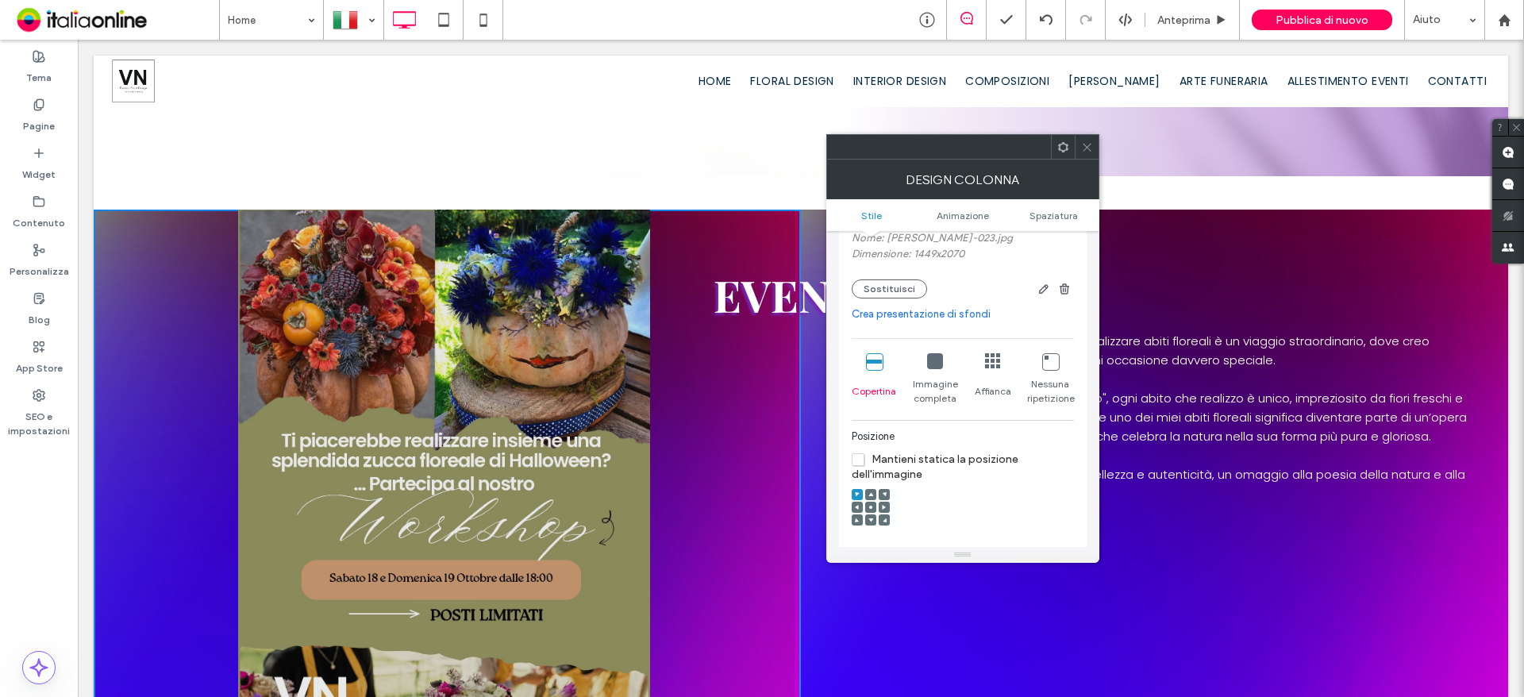
click at [868, 506] on icon at bounding box center [870, 507] width 5 height 5
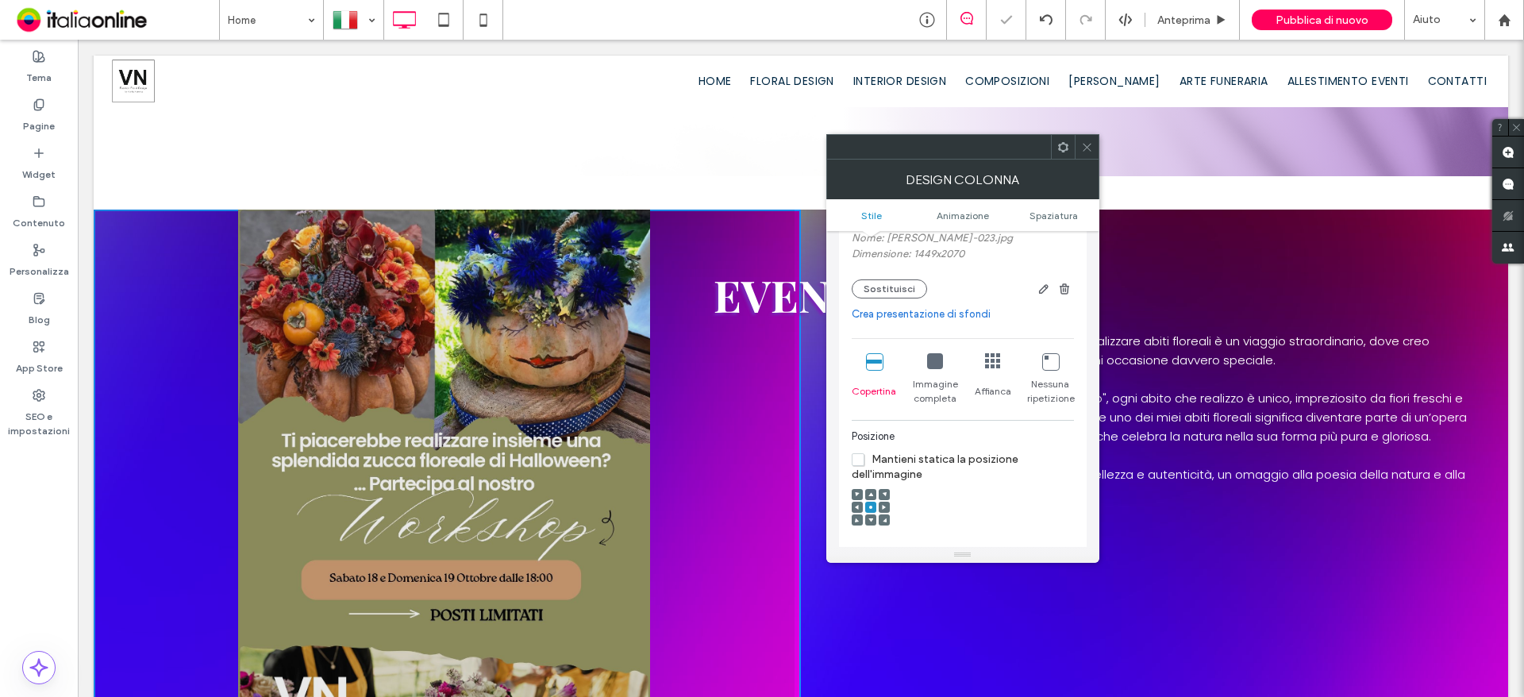
click at [883, 506] on icon at bounding box center [884, 507] width 5 height 5
click at [882, 522] on span at bounding box center [884, 519] width 5 height 11
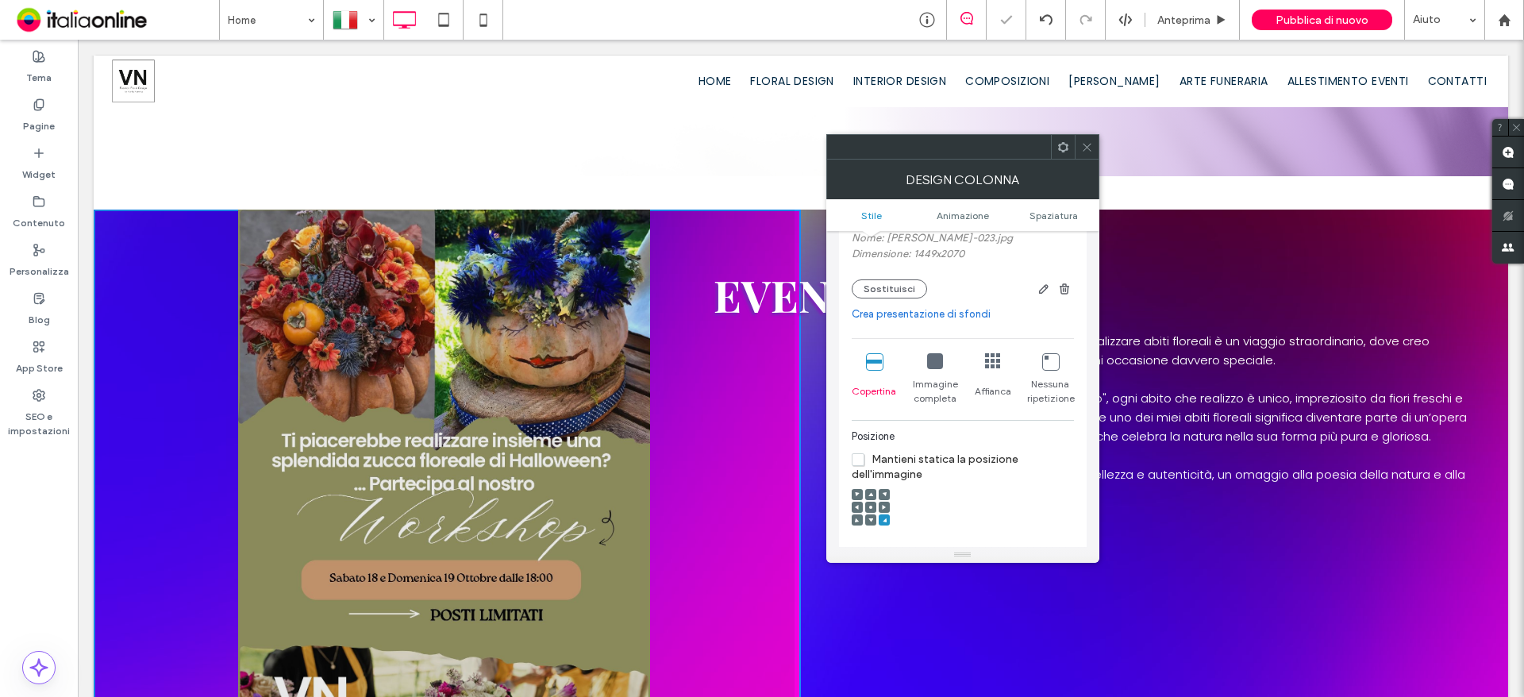
click at [869, 521] on icon at bounding box center [870, 519] width 5 height 5
click at [847, 523] on div "Sfondo Colore Immagine video Nome: viorika-nistorika-023.jpg Dimensione: 1449x2…" at bounding box center [963, 430] width 248 height 789
click at [853, 515] on div at bounding box center [857, 519] width 11 height 11
click at [857, 518] on icon at bounding box center [857, 519] width 5 height 5
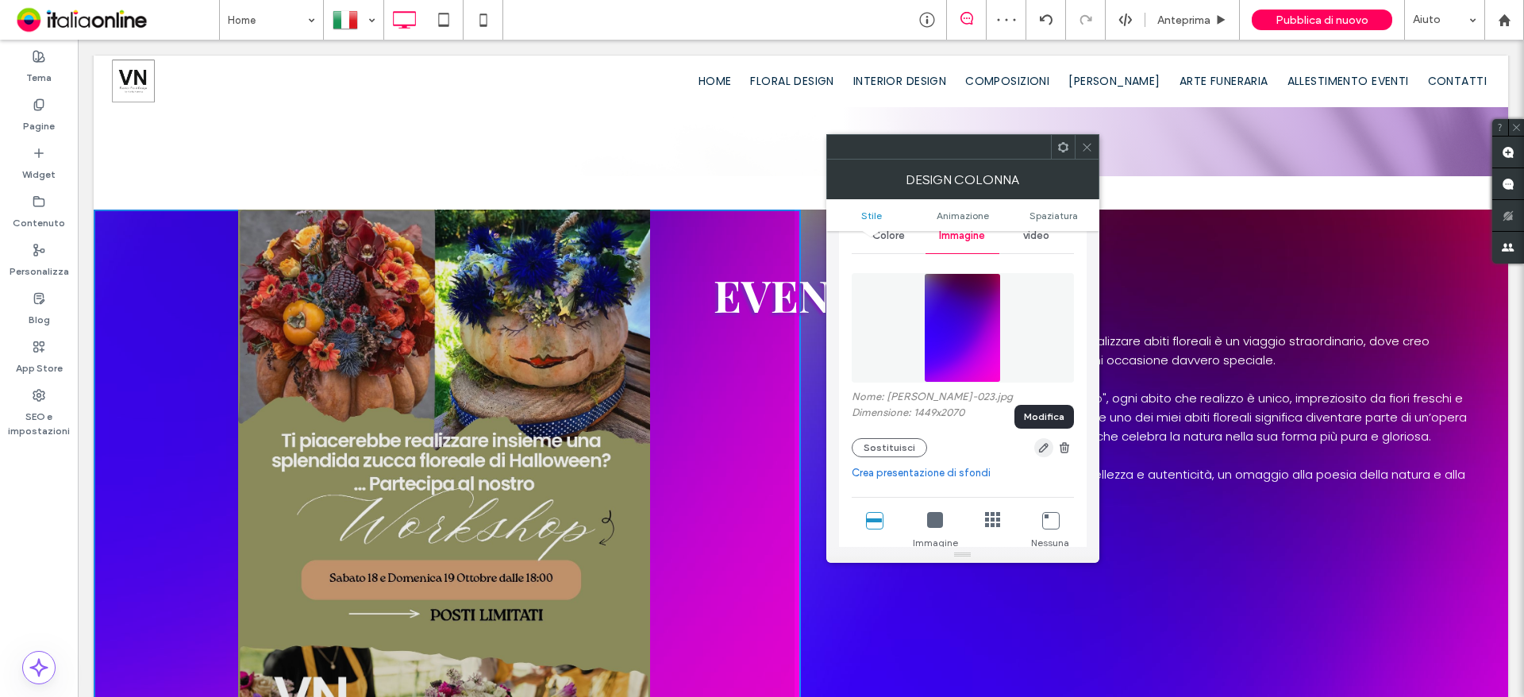
click at [1044, 450] on use "button" at bounding box center [1043, 448] width 10 height 10
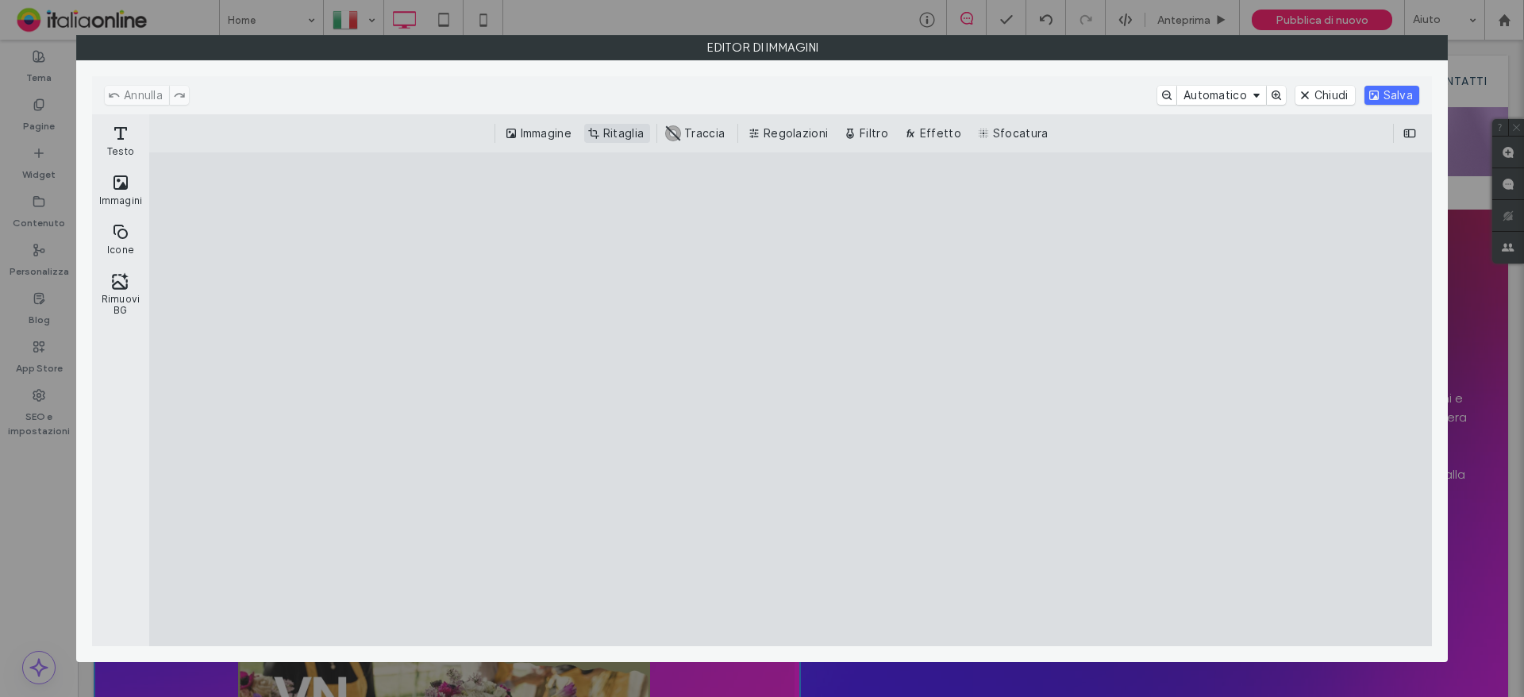
click at [629, 136] on button "Ritaglia" at bounding box center [617, 133] width 66 height 19
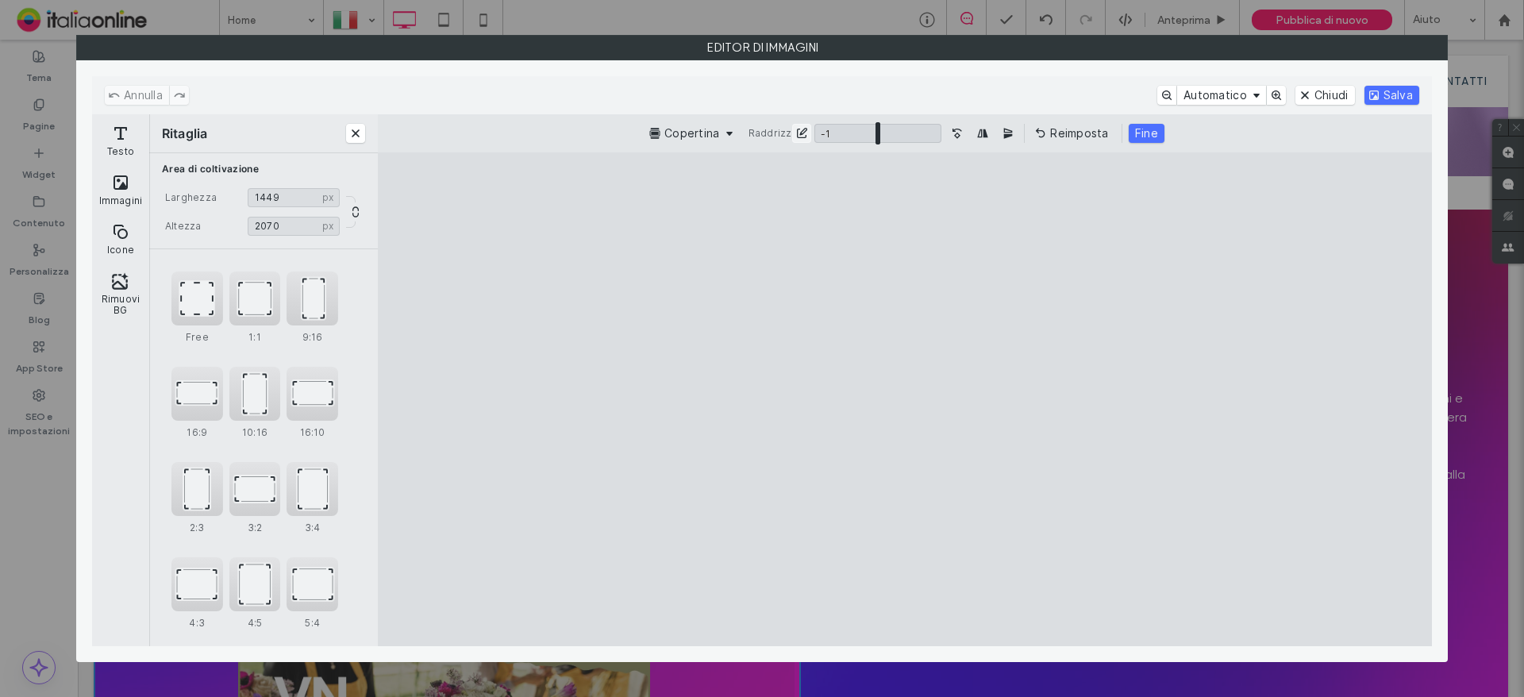
type input "*"
drag, startPoint x: 875, startPoint y: 136, endPoint x: 875, endPoint y: 147, distance: 11.1
click at [875, 143] on input "ui.ed.cesdk.component.inspectorBar" at bounding box center [877, 133] width 127 height 19
click at [953, 135] on button "Ruotare l'immagine di 90° in senso antiorario" at bounding box center [957, 133] width 19 height 19
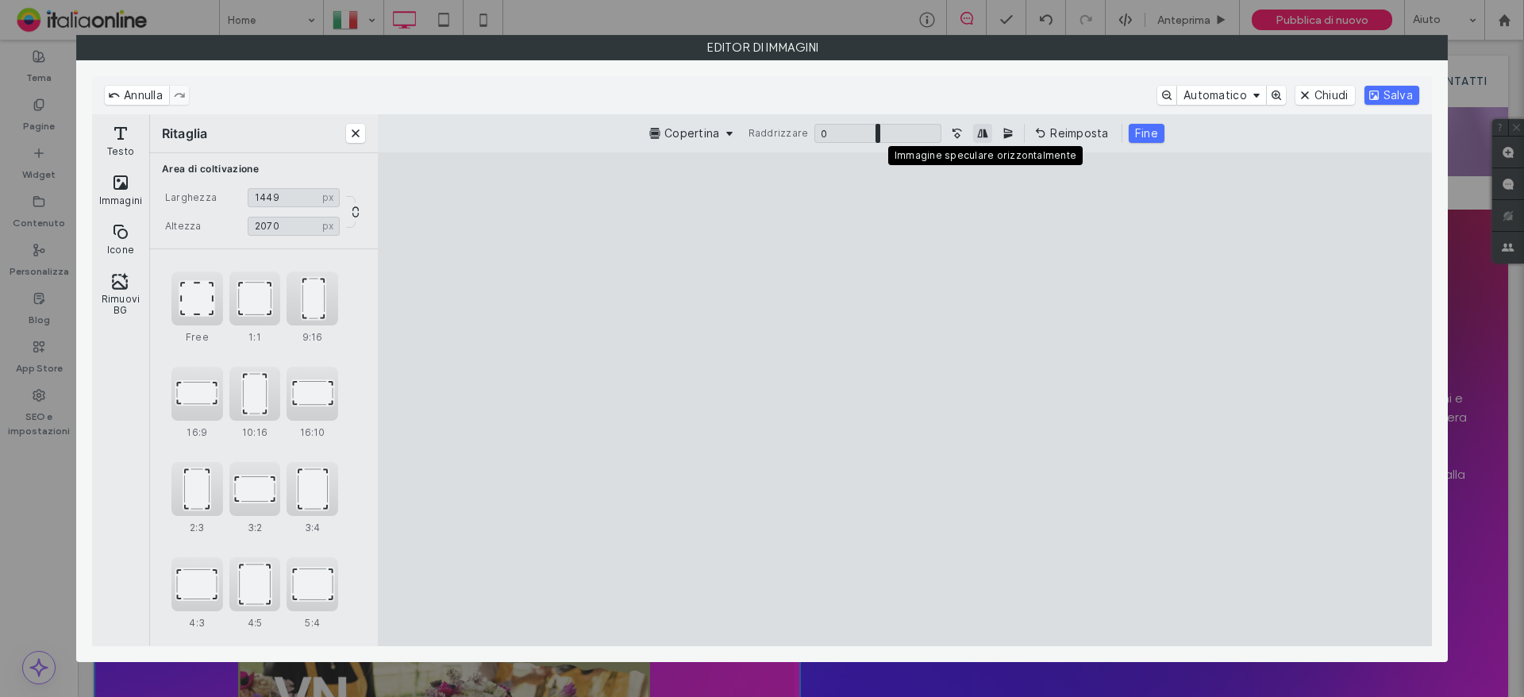
click at [974, 131] on button "Immagine speculare orizzontalmente" at bounding box center [982, 133] width 19 height 19
click at [977, 131] on button "Immagine speculare orizzontalmente" at bounding box center [982, 133] width 19 height 19
click at [1390, 94] on button "Salva" at bounding box center [1391, 95] width 55 height 19
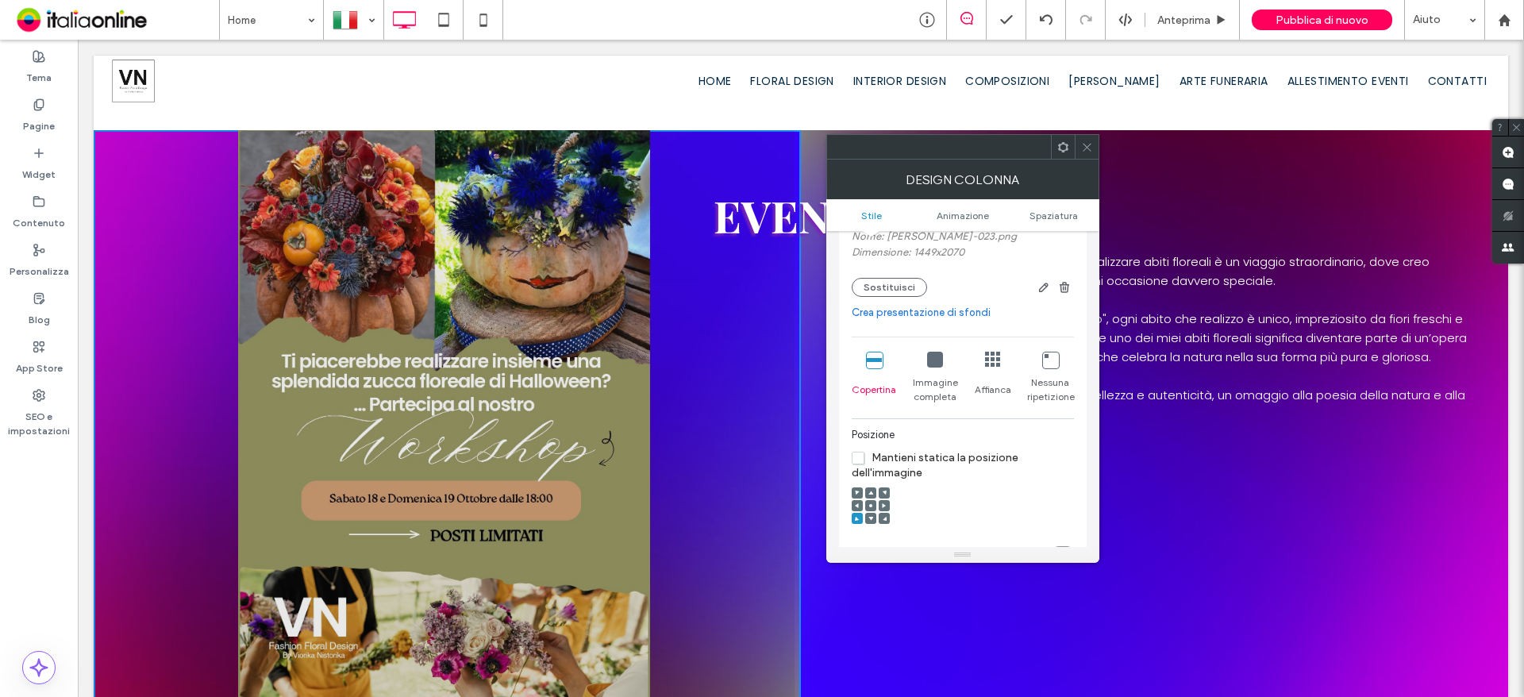
scroll to position [238, 0]
click at [992, 366] on icon at bounding box center [993, 361] width 16 height 16
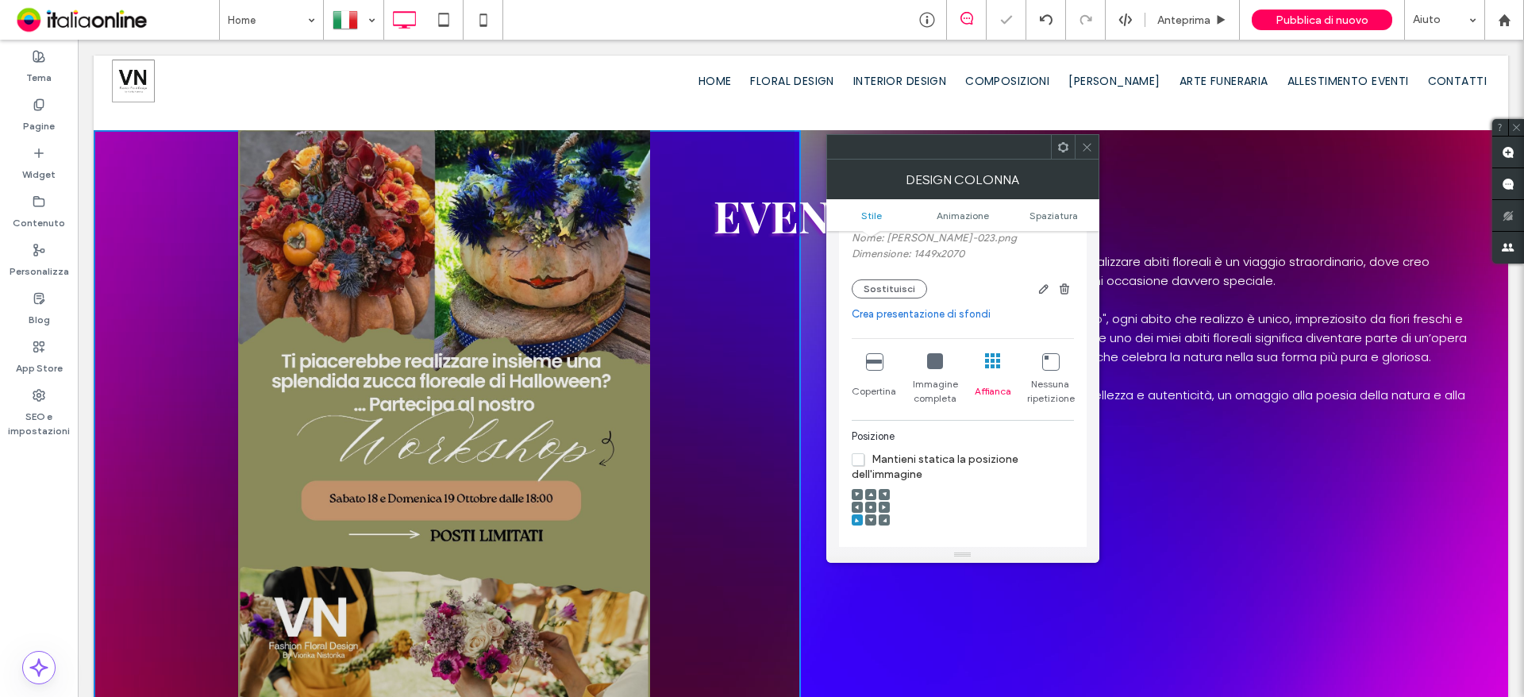
click at [931, 366] on icon at bounding box center [935, 361] width 16 height 16
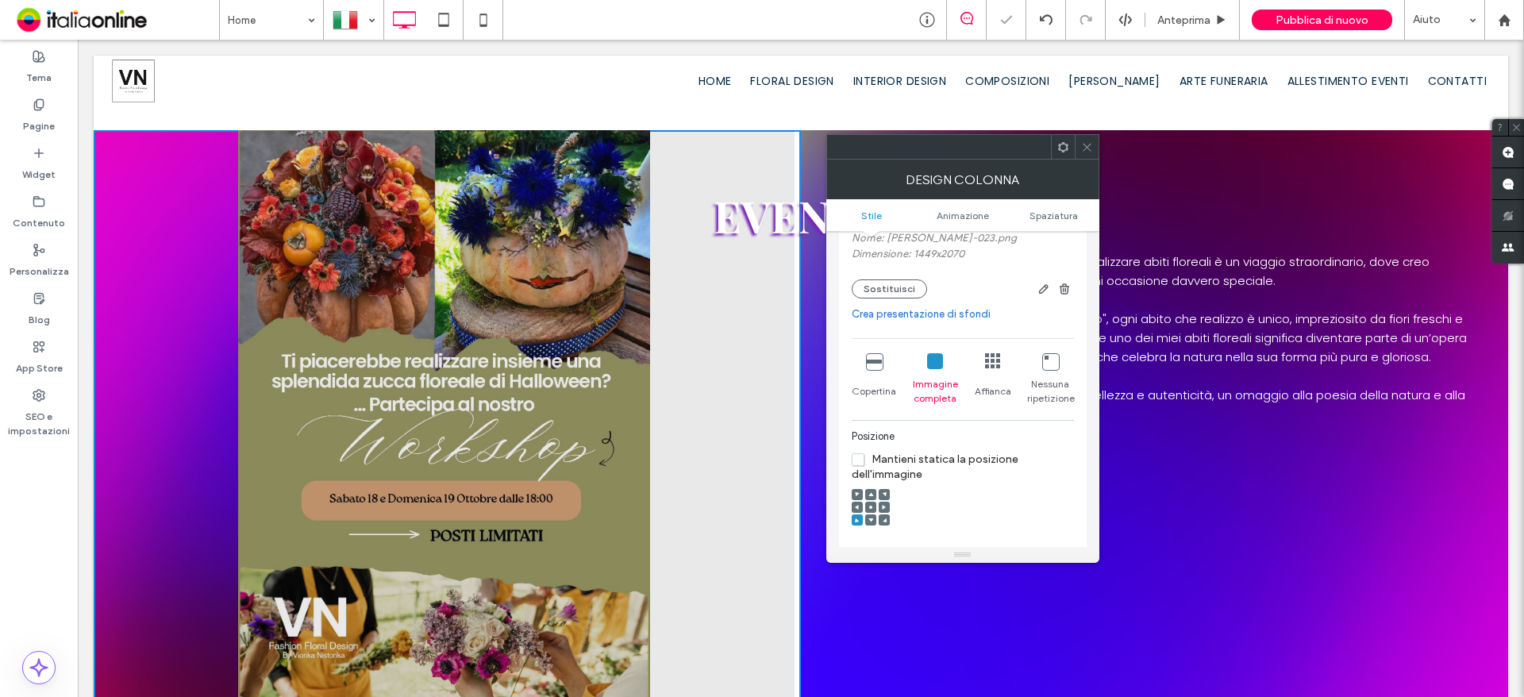
click at [1060, 366] on div "Nessuna ripetizione" at bounding box center [1050, 379] width 46 height 65
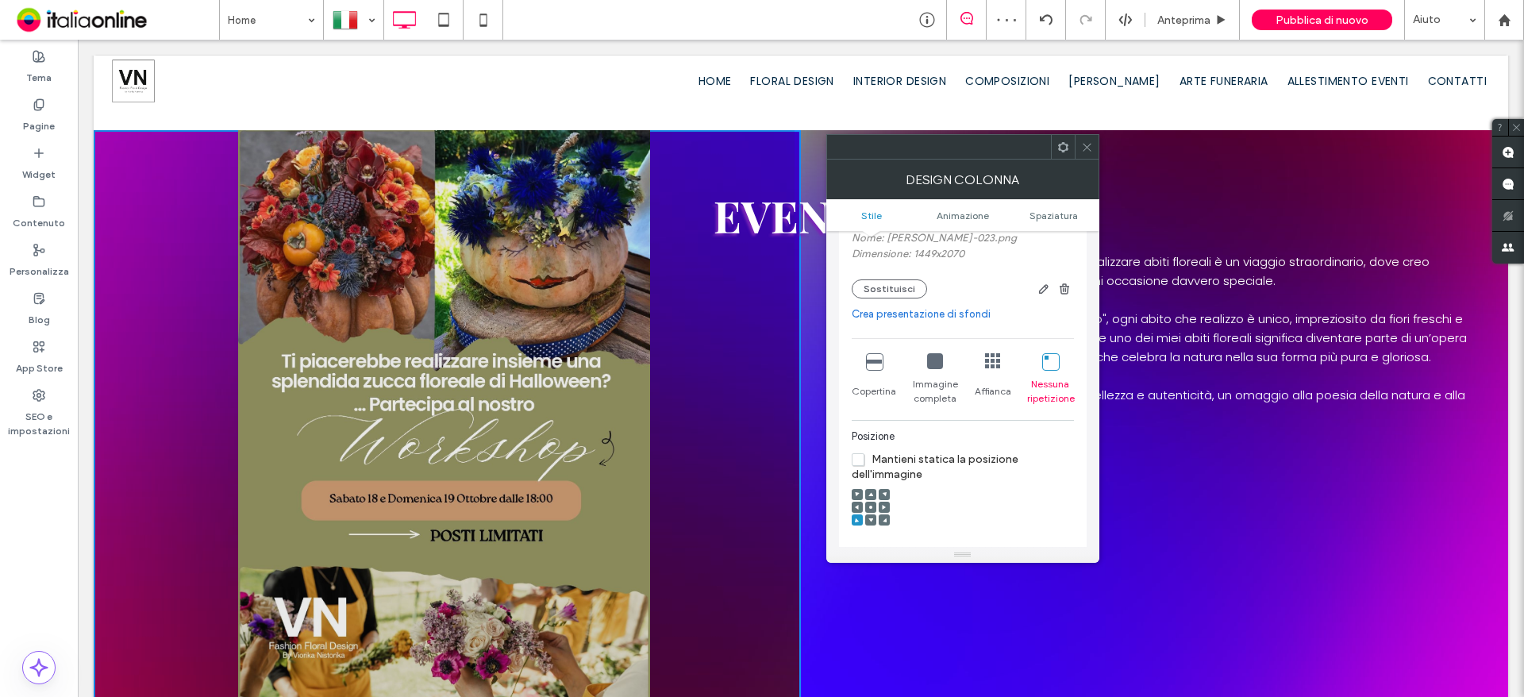
click at [932, 365] on icon at bounding box center [935, 361] width 16 height 16
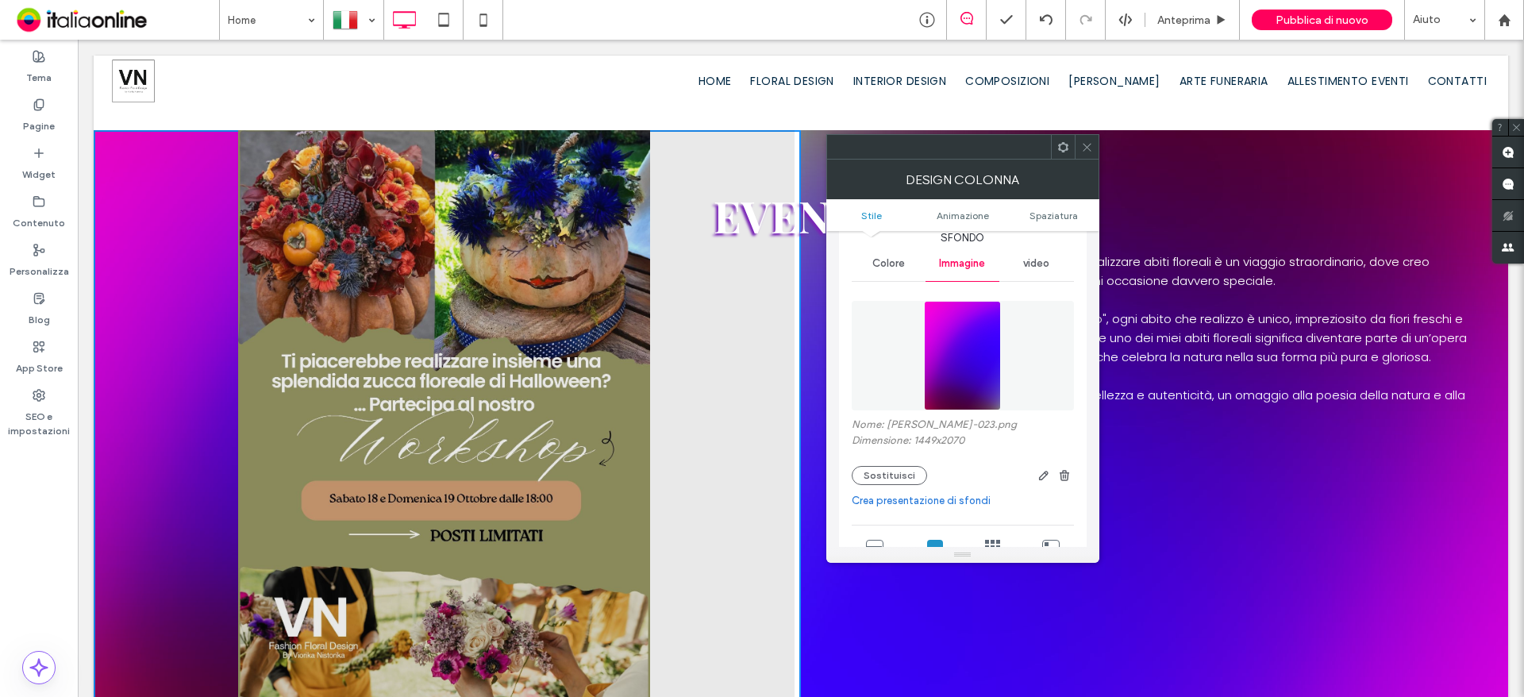
scroll to position [79, 0]
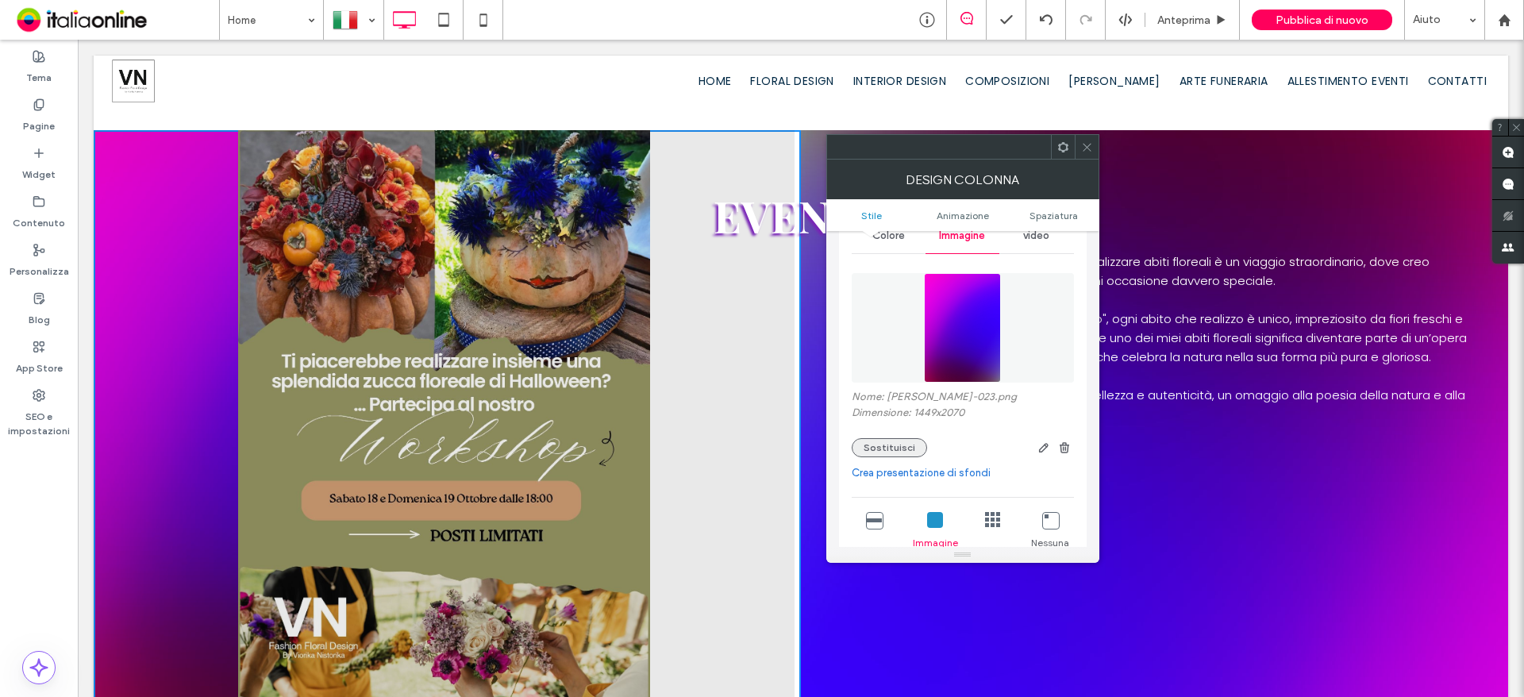
click at [900, 443] on button "Sostituisci" at bounding box center [889, 447] width 75 height 19
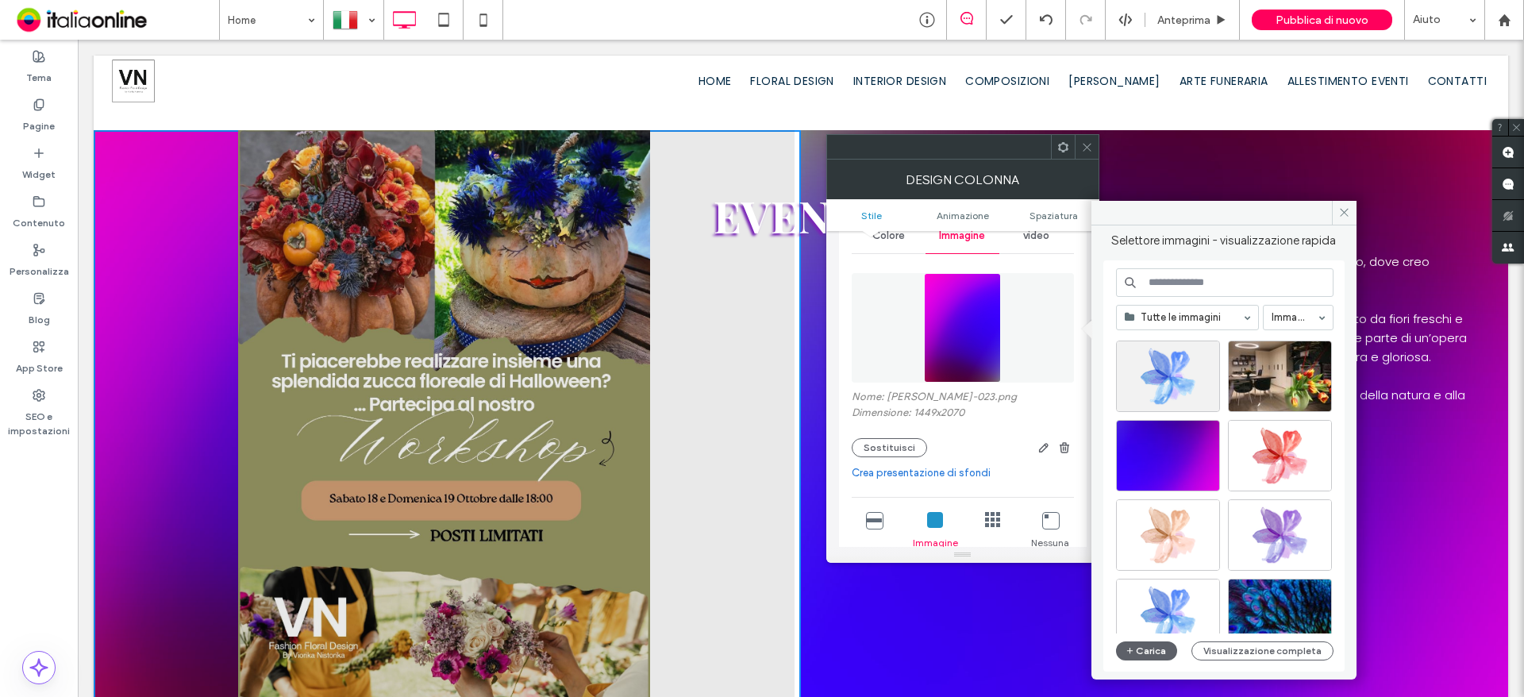
scroll to position [4505, 0]
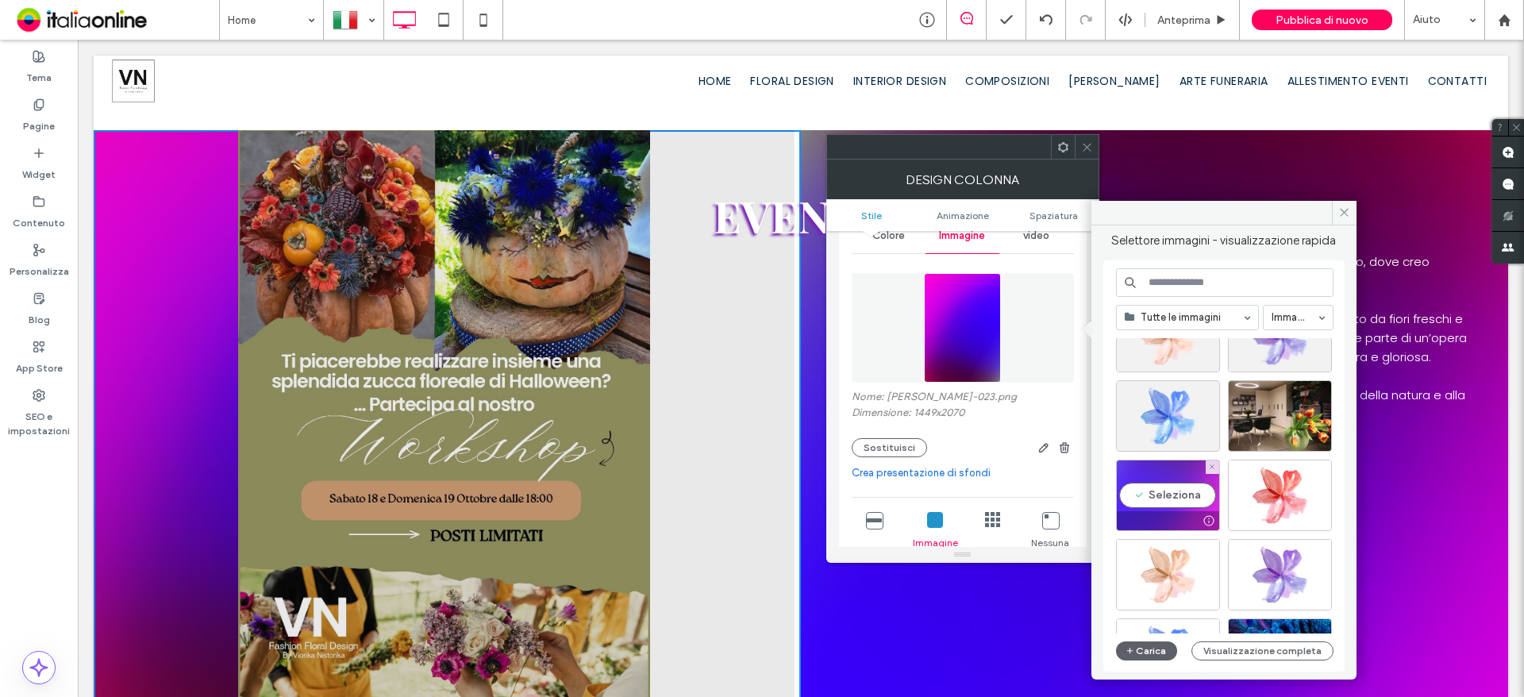
click at [1149, 506] on div "Seleziona" at bounding box center [1168, 494] width 104 height 71
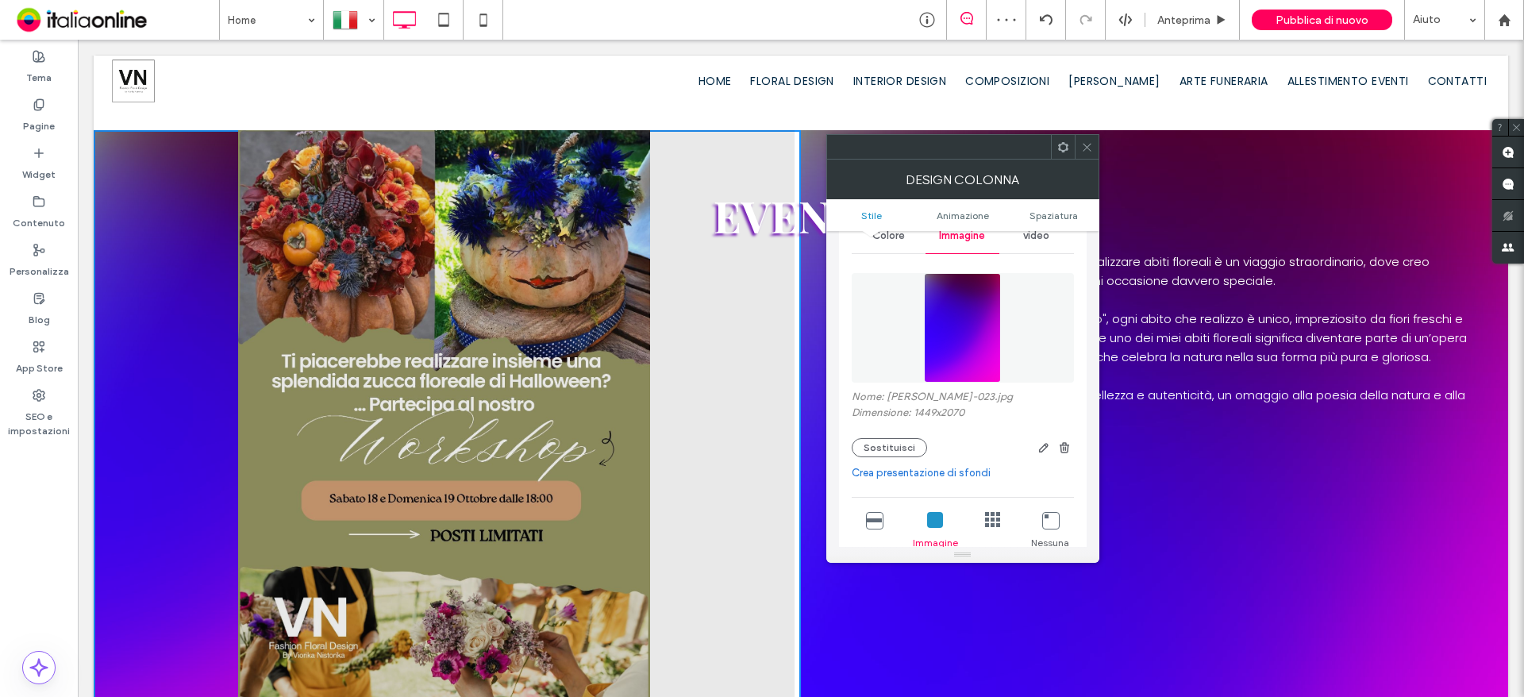
click at [879, 527] on icon at bounding box center [874, 520] width 16 height 16
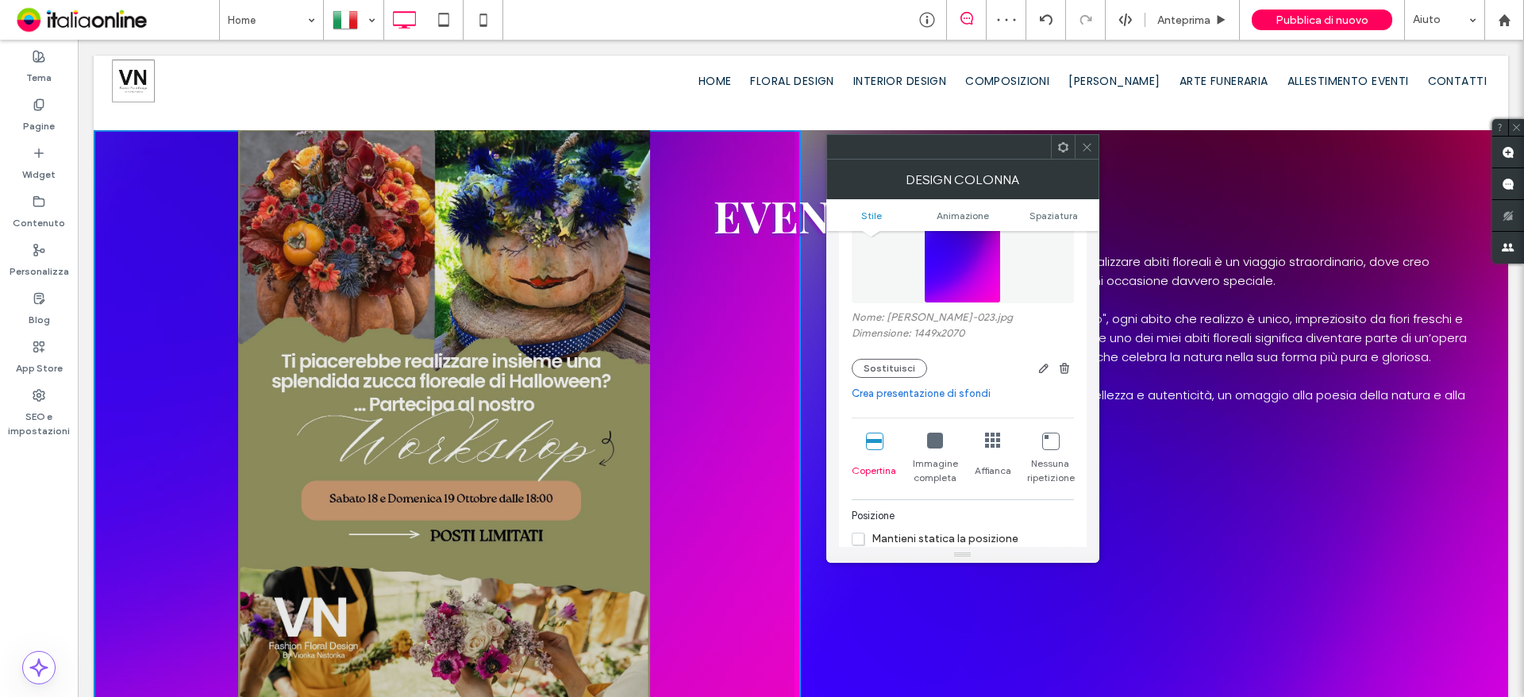
scroll to position [238, 0]
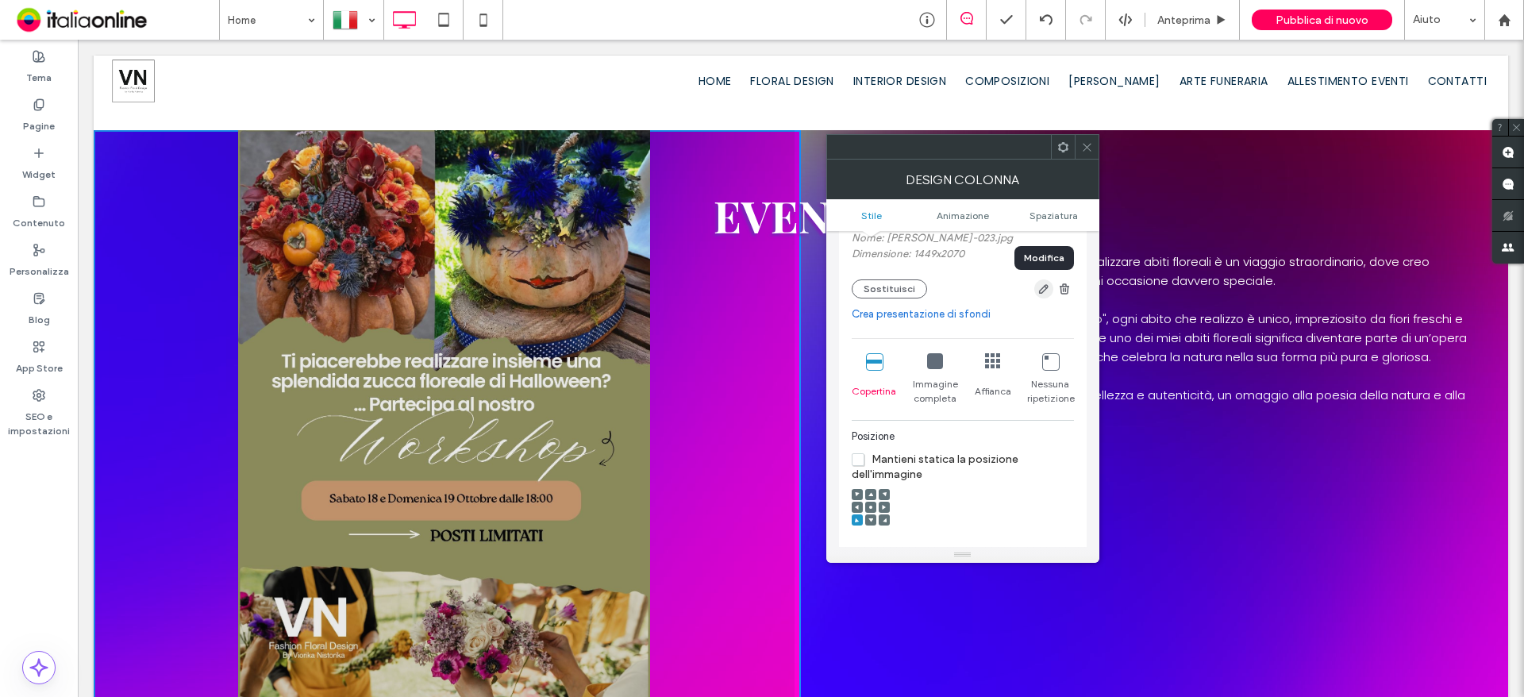
click at [1040, 294] on icon "button" at bounding box center [1043, 289] width 13 height 13
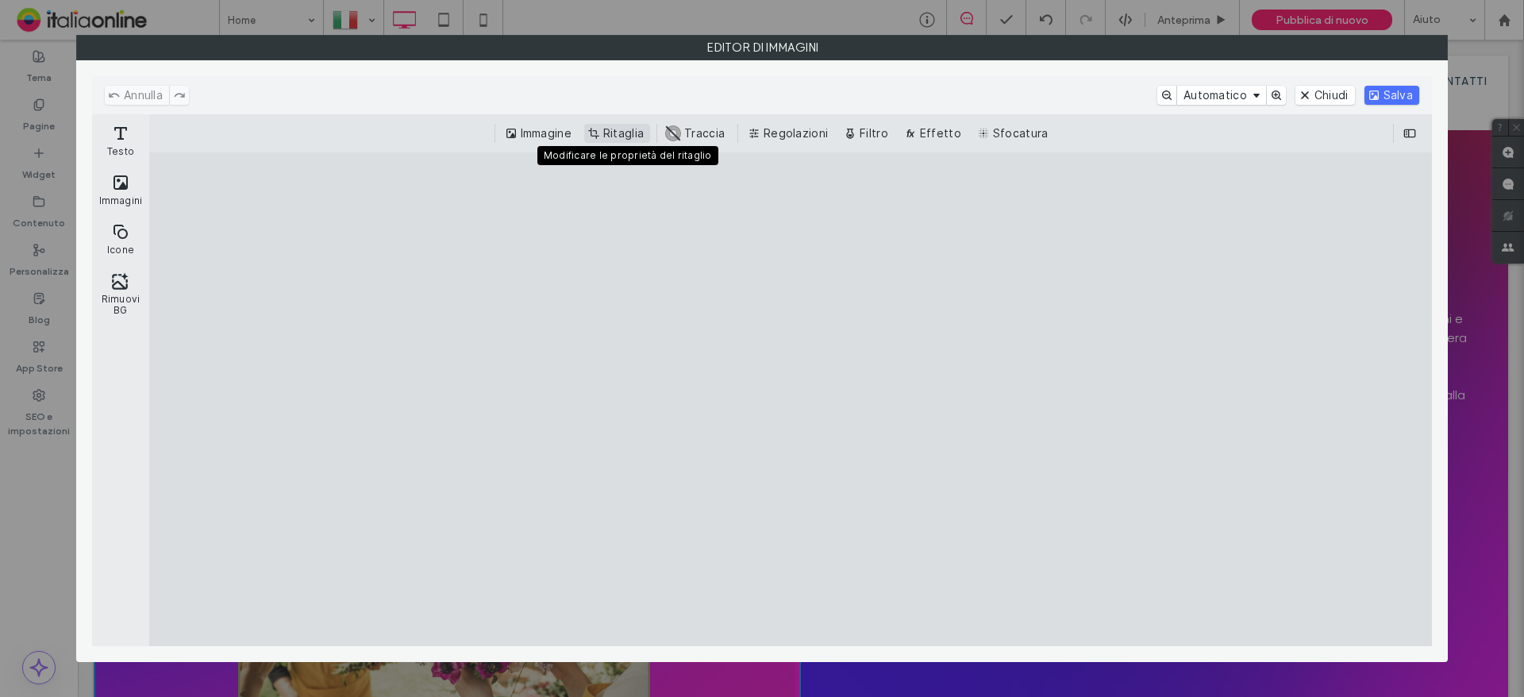
click at [605, 133] on button "Ritaglia" at bounding box center [617, 133] width 66 height 19
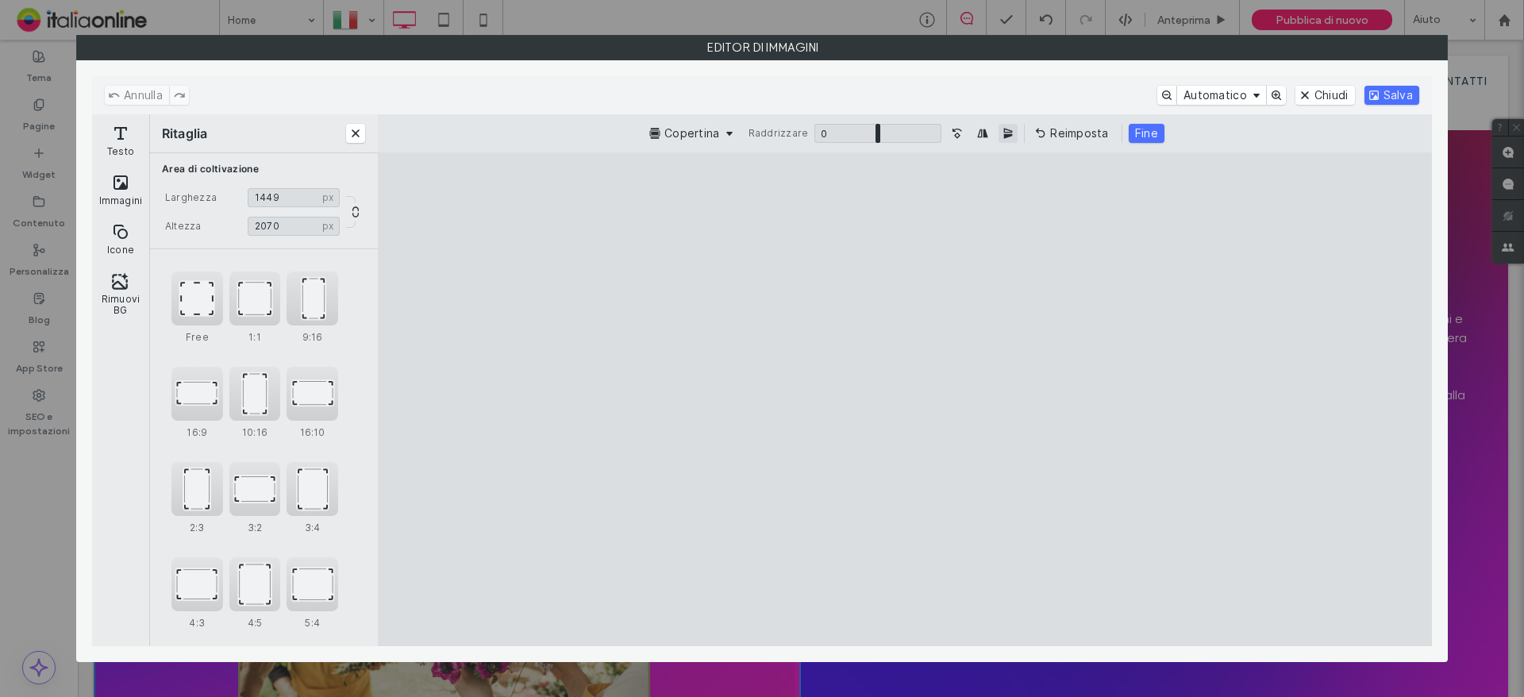
click at [1005, 134] on button "Specchia l'immagine verticalmente" at bounding box center [1007, 133] width 19 height 19
click at [1005, 132] on button "Specchia l'immagine verticalmente" at bounding box center [1007, 133] width 19 height 19
click at [982, 133] on button "Immagine speculare orizzontalmente" at bounding box center [982, 133] width 19 height 19
click at [1144, 134] on button "Fine" at bounding box center [1146, 133] width 36 height 19
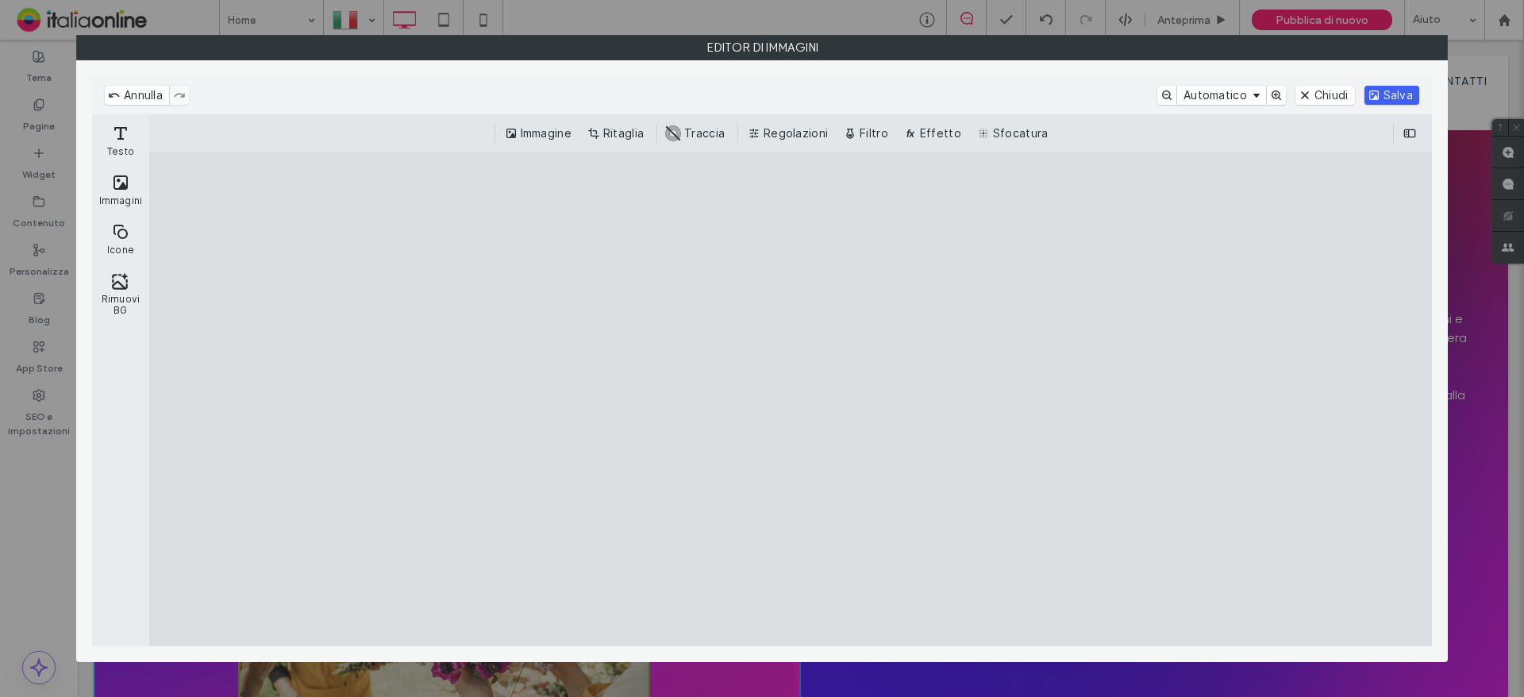
click at [1402, 95] on button "Salva" at bounding box center [1391, 95] width 55 height 19
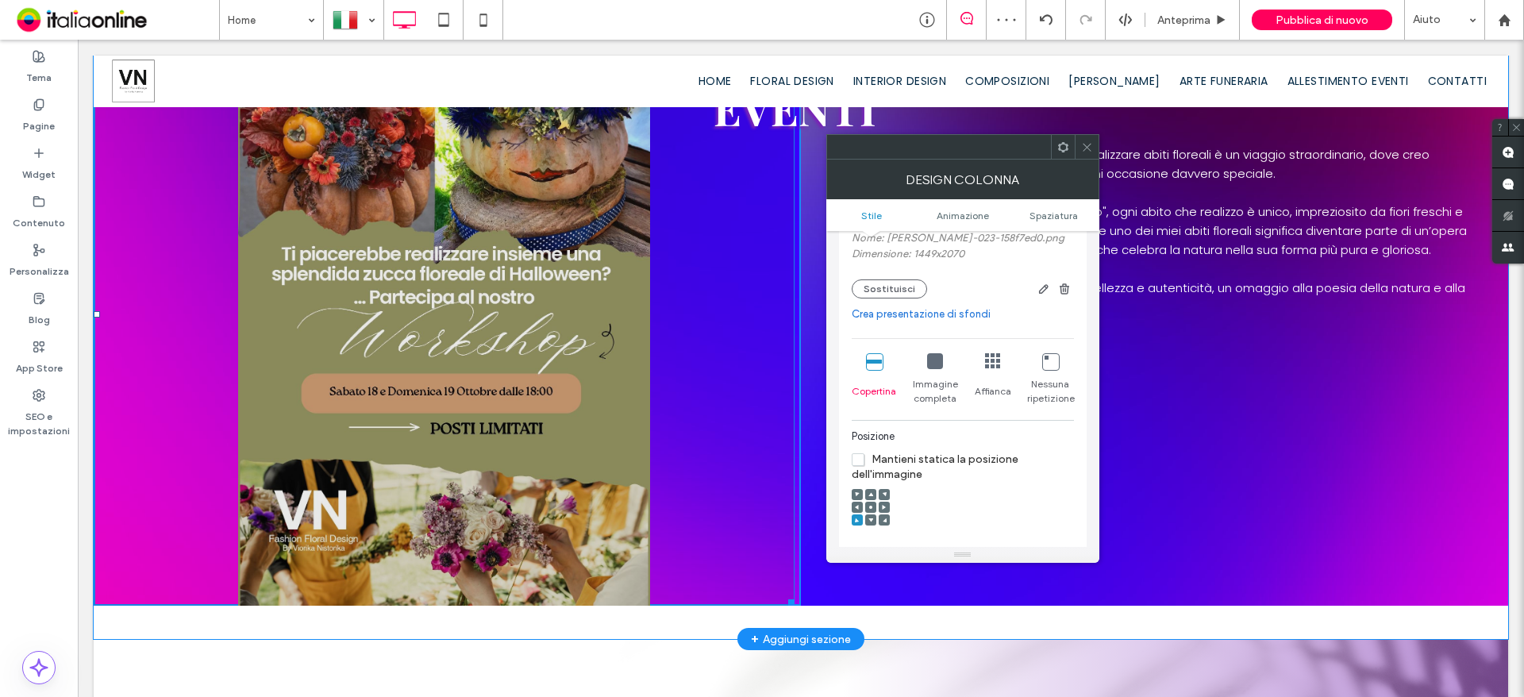
scroll to position [1349, 0]
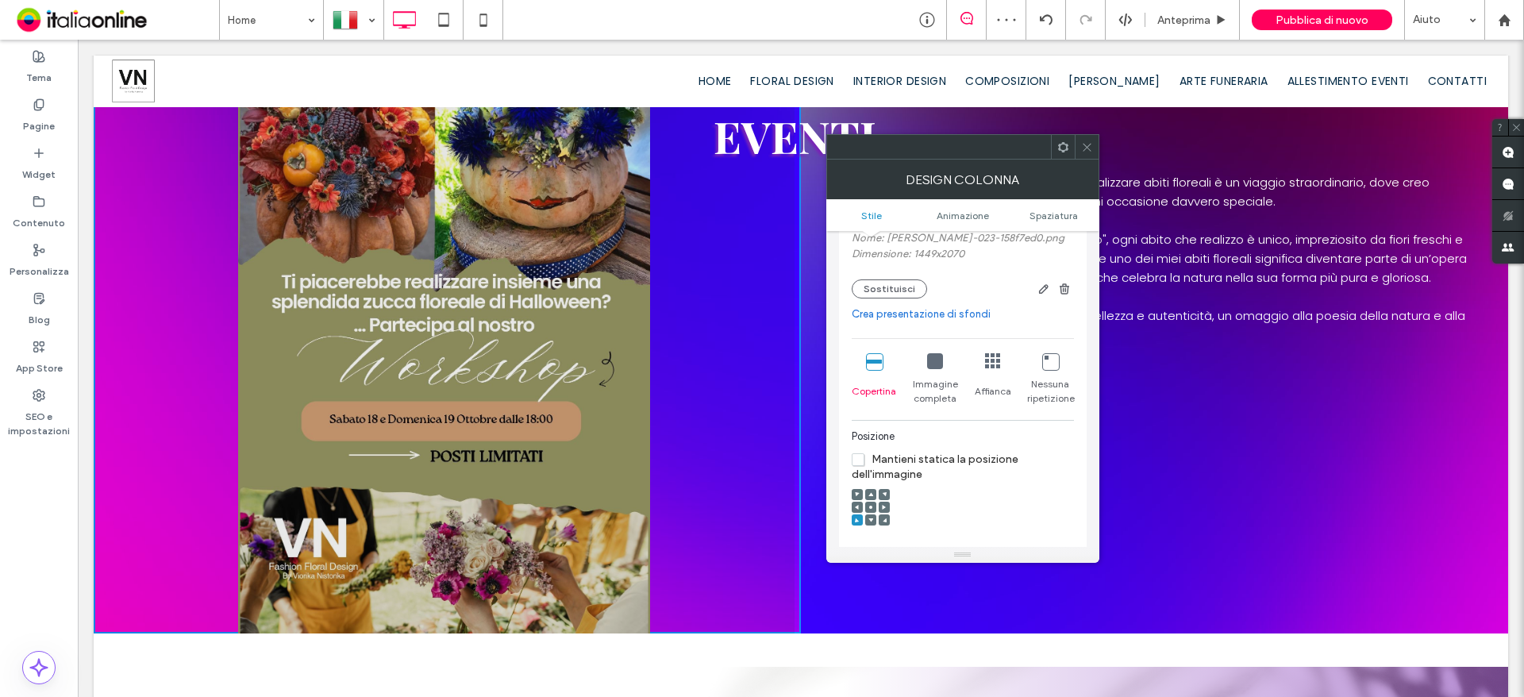
click at [871, 517] on span at bounding box center [870, 519] width 5 height 11
click at [871, 504] on span at bounding box center [870, 507] width 5 height 11
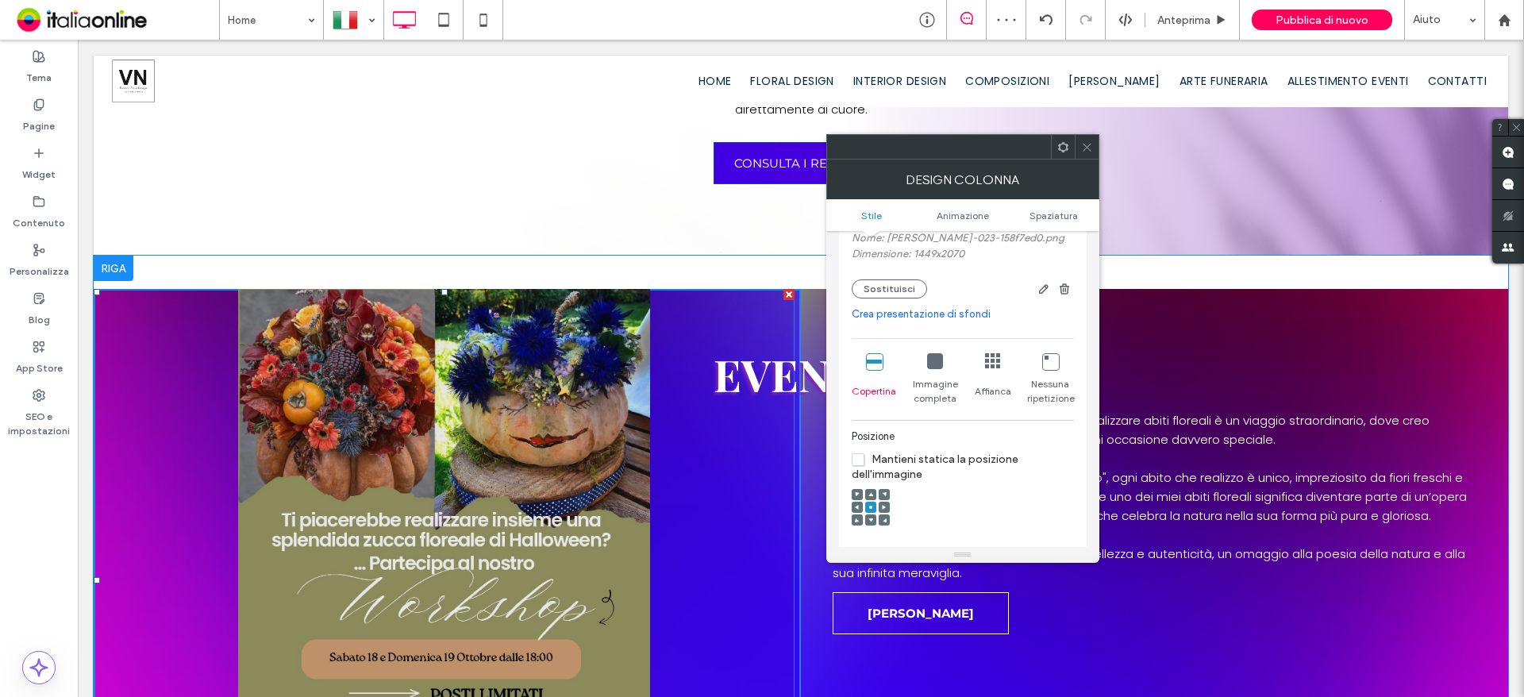
scroll to position [1190, 0]
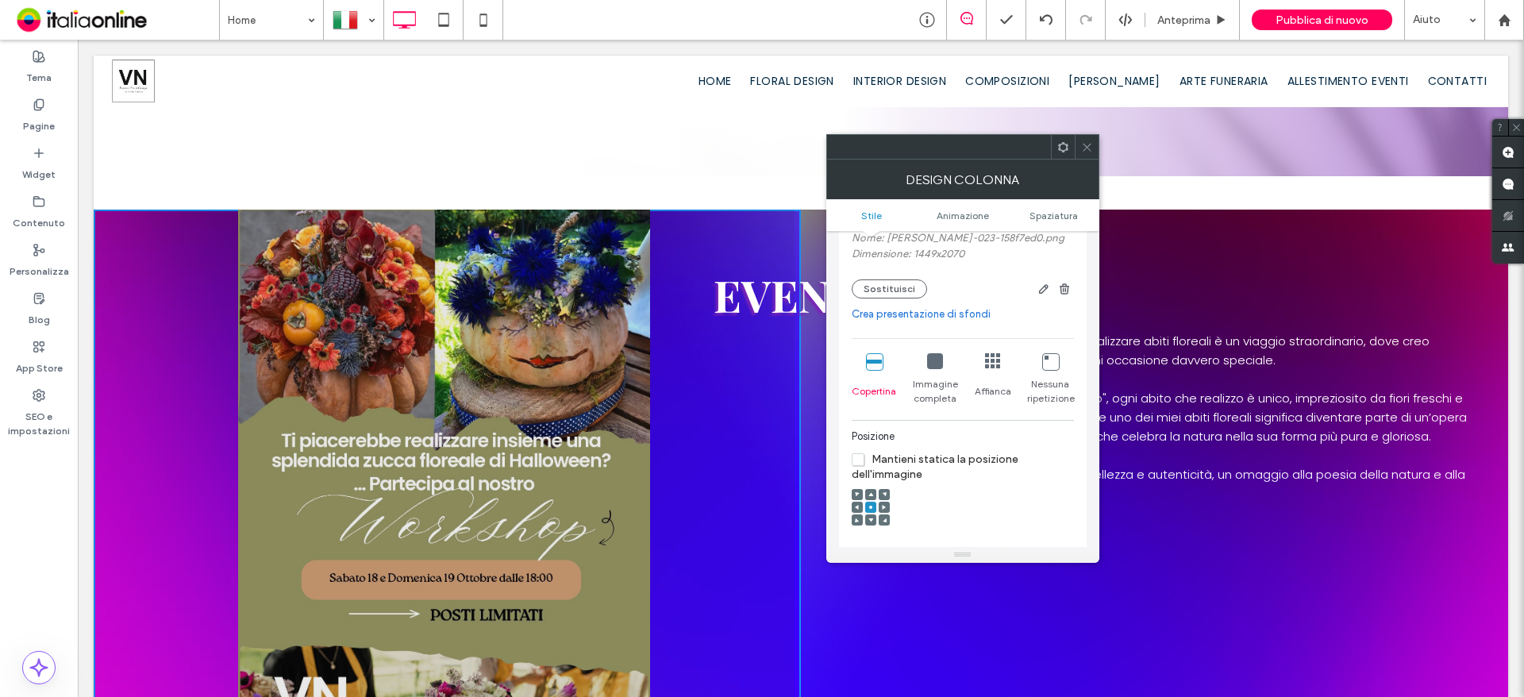
click at [1081, 144] on icon at bounding box center [1087, 147] width 12 height 12
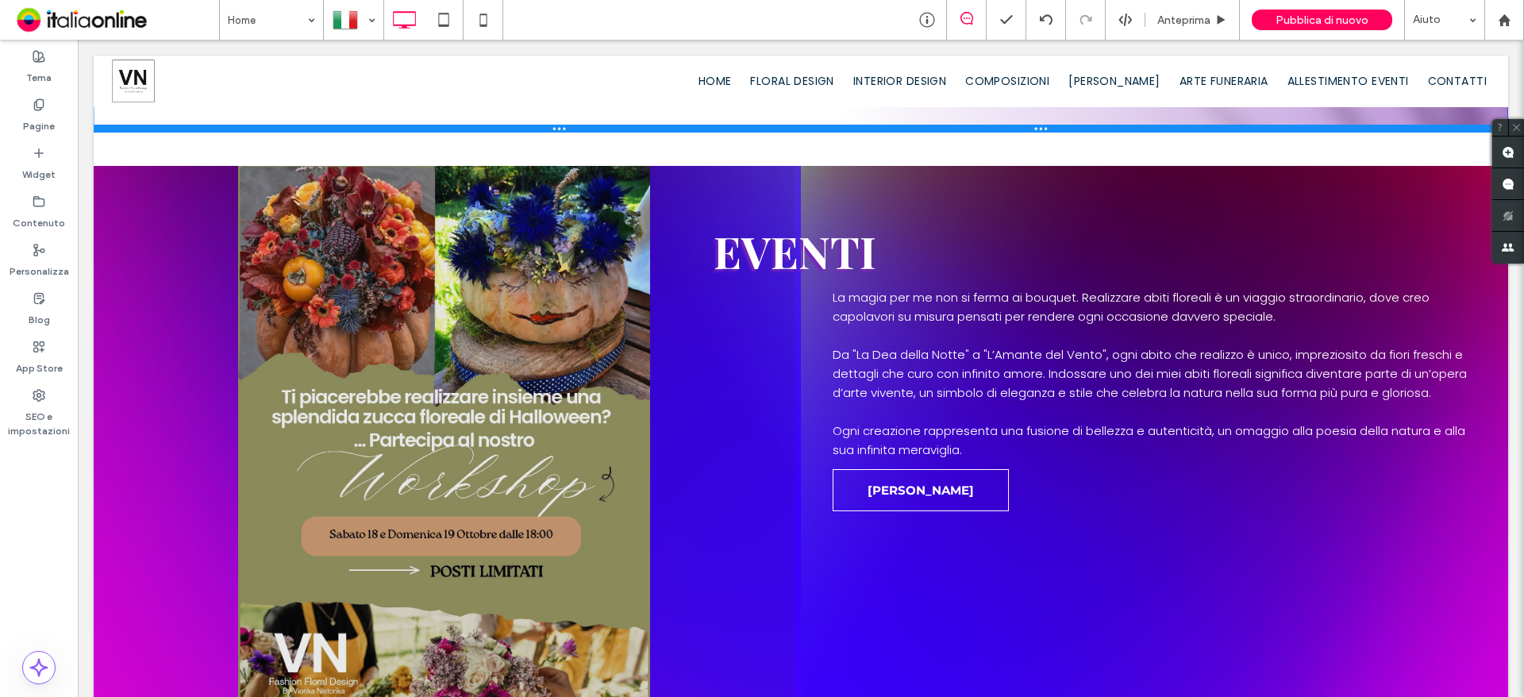
drag, startPoint x: 628, startPoint y: 172, endPoint x: 632, endPoint y: 129, distance: 43.8
click at [632, 129] on div at bounding box center [801, 129] width 1414 height 8
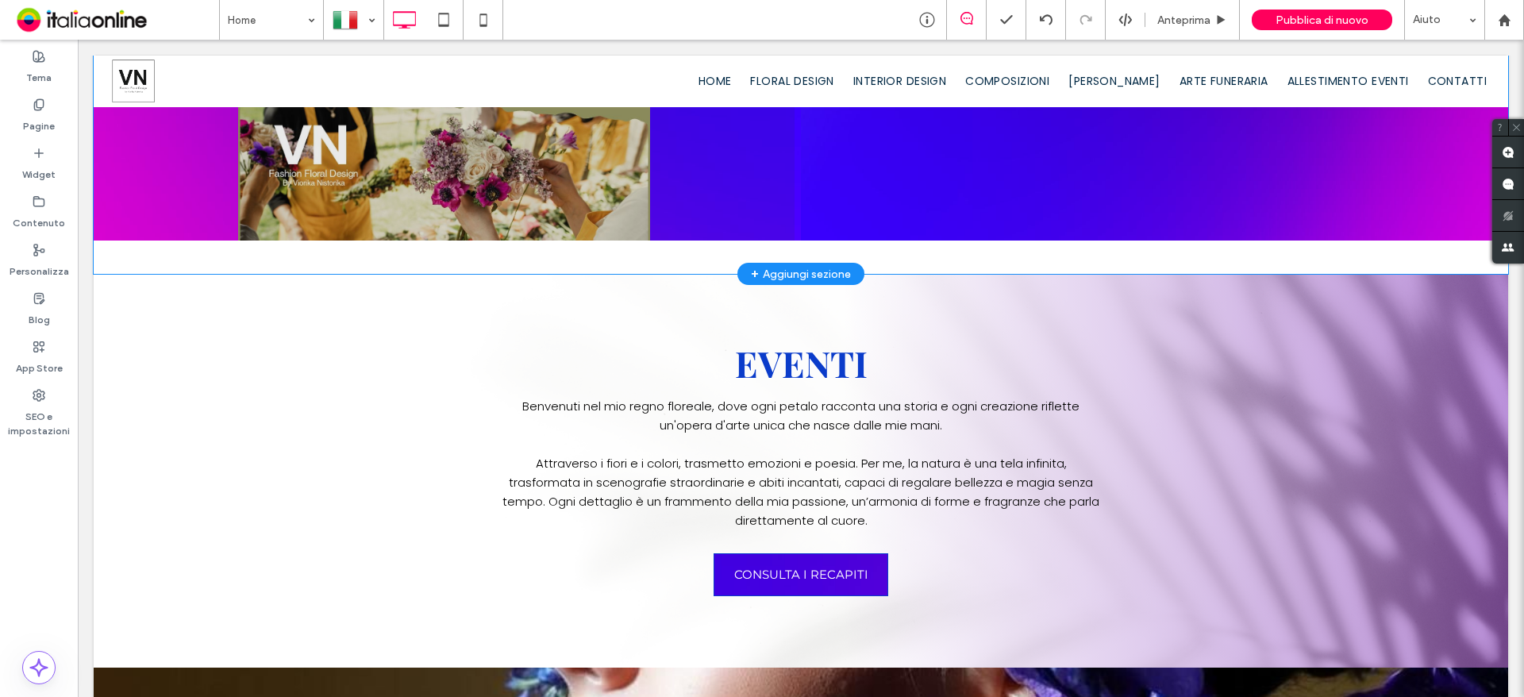
scroll to position [1667, 0]
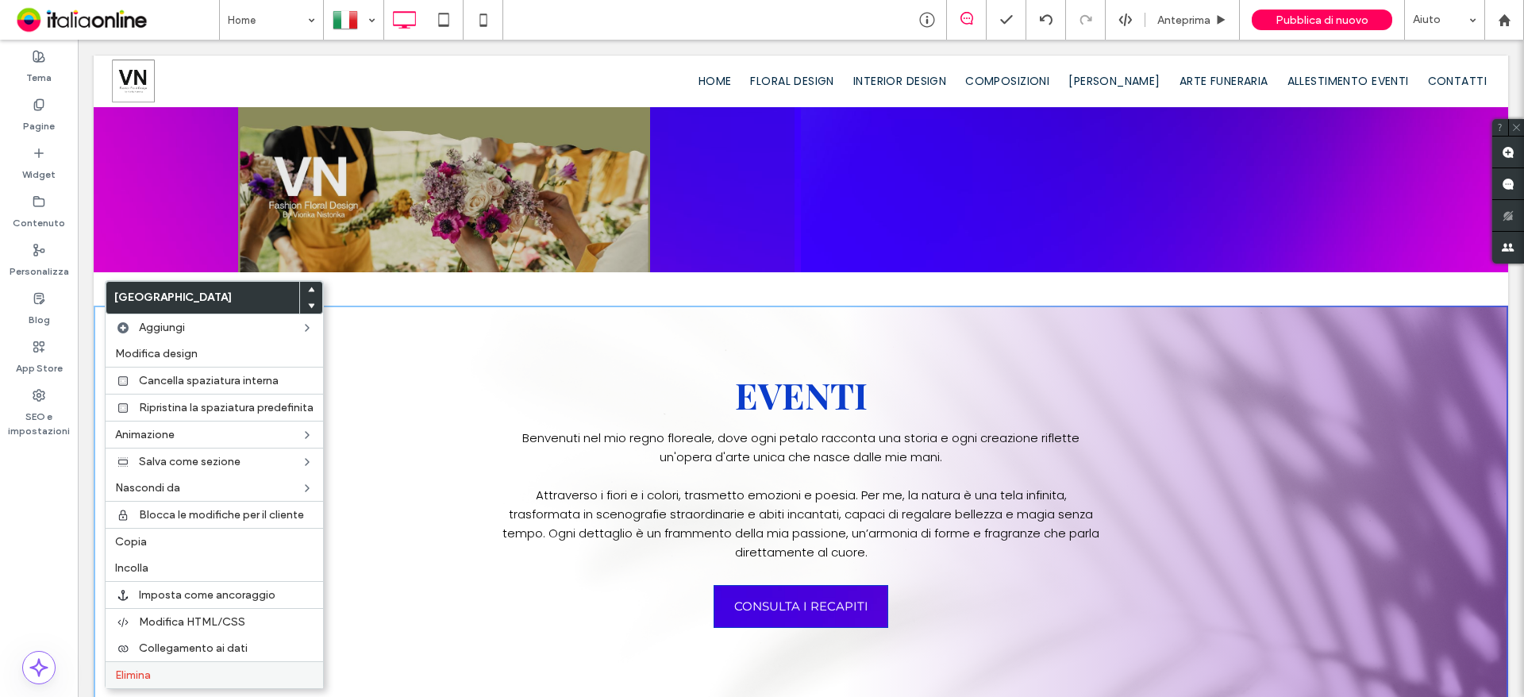
click at [138, 670] on span "Elimina" at bounding box center [133, 674] width 36 height 13
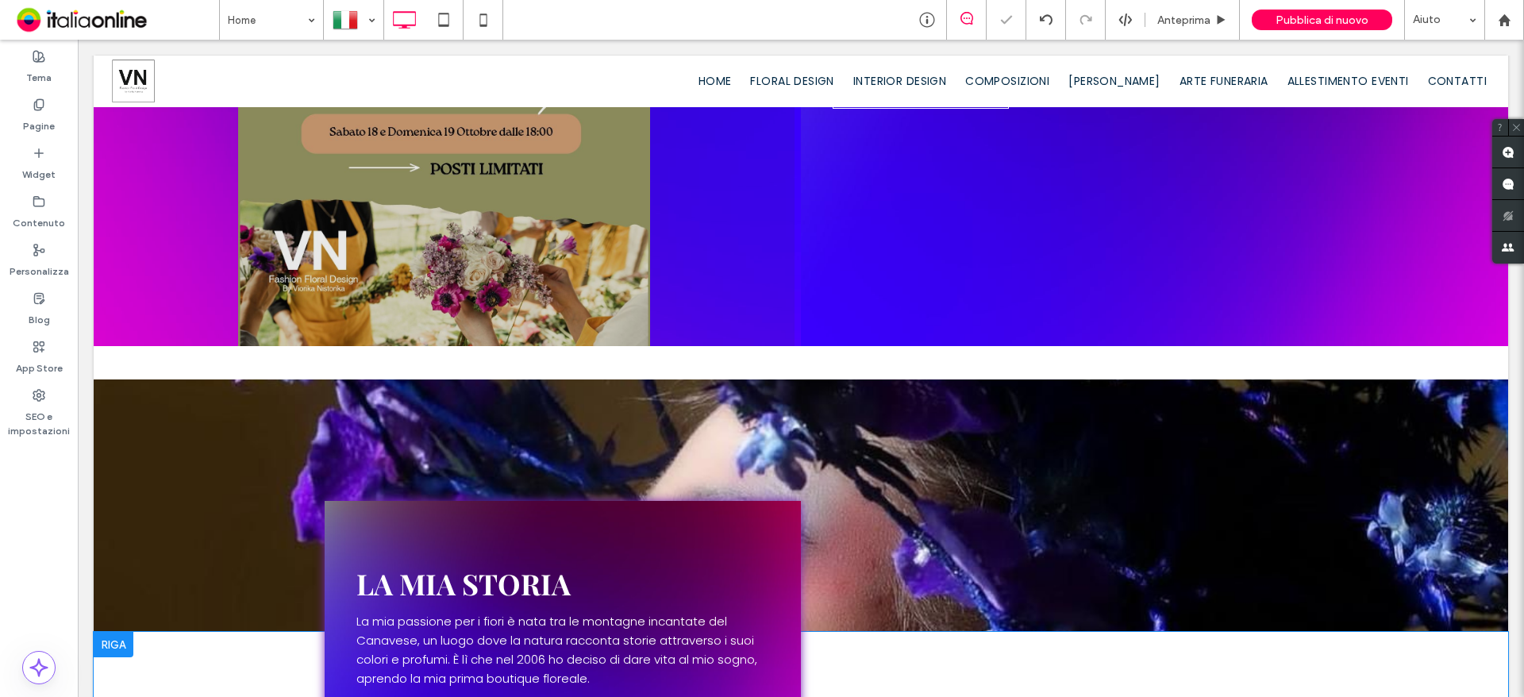
scroll to position [1428, 0]
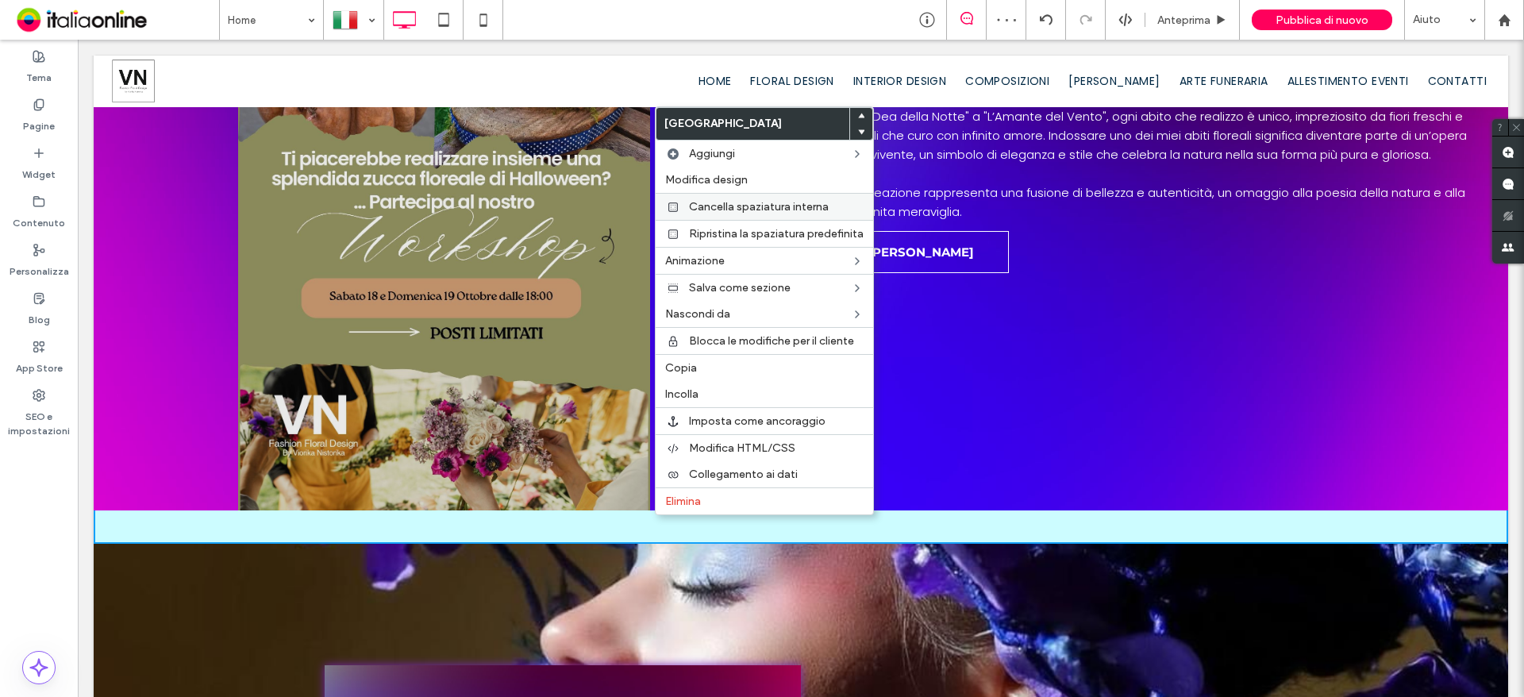
click at [781, 207] on span "Cancella spaziatura interna" at bounding box center [759, 206] width 140 height 13
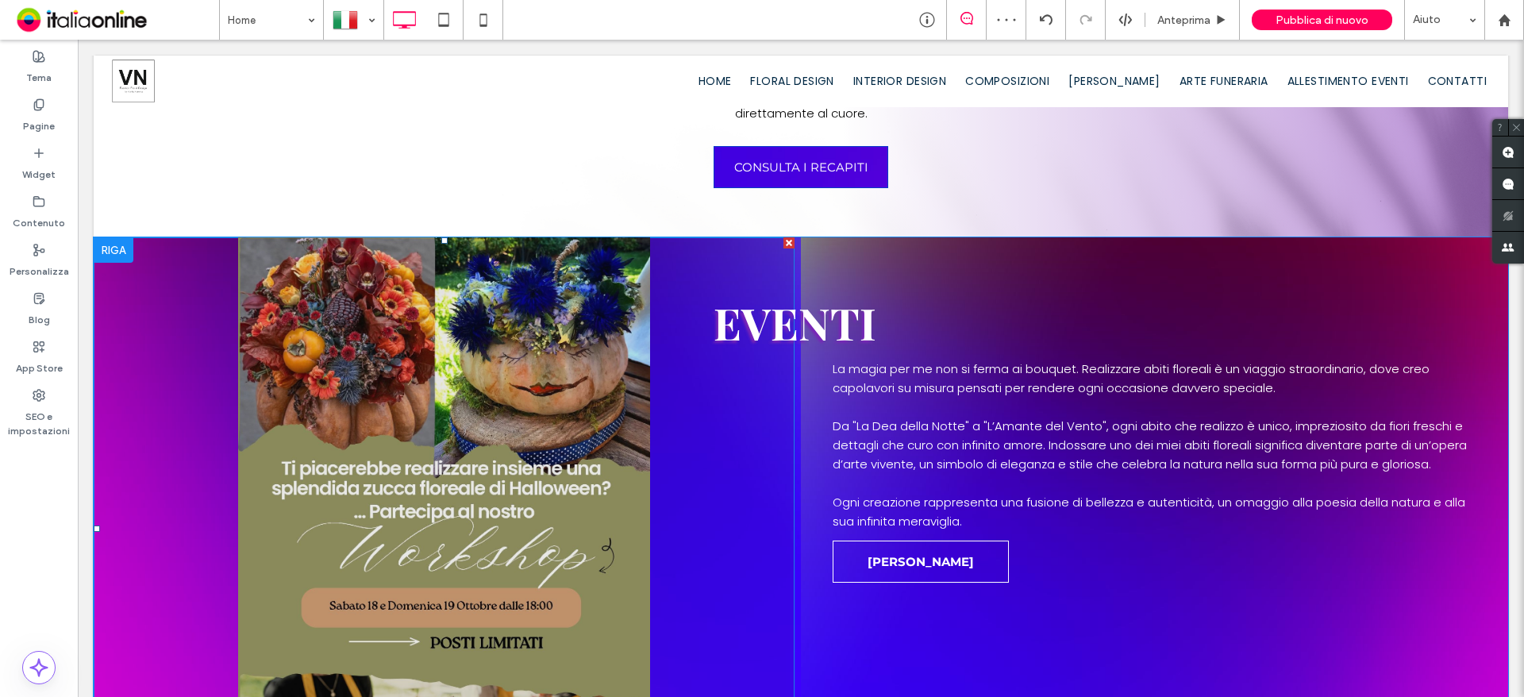
scroll to position [1270, 0]
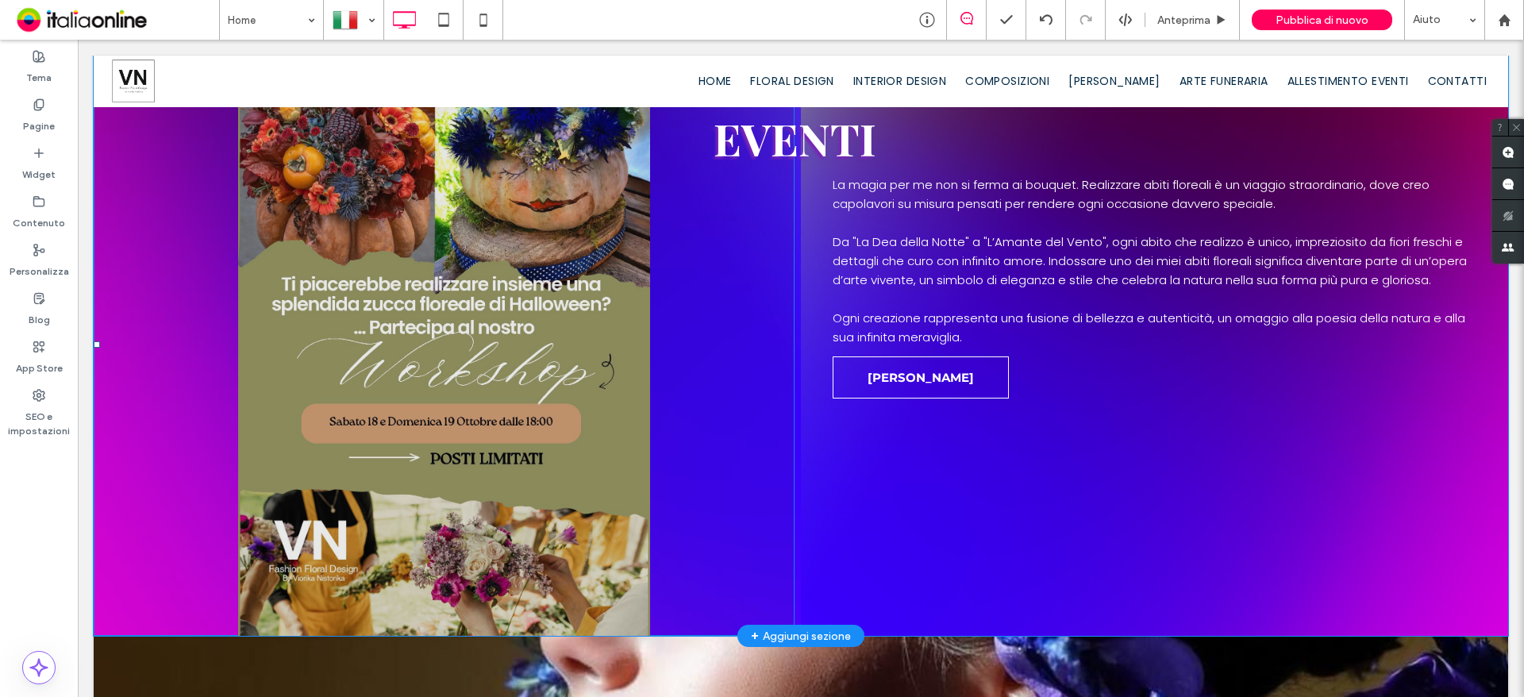
click at [581, 417] on li "Titolo diapositiva Scrivi qui la tua didascalia Pulsante" at bounding box center [444, 344] width 701 height 582
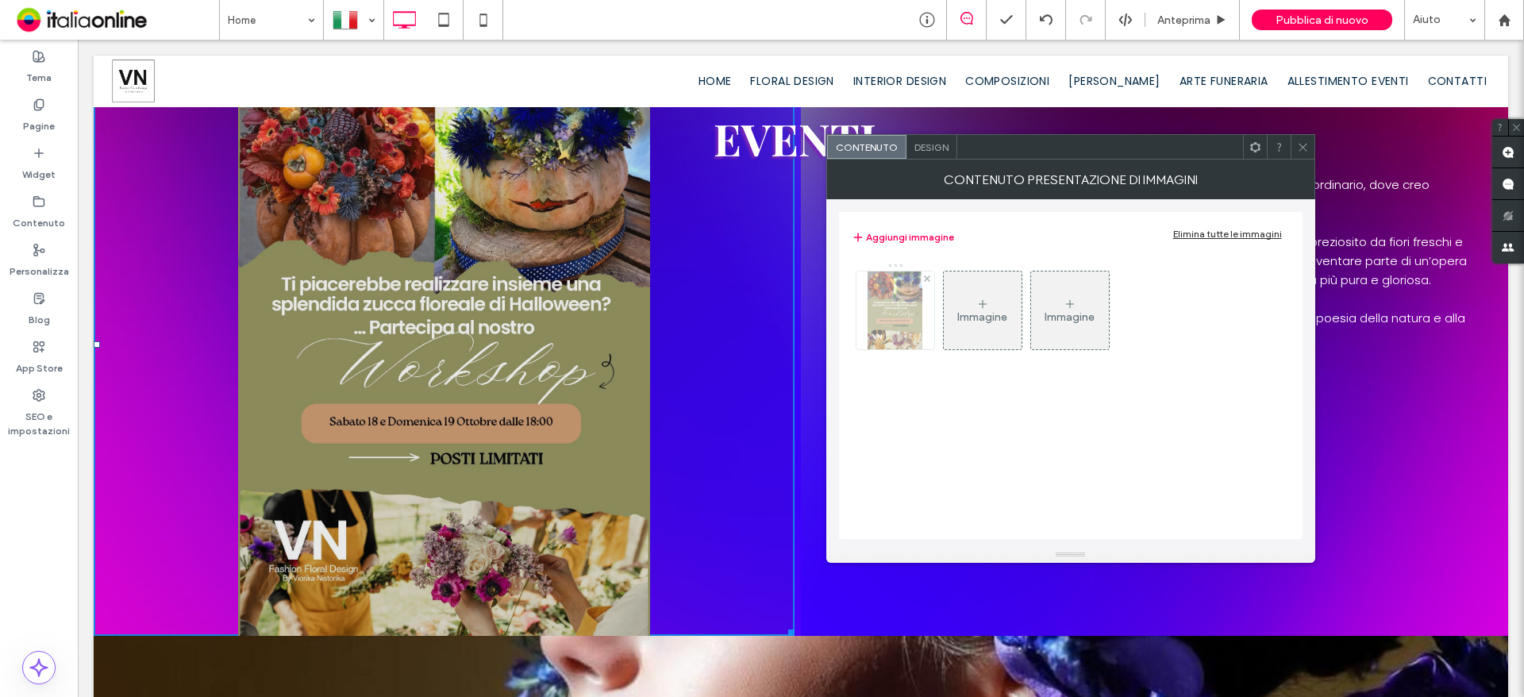
click at [911, 310] on img at bounding box center [894, 310] width 55 height 78
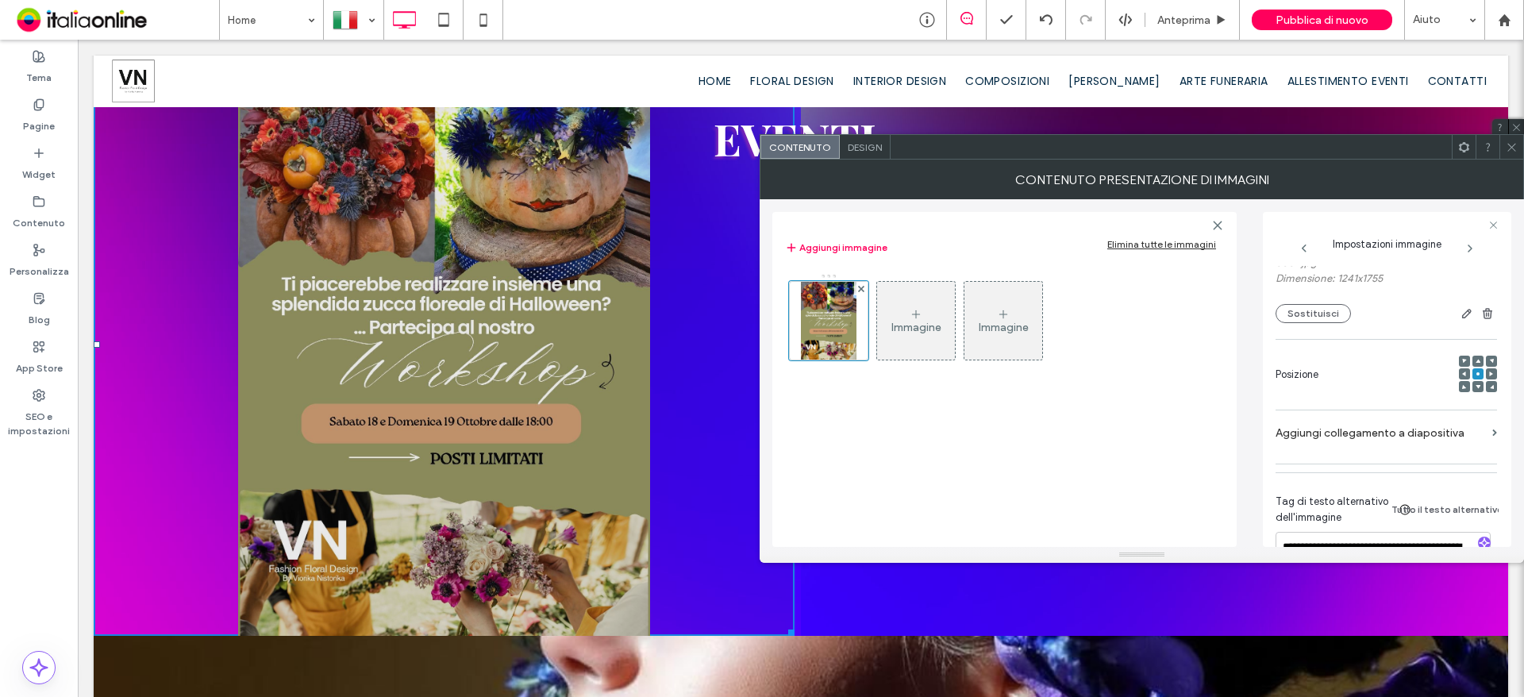
scroll to position [215, 0]
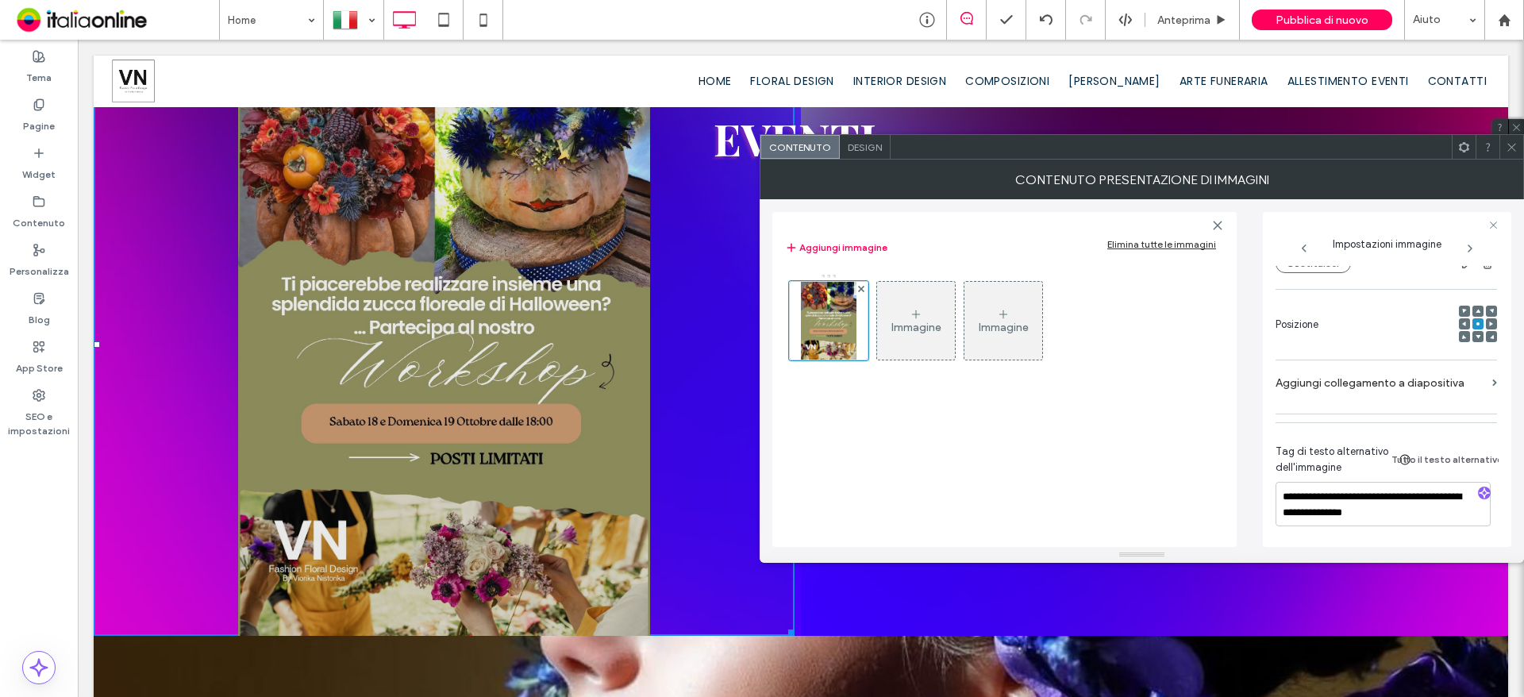
click at [875, 152] on span "Design" at bounding box center [865, 147] width 34 height 12
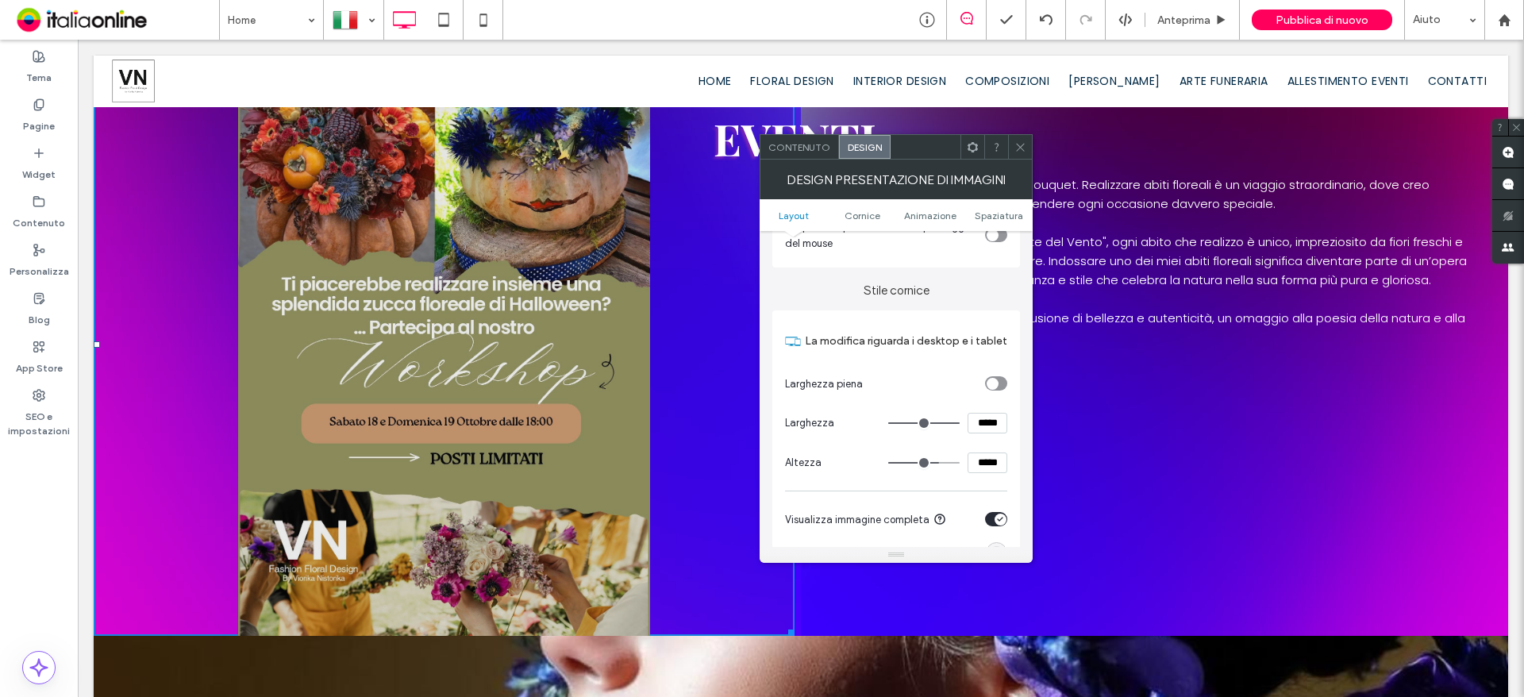
scroll to position [397, 0]
click at [994, 378] on icon "toggle" at bounding box center [992, 378] width 6 height 5
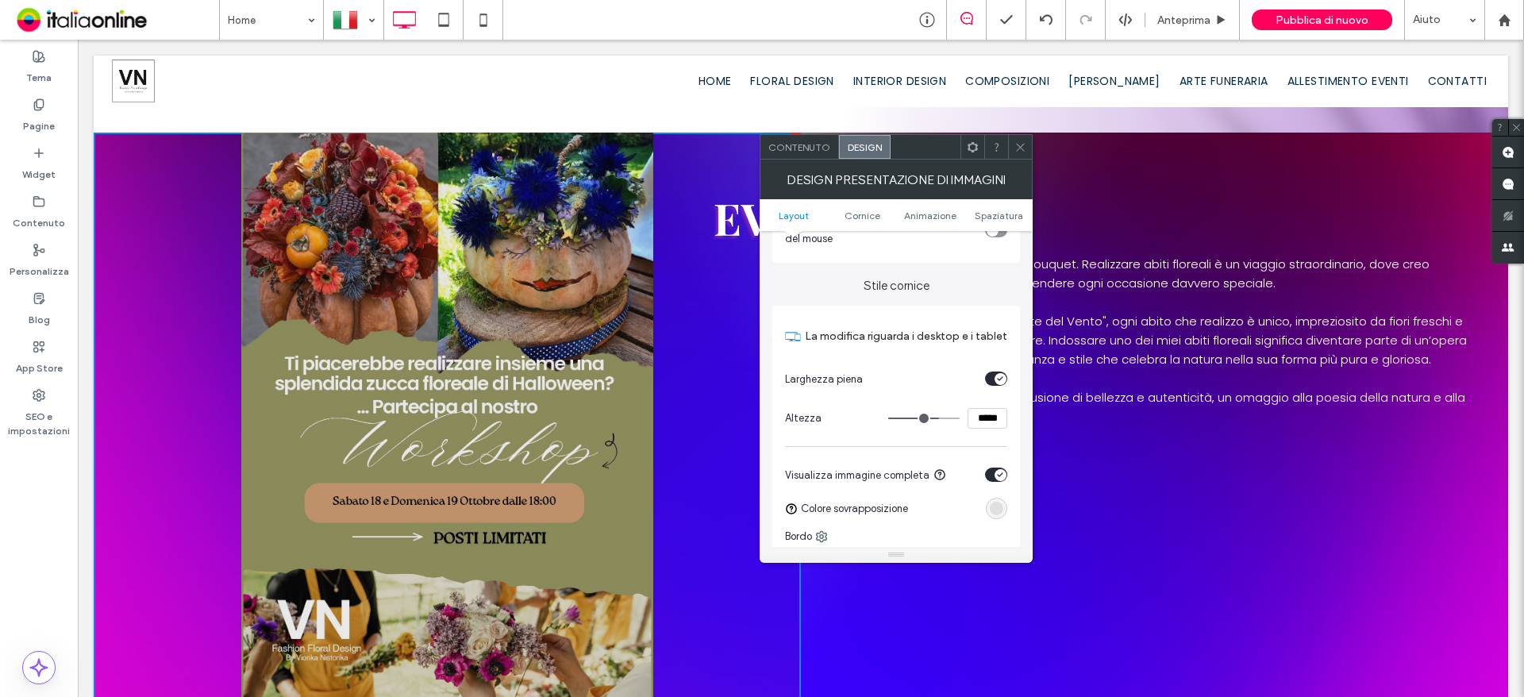
click at [998, 374] on div "toggle" at bounding box center [1000, 379] width 12 height 12
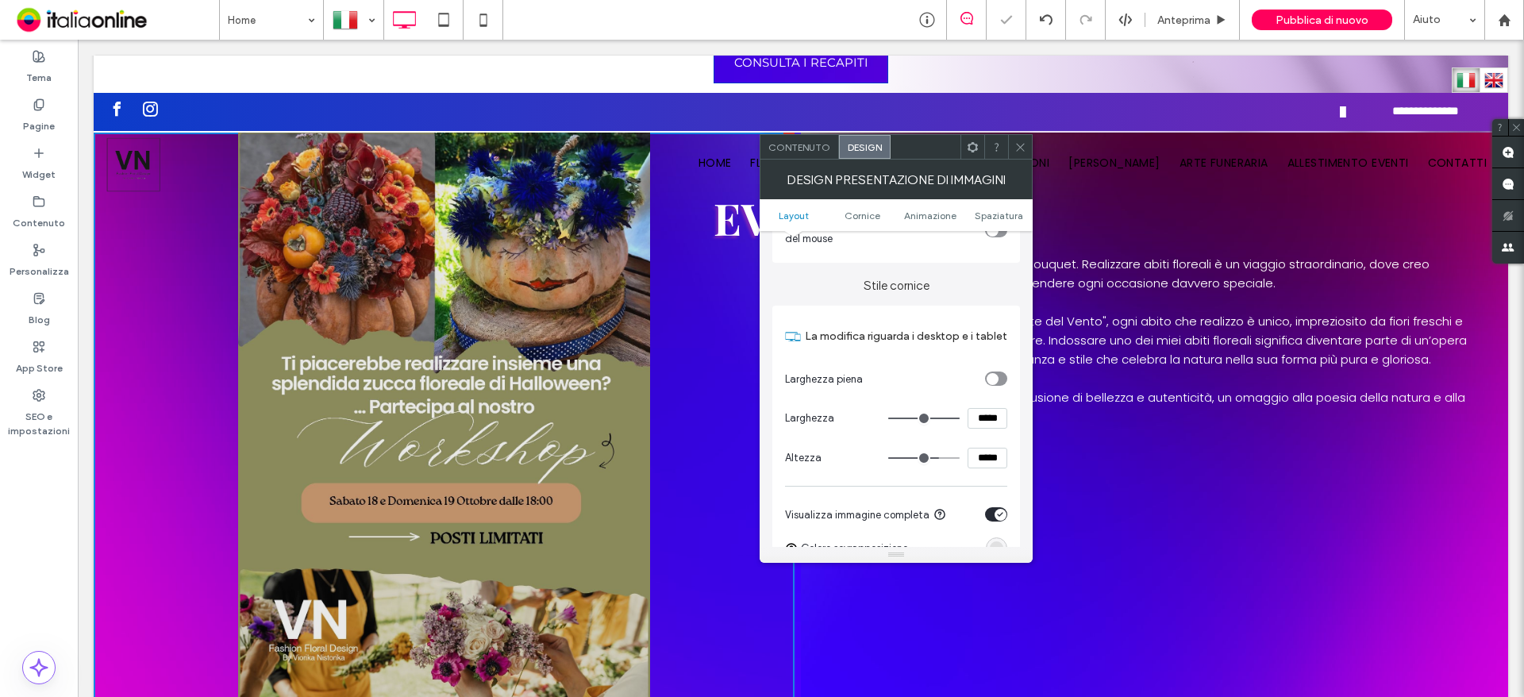
type input "***"
type input "*****"
type input "***"
type input "*****"
type input "***"
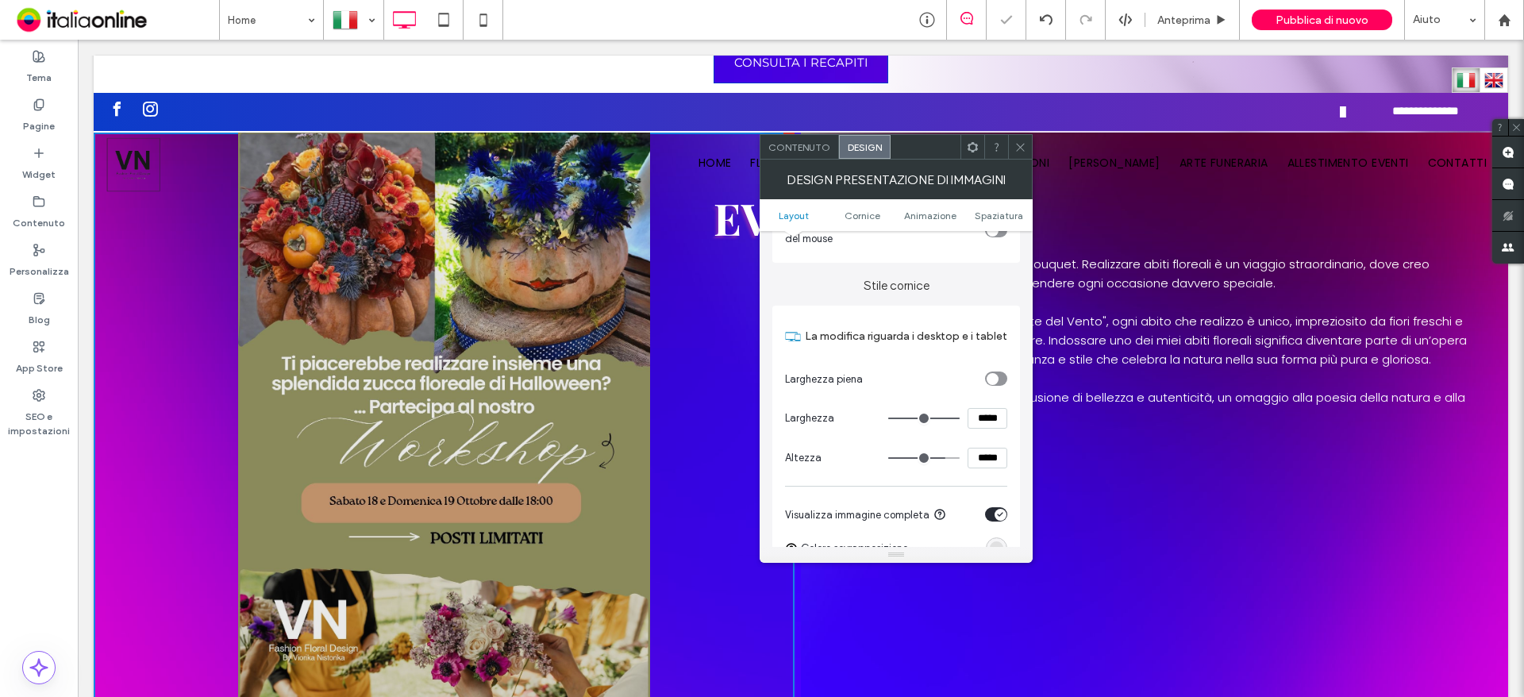
type input "*****"
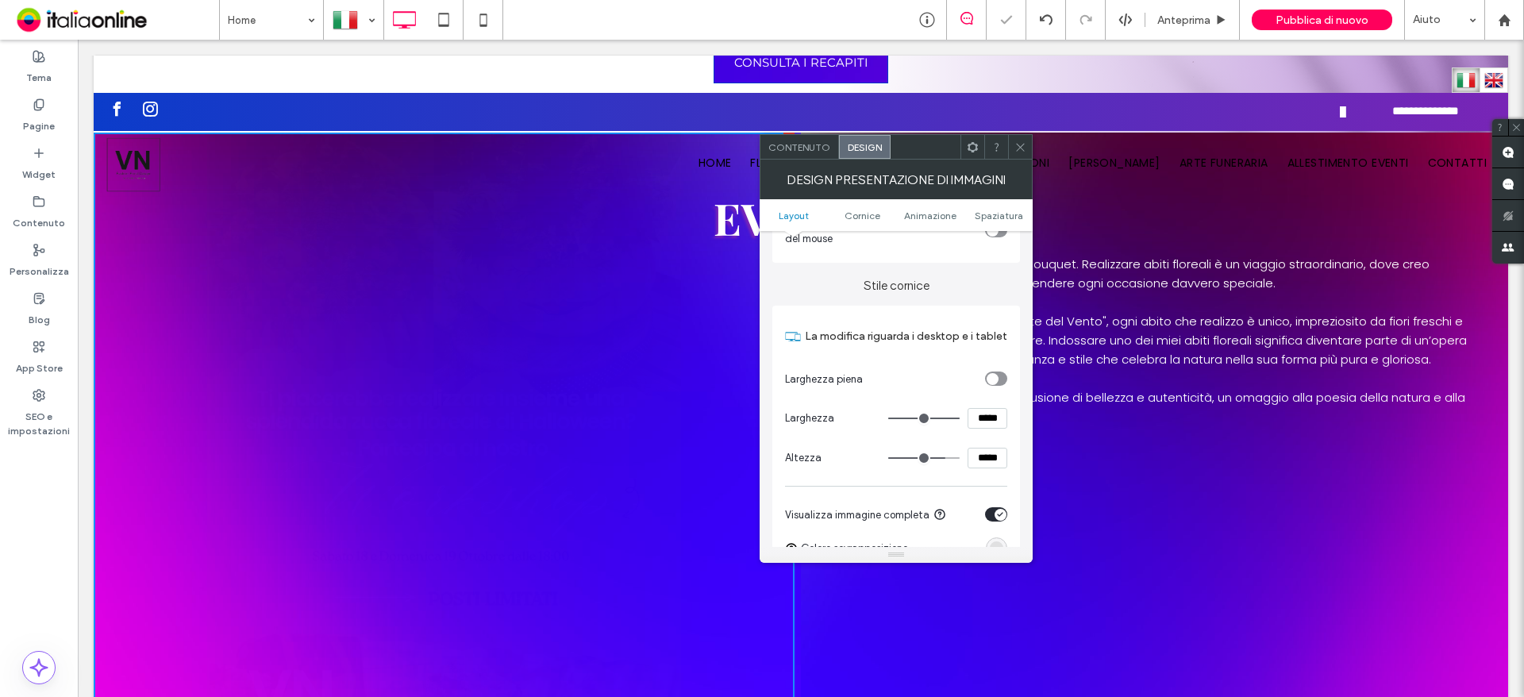
type input "***"
type input "*****"
type input "***"
type input "*****"
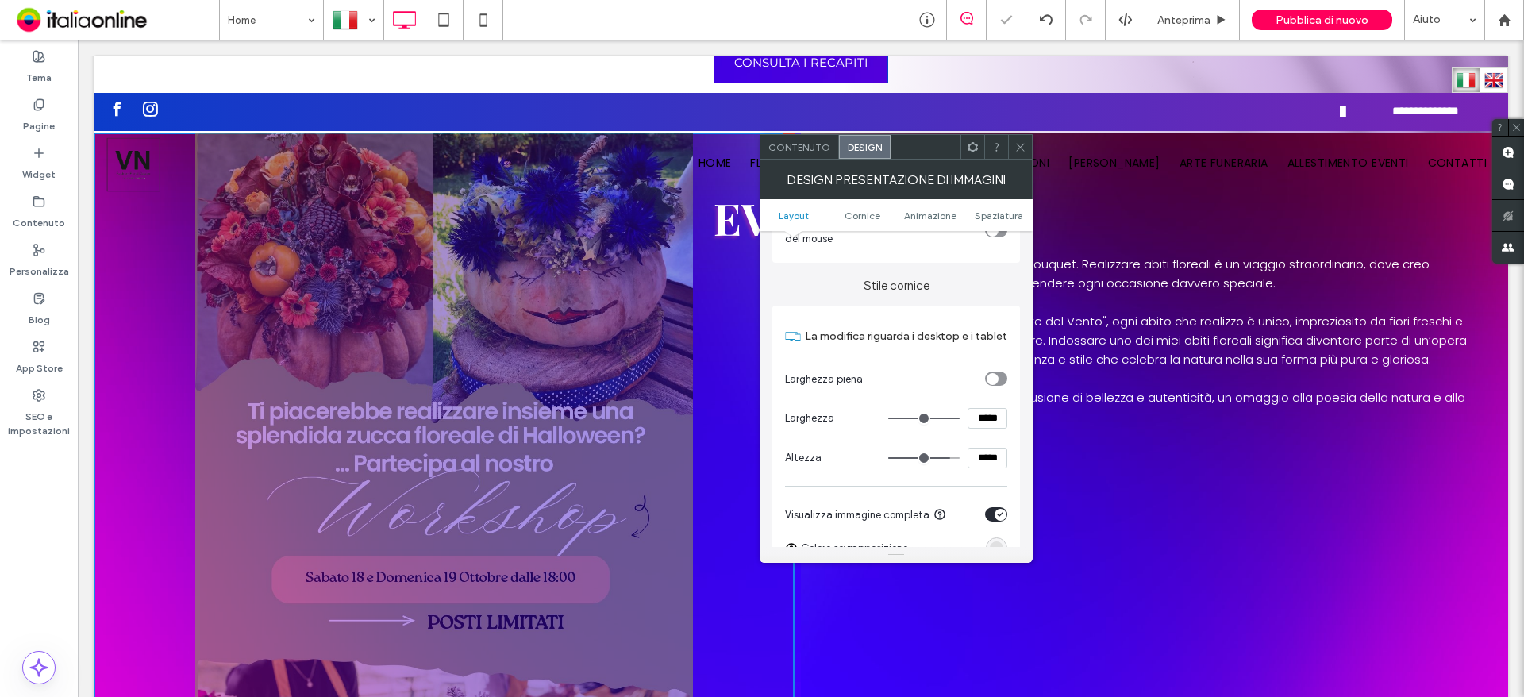
type input "***"
type input "*****"
type input "****"
type input "******"
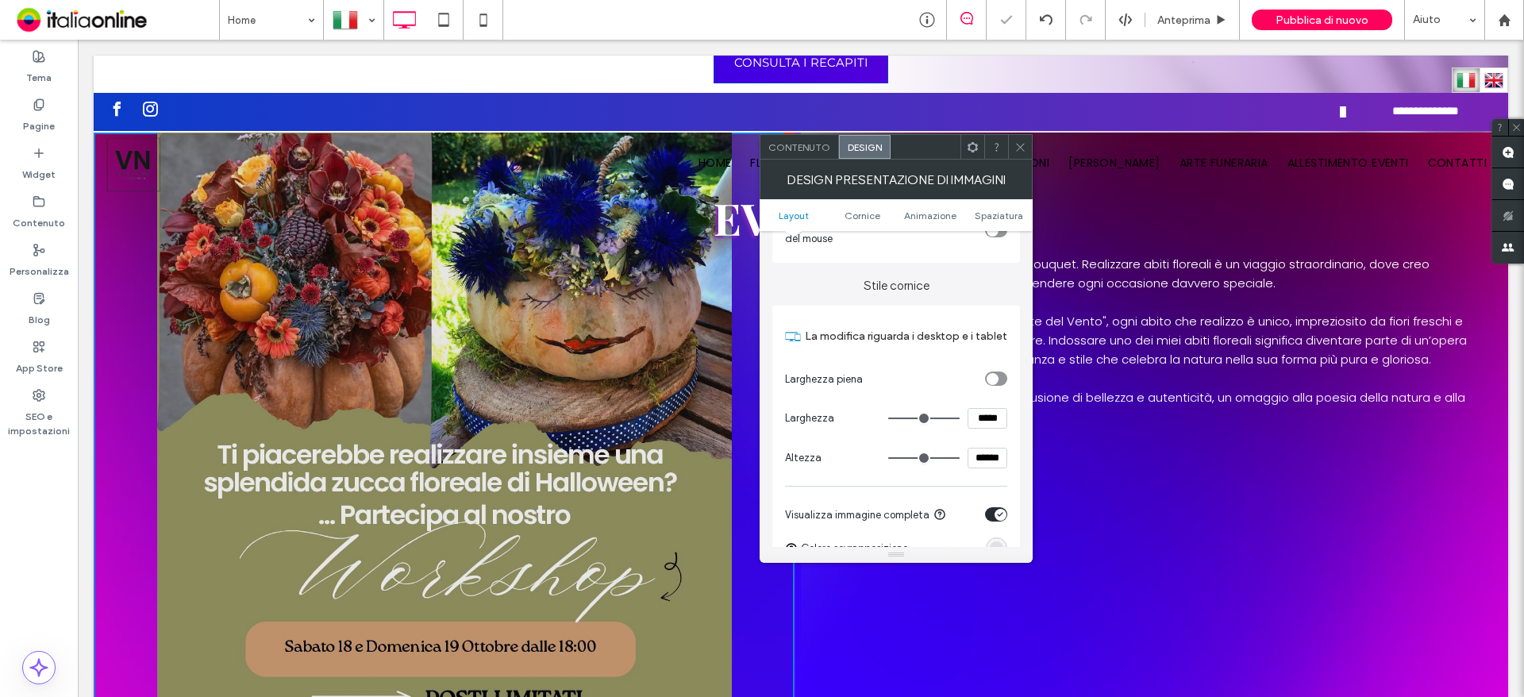
drag, startPoint x: 937, startPoint y: 458, endPoint x: 978, endPoint y: 463, distance: 40.8
type input "****"
click at [959, 459] on input "range" at bounding box center [923, 458] width 71 height 2
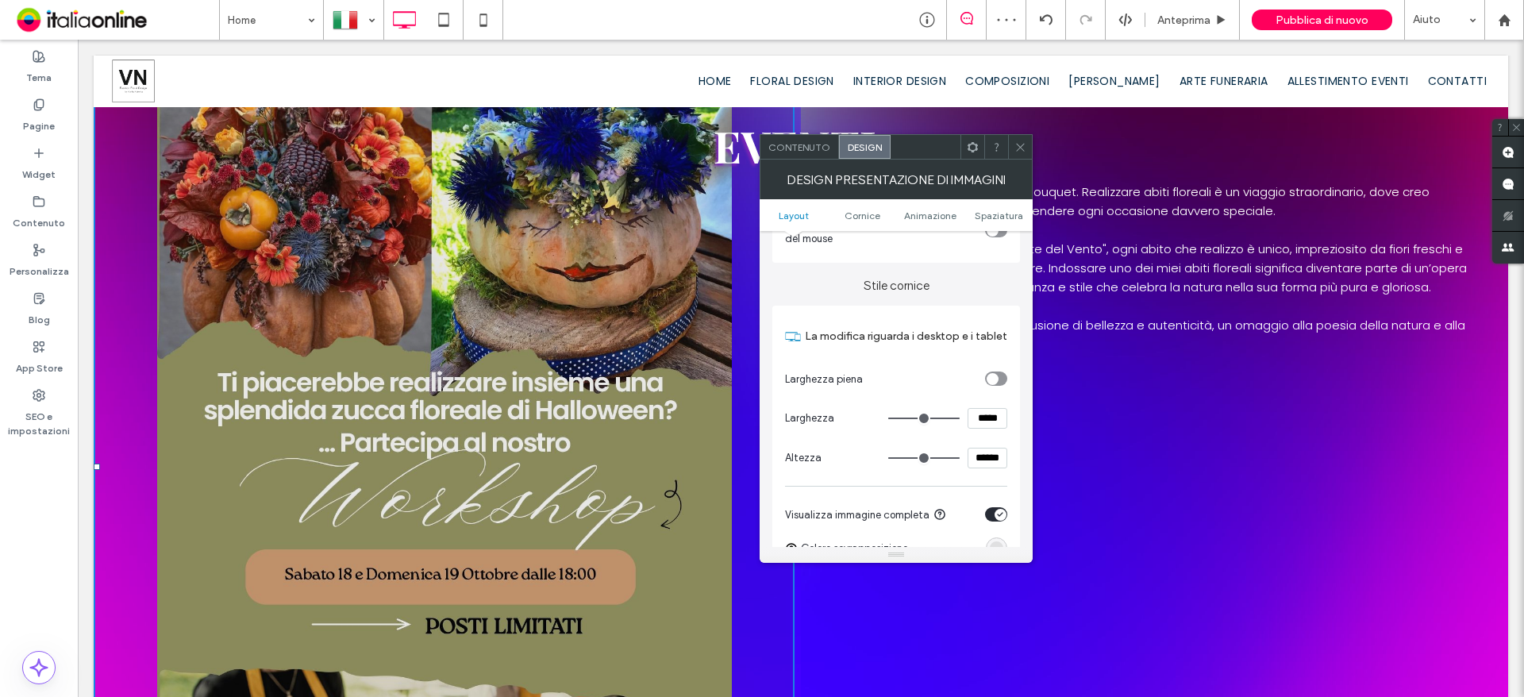
scroll to position [1190, 0]
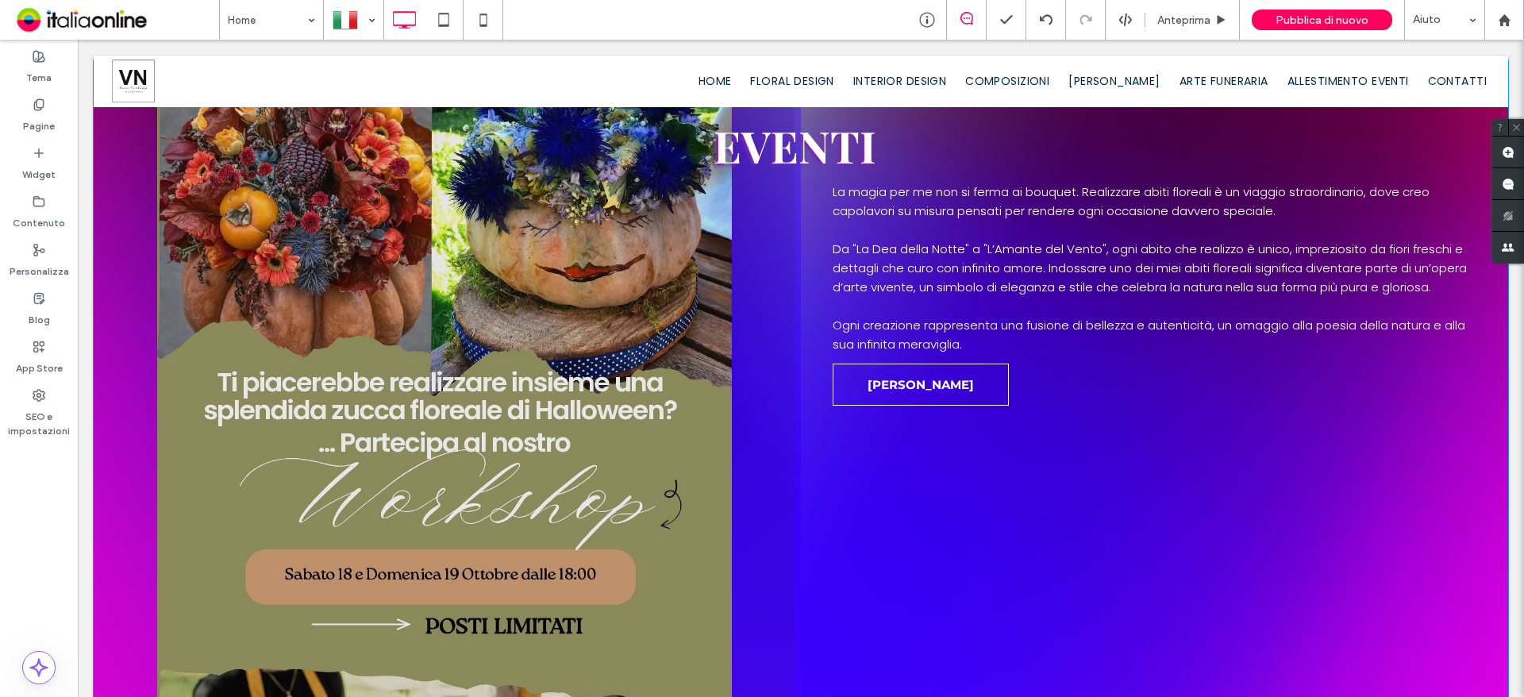
scroll to position [1111, 0]
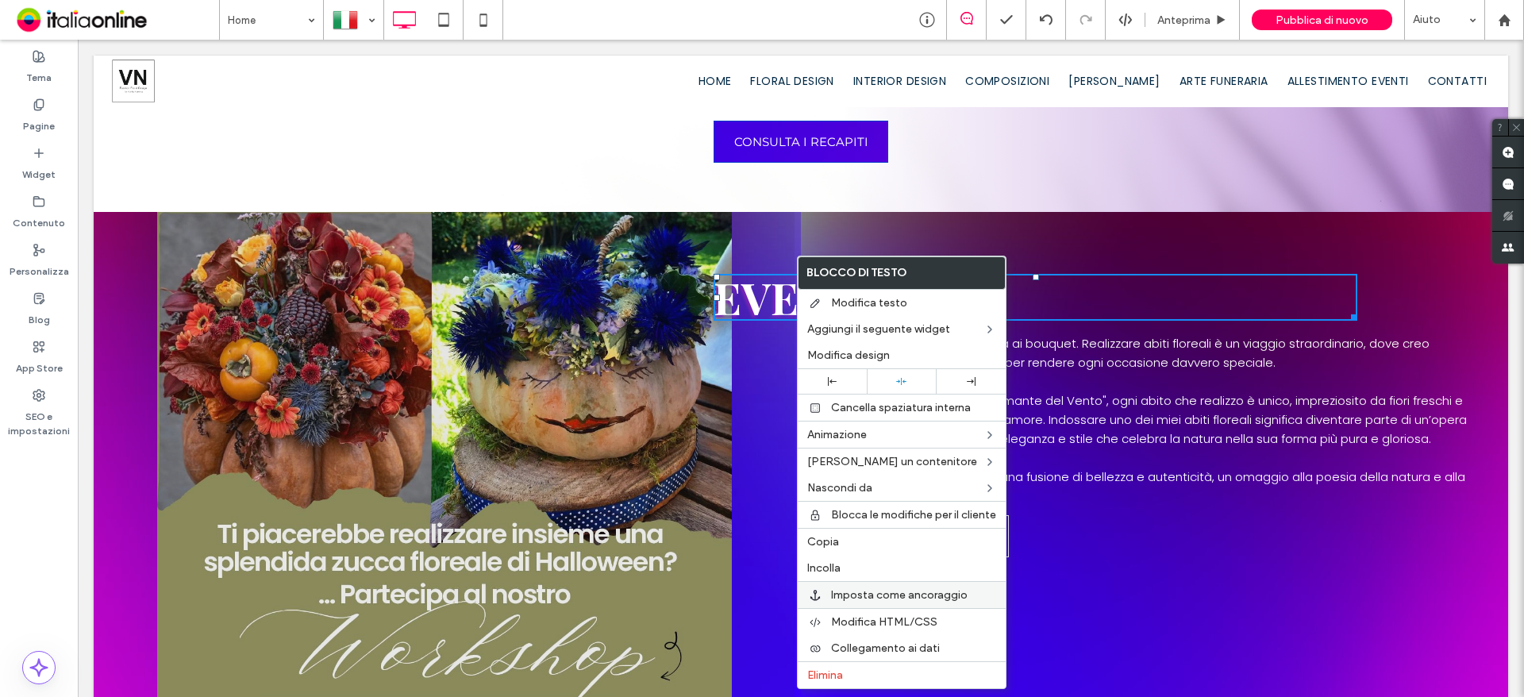
click at [925, 593] on span "Imposta come ancoraggio" at bounding box center [899, 594] width 136 height 13
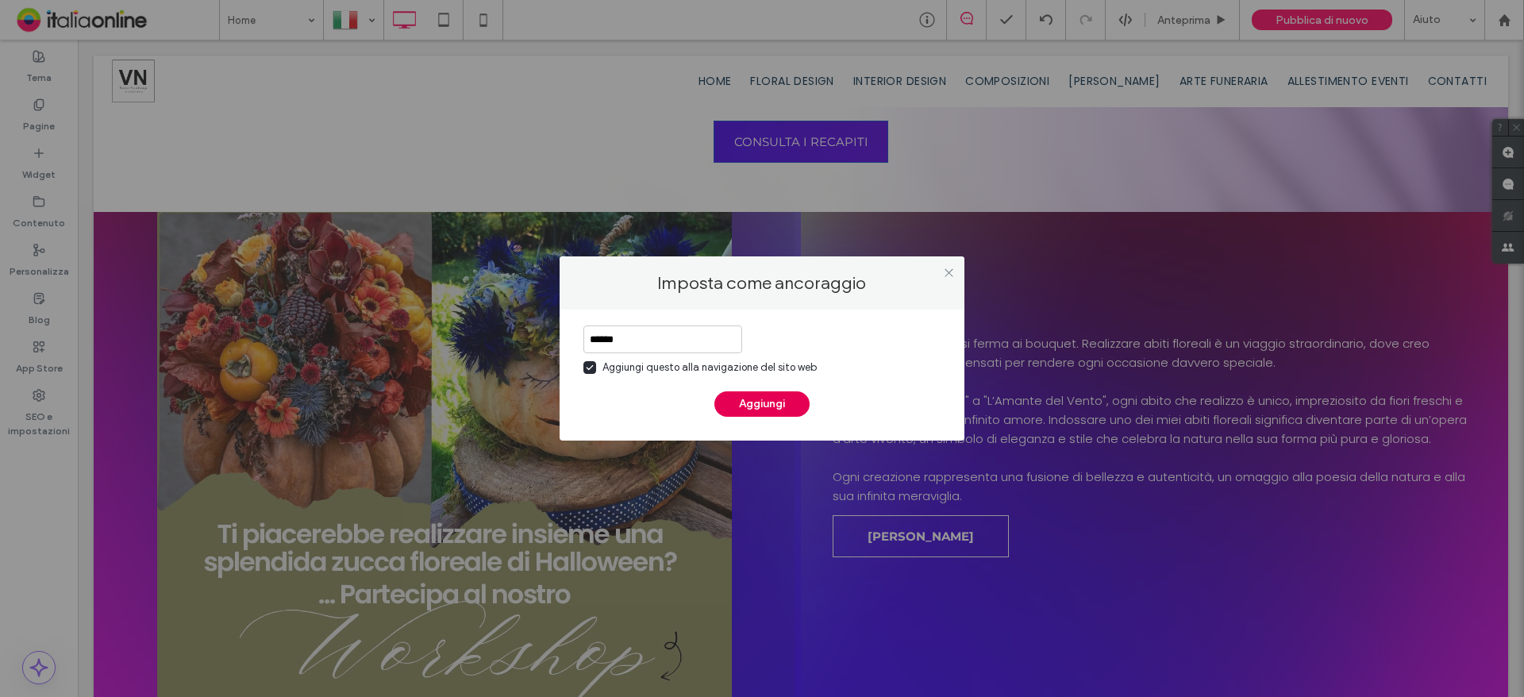
type input "******"
click at [768, 409] on button "Aggiungi" at bounding box center [761, 403] width 95 height 25
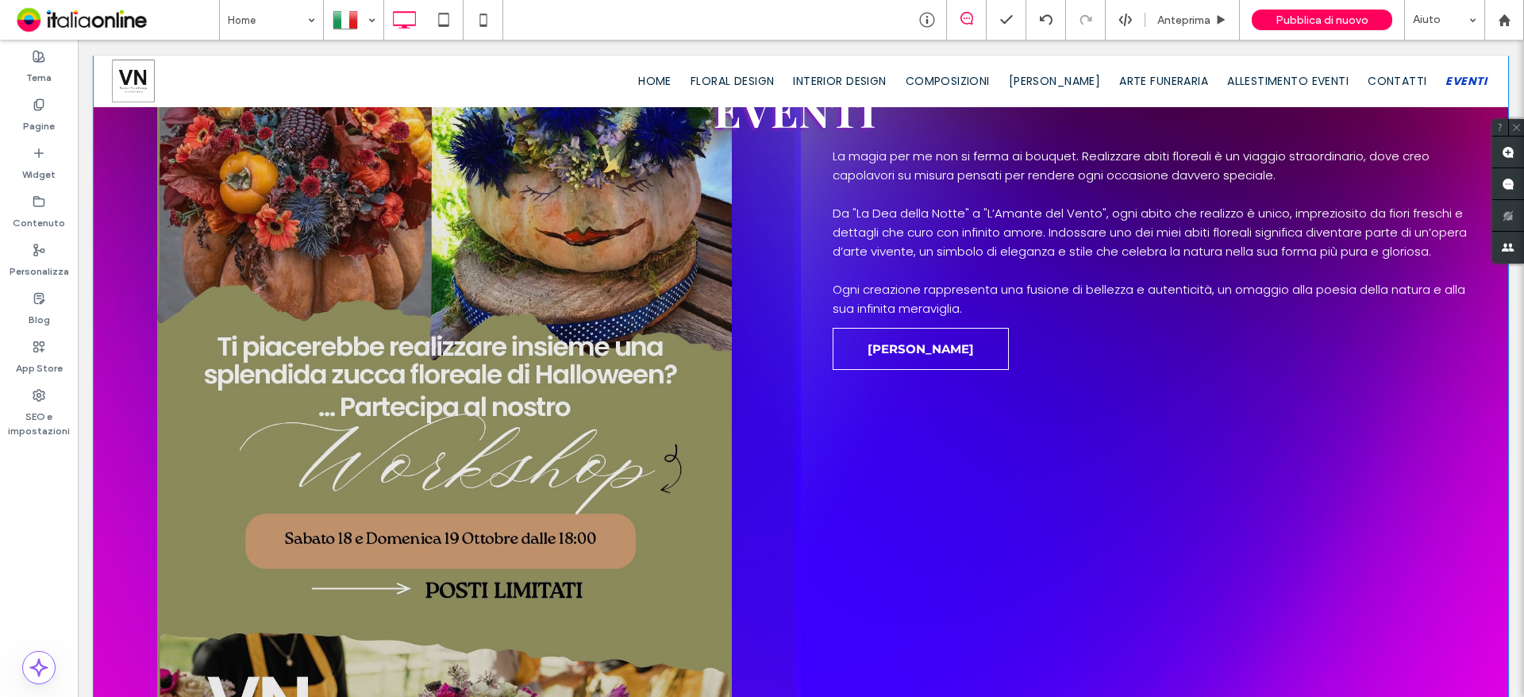
scroll to position [1270, 0]
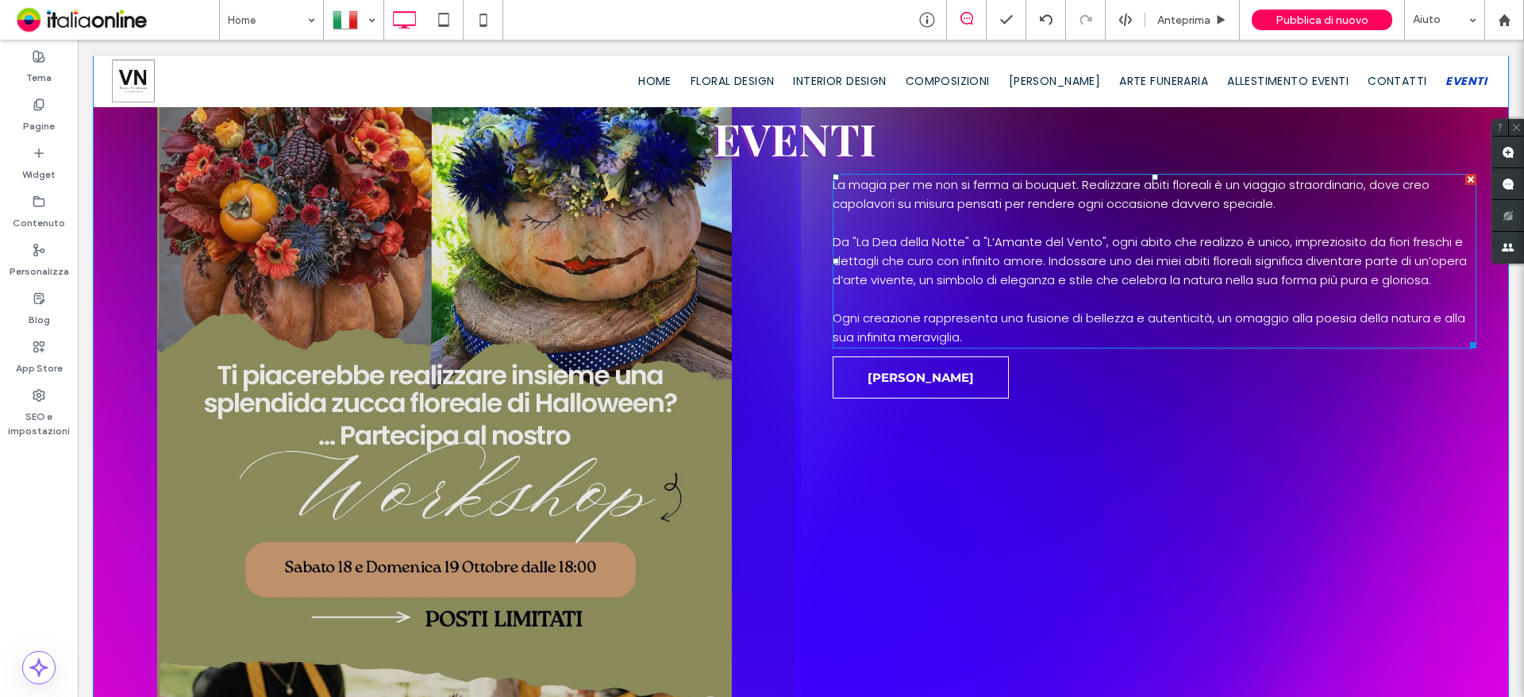
click at [998, 248] on span "Da "La Dea della Notte" a "L’Amante del Vento", ogni abito che realizzo è unico…" at bounding box center [1149, 260] width 634 height 55
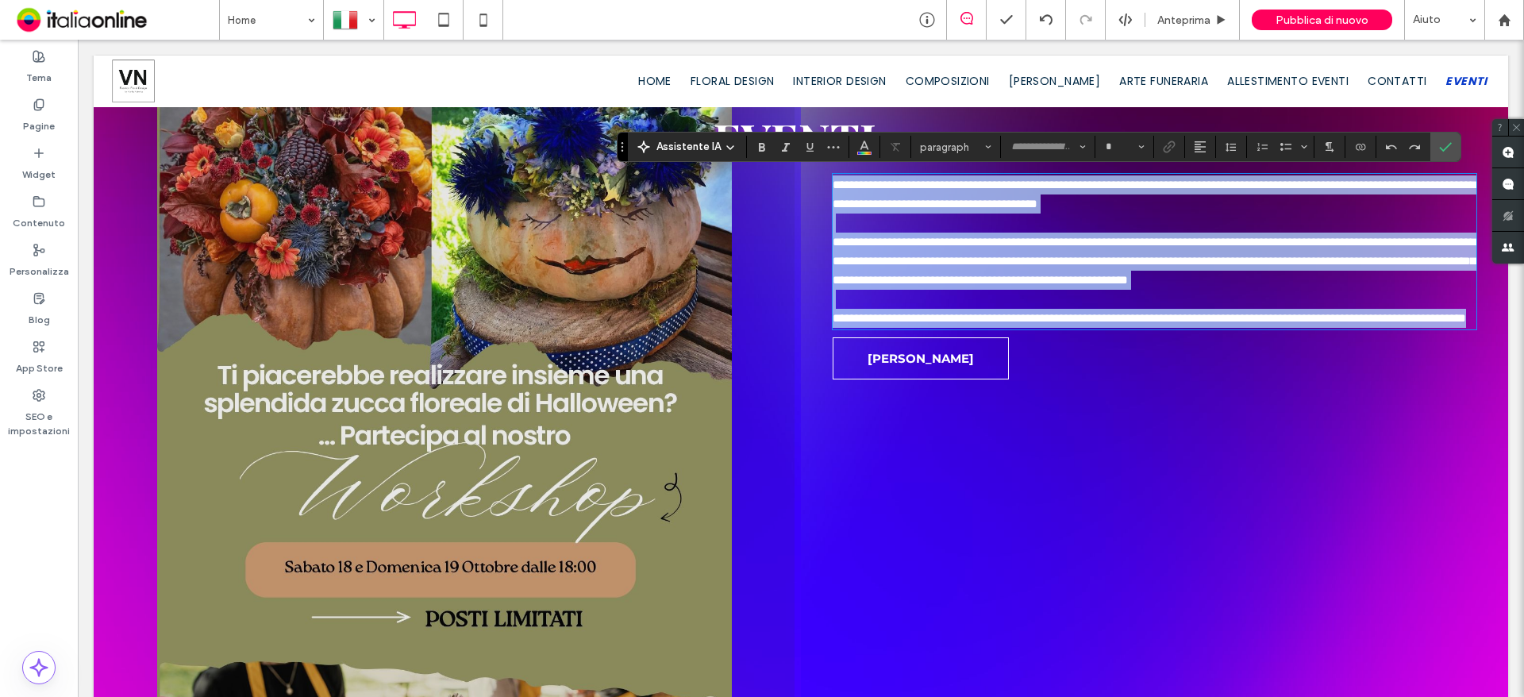
type input "*******"
type input "**"
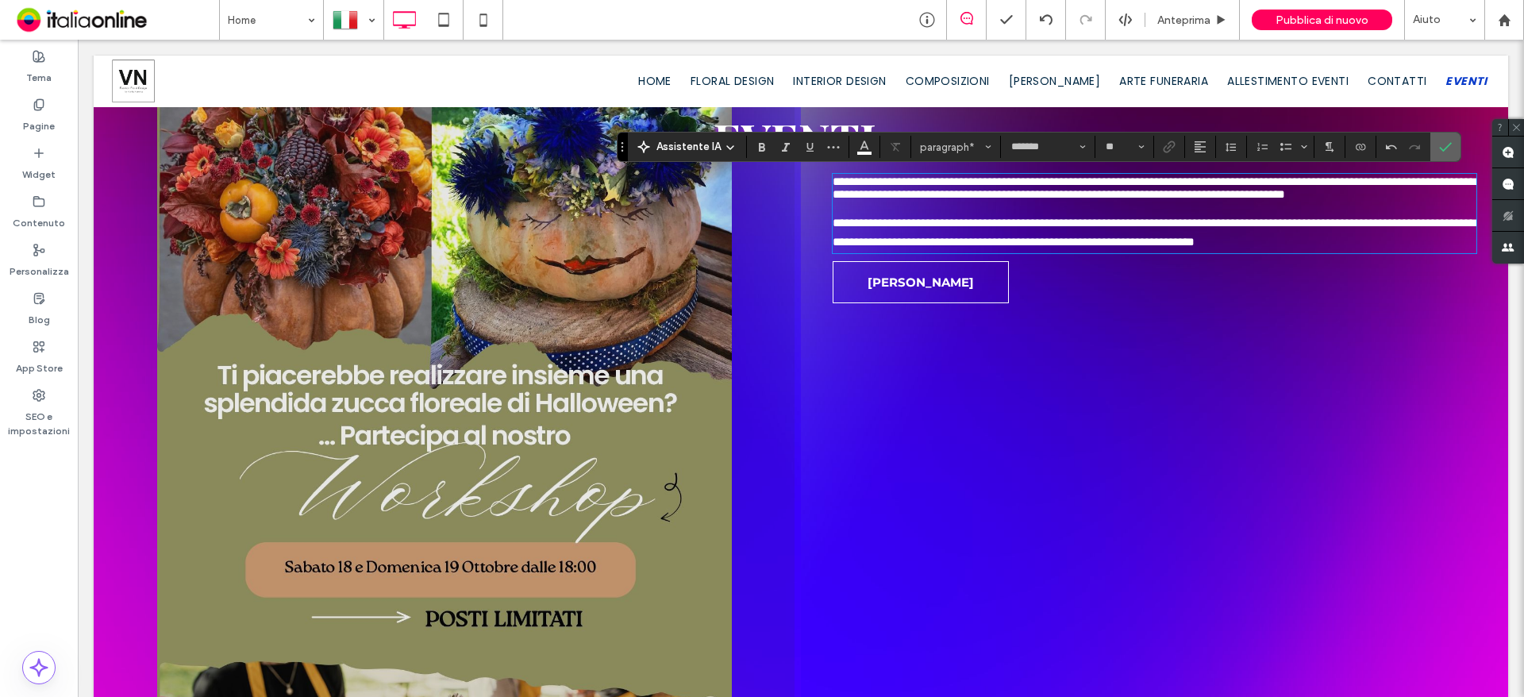
click at [1448, 144] on icon "Conferma" at bounding box center [1445, 146] width 13 height 13
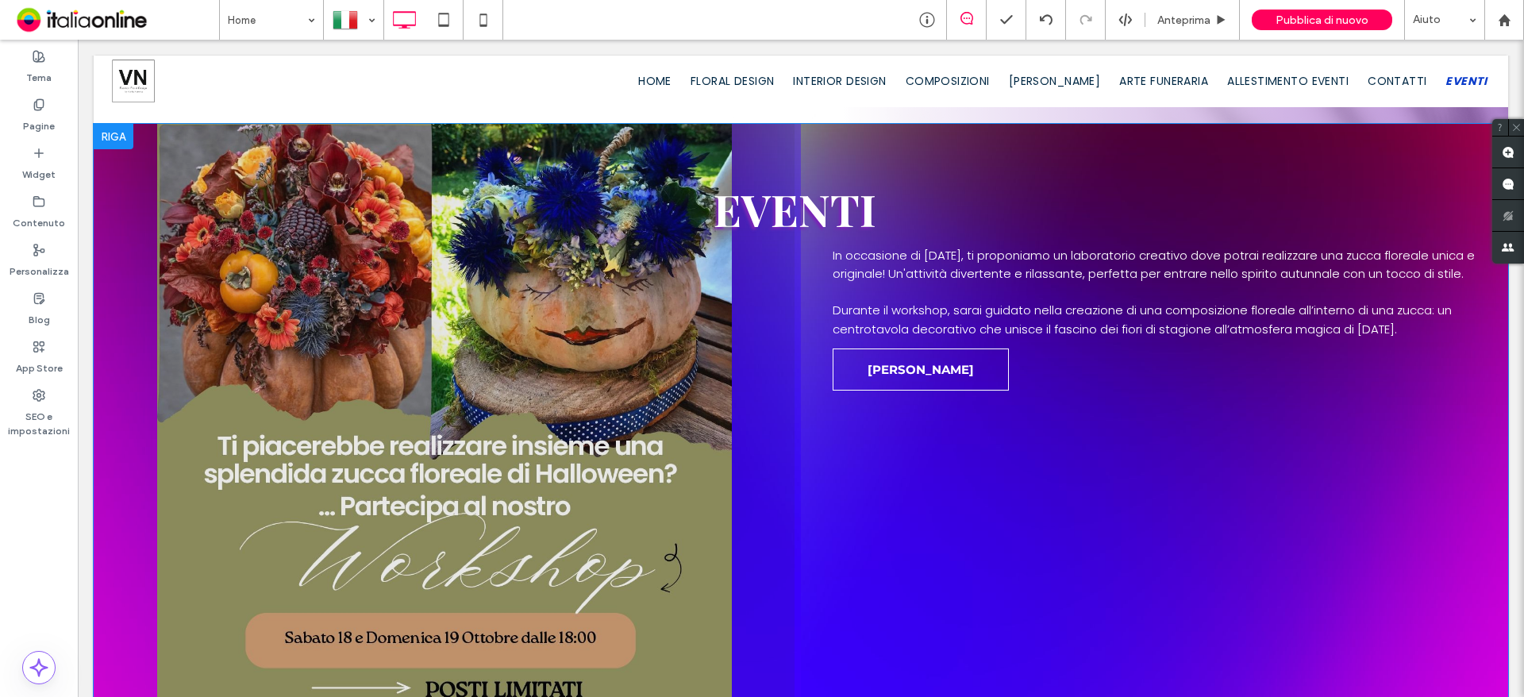
scroll to position [1190, 0]
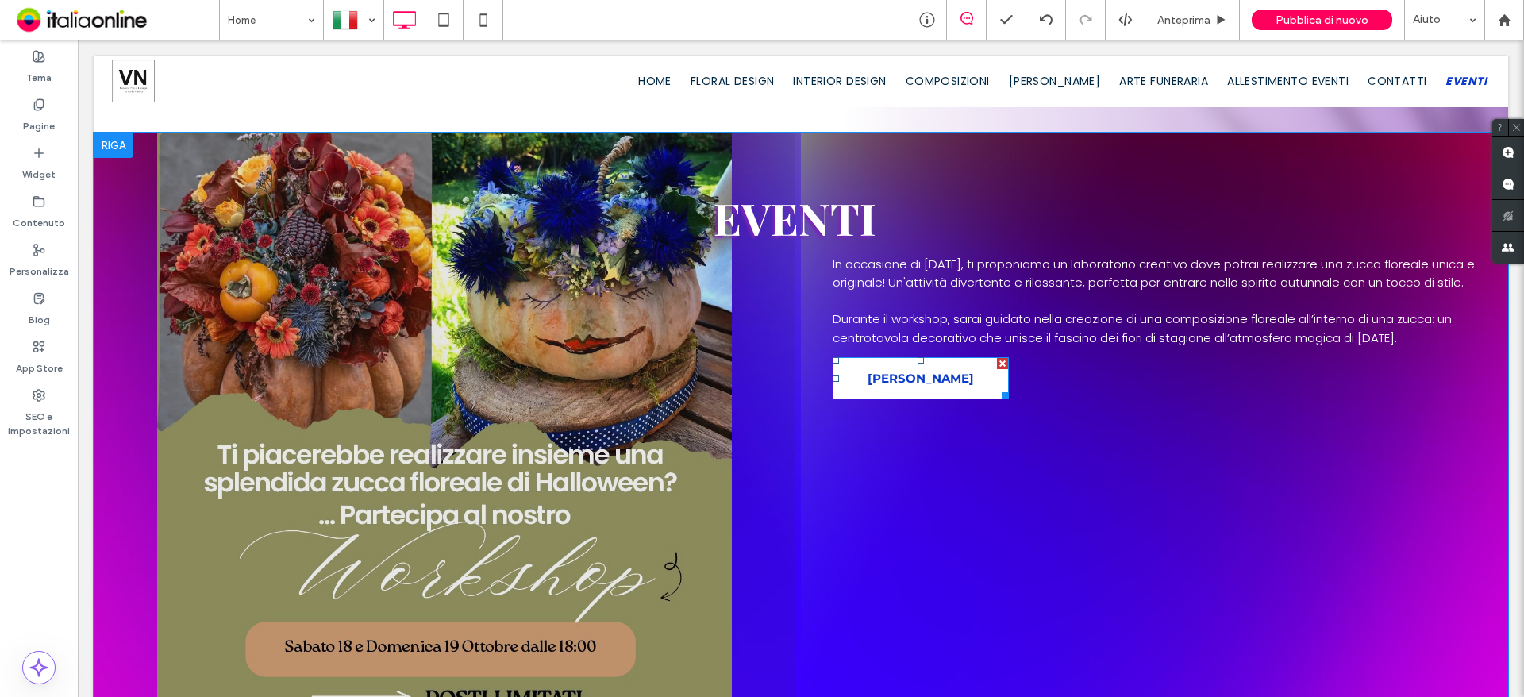
click at [898, 386] on span "ABITI FLOREALI" at bounding box center [920, 378] width 106 height 15
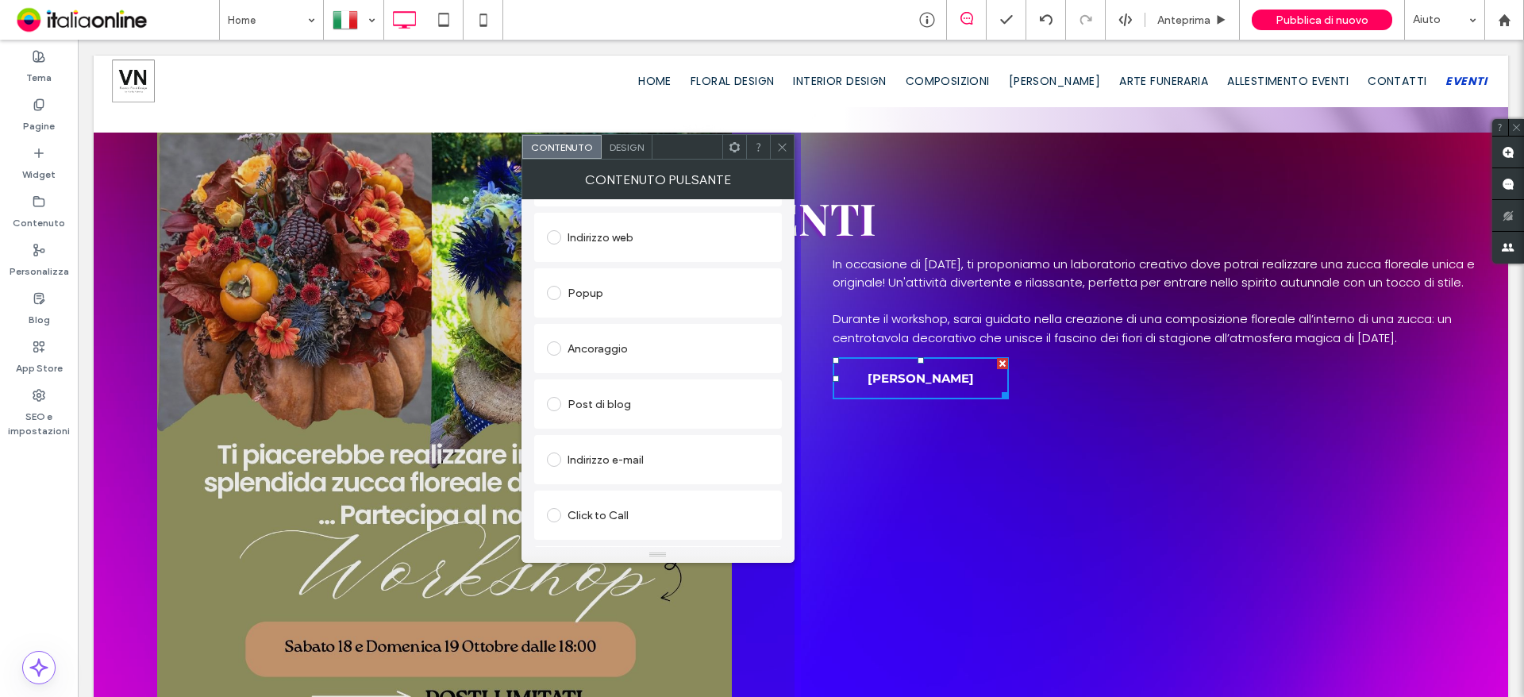
scroll to position [321, 0]
click at [785, 154] on span at bounding box center [782, 147] width 12 height 24
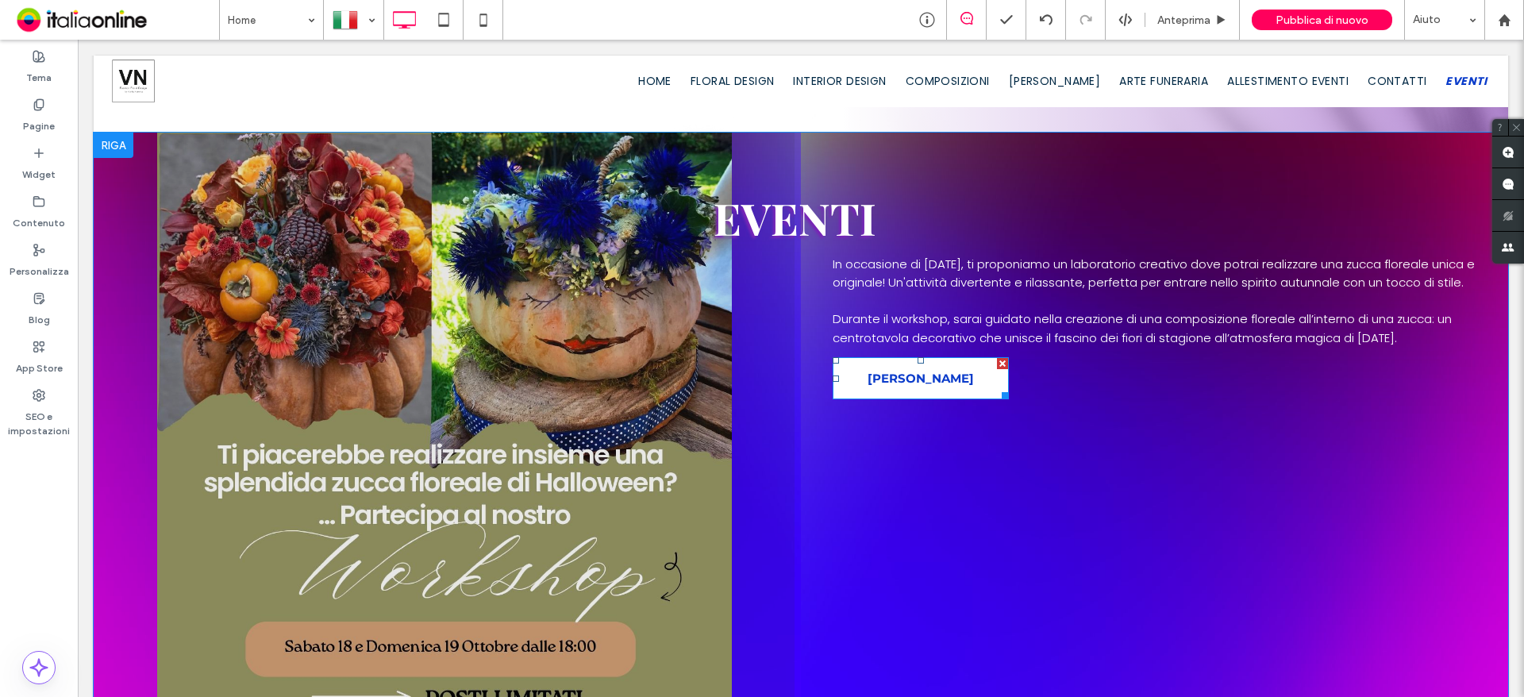
click at [998, 369] on div at bounding box center [1002, 363] width 11 height 11
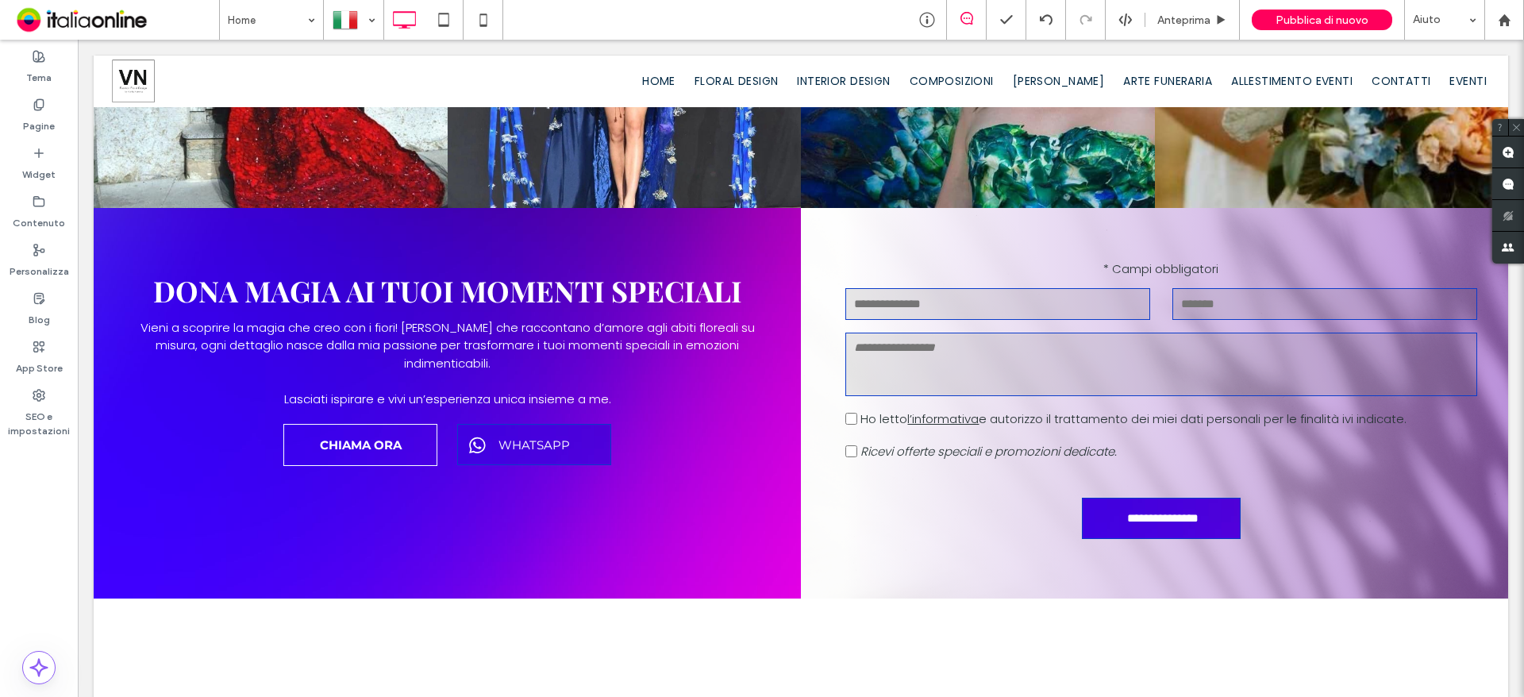
scroll to position [5079, 0]
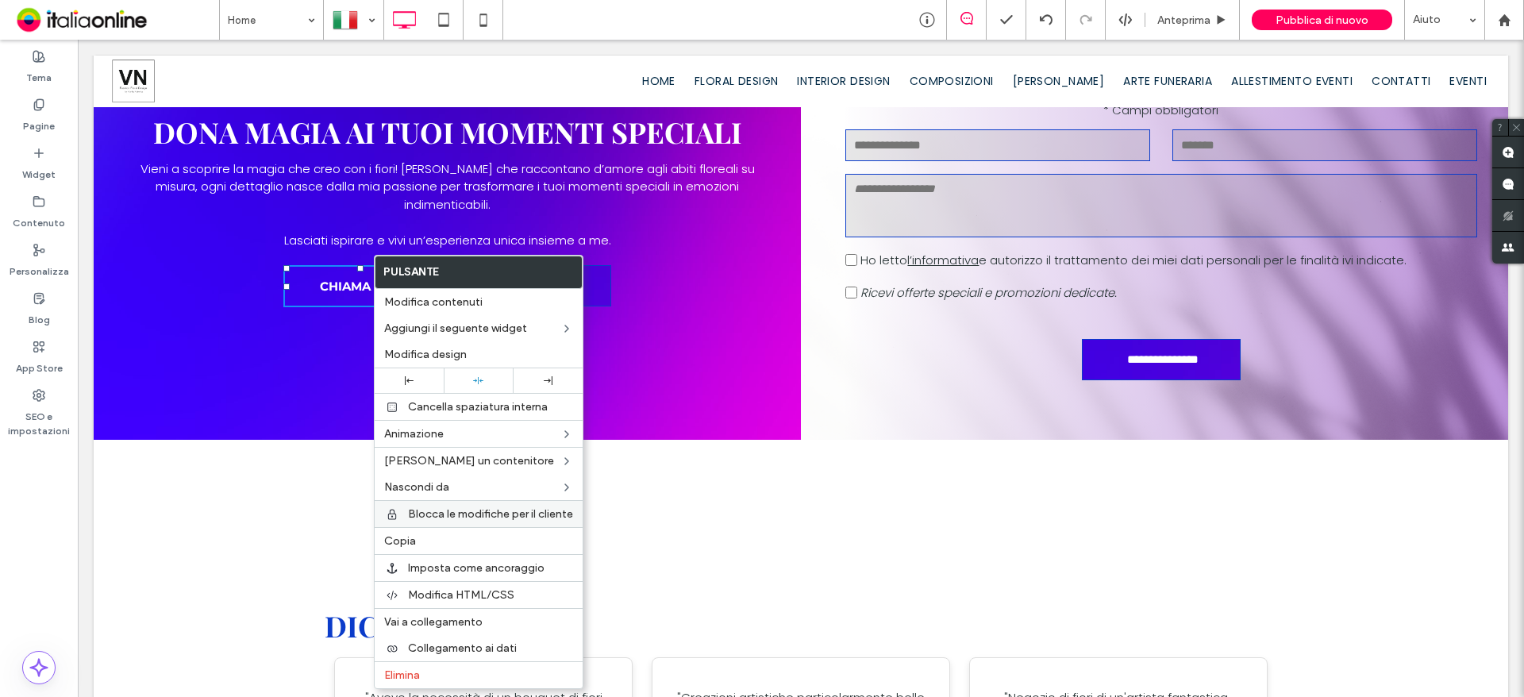
drag, startPoint x: 406, startPoint y: 544, endPoint x: 486, endPoint y: 502, distance: 90.5
click at [406, 544] on span "Copia" at bounding box center [400, 540] width 32 height 13
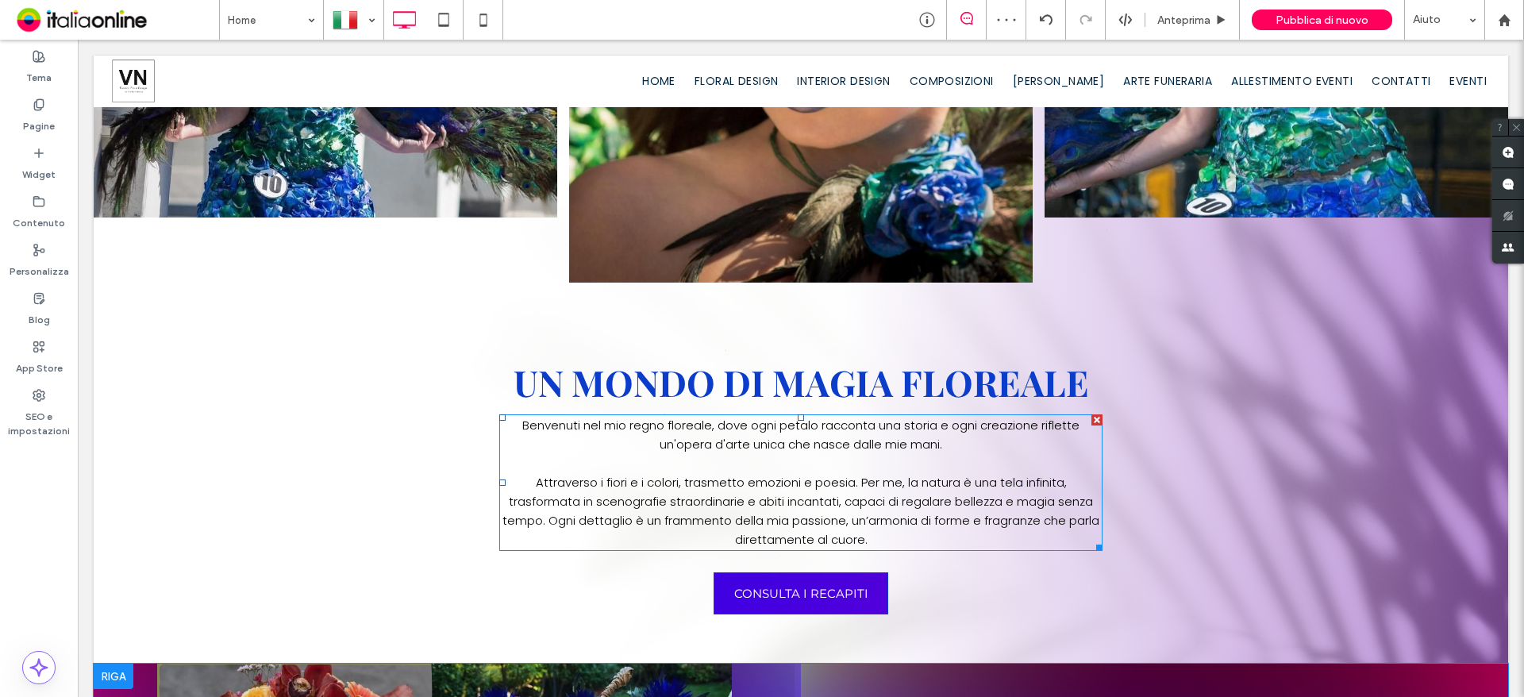
scroll to position [1190, 0]
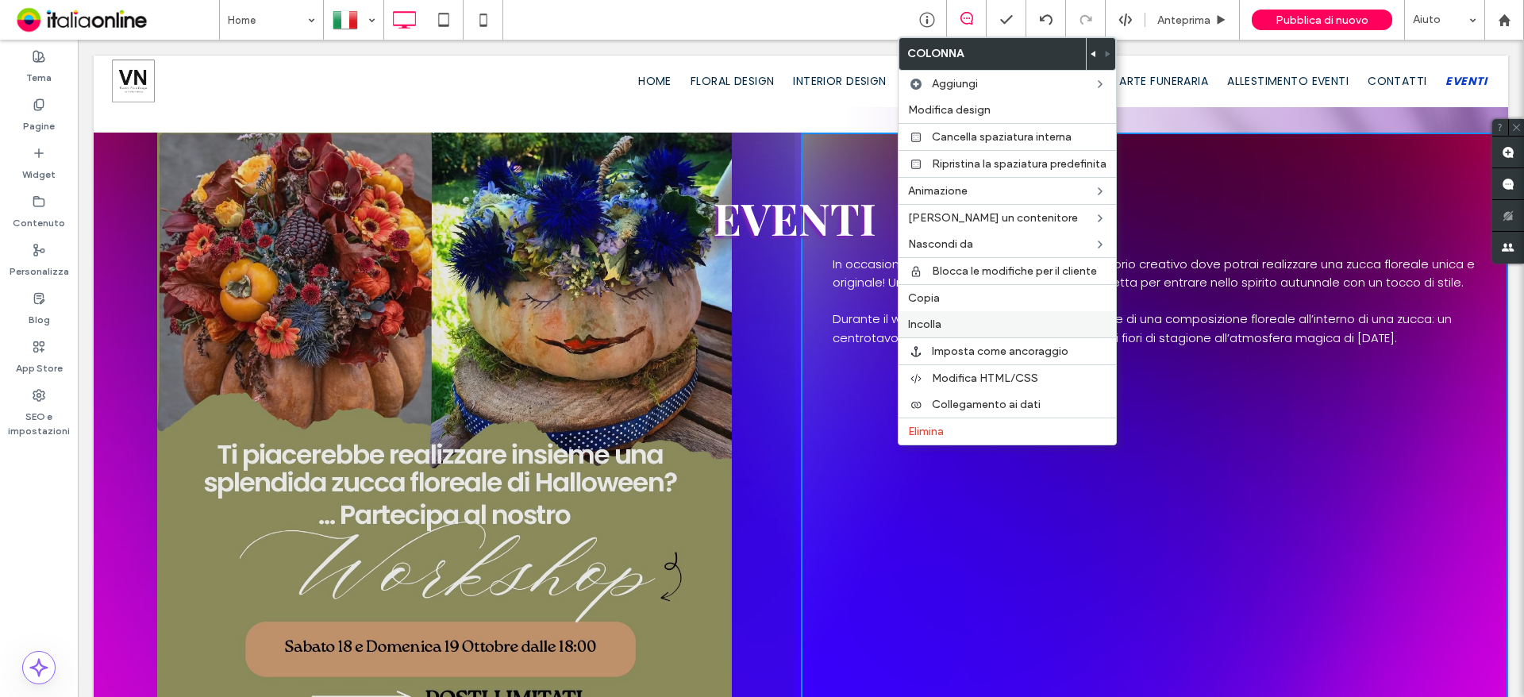
click at [942, 325] on label "Incolla" at bounding box center [1007, 323] width 198 height 13
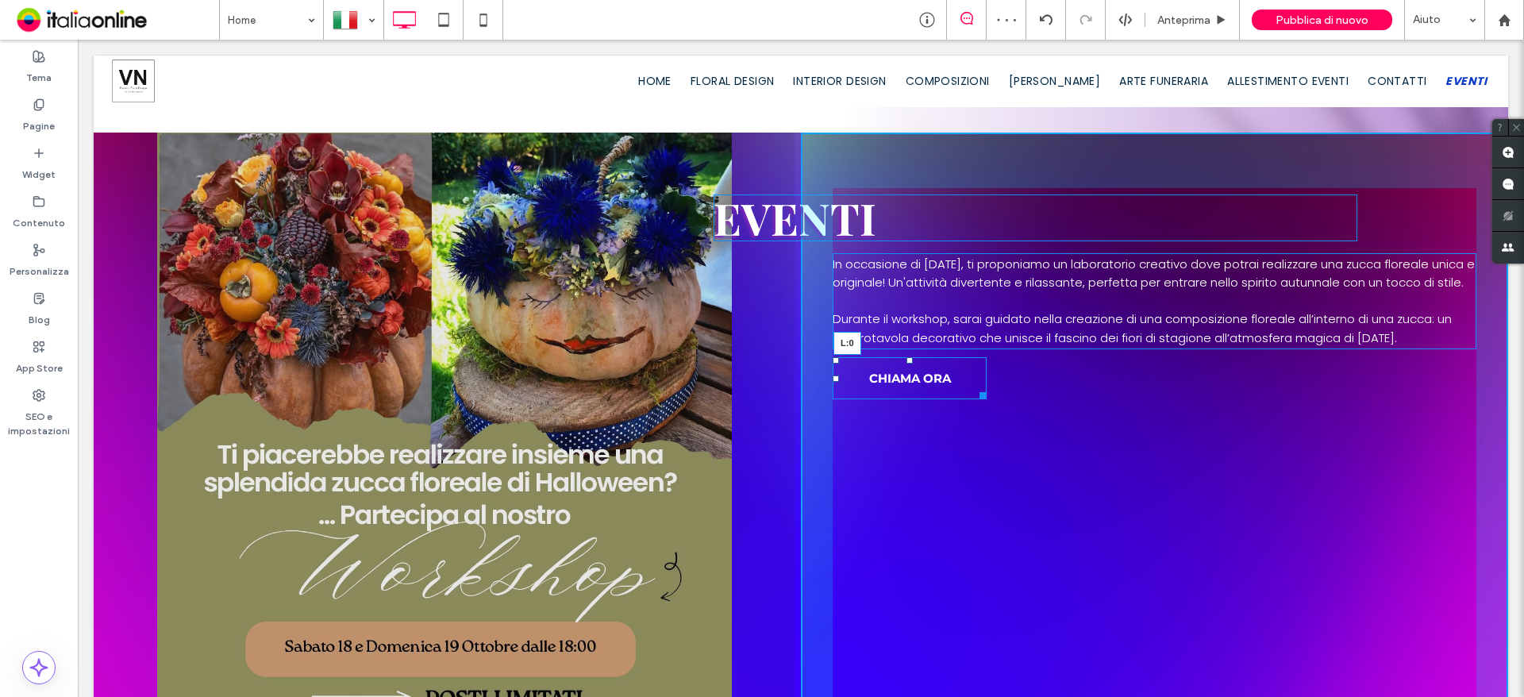
drag, startPoint x: 1071, startPoint y: 398, endPoint x: 919, endPoint y: 463, distance: 165.0
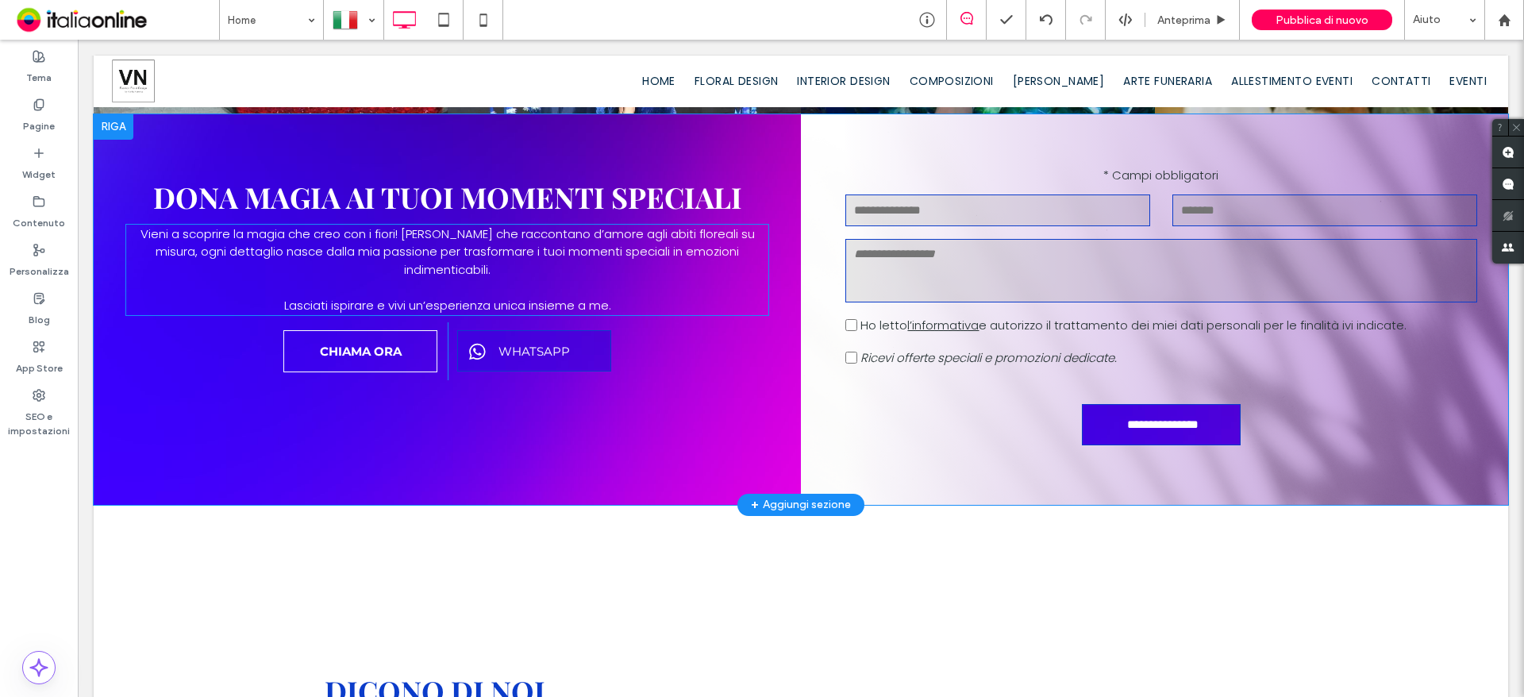
scroll to position [4841, 0]
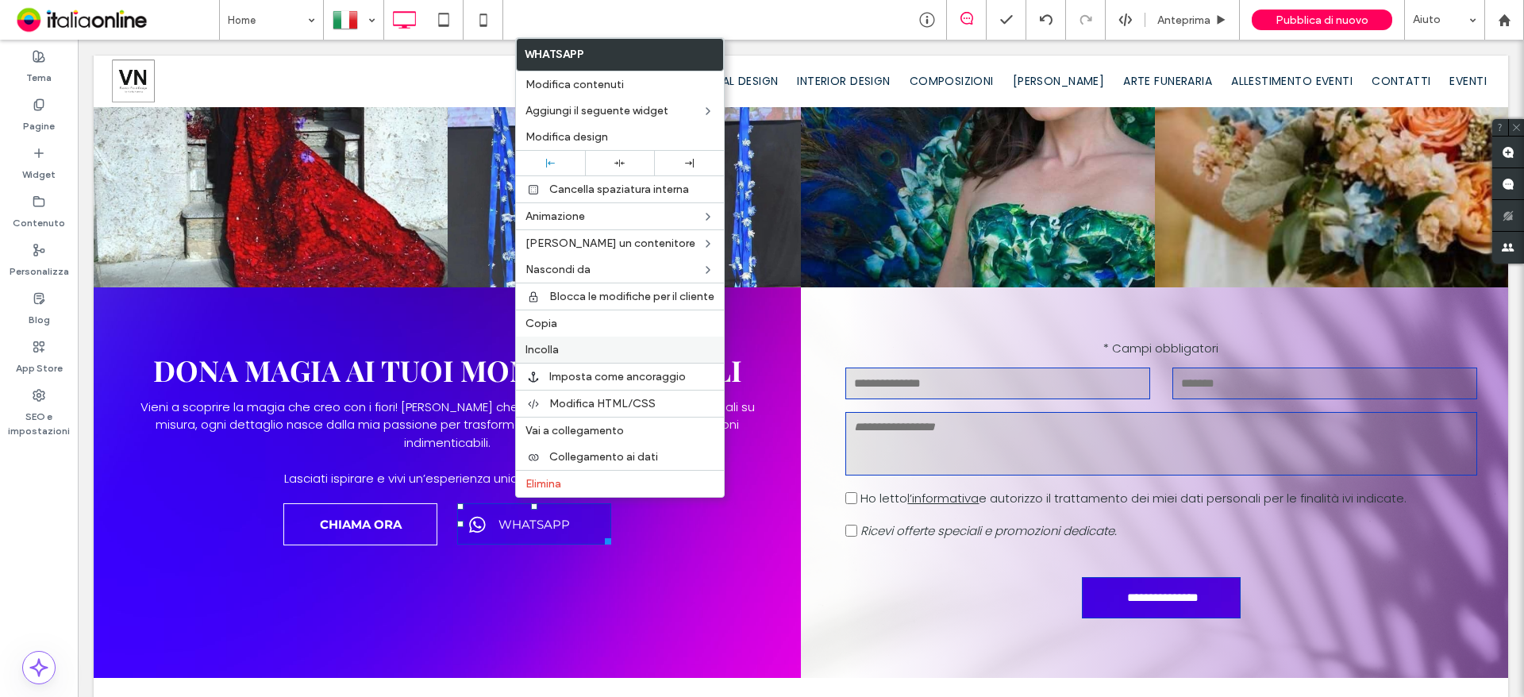
drag, startPoint x: 813, startPoint y: 398, endPoint x: 578, endPoint y: 339, distance: 242.1
click at [557, 319] on label "Copia" at bounding box center [619, 323] width 189 height 13
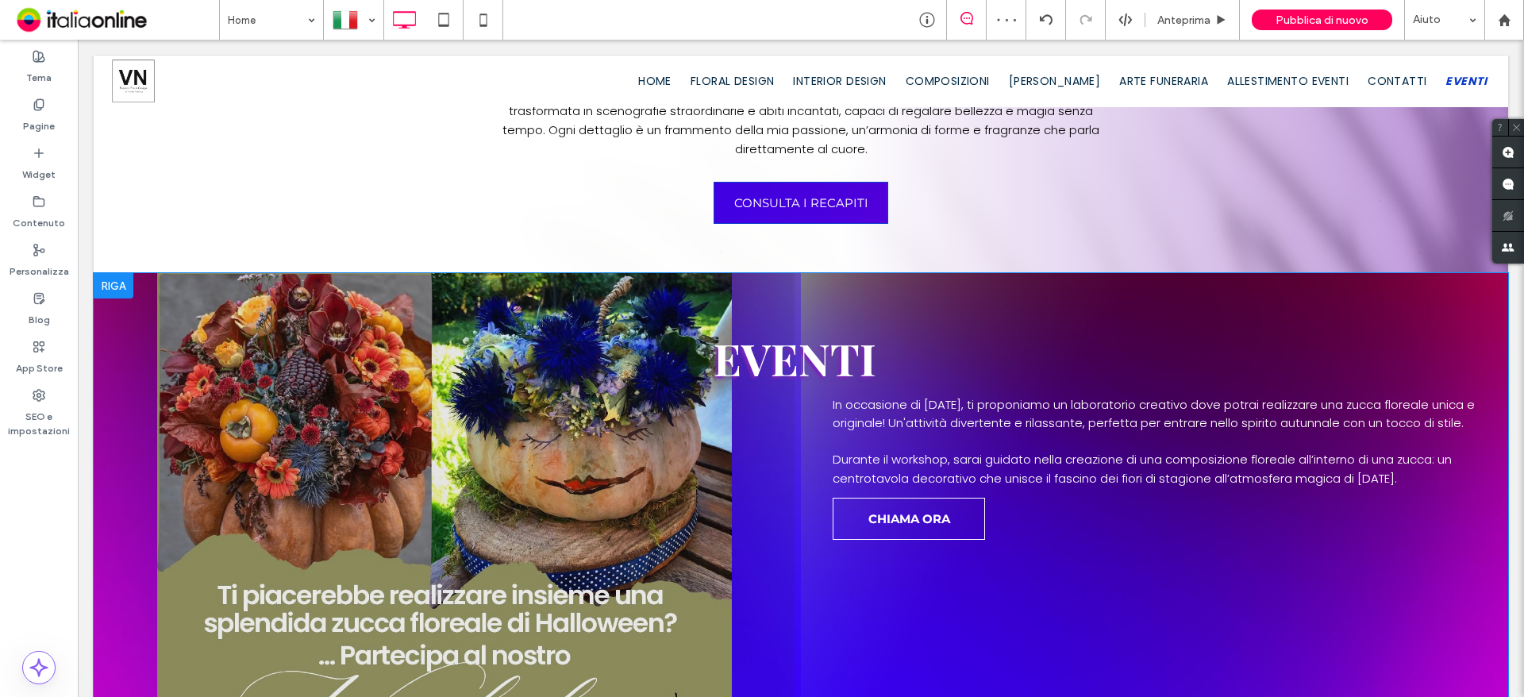
scroll to position [1190, 0]
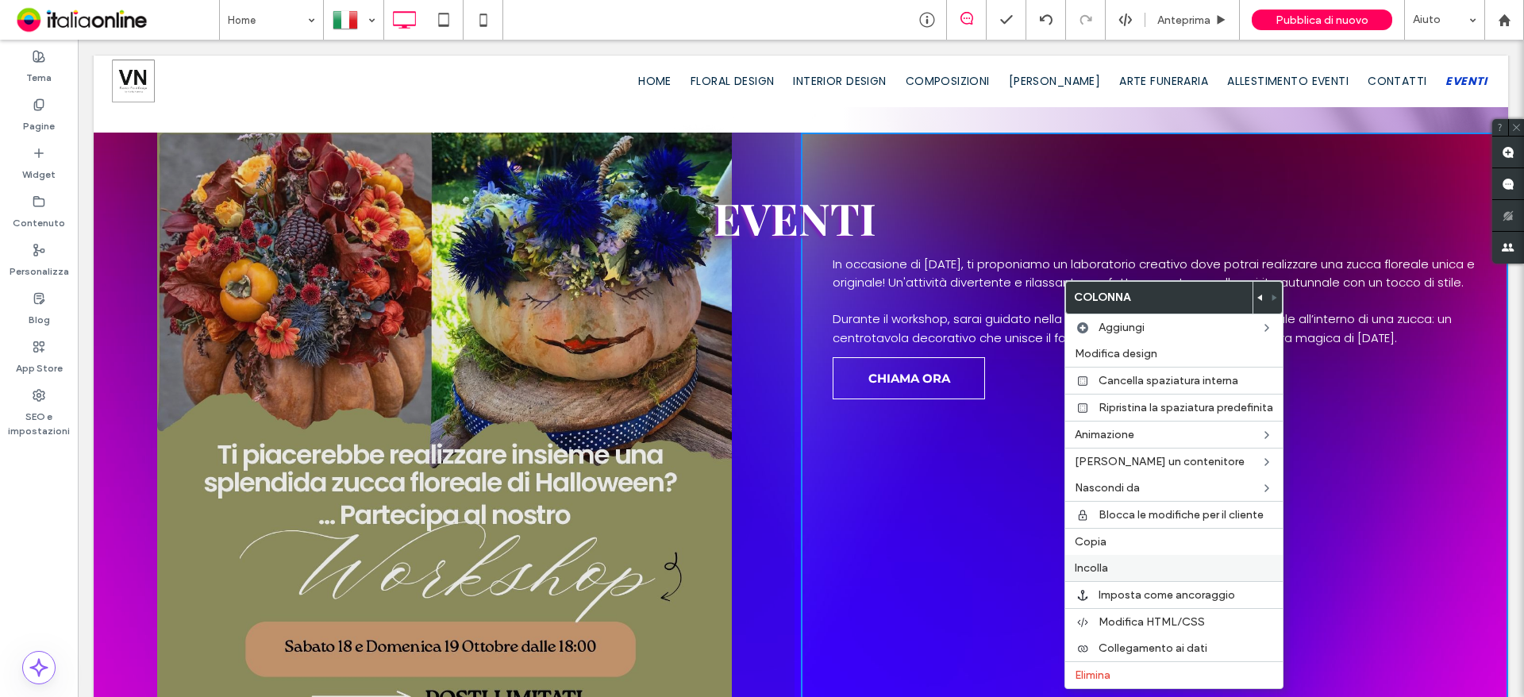
click at [1144, 568] on label "Incolla" at bounding box center [1174, 567] width 198 height 13
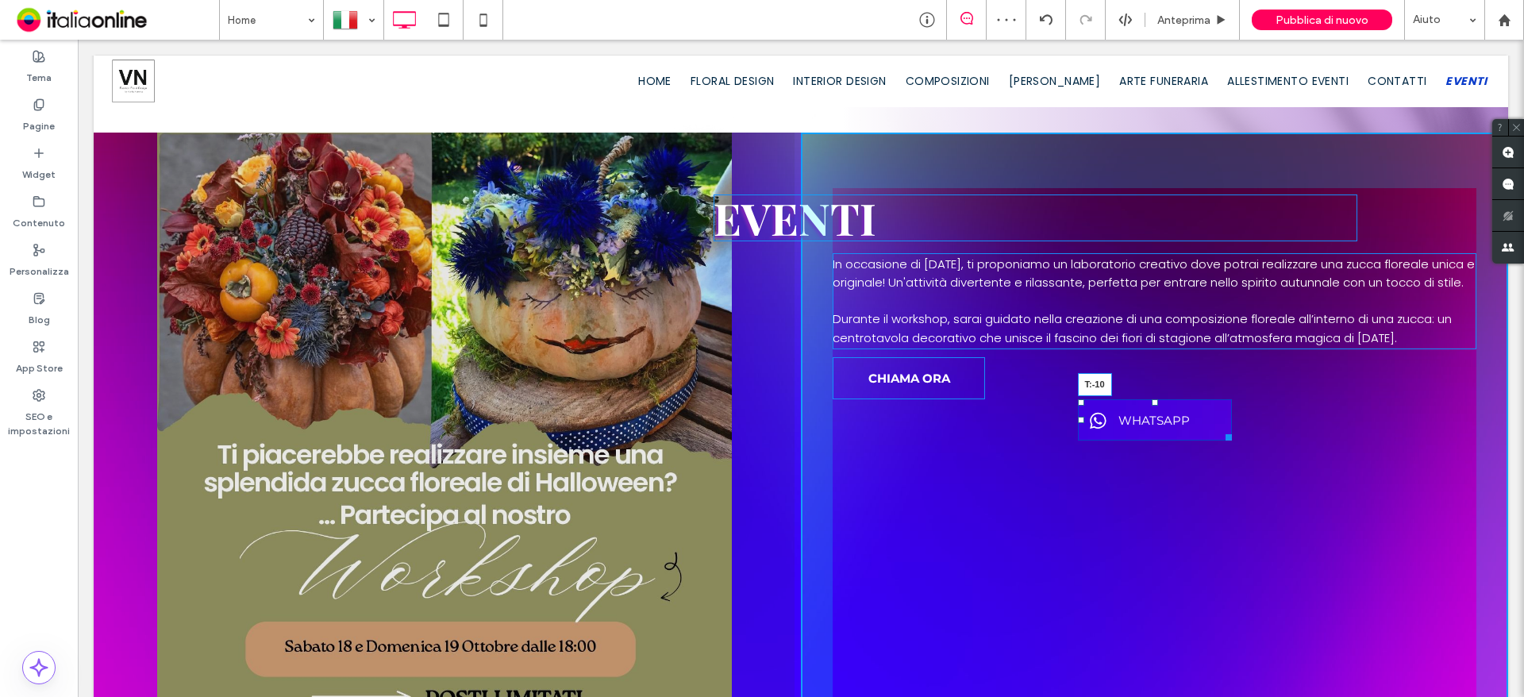
drag, startPoint x: 1141, startPoint y: 430, endPoint x: 1086, endPoint y: 383, distance: 72.6
click at [1086, 383] on div "Eventi In occasione di Halloween, ti proponiamo un laboratorio creativo dove po…" at bounding box center [1154, 539] width 707 height 813
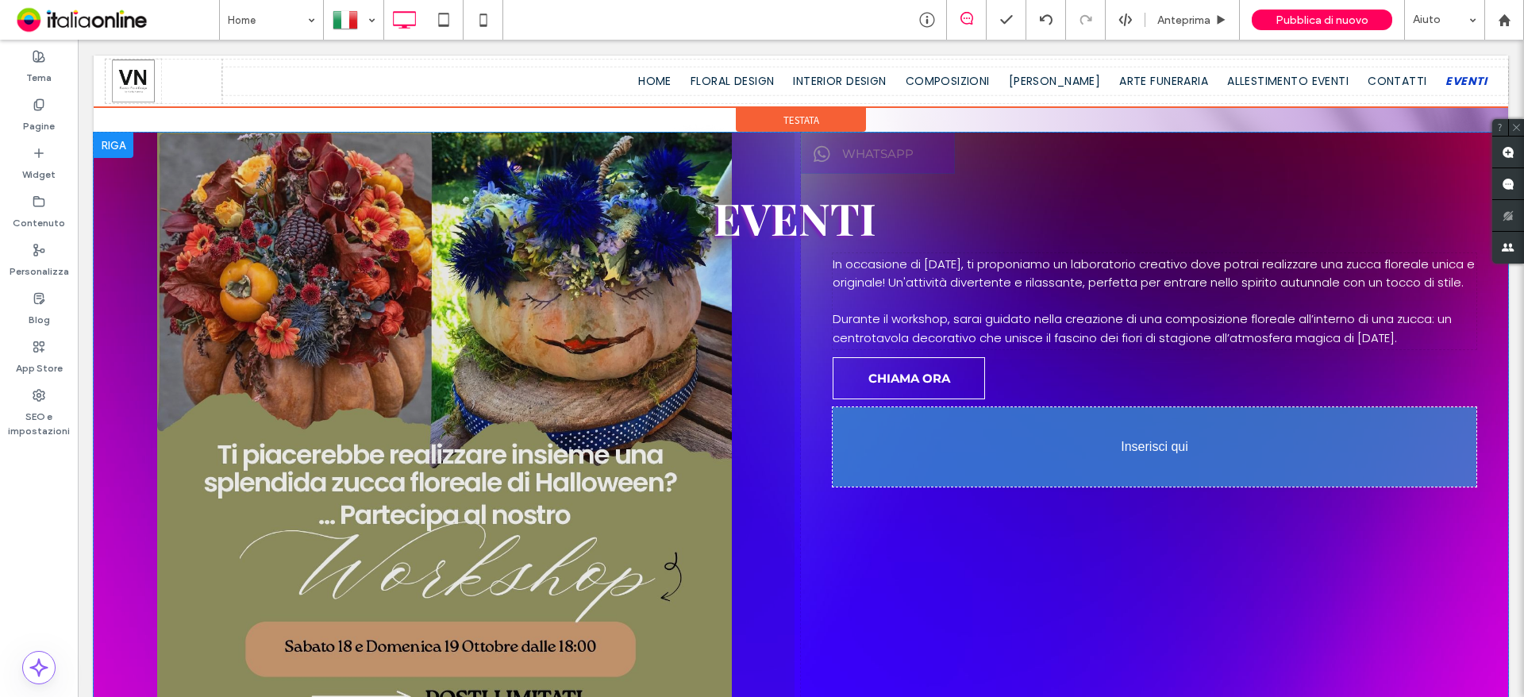
drag, startPoint x: 1137, startPoint y: 444, endPoint x: 1221, endPoint y: 475, distance: 89.2
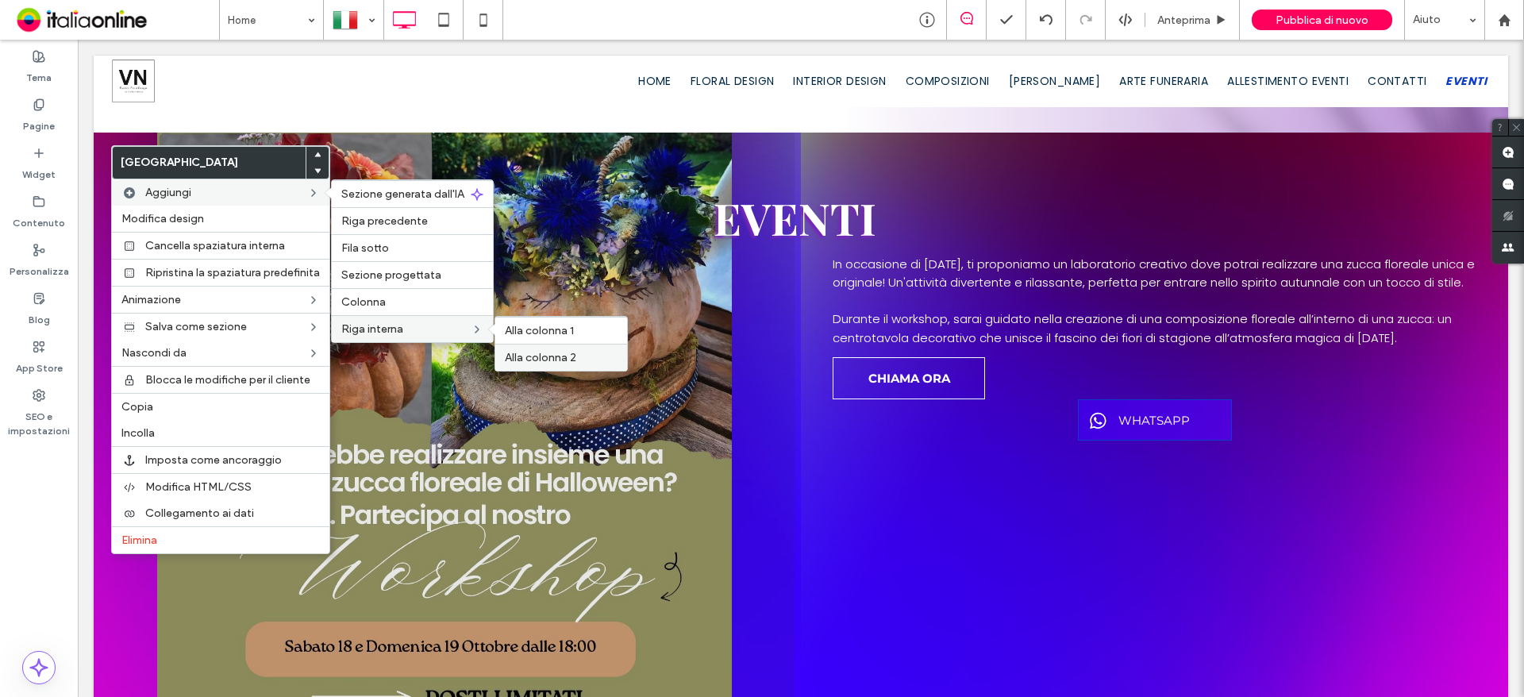
click at [548, 352] on span "Alla colonna 2" at bounding box center [540, 357] width 71 height 13
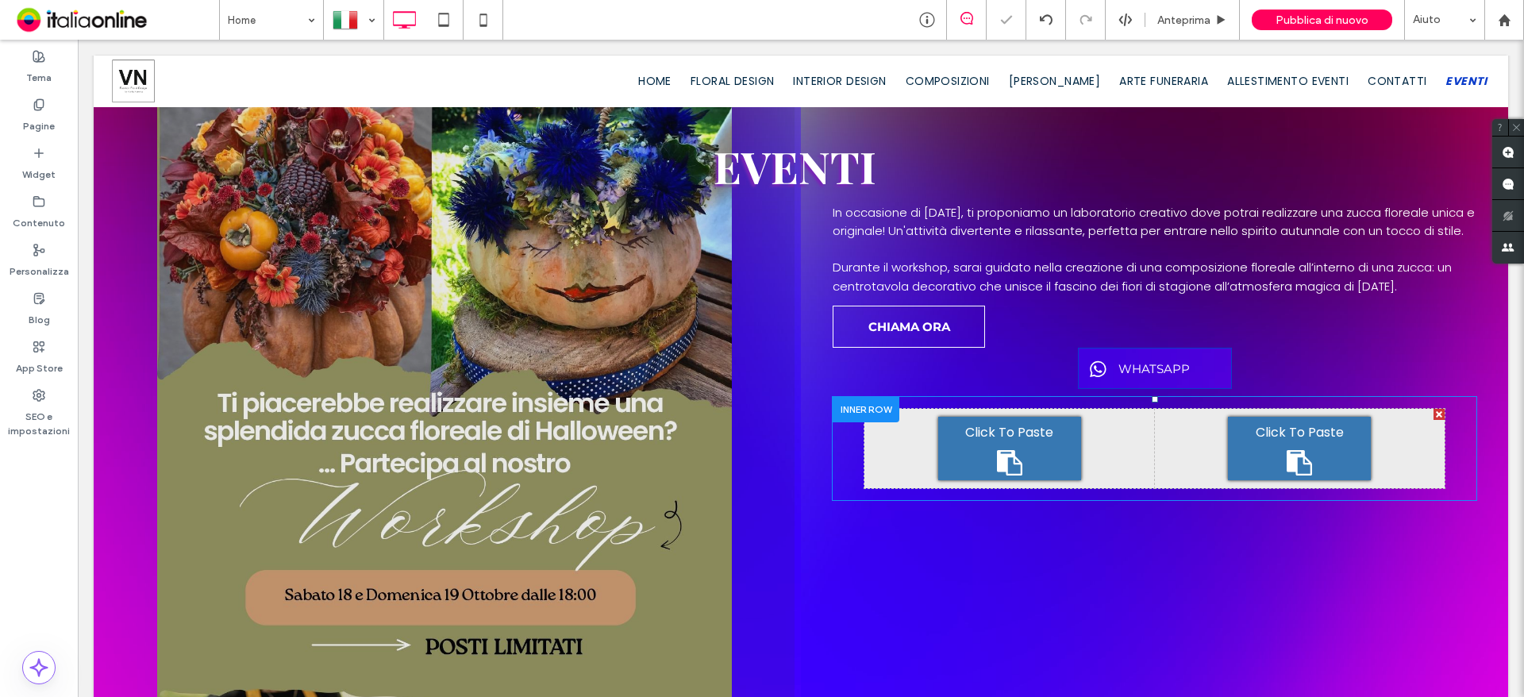
scroll to position [1270, 0]
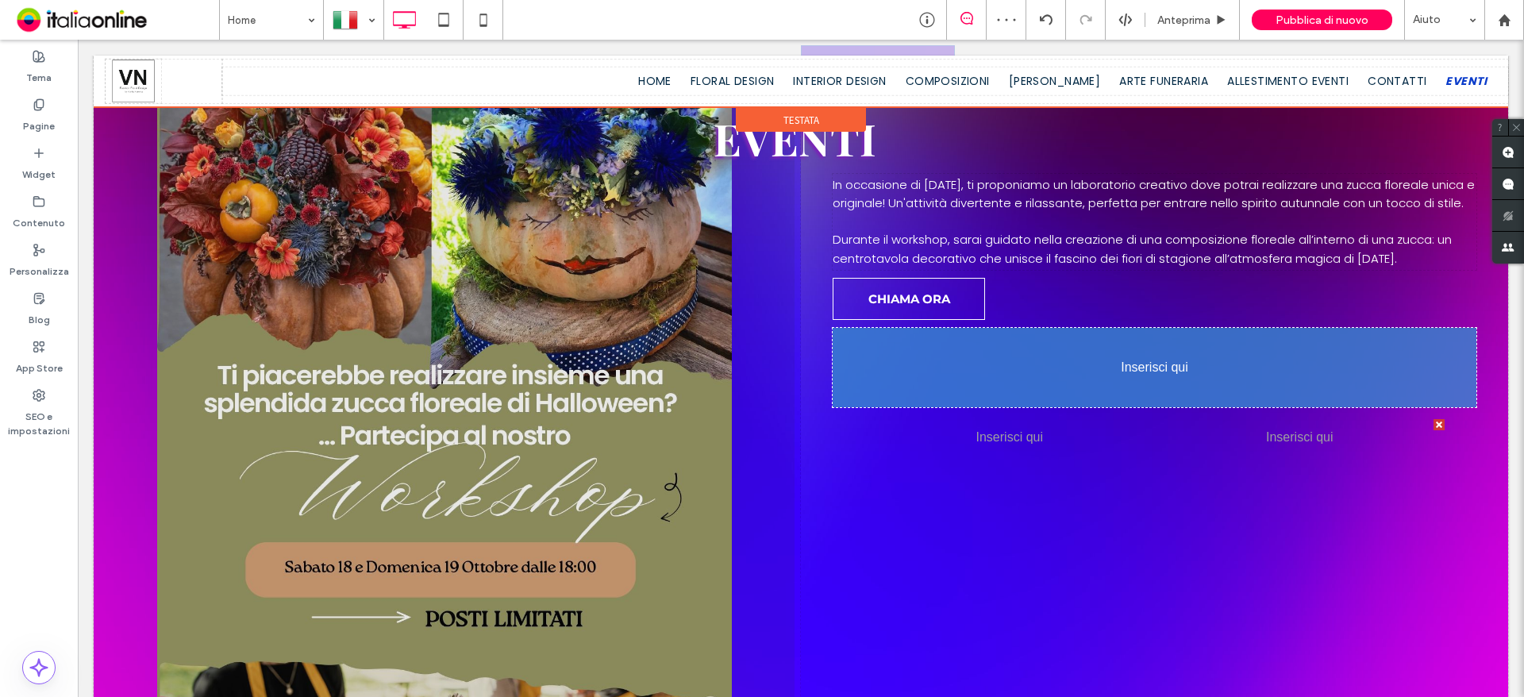
drag, startPoint x: 1155, startPoint y: 362, endPoint x: 1368, endPoint y: 462, distance: 235.7
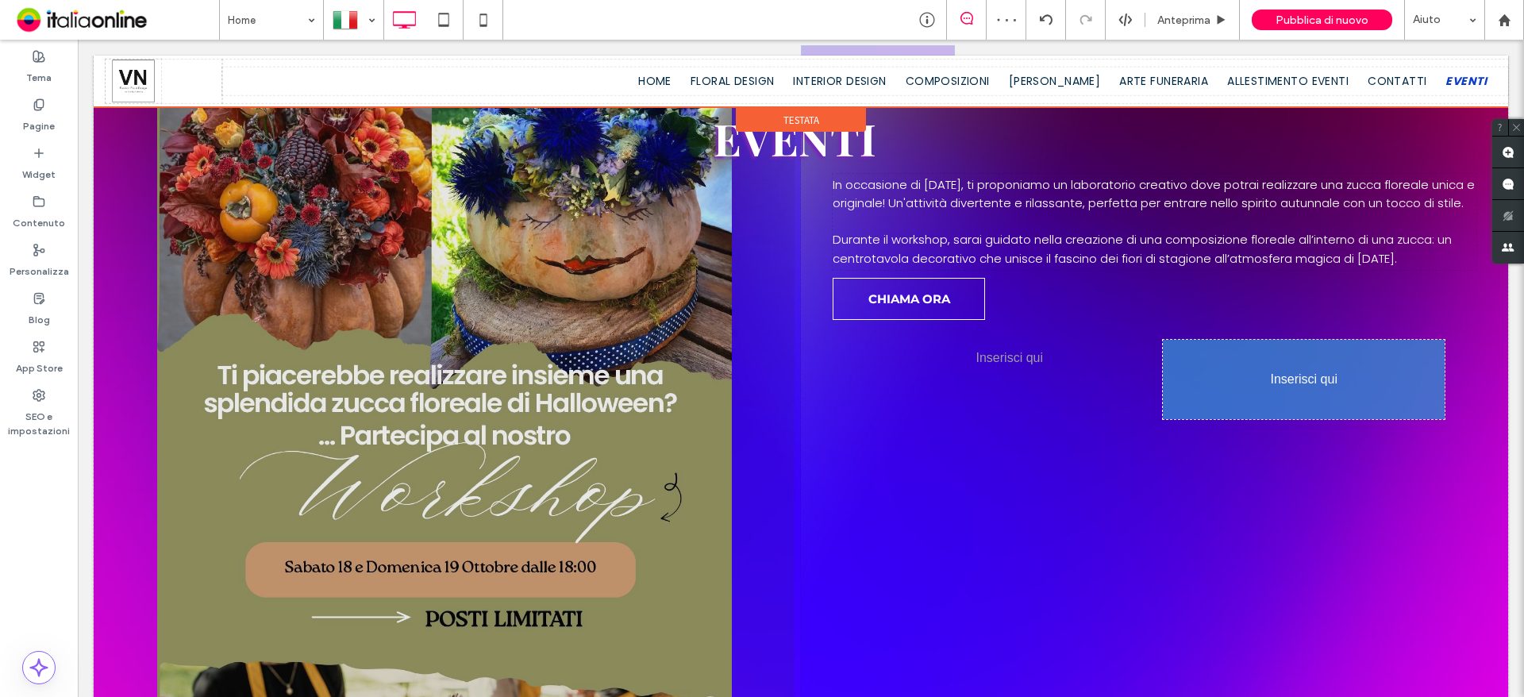
drag, startPoint x: 1286, startPoint y: 445, endPoint x: 1348, endPoint y: 508, distance: 88.1
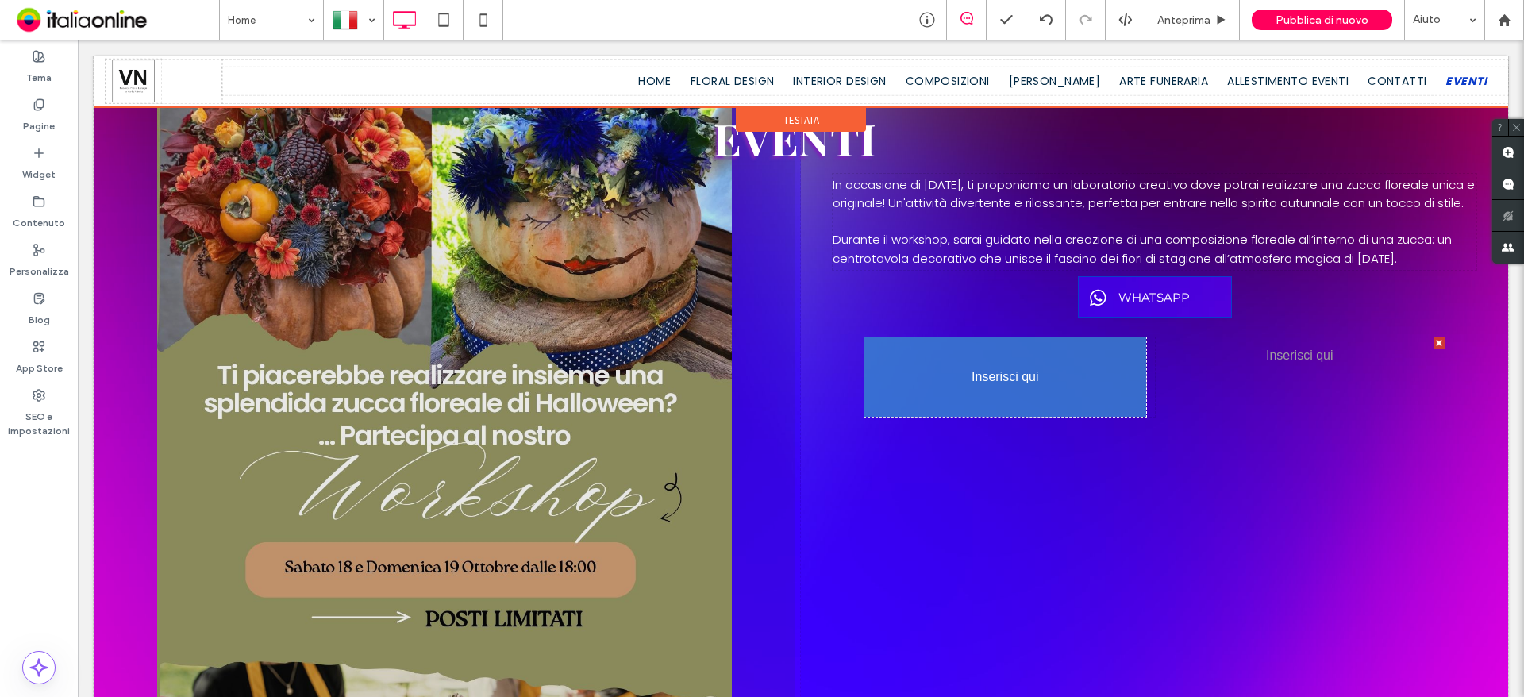
drag, startPoint x: 916, startPoint y: 322, endPoint x: 1012, endPoint y: 484, distance: 188.2
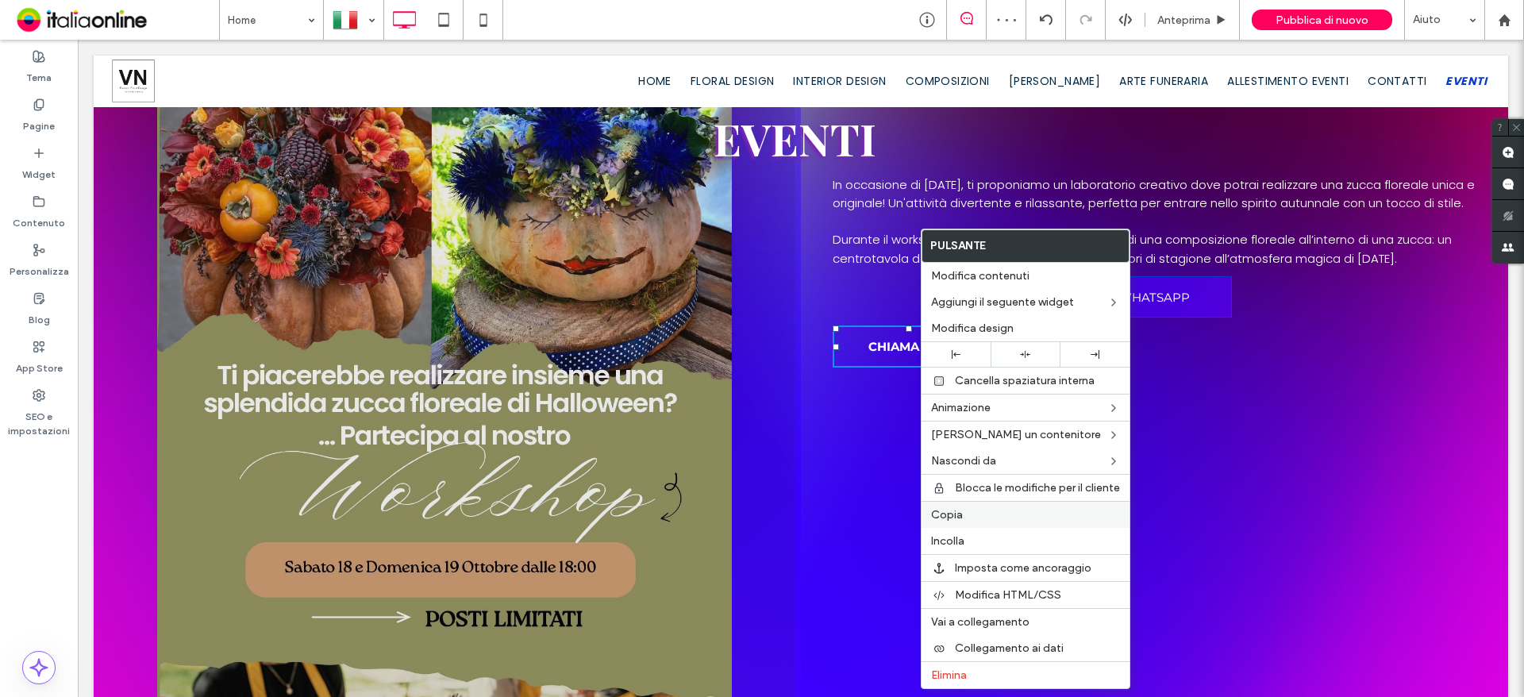
click at [960, 509] on span "Copia" at bounding box center [947, 514] width 32 height 13
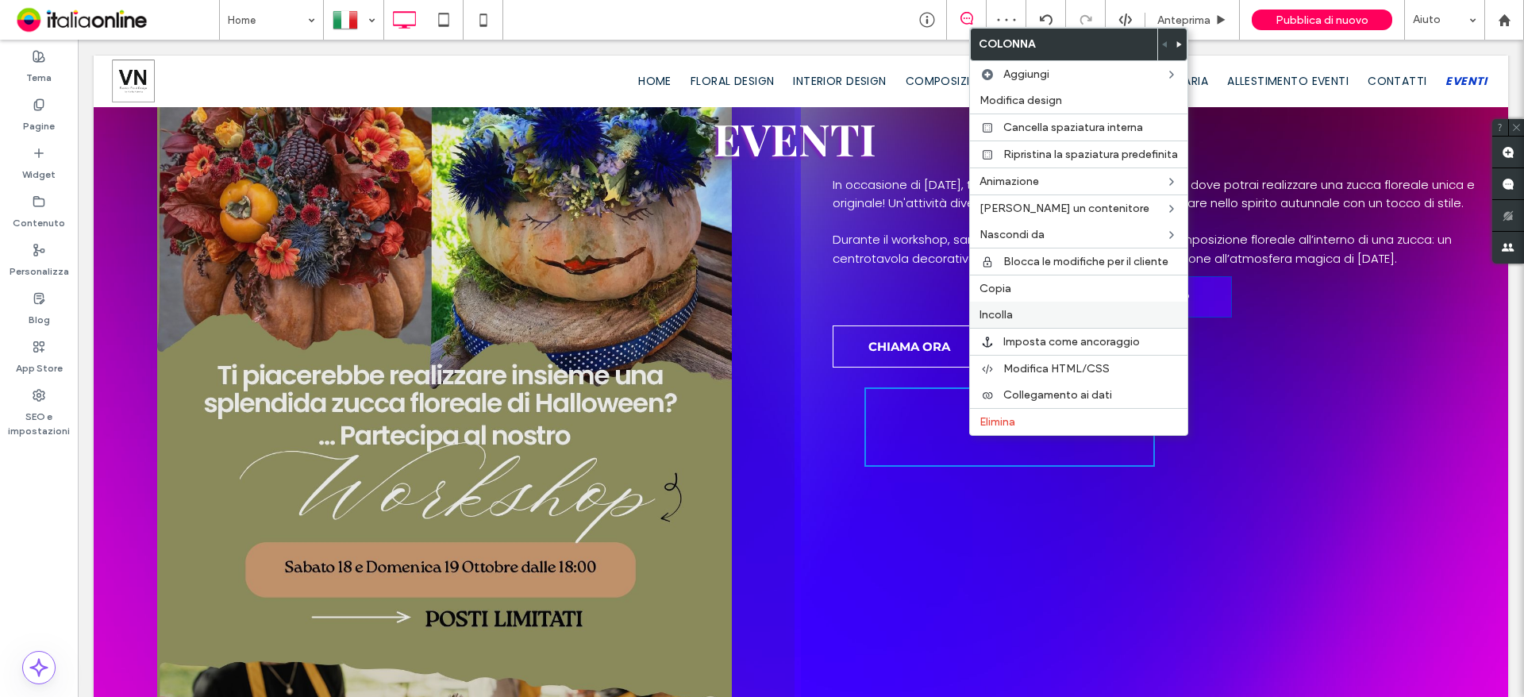
click at [1020, 314] on label "Incolla" at bounding box center [1078, 314] width 198 height 13
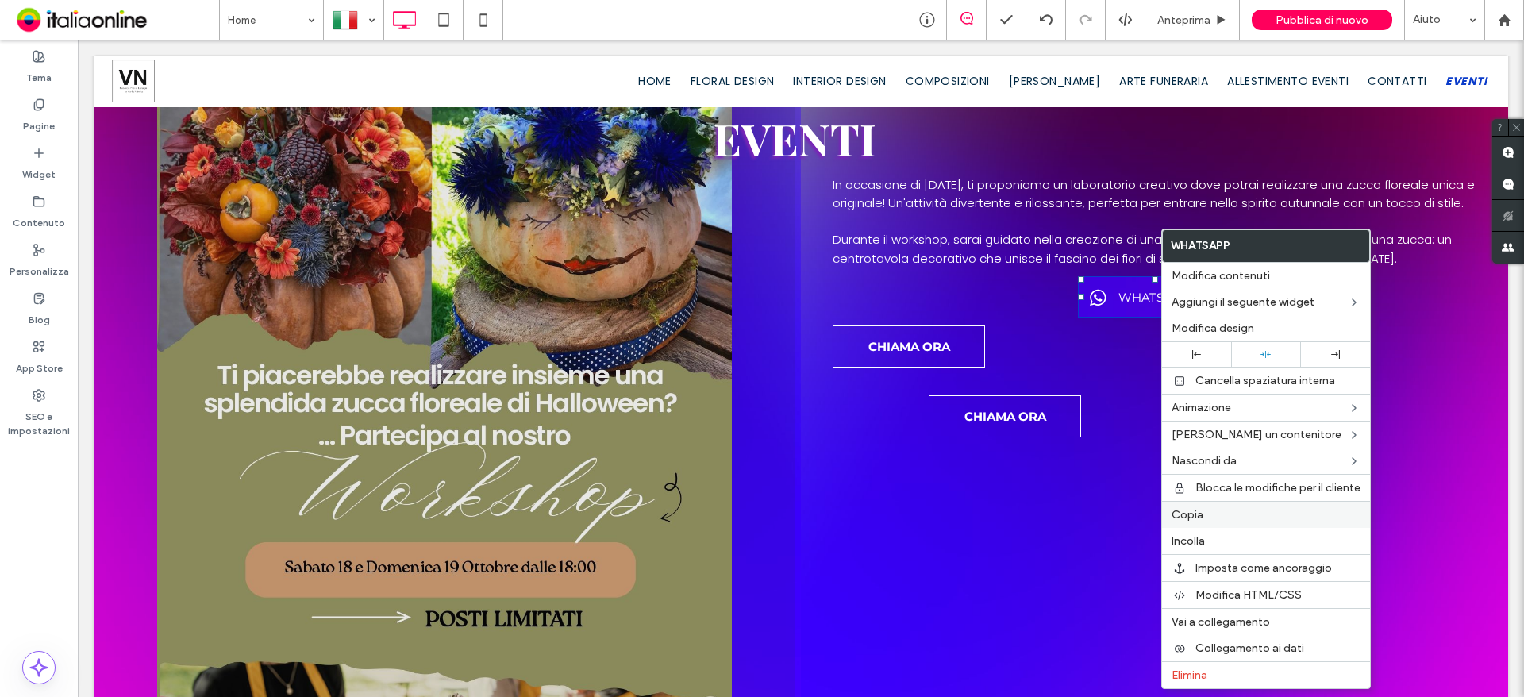
click at [1206, 522] on div "Copia" at bounding box center [1266, 514] width 208 height 27
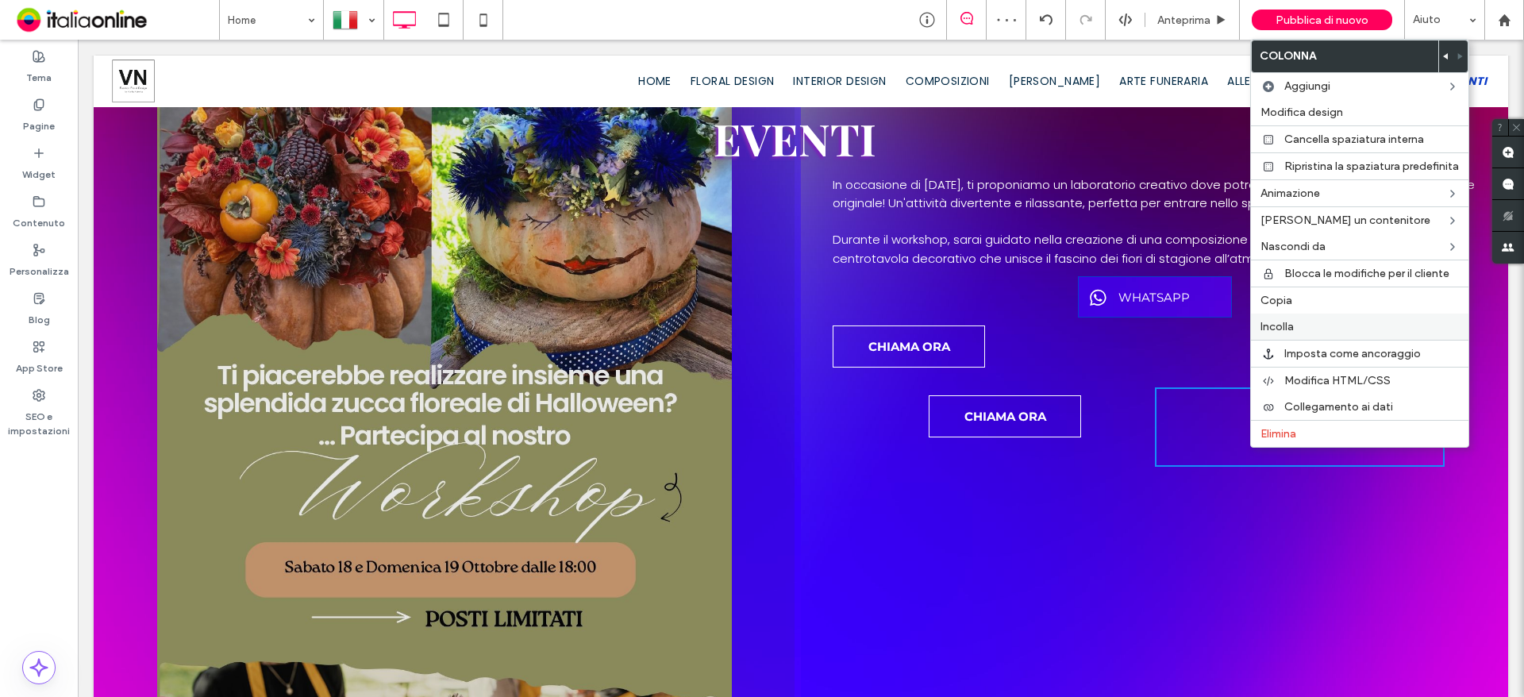
click at [1278, 325] on span "Incolla" at bounding box center [1276, 326] width 33 height 13
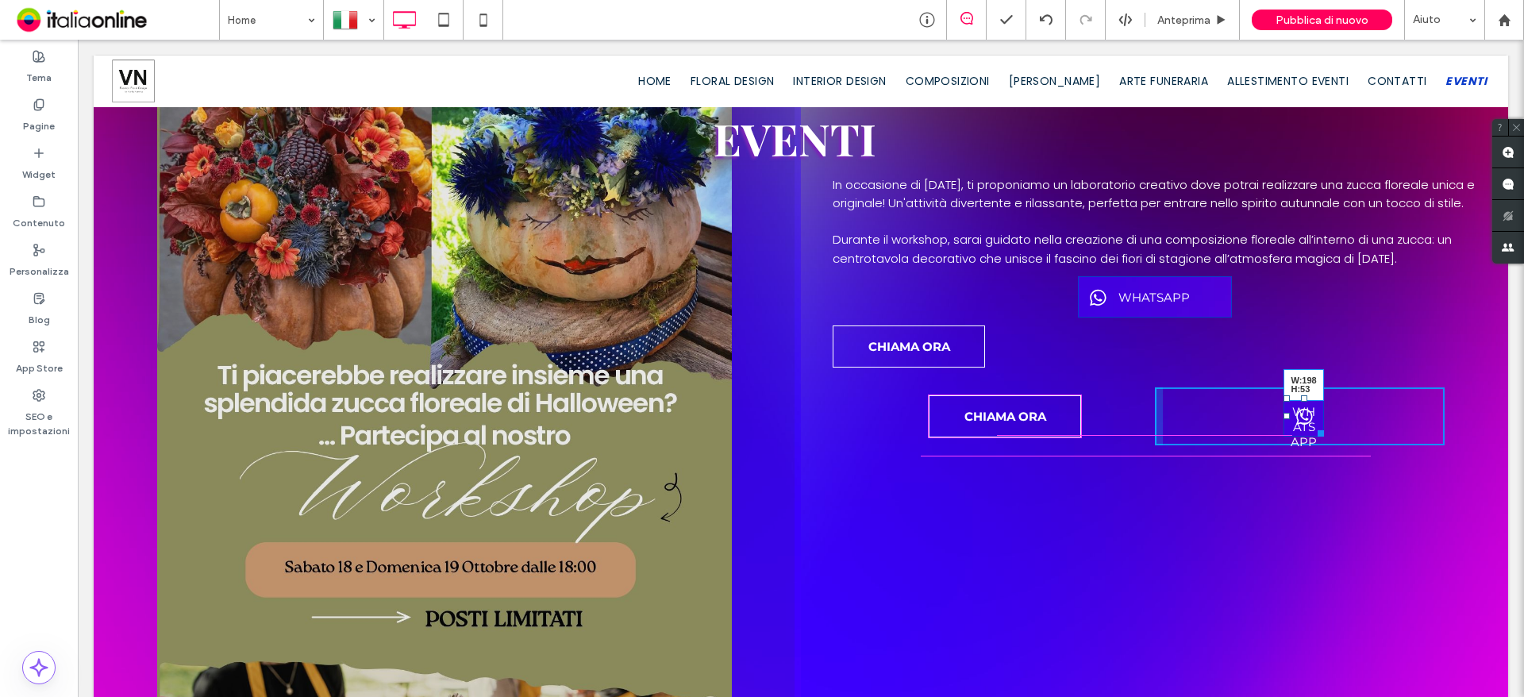
drag, startPoint x: 1307, startPoint y: 448, endPoint x: 1388, endPoint y: 480, distance: 86.9
click at [1324, 436] on div at bounding box center [1318, 431] width 12 height 12
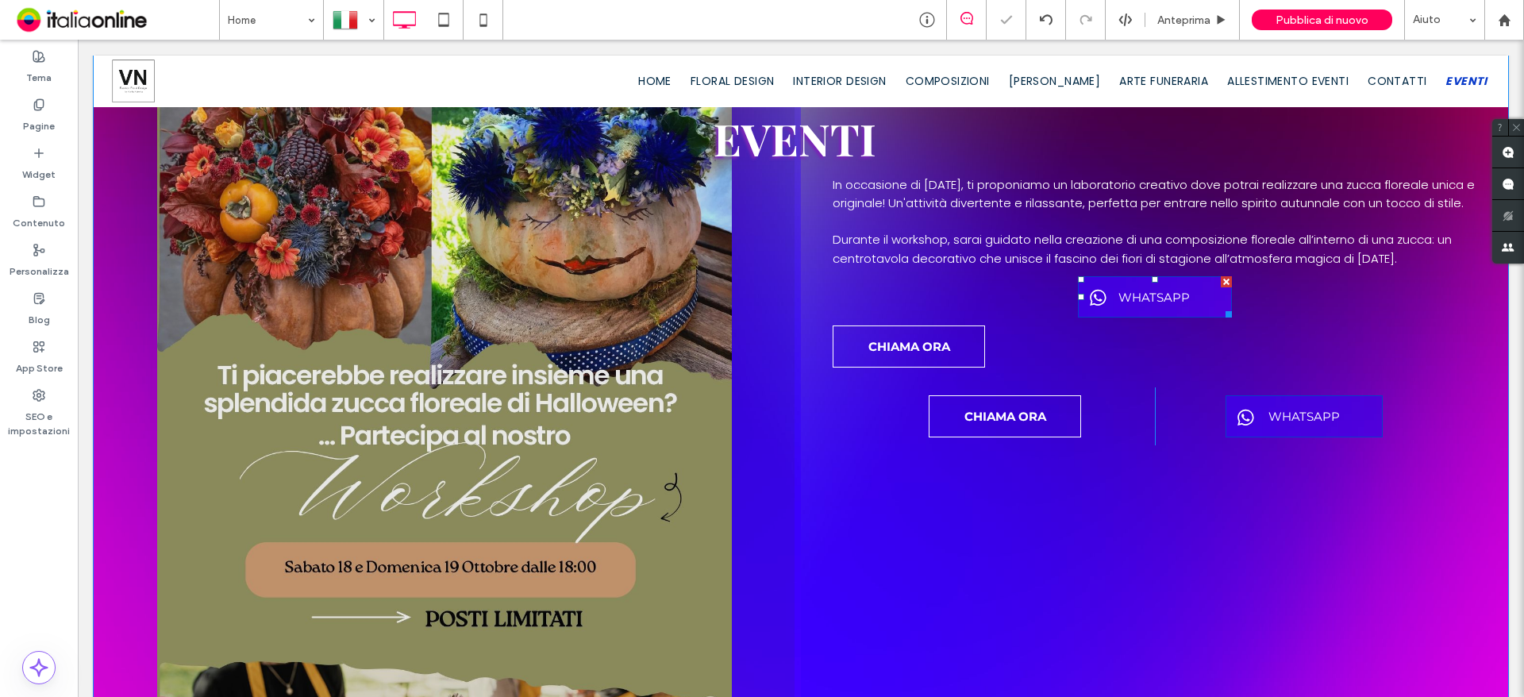
drag, startPoint x: 1216, startPoint y: 297, endPoint x: 1177, endPoint y: 363, distance: 77.2
click at [1221, 287] on div at bounding box center [1226, 281] width 11 height 11
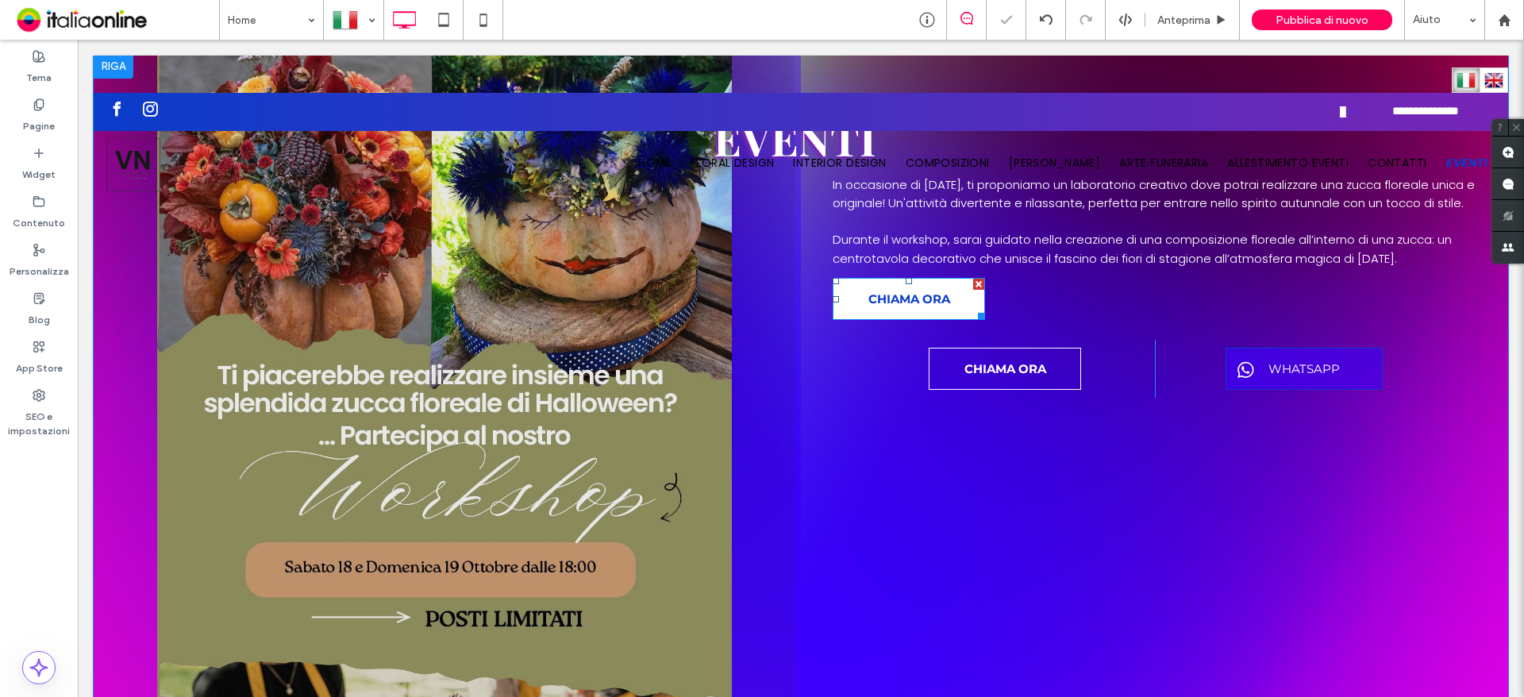
click at [973, 290] on div at bounding box center [978, 284] width 11 height 11
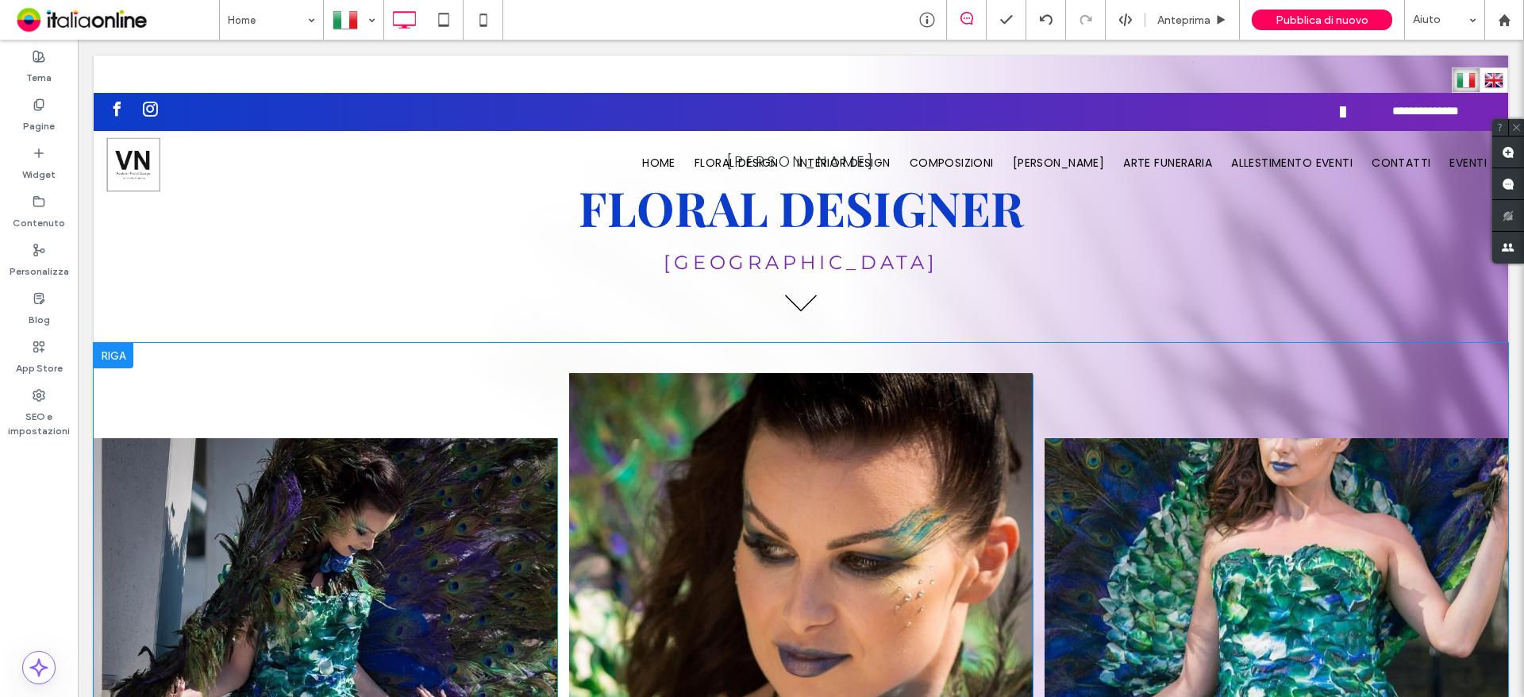
scroll to position [0, 0]
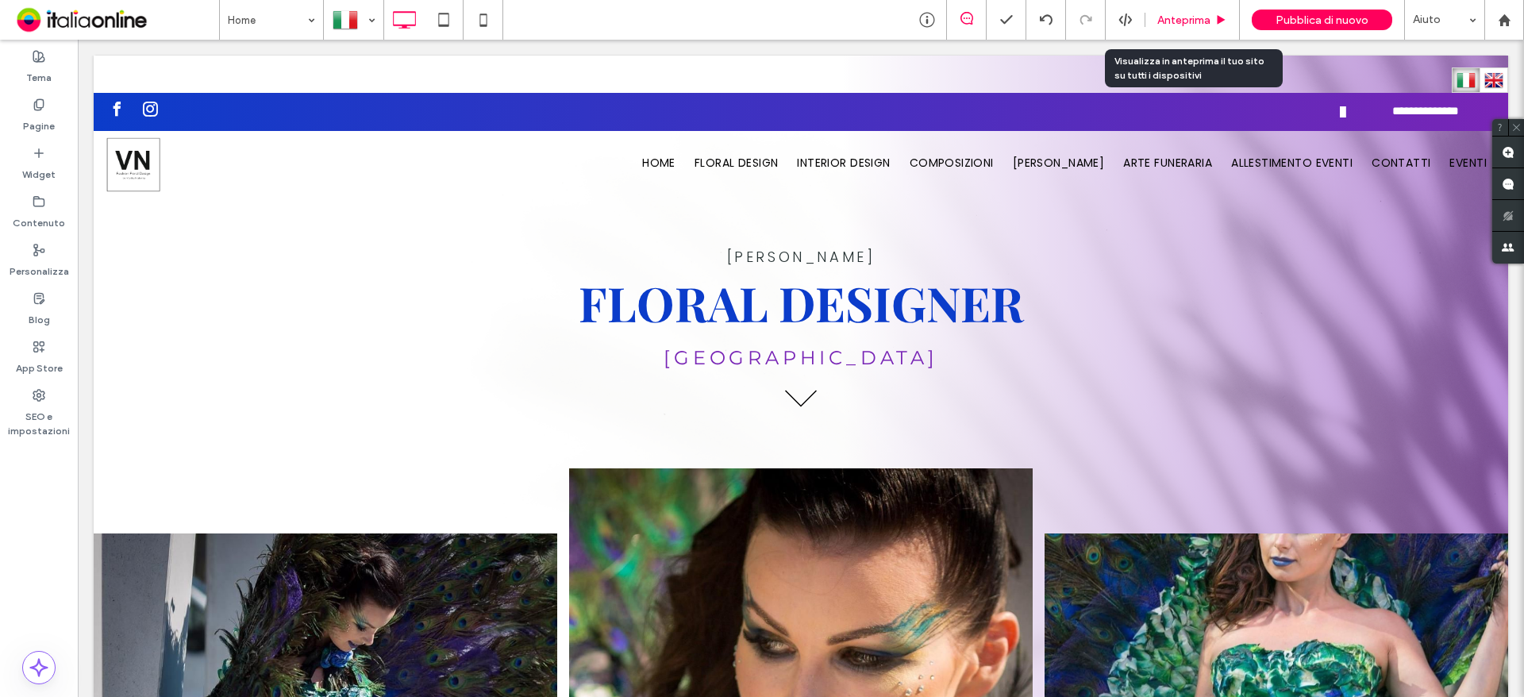
click at [1190, 6] on div "Anteprima" at bounding box center [1192, 20] width 94 height 40
click at [1190, 15] on span "Anteprima" at bounding box center [1183, 19] width 53 height 13
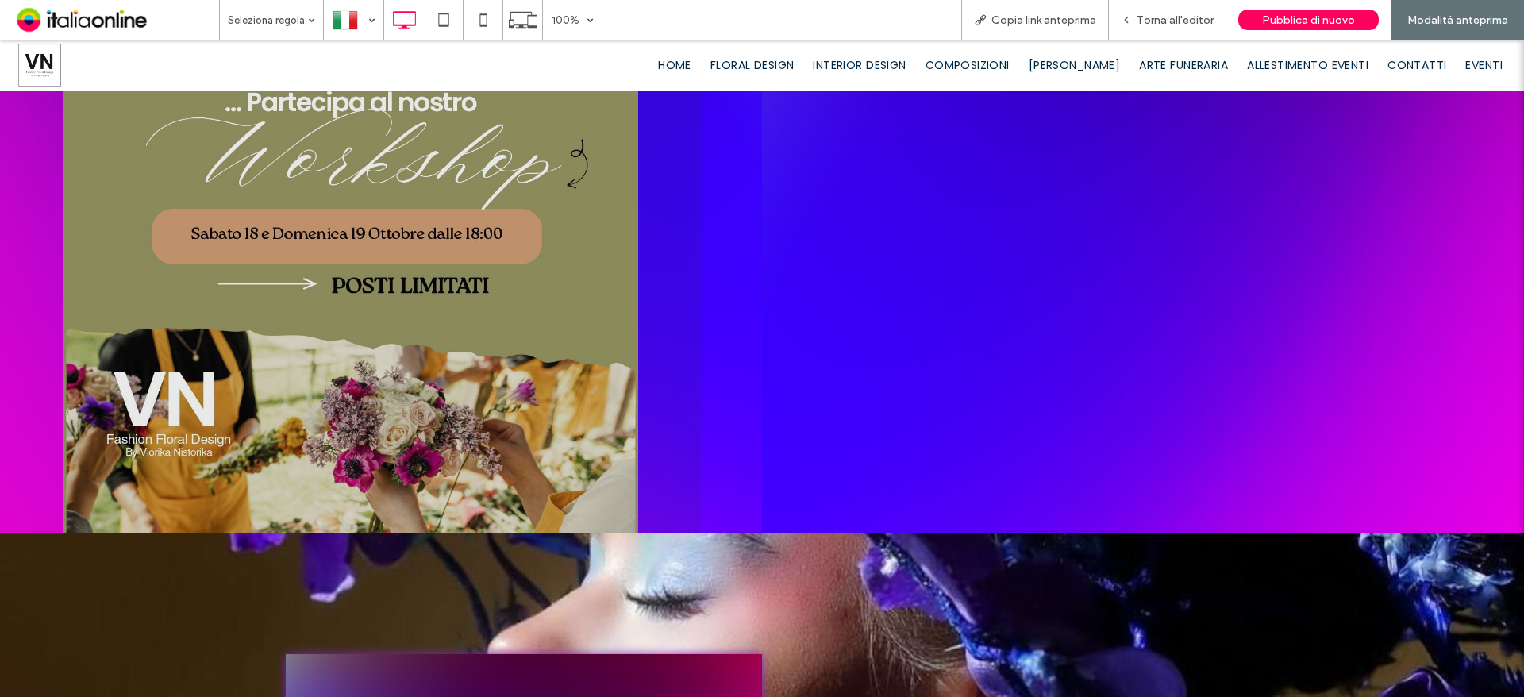
scroll to position [1270, 0]
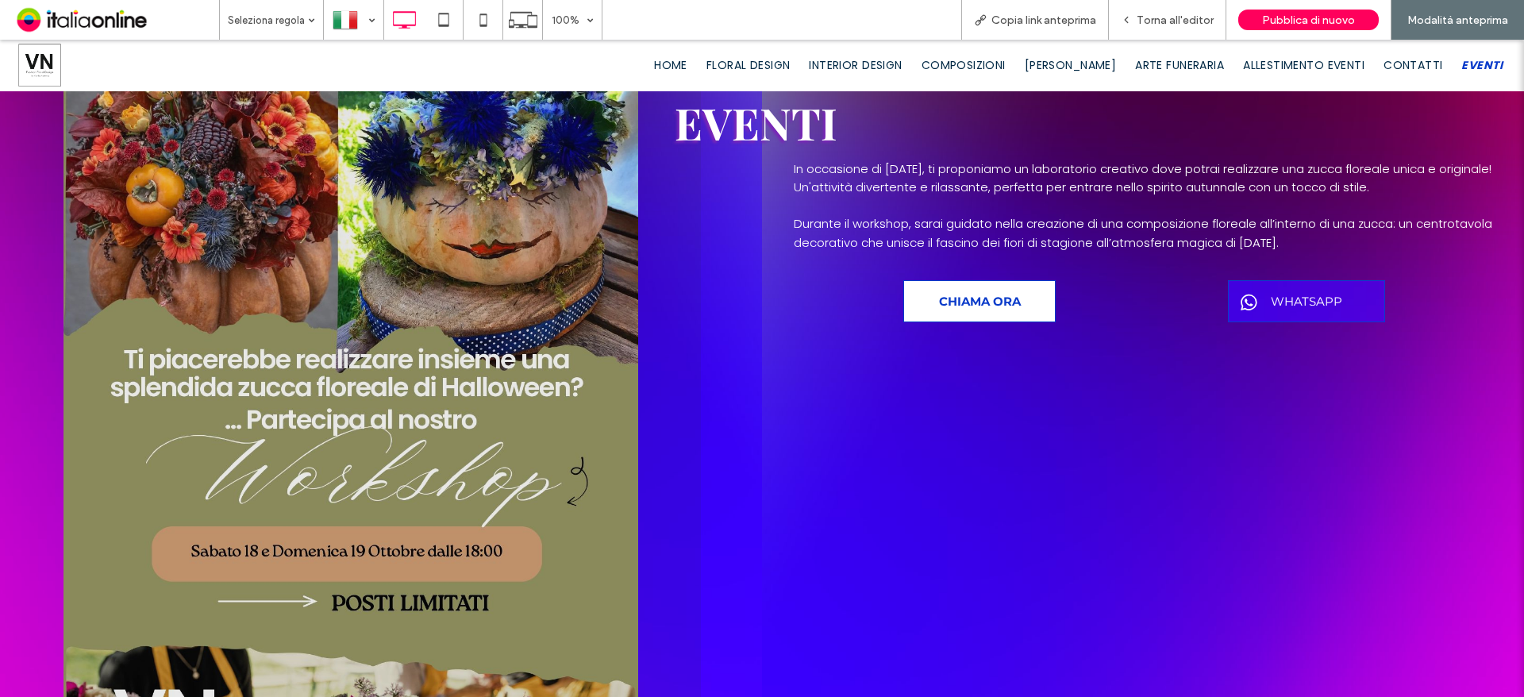
click at [988, 312] on link "CHIAMA ORA" at bounding box center [979, 301] width 152 height 42
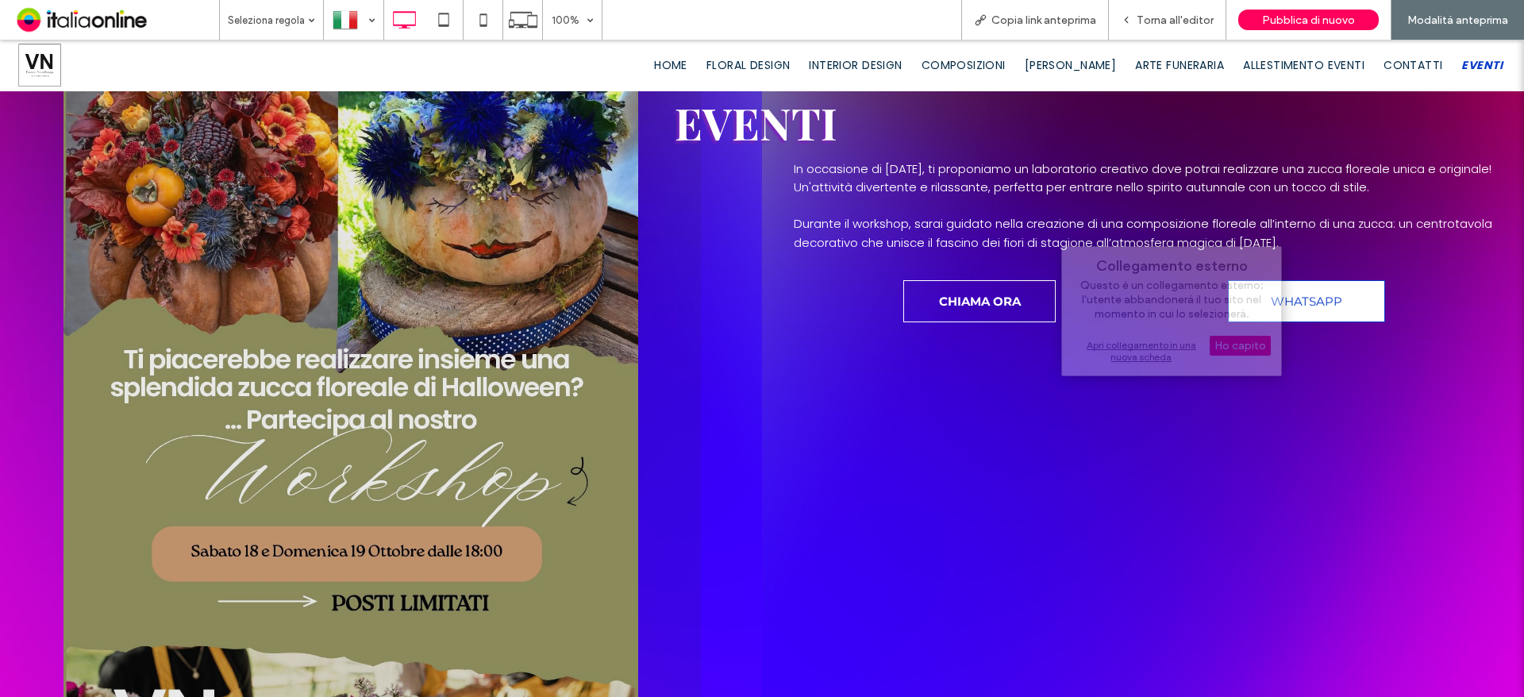
click at [1328, 308] on span "WHATSAPP" at bounding box center [1306, 301] width 83 height 31
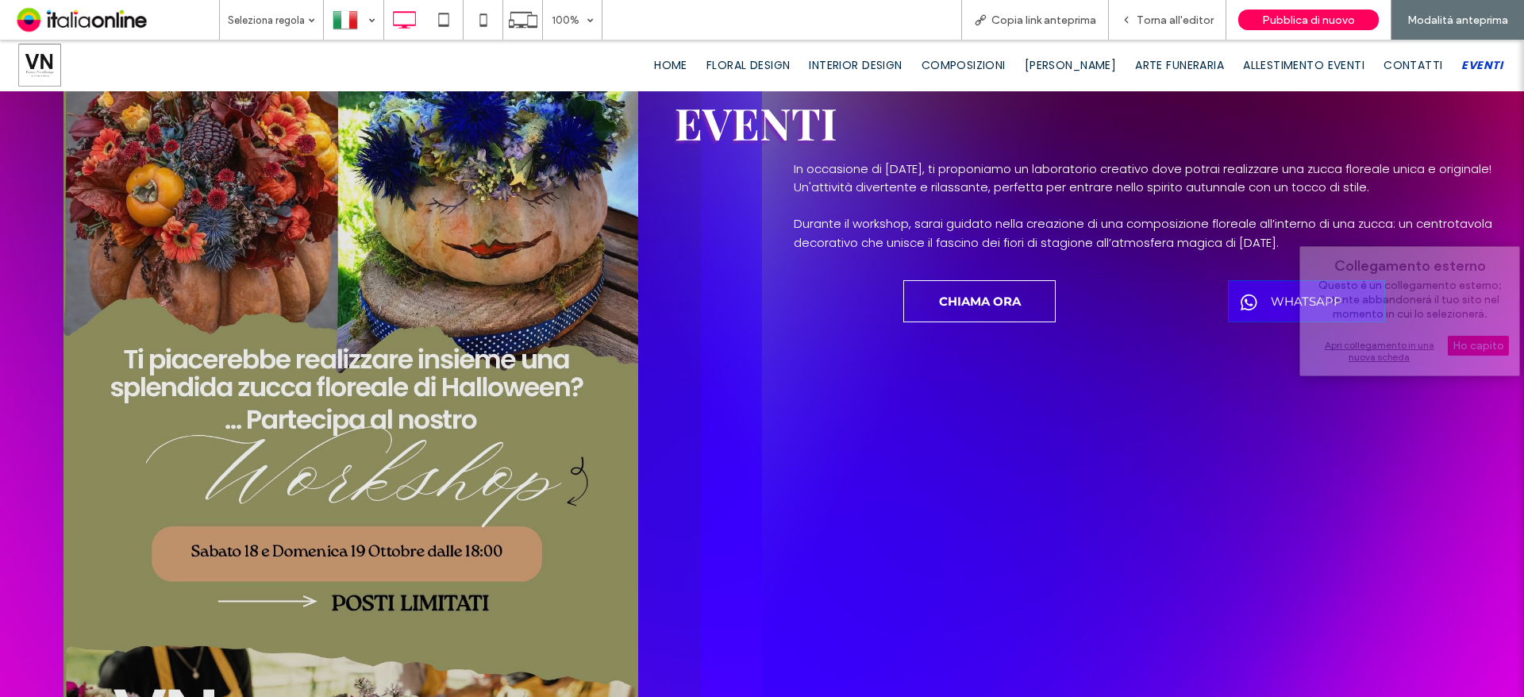
click at [1143, 452] on div "Eventi In occasione di Halloween, ti proponiamo un laboratorio creativo dove po…" at bounding box center [1143, 443] width 762 height 813
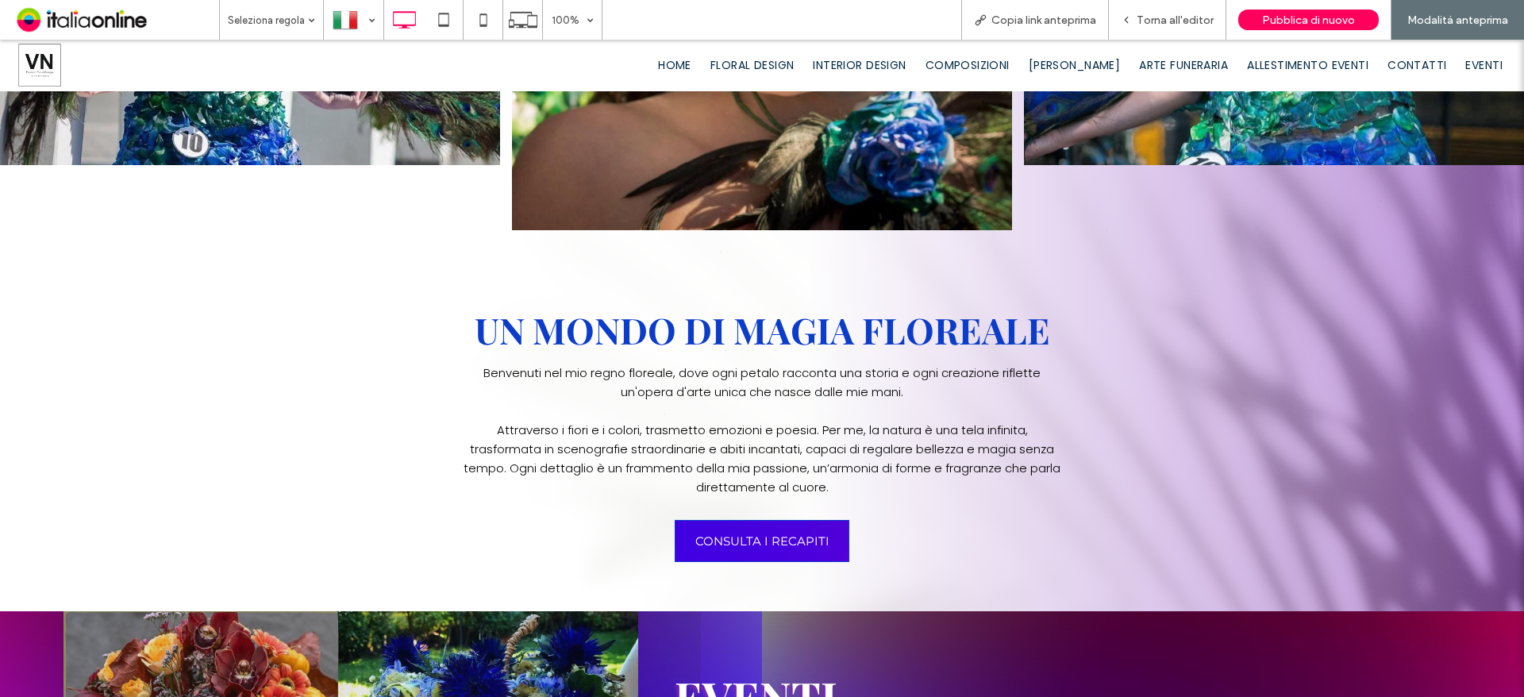
scroll to position [317, 0]
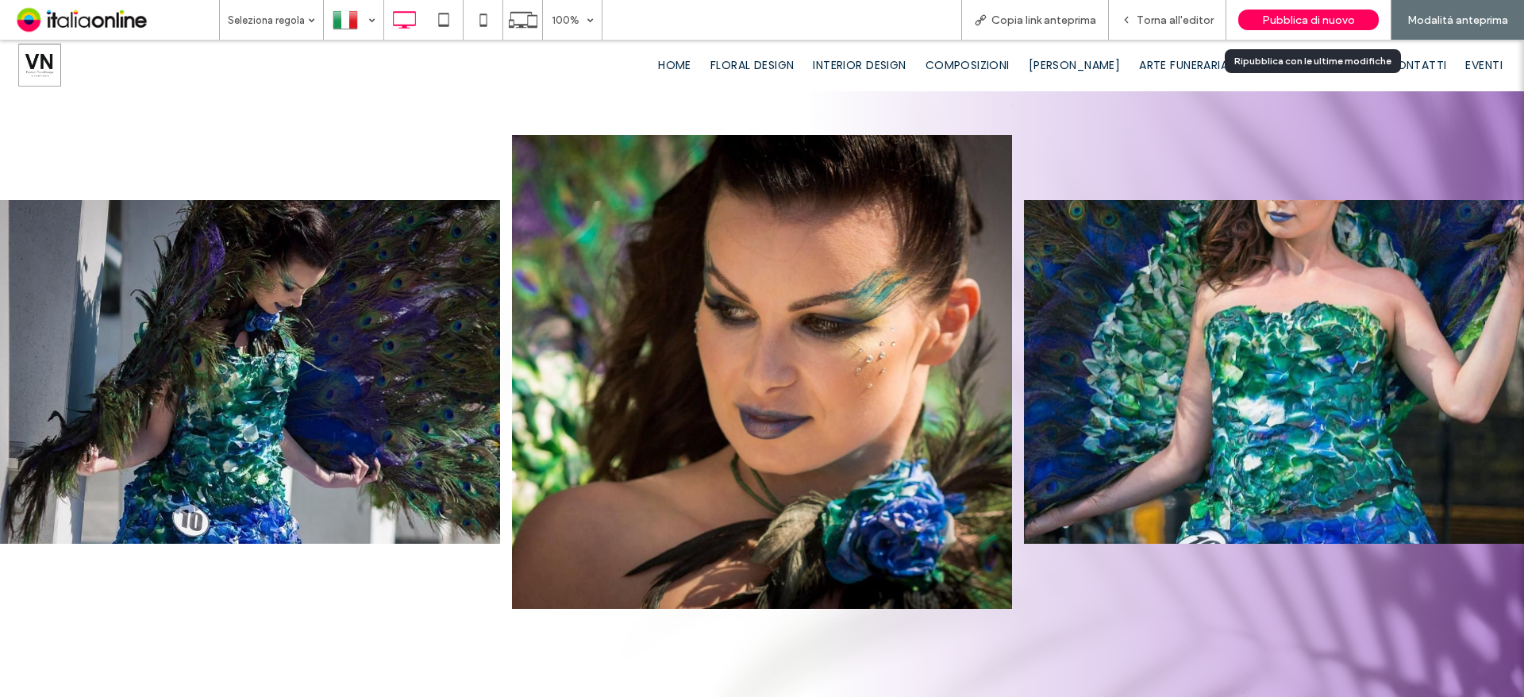
click at [1304, 20] on span "Pubblica di nuovo" at bounding box center [1308, 19] width 93 height 13
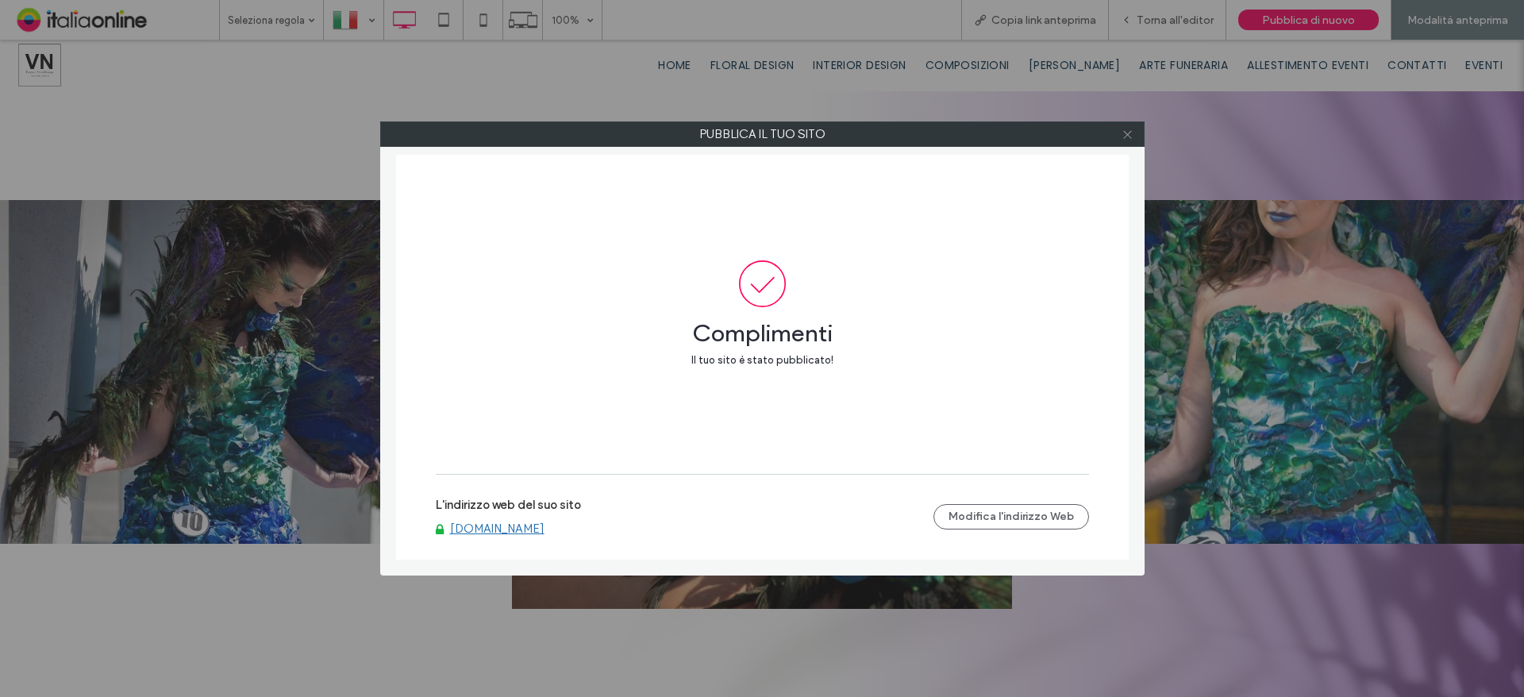
click at [1132, 134] on icon at bounding box center [1127, 135] width 12 height 12
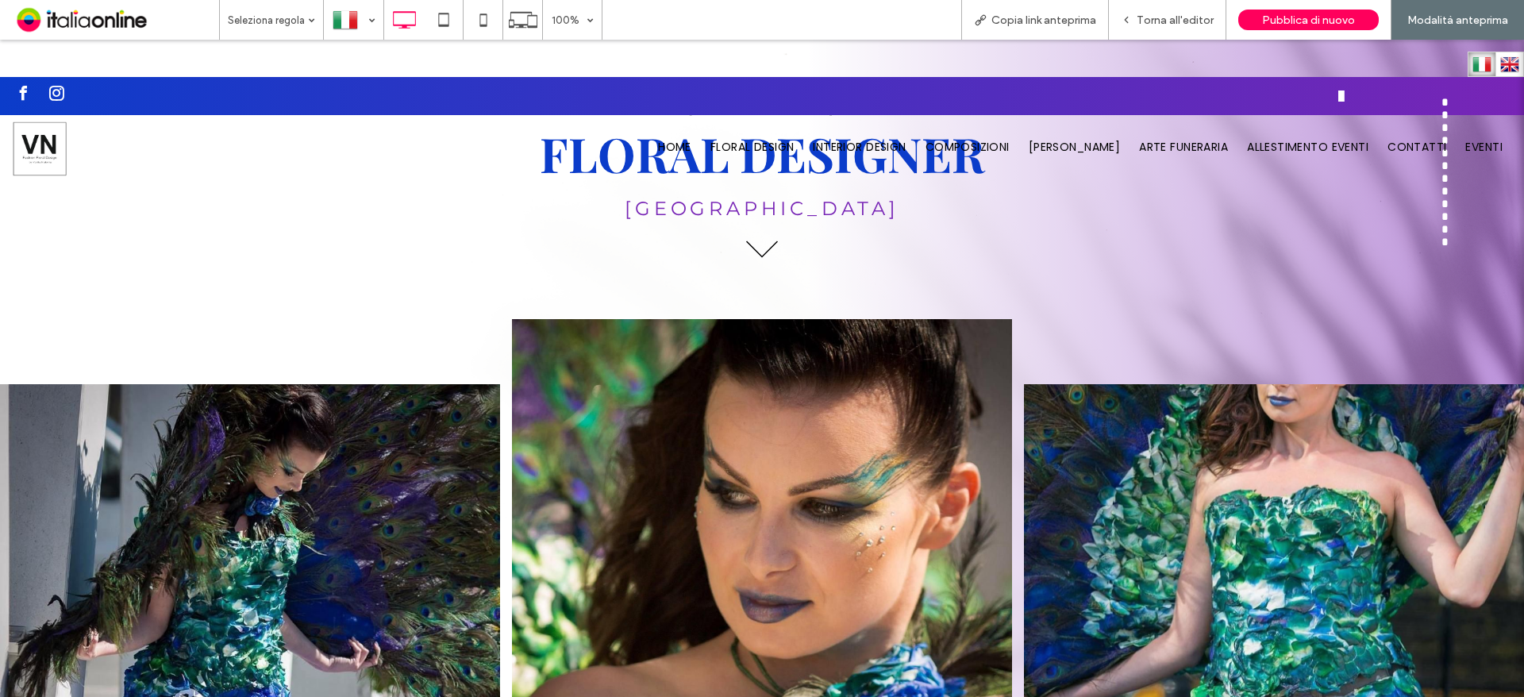
scroll to position [0, 0]
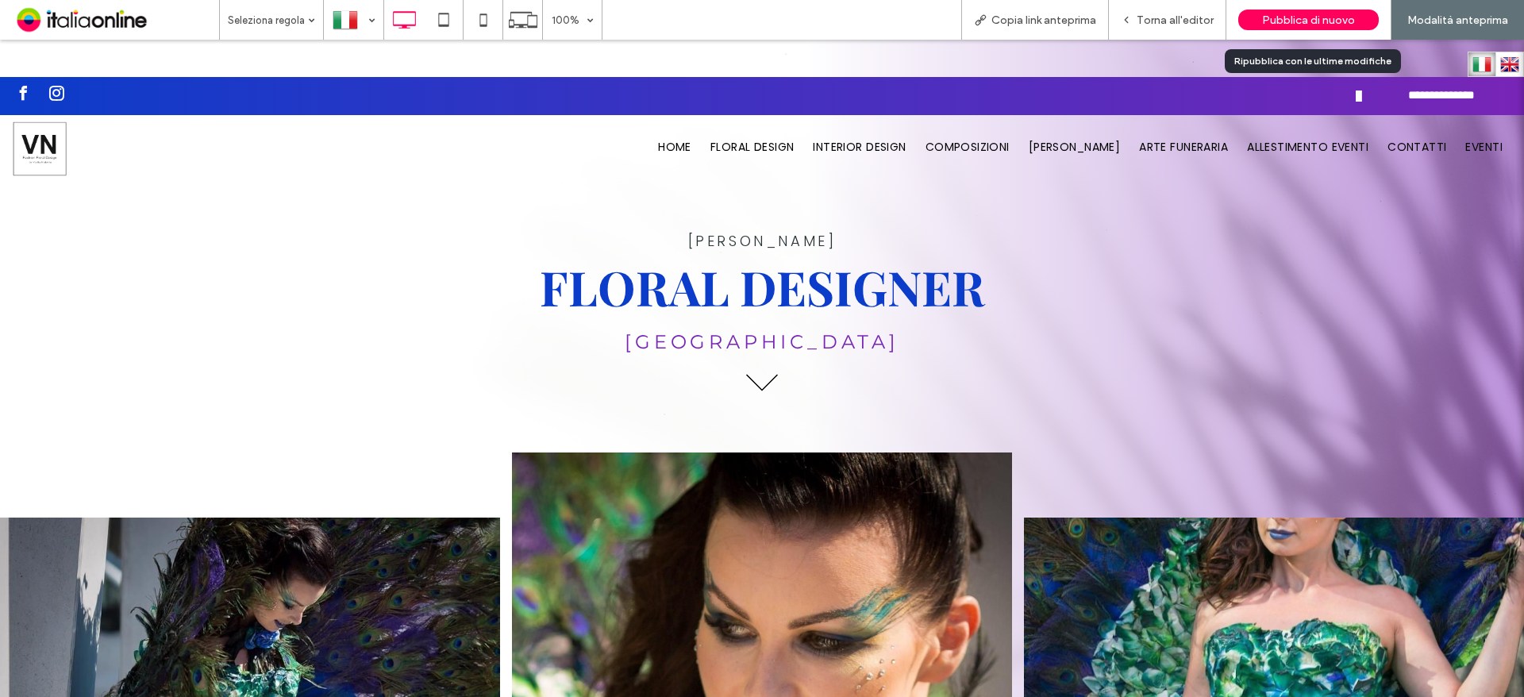
click at [1271, 13] on span "Pubblica di nuovo" at bounding box center [1308, 19] width 93 height 13
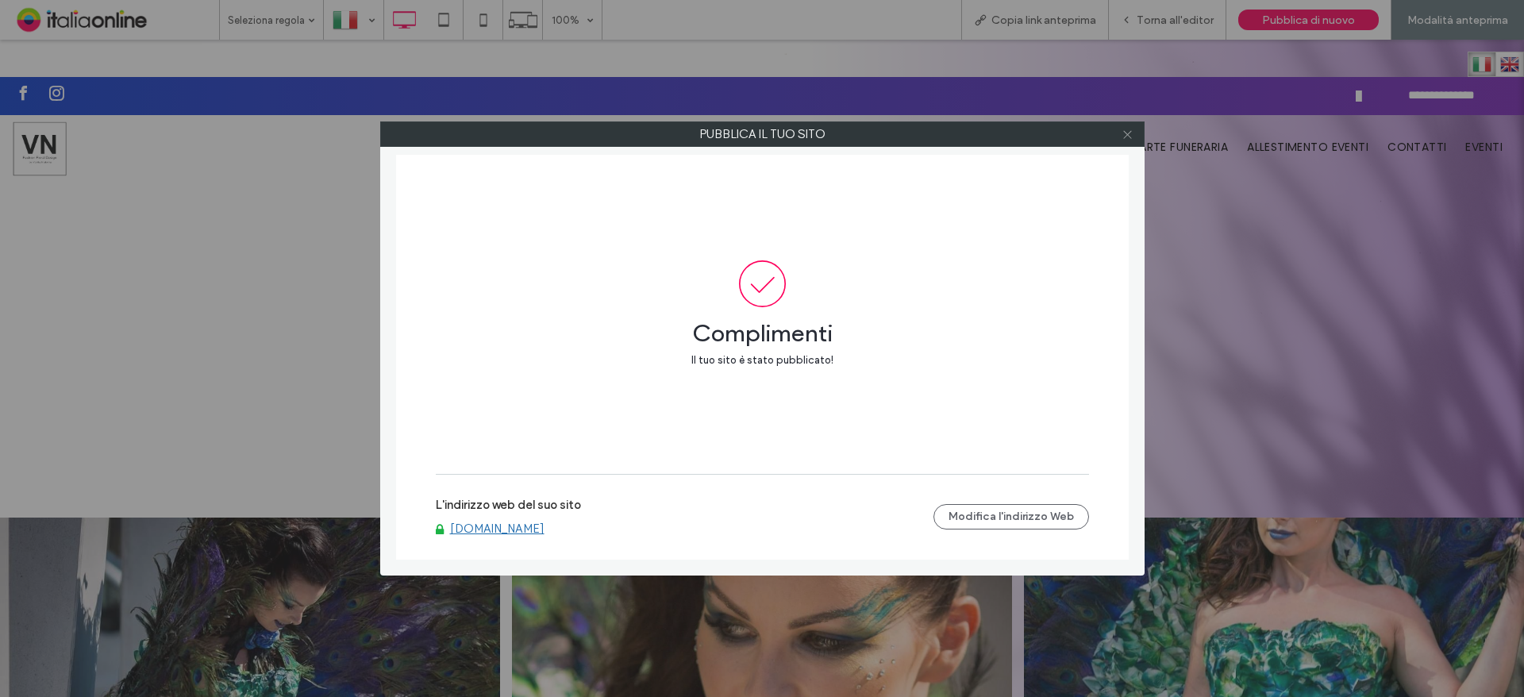
click at [1125, 133] on icon at bounding box center [1127, 135] width 12 height 12
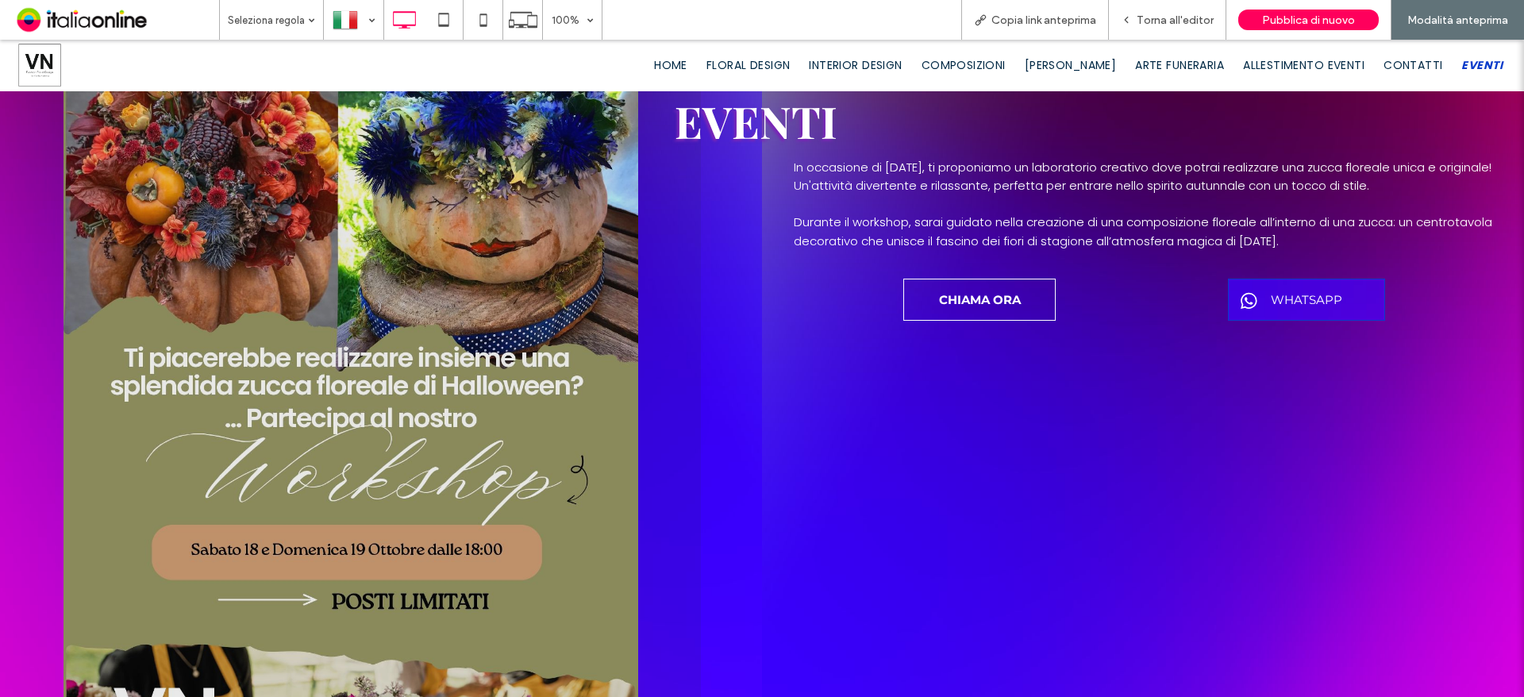
scroll to position [1270, 0]
drag, startPoint x: 1155, startPoint y: 6, endPoint x: 1150, endPoint y: 16, distance: 11.0
click at [1150, 16] on span "Torna all'editor" at bounding box center [1174, 19] width 77 height 13
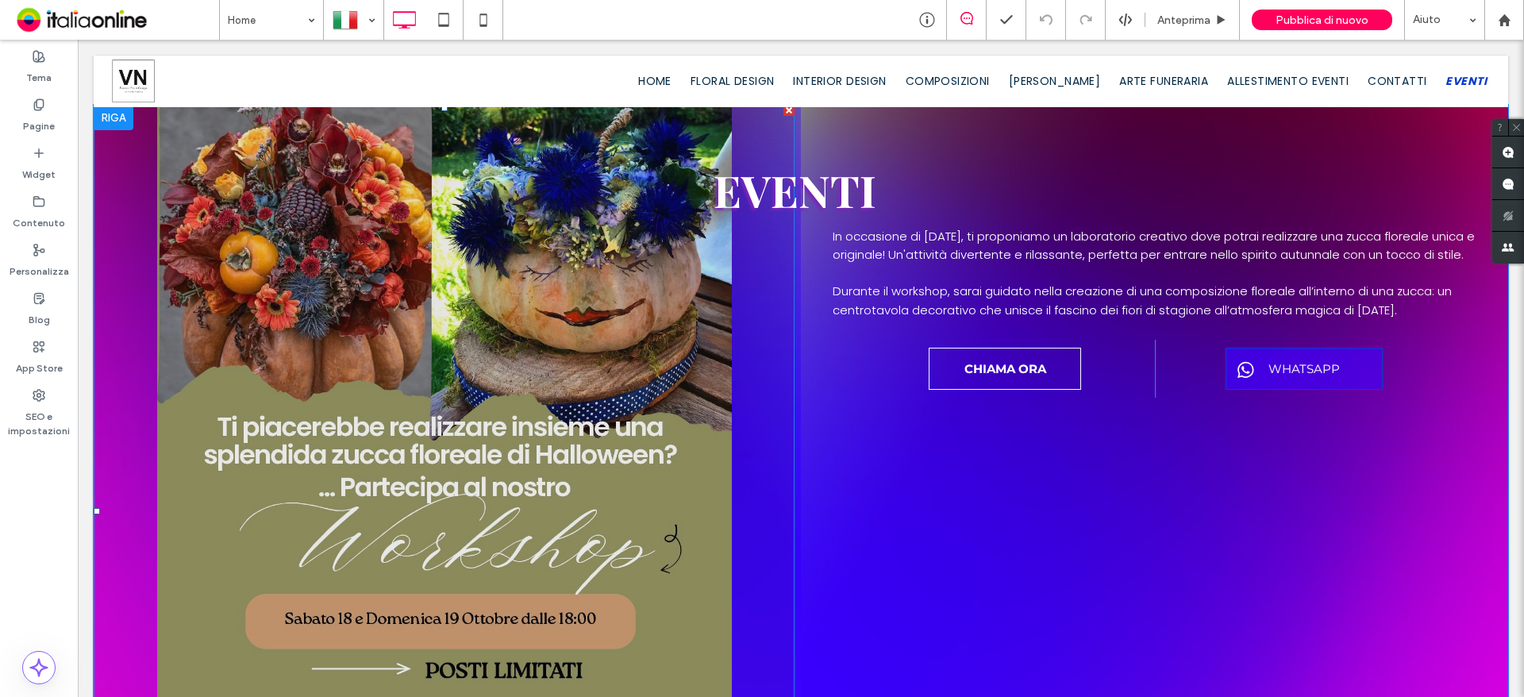
scroll to position [1190, 0]
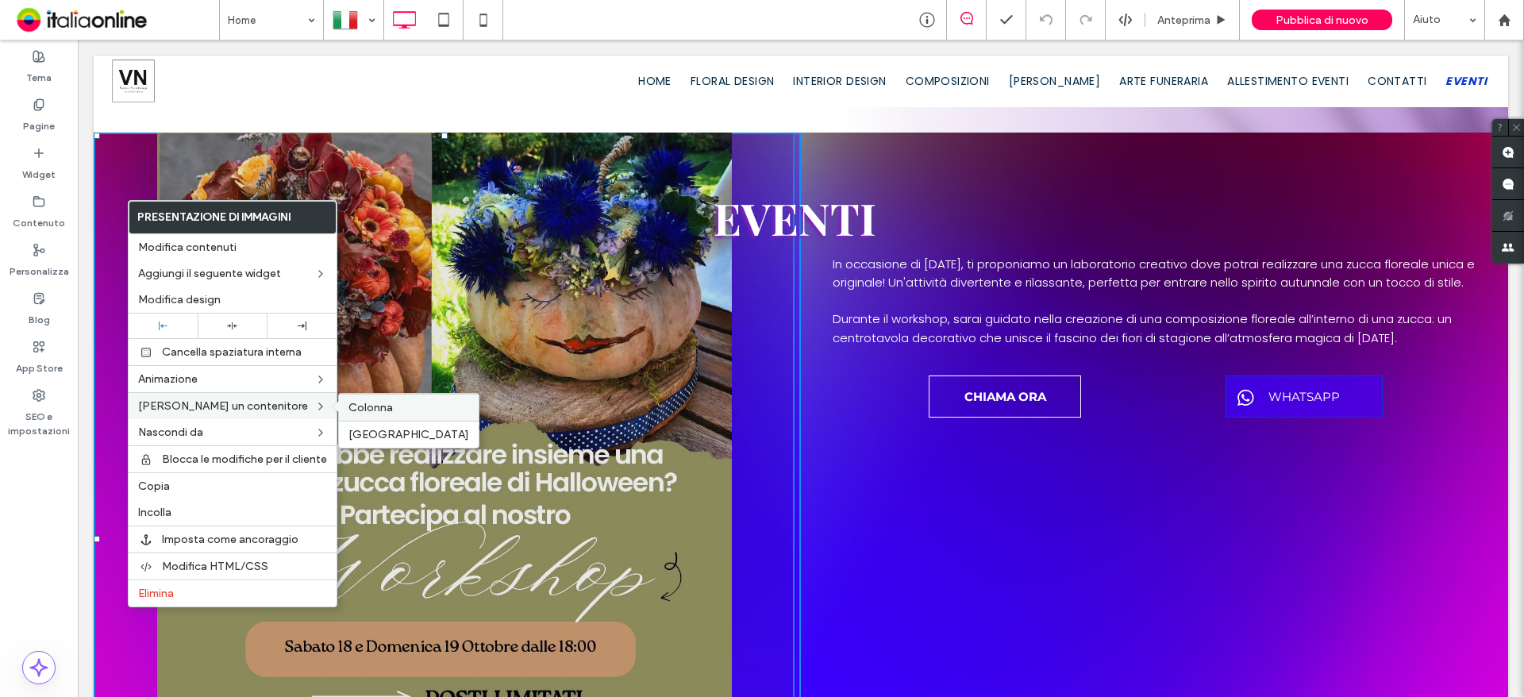
click at [367, 406] on span "Colonna" at bounding box center [370, 407] width 44 height 13
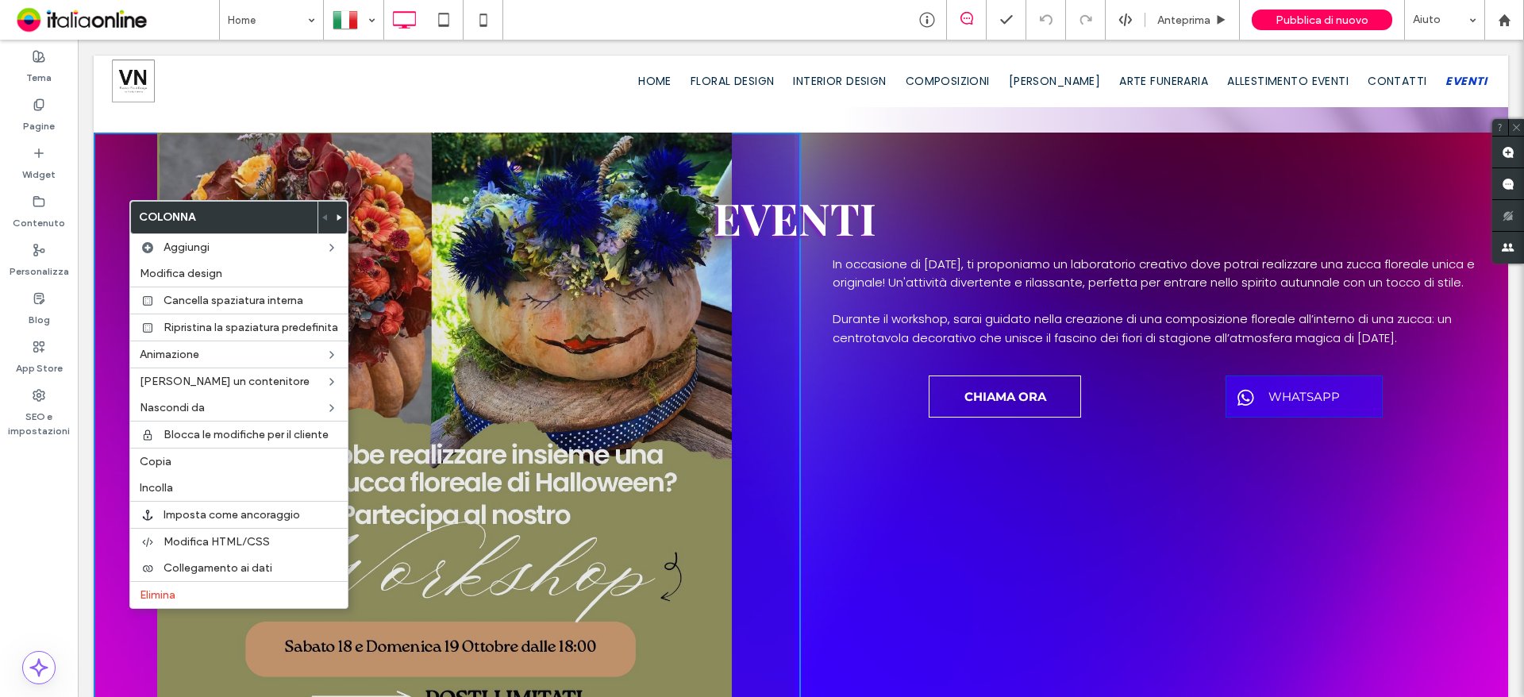
click at [340, 214] on icon at bounding box center [339, 217] width 6 height 6
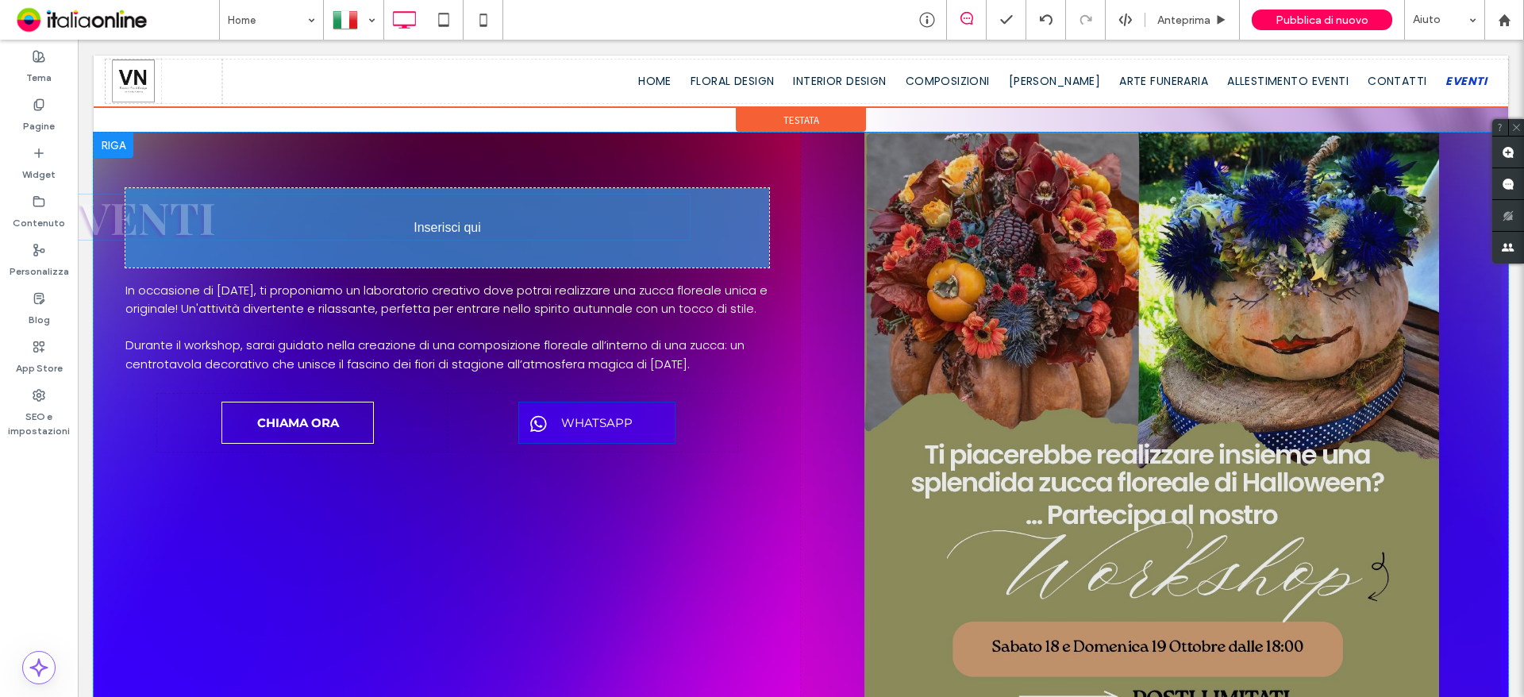
drag, startPoint x: 139, startPoint y: 218, endPoint x: 179, endPoint y: 219, distance: 39.7
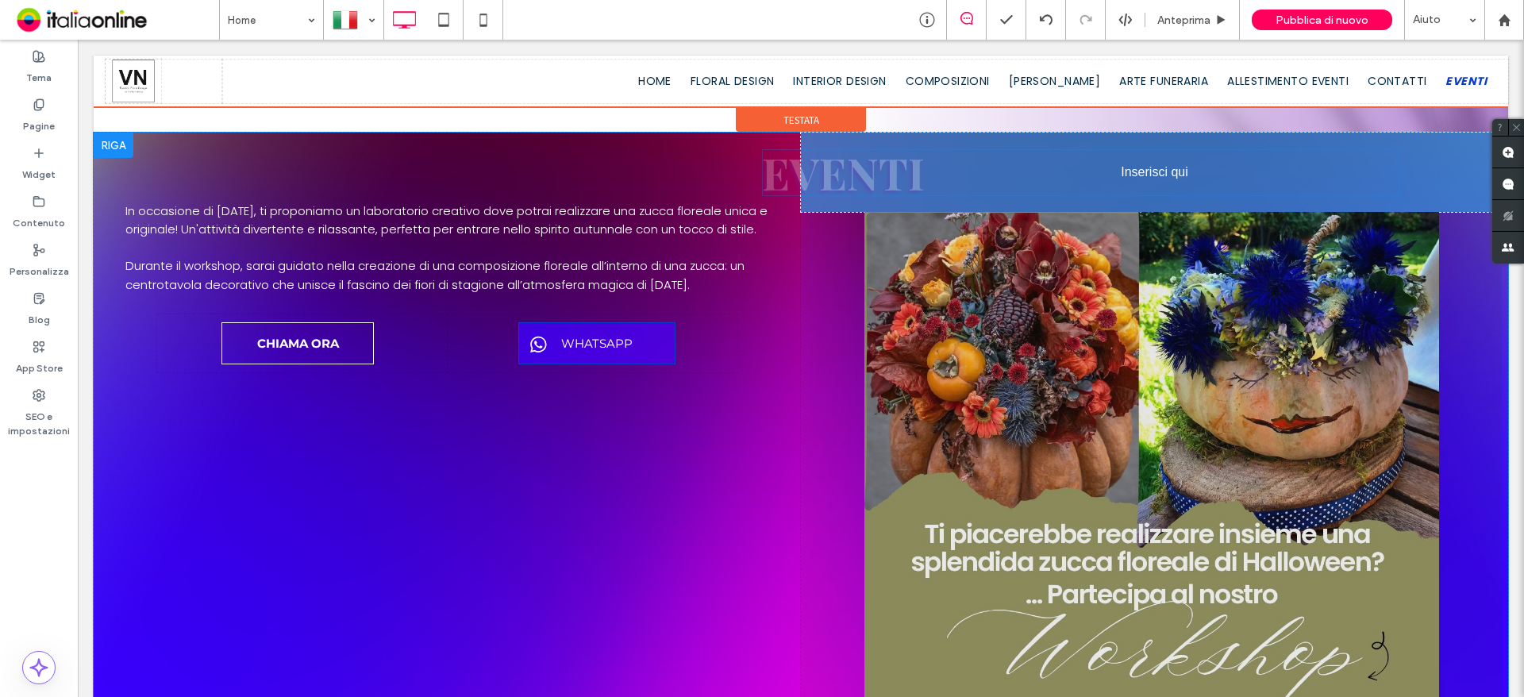
drag, startPoint x: 128, startPoint y: 217, endPoint x: 882, endPoint y: 171, distance: 755.3
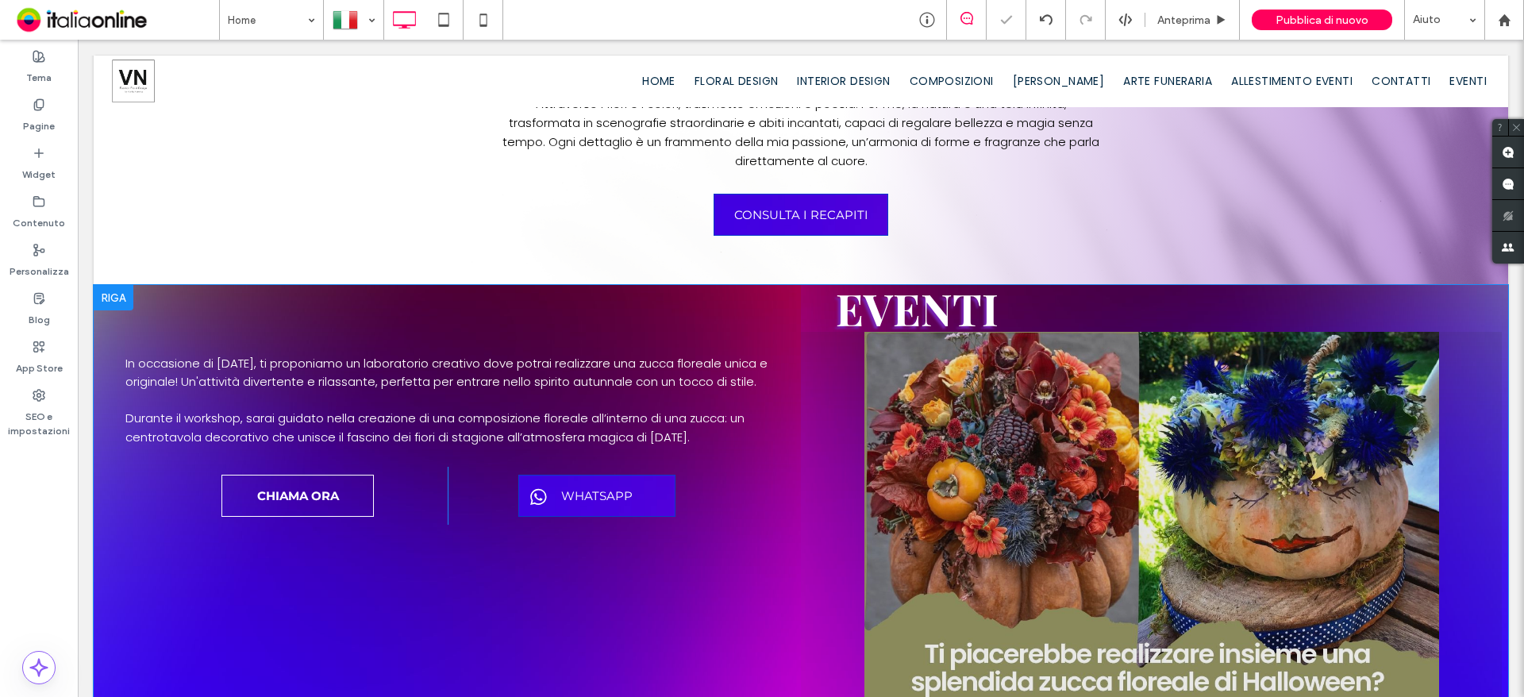
scroll to position [1032, 0]
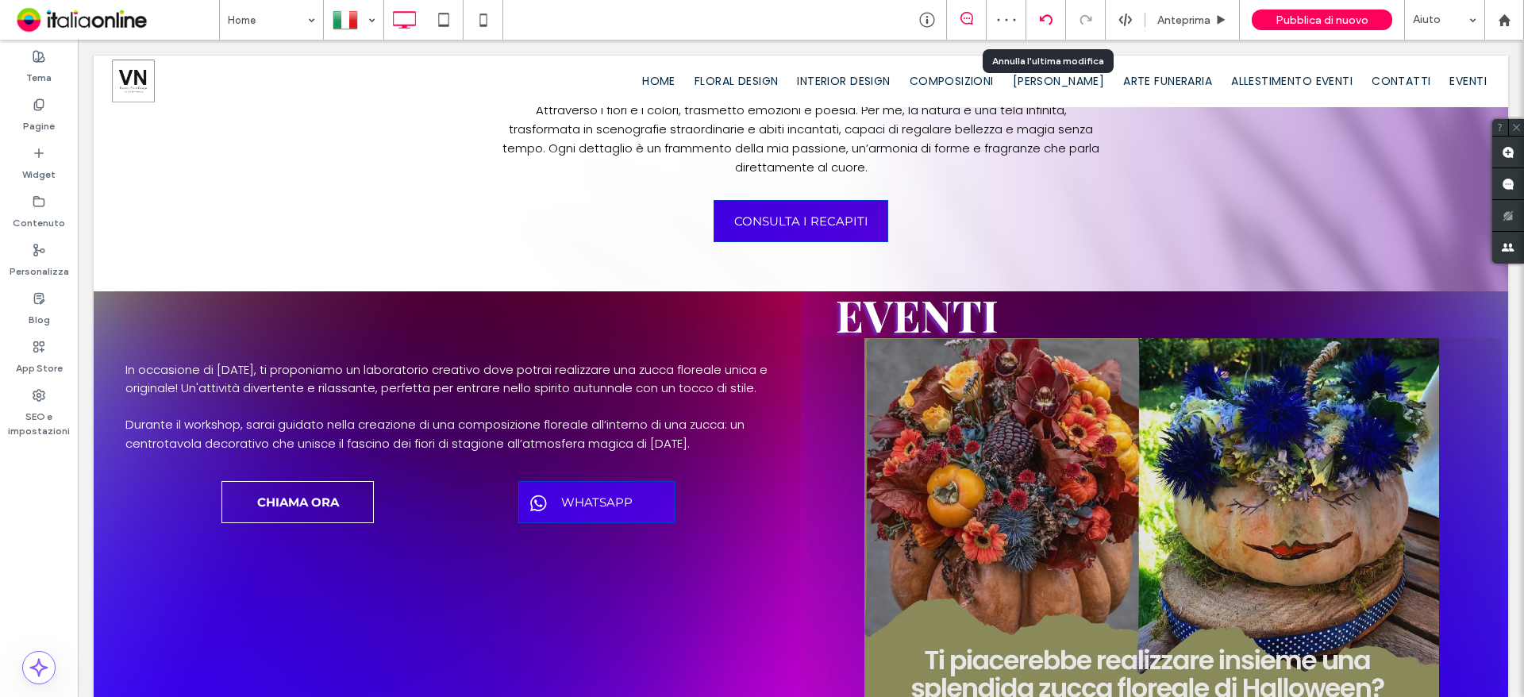
click at [1048, 21] on icon at bounding box center [1046, 19] width 13 height 13
click at [1041, 18] on use at bounding box center [1045, 19] width 13 height 10
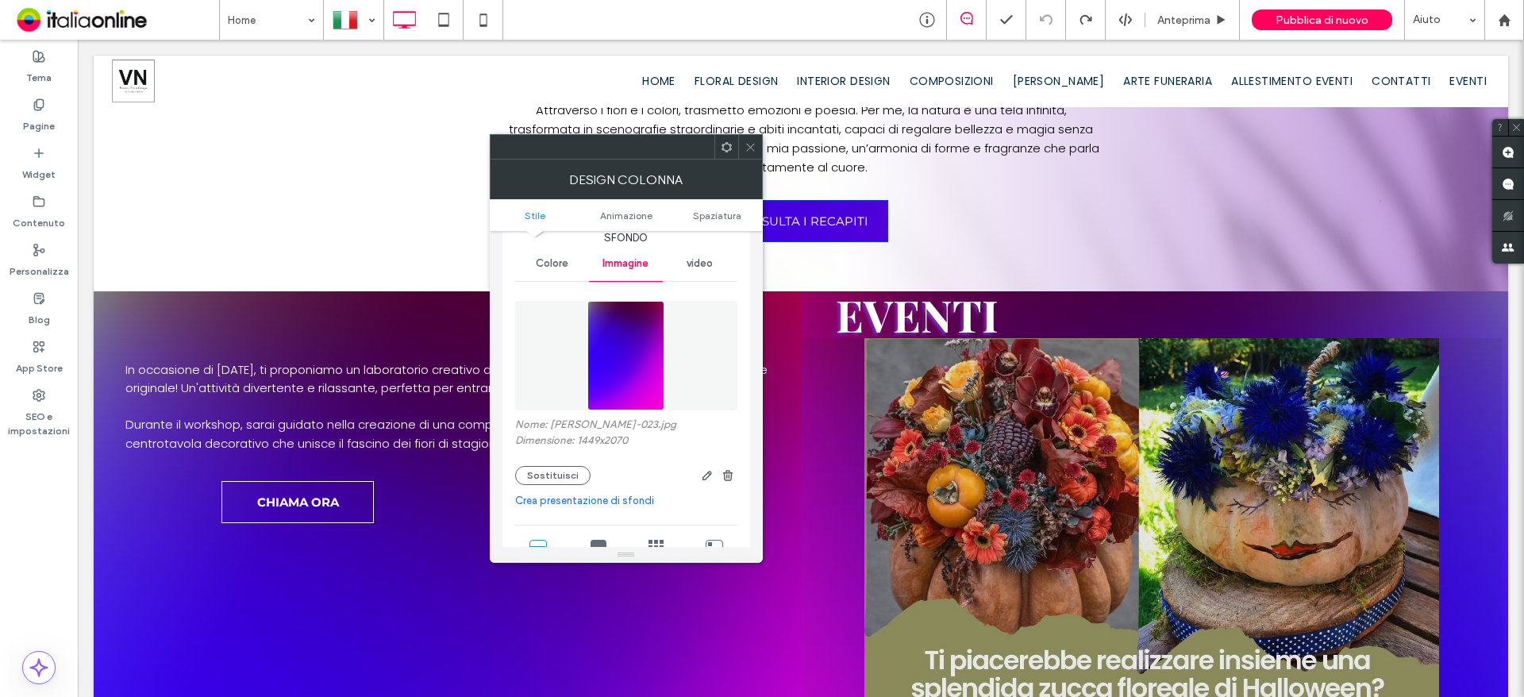
scroll to position [79, 0]
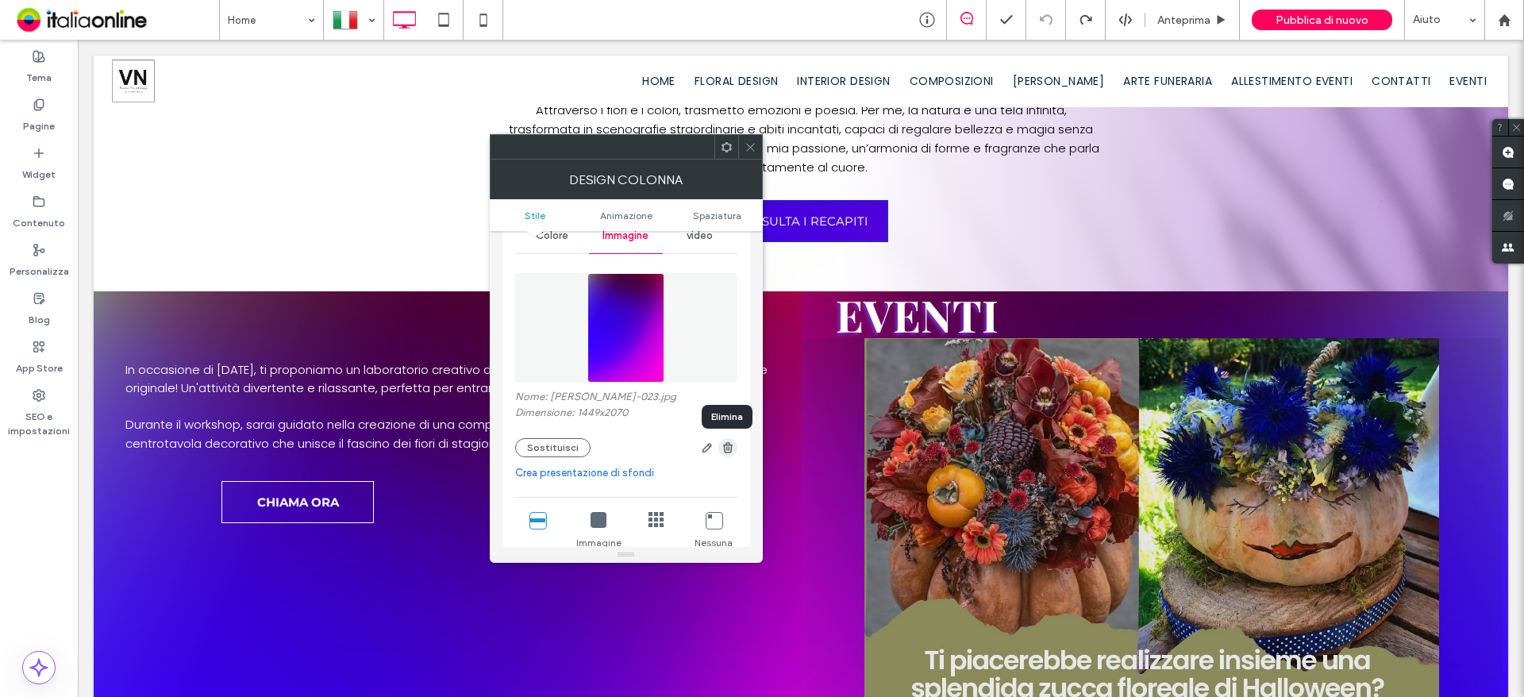
click at [728, 450] on icon "button" at bounding box center [727, 447] width 13 height 13
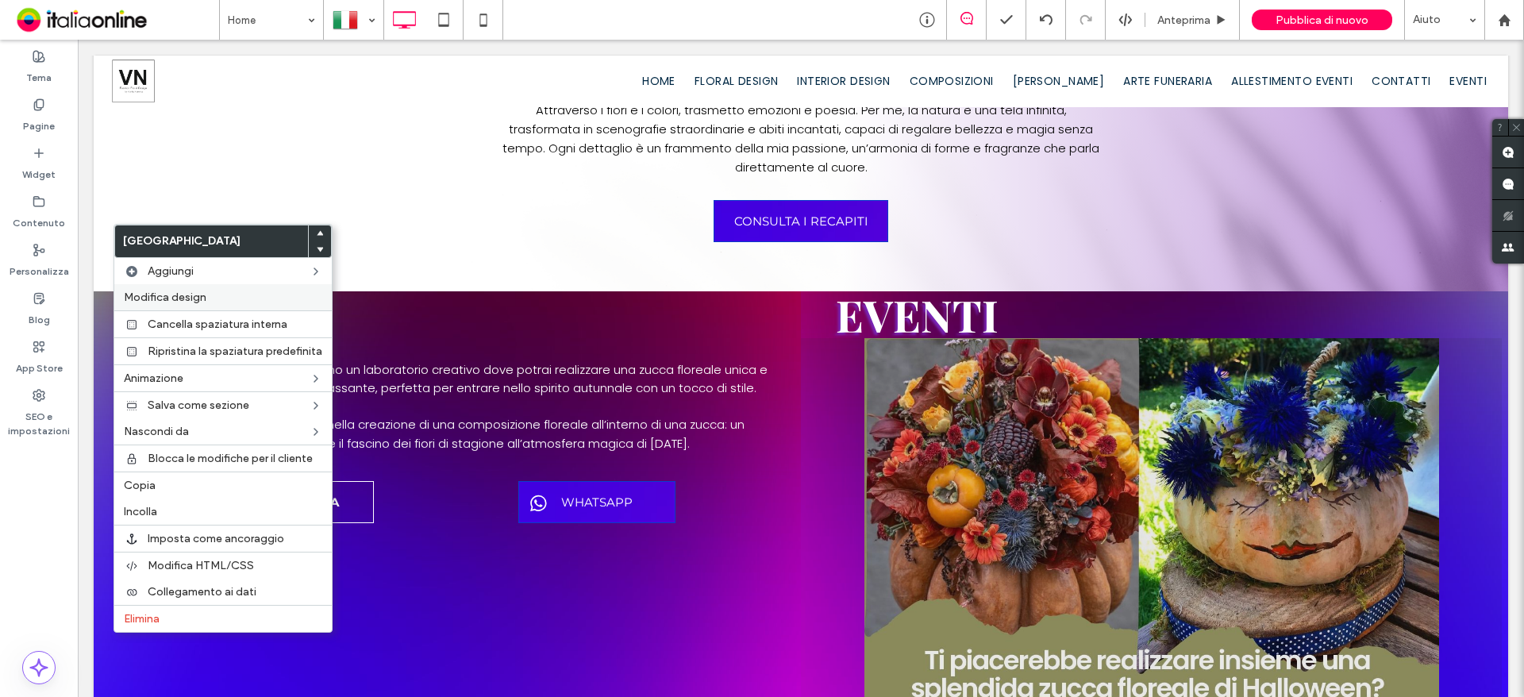
click at [206, 293] on label "Modifica design" at bounding box center [223, 296] width 198 height 13
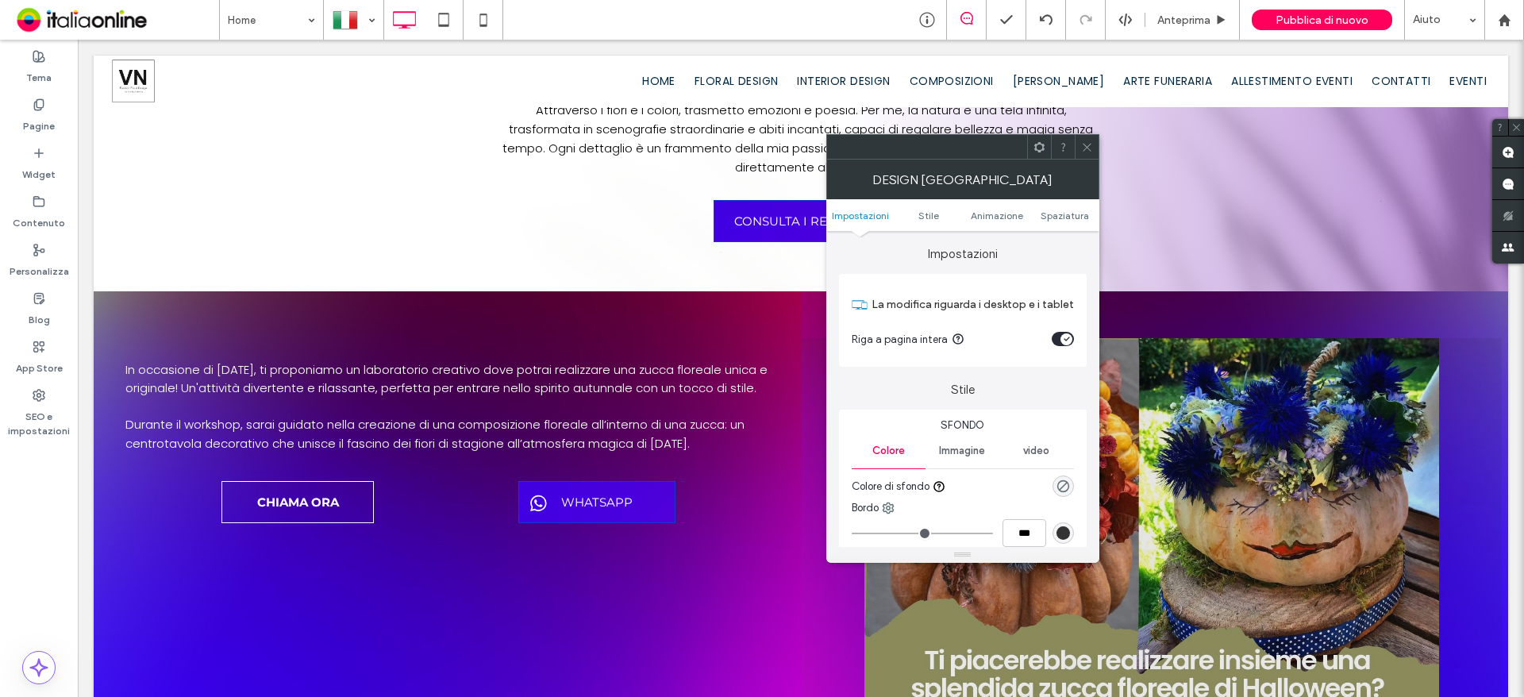
click at [972, 436] on div "Immagine" at bounding box center [962, 450] width 74 height 35
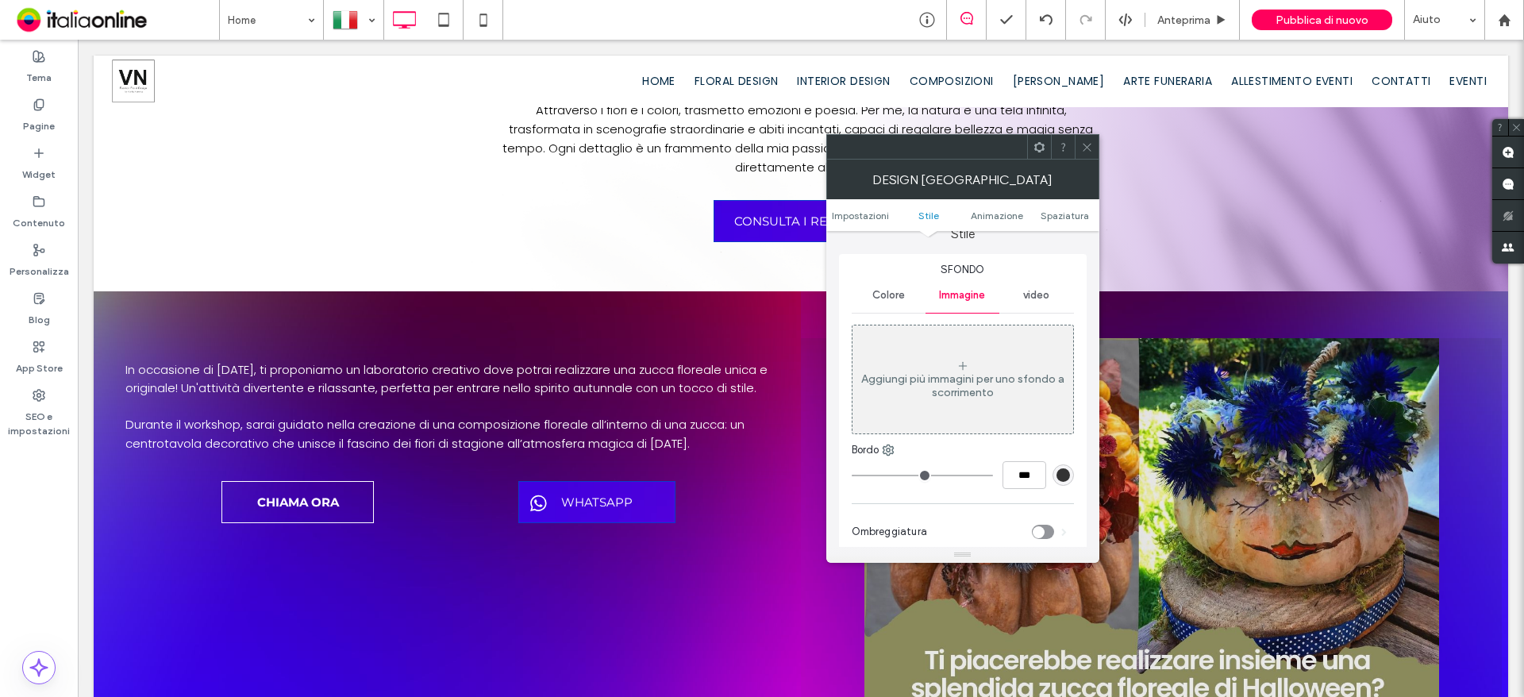
scroll to position [159, 0]
click at [988, 356] on div "Aggiungi più immagini per uno sfondo a scorrimento" at bounding box center [962, 376] width 221 height 105
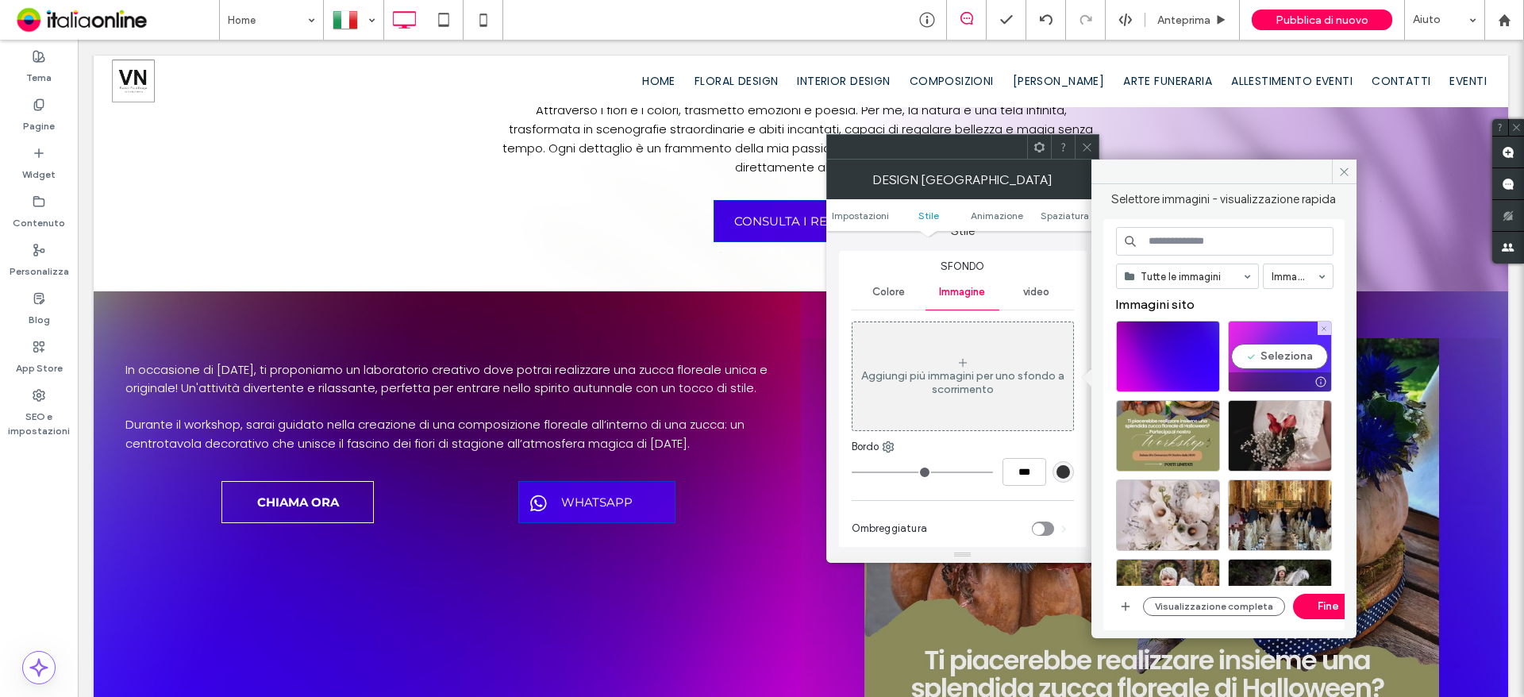
click at [1305, 357] on div "Seleziona" at bounding box center [1280, 356] width 104 height 71
click at [1323, 601] on button "Fine" at bounding box center [1328, 606] width 71 height 25
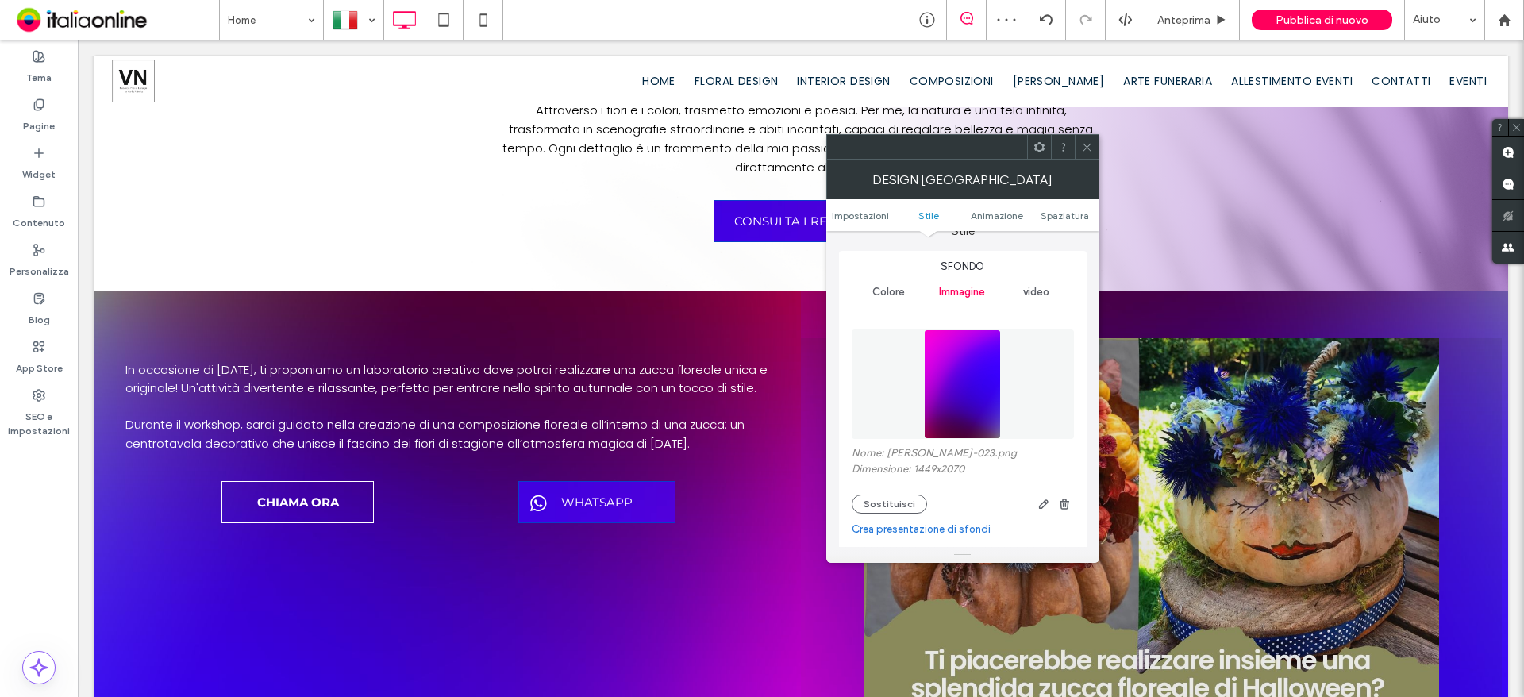
click at [1091, 147] on icon at bounding box center [1087, 147] width 12 height 12
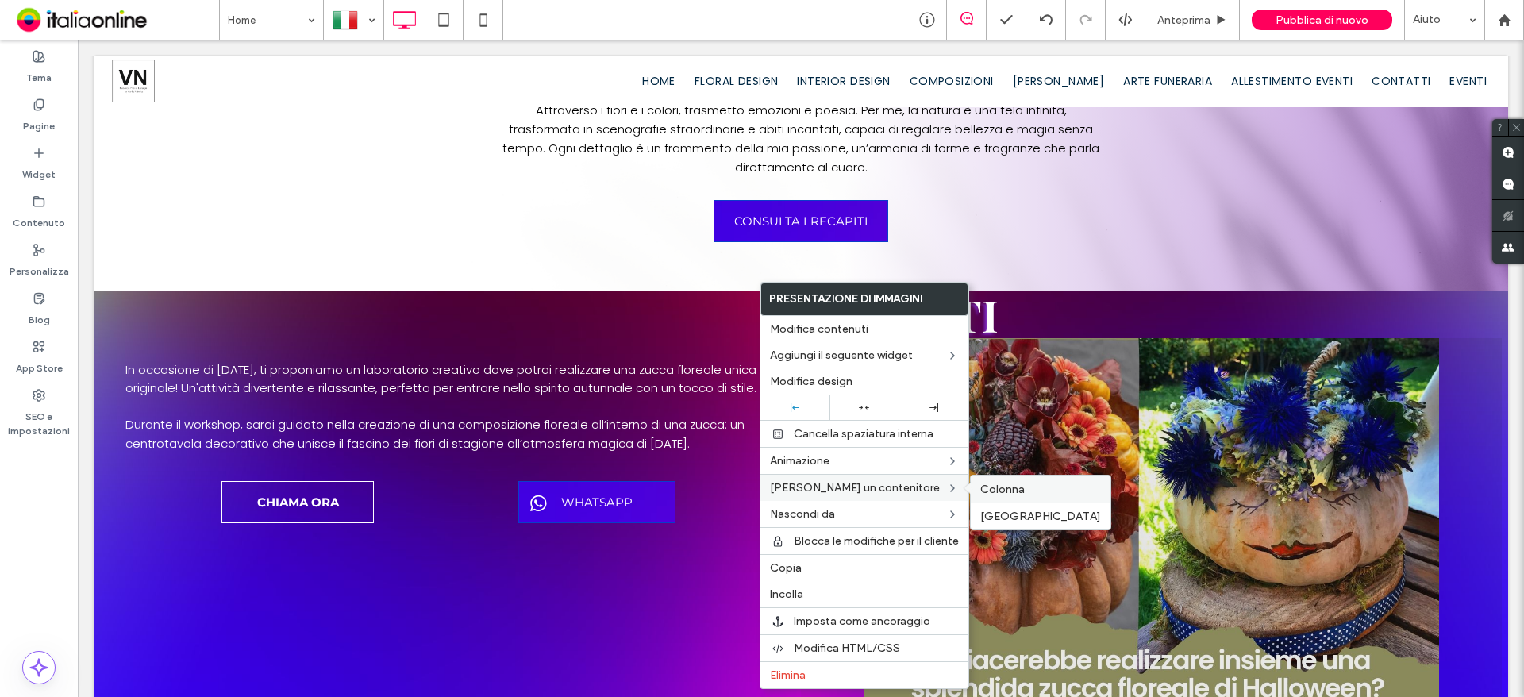
click at [1025, 490] on label "Colonna" at bounding box center [1040, 489] width 121 height 13
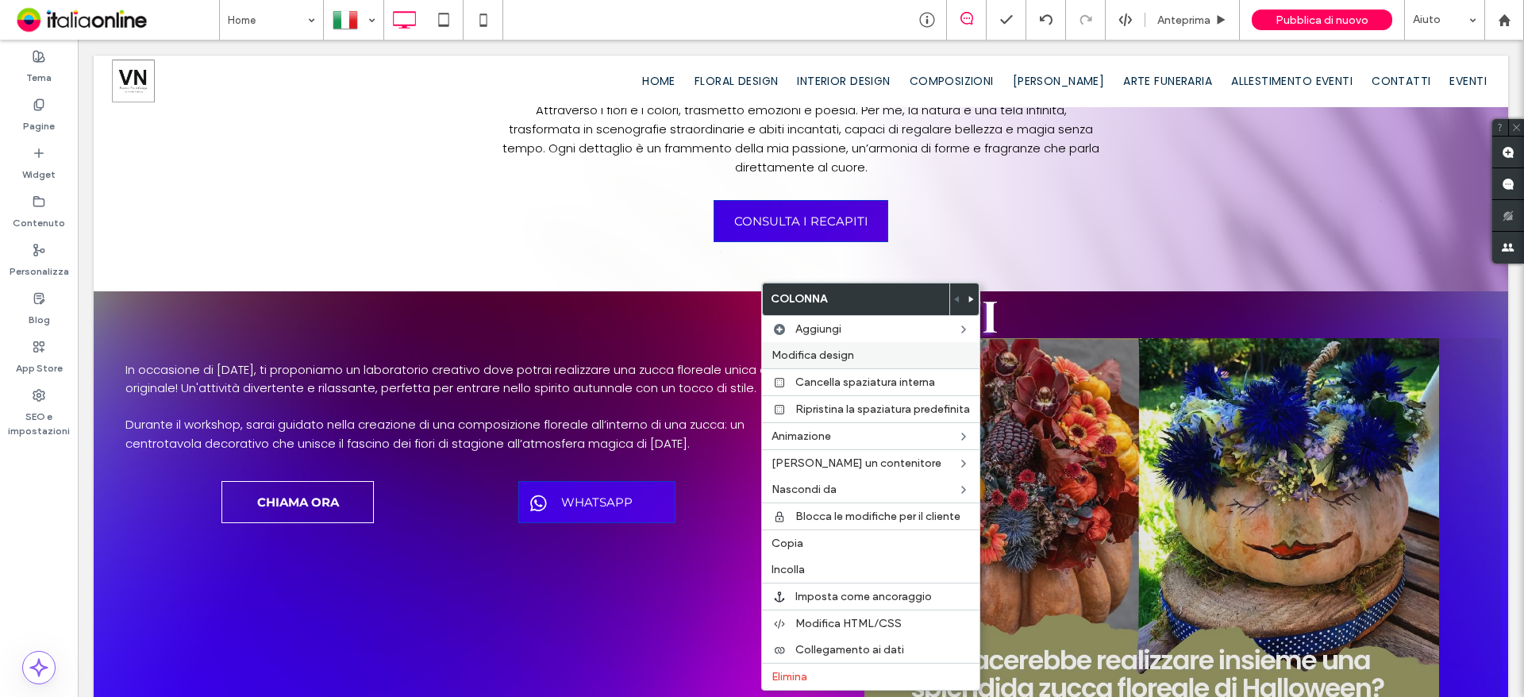
click at [898, 353] on label "Modifica design" at bounding box center [870, 354] width 198 height 13
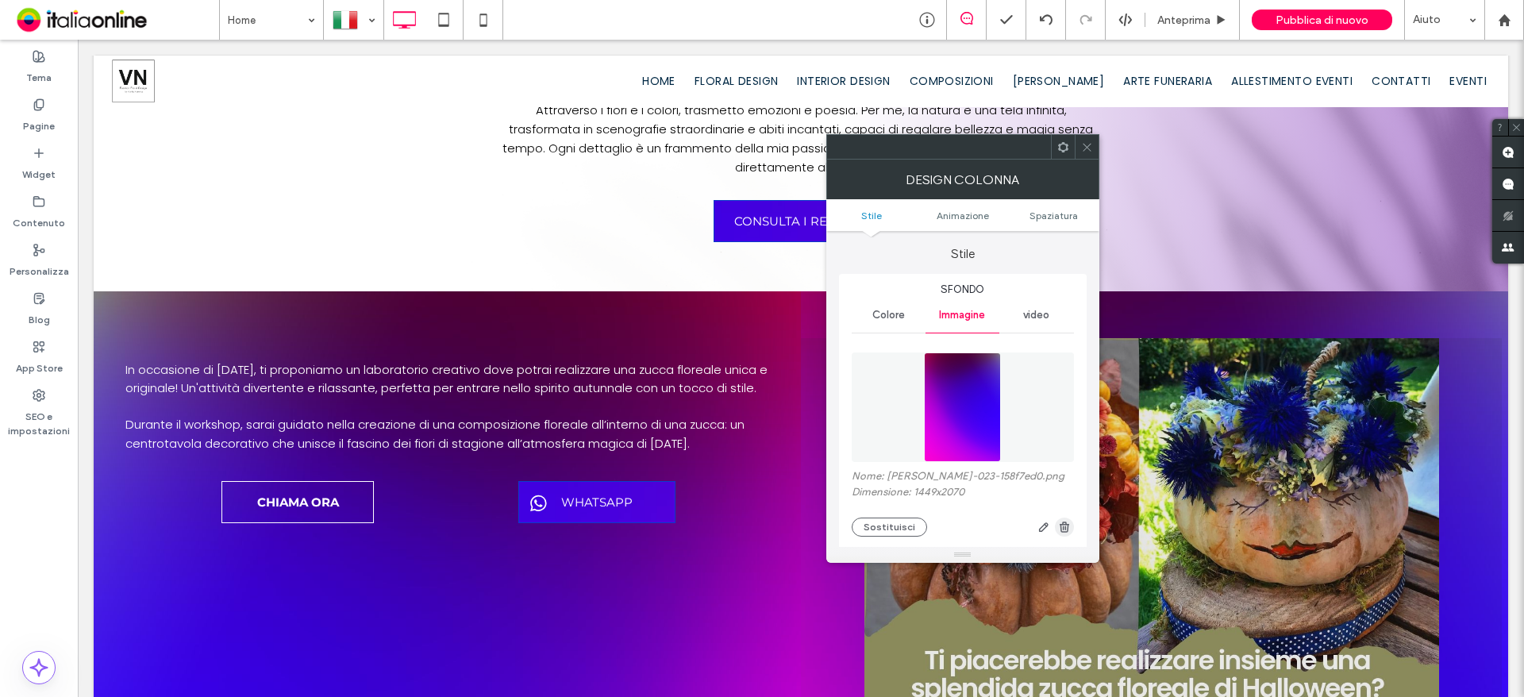
click at [1064, 531] on icon "button" at bounding box center [1064, 527] width 13 height 13
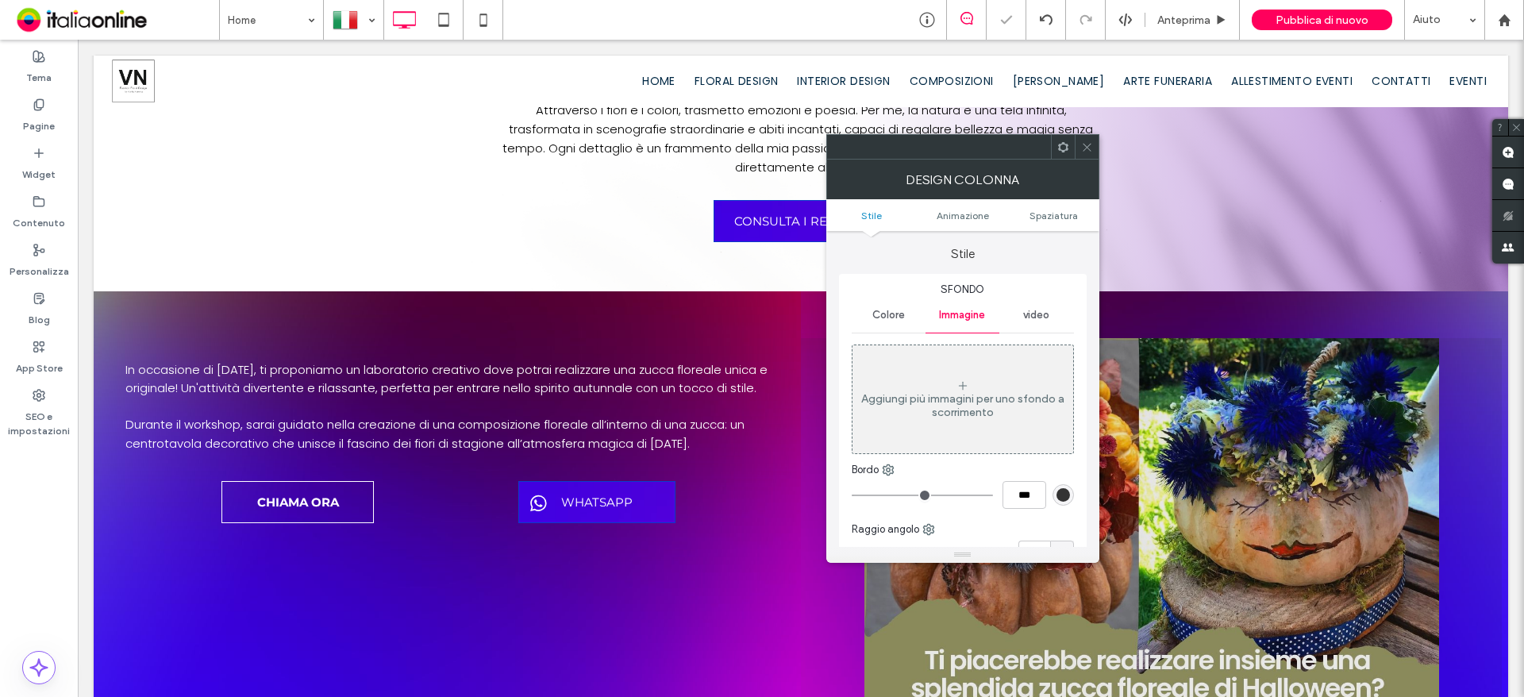
click at [1088, 157] on span at bounding box center [1087, 147] width 12 height 24
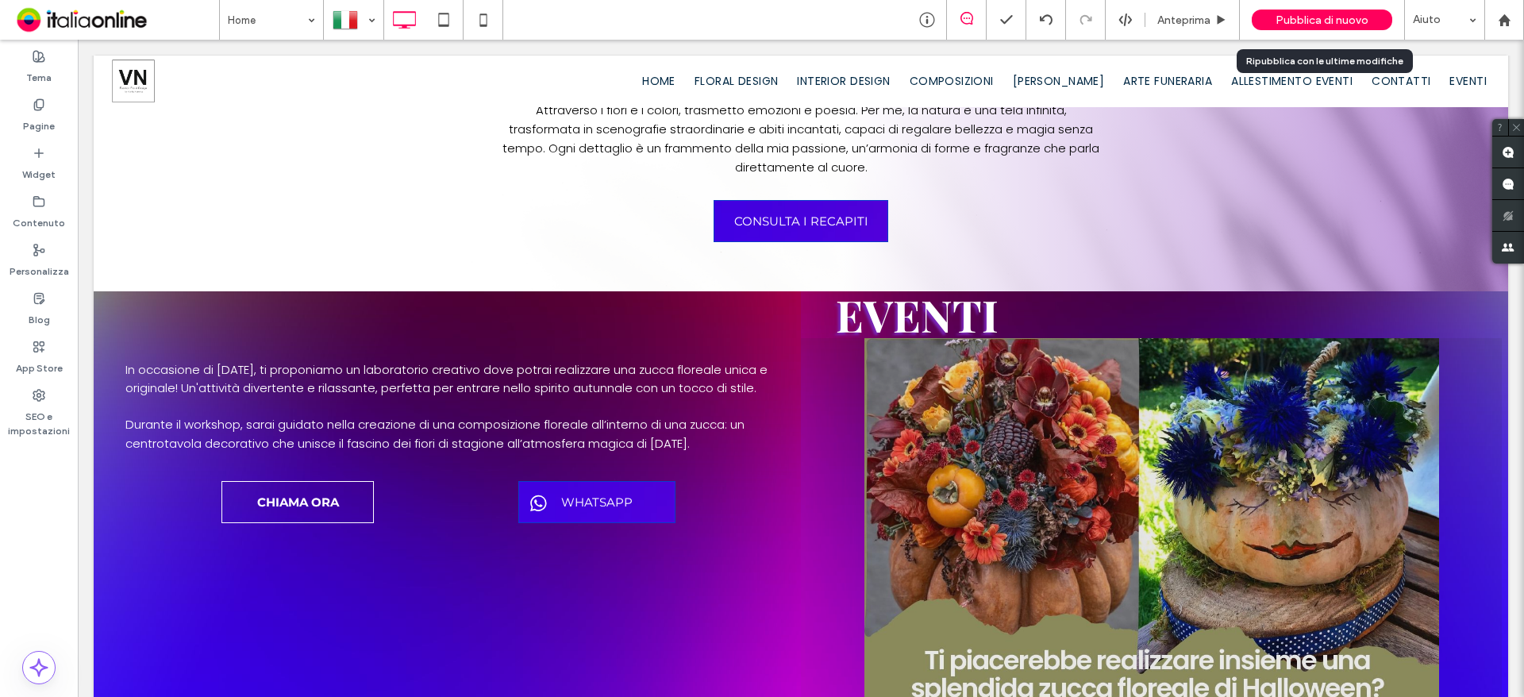
click at [1317, 21] on span "Pubblica di nuovo" at bounding box center [1321, 19] width 93 height 13
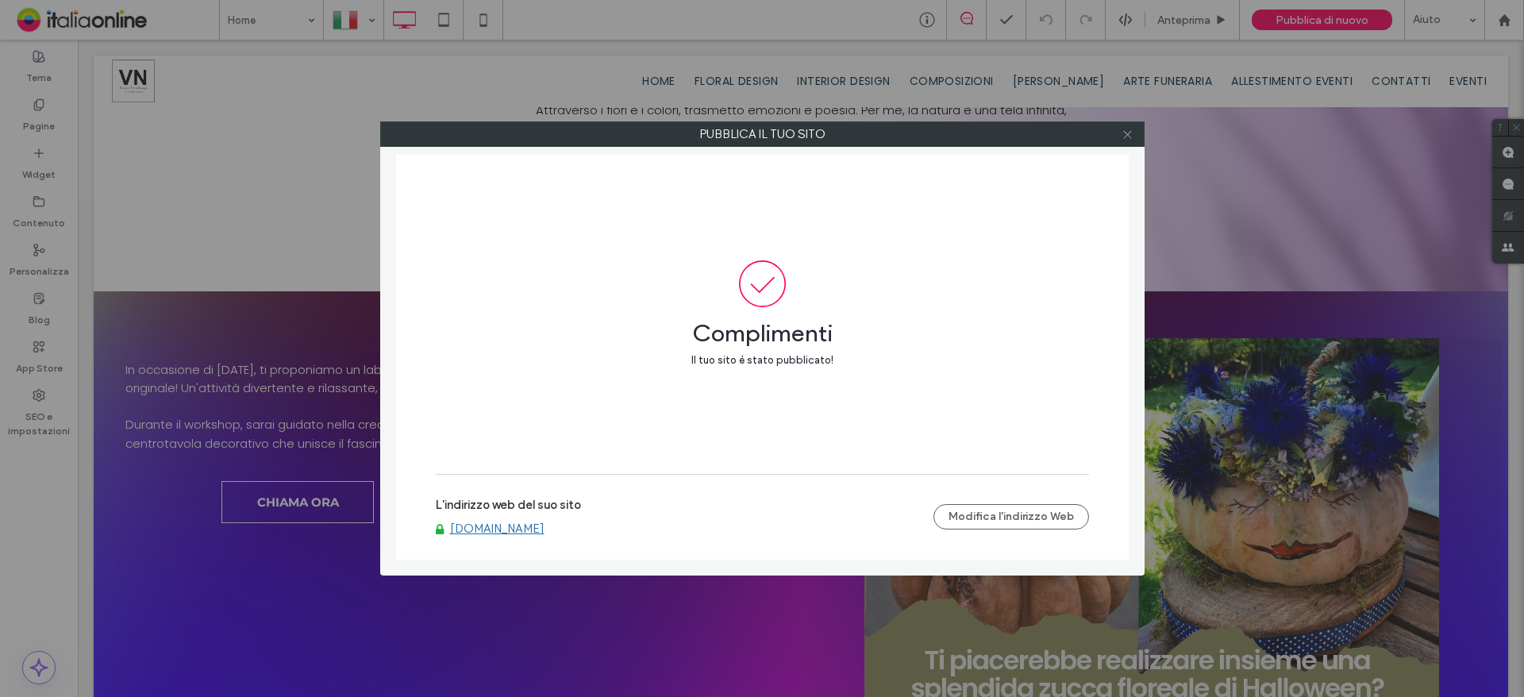
click at [1129, 130] on icon at bounding box center [1127, 135] width 12 height 12
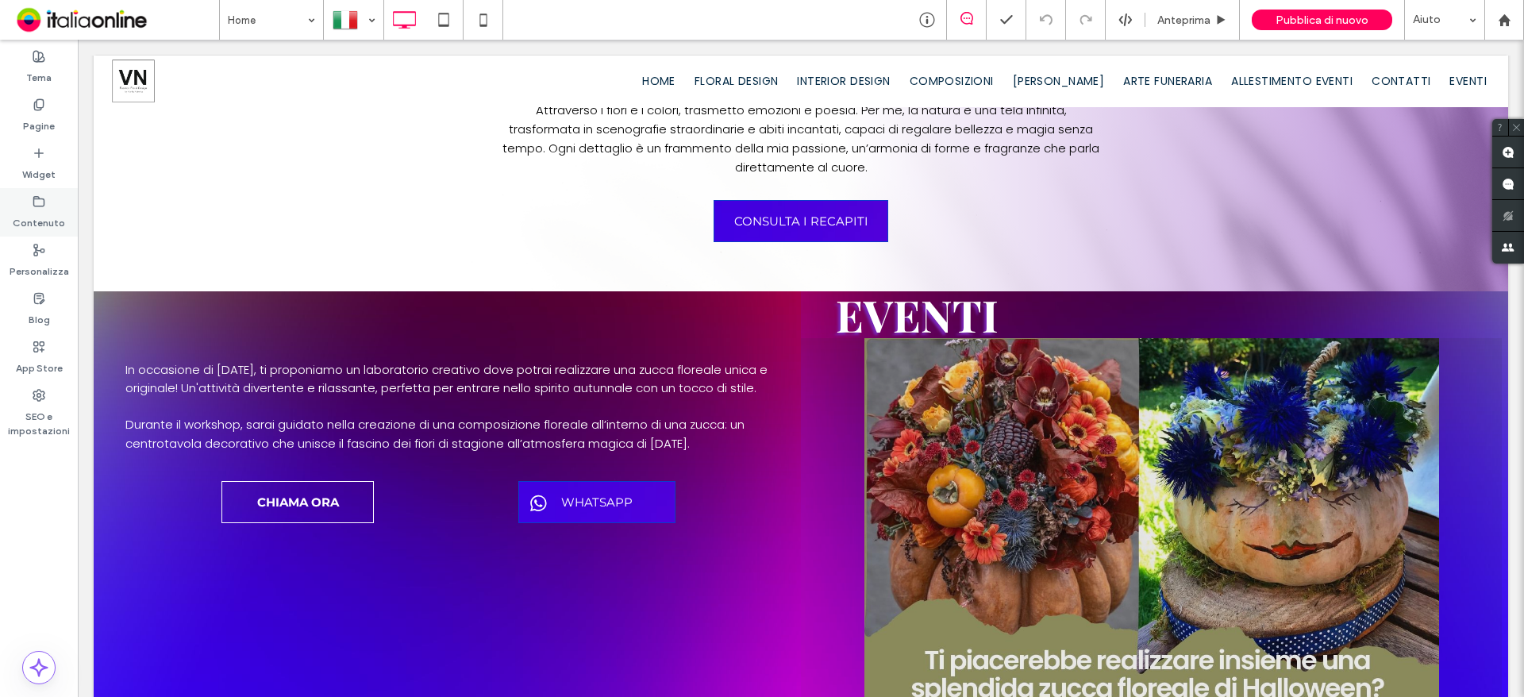
click at [51, 235] on div "Contenuto" at bounding box center [39, 212] width 78 height 48
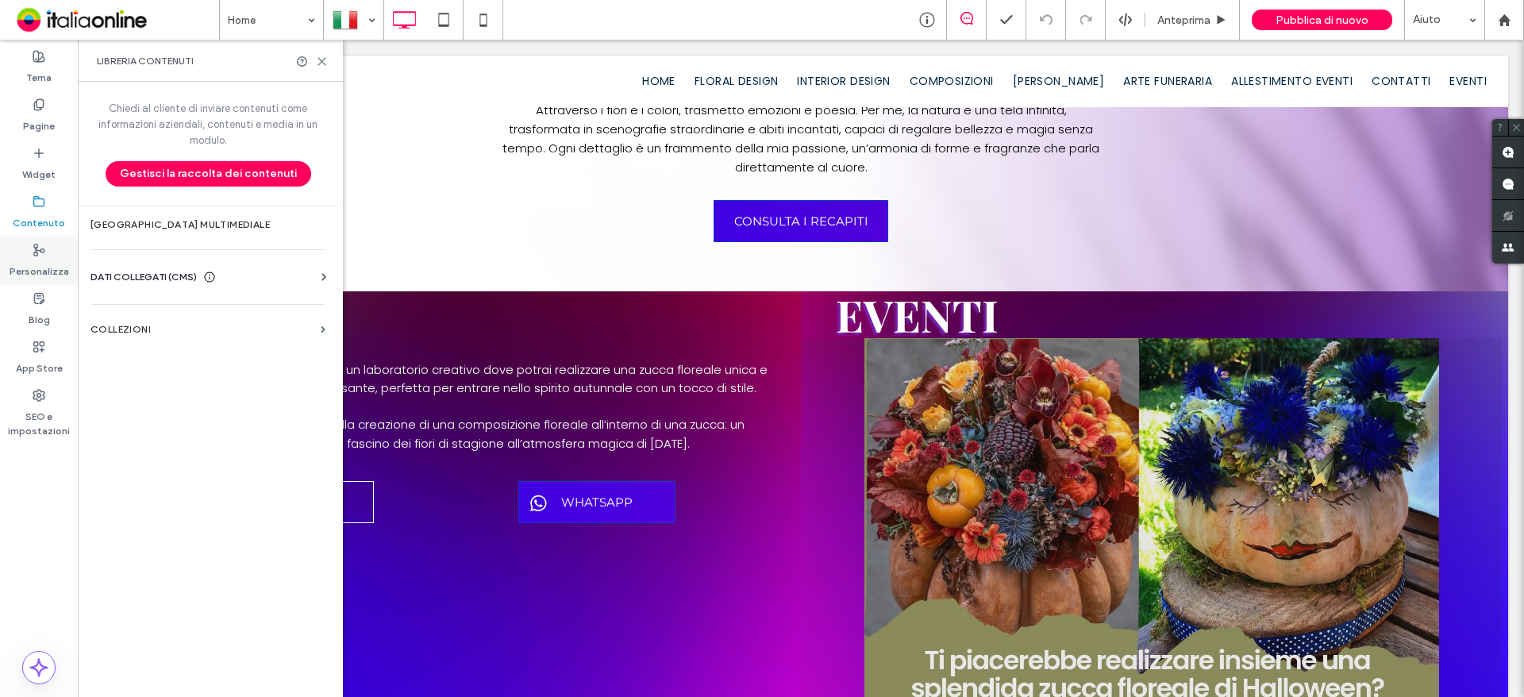
click at [49, 256] on label "Personalizza" at bounding box center [40, 267] width 60 height 22
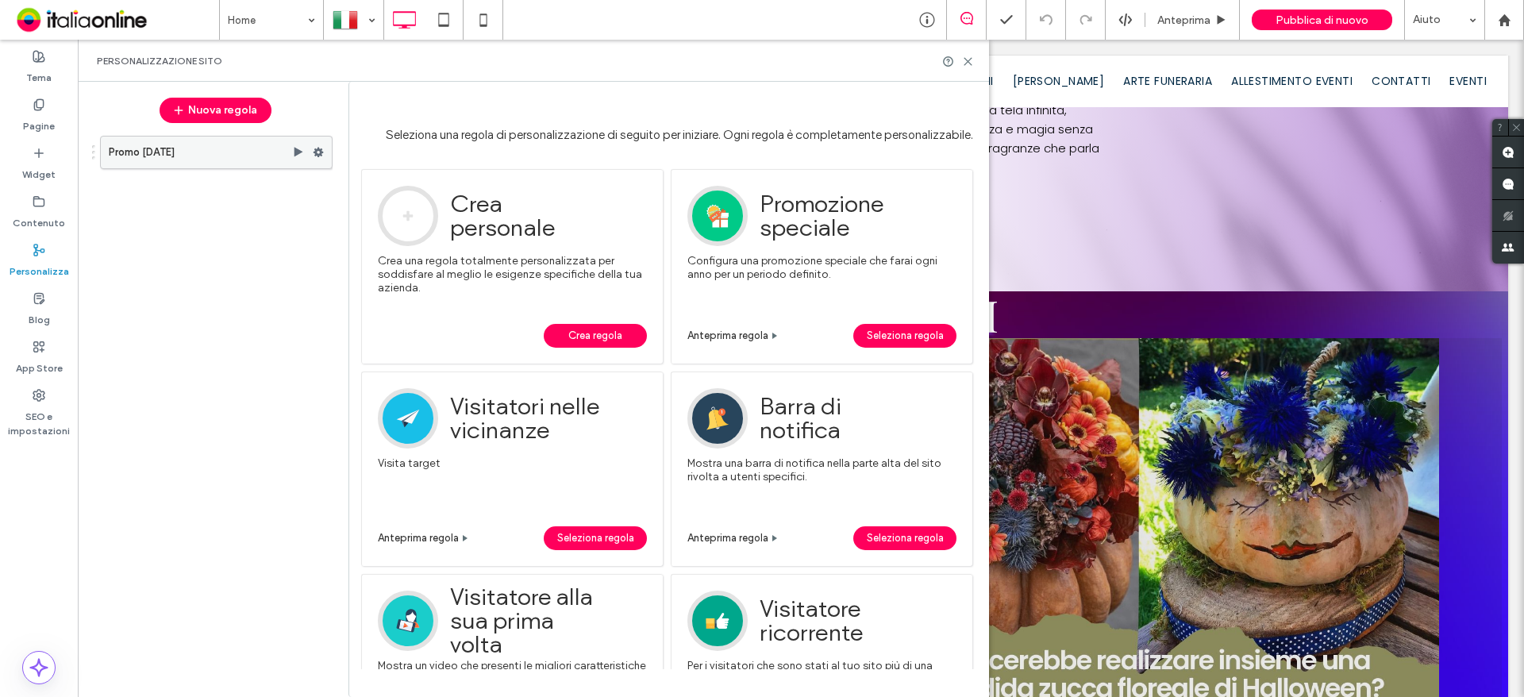
click at [214, 162] on label "Promo Halloween" at bounding box center [200, 152] width 183 height 32
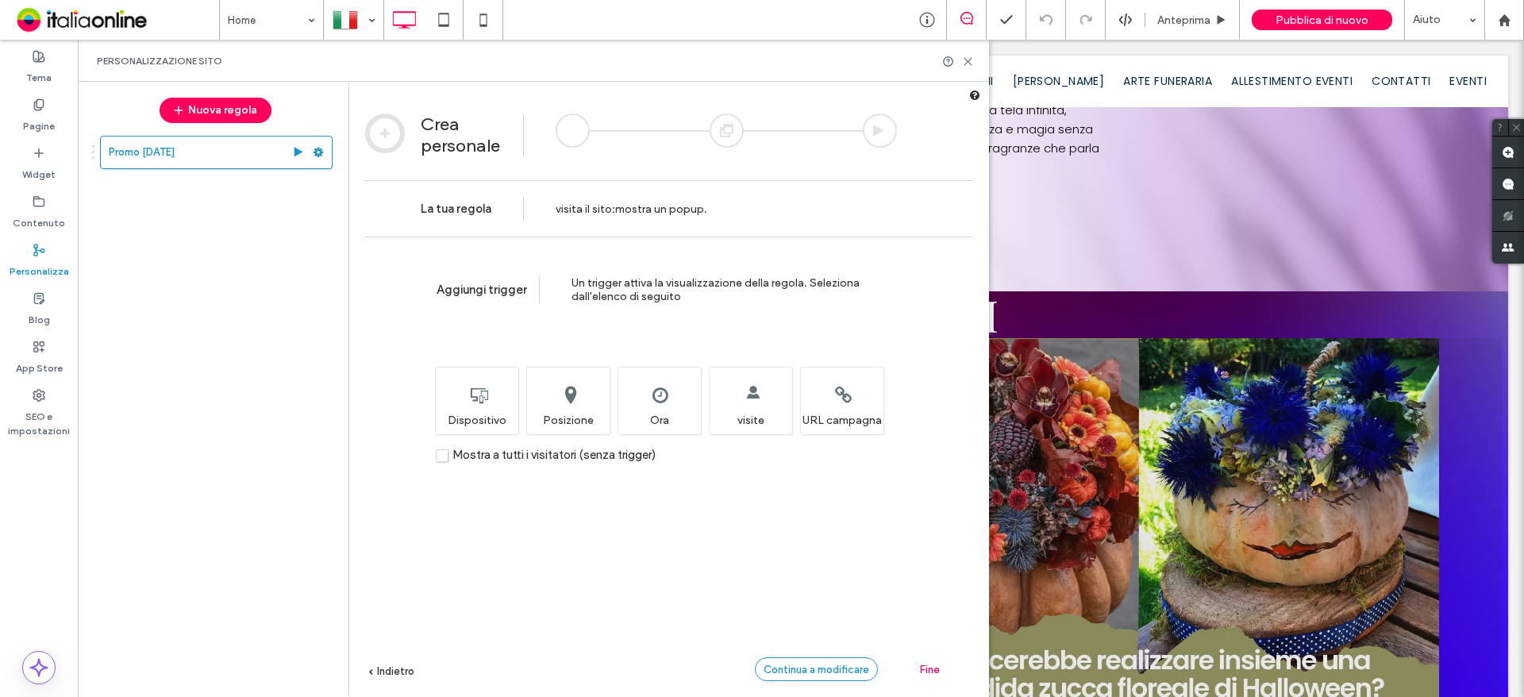
click at [861, 666] on span "Continua a modificare" at bounding box center [816, 669] width 106 height 12
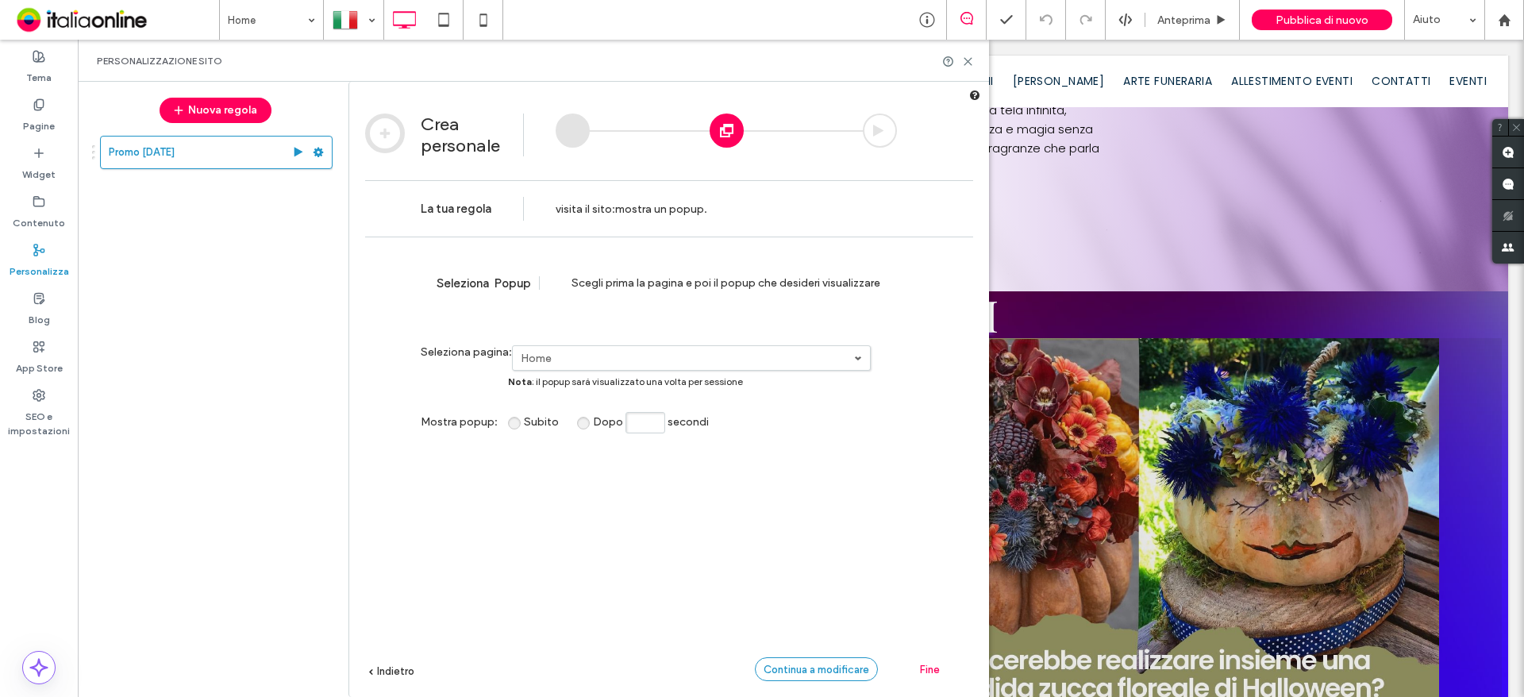
click at [818, 674] on span "Continua a modificare" at bounding box center [816, 669] width 106 height 12
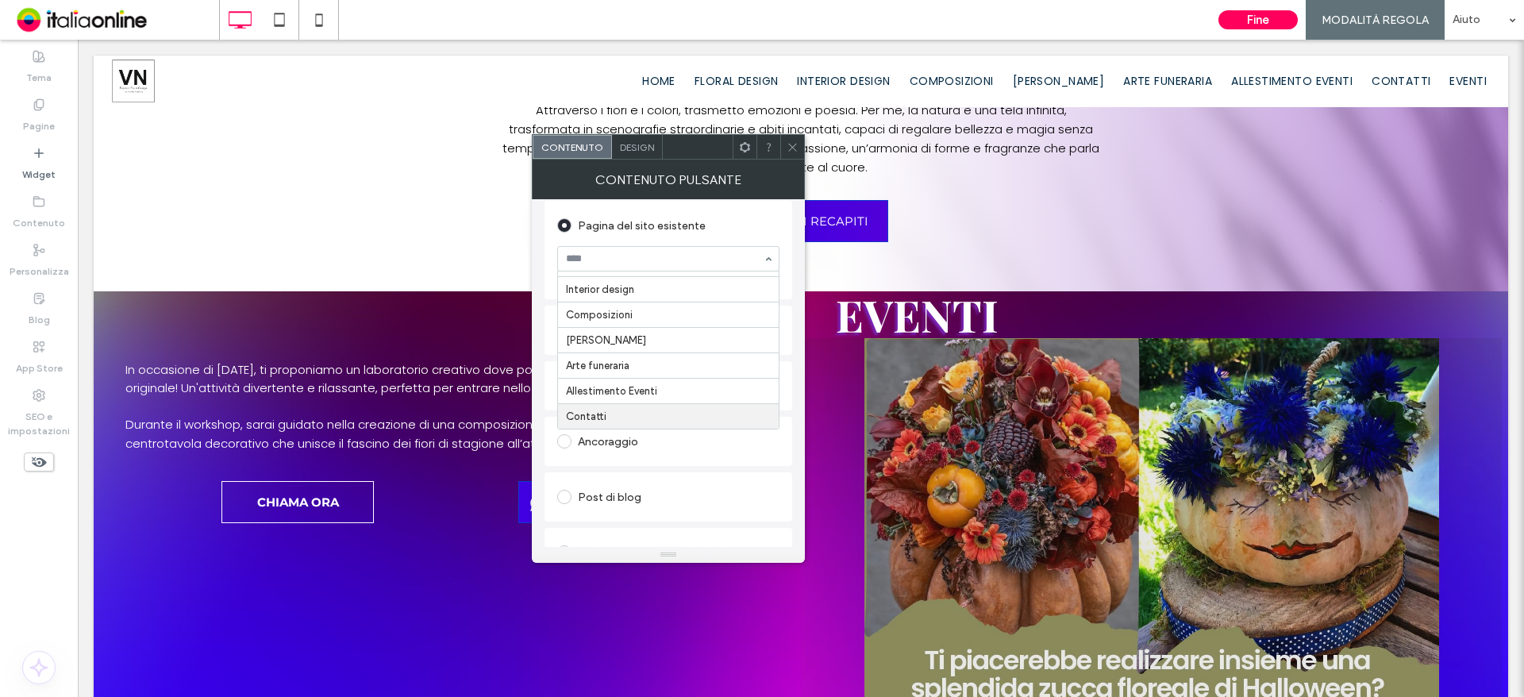
scroll to position [317, 0]
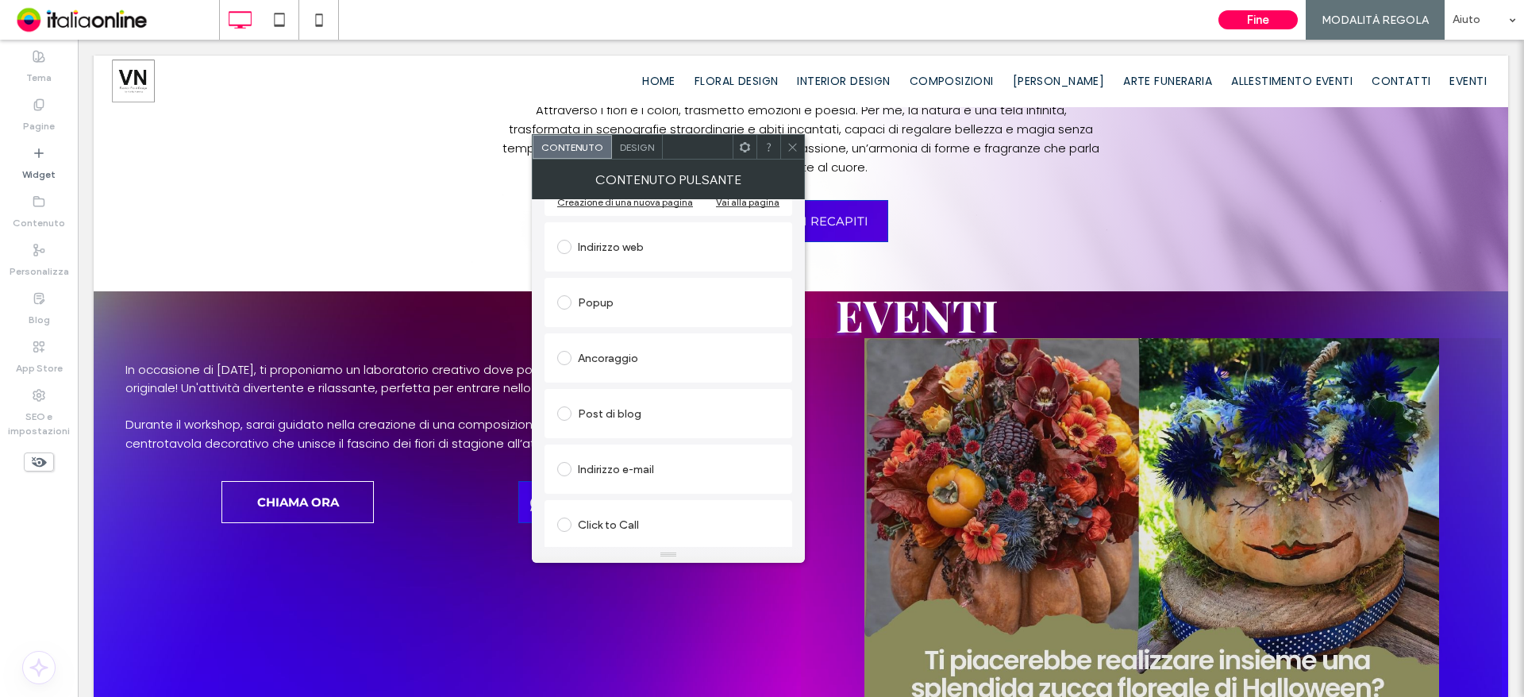
click at [623, 360] on div "Ancoraggio" at bounding box center [668, 357] width 222 height 25
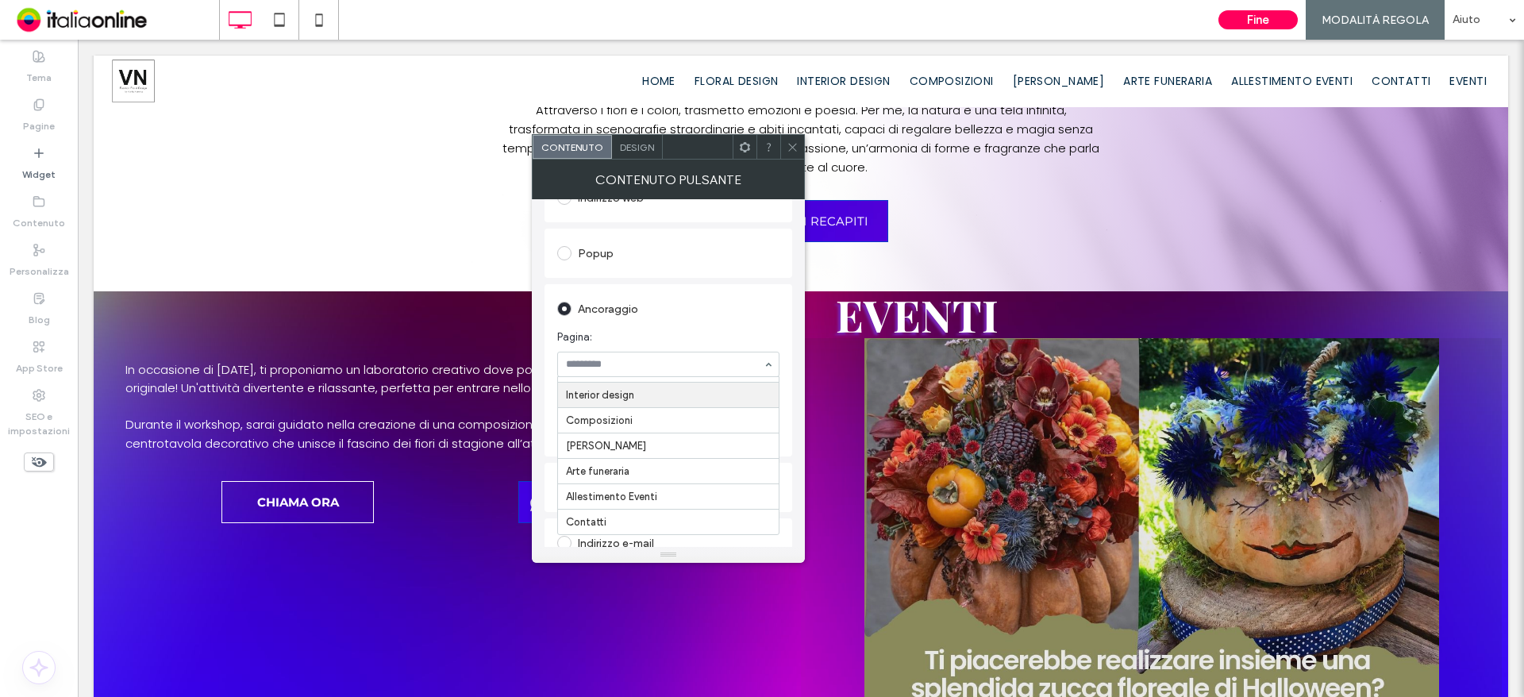
scroll to position [71, 0]
click at [694, 370] on input at bounding box center [664, 364] width 197 height 11
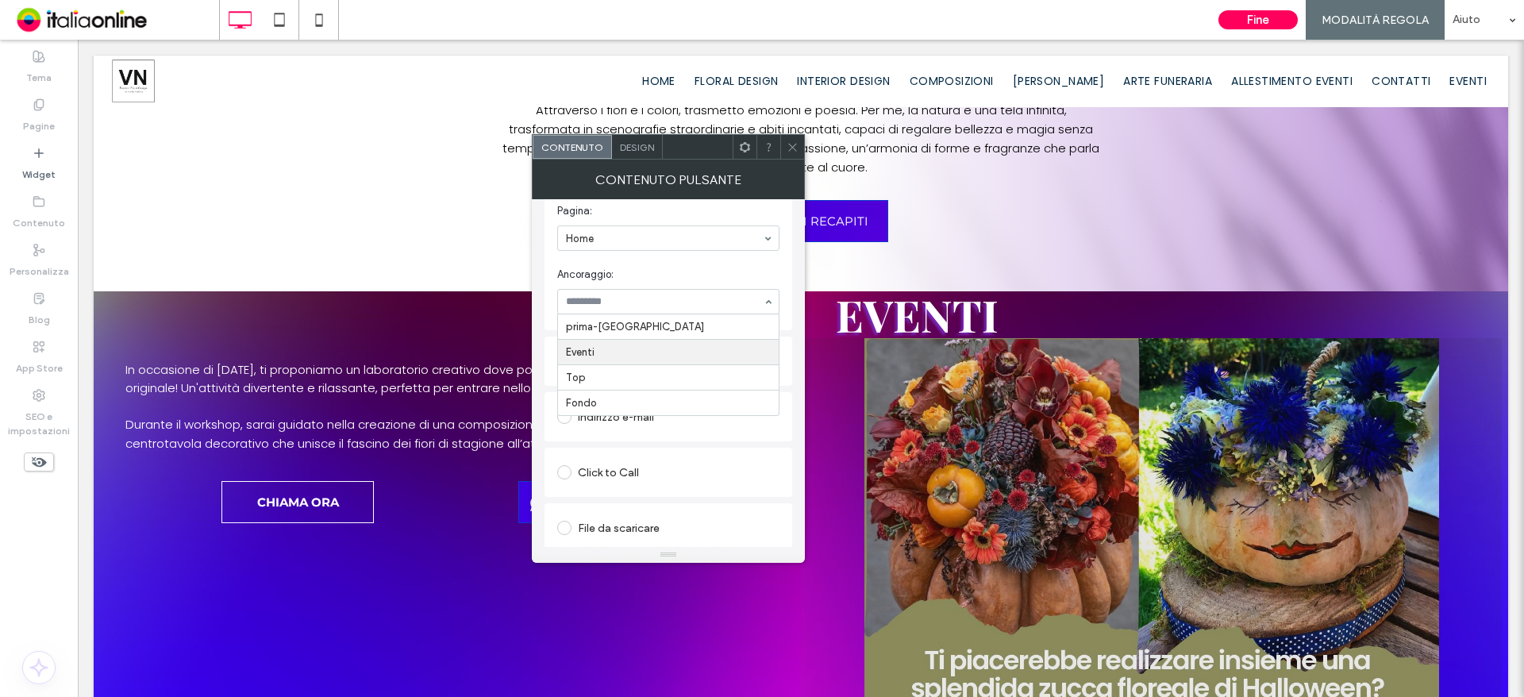
scroll to position [450, 0]
click at [790, 147] on icon at bounding box center [792, 147] width 12 height 12
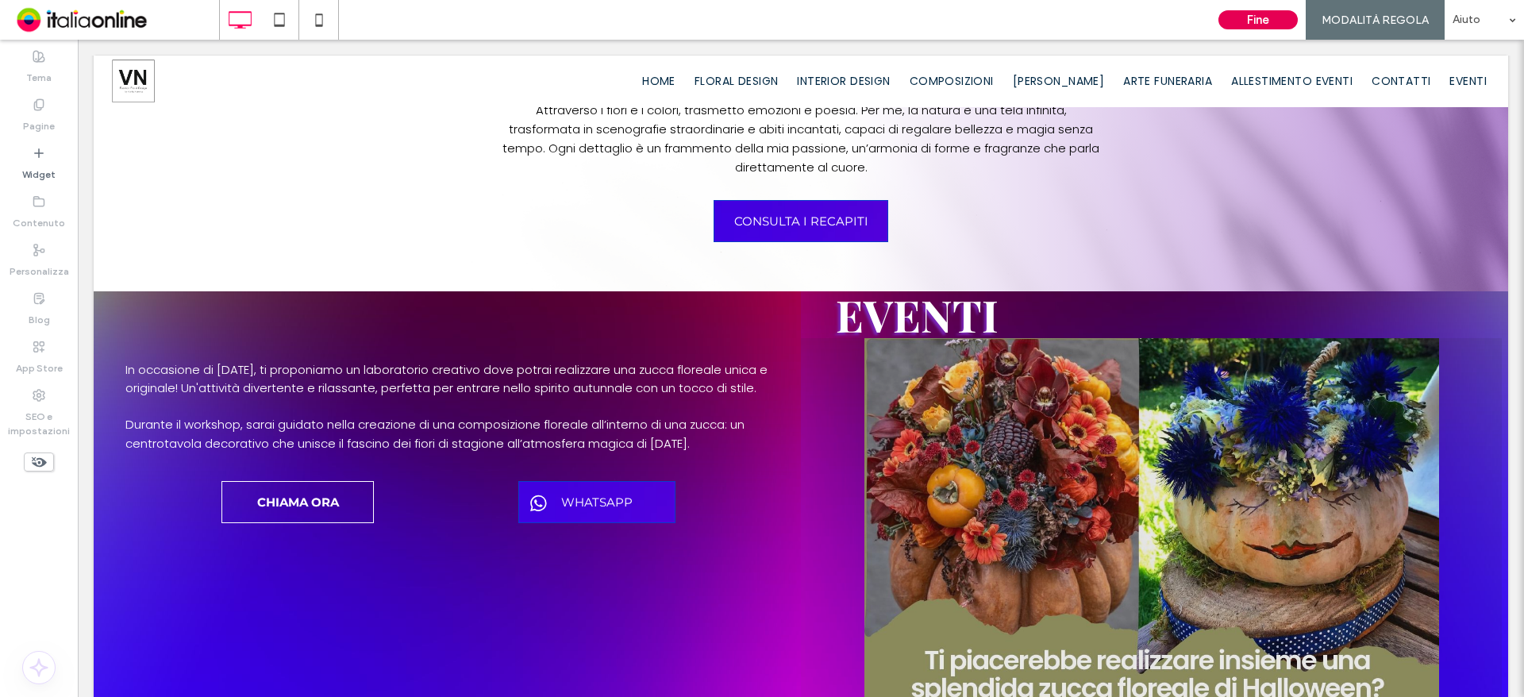
click at [1241, 17] on button "Fine" at bounding box center [1257, 19] width 79 height 19
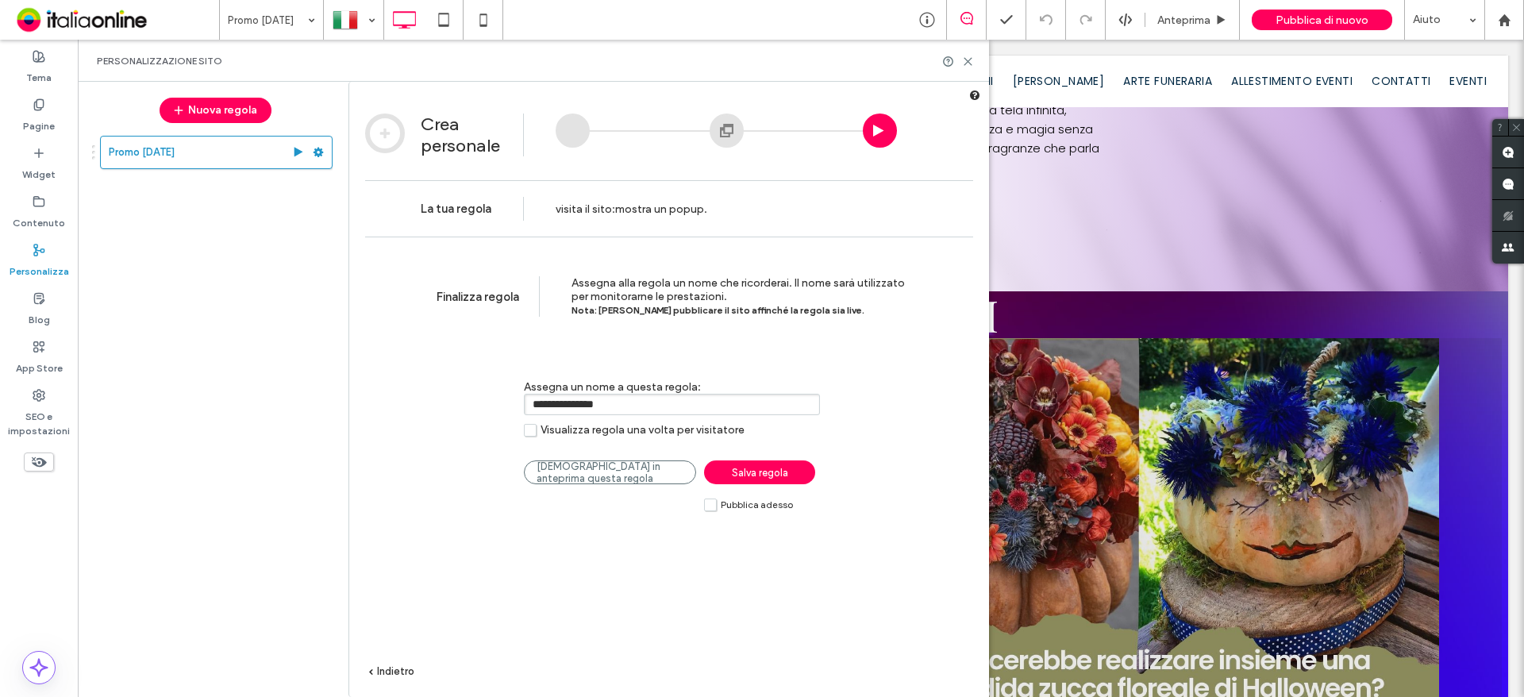
click at [793, 482] on link "Salva regola" at bounding box center [759, 472] width 111 height 24
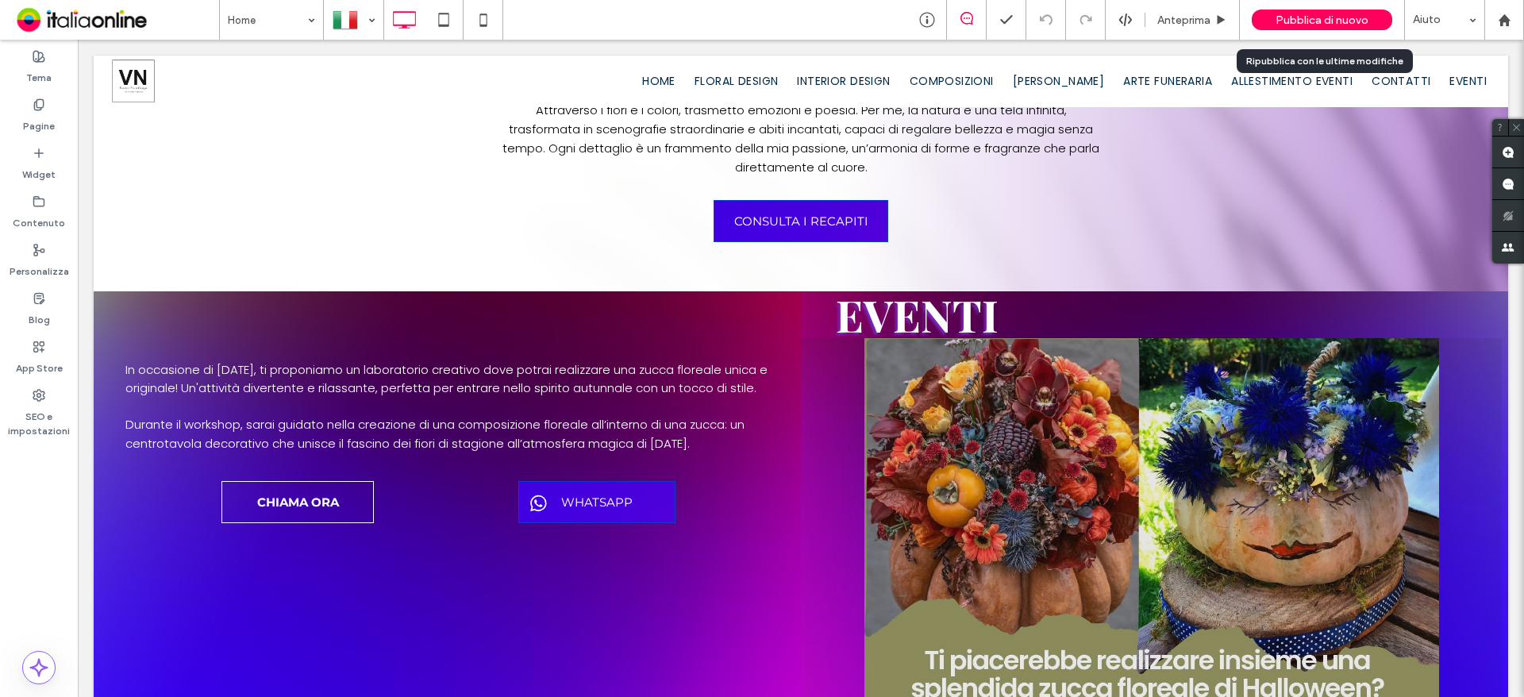
click at [1259, 12] on div "Pubblica di nuovo" at bounding box center [1321, 20] width 140 height 21
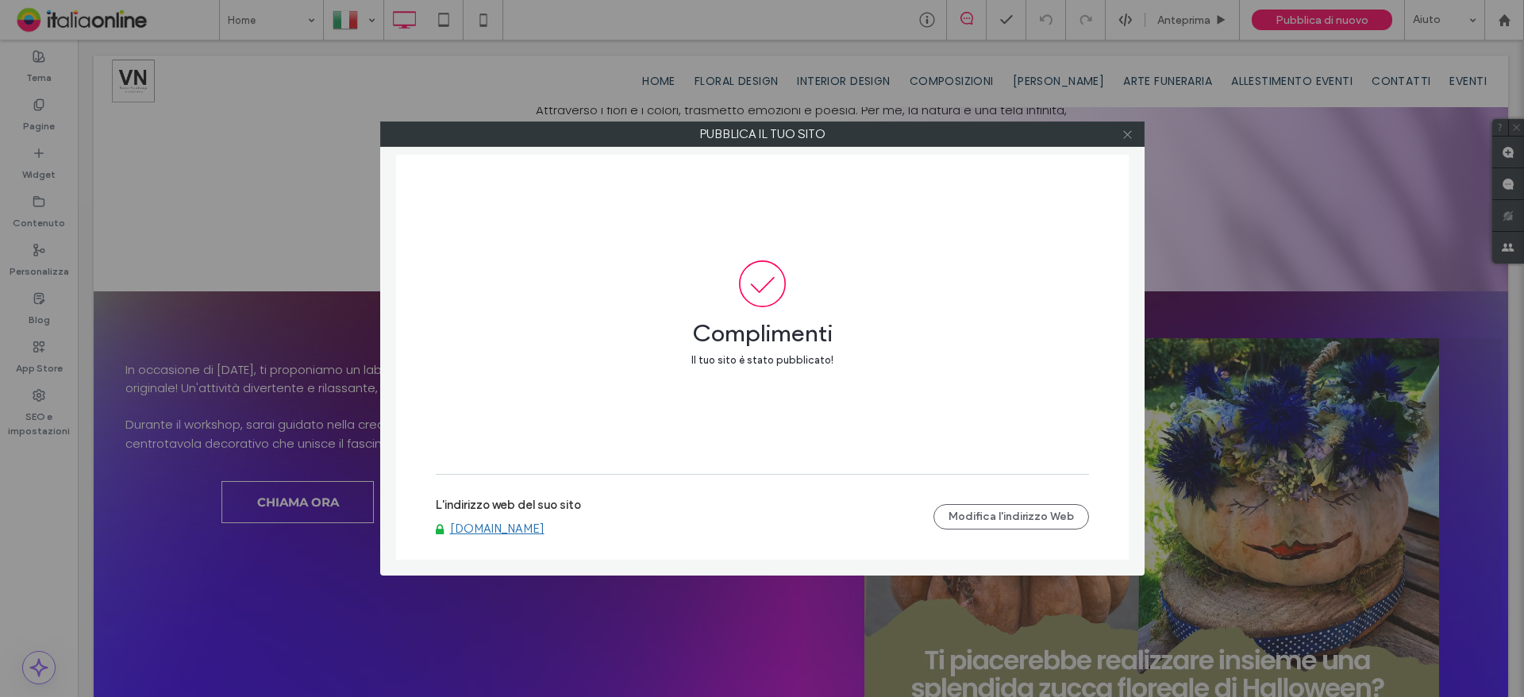
click at [1126, 133] on use at bounding box center [1127, 134] width 8 height 8
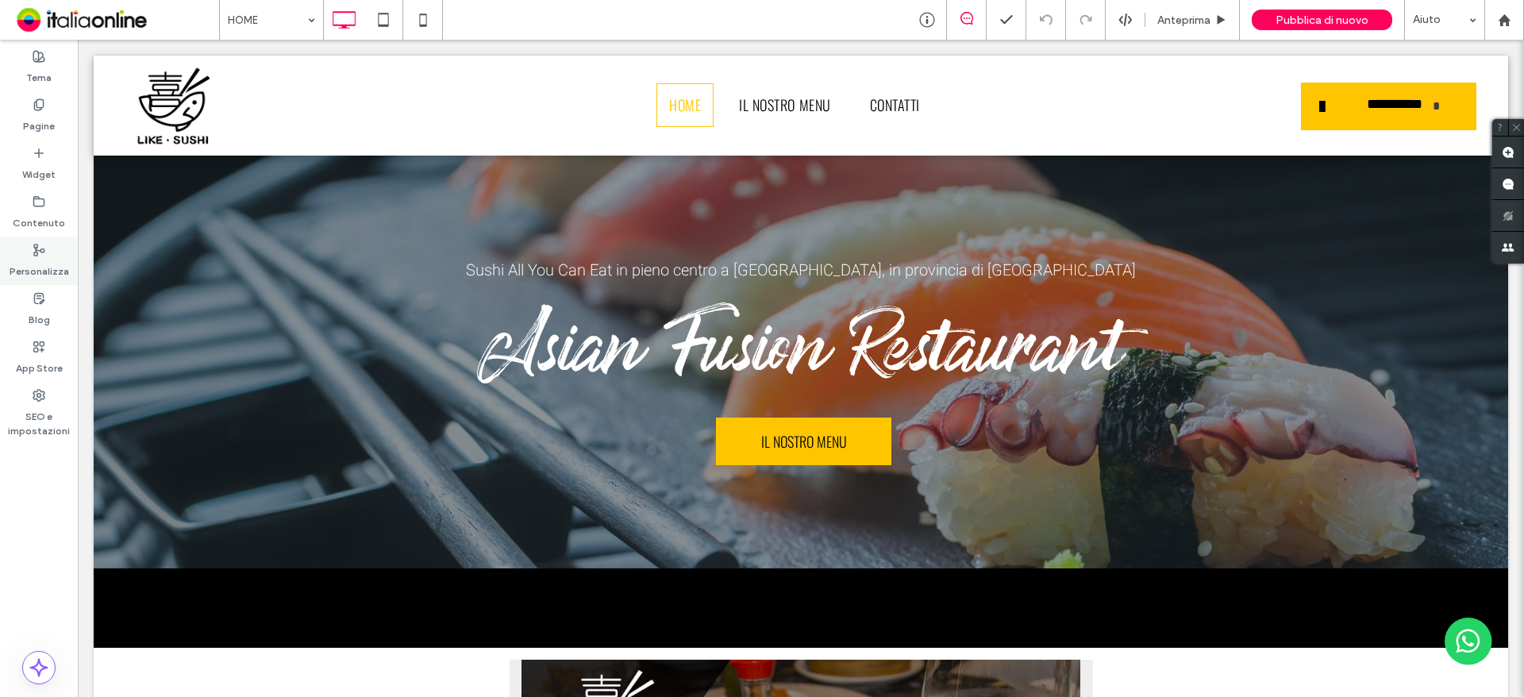
click at [48, 255] on div "Personalizza" at bounding box center [39, 260] width 78 height 48
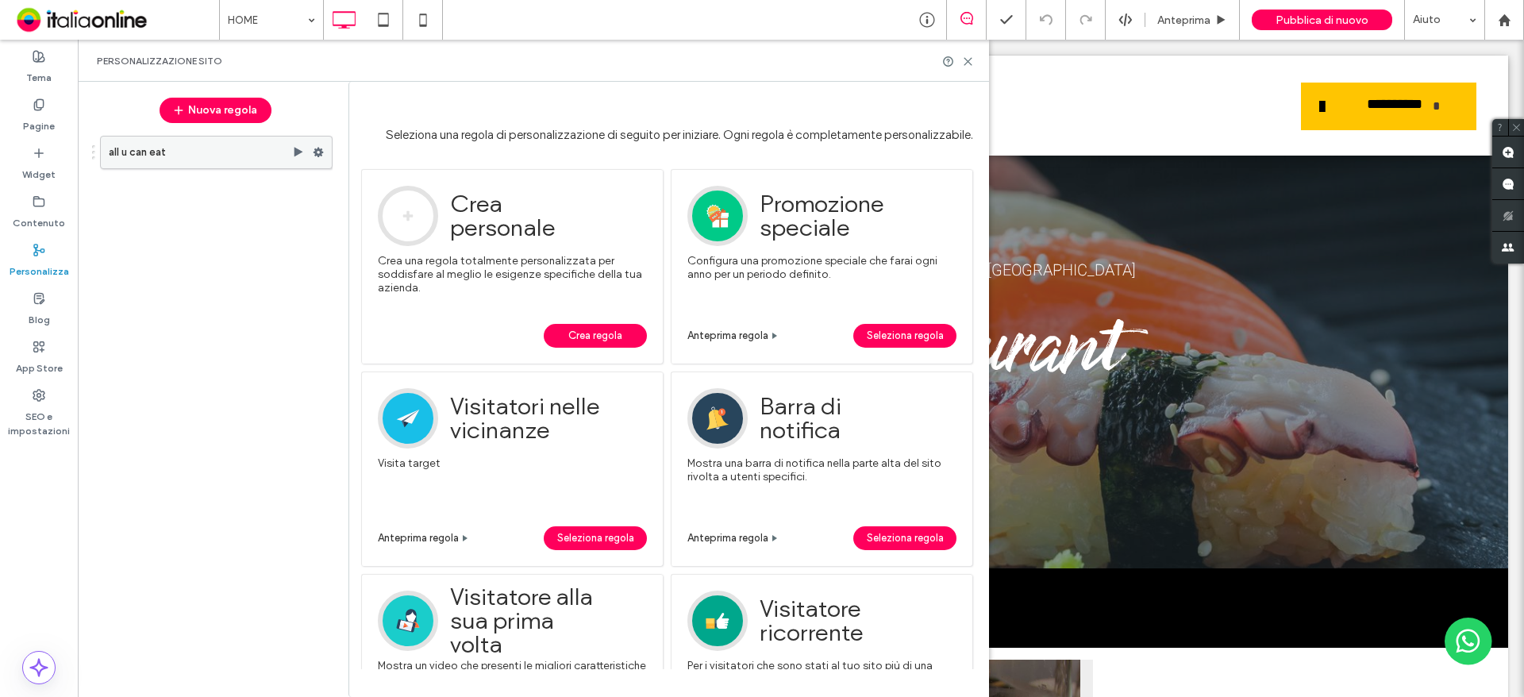
click at [219, 152] on label "all u can eat" at bounding box center [200, 152] width 183 height 32
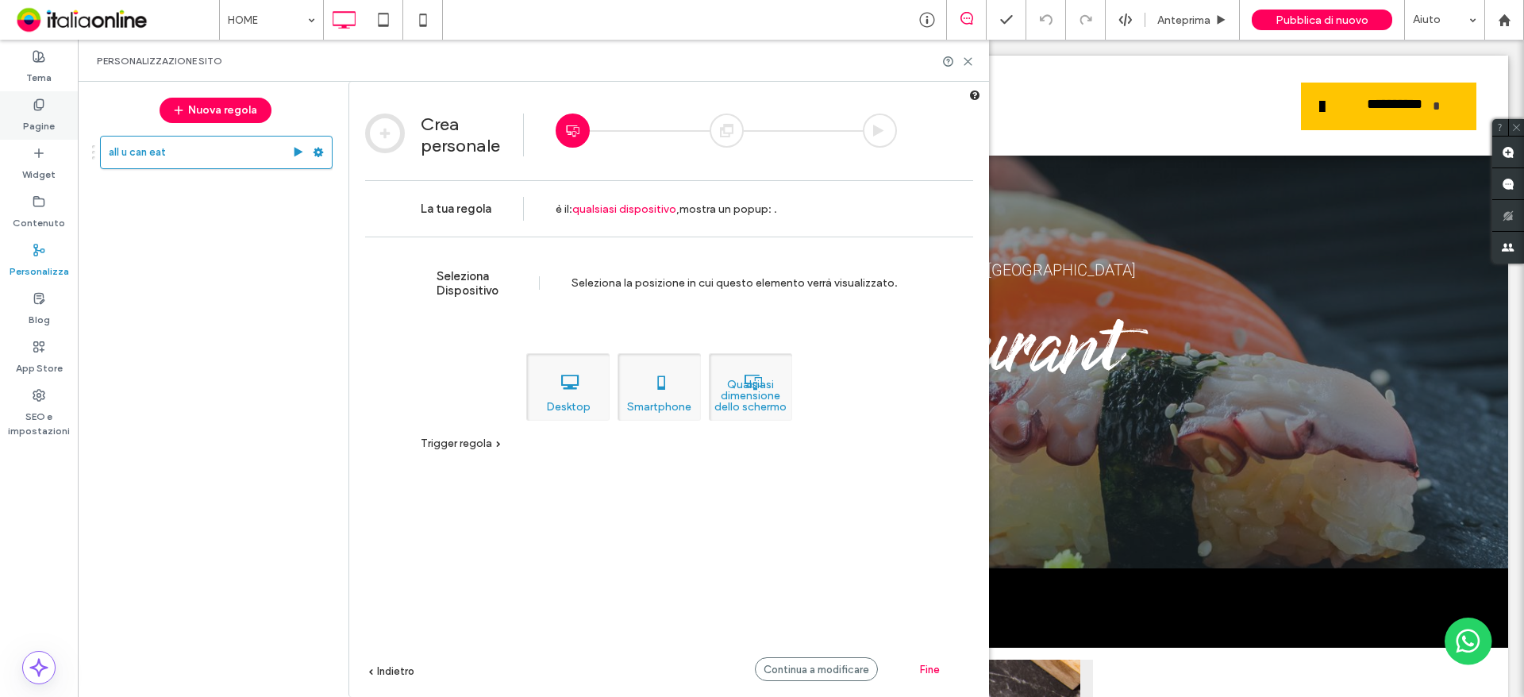
click at [44, 125] on label "Pagine" at bounding box center [39, 122] width 32 height 22
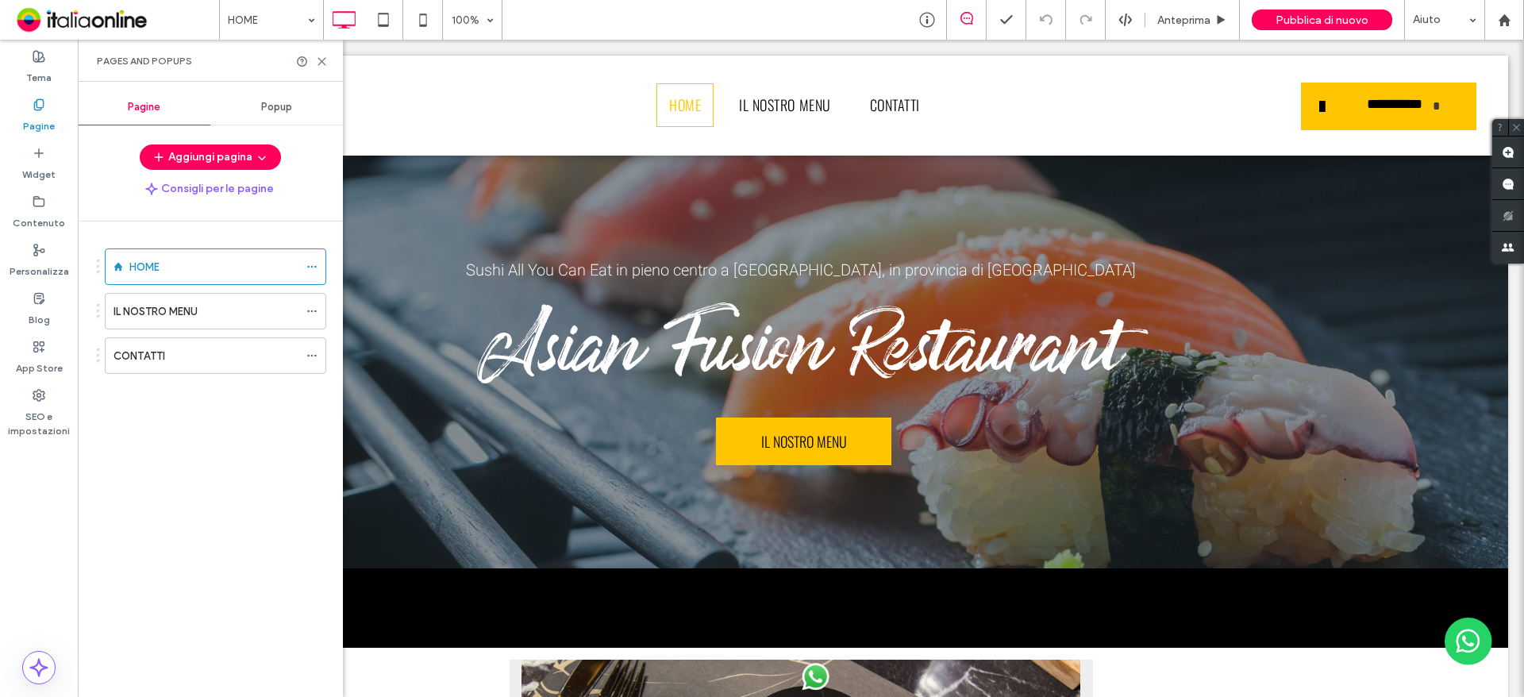
click at [275, 111] on span "Popup" at bounding box center [276, 107] width 31 height 13
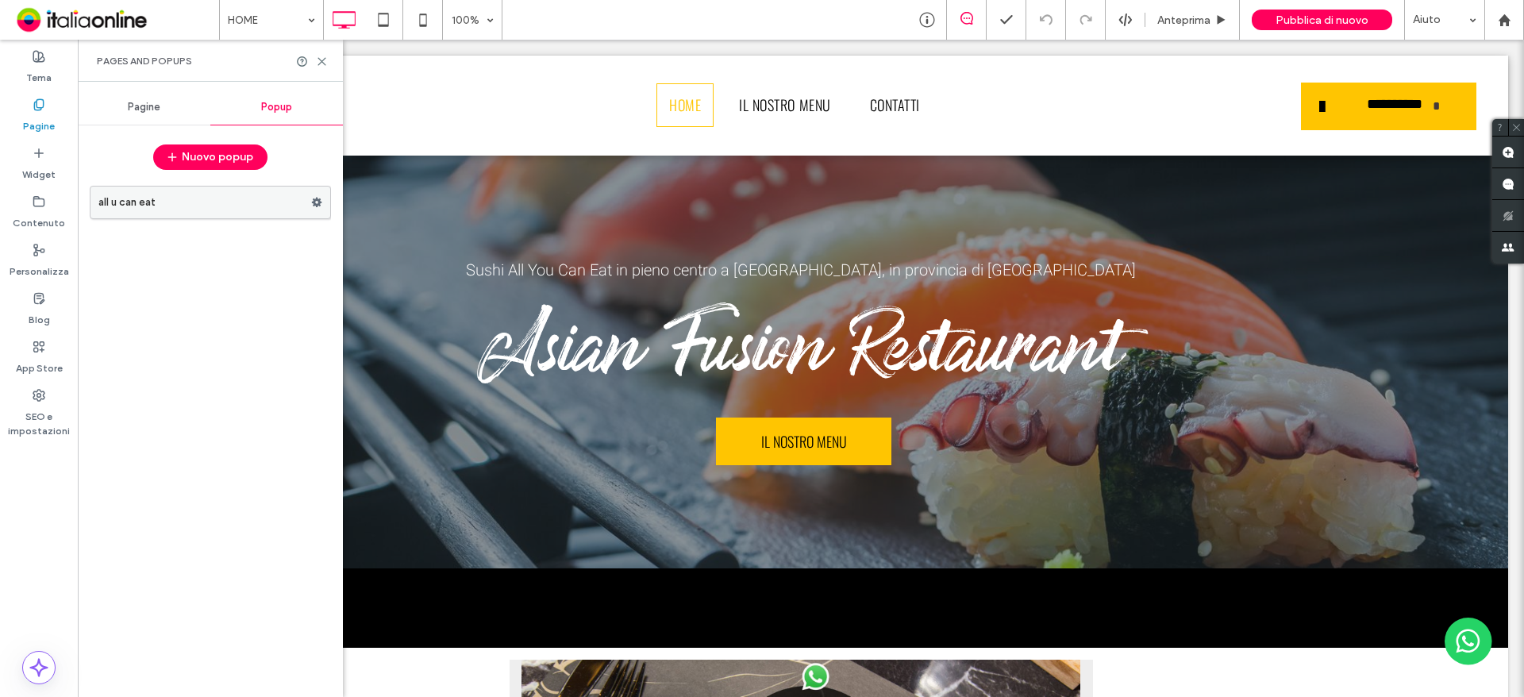
click at [266, 209] on label "all u can eat" at bounding box center [204, 202] width 213 height 32
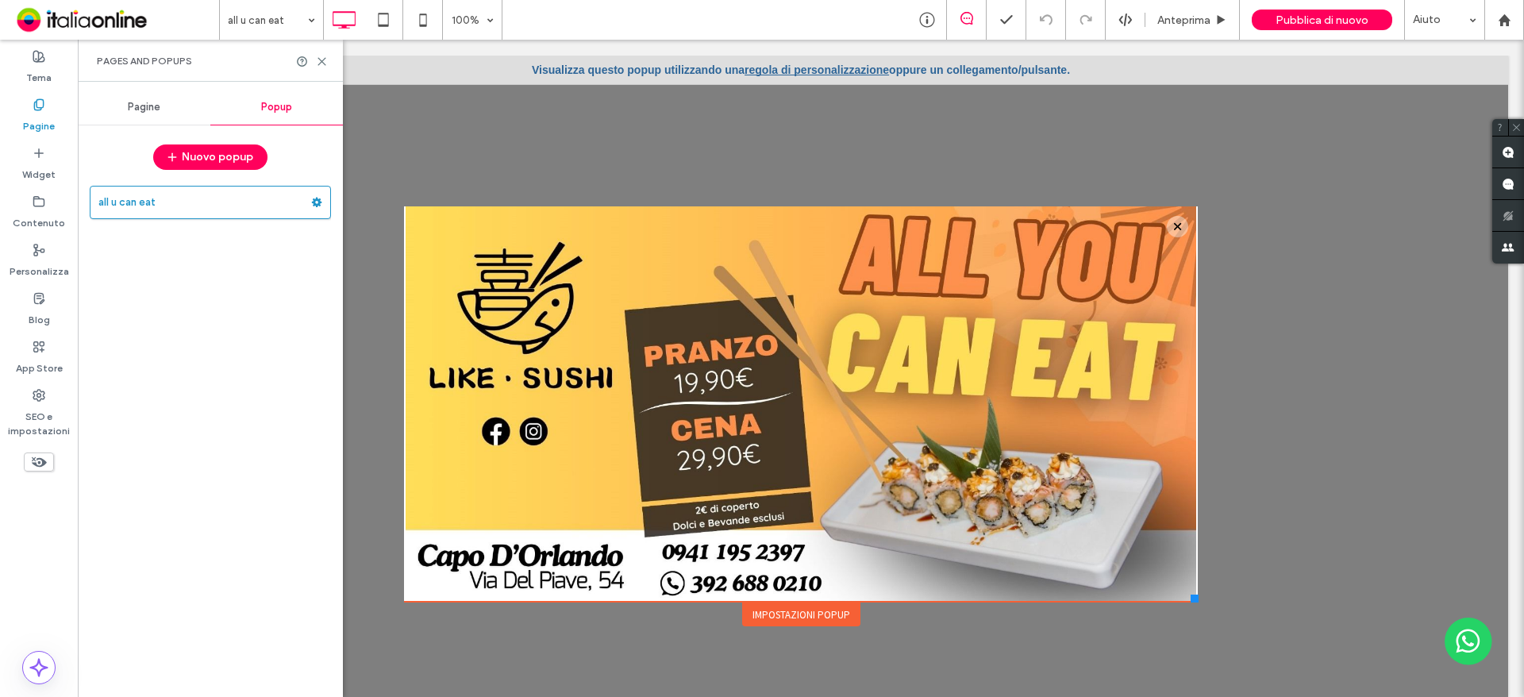
drag, startPoint x: 794, startPoint y: 435, endPoint x: 679, endPoint y: 367, distance: 134.5
click at [679, 367] on div "Click To Paste" at bounding box center [801, 408] width 762 height 324
click at [797, 619] on div "Impostazioni popup" at bounding box center [801, 614] width 118 height 24
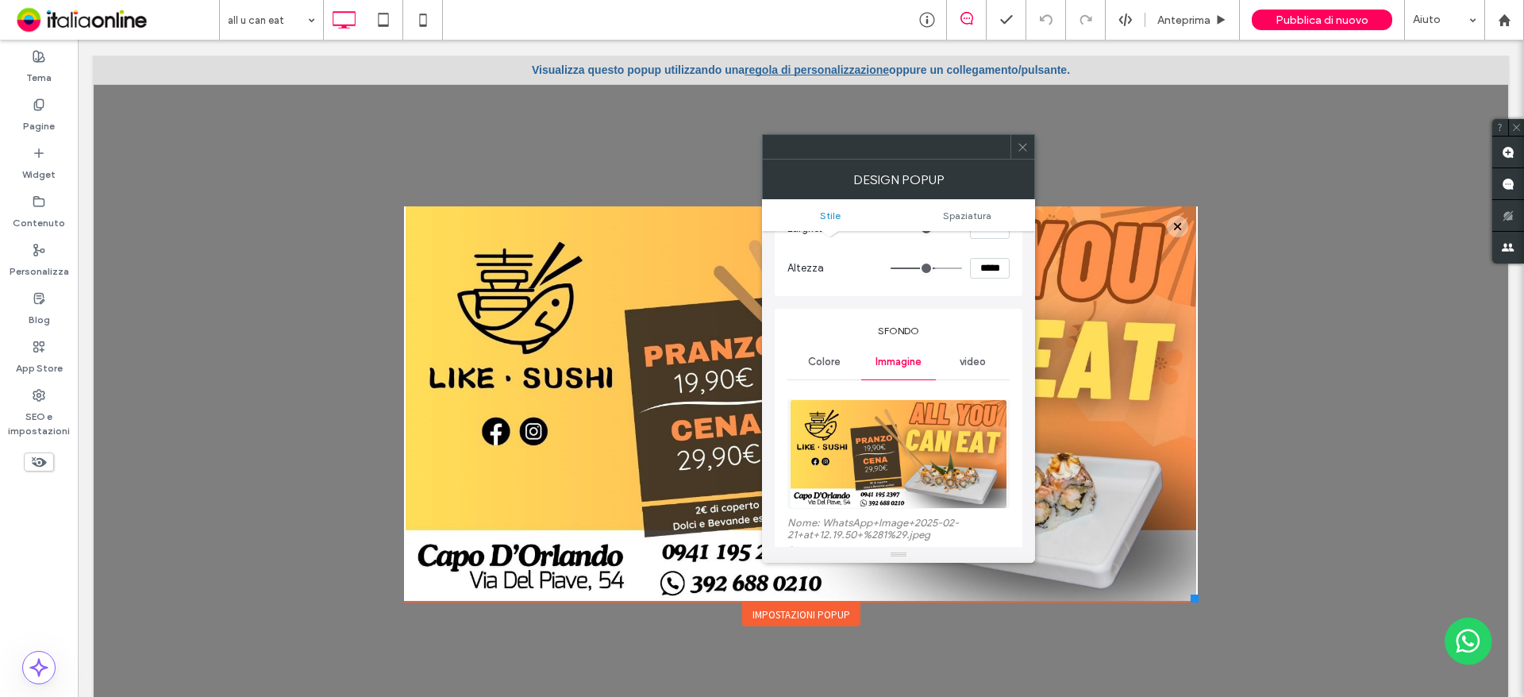
scroll to position [238, 0]
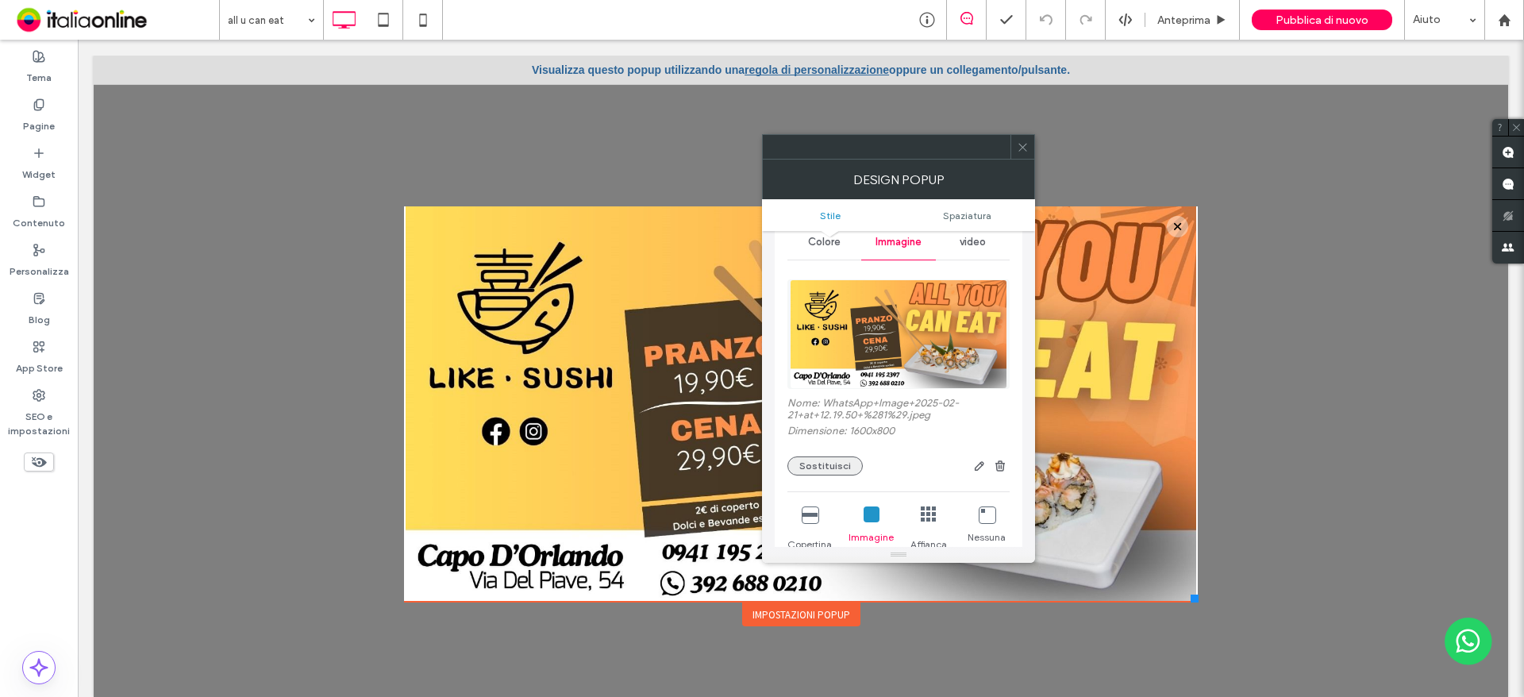
click at [839, 468] on button "Sostituisci" at bounding box center [824, 465] width 75 height 19
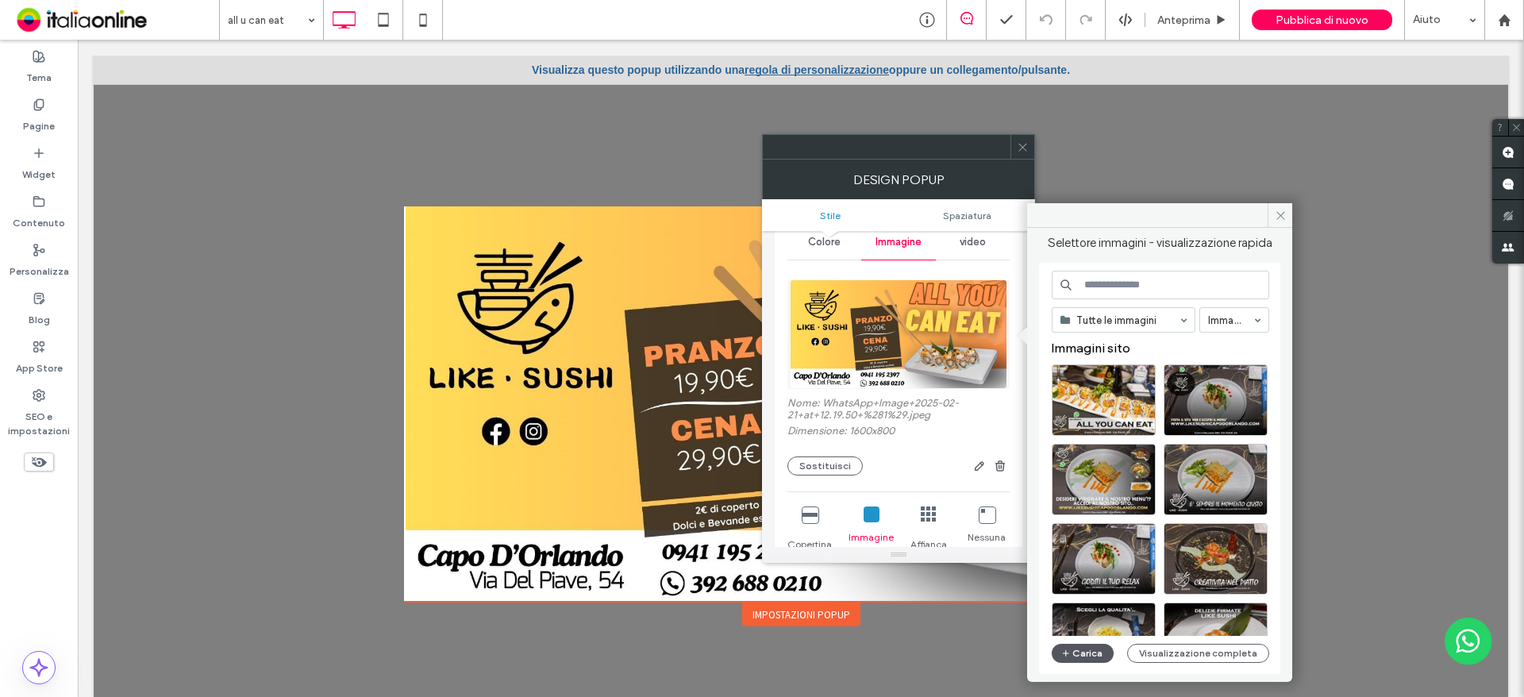
click at [1059, 647] on button "Carica" at bounding box center [1083, 653] width 62 height 19
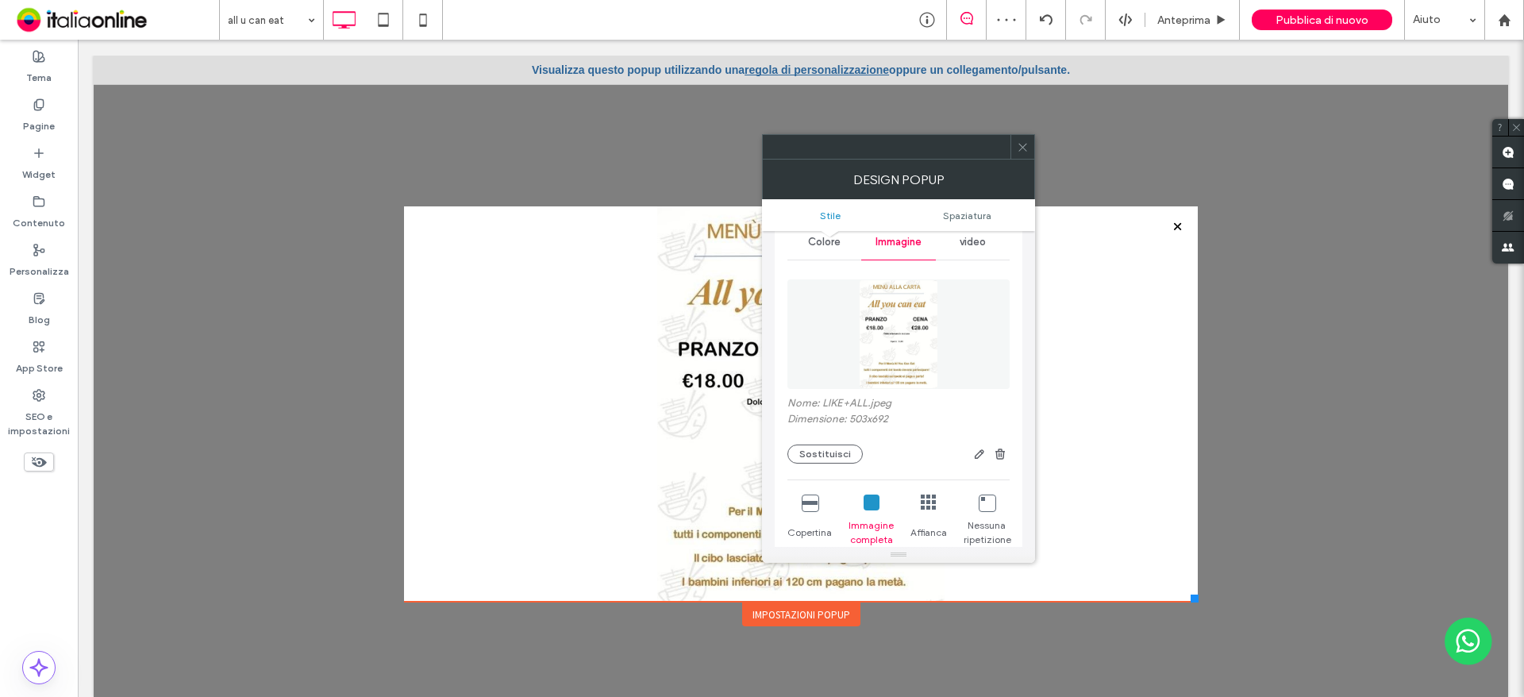
click at [1025, 145] on use at bounding box center [1022, 147] width 8 height 8
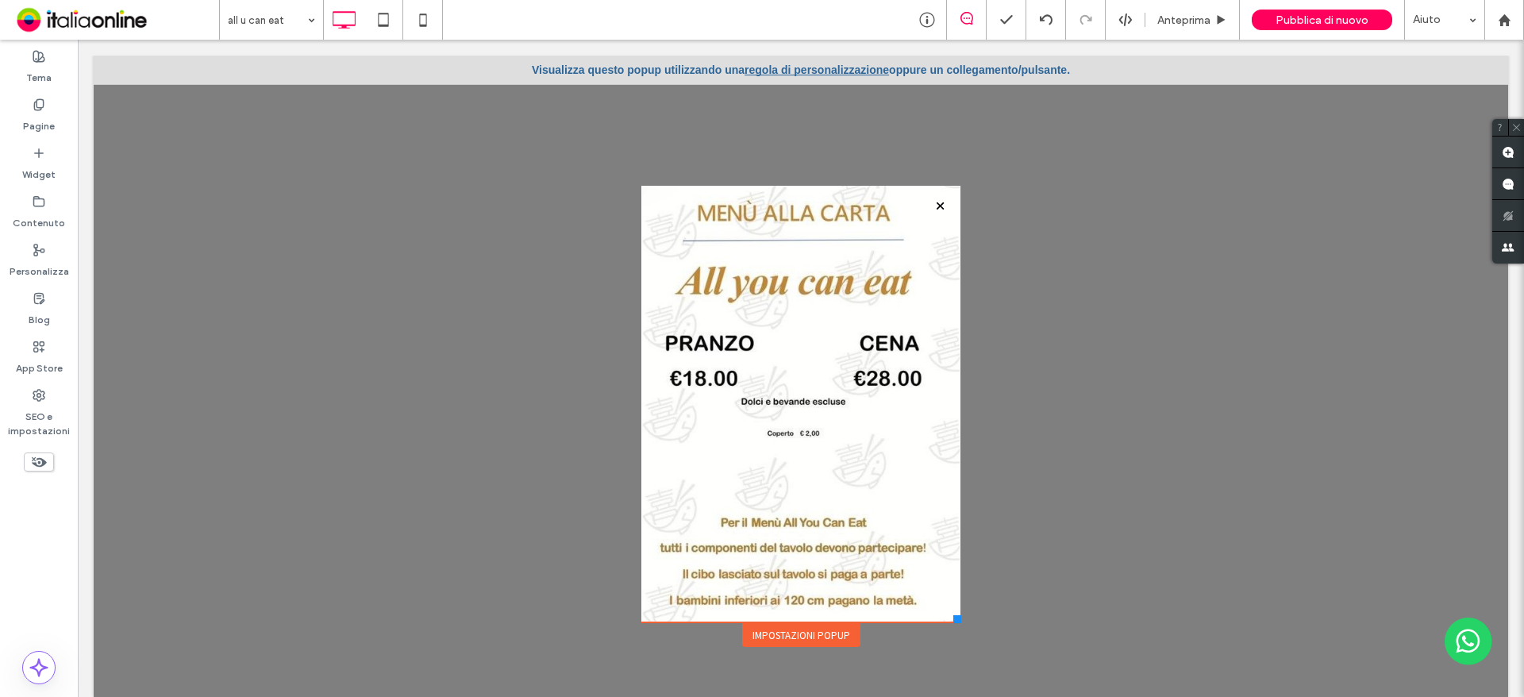
drag, startPoint x: 1171, startPoint y: 595, endPoint x: 947, endPoint y: 622, distance: 226.2
click at [953, 622] on div at bounding box center [957, 619] width 8 height 8
click at [44, 256] on label "Personalizza" at bounding box center [40, 267] width 60 height 22
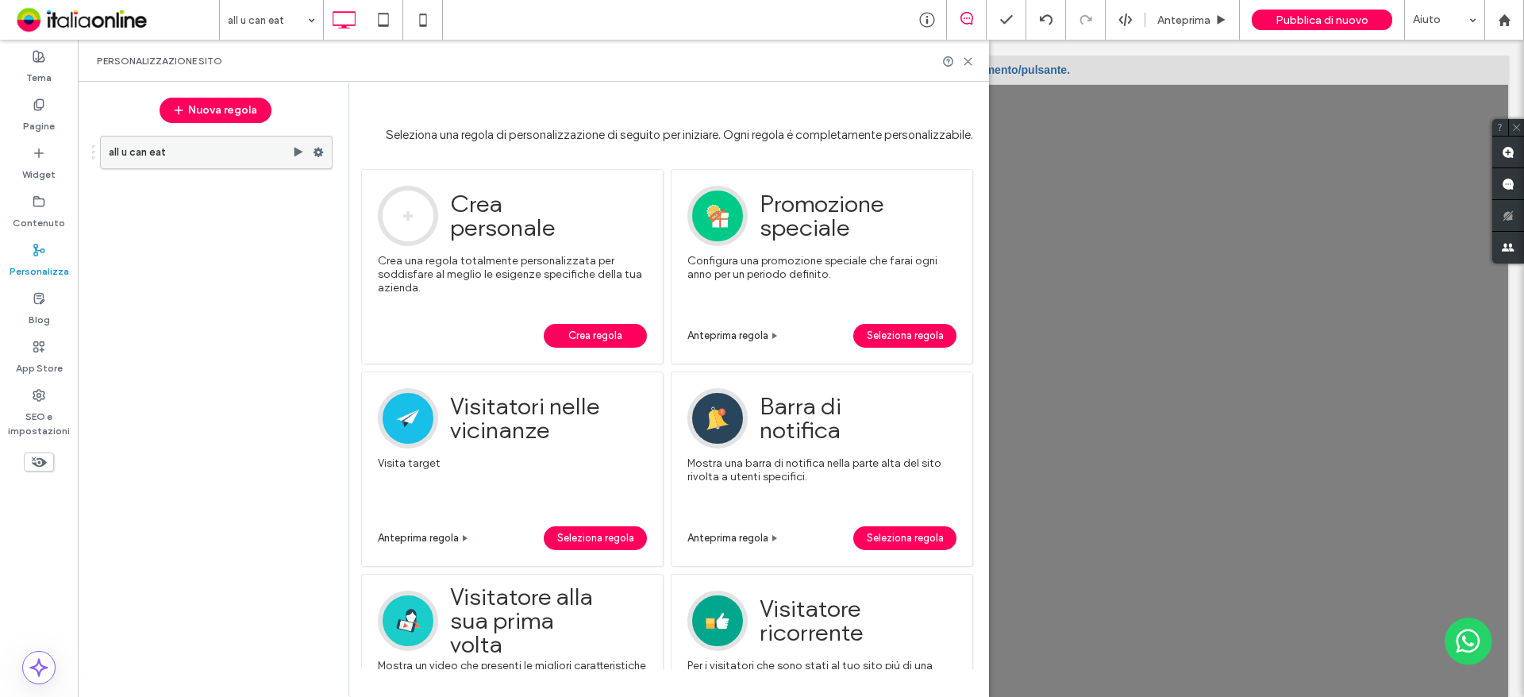
click at [208, 140] on label "all u can eat" at bounding box center [200, 152] width 183 height 32
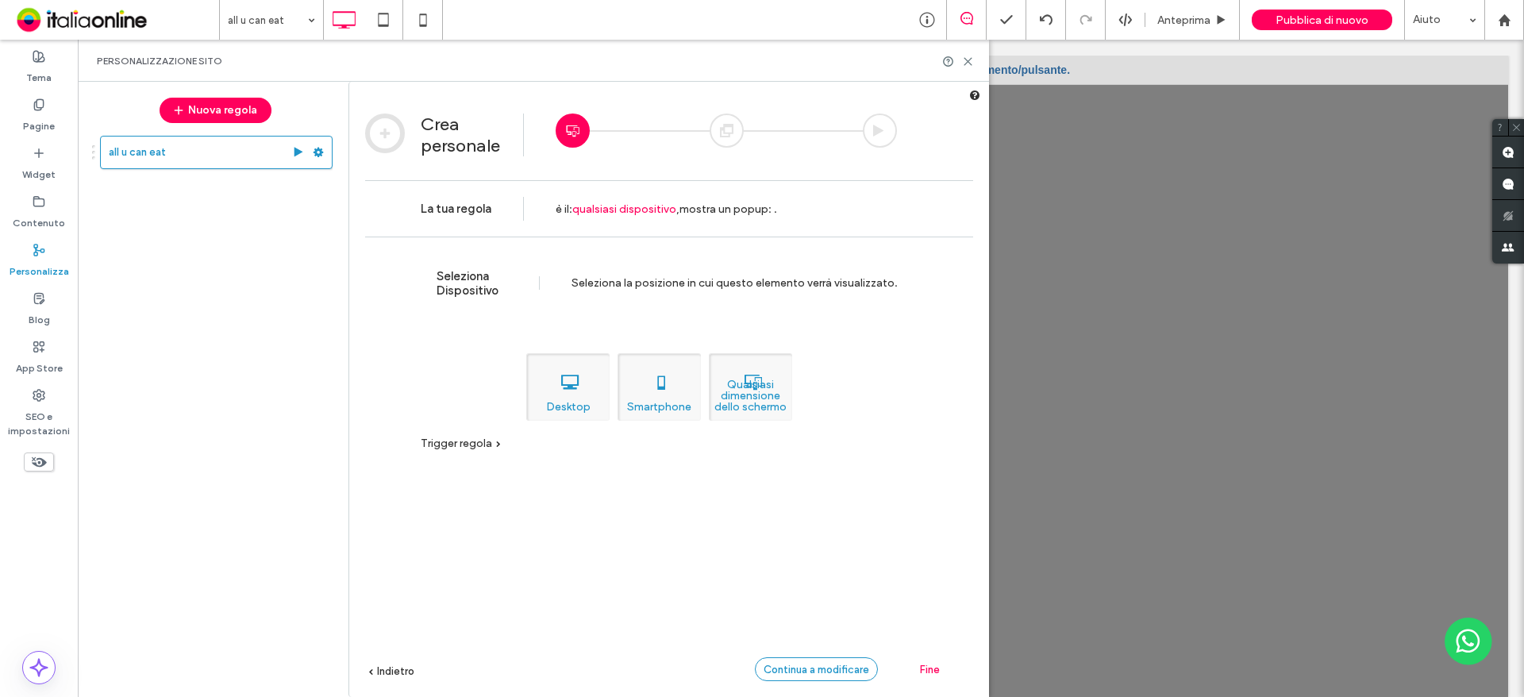
click at [773, 663] on span "Continua a modificare" at bounding box center [816, 669] width 106 height 12
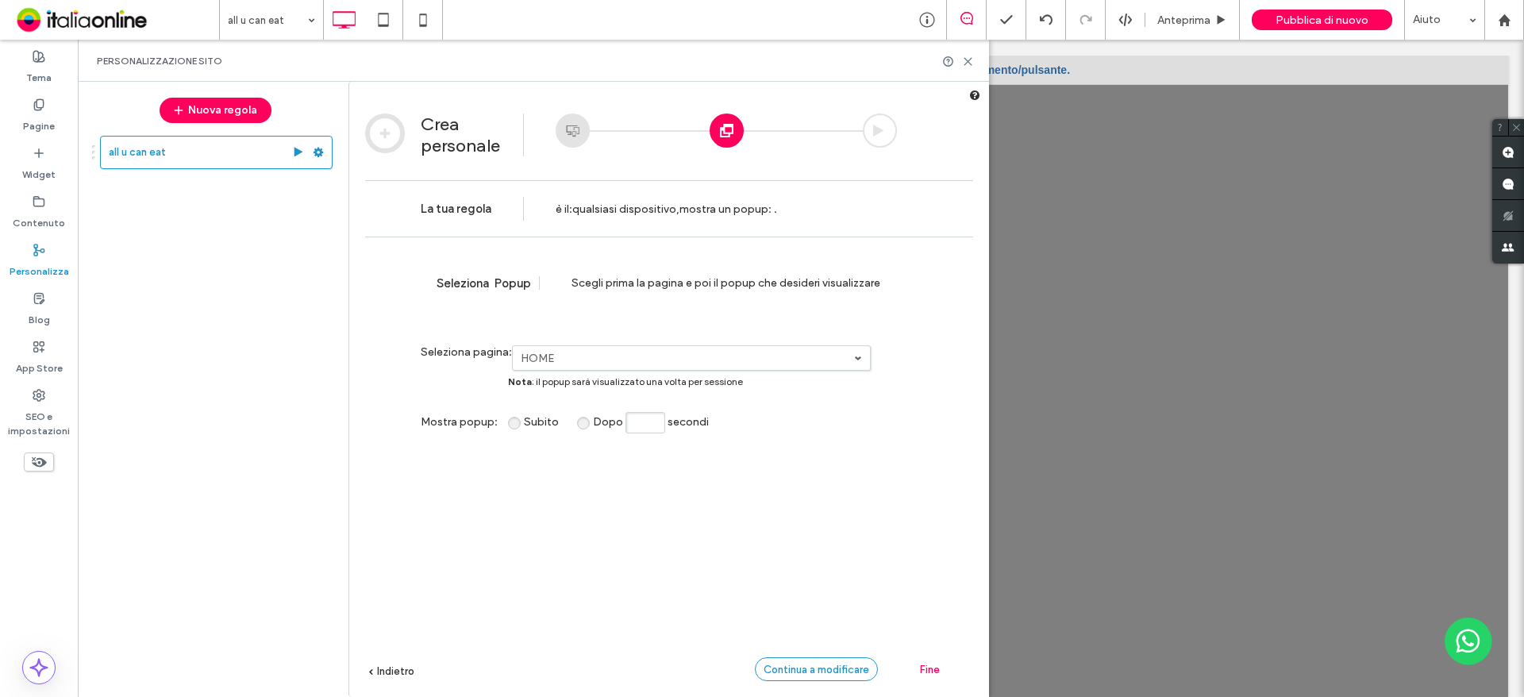
click at [807, 666] on span "Continua a modificare" at bounding box center [816, 669] width 106 height 12
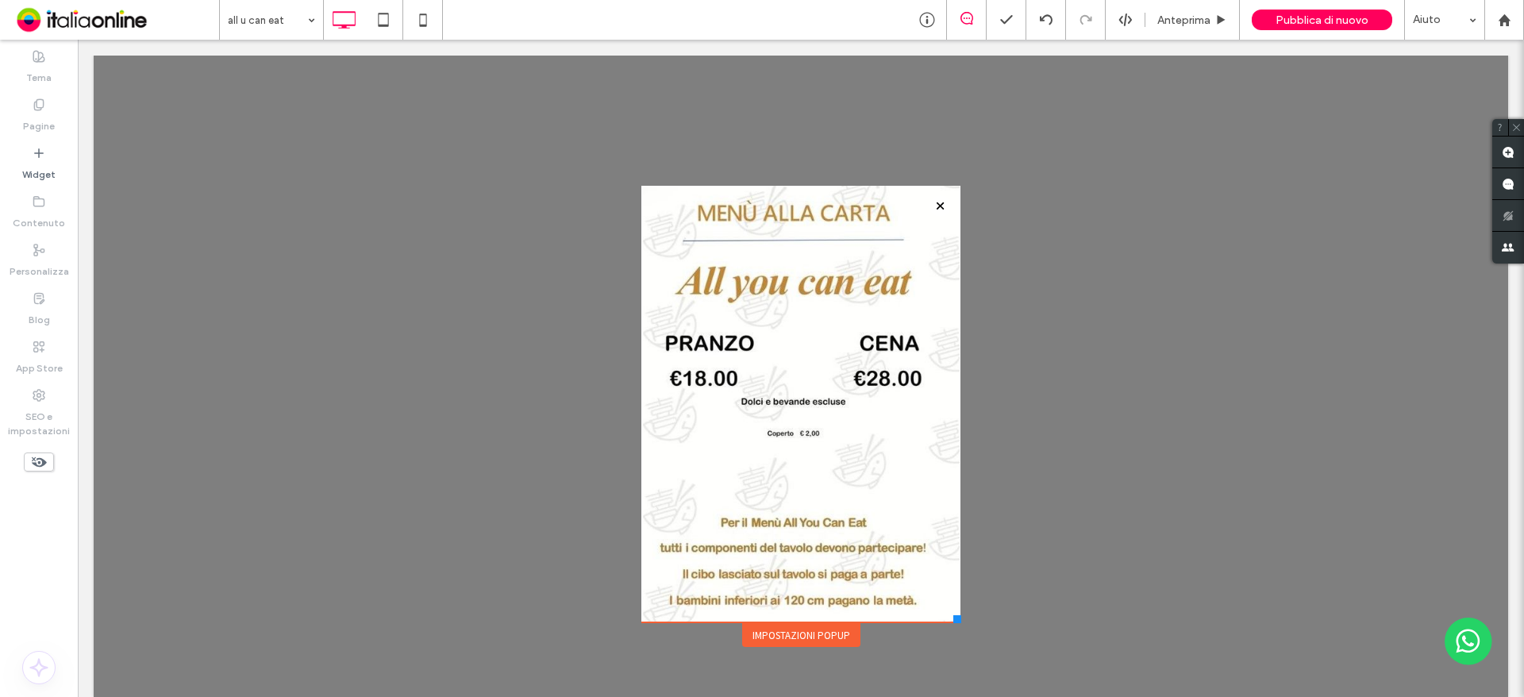
scroll to position [0, 0]
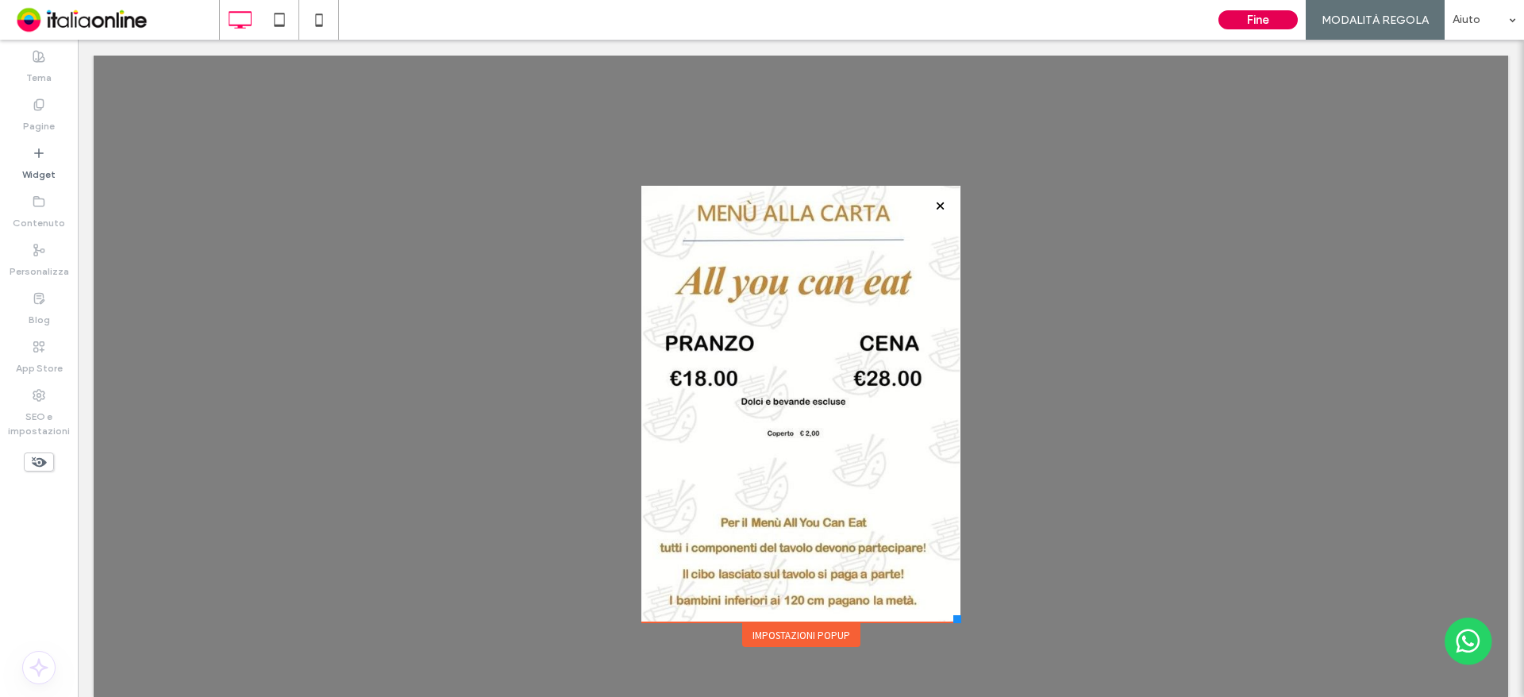
click at [1265, 15] on button "Fine" at bounding box center [1257, 19] width 79 height 19
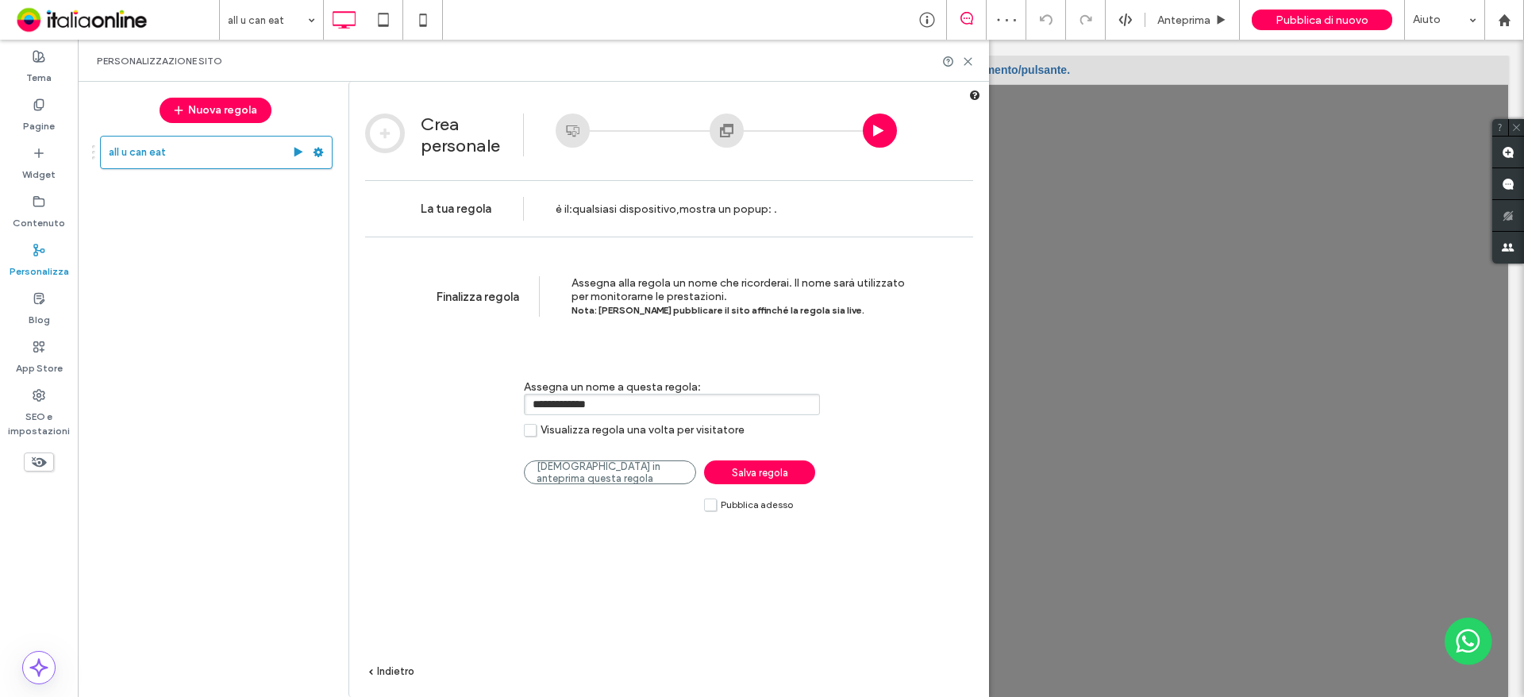
click at [713, 509] on label "Pubblica adesso" at bounding box center [748, 504] width 89 height 13
click at [740, 481] on link "Salva regola" at bounding box center [759, 472] width 111 height 24
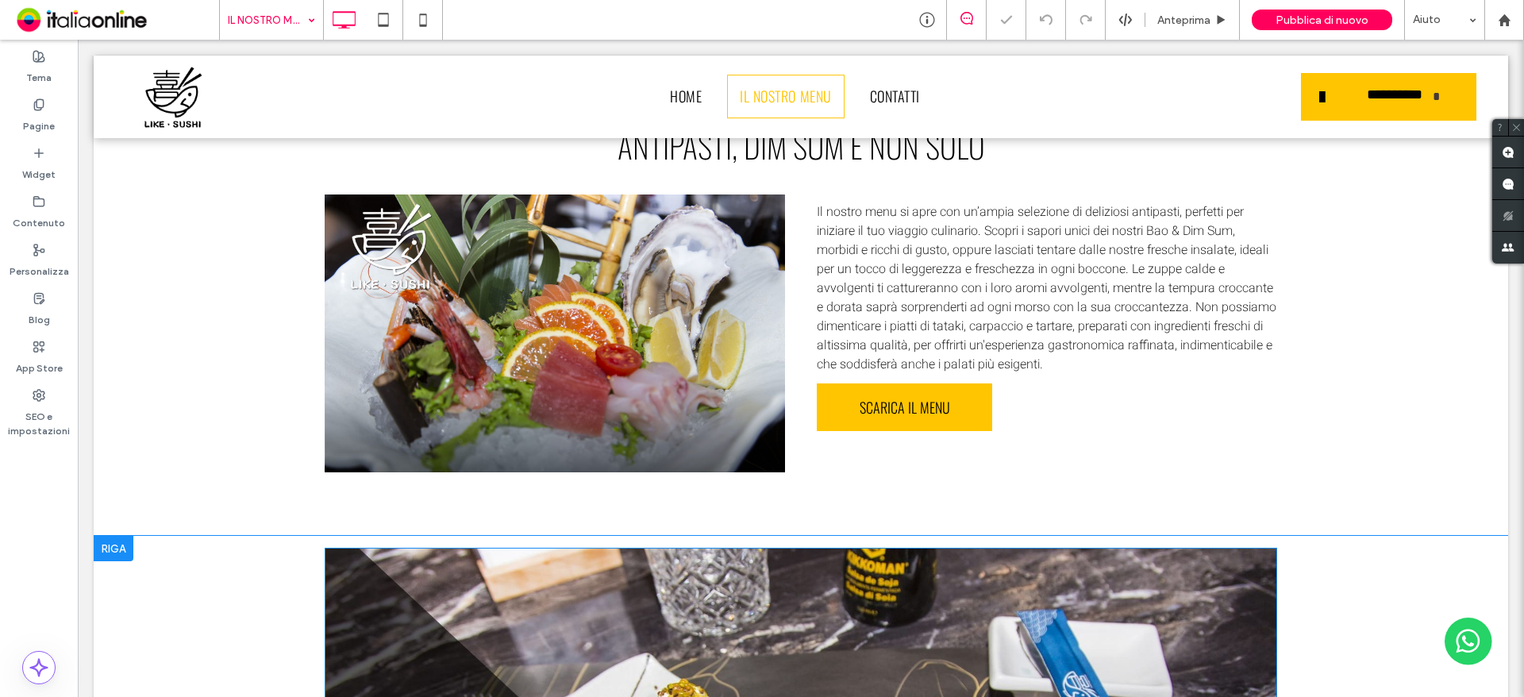
scroll to position [2204, 0]
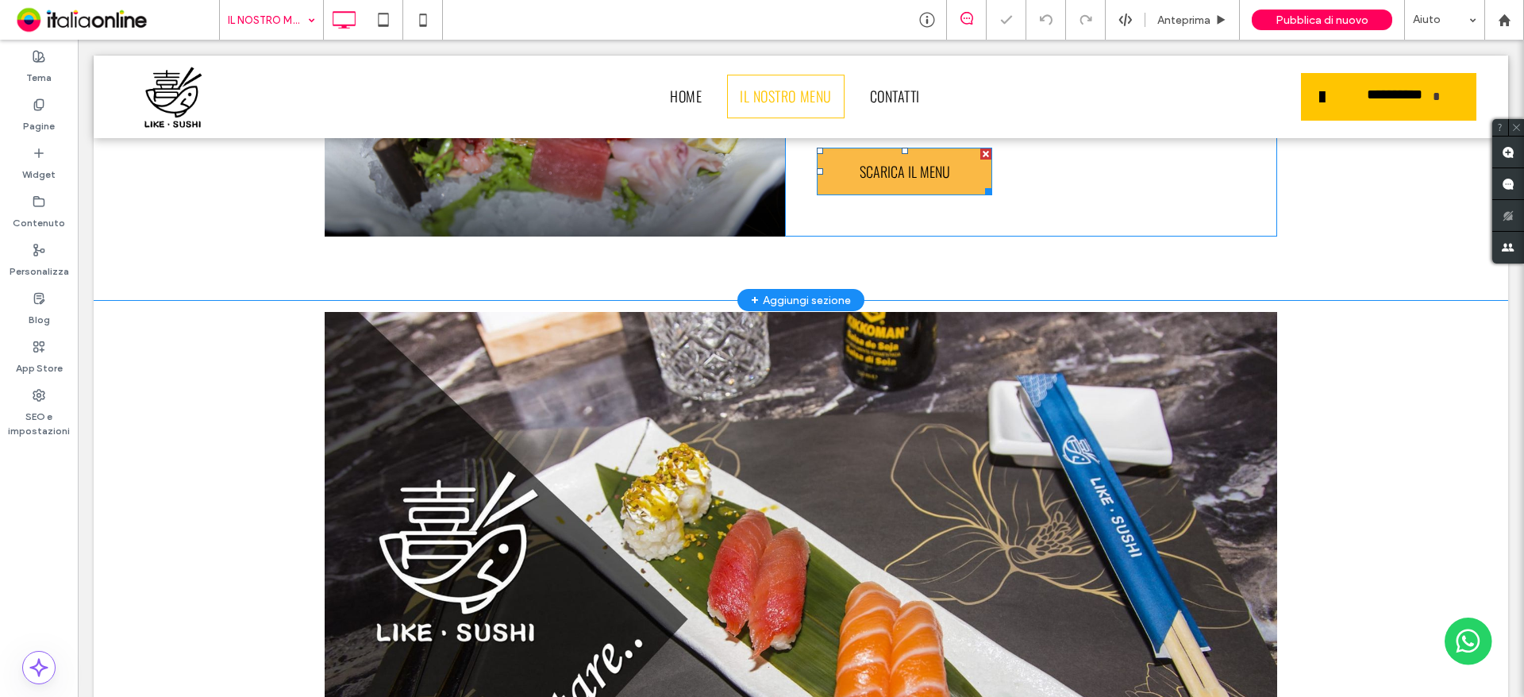
click at [898, 179] on span "SCARICA IL MENU" at bounding box center [905, 171] width 102 height 37
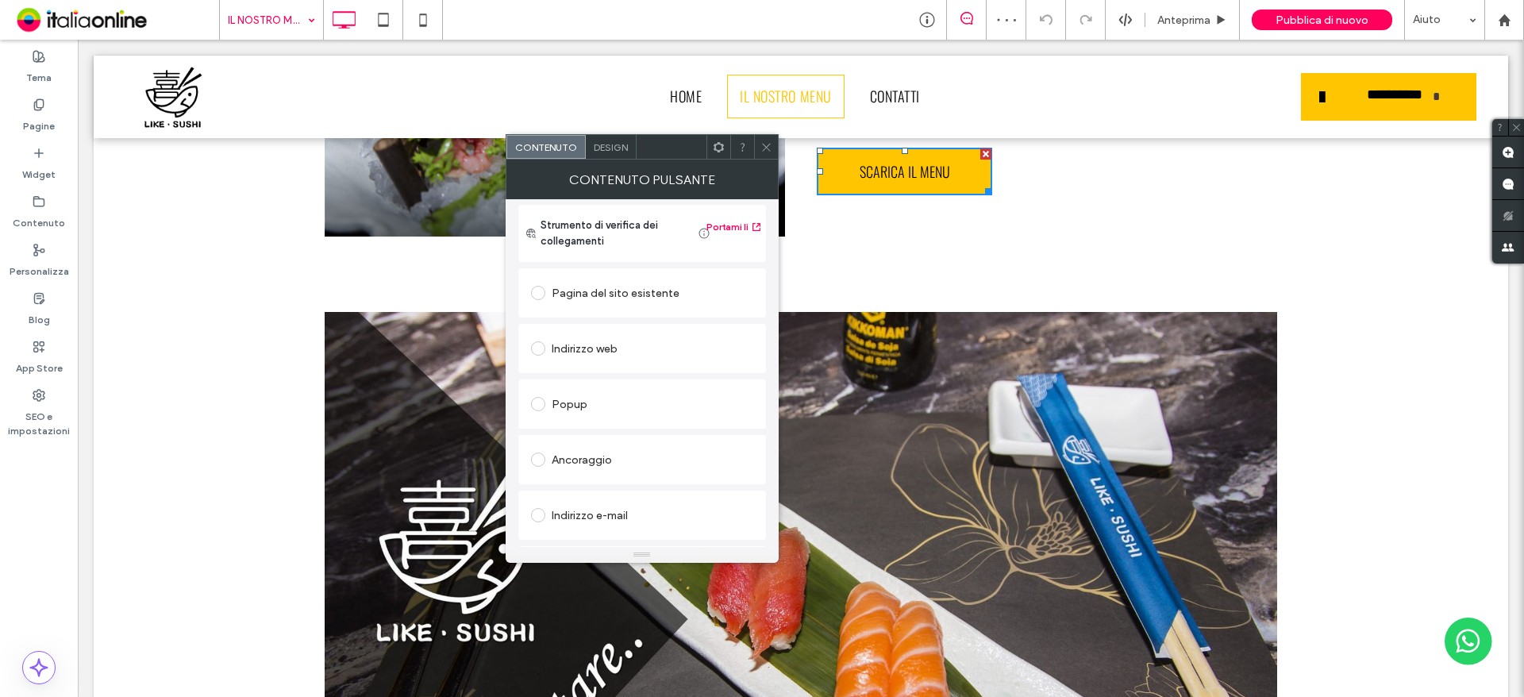
scroll to position [265, 0]
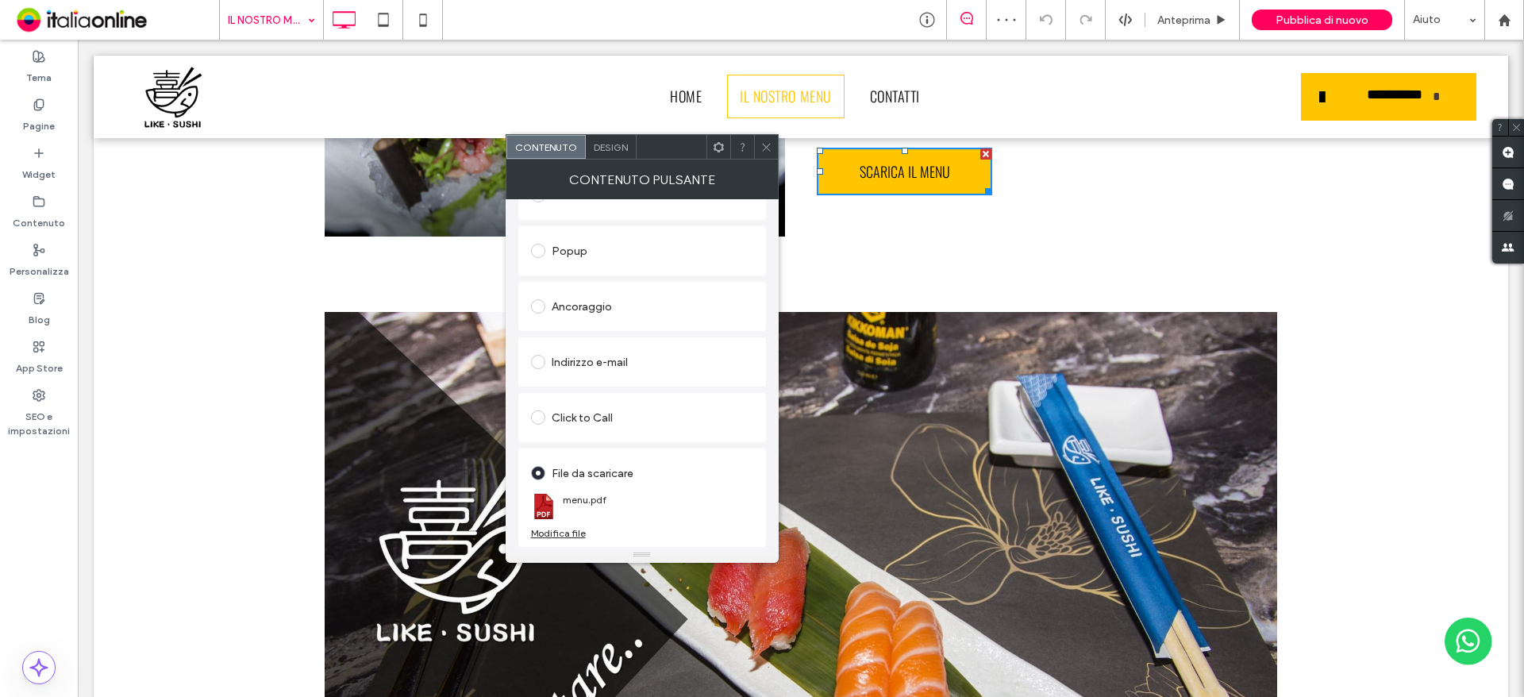
click at [574, 533] on div "Modifica file" at bounding box center [558, 533] width 55 height 12
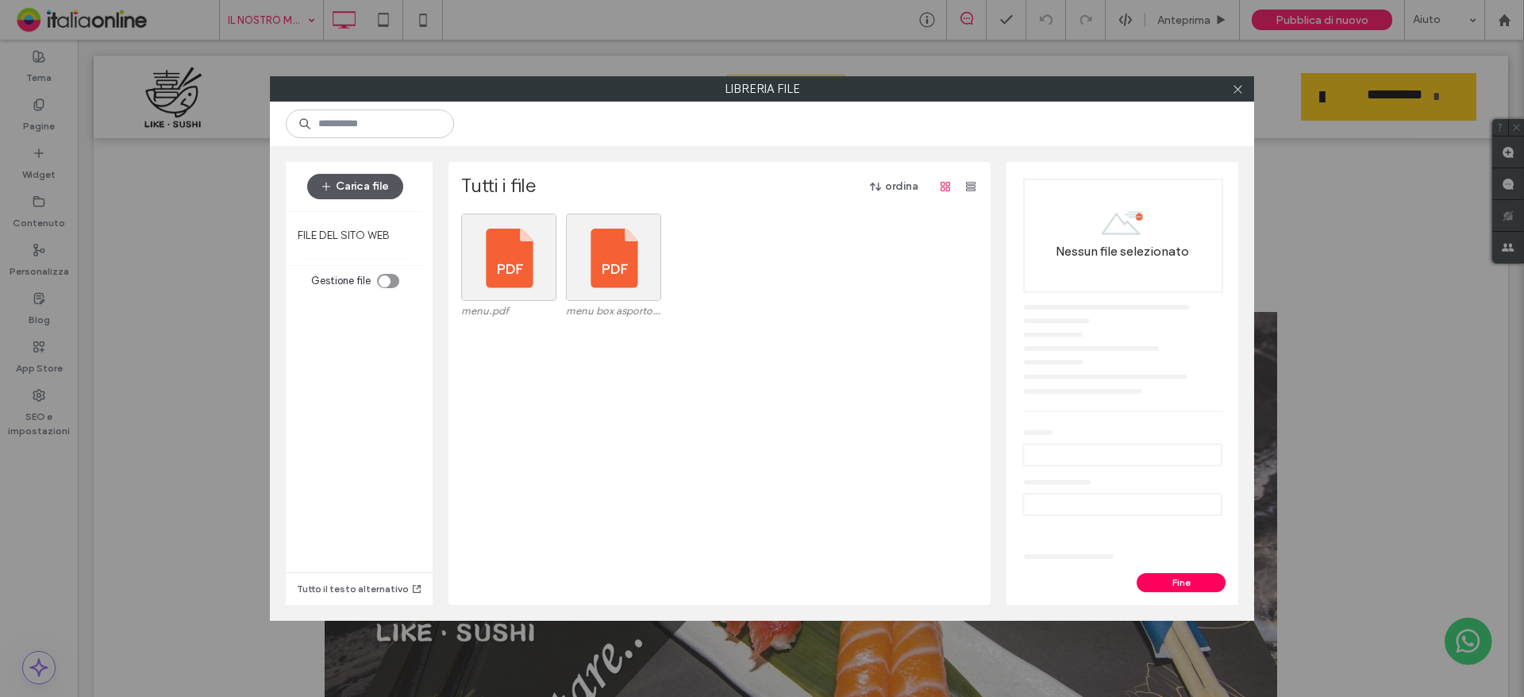
click at [367, 190] on button "Carica file" at bounding box center [355, 186] width 96 height 25
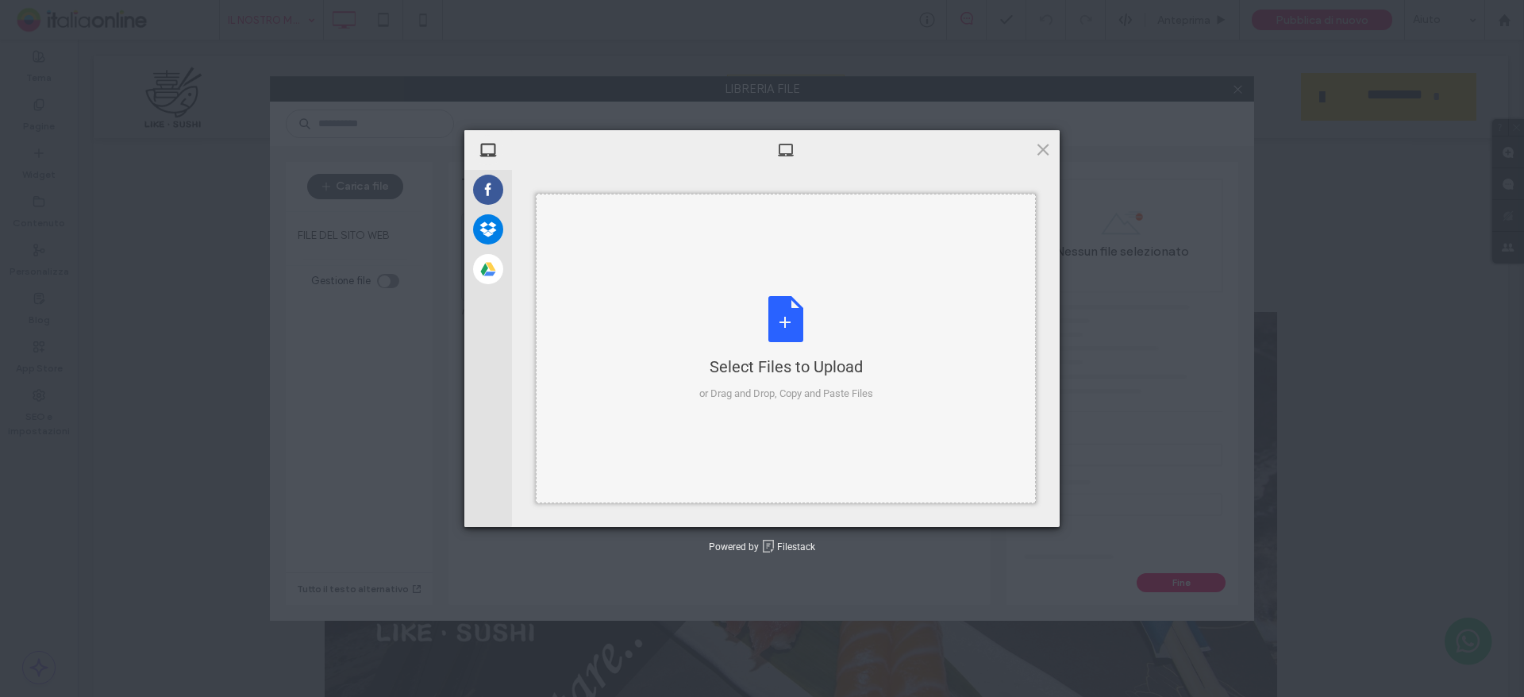
click at [740, 329] on div "Select Files to Upload or Drag and Drop, Copy and Paste Files" at bounding box center [786, 349] width 174 height 106
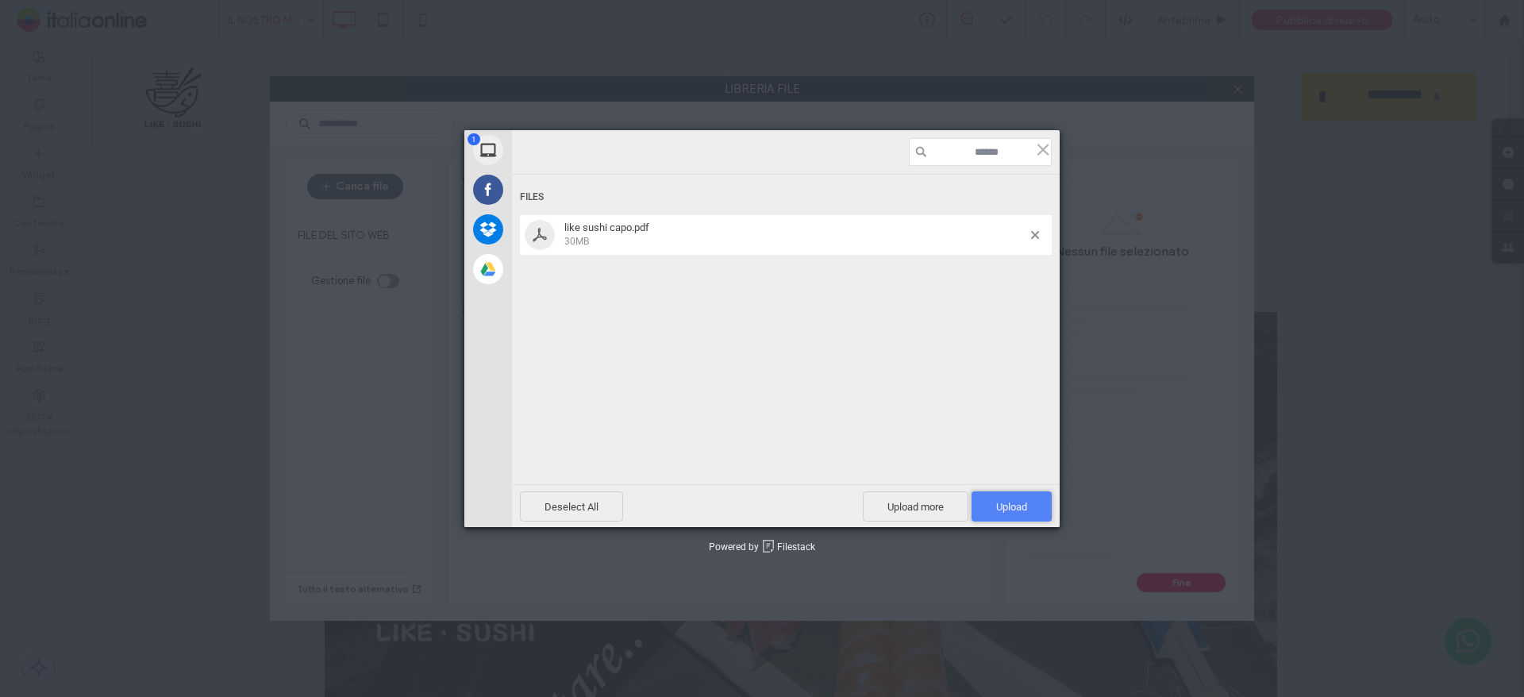
click at [991, 502] on span "Upload 1" at bounding box center [1011, 506] width 80 height 30
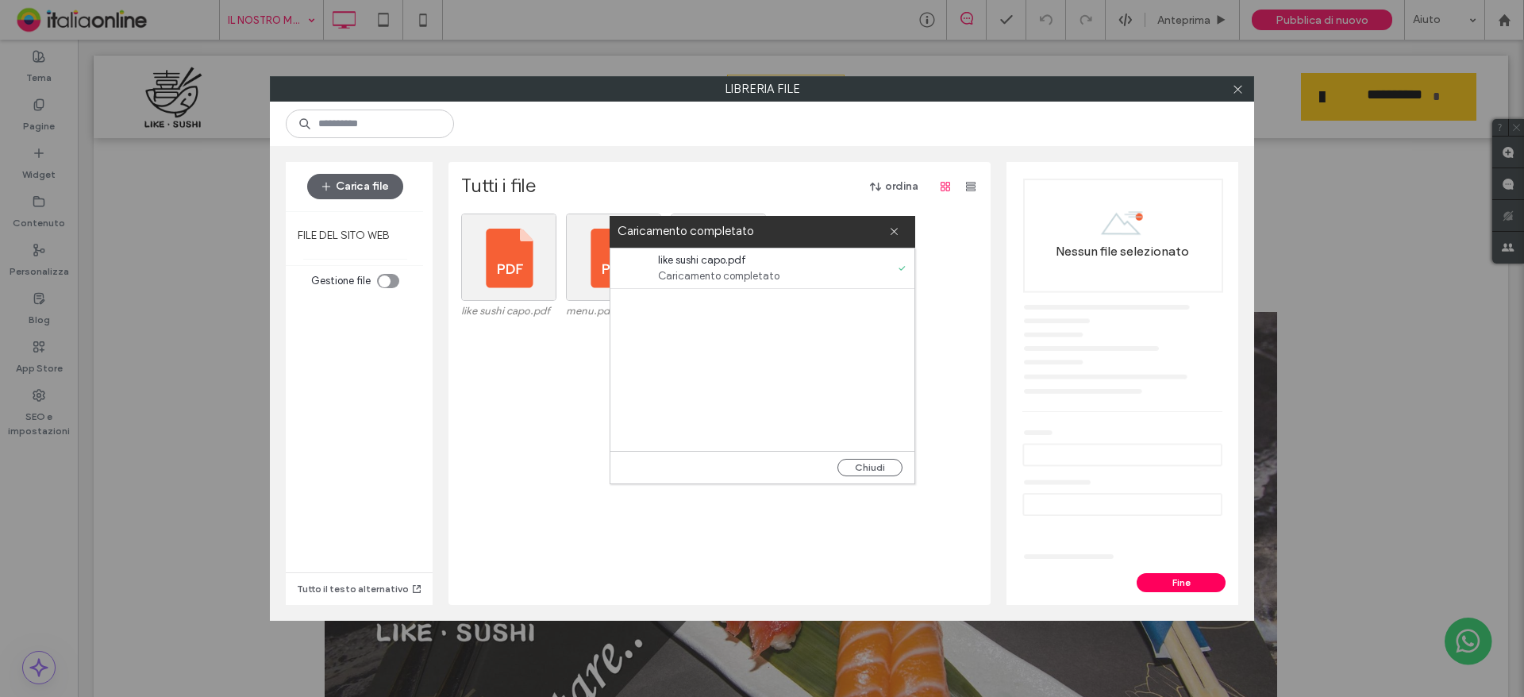
drag, startPoint x: 875, startPoint y: 463, endPoint x: 848, endPoint y: 453, distance: 29.6
click at [875, 463] on button "Chiudi" at bounding box center [869, 467] width 65 height 17
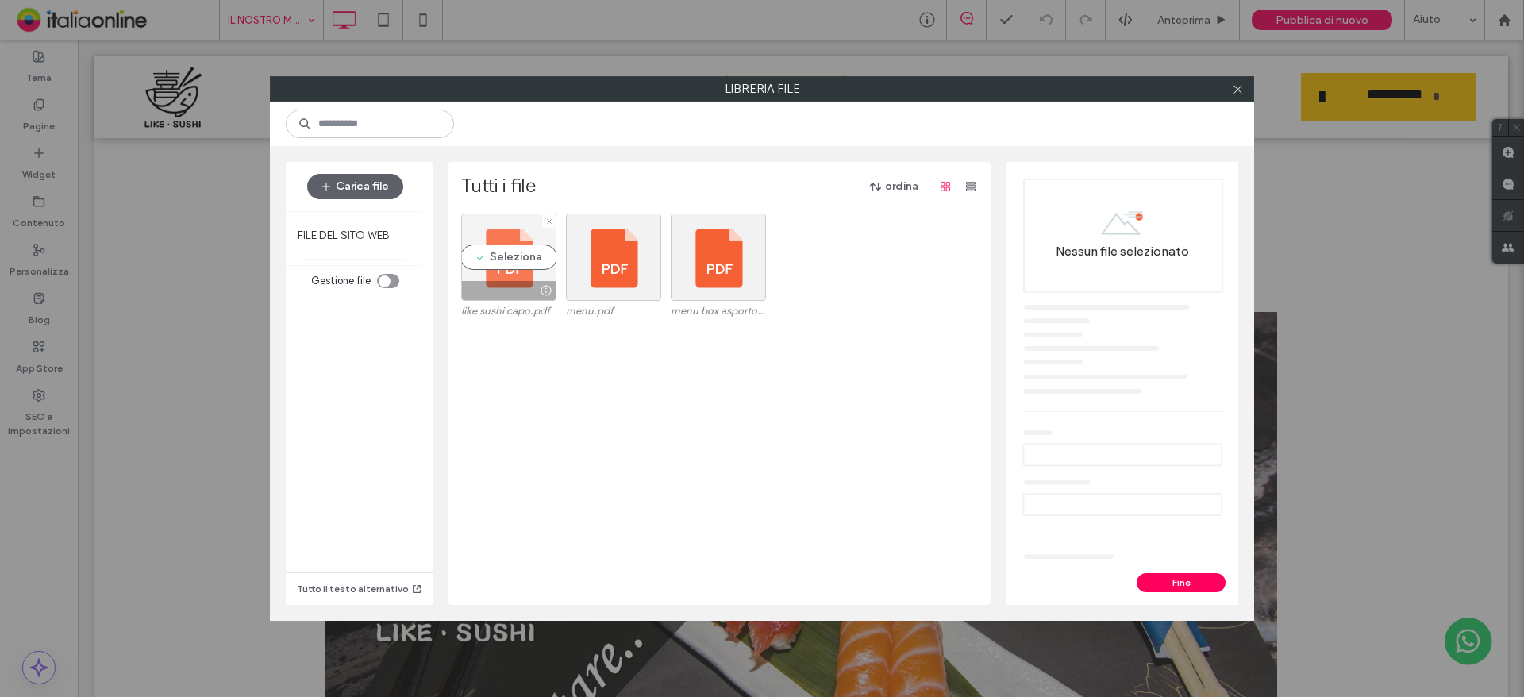
click at [495, 256] on div "Seleziona" at bounding box center [508, 256] width 95 height 87
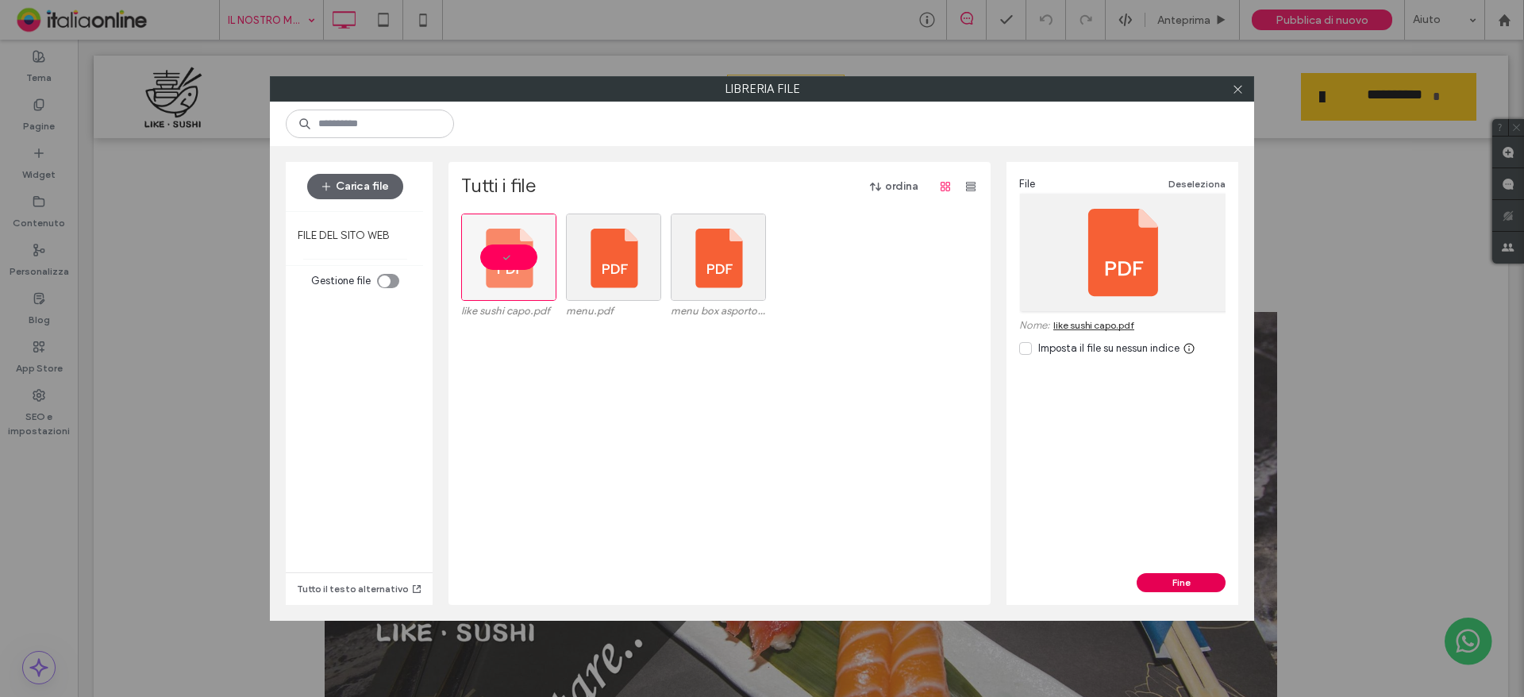
click at [1205, 577] on button "Fine" at bounding box center [1180, 582] width 89 height 19
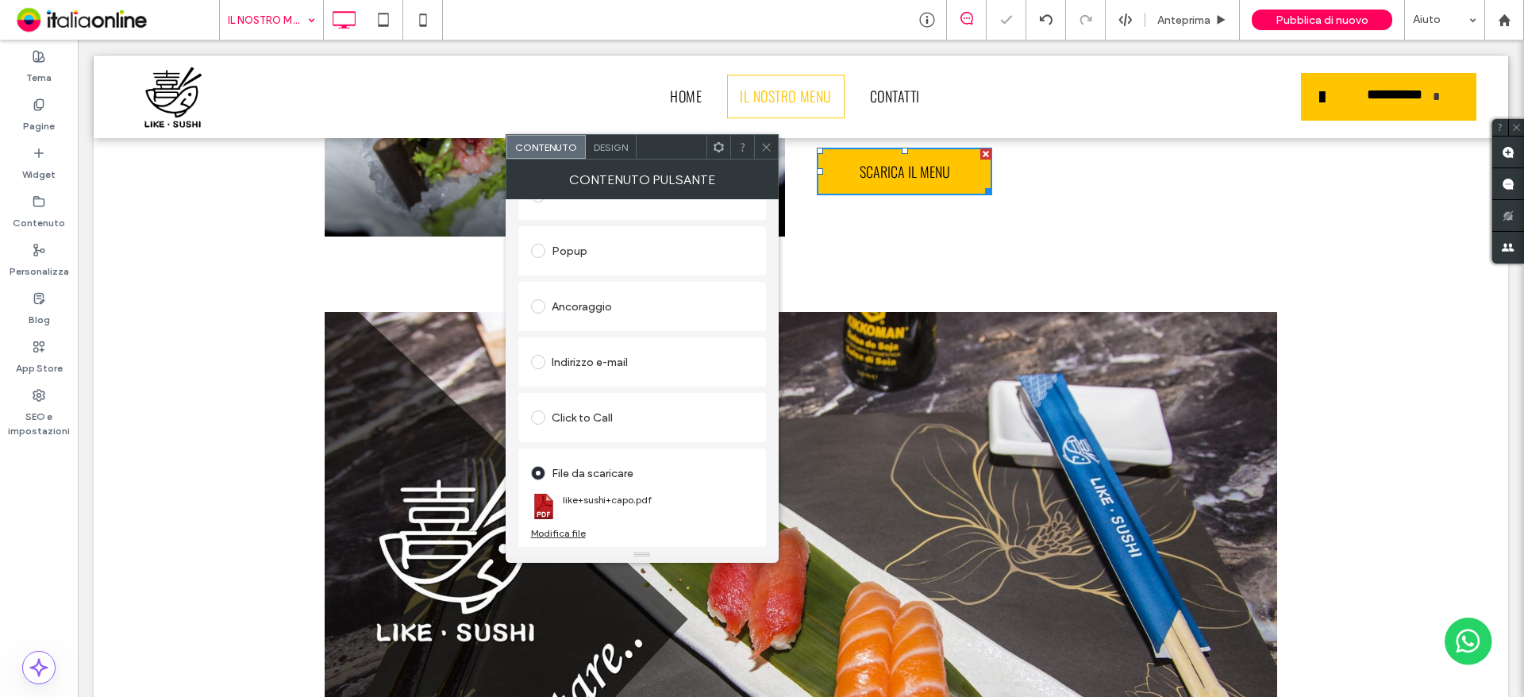
click at [765, 144] on icon at bounding box center [766, 147] width 12 height 12
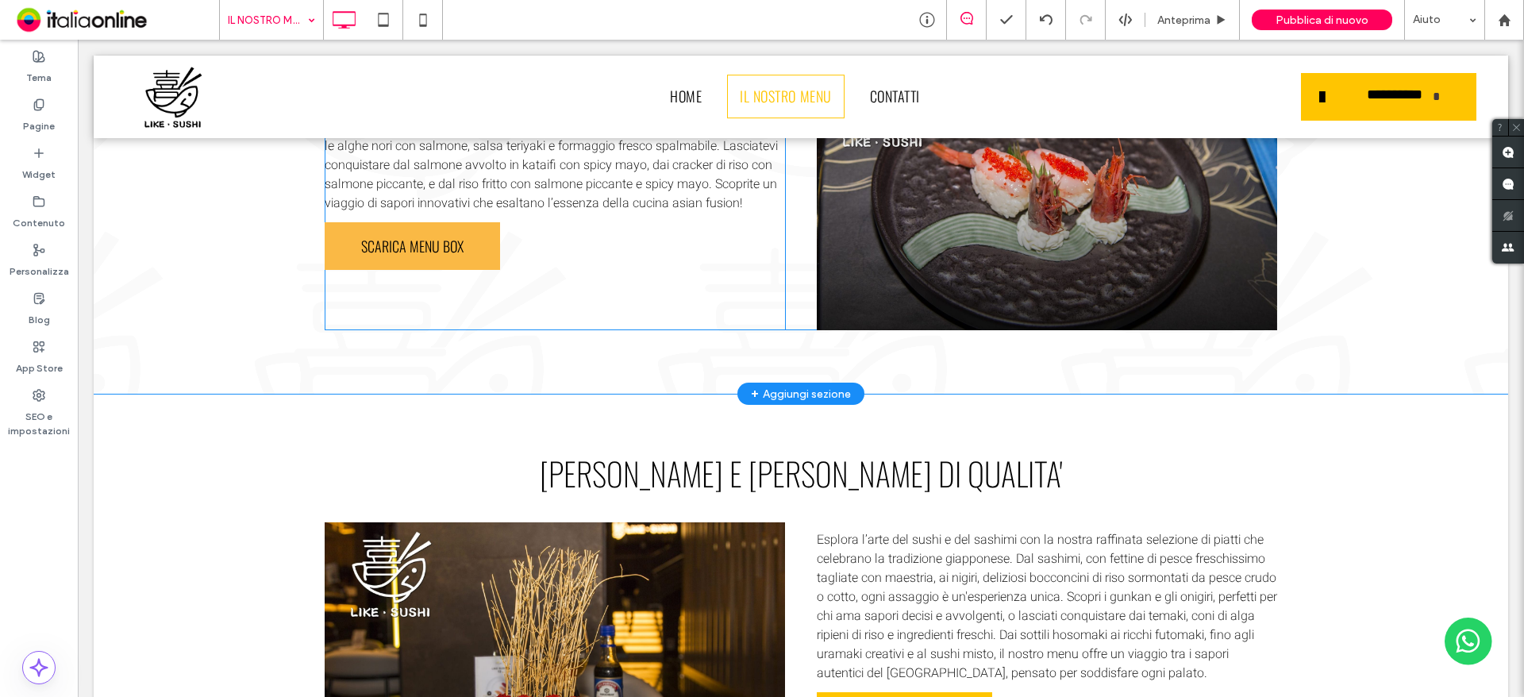
scroll to position [3156, 0]
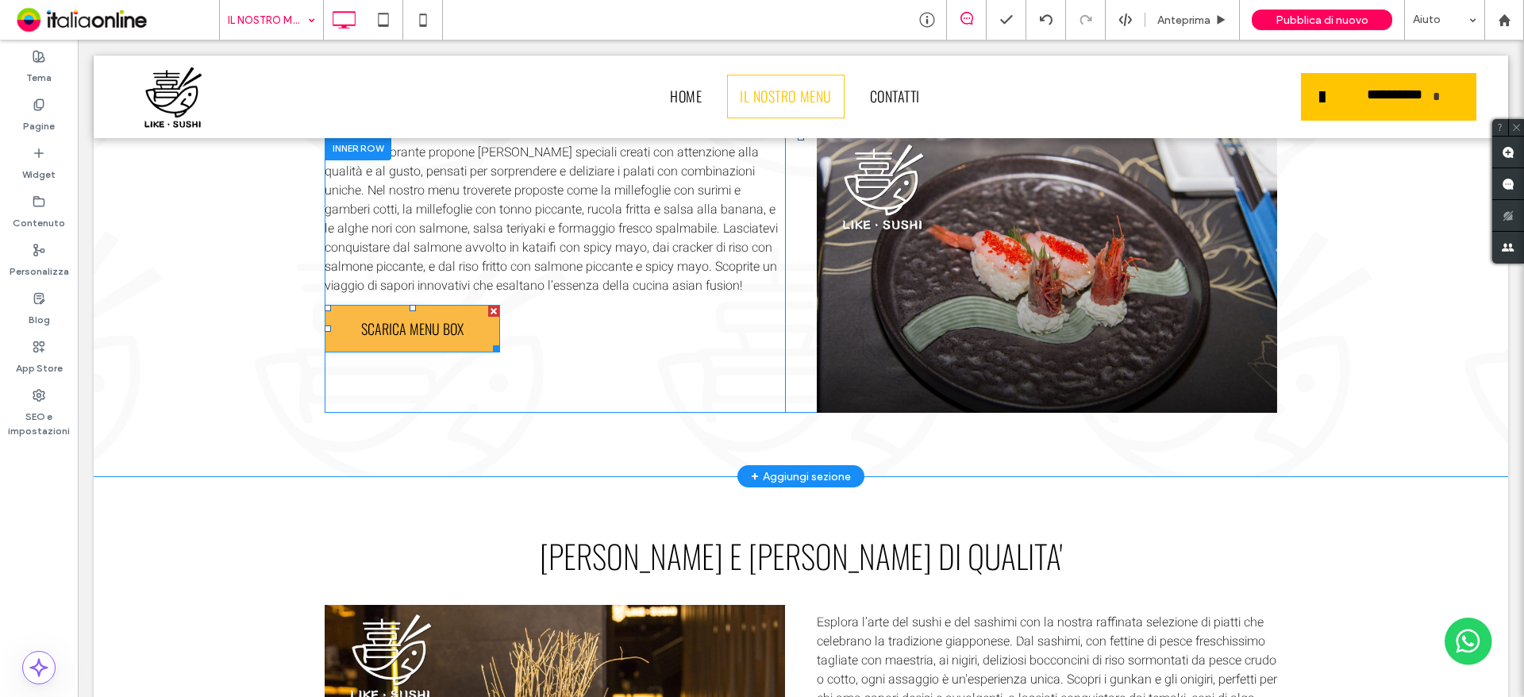
click at [439, 344] on span "SCARICA MENU BOX" at bounding box center [412, 328] width 113 height 37
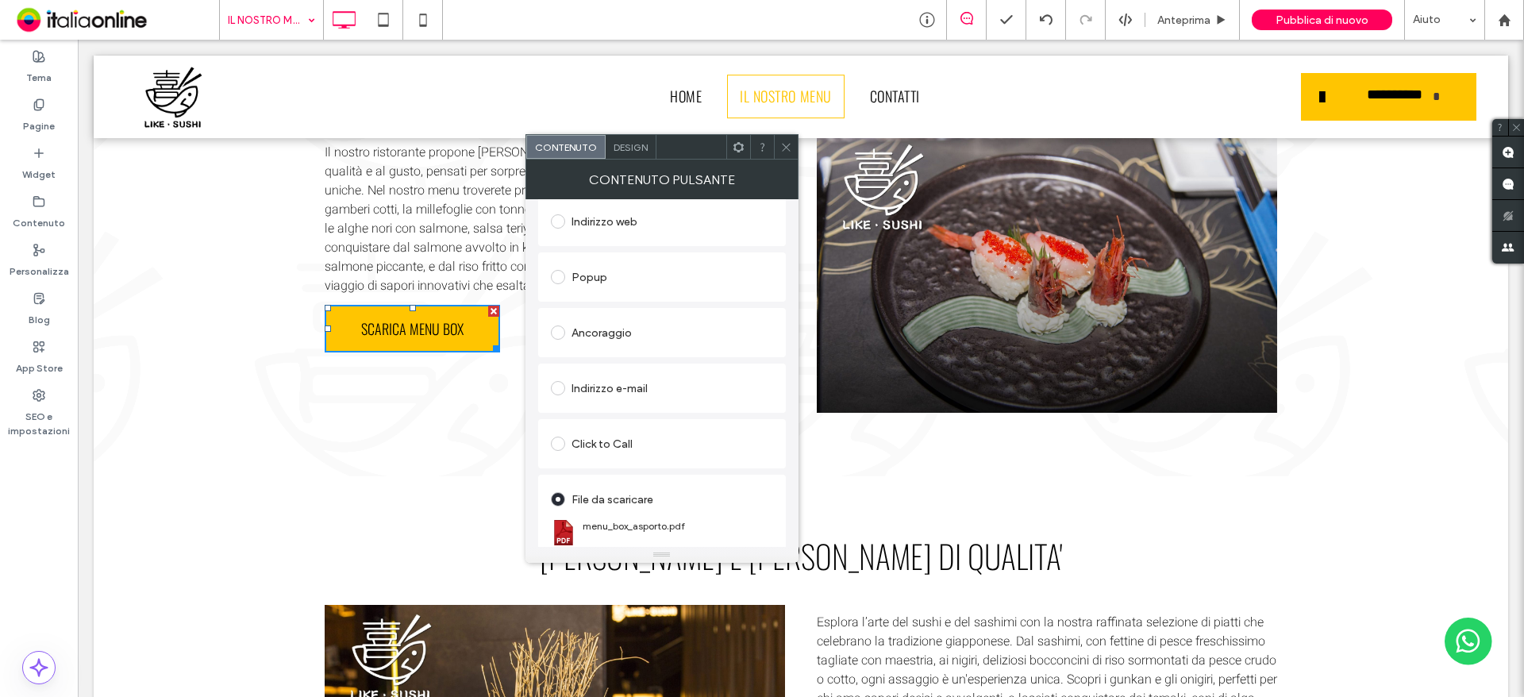
scroll to position [265, 0]
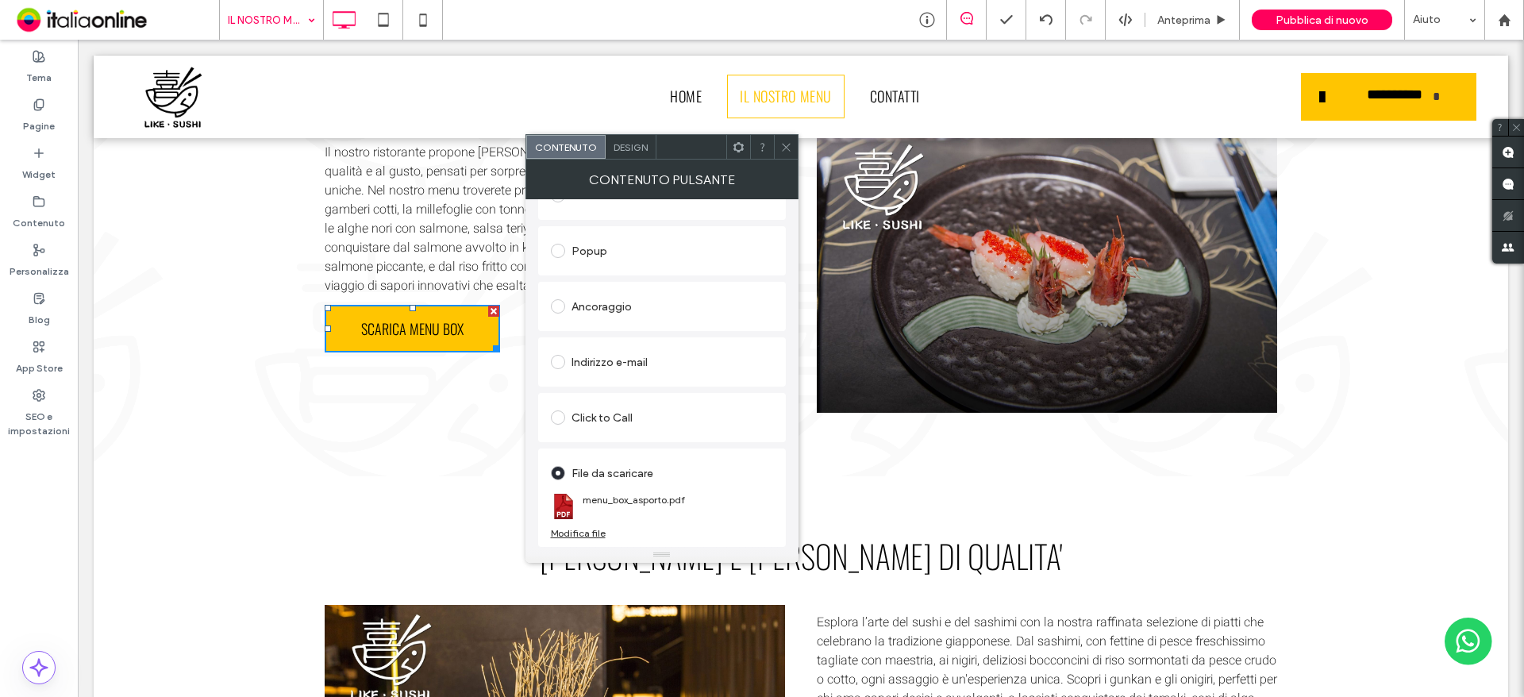
click at [786, 144] on icon at bounding box center [786, 147] width 12 height 12
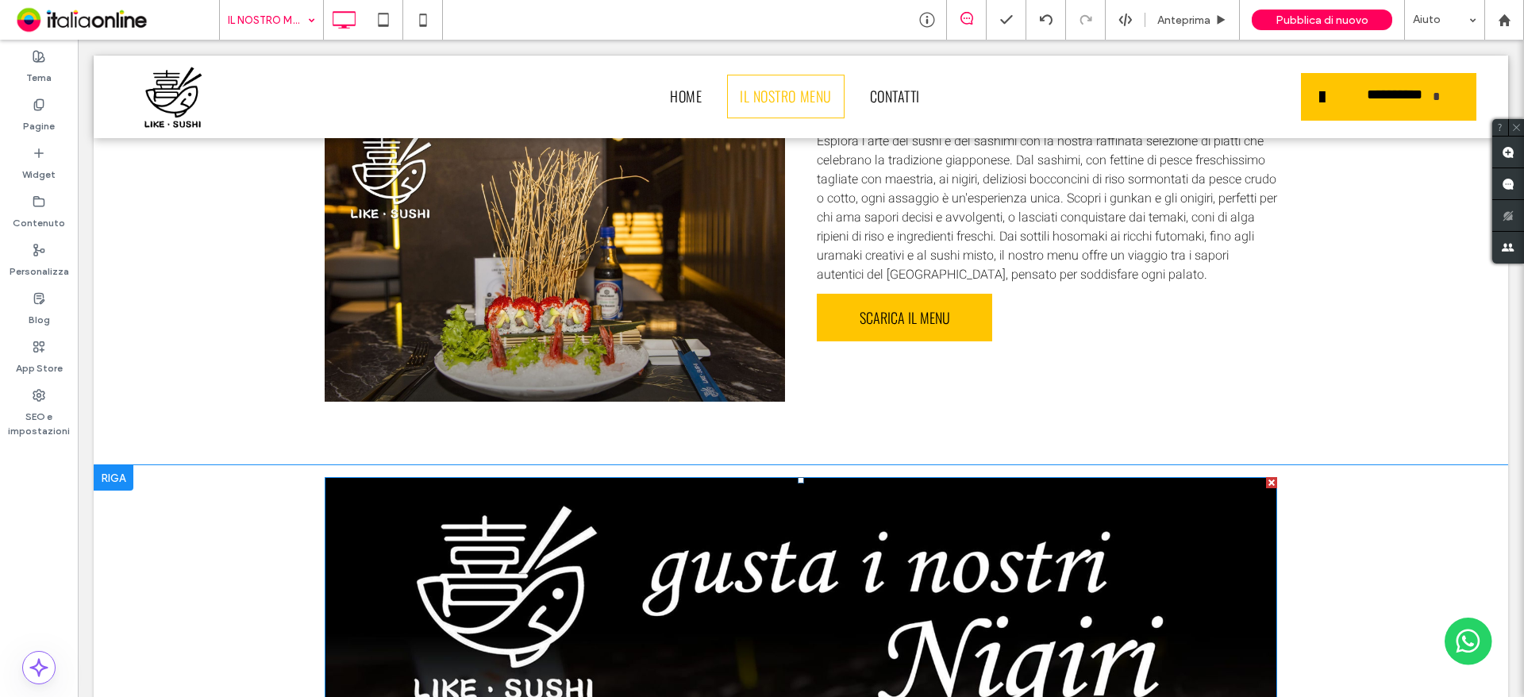
scroll to position [3553, 0]
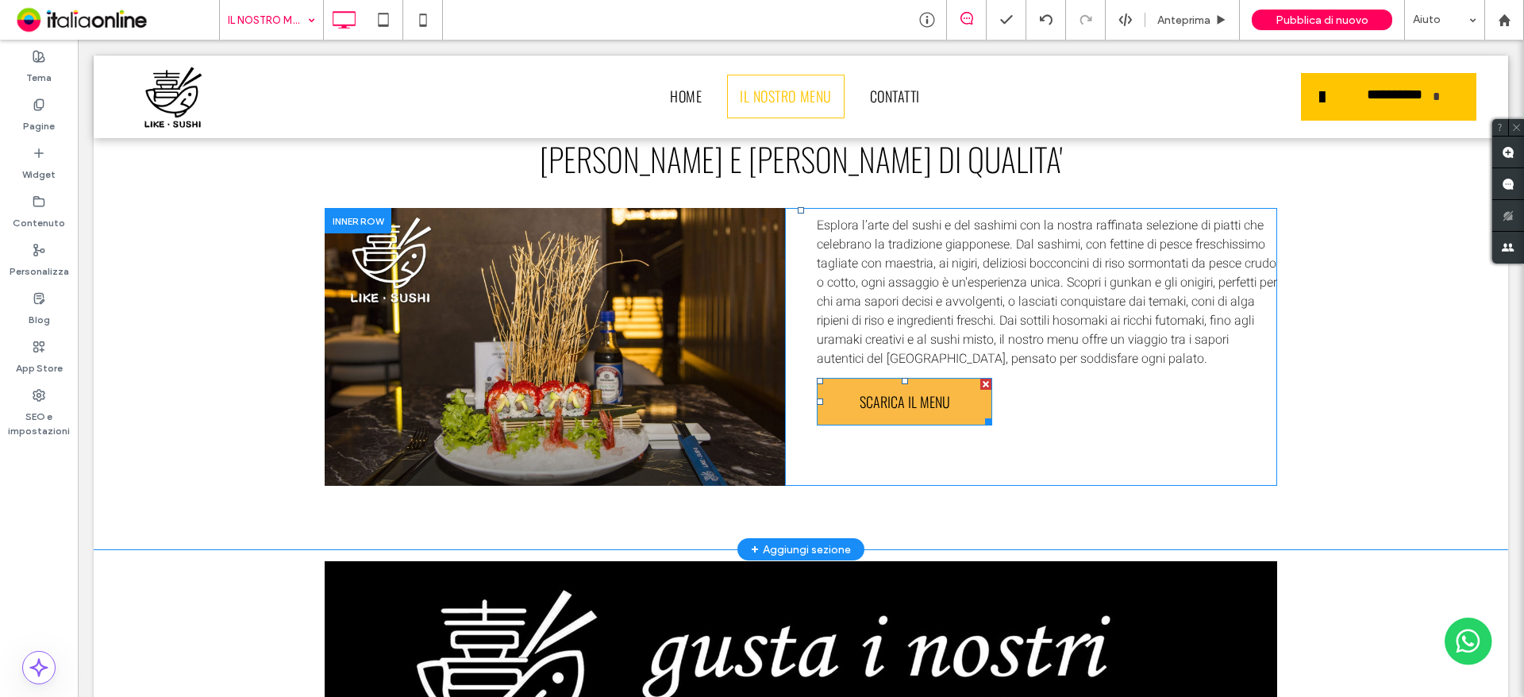
click at [915, 411] on span "SCARICA IL MENU" at bounding box center [905, 401] width 102 height 37
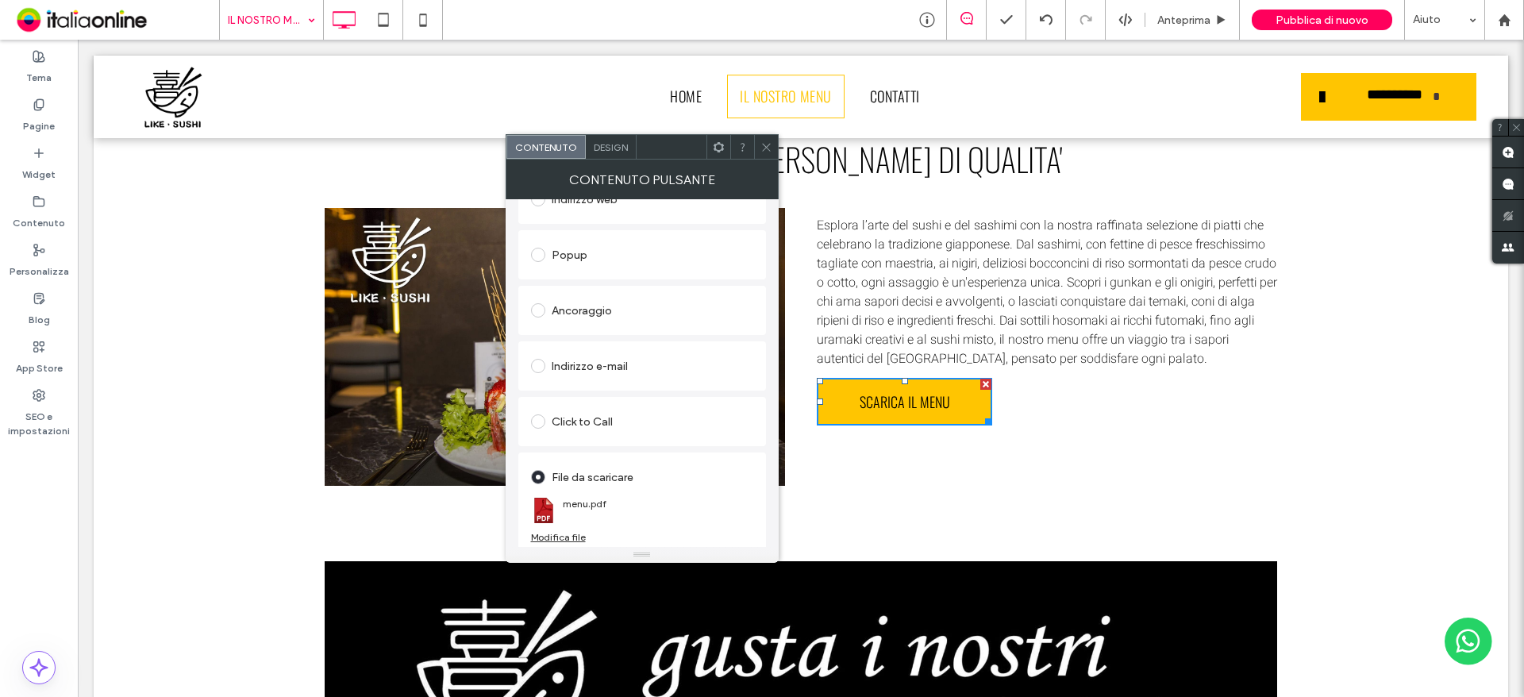
scroll to position [265, 0]
click at [570, 533] on div "Modifica file" at bounding box center [558, 533] width 55 height 12
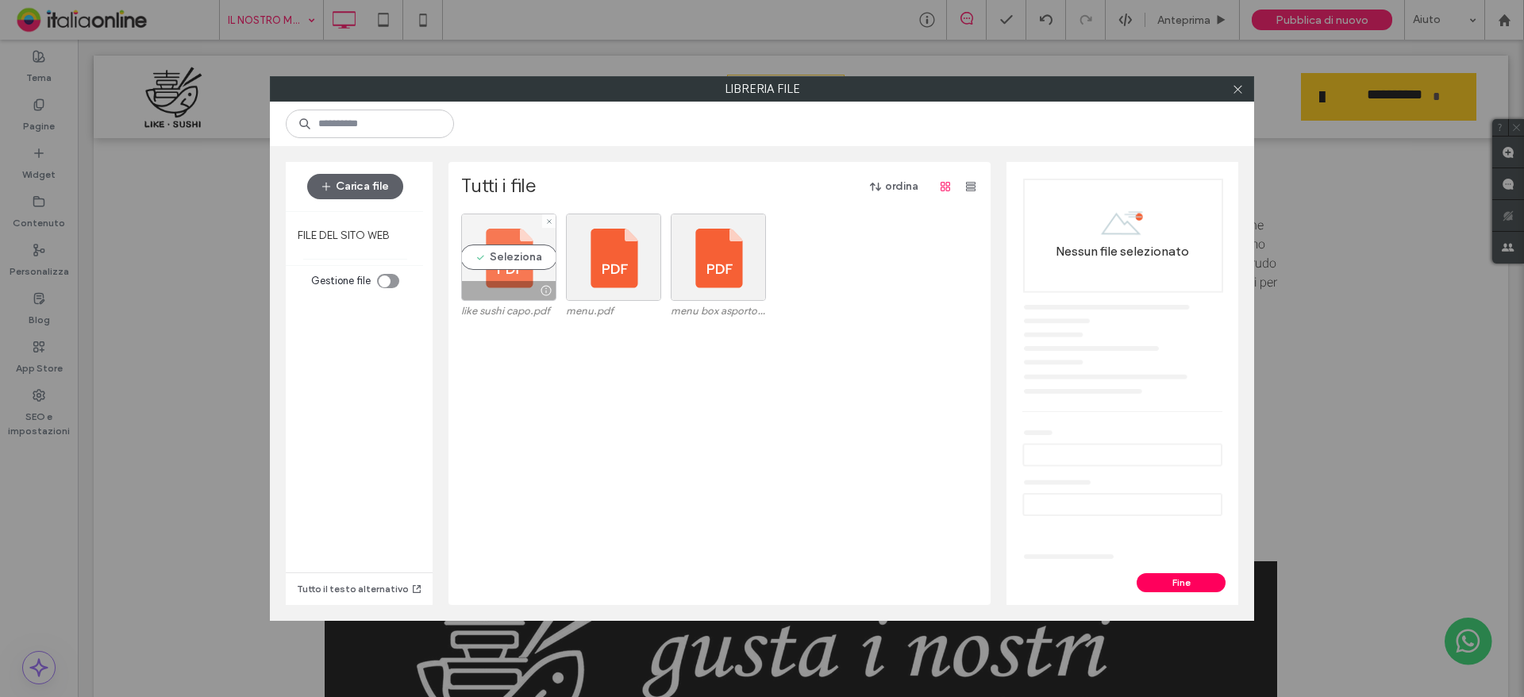
drag, startPoint x: 514, startPoint y: 258, endPoint x: 542, endPoint y: 265, distance: 28.7
click at [514, 258] on div "Seleziona" at bounding box center [508, 256] width 95 height 87
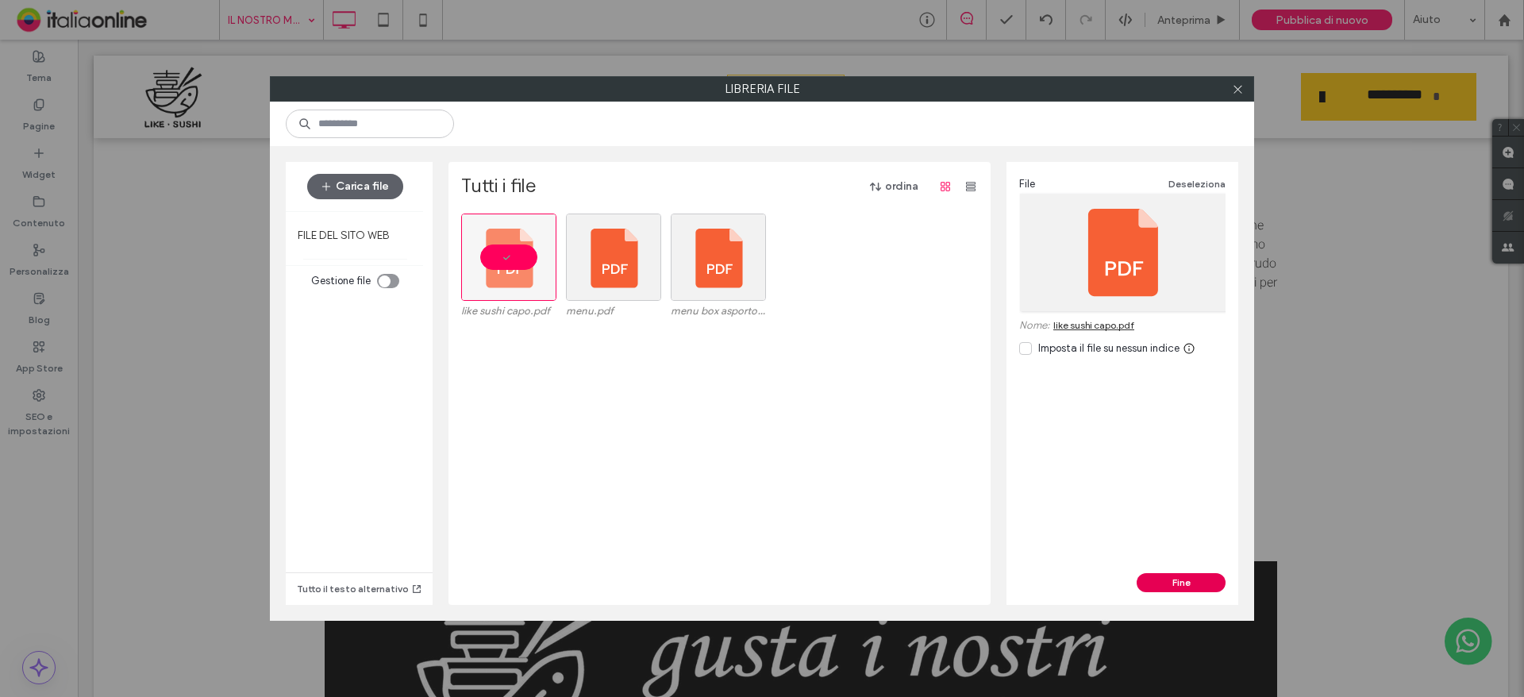
drag, startPoint x: 1192, startPoint y: 598, endPoint x: 1190, endPoint y: 589, distance: 9.8
click at [1190, 593] on div "Fine" at bounding box center [1122, 589] width 232 height 32
click at [1190, 580] on button "Fine" at bounding box center [1180, 582] width 89 height 19
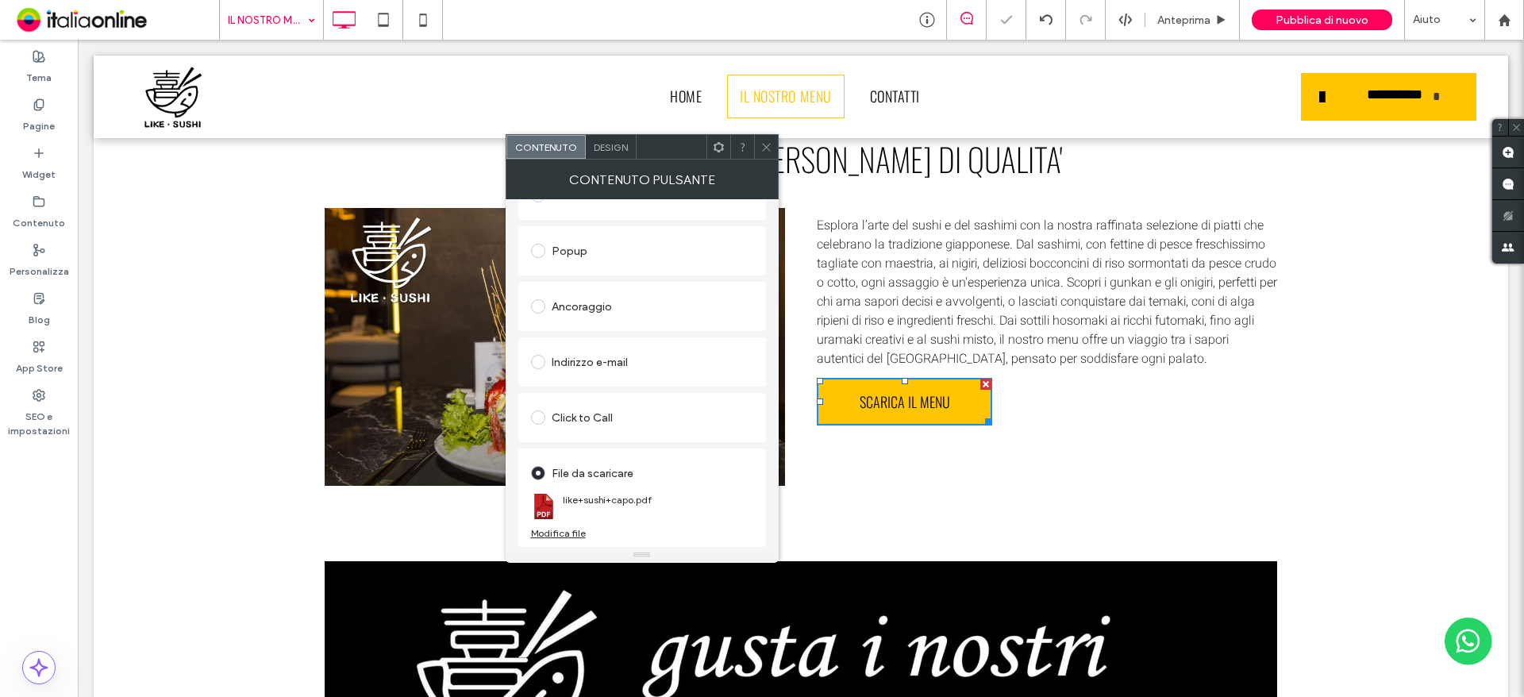
click at [764, 152] on icon at bounding box center [766, 147] width 12 height 12
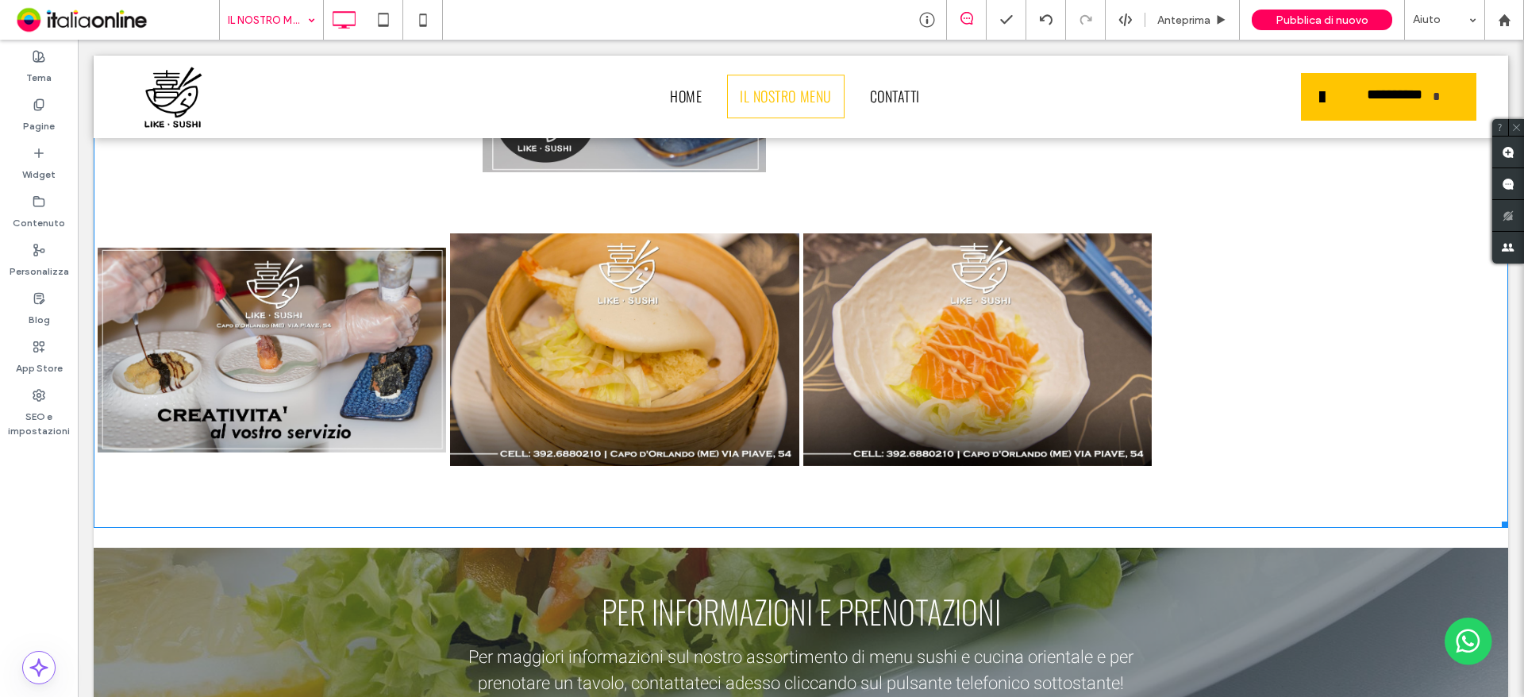
scroll to position [8447, 0]
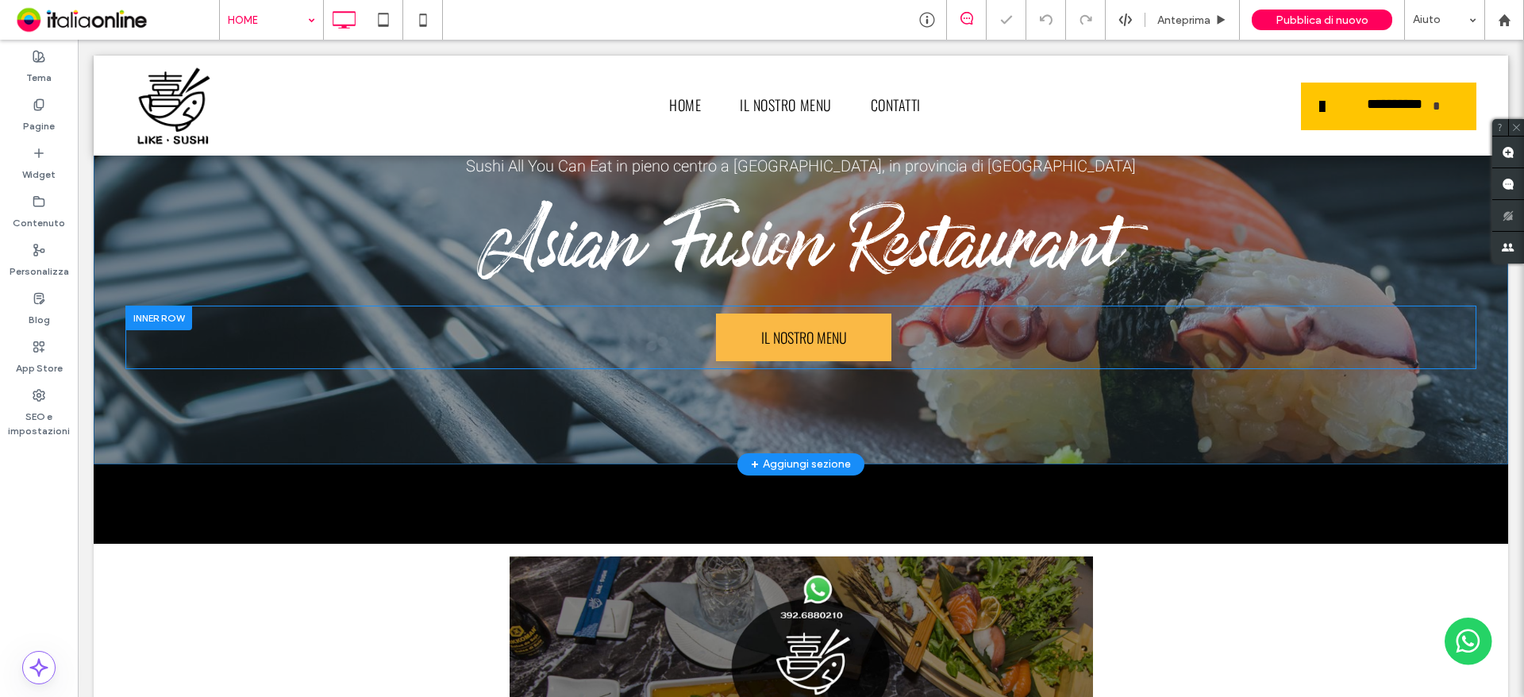
scroll to position [79, 0]
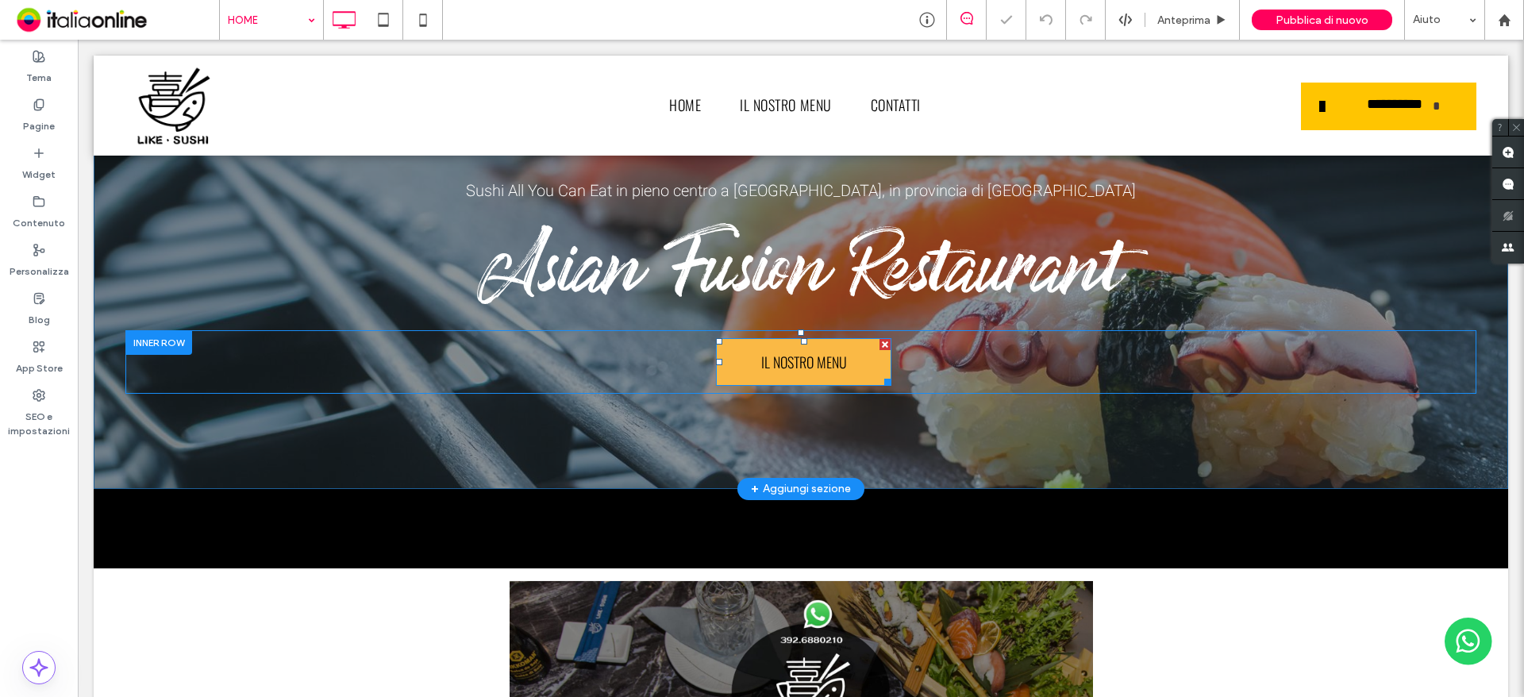
click at [822, 356] on span "IL NOSTRO MENU" at bounding box center [803, 362] width 97 height 37
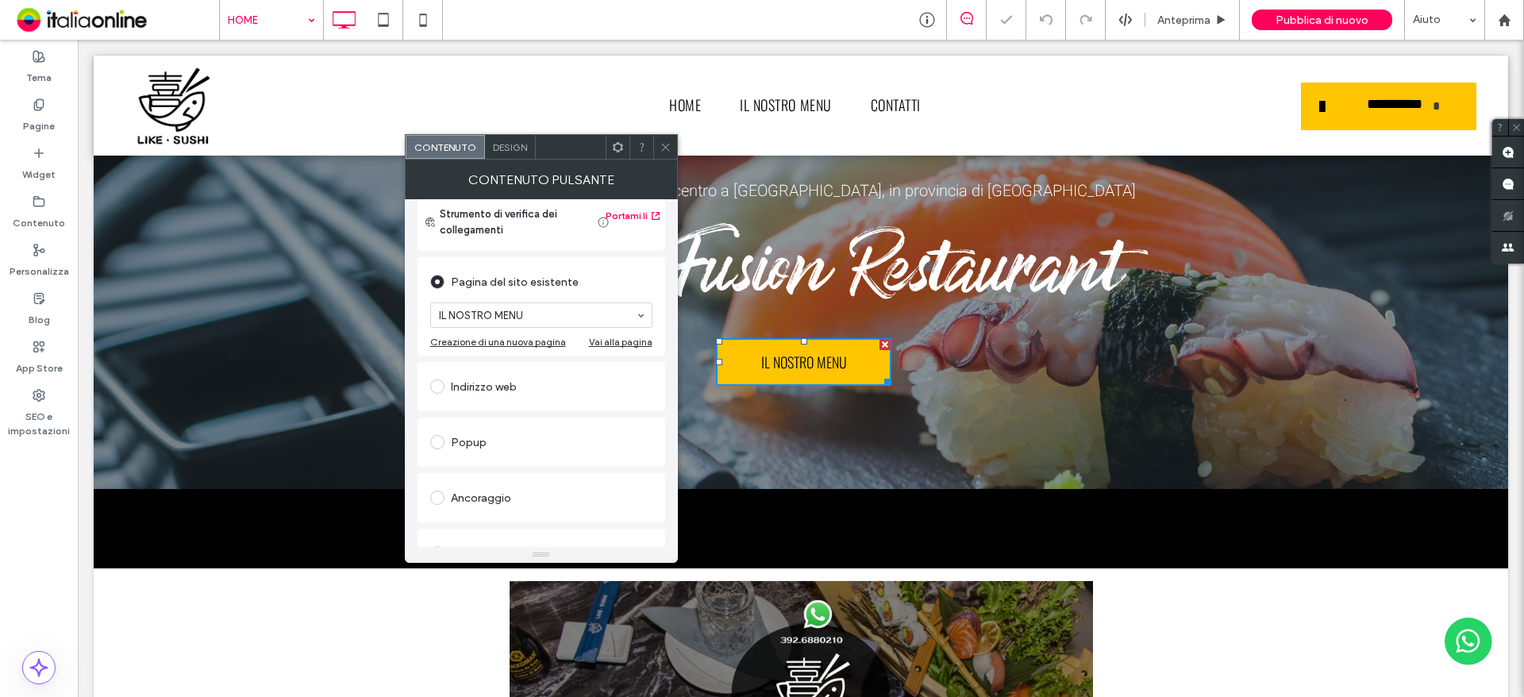
scroll to position [265, 0]
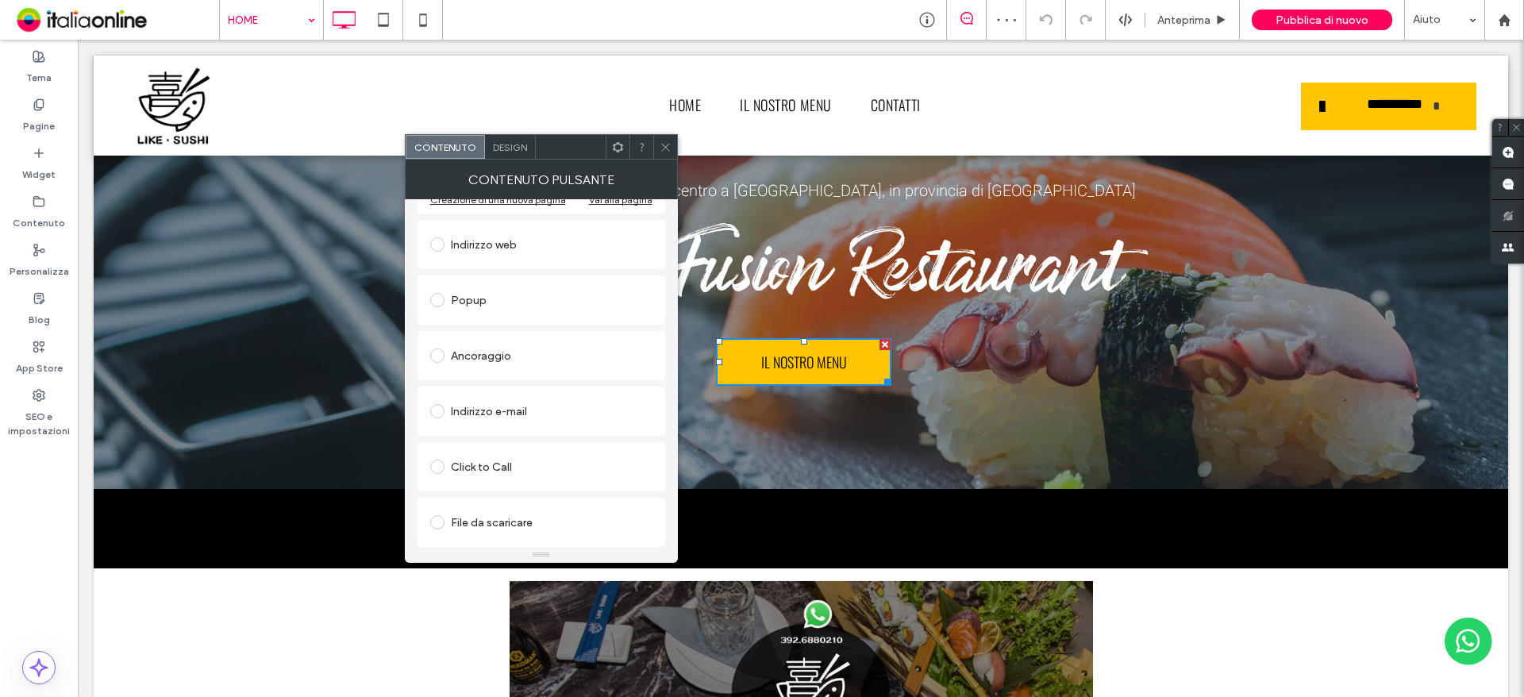
click at [665, 152] on icon at bounding box center [665, 147] width 12 height 12
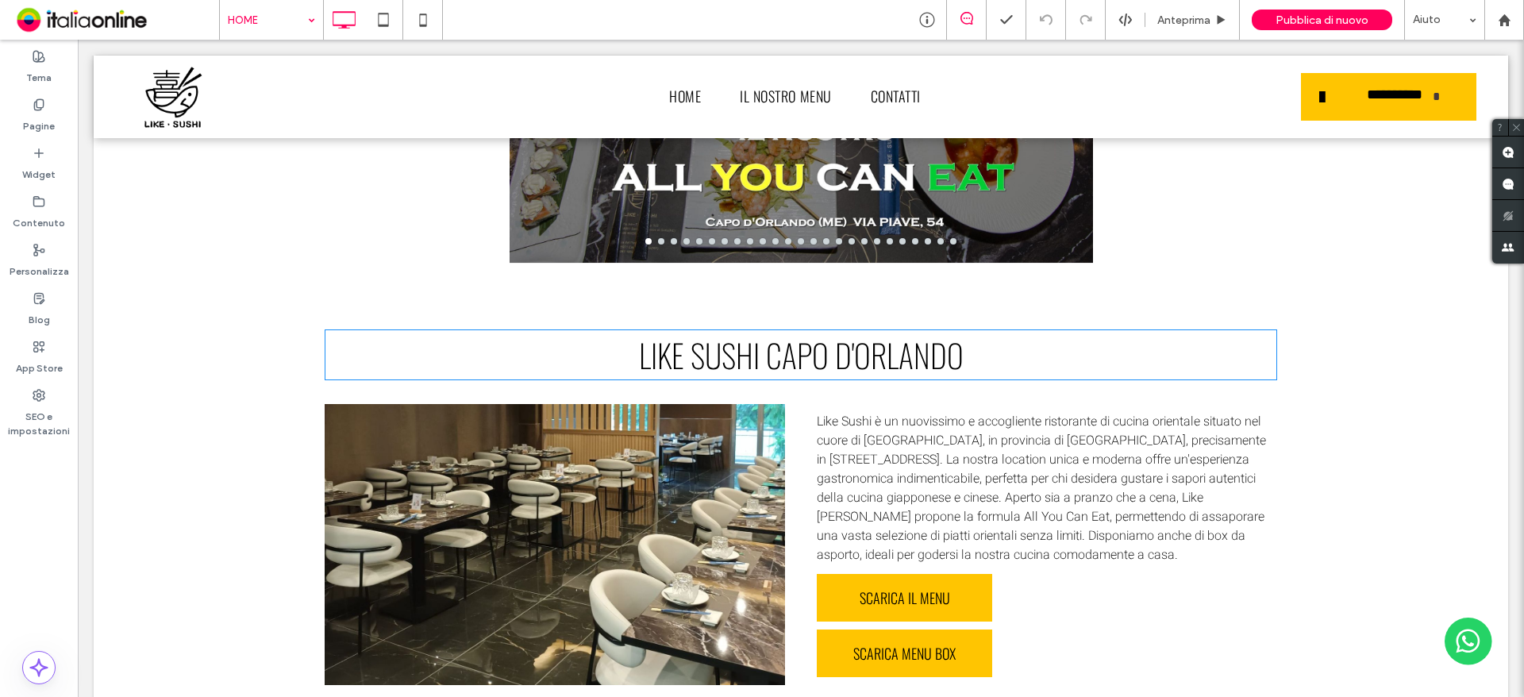
scroll to position [1032, 0]
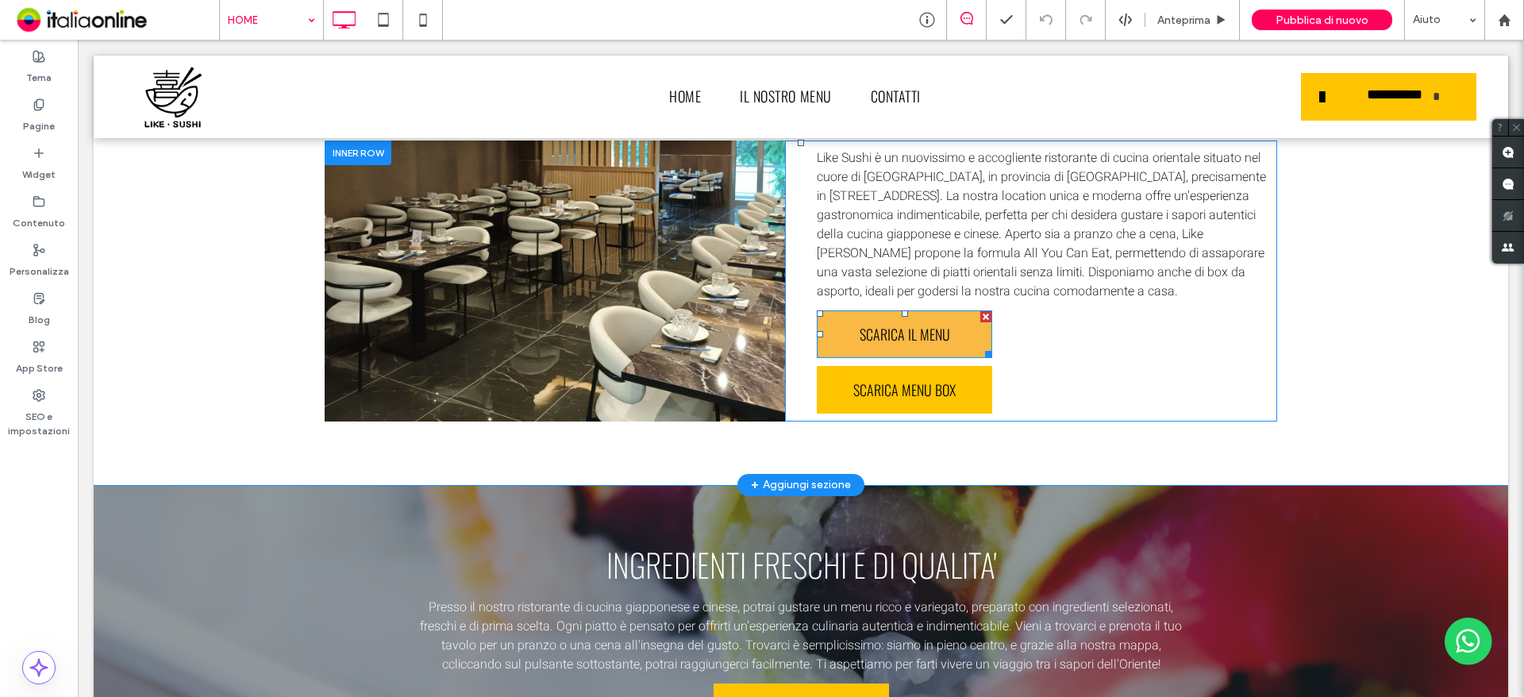
click at [870, 352] on span "SCARICA IL MENU" at bounding box center [905, 334] width 102 height 37
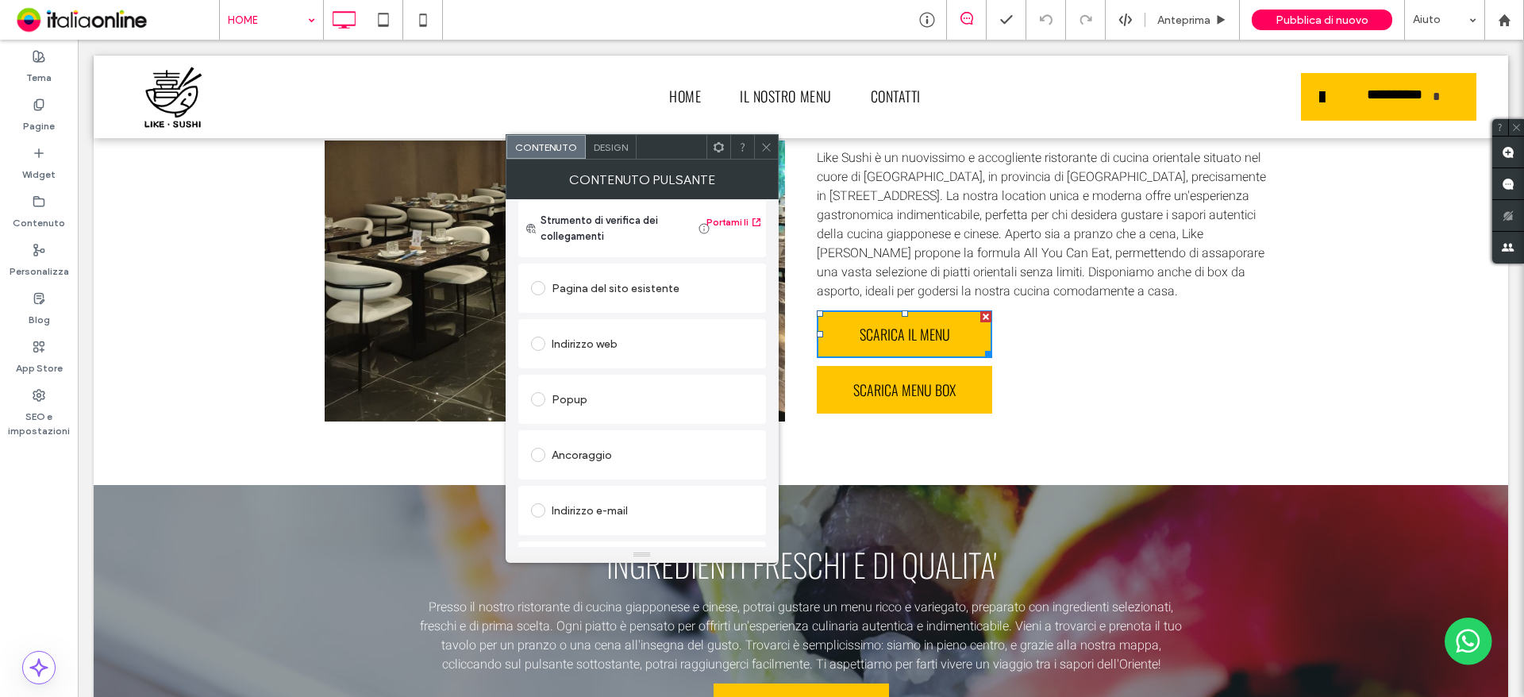
scroll to position [265, 0]
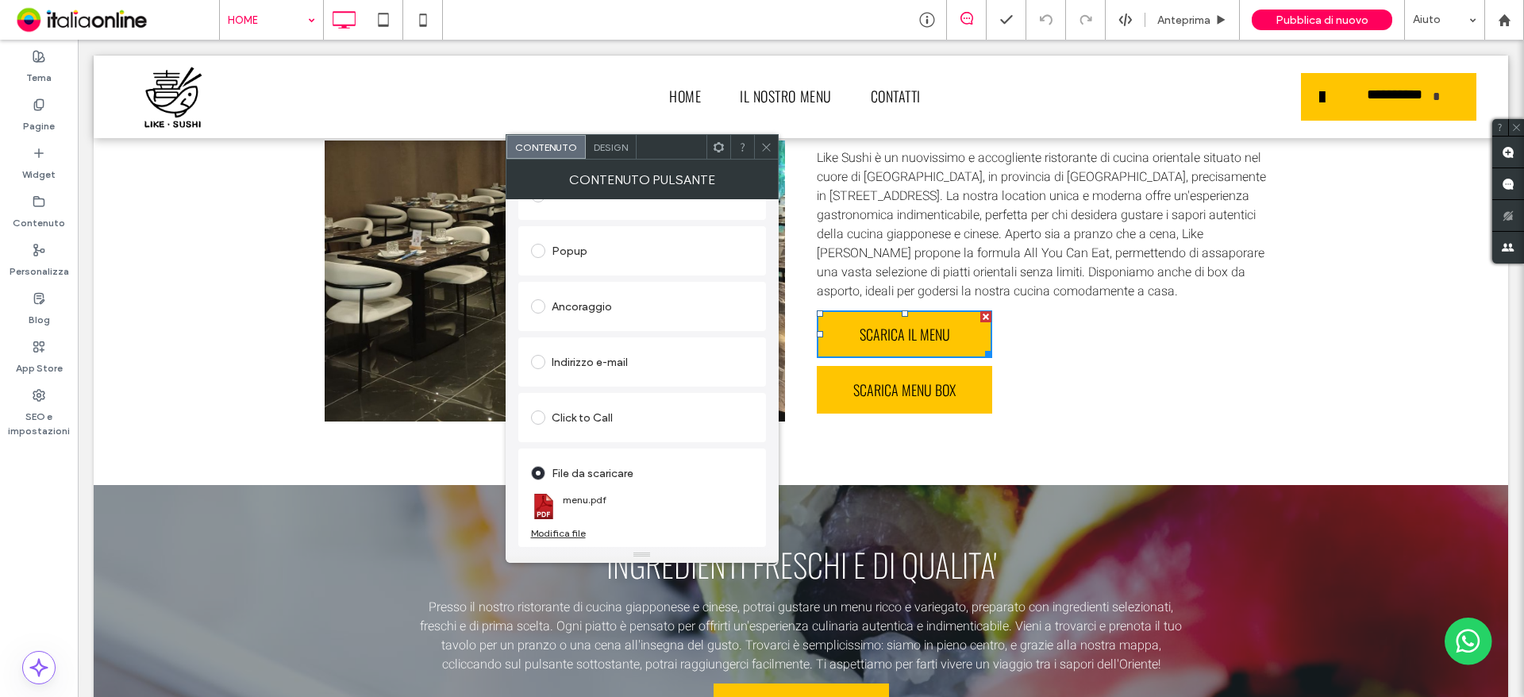
click at [568, 531] on div "Modifica file" at bounding box center [558, 533] width 55 height 12
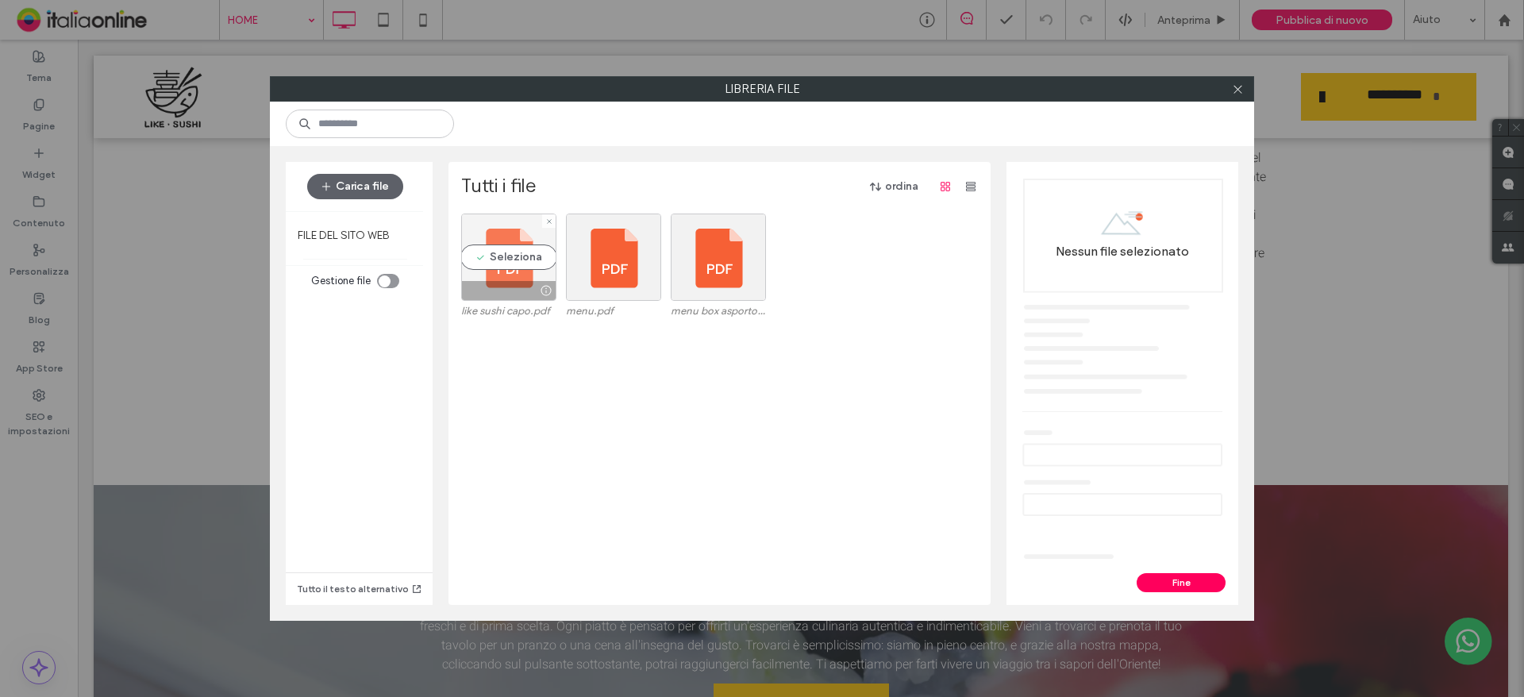
click at [494, 254] on div "Seleziona" at bounding box center [508, 256] width 95 height 87
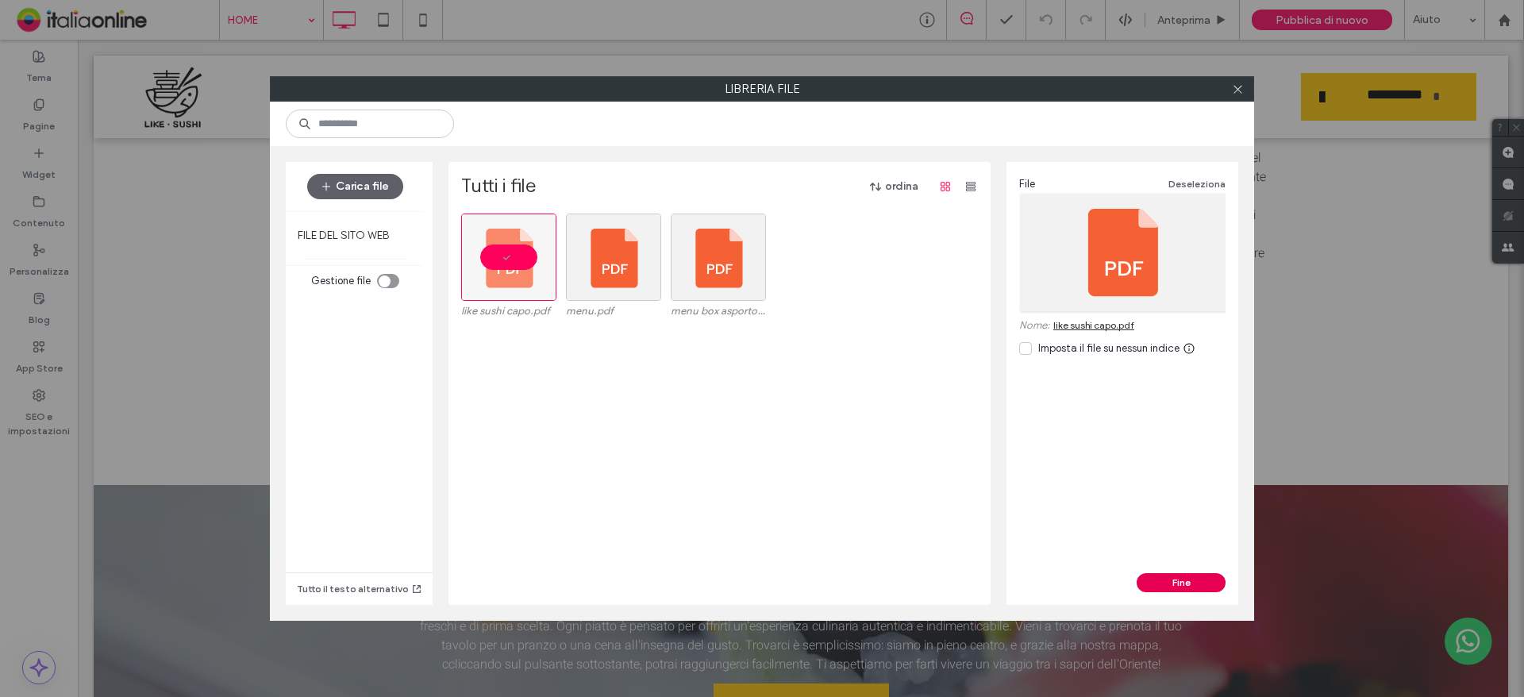
click at [1175, 578] on button "Fine" at bounding box center [1180, 582] width 89 height 19
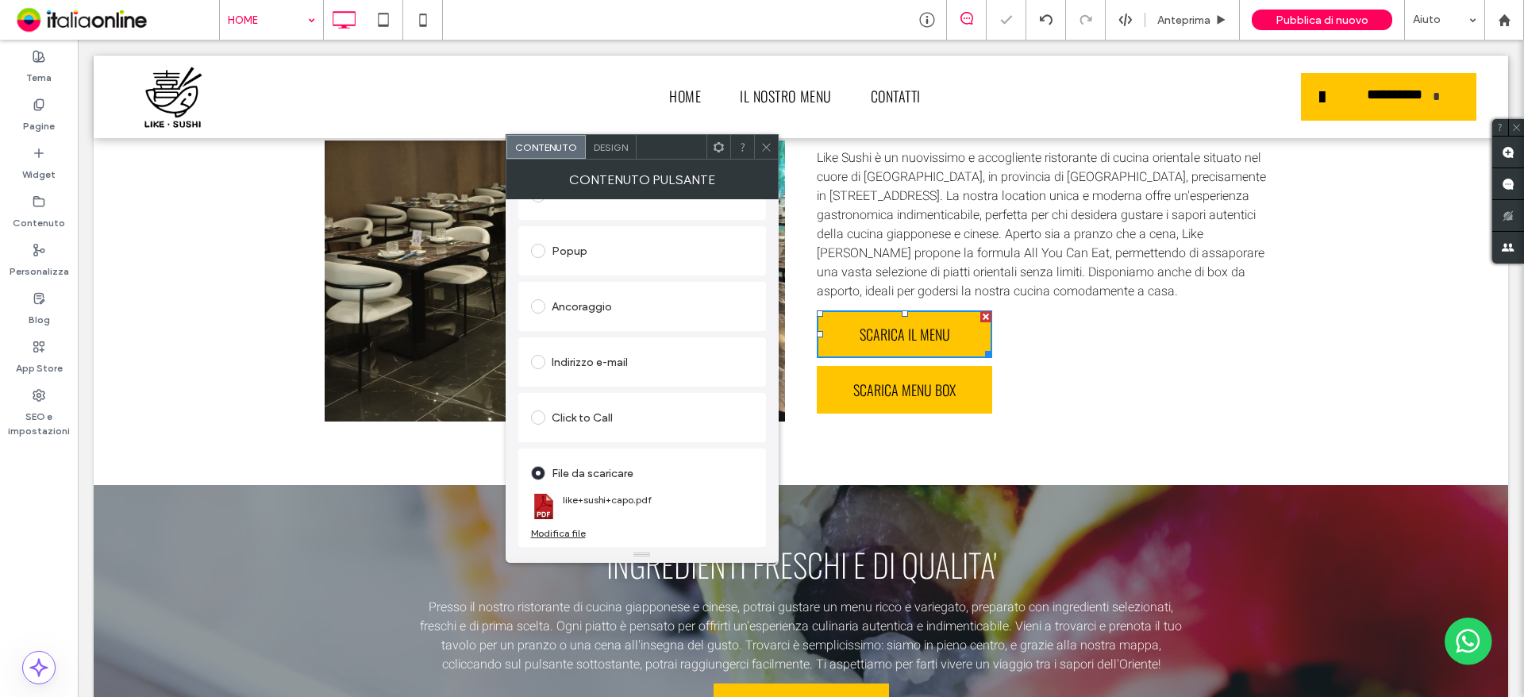
click at [763, 151] on icon at bounding box center [766, 147] width 12 height 12
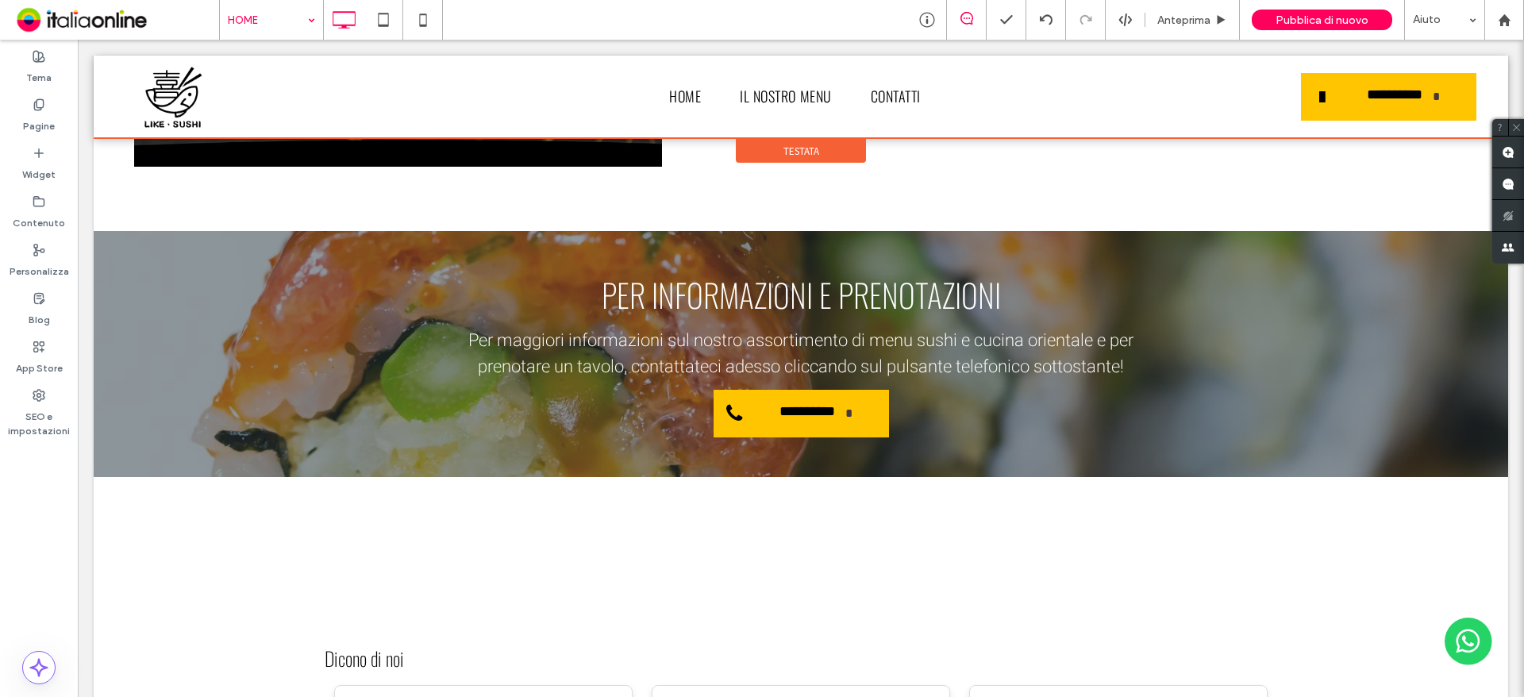
scroll to position [5459, 0]
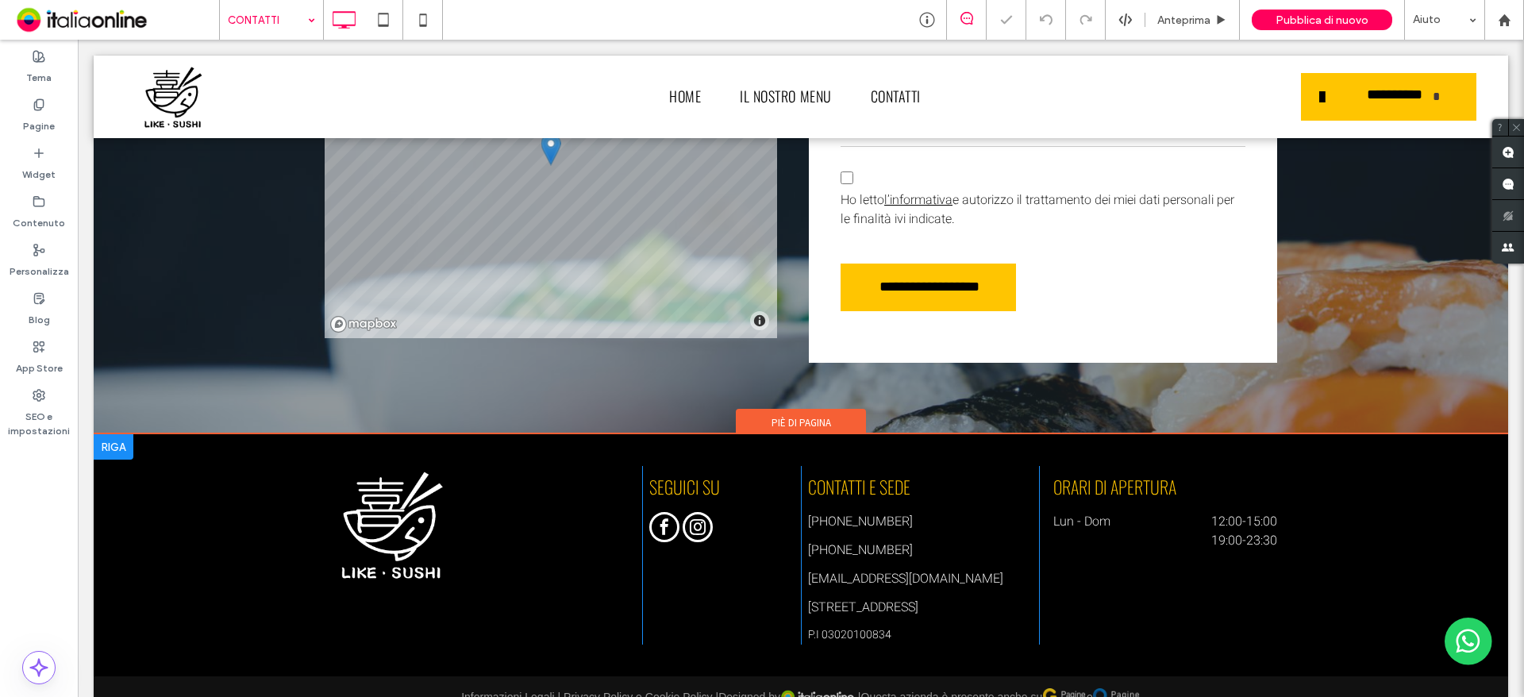
scroll to position [1978, 0]
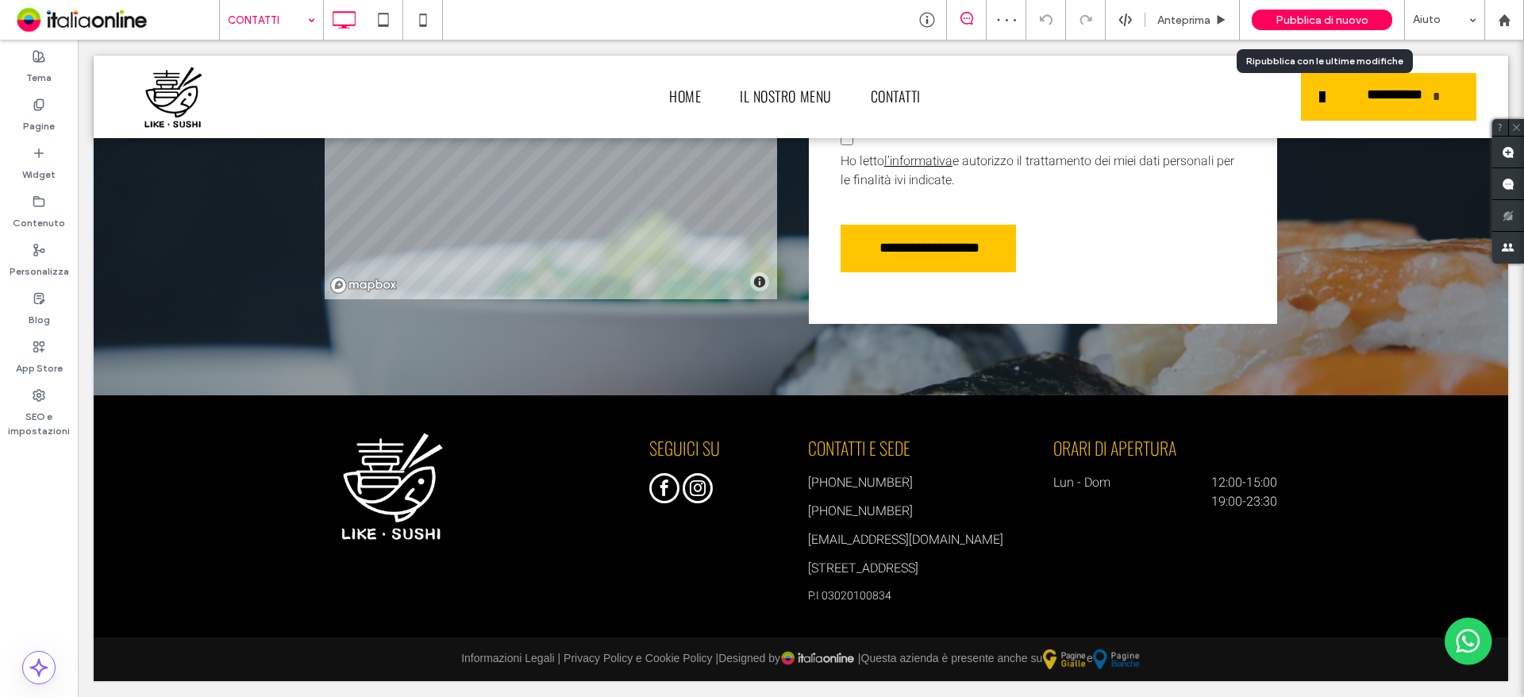
click at [1291, 16] on span "Pubblica di nuovo" at bounding box center [1321, 19] width 93 height 13
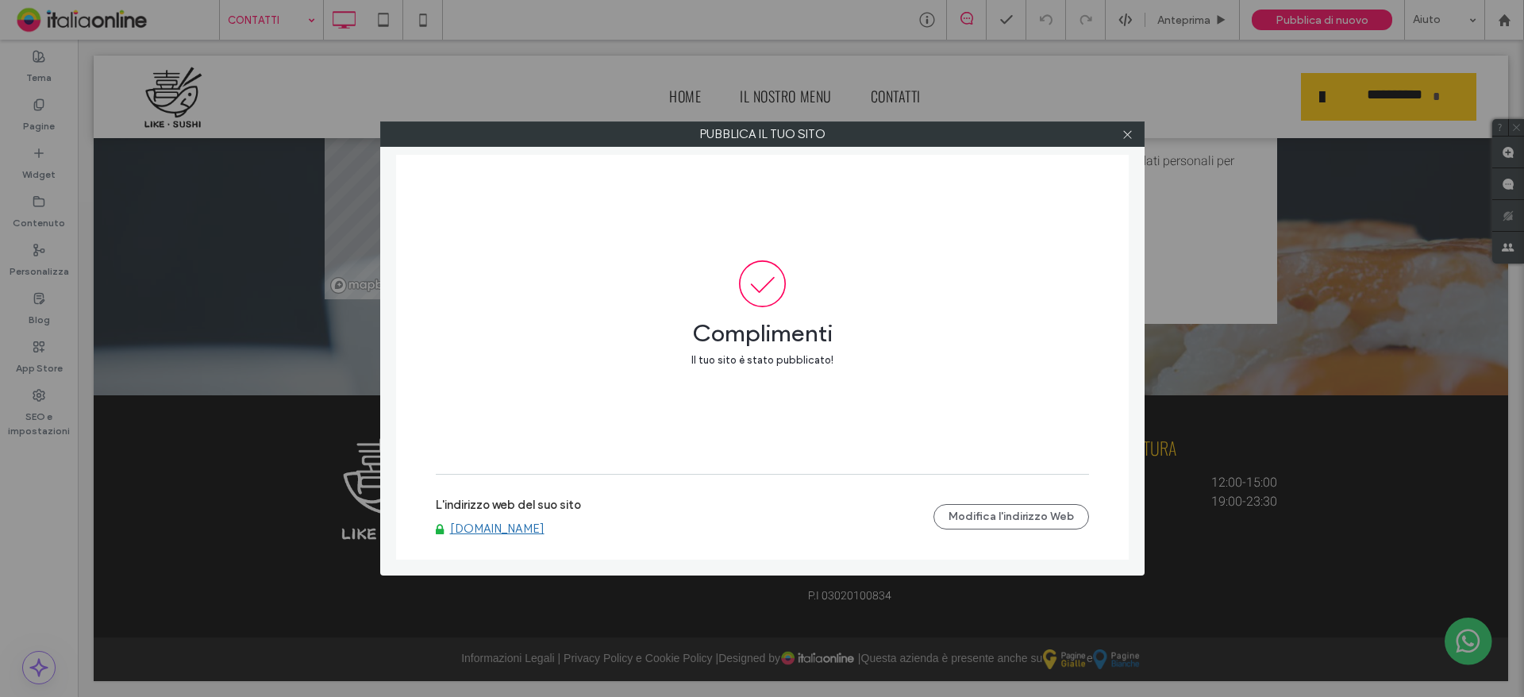
drag, startPoint x: 1126, startPoint y: 137, endPoint x: 961, endPoint y: 101, distance: 169.1
click at [1126, 137] on icon at bounding box center [1127, 135] width 12 height 12
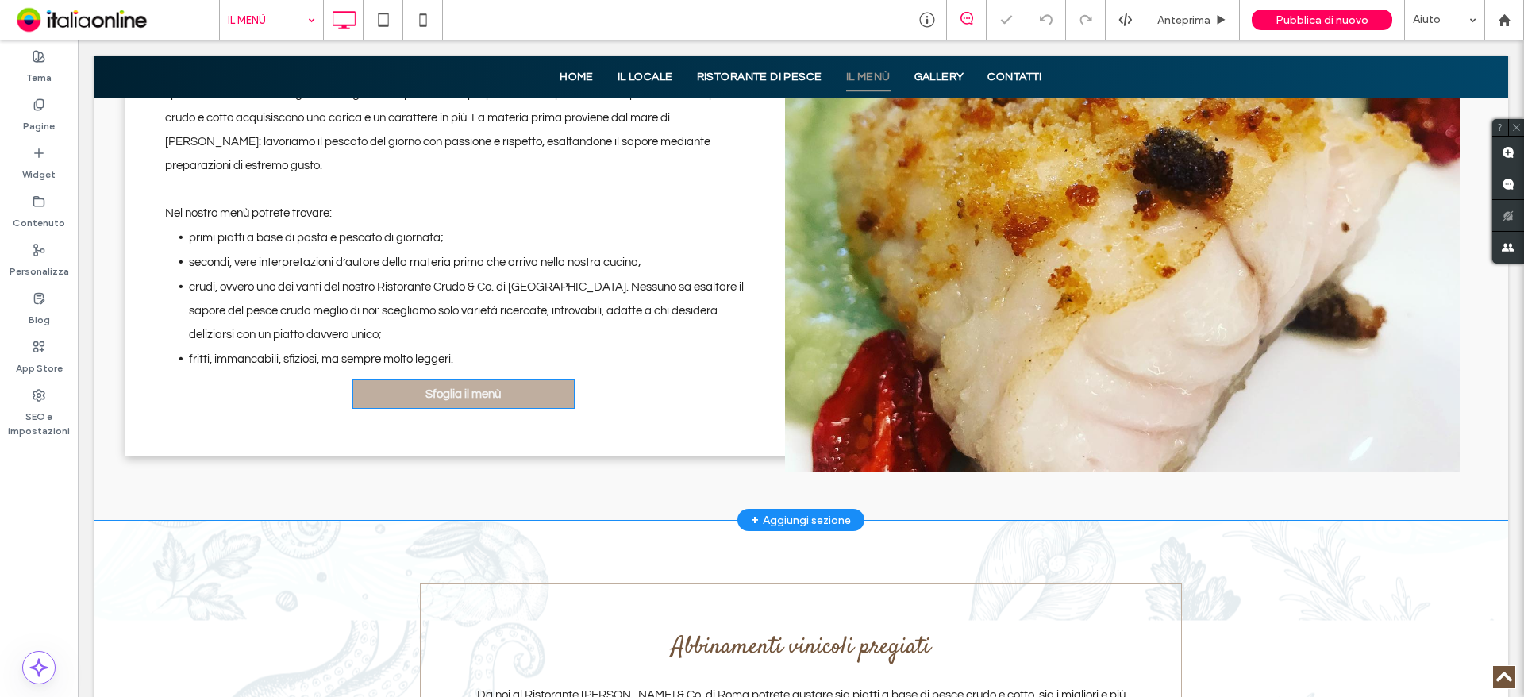
scroll to position [1032, 0]
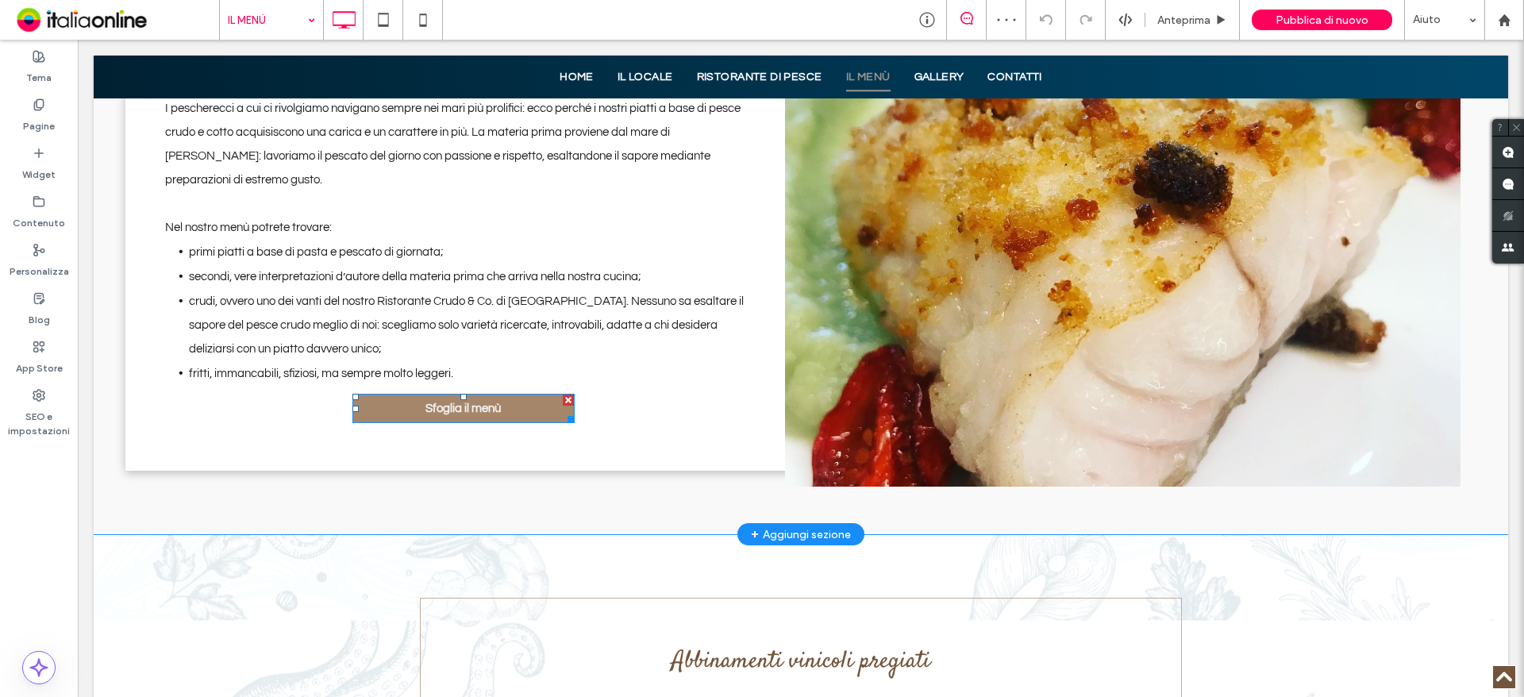
click at [460, 394] on link "Sfoglia il menù" at bounding box center [463, 408] width 222 height 29
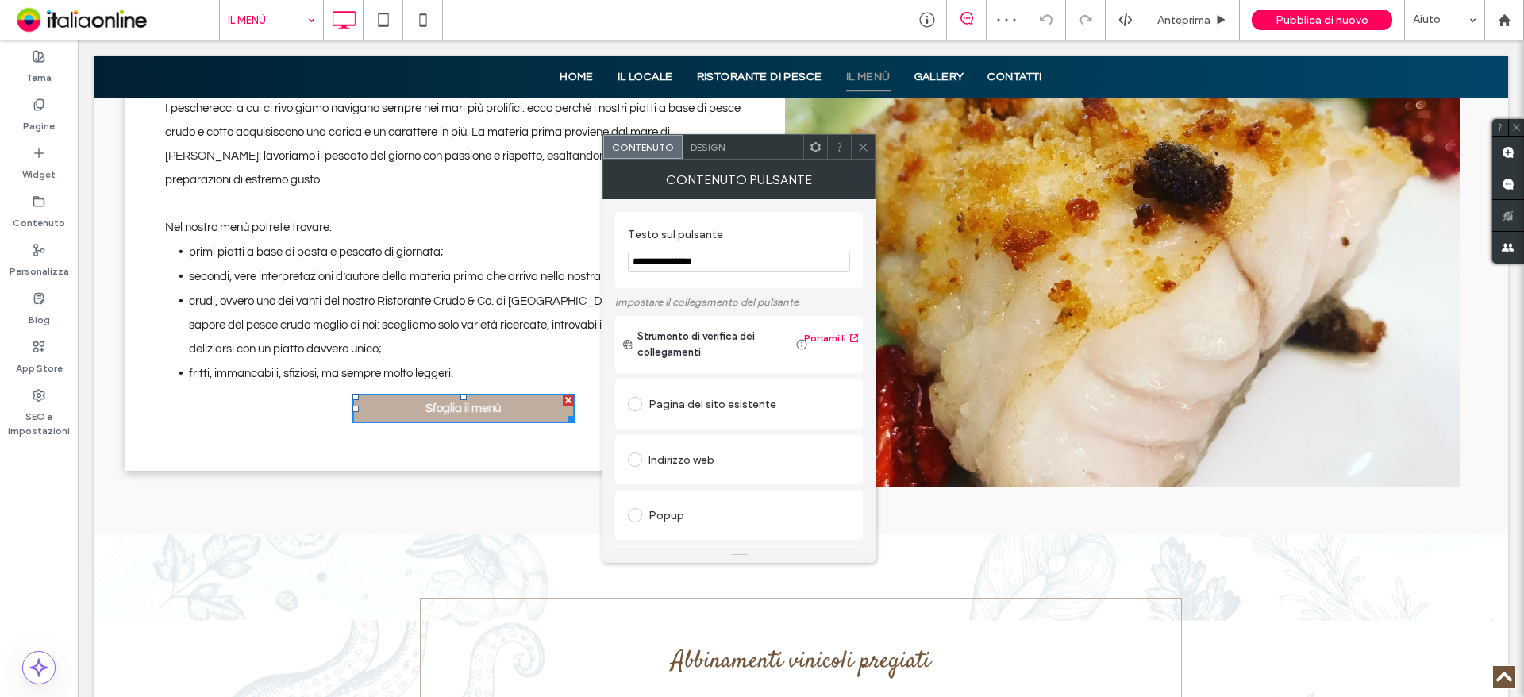
scroll to position [265, 0]
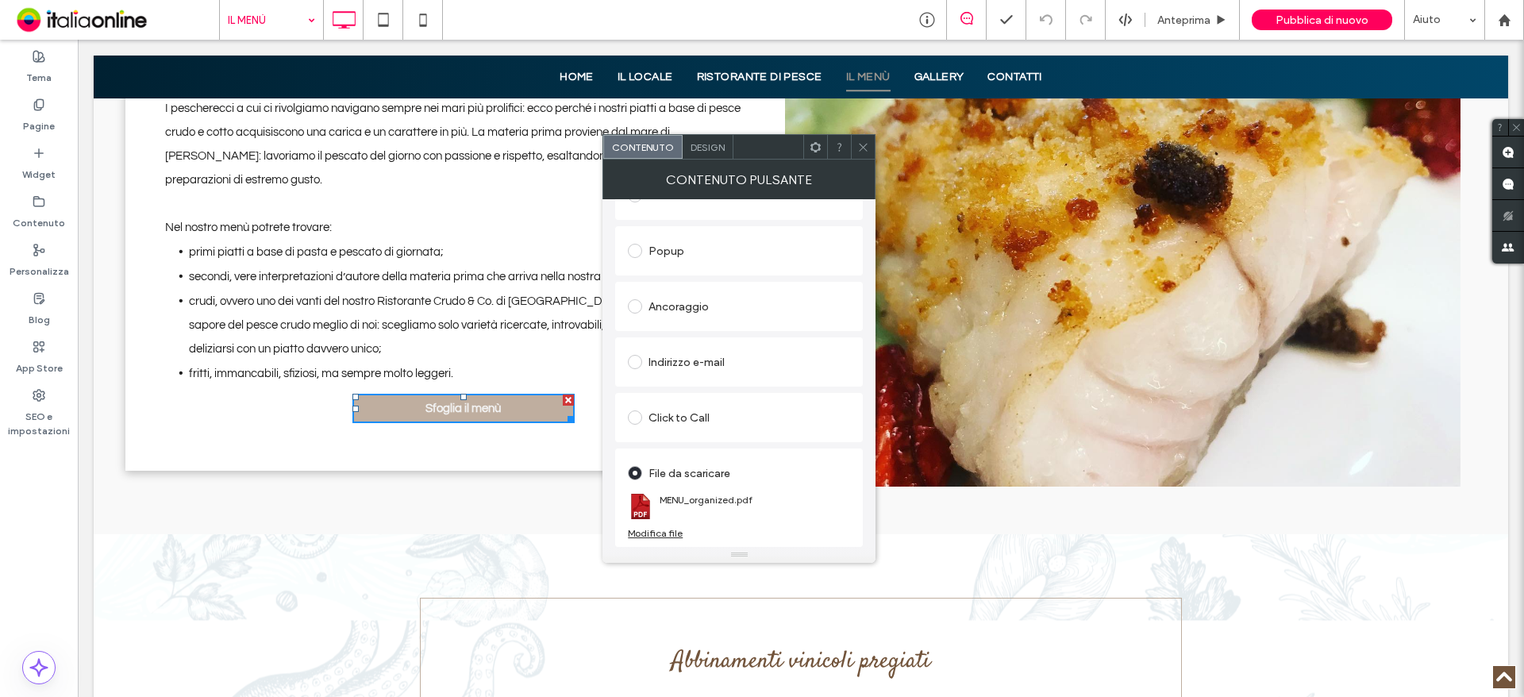
click at [663, 534] on div "Modifica file" at bounding box center [655, 533] width 55 height 12
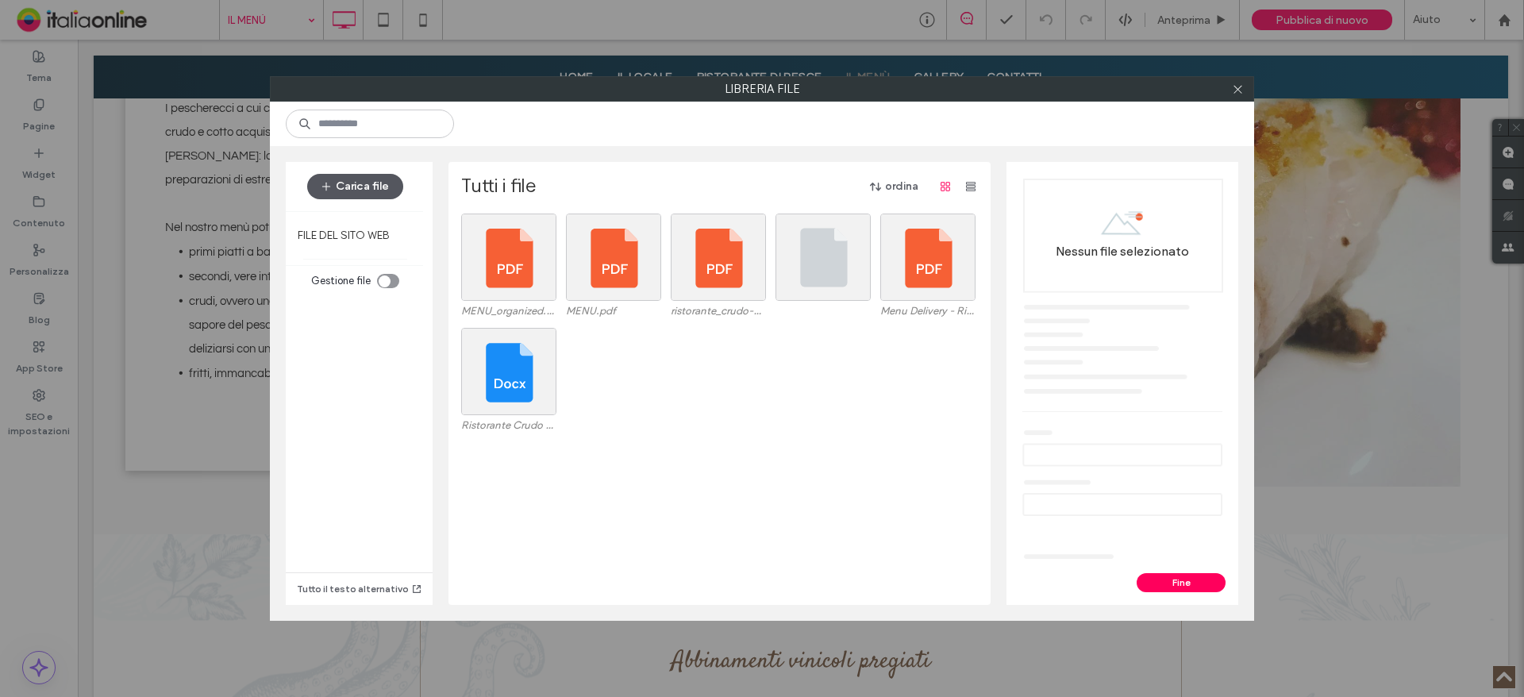
click at [340, 190] on button "Carica file" at bounding box center [355, 186] width 96 height 25
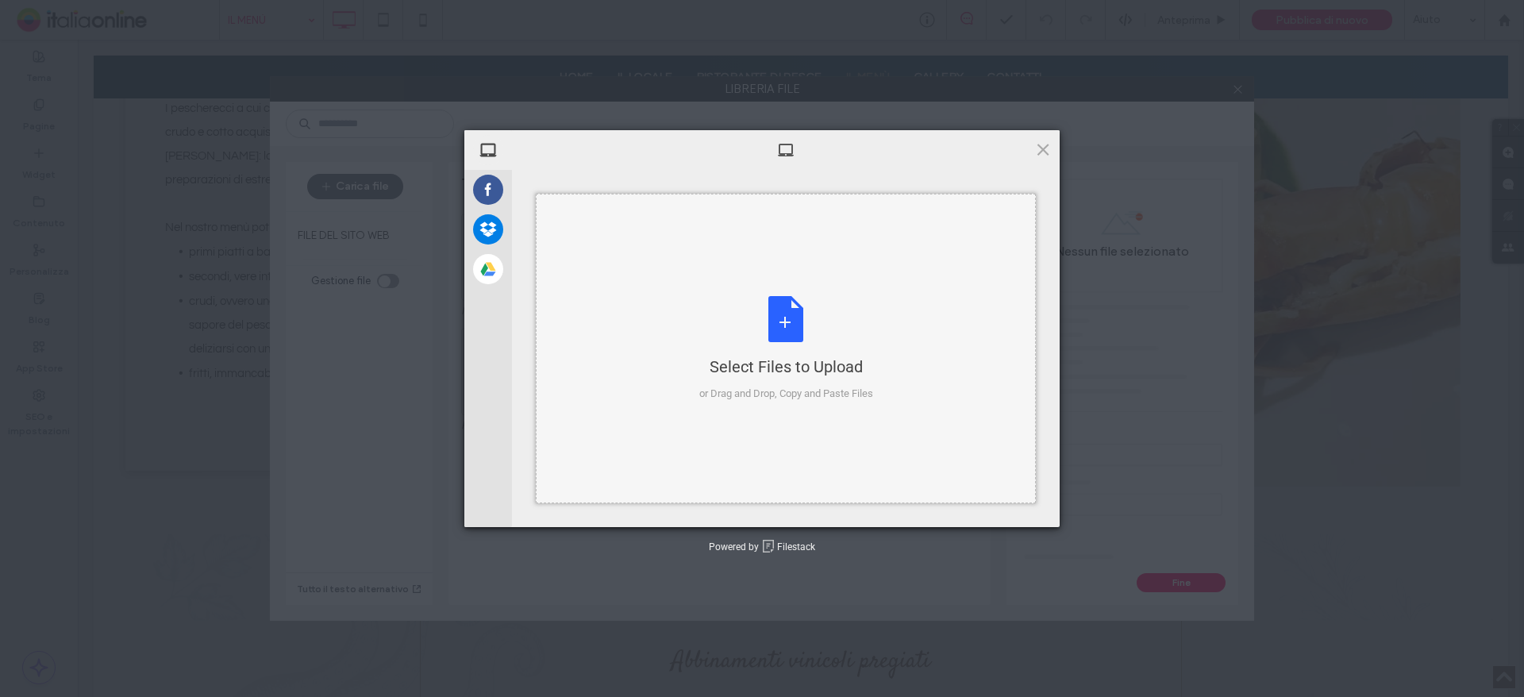
click at [771, 302] on div "Select Files to Upload or Drag and Drop, Copy and Paste Files" at bounding box center [786, 349] width 174 height 106
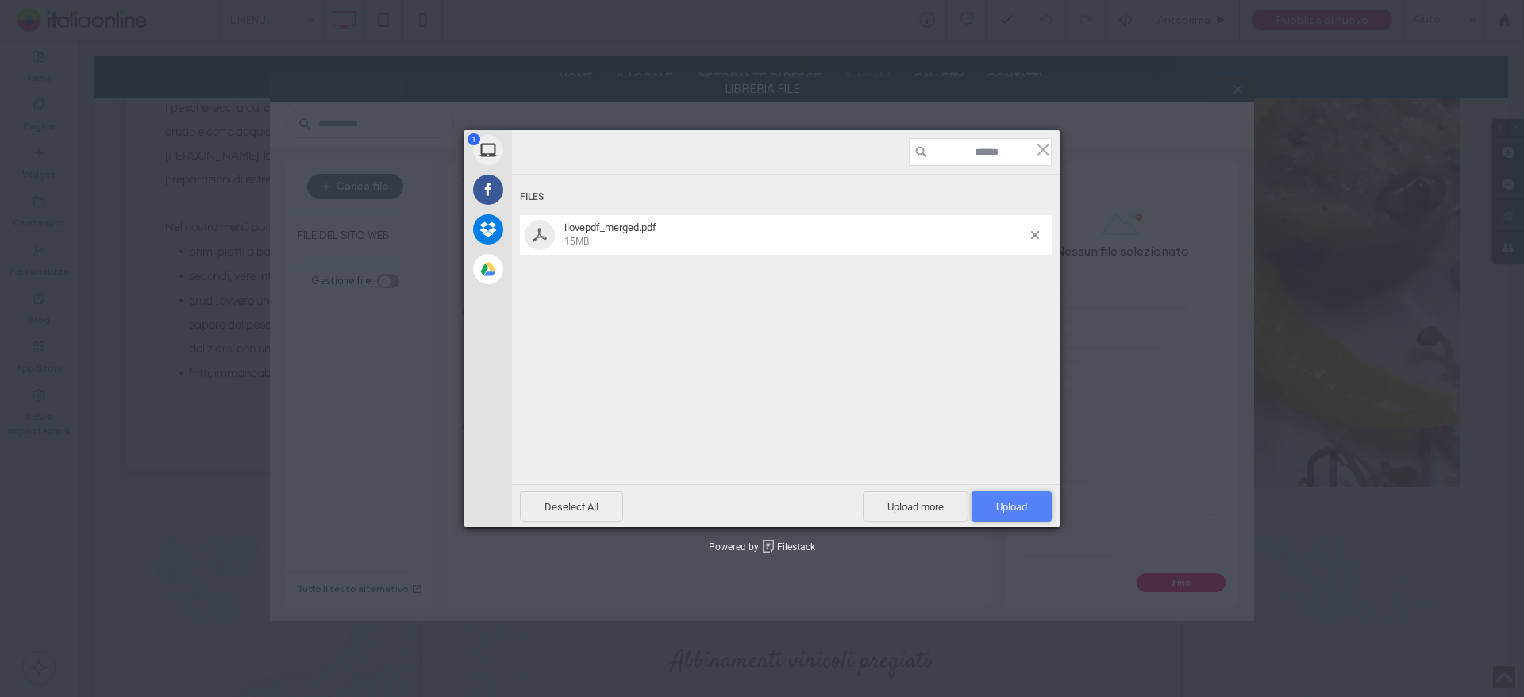
click at [1033, 509] on span "Upload 1" at bounding box center [1011, 506] width 80 height 30
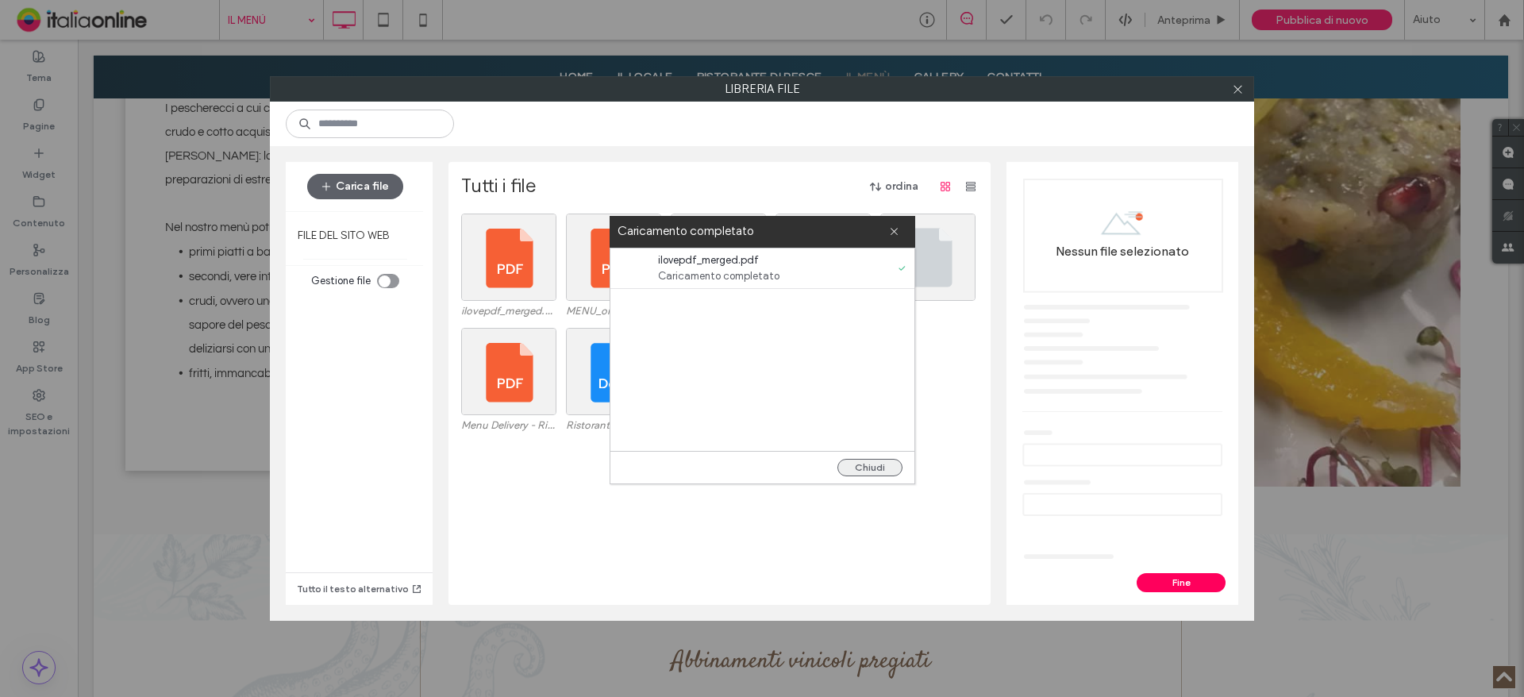
click at [852, 474] on button "Chiudi" at bounding box center [869, 467] width 65 height 17
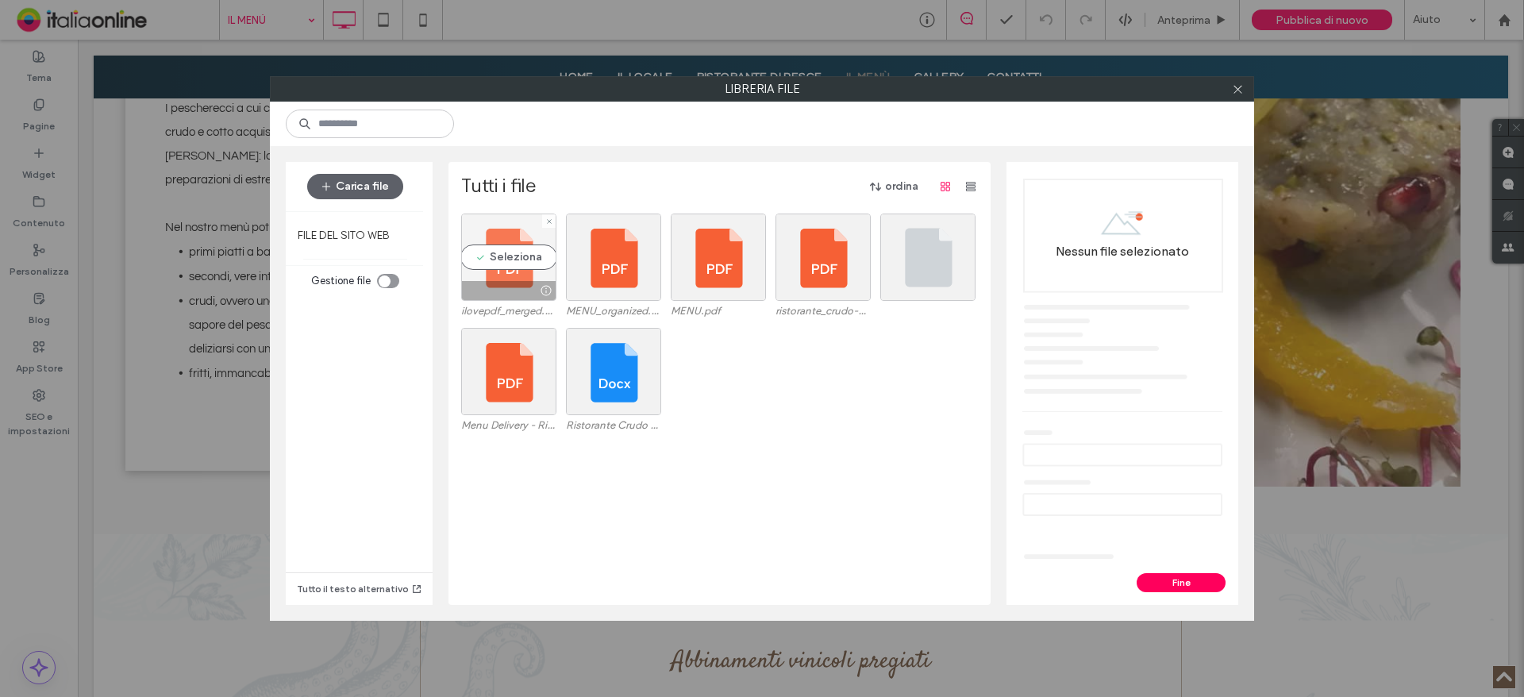
click at [523, 262] on div "Seleziona" at bounding box center [508, 256] width 95 height 87
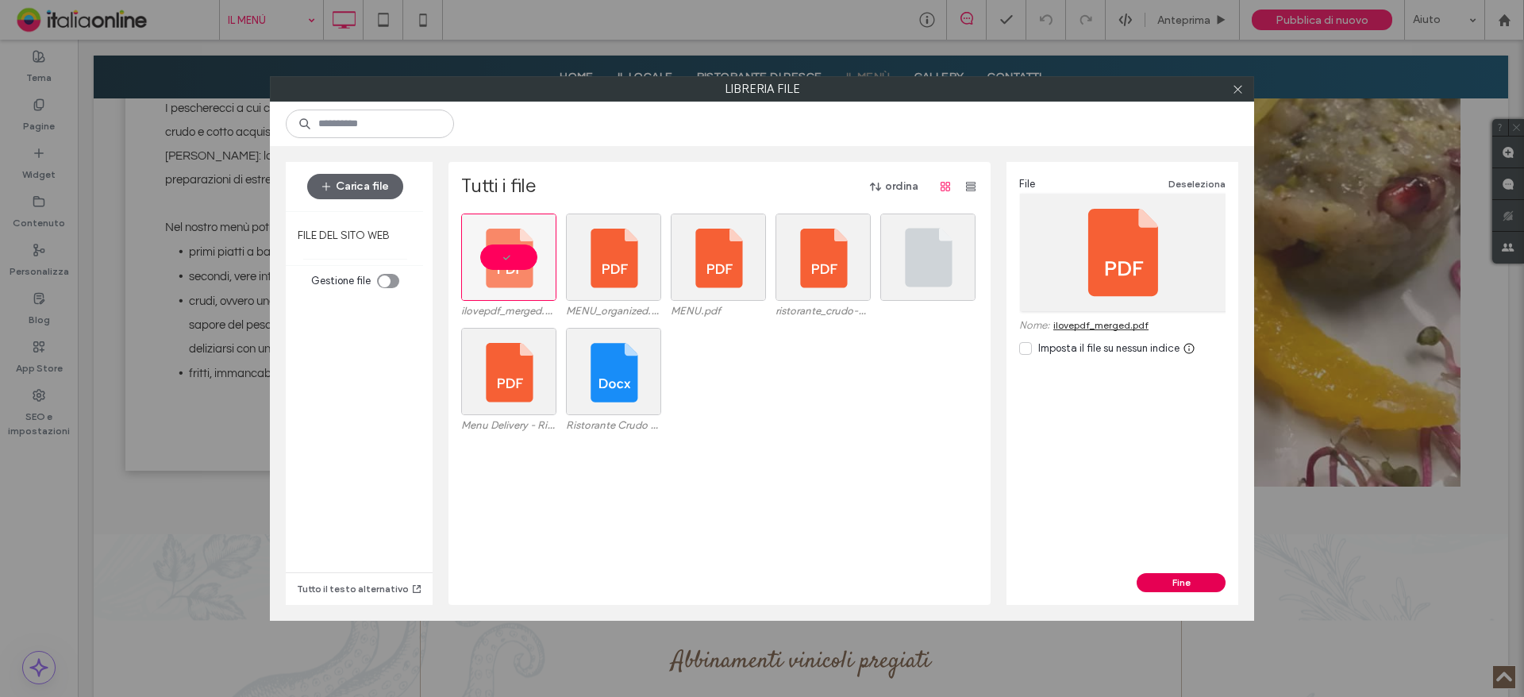
click at [1202, 585] on button "Fine" at bounding box center [1180, 582] width 89 height 19
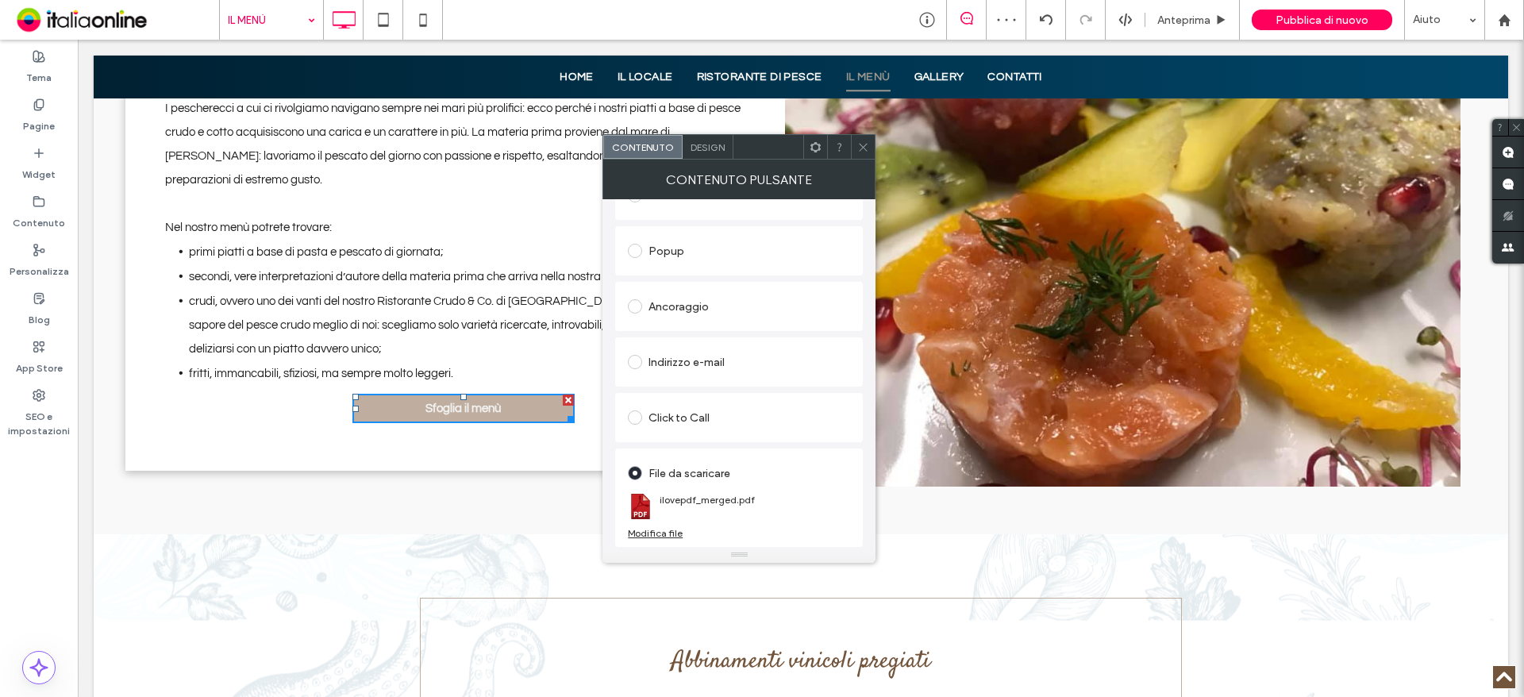
click at [868, 147] on icon at bounding box center [863, 147] width 12 height 12
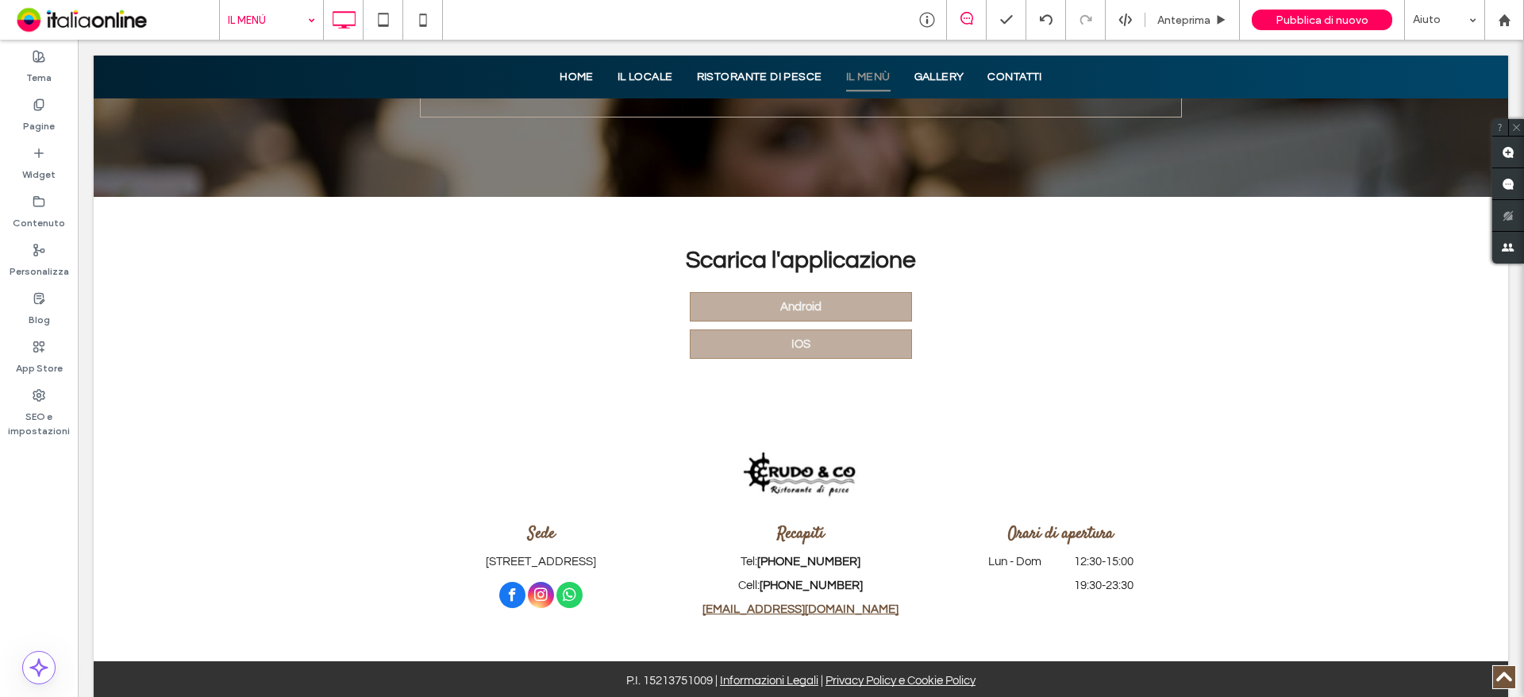
scroll to position [1757, 0]
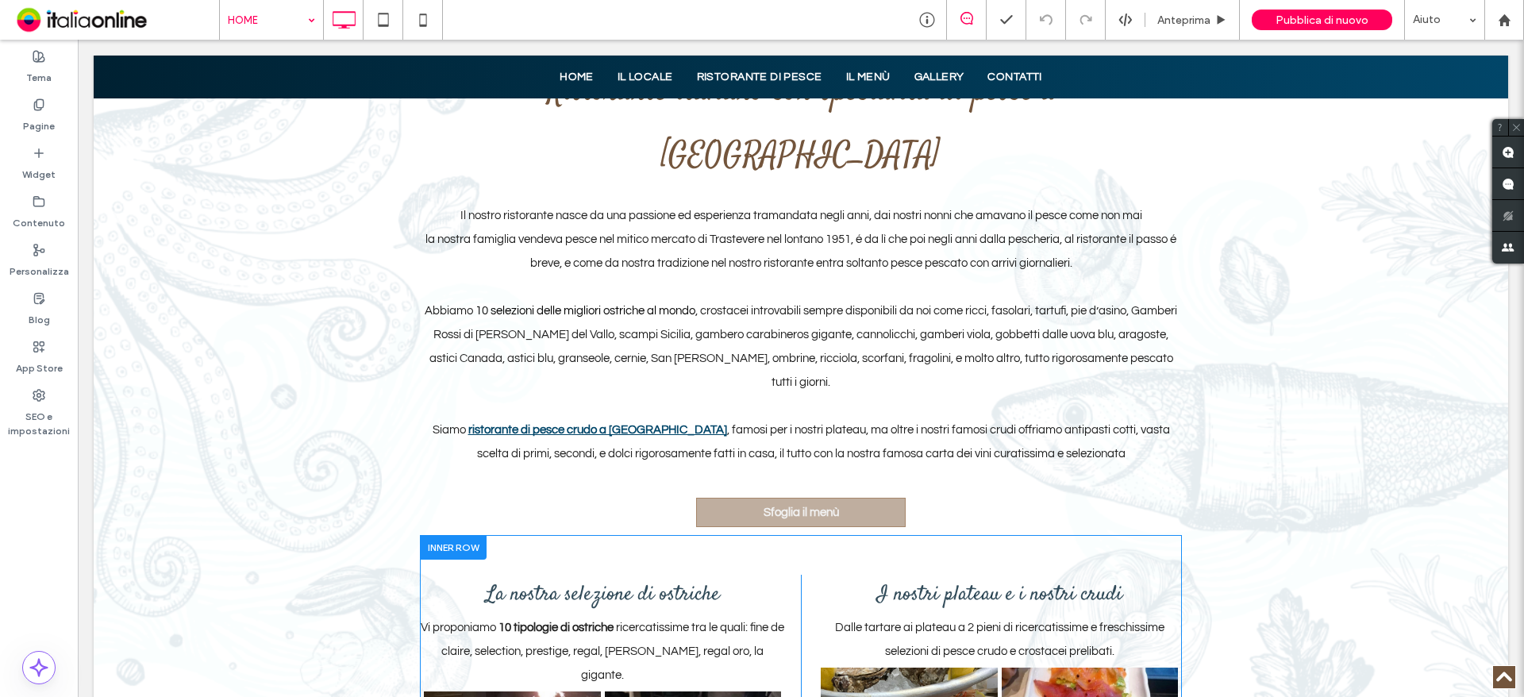
scroll to position [873, 0]
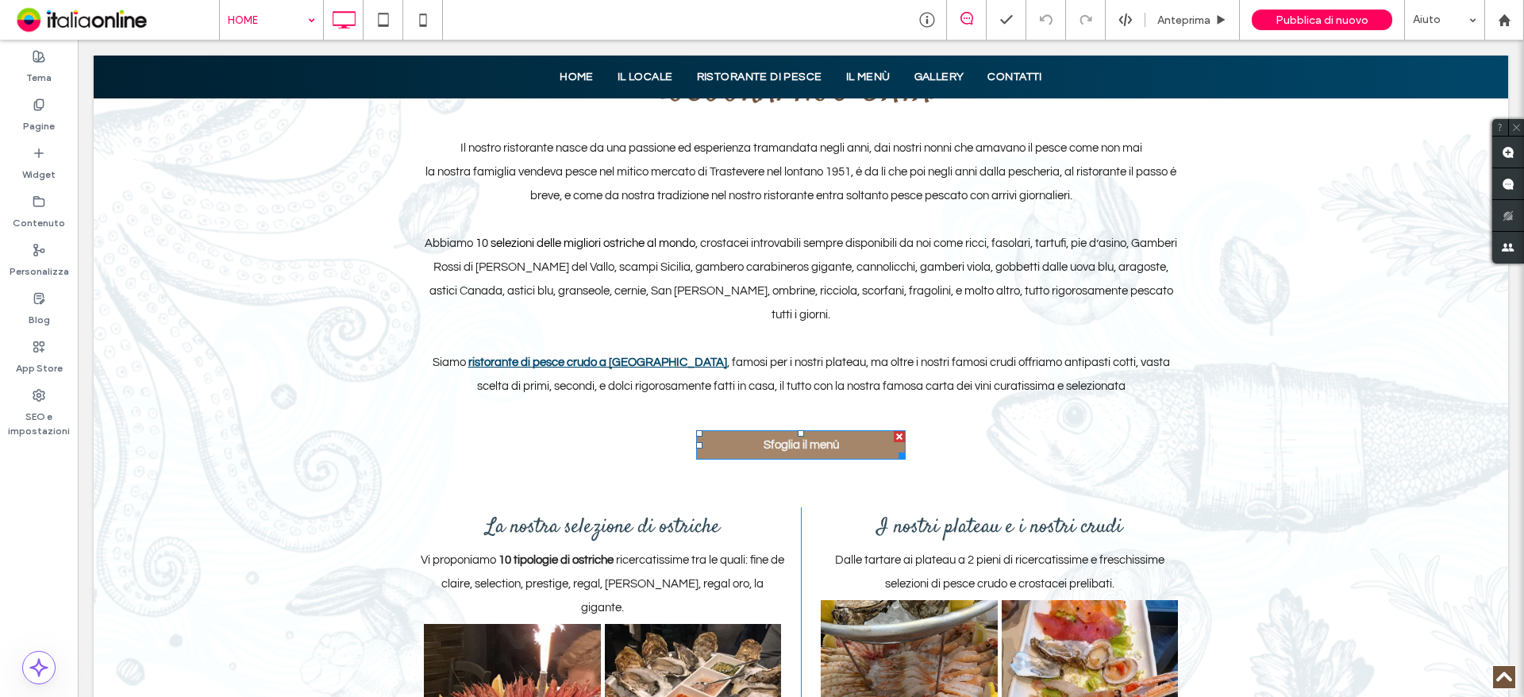
click at [818, 439] on span "Sfoglia il menù" at bounding box center [800, 445] width 75 height 12
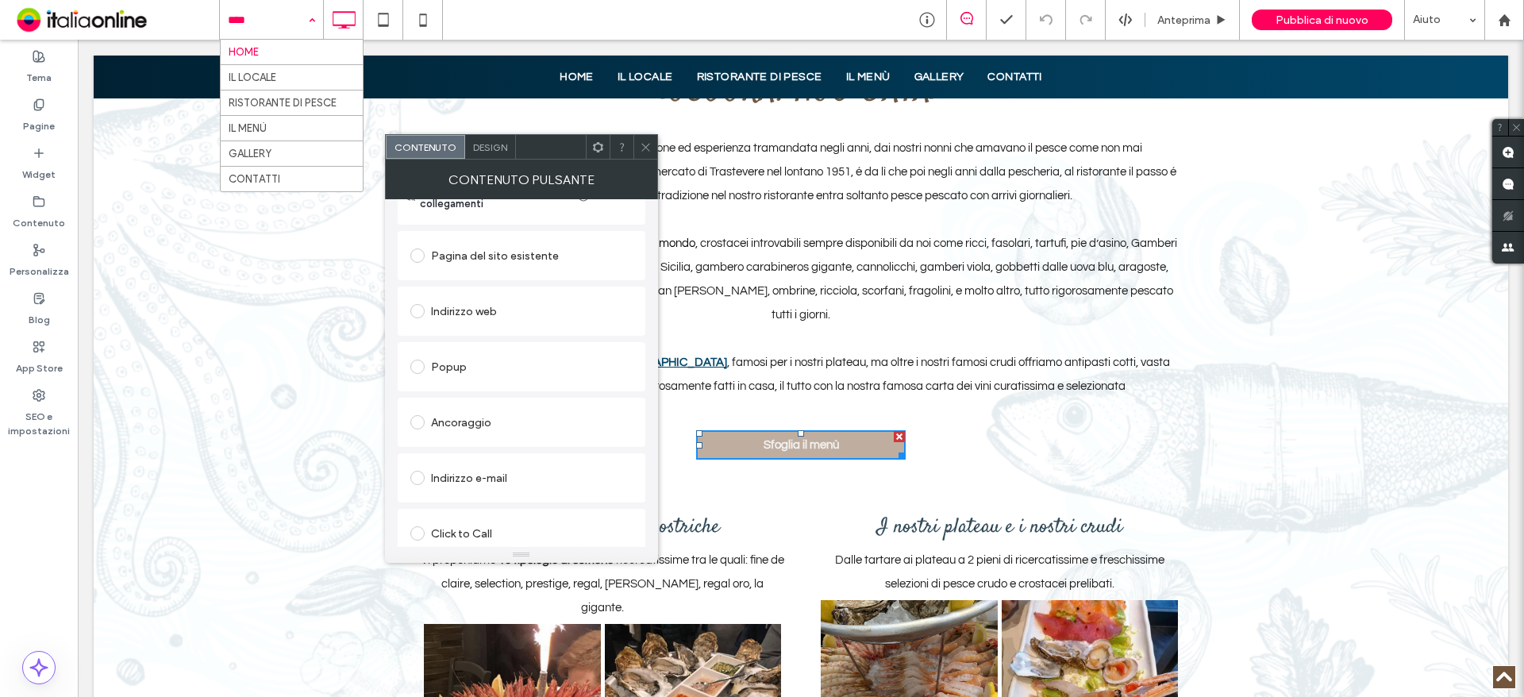
scroll to position [265, 0]
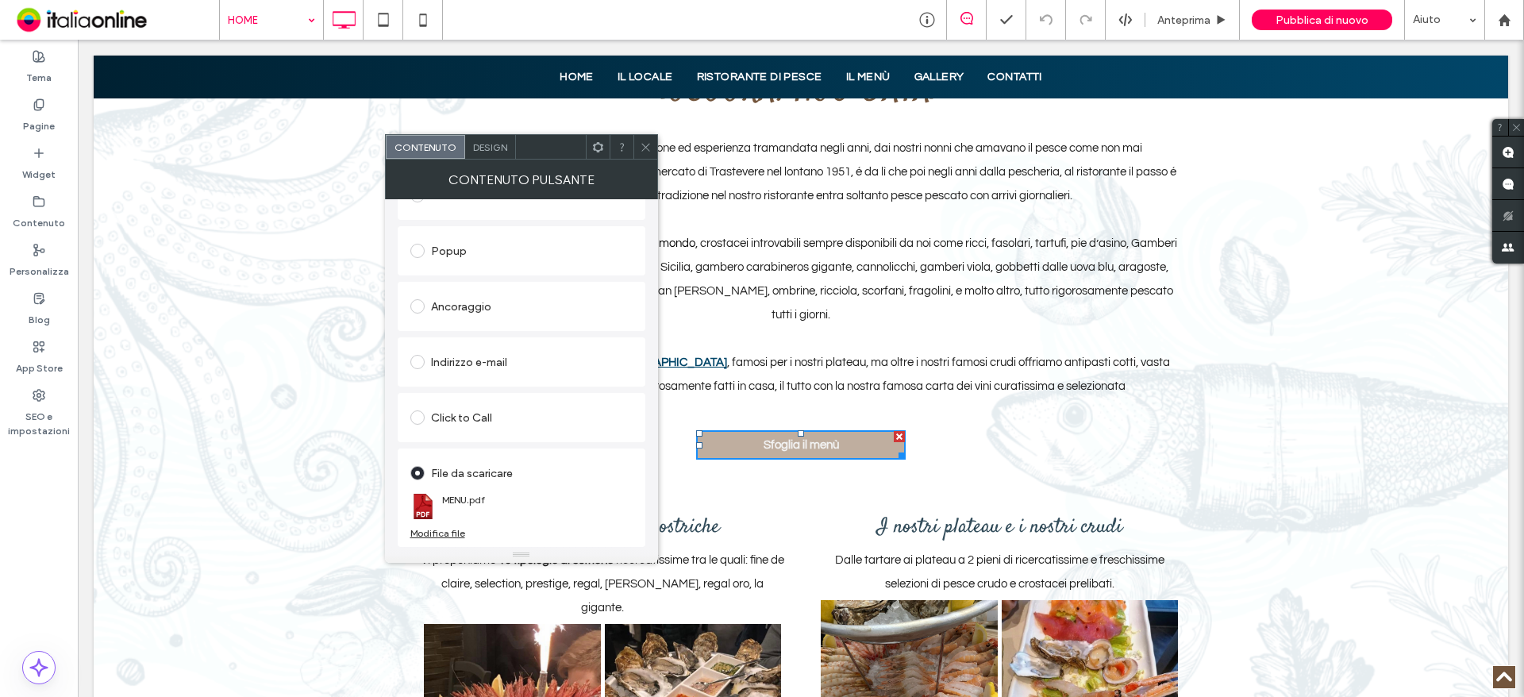
click at [456, 536] on div "Modifica file" at bounding box center [437, 533] width 55 height 12
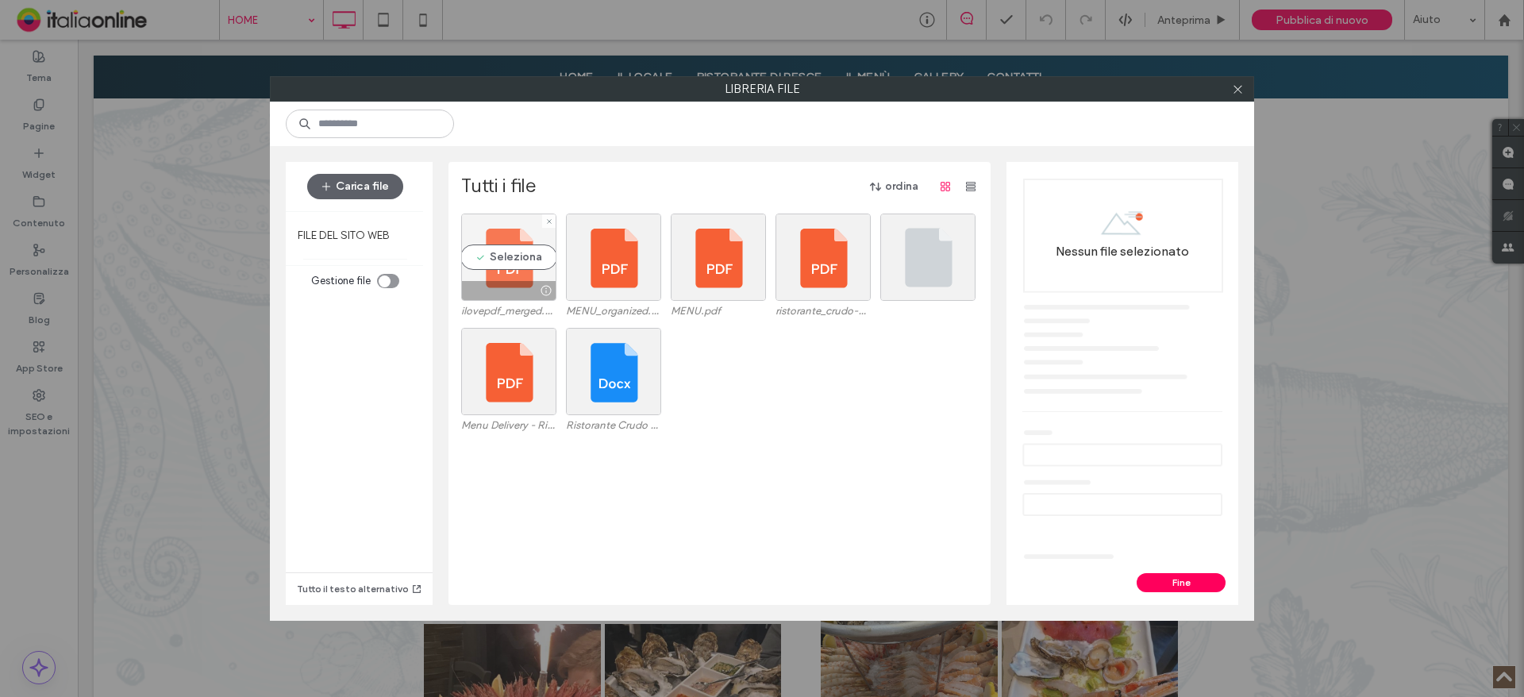
click at [509, 253] on div "Seleziona" at bounding box center [508, 256] width 95 height 87
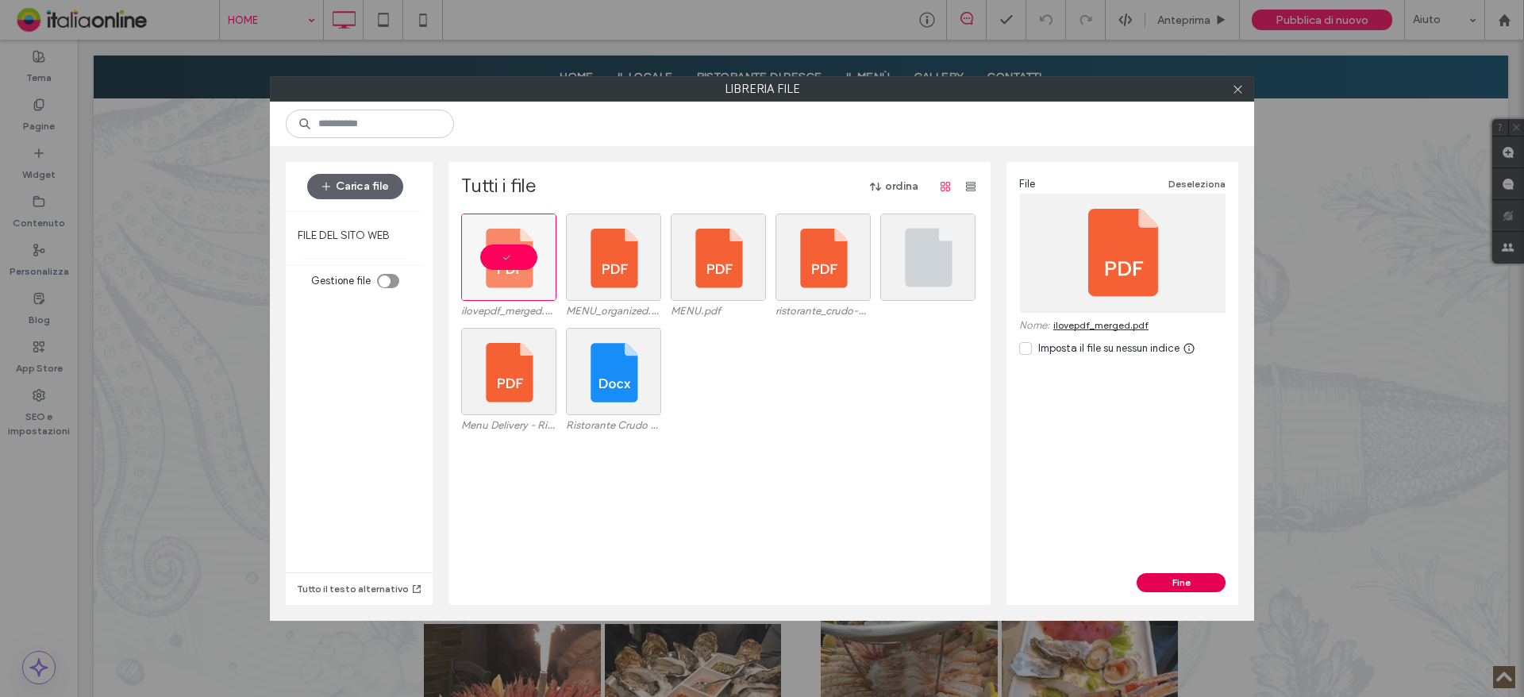
drag, startPoint x: 1171, startPoint y: 569, endPoint x: 1172, endPoint y: 578, distance: 8.8
click at [1171, 573] on div "File Deseleziona Nome: ilovepdf_merged.pdf Imposta il file su nessun indice Fine" at bounding box center [1122, 383] width 232 height 443
click at [1173, 581] on button "Fine" at bounding box center [1180, 582] width 89 height 19
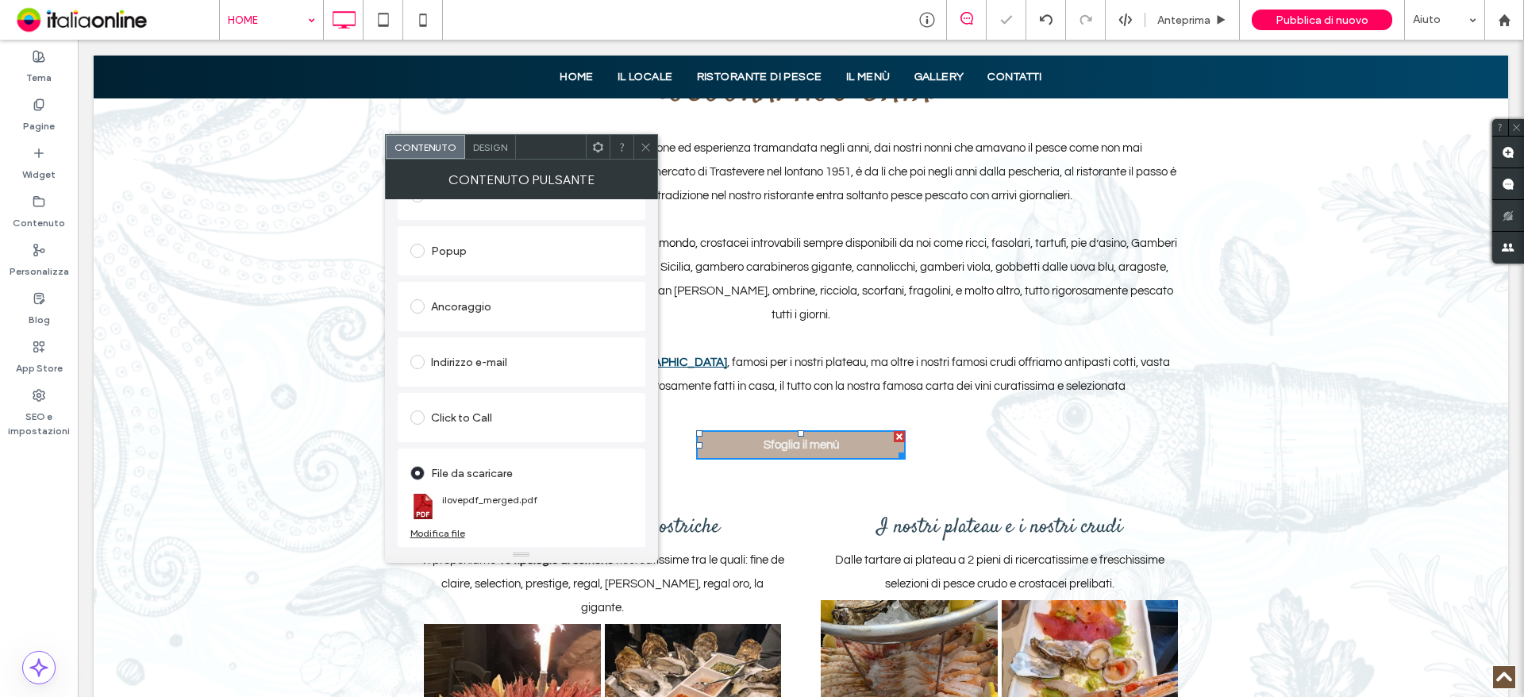
click at [645, 148] on icon at bounding box center [646, 147] width 12 height 12
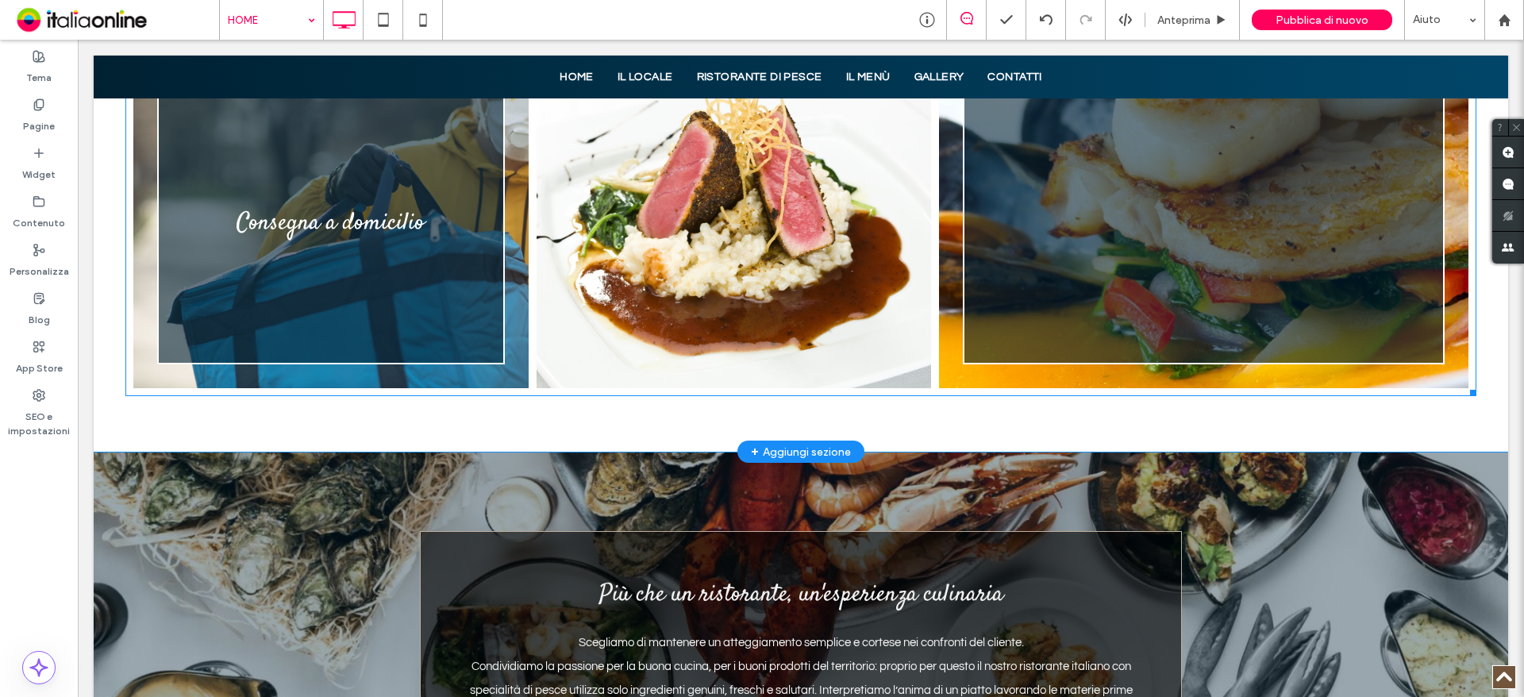
scroll to position [2936, 0]
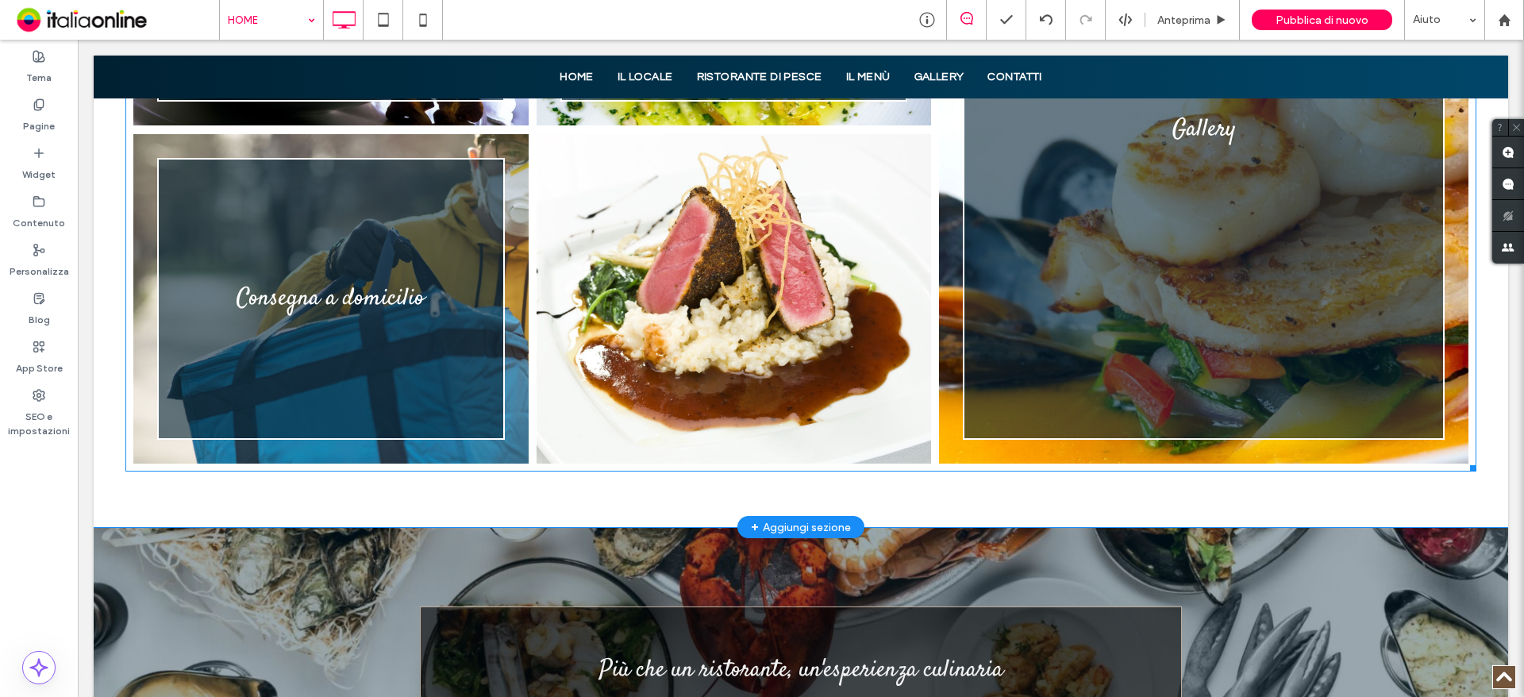
click at [667, 263] on link at bounding box center [734, 299] width 418 height 349
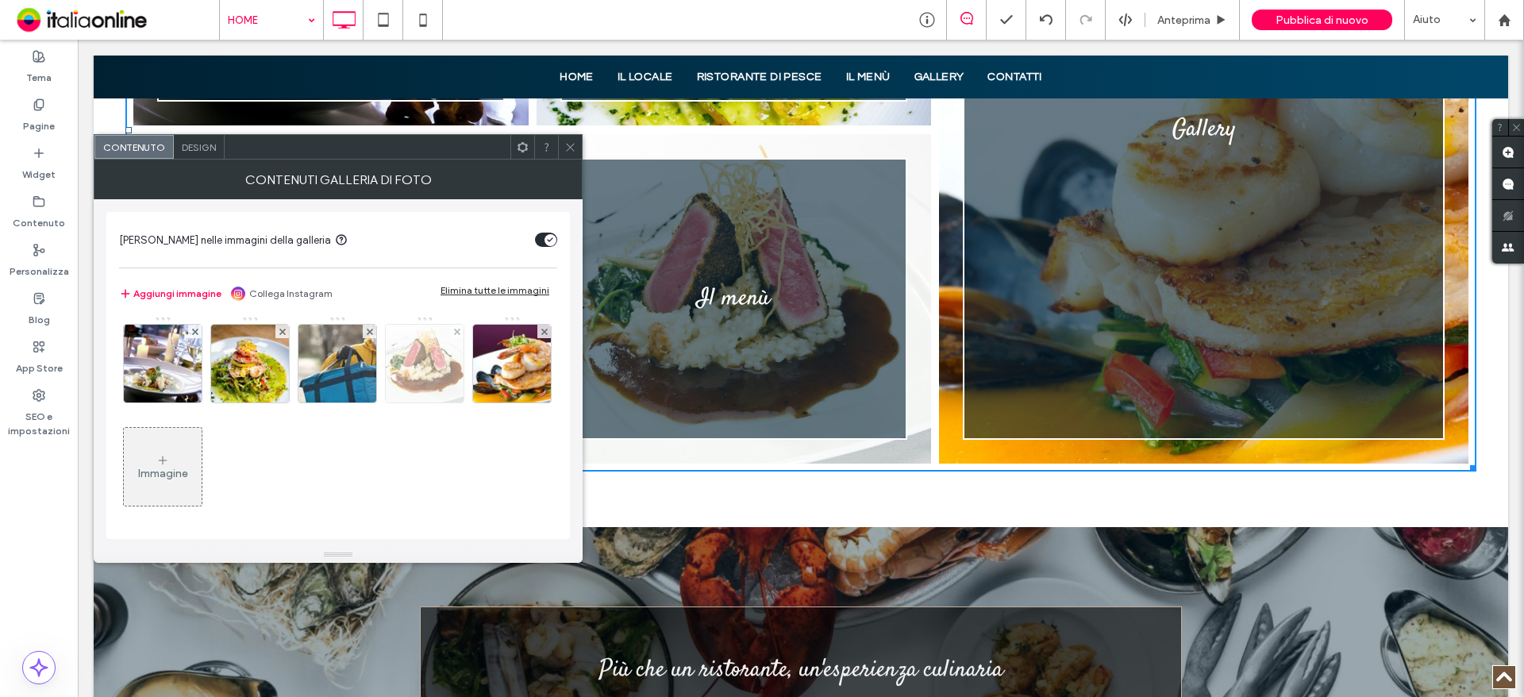
scroll to position [4, 0]
click at [430, 374] on img at bounding box center [425, 363] width 106 height 78
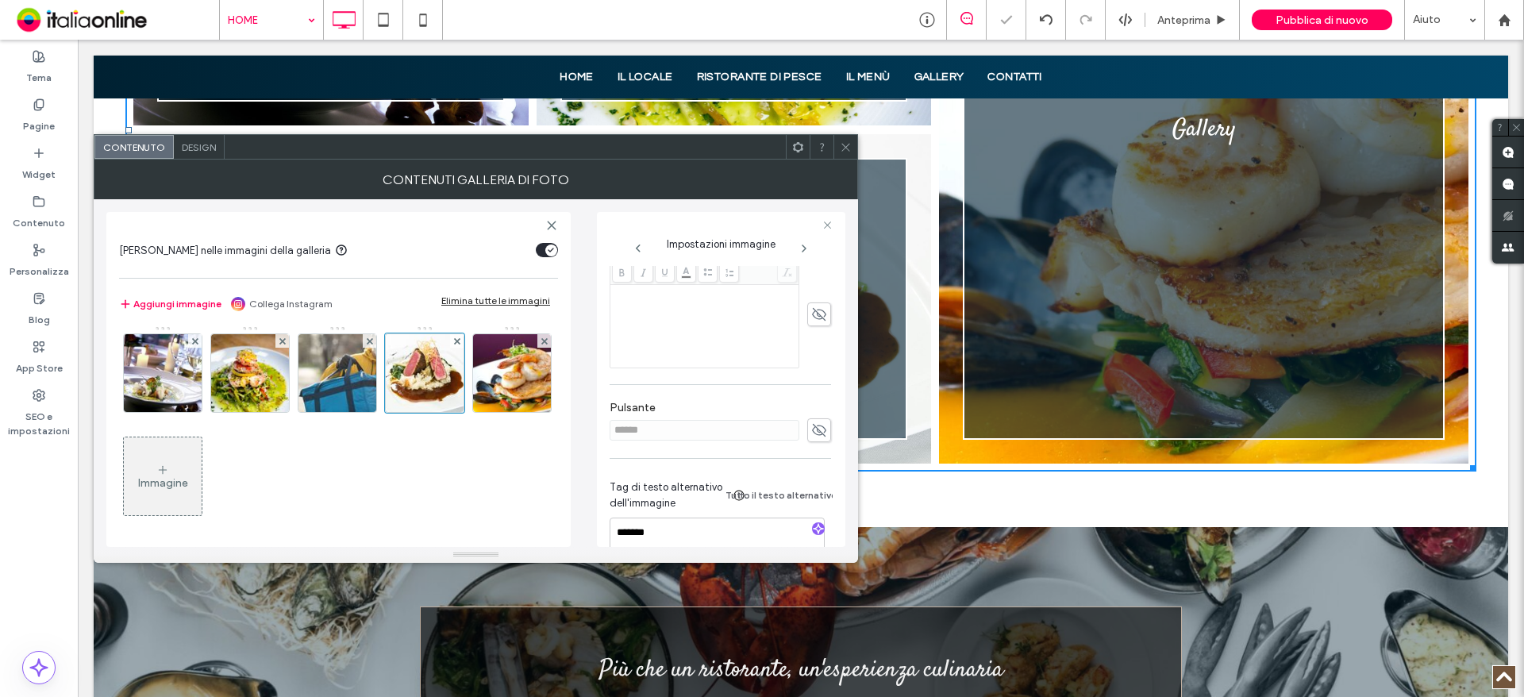
scroll to position [496, 0]
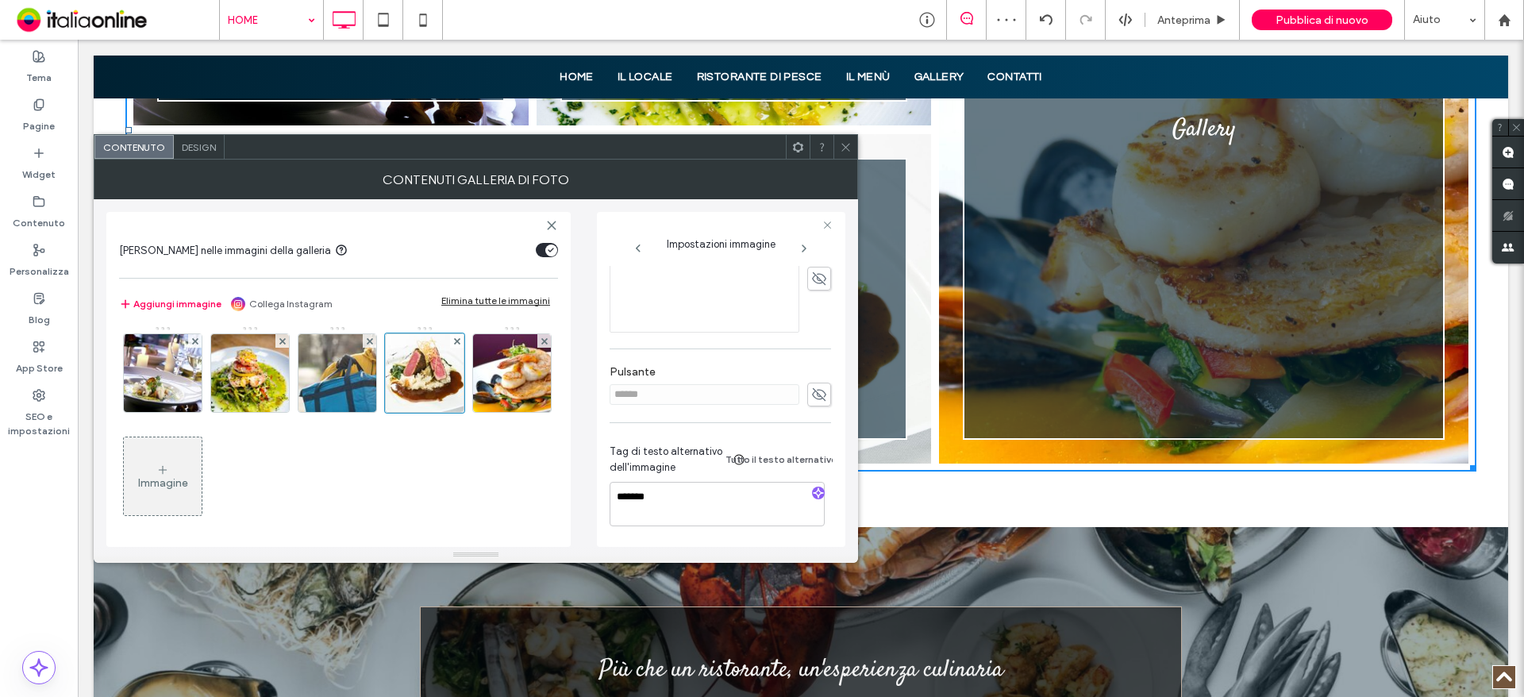
click at [840, 148] on icon at bounding box center [846, 147] width 12 height 12
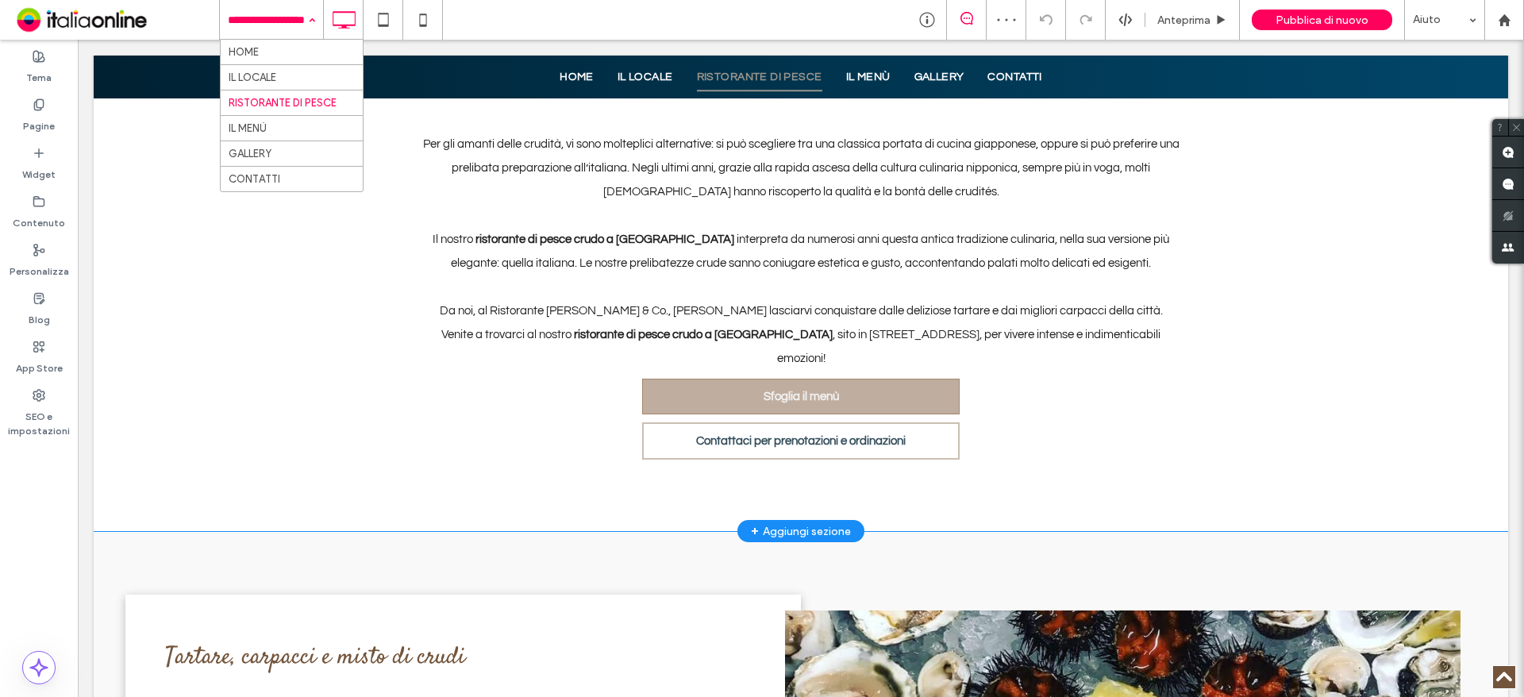
scroll to position [397, 0]
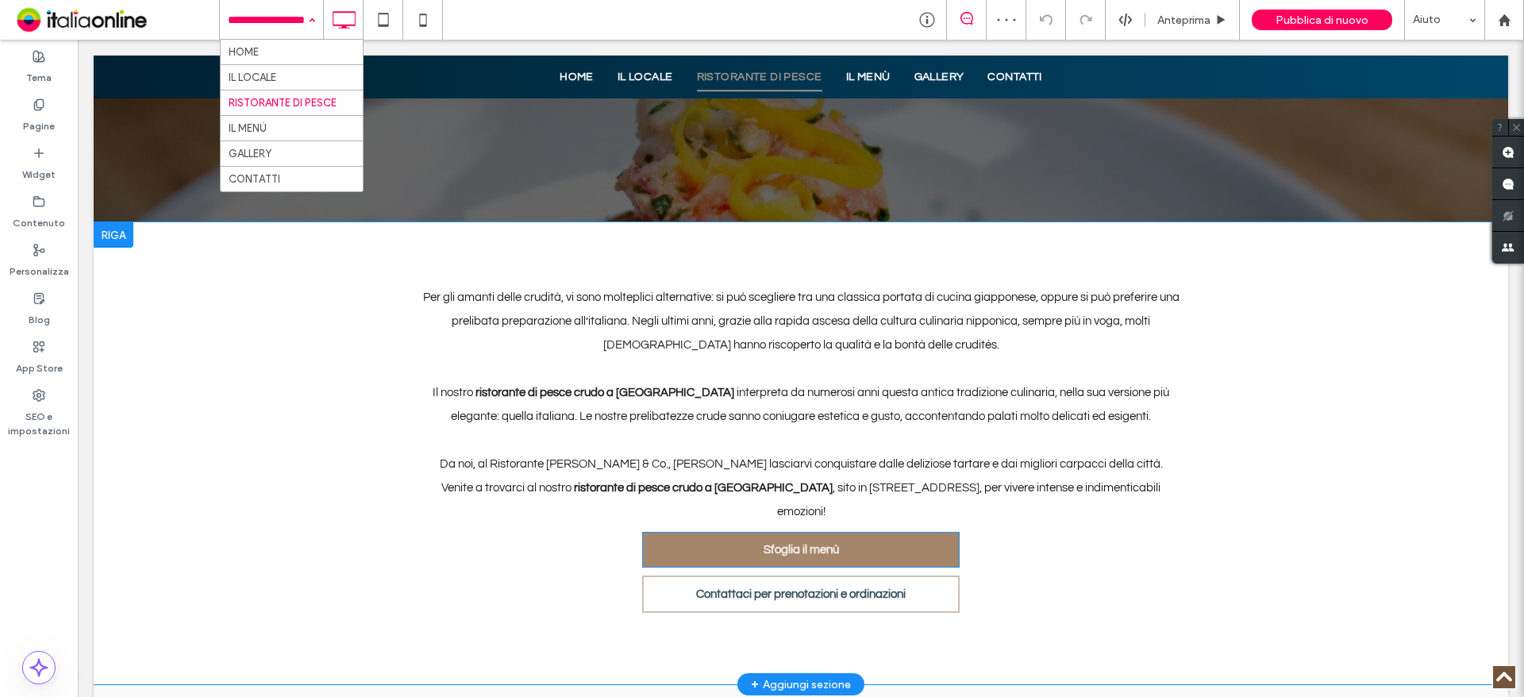
drag, startPoint x: 831, startPoint y: 459, endPoint x: 816, endPoint y: 463, distance: 15.8
click at [831, 544] on span "Sfoglia il menù" at bounding box center [800, 550] width 75 height 12
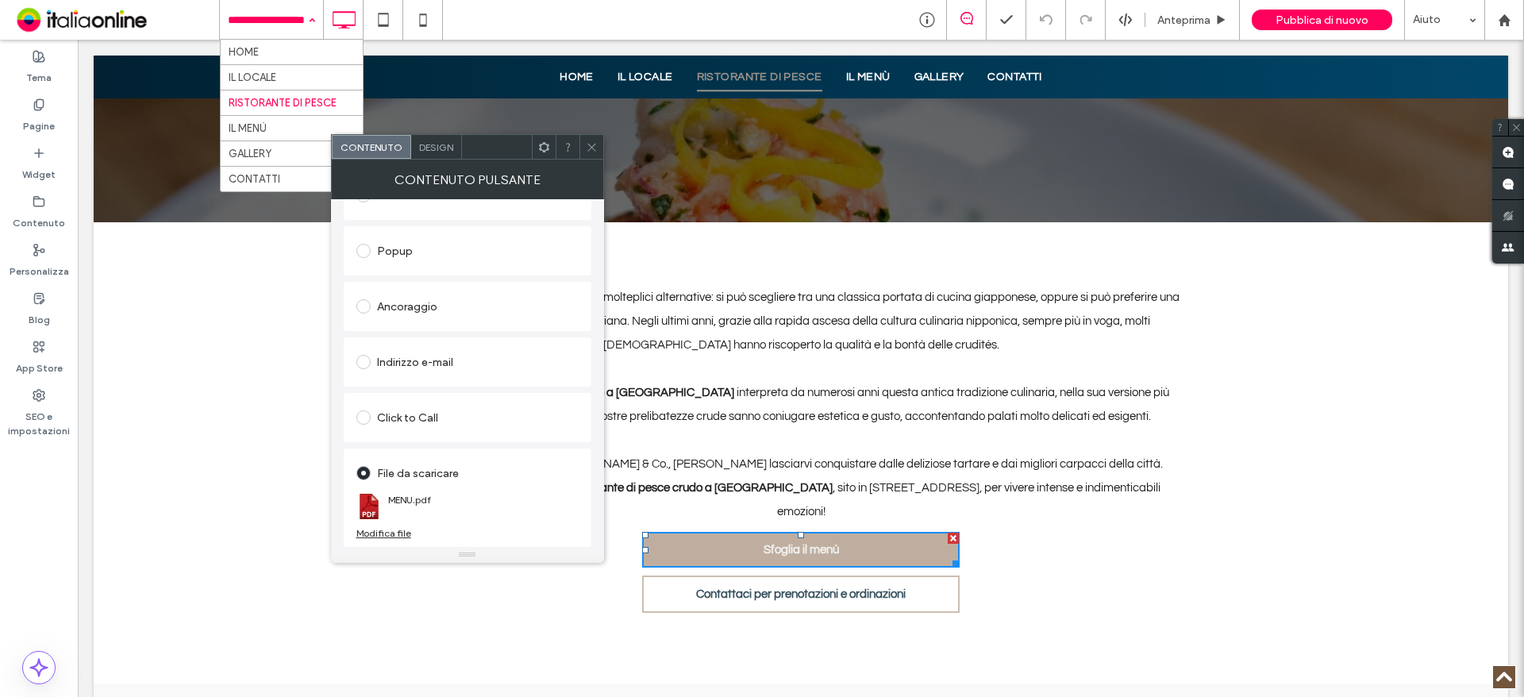
scroll to position [265, 0]
click at [402, 537] on div "Modifica file" at bounding box center [383, 533] width 55 height 12
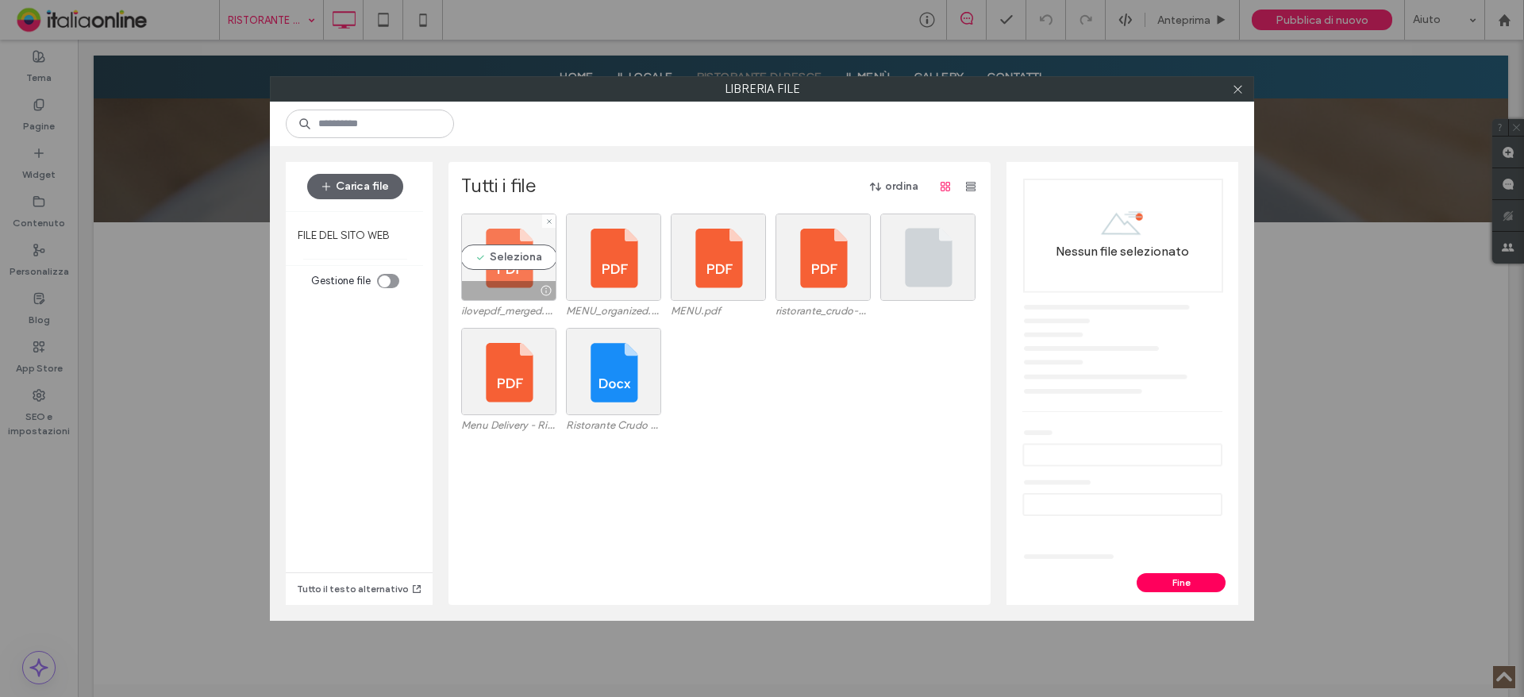
click at [516, 270] on div "Seleziona" at bounding box center [508, 256] width 95 height 87
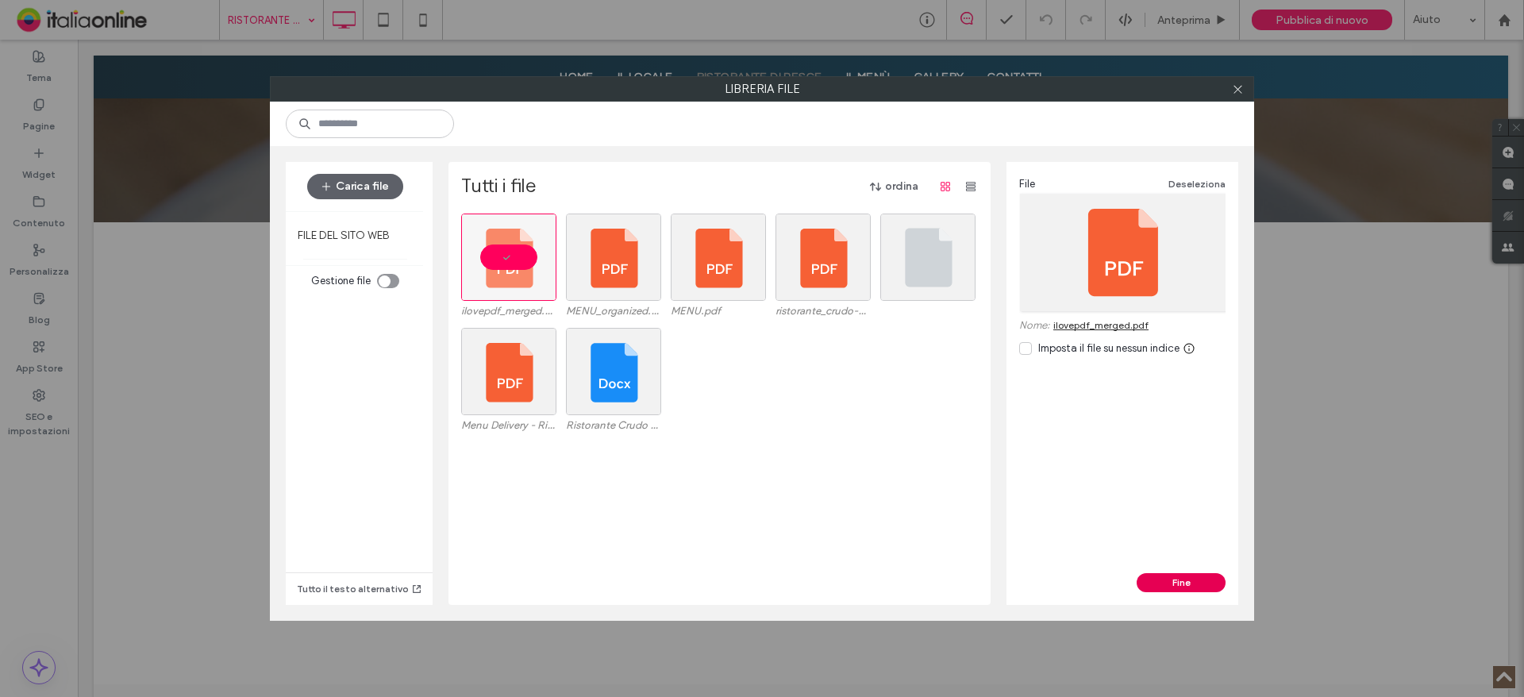
click at [1194, 579] on button "Fine" at bounding box center [1180, 582] width 89 height 19
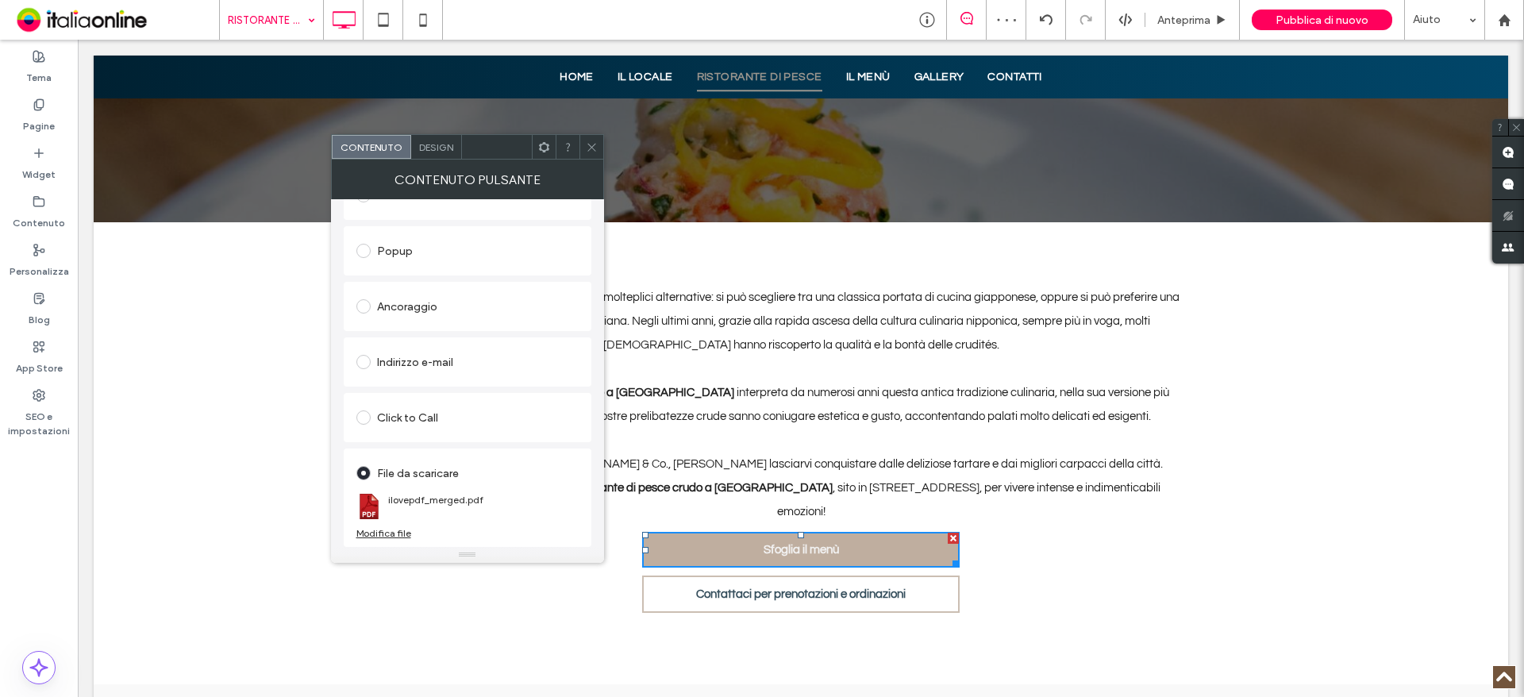
click at [590, 145] on icon at bounding box center [592, 147] width 12 height 12
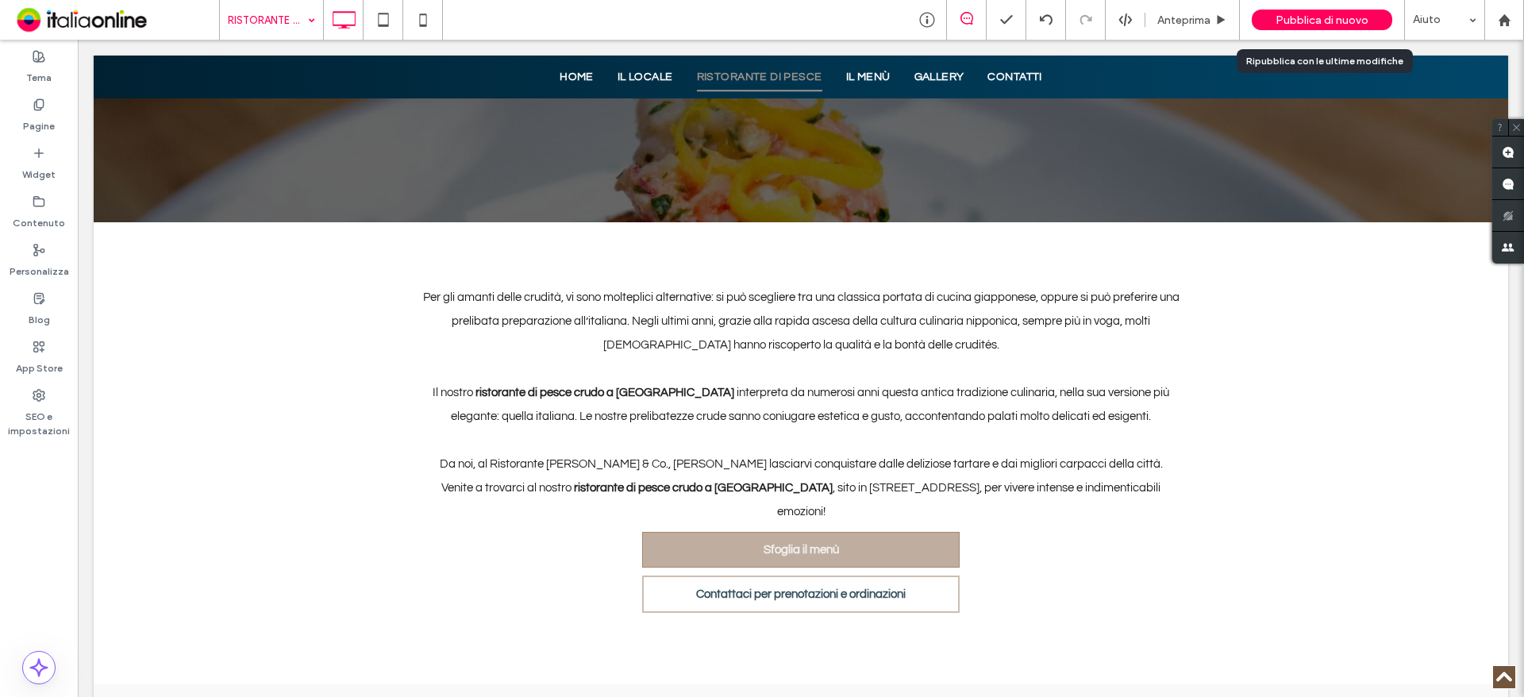
click at [1353, 25] on span "Pubblica di nuovo" at bounding box center [1321, 19] width 93 height 13
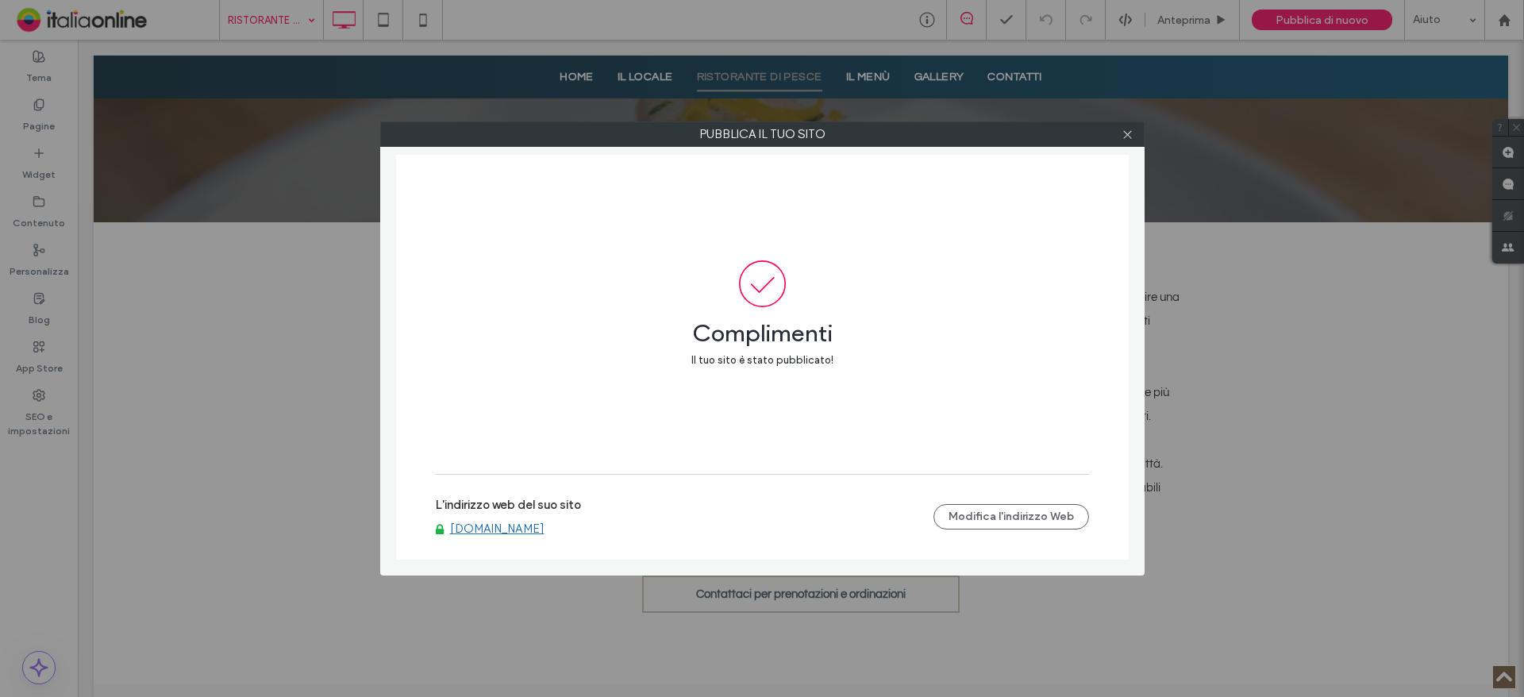
drag, startPoint x: 1132, startPoint y: 131, endPoint x: 1065, endPoint y: 130, distance: 66.7
click at [1132, 131] on icon at bounding box center [1127, 135] width 12 height 12
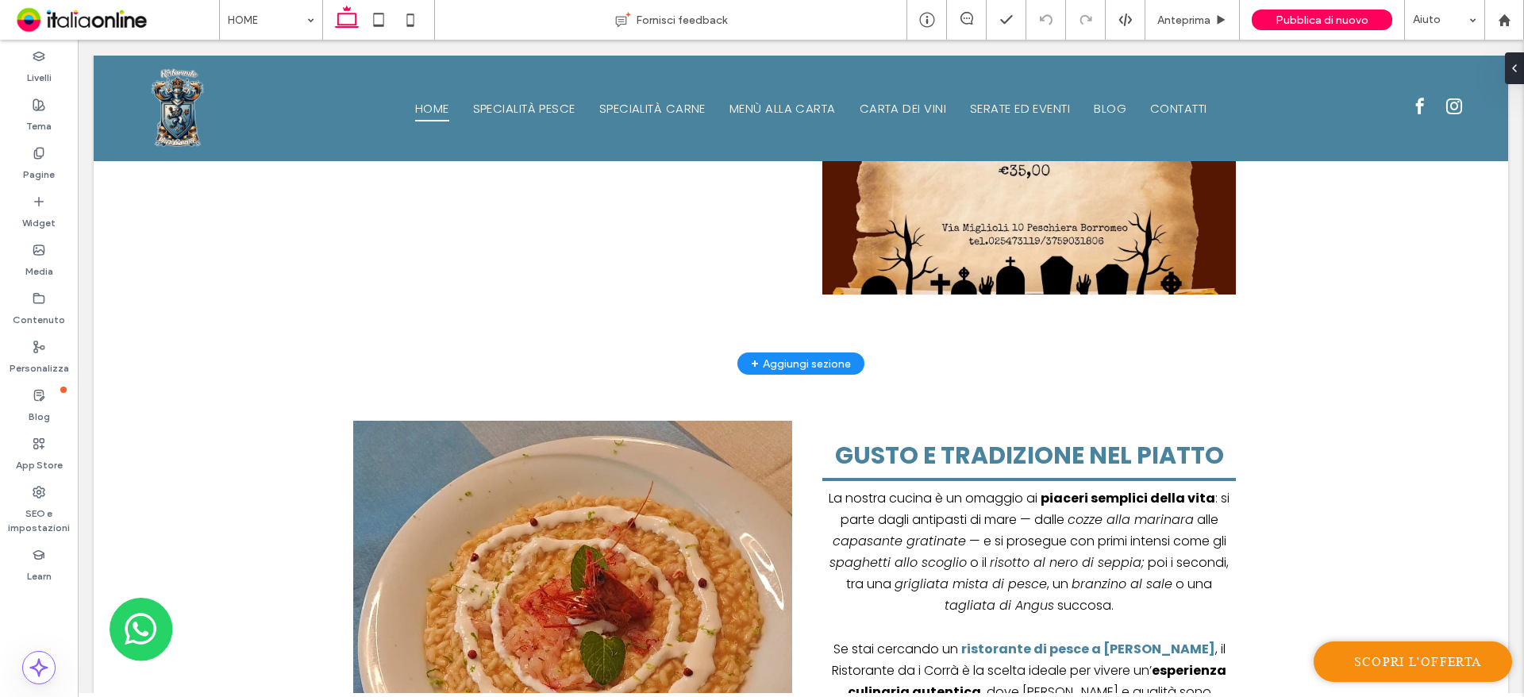
scroll to position [1905, 0]
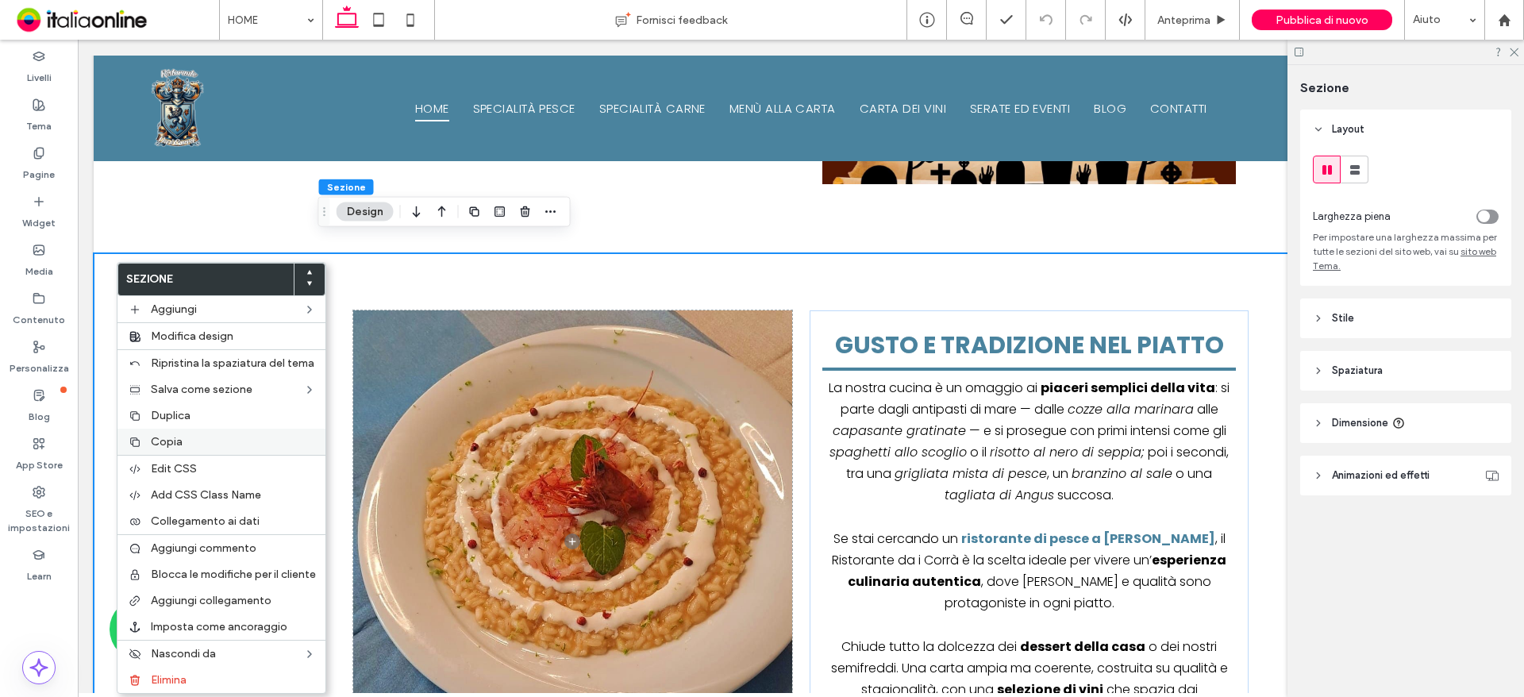
click at [190, 440] on label "Copia" at bounding box center [233, 441] width 165 height 13
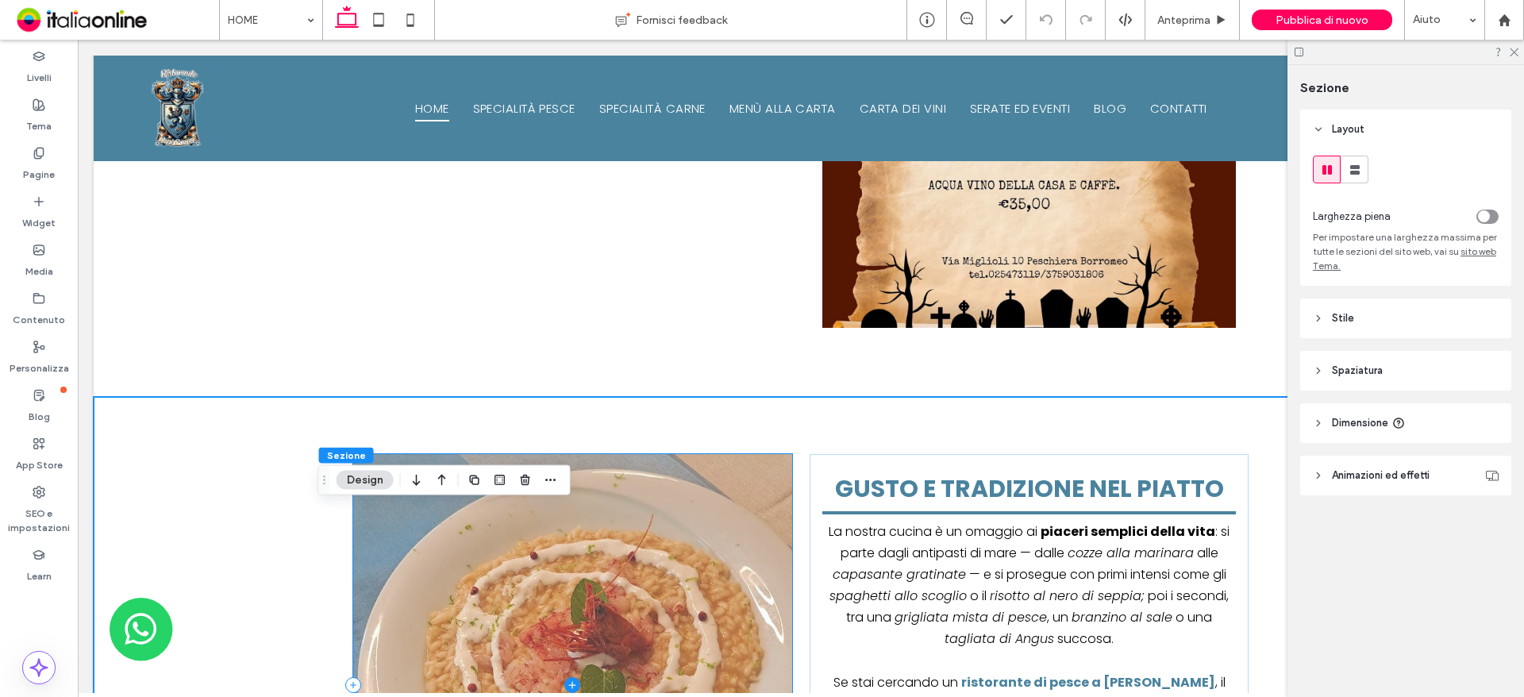
scroll to position [1825, 0]
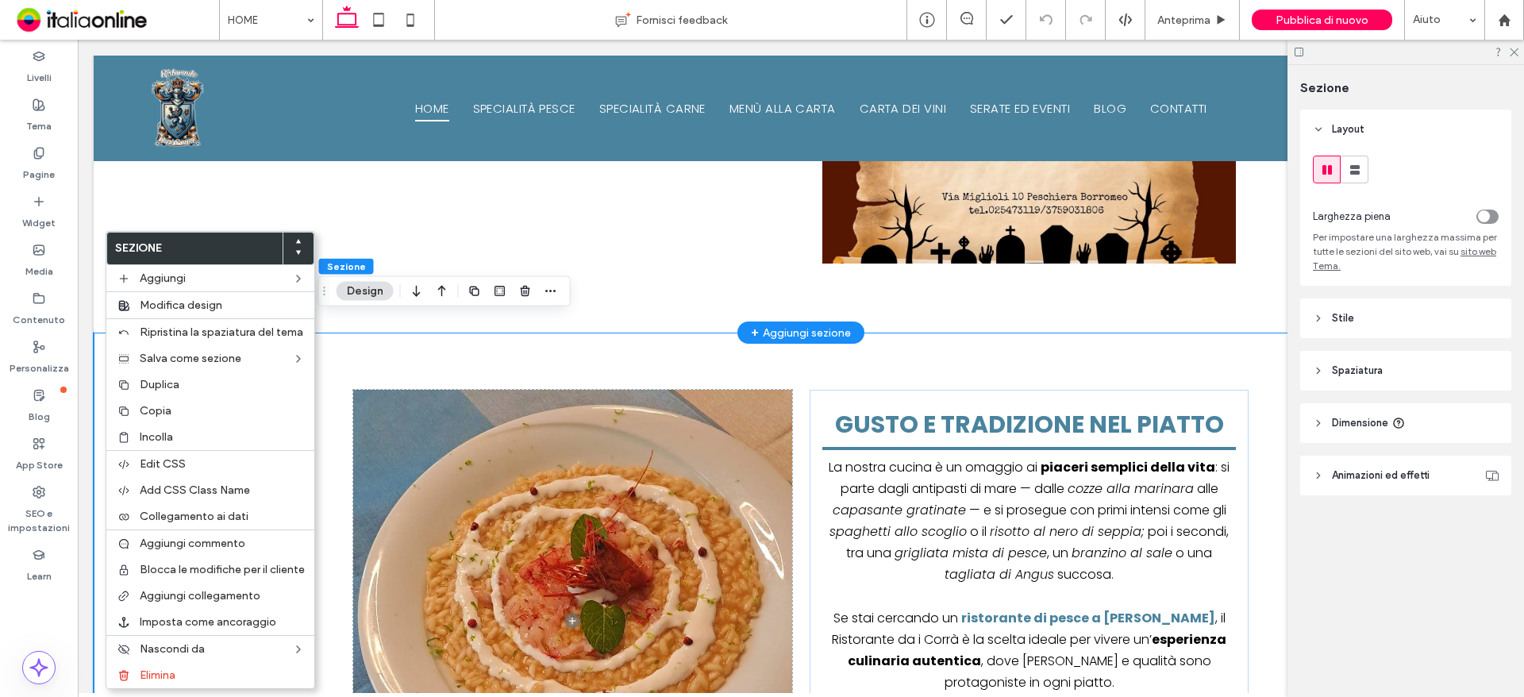
drag, startPoint x: 837, startPoint y: 316, endPoint x: 828, endPoint y: 318, distance: 9.8
click at [837, 324] on div "+ Aggiungi sezione" at bounding box center [801, 332] width 100 height 17
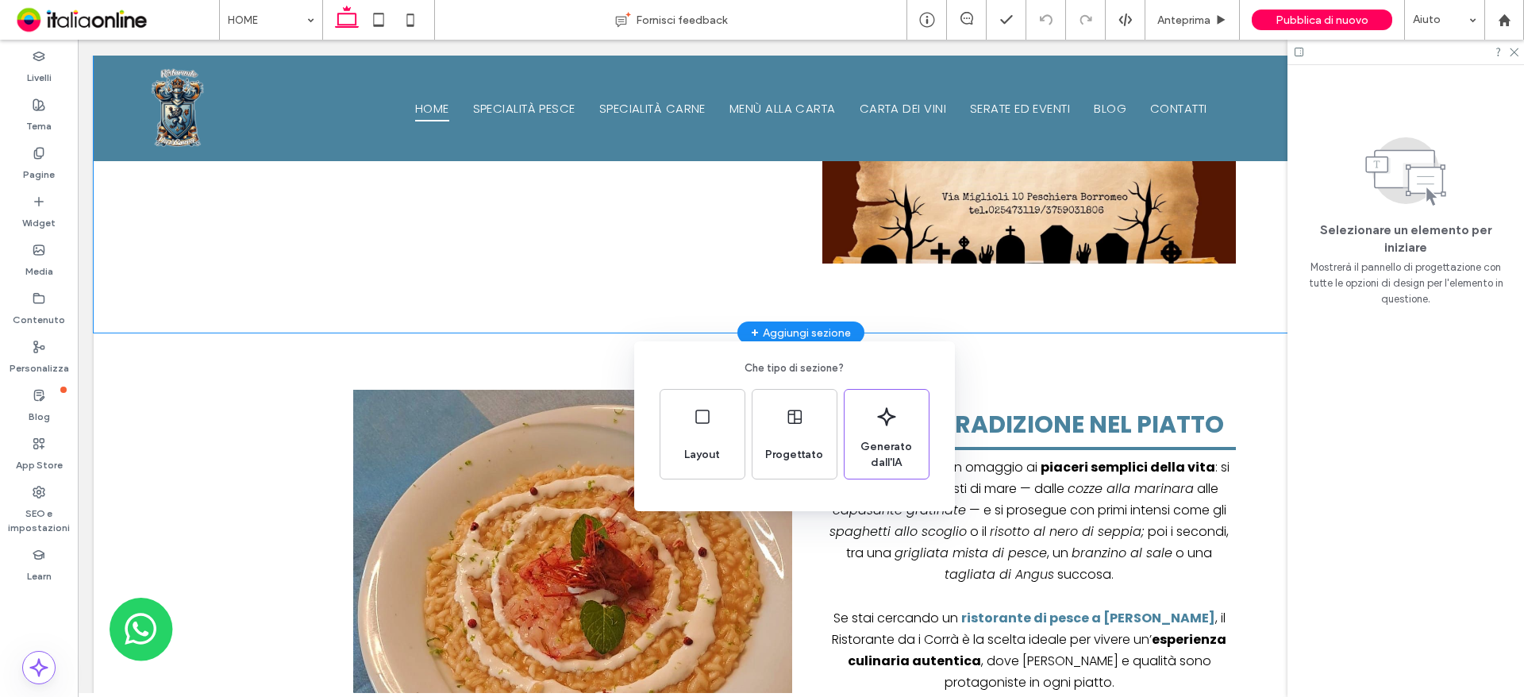
click at [775, 321] on div "Che tipo di sezione? Layout Progettato Generato dall'IA" at bounding box center [762, 387] width 1524 height 775
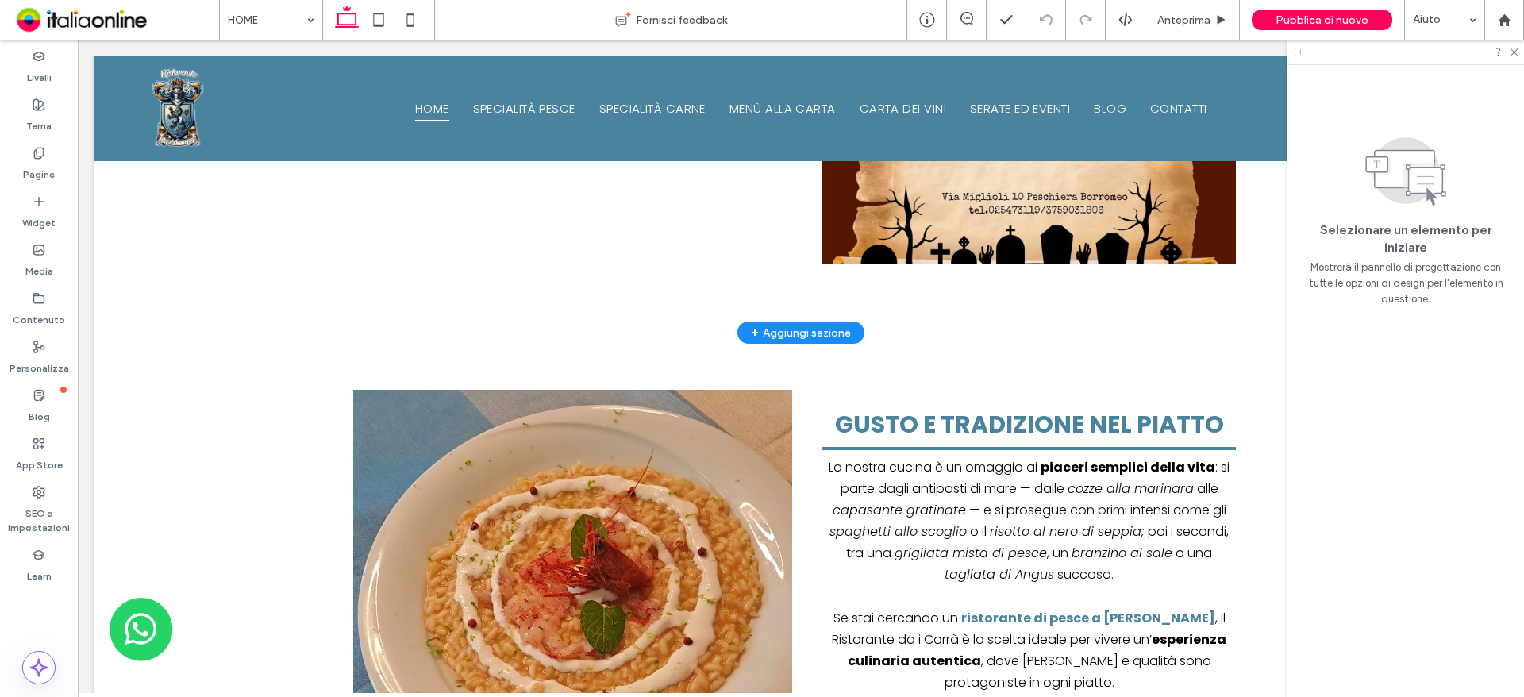
click at [775, 324] on div "+ Aggiungi sezione" at bounding box center [801, 332] width 100 height 17
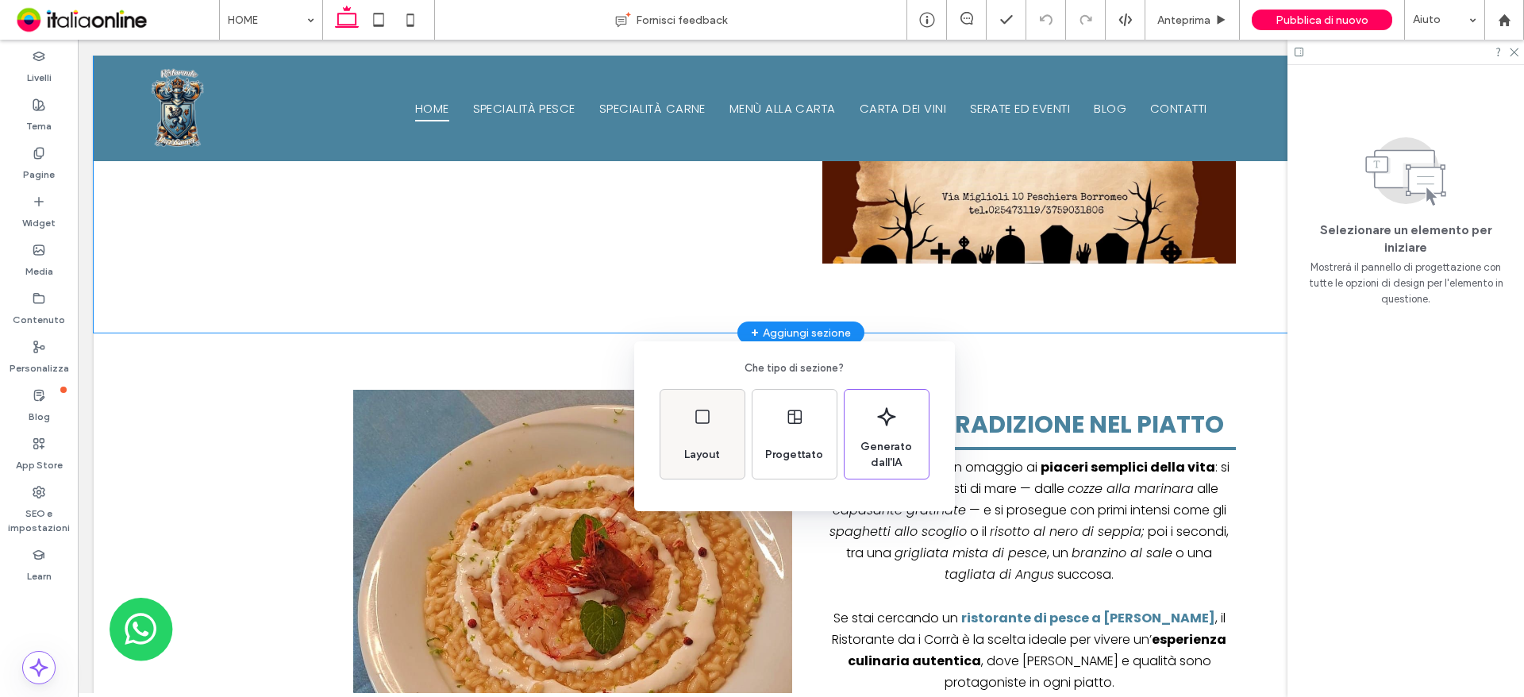
click at [729, 432] on div "Layout" at bounding box center [702, 434] width 84 height 89
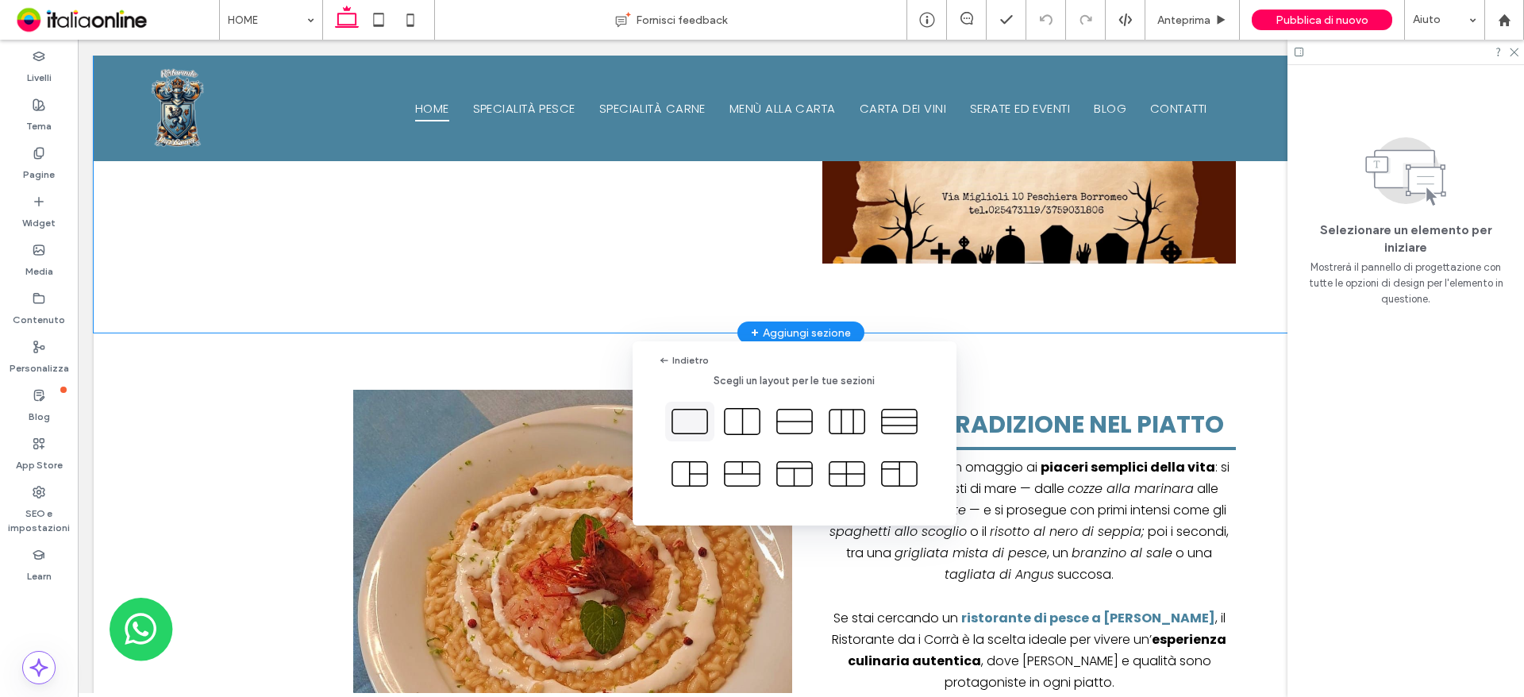
click at [699, 429] on icon at bounding box center [690, 422] width 40 height 40
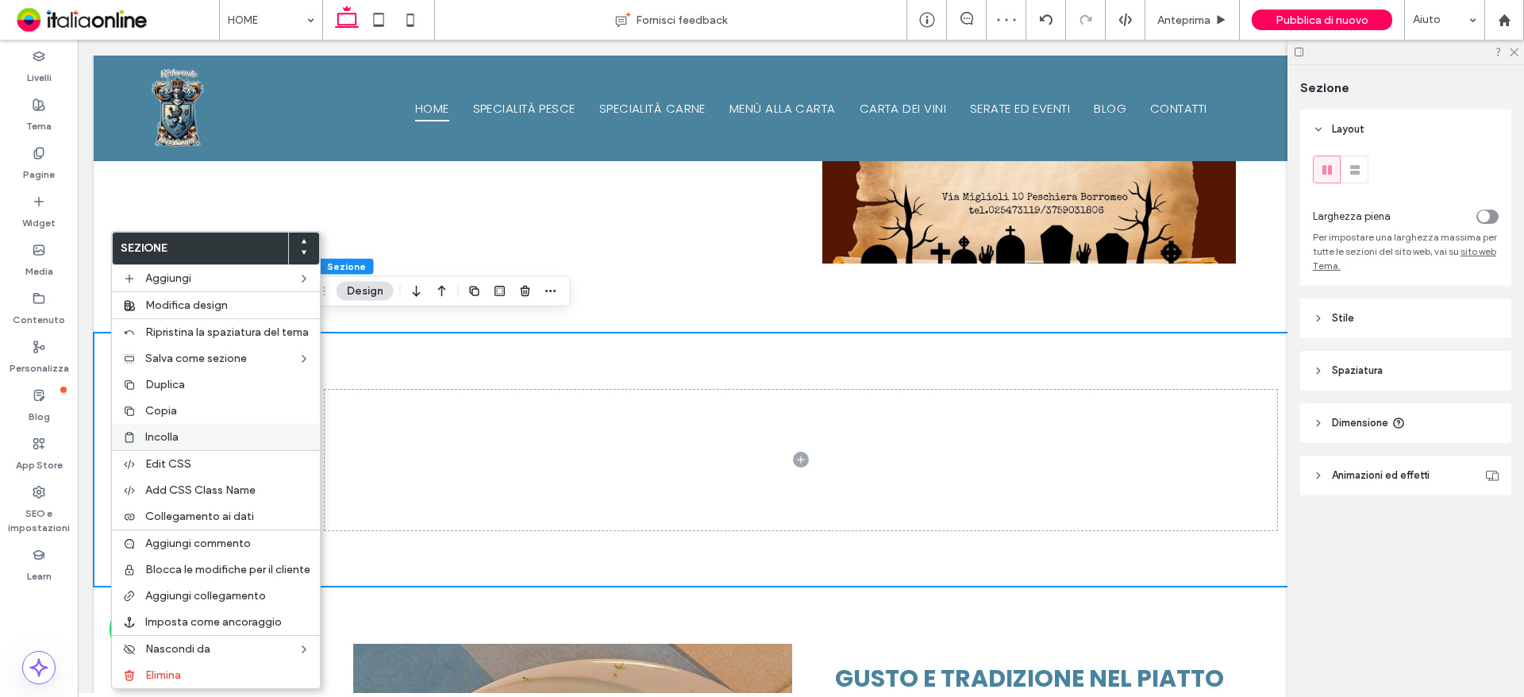
click at [198, 433] on label "Incolla" at bounding box center [227, 436] width 165 height 13
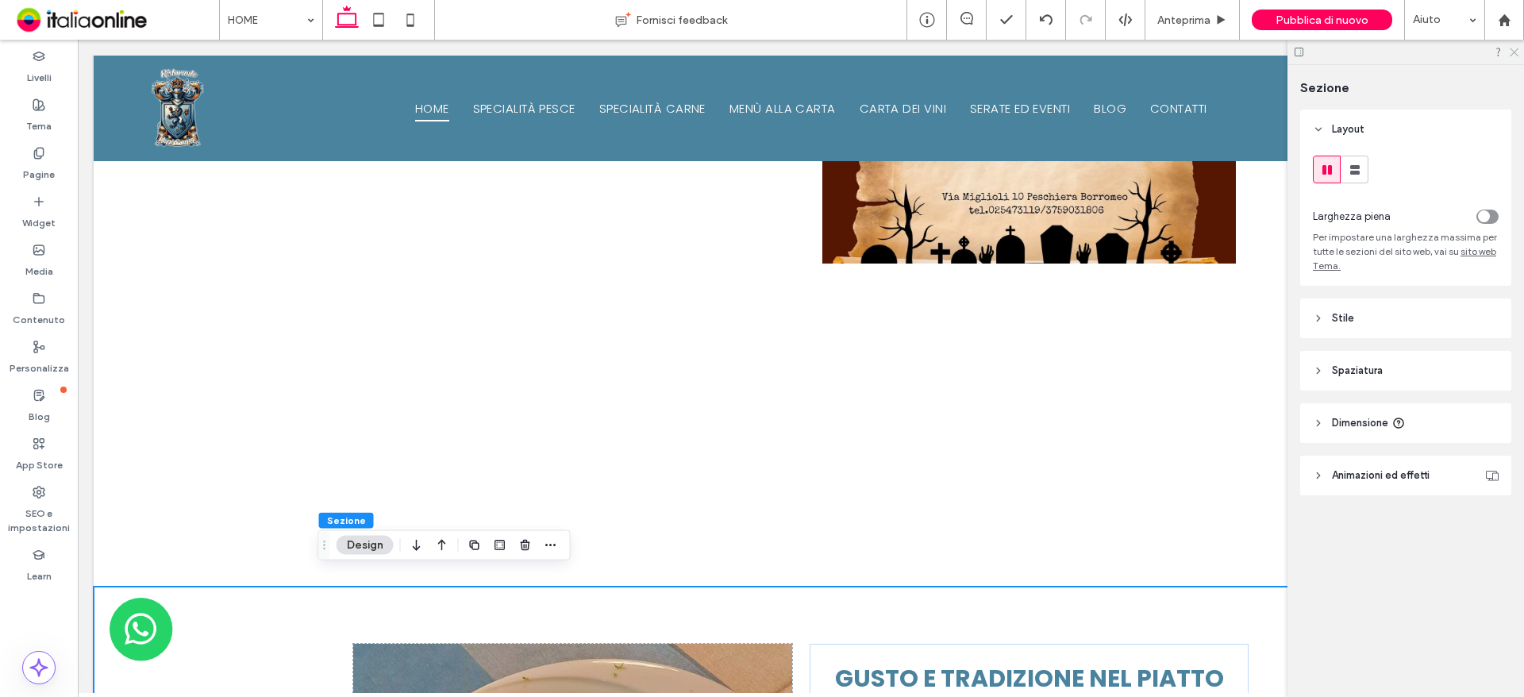
click at [1514, 50] on icon at bounding box center [1513, 51] width 10 height 10
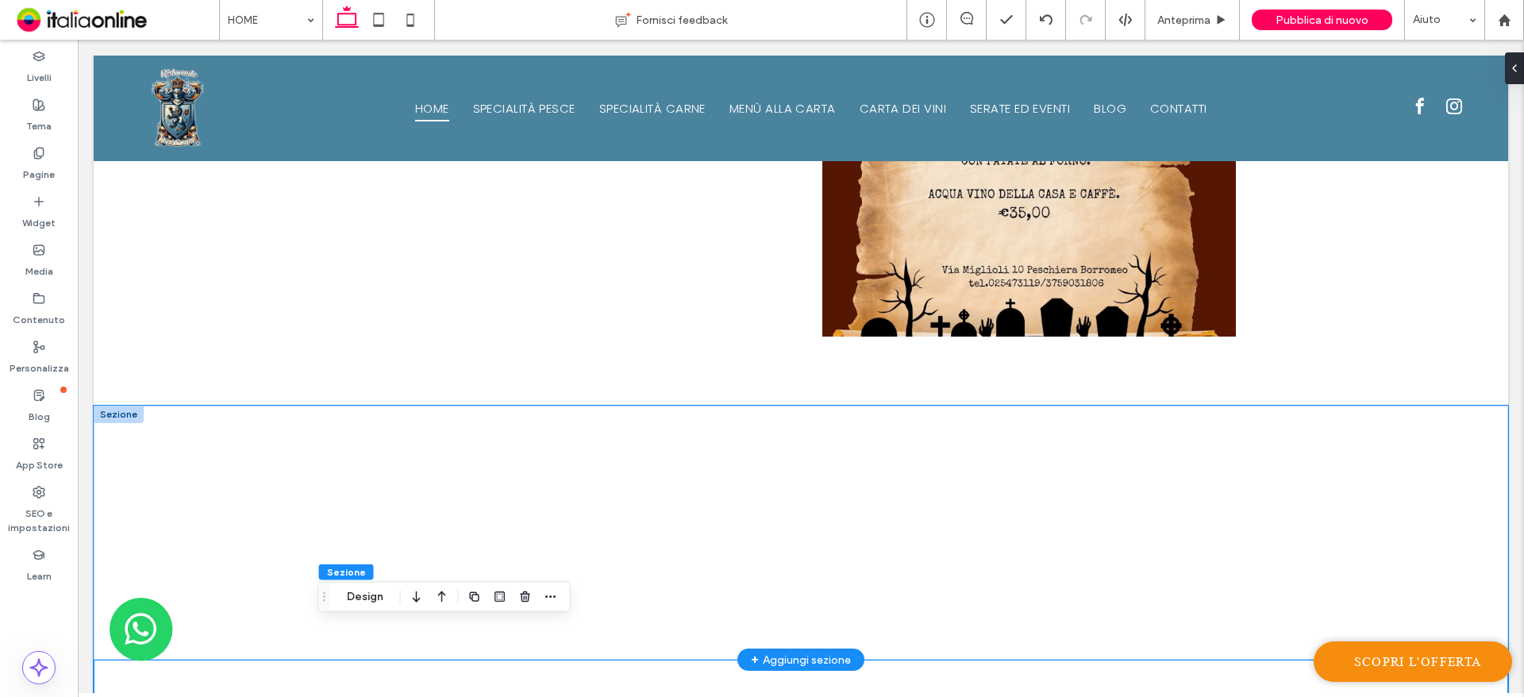
scroll to position [1746, 0]
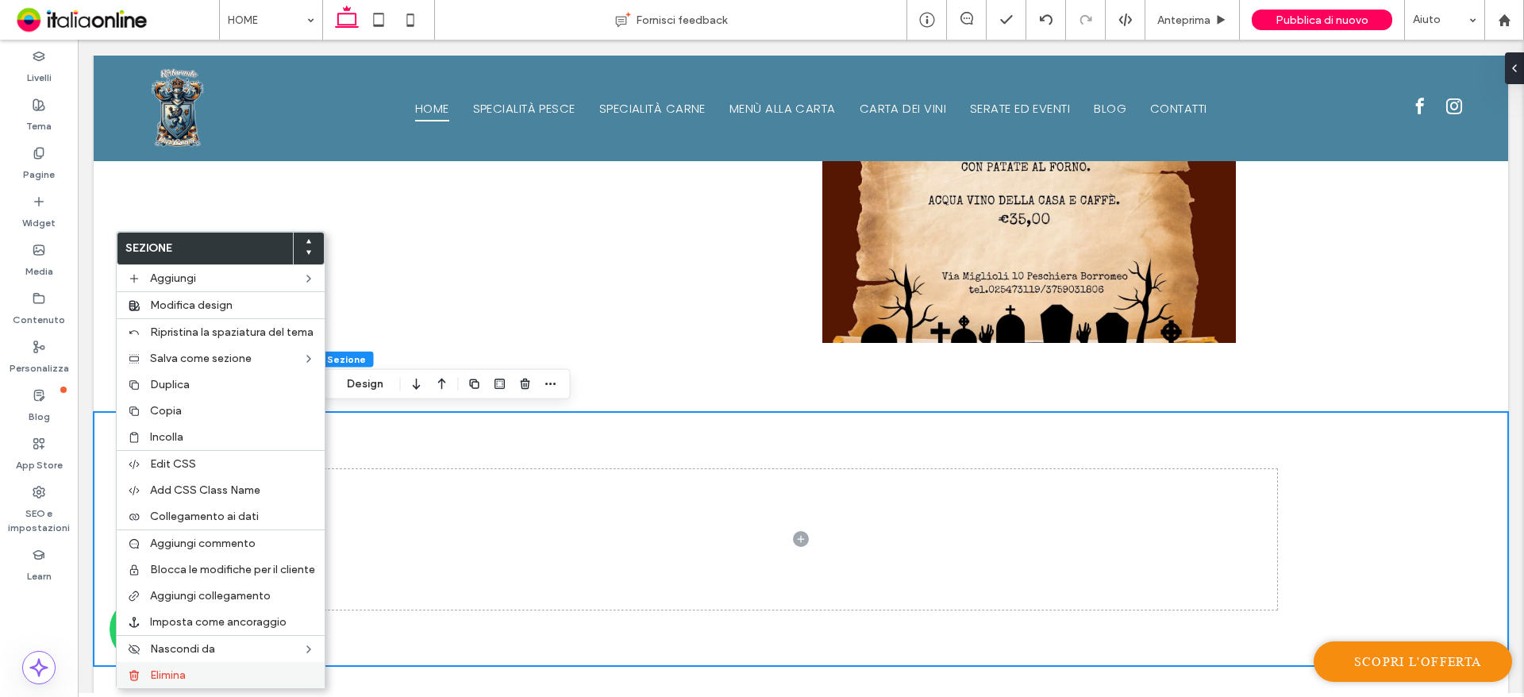
click at [251, 676] on label "Elimina" at bounding box center [232, 674] width 165 height 13
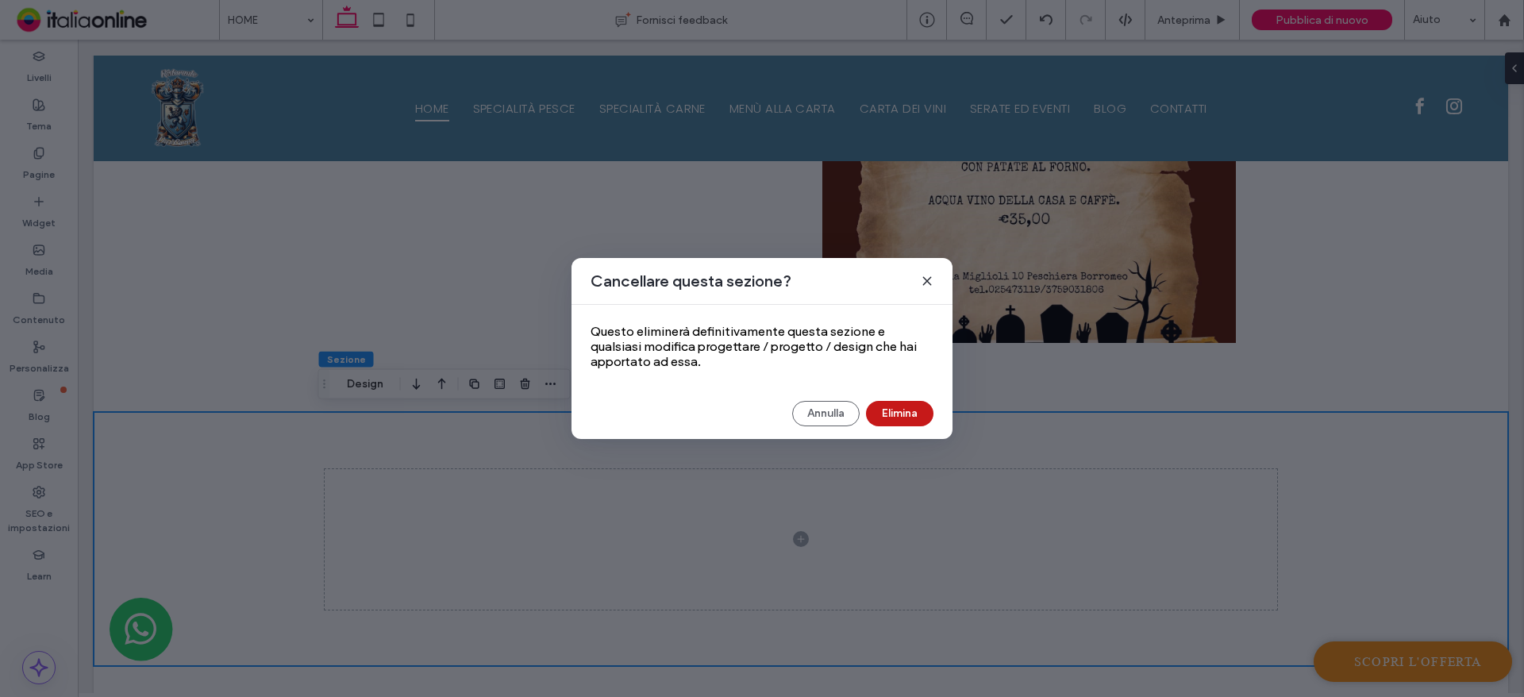
click at [906, 417] on button "Elimina" at bounding box center [899, 413] width 67 height 25
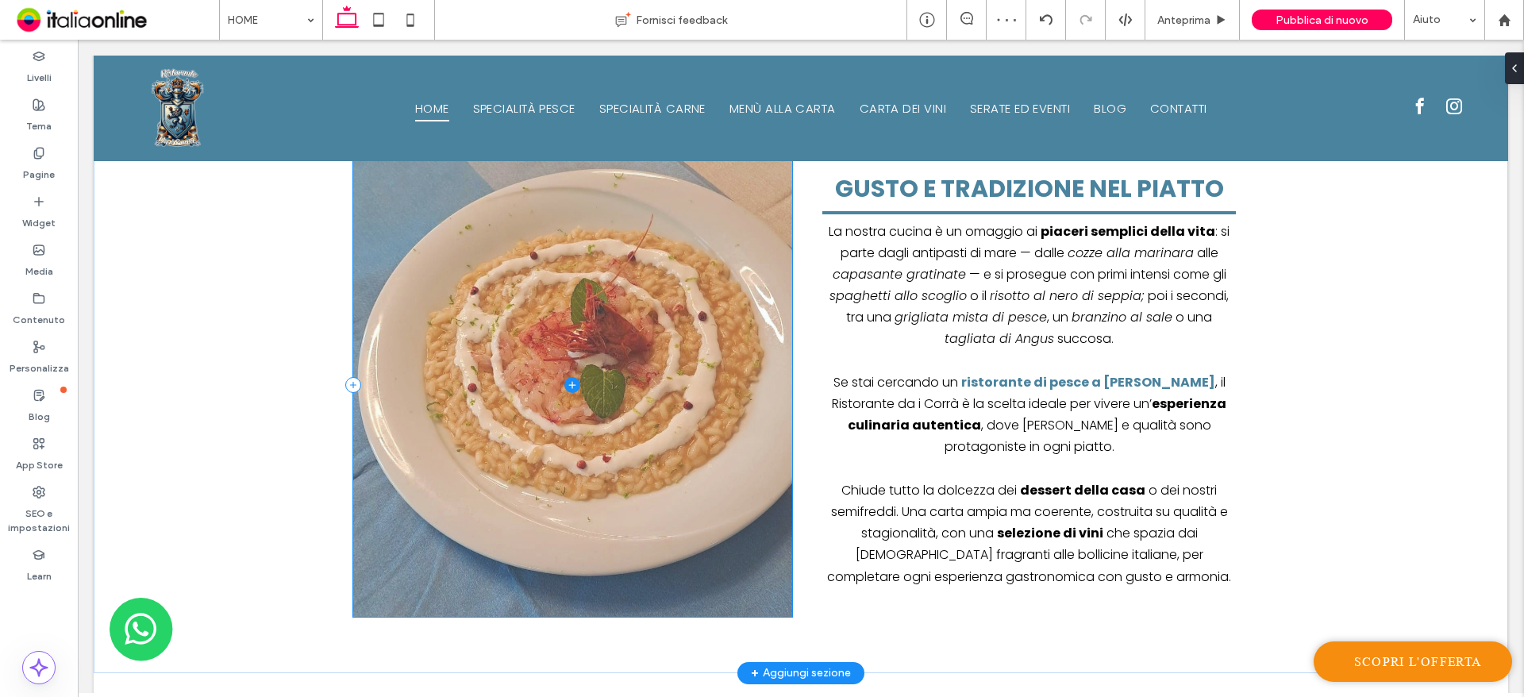
scroll to position [1984, 0]
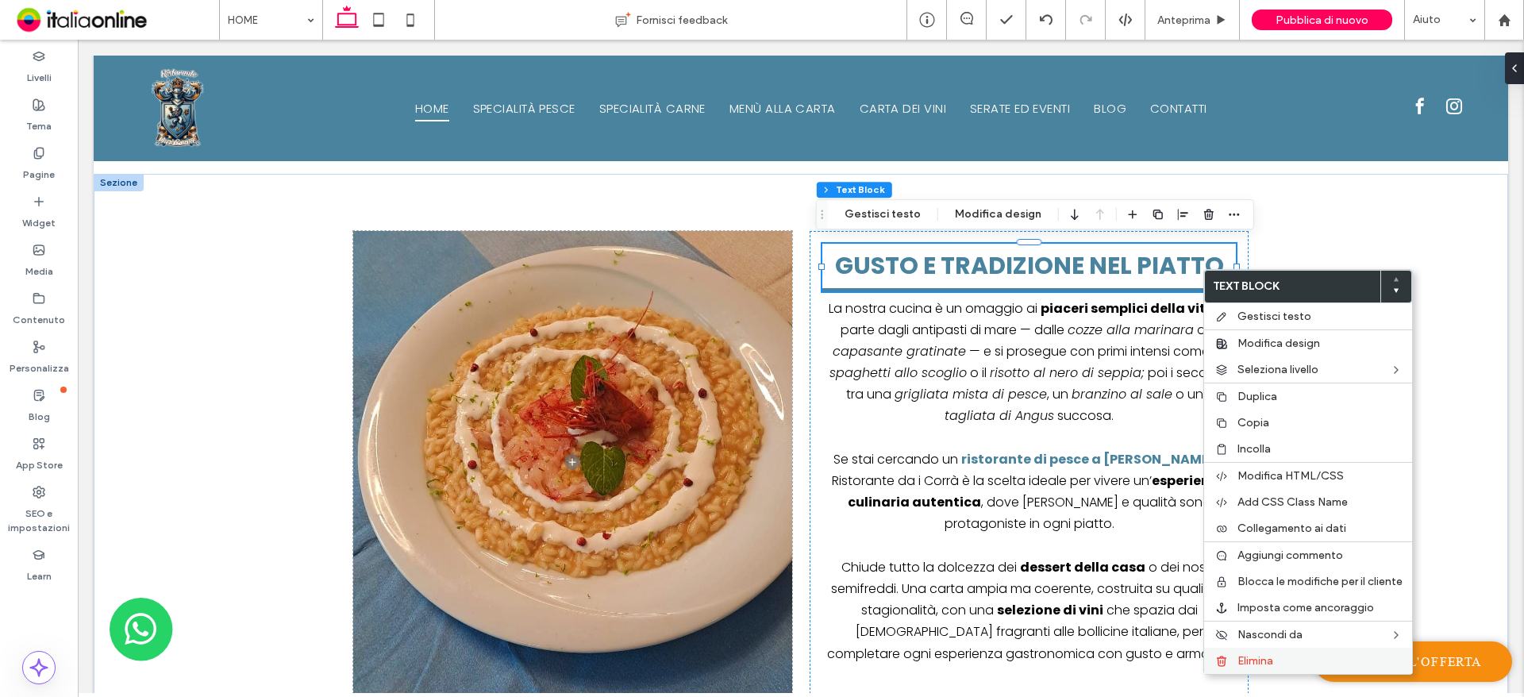
click at [1275, 662] on label "Elimina" at bounding box center [1319, 660] width 165 height 13
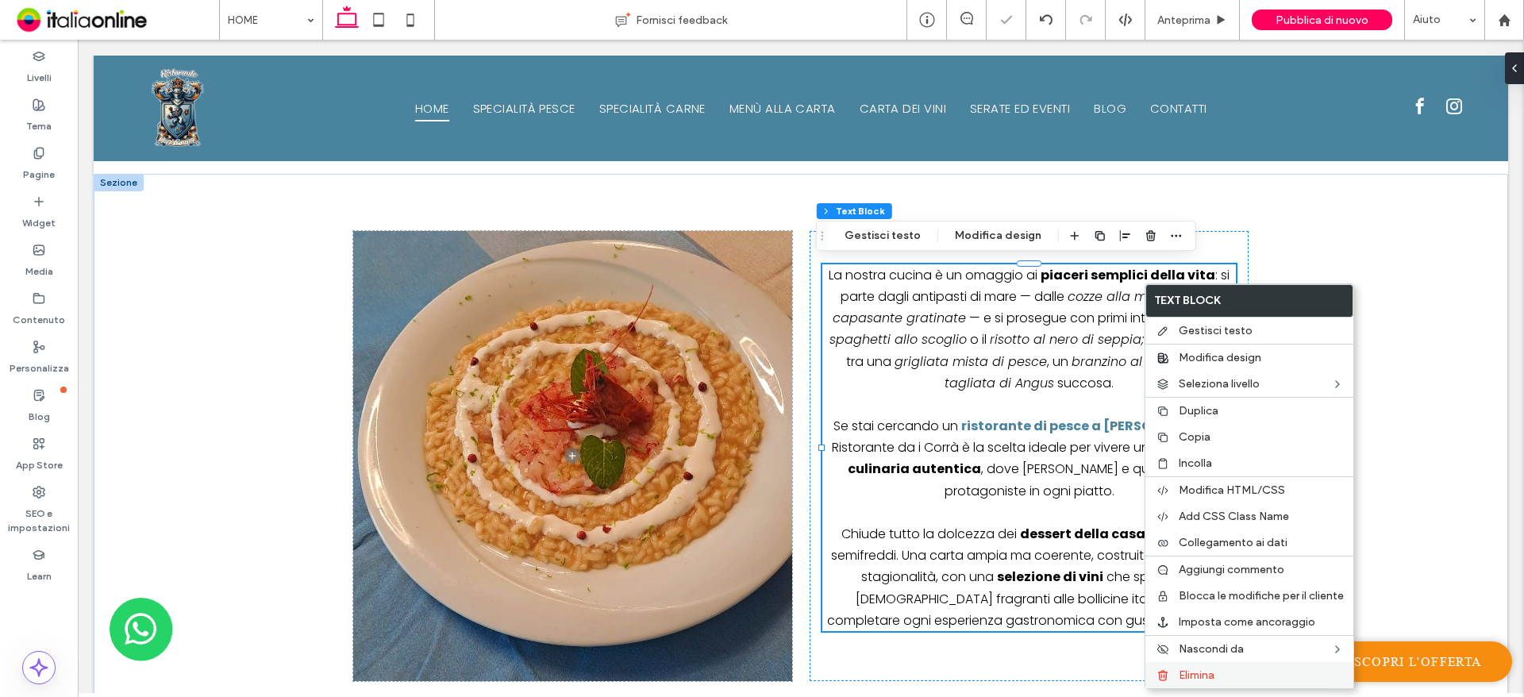
click at [1196, 681] on span "Elimina" at bounding box center [1196, 674] width 36 height 13
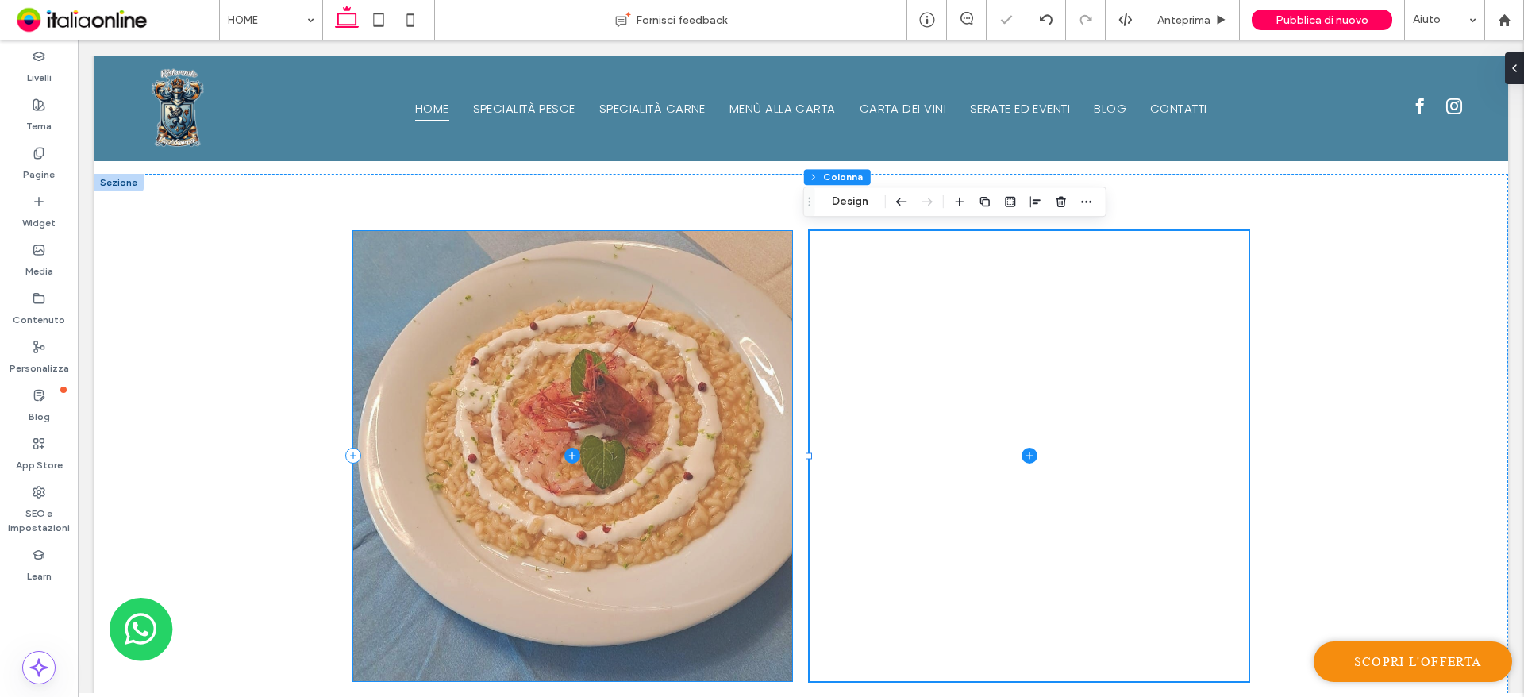
click at [567, 448] on icon at bounding box center [572, 456] width 16 height 16
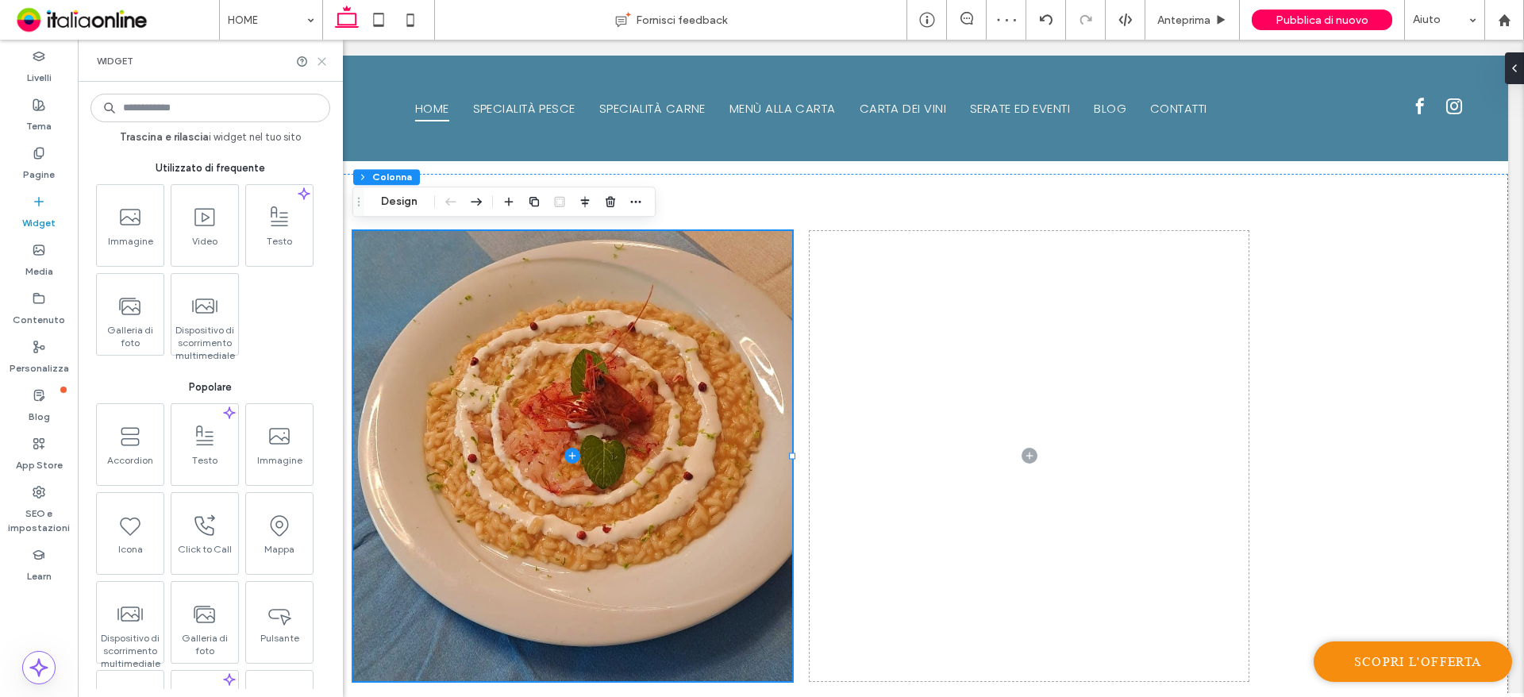
drag, startPoint x: 318, startPoint y: 57, endPoint x: 392, endPoint y: 356, distance: 307.4
click at [318, 58] on use at bounding box center [321, 61] width 7 height 7
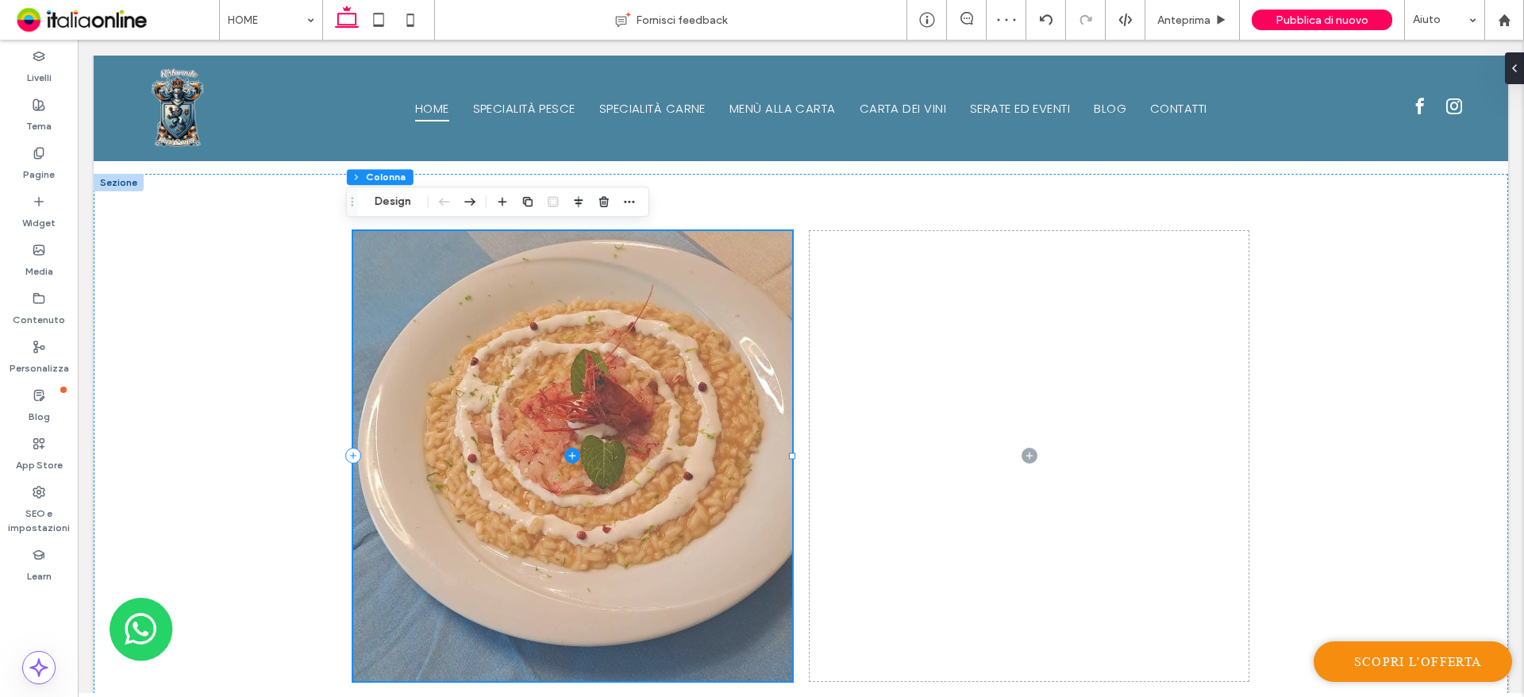
click at [467, 388] on span at bounding box center [572, 456] width 439 height 450
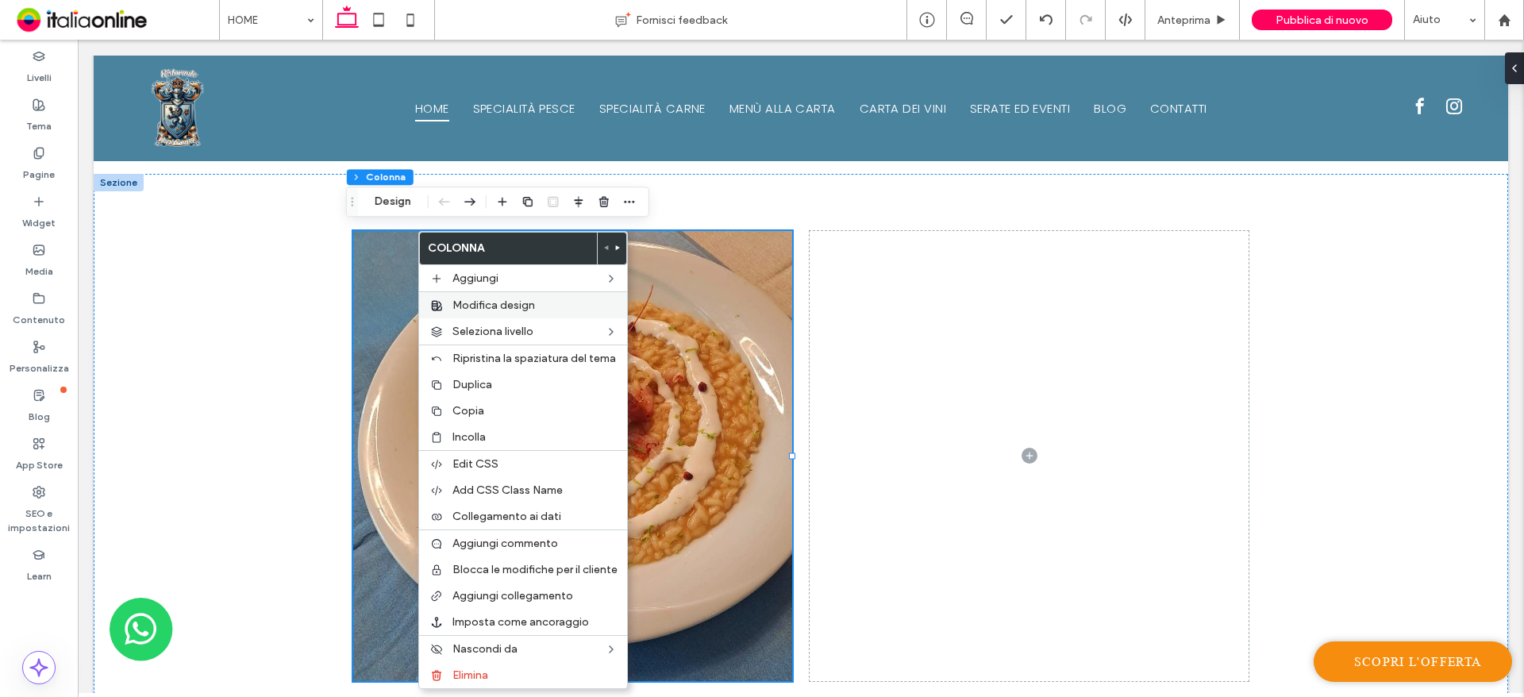
click at [544, 304] on label "Modifica design" at bounding box center [534, 304] width 165 height 13
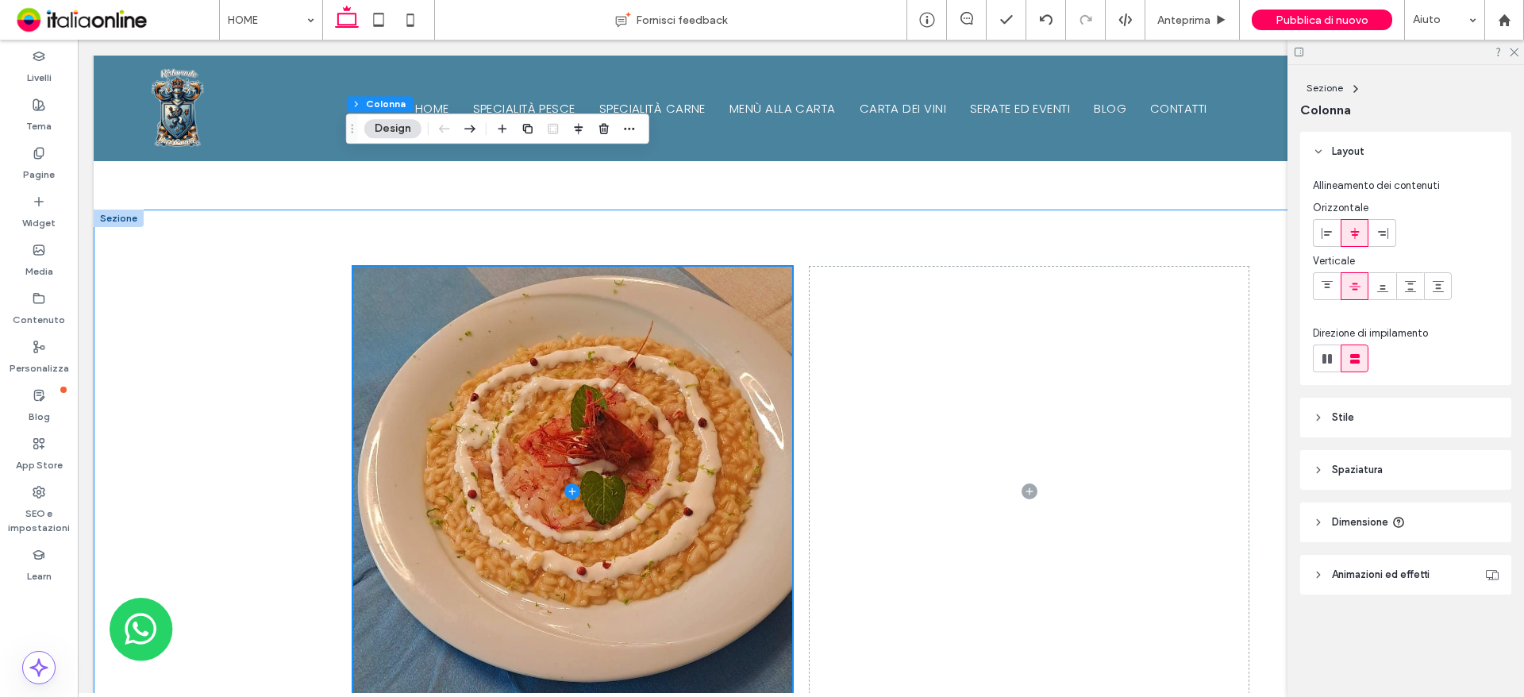
scroll to position [1905, 0]
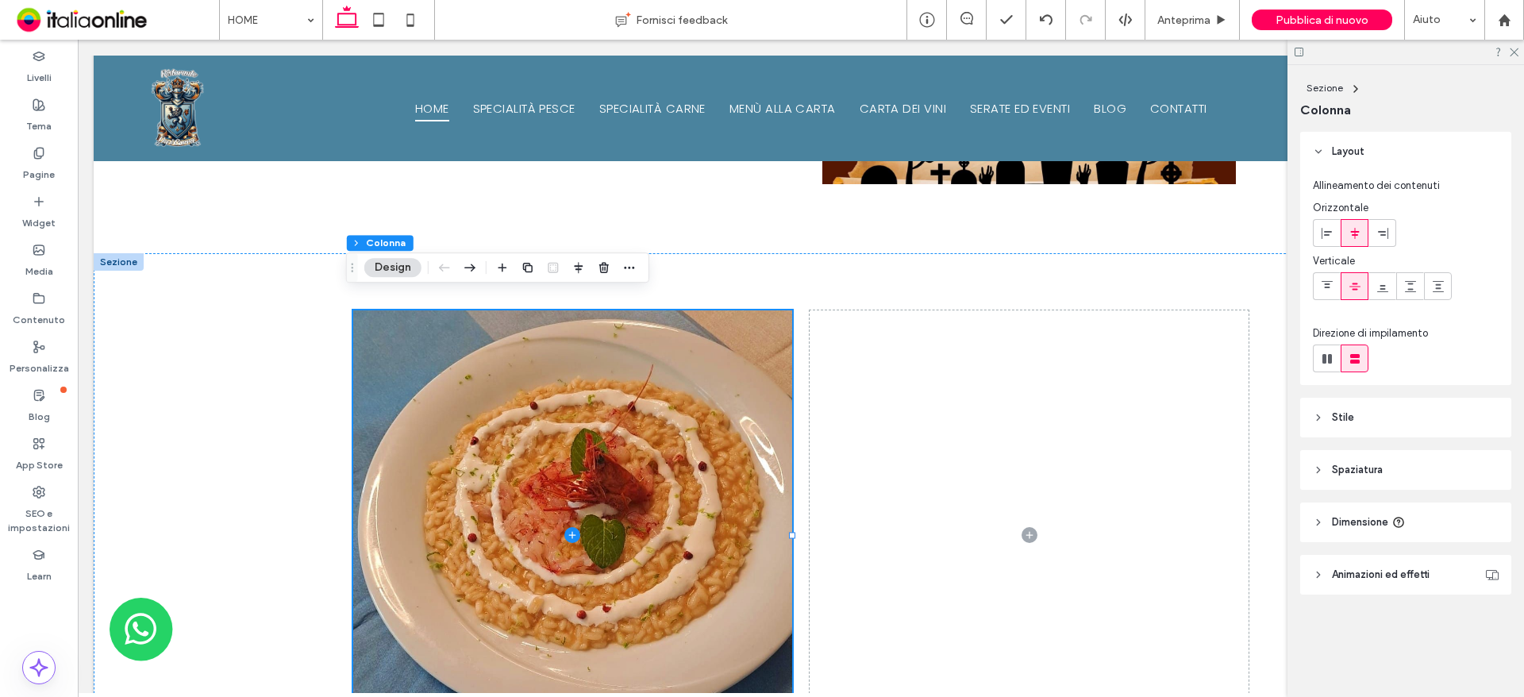
click at [1339, 150] on span "Layout" at bounding box center [1348, 152] width 33 height 16
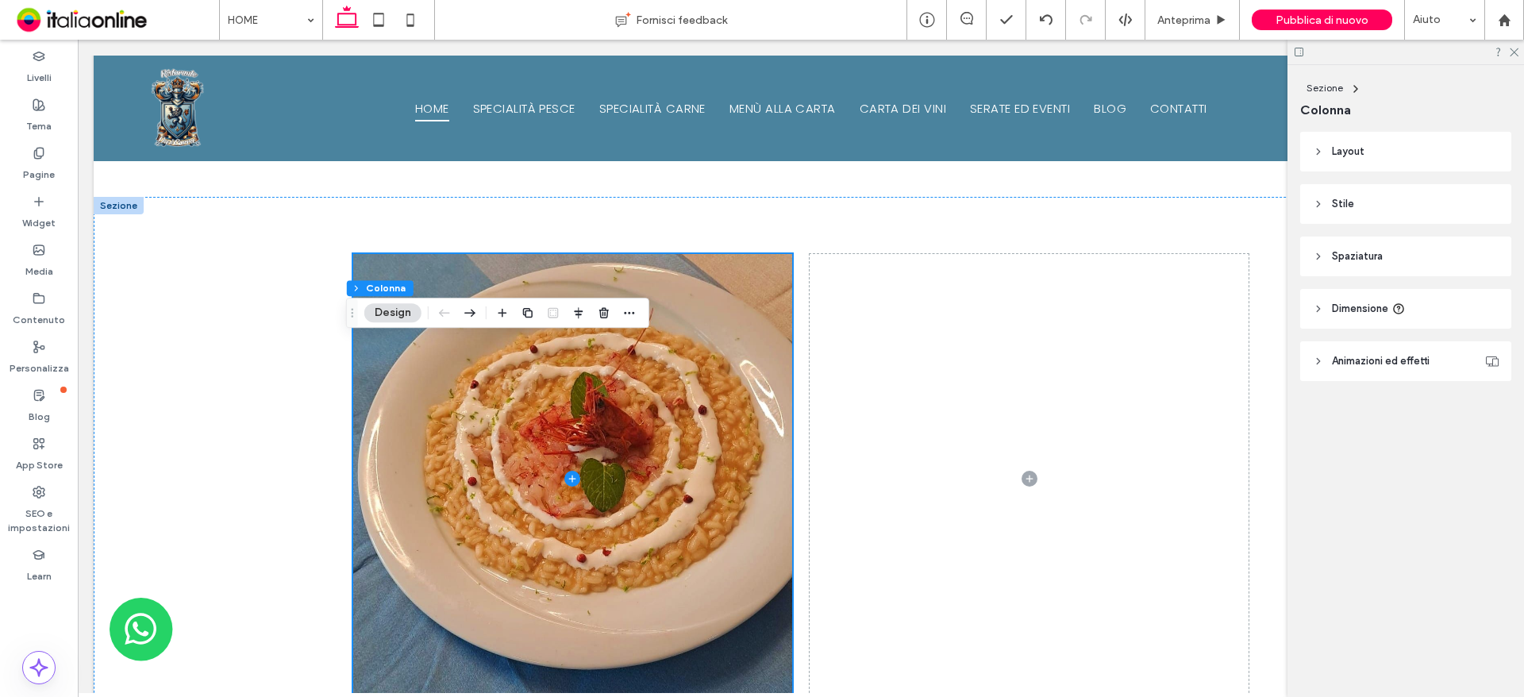
scroll to position [1984, 0]
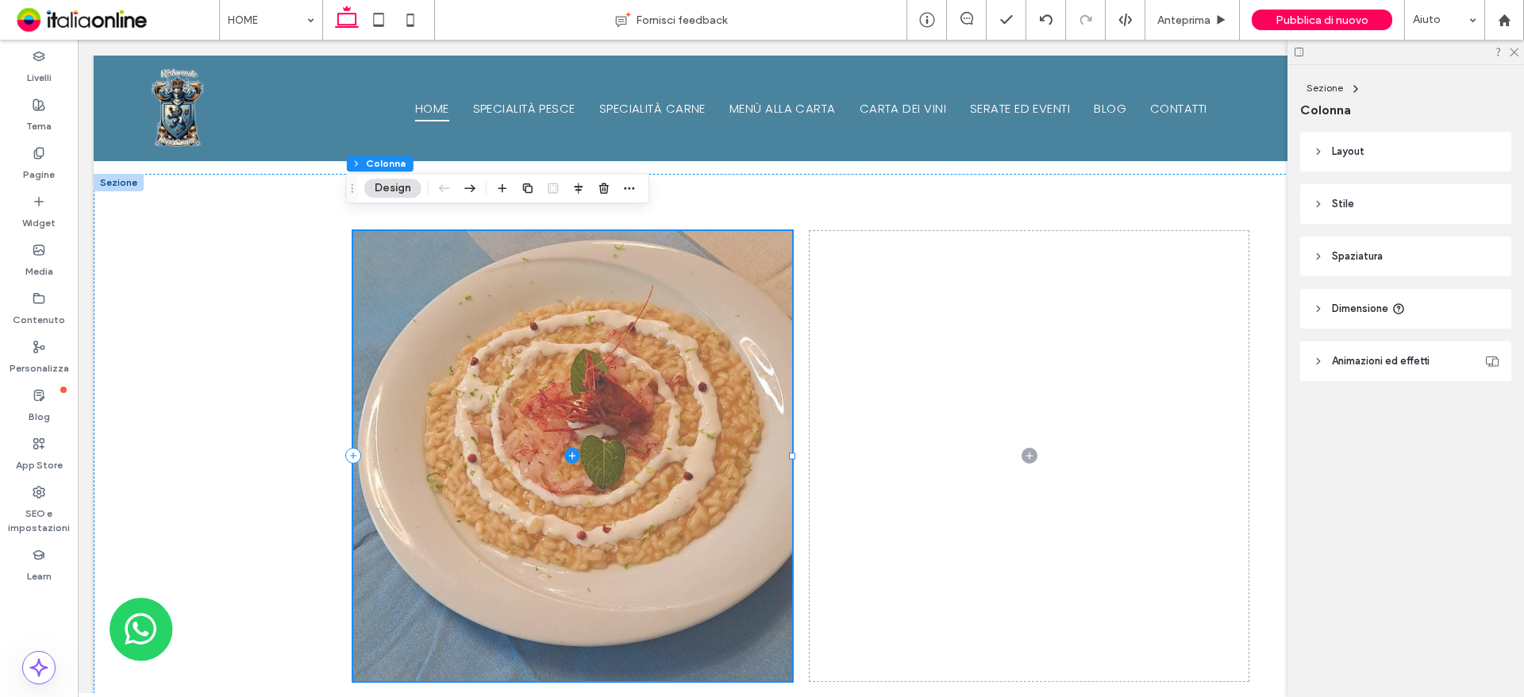
drag, startPoint x: 567, startPoint y: 442, endPoint x: 434, endPoint y: 394, distance: 141.1
click at [567, 448] on icon at bounding box center [572, 456] width 16 height 16
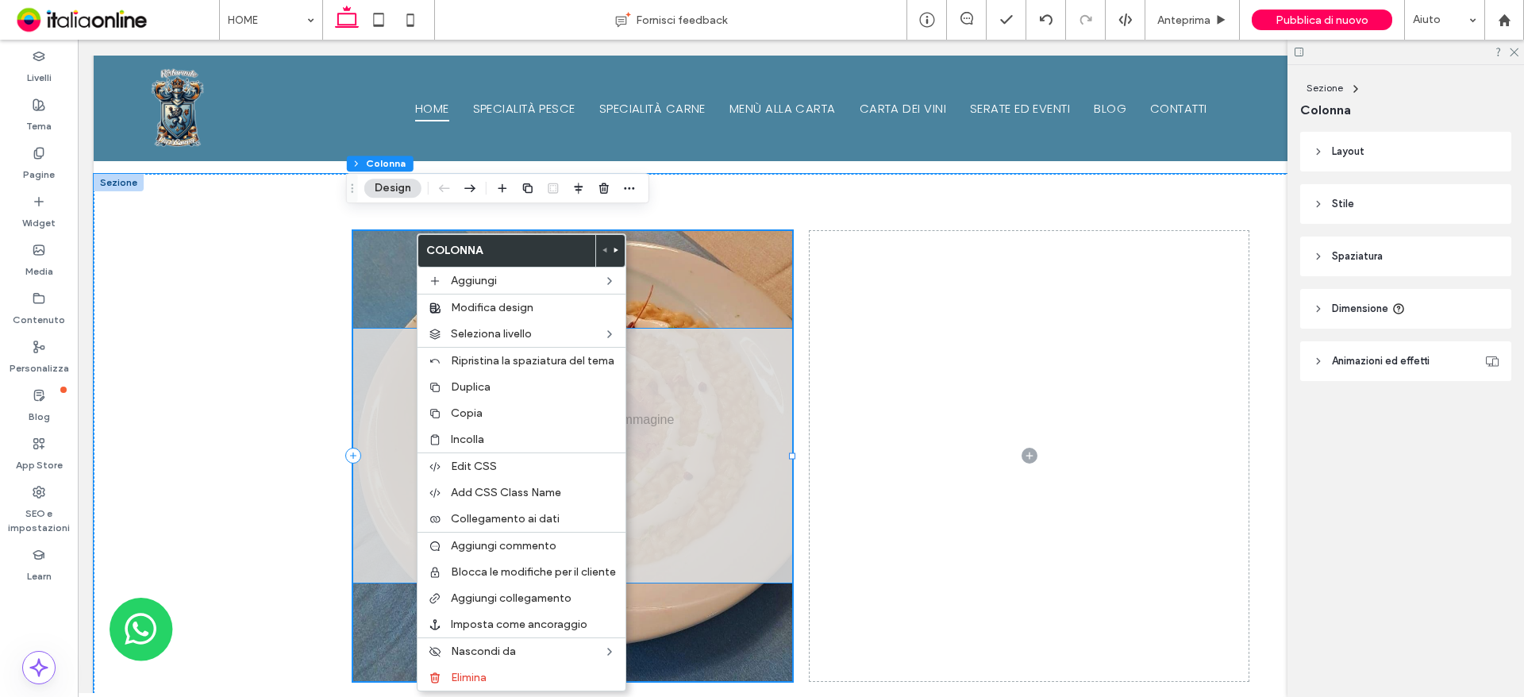
click at [673, 516] on div at bounding box center [572, 456] width 439 height 254
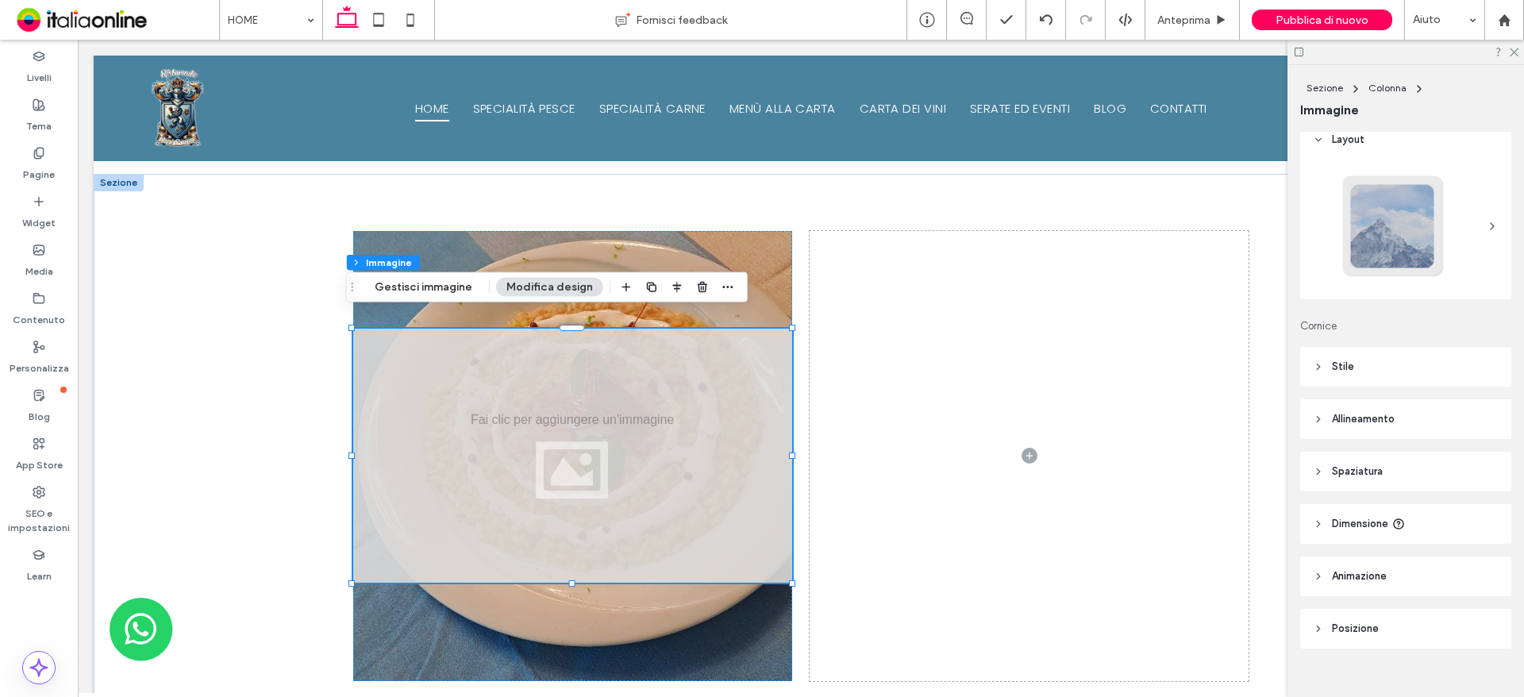
scroll to position [33, 0]
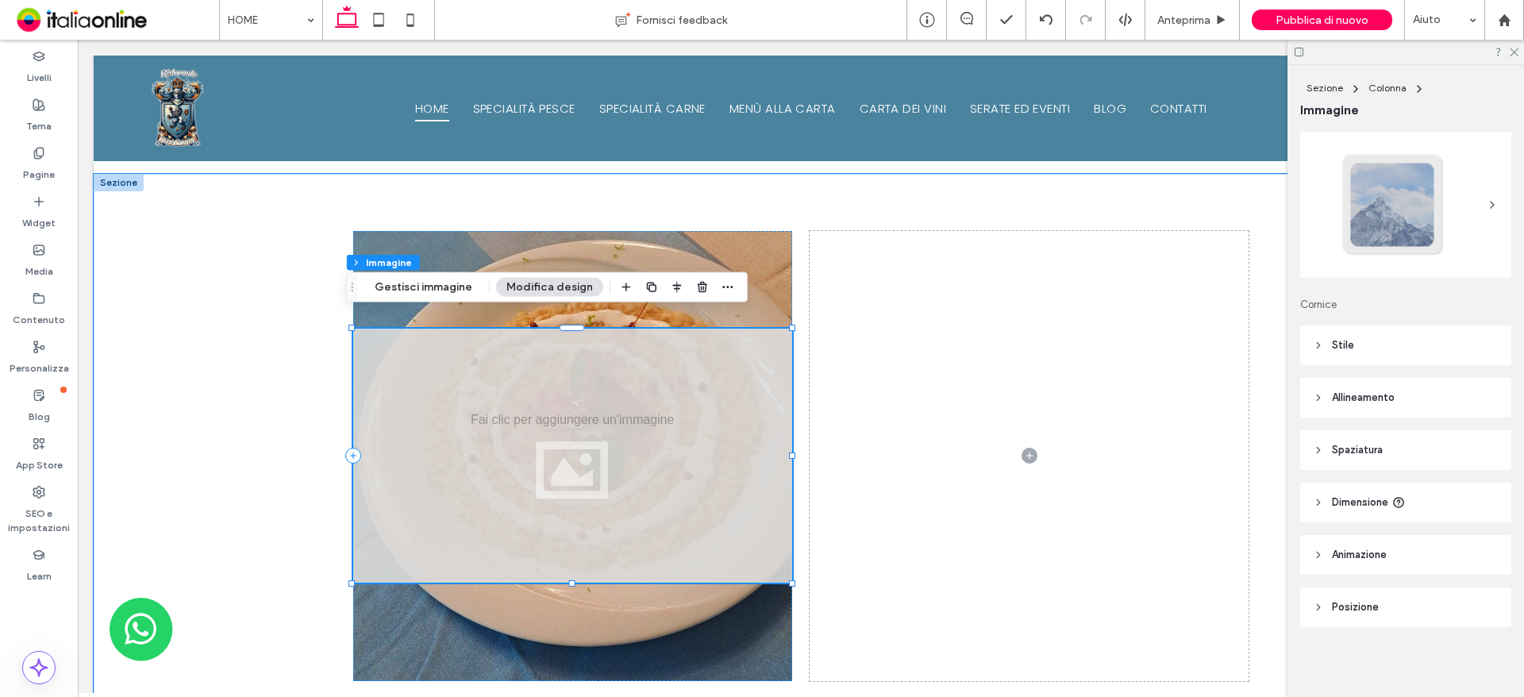
click at [539, 426] on div at bounding box center [572, 456] width 439 height 254
click at [424, 285] on button "Gestisci immagine" at bounding box center [423, 287] width 118 height 19
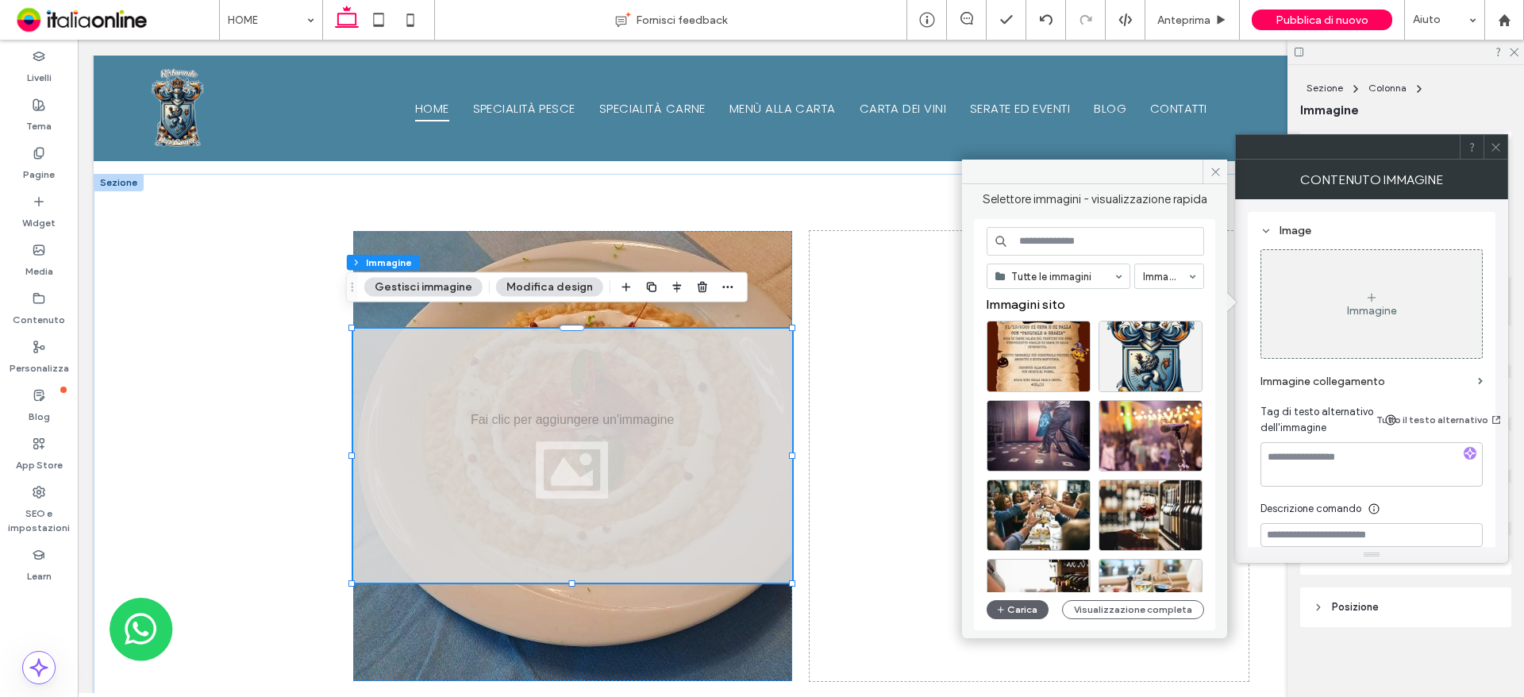
click at [1374, 321] on div "Immagine" at bounding box center [1371, 304] width 221 height 105
click at [1010, 613] on button "Carica" at bounding box center [1018, 609] width 62 height 19
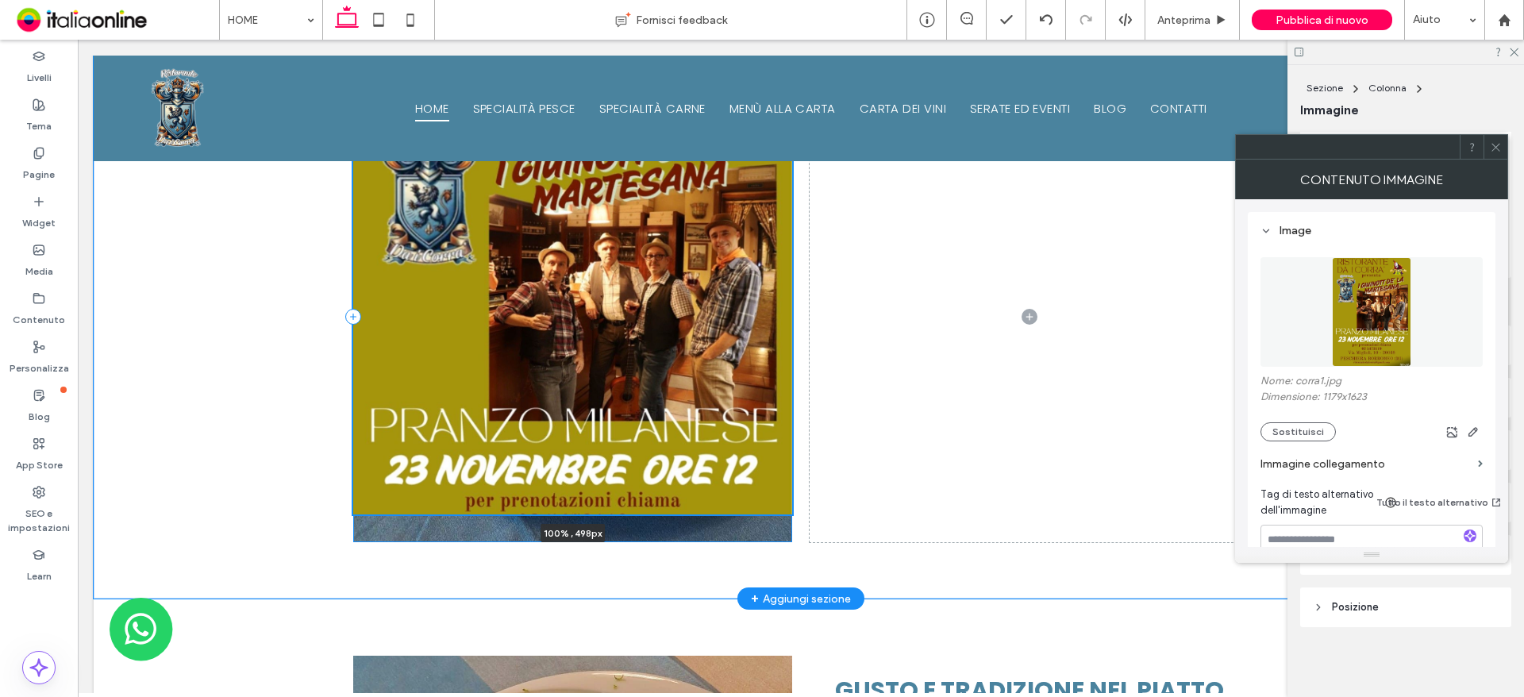
scroll to position [2143, 0]
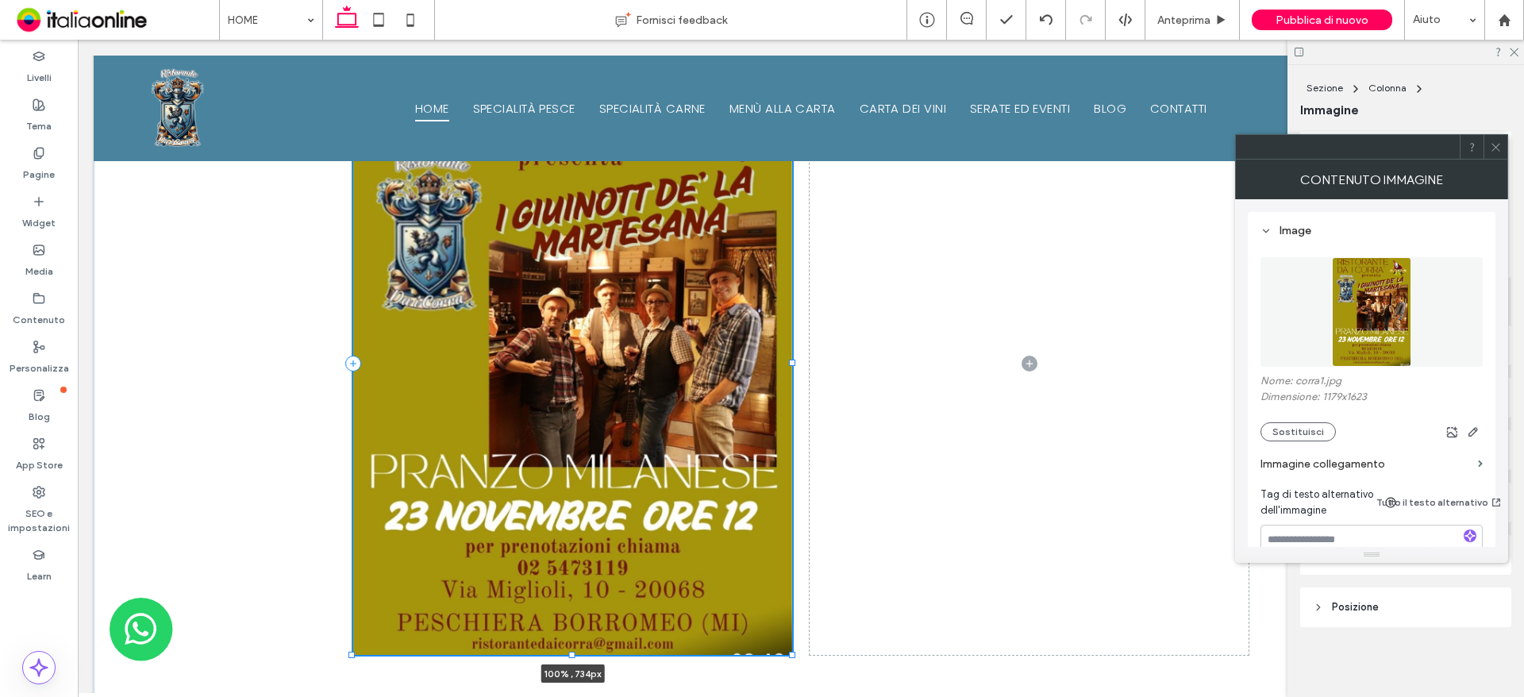
drag, startPoint x: 567, startPoint y: 589, endPoint x: 546, endPoint y: 735, distance: 147.5
type input "***"
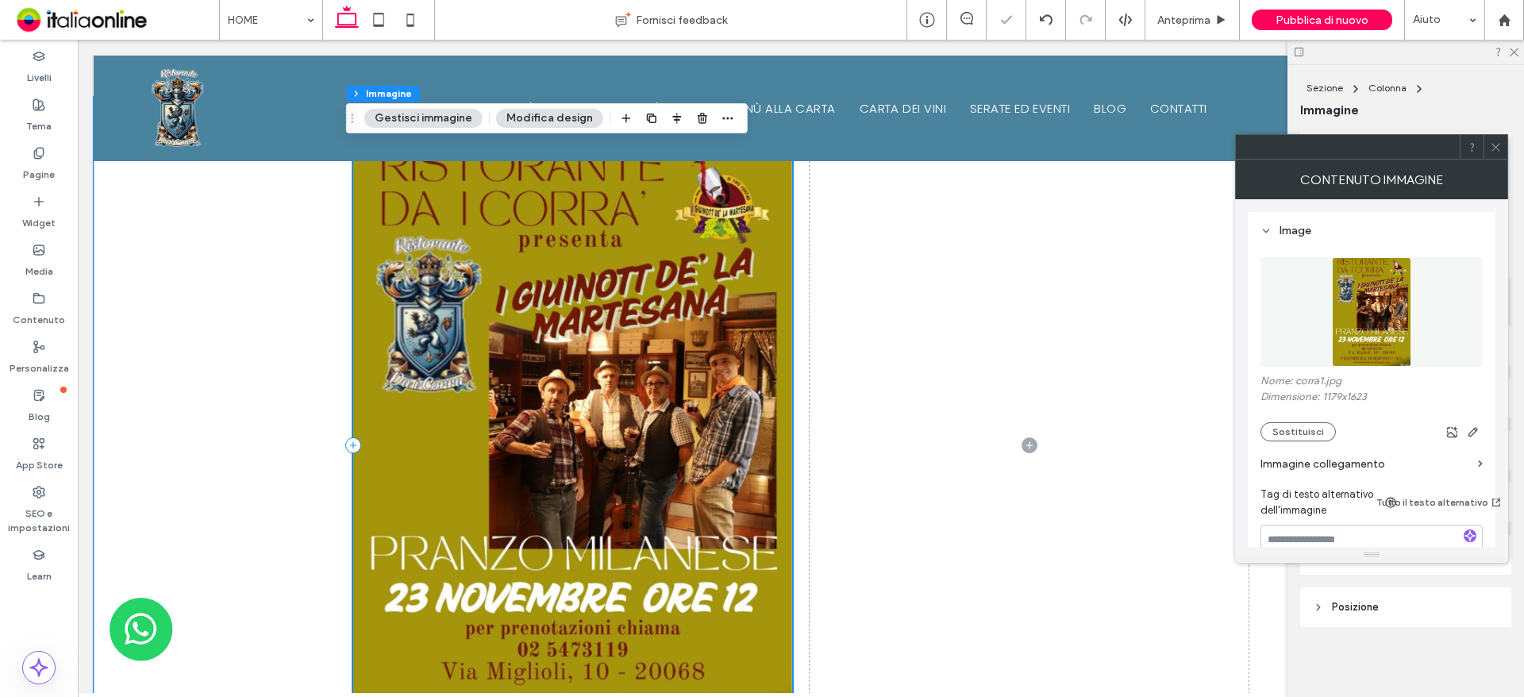
scroll to position [1905, 0]
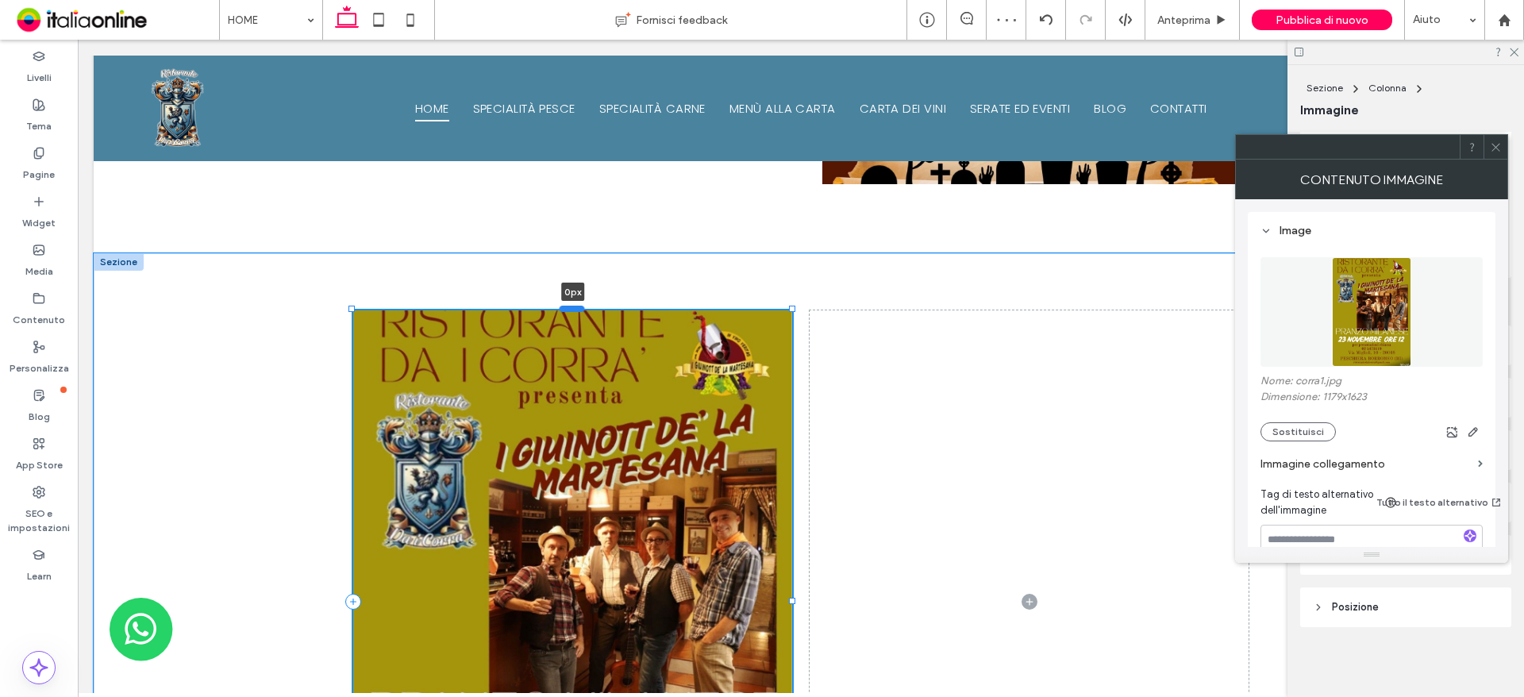
click at [571, 306] on div at bounding box center [571, 309] width 25 height 6
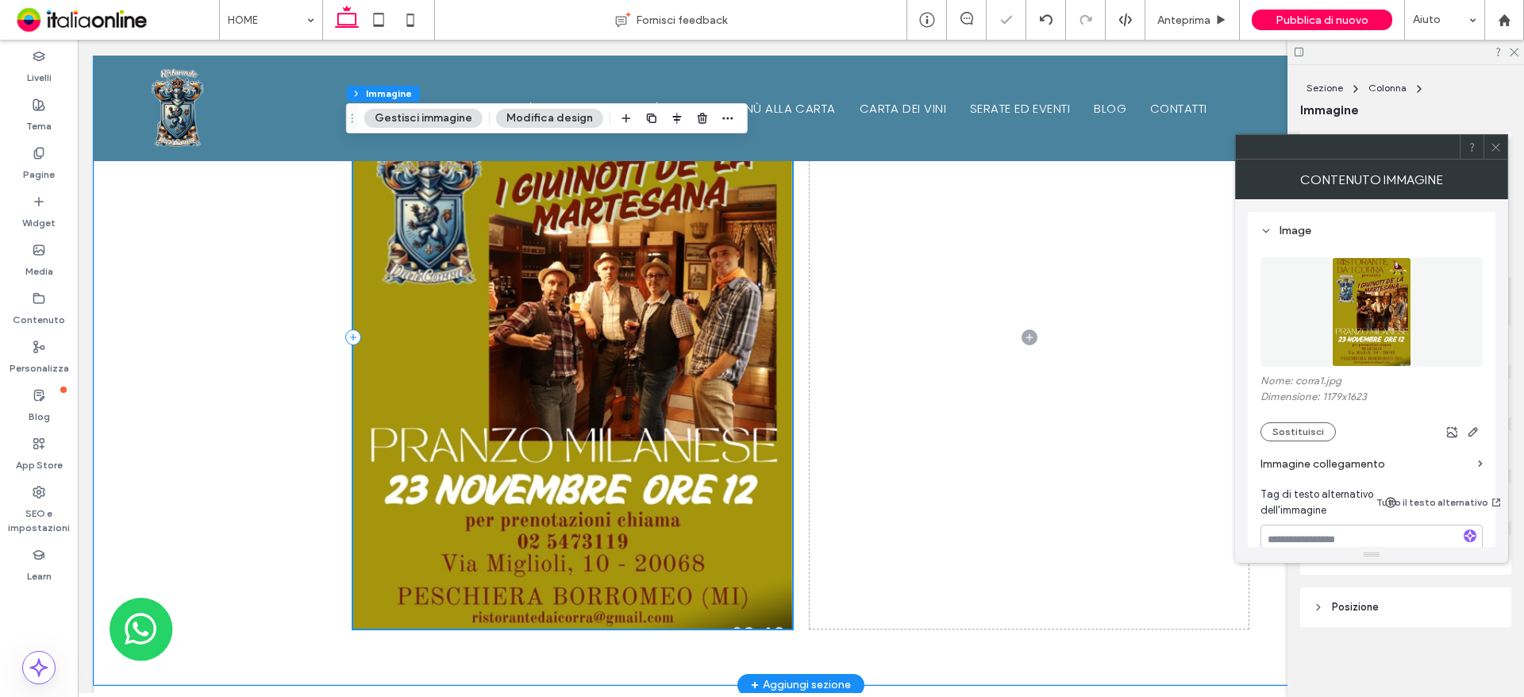
scroll to position [2301, 0]
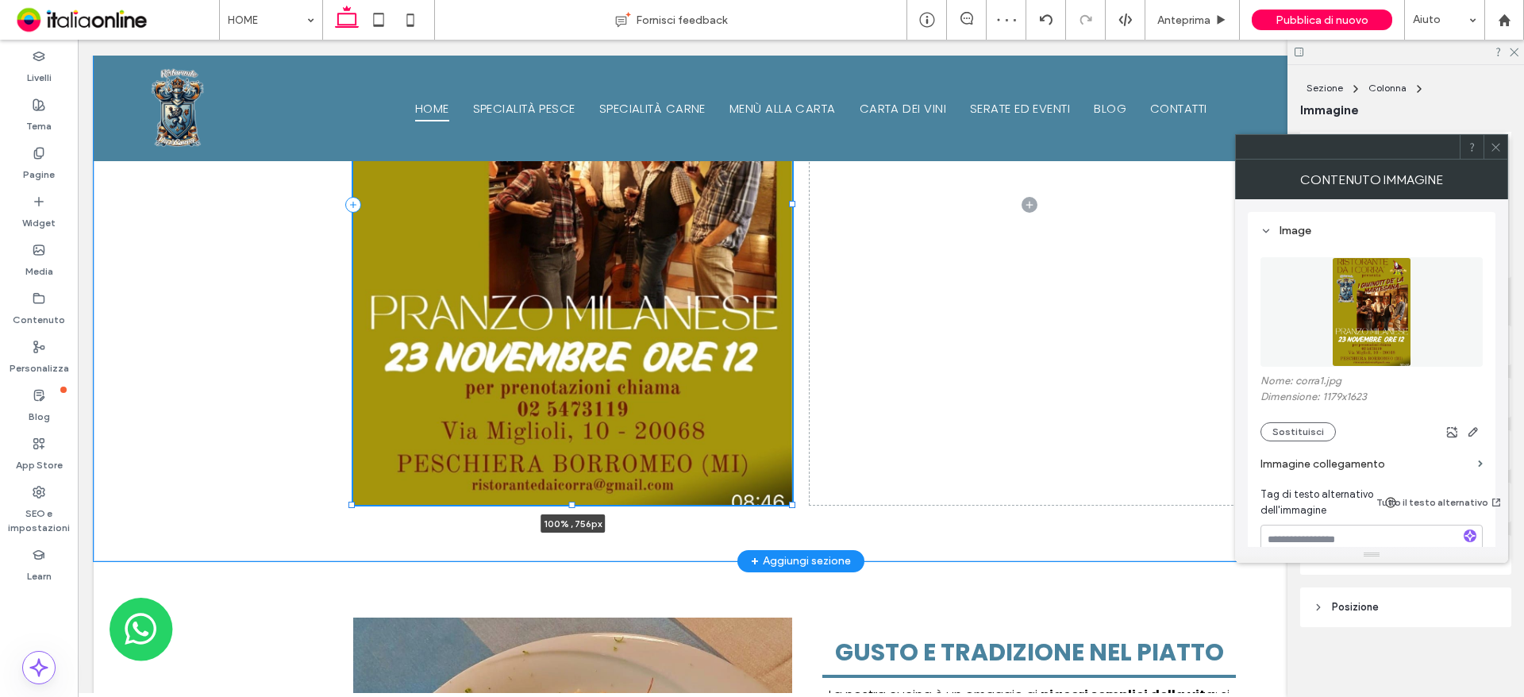
type input "***"
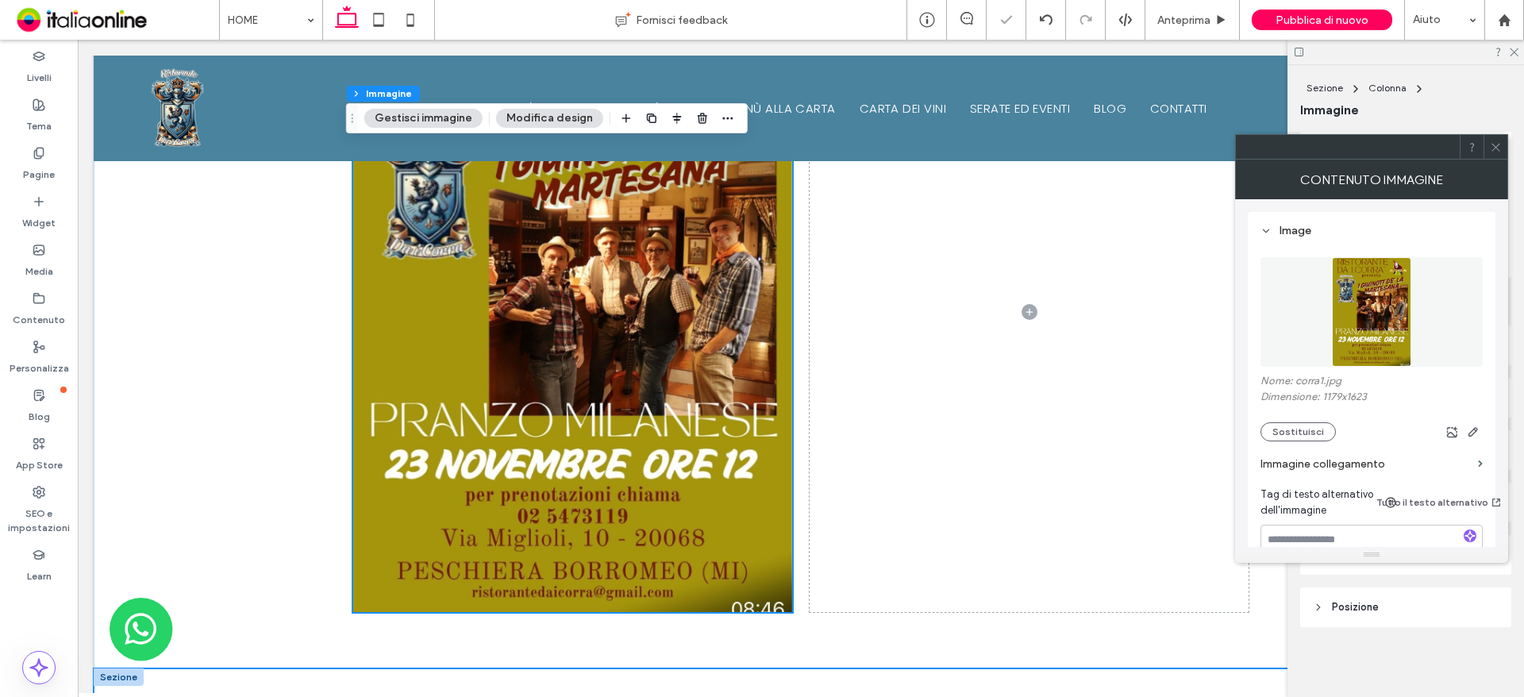
scroll to position [2231, 0]
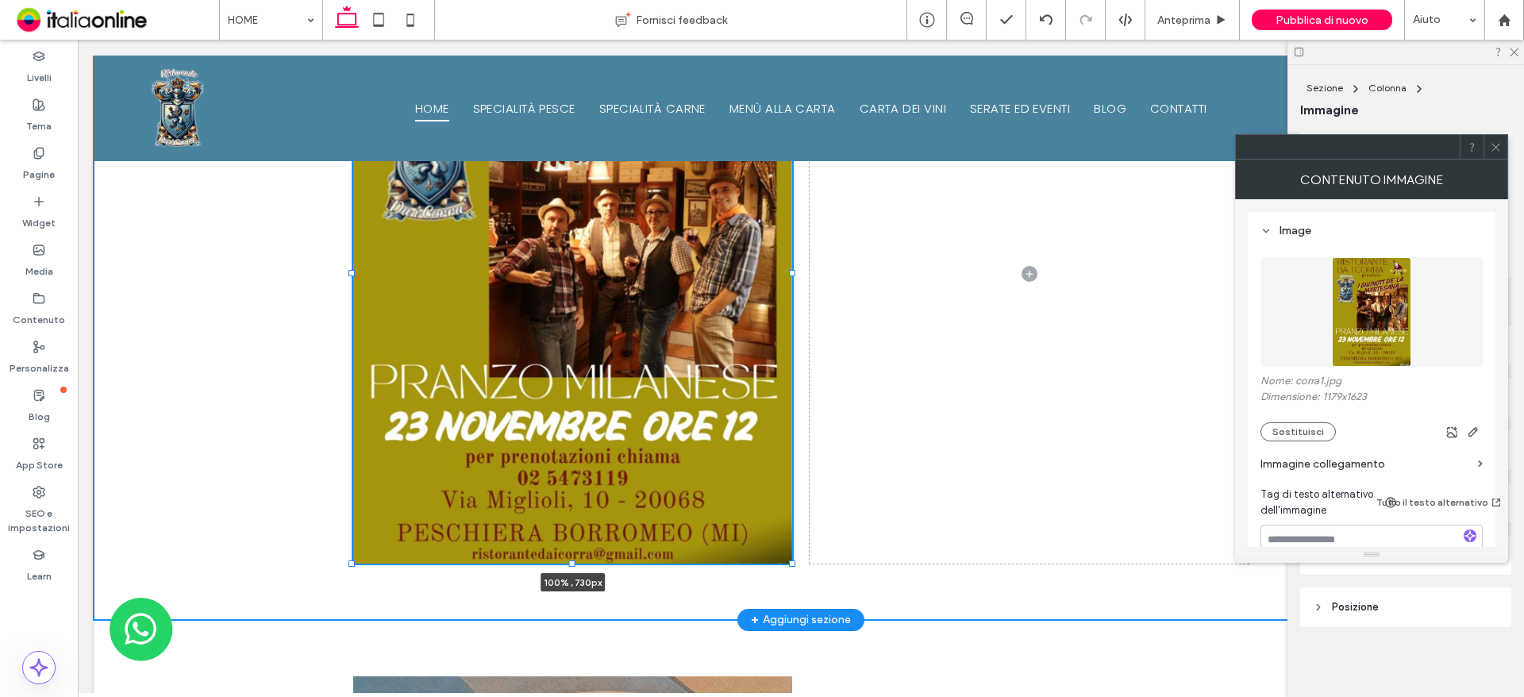
drag, startPoint x: 568, startPoint y: 568, endPoint x: 572, endPoint y: 558, distance: 11.1
click at [572, 558] on div "100% , 730px" at bounding box center [801, 273] width 952 height 693
type input "***"
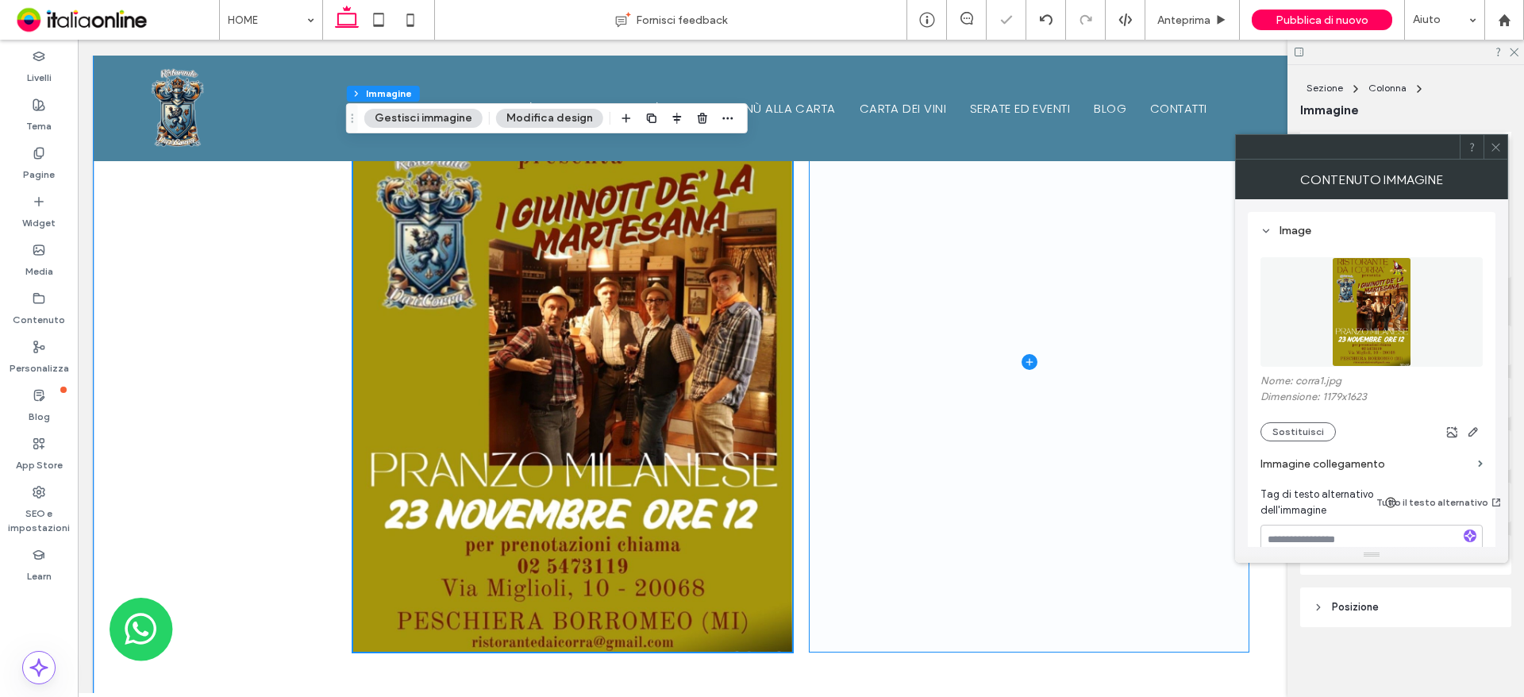
scroll to position [2151, 0]
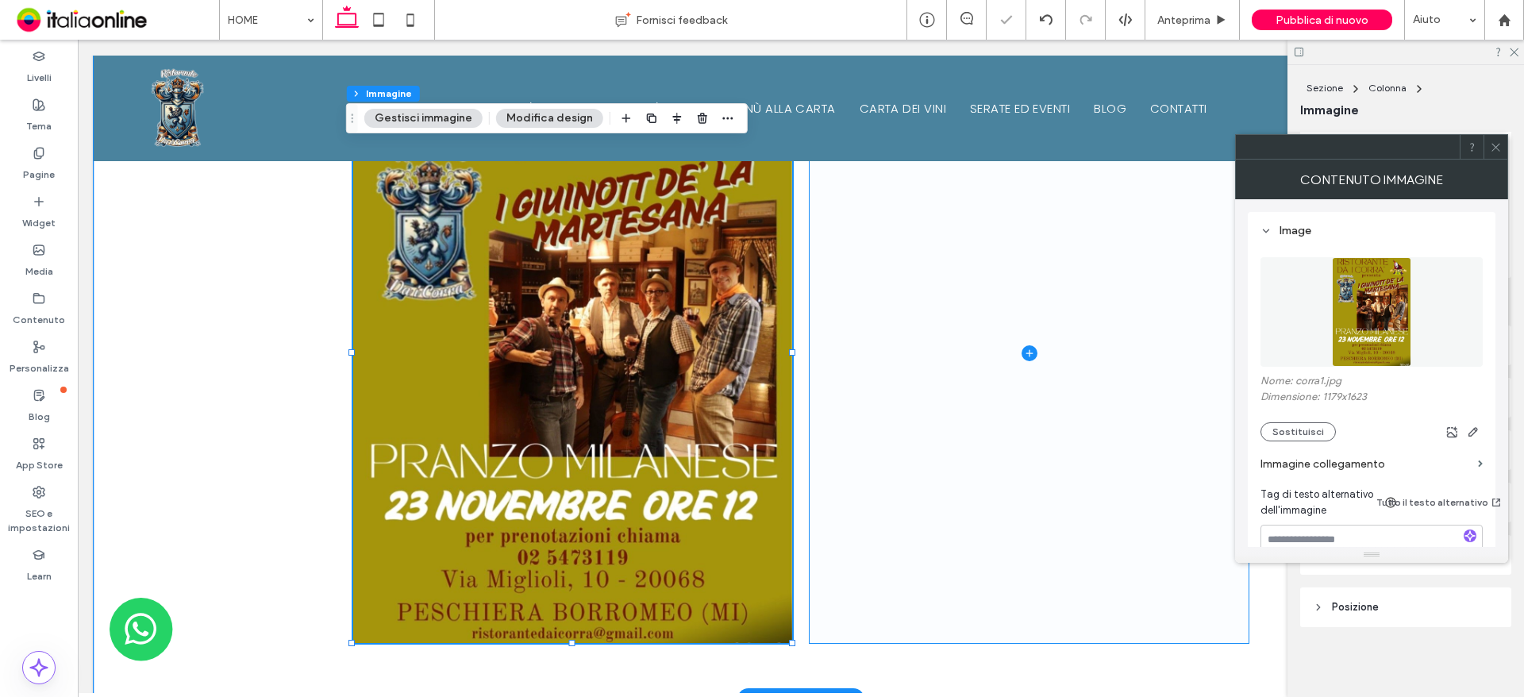
click at [1036, 325] on span at bounding box center [1028, 352] width 439 height 579
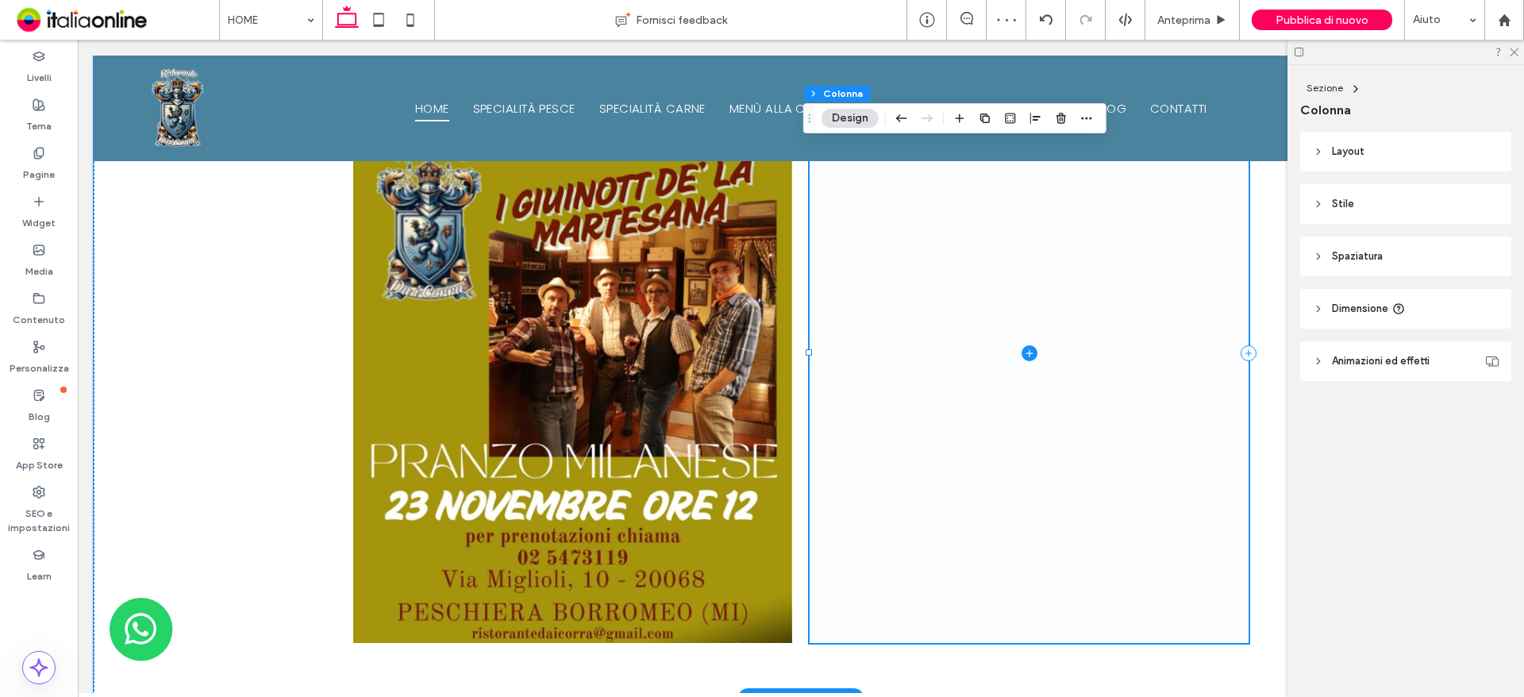
click at [1023, 345] on icon at bounding box center [1029, 353] width 16 height 16
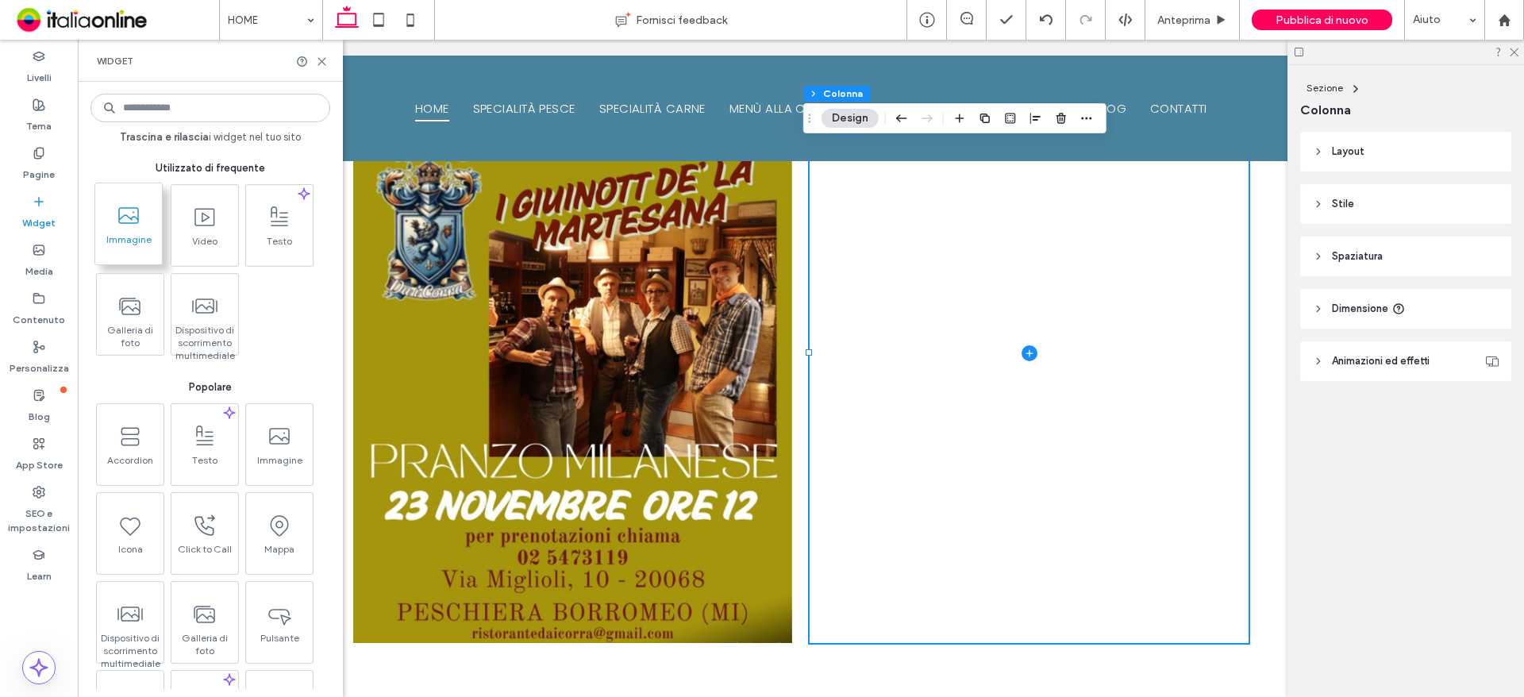
click at [148, 239] on span "Immagine" at bounding box center [128, 244] width 67 height 22
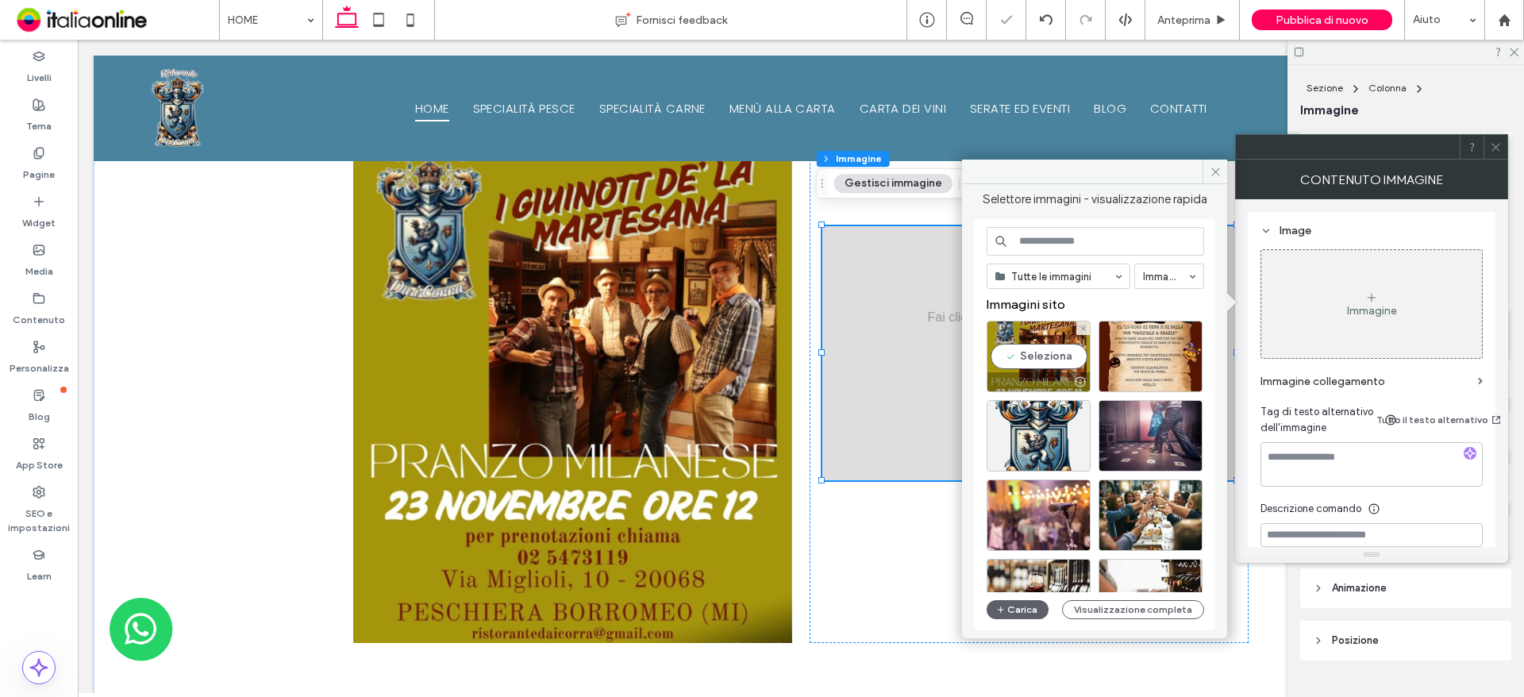
drag, startPoint x: 1011, startPoint y: 369, endPoint x: 933, endPoint y: 329, distance: 87.7
click at [1011, 369] on div "Seleziona" at bounding box center [1038, 356] width 104 height 71
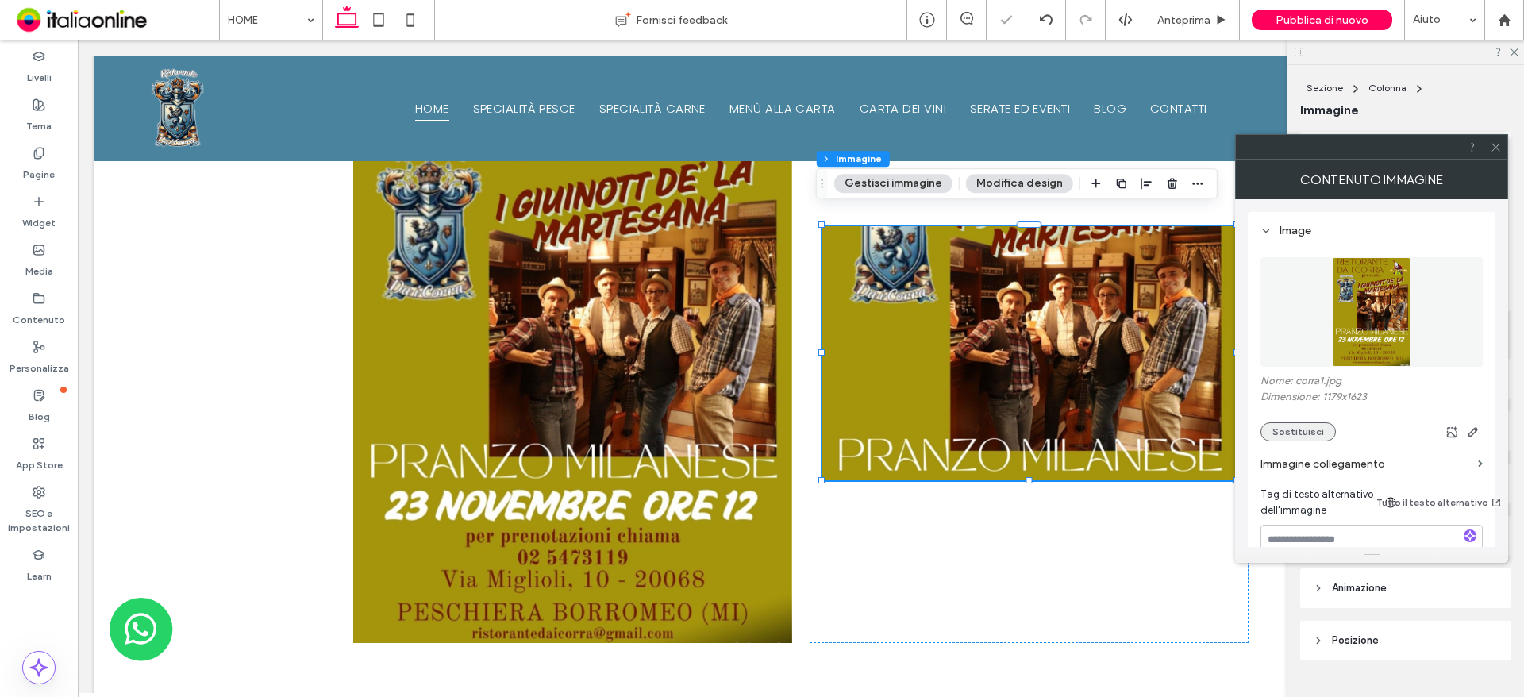
click at [1305, 429] on button "Sostituisci" at bounding box center [1297, 431] width 75 height 19
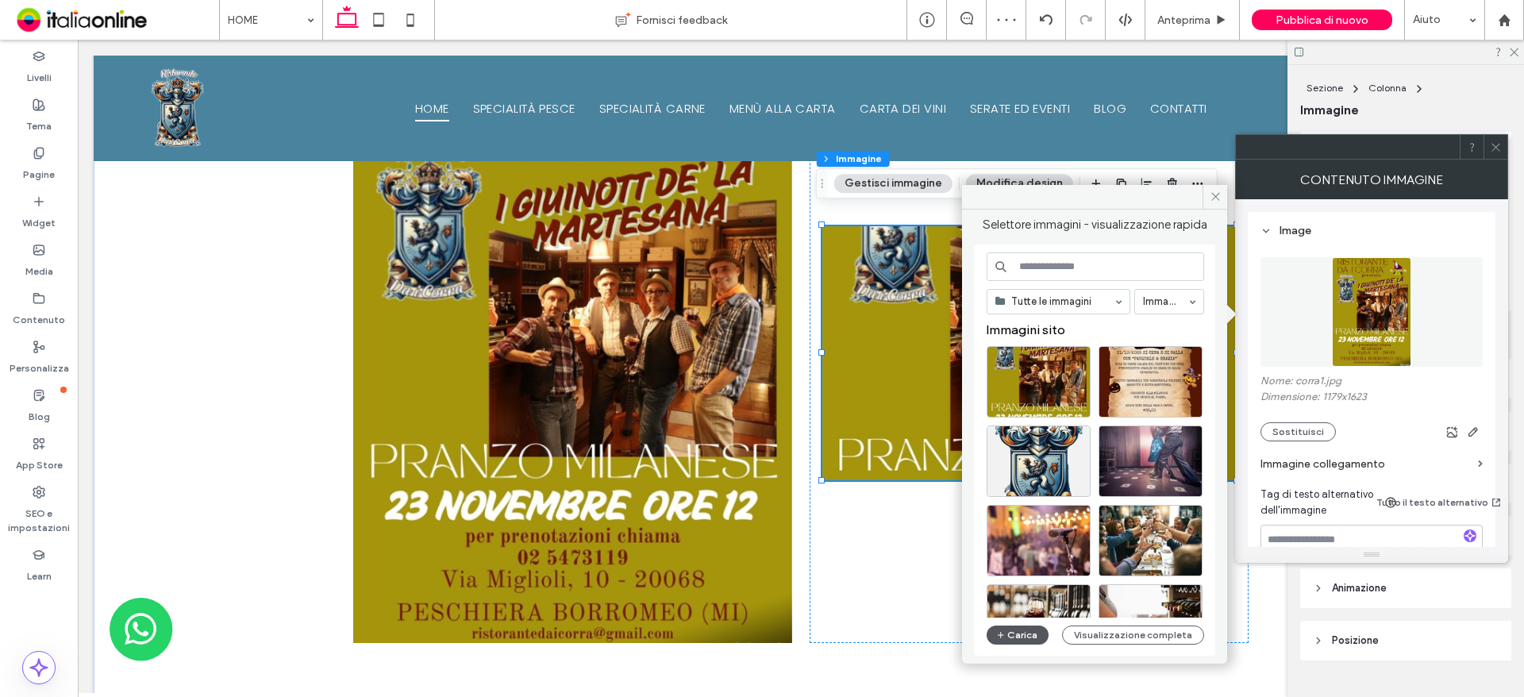
click at [1029, 633] on button "Carica" at bounding box center [1017, 634] width 62 height 19
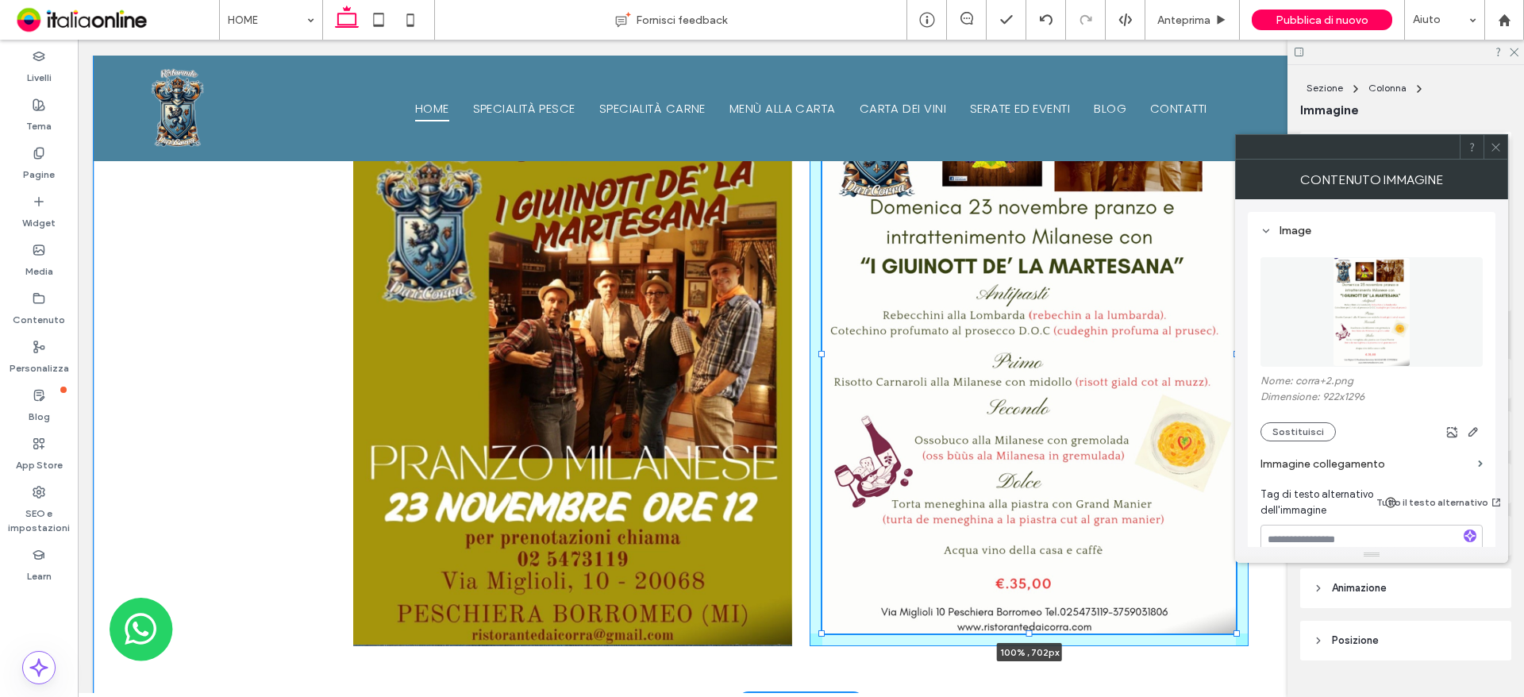
drag, startPoint x: 1025, startPoint y: 464, endPoint x: 1009, endPoint y: 616, distance: 152.3
click at [1009, 616] on div "100% , 702px" at bounding box center [801, 354] width 952 height 696
type input "***"
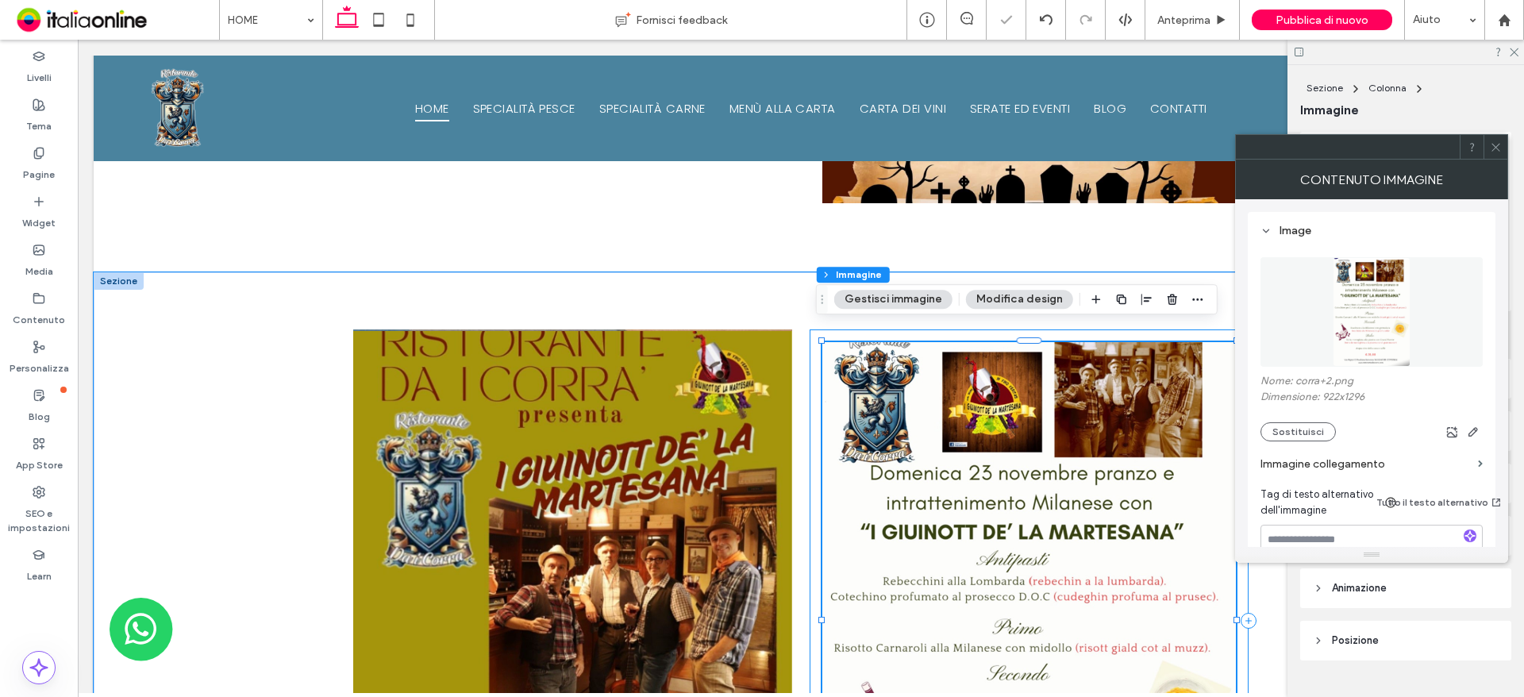
scroll to position [1913, 0]
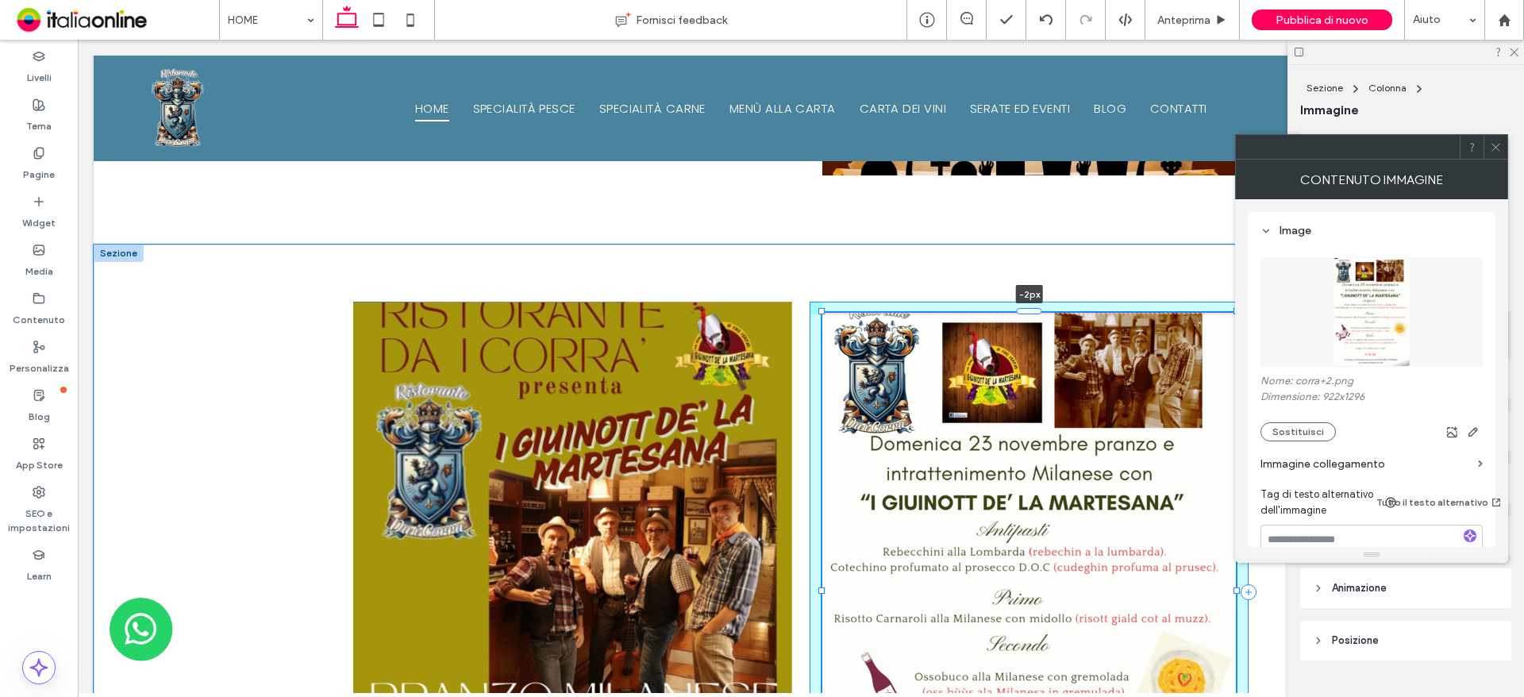
drag, startPoint x: 1026, startPoint y: 294, endPoint x: 1036, endPoint y: 293, distance: 9.7
click at [1036, 293] on div "-2px" at bounding box center [801, 591] width 952 height 694
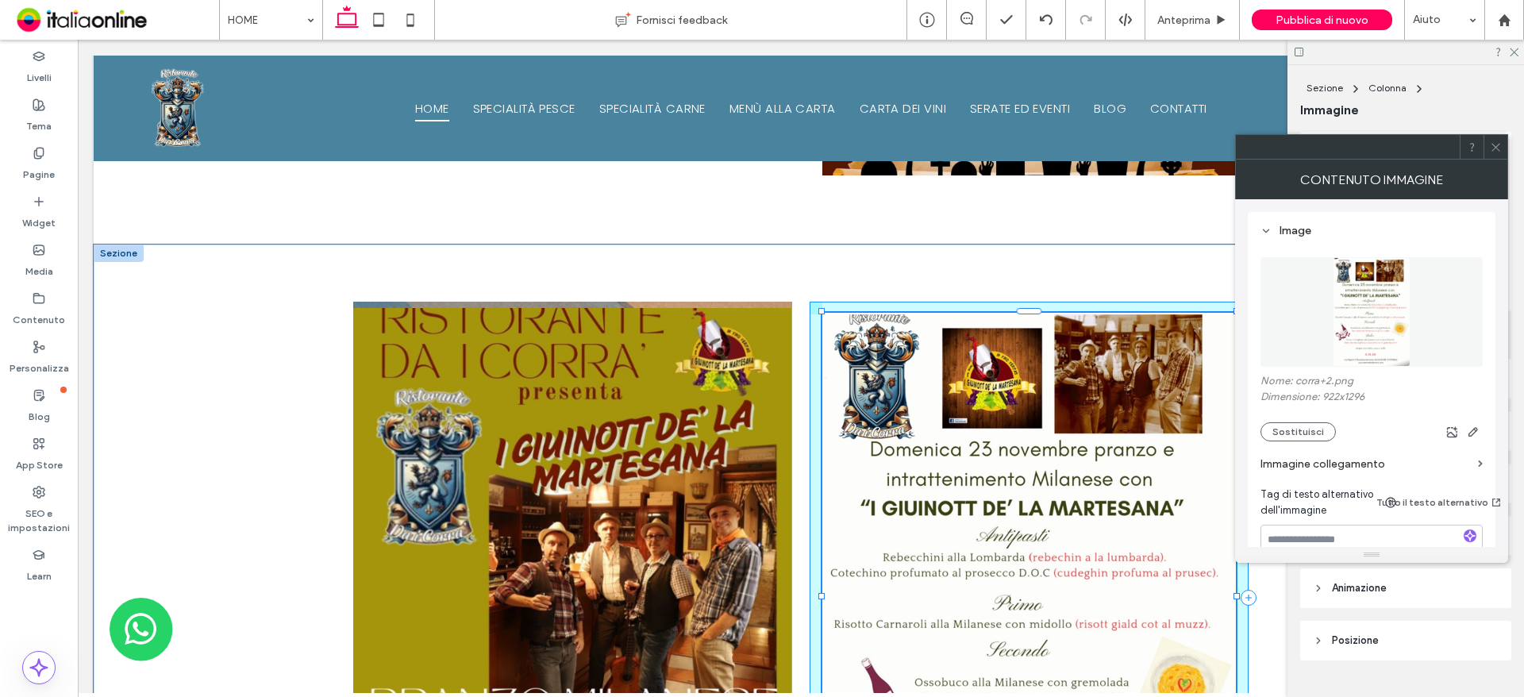
click at [812, 289] on div "101% , 716px" at bounding box center [801, 597] width 952 height 706
type input "***"
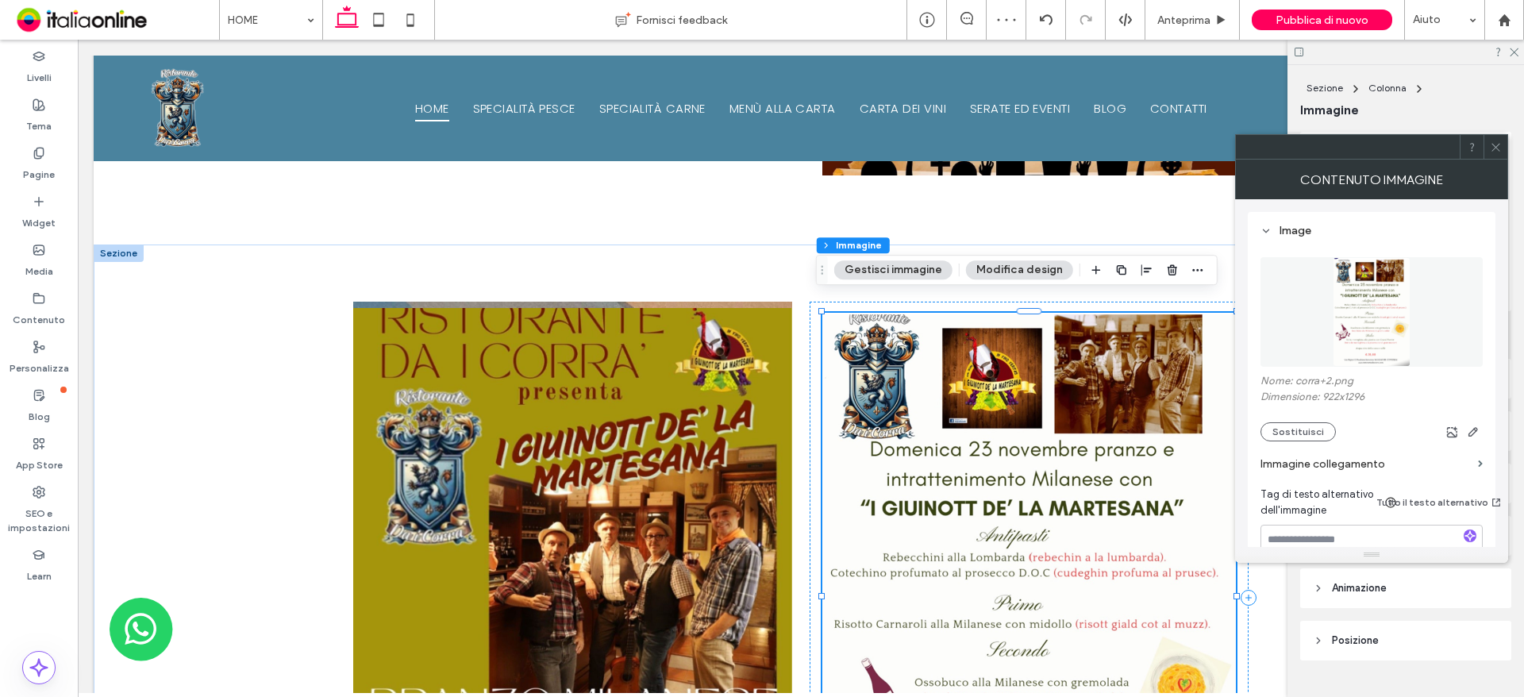
click at [1493, 160] on div "Contenuto immagine" at bounding box center [1371, 180] width 273 height 40
click at [1498, 149] on use at bounding box center [1495, 147] width 8 height 8
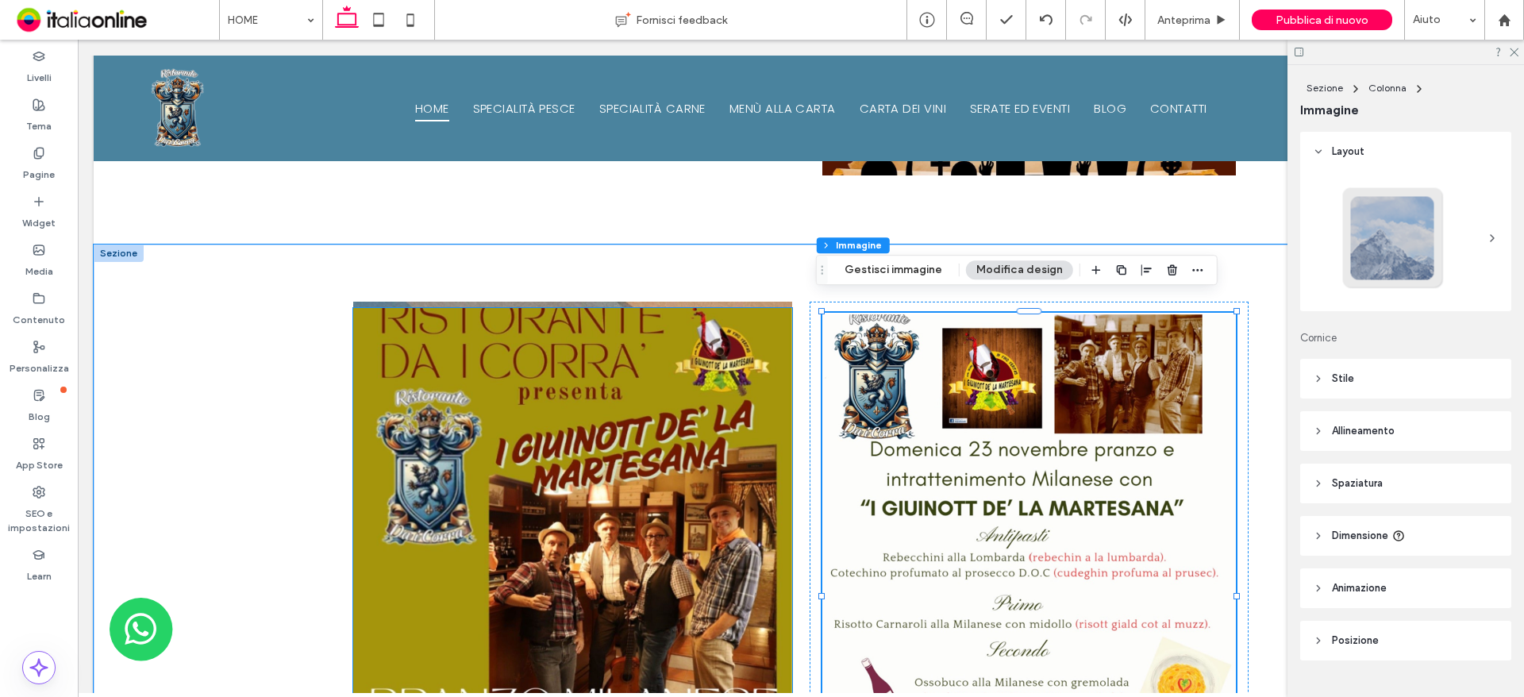
click at [594, 308] on img at bounding box center [572, 597] width 439 height 579
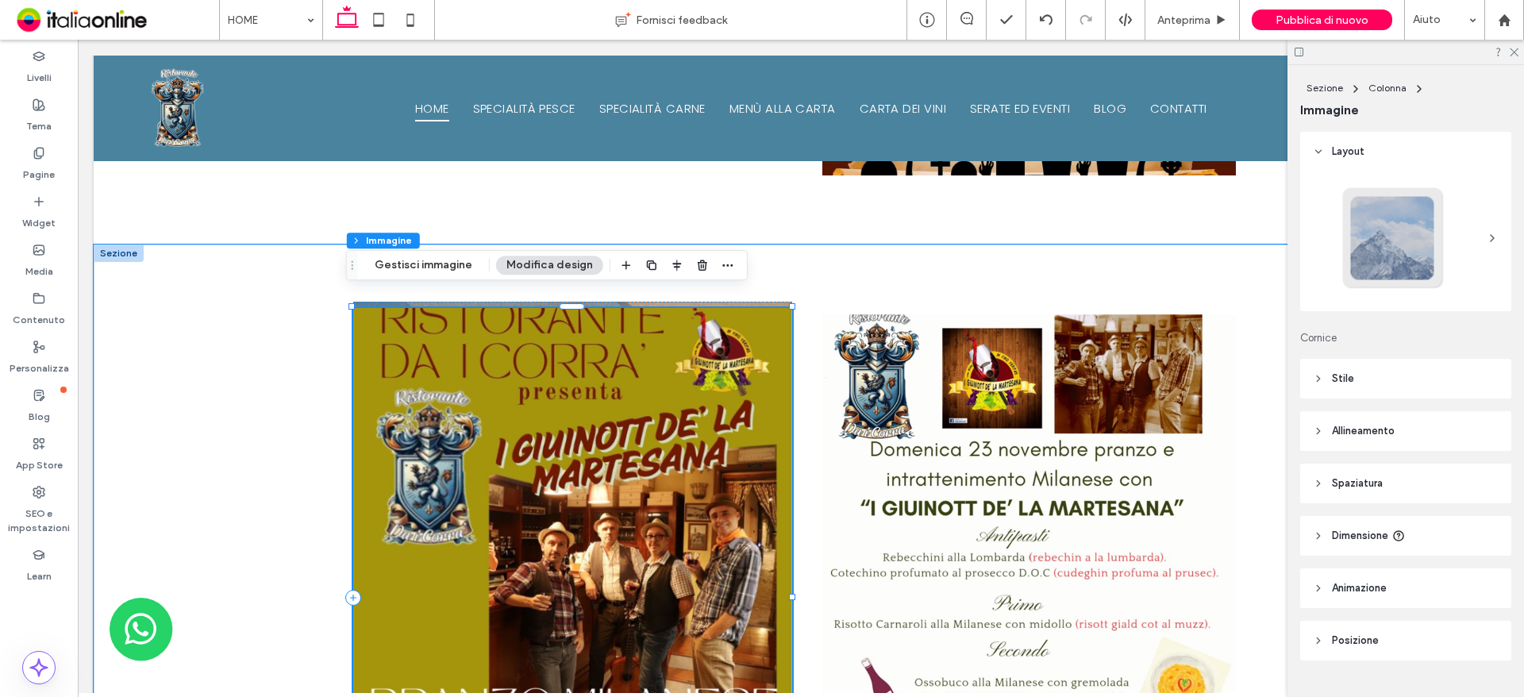
click at [571, 308] on img at bounding box center [572, 597] width 439 height 579
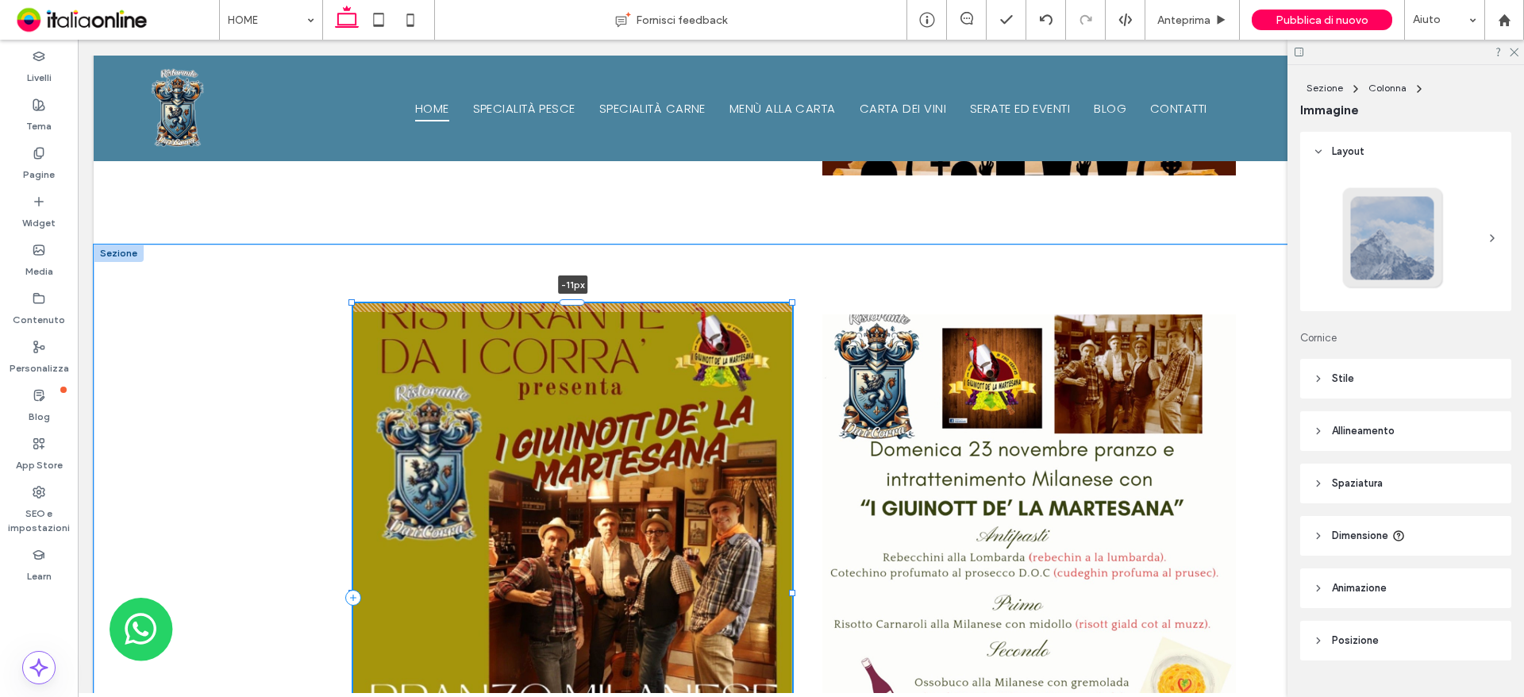
drag, startPoint x: 571, startPoint y: 291, endPoint x: 575, endPoint y: 283, distance: 9.9
click at [575, 283] on div "-11px" at bounding box center [801, 597] width 952 height 706
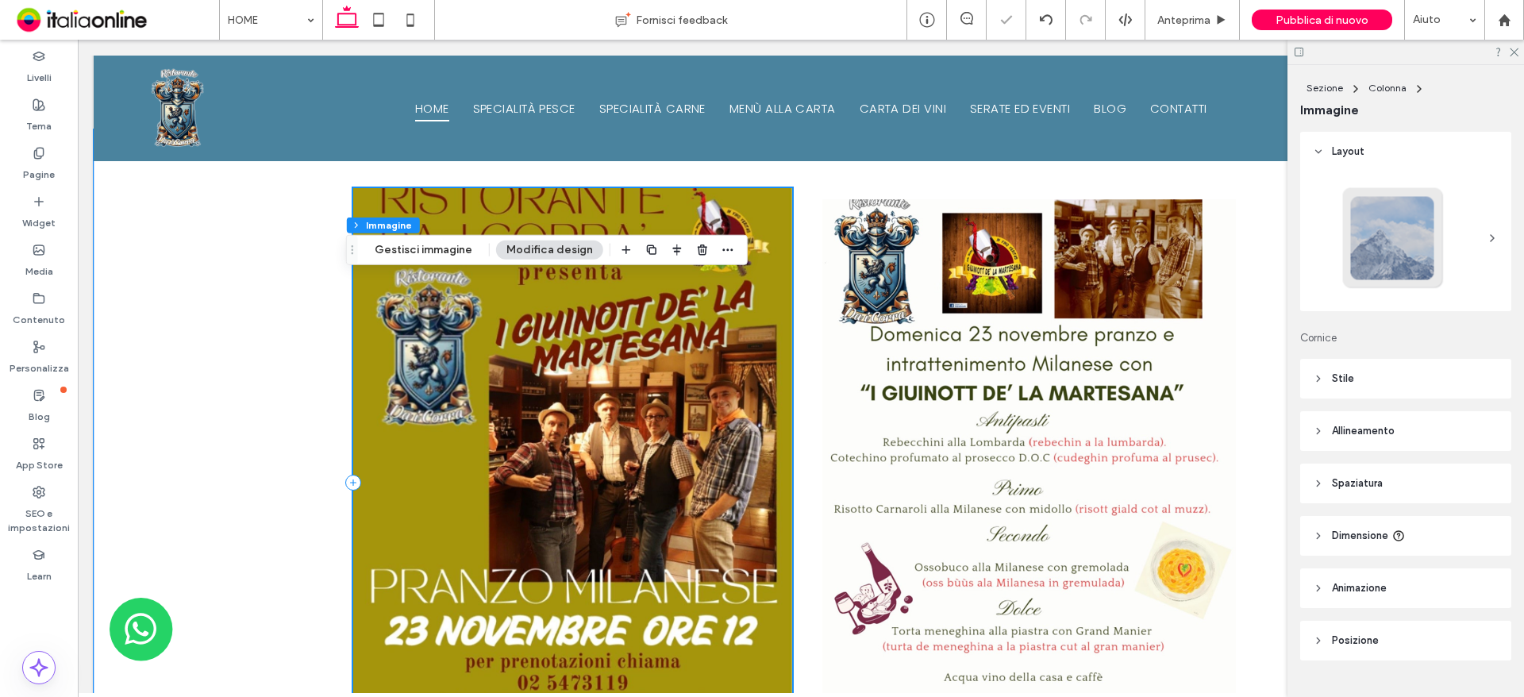
scroll to position [2151, 0]
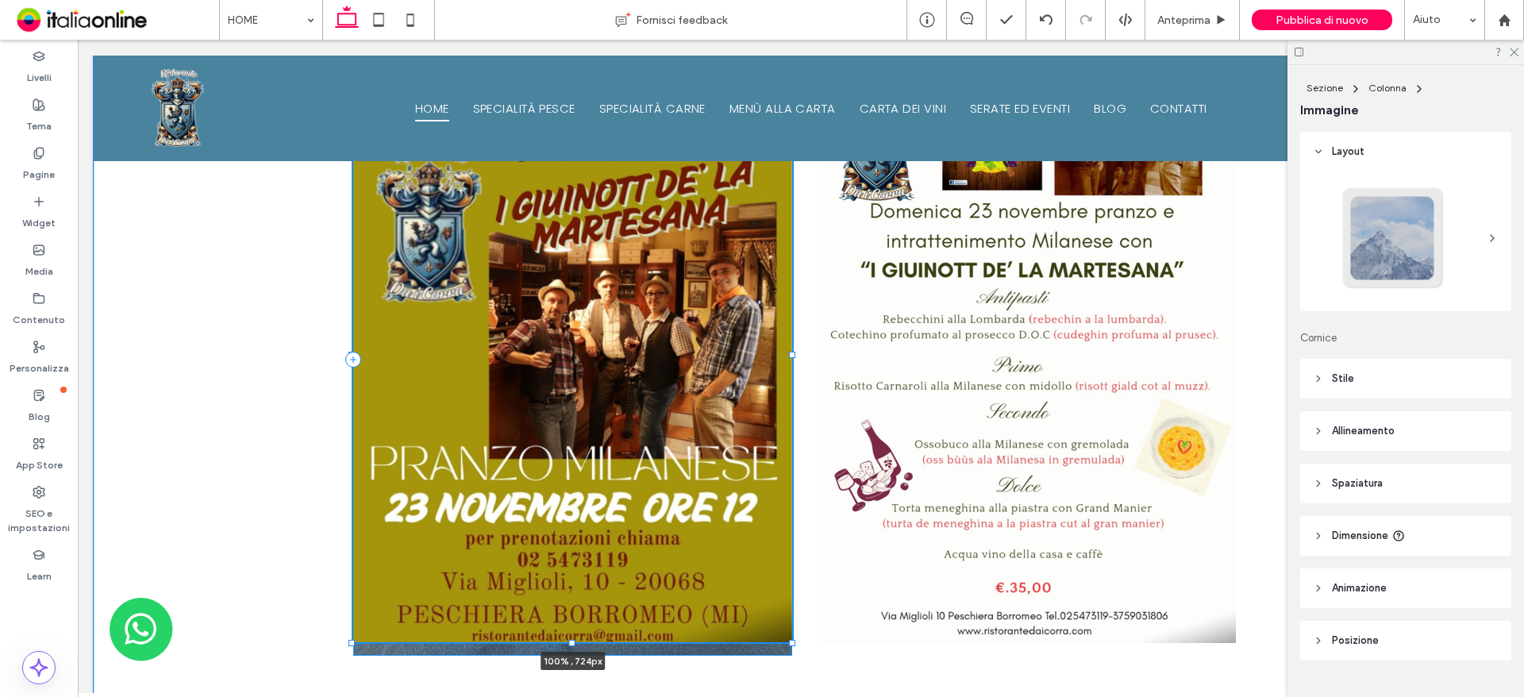
drag, startPoint x: 563, startPoint y: 632, endPoint x: 573, endPoint y: 633, distance: 10.4
click at [571, 629] on div "100% , 724px" at bounding box center [801, 359] width 952 height 706
type input "***"
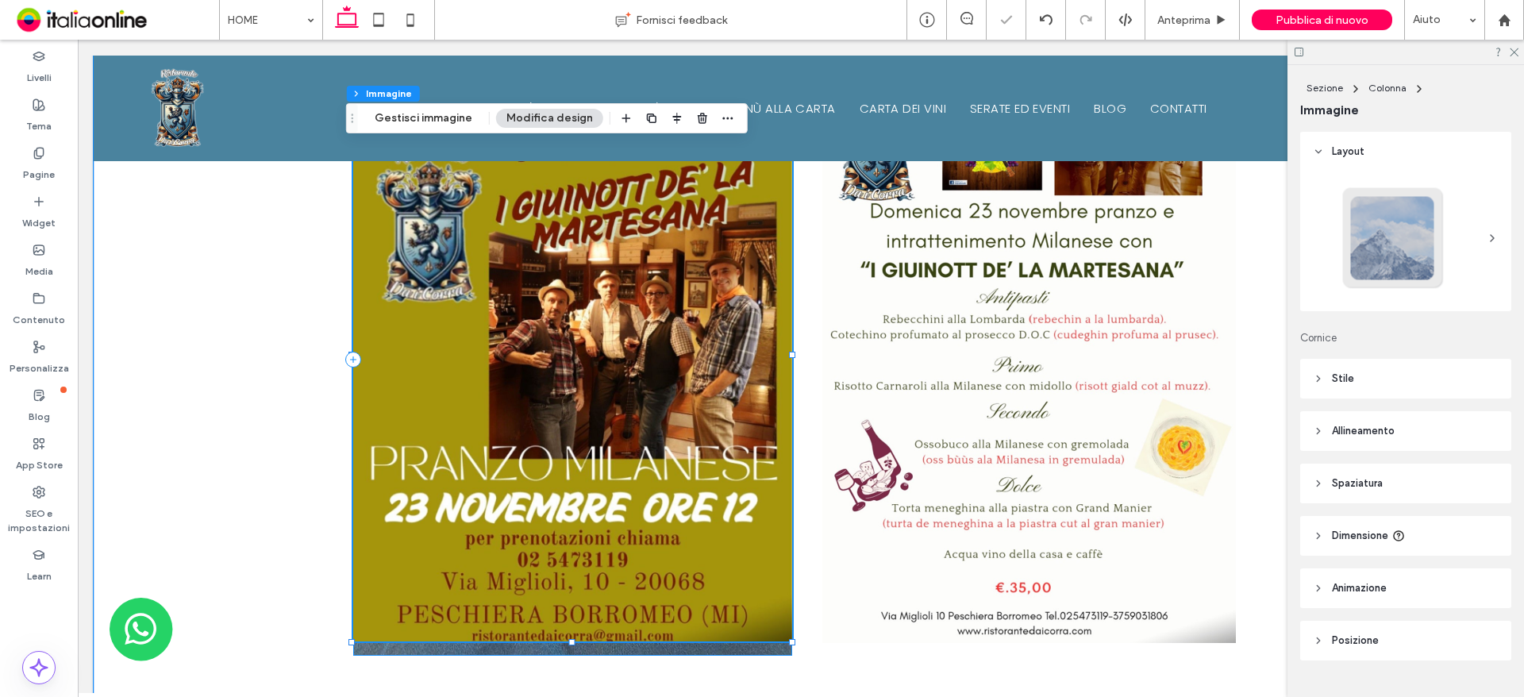
click at [702, 634] on div "100% , 722px" at bounding box center [572, 359] width 439 height 592
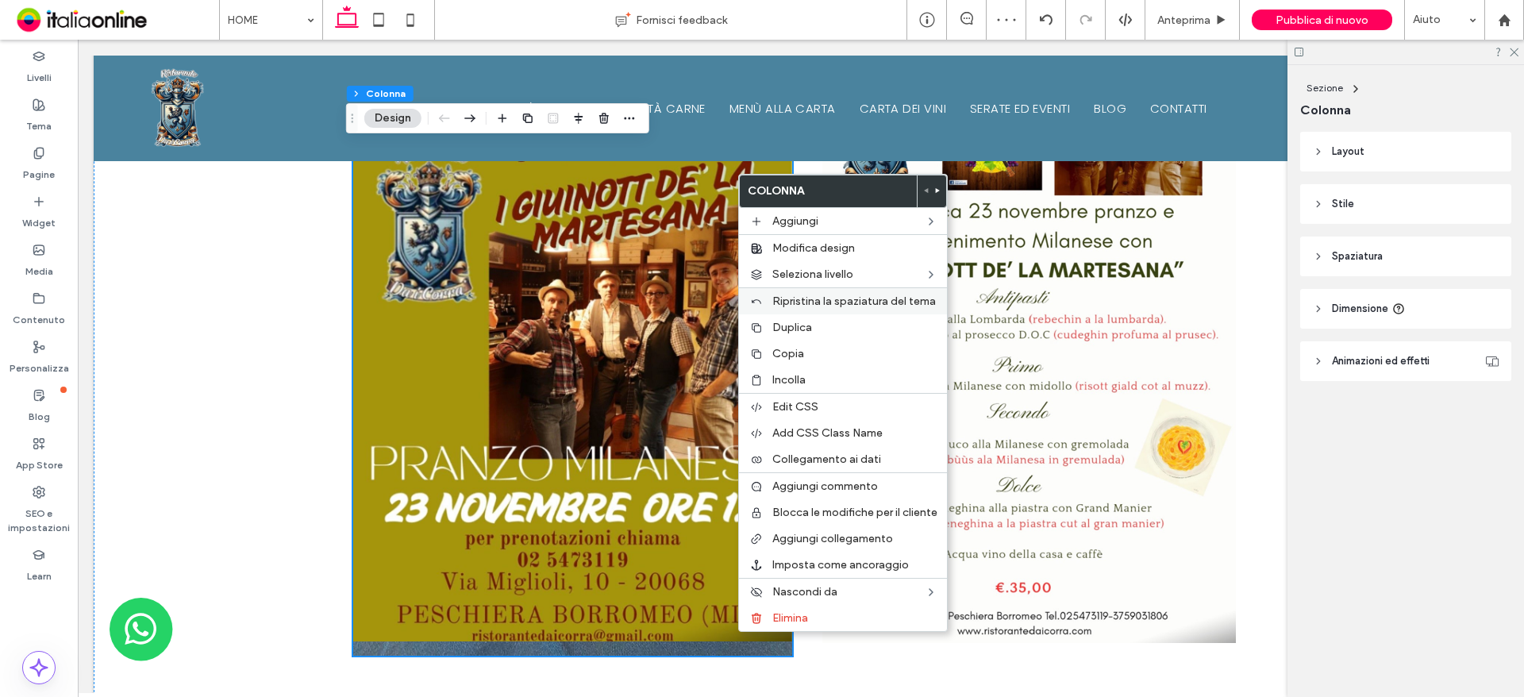
click at [842, 296] on span "Ripristina la spaziatura del tema" at bounding box center [853, 300] width 163 height 13
type input "**"
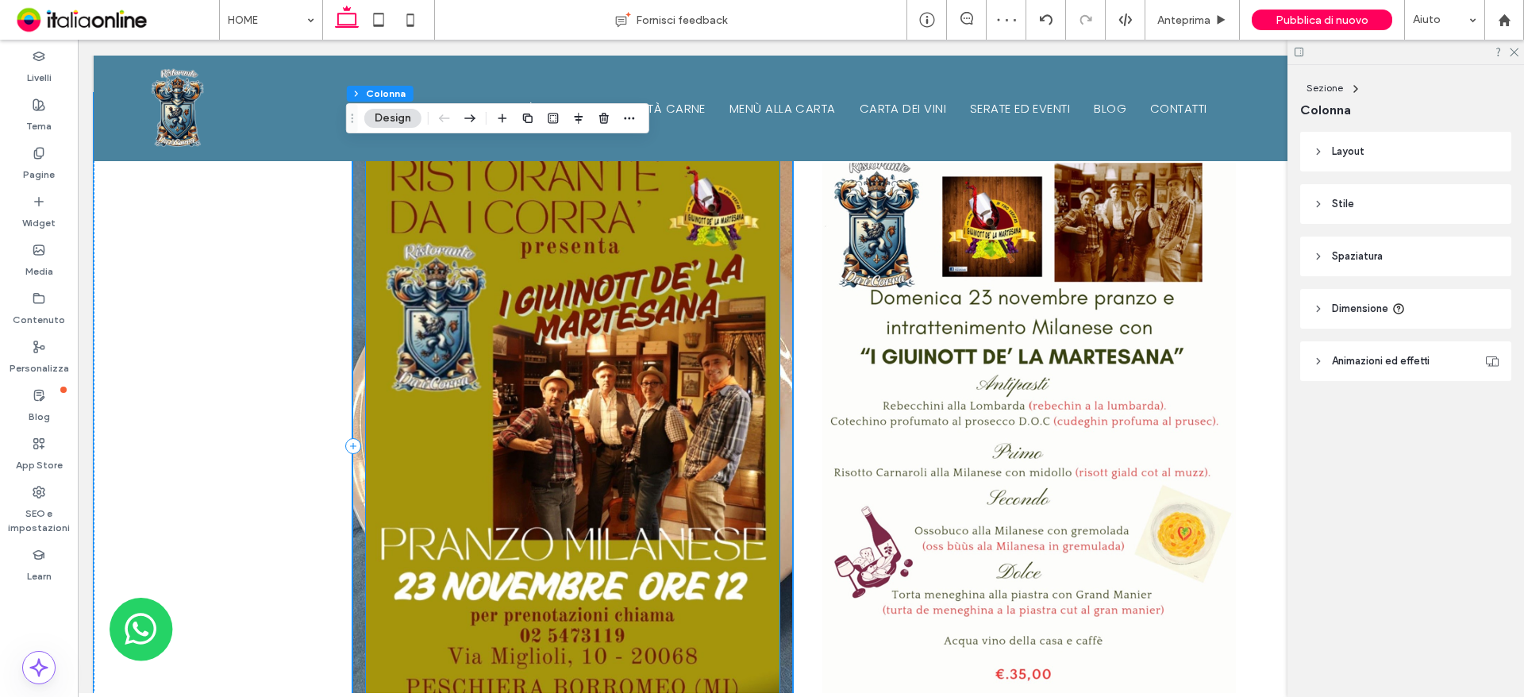
scroll to position [2072, 0]
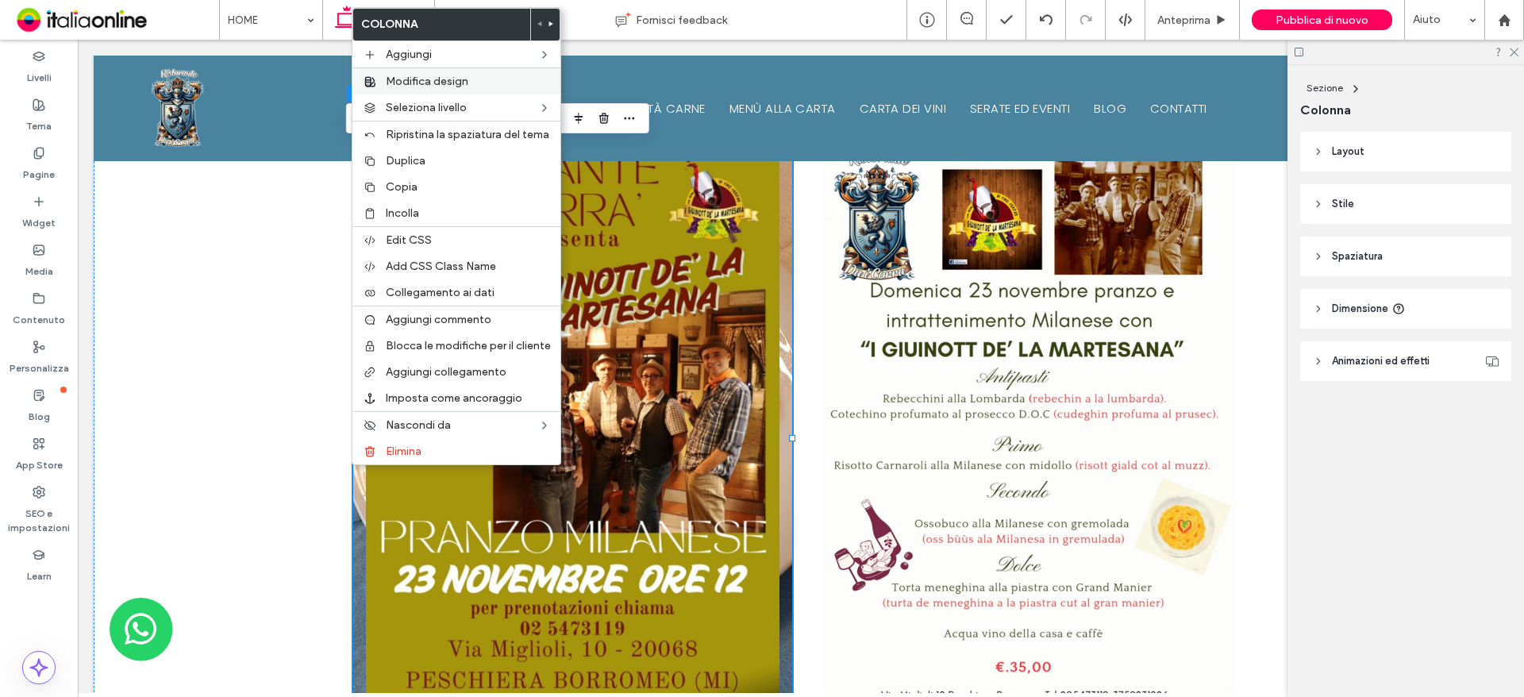
click at [509, 85] on label "Modifica design" at bounding box center [468, 81] width 165 height 13
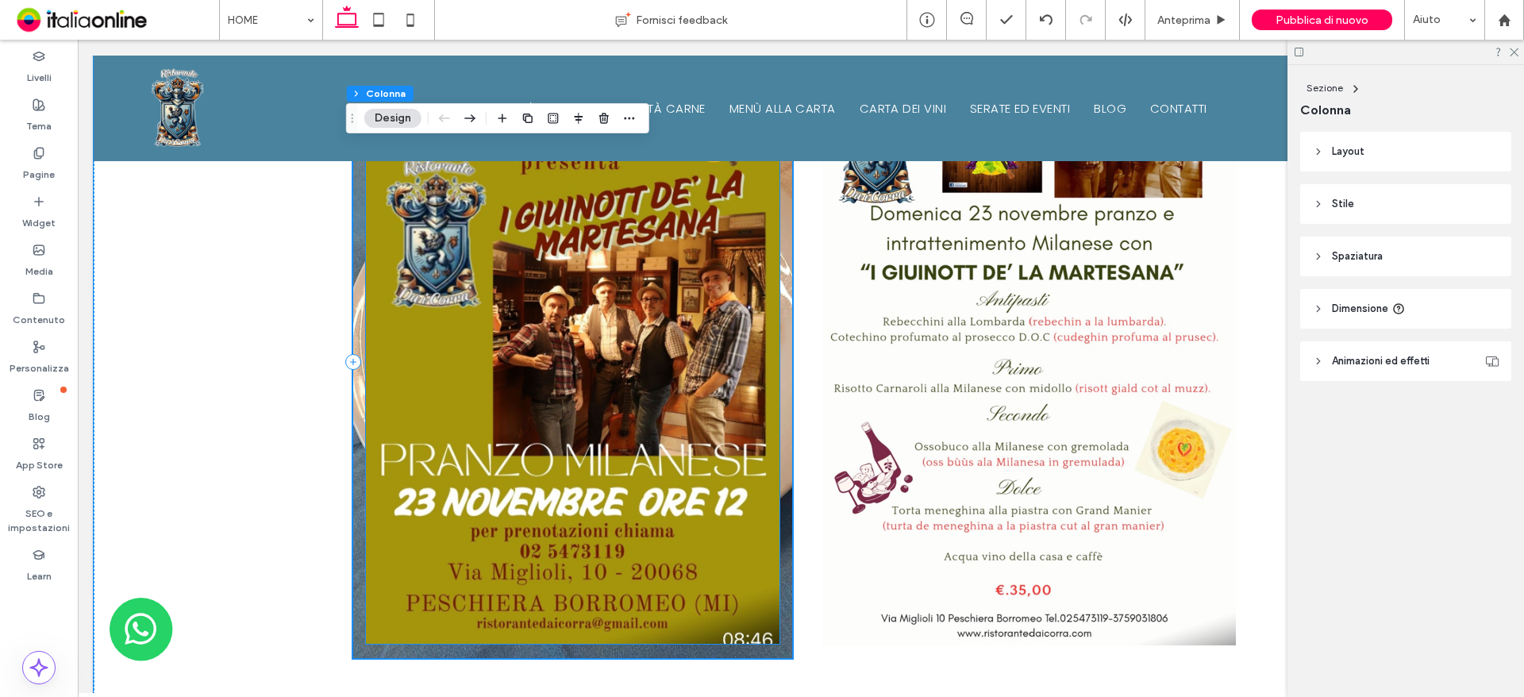
scroll to position [1993, 0]
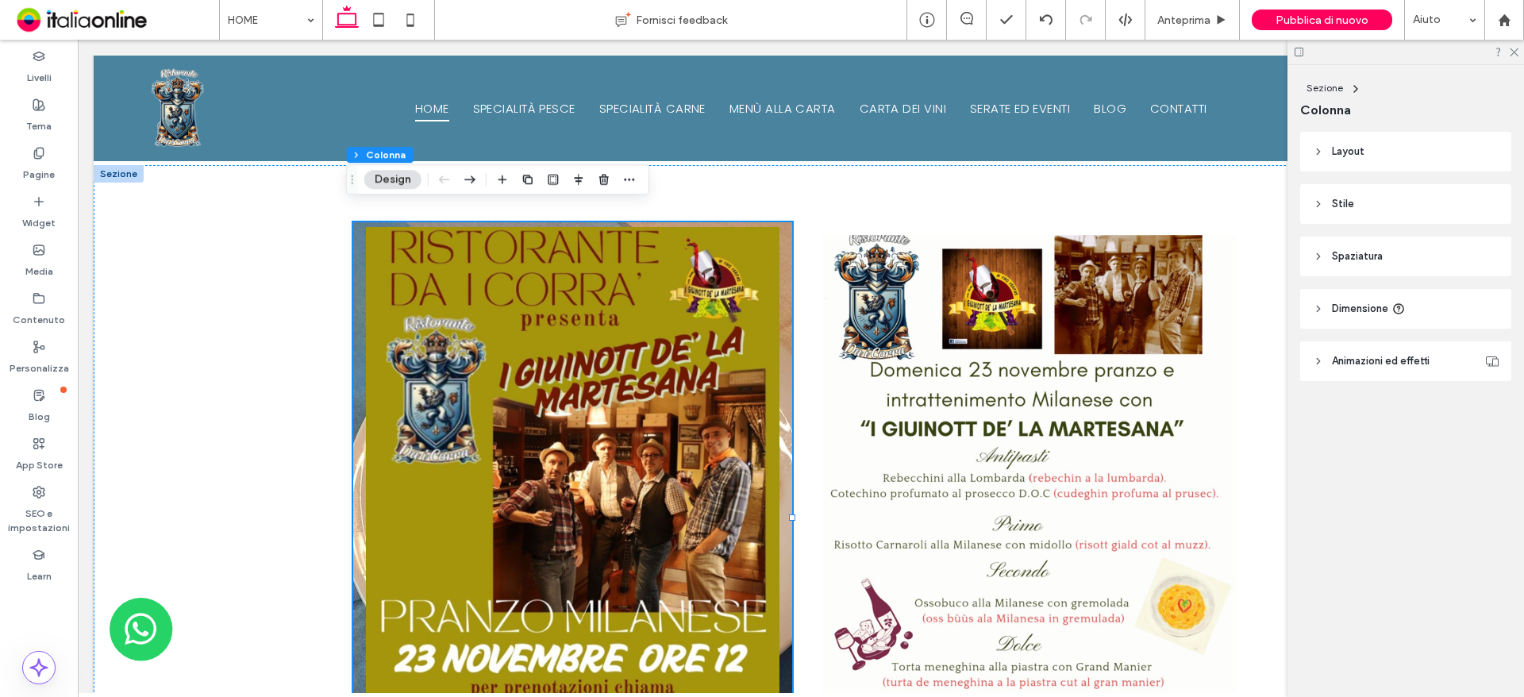
click at [397, 183] on button "Design" at bounding box center [392, 179] width 57 height 19
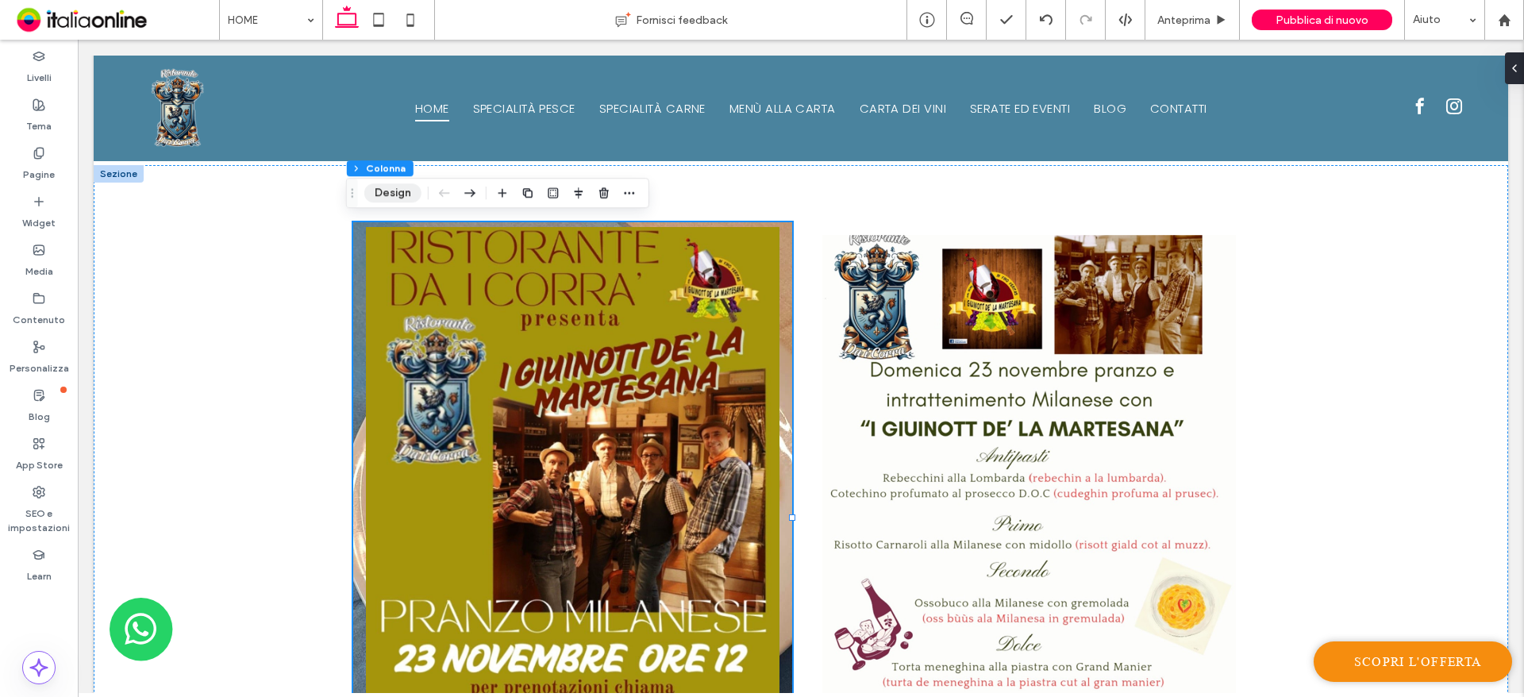
click at [381, 197] on button "Design" at bounding box center [392, 192] width 57 height 19
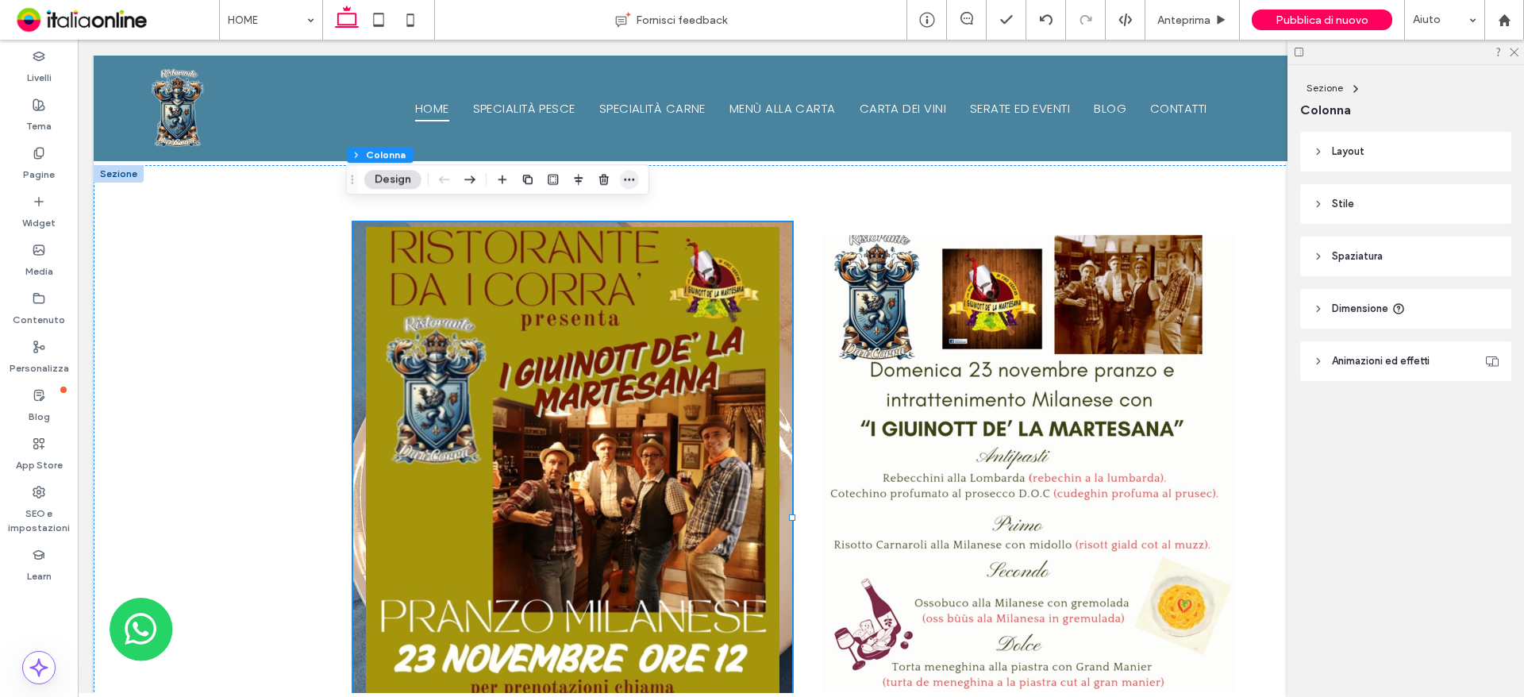
click at [626, 183] on icon "button" at bounding box center [629, 179] width 13 height 13
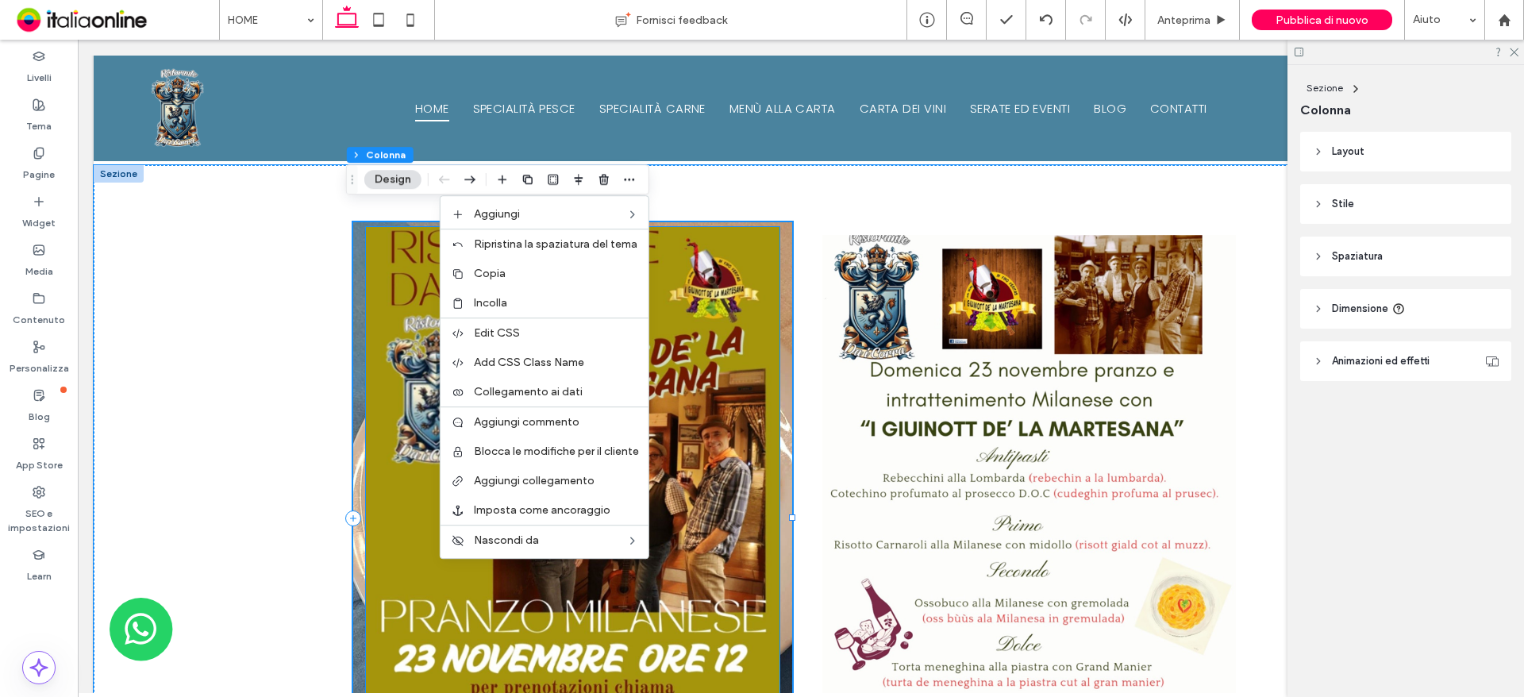
click at [621, 590] on img at bounding box center [572, 513] width 413 height 573
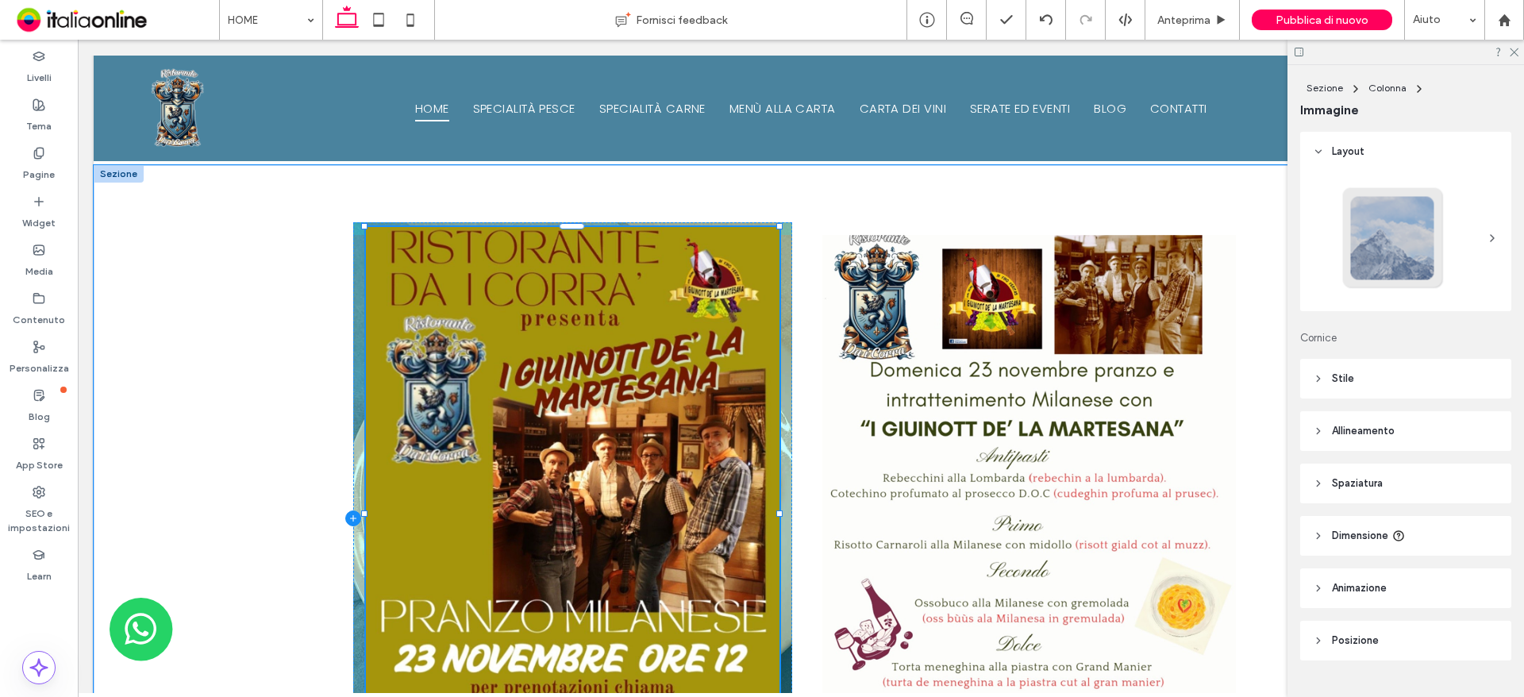
drag, startPoint x: 356, startPoint y: 499, endPoint x: 339, endPoint y: 500, distance: 16.7
click at [339, 499] on div "108% , 722px" at bounding box center [801, 518] width 952 height 706
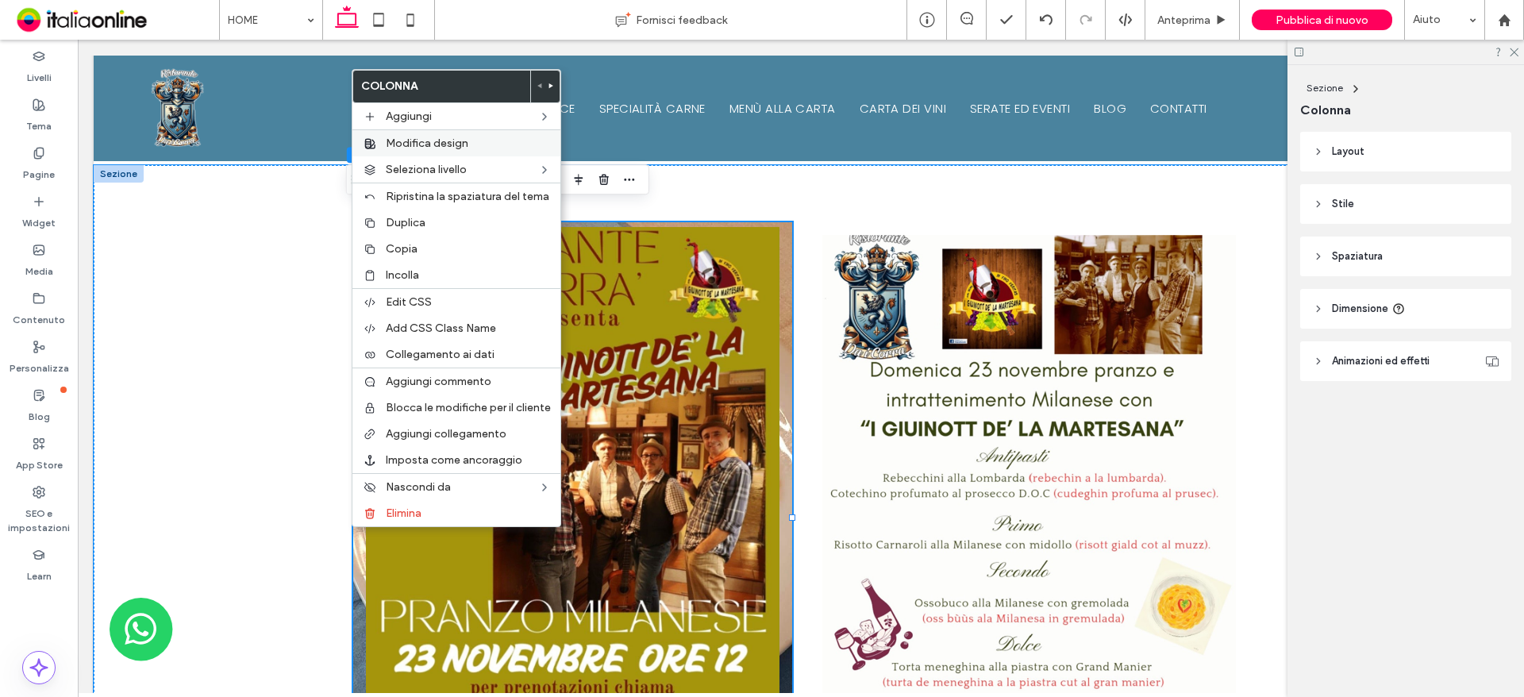
click at [475, 140] on label "Modifica design" at bounding box center [468, 142] width 165 height 13
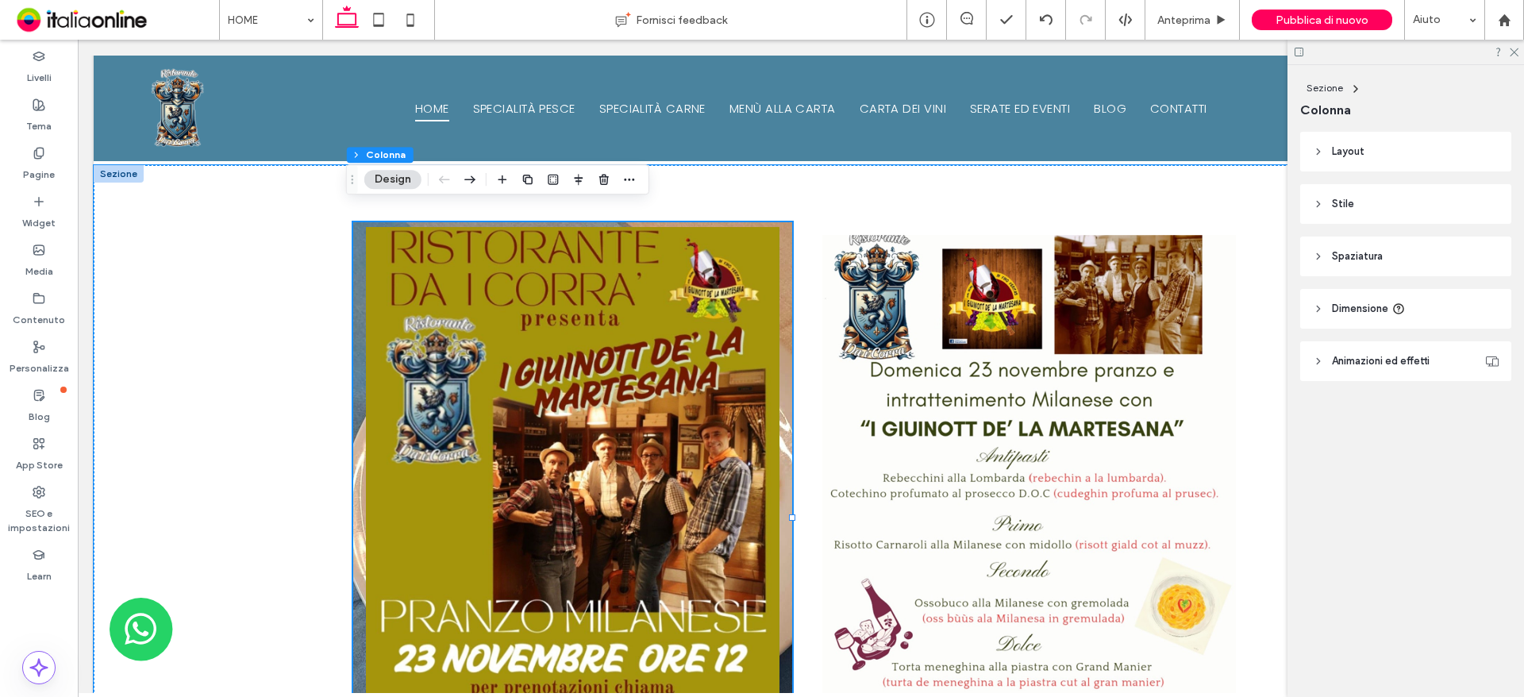
click at [1313, 156] on icon at bounding box center [1318, 151] width 11 height 11
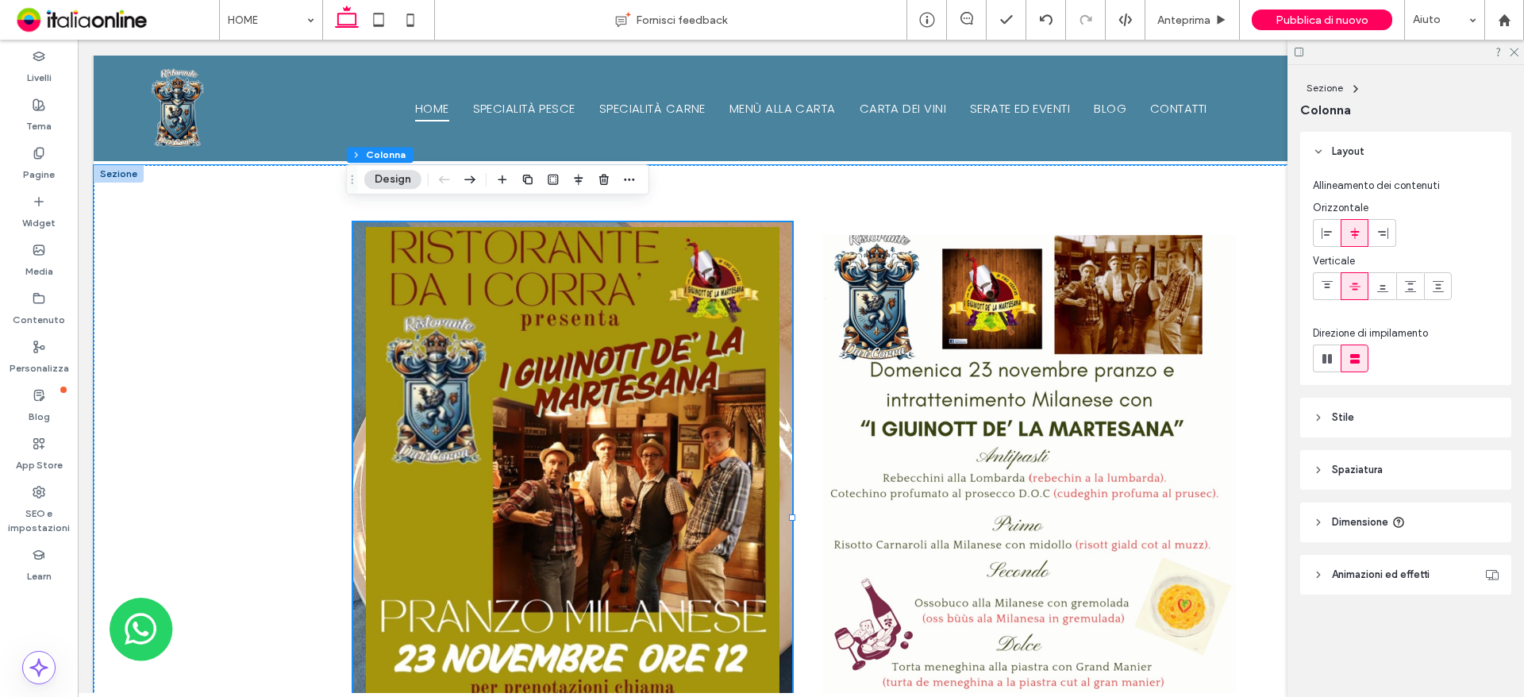
click at [1322, 147] on icon at bounding box center [1318, 151] width 11 height 11
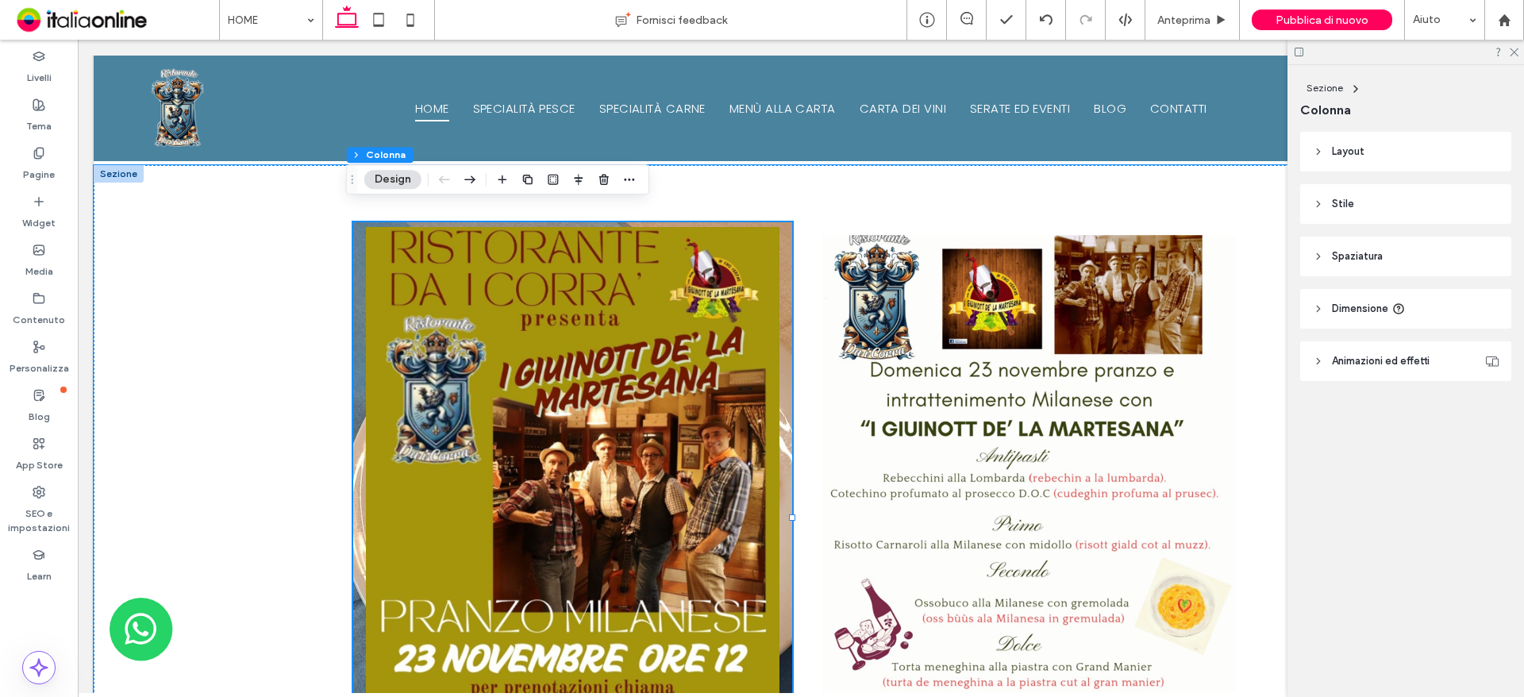
click at [1314, 202] on icon at bounding box center [1318, 203] width 11 height 11
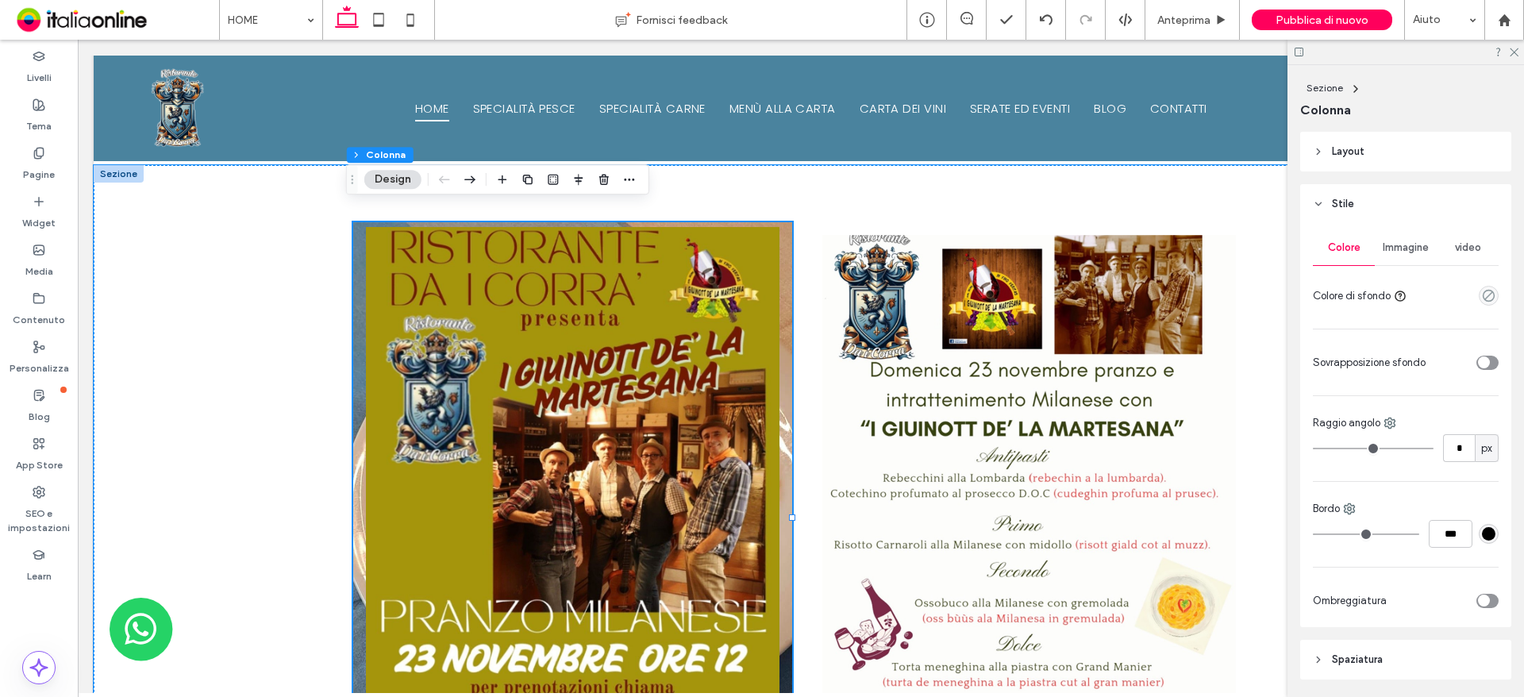
click at [1395, 229] on div "Colore Immagine video Colore di sfondo Sovrapposizione sfondo Raggio angolo * p…" at bounding box center [1405, 425] width 211 height 403
drag, startPoint x: 1398, startPoint y: 236, endPoint x: 1411, endPoint y: 251, distance: 19.6
click at [1398, 238] on div "Immagine" at bounding box center [1405, 247] width 62 height 35
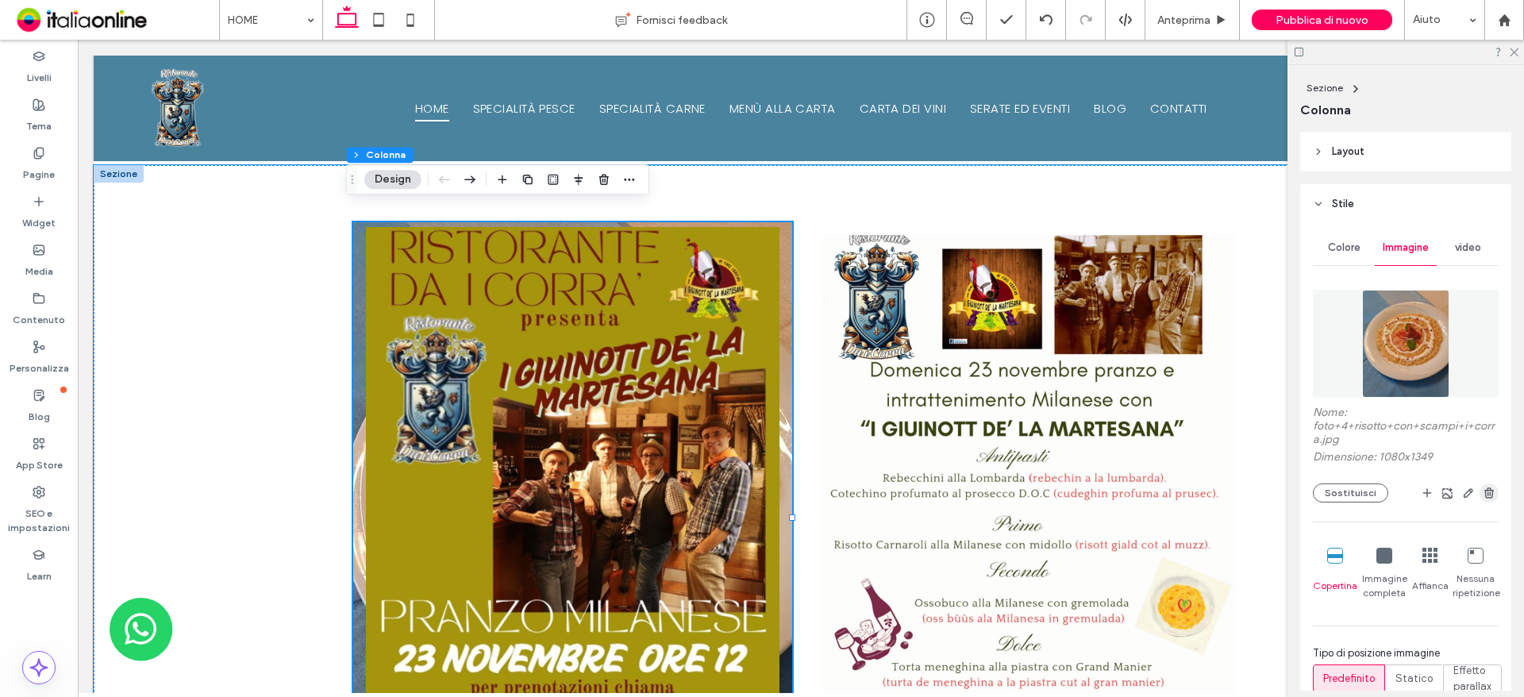
click at [1484, 490] on use "button" at bounding box center [1489, 492] width 10 height 10
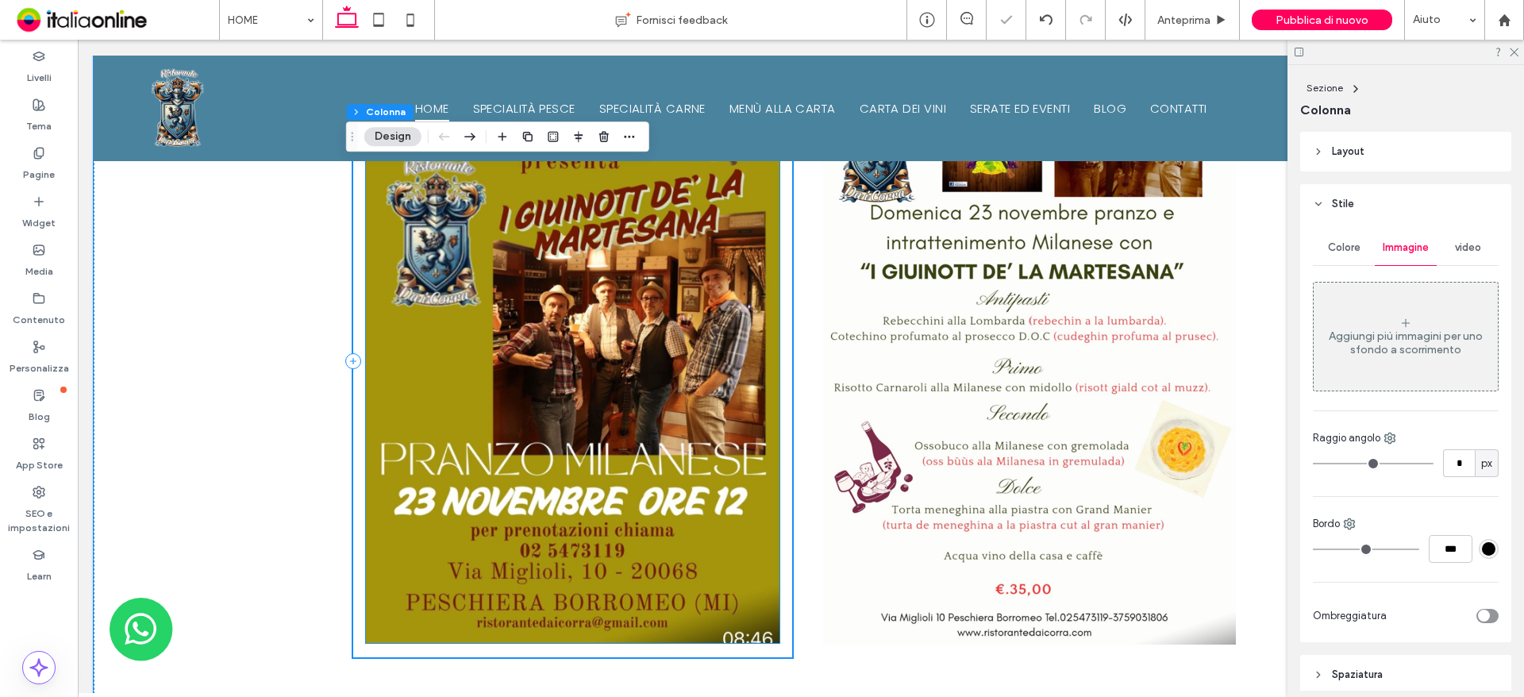
scroll to position [2151, 0]
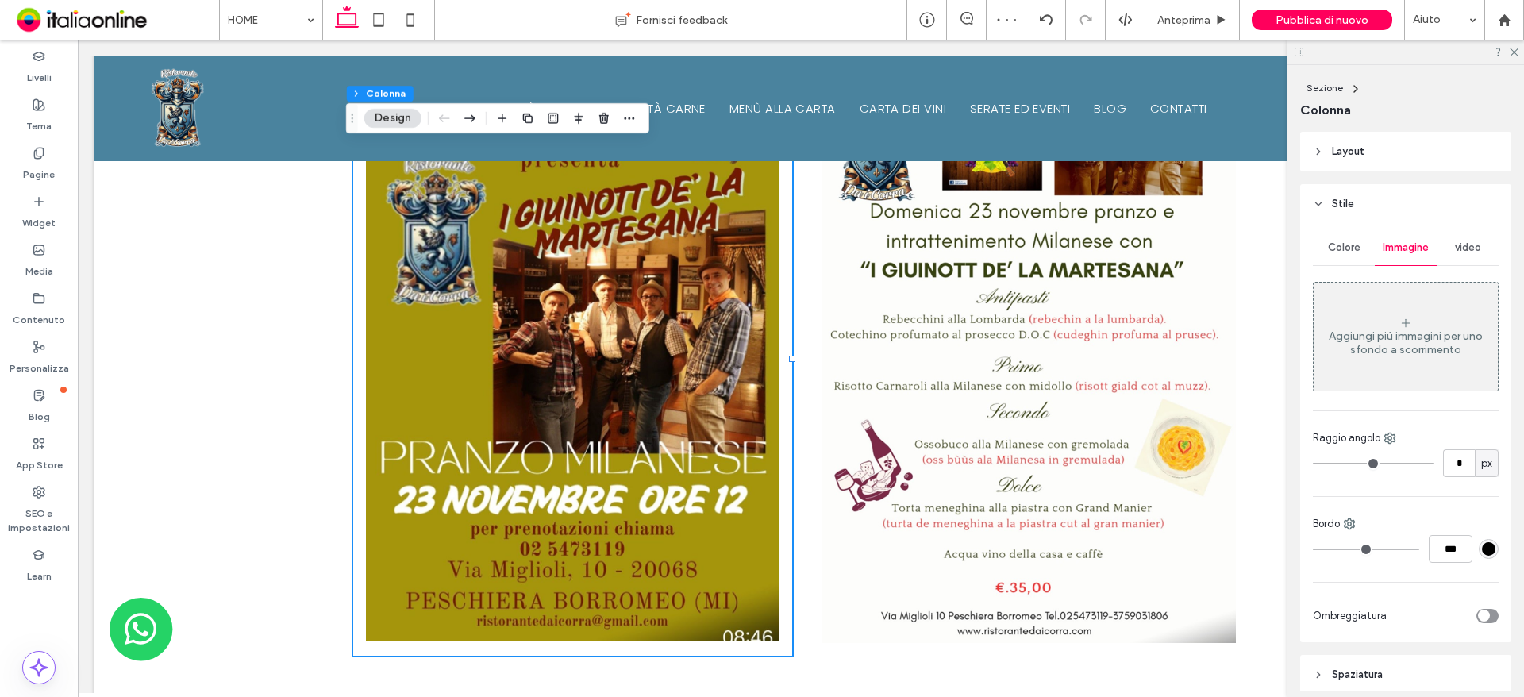
click at [1509, 48] on icon at bounding box center [1513, 51] width 10 height 10
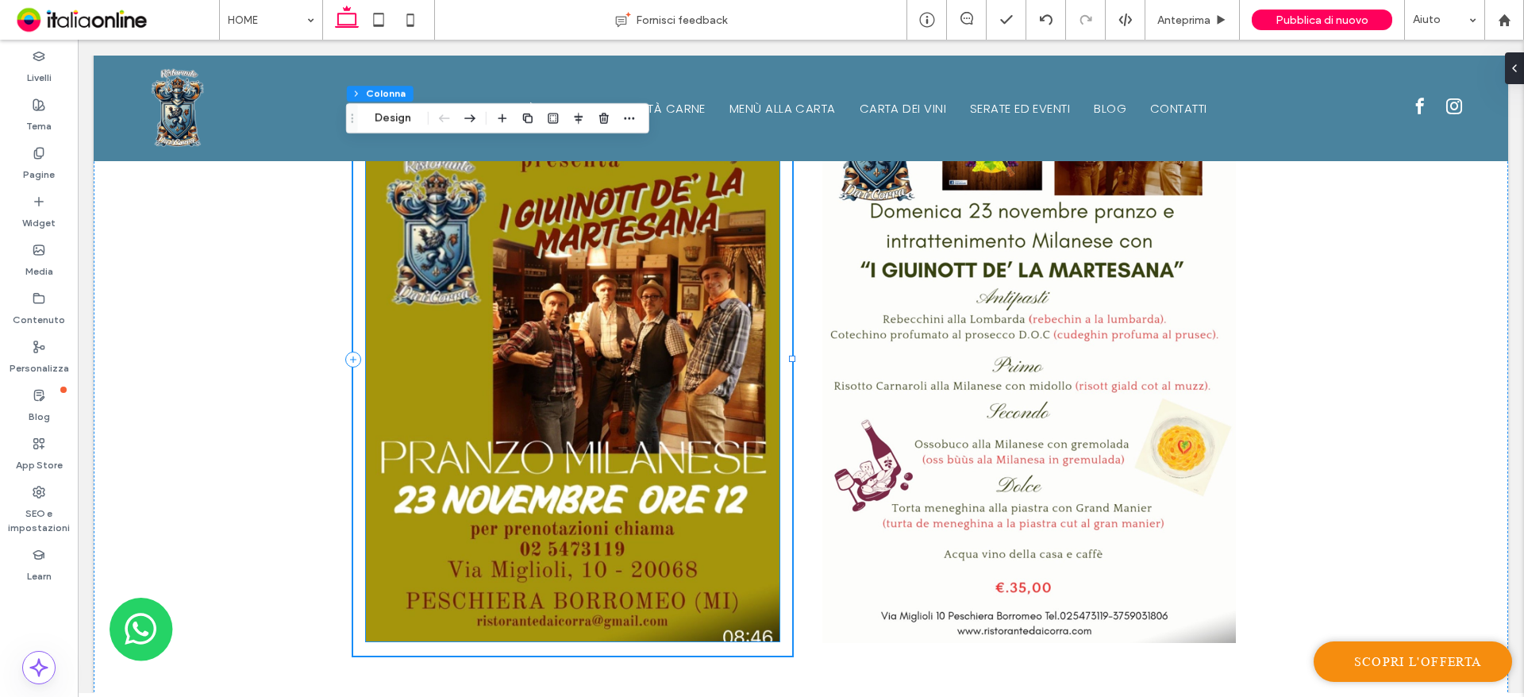
click at [558, 583] on img at bounding box center [572, 354] width 413 height 573
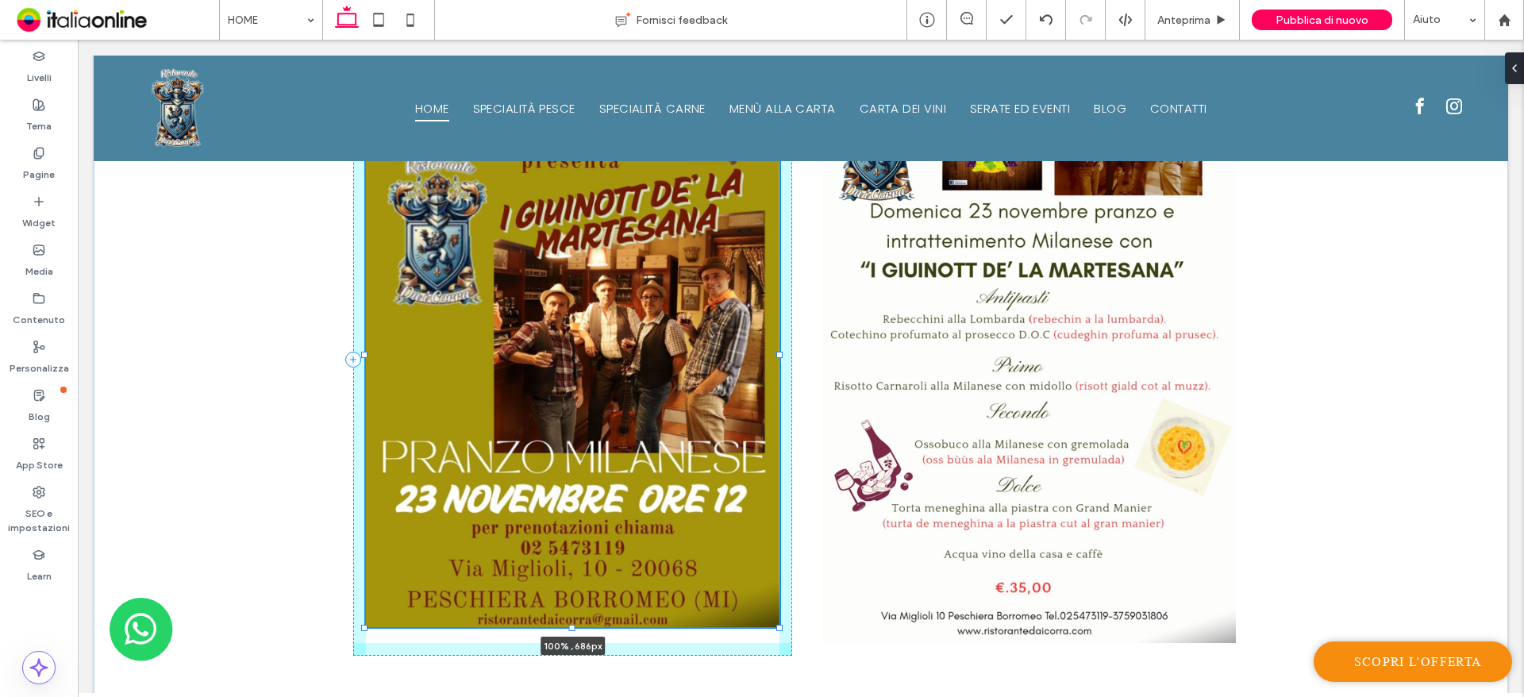
drag, startPoint x: 563, startPoint y: 638, endPoint x: 564, endPoint y: 624, distance: 14.4
click at [569, 625] on div at bounding box center [572, 628] width 6 height 6
type input "***"
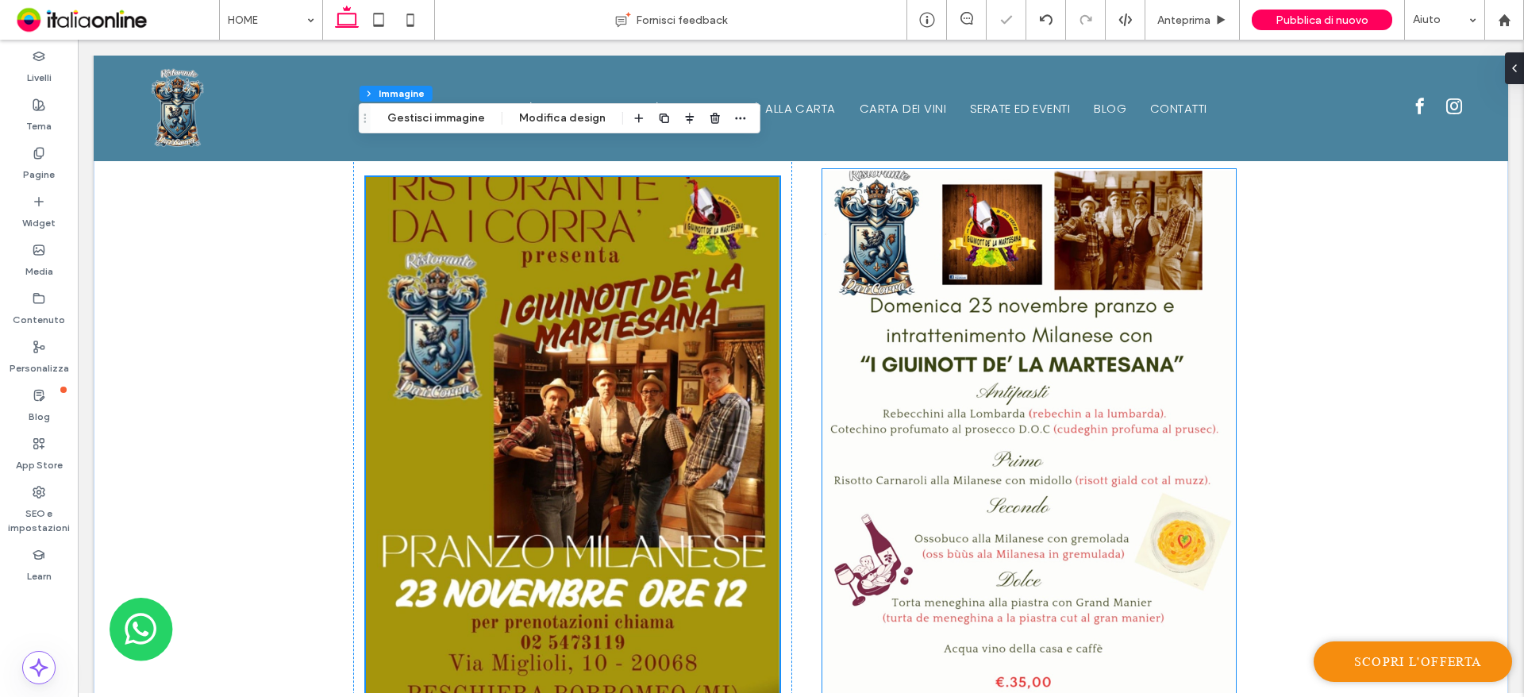
scroll to position [1834, 0]
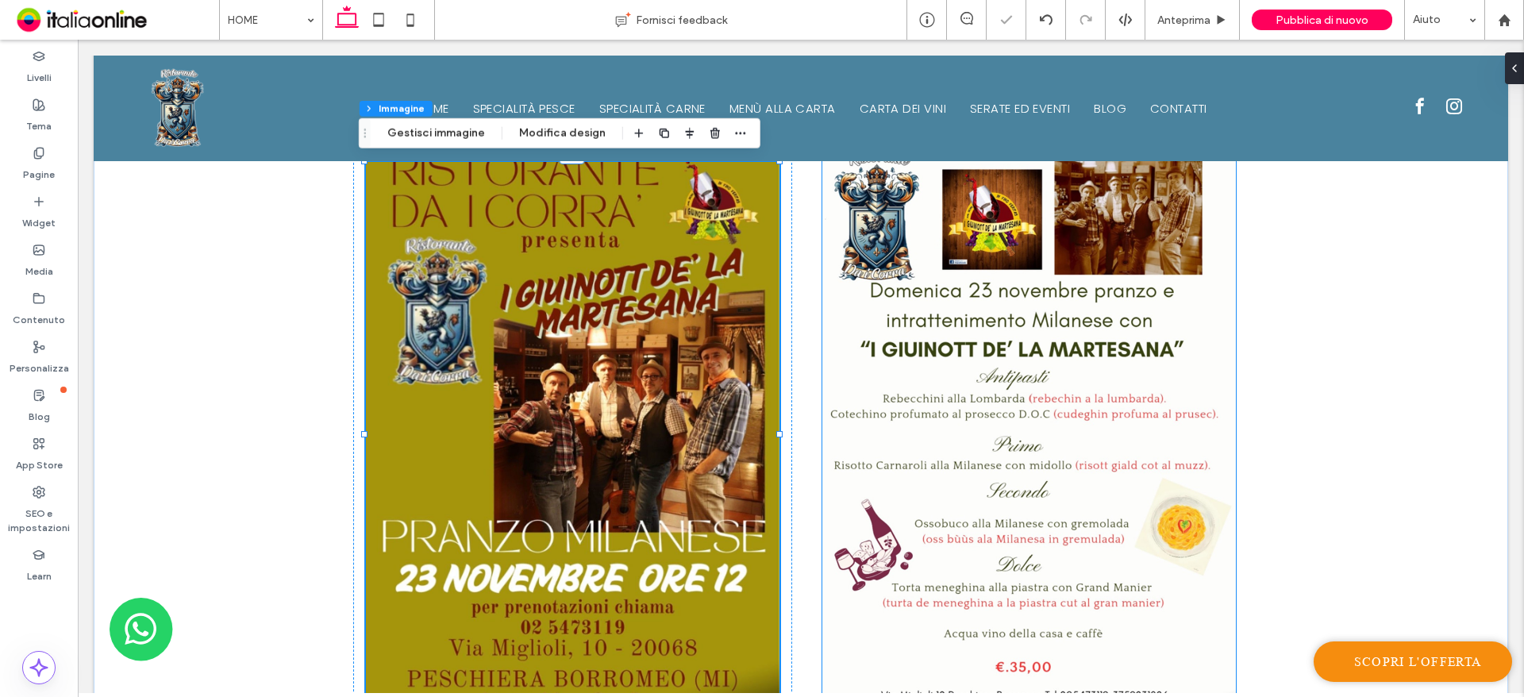
click at [947, 380] on img at bounding box center [1028, 438] width 413 height 568
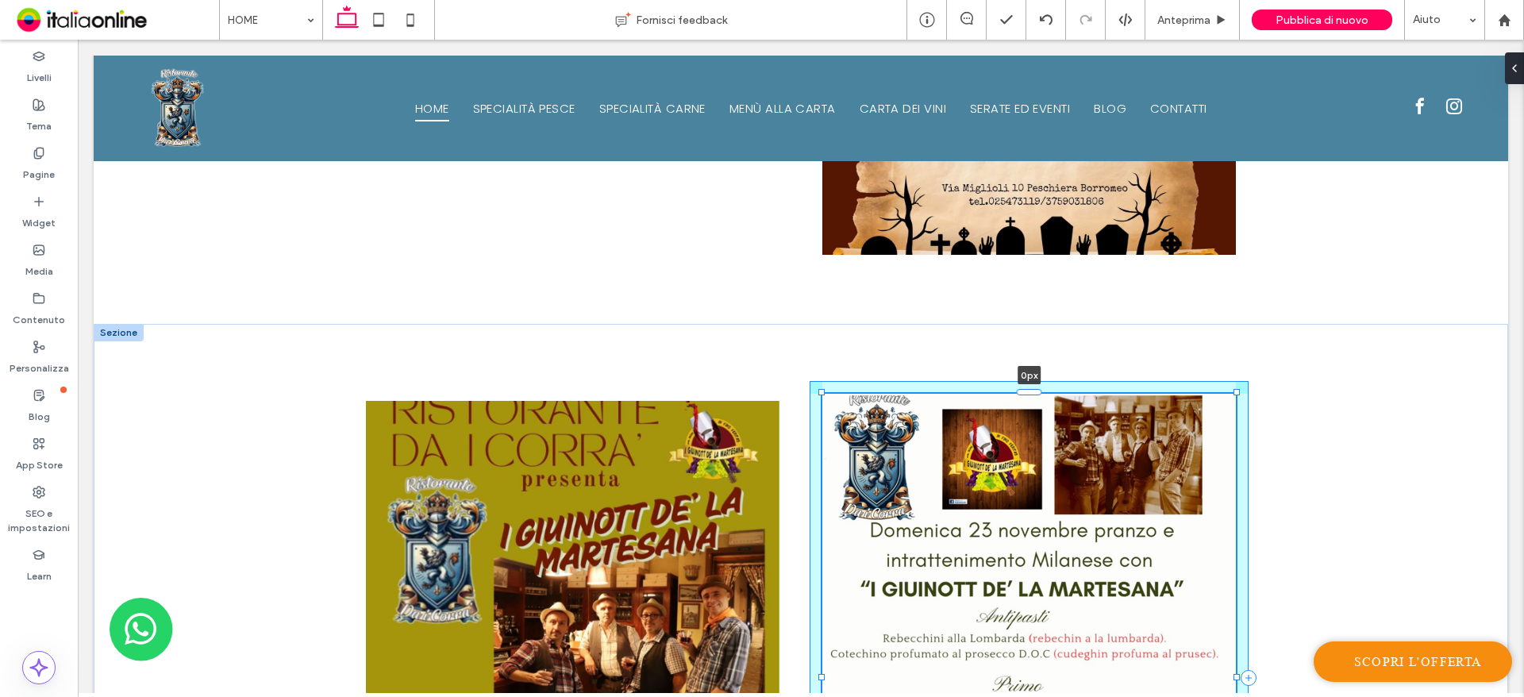
drag, startPoint x: 1013, startPoint y: 389, endPoint x: 1002, endPoint y: 394, distance: 12.8
click at [1017, 390] on div at bounding box center [1029, 392] width 25 height 6
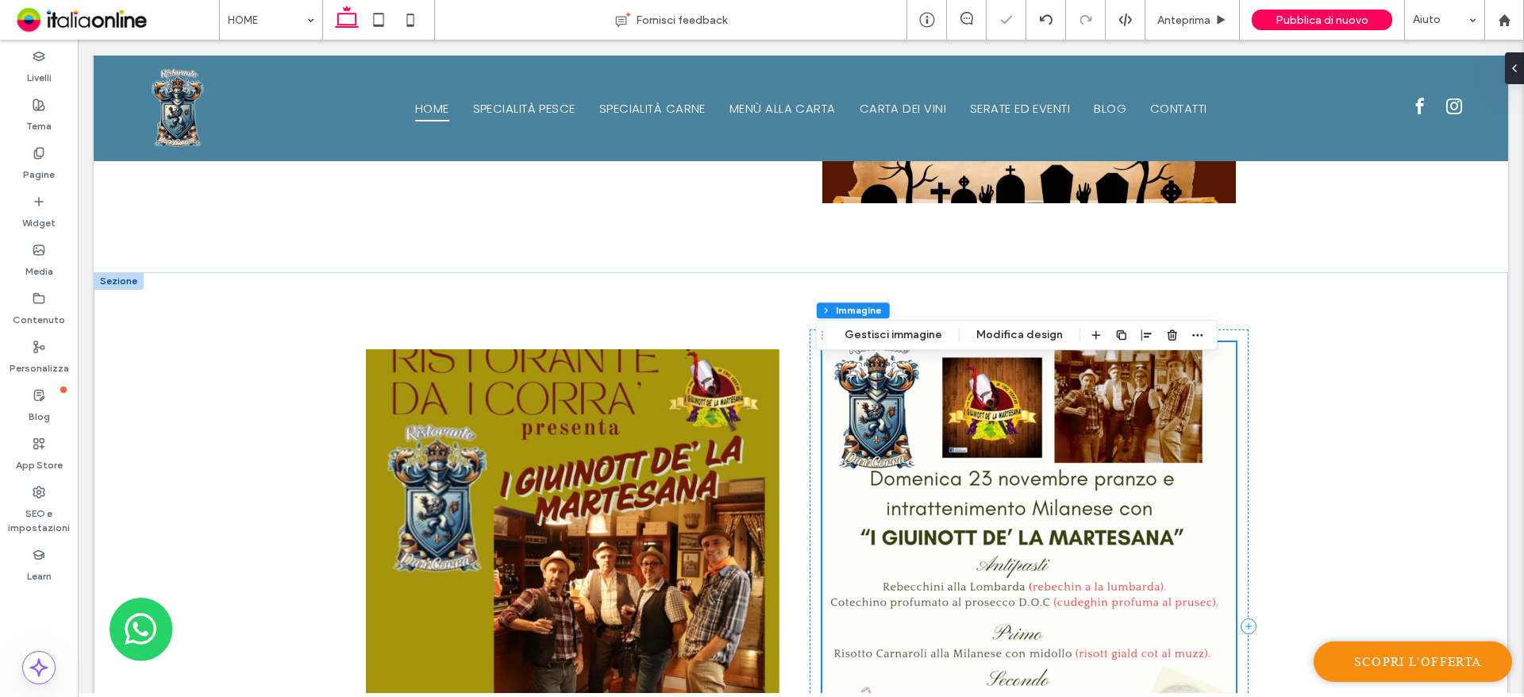
scroll to position [1913, 0]
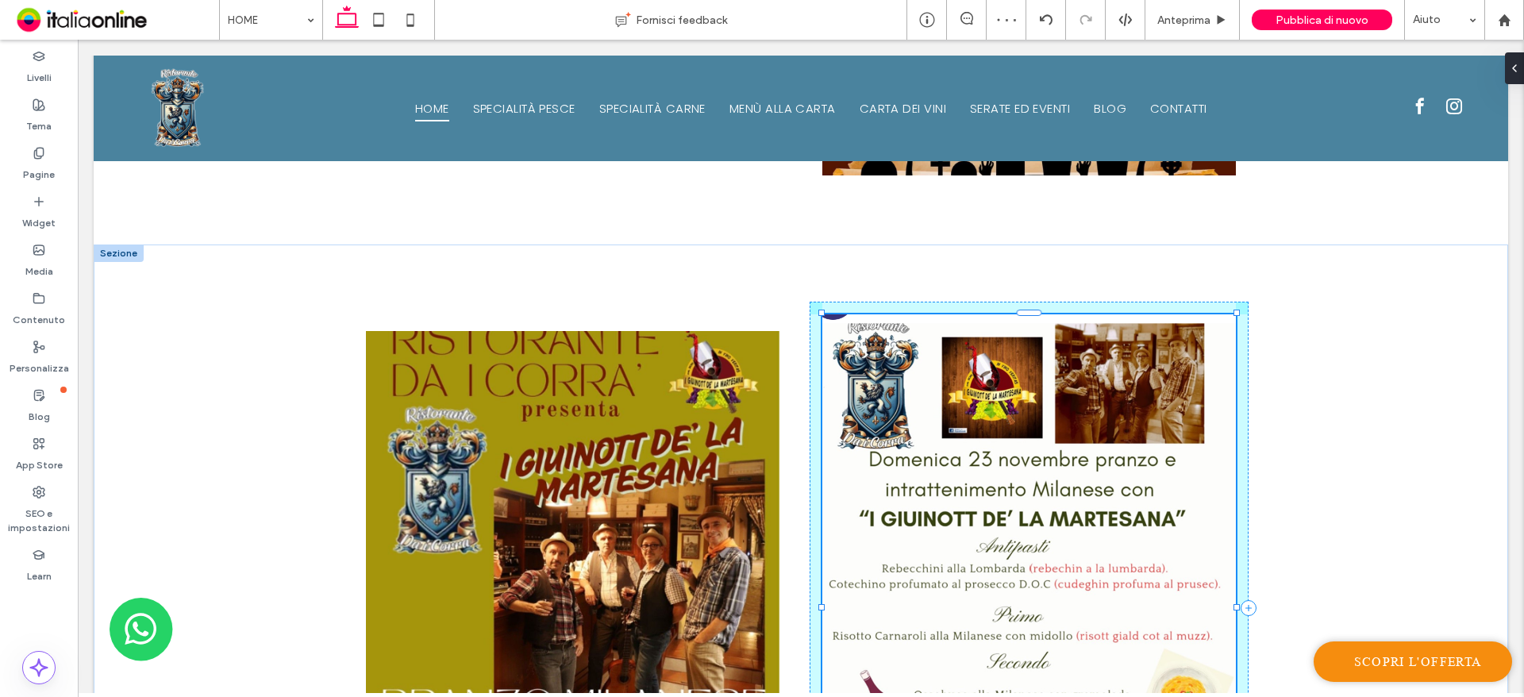
drag, startPoint x: 814, startPoint y: 311, endPoint x: 890, endPoint y: 425, distance: 136.9
click at [803, 302] on div "103% , 740px" at bounding box center [801, 607] width 952 height 726
type input "***"
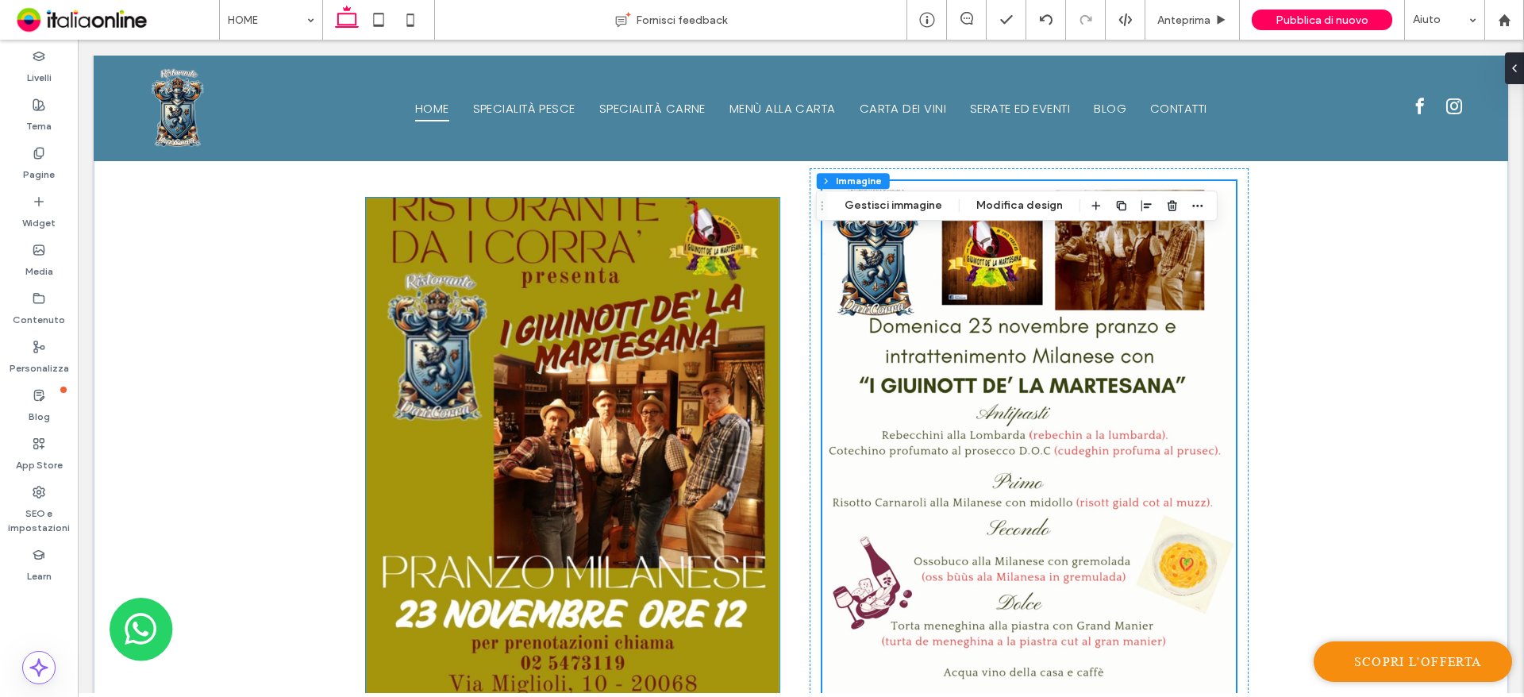
scroll to position [1993, 0]
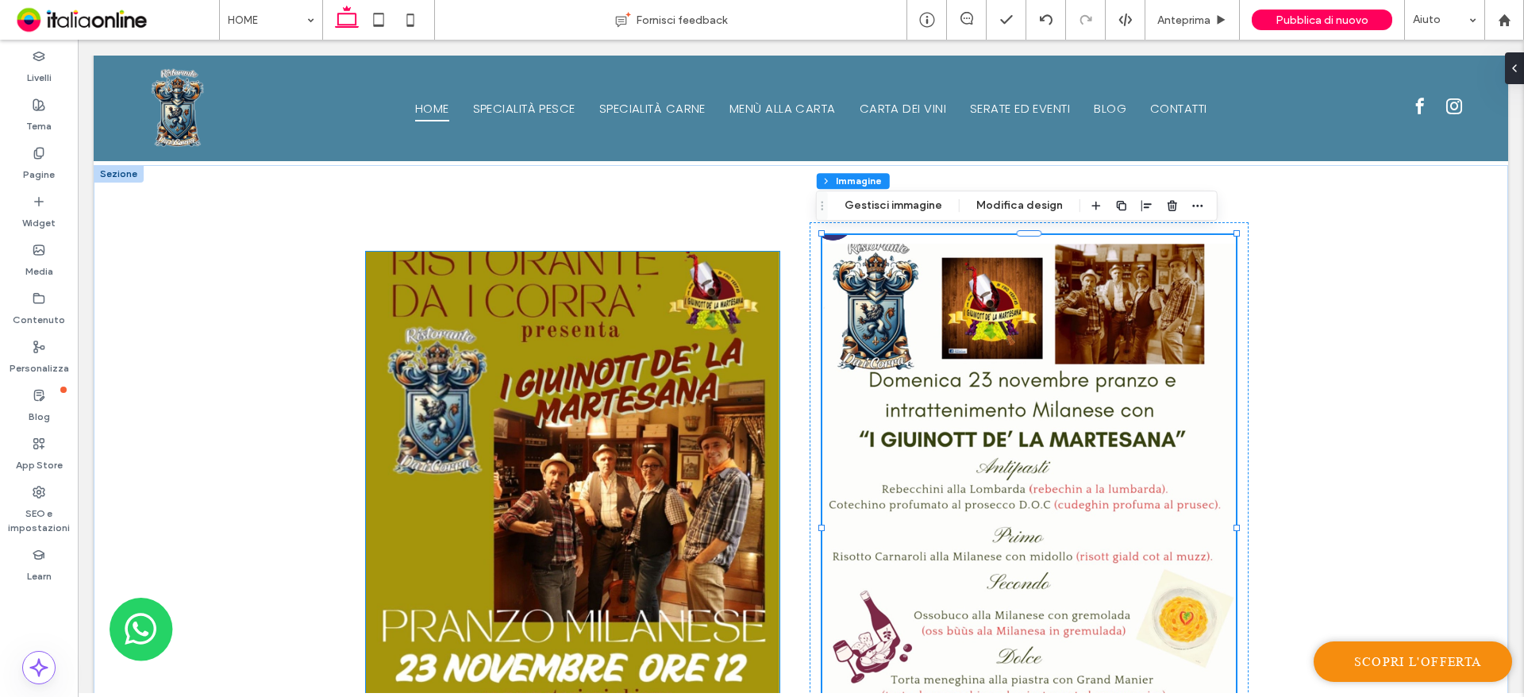
click at [562, 371] on img at bounding box center [572, 524] width 413 height 544
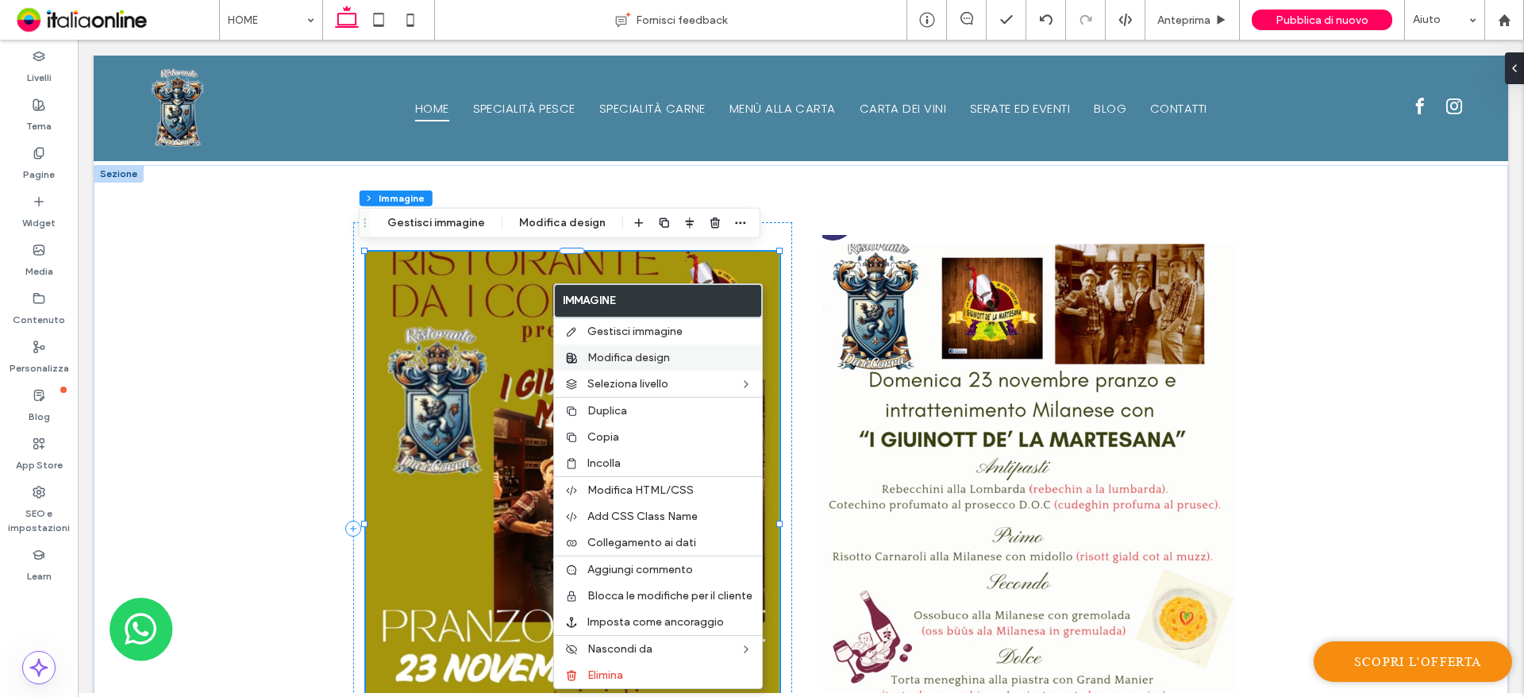
click at [682, 357] on label "Modifica design" at bounding box center [669, 357] width 165 height 13
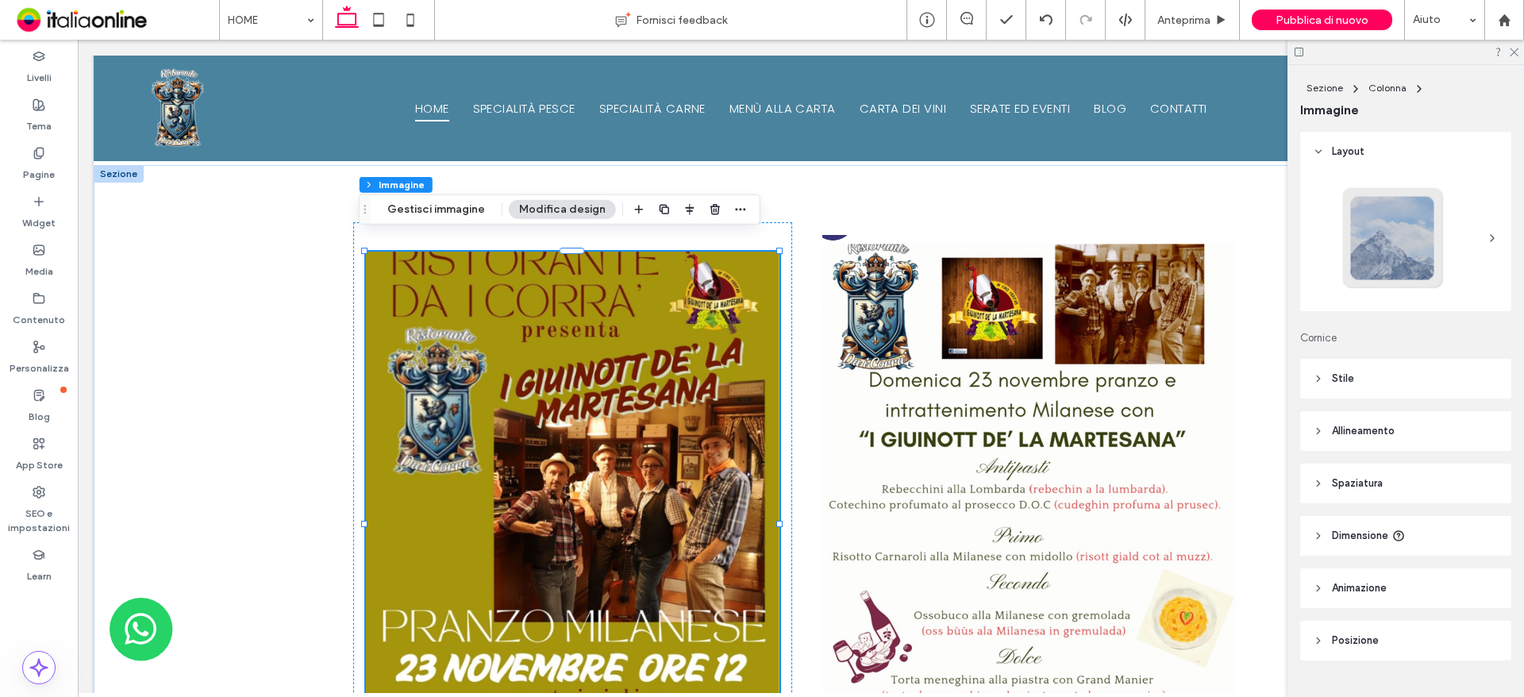
click at [1365, 467] on header "Spaziatura" at bounding box center [1405, 483] width 211 height 40
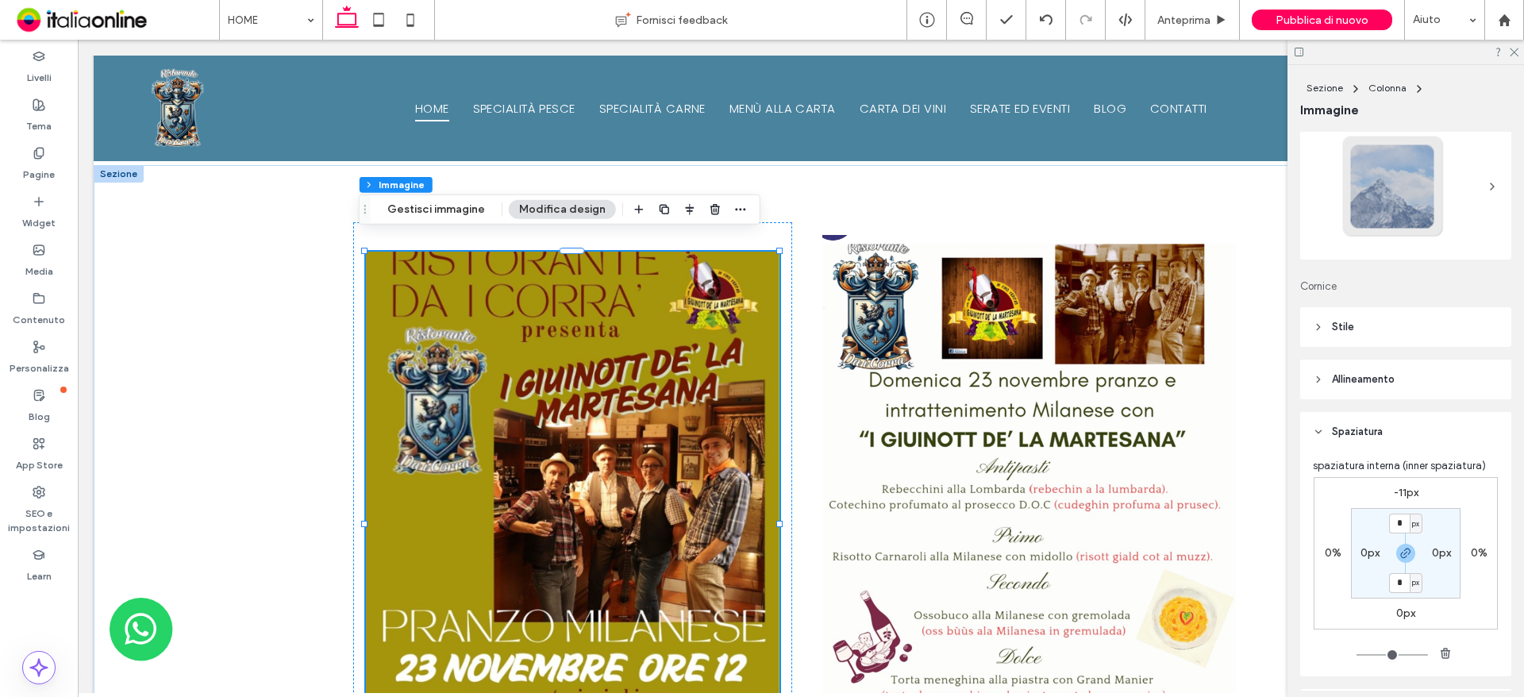
scroll to position [79, 0]
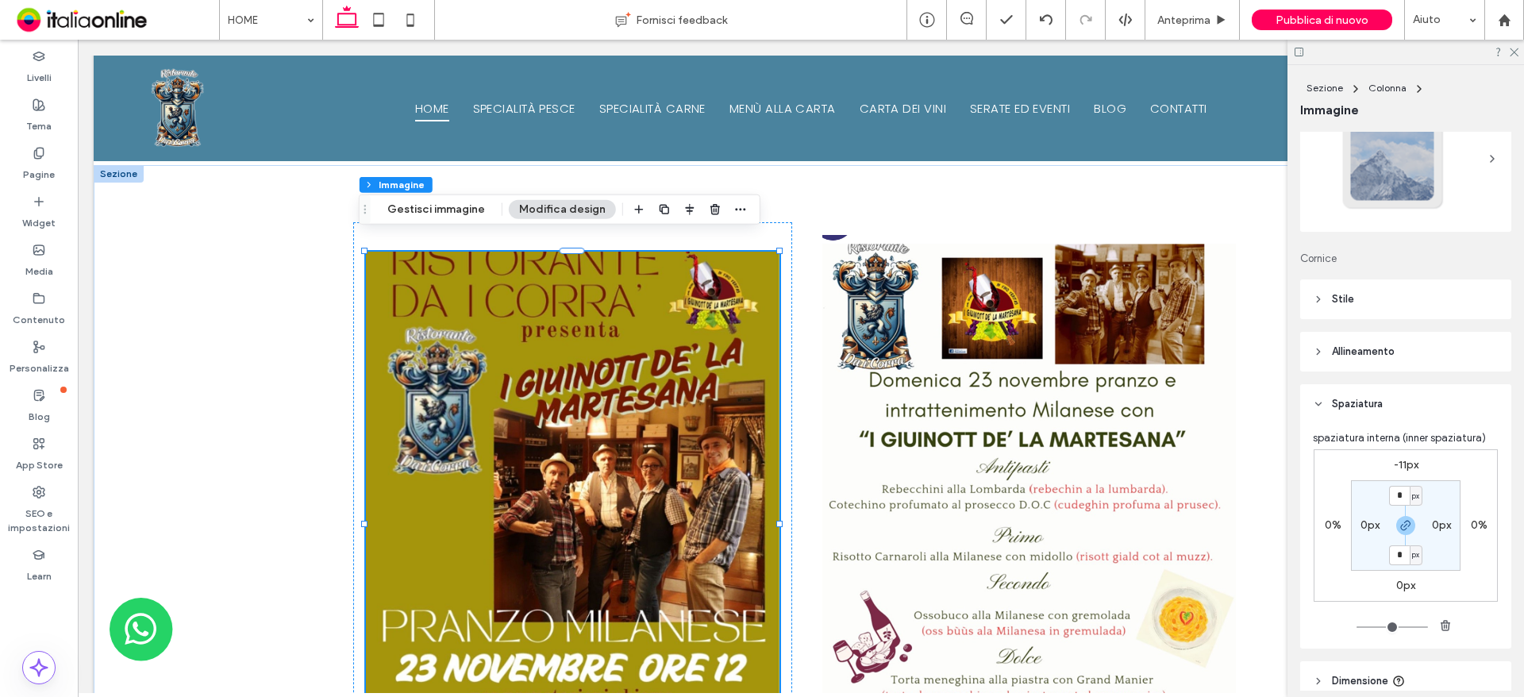
click at [1407, 467] on label "-11px" at bounding box center [1406, 464] width 25 height 13
type input "*"
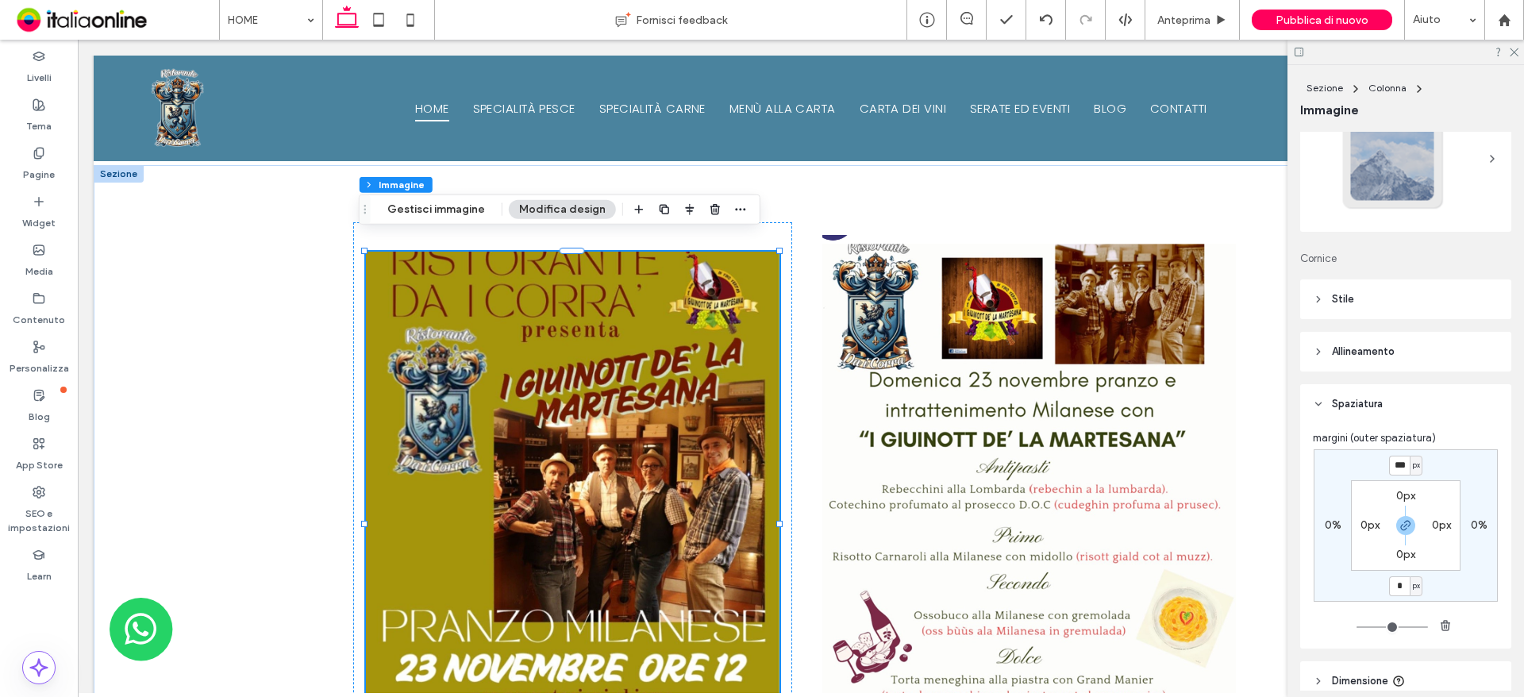
click at [1413, 461] on span "px" at bounding box center [1416, 465] width 7 height 16
click at [1398, 461] on div "px" at bounding box center [1410, 466] width 24 height 20
drag, startPoint x: 1389, startPoint y: 466, endPoint x: 1370, endPoint y: 556, distance: 91.7
click at [1414, 467] on div "*** px" at bounding box center [1405, 466] width 33 height 20
type input "*"
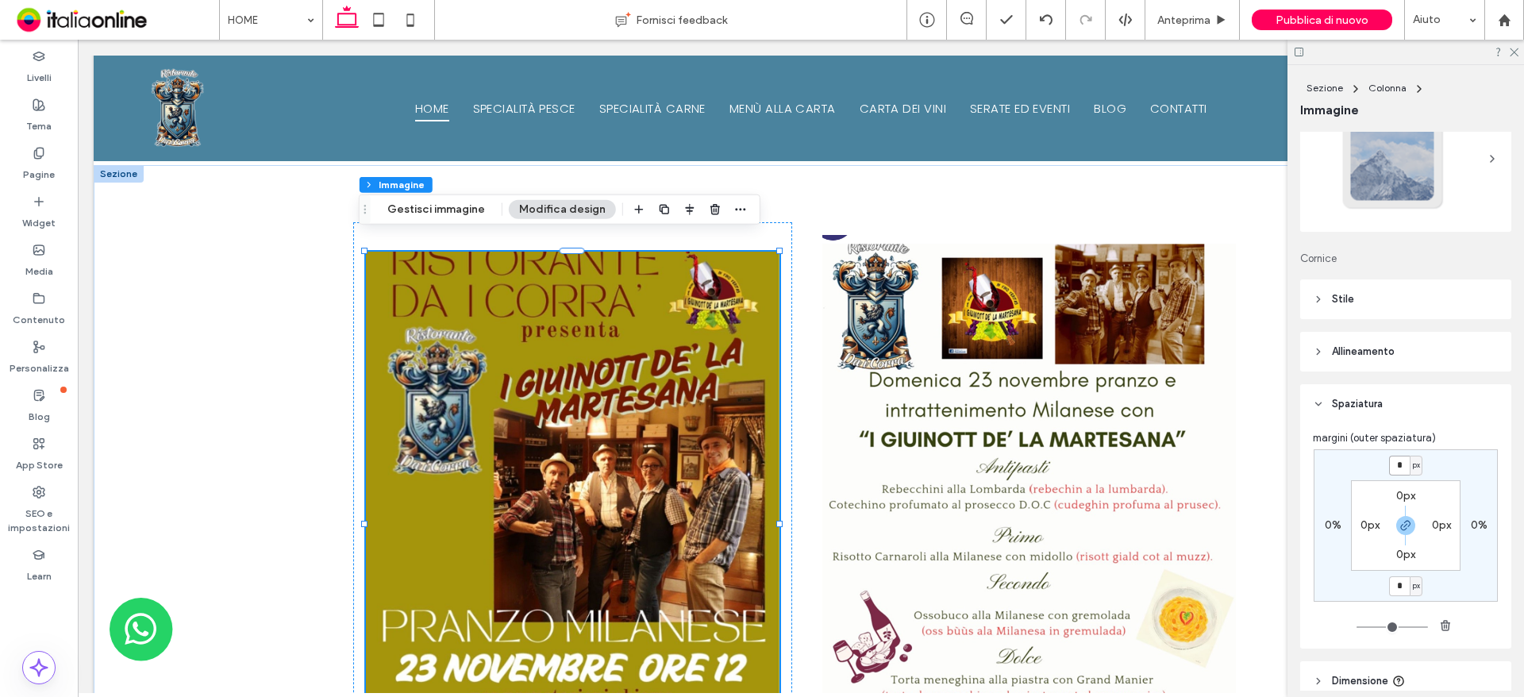
type input "*"
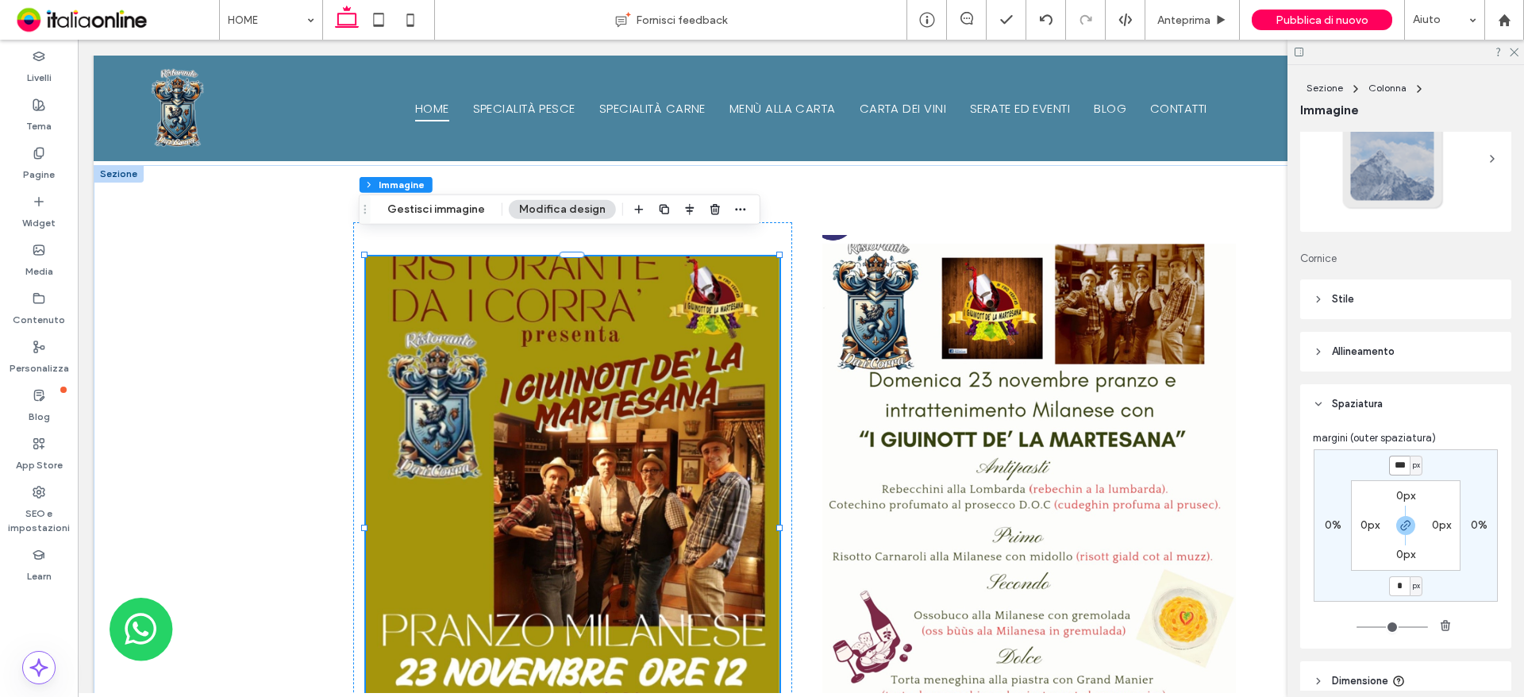
type input "***"
type input "*"
type input "***"
type input "*"
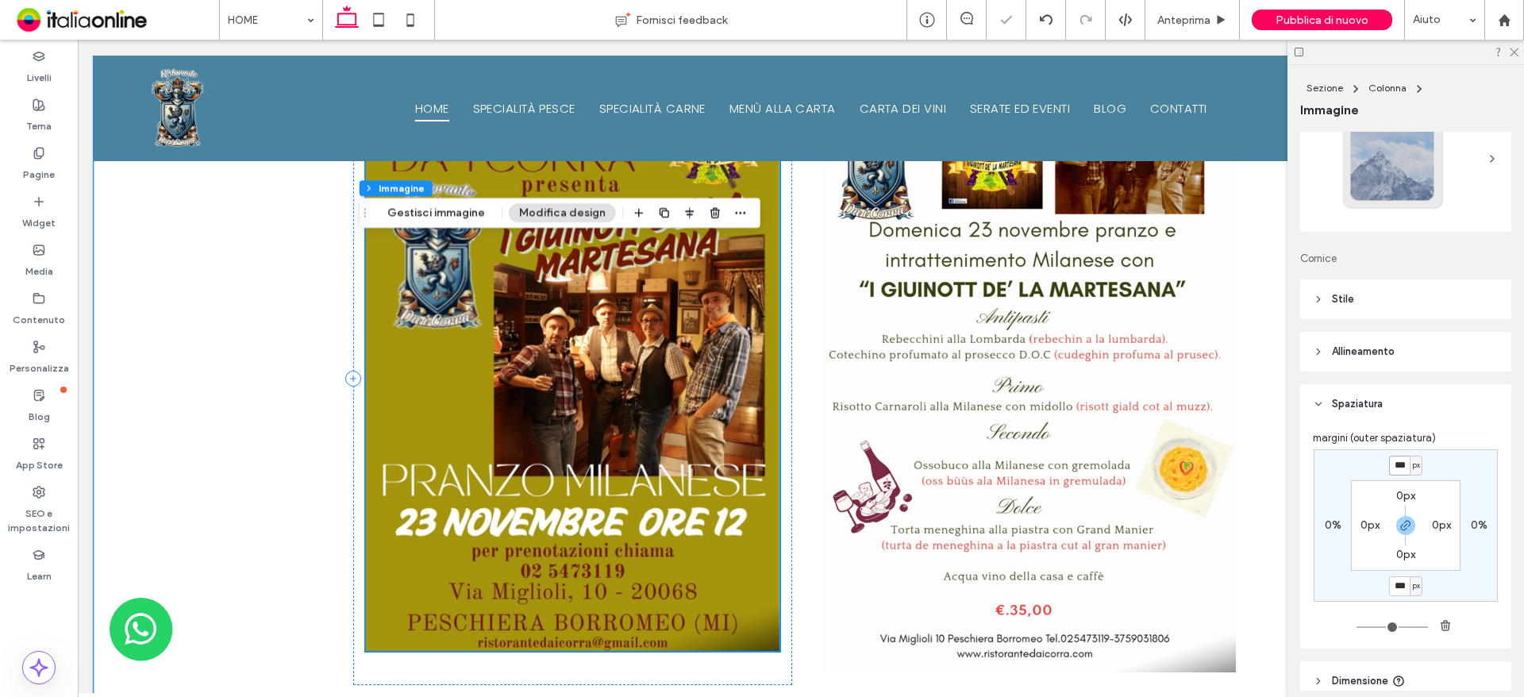
scroll to position [2231, 0]
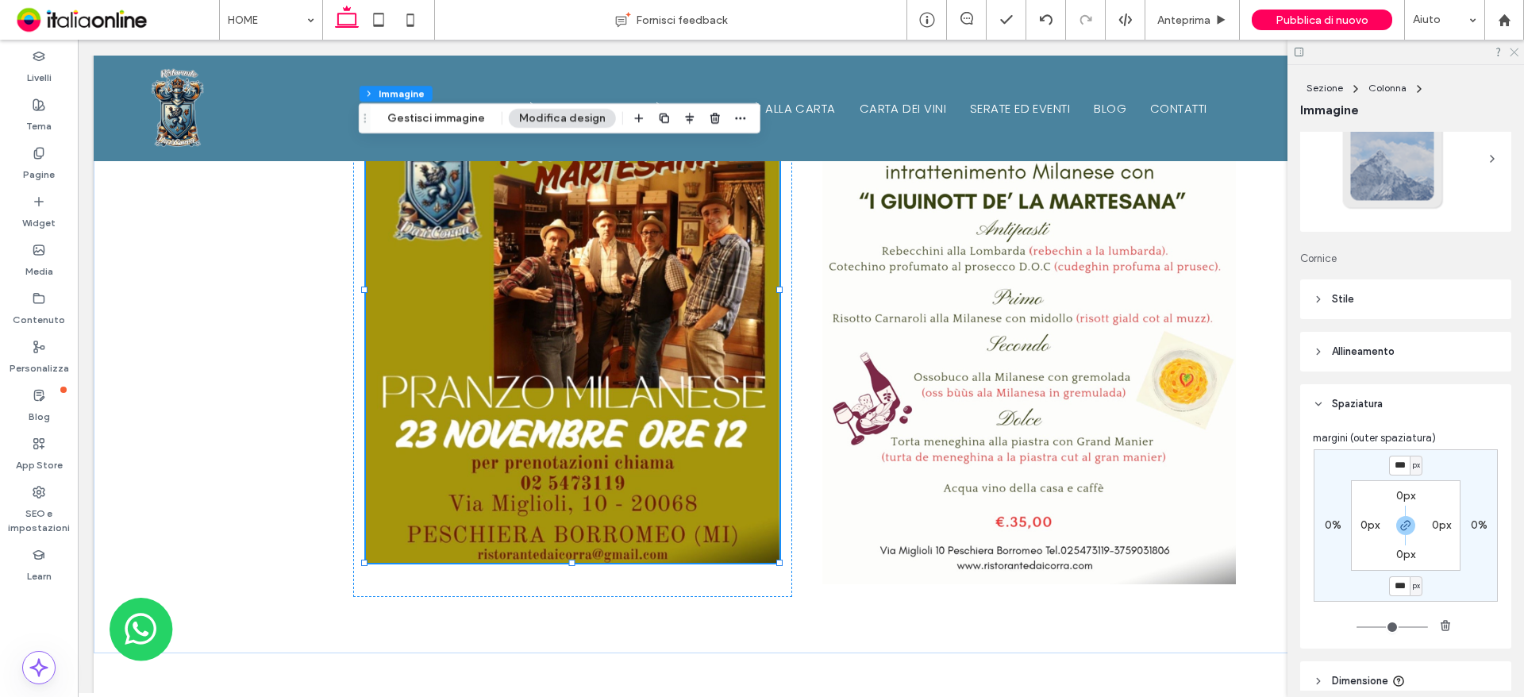
click at [1517, 53] on icon at bounding box center [1513, 51] width 10 height 10
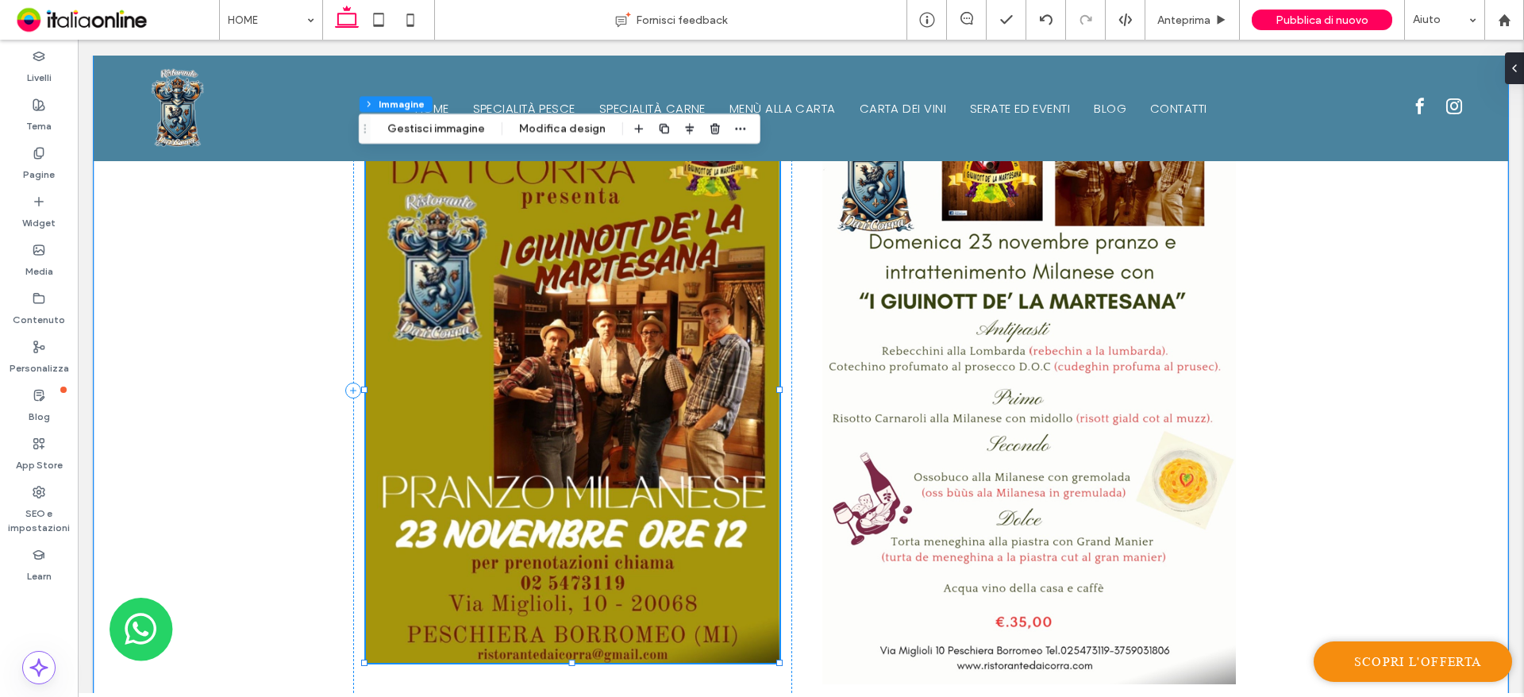
scroll to position [1913, 0]
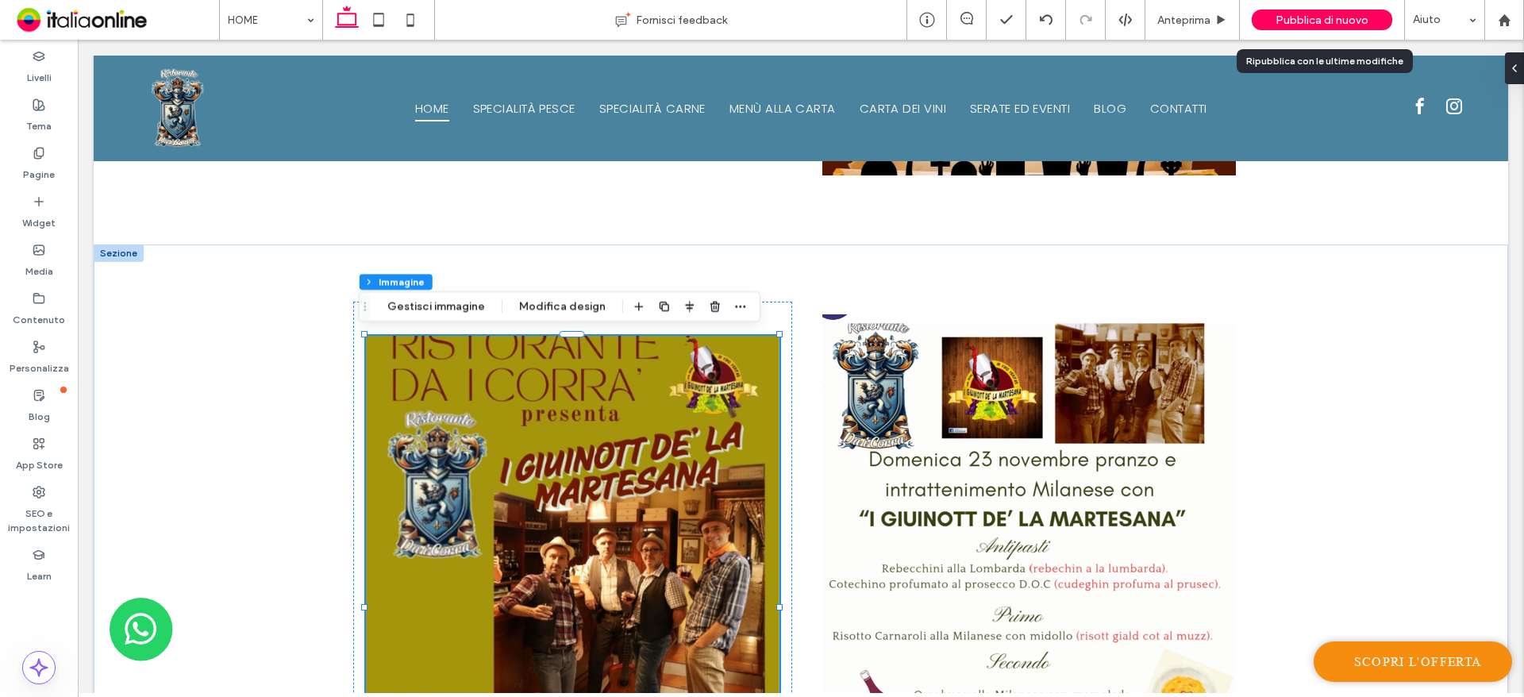
click at [1343, 9] on div "Pubblica di nuovo" at bounding box center [1321, 20] width 140 height 40
click at [1321, 18] on span "Pubblica di nuovo" at bounding box center [1321, 19] width 93 height 13
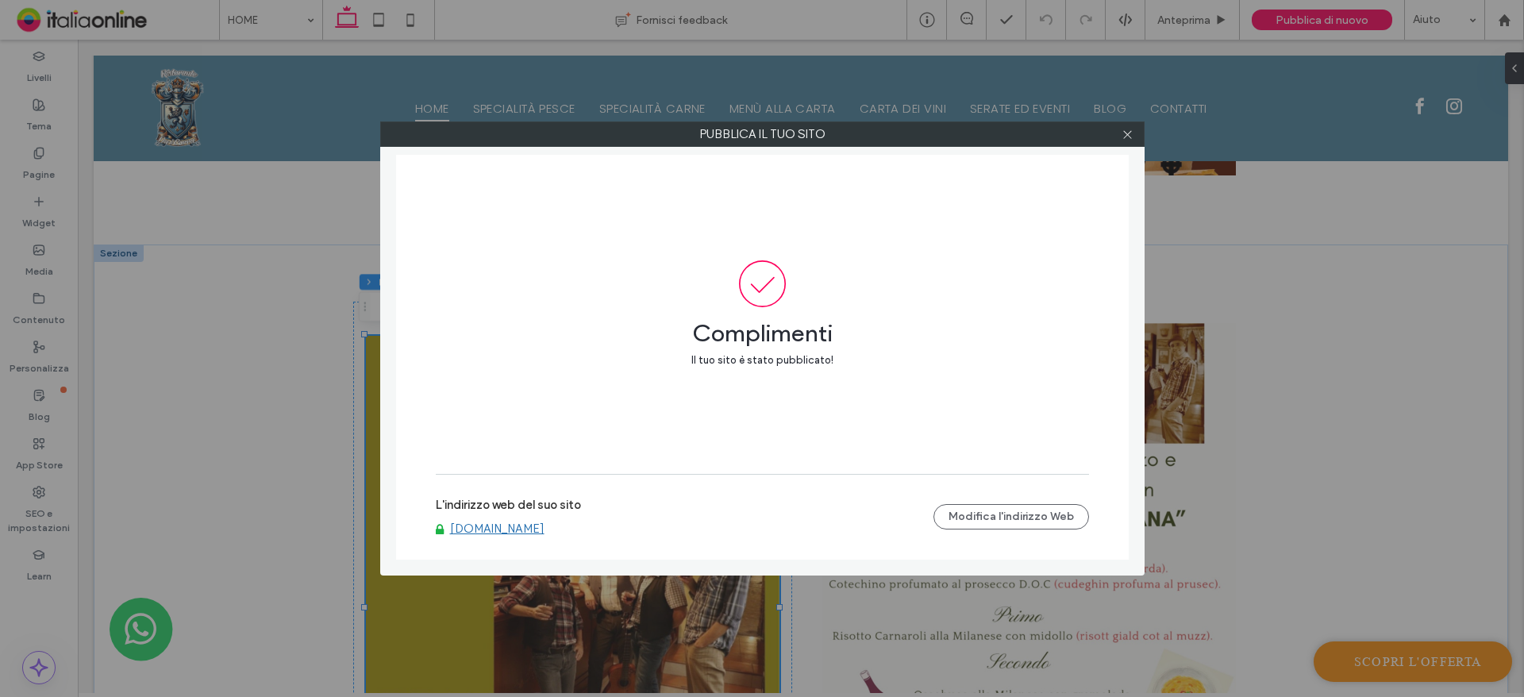
drag, startPoint x: 1125, startPoint y: 134, endPoint x: 1102, endPoint y: 136, distance: 22.3
click at [1125, 134] on icon at bounding box center [1127, 135] width 12 height 12
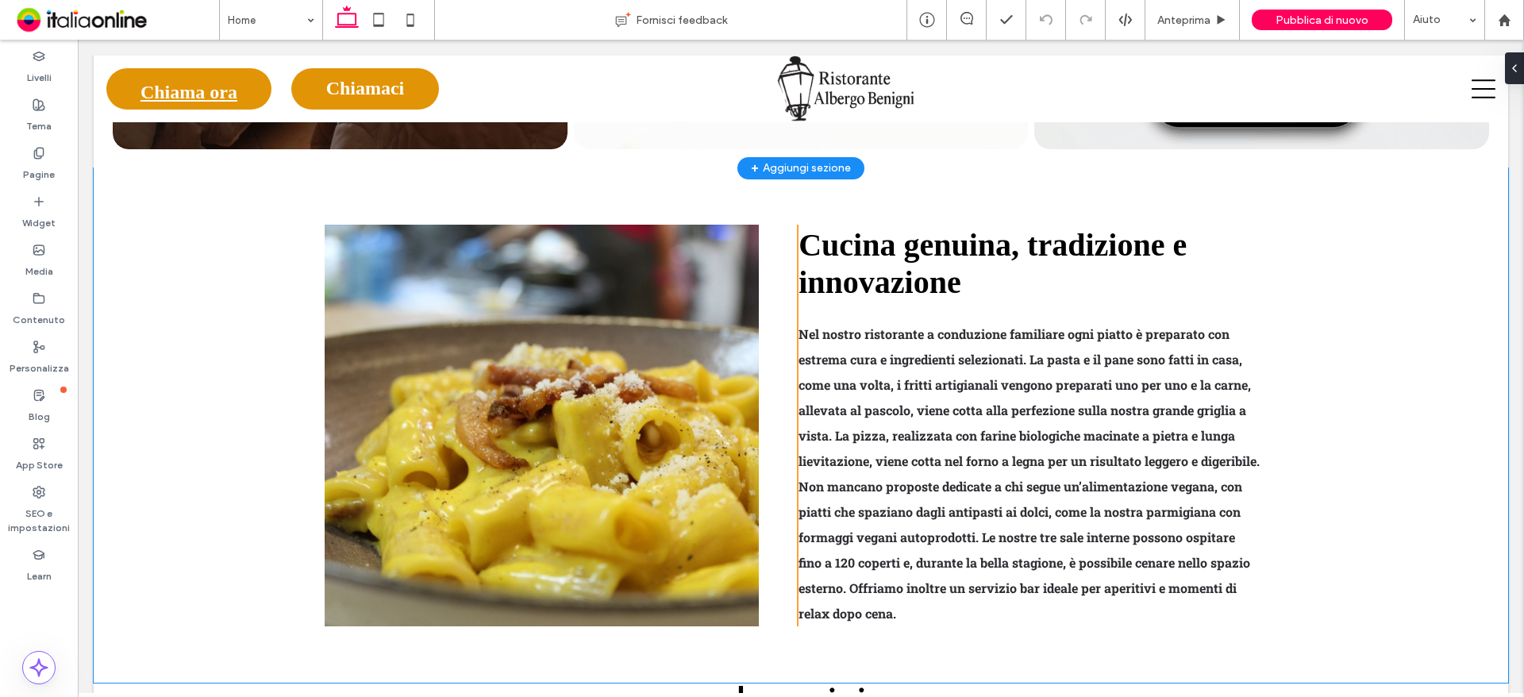
scroll to position [794, 0]
